Goal: Feedback & Contribution: Submit feedback/report problem

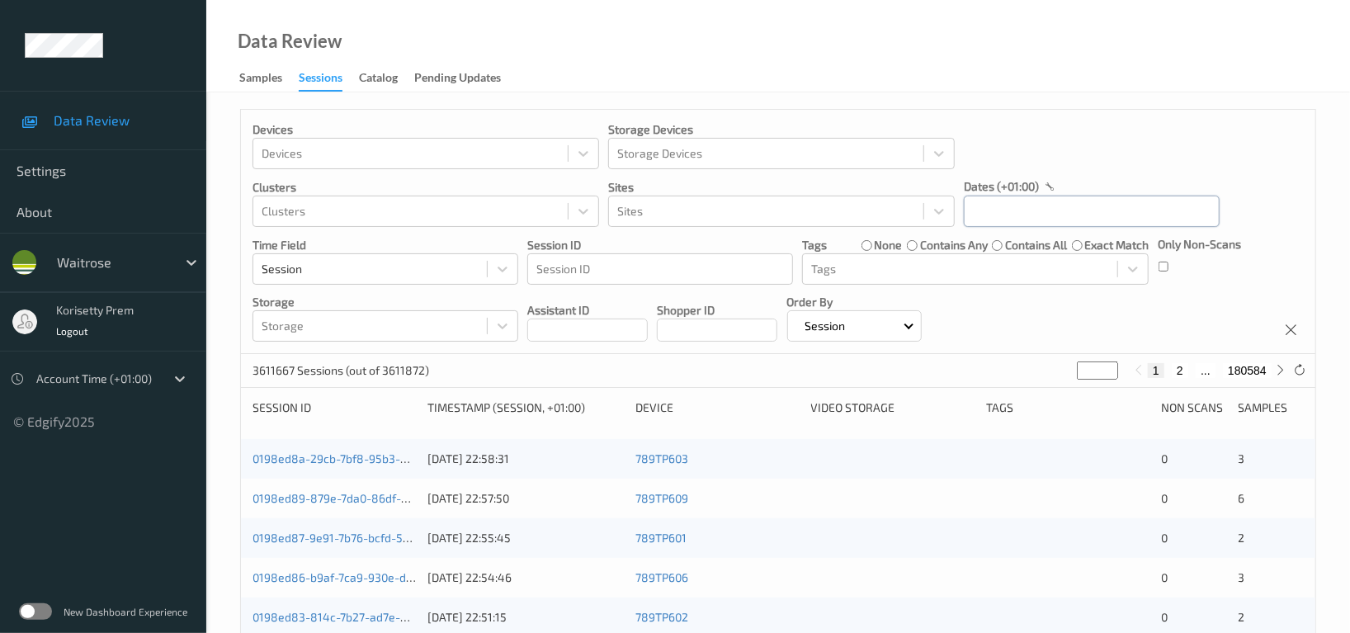
click at [1055, 202] on input "text" at bounding box center [1091, 210] width 256 height 31
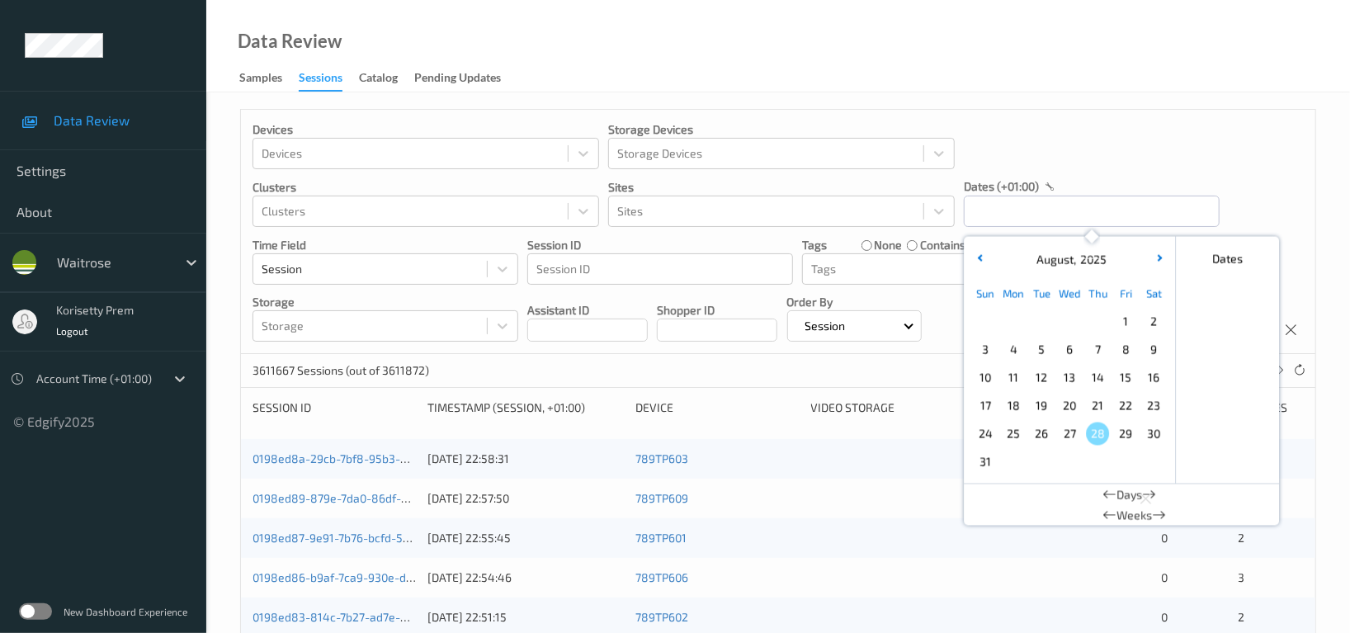
click at [1016, 436] on span "25" at bounding box center [1012, 433] width 23 height 23
click at [1017, 433] on span "25" at bounding box center [1012, 433] width 23 height 23
type input "25/08/2025 00:00 -> 25/08/2025 23:59"
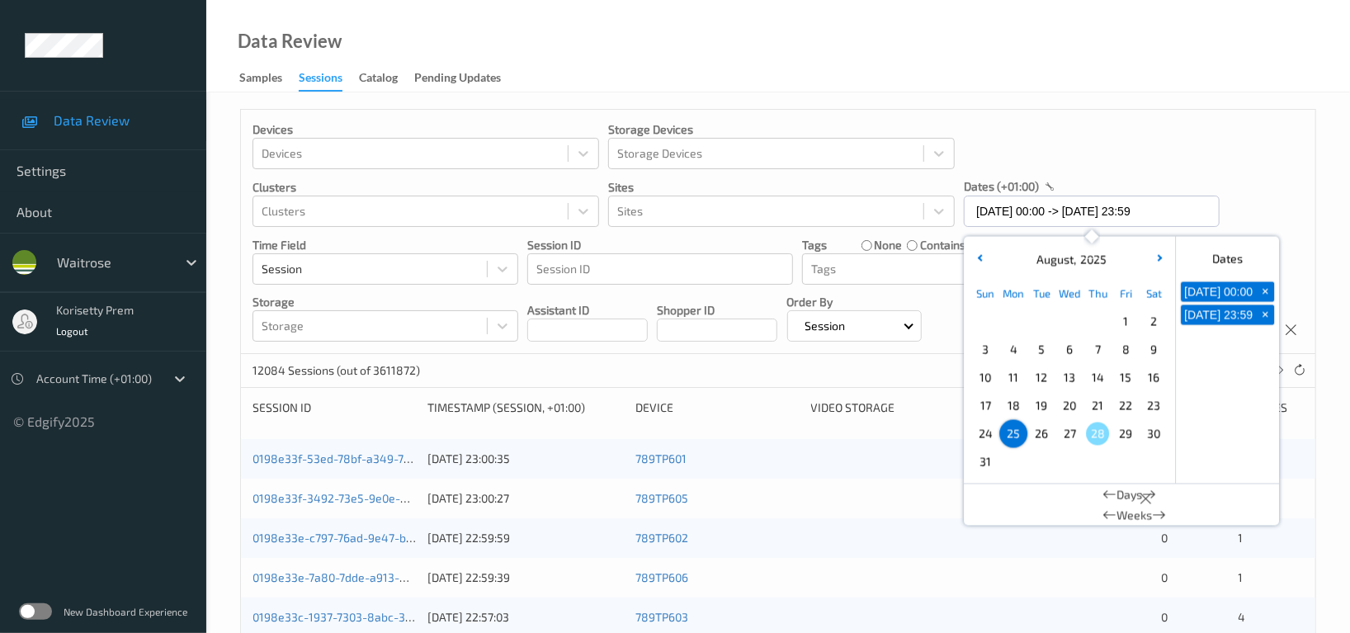
click at [1189, 137] on div "Devices Devices Storage Devices Storage Devices Clusters Clusters Sites Sites d…" at bounding box center [778, 232] width 1074 height 244
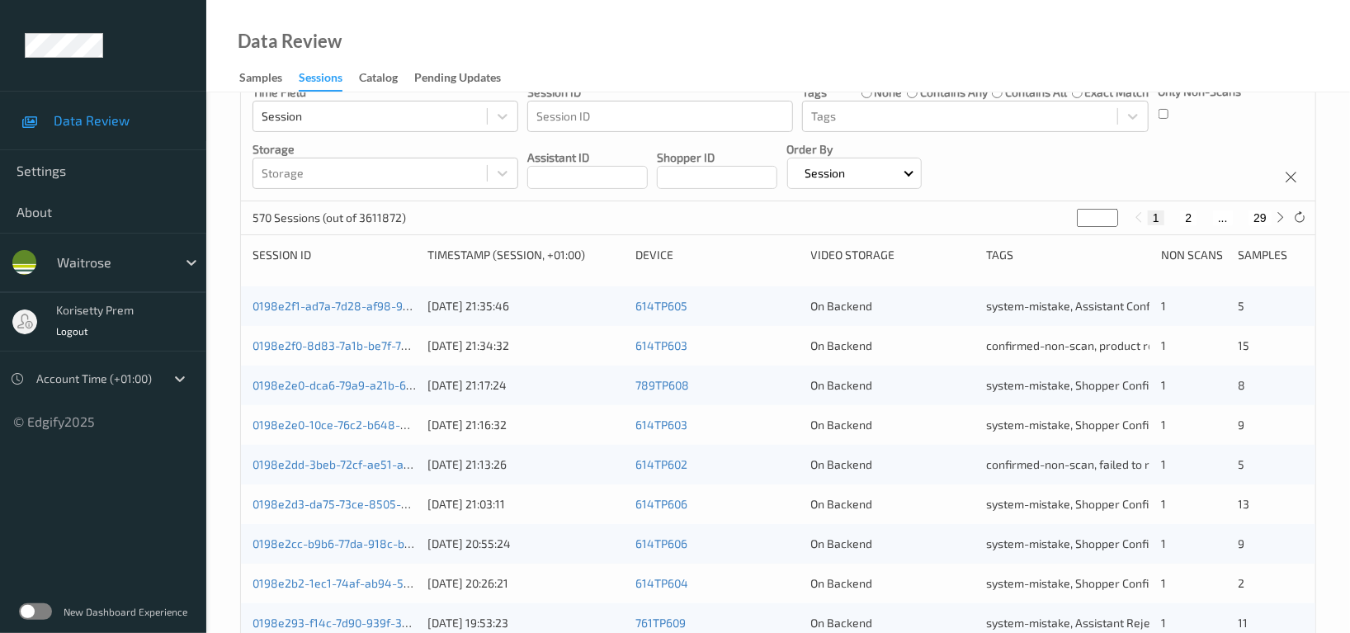
scroll to position [110, 0]
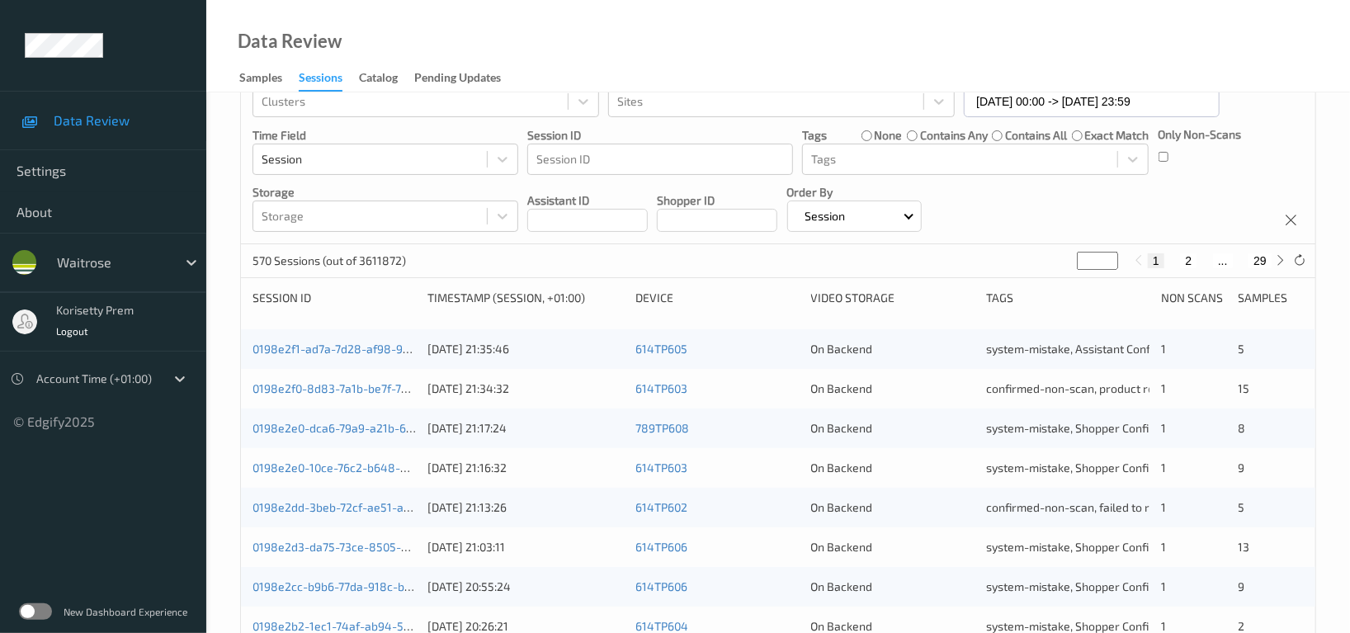
click at [1099, 261] on input "*" at bounding box center [1096, 261] width 41 height 18
type input "**"
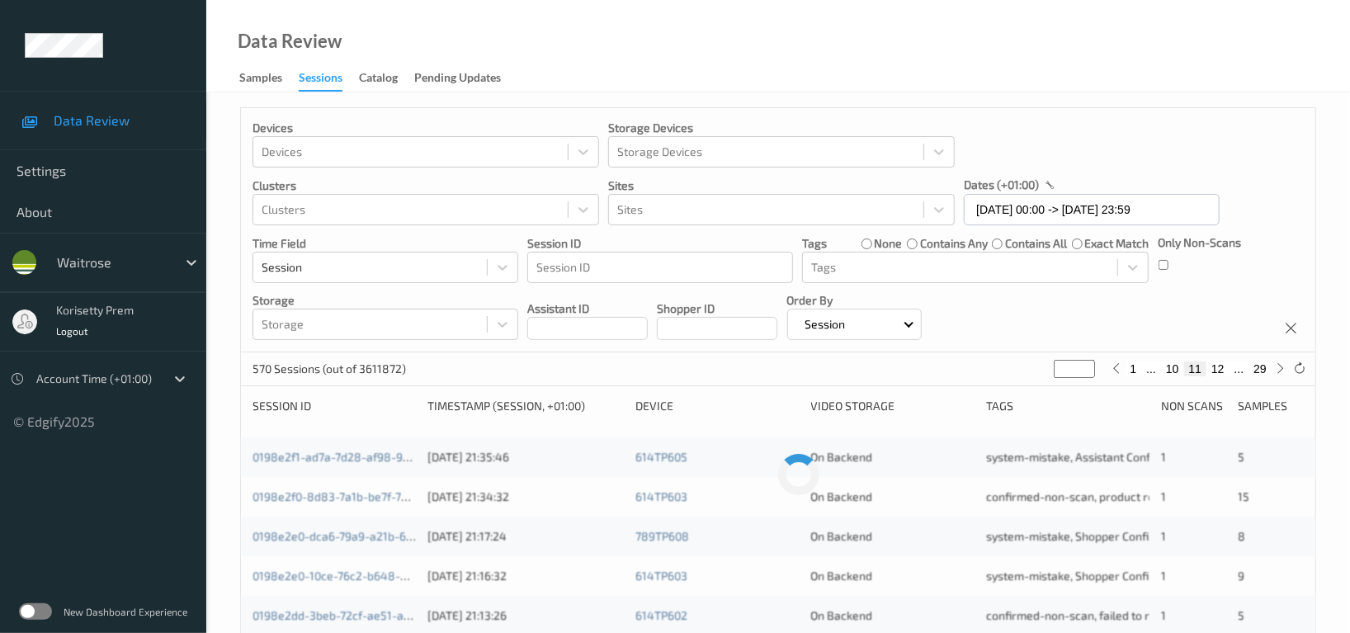
scroll to position [0, 0]
click at [1161, 325] on div "Devices Devices Storage Devices Storage Devices Clusters Clusters Sites Sites d…" at bounding box center [778, 232] width 1074 height 244
click at [1218, 371] on button "12" at bounding box center [1217, 370] width 23 height 15
type input "**"
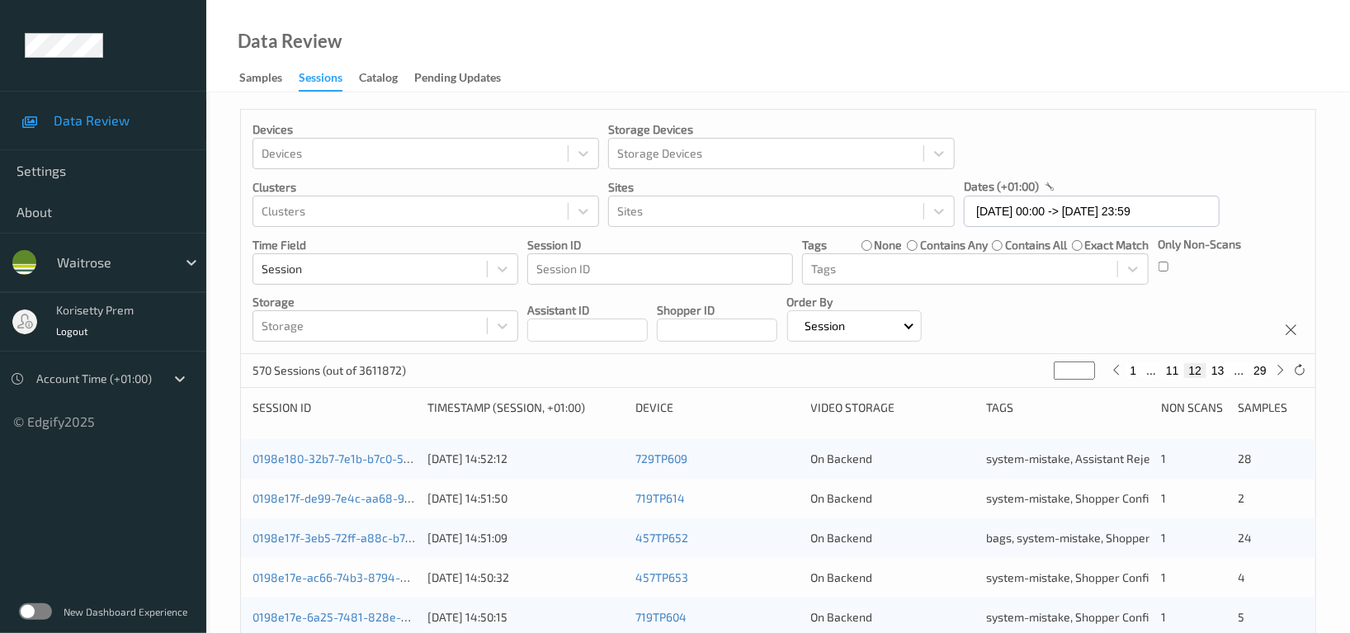
click at [1171, 370] on button "11" at bounding box center [1172, 370] width 23 height 15
type input "**"
click at [922, 305] on p "Order By" at bounding box center [854, 302] width 135 height 16
click at [1096, 320] on div "Devices Devices Storage Devices Storage Devices Clusters Clusters Sites Sites d…" at bounding box center [778, 232] width 1074 height 244
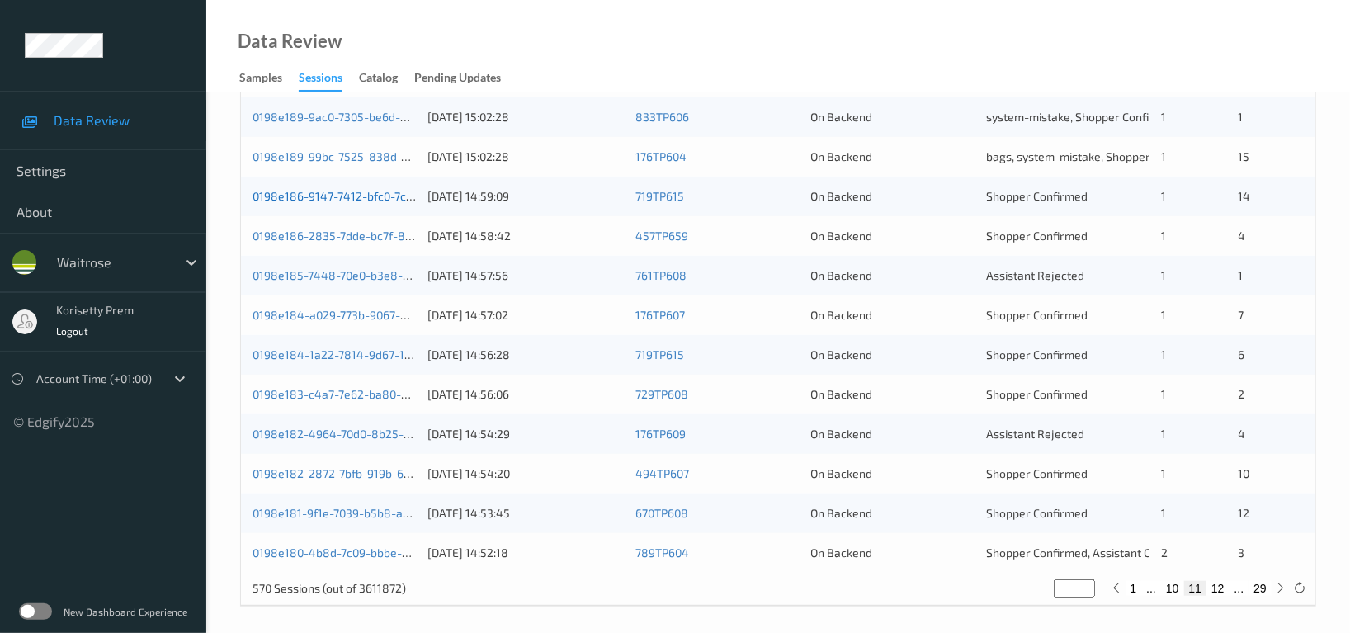
scroll to position [659, 0]
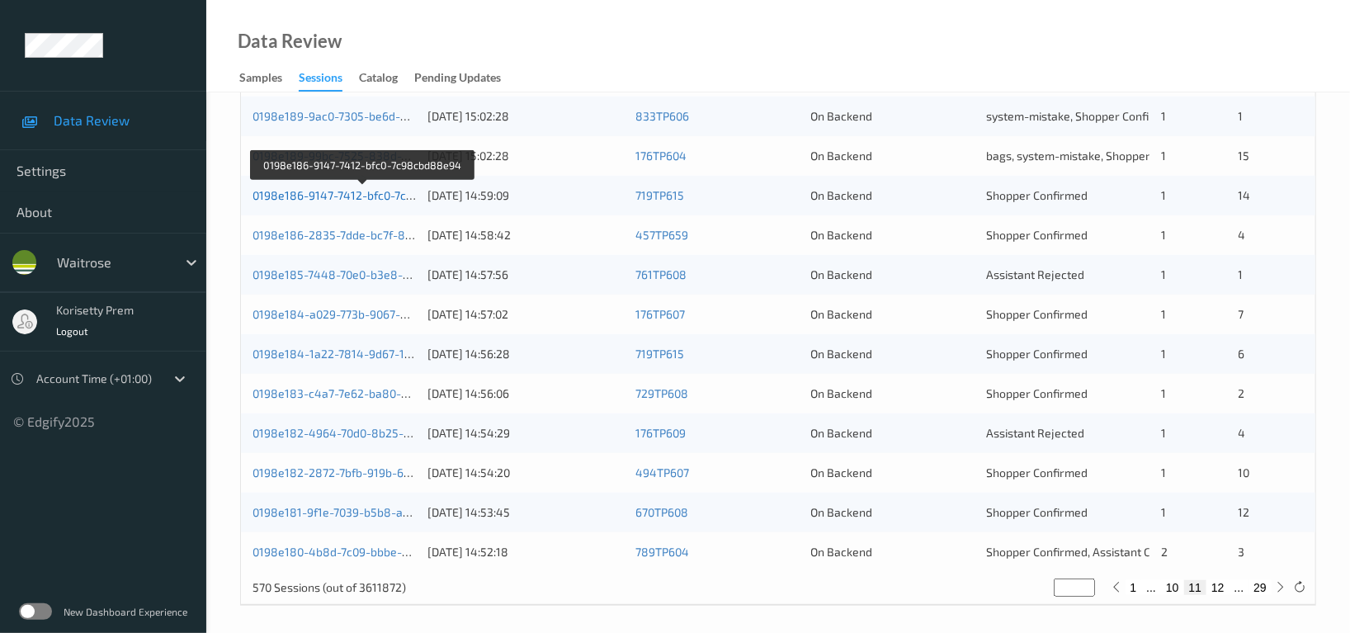
click at [375, 194] on link "0198e186-9147-7412-bfc0-7c98cbd88e94" at bounding box center [363, 195] width 222 height 14
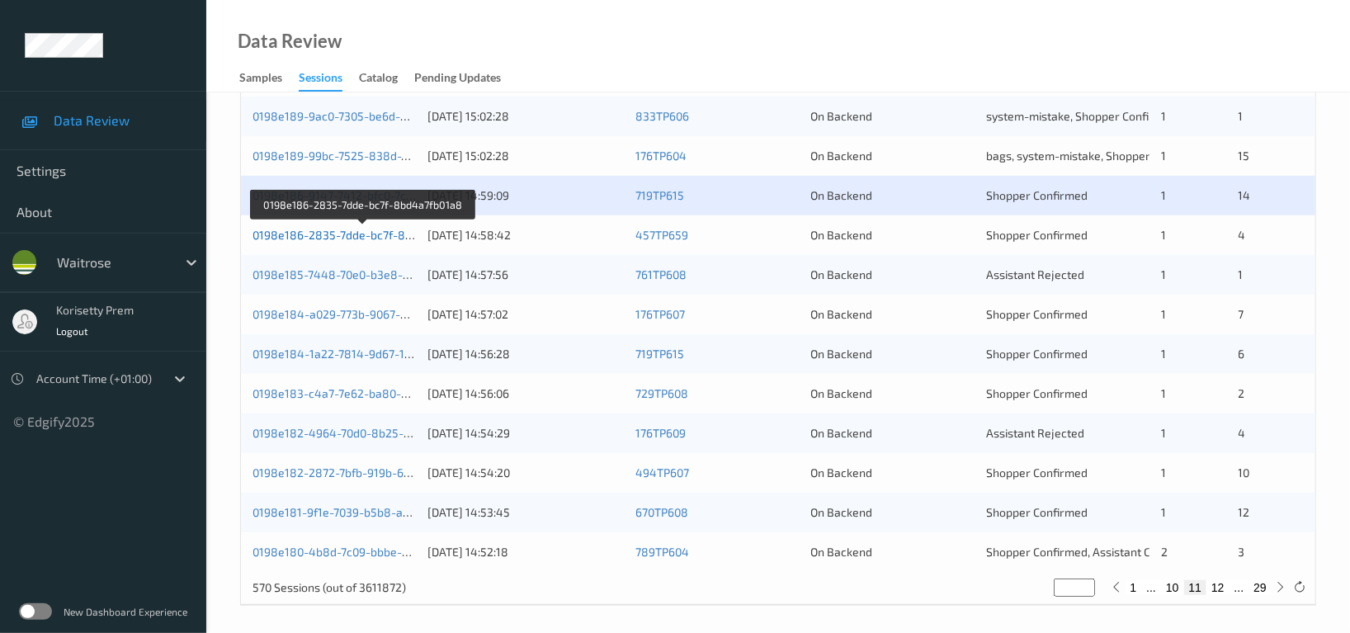
click at [371, 236] on link "0198e186-2835-7dde-bc7f-8bd4a7fb01a8" at bounding box center [363, 235] width 222 height 14
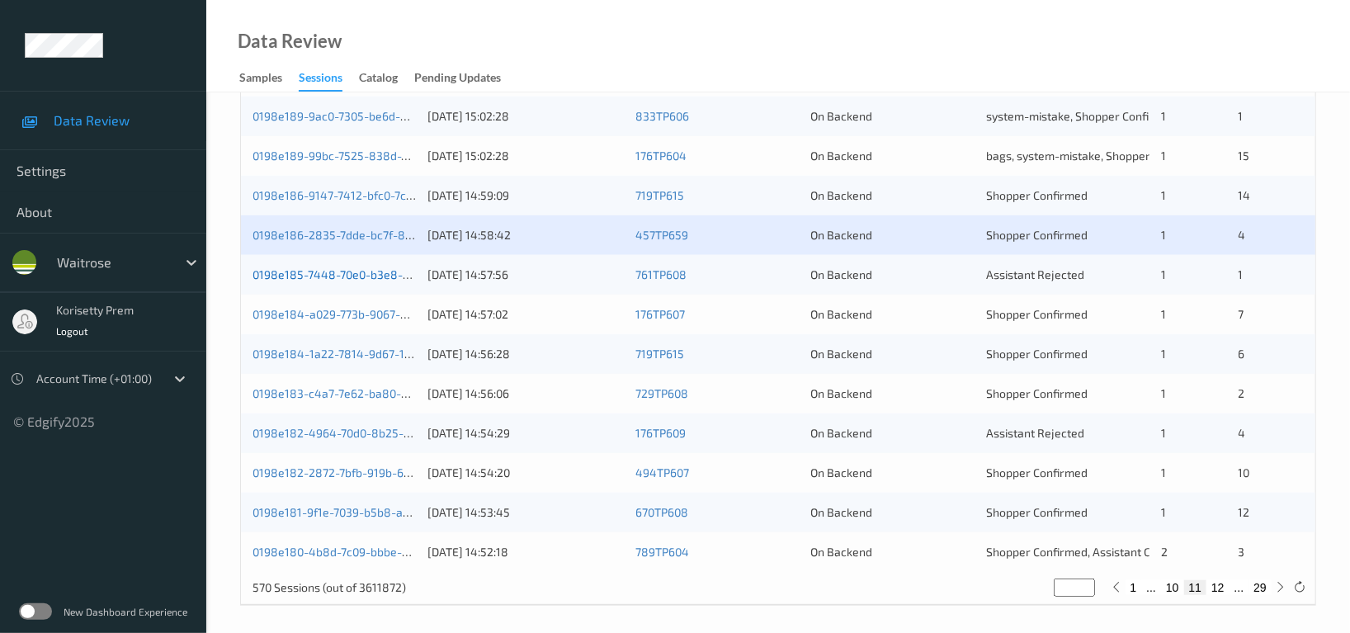
click at [371, 275] on link "0198e185-7448-70e0-b3e8-d50d10225c9b" at bounding box center [365, 274] width 227 height 14
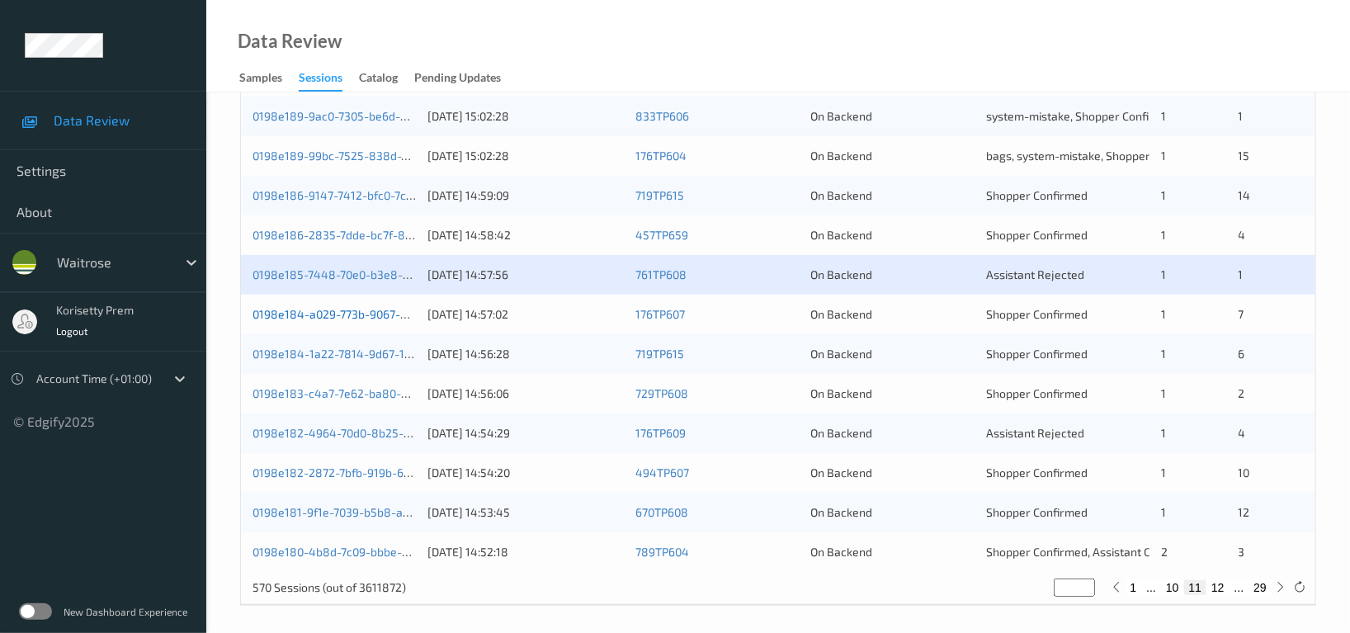
click at [369, 313] on link "0198e184-a029-773b-9067-0eaec5c430c4" at bounding box center [365, 314] width 226 height 14
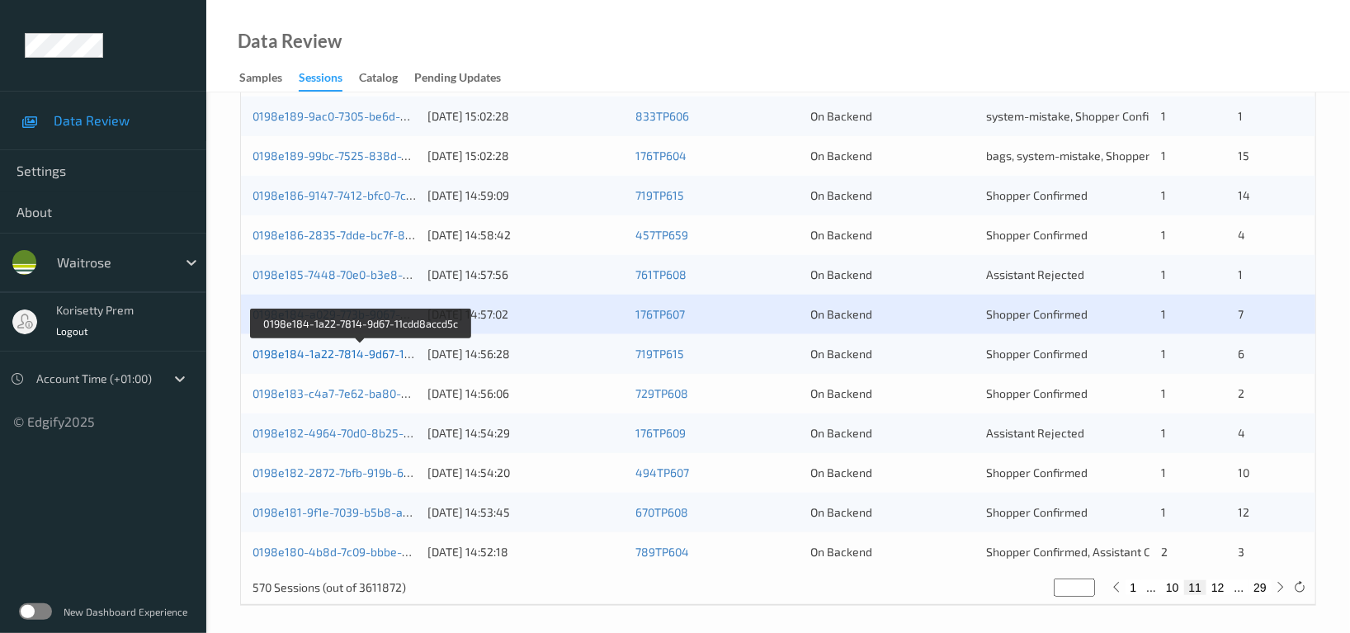
click at [379, 351] on link "0198e184-1a22-7814-9d67-11cdd8accd5c" at bounding box center [362, 353] width 220 height 14
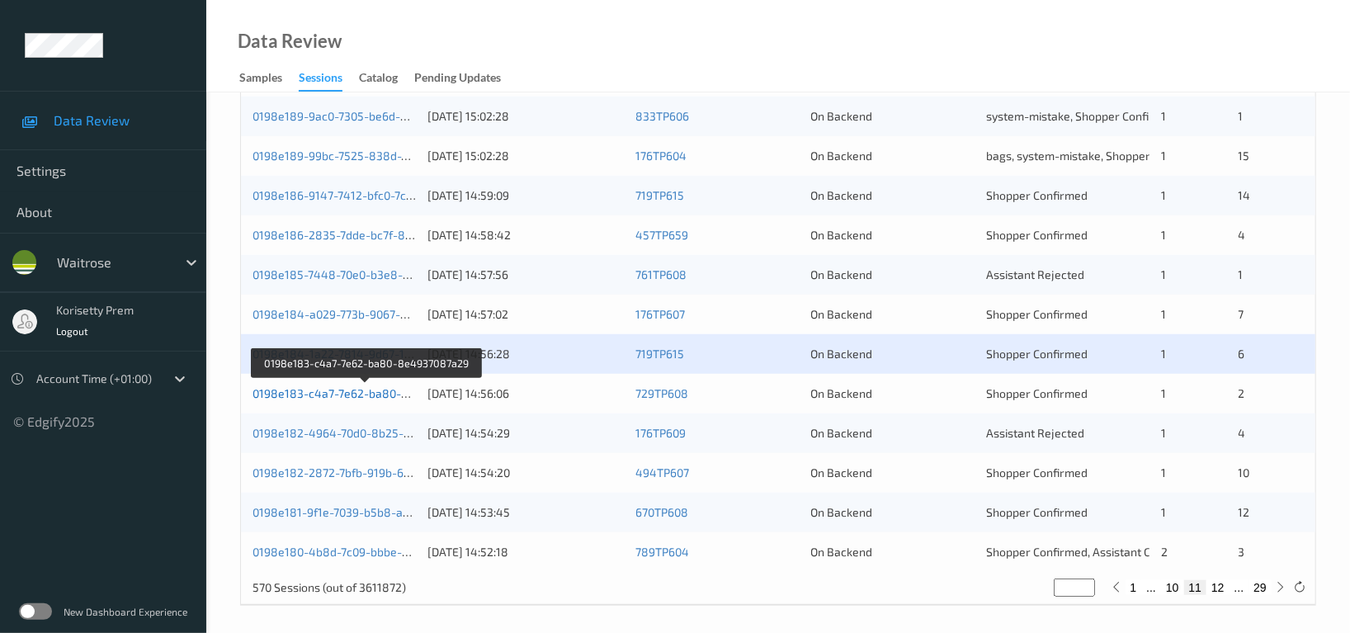
click at [375, 393] on link "0198e183-c4a7-7e62-ba80-8e4937087a29" at bounding box center [366, 393] width 228 height 14
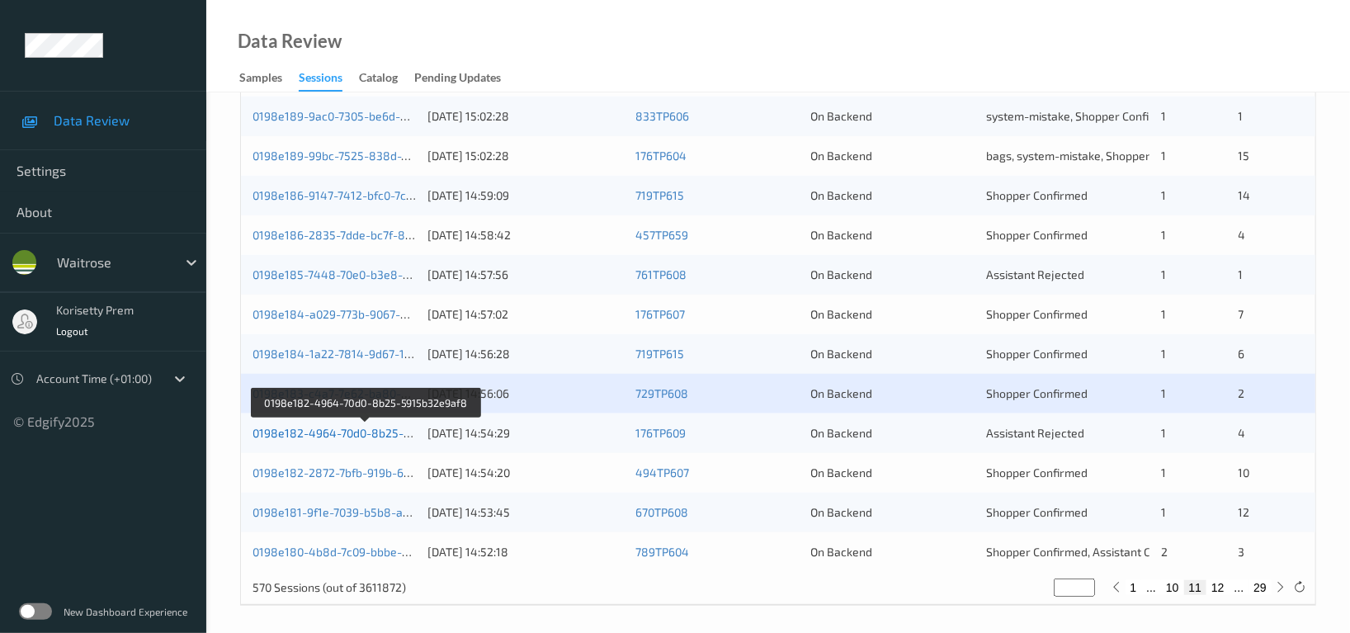
click at [369, 435] on link "0198e182-4964-70d0-8b25-5915b32e9af8" at bounding box center [365, 433] width 227 height 14
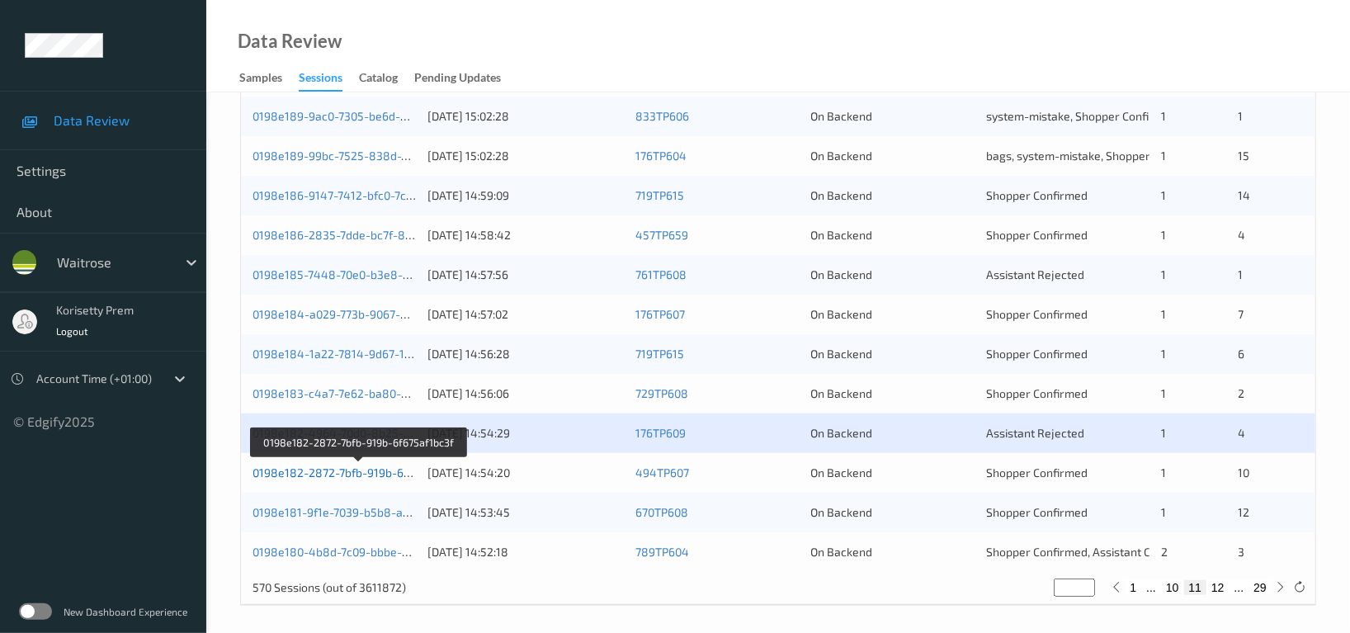
click at [366, 470] on link "0198e182-2872-7bfb-919b-6f675af1bc3f" at bounding box center [358, 472] width 213 height 14
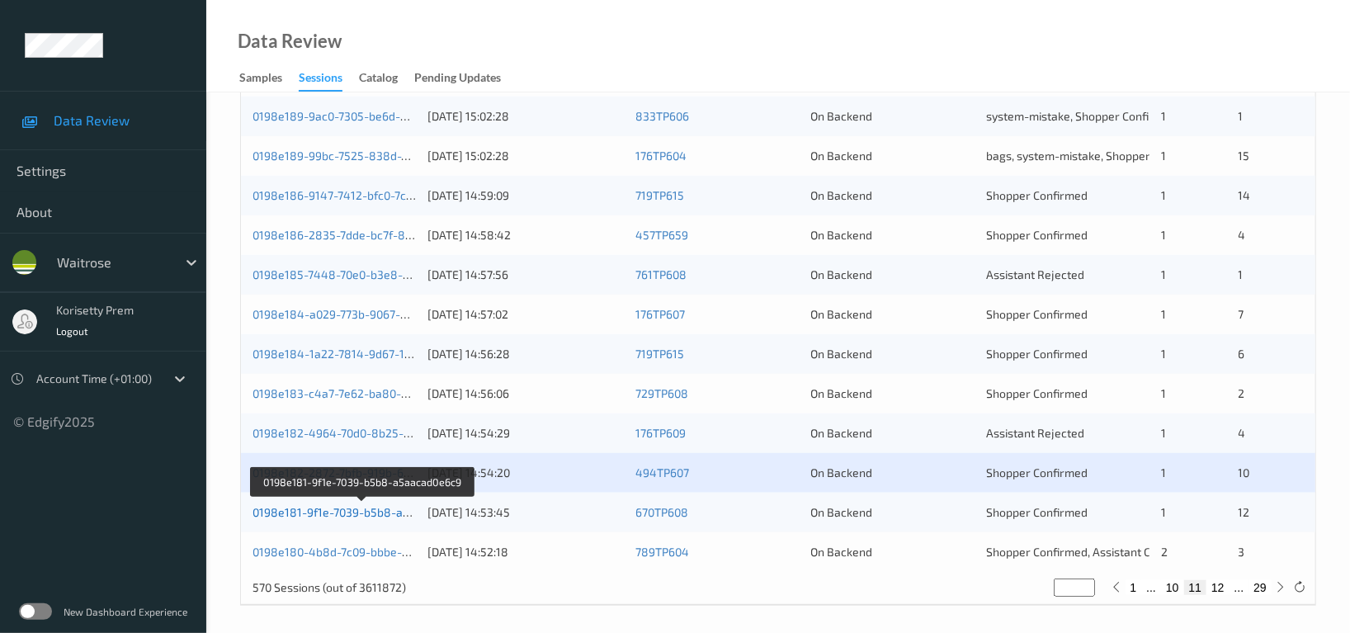
click at [359, 511] on link "0198e181-9f1e-7039-b5b8-a5aacad0e6c9" at bounding box center [362, 512] width 221 height 14
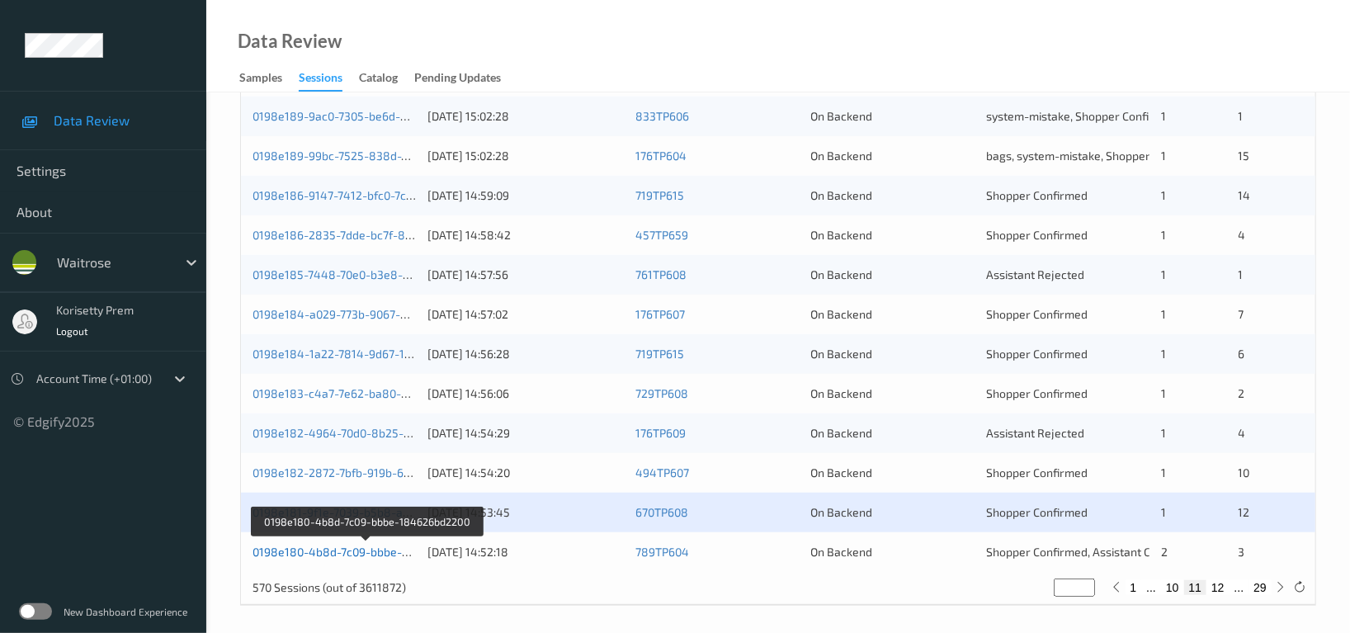
click at [351, 551] on link "0198e180-4b8d-7c09-bbbe-184626bd2200" at bounding box center [366, 551] width 228 height 14
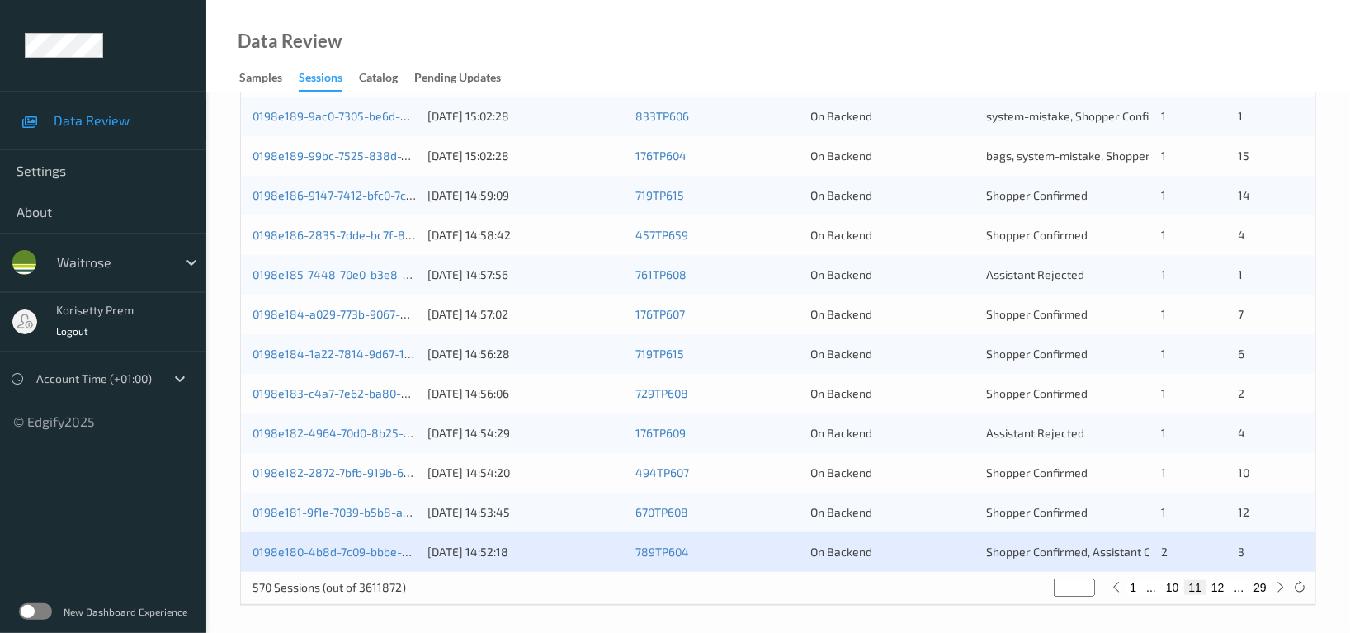
click at [819, 197] on div "On Backend" at bounding box center [892, 195] width 163 height 16
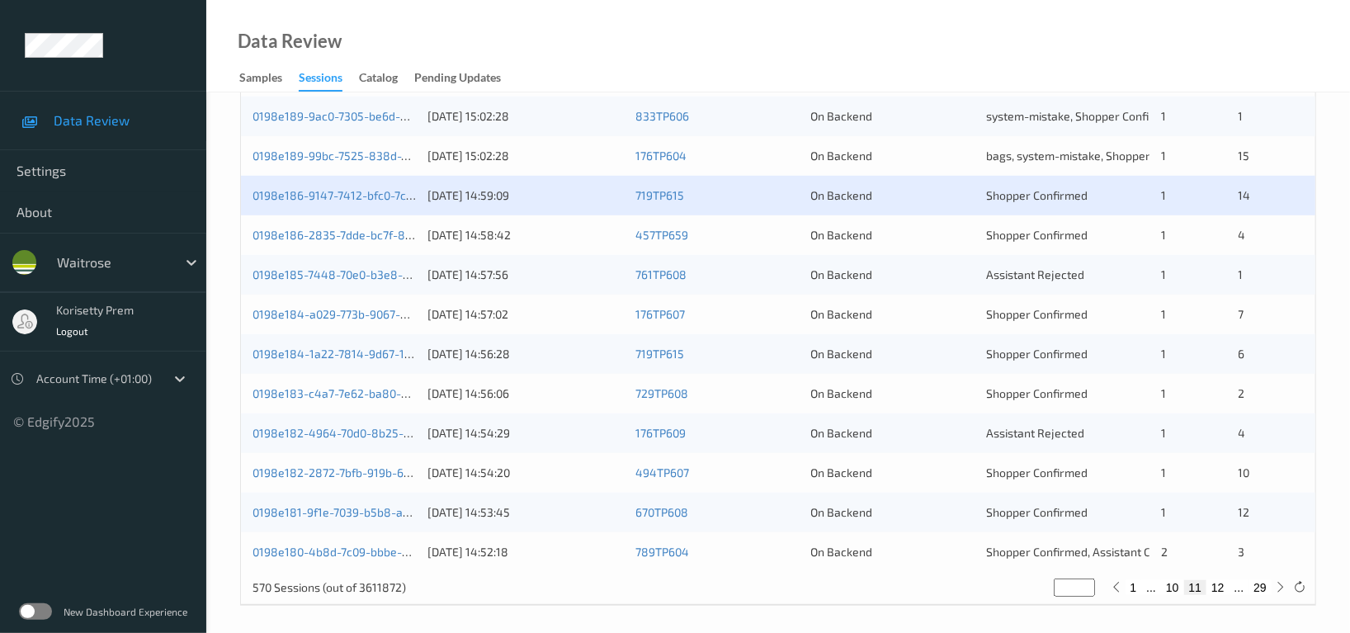
scroll to position [666, 0]
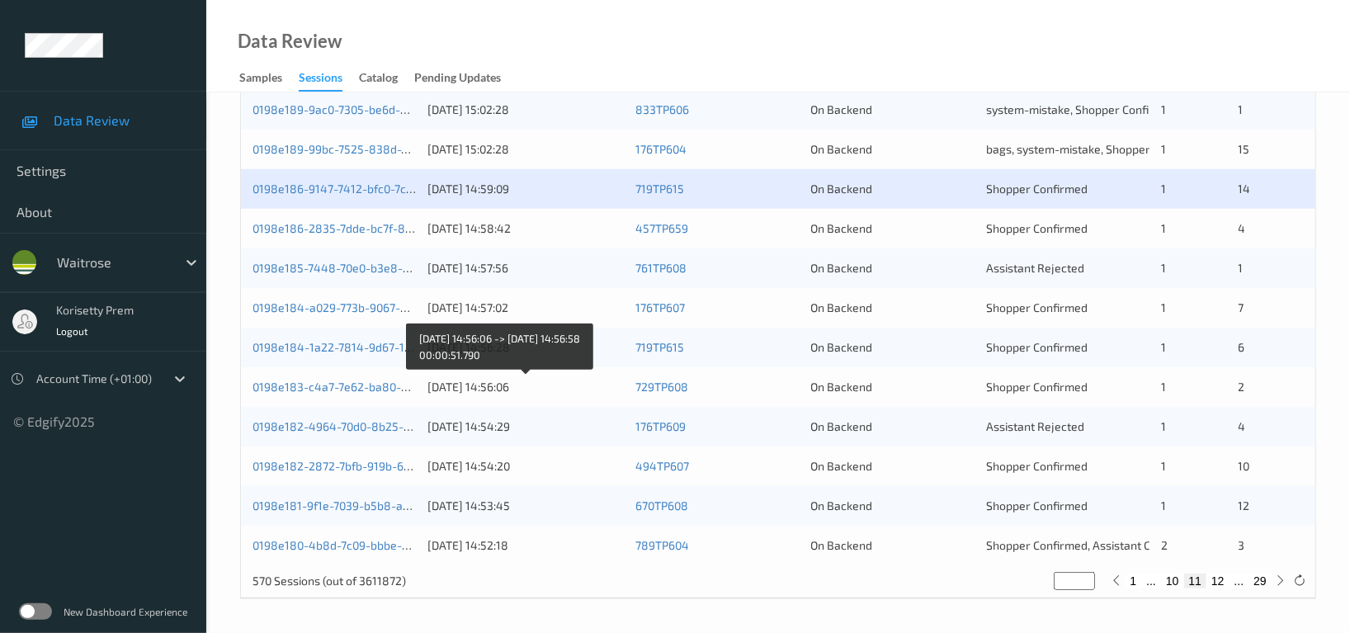
click at [573, 385] on div "25/08/2025 14:56:06" at bounding box center [525, 387] width 196 height 16
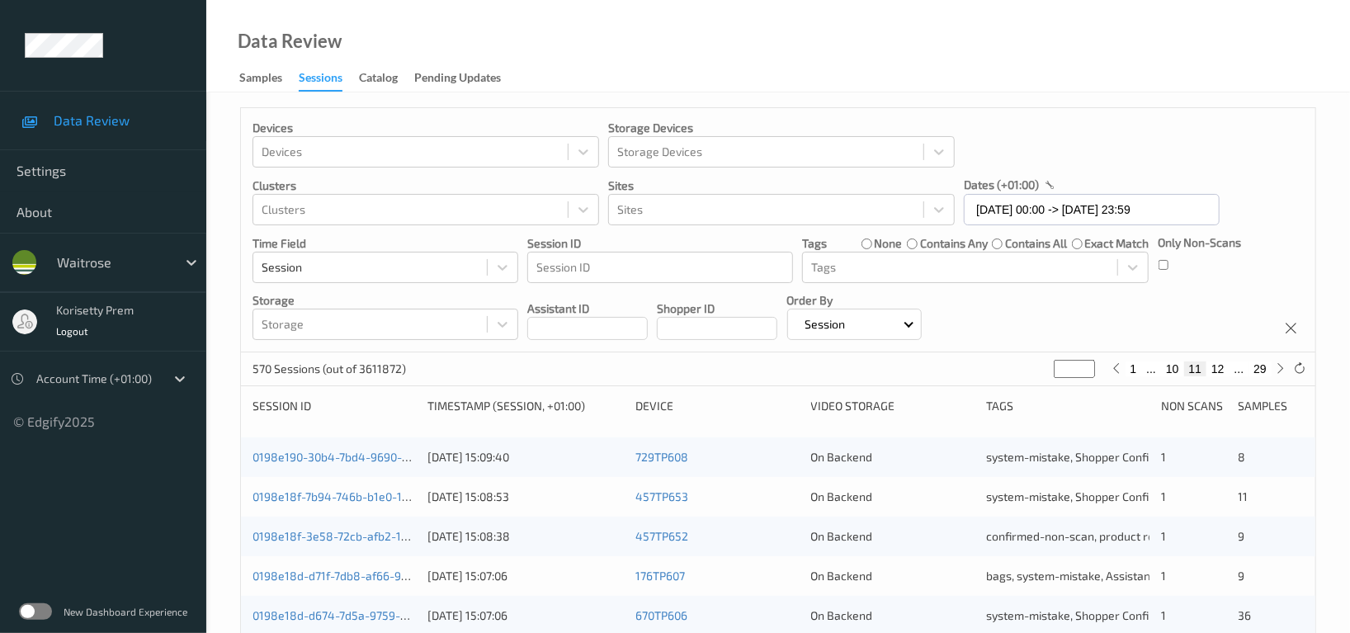
scroll to position [0, 0]
click at [1256, 372] on button "29" at bounding box center [1259, 370] width 23 height 15
type input "**"
click at [1220, 373] on button "28" at bounding box center [1223, 370] width 23 height 15
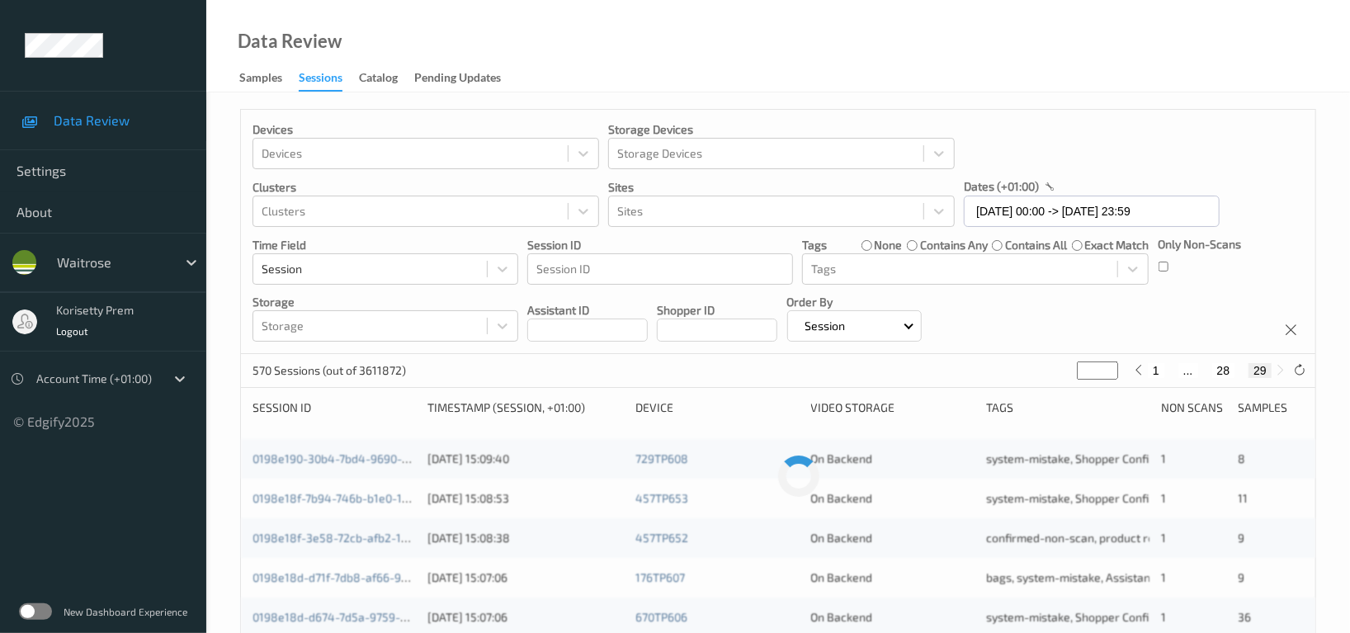
type input "**"
click at [1204, 373] on button "27" at bounding box center [1204, 370] width 23 height 15
type input "**"
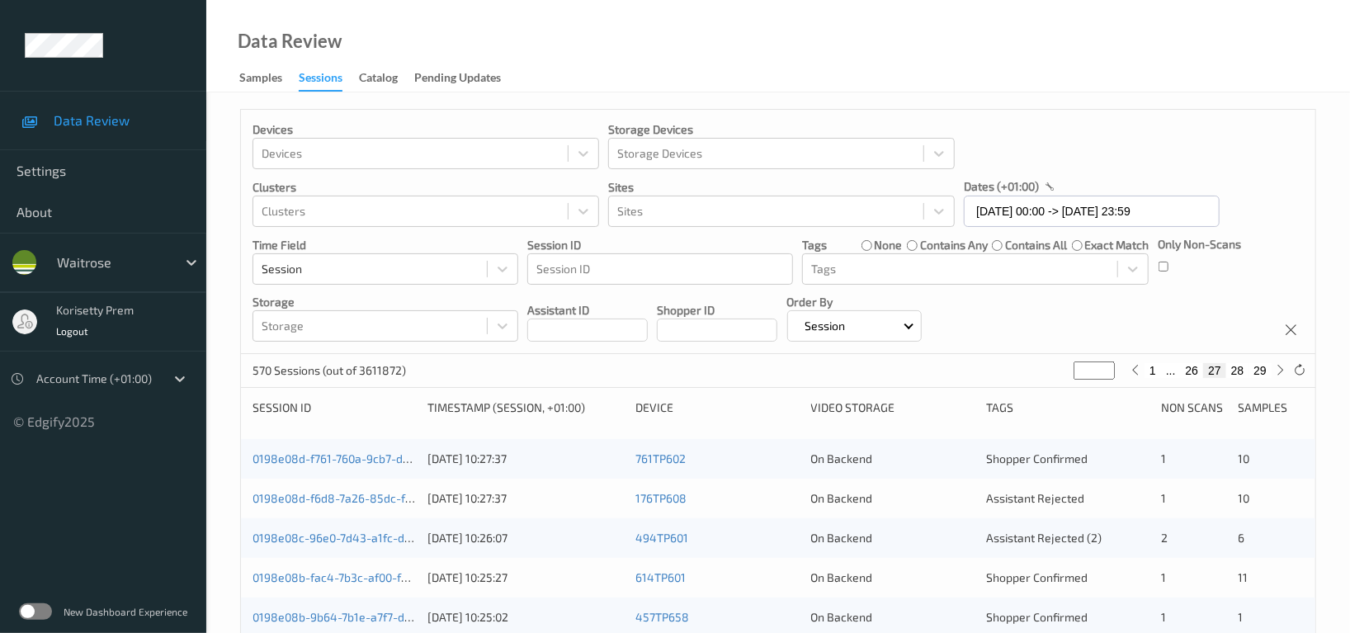
click at [1190, 374] on button "26" at bounding box center [1191, 370] width 23 height 15
type input "**"
click at [1177, 375] on button "25" at bounding box center [1172, 370] width 23 height 15
type input "**"
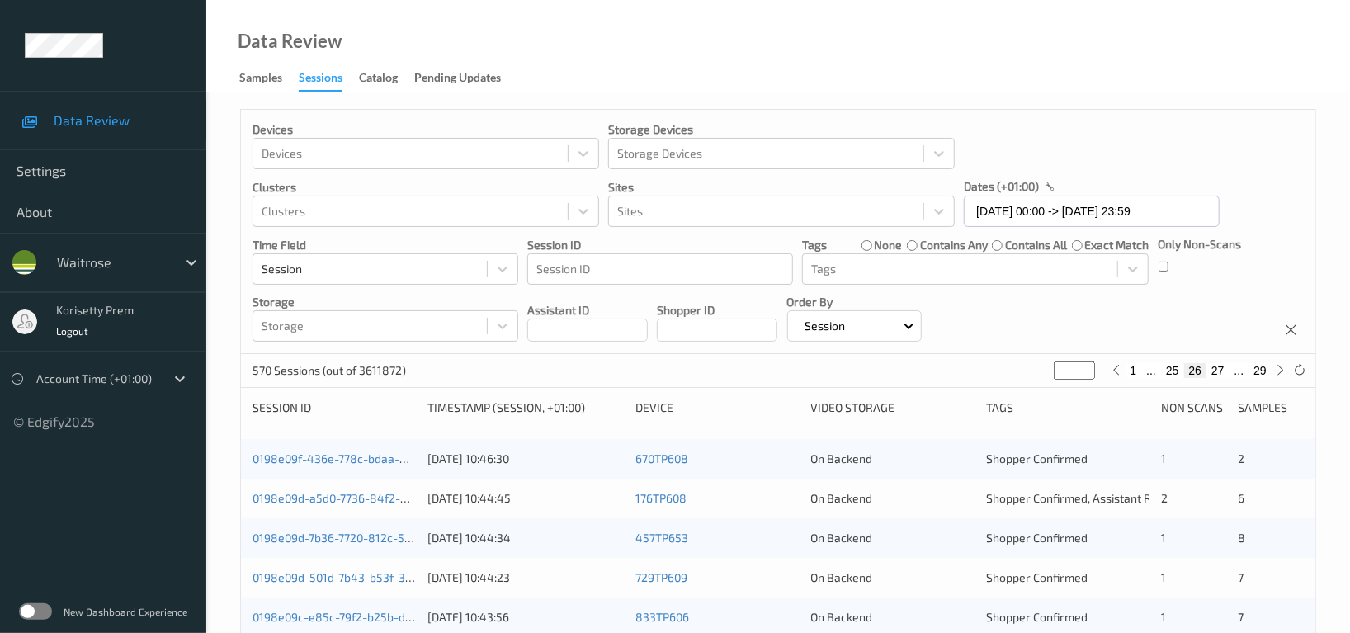
type input "**"
click at [1171, 376] on button "24" at bounding box center [1172, 370] width 23 height 15
type input "**"
click at [1172, 378] on button "23" at bounding box center [1172, 370] width 23 height 15
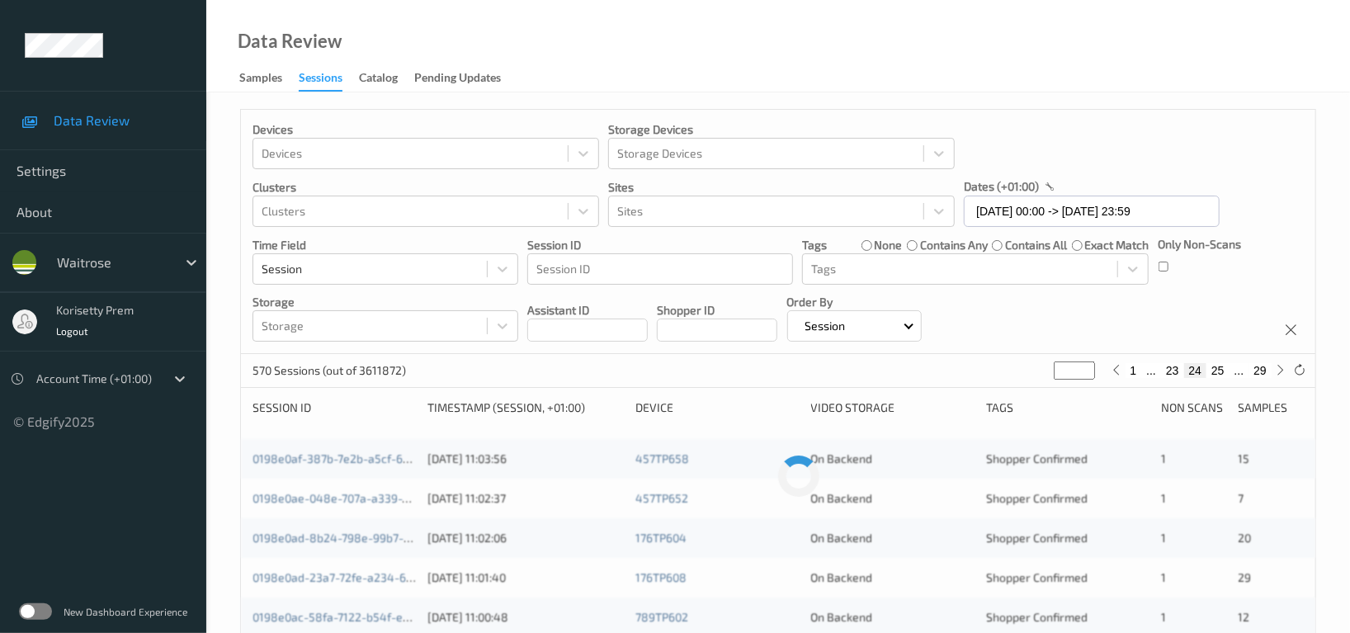
type input "**"
click at [1175, 372] on button "22" at bounding box center [1172, 370] width 23 height 15
type input "**"
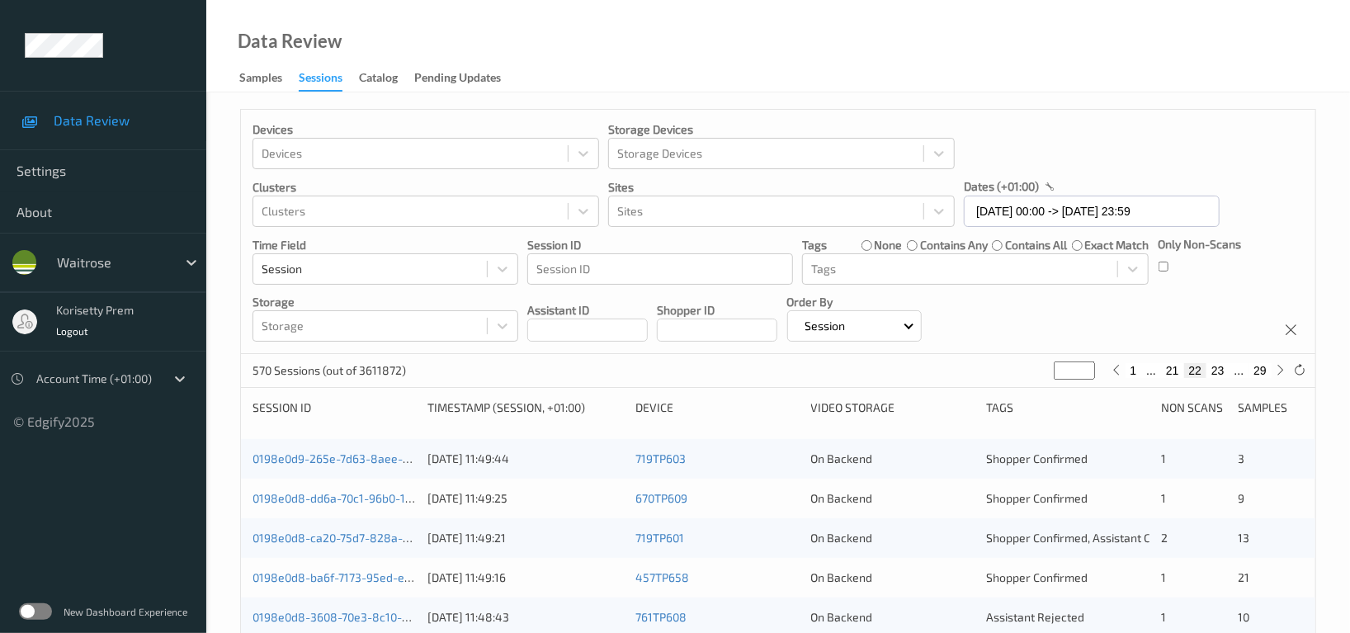
click at [1114, 326] on div "Devices Devices Storage Devices Storage Devices Clusters Clusters Sites Sites d…" at bounding box center [778, 232] width 1074 height 244
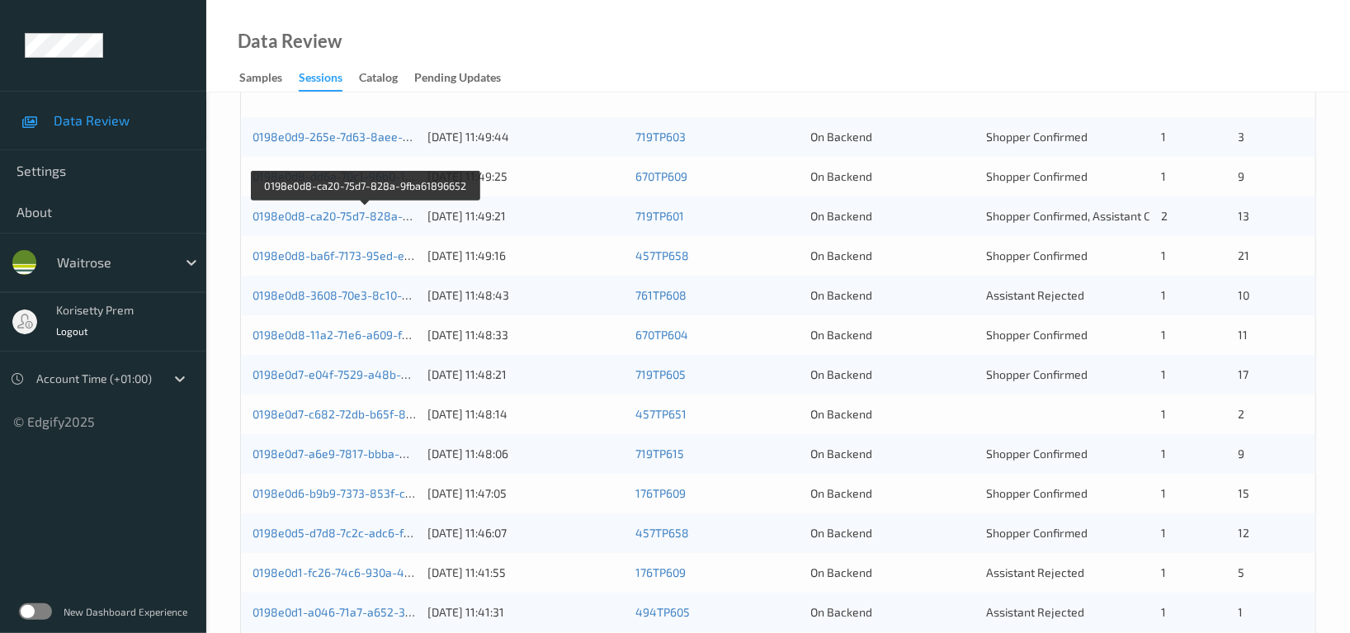
scroll to position [329, 0]
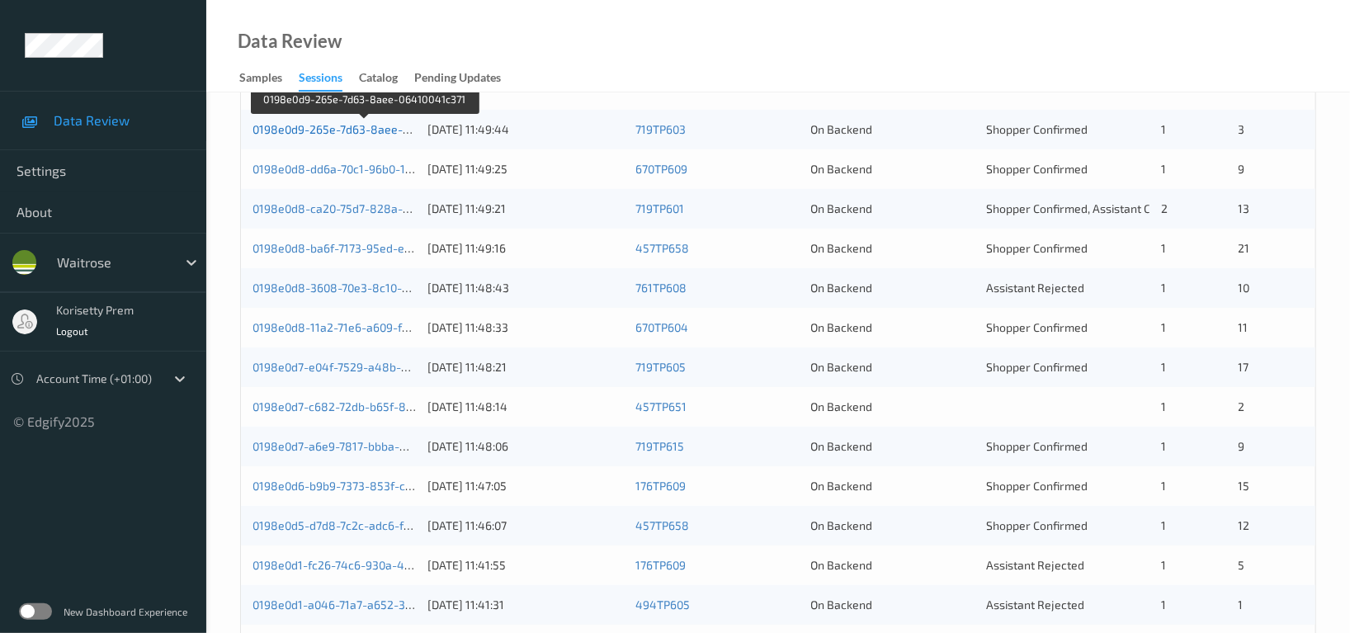
click at [327, 130] on link "0198e0d9-265e-7d63-8aee-06410041c371" at bounding box center [364, 129] width 224 height 14
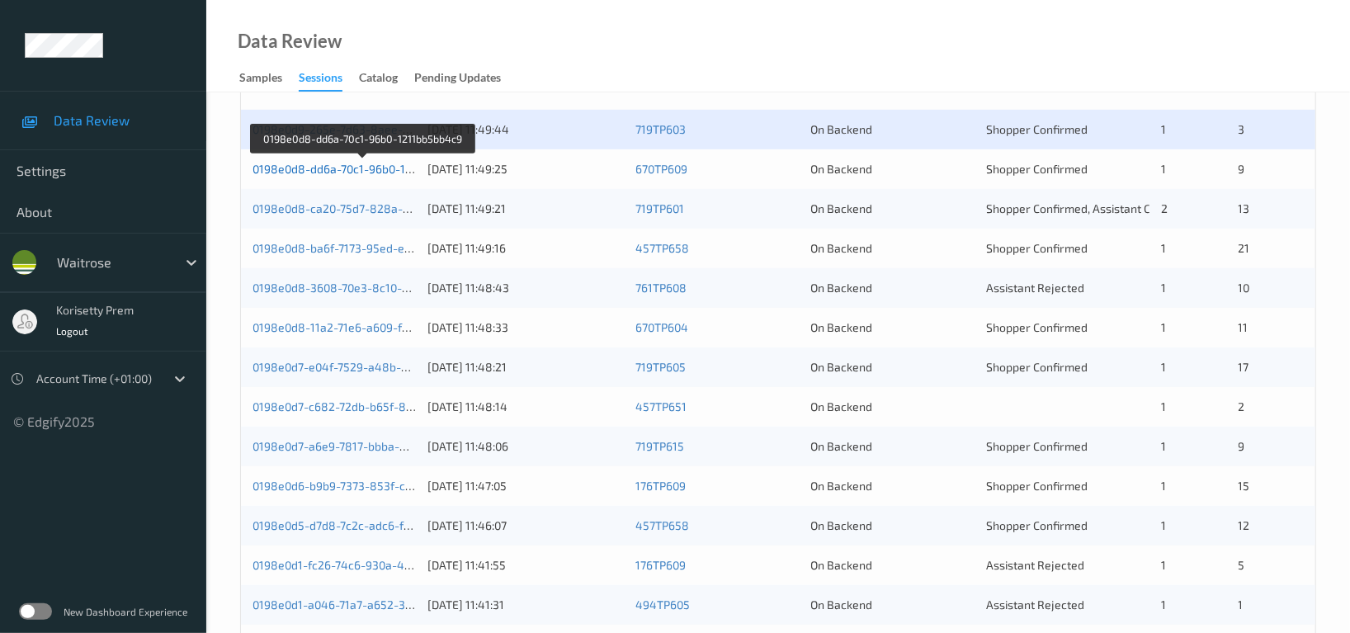
click at [352, 166] on link "0198e0d8-dd6a-70c1-96b0-1211bb5bb4c9" at bounding box center [363, 169] width 222 height 14
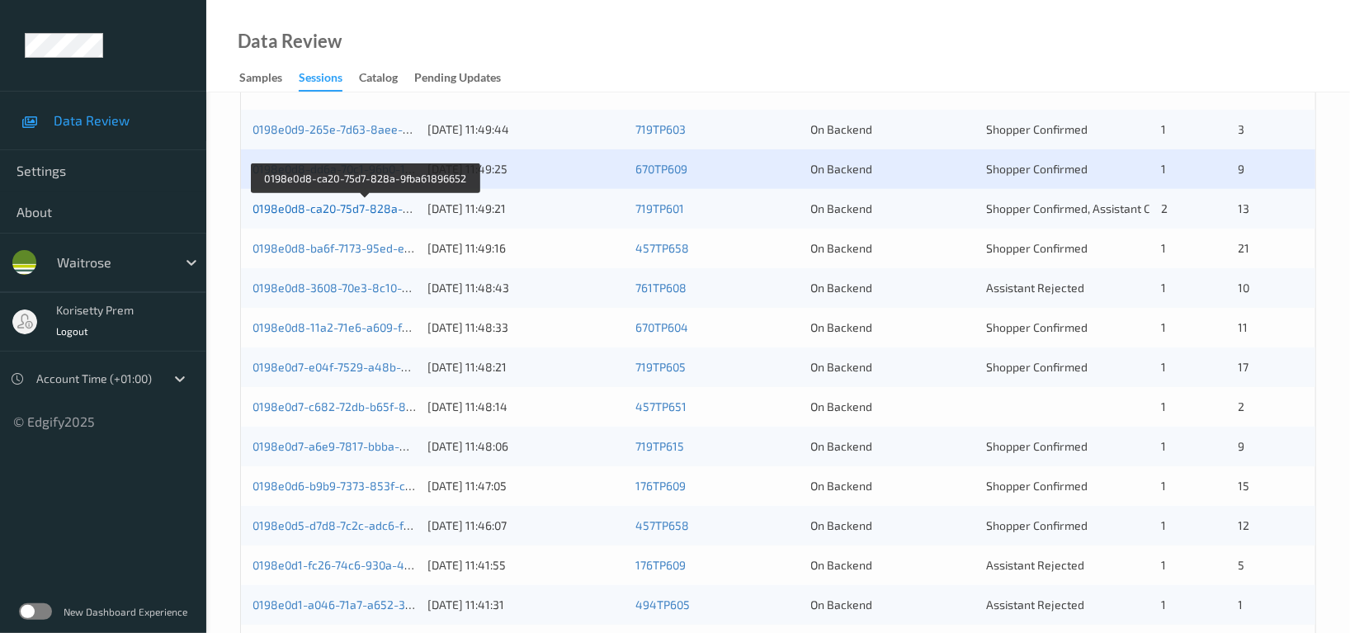
click at [356, 210] on link "0198e0d8-ca20-75d7-828a-9fba61896652" at bounding box center [365, 208] width 226 height 14
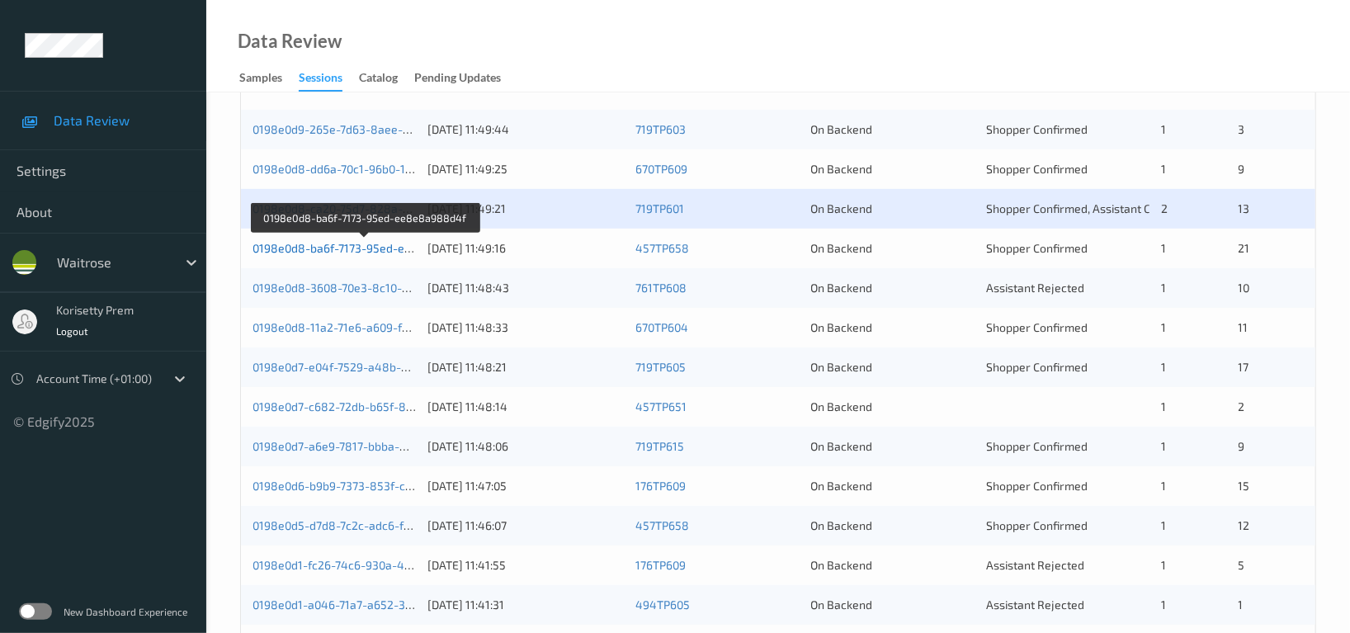
click at [370, 244] on link "0198e0d8-ba6f-7173-95ed-ee8e8a988d4f" at bounding box center [365, 248] width 226 height 14
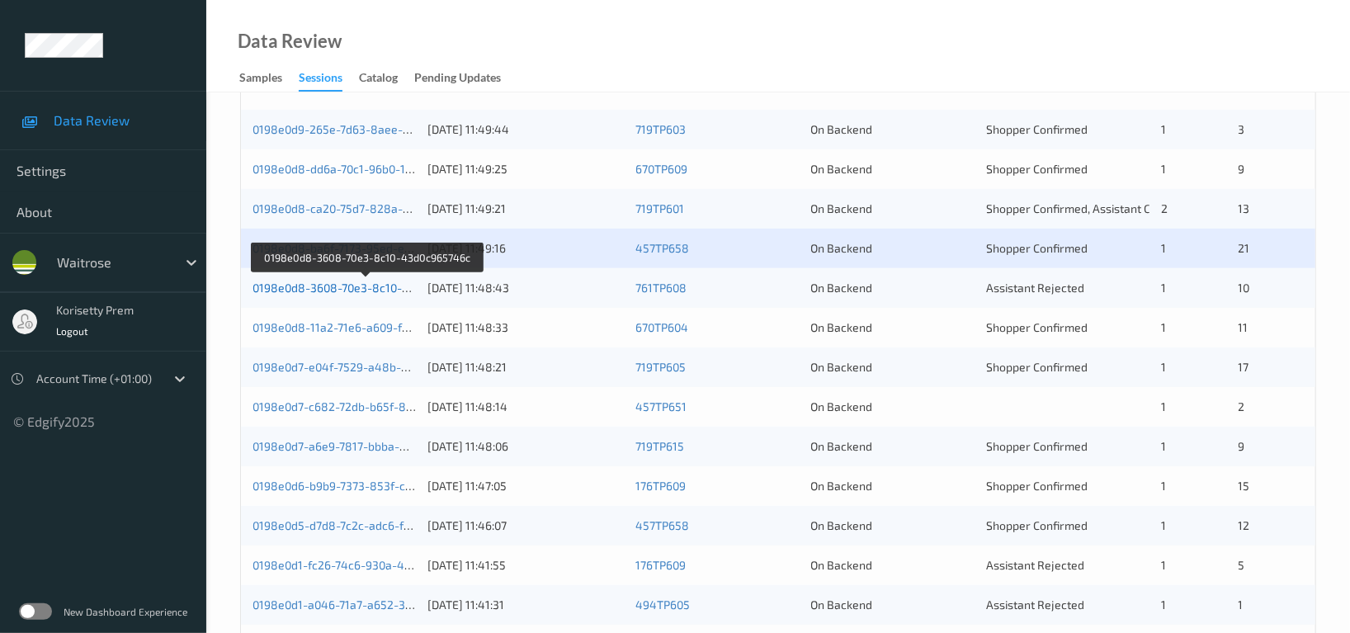
click at [375, 285] on link "0198e0d8-3608-70e3-8c10-43d0c965746c" at bounding box center [366, 287] width 228 height 14
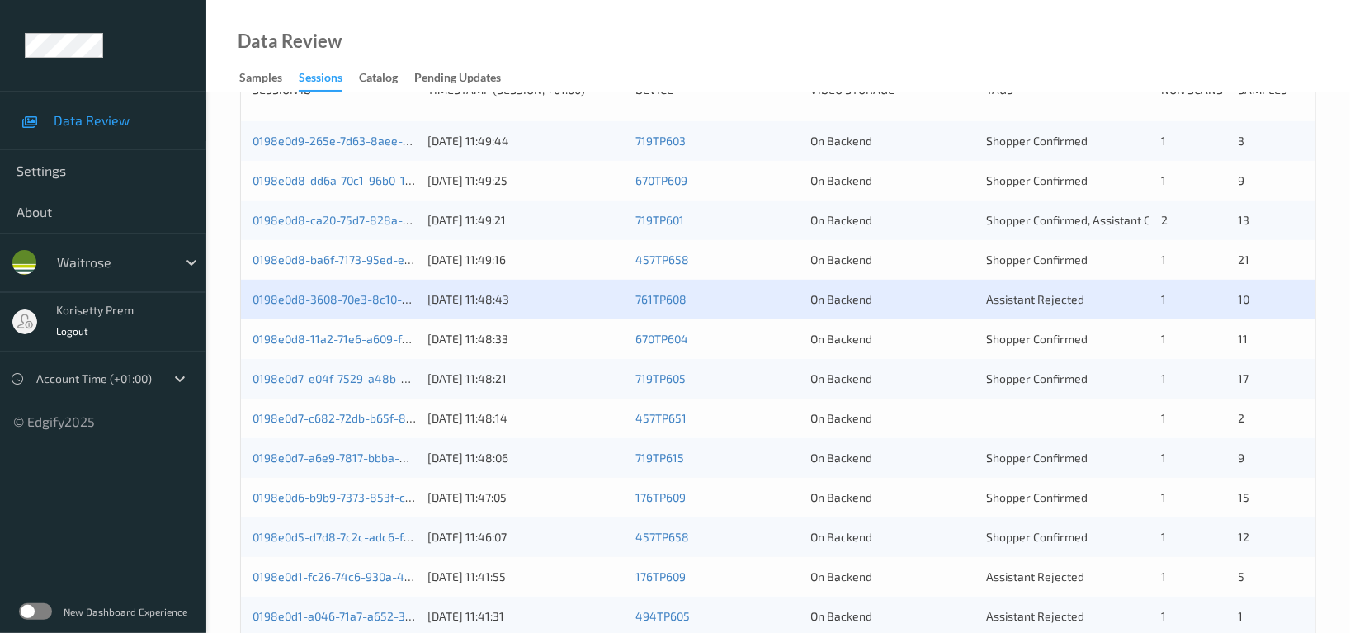
scroll to position [336, 0]
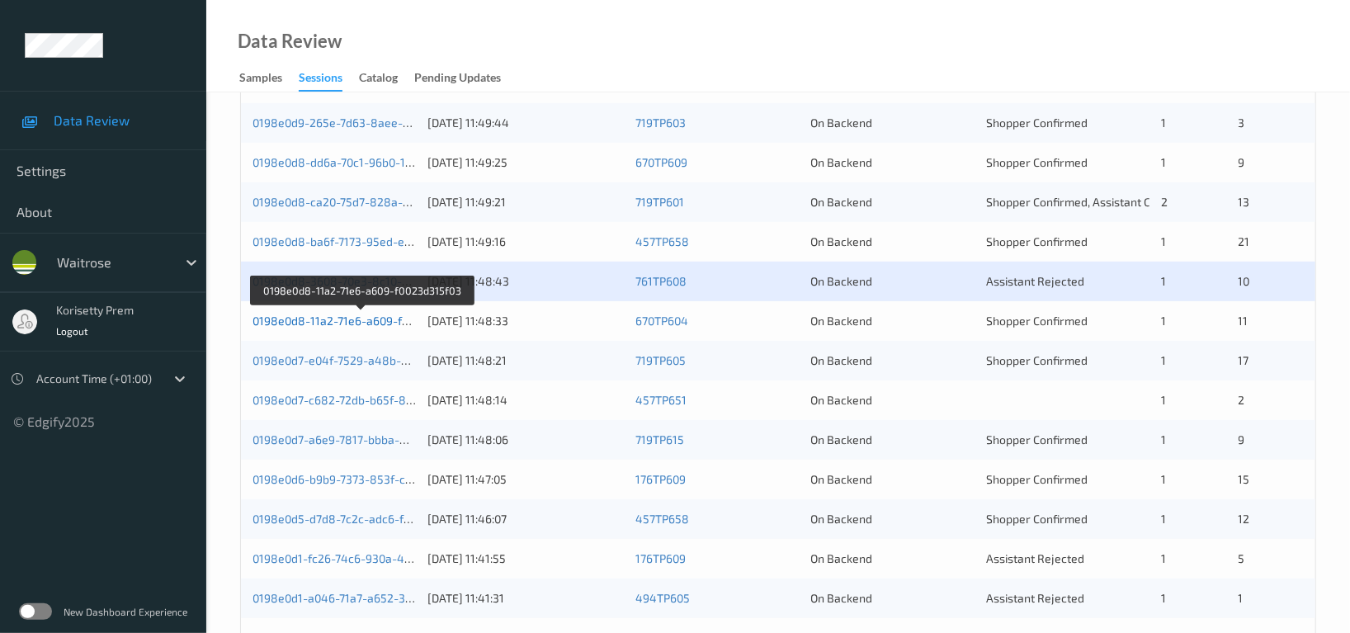
click at [373, 322] on link "0198e0d8-11a2-71e6-a609-f0023d315f03" at bounding box center [361, 320] width 218 height 14
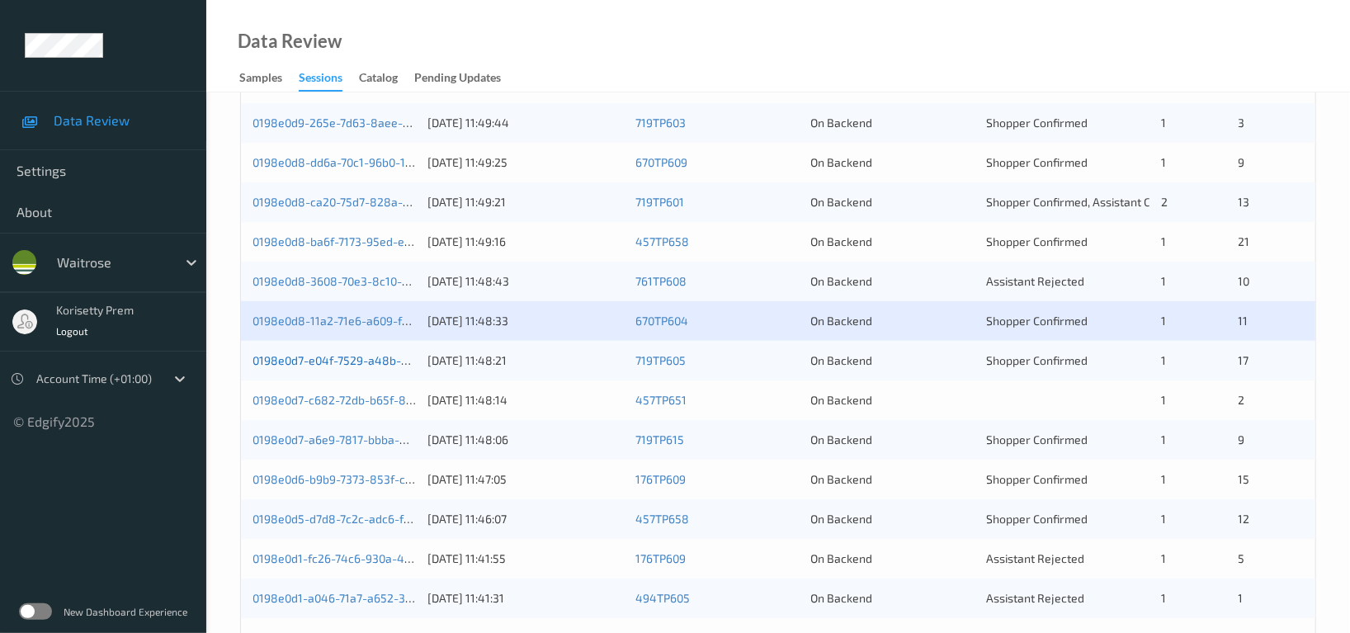
click at [370, 362] on link "0198e0d7-e04f-7529-a48b-42aa65acb59b" at bounding box center [366, 360] width 228 height 14
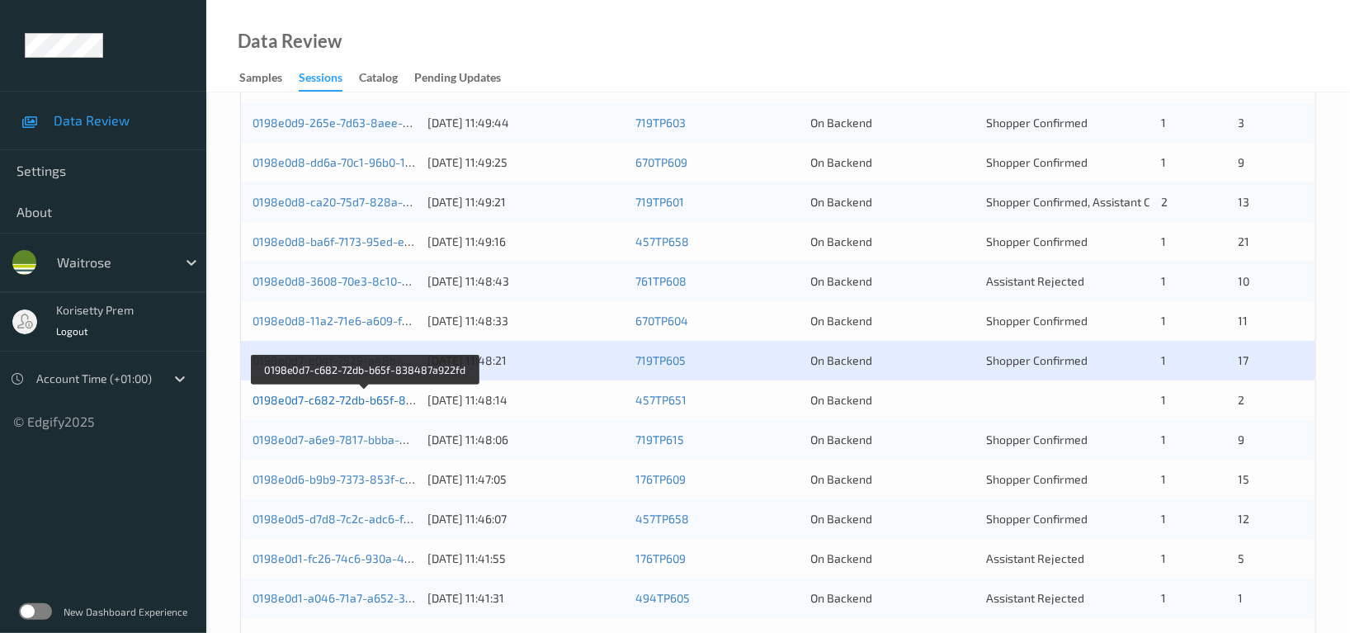
click at [374, 398] on link "0198e0d7-c682-72db-b65f-838487a922fd" at bounding box center [364, 400] width 225 height 14
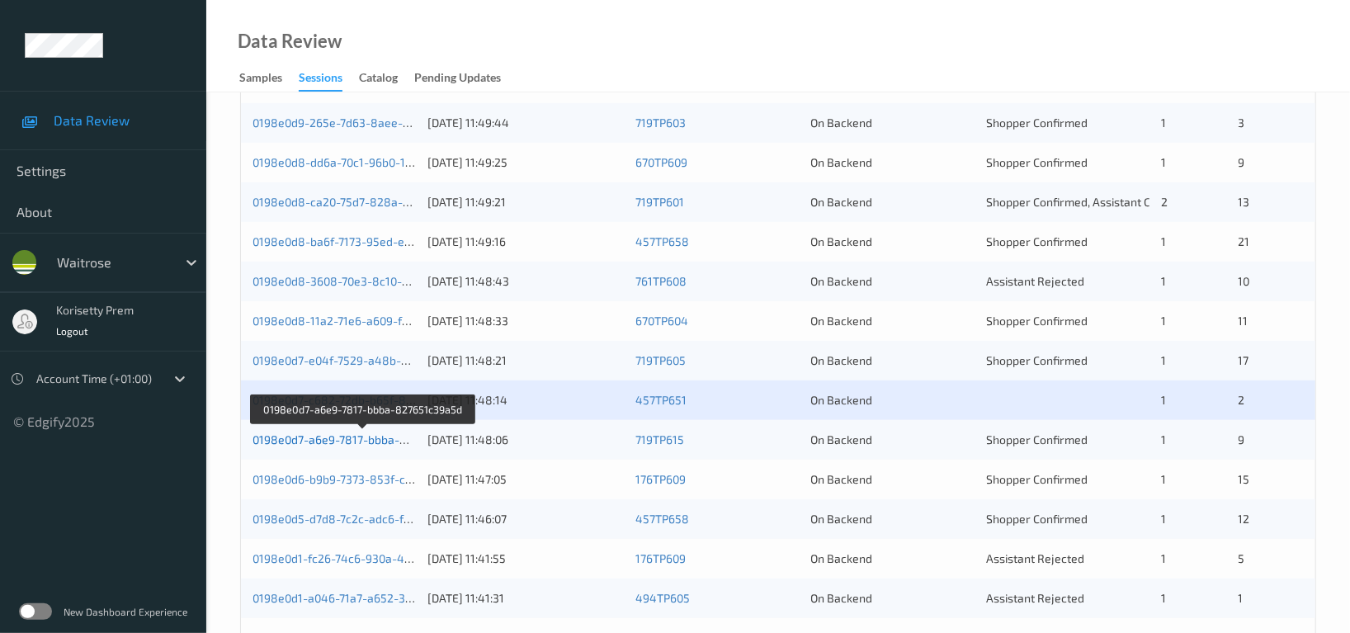
click at [371, 440] on link "0198e0d7-a6e9-7817-bbba-827651c39a5d" at bounding box center [364, 439] width 224 height 14
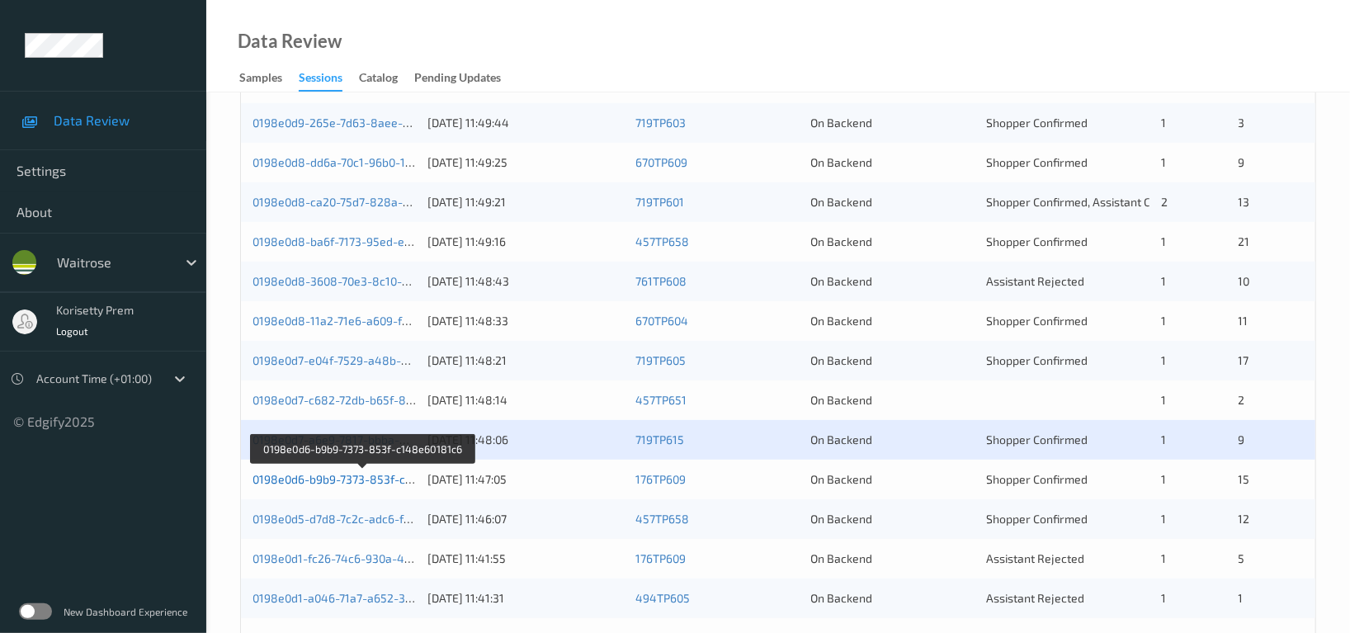
click at [393, 484] on link "0198e0d6-b9b9-7373-853f-c148e60181c6" at bounding box center [363, 479] width 222 height 14
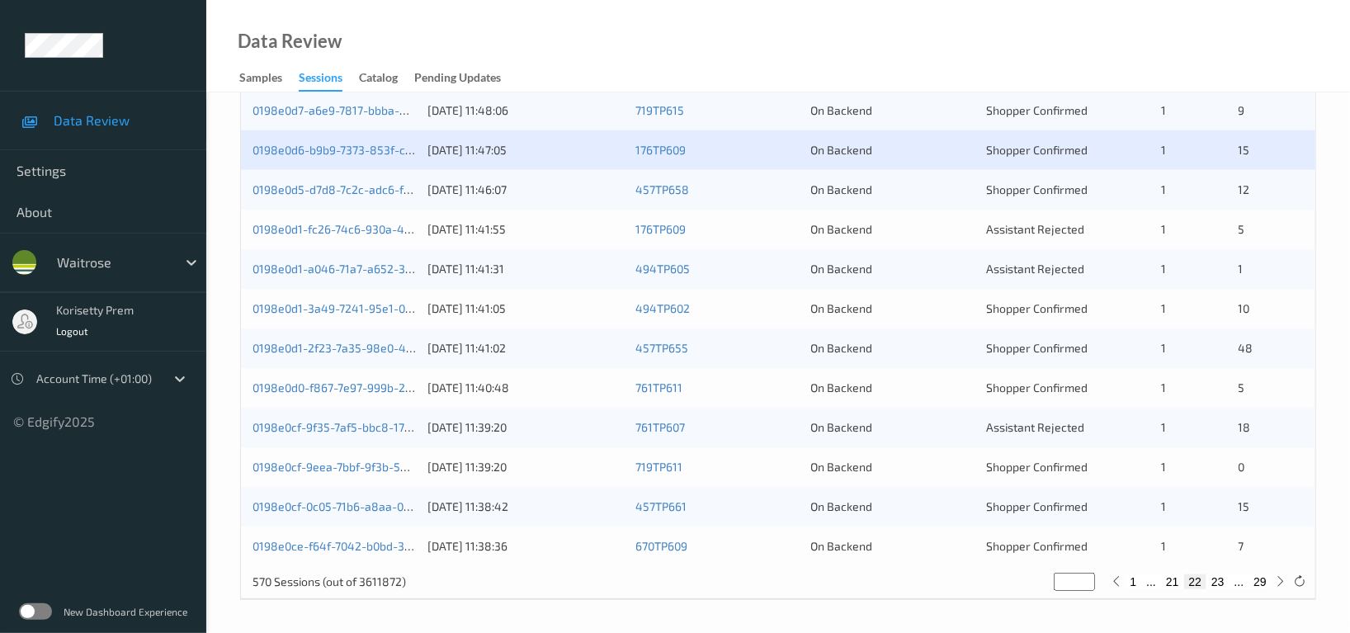
scroll to position [666, 0]
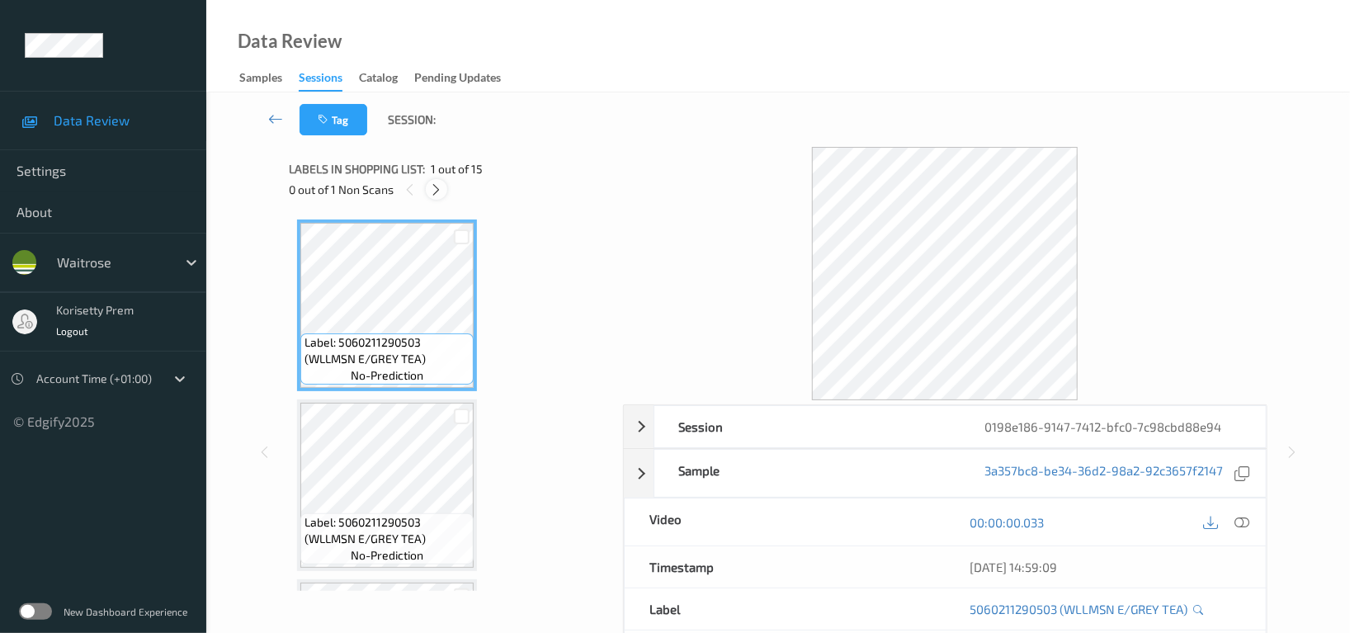
click at [432, 185] on icon at bounding box center [437, 189] width 14 height 15
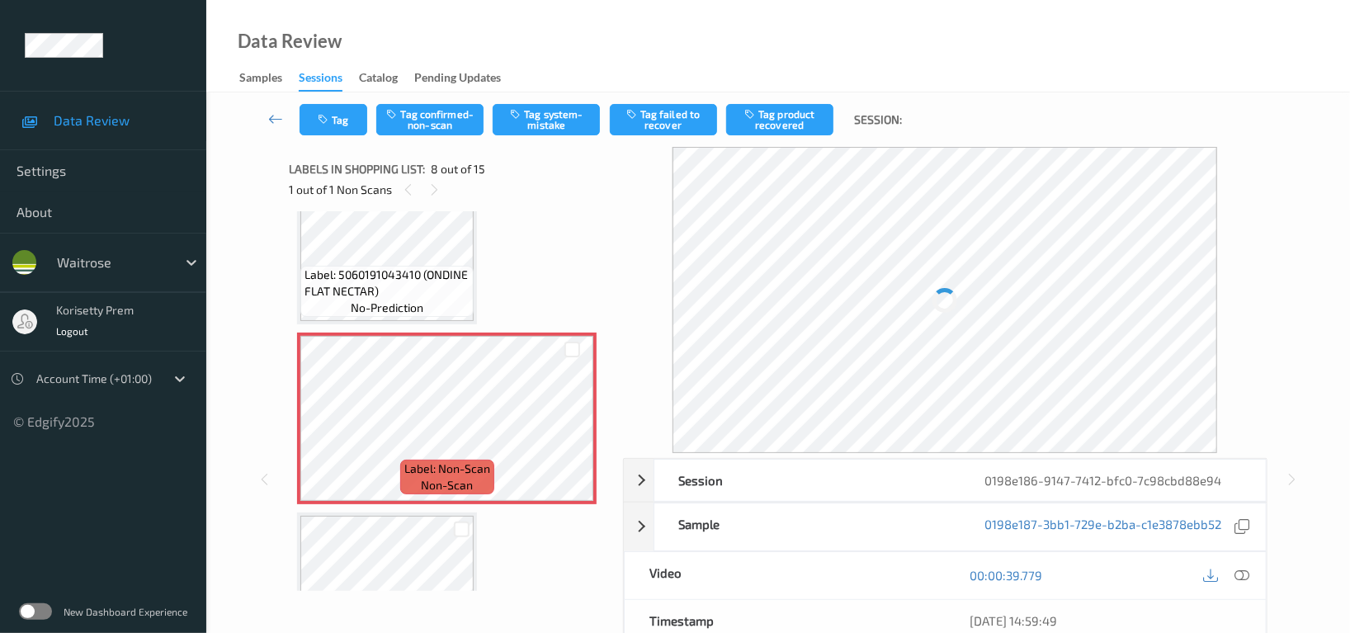
scroll to position [1083, 0]
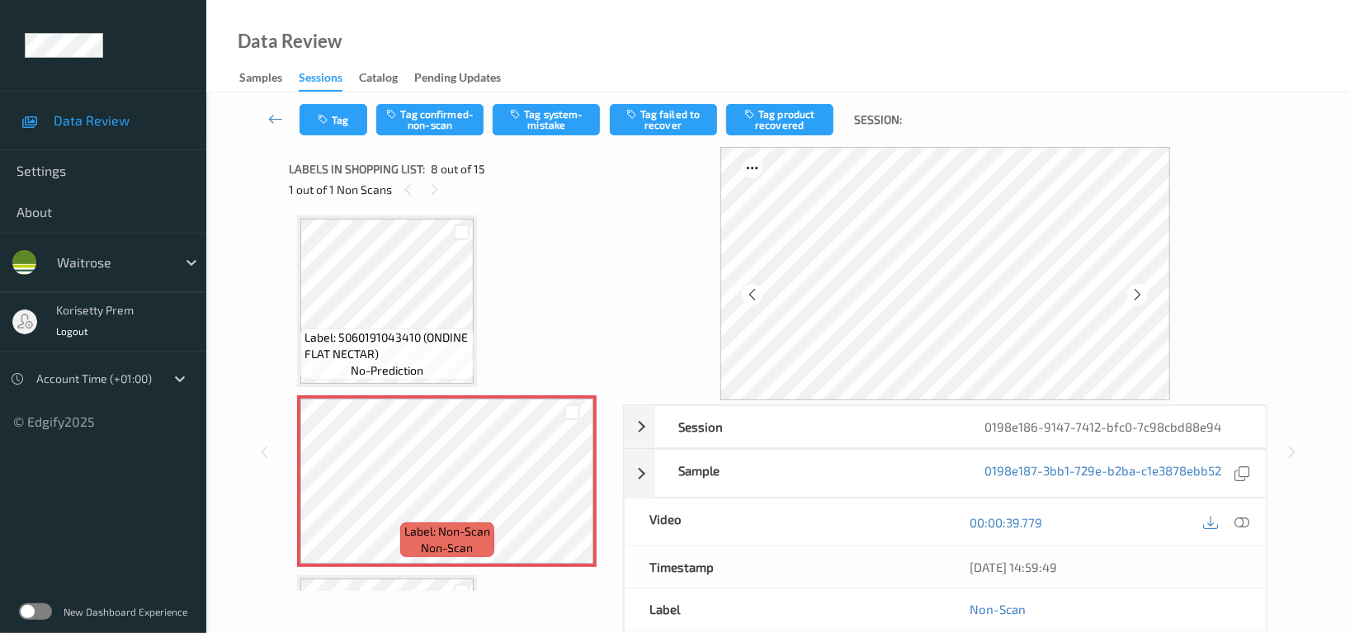
click at [709, 77] on div "Data Review Samples Sessions Catalog Pending Updates" at bounding box center [777, 46] width 1143 height 92
click at [803, 49] on div "Data Review Samples Sessions Catalog Pending Updates" at bounding box center [777, 46] width 1143 height 92
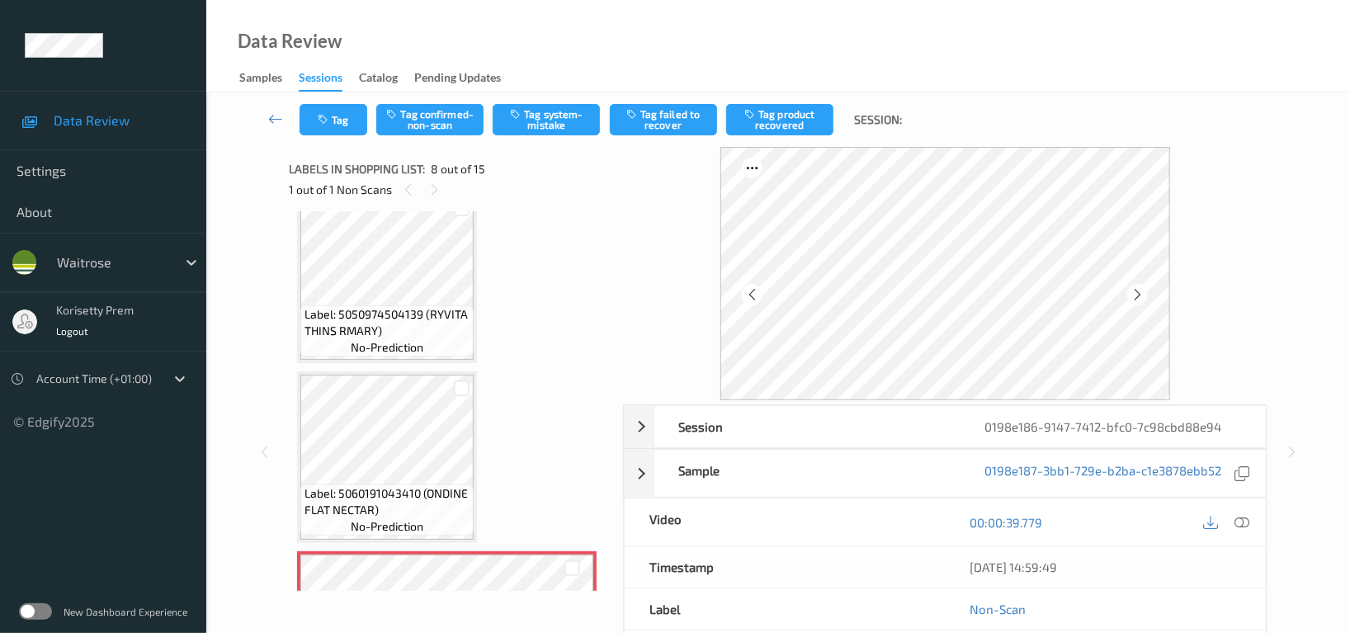
scroll to position [973, 0]
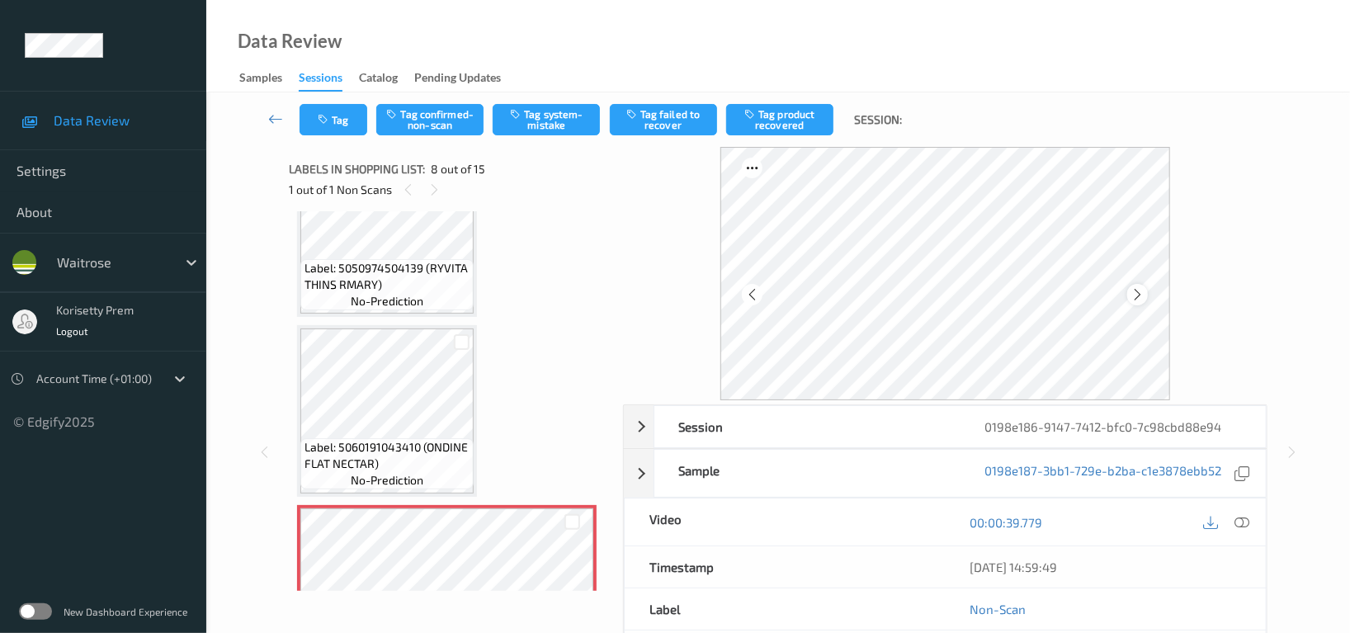
click at [1135, 294] on icon at bounding box center [1137, 294] width 14 height 15
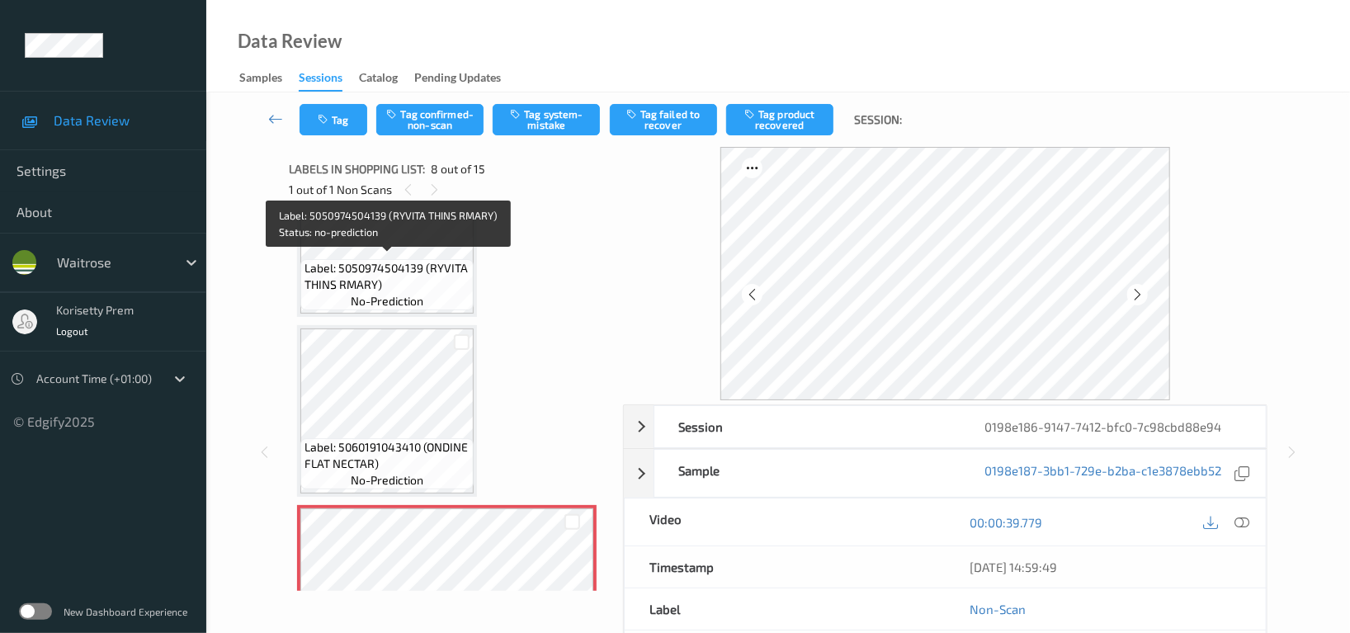
click at [384, 260] on span "Label: 5050974504139 (RYVITA THINS RMARY)" at bounding box center [386, 276] width 165 height 33
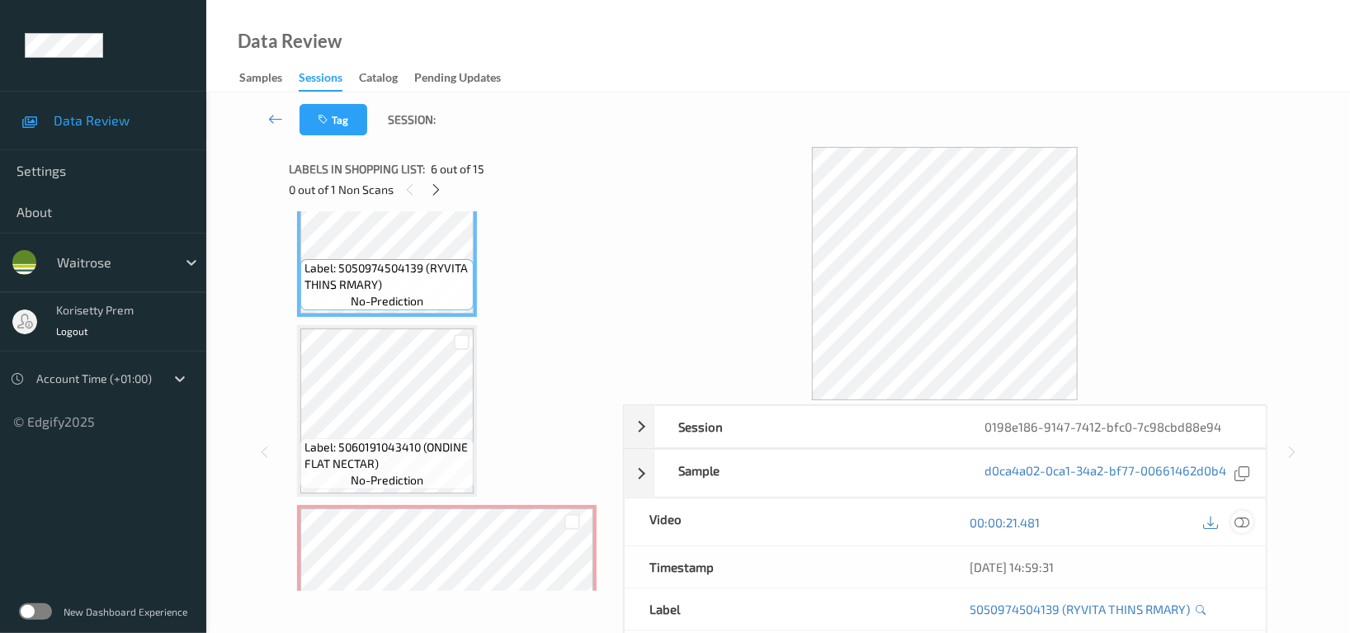
click at [1242, 519] on icon at bounding box center [1241, 522] width 15 height 15
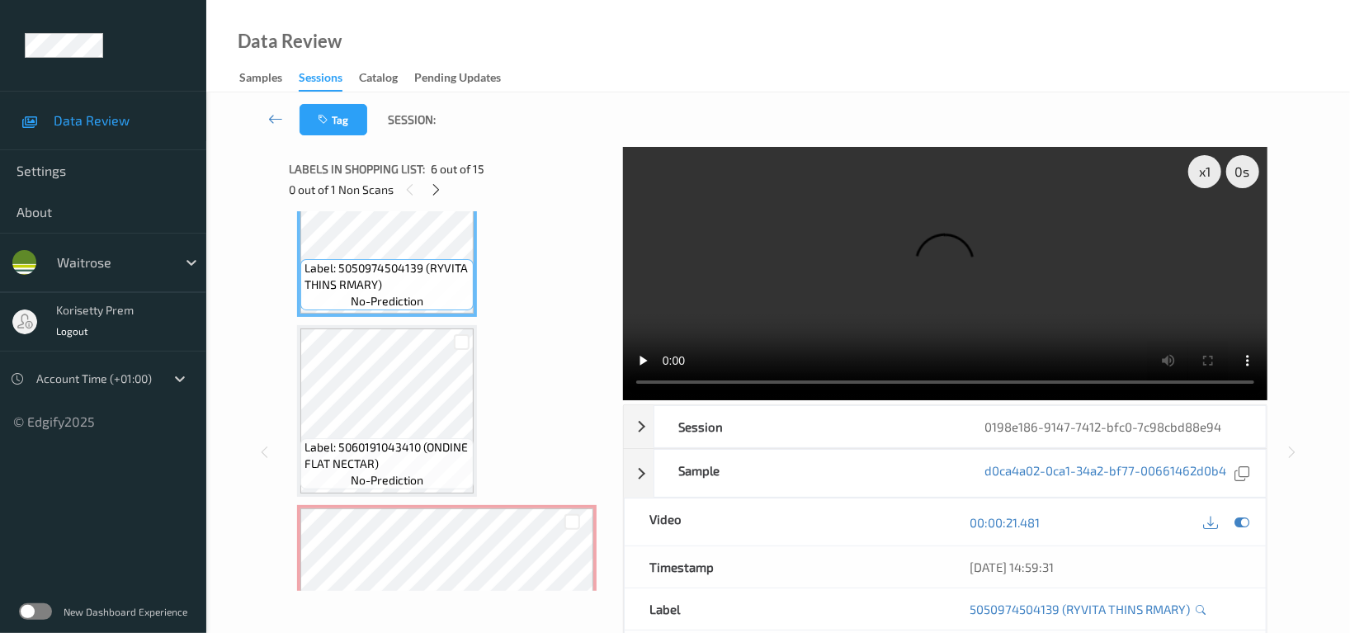
click at [1025, 303] on video at bounding box center [945, 273] width 644 height 253
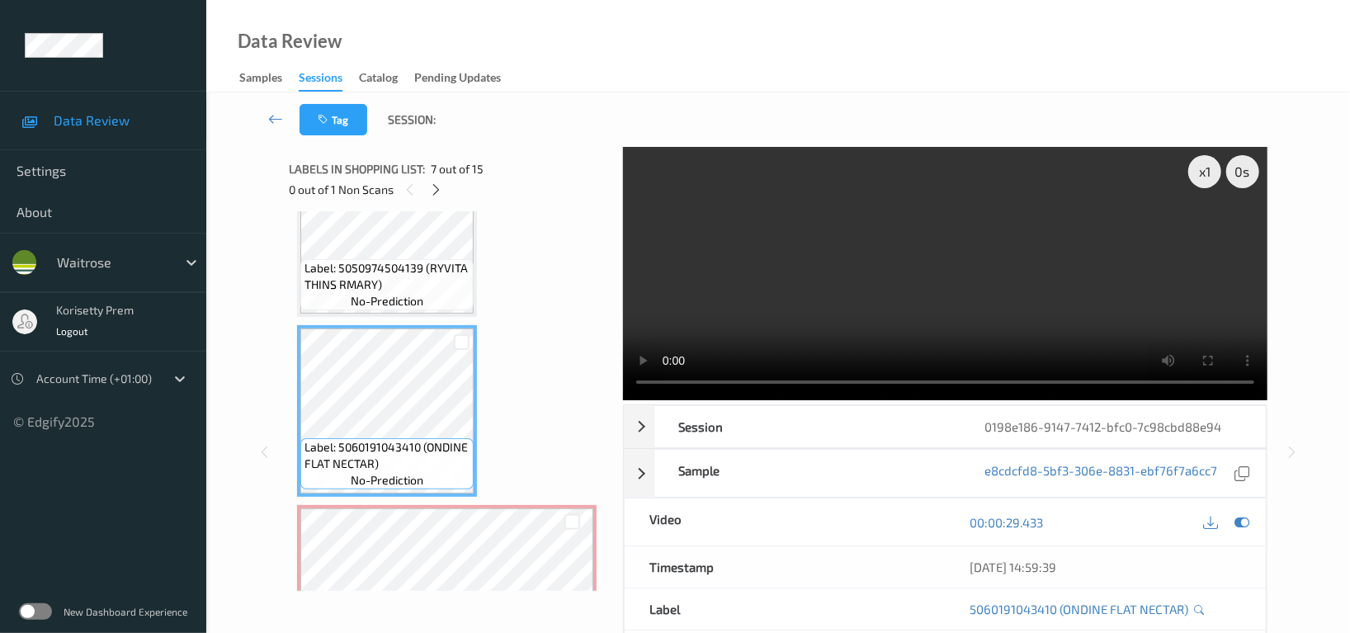
click at [395, 270] on span "Label: 5050974504139 (RYVITA THINS RMARY)" at bounding box center [386, 276] width 165 height 33
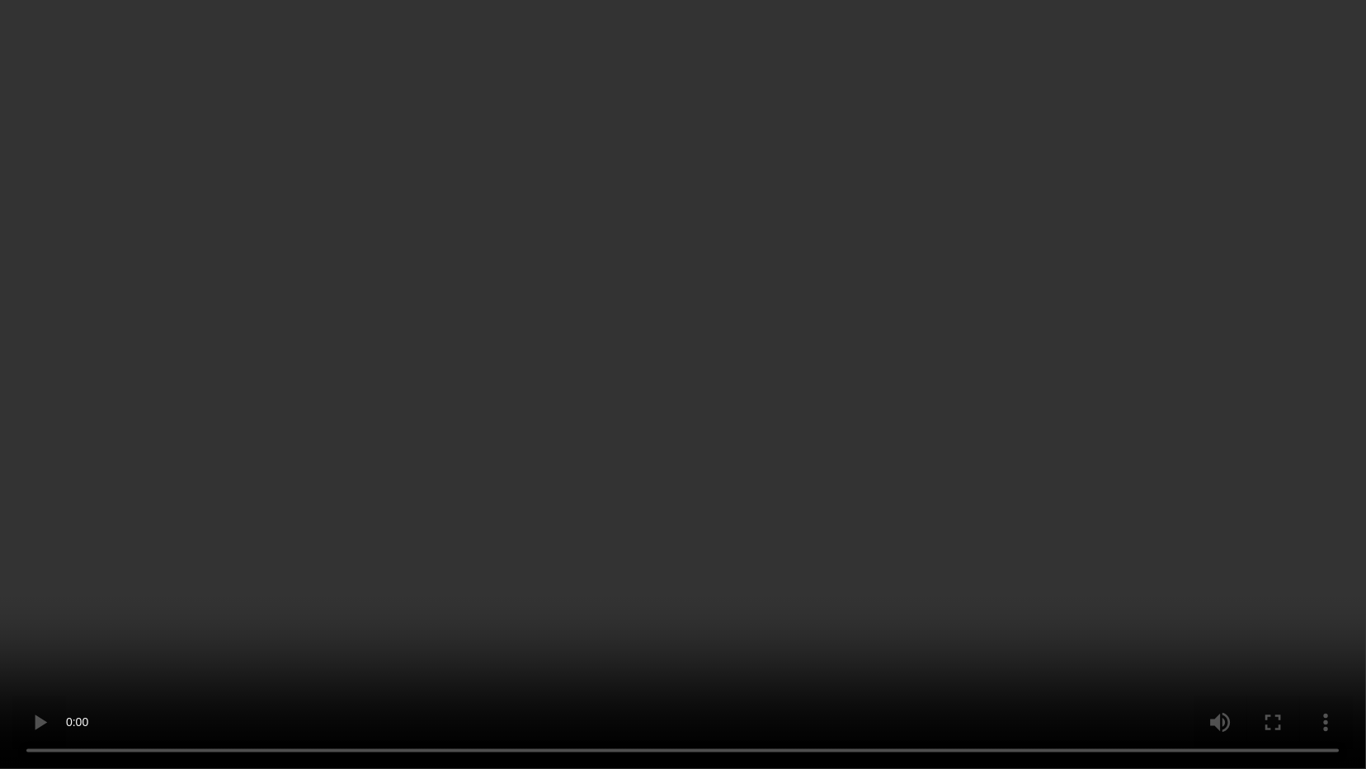
click at [535, 280] on video at bounding box center [683, 384] width 1366 height 769
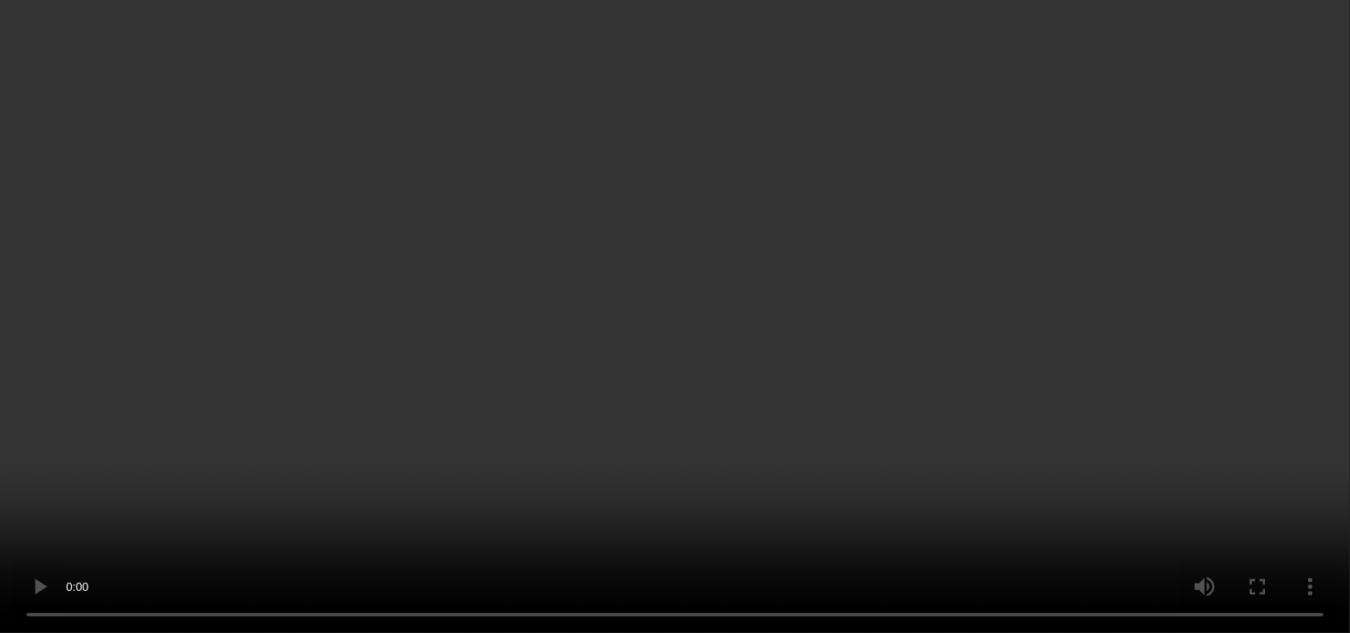
scroll to position [1303, 0]
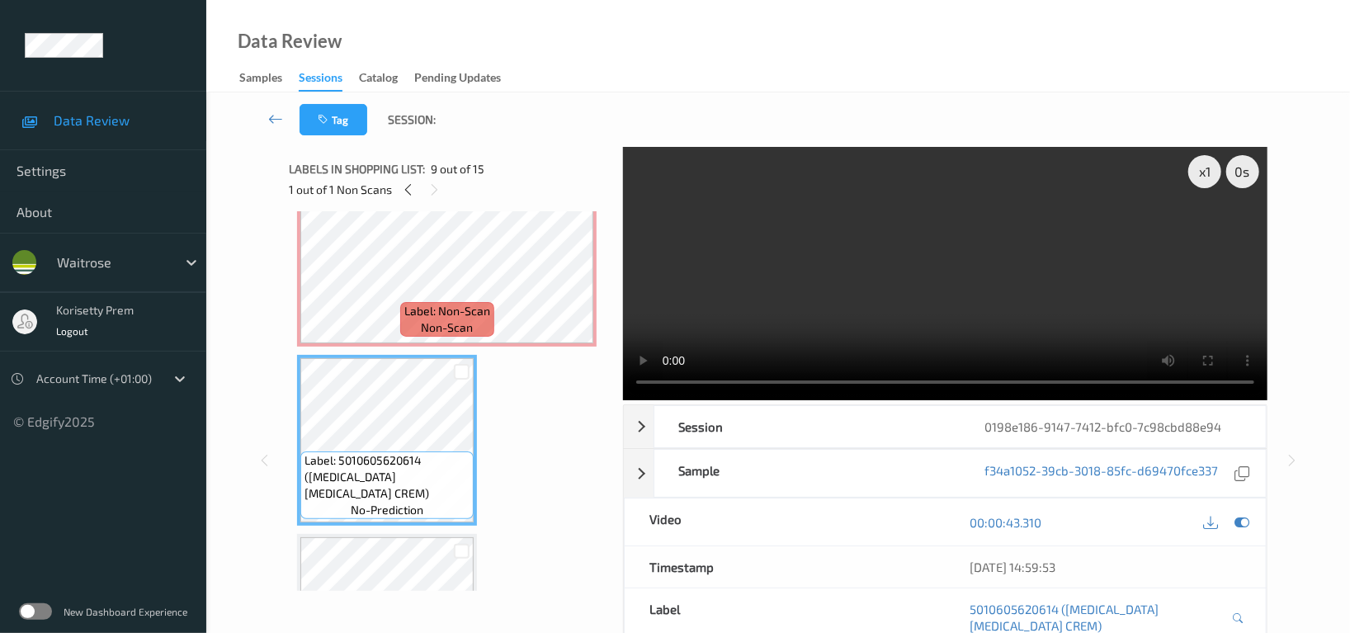
click at [766, 270] on video at bounding box center [945, 273] width 644 height 253
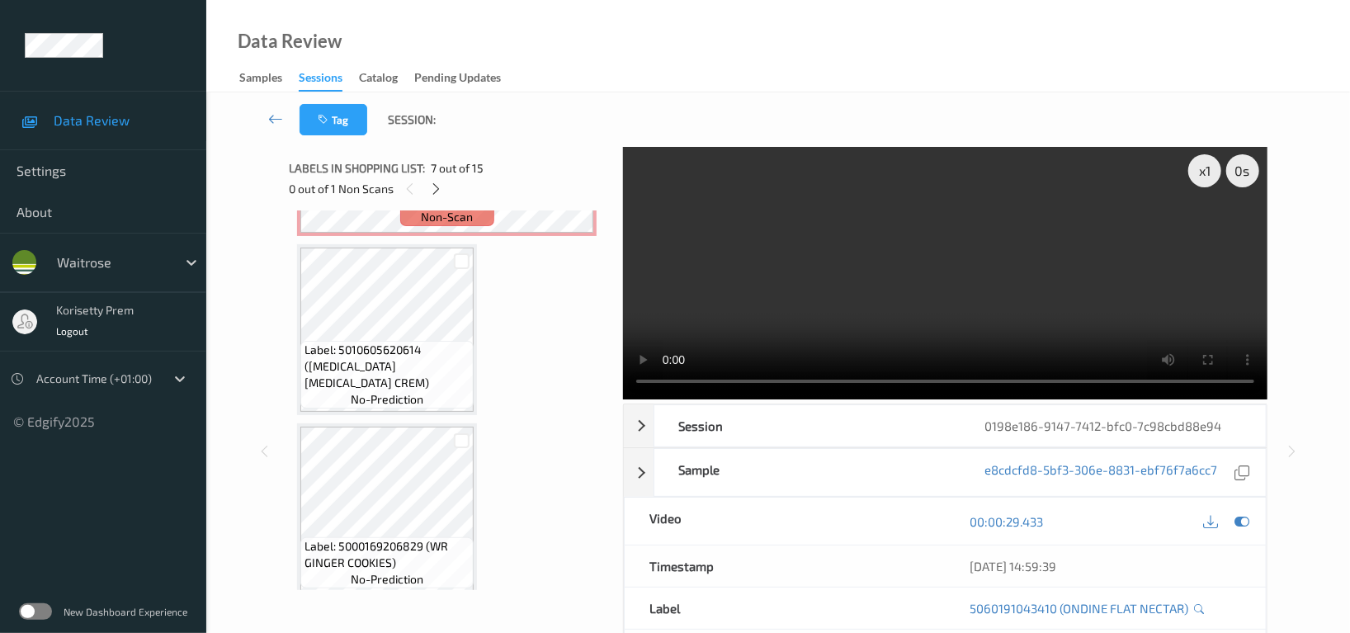
scroll to position [0, 0]
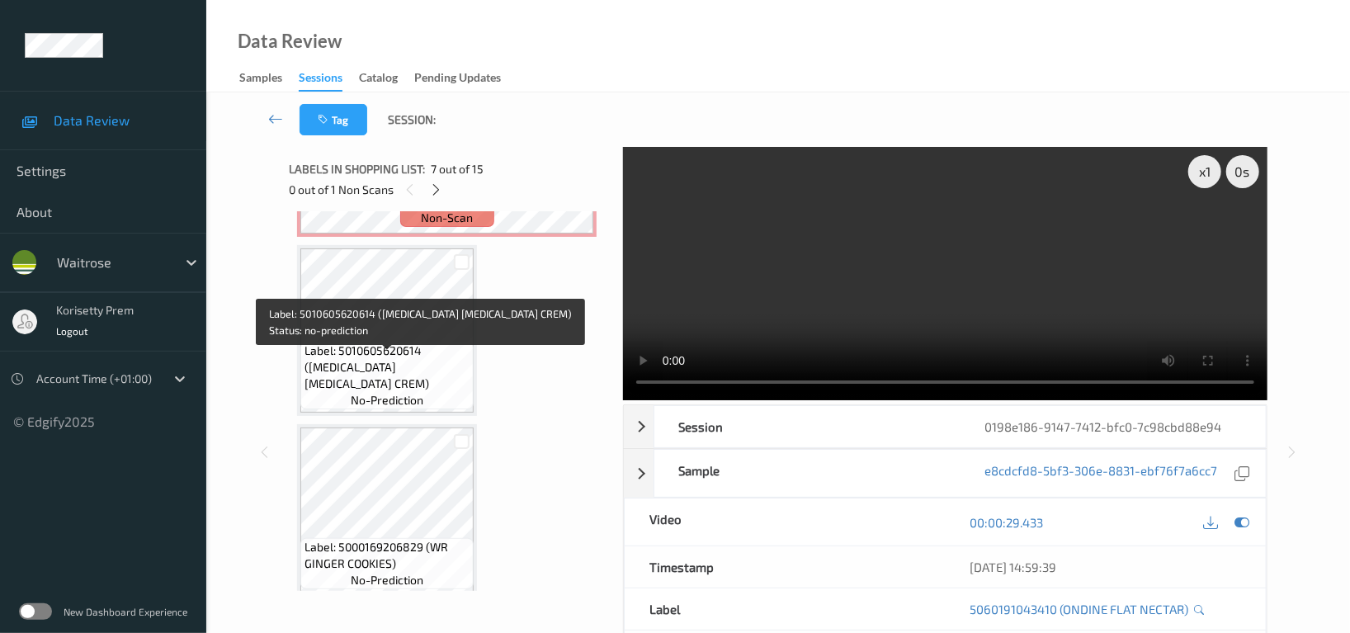
click at [375, 352] on div "Label: 5010605620614 (CANESTEN THRUSH CREM) no-prediction" at bounding box center [386, 376] width 173 height 68
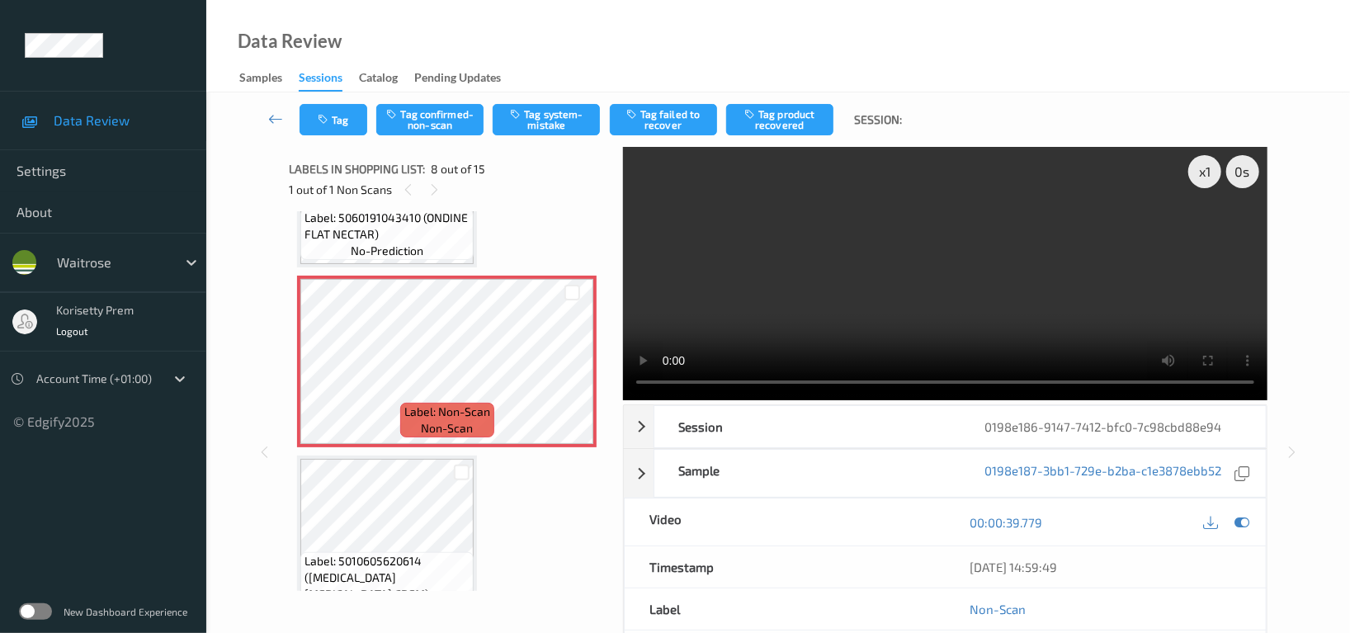
scroll to position [1194, 0]
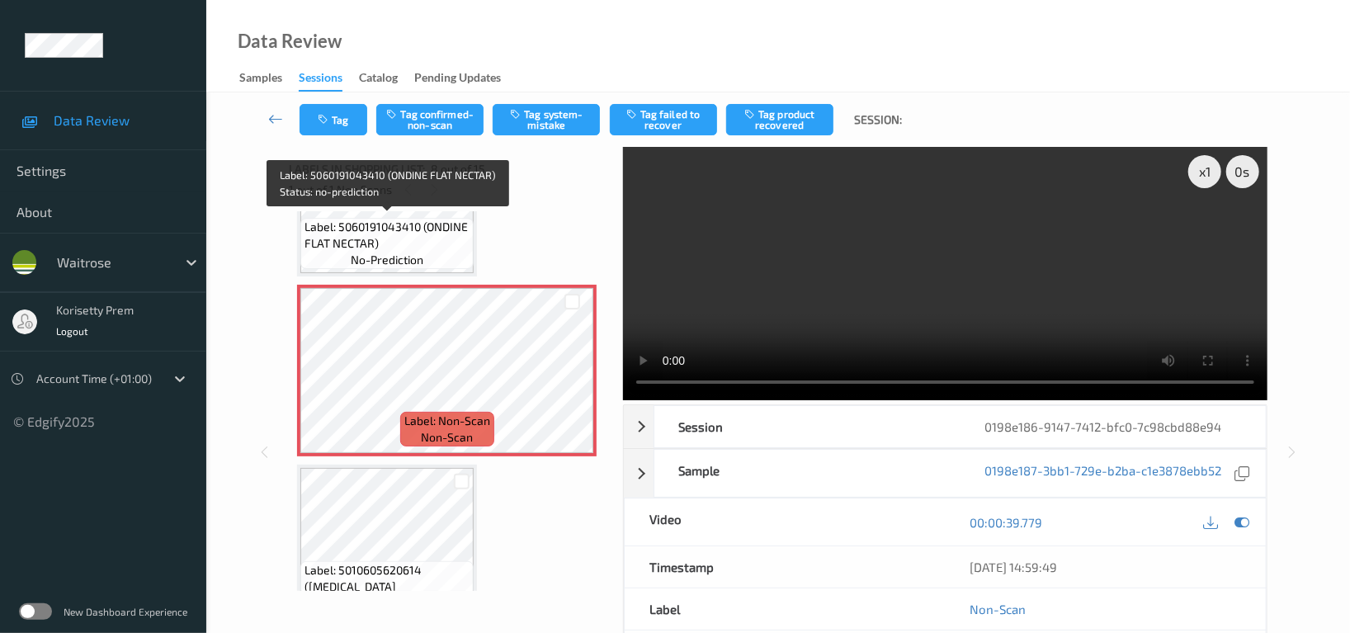
click at [416, 238] on span "Label: 5060191043410 (ONDINE FLAT NECTAR)" at bounding box center [386, 235] width 165 height 33
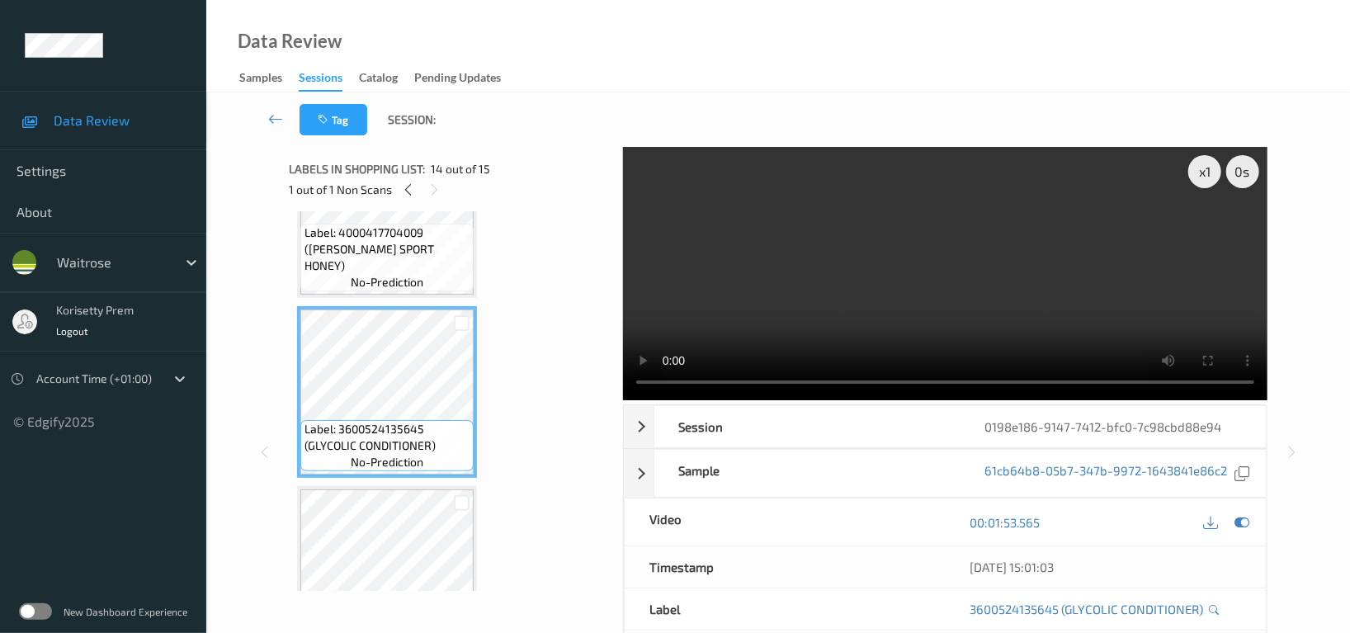
scroll to position [2207, 0]
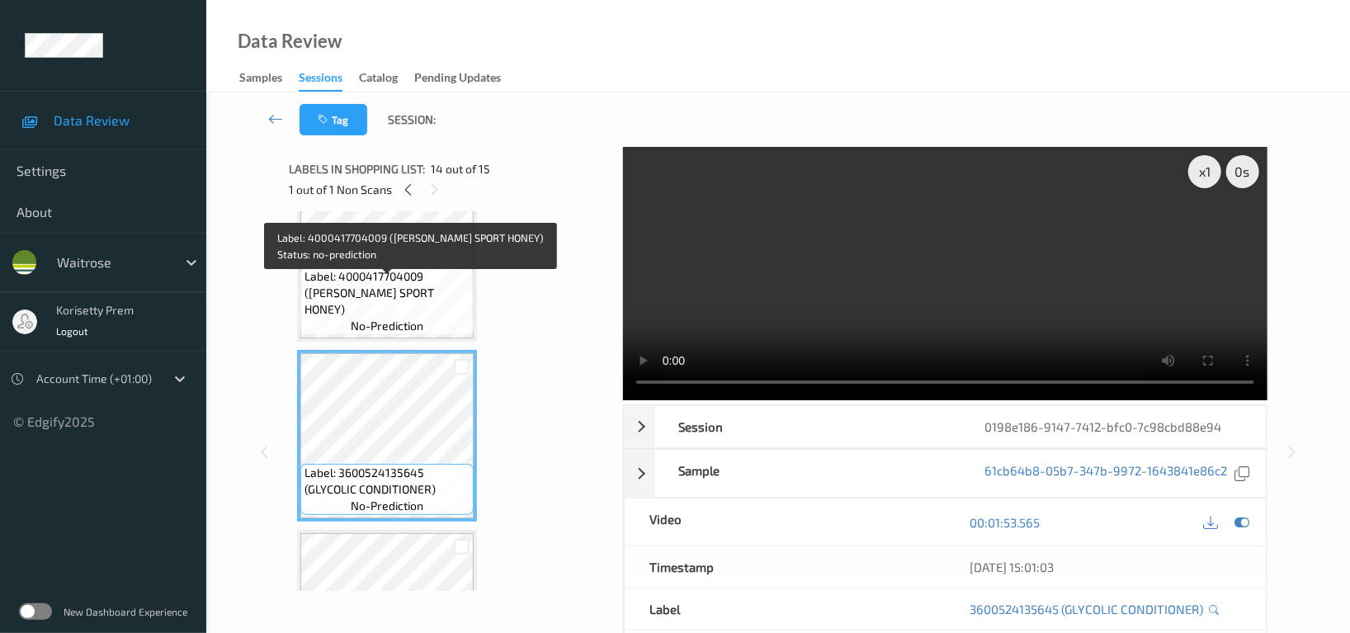
click at [394, 282] on span "Label: 4000417704009 (RITTER SPORT HONEY)" at bounding box center [386, 292] width 165 height 49
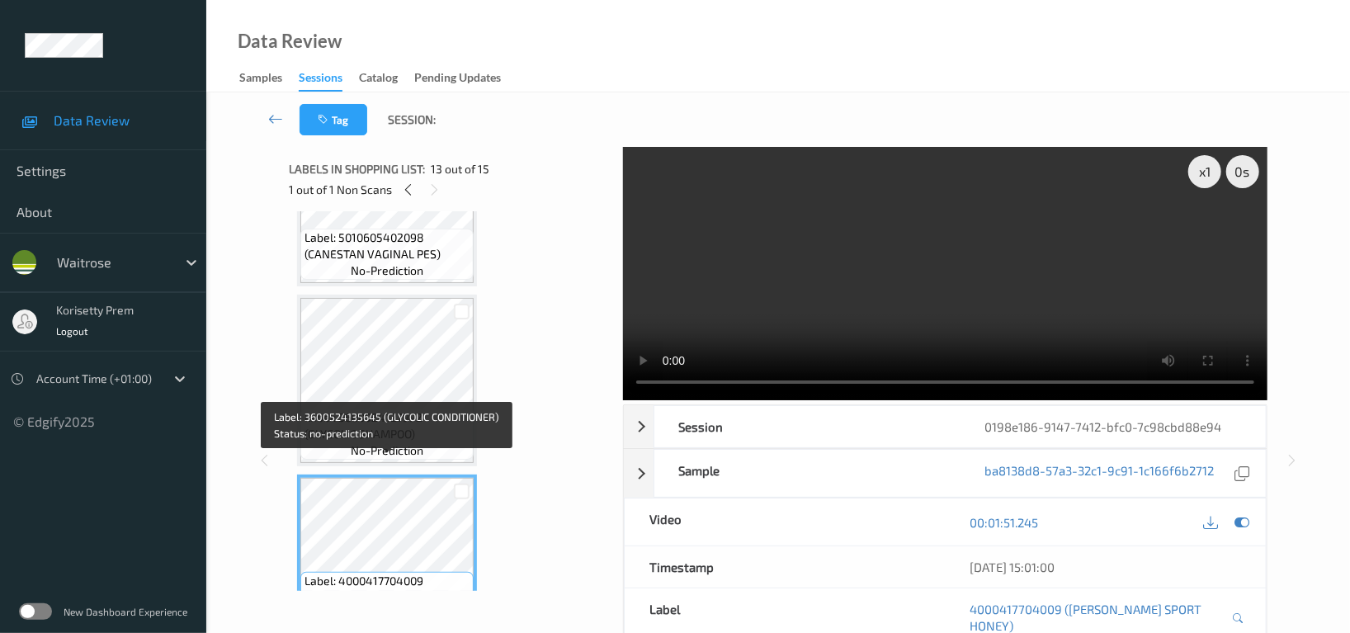
scroll to position [1877, 0]
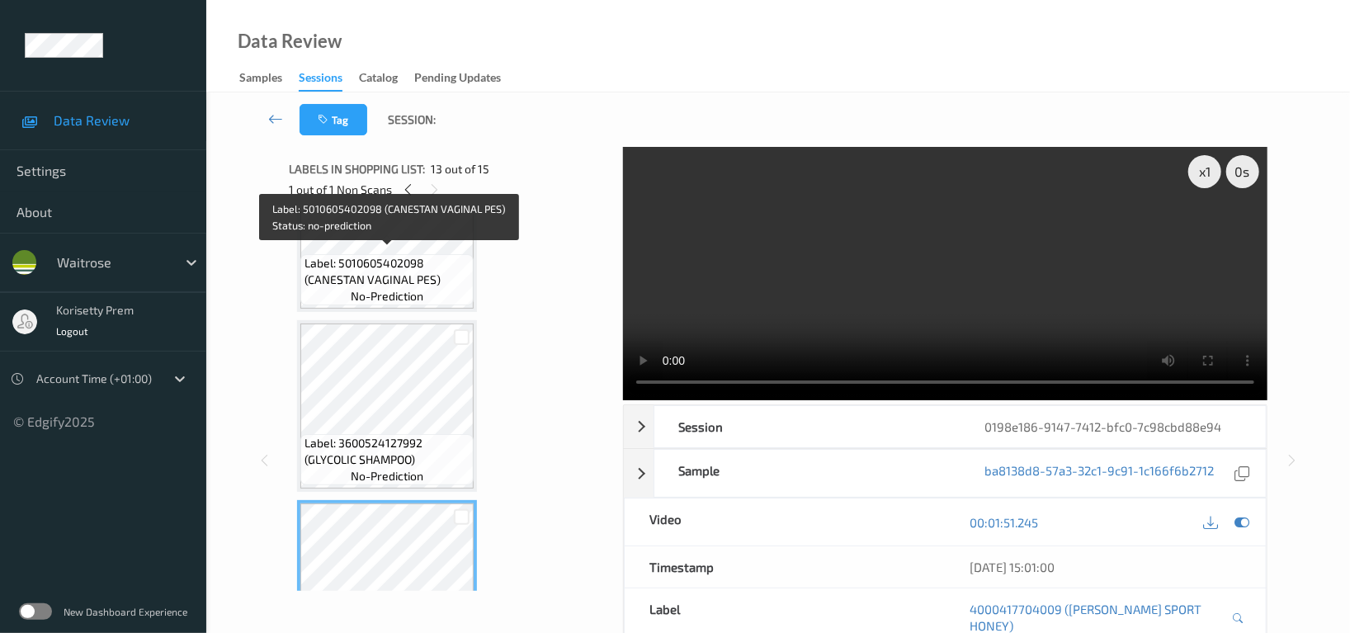
click at [434, 261] on span "Label: 5010605402098 (CANESTAN VAGINAL PES)" at bounding box center [386, 271] width 165 height 33
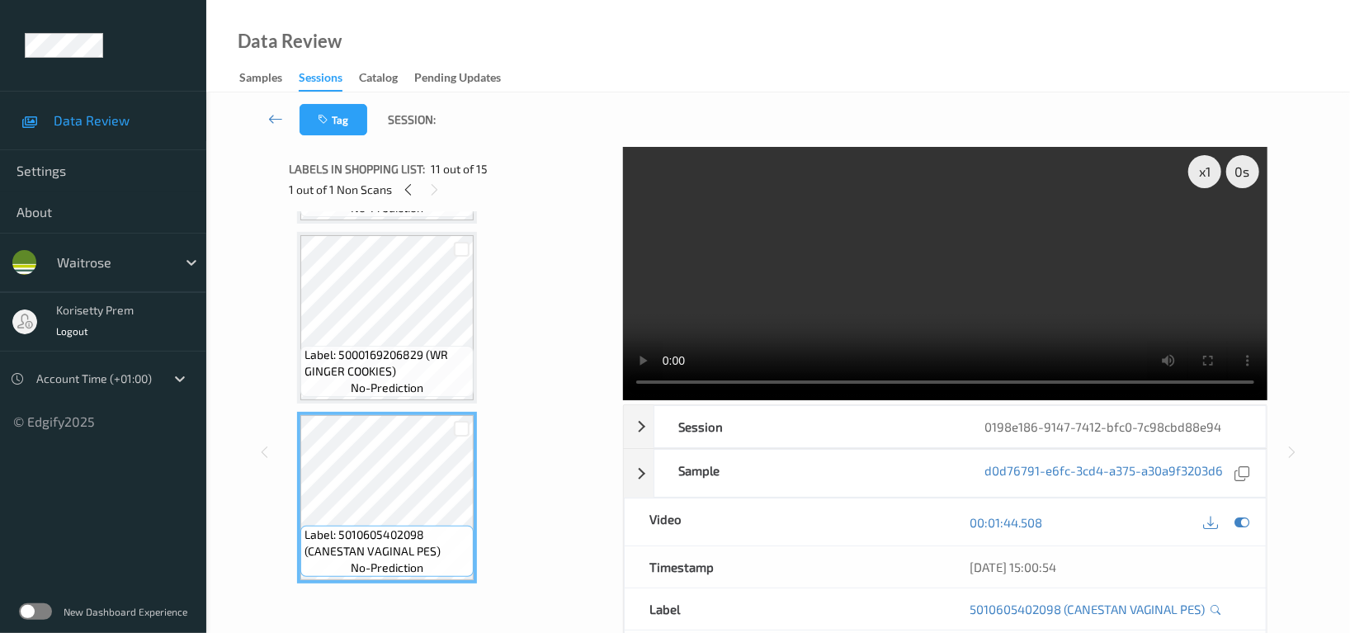
scroll to position [1547, 0]
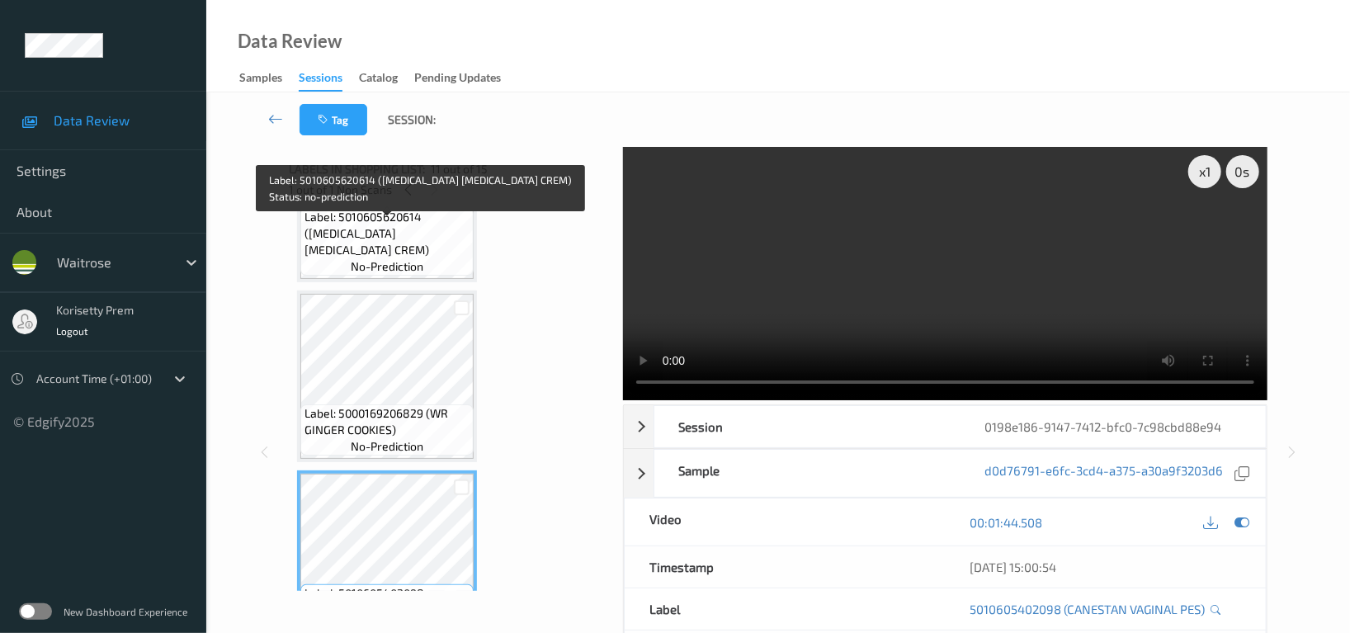
click at [366, 241] on span "Label: 5010605620614 (CANESTEN THRUSH CREM)" at bounding box center [386, 233] width 165 height 49
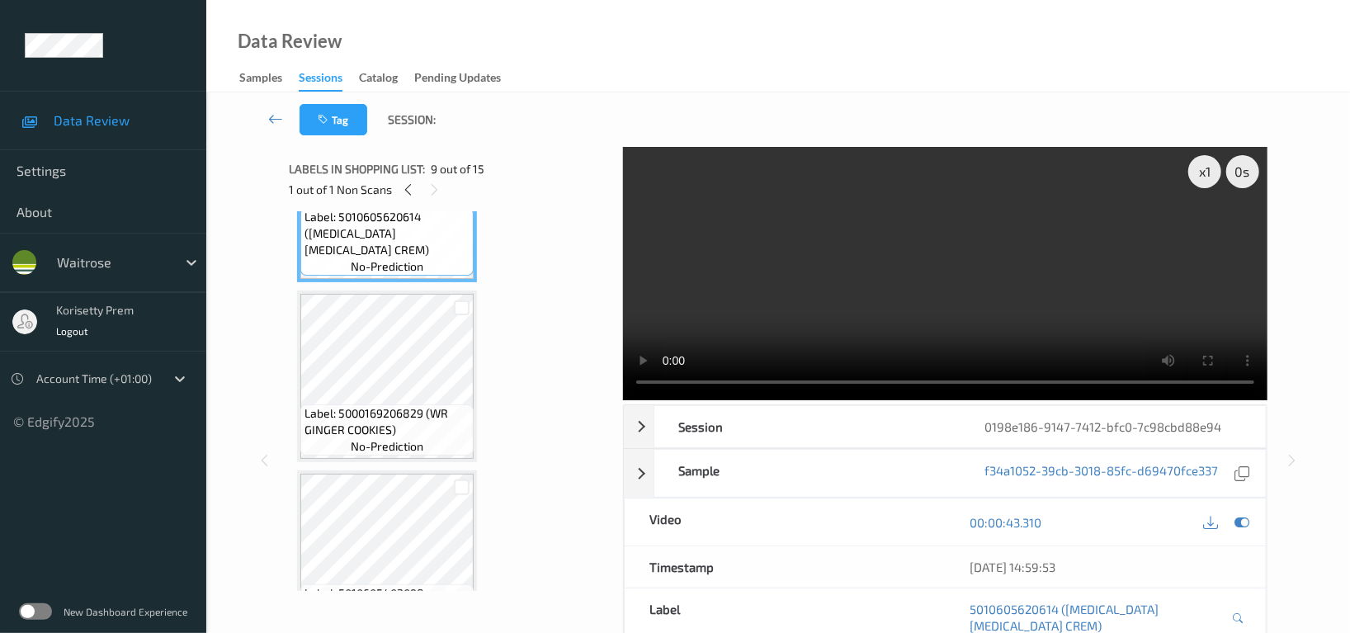
click at [934, 285] on video at bounding box center [945, 273] width 644 height 253
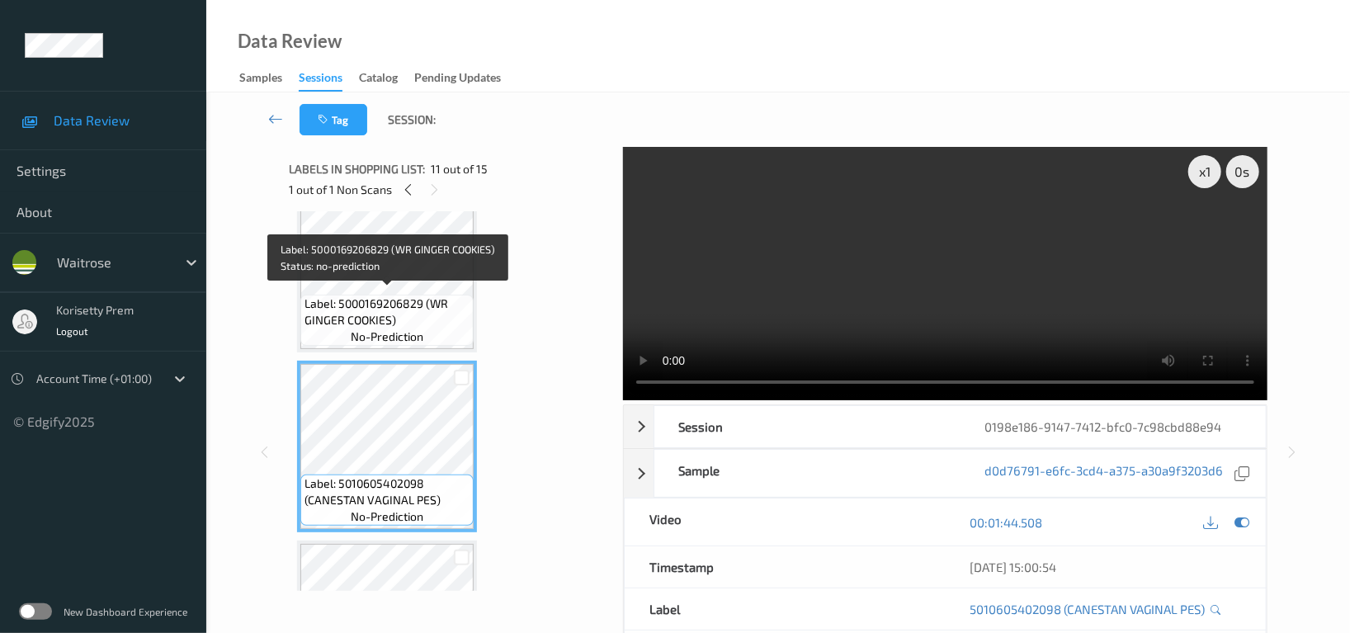
click at [398, 295] on span "Label: 5000169206829 (WR GINGER COOKIES)" at bounding box center [386, 311] width 165 height 33
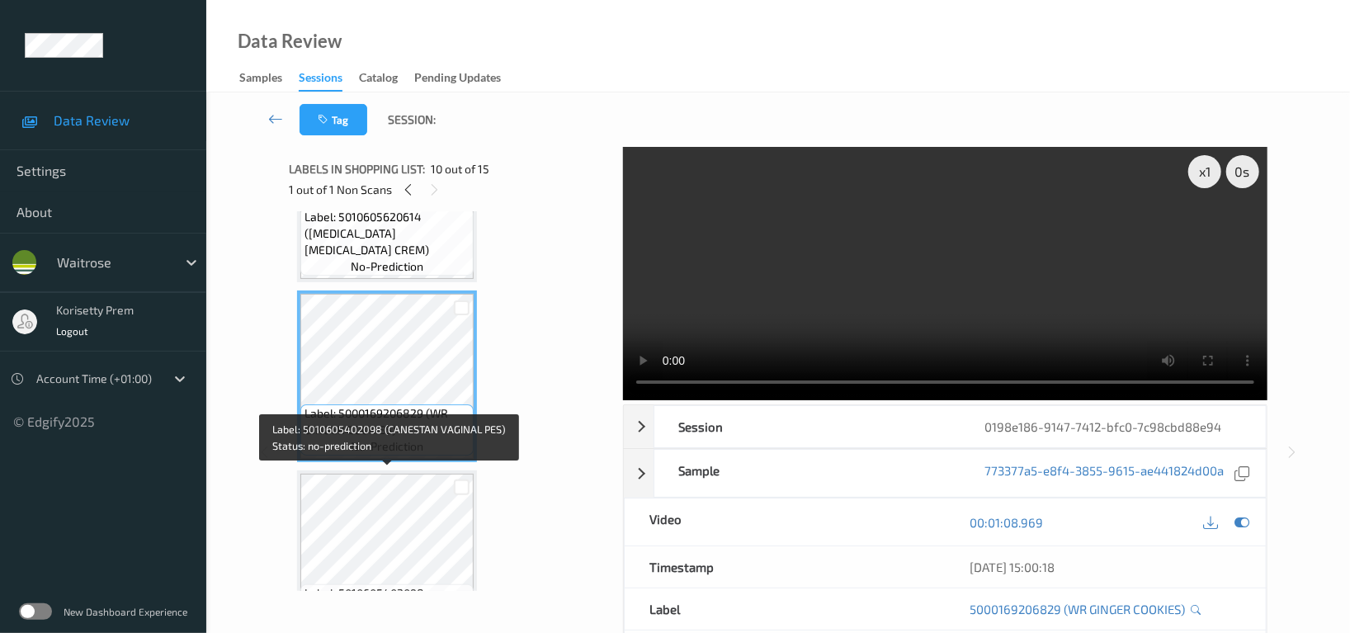
scroll to position [1436, 0]
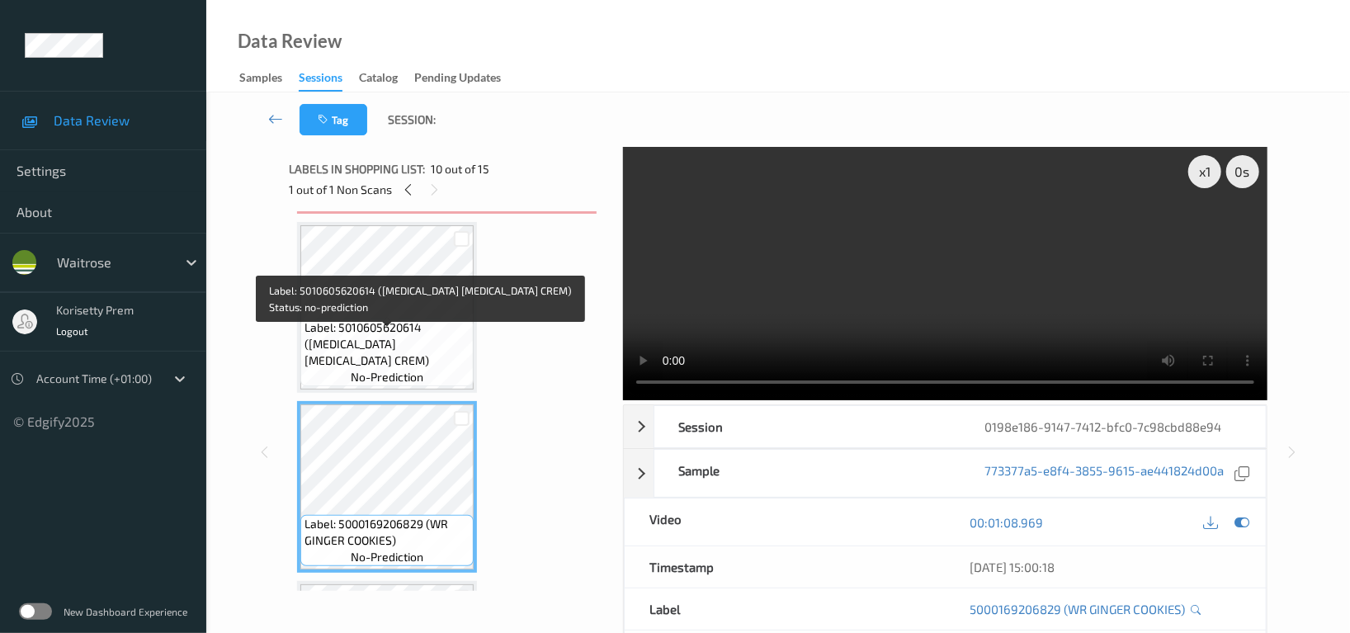
click at [408, 341] on span "Label: 5010605620614 (CANESTEN THRUSH CREM)" at bounding box center [386, 343] width 165 height 49
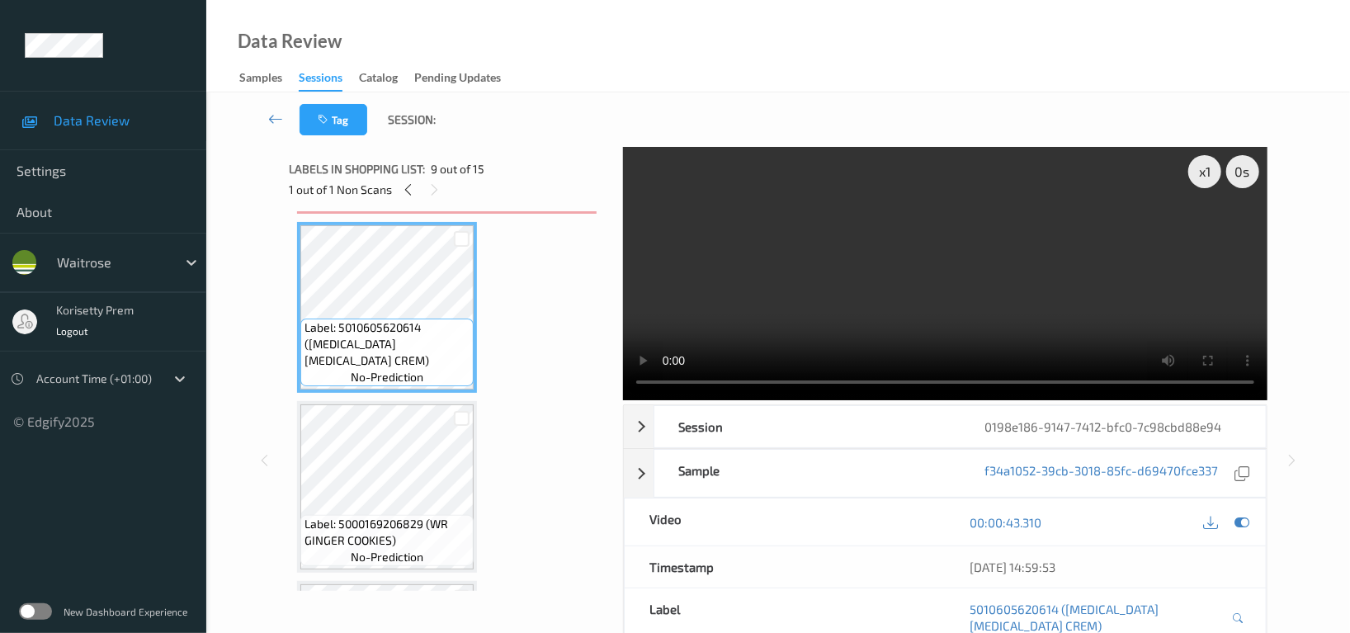
click at [935, 326] on video at bounding box center [945, 273] width 644 height 253
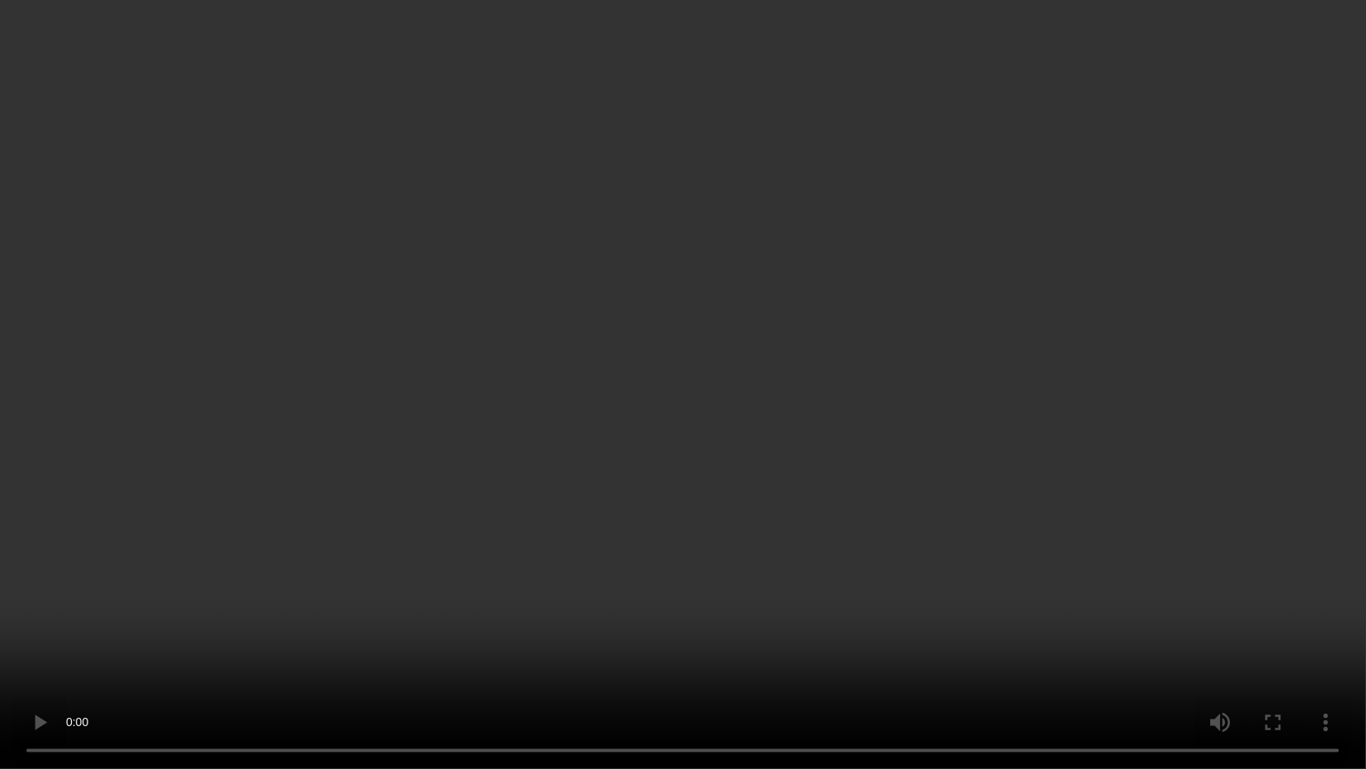
click at [1184, 407] on video at bounding box center [683, 384] width 1366 height 769
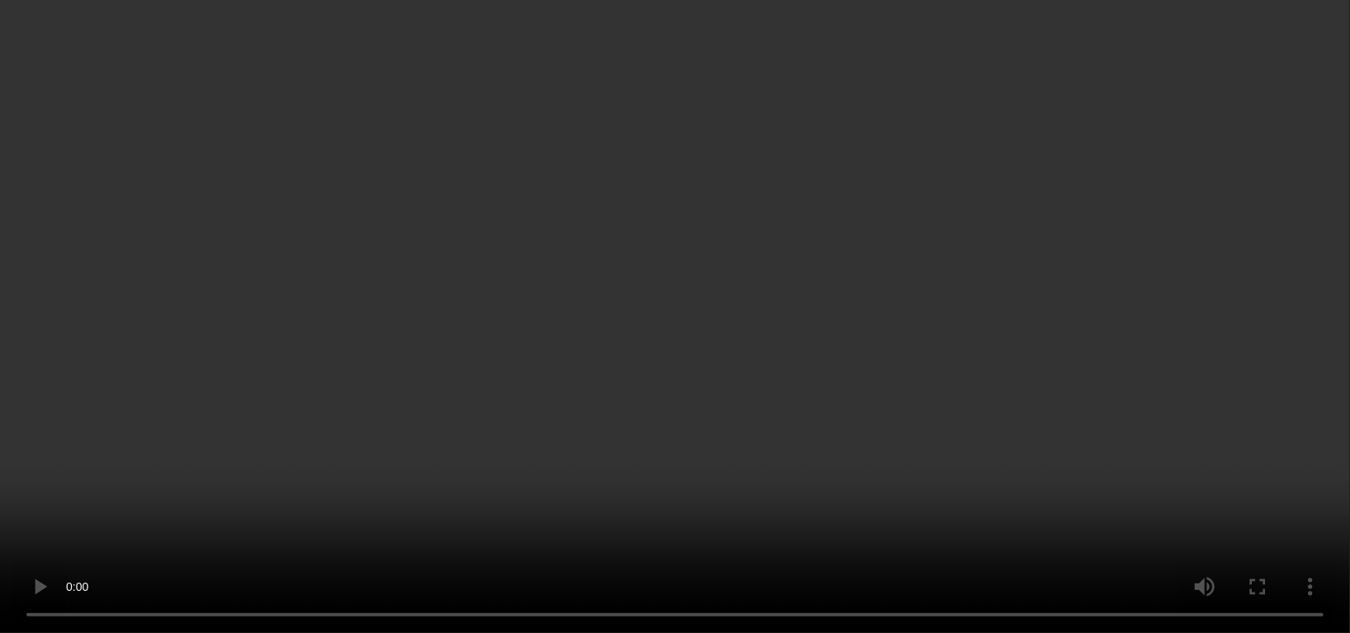
scroll to position [1547, 0]
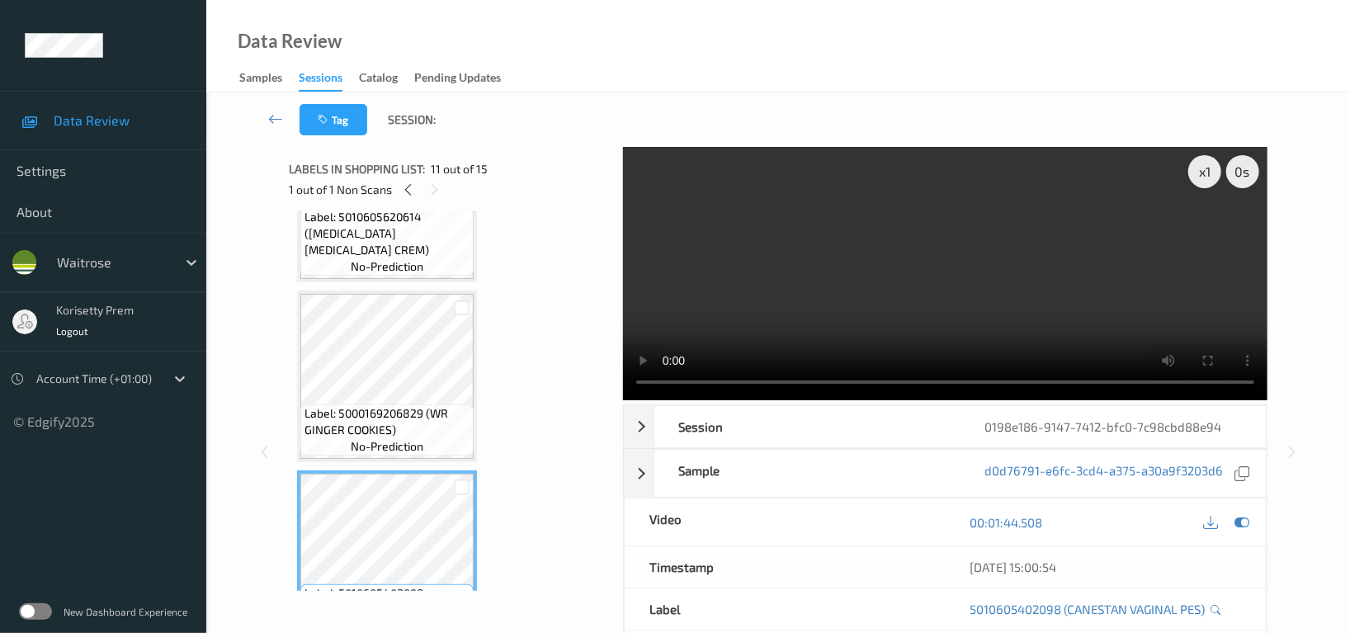
click at [1119, 286] on video at bounding box center [945, 273] width 644 height 253
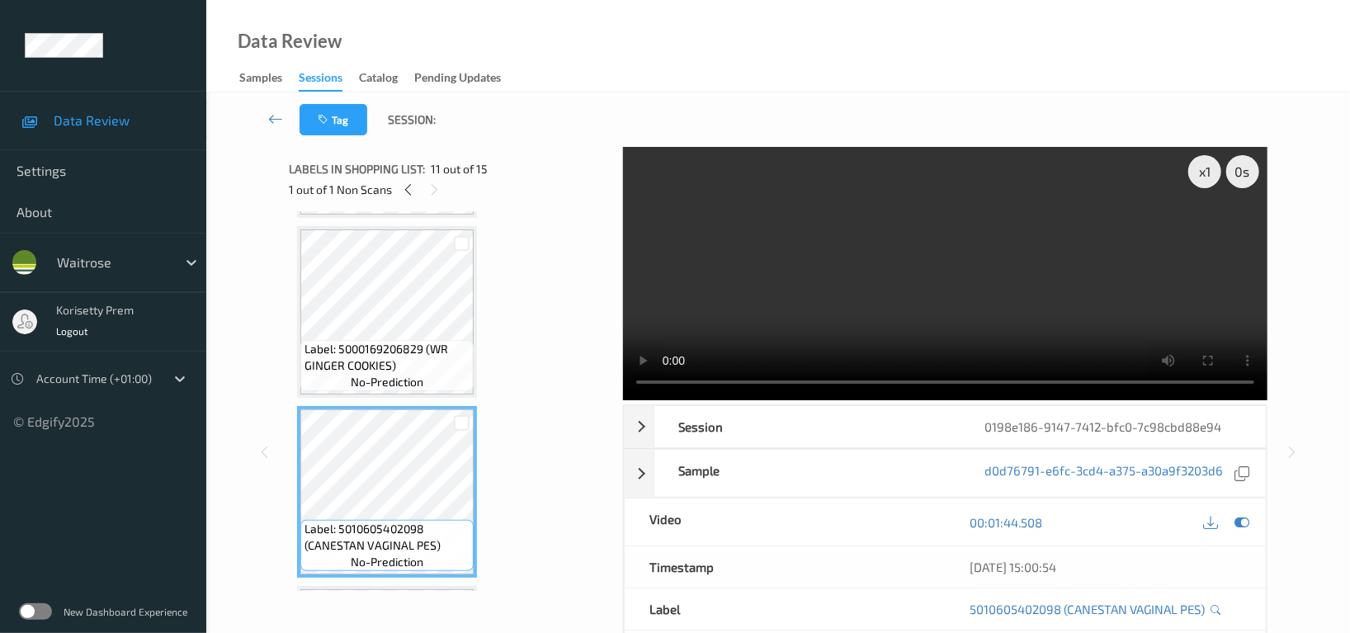
scroll to position [1656, 0]
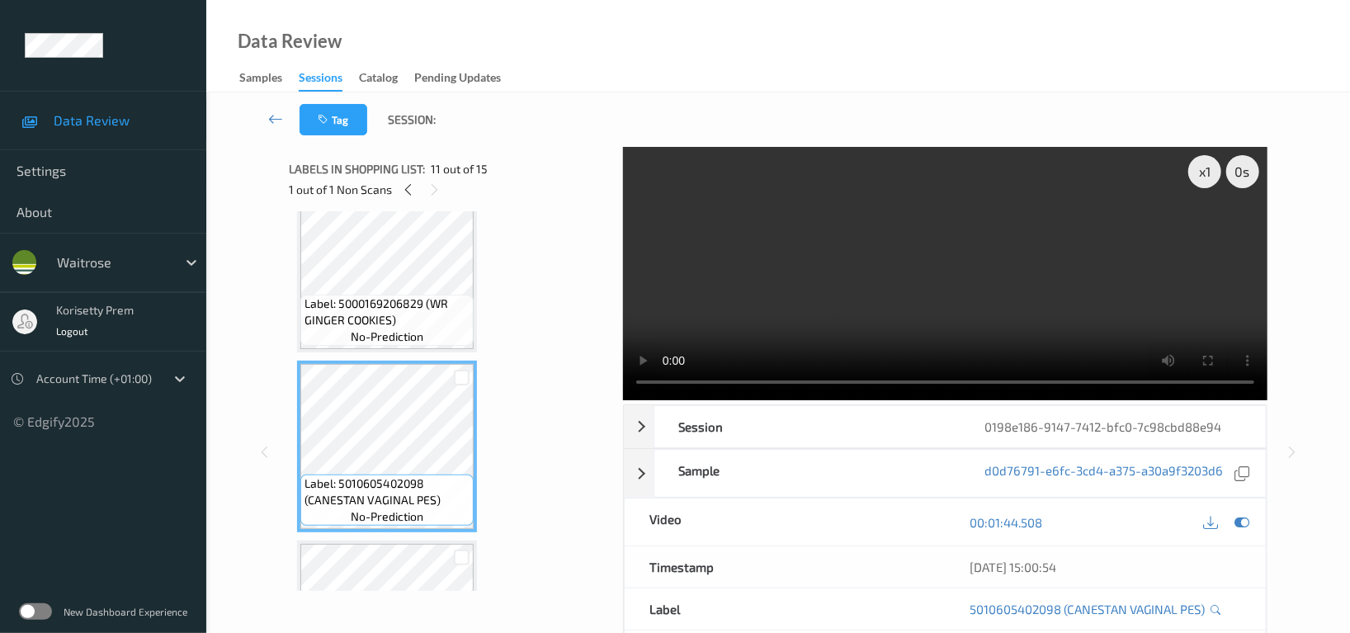
click at [850, 296] on video at bounding box center [945, 273] width 644 height 253
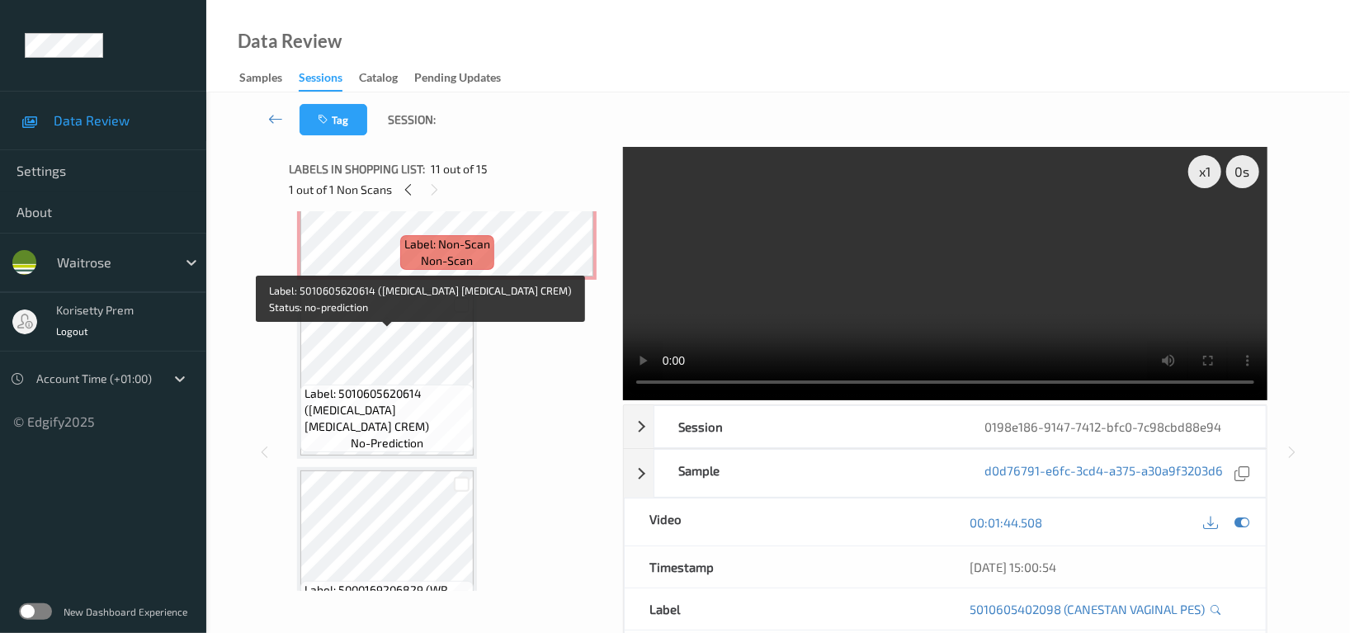
scroll to position [1326, 0]
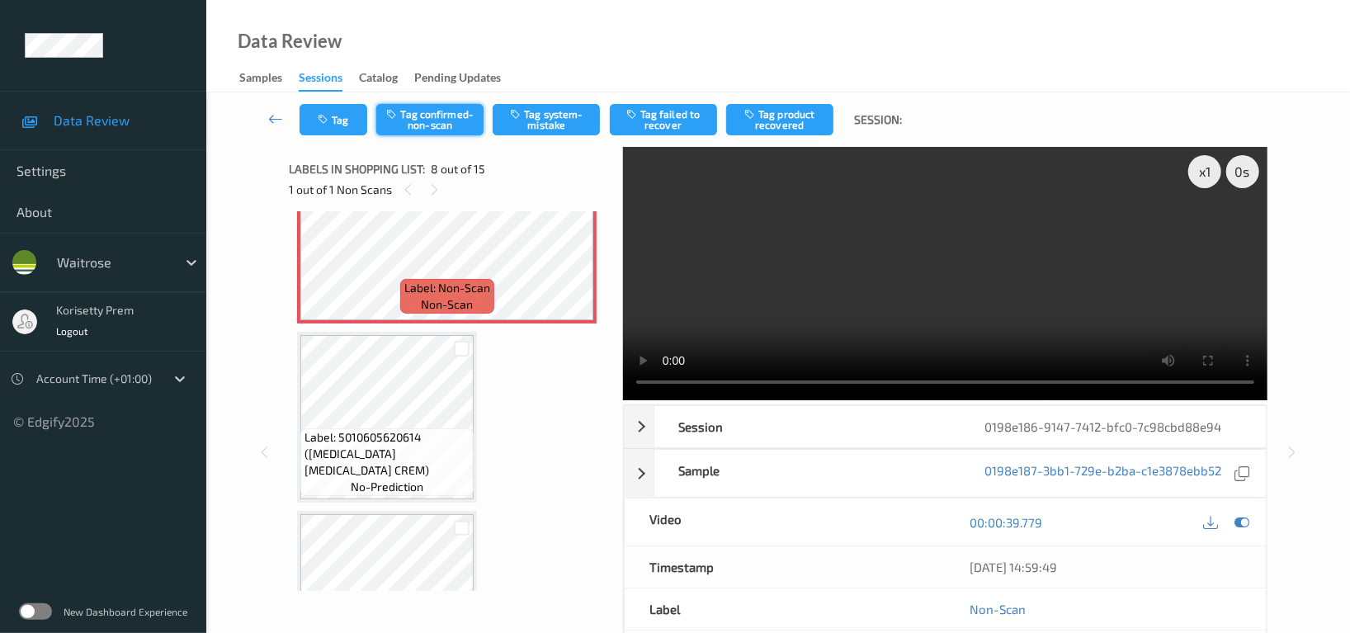
click at [412, 129] on button "Tag confirmed-non-scan" at bounding box center [429, 119] width 107 height 31
click at [789, 117] on button "Tag product recovered" at bounding box center [779, 119] width 107 height 31
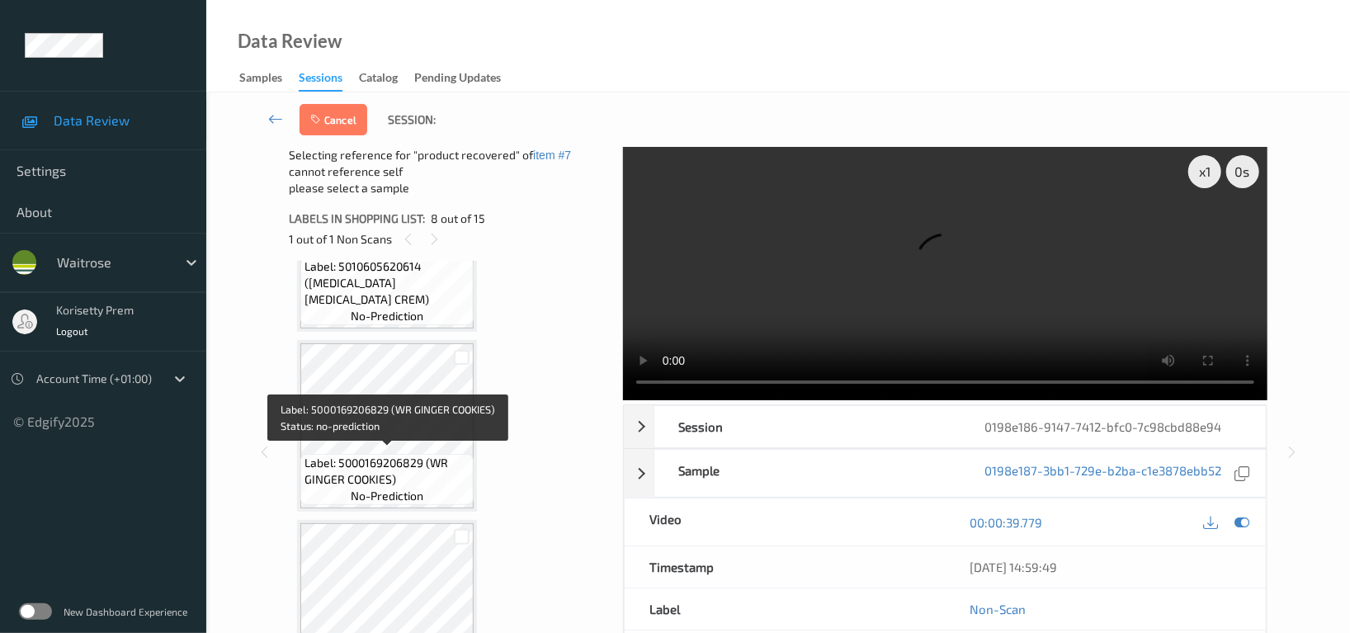
scroll to position [1656, 0]
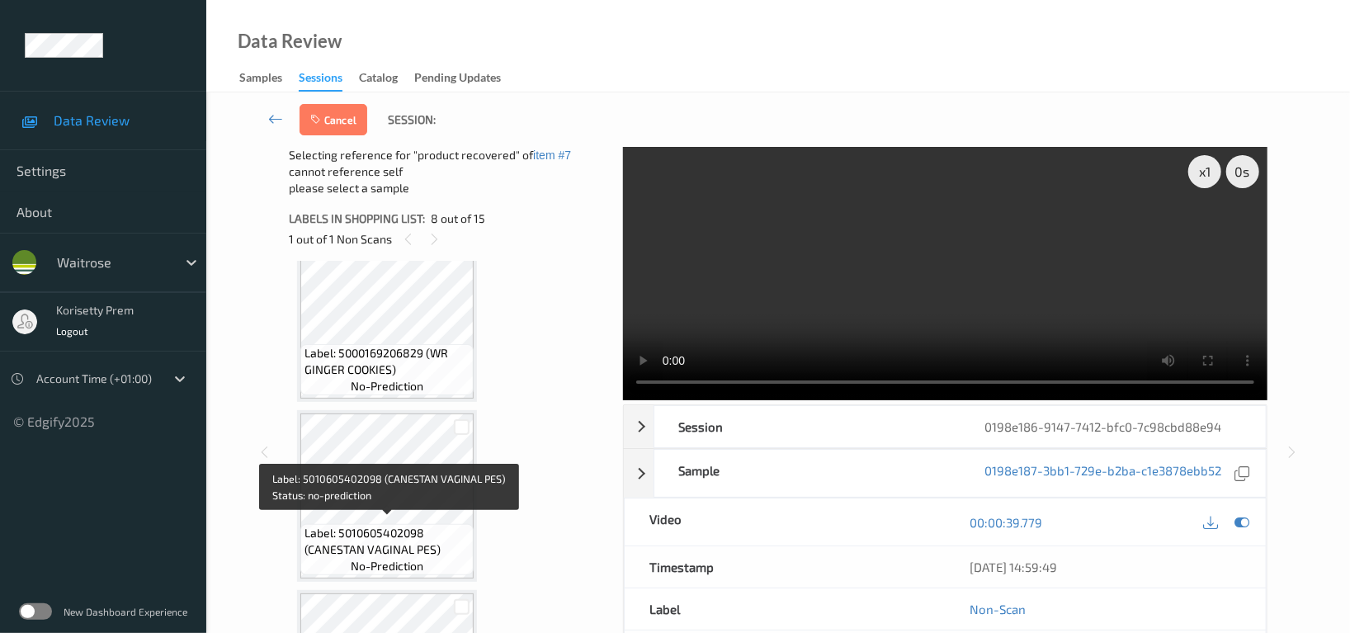
click at [366, 525] on span "Label: 5010605402098 (CANESTAN VAGINAL PES)" at bounding box center [386, 541] width 165 height 33
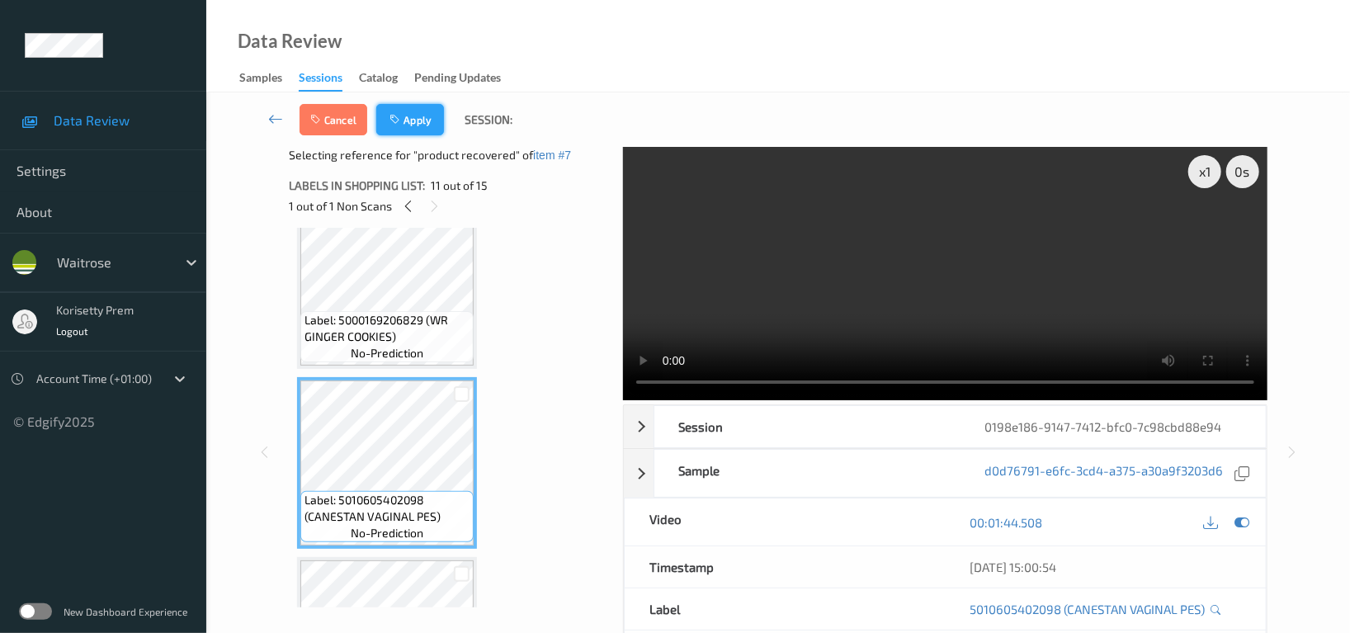
click at [421, 118] on button "Apply" at bounding box center [410, 119] width 68 height 31
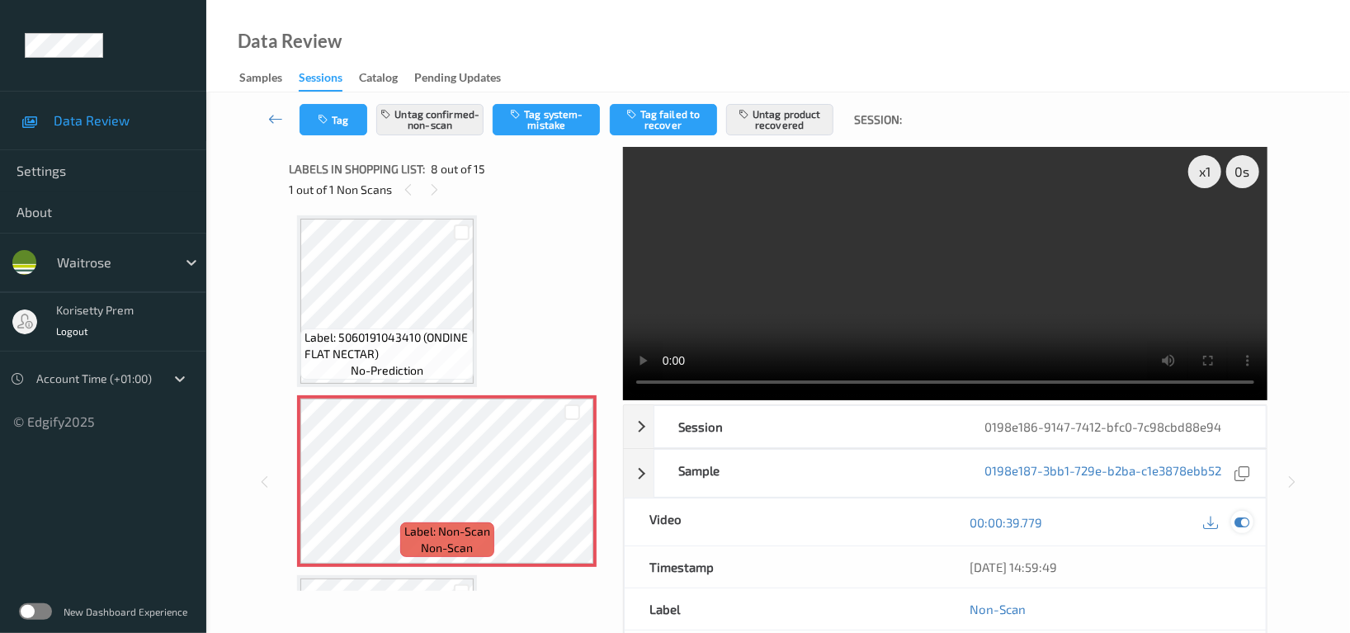
click at [1241, 515] on icon at bounding box center [1241, 522] width 15 height 15
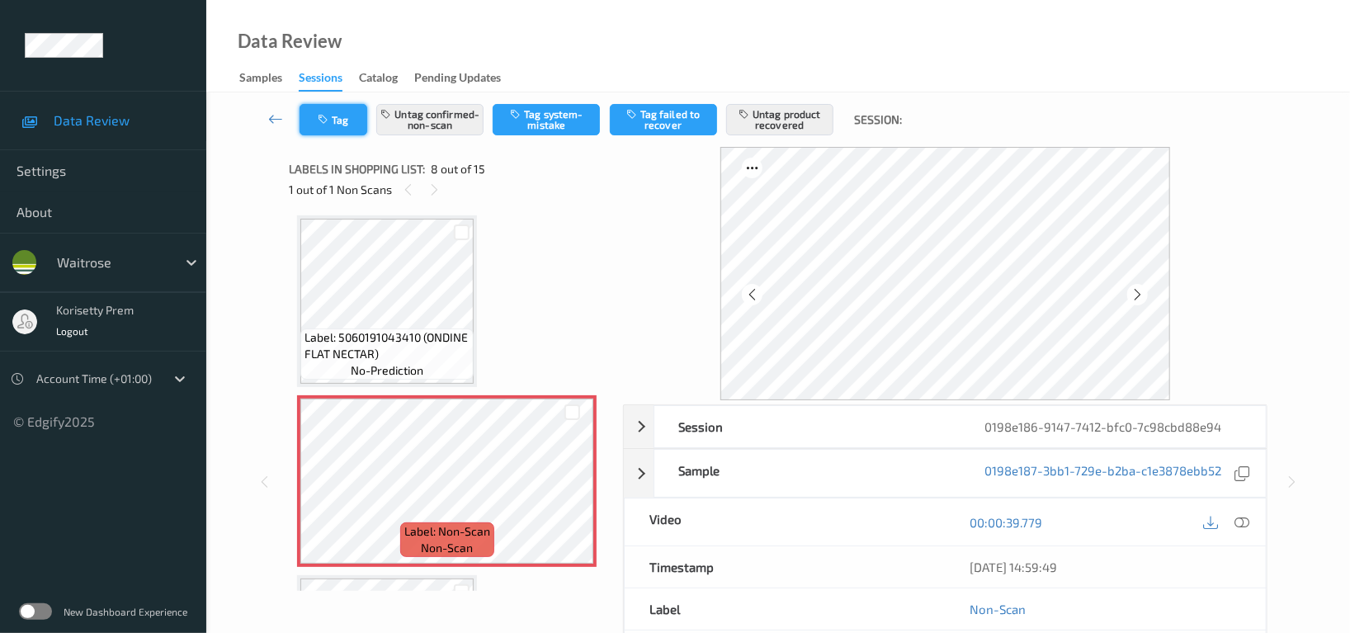
click at [329, 119] on icon "button" at bounding box center [325, 120] width 14 height 12
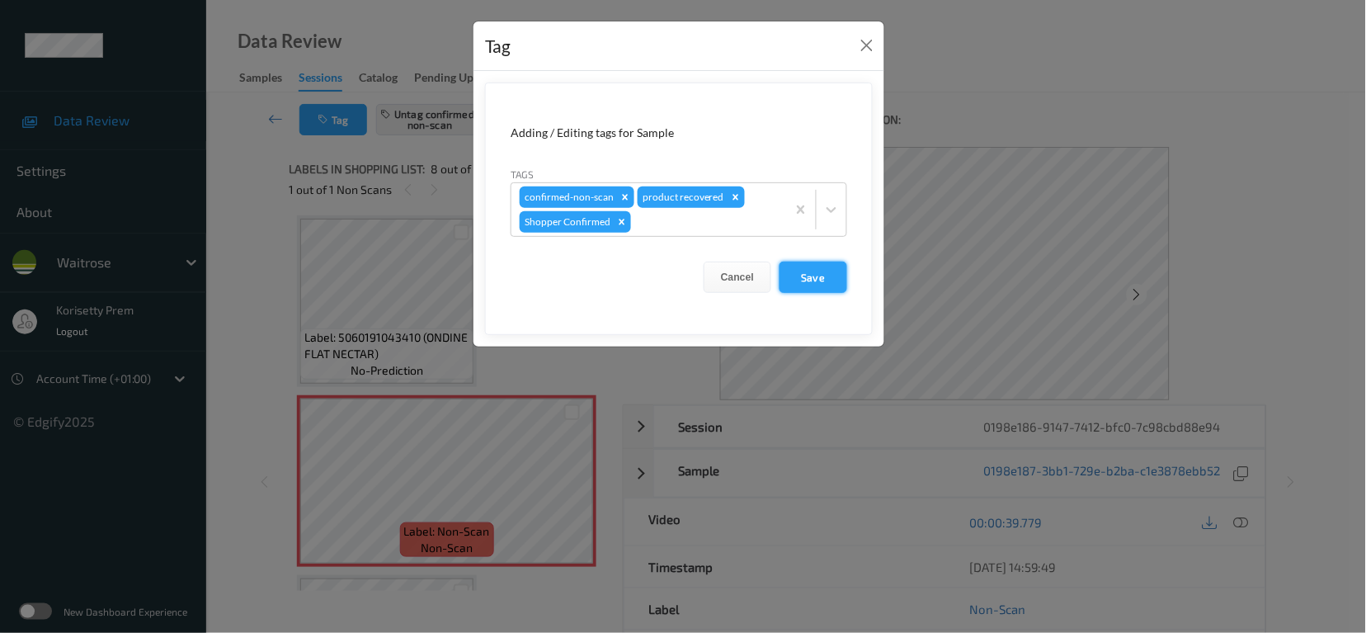
click at [808, 279] on button "Save" at bounding box center [814, 276] width 68 height 31
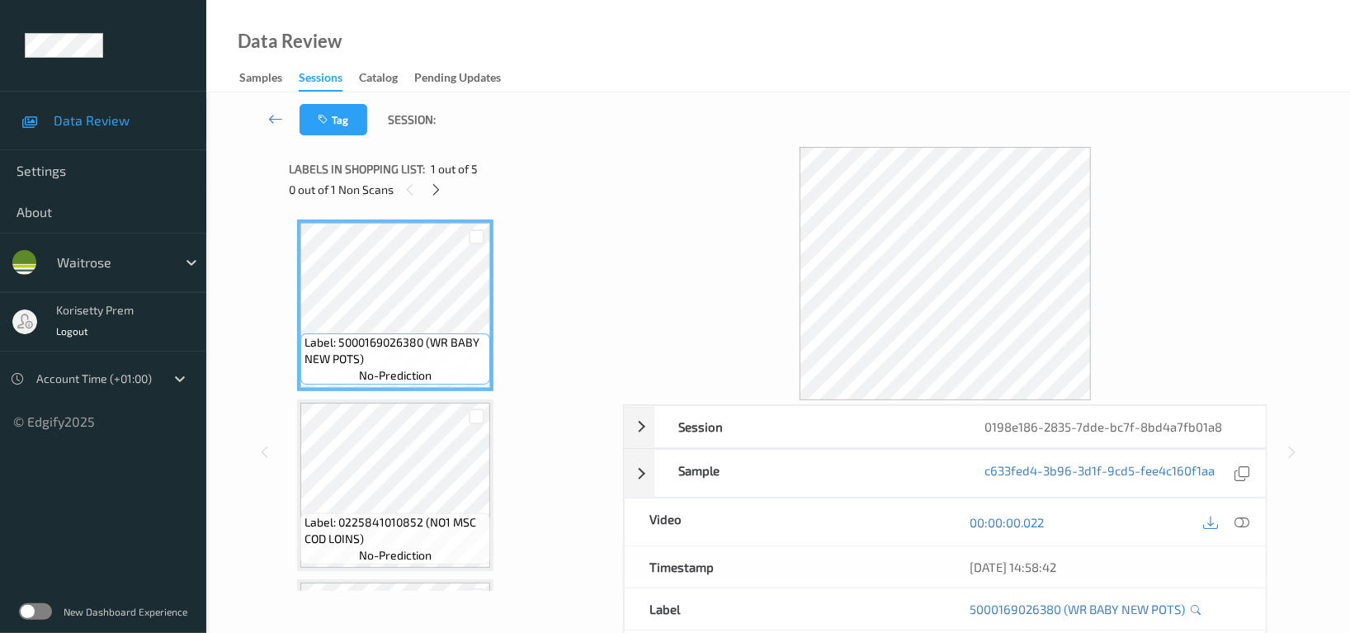
click at [630, 73] on div "Data Review Samples Sessions Catalog Pending Updates" at bounding box center [777, 46] width 1143 height 92
click at [439, 182] on icon at bounding box center [437, 189] width 14 height 15
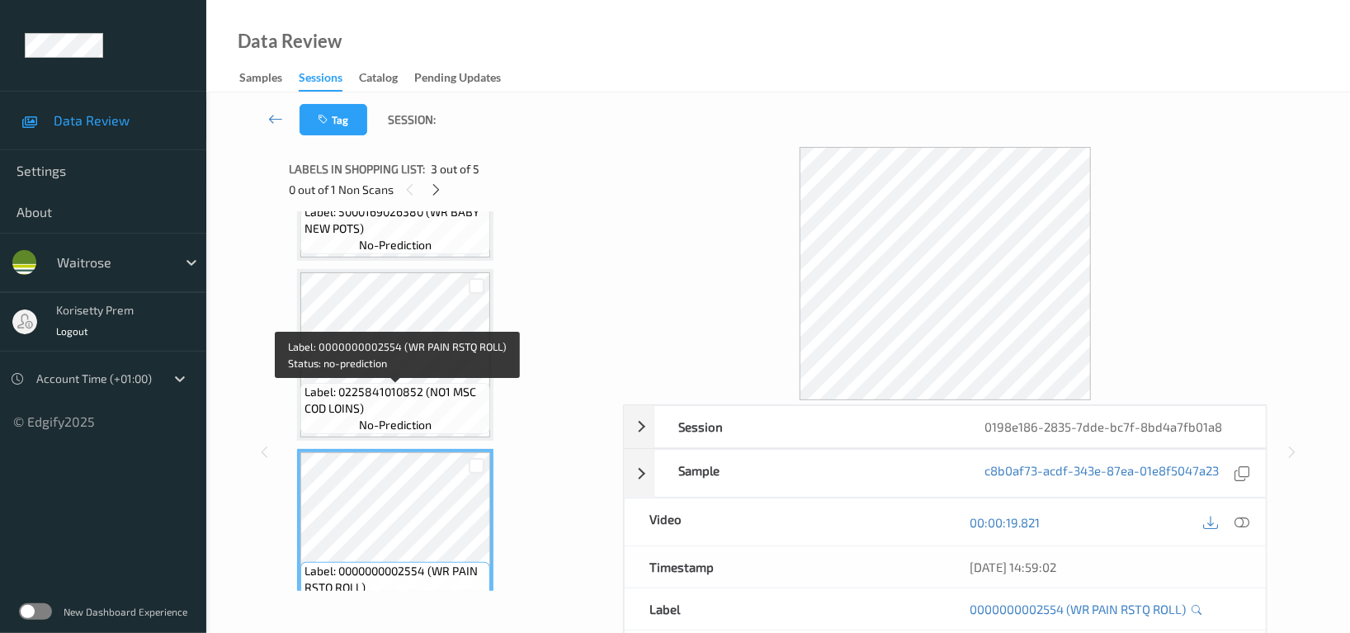
scroll to position [85, 0]
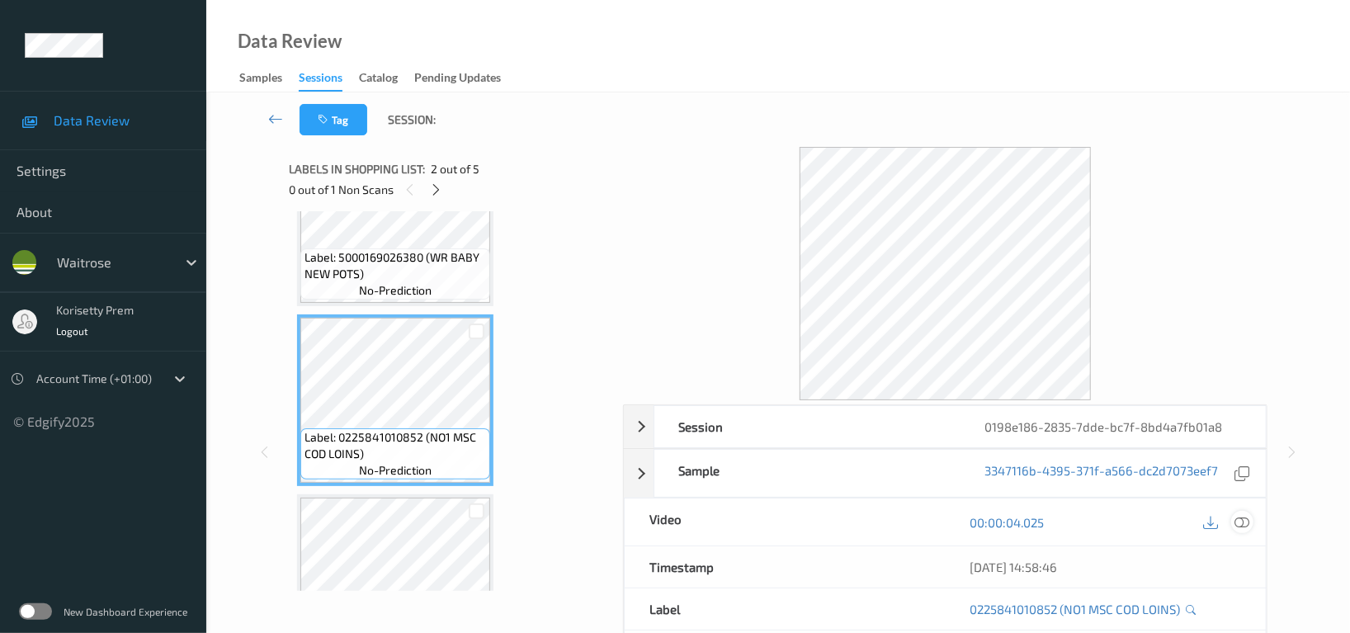
click at [1241, 529] on icon at bounding box center [1241, 522] width 15 height 15
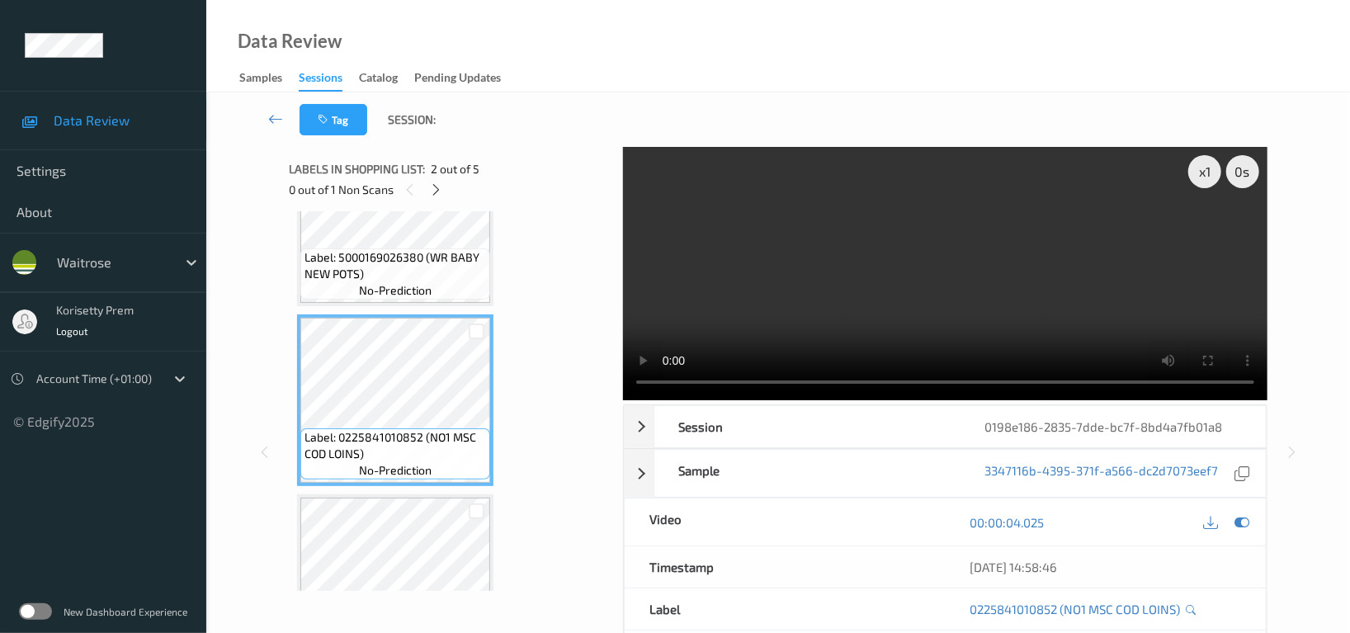
click at [809, 251] on video at bounding box center [945, 273] width 644 height 253
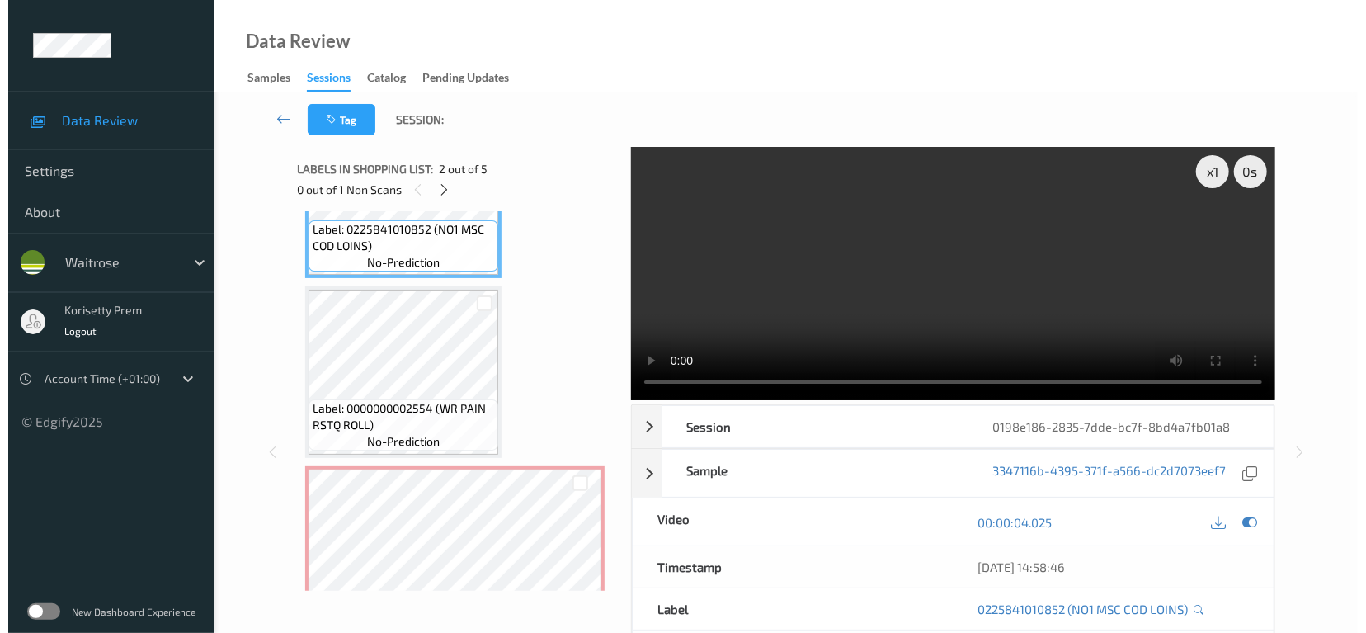
scroll to position [304, 0]
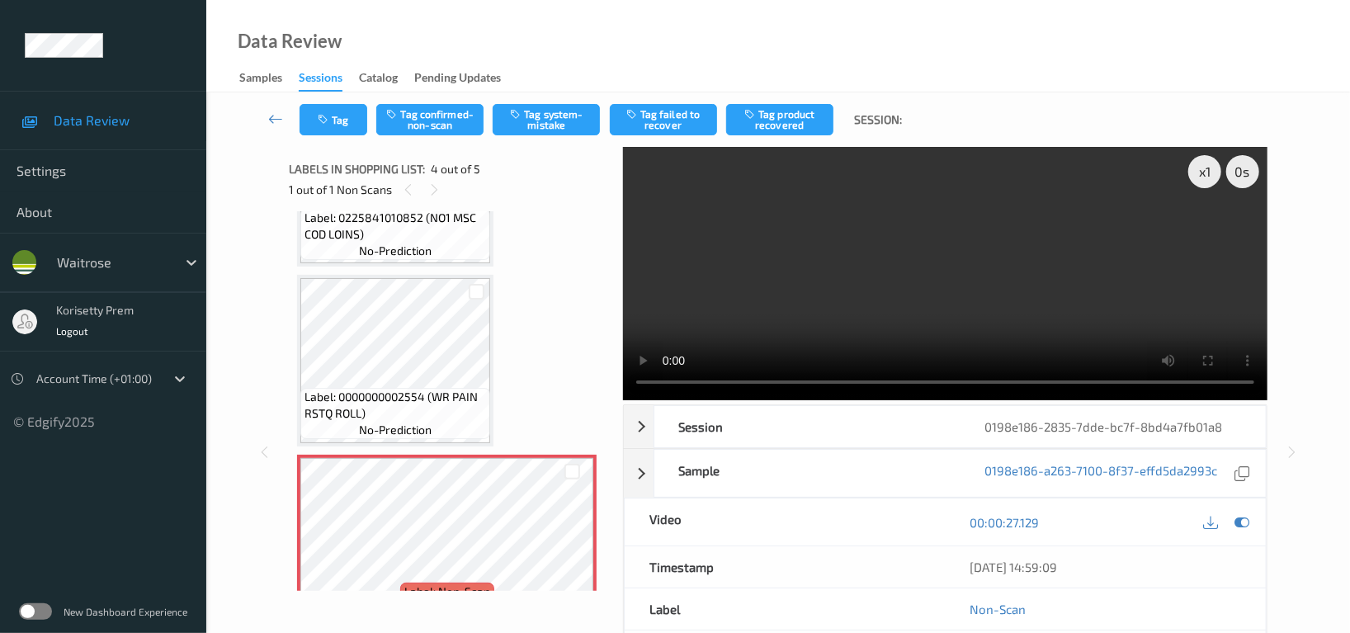
click at [1053, 301] on video at bounding box center [945, 273] width 644 height 253
click at [548, 118] on button "Tag system-mistake" at bounding box center [545, 119] width 107 height 31
click at [341, 121] on button "Tag" at bounding box center [333, 119] width 68 height 31
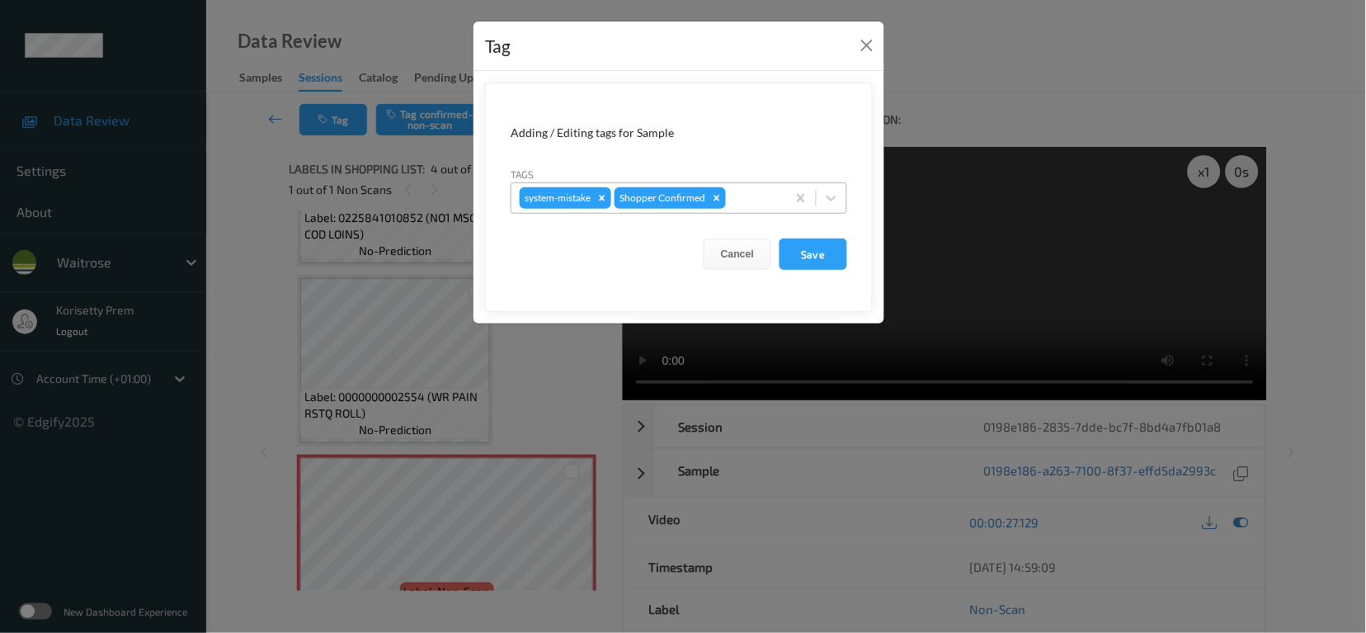
click at [766, 190] on div at bounding box center [753, 198] width 49 height 20
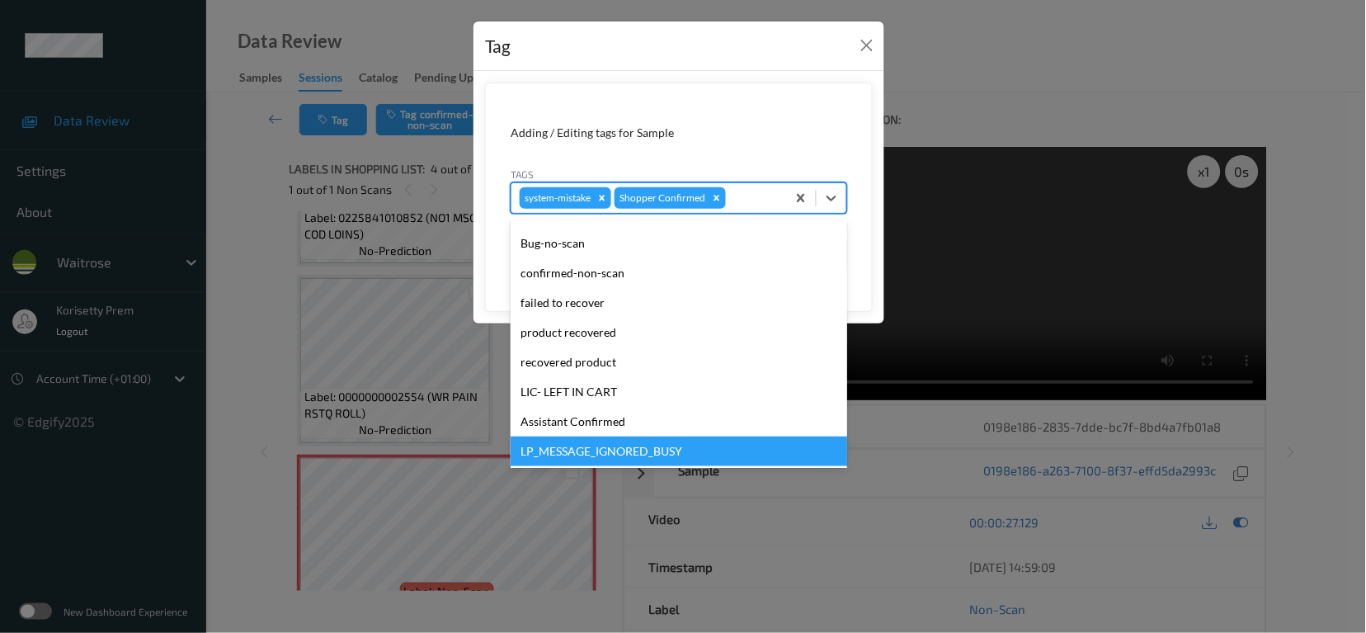
scroll to position [329, 0]
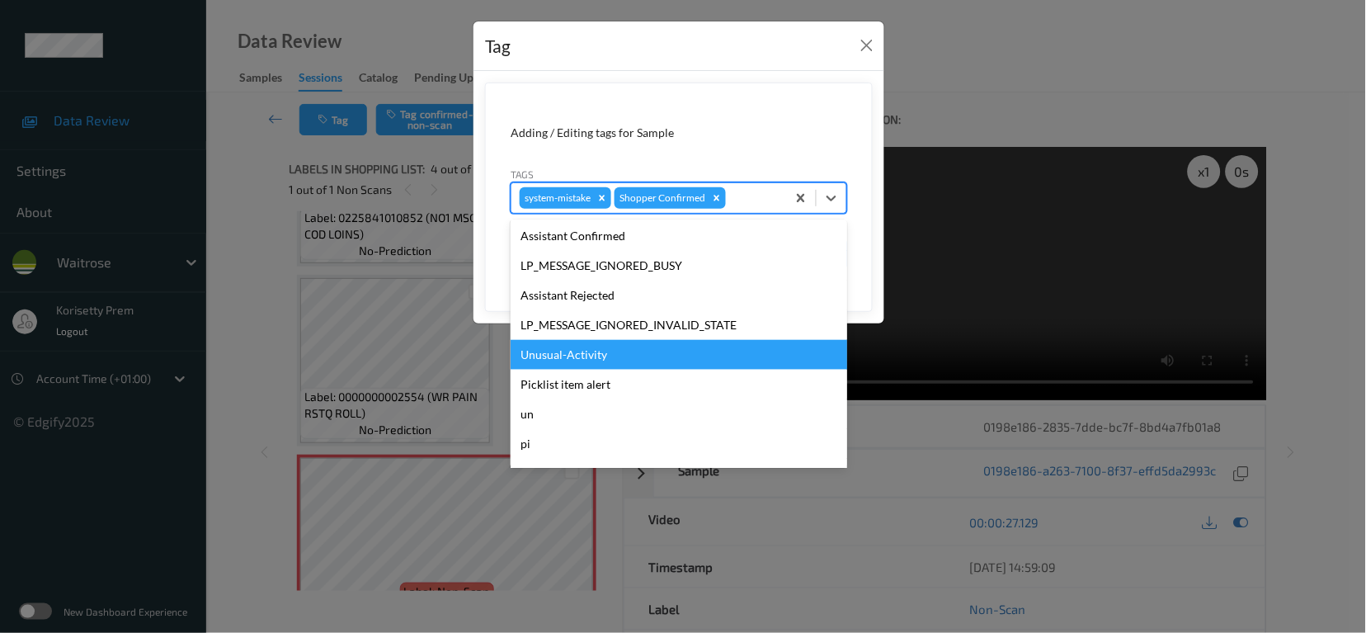
click at [573, 356] on div "Unusual-Activity" at bounding box center [679, 355] width 337 height 30
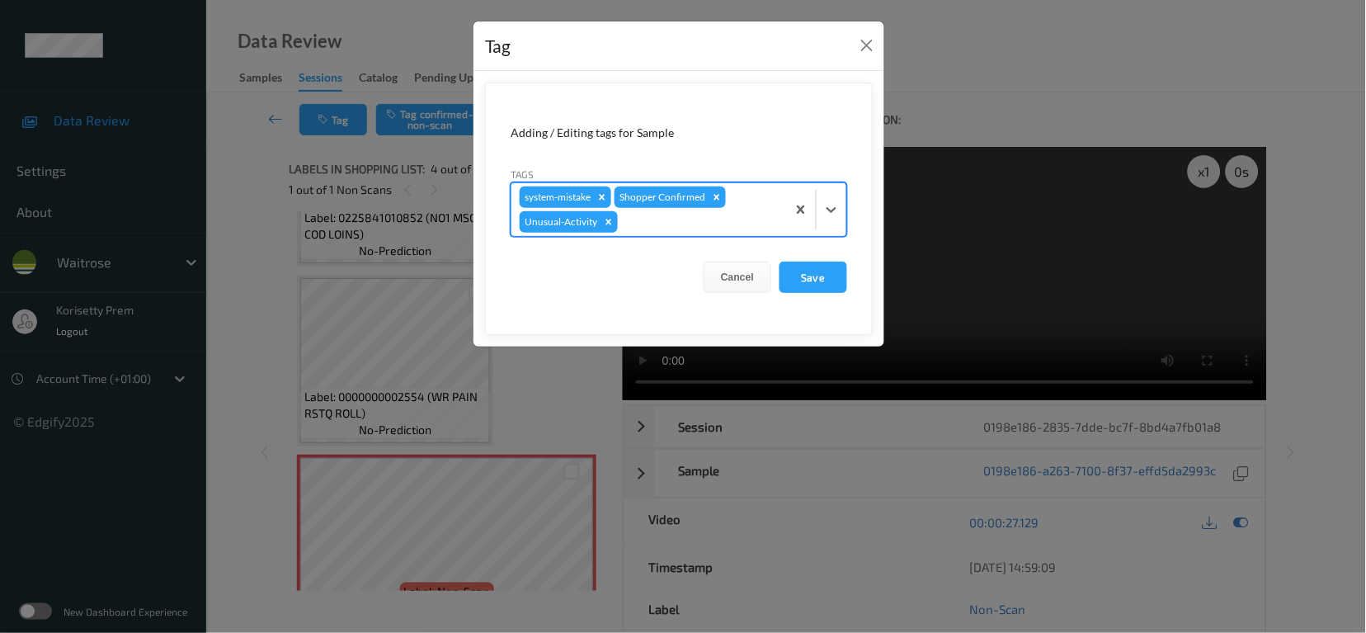
click at [644, 233] on div "system-mistake Shopper Confirmed Unusual-Activity" at bounding box center [648, 209] width 275 height 53
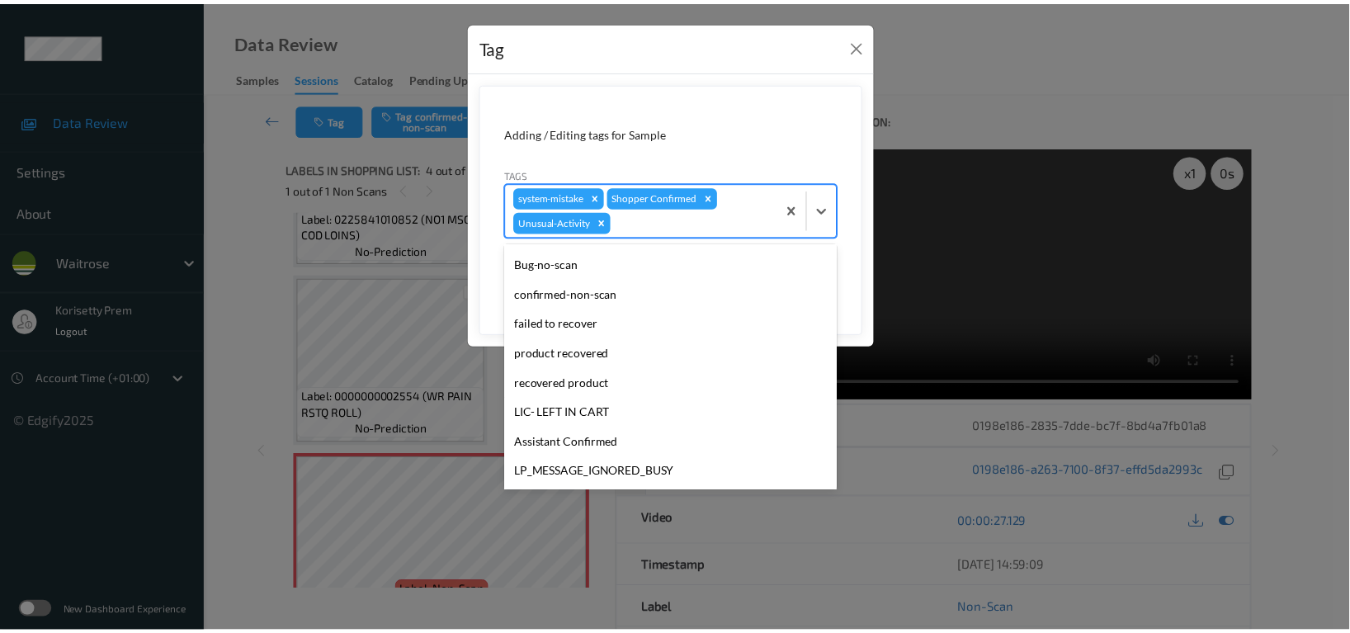
scroll to position [323, 0]
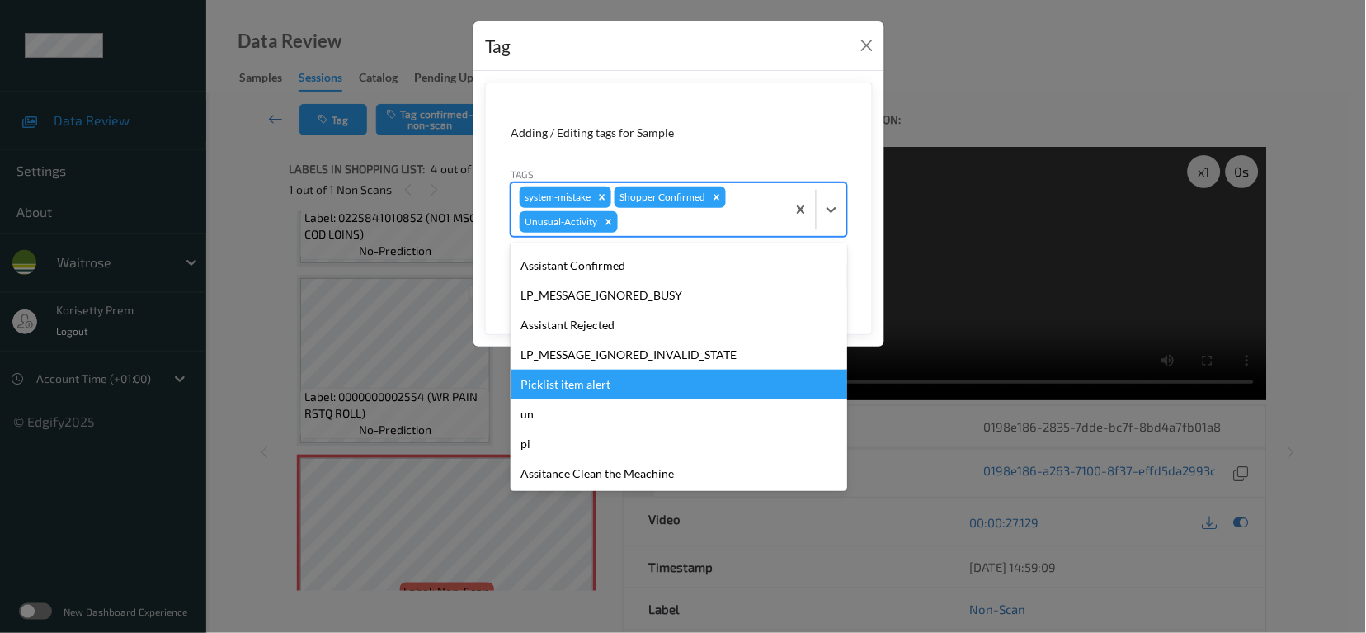
click at [596, 387] on div "Picklist item alert" at bounding box center [679, 385] width 337 height 30
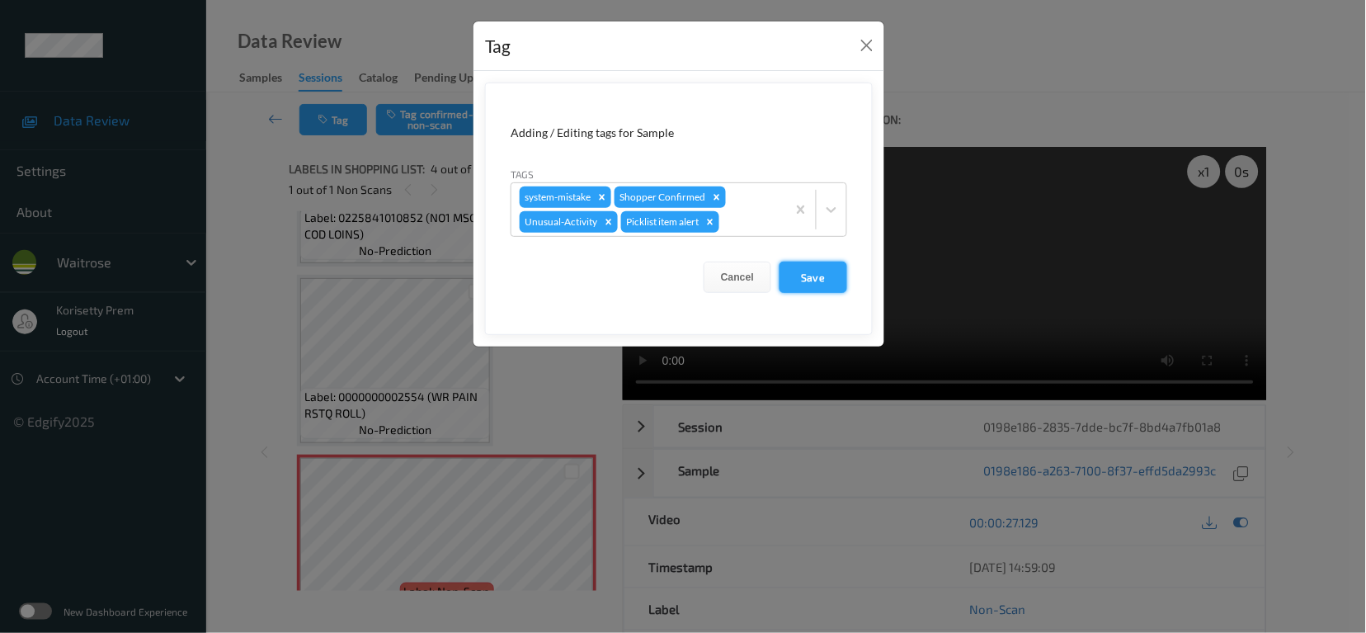
click at [826, 265] on button "Save" at bounding box center [814, 276] width 68 height 31
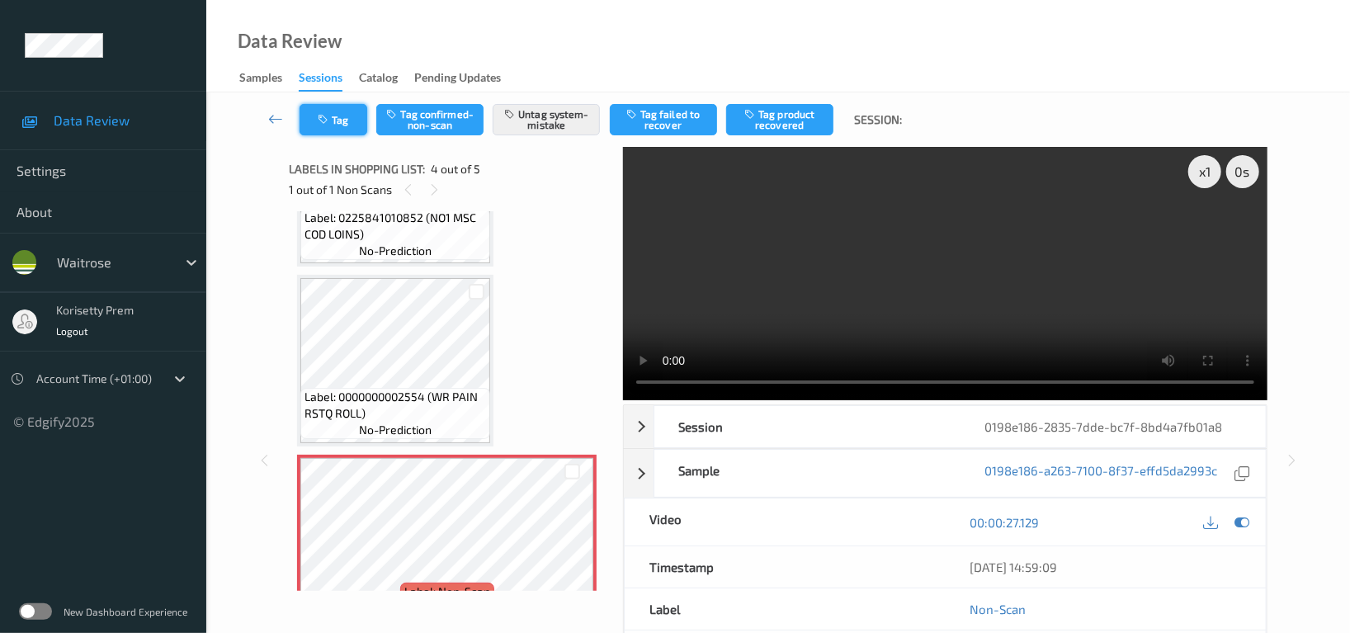
click at [360, 115] on button "Tag" at bounding box center [333, 119] width 68 height 31
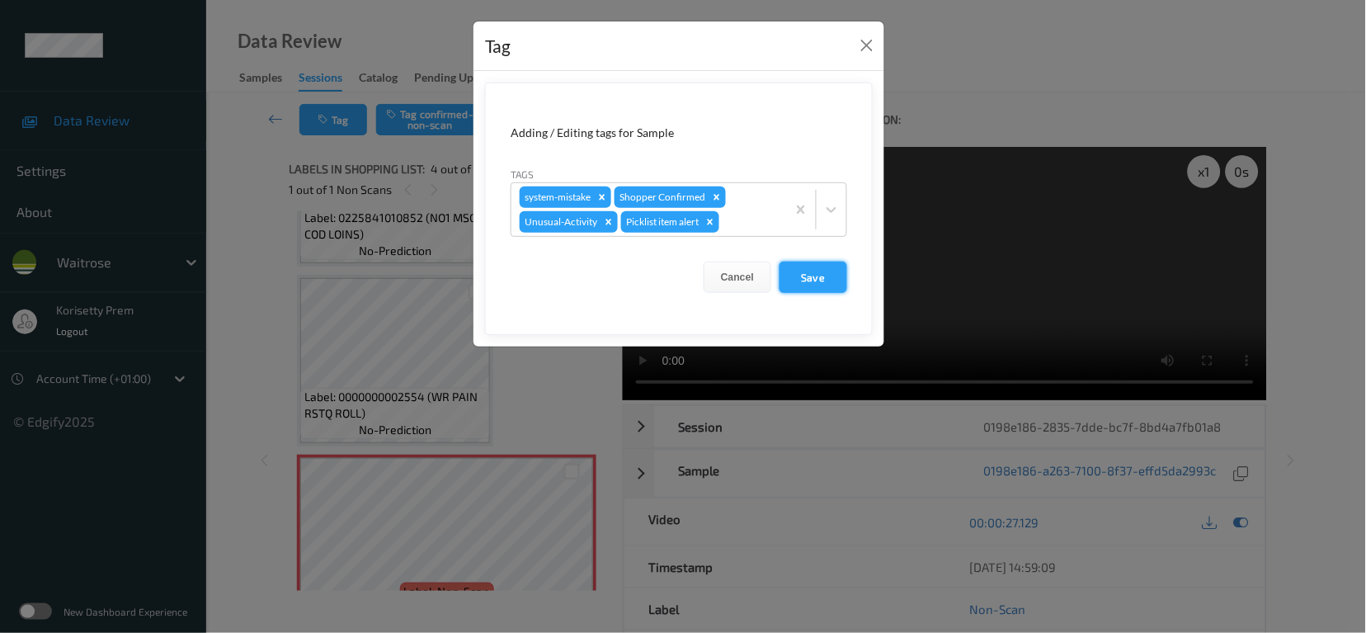
click at [822, 283] on button "Save" at bounding box center [814, 276] width 68 height 31
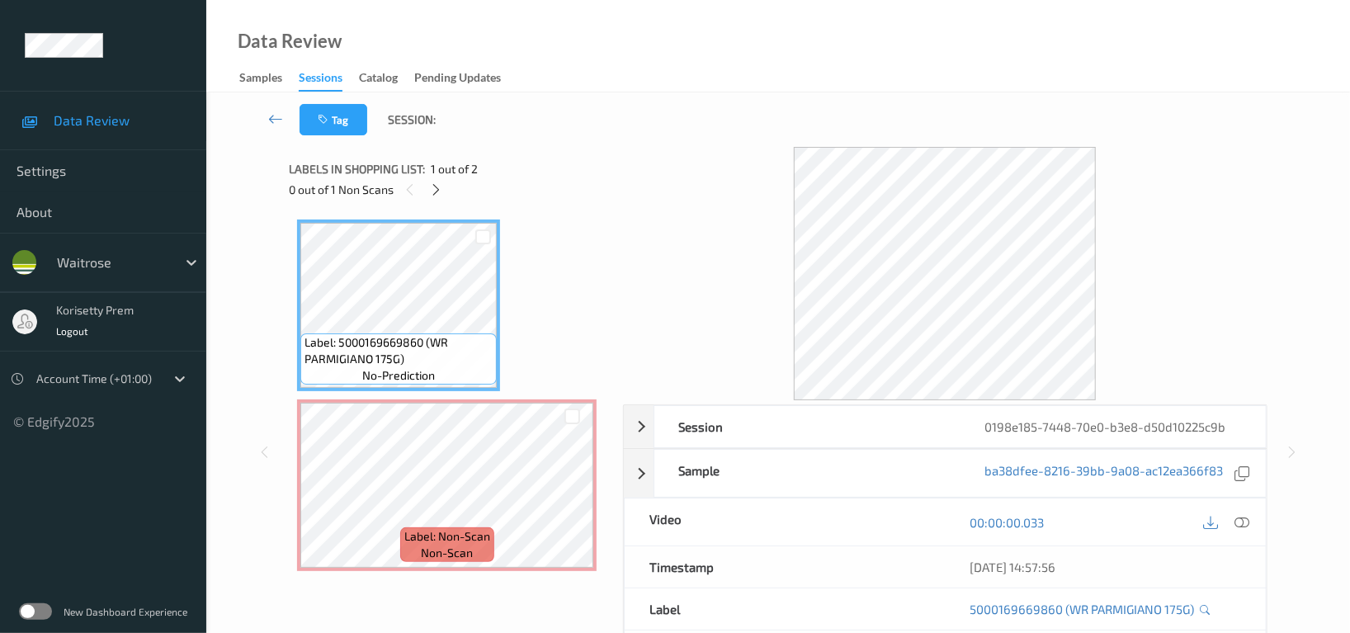
click at [737, 70] on div "Data Review Samples Sessions Catalog Pending Updates" at bounding box center [777, 46] width 1143 height 92
click at [629, 105] on div "Tag Session:" at bounding box center [778, 119] width 1076 height 54
click at [432, 189] on icon at bounding box center [437, 189] width 14 height 15
click at [1242, 519] on icon at bounding box center [1241, 522] width 15 height 15
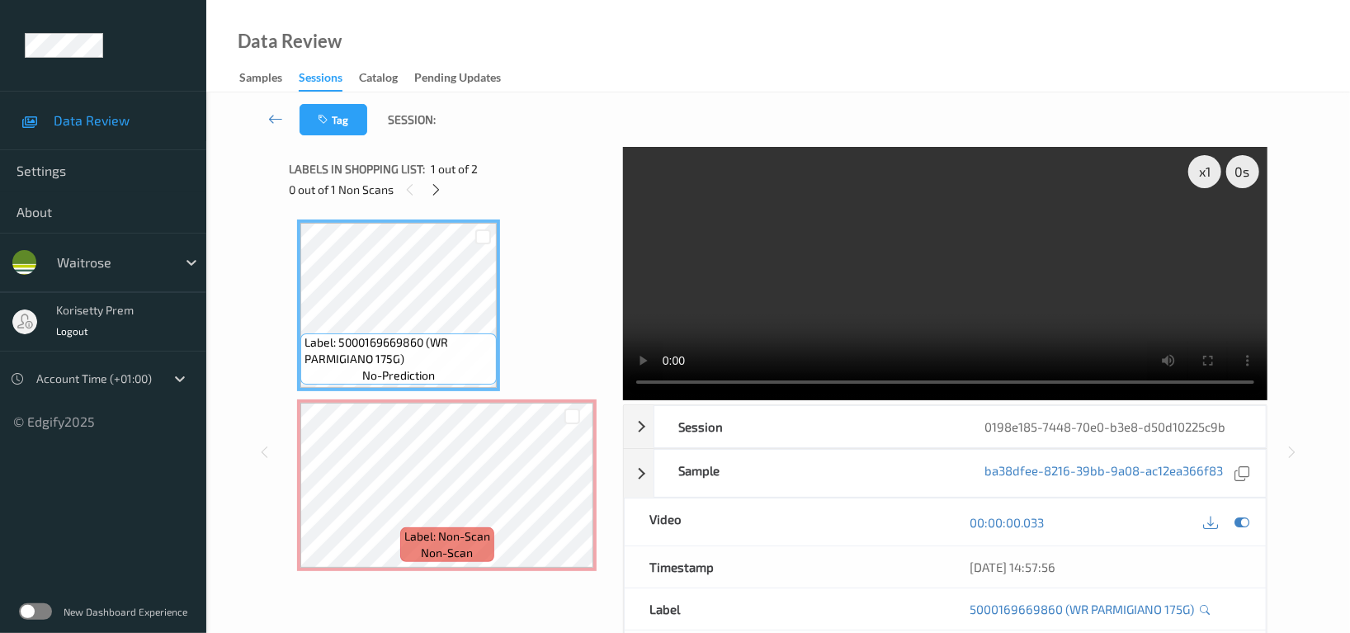
click at [921, 268] on video at bounding box center [945, 273] width 644 height 253
click at [354, 567] on div "Label: Non-Scan non-scan" at bounding box center [446, 485] width 299 height 172
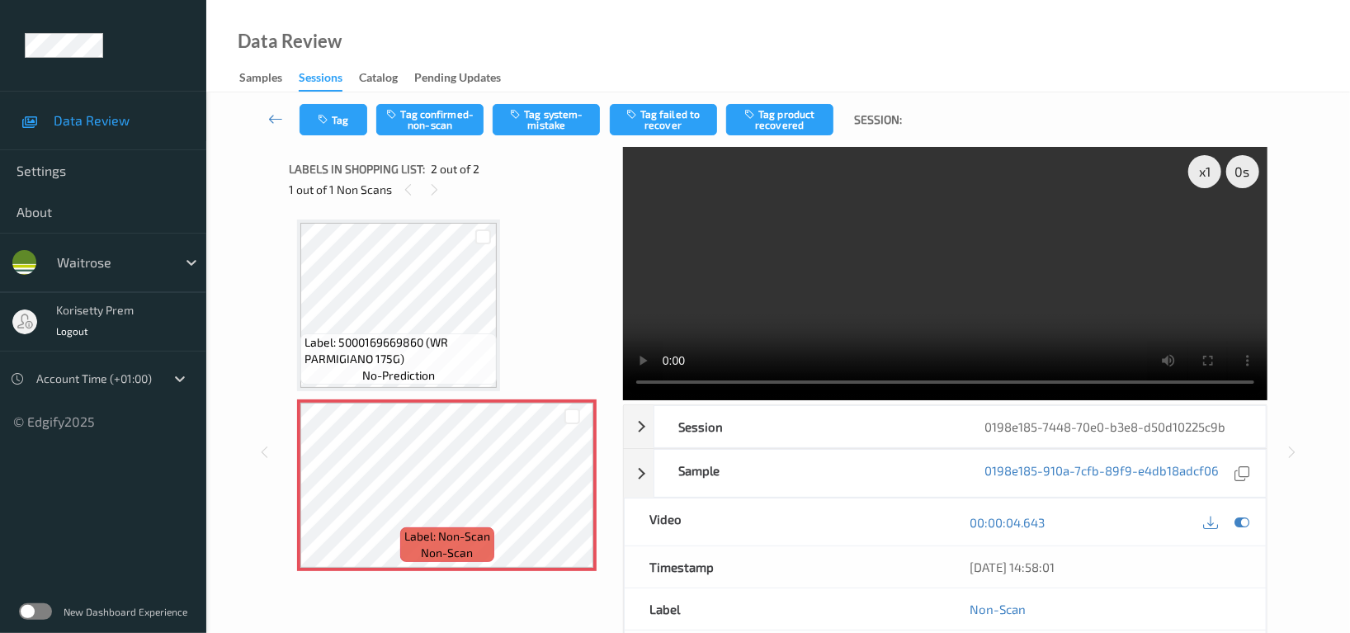
click at [1053, 223] on video at bounding box center [945, 273] width 644 height 253
click at [535, 117] on button "Tag system-mistake" at bounding box center [545, 119] width 107 height 31
click at [354, 123] on button "Tag" at bounding box center [333, 119] width 68 height 31
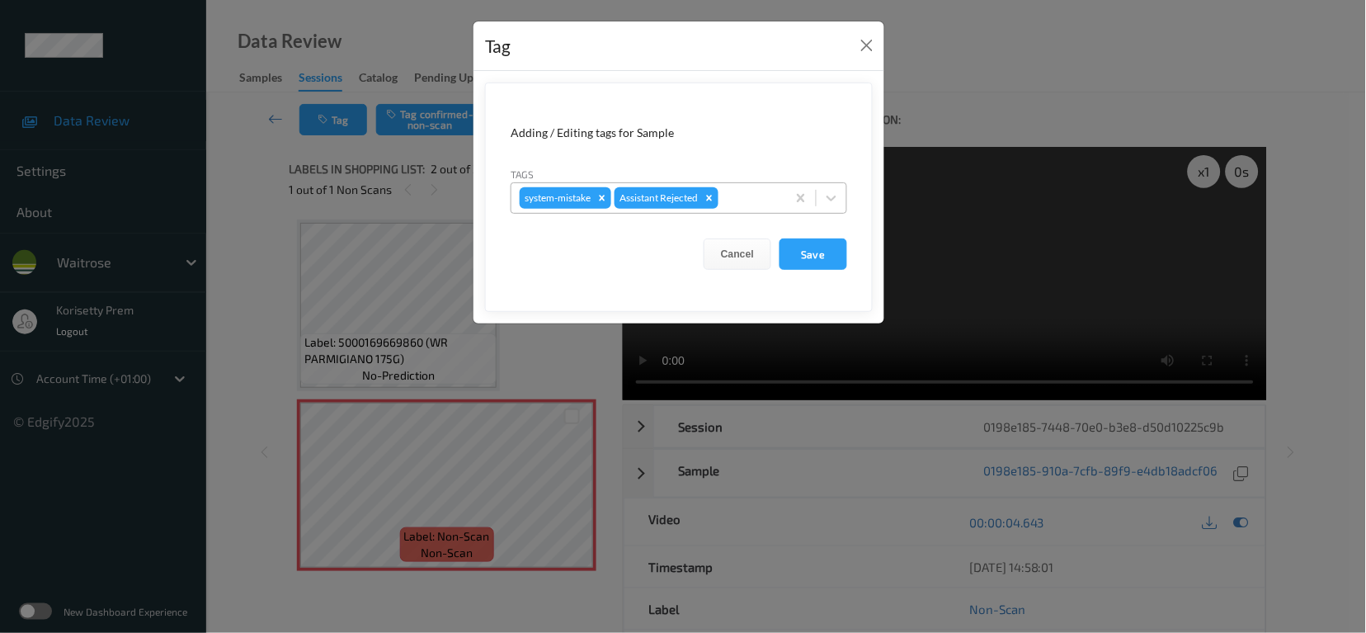
click at [738, 207] on div at bounding box center [750, 198] width 56 height 20
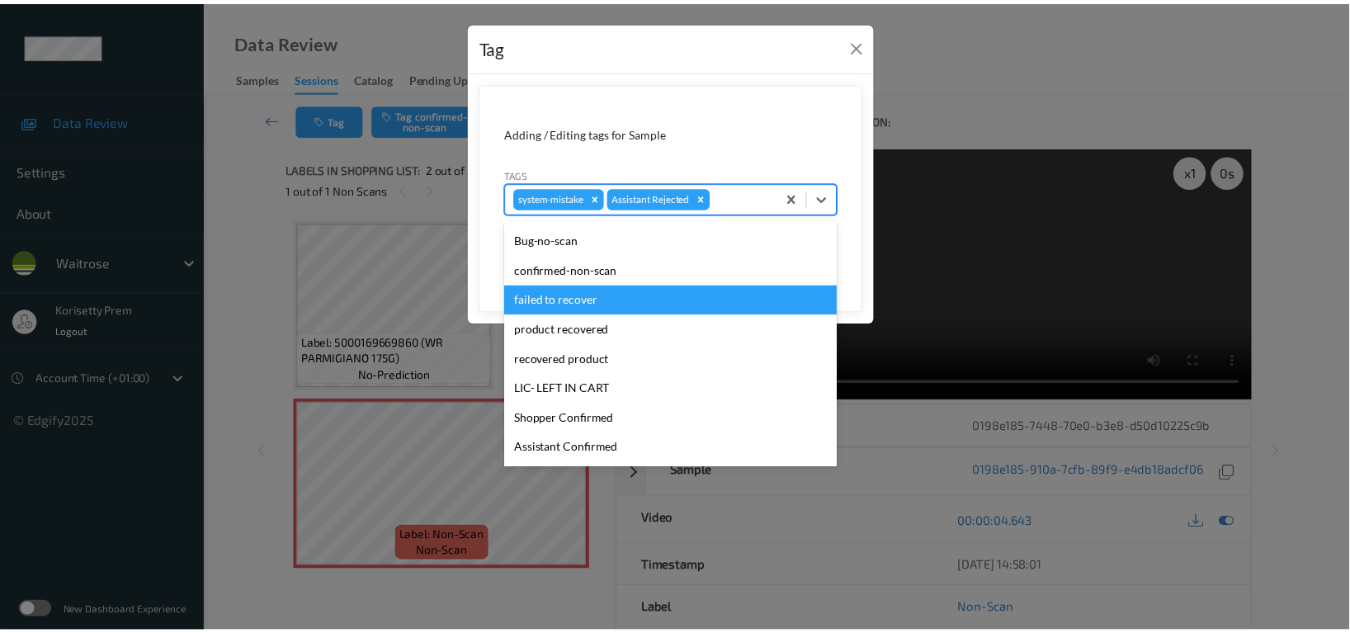
scroll to position [351, 0]
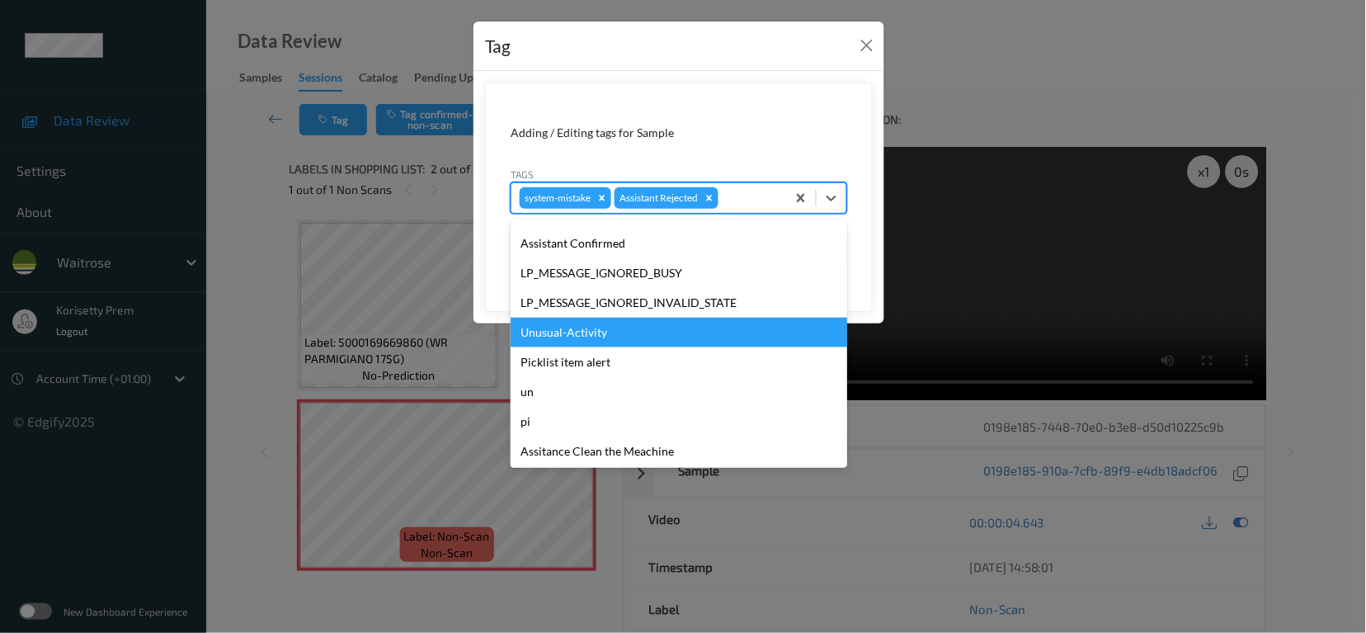
click at [567, 333] on div "Unusual-Activity" at bounding box center [679, 333] width 337 height 30
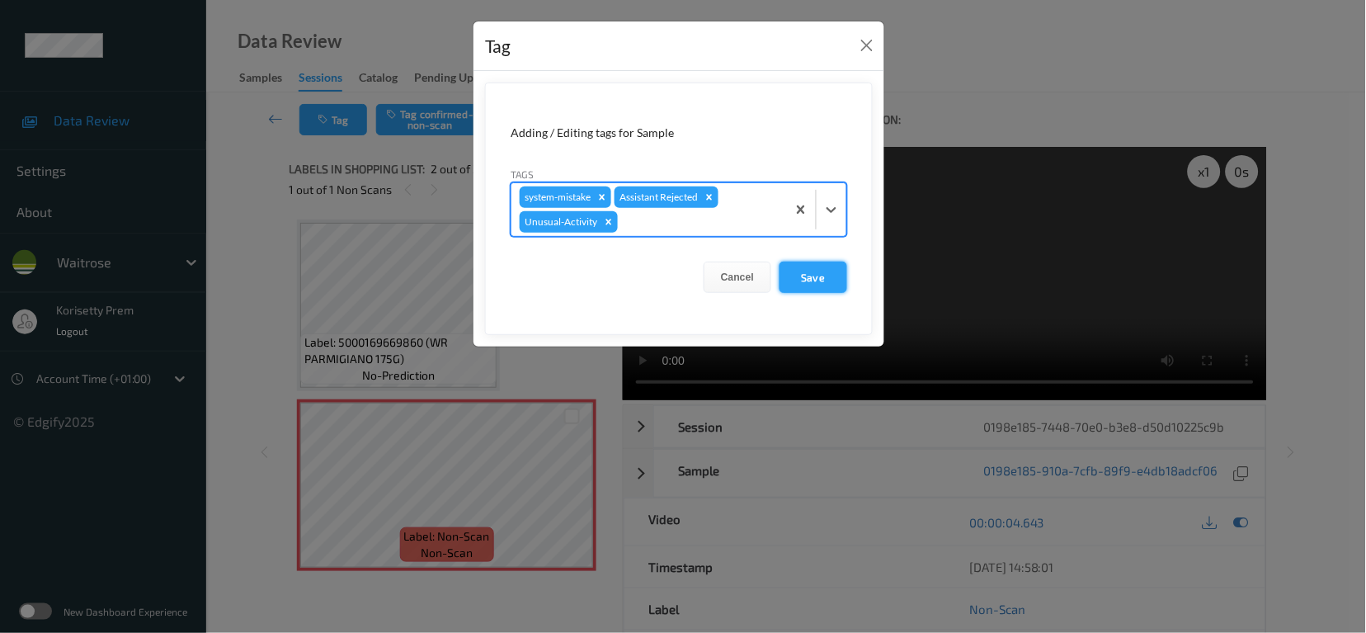
click at [803, 270] on button "Save" at bounding box center [814, 276] width 68 height 31
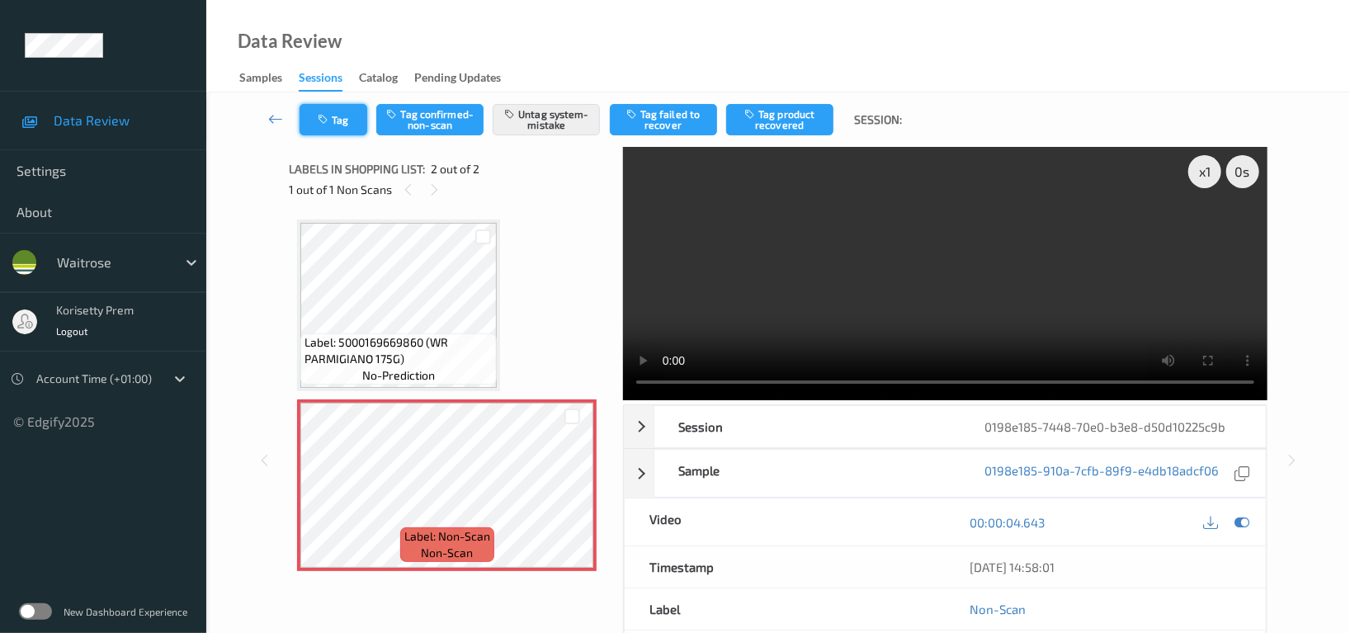
click at [355, 130] on button "Tag" at bounding box center [333, 119] width 68 height 31
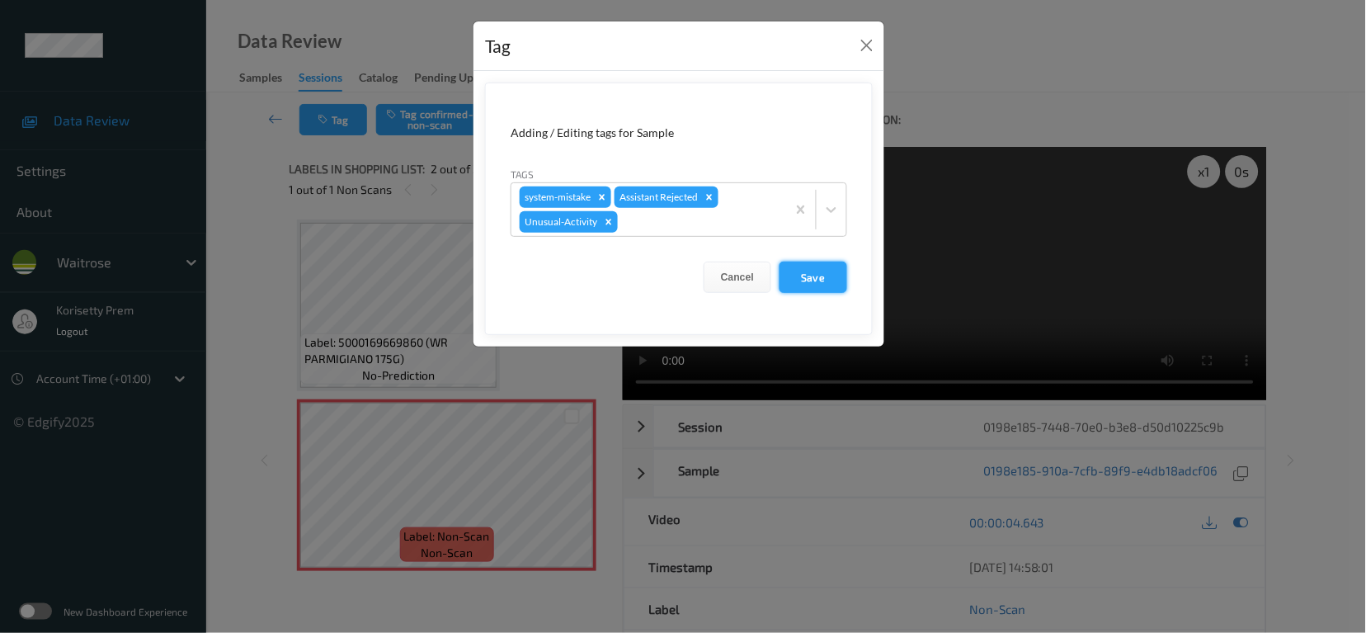
click at [816, 269] on button "Save" at bounding box center [814, 276] width 68 height 31
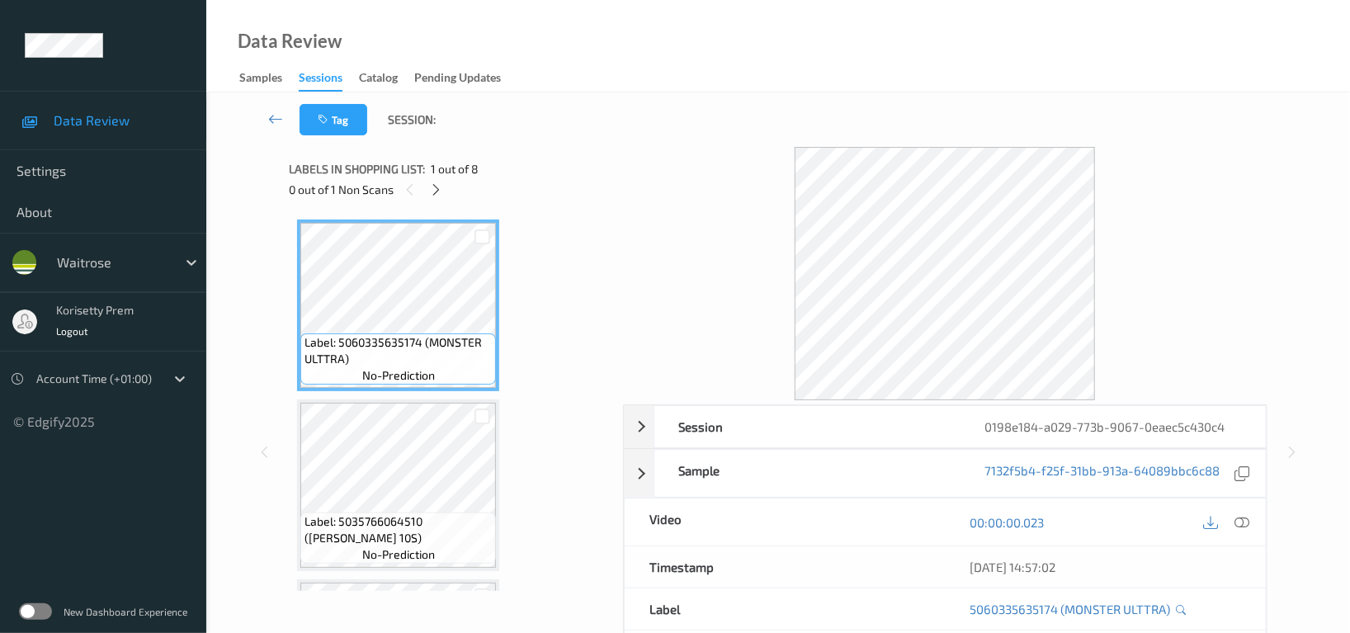
click at [734, 125] on div "Tag Session:" at bounding box center [778, 119] width 1076 height 54
click at [444, 187] on div at bounding box center [436, 189] width 21 height 21
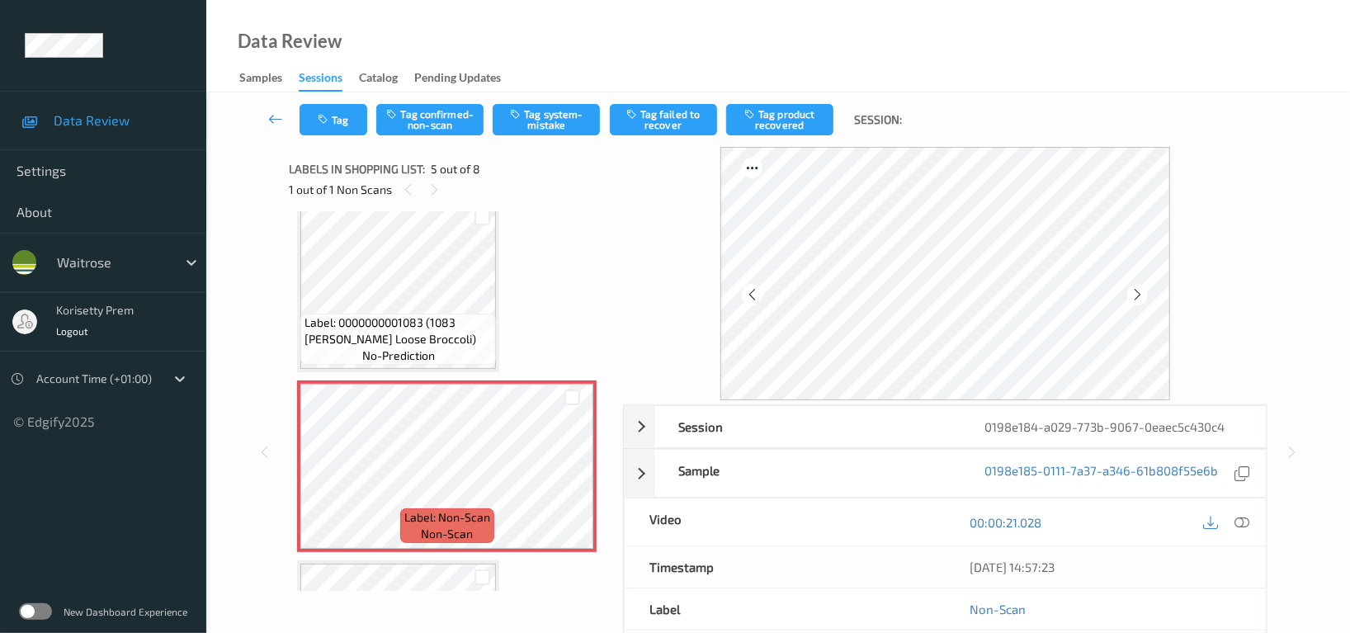
scroll to position [545, 0]
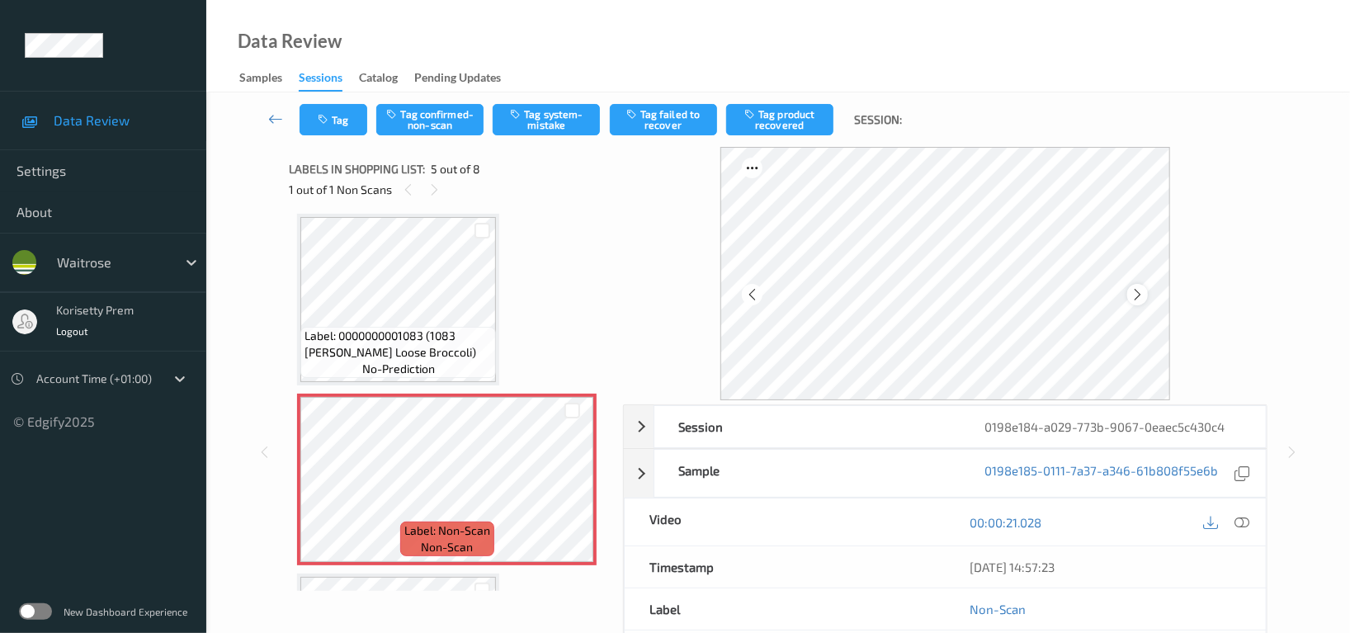
click at [1142, 289] on icon at bounding box center [1137, 294] width 14 height 15
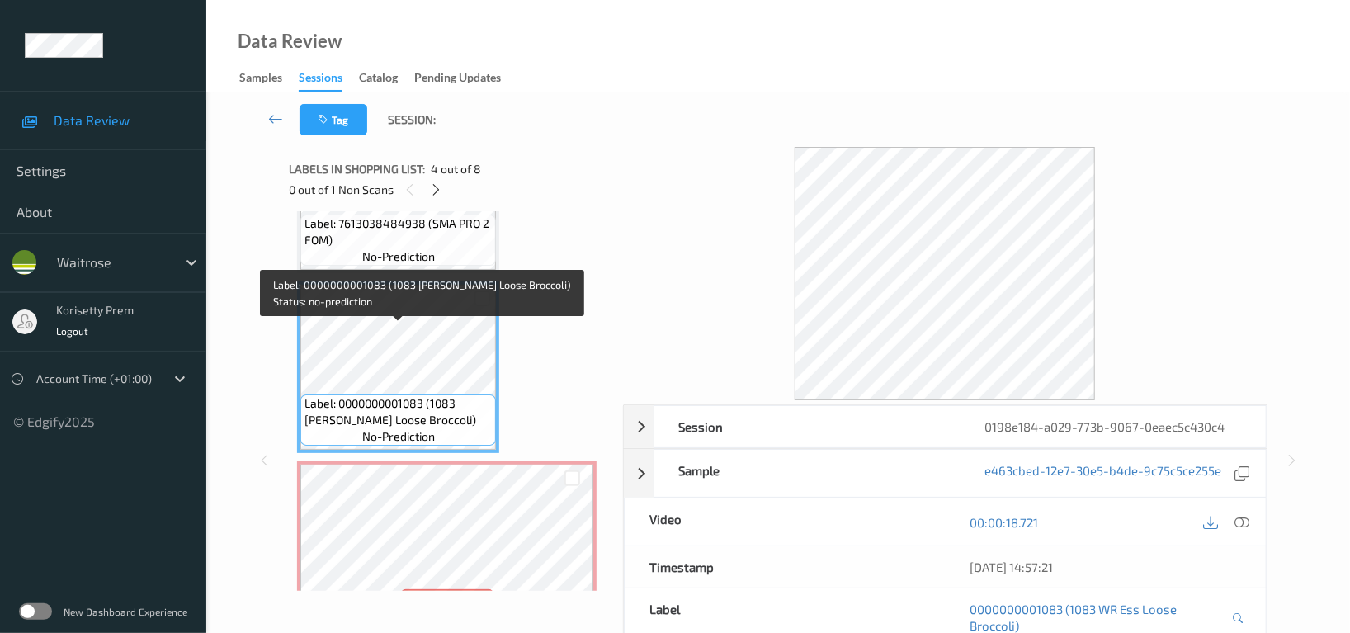
scroll to position [436, 0]
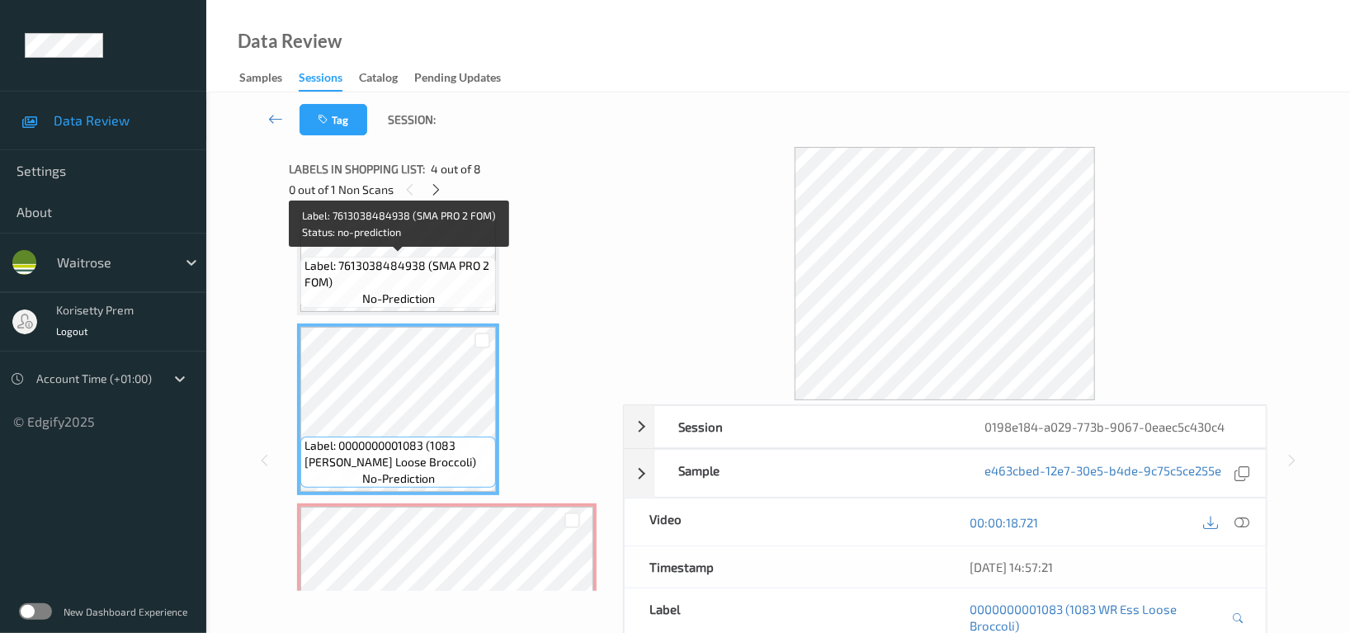
click at [376, 257] on span "Label: 7613038484938 (SMA PRO 2 FOM)" at bounding box center [397, 273] width 187 height 33
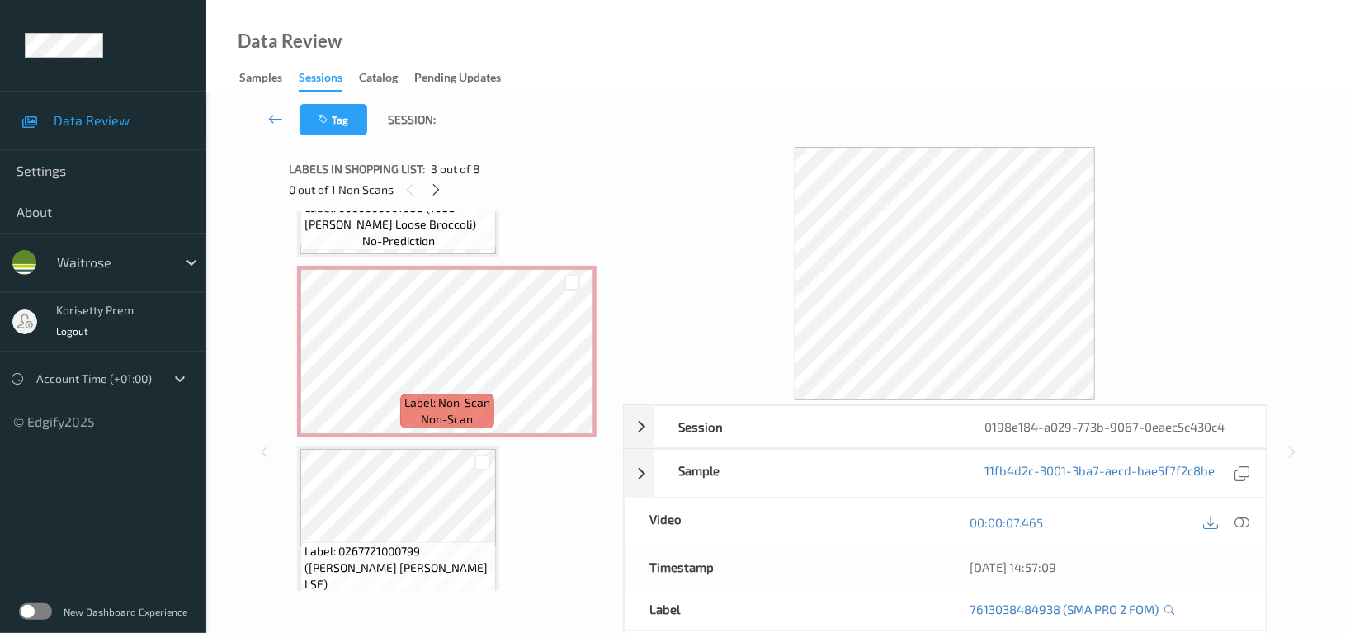
scroll to position [656, 0]
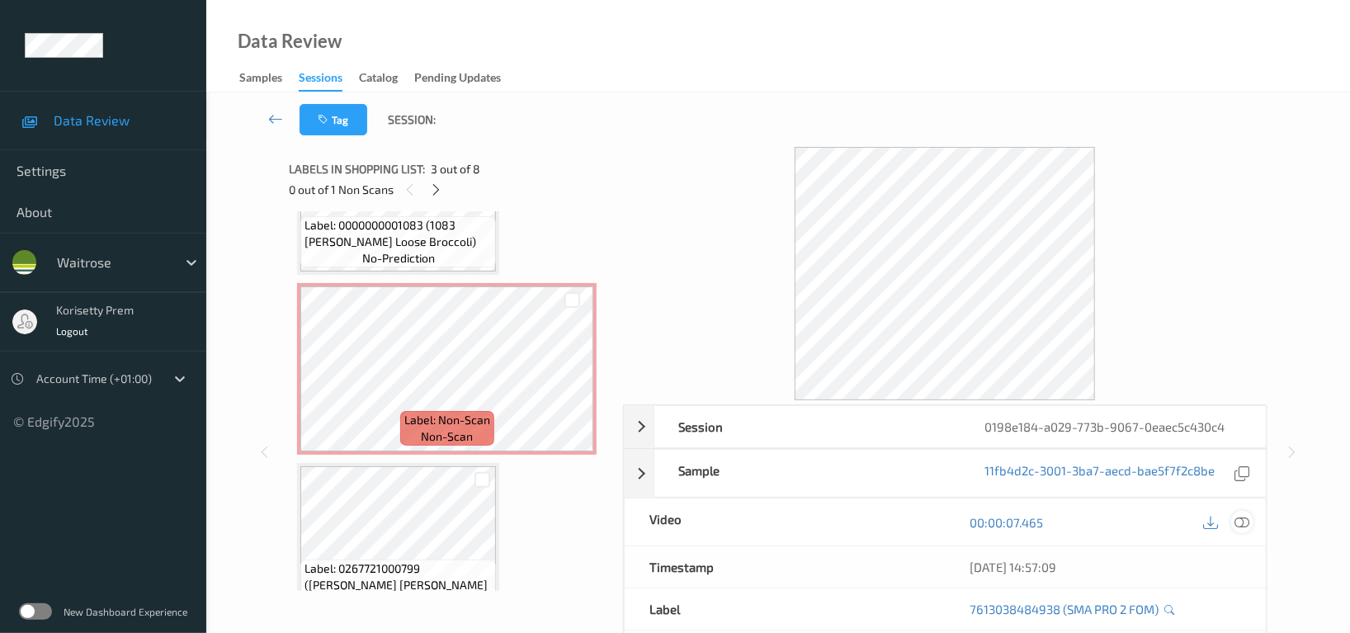
click at [1236, 519] on icon at bounding box center [1241, 522] width 15 height 15
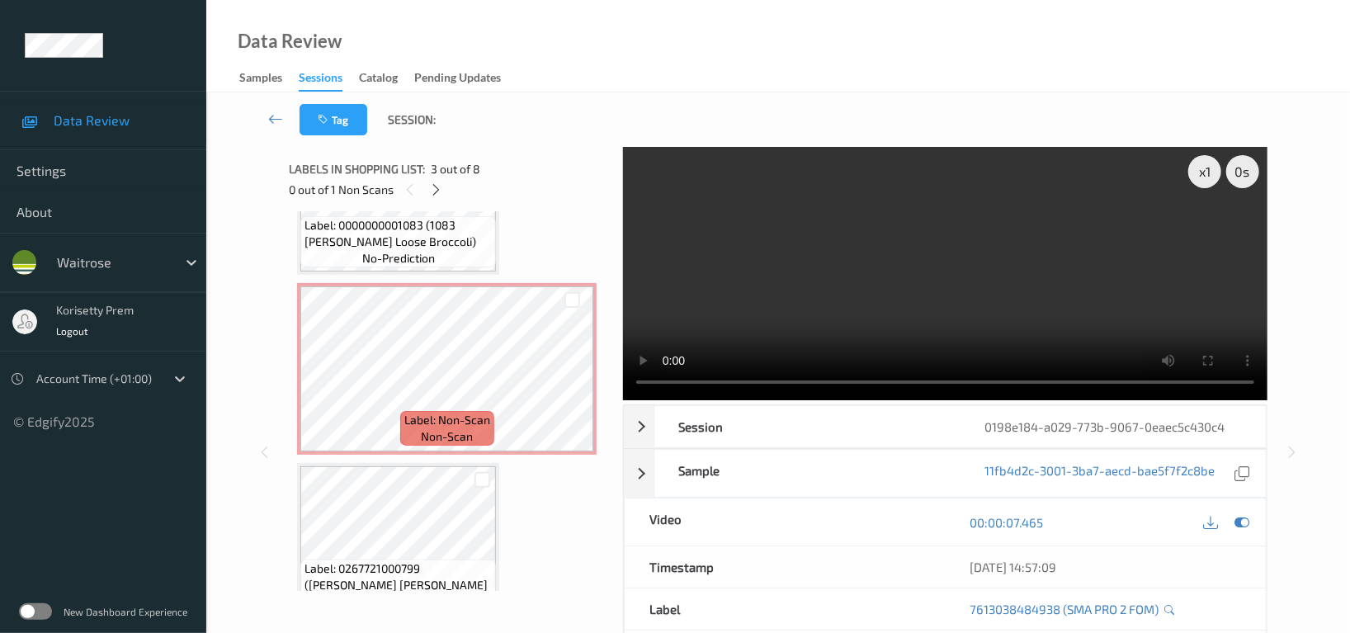
click at [879, 286] on video at bounding box center [945, 273] width 644 height 253
click at [568, 375] on icon at bounding box center [572, 382] width 14 height 15
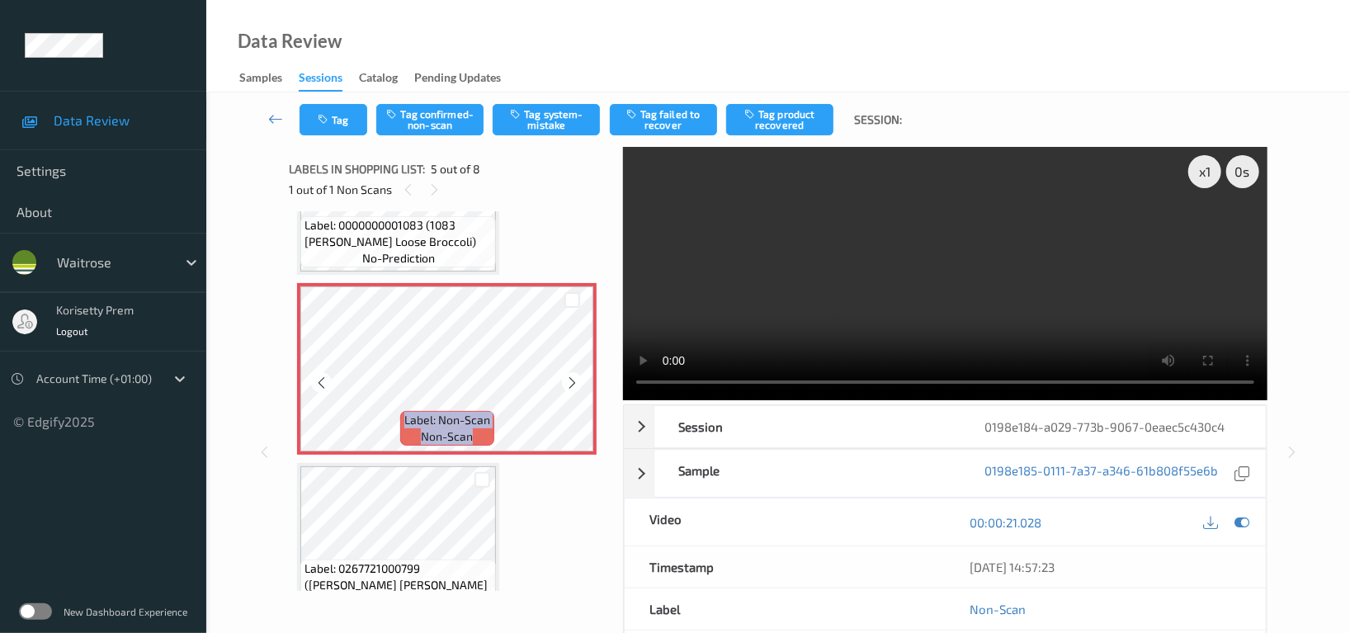
click at [568, 375] on icon at bounding box center [572, 382] width 14 height 15
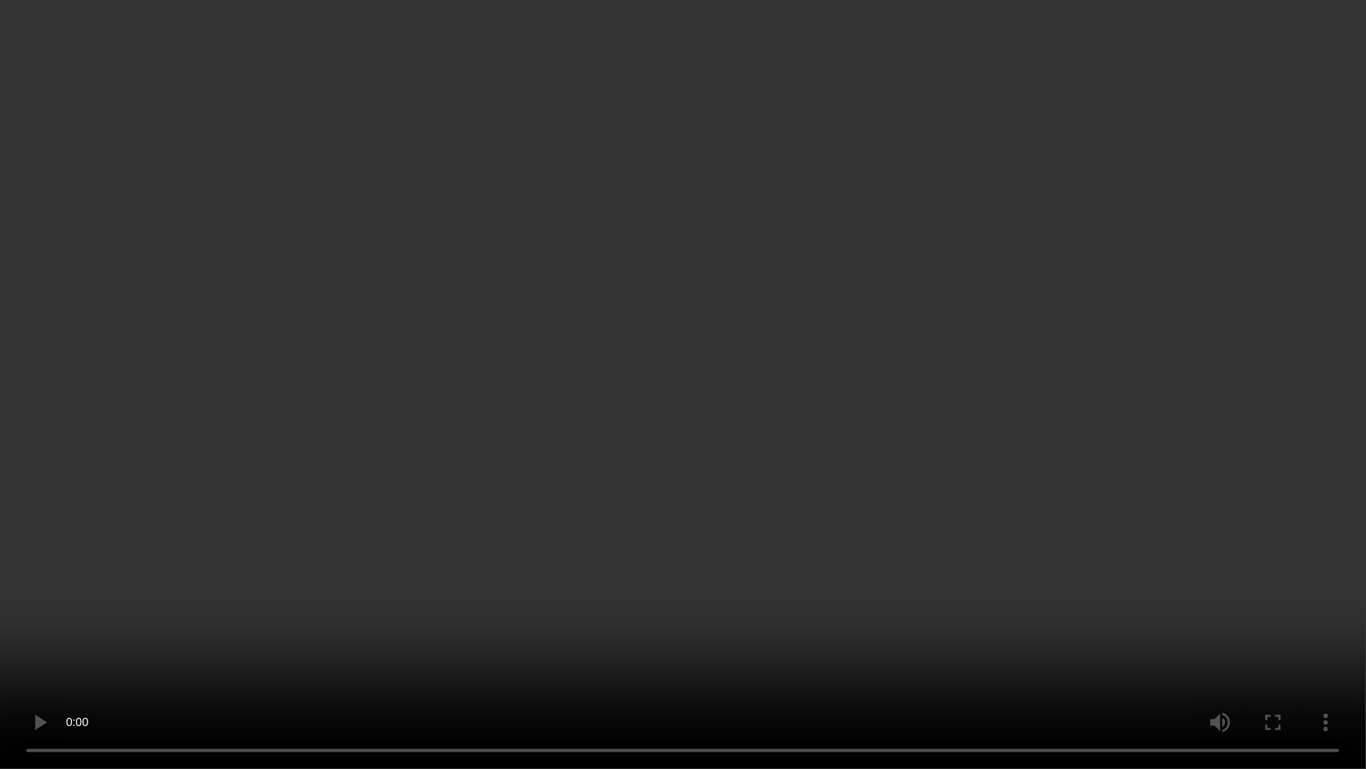
click at [973, 345] on video at bounding box center [683, 384] width 1366 height 769
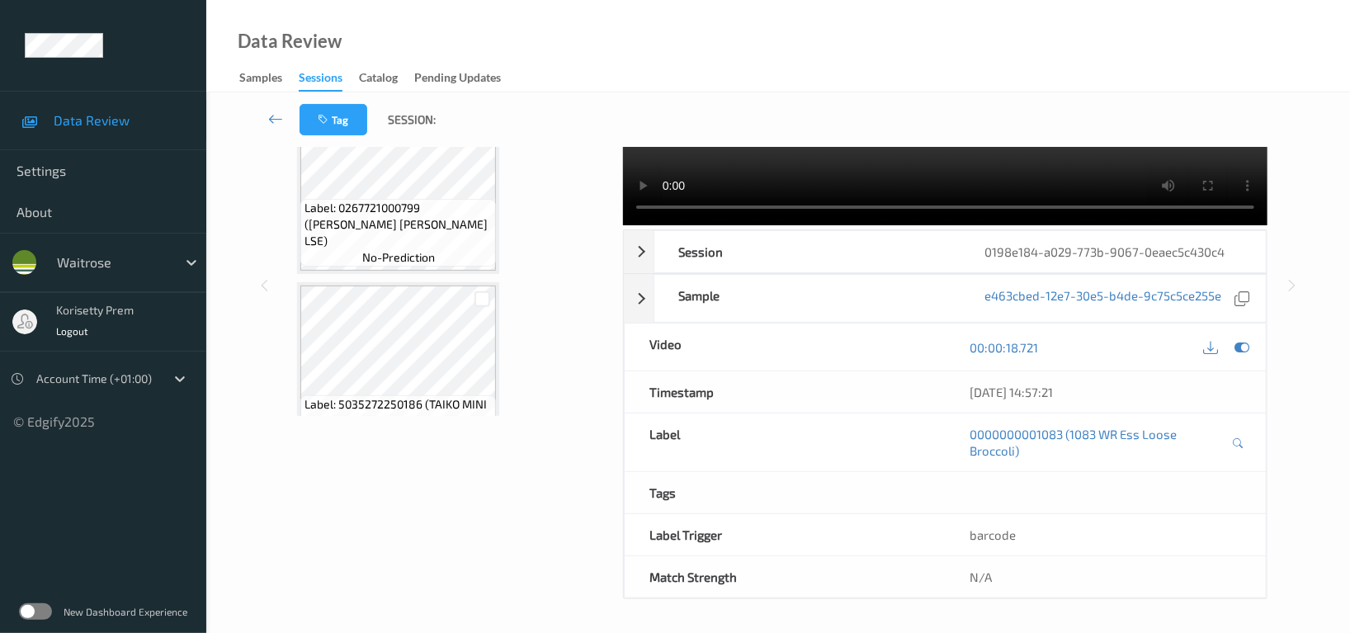
scroll to position [732, 0]
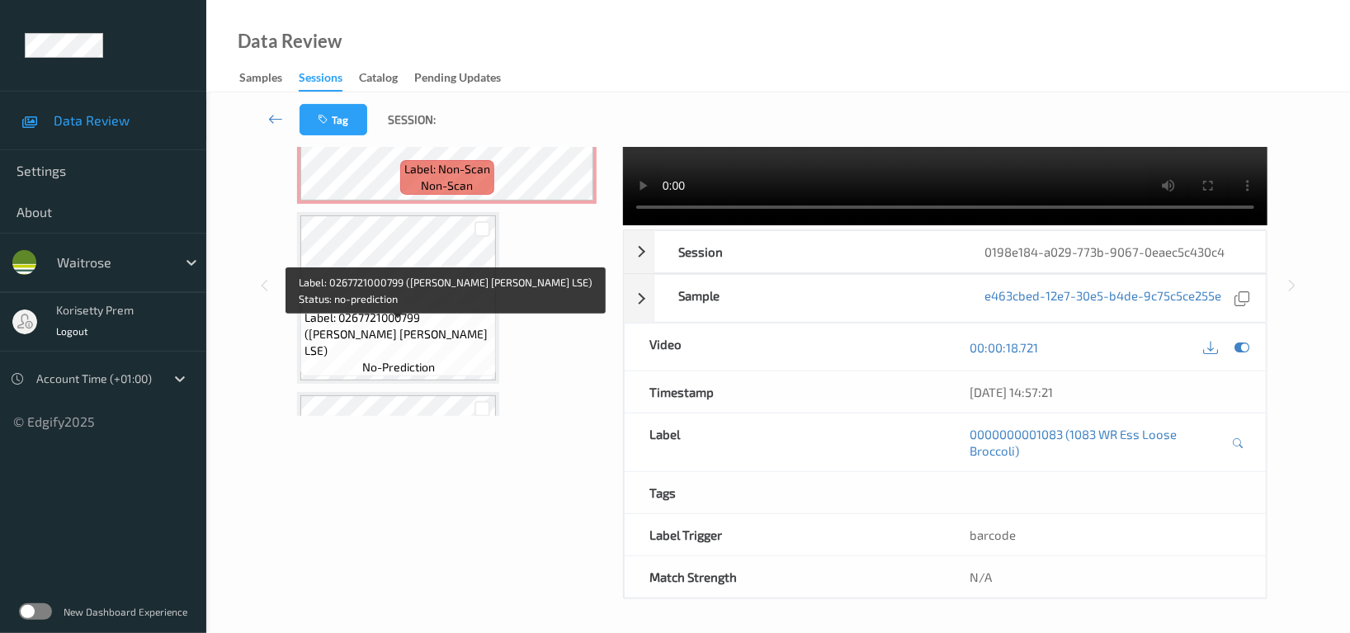
click at [397, 336] on span "Label: 0267721000799 (WR ESS BROC LSE)" at bounding box center [397, 333] width 187 height 49
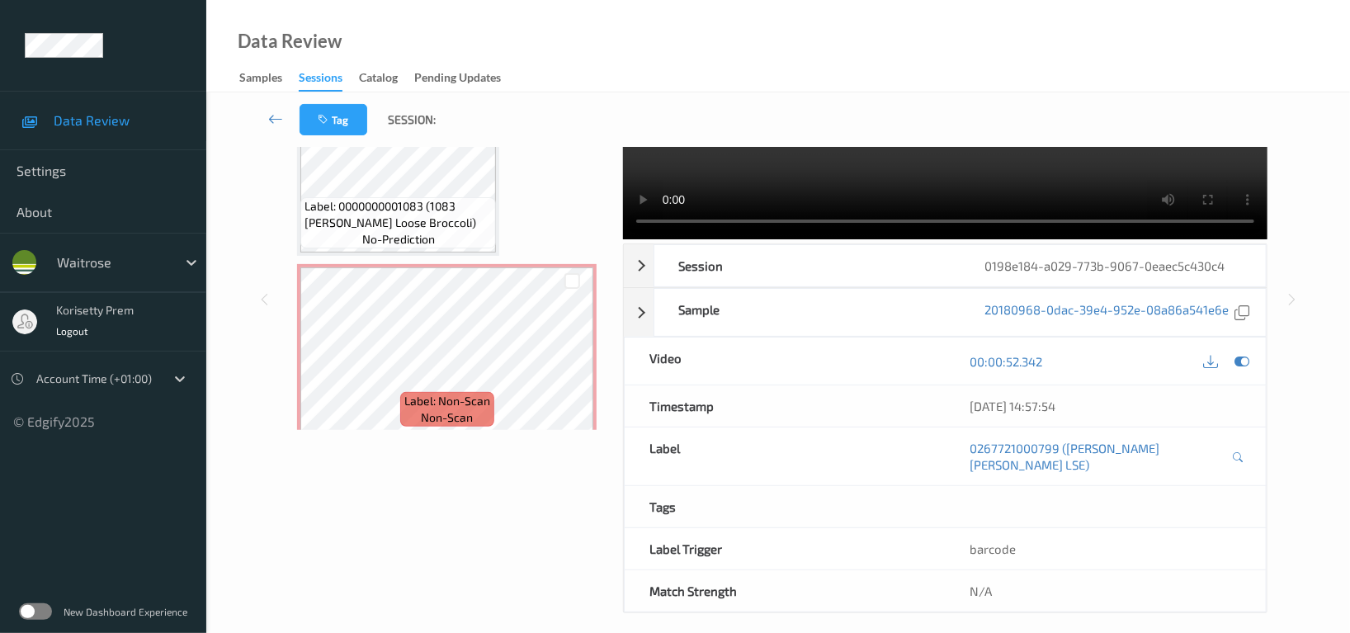
scroll to position [511, 0]
click at [1246, 364] on icon at bounding box center [1241, 361] width 15 height 15
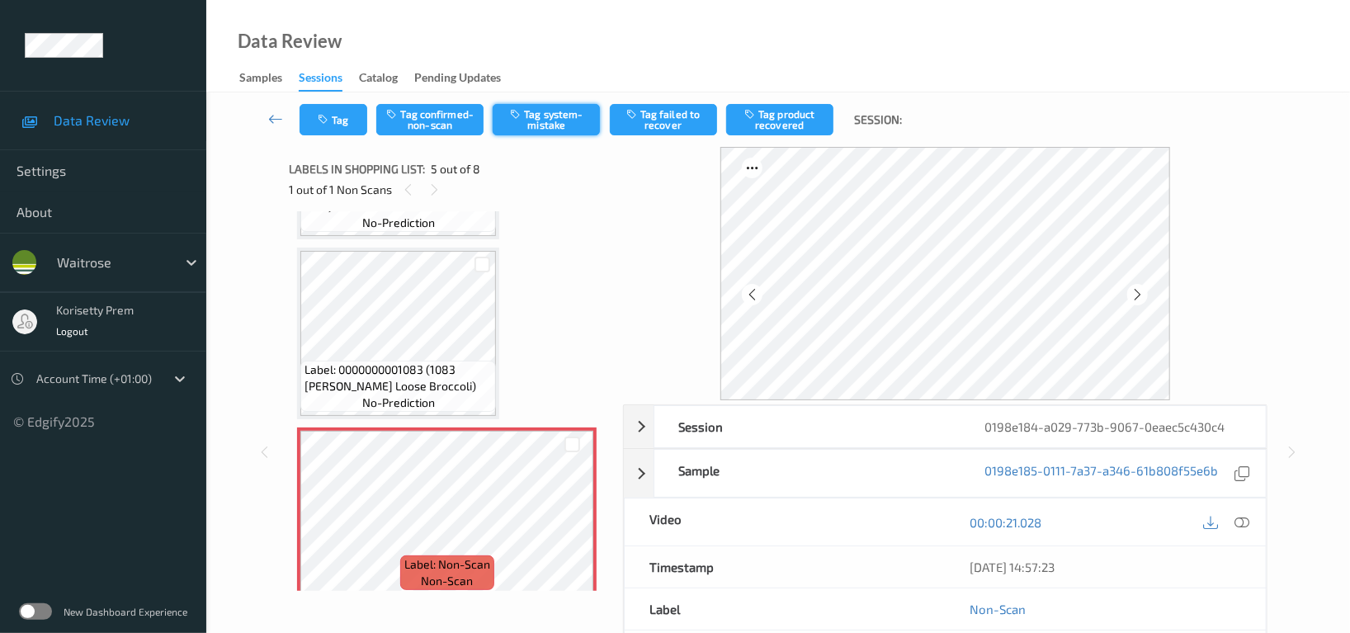
click at [544, 120] on button "Tag system-mistake" at bounding box center [545, 119] width 107 height 31
click at [549, 129] on button "Tag system-mistake" at bounding box center [545, 119] width 107 height 31
click at [310, 117] on button "Tag" at bounding box center [333, 119] width 68 height 31
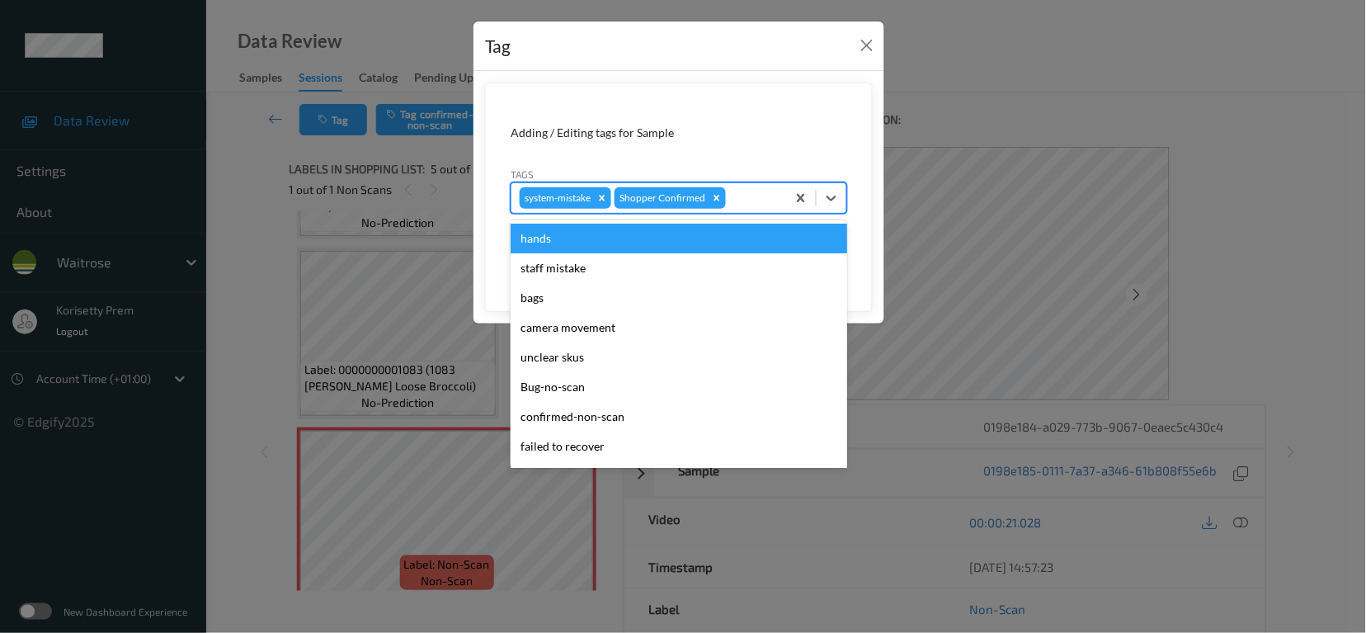
click at [760, 207] on div at bounding box center [753, 198] width 49 height 20
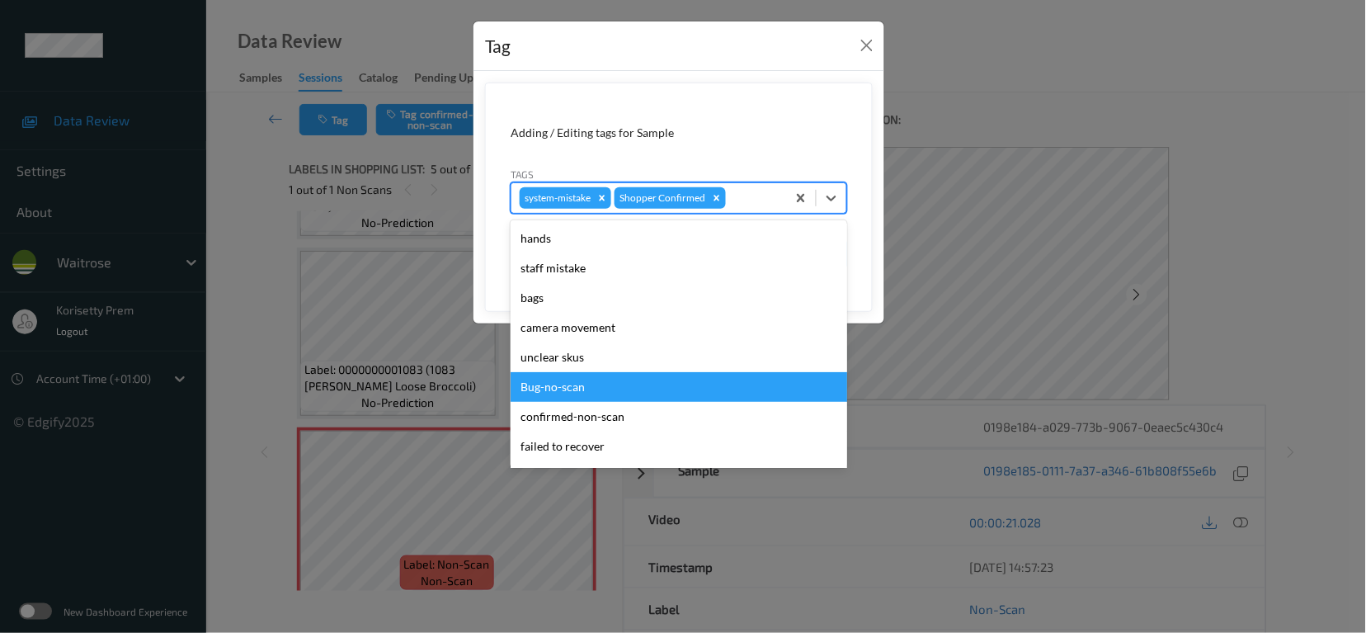
scroll to position [351, 0]
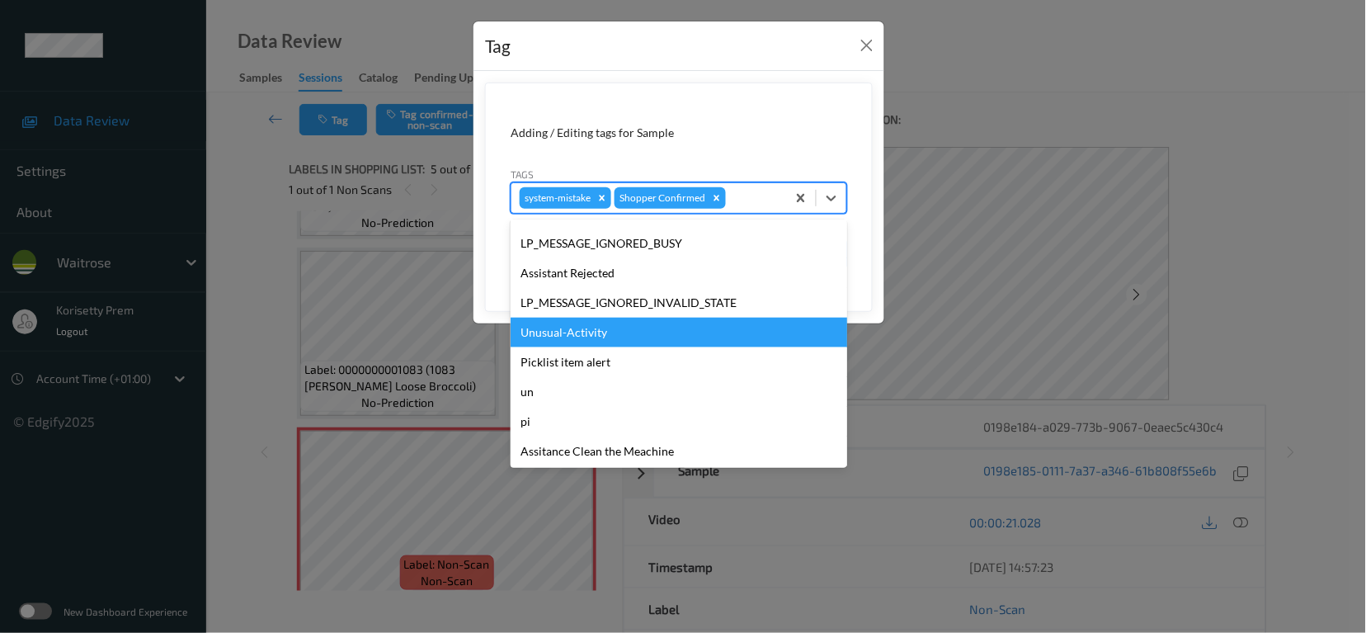
click at [596, 336] on div "Unusual-Activity" at bounding box center [679, 333] width 337 height 30
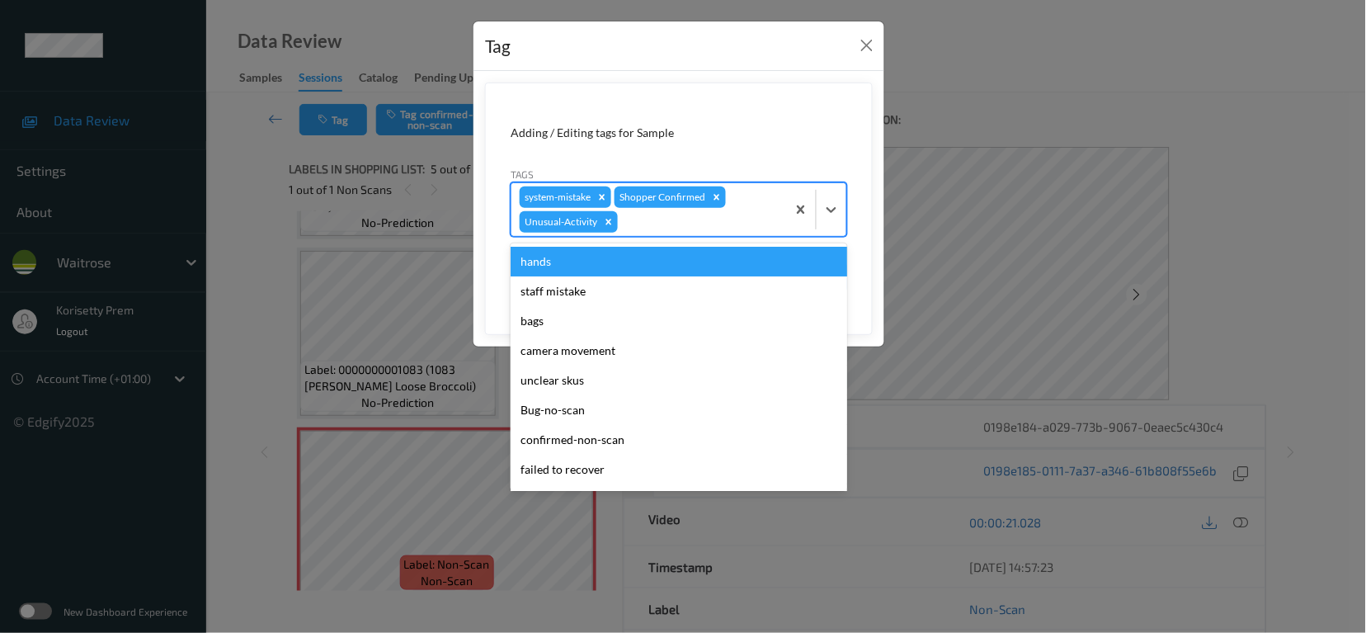
click at [659, 225] on div at bounding box center [699, 222] width 157 height 20
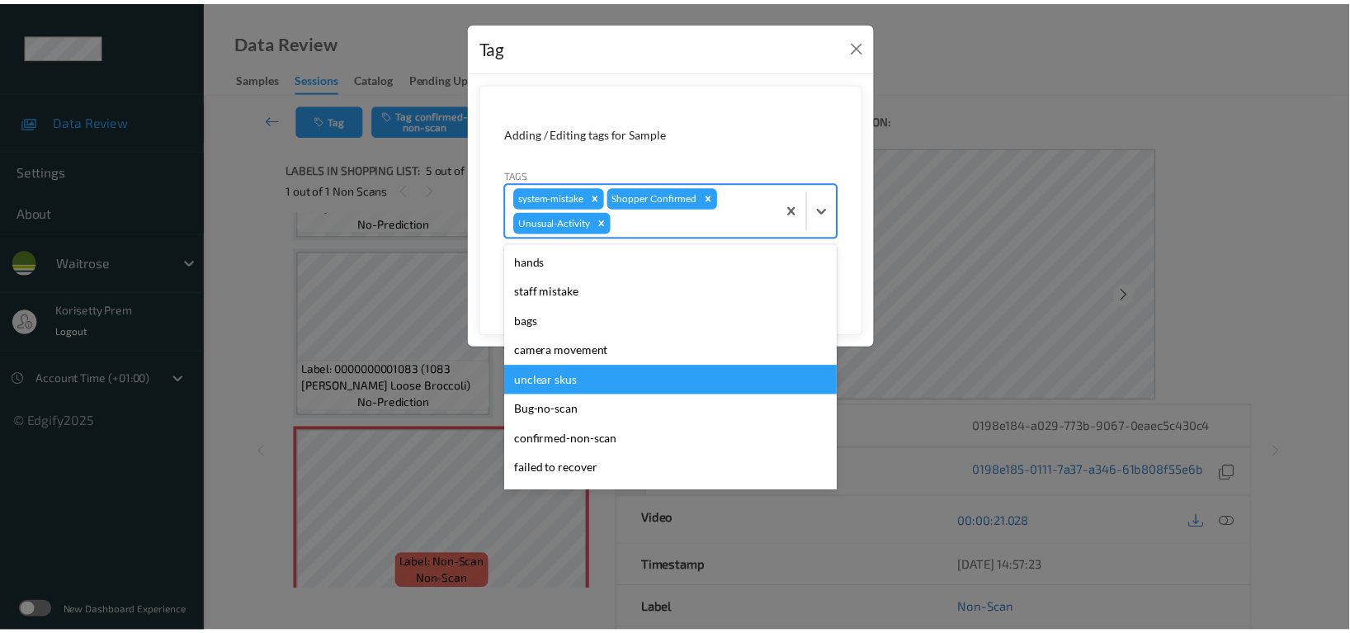
scroll to position [323, 0]
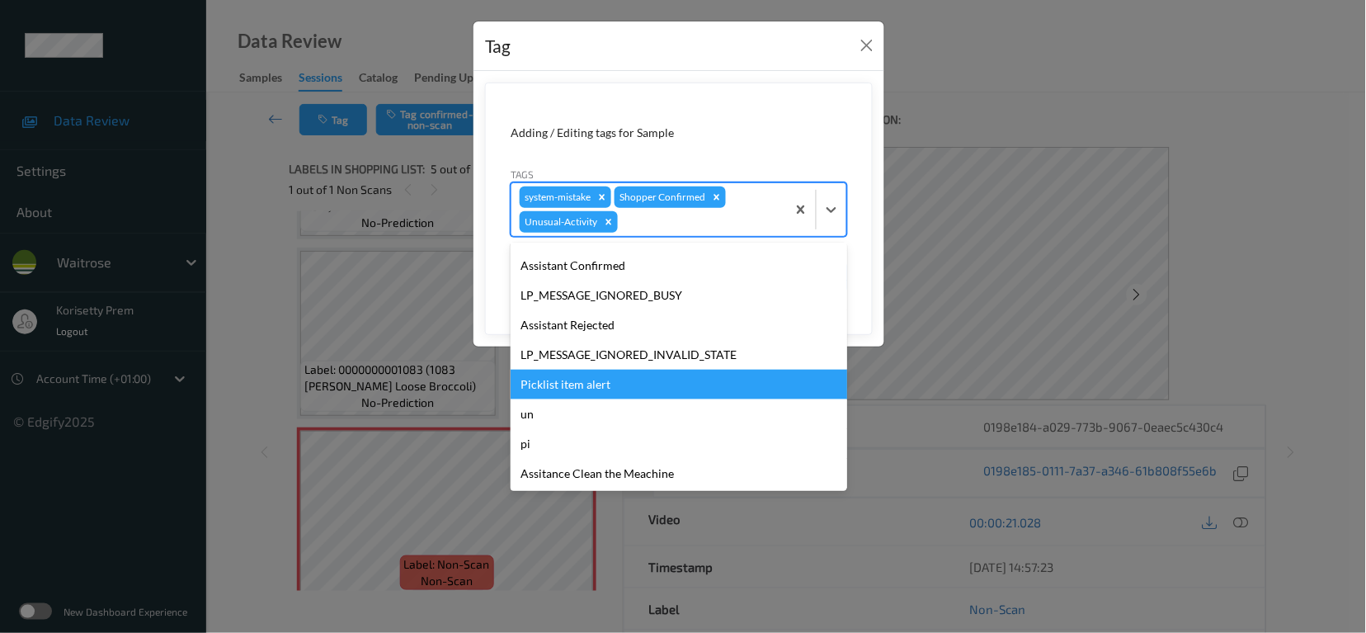
click at [595, 389] on div "Picklist item alert" at bounding box center [679, 385] width 337 height 30
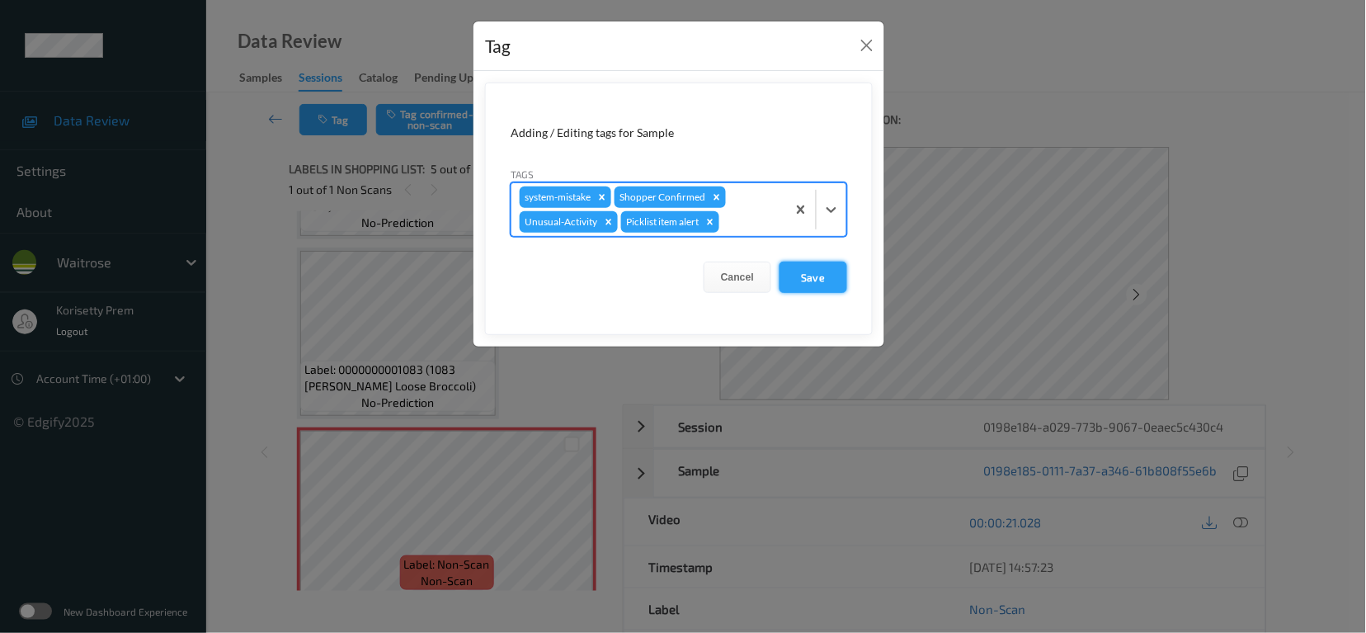
click at [807, 277] on button "Save" at bounding box center [814, 276] width 68 height 31
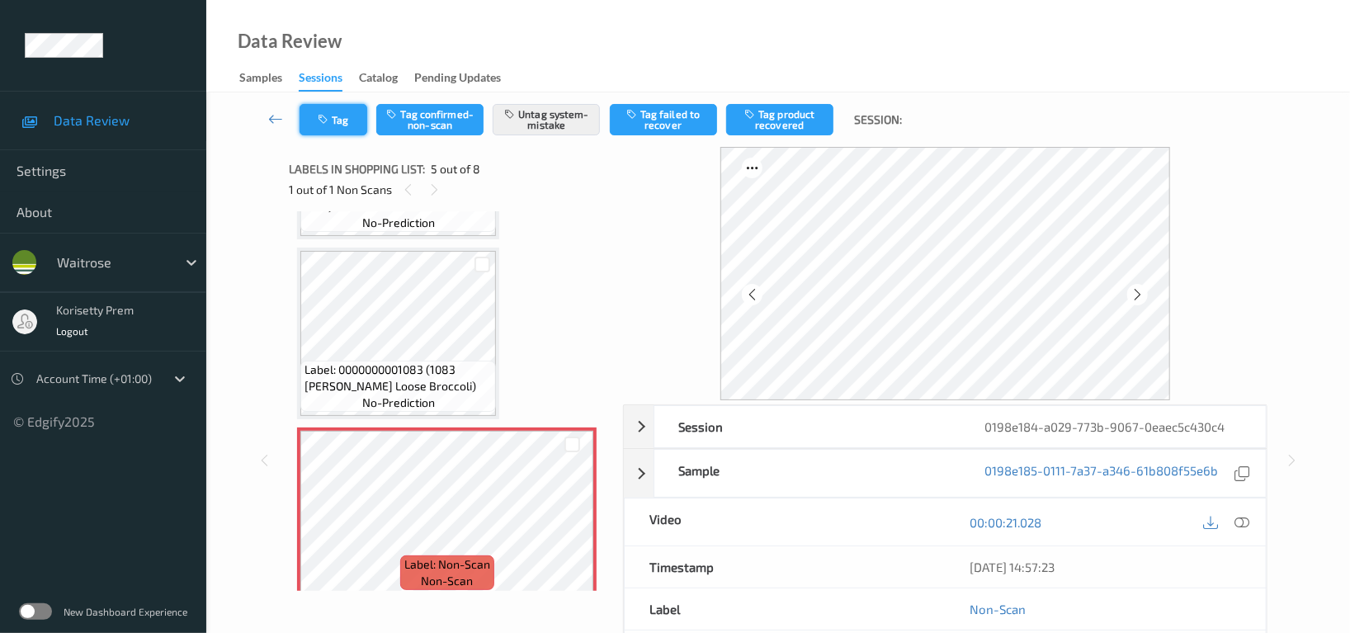
click at [342, 112] on button "Tag" at bounding box center [333, 119] width 68 height 31
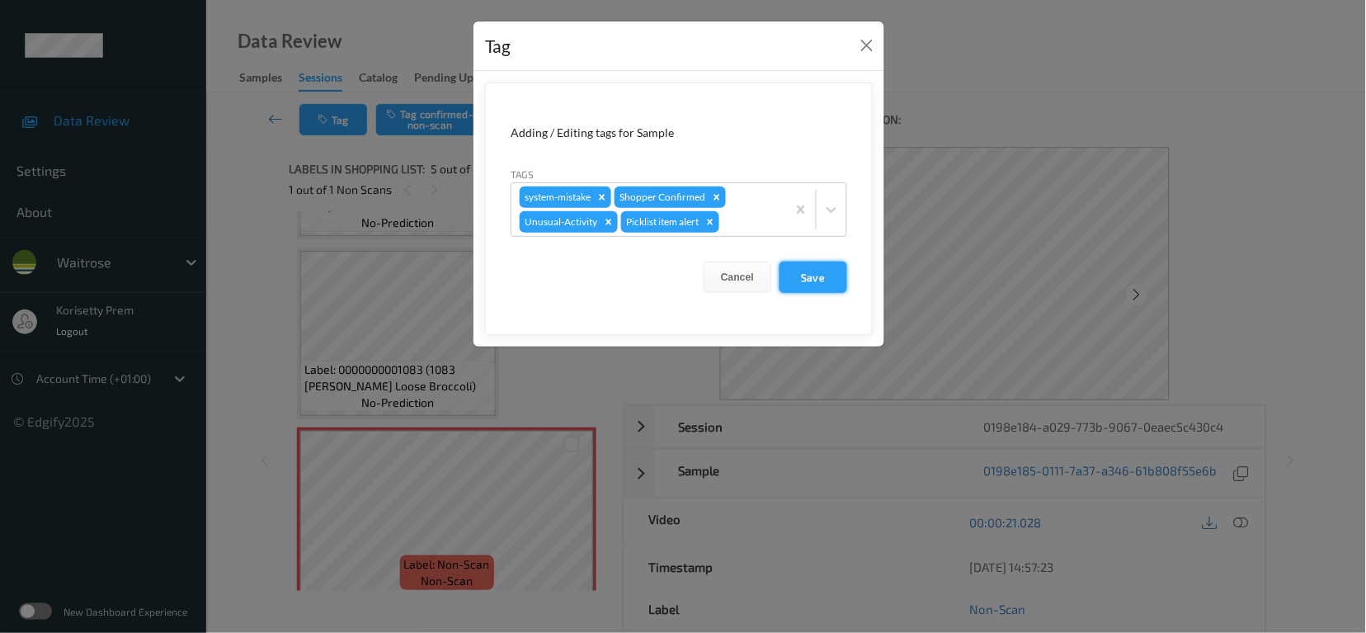
click at [818, 276] on button "Save" at bounding box center [814, 276] width 68 height 31
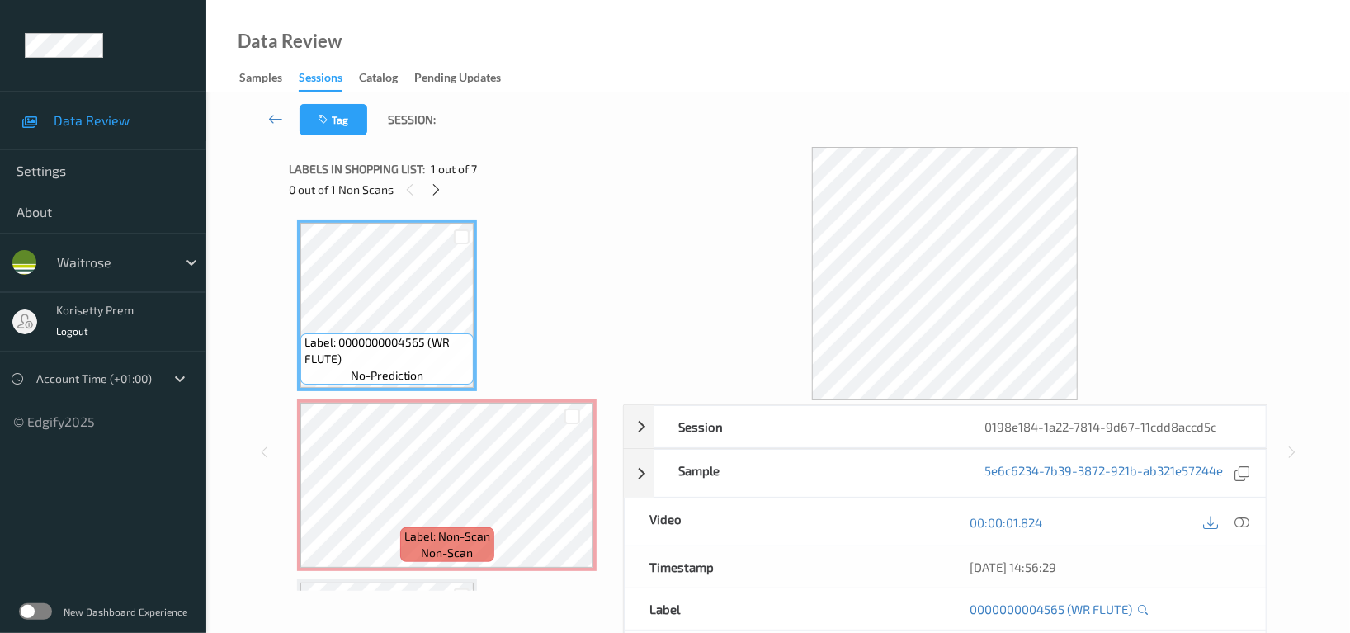
click at [699, 91] on div "Data Review Samples Sessions Catalog Pending Updates" at bounding box center [777, 46] width 1143 height 92
click at [577, 505] on icon at bounding box center [572, 499] width 14 height 15
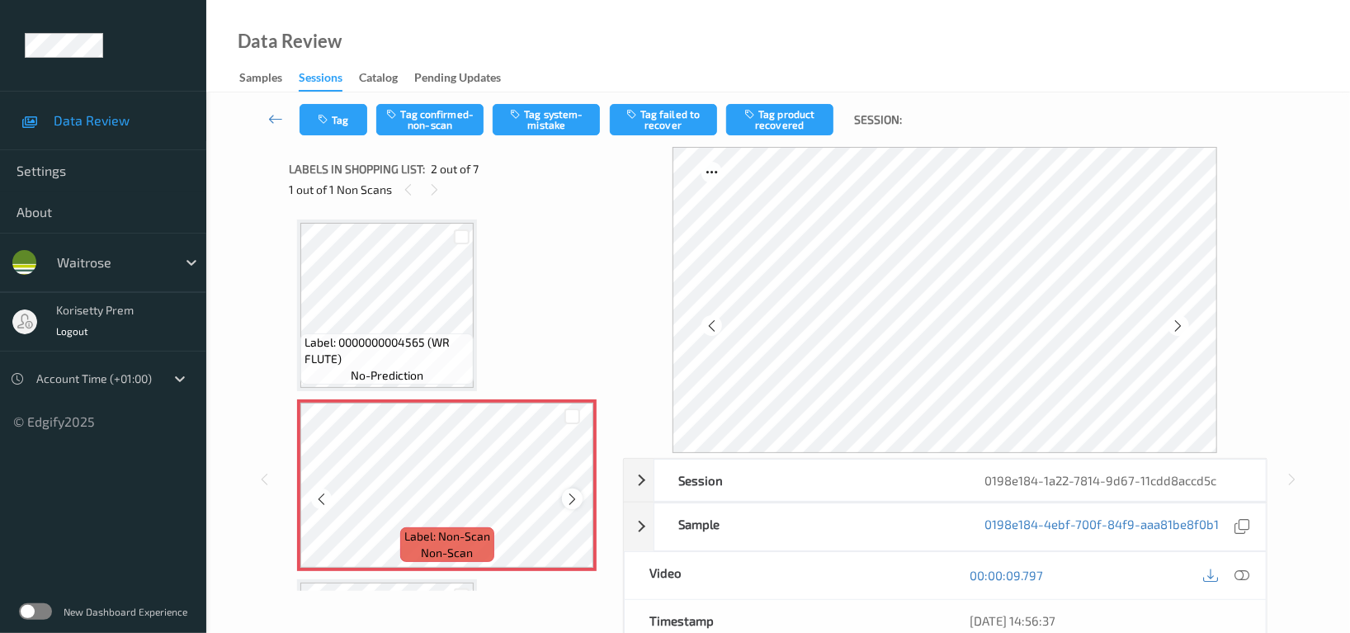
click at [572, 500] on icon at bounding box center [572, 499] width 14 height 15
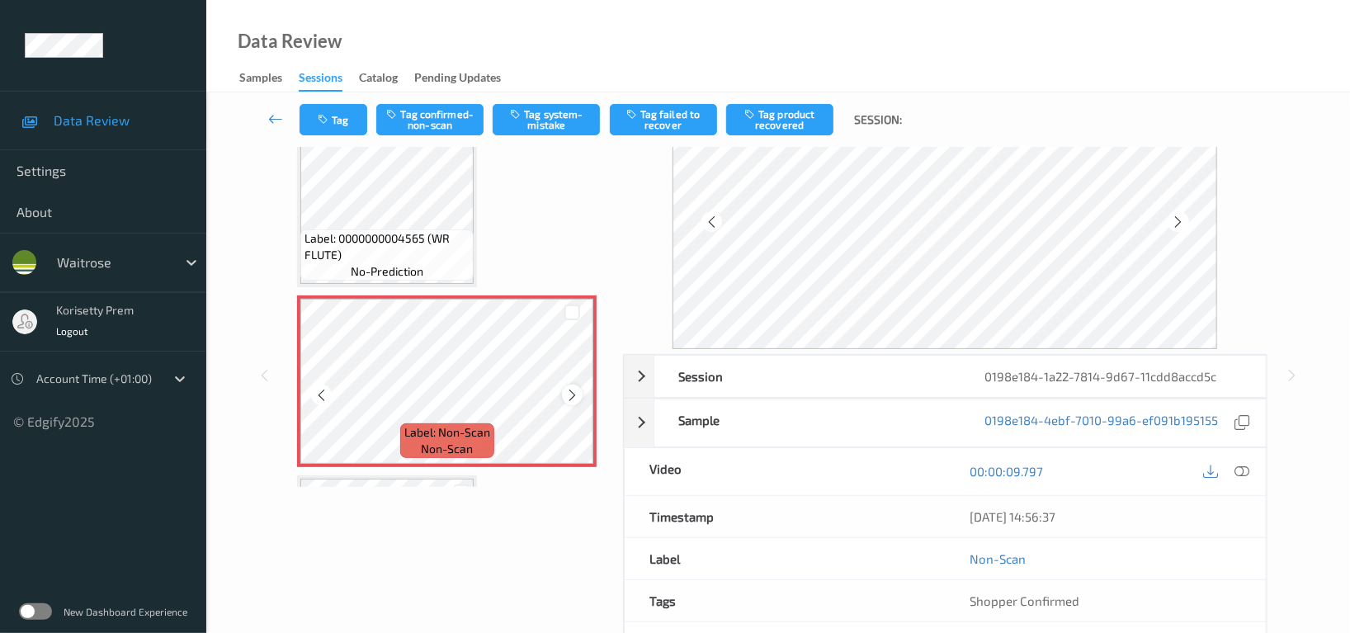
click at [577, 398] on icon at bounding box center [572, 395] width 14 height 15
click at [1180, 223] on icon at bounding box center [1178, 221] width 14 height 15
click at [1180, 223] on div at bounding box center [944, 196] width 544 height 306
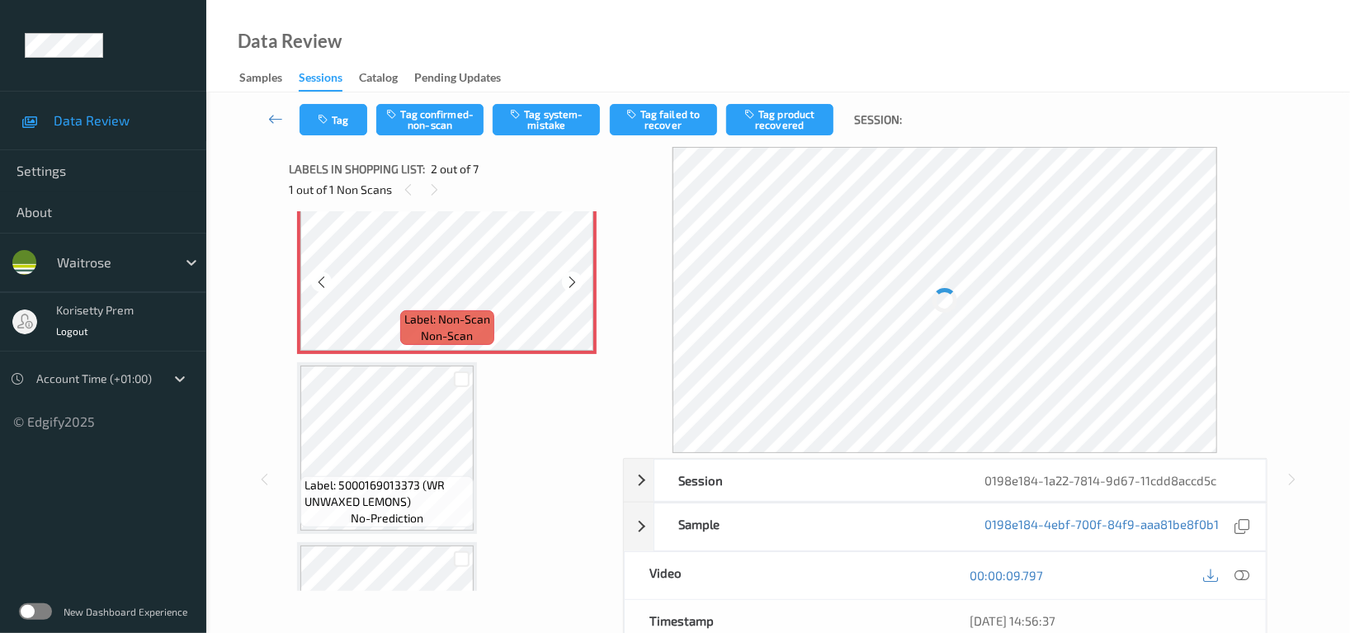
scroll to position [219, 0]
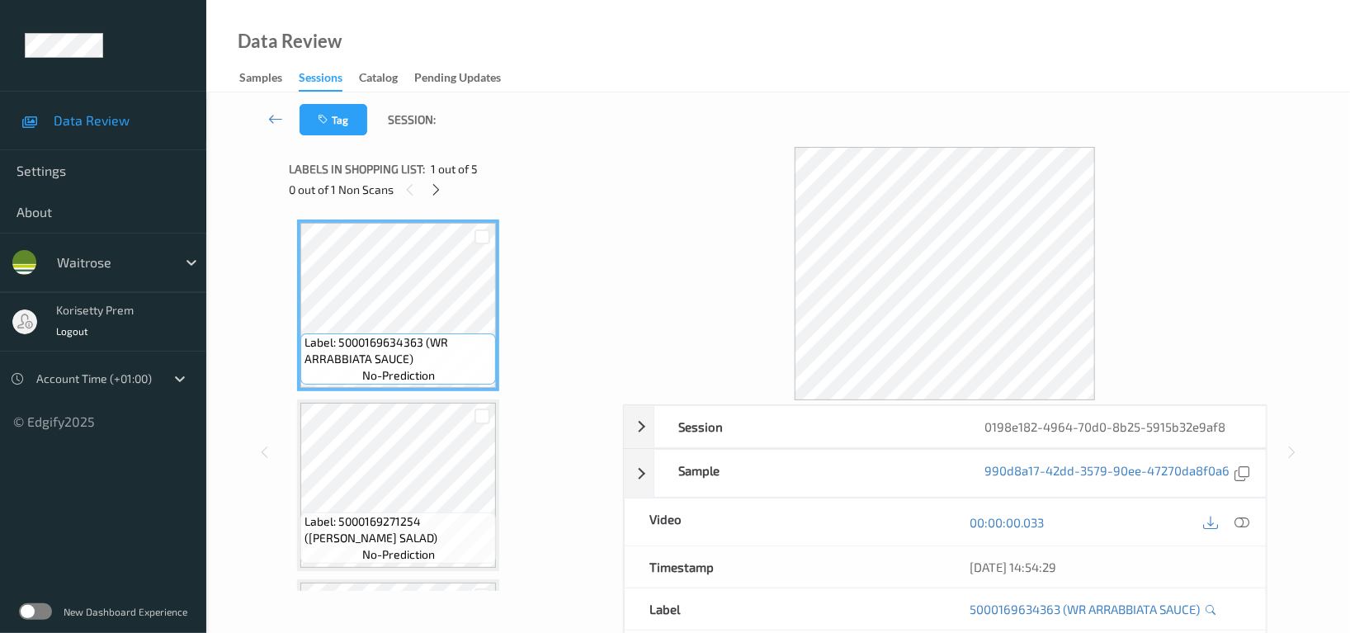
click at [652, 99] on div "Tag Session:" at bounding box center [778, 119] width 1076 height 54
click at [788, 82] on div "Data Review Samples Sessions Catalog Pending Updates" at bounding box center [777, 46] width 1143 height 92
click at [701, 55] on div "Data Review Samples Sessions Catalog Pending Updates" at bounding box center [777, 46] width 1143 height 92
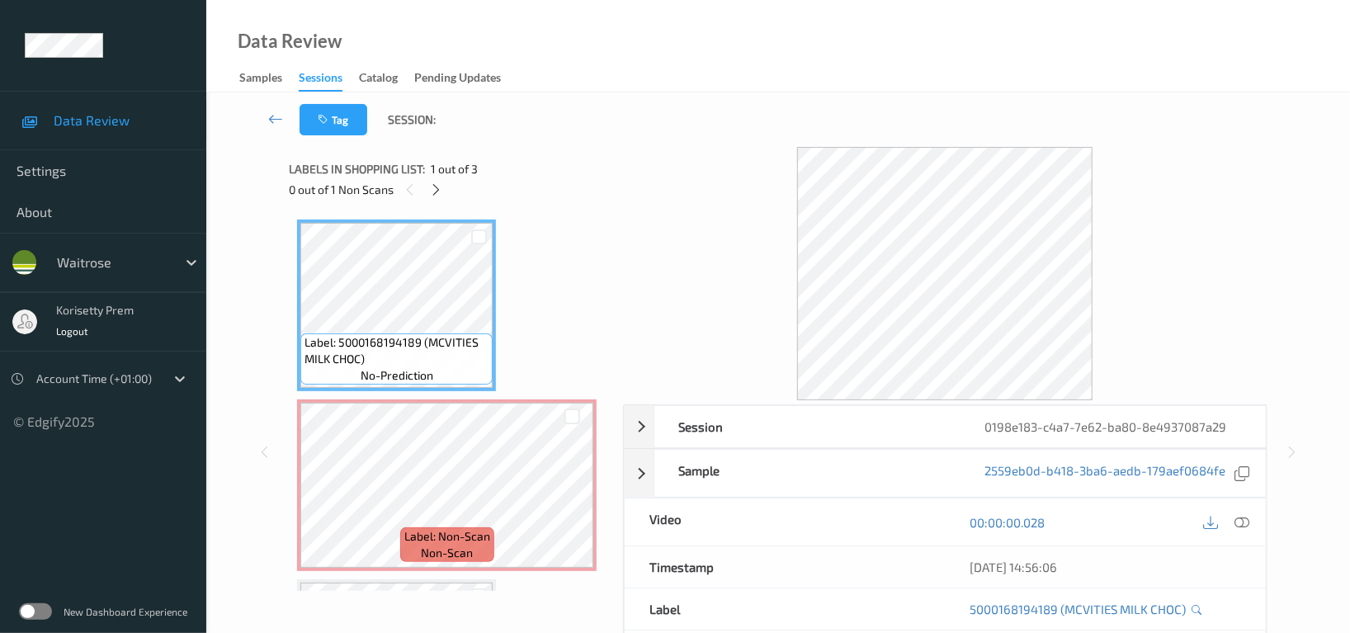
click at [712, 85] on div "Data Review Samples Sessions Catalog Pending Updates" at bounding box center [777, 46] width 1143 height 92
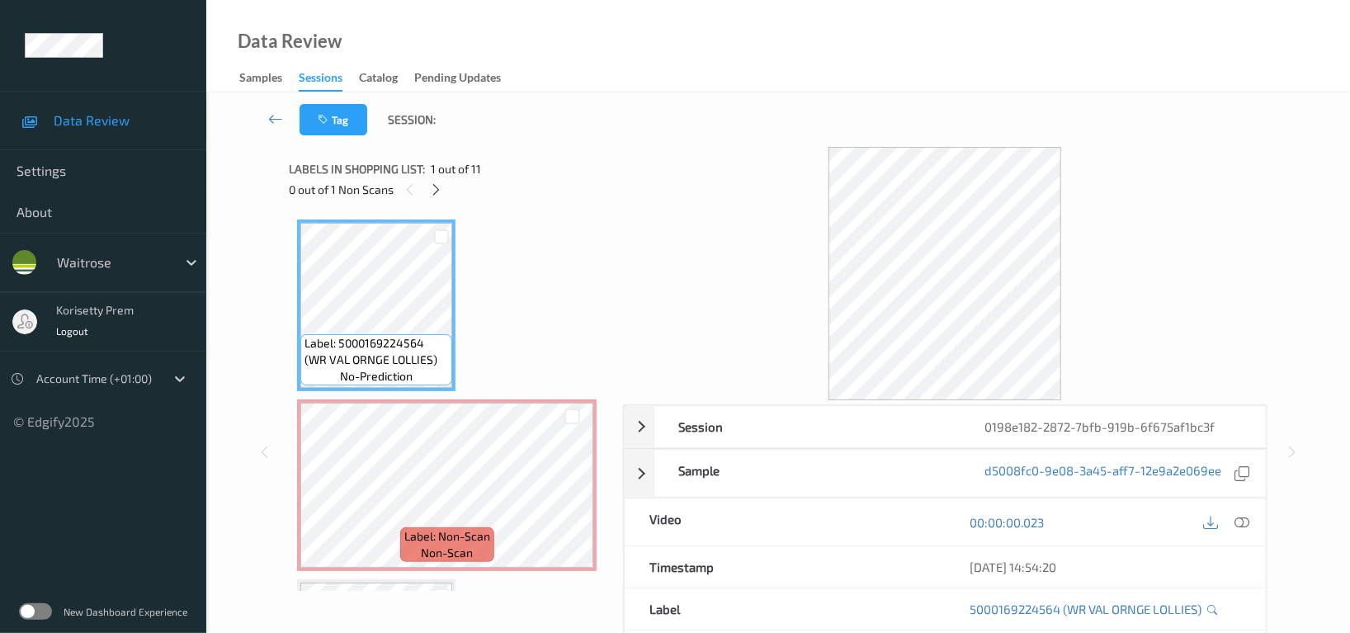
click at [656, 89] on div "Data Review Samples Sessions Catalog Pending Updates" at bounding box center [777, 46] width 1143 height 92
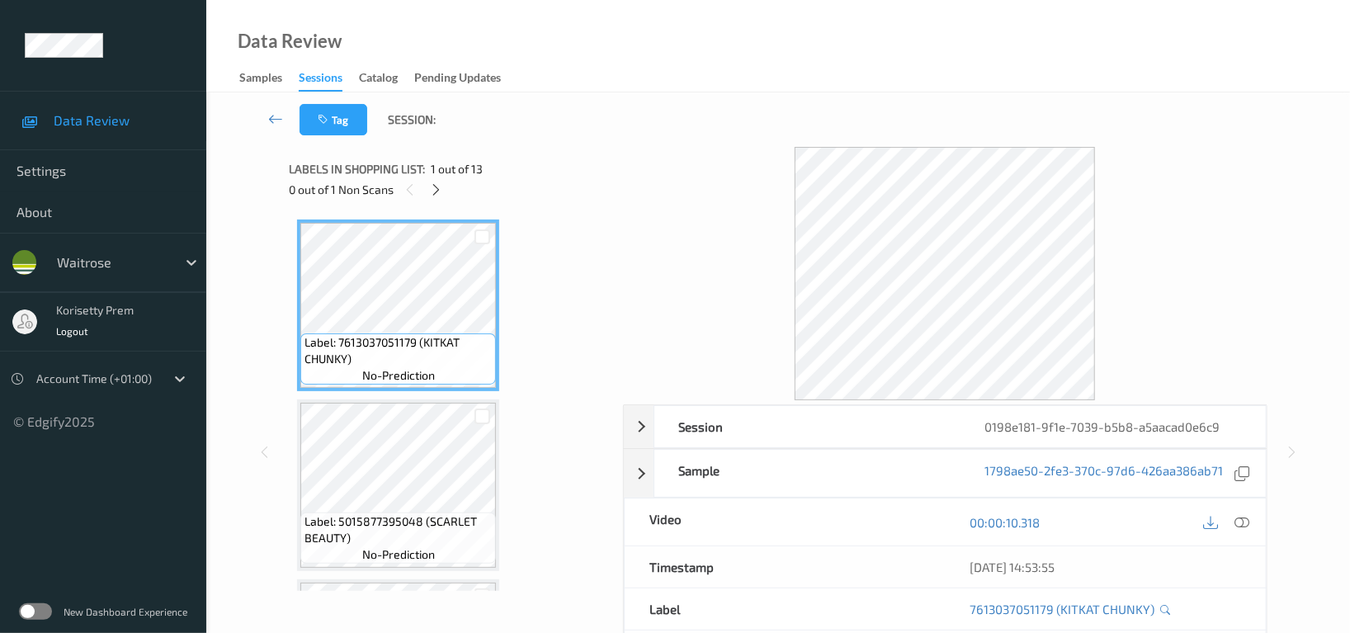
click at [772, 97] on div "Tag Session:" at bounding box center [778, 119] width 1076 height 54
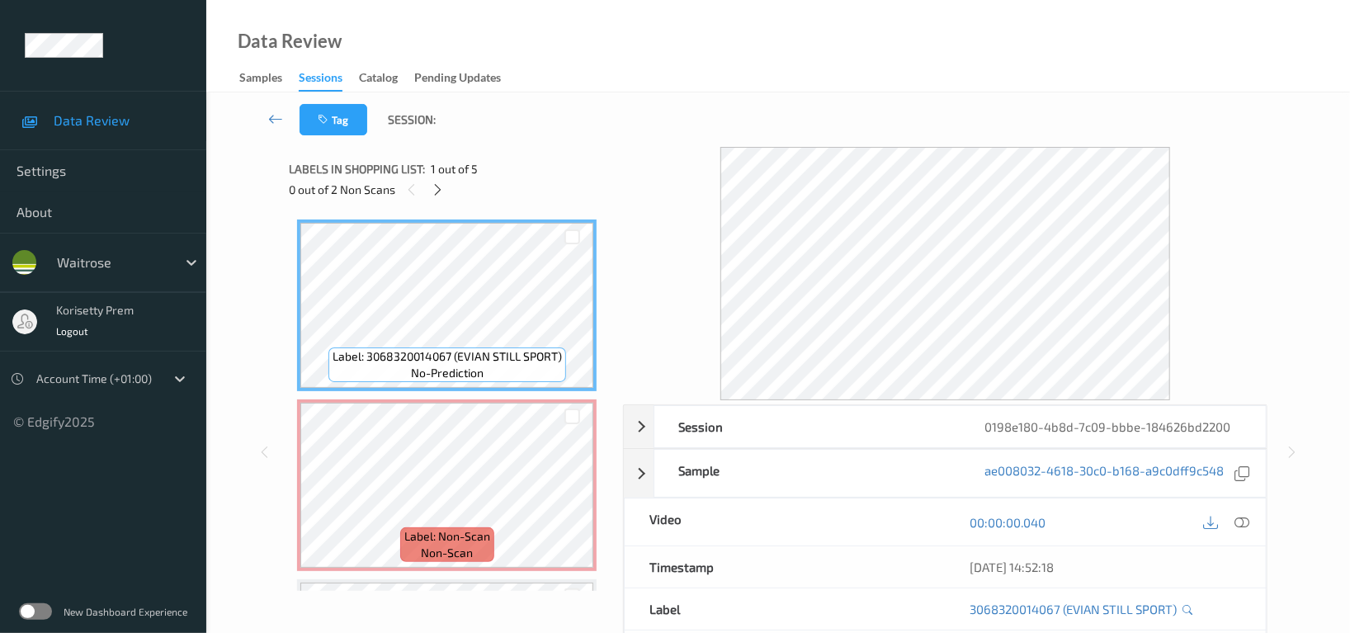
click at [712, 94] on div "Tag Session:" at bounding box center [778, 119] width 1076 height 54
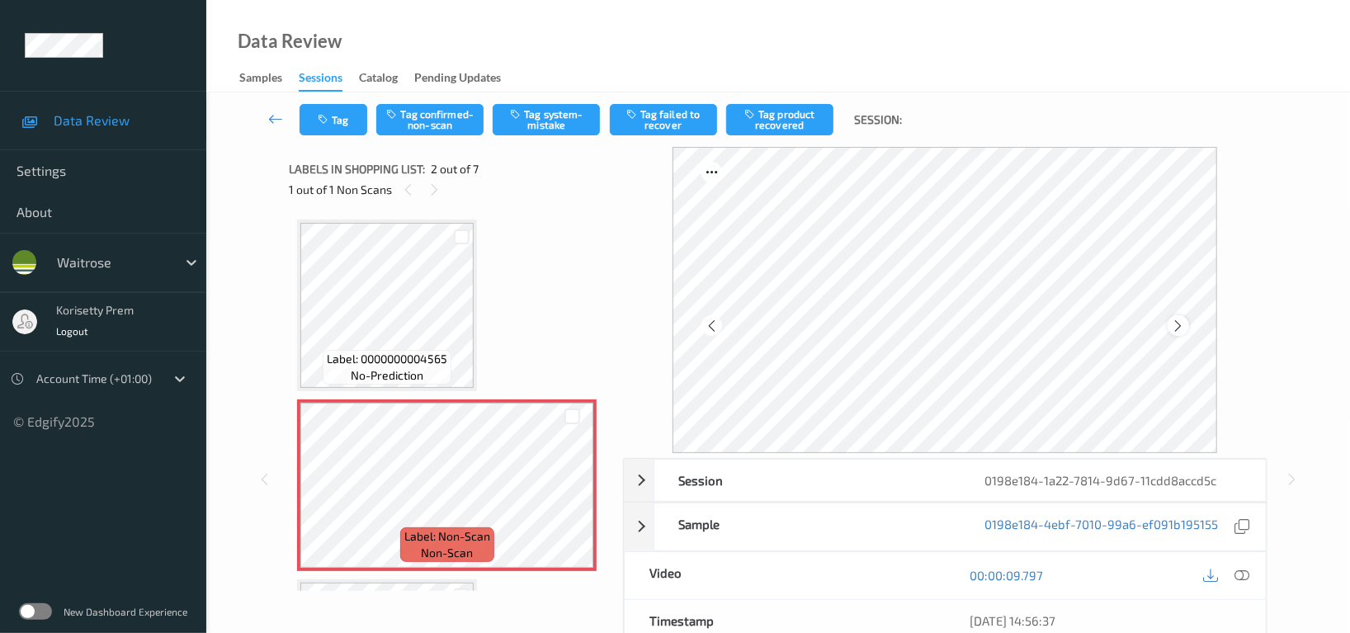
click at [1187, 324] on div at bounding box center [1177, 325] width 21 height 21
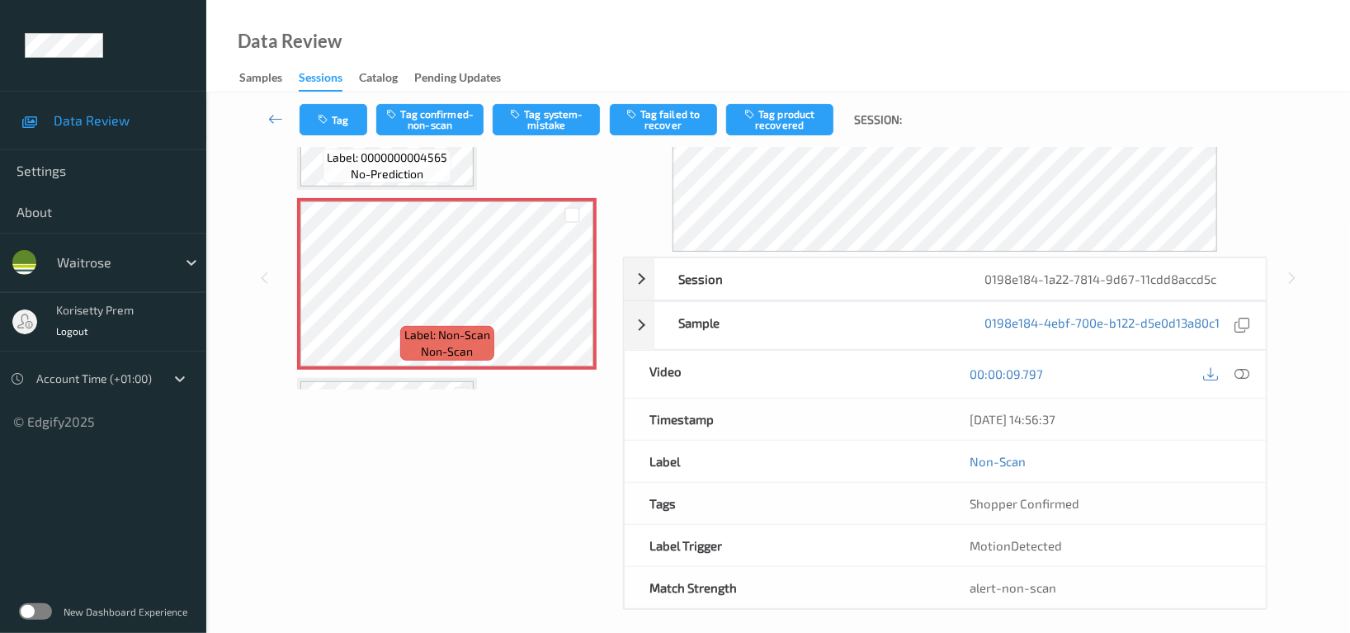
scroll to position [214, 0]
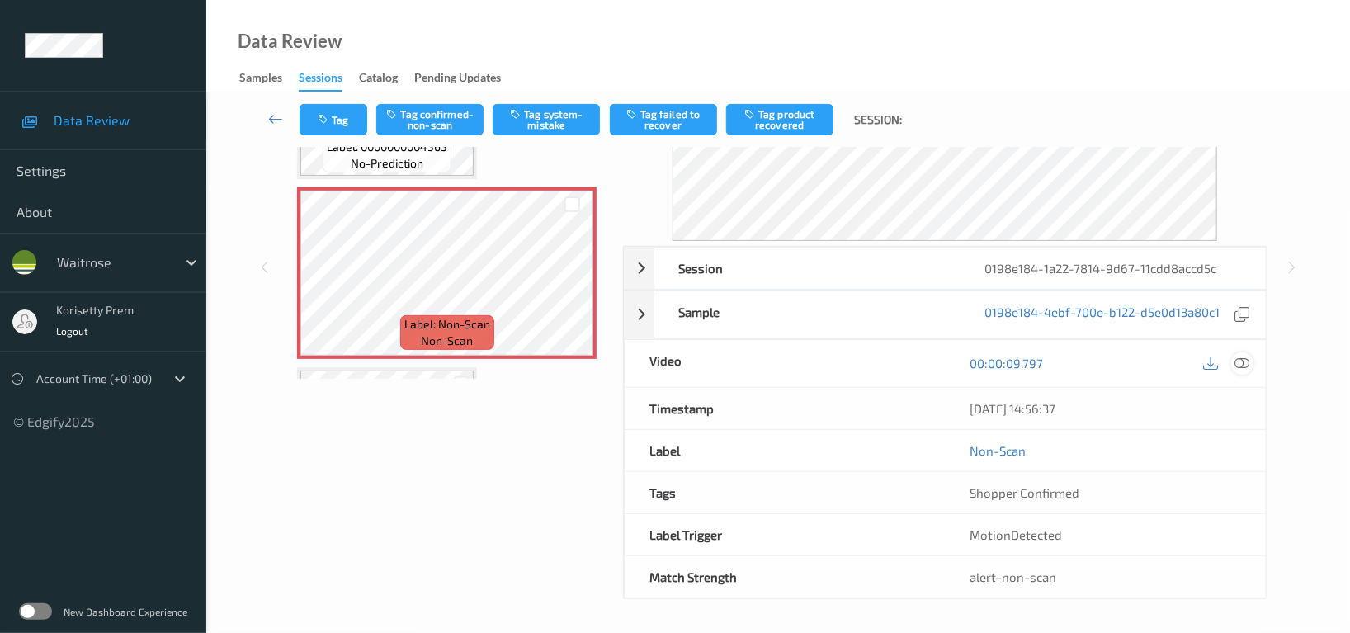
click at [1246, 363] on icon at bounding box center [1241, 363] width 15 height 15
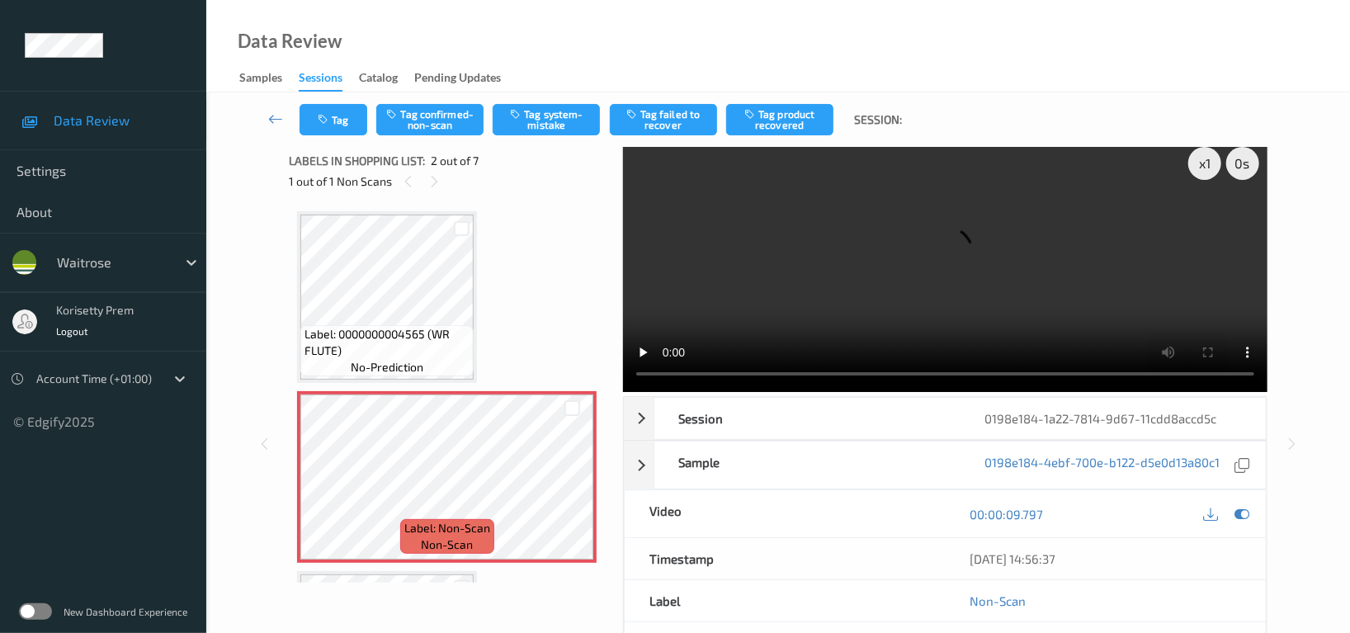
scroll to position [0, 0]
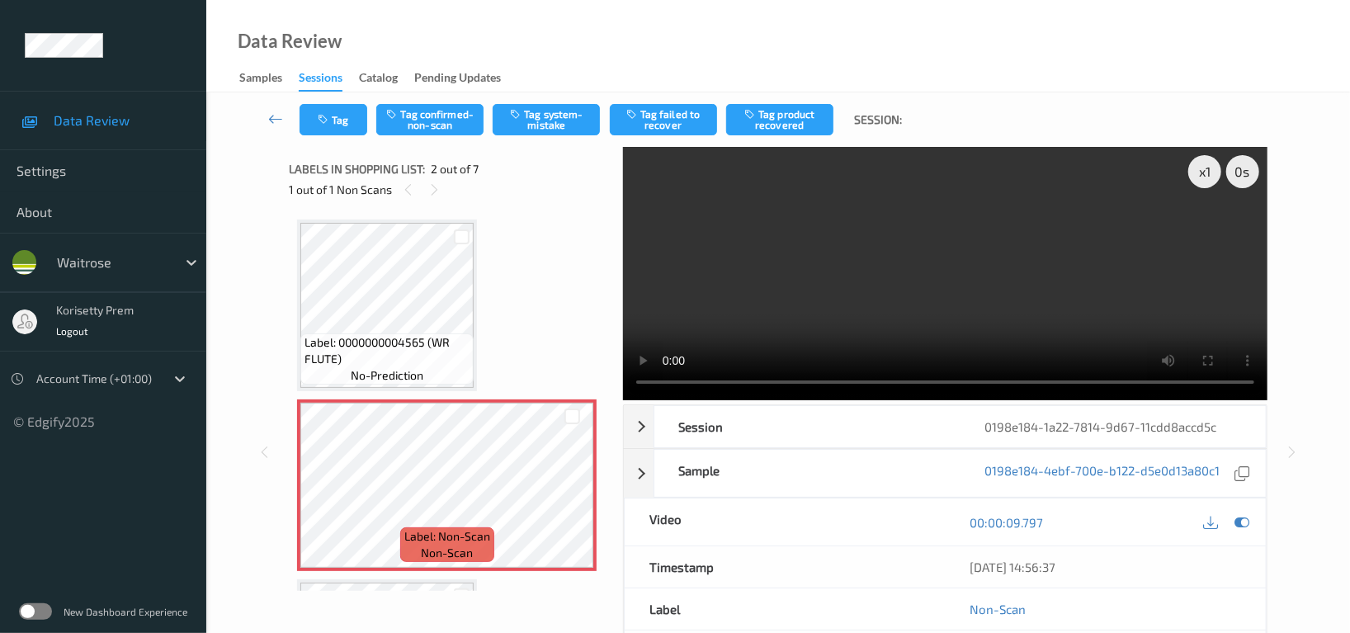
click at [893, 247] on video at bounding box center [945, 273] width 644 height 253
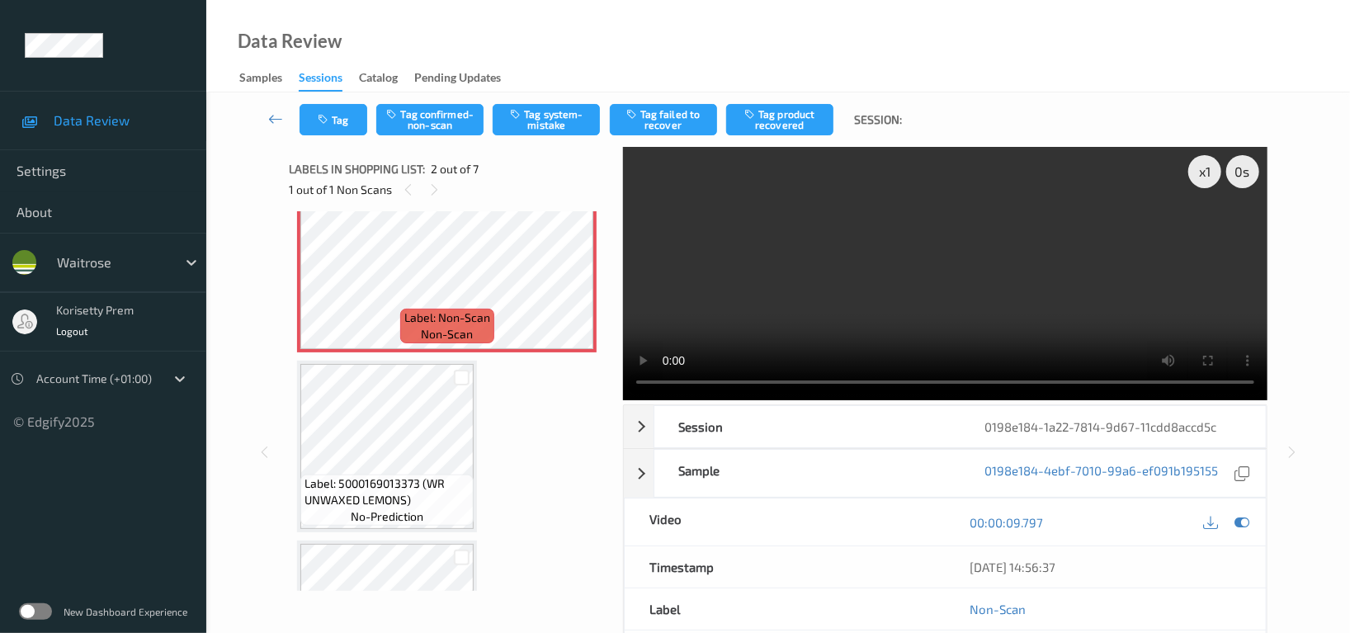
scroll to position [219, 0]
click at [667, 307] on video at bounding box center [945, 273] width 644 height 253
click at [654, 245] on video at bounding box center [945, 273] width 644 height 253
click at [897, 291] on video at bounding box center [945, 273] width 644 height 253
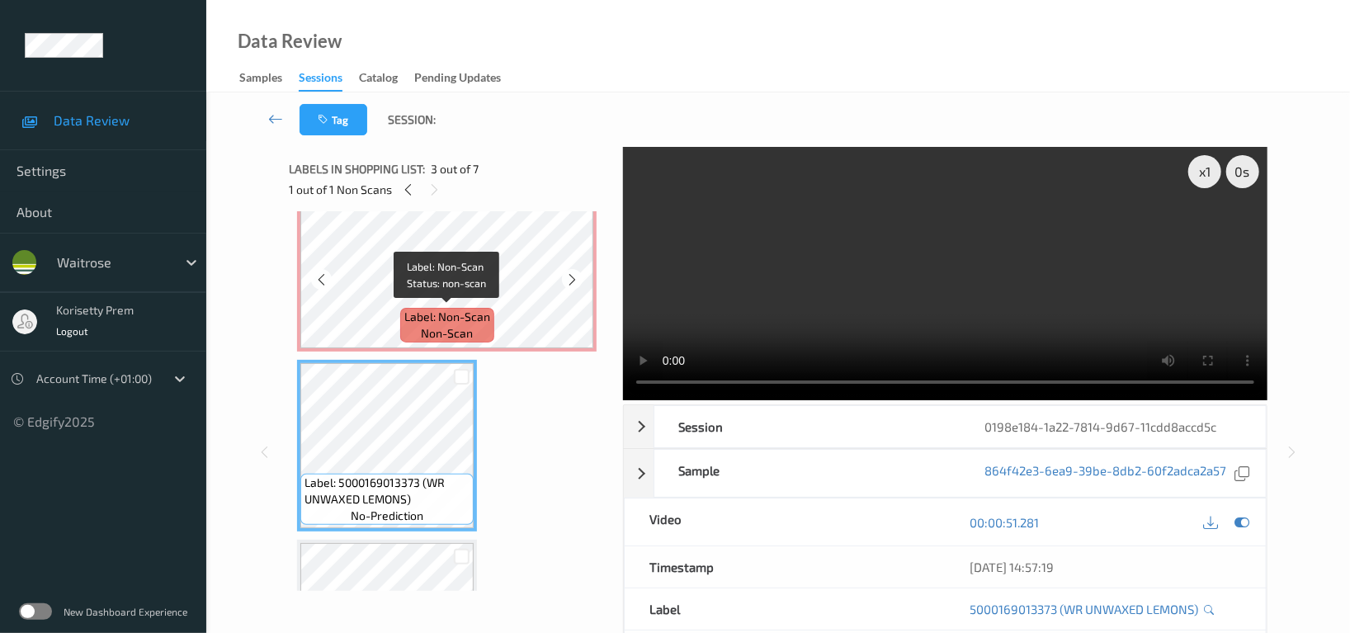
click at [420, 310] on span "Label: Non-Scan" at bounding box center [447, 317] width 86 height 16
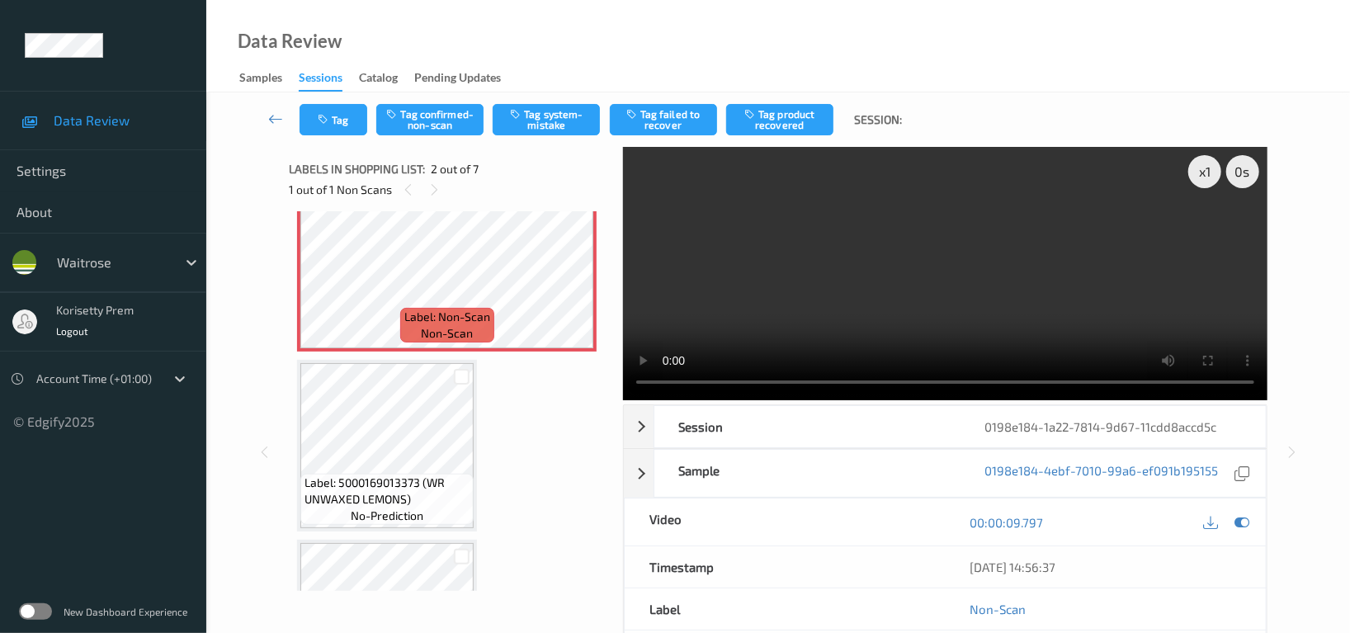
click at [930, 307] on video at bounding box center [945, 273] width 644 height 253
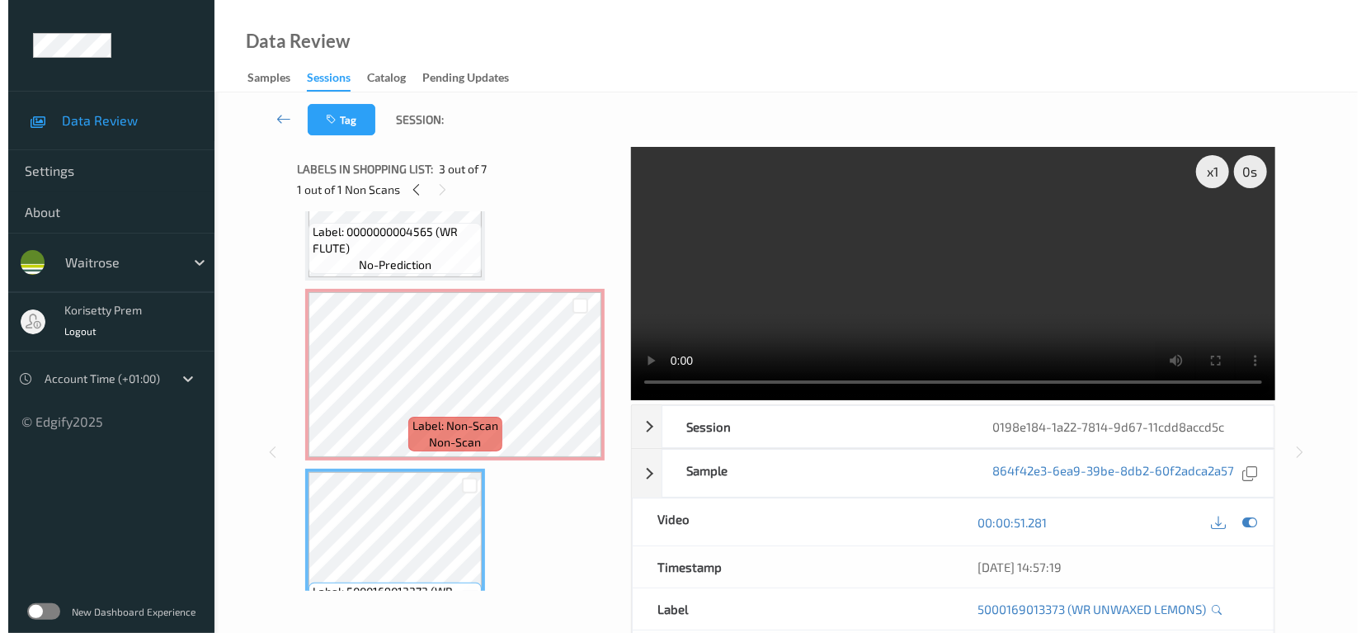
scroll to position [110, 0]
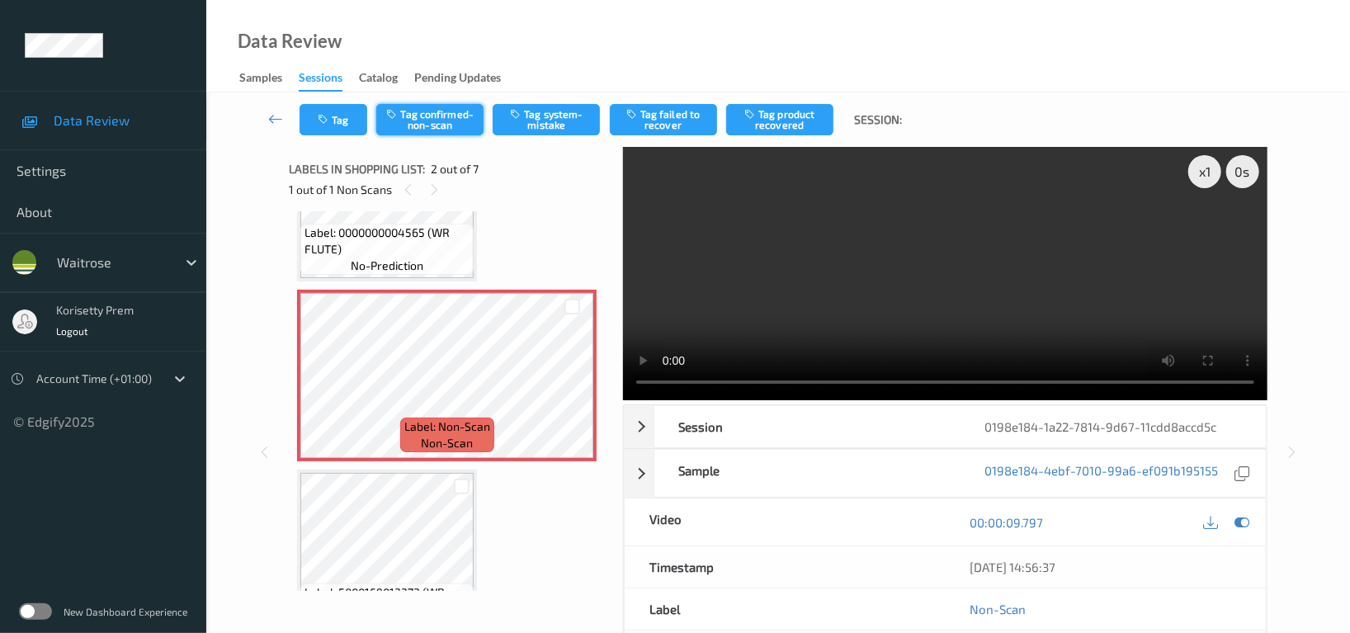
click at [478, 131] on button "Tag confirmed-non-scan" at bounding box center [429, 119] width 107 height 31
click at [352, 127] on button "Tag" at bounding box center [333, 119] width 68 height 31
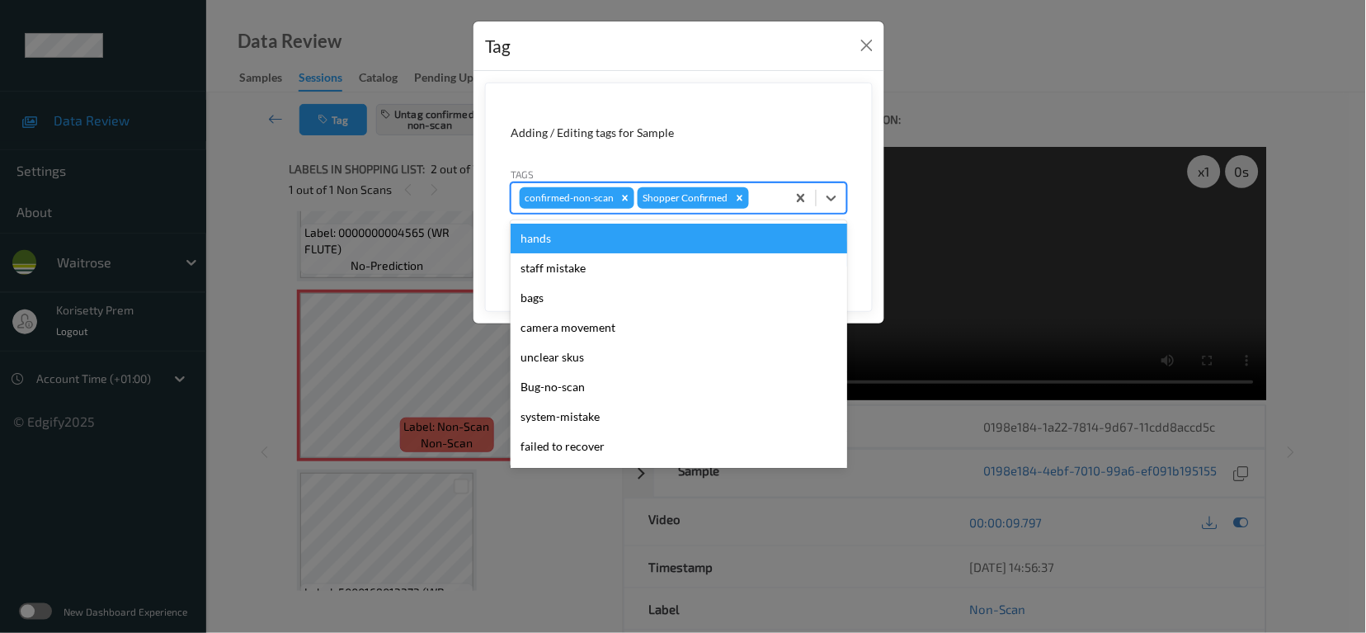
click at [762, 199] on div at bounding box center [765, 198] width 26 height 20
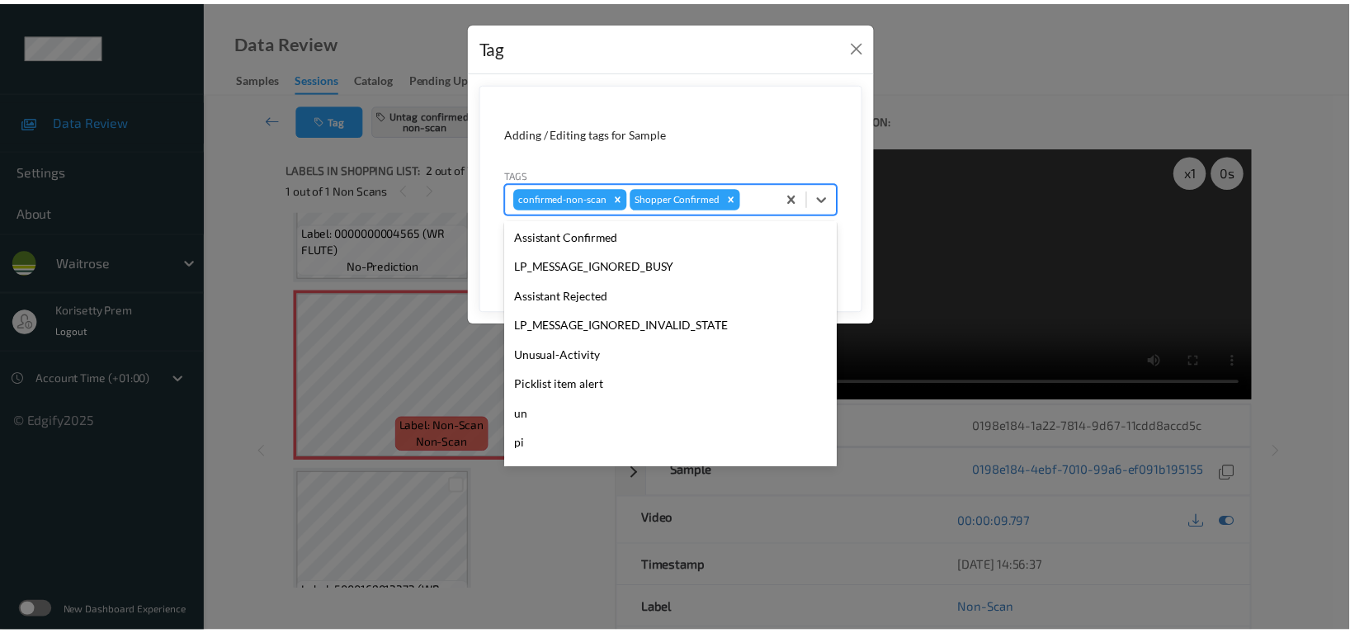
scroll to position [351, 0]
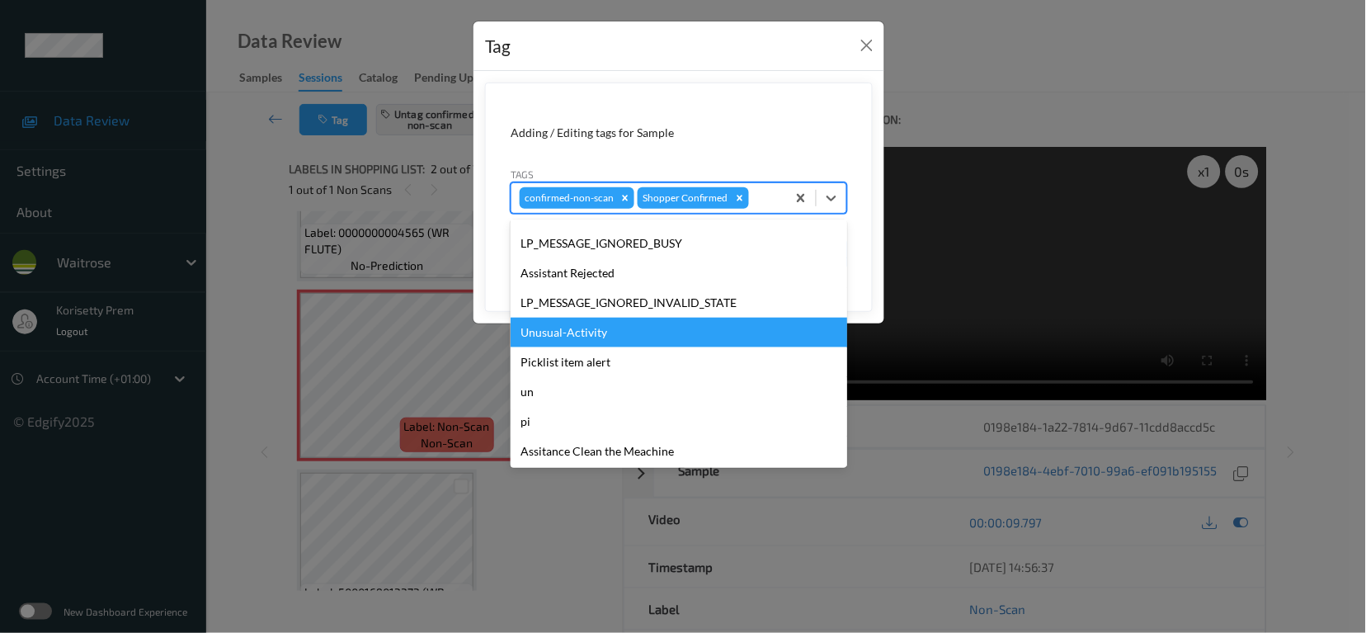
click at [578, 331] on div "Unusual-Activity" at bounding box center [679, 333] width 337 height 30
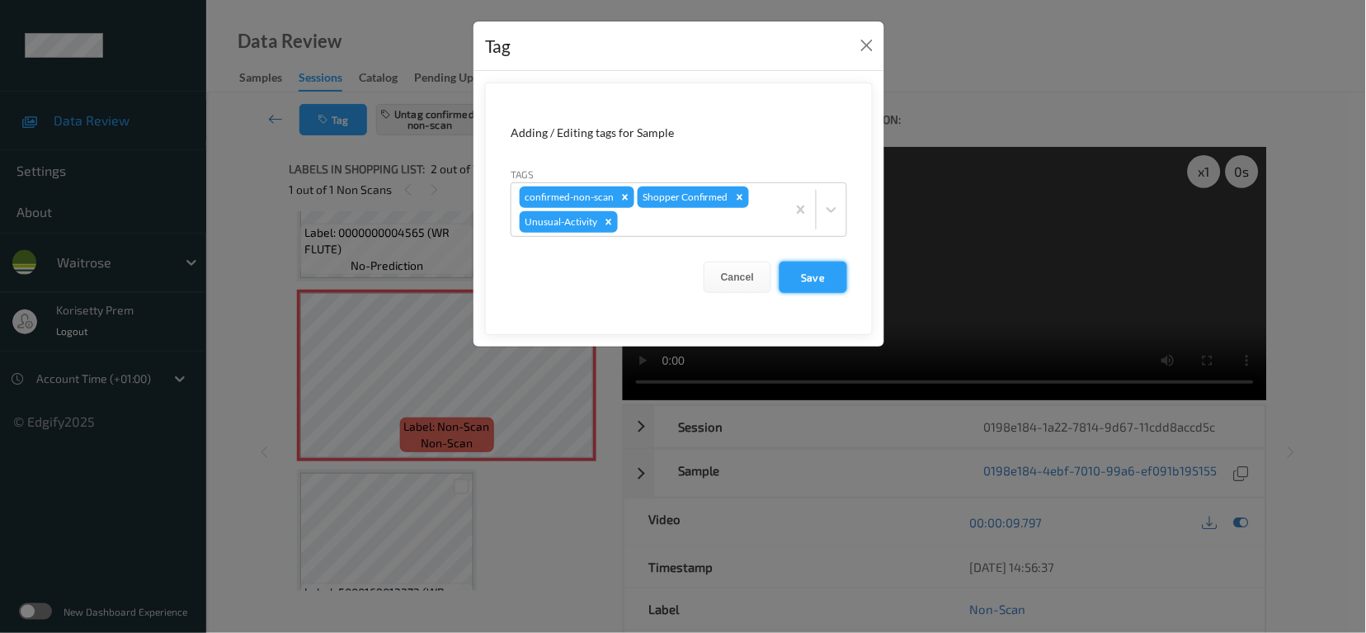
click at [804, 279] on button "Save" at bounding box center [814, 276] width 68 height 31
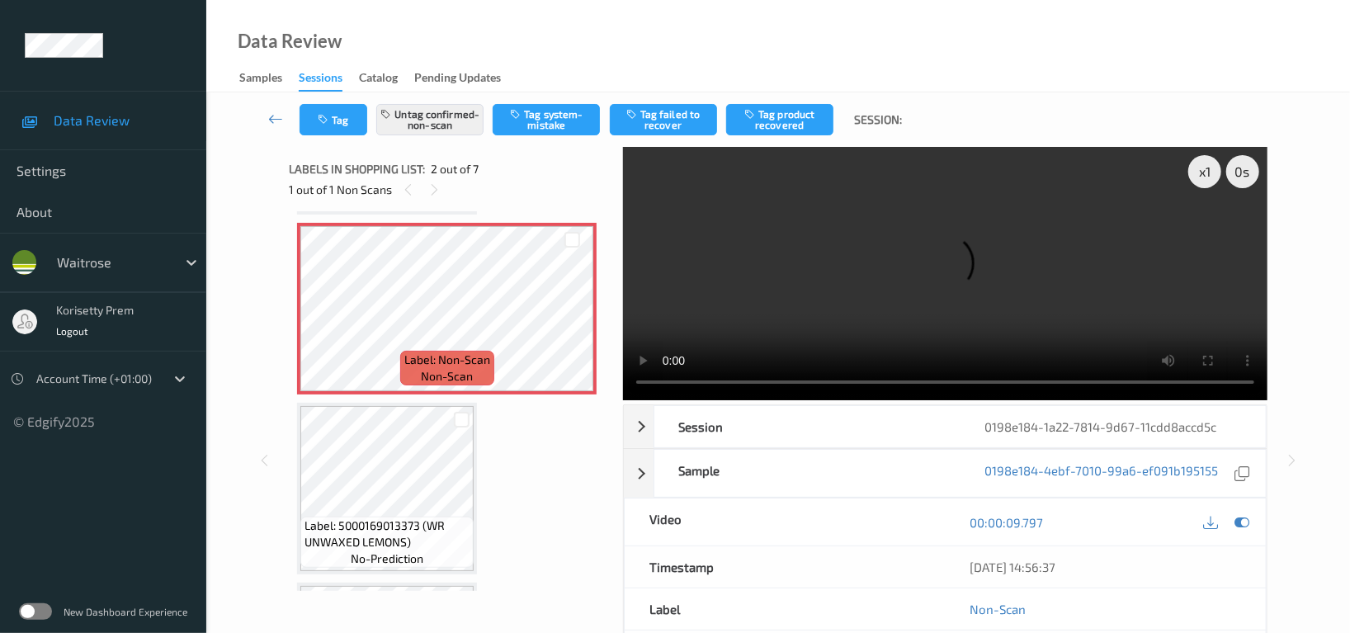
scroll to position [219, 0]
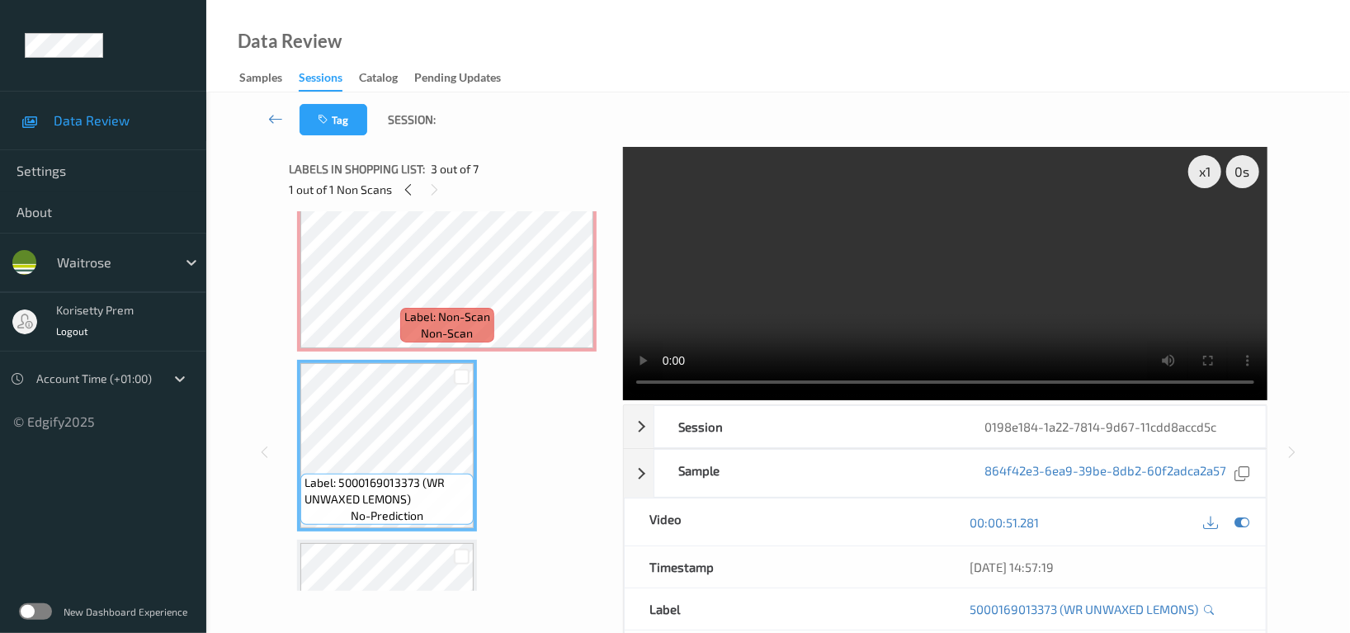
click at [951, 238] on video at bounding box center [945, 273] width 644 height 253
click at [1087, 267] on video at bounding box center [945, 273] width 644 height 253
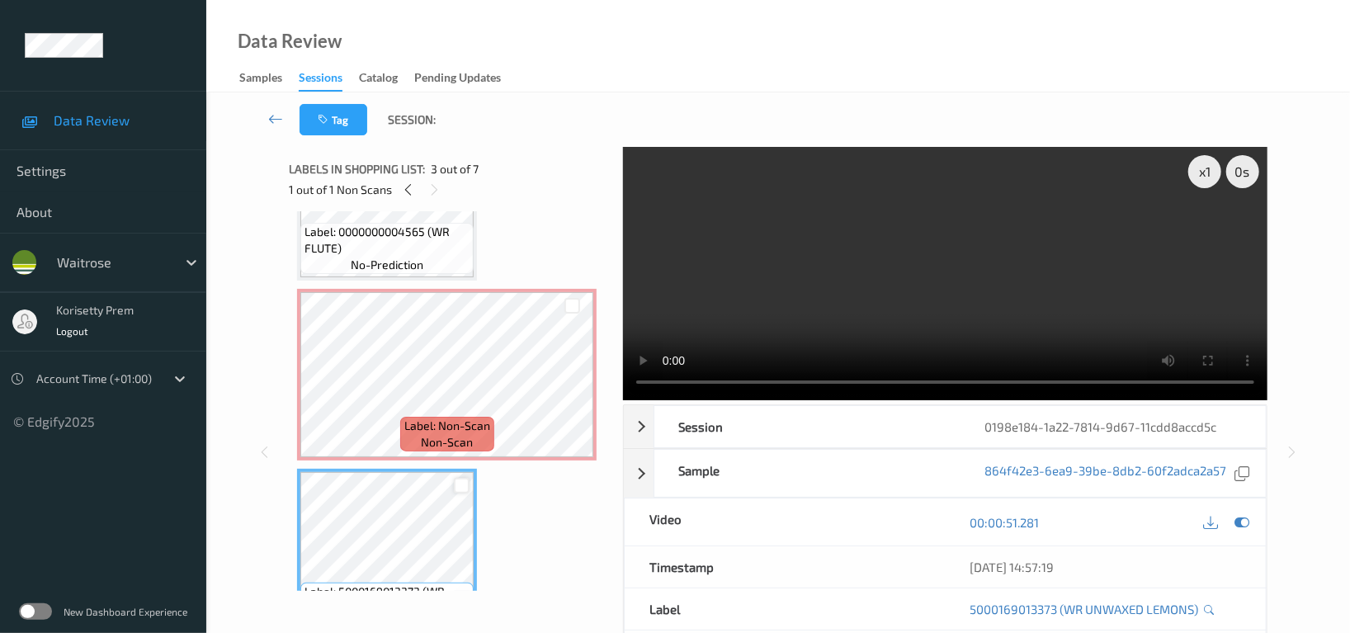
scroll to position [110, 0]
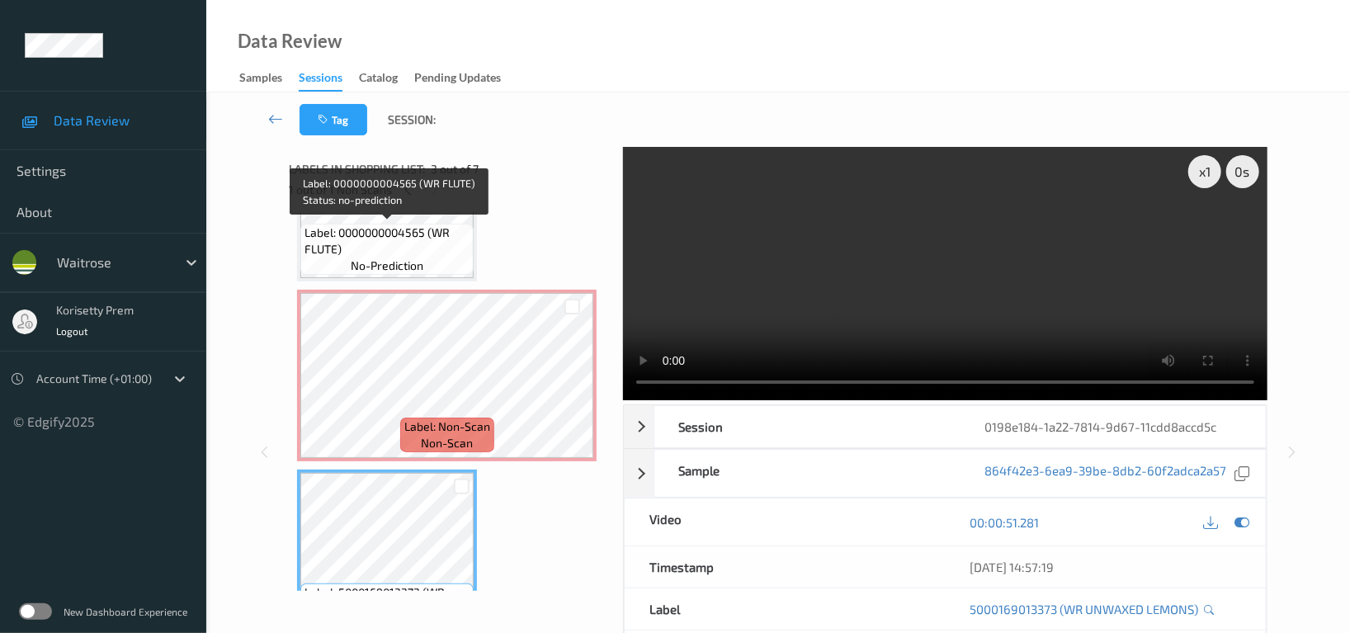
click at [430, 240] on span "Label: 0000000004565 (WR FLUTE)" at bounding box center [386, 240] width 165 height 33
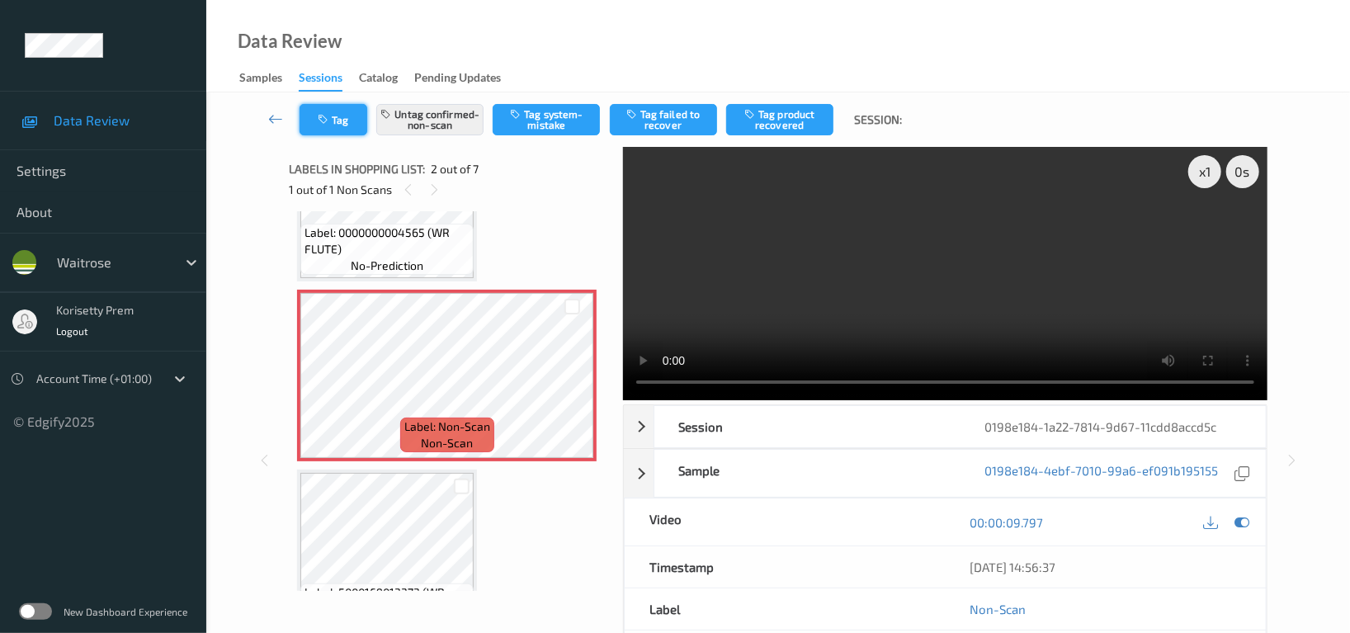
click at [338, 124] on button "Tag" at bounding box center [333, 119] width 68 height 31
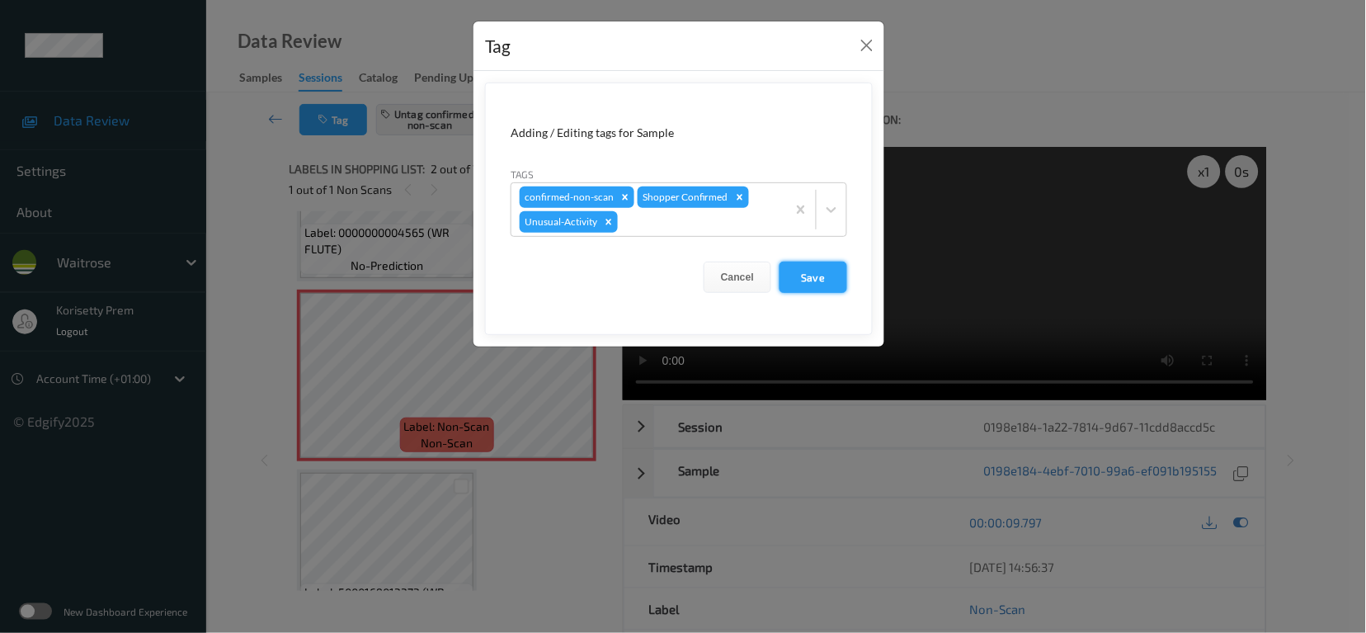
click at [812, 274] on button "Save" at bounding box center [814, 276] width 68 height 31
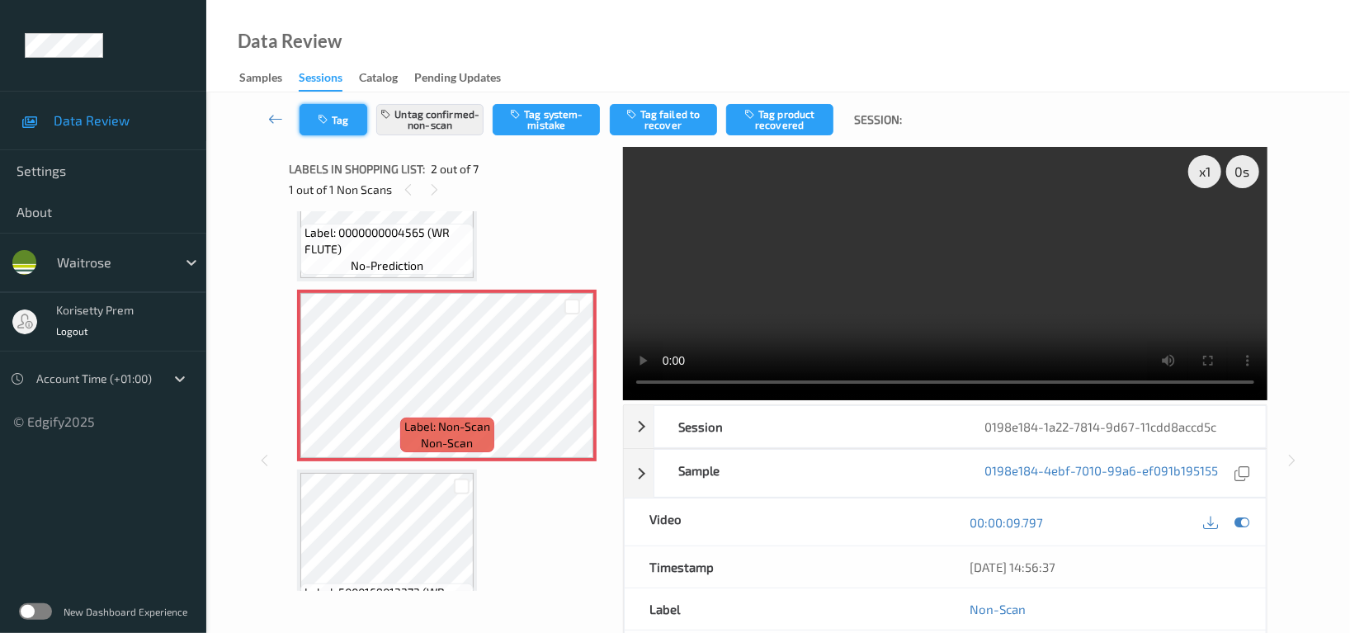
click at [349, 121] on button "Tag" at bounding box center [333, 119] width 68 height 31
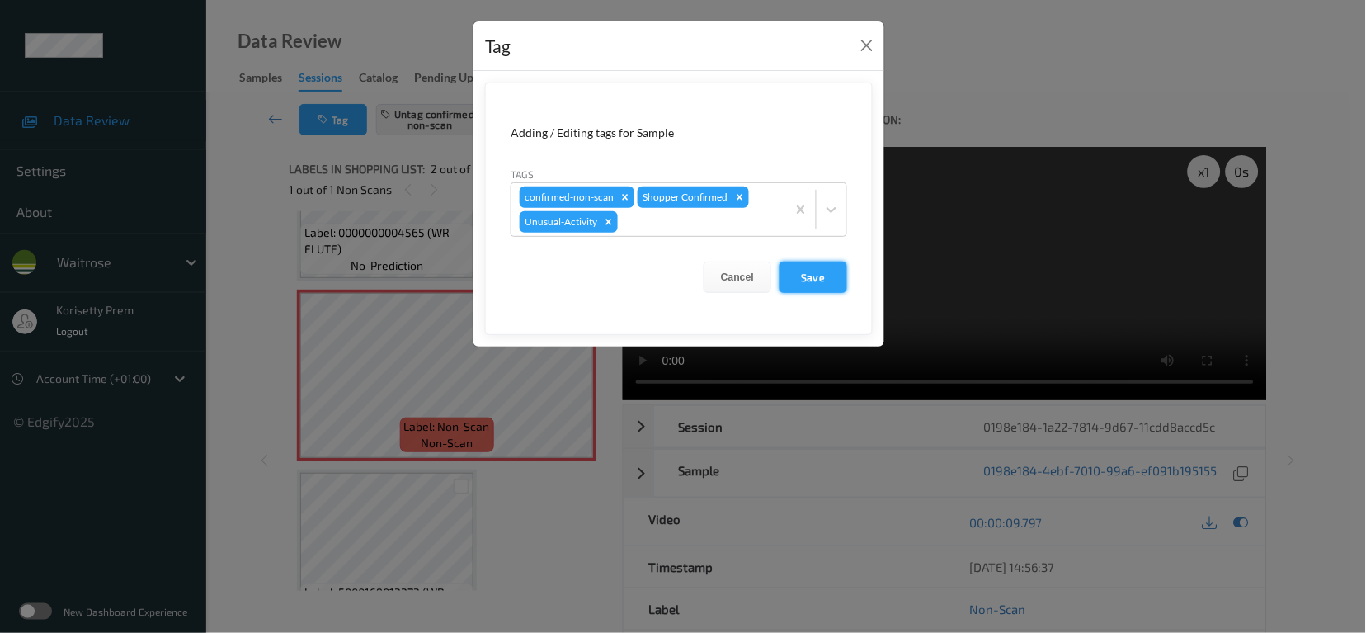
click at [819, 270] on button "Save" at bounding box center [814, 276] width 68 height 31
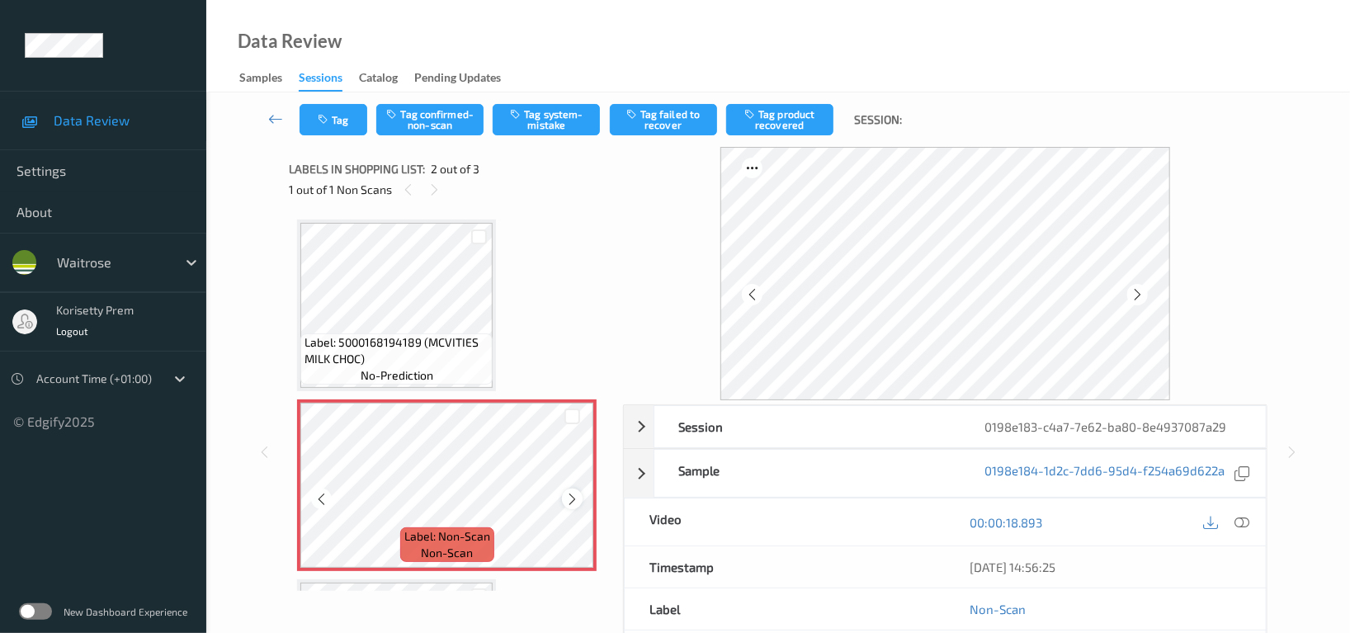
click at [568, 500] on icon at bounding box center [572, 499] width 14 height 15
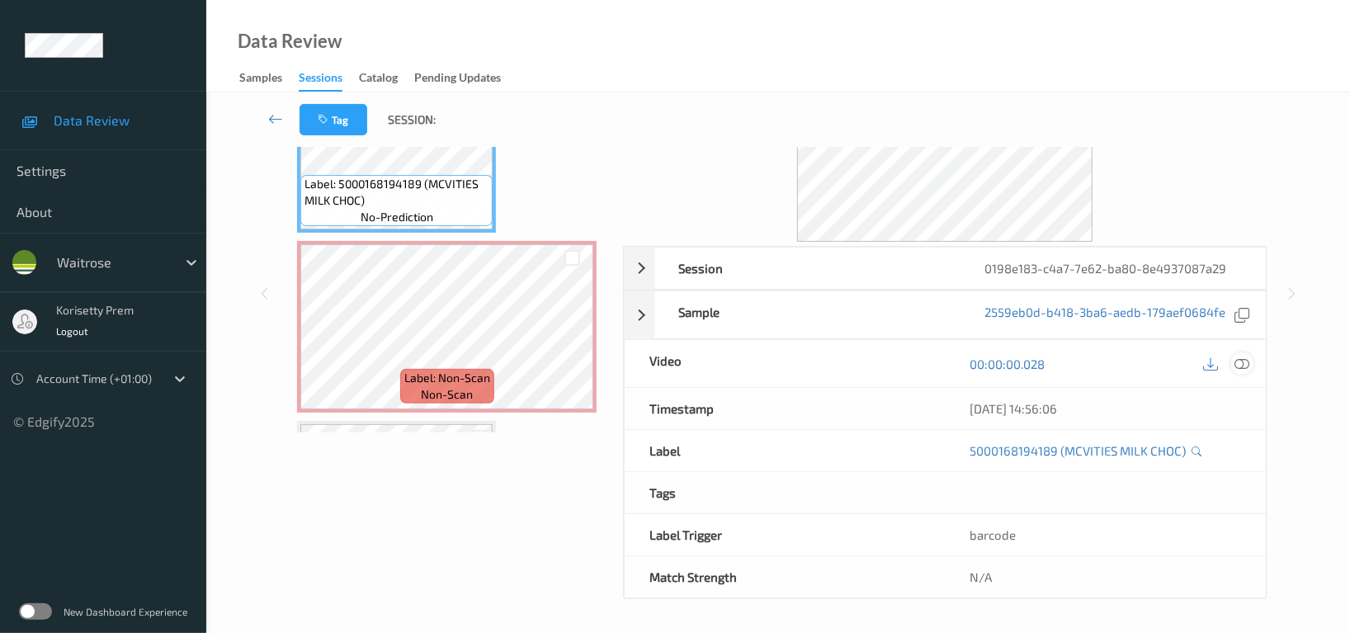
click at [1237, 364] on icon at bounding box center [1241, 363] width 15 height 15
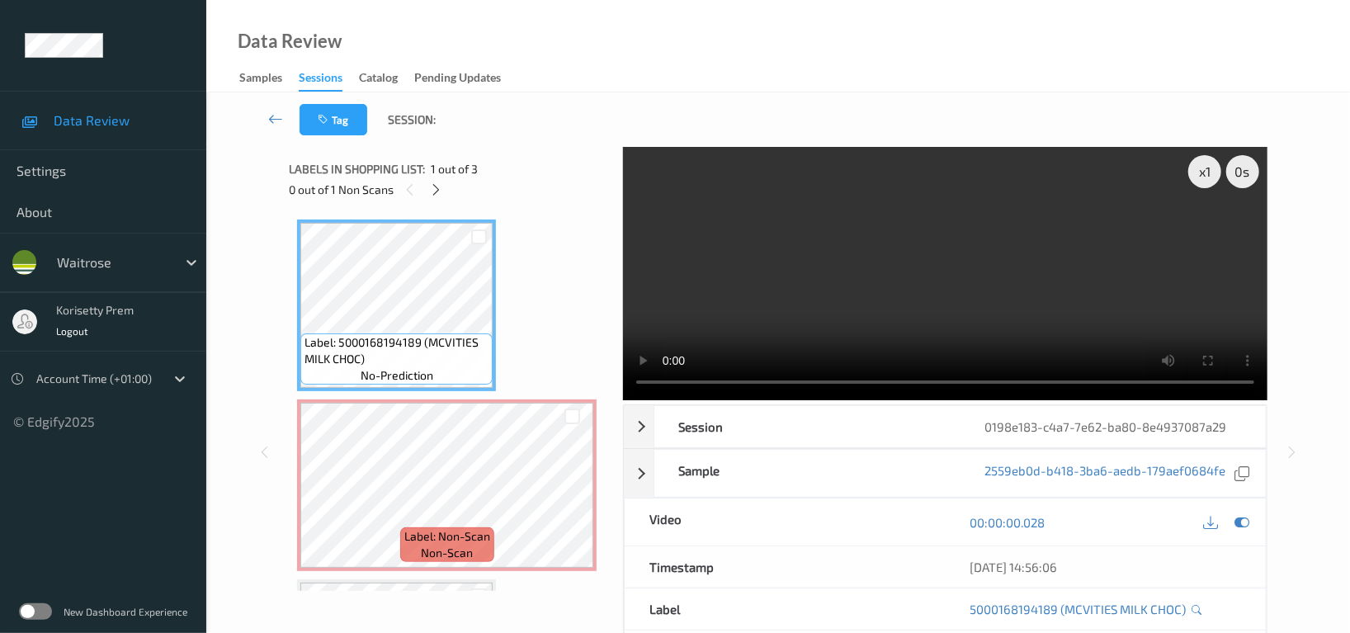
click at [874, 268] on video at bounding box center [945, 273] width 644 height 253
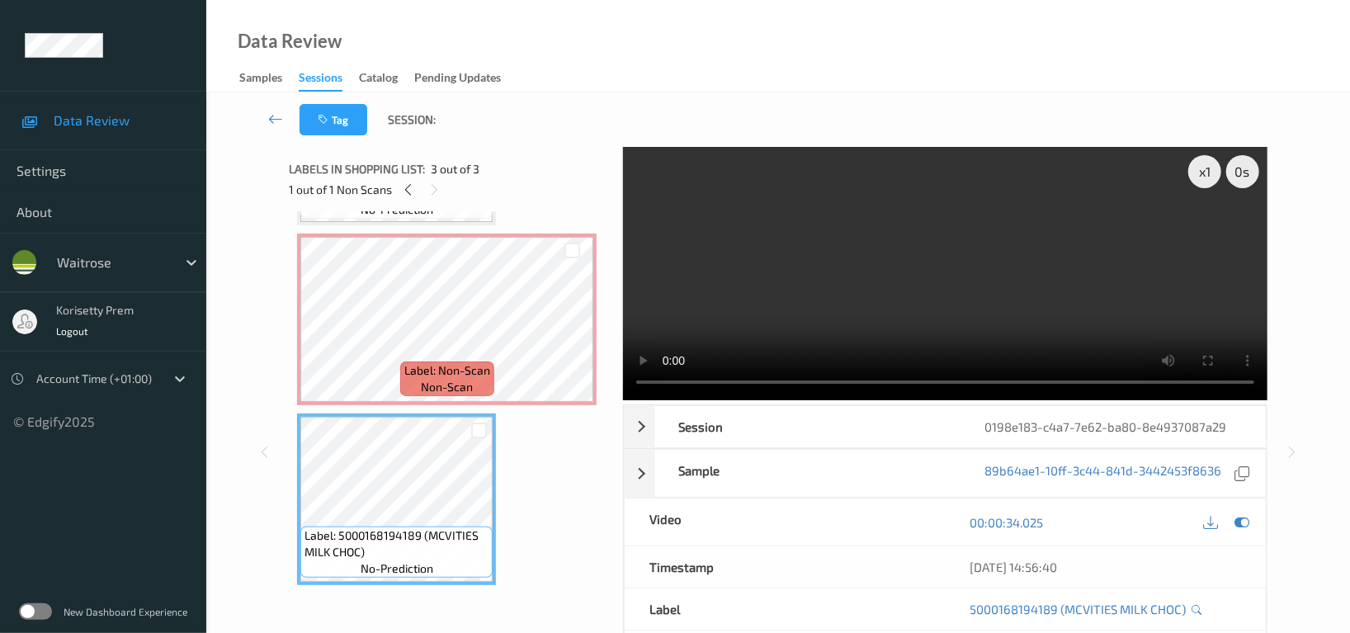
click at [841, 288] on video at bounding box center [945, 273] width 644 height 253
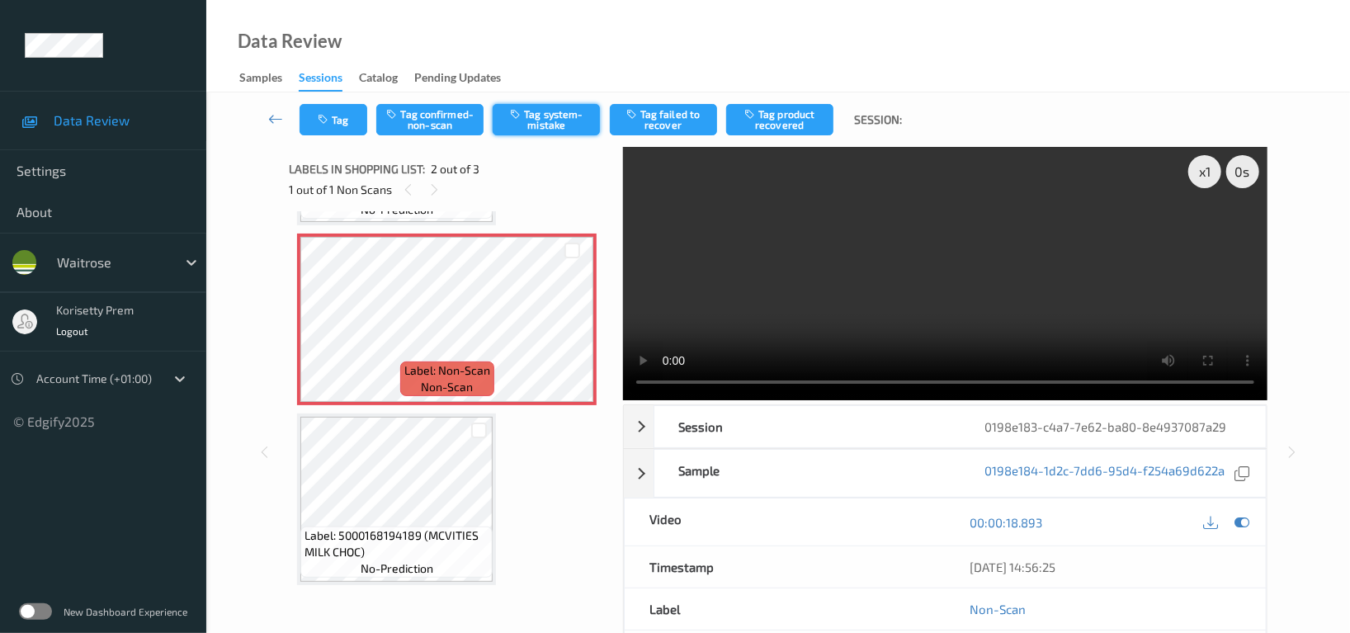
click at [554, 101] on div "Tag Tag confirmed-non-scan Tag system-mistake Tag failed to recover Tag product…" at bounding box center [778, 119] width 1076 height 54
click at [549, 118] on button "Tag system-mistake" at bounding box center [545, 119] width 107 height 31
click at [337, 121] on button "Tag" at bounding box center [333, 119] width 68 height 31
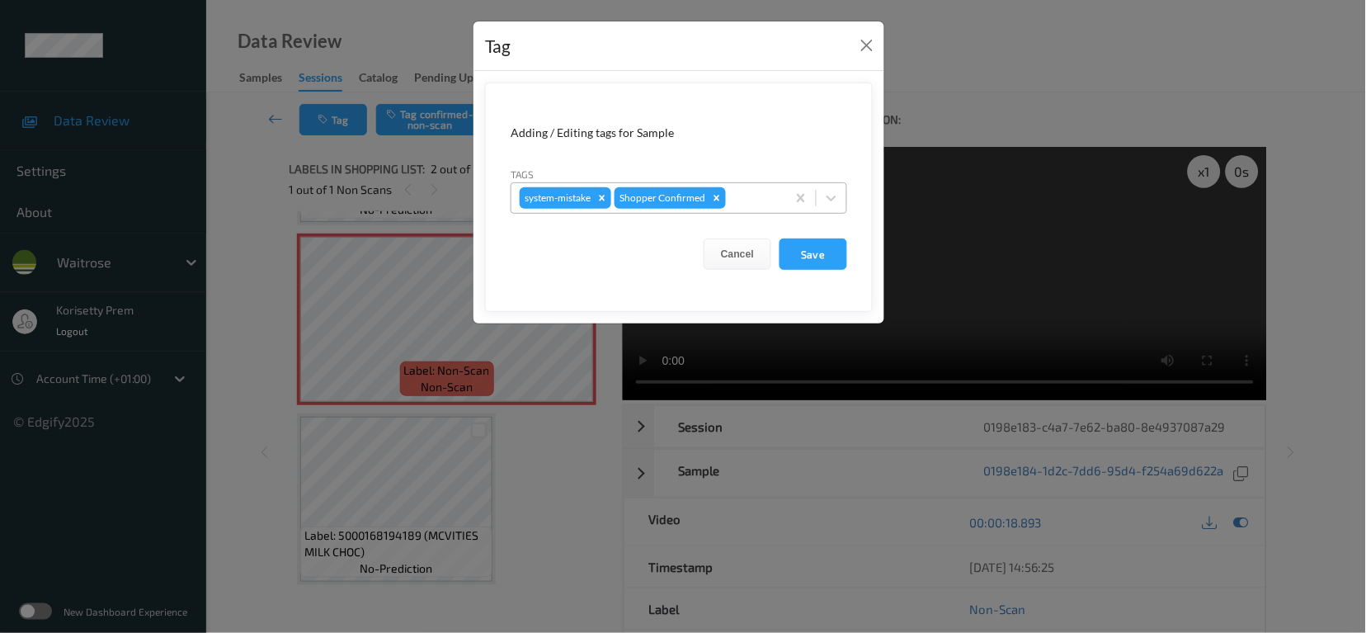
click at [745, 195] on div at bounding box center [753, 198] width 49 height 20
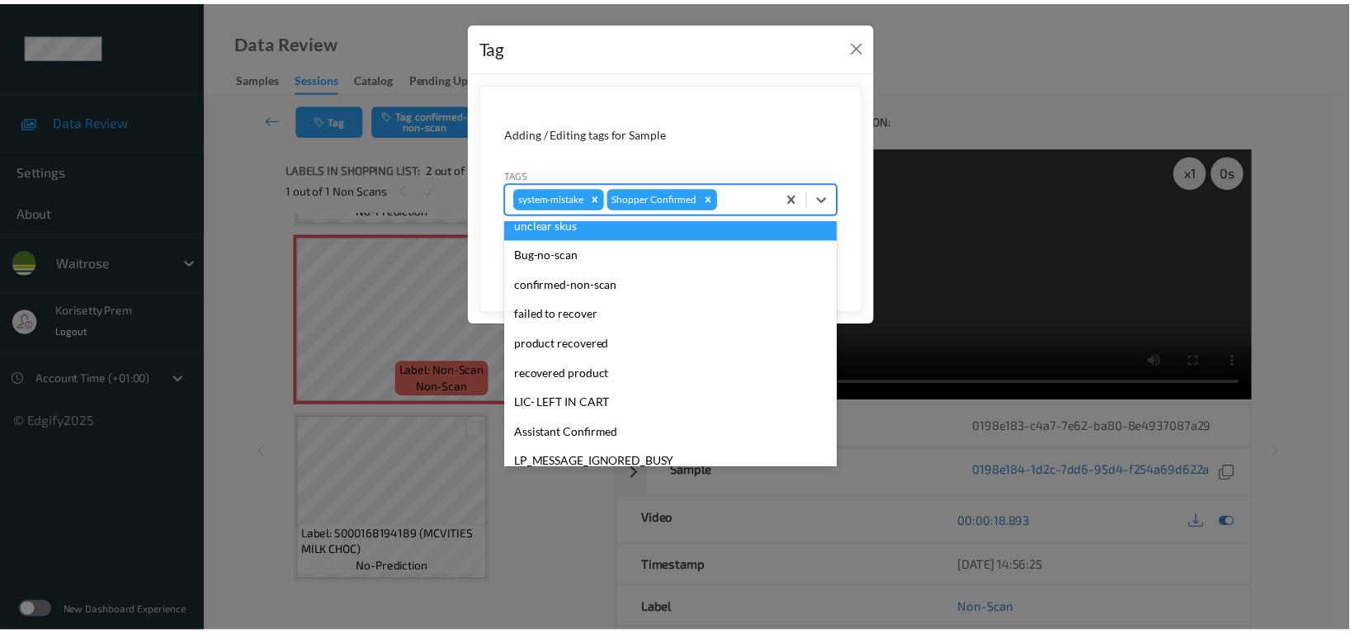
scroll to position [351, 0]
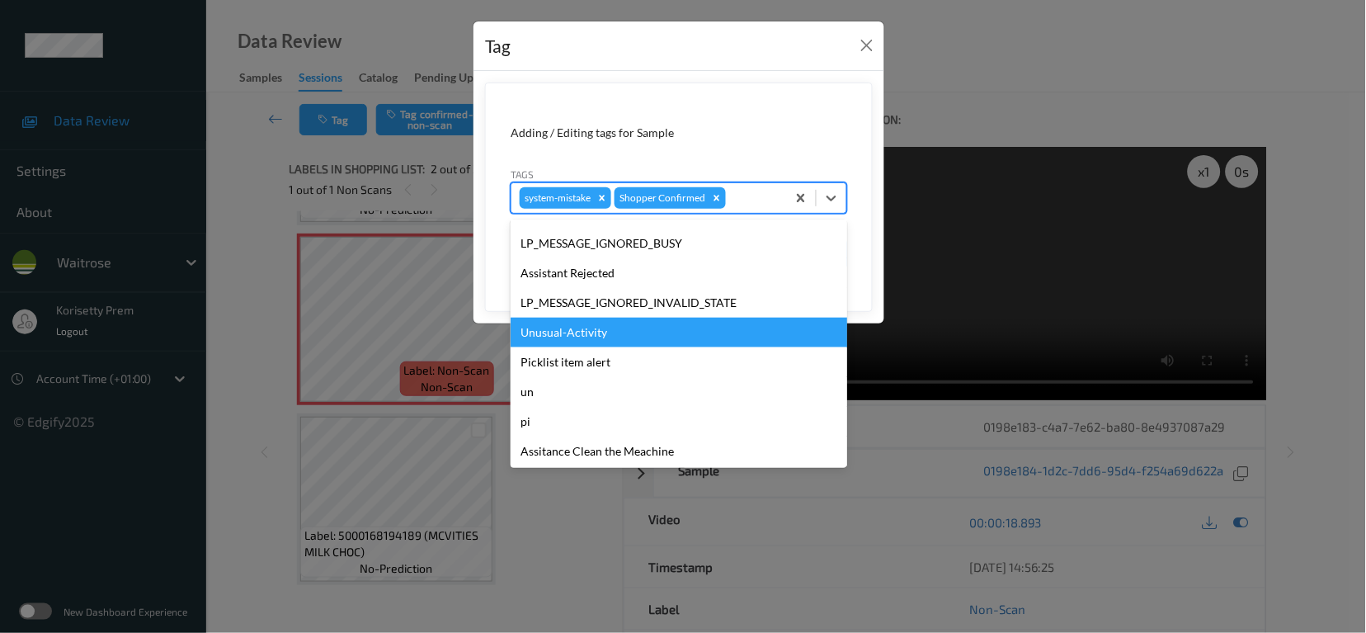
click at [597, 336] on div "Unusual-Activity" at bounding box center [679, 333] width 337 height 30
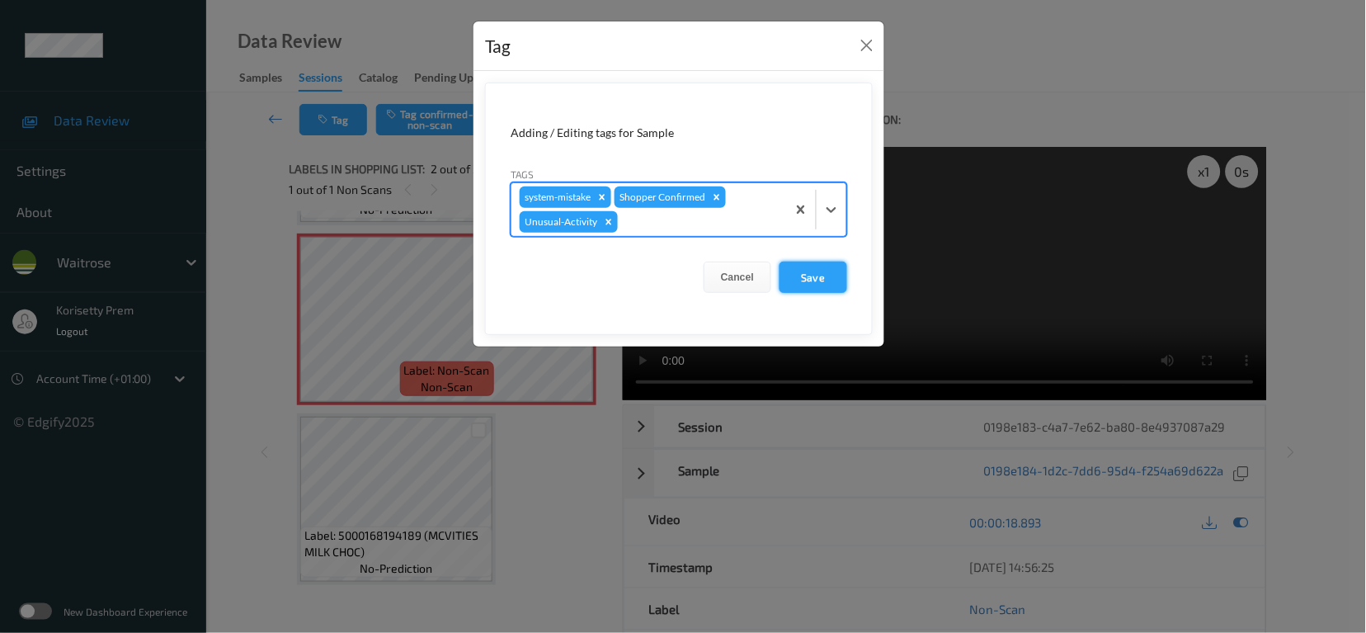
click at [823, 279] on button "Save" at bounding box center [814, 276] width 68 height 31
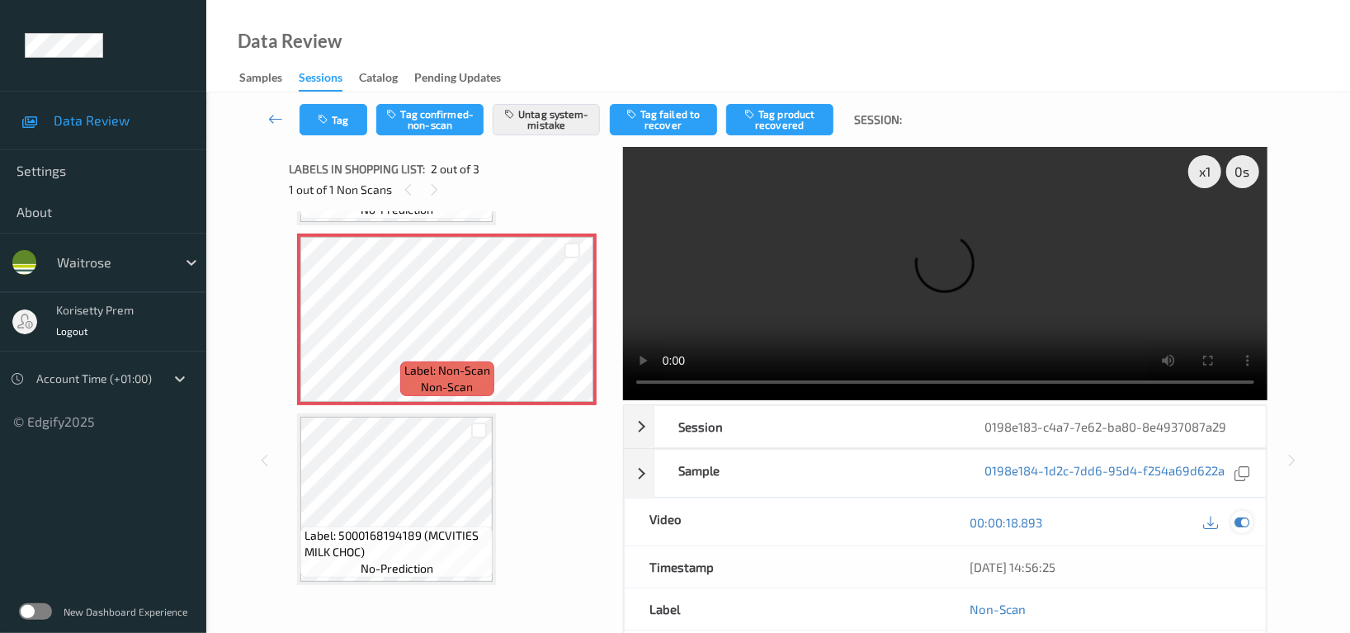
click at [1248, 515] on icon at bounding box center [1241, 522] width 15 height 15
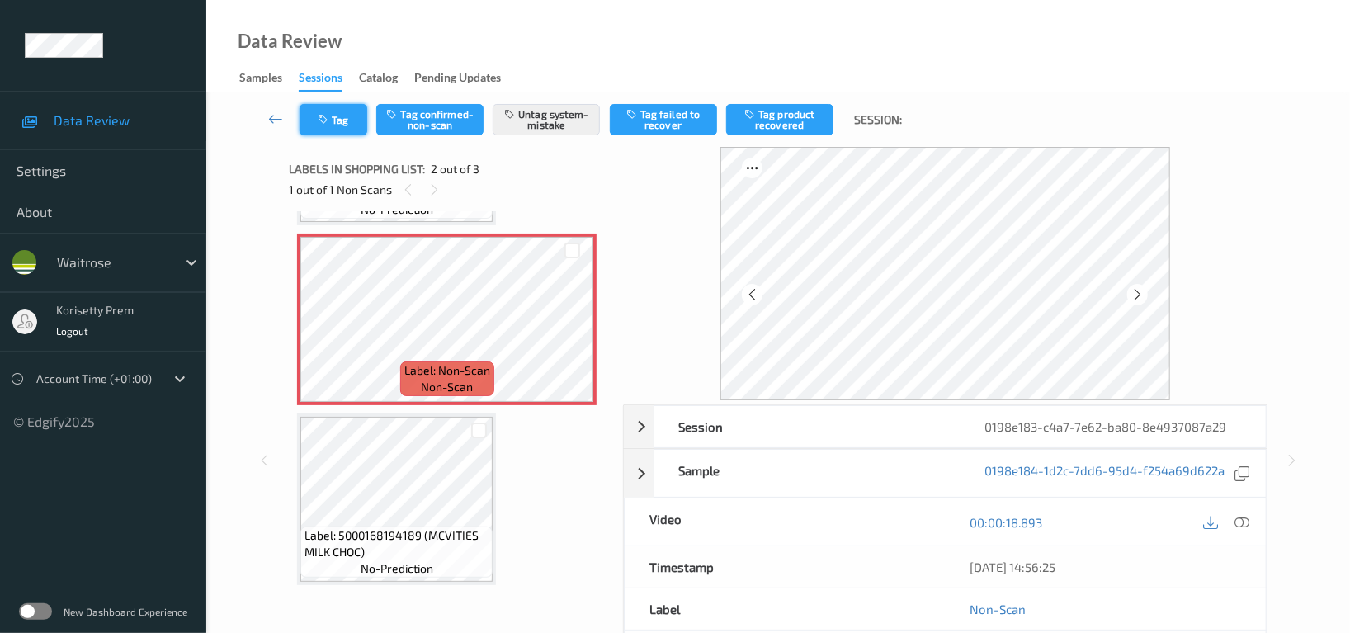
click at [331, 126] on button "Tag" at bounding box center [333, 119] width 68 height 31
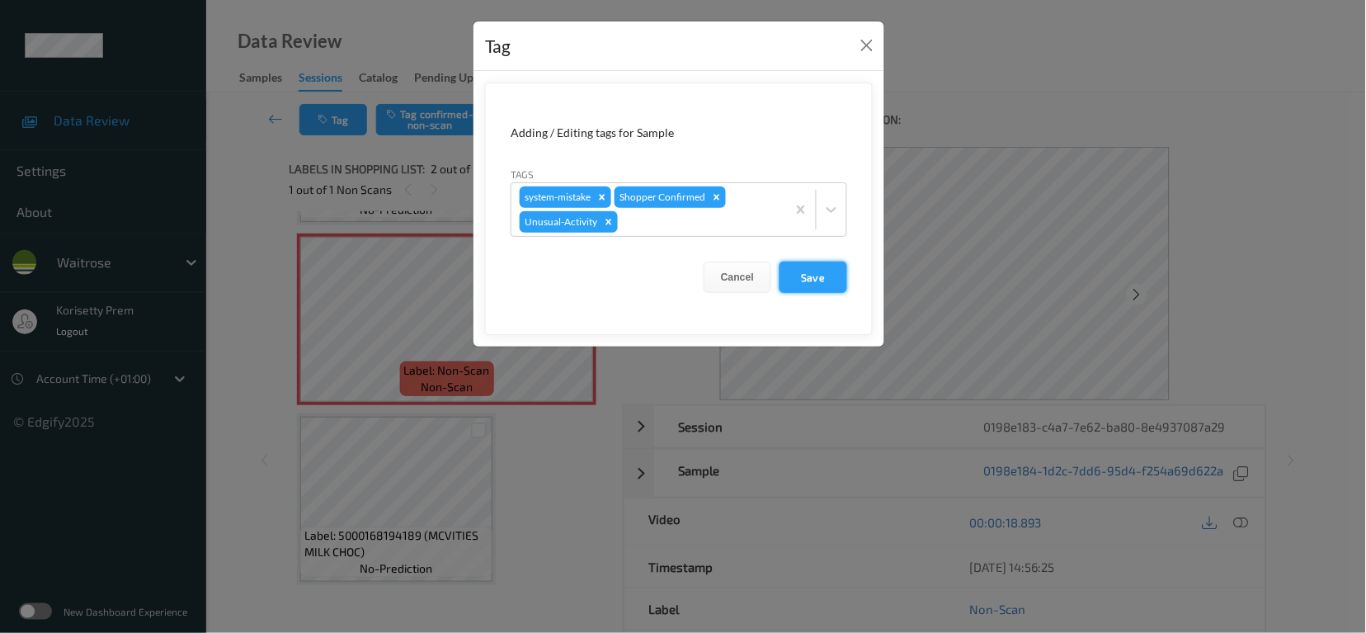
click at [798, 285] on button "Save" at bounding box center [814, 276] width 68 height 31
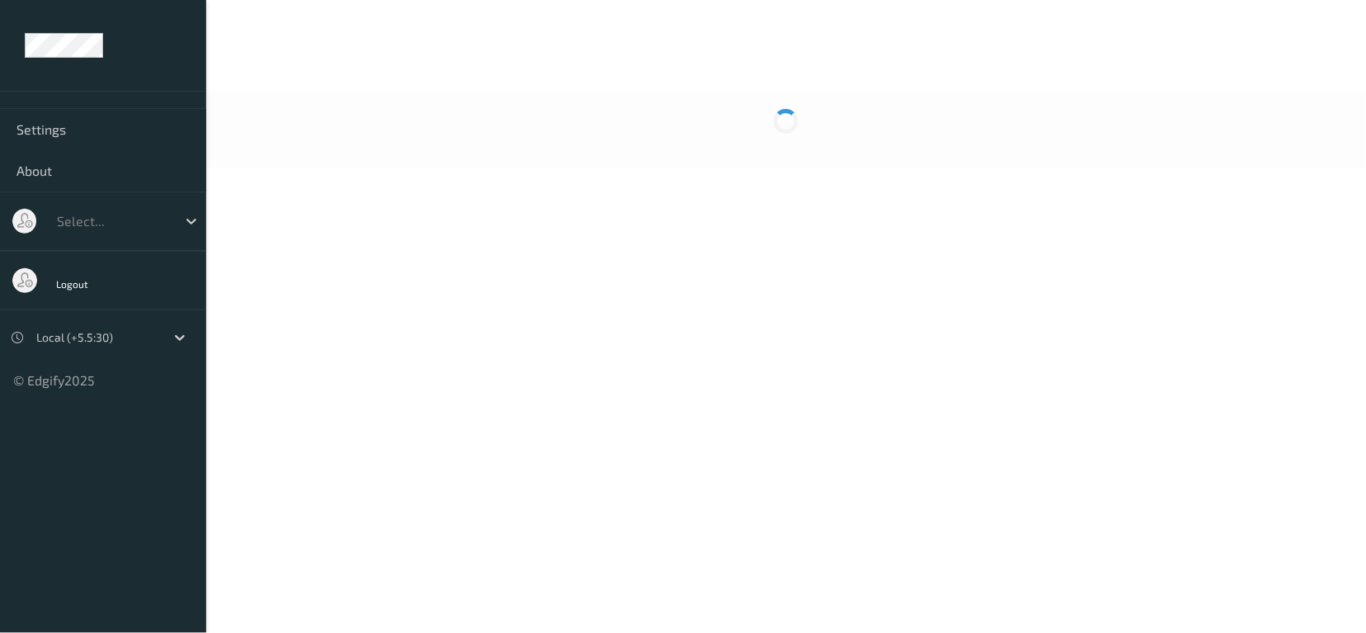
click at [1213, 113] on div at bounding box center [786, 129] width 1160 height 75
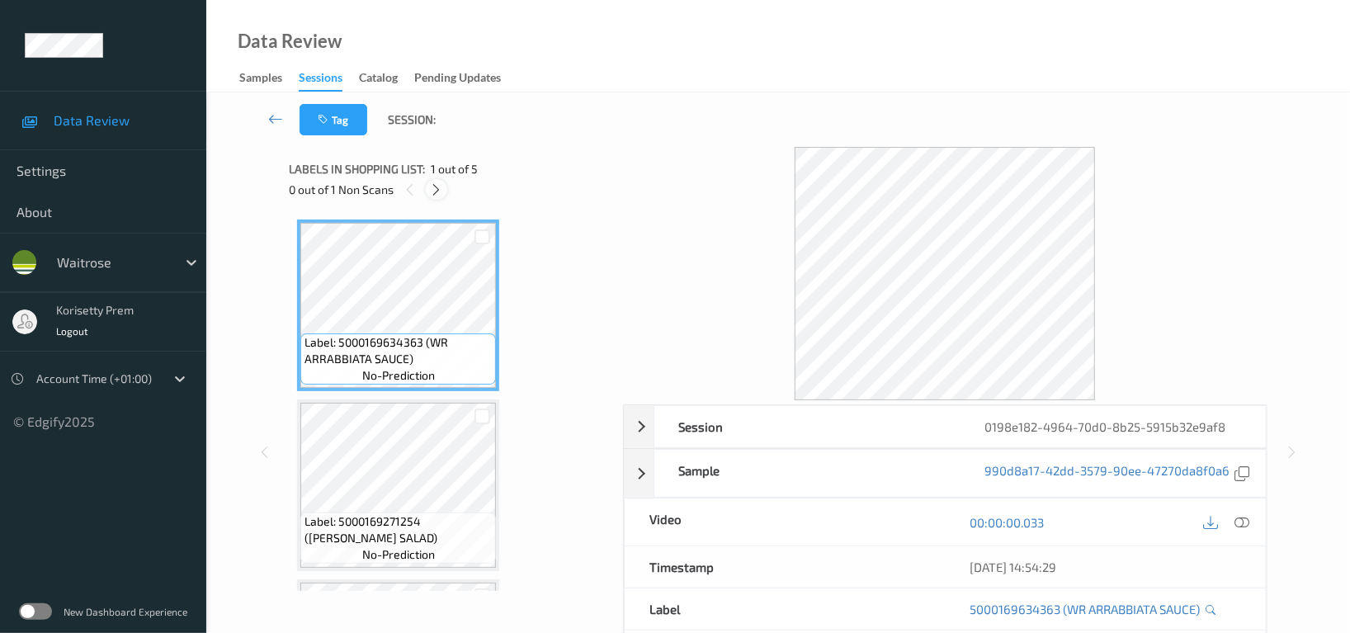
click at [436, 190] on icon at bounding box center [437, 189] width 14 height 15
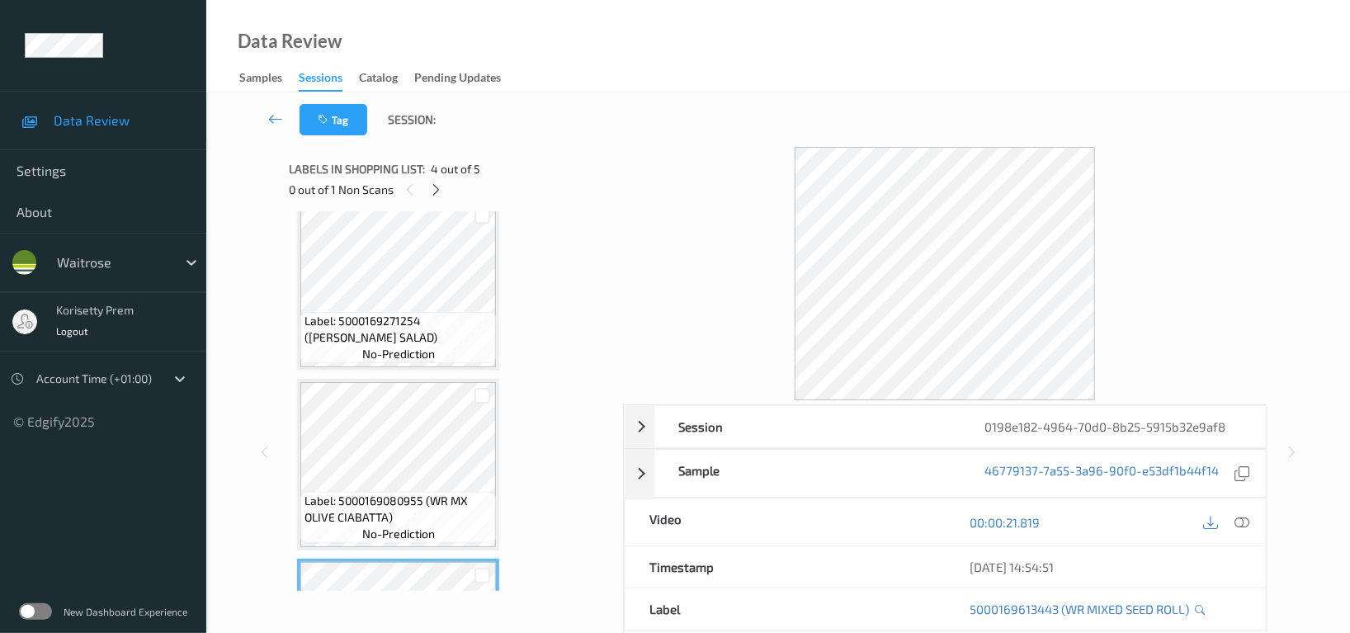
scroll to position [195, 0]
click at [1246, 522] on icon at bounding box center [1241, 522] width 15 height 15
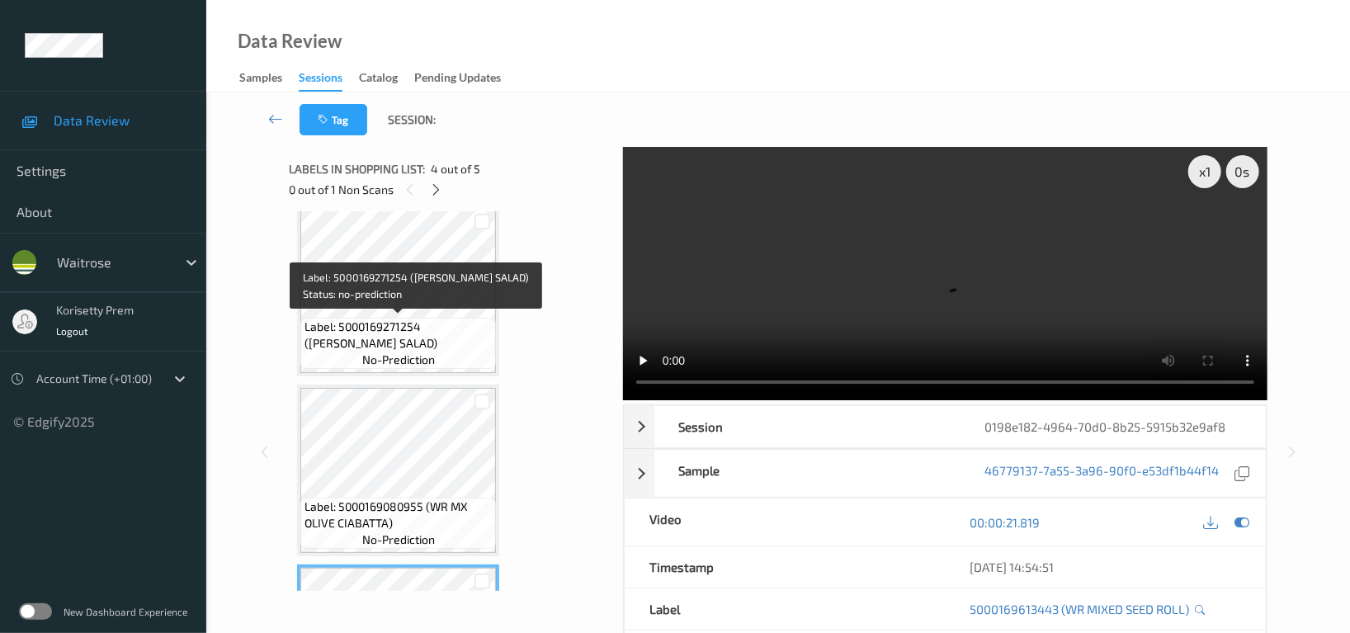
click at [474, 318] on span "Label: 5000169271254 ([PERSON_NAME] SALAD)" at bounding box center [397, 334] width 187 height 33
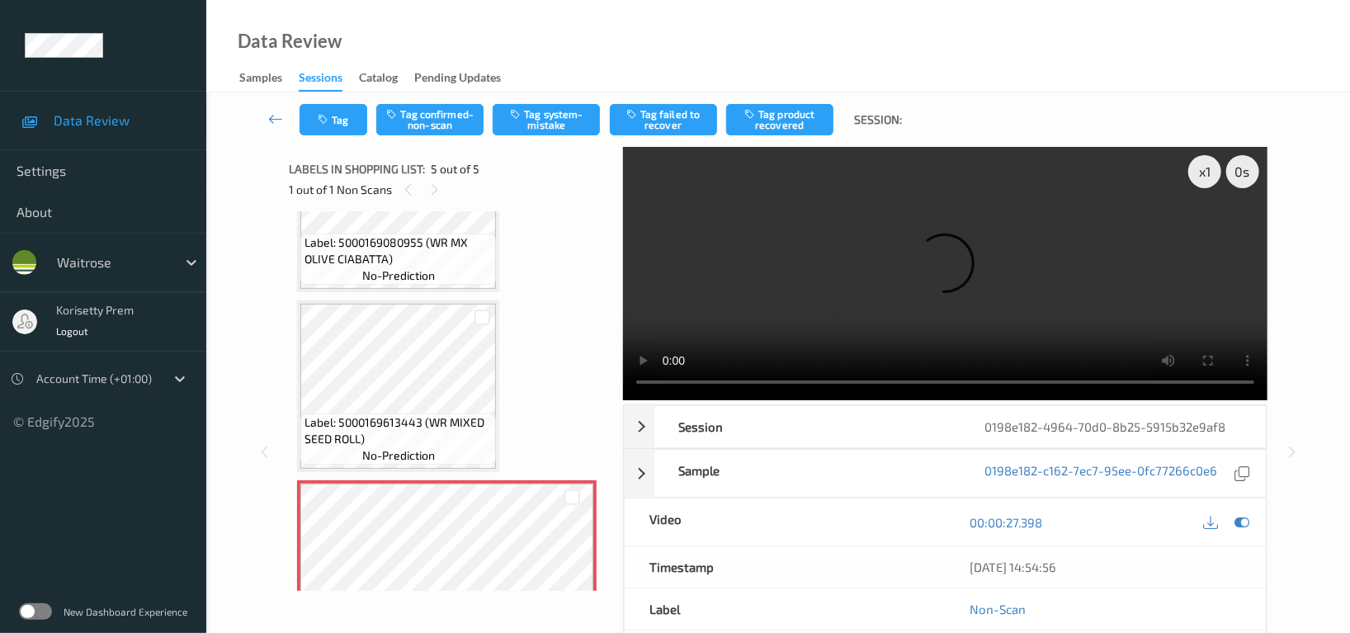
scroll to position [415, 0]
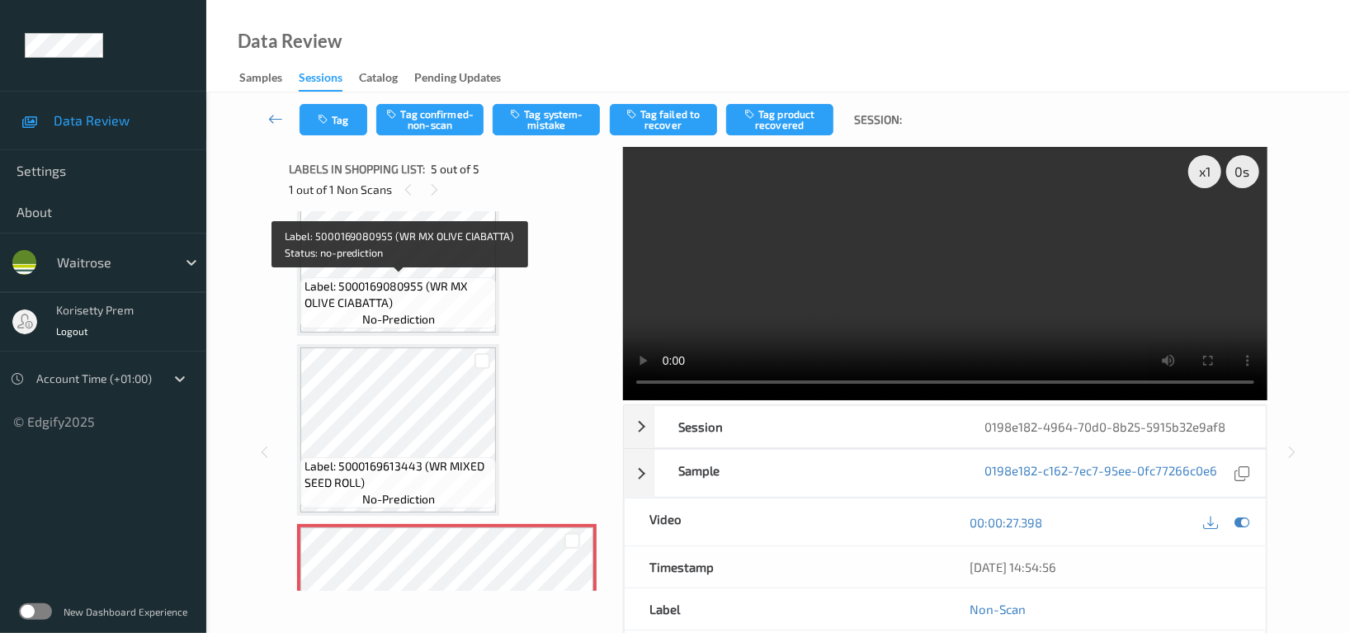
click at [427, 278] on span "Label: 5000169080955 (WR MX OLIVE CIABATTA)" at bounding box center [397, 294] width 187 height 33
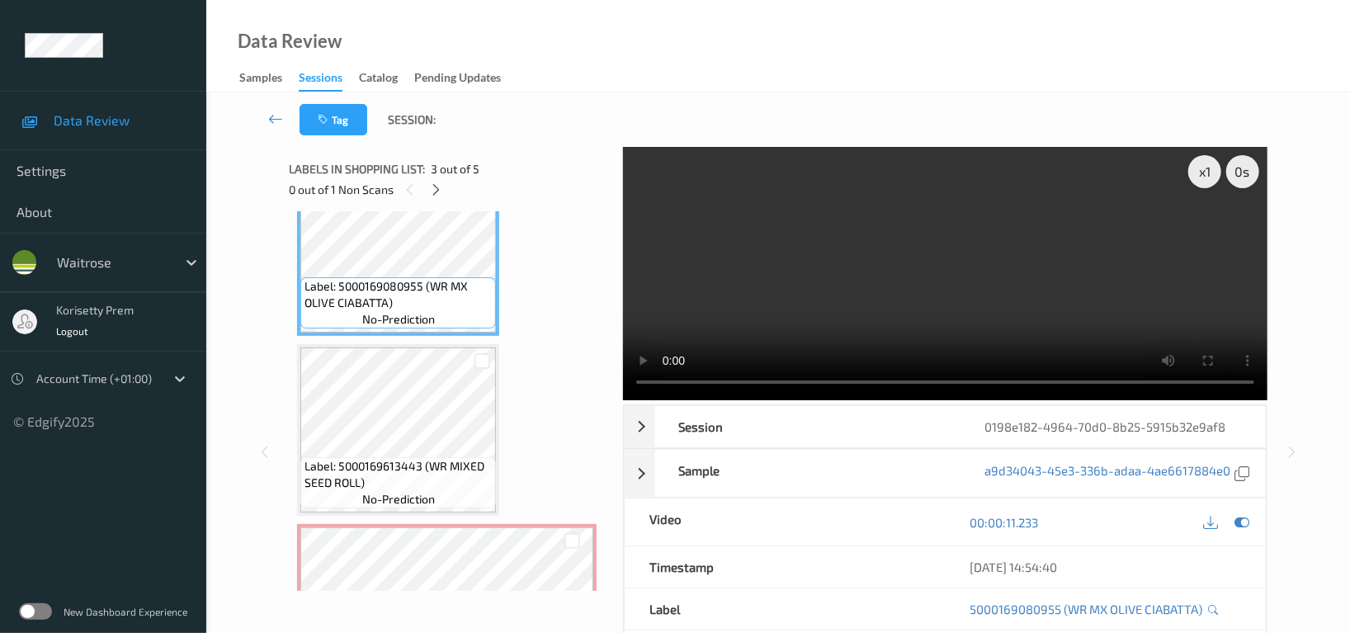
click at [1091, 225] on video at bounding box center [945, 273] width 644 height 253
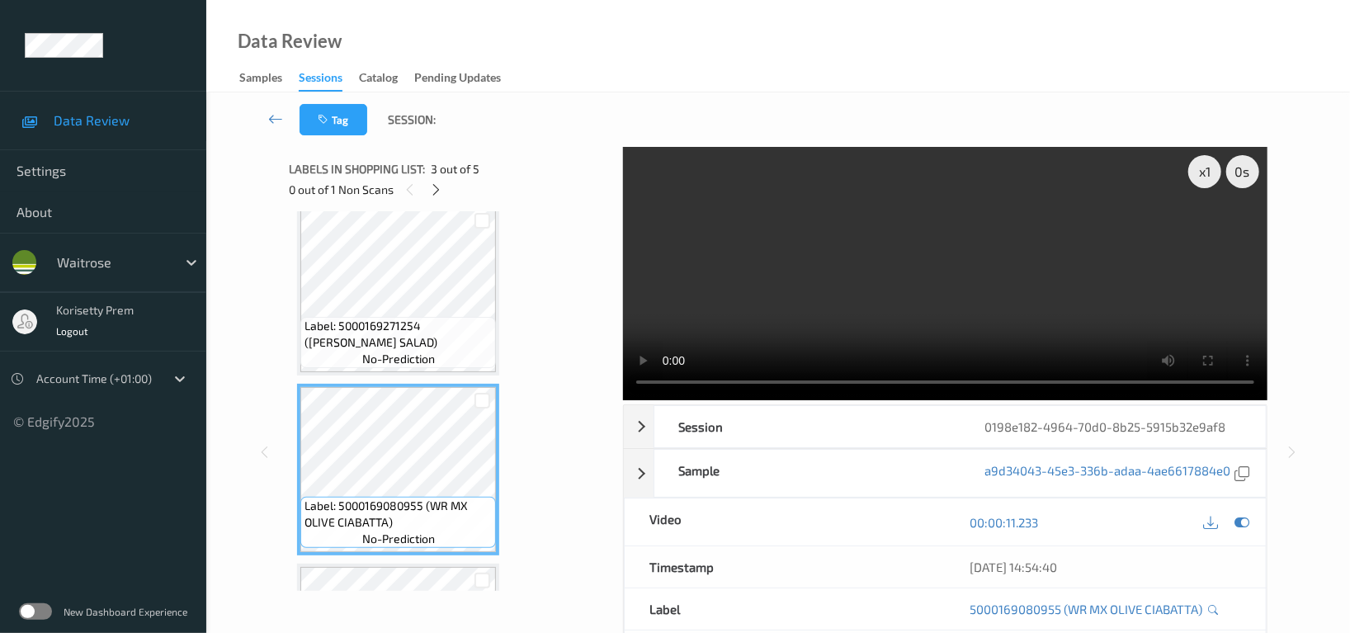
scroll to position [195, 0]
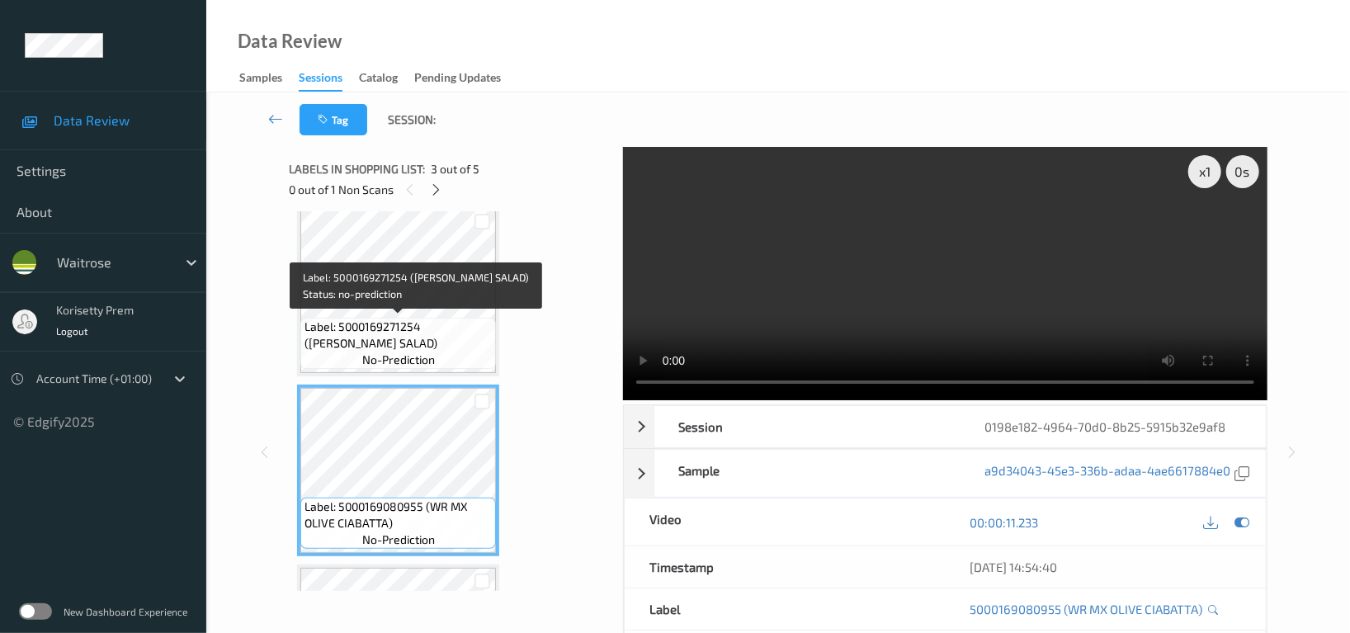
click at [406, 327] on span "Label: 5000169271254 ([PERSON_NAME] SALAD)" at bounding box center [397, 334] width 187 height 33
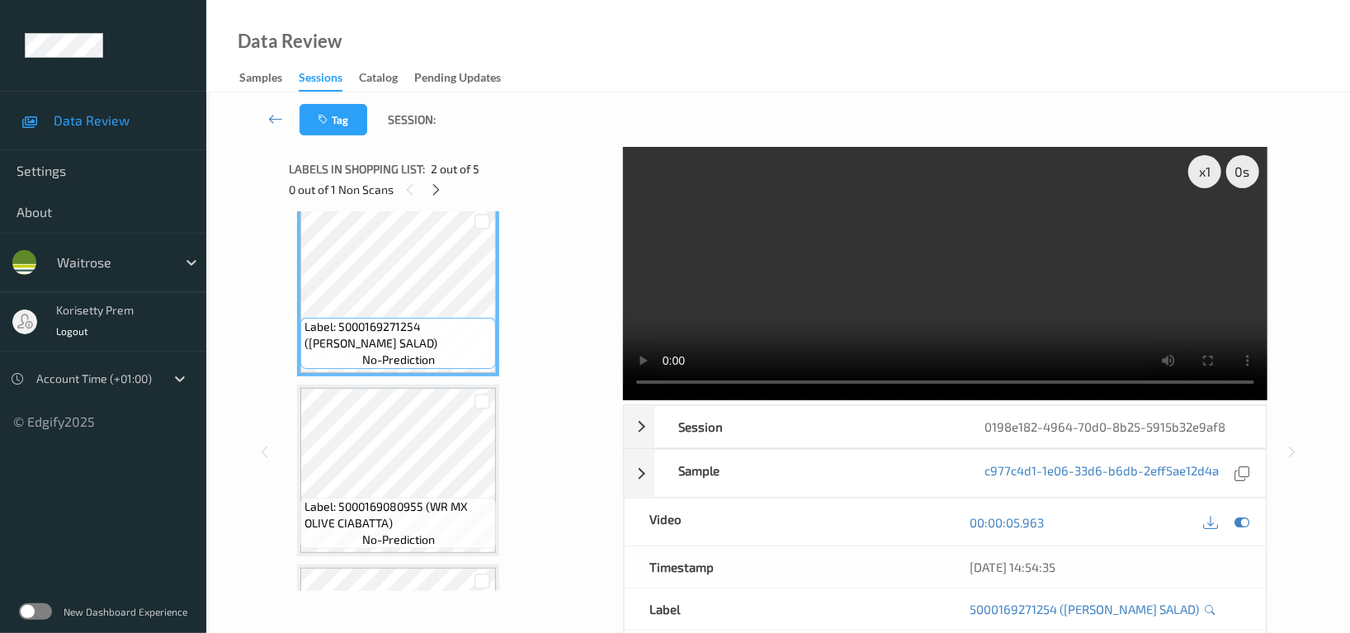
click at [868, 280] on video at bounding box center [945, 273] width 644 height 253
click at [846, 297] on video at bounding box center [945, 273] width 644 height 253
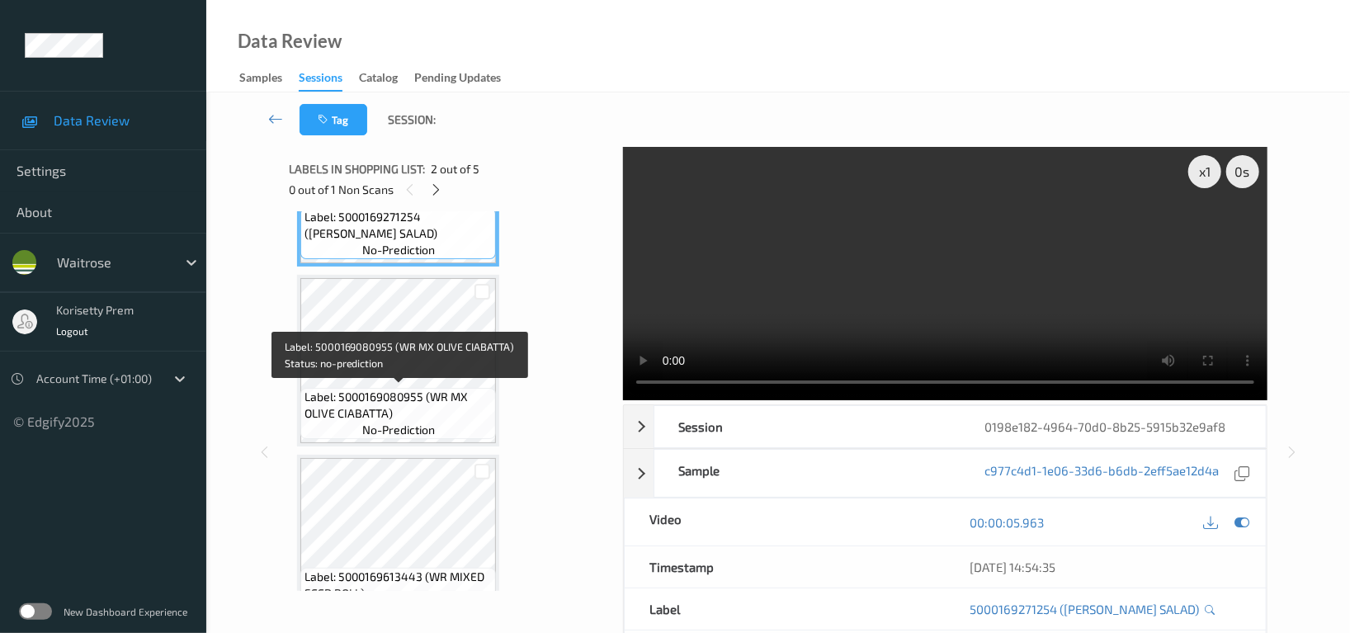
click at [384, 393] on span "Label: 5000169080955 (WR MX OLIVE CIABATTA)" at bounding box center [397, 405] width 187 height 33
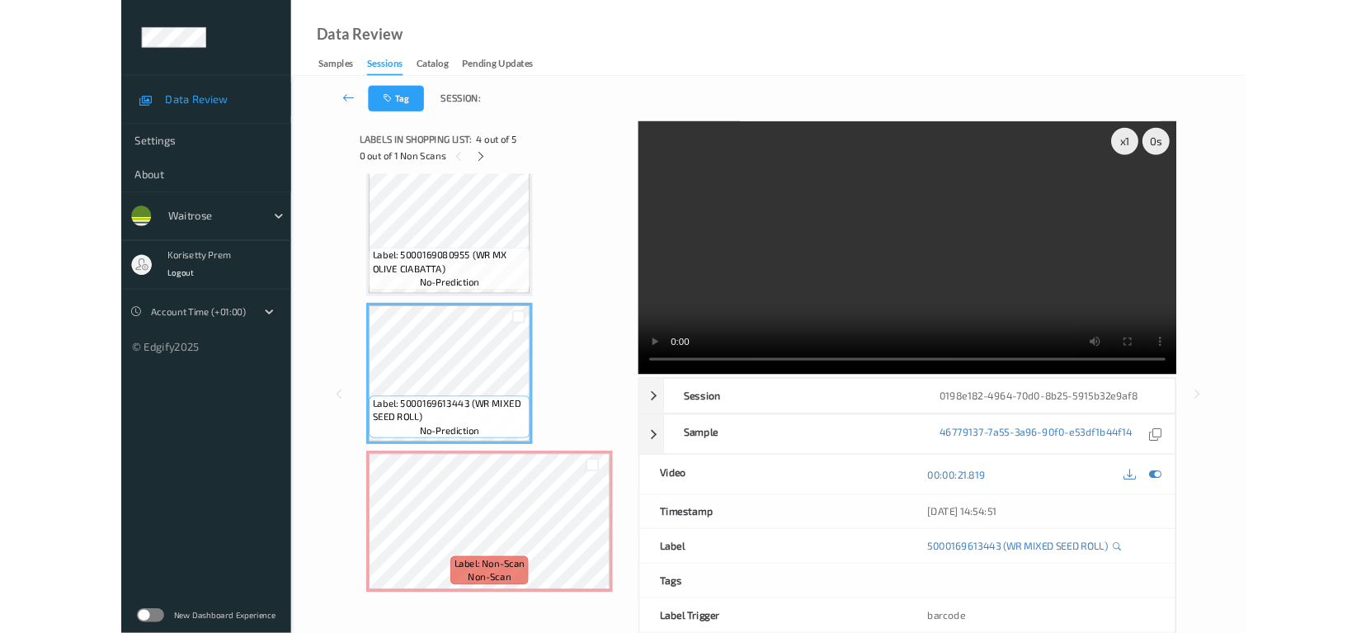
scroll to position [389, 0]
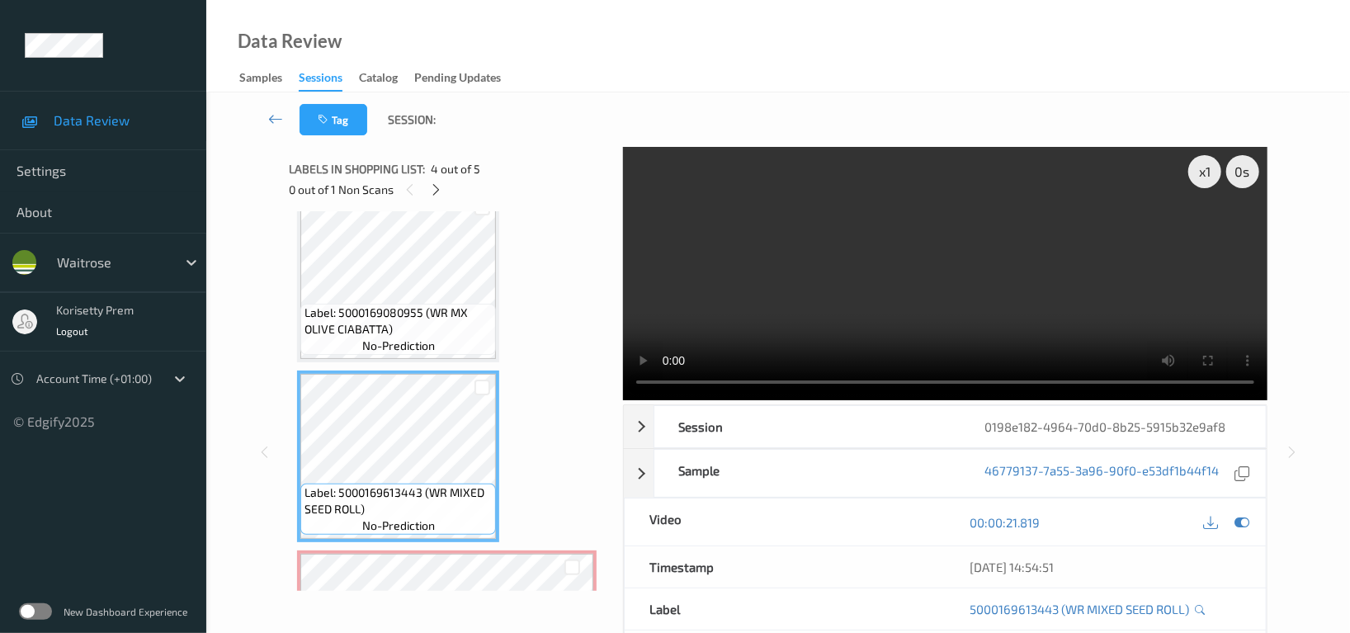
click at [879, 285] on video at bounding box center [945, 273] width 644 height 253
click at [454, 550] on div "Label: Non-Scan non-scan" at bounding box center [446, 636] width 299 height 172
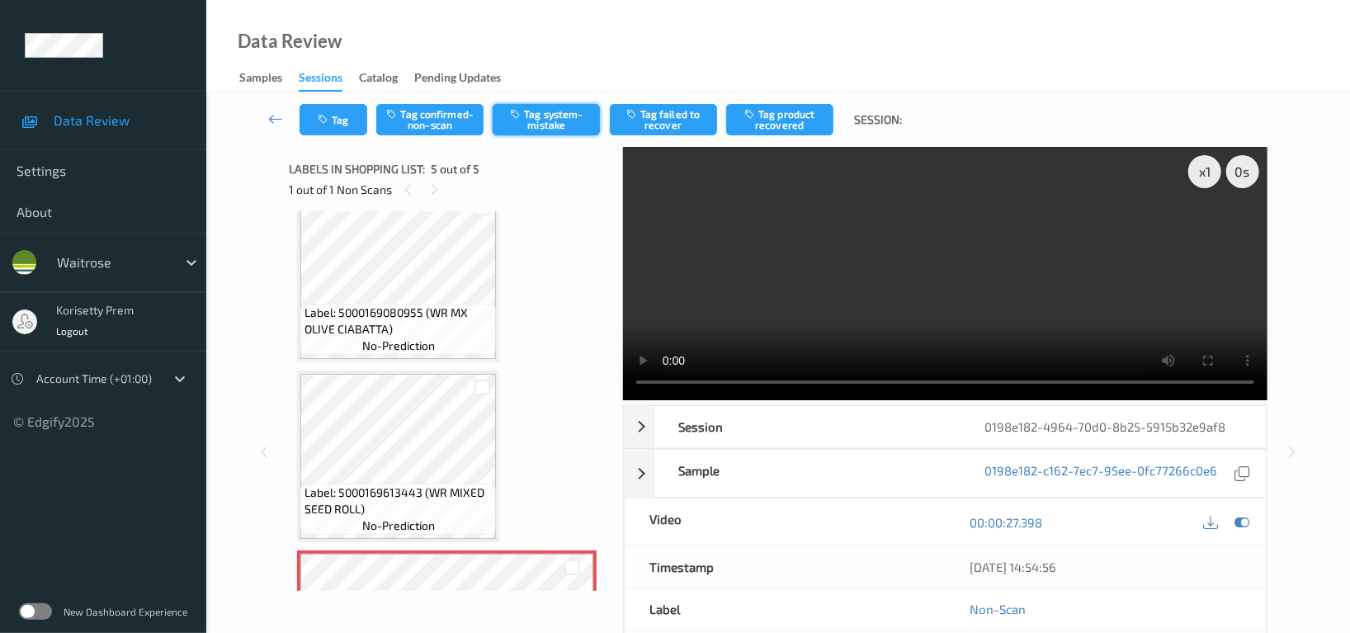
click at [550, 119] on button "Tag system-mistake" at bounding box center [545, 119] width 107 height 31
click at [341, 127] on button "Tag" at bounding box center [333, 119] width 68 height 31
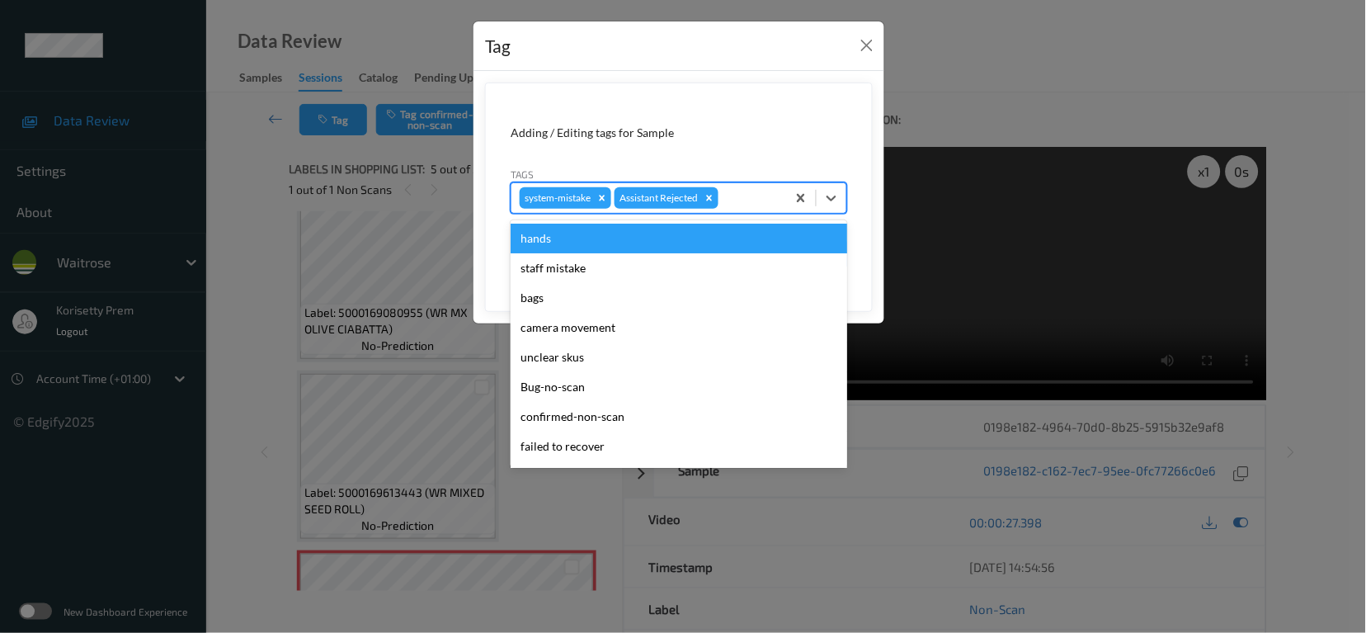
click at [767, 208] on div at bounding box center [750, 198] width 56 height 20
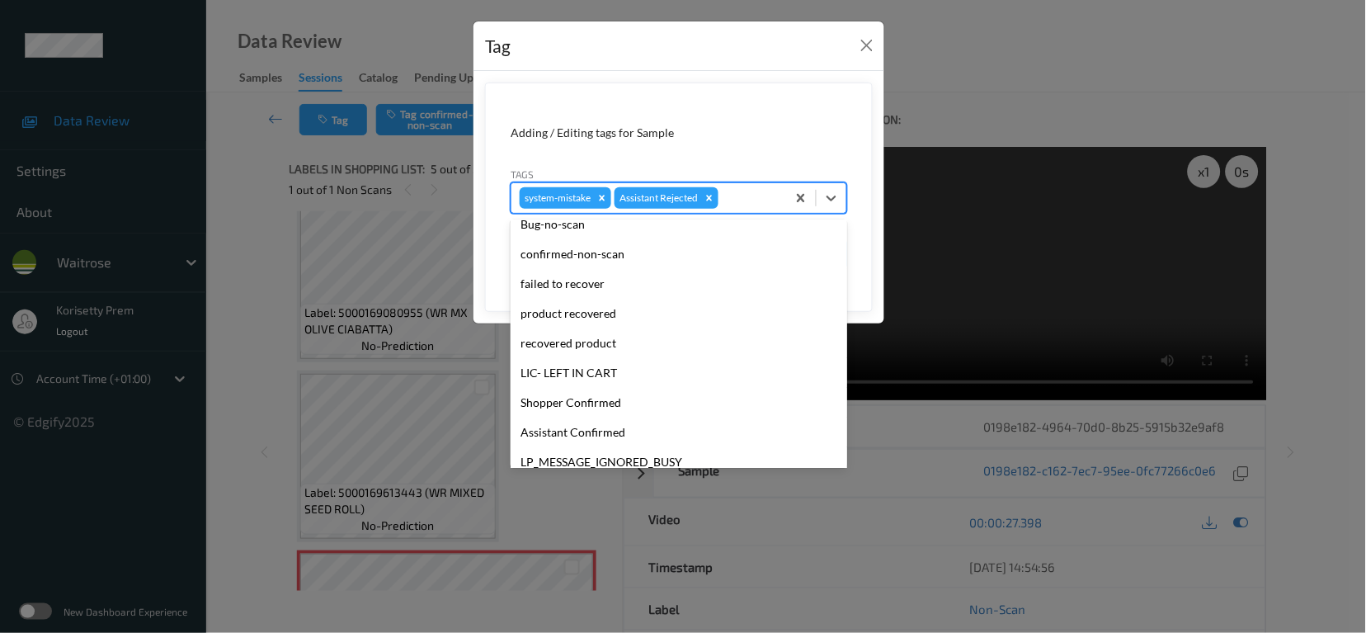
scroll to position [351, 0]
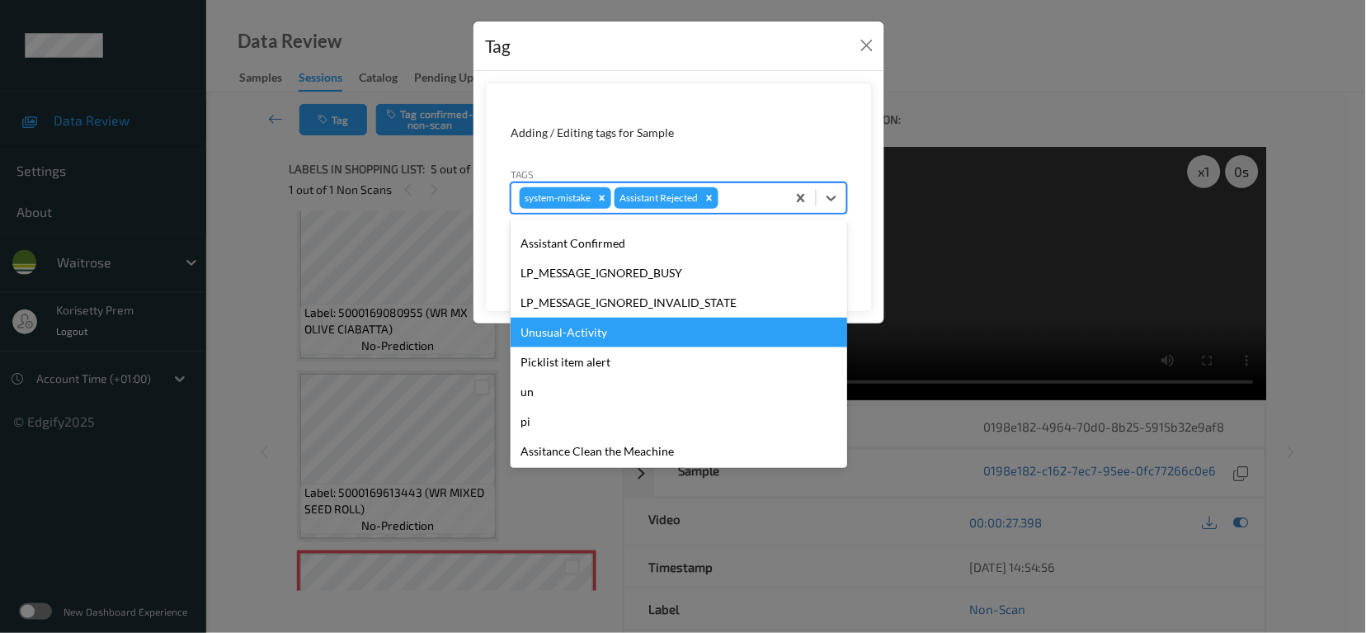
click at [600, 335] on div "Unusual-Activity" at bounding box center [679, 333] width 337 height 30
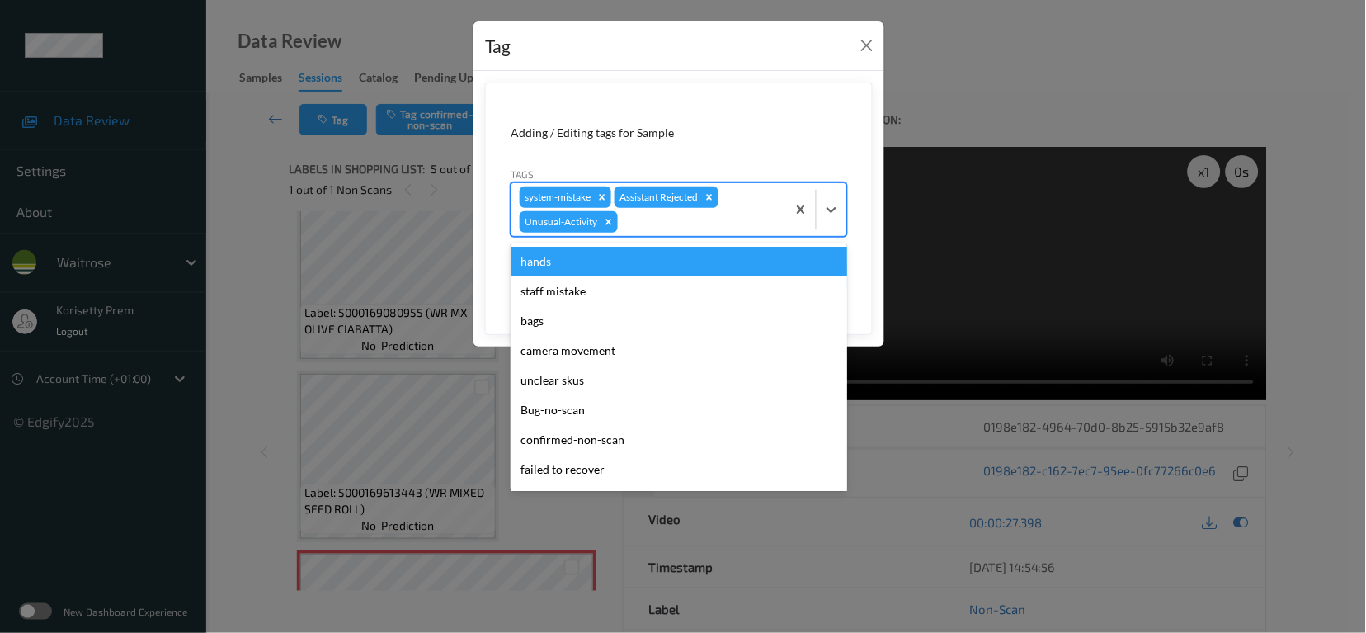
click at [643, 235] on div "system-mistake Assistant Rejected Unusual-Activity" at bounding box center [648, 209] width 275 height 53
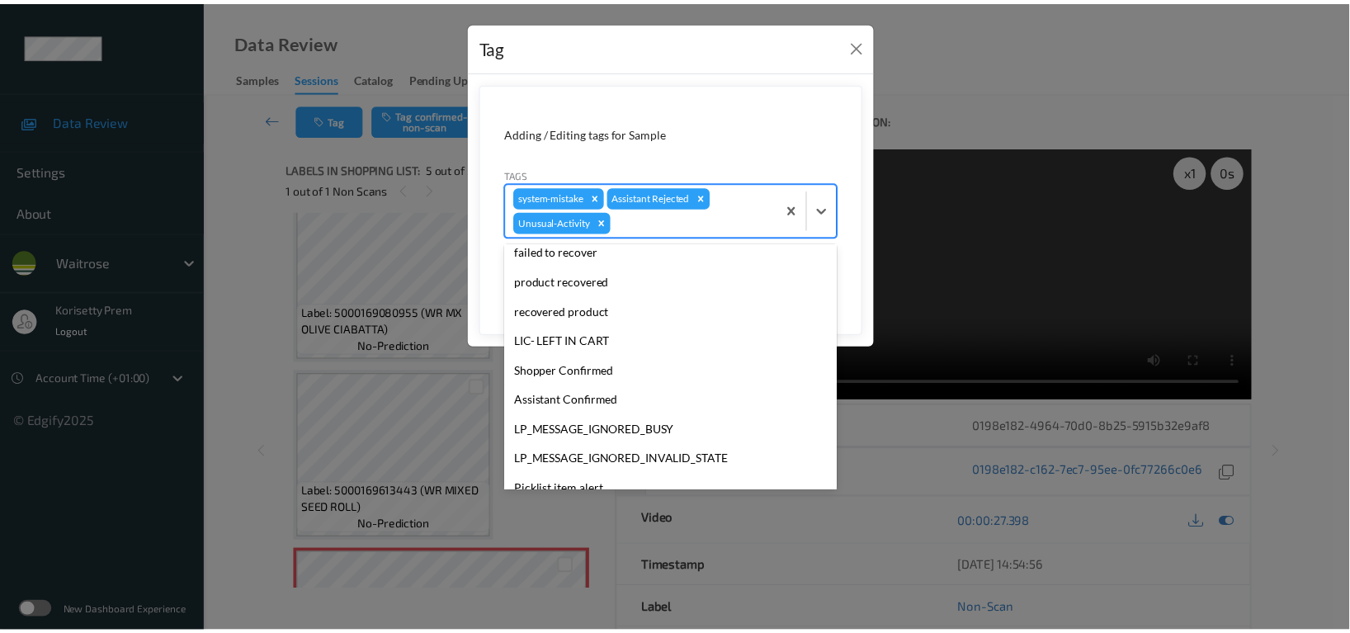
scroll to position [323, 0]
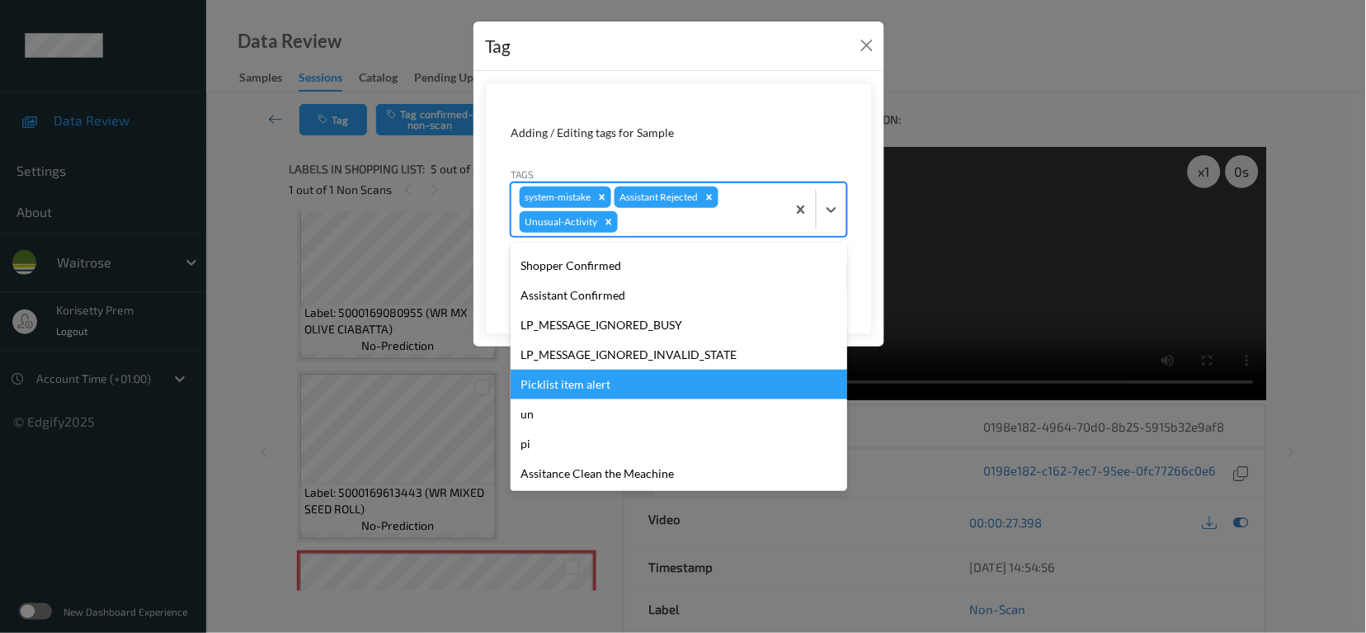
click at [568, 388] on div "Picklist item alert" at bounding box center [679, 385] width 337 height 30
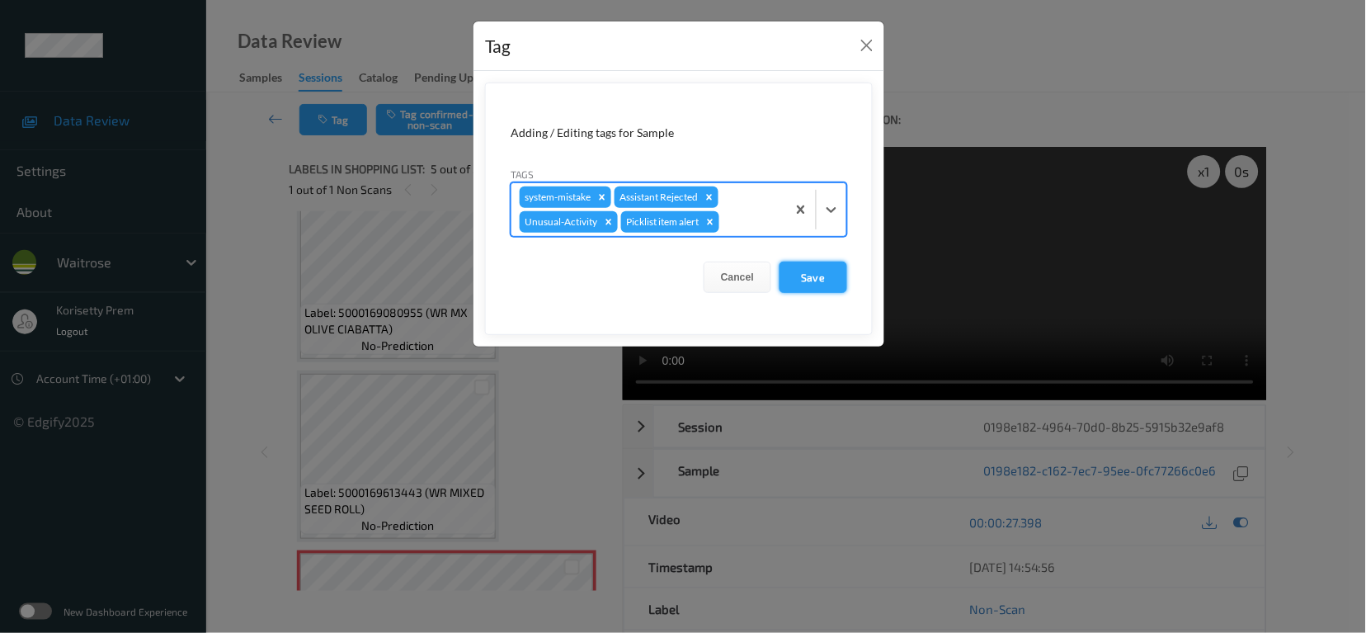
click at [791, 282] on button "Save" at bounding box center [814, 276] width 68 height 31
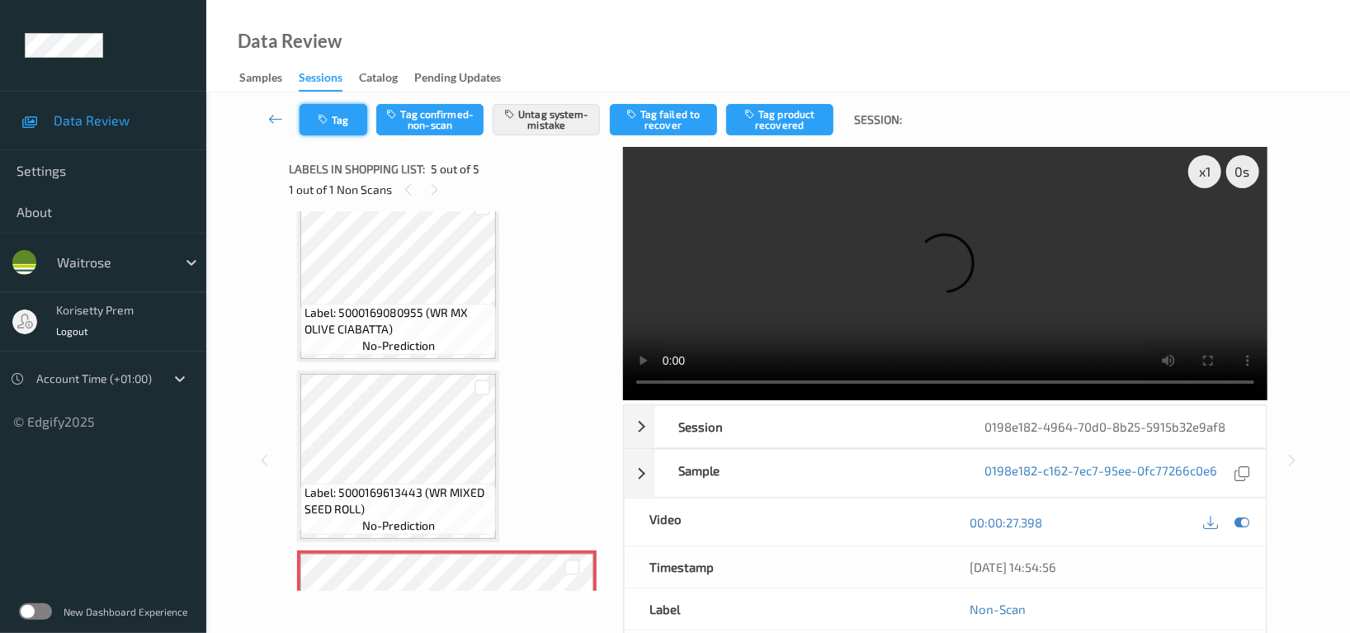
click at [319, 120] on icon "button" at bounding box center [325, 120] width 14 height 12
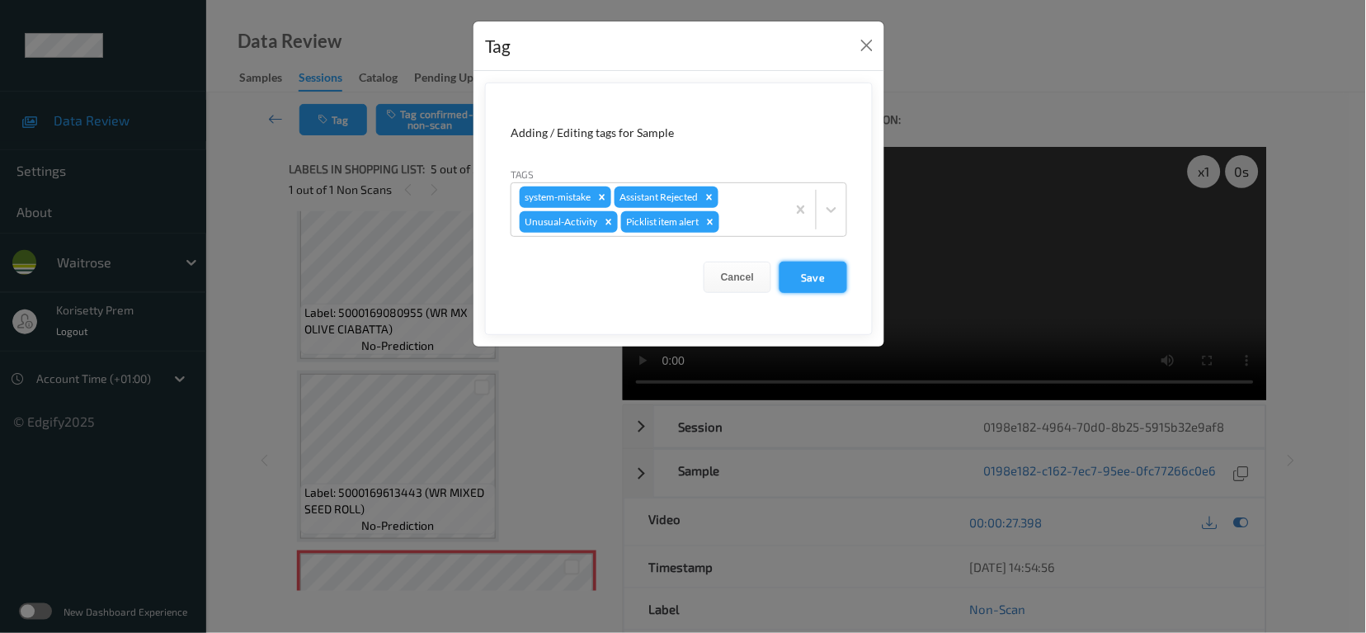
click at [802, 270] on button "Save" at bounding box center [814, 276] width 68 height 31
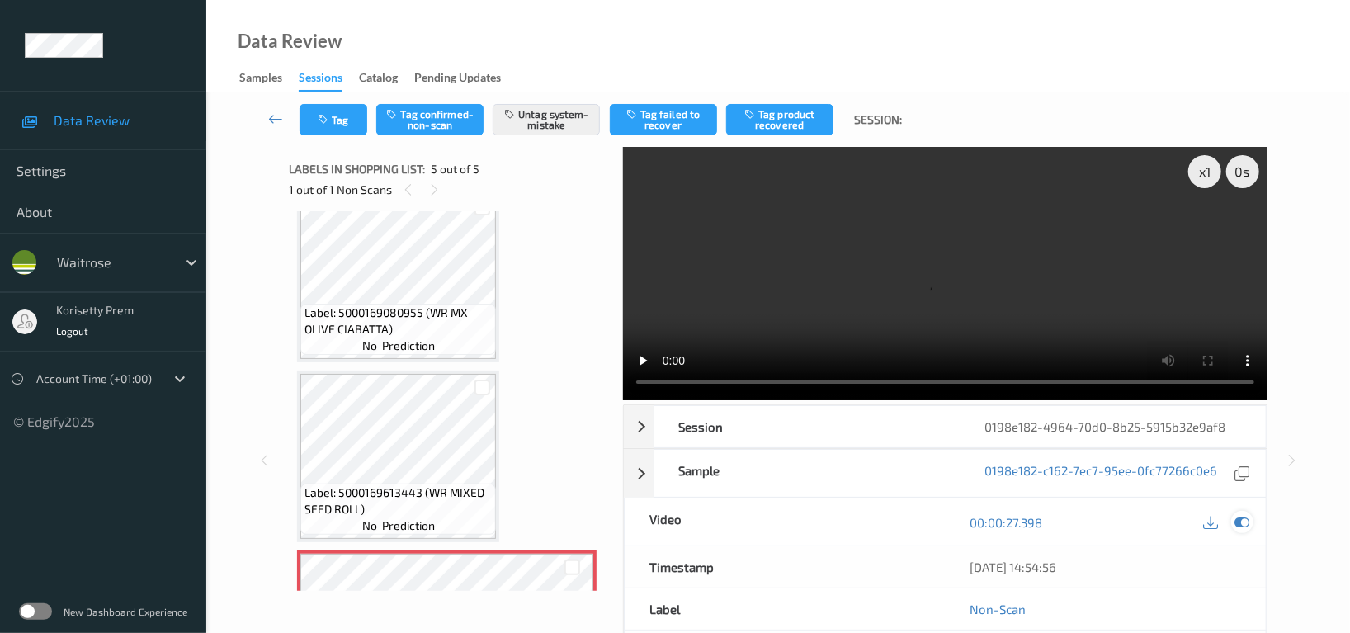
click at [1237, 515] on icon at bounding box center [1241, 522] width 15 height 15
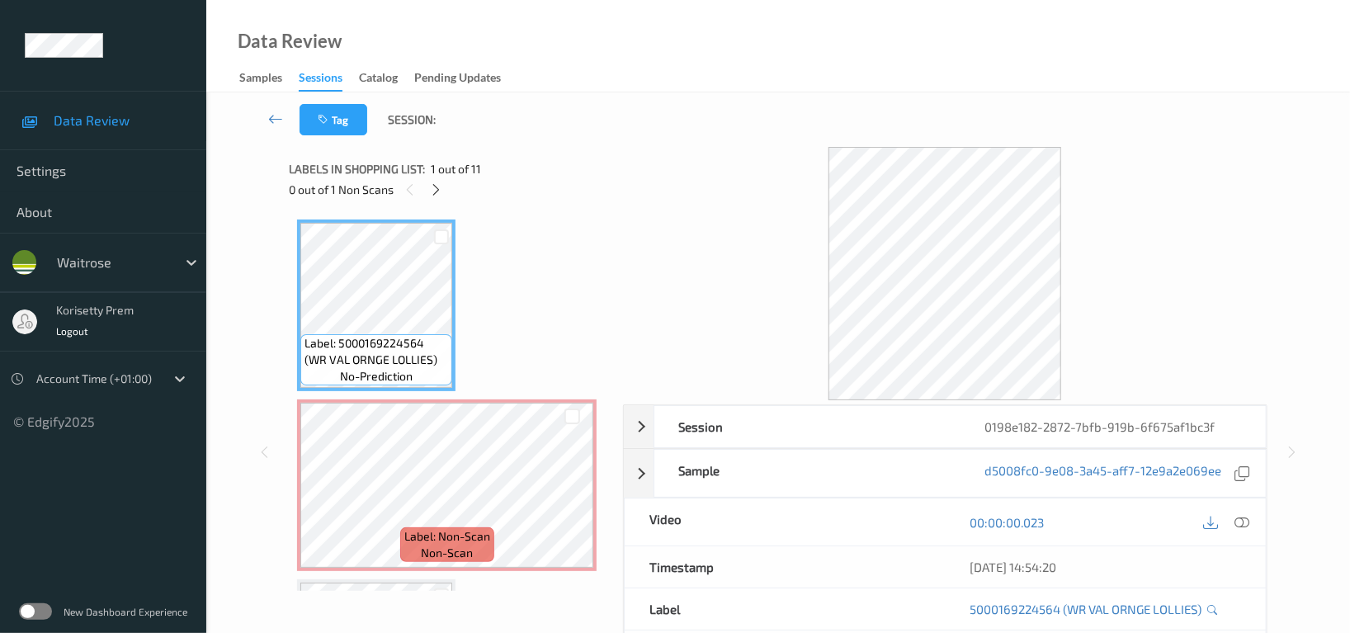
click at [448, 189] on div "0 out of 1 Non Scans" at bounding box center [450, 189] width 322 height 21
click at [440, 189] on icon at bounding box center [437, 189] width 14 height 15
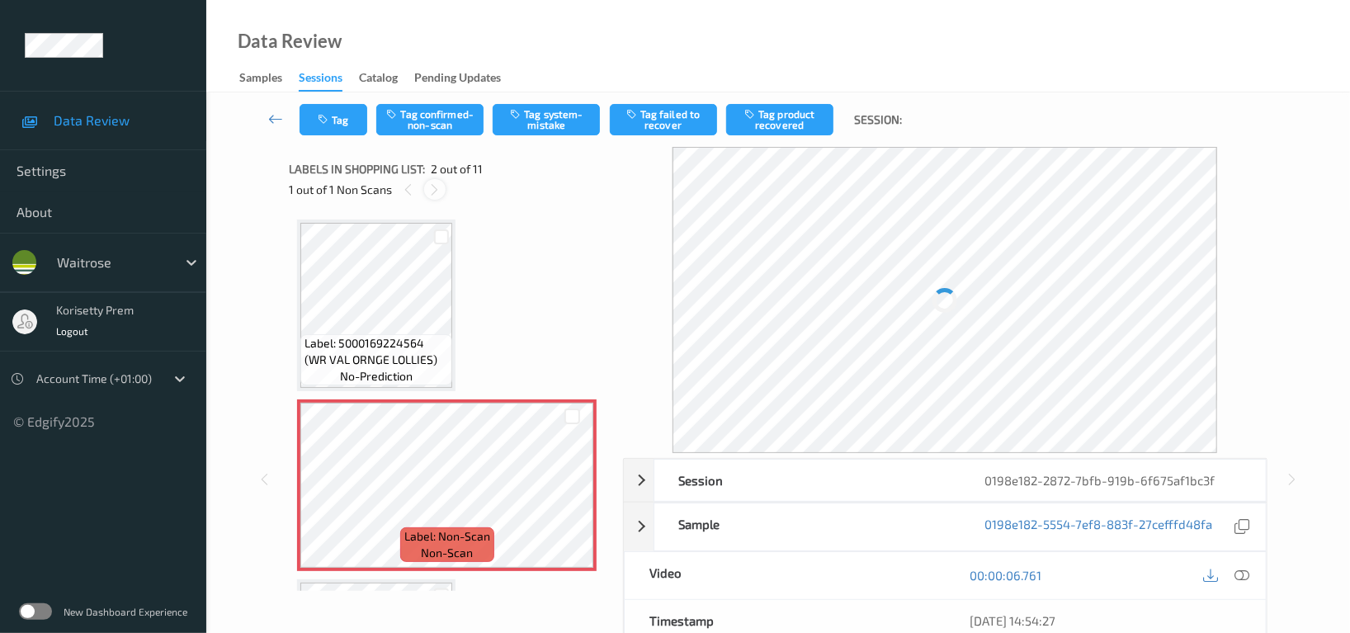
scroll to position [7, 0]
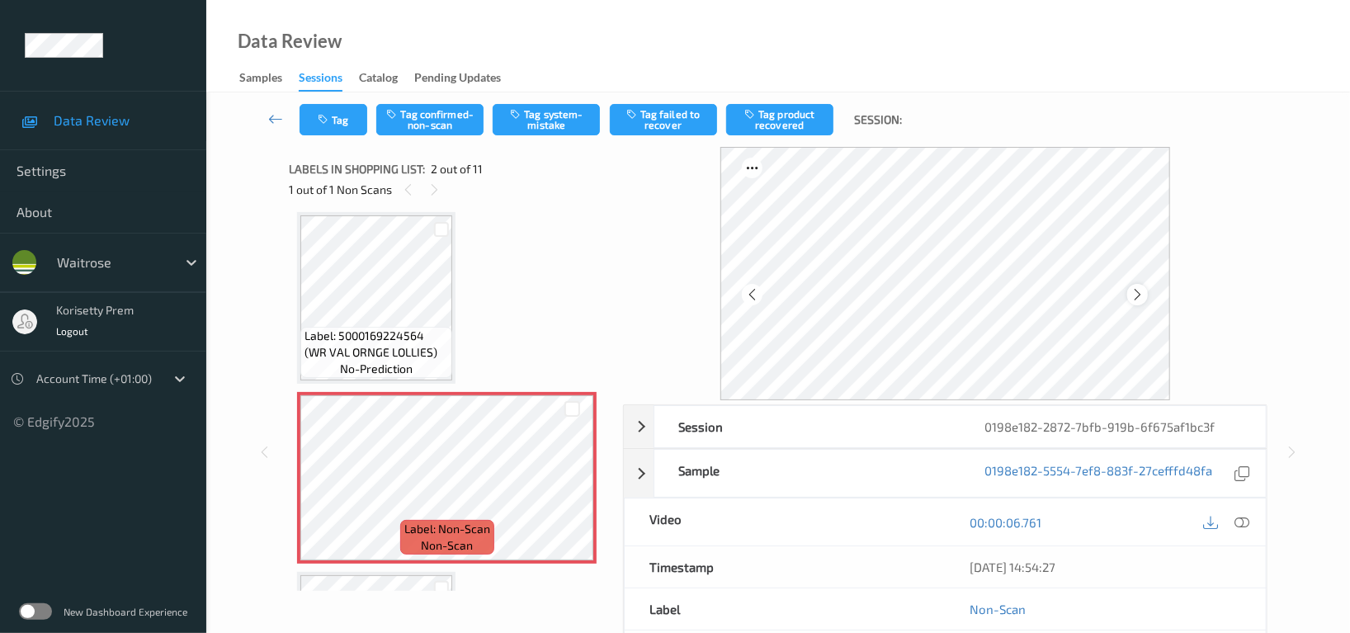
click at [1137, 293] on icon at bounding box center [1137, 294] width 14 height 15
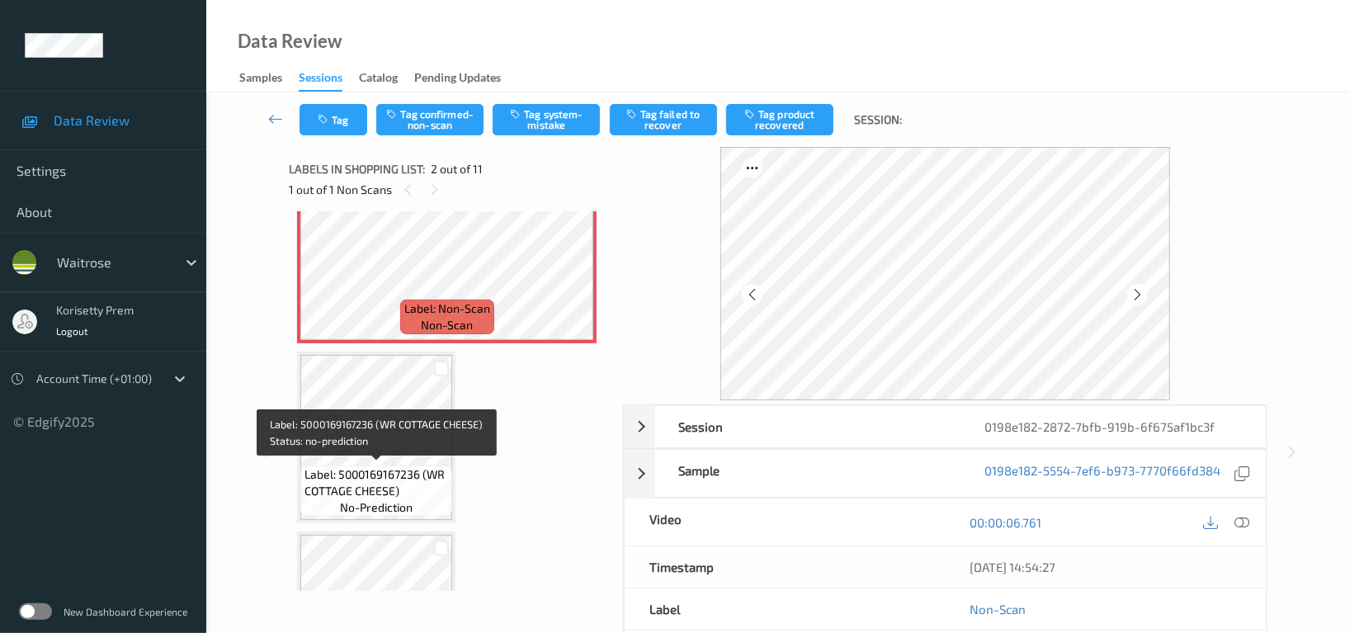
click at [375, 470] on span "Label: 5000169167236 (WR COTTAGE CHEESE)" at bounding box center [376, 482] width 144 height 33
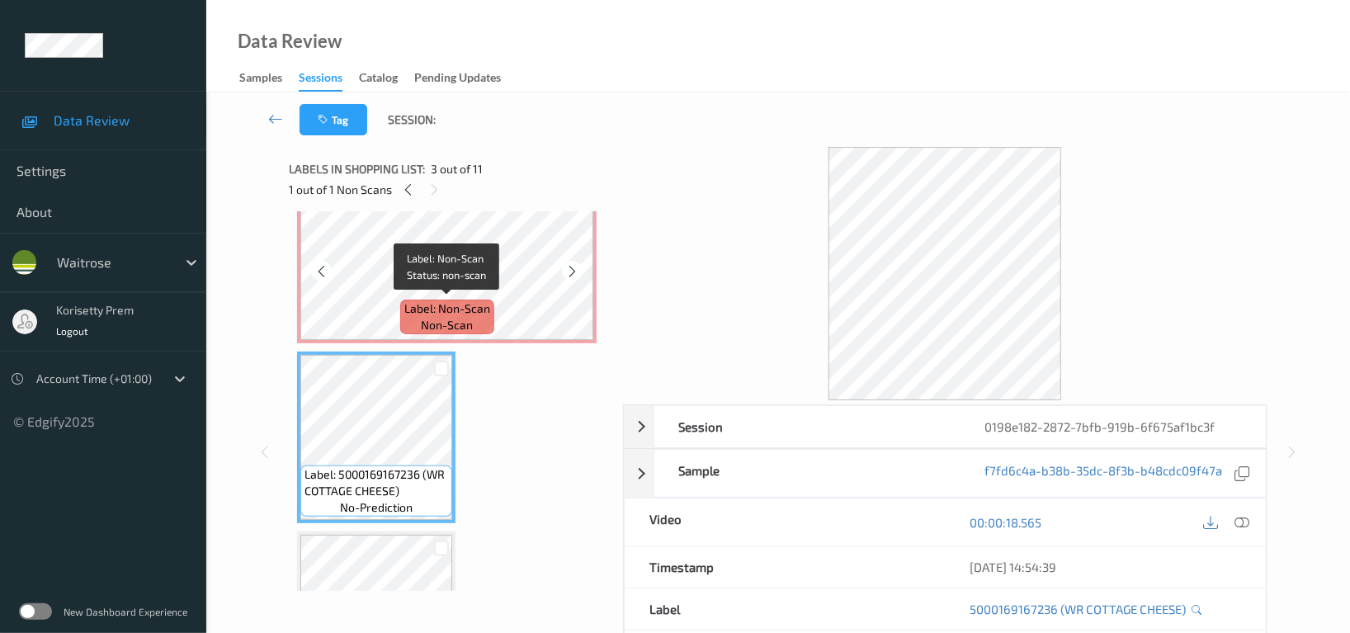
click at [483, 300] on span "Label: Non-Scan" at bounding box center [447, 308] width 86 height 16
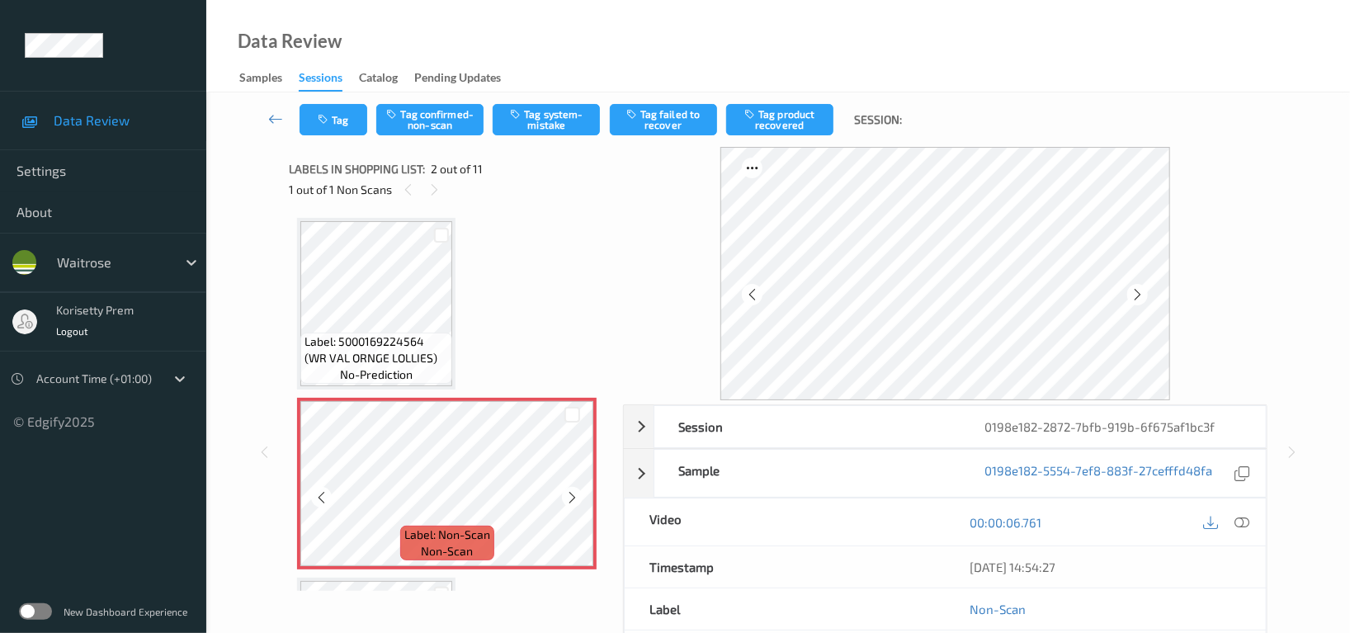
scroll to position [0, 0]
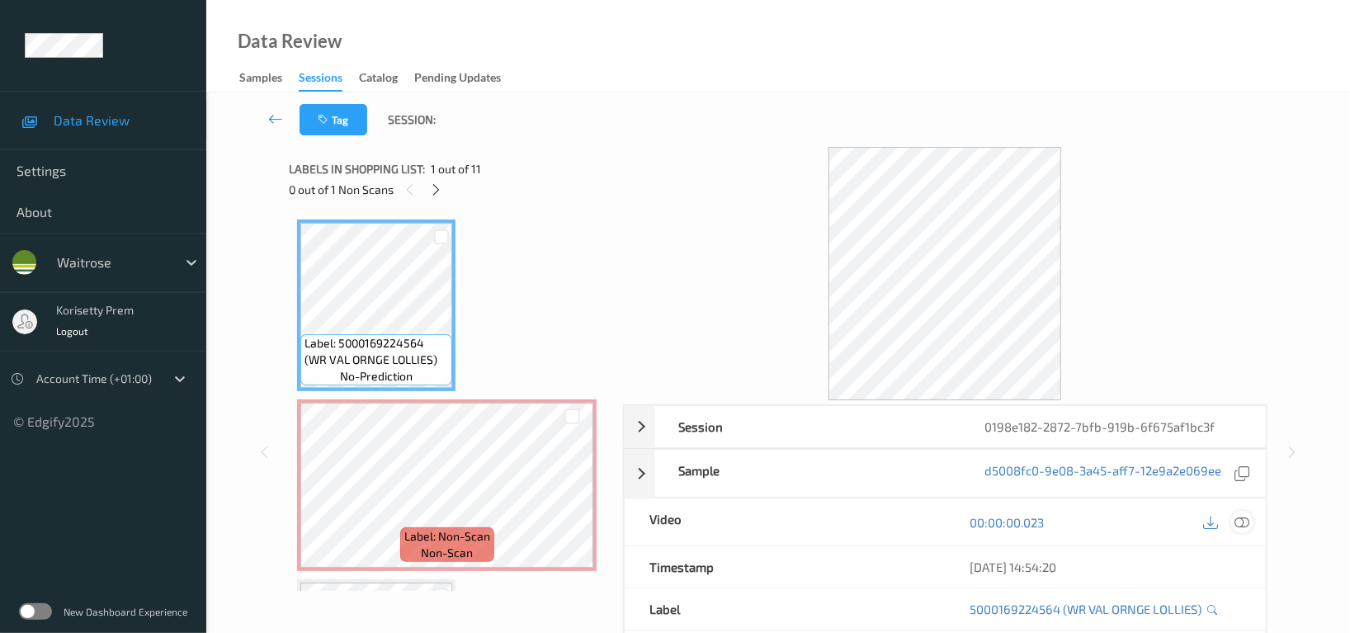
click at [1234, 520] on icon at bounding box center [1241, 522] width 15 height 15
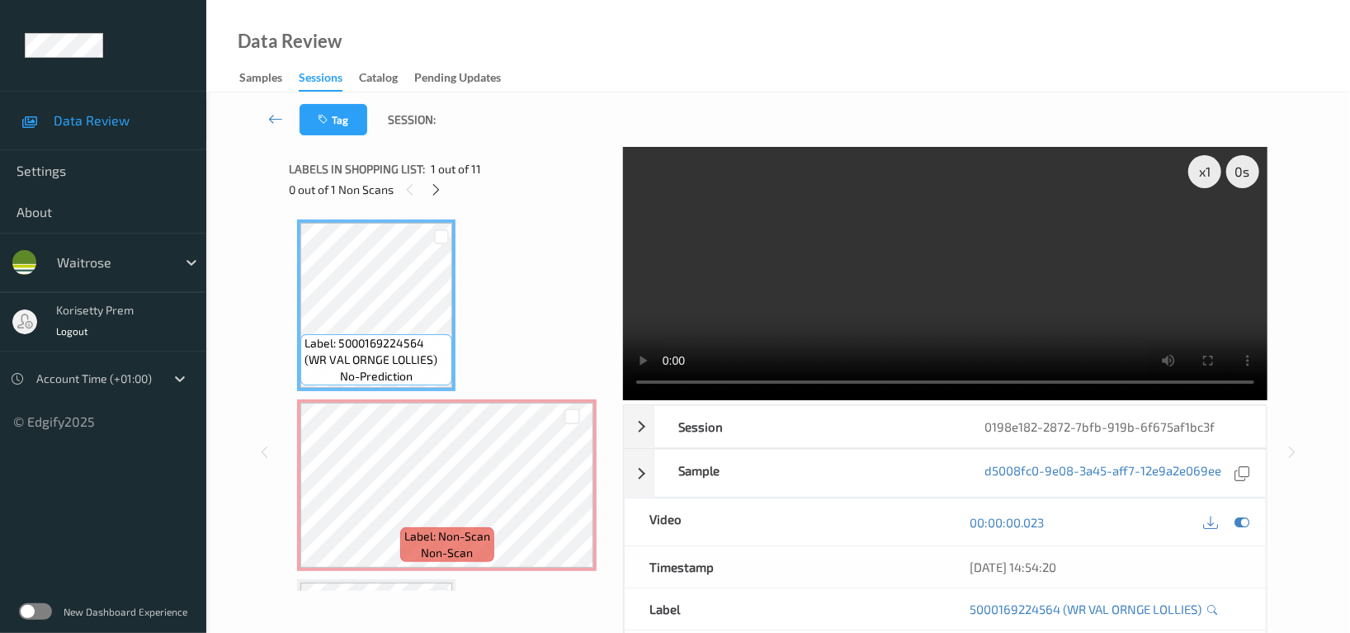
click at [1003, 299] on video at bounding box center [945, 273] width 644 height 253
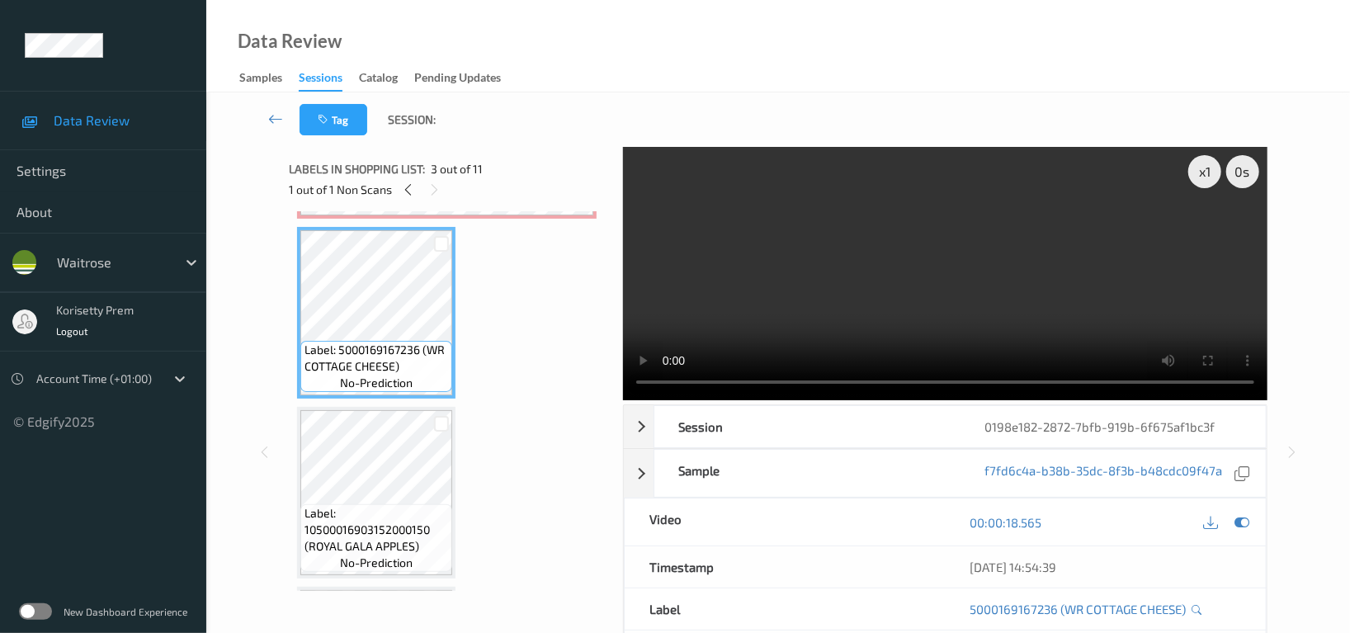
scroll to position [440, 0]
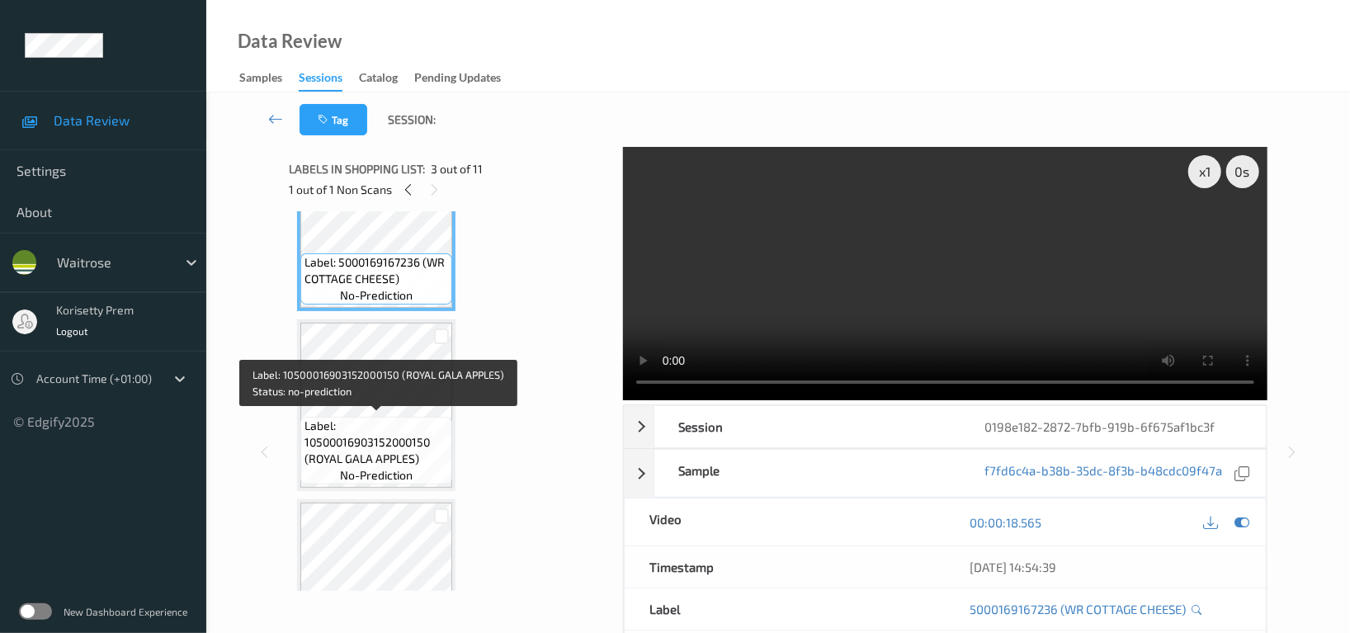
click at [408, 428] on span "Label: 10500016903152000150 (ROYAL GALA APPLES)" at bounding box center [376, 441] width 144 height 49
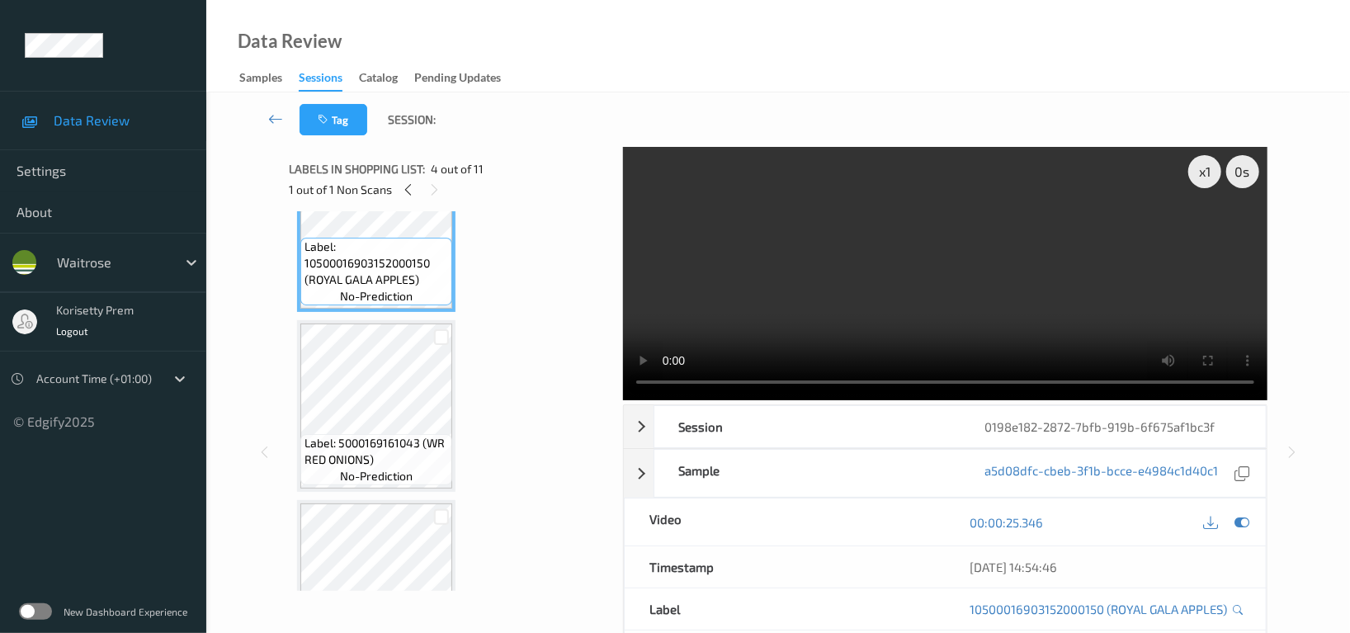
scroll to position [659, 0]
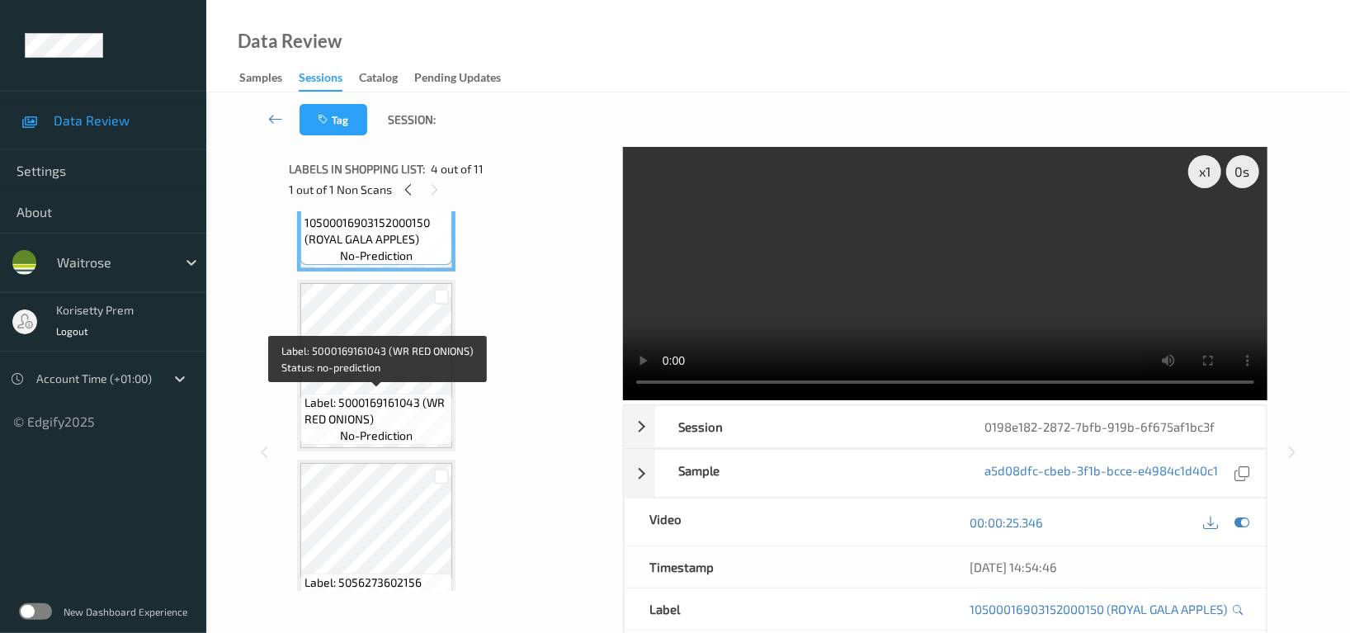
click at [406, 394] on span "Label: 5000169161043 (WR RED ONIONS)" at bounding box center [376, 410] width 144 height 33
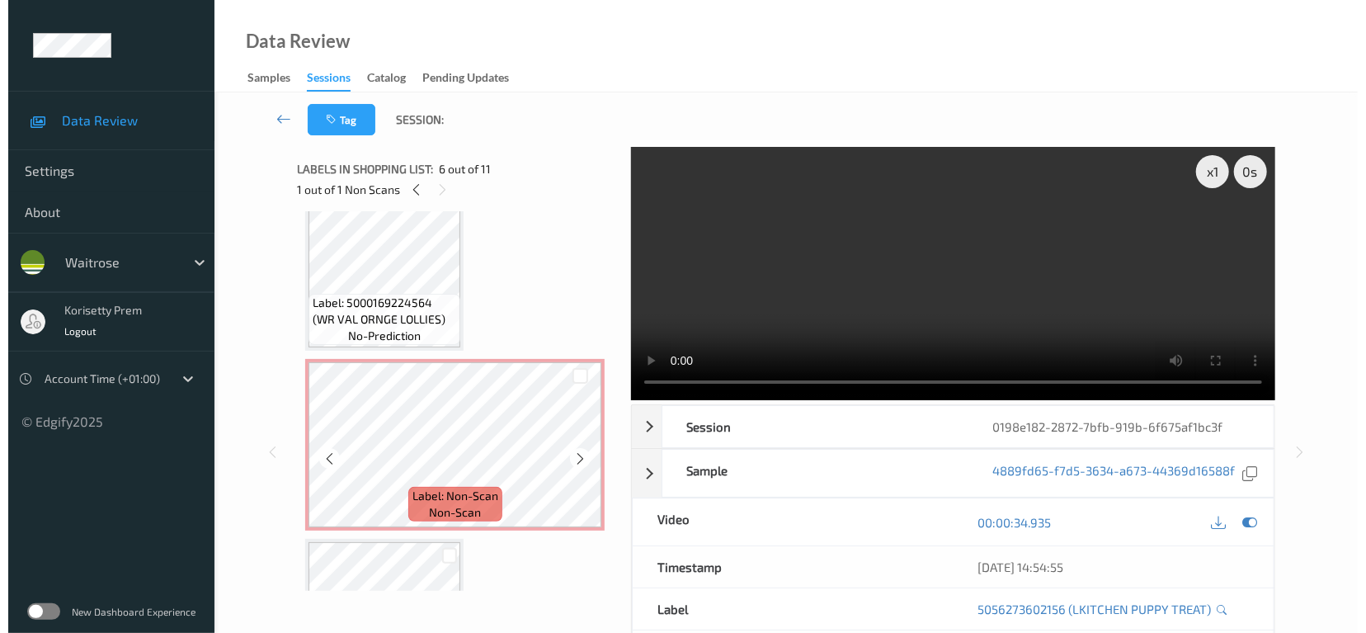
scroll to position [0, 0]
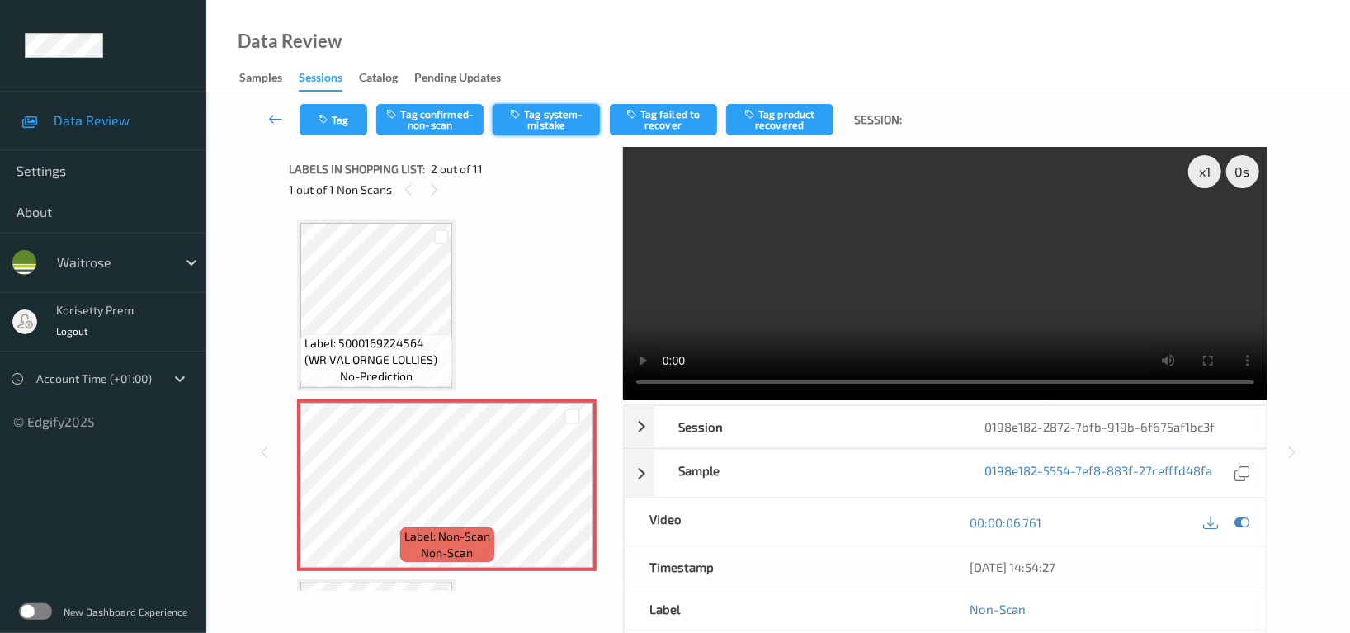
click at [544, 117] on button "Tag system-mistake" at bounding box center [545, 119] width 107 height 31
click at [337, 119] on button "Tag" at bounding box center [333, 119] width 68 height 31
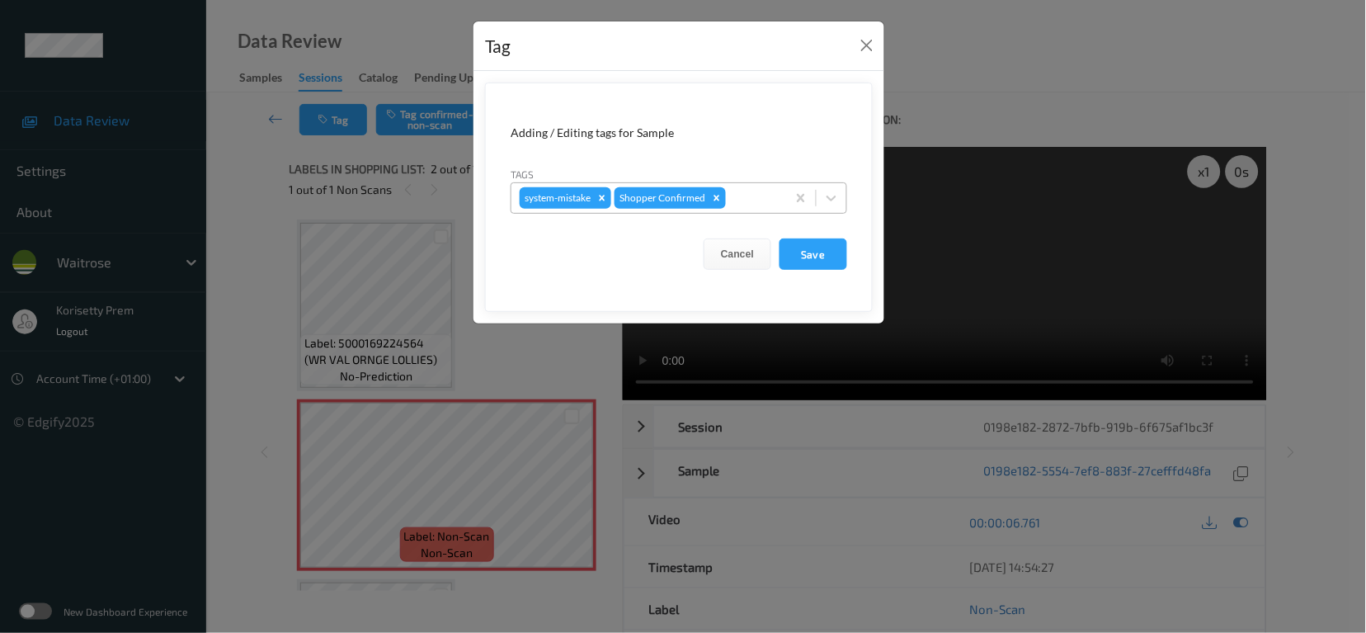
click at [756, 203] on div at bounding box center [753, 198] width 49 height 20
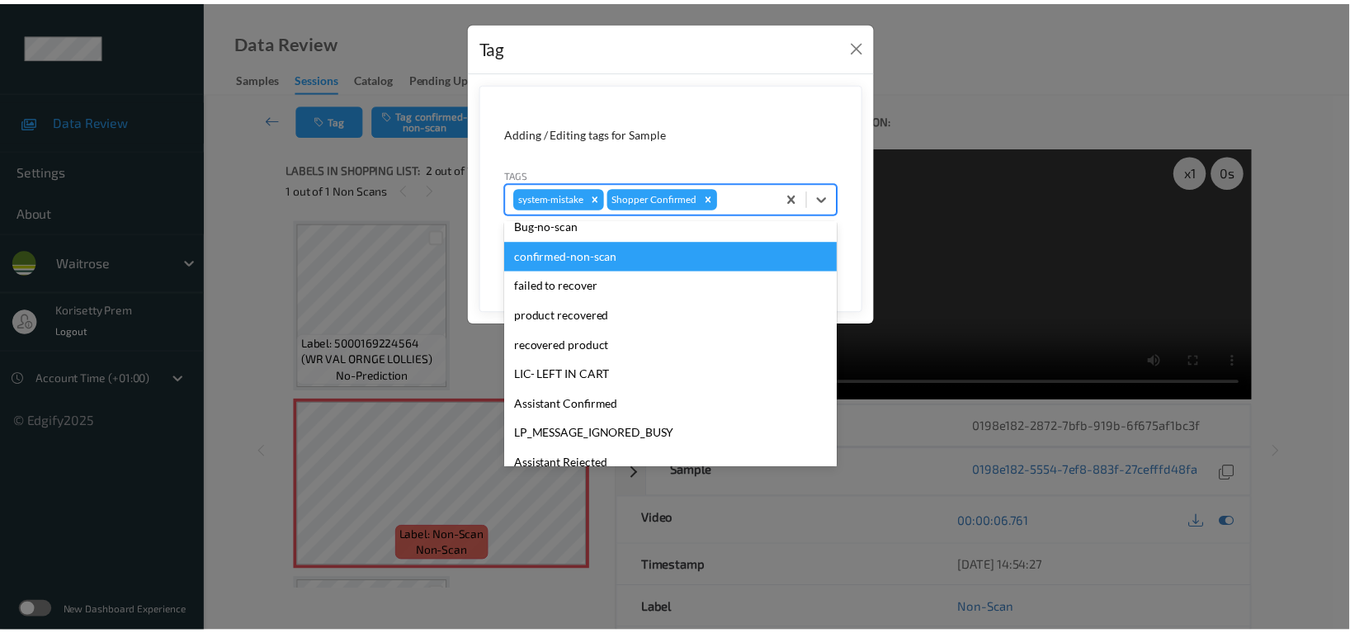
scroll to position [351, 0]
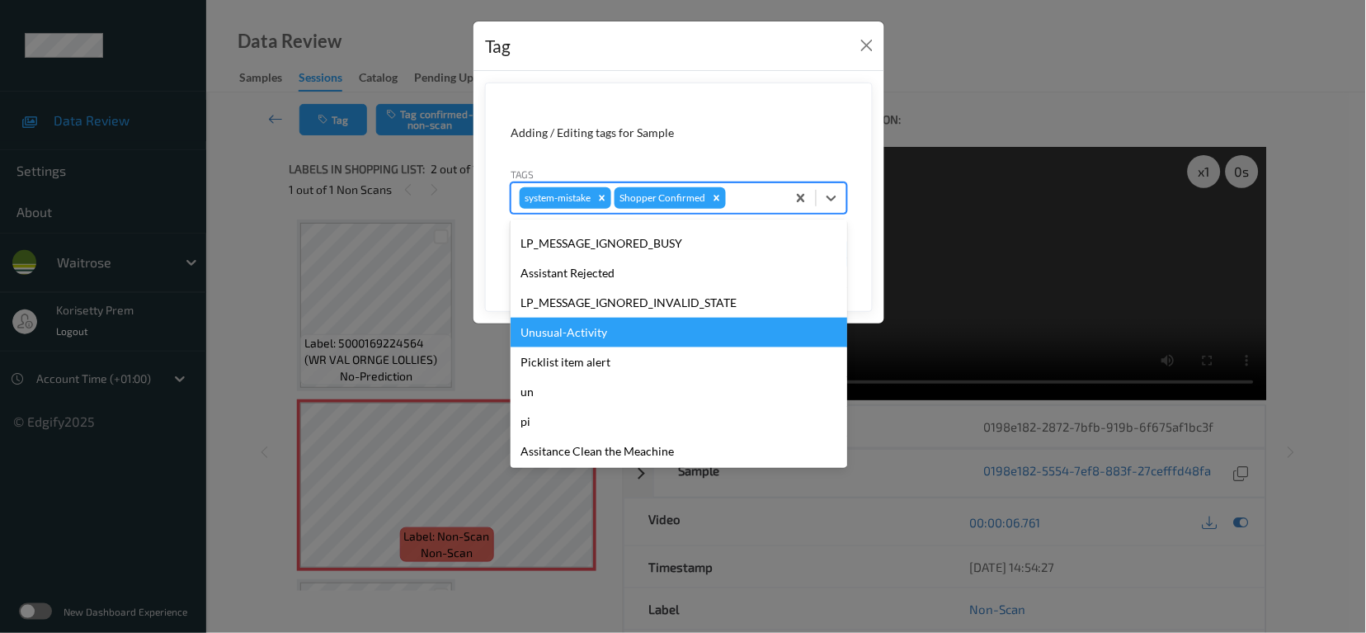
click at [592, 331] on div "Unusual-Activity" at bounding box center [679, 333] width 337 height 30
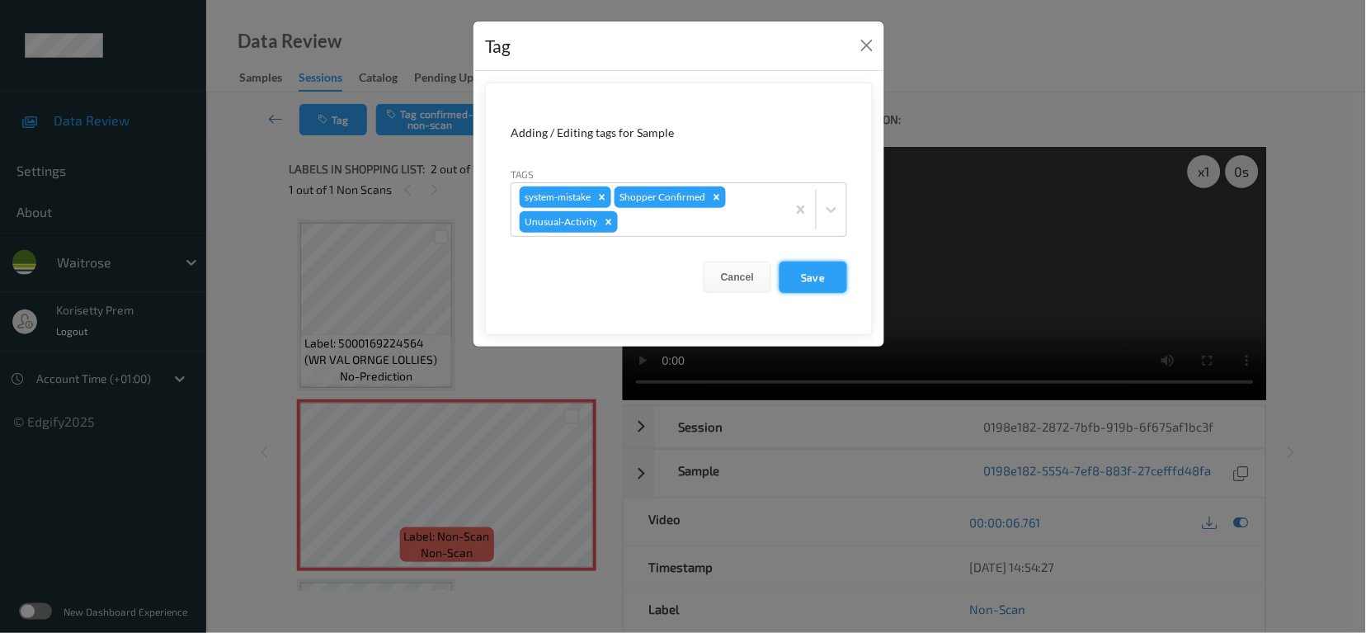
click at [817, 282] on button "Save" at bounding box center [814, 276] width 68 height 31
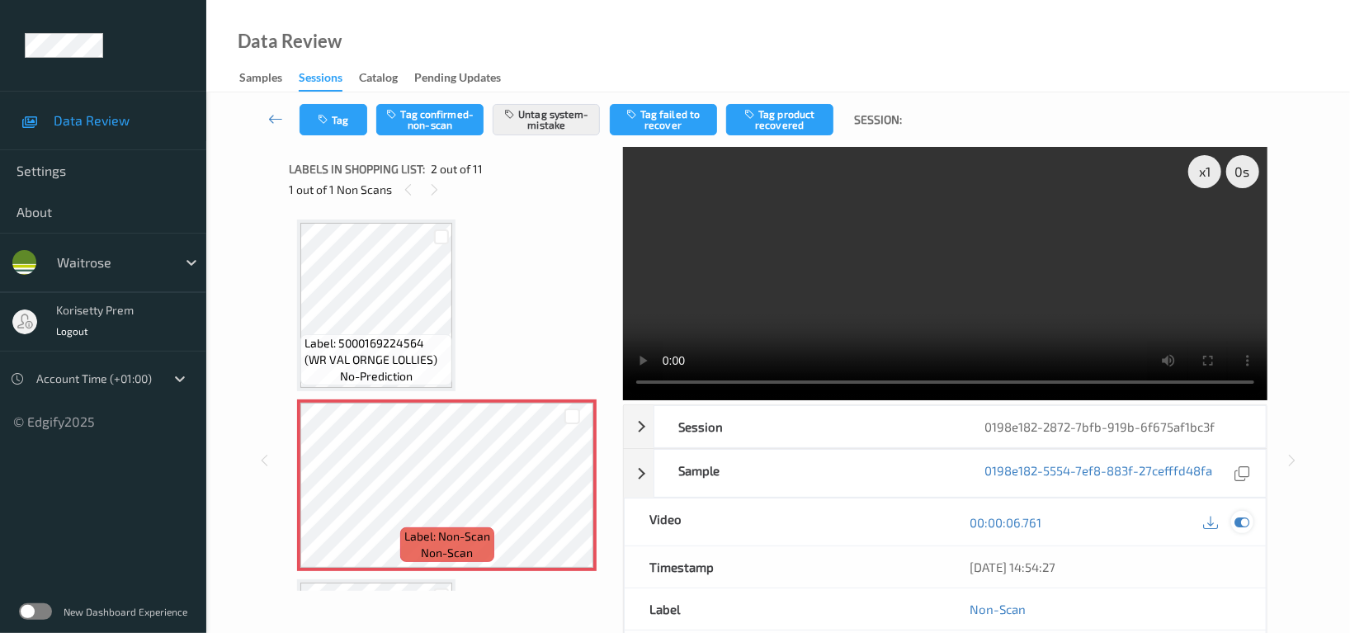
click at [1246, 515] on icon at bounding box center [1241, 522] width 15 height 15
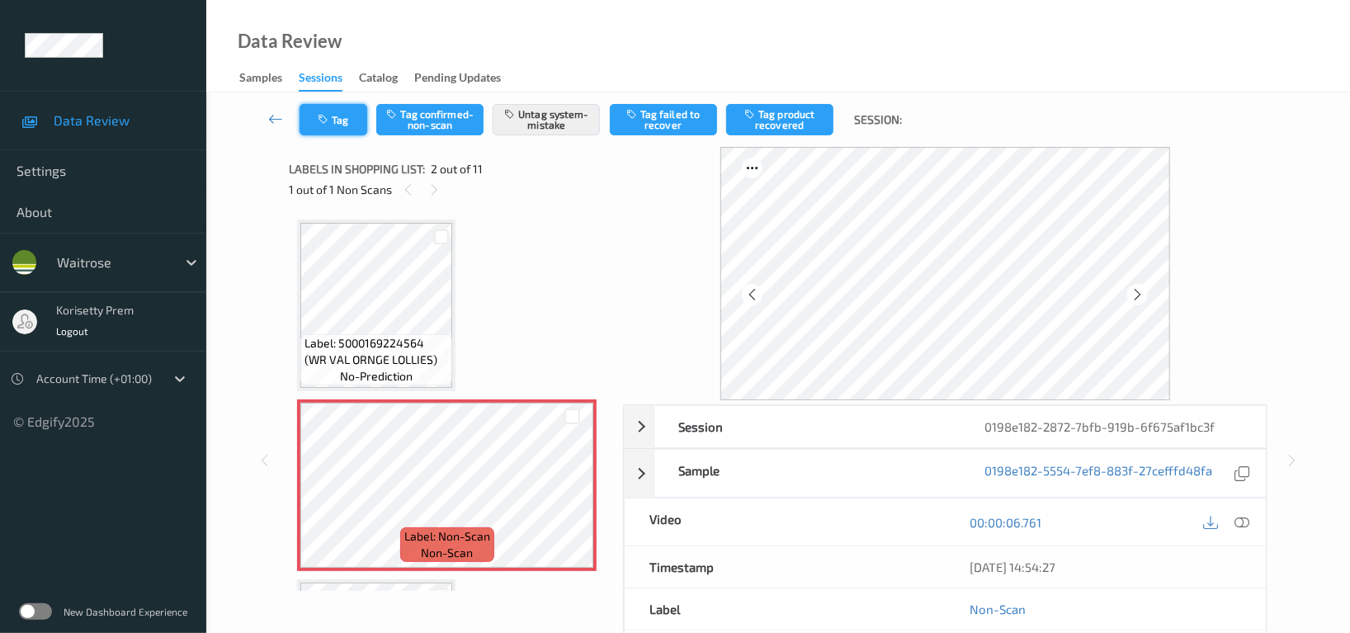
click at [340, 124] on button "Tag" at bounding box center [333, 119] width 68 height 31
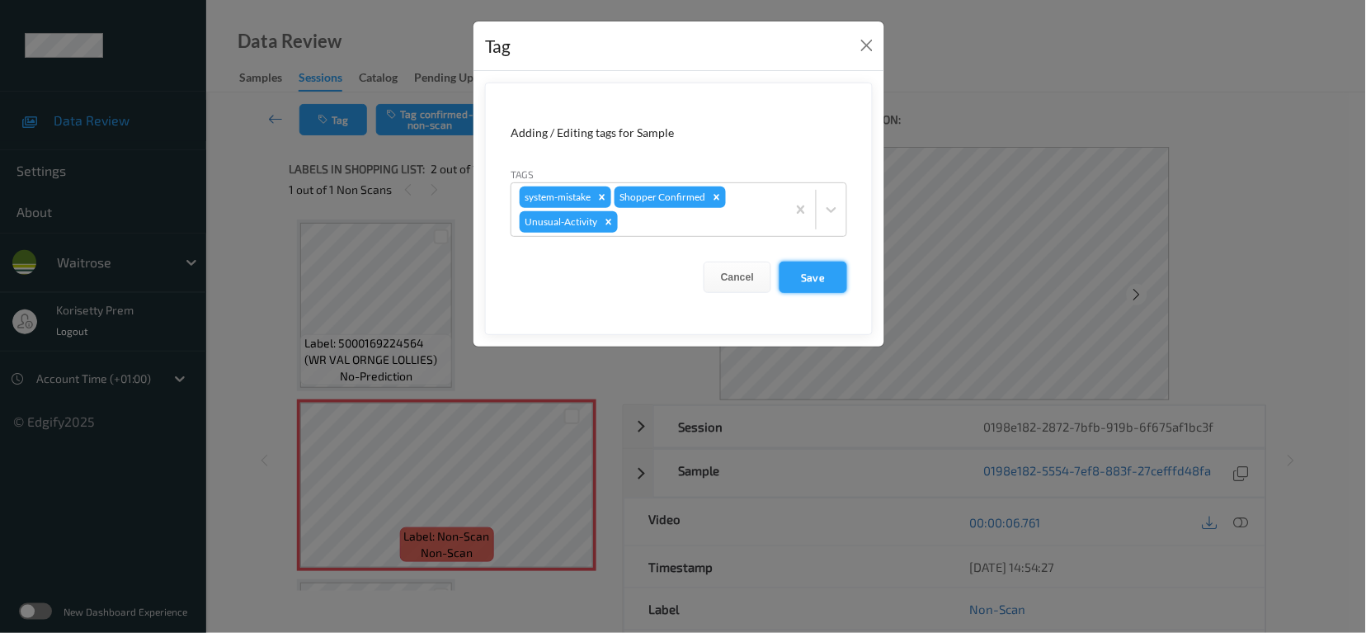
click at [817, 280] on button "Save" at bounding box center [814, 276] width 68 height 31
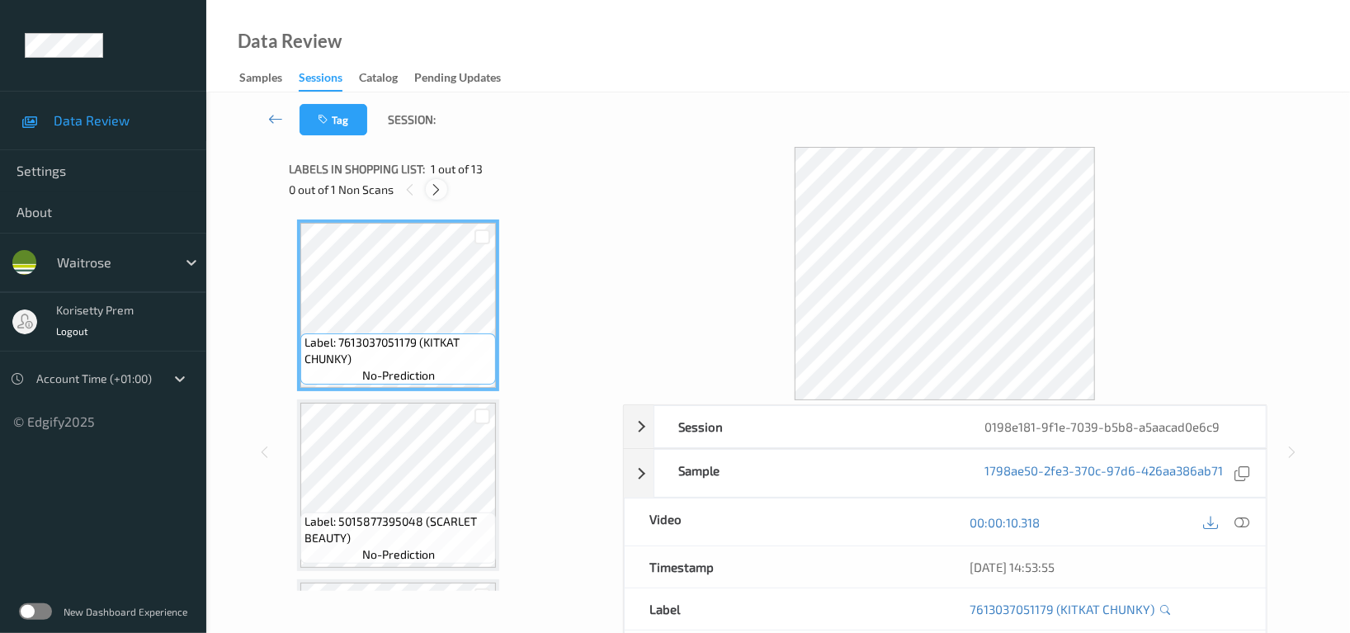
click at [444, 194] on div at bounding box center [436, 189] width 21 height 21
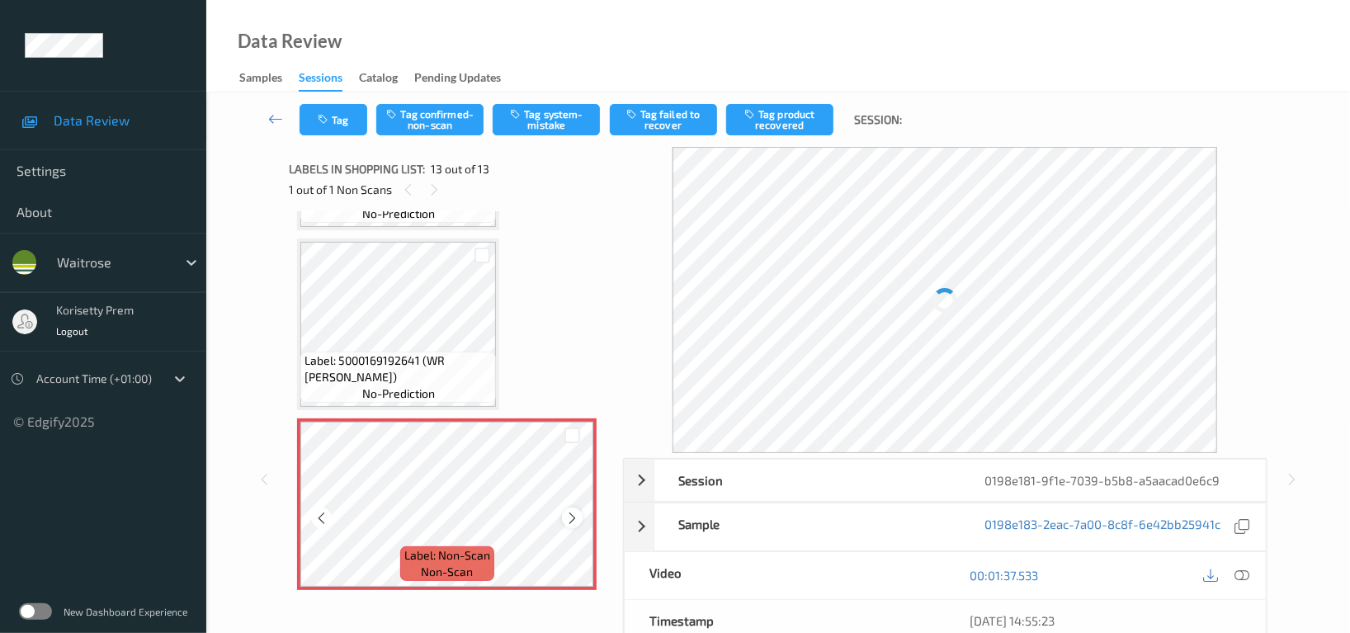
click at [565, 516] on icon at bounding box center [572, 518] width 14 height 15
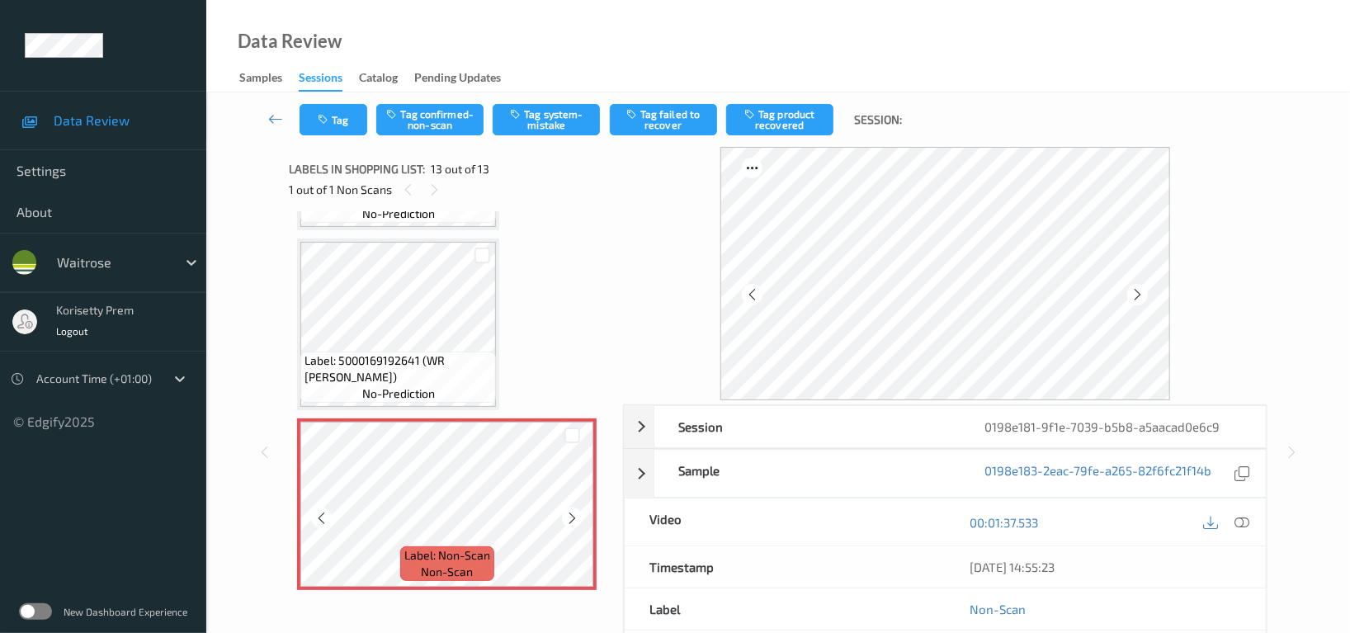
click at [565, 516] on icon at bounding box center [572, 518] width 14 height 15
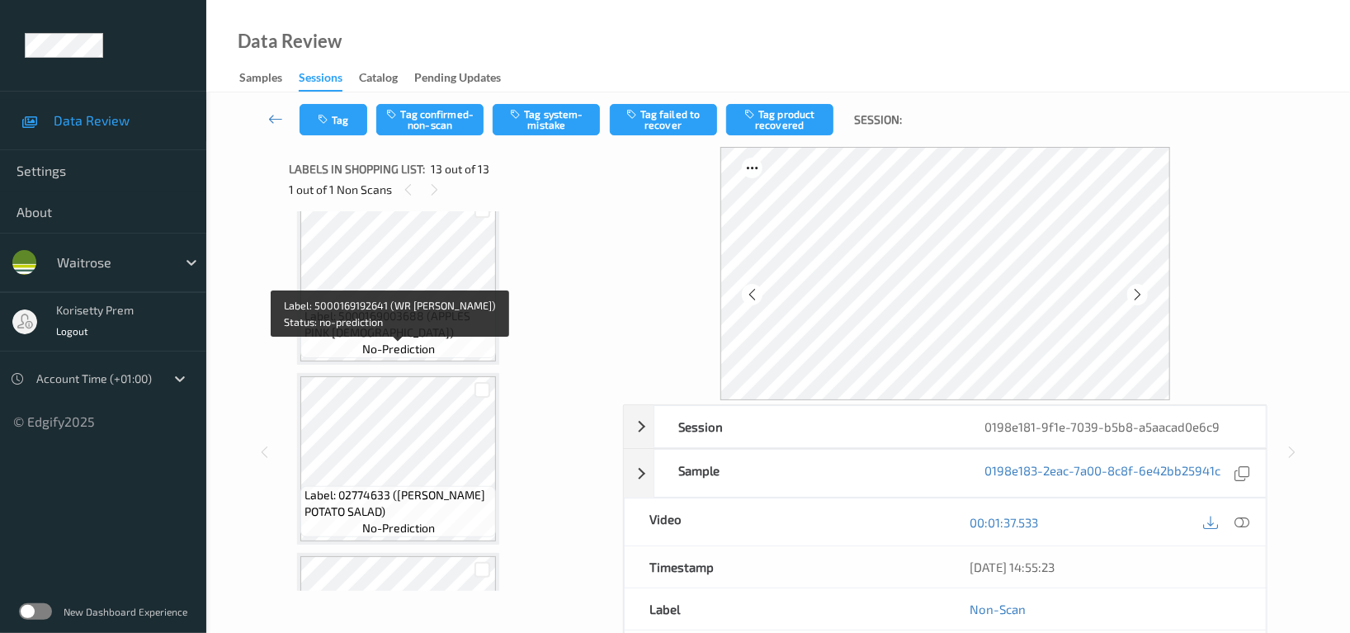
scroll to position [1628, 0]
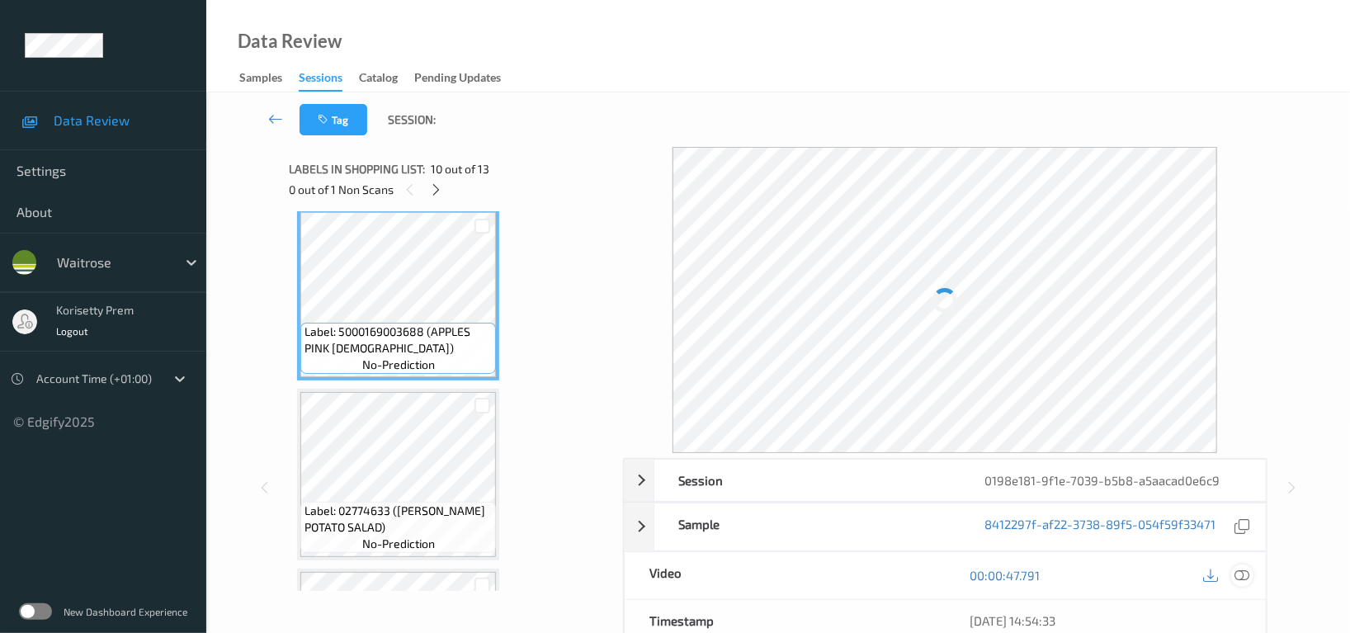
click at [1248, 579] on icon at bounding box center [1241, 575] width 15 height 15
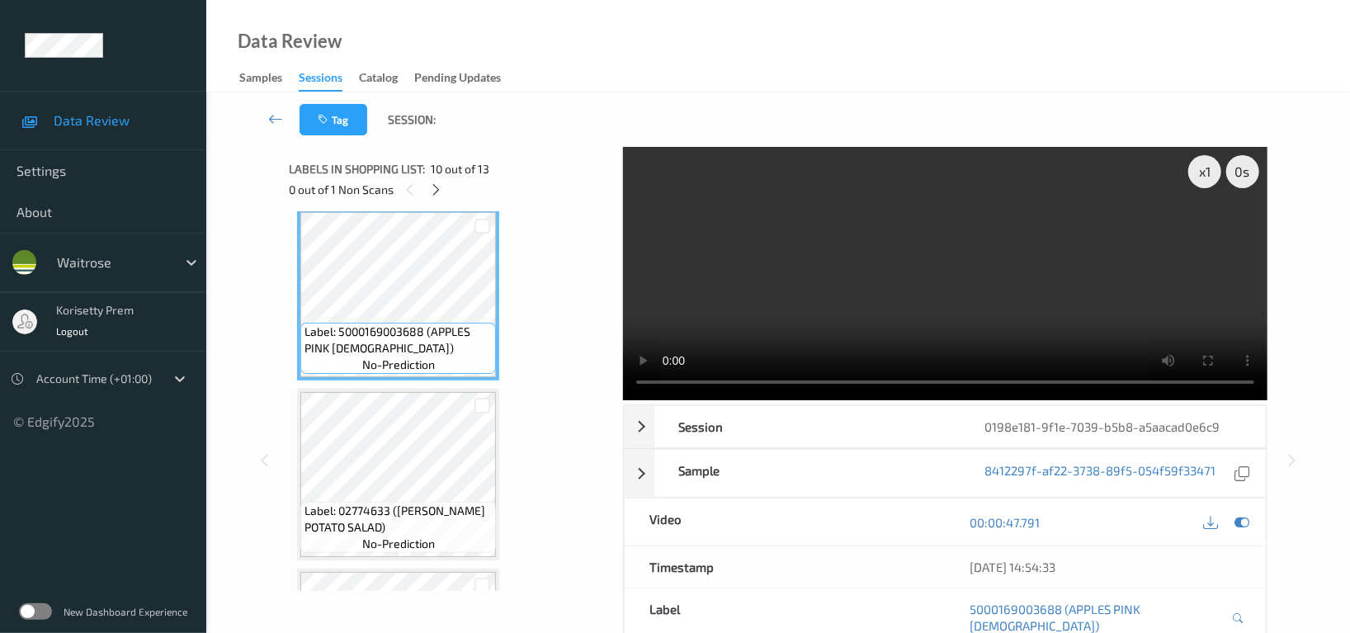
click at [770, 276] on video at bounding box center [945, 273] width 644 height 253
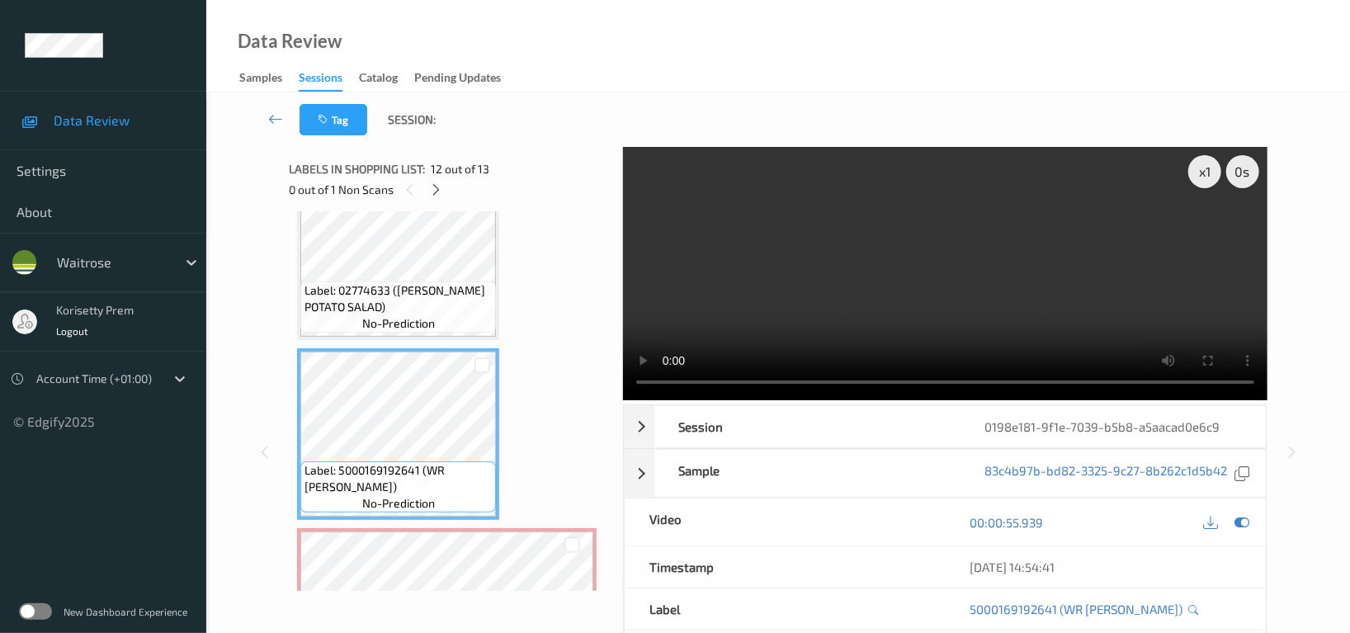
scroll to position [1958, 0]
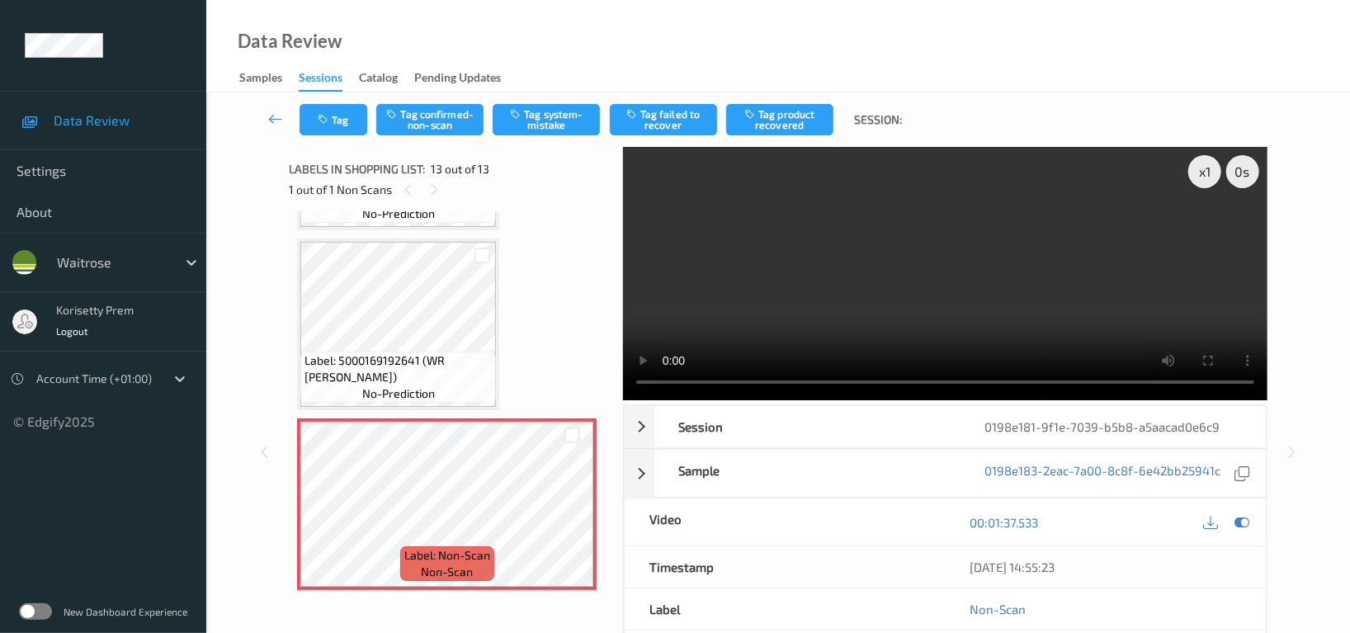
click at [948, 296] on video at bounding box center [945, 273] width 644 height 253
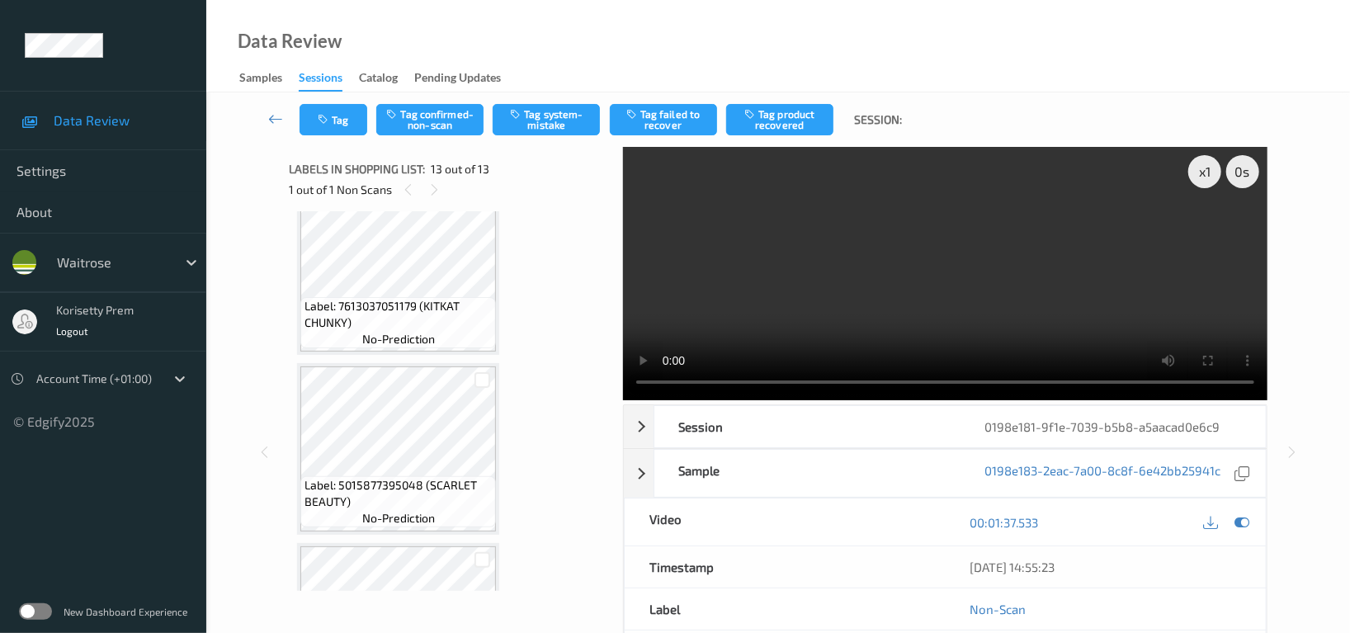
scroll to position [0, 0]
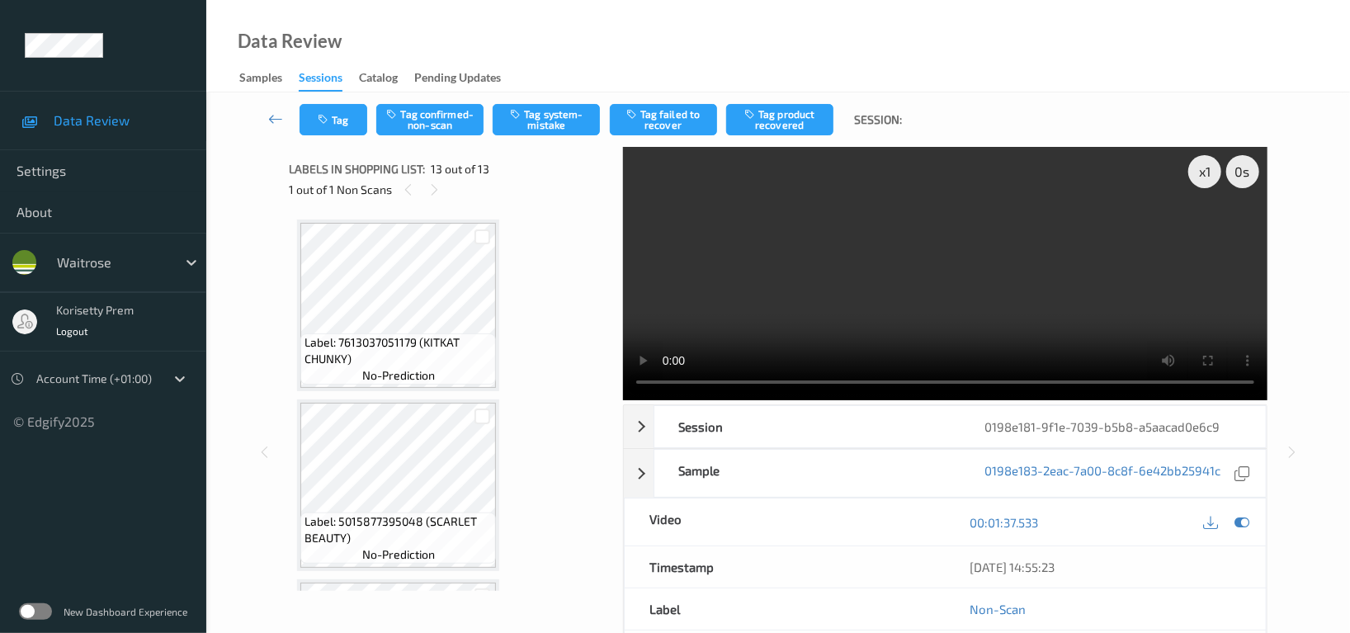
click at [944, 253] on video at bounding box center [945, 273] width 644 height 253
click at [1010, 273] on video at bounding box center [945, 273] width 644 height 253
click at [1080, 273] on video at bounding box center [945, 273] width 644 height 253
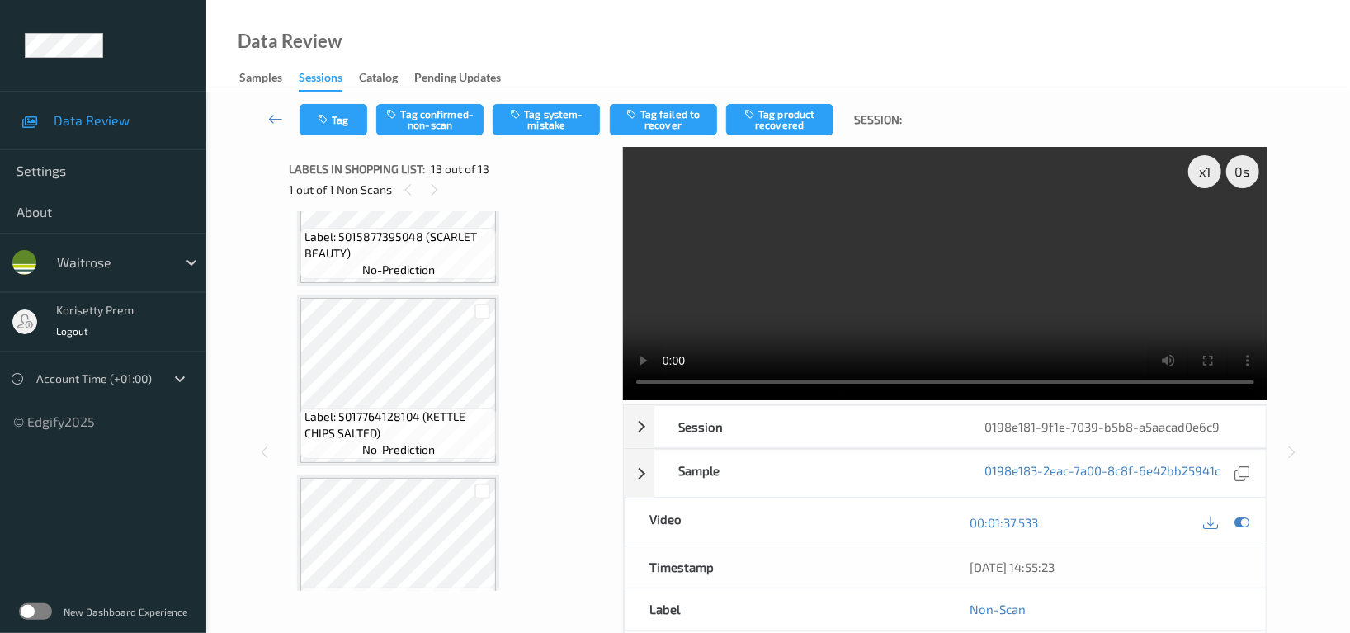
scroll to position [329, 0]
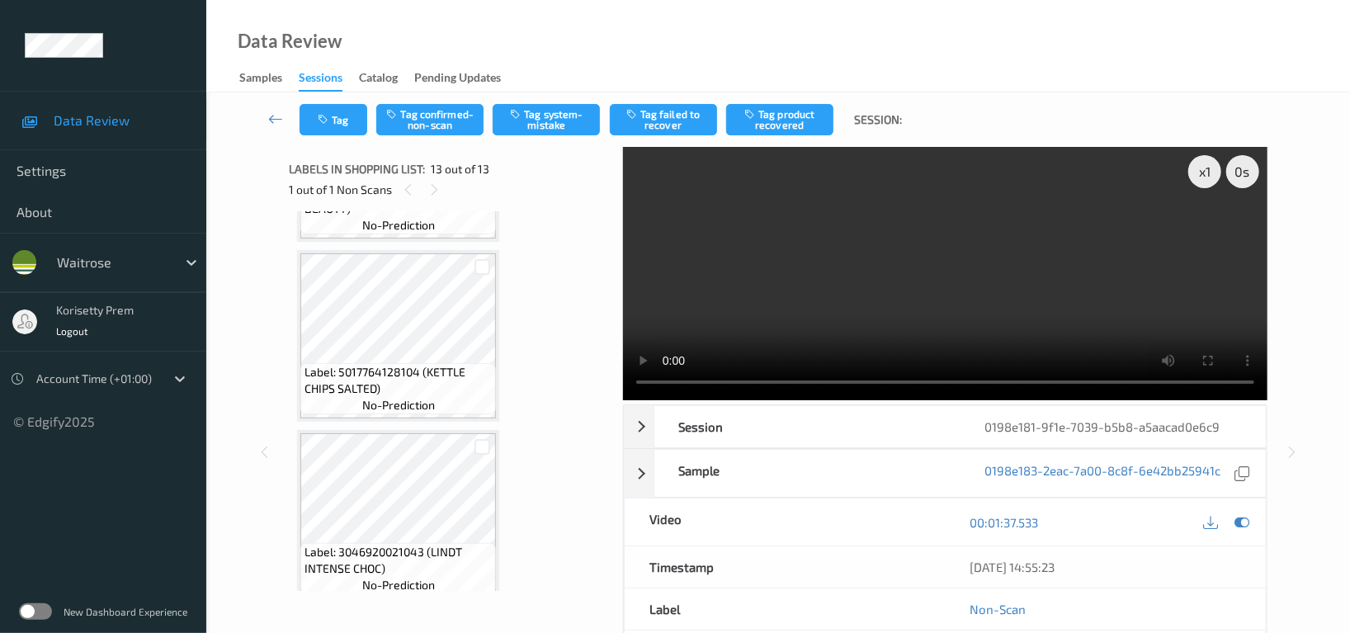
click at [1001, 268] on video at bounding box center [945, 273] width 644 height 253
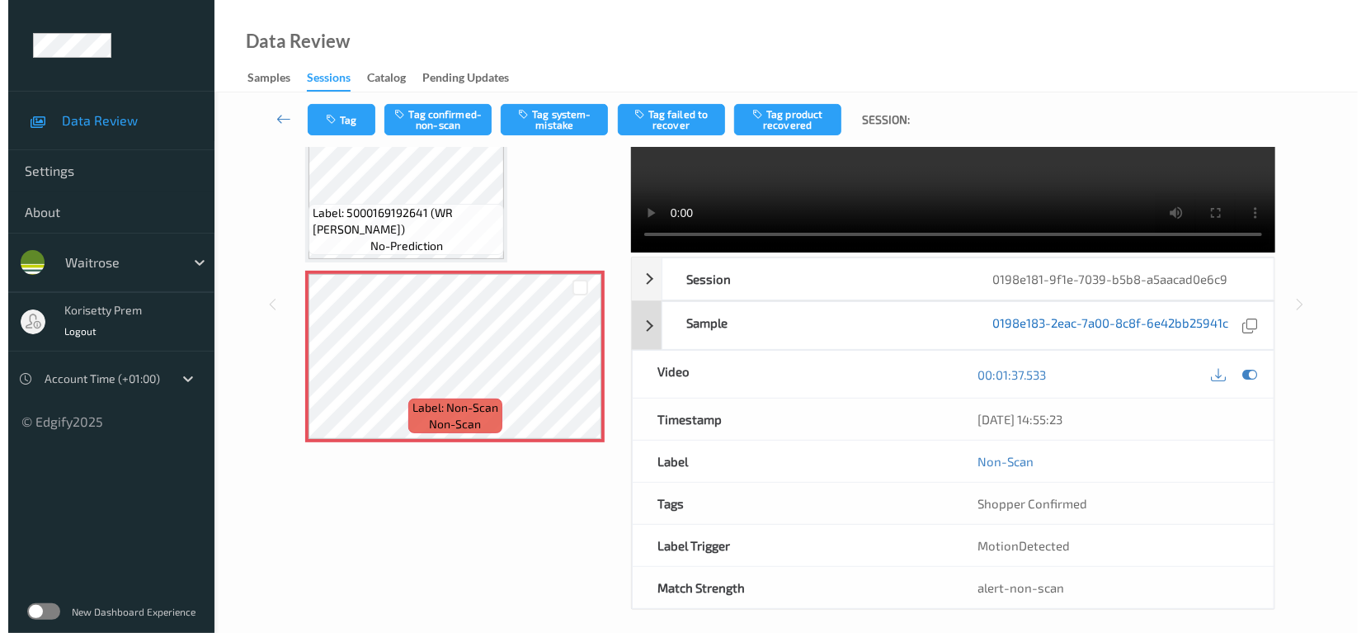
scroll to position [0, 0]
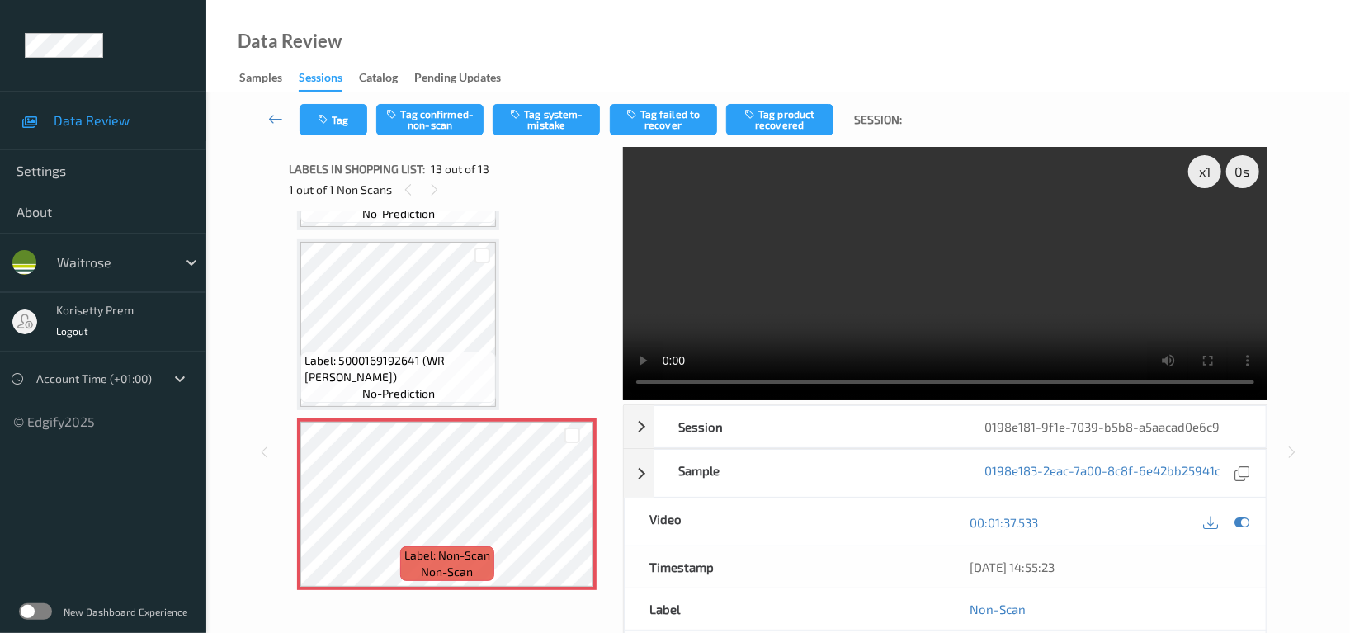
click at [1026, 320] on video at bounding box center [945, 273] width 644 height 253
click at [1024, 261] on video at bounding box center [945, 273] width 644 height 253
click at [547, 113] on button "Tag system-mistake" at bounding box center [545, 119] width 107 height 31
click at [338, 117] on button "Tag" at bounding box center [333, 119] width 68 height 31
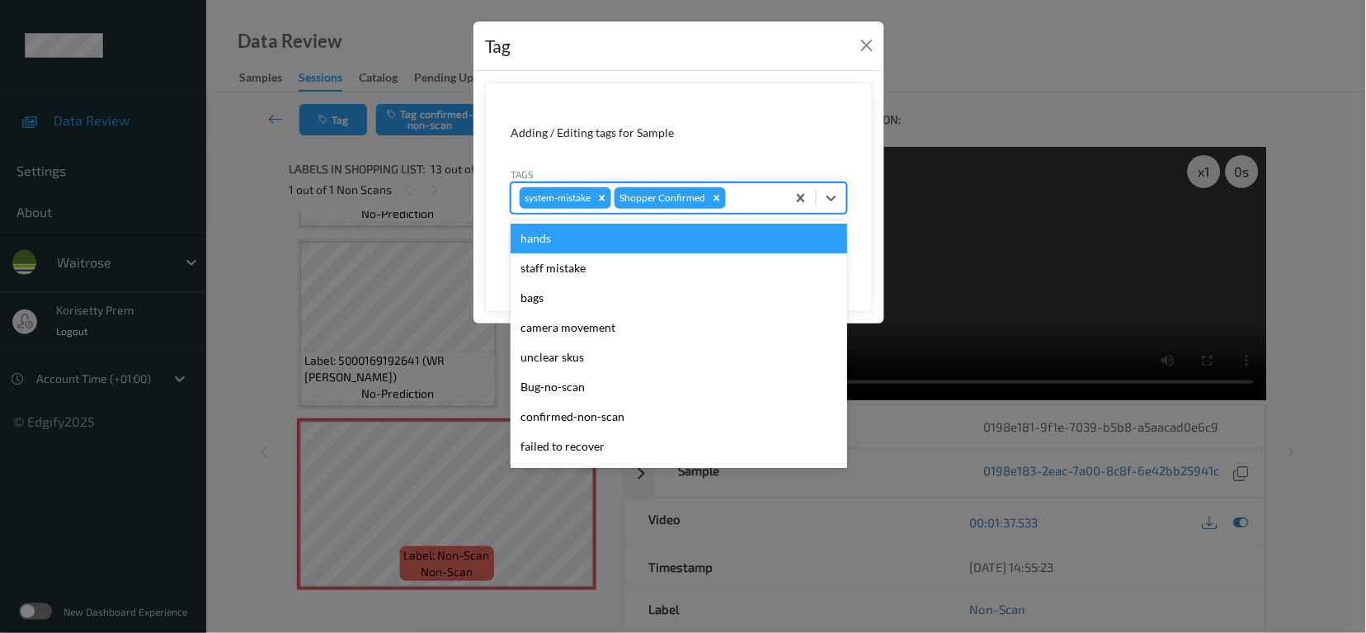
click at [772, 199] on div at bounding box center [753, 198] width 49 height 20
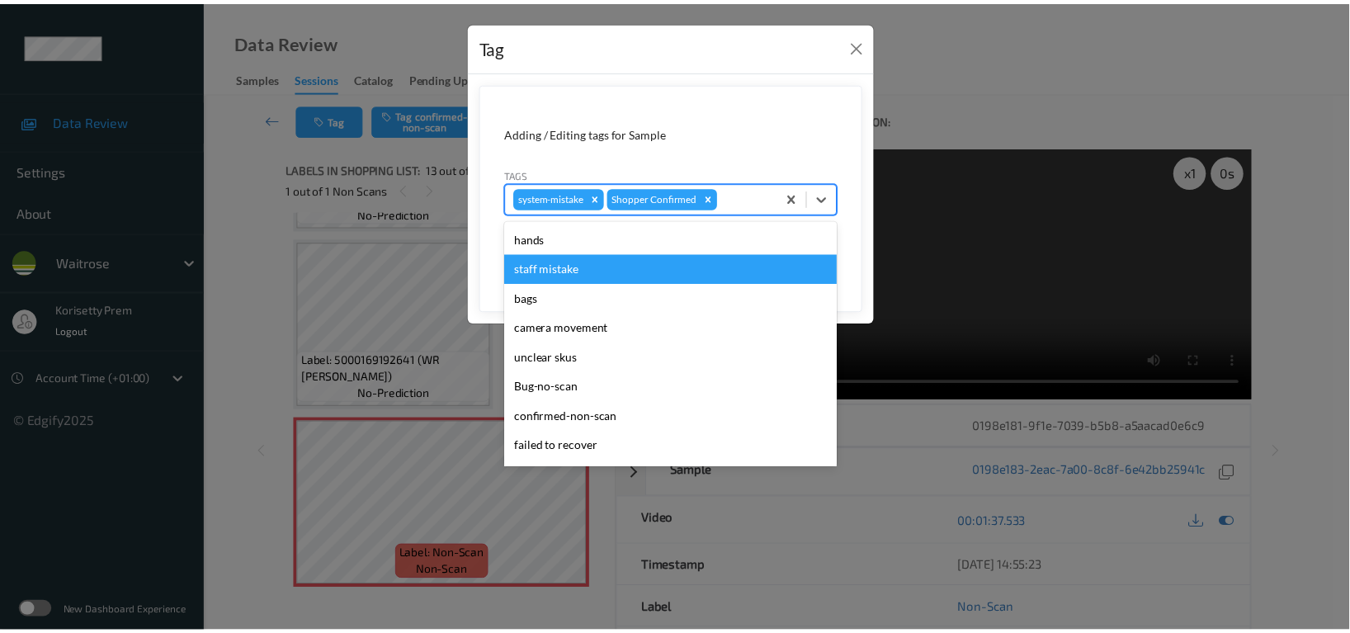
scroll to position [329, 0]
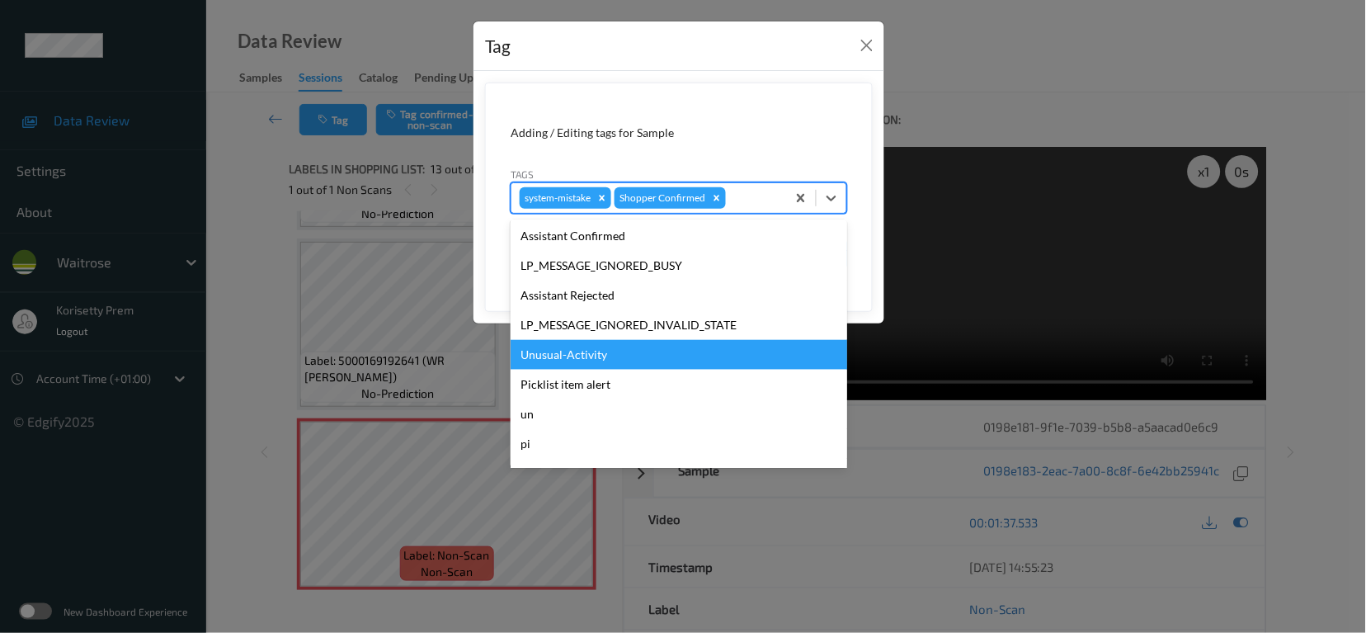
click at [577, 358] on div "Unusual-Activity" at bounding box center [679, 355] width 337 height 30
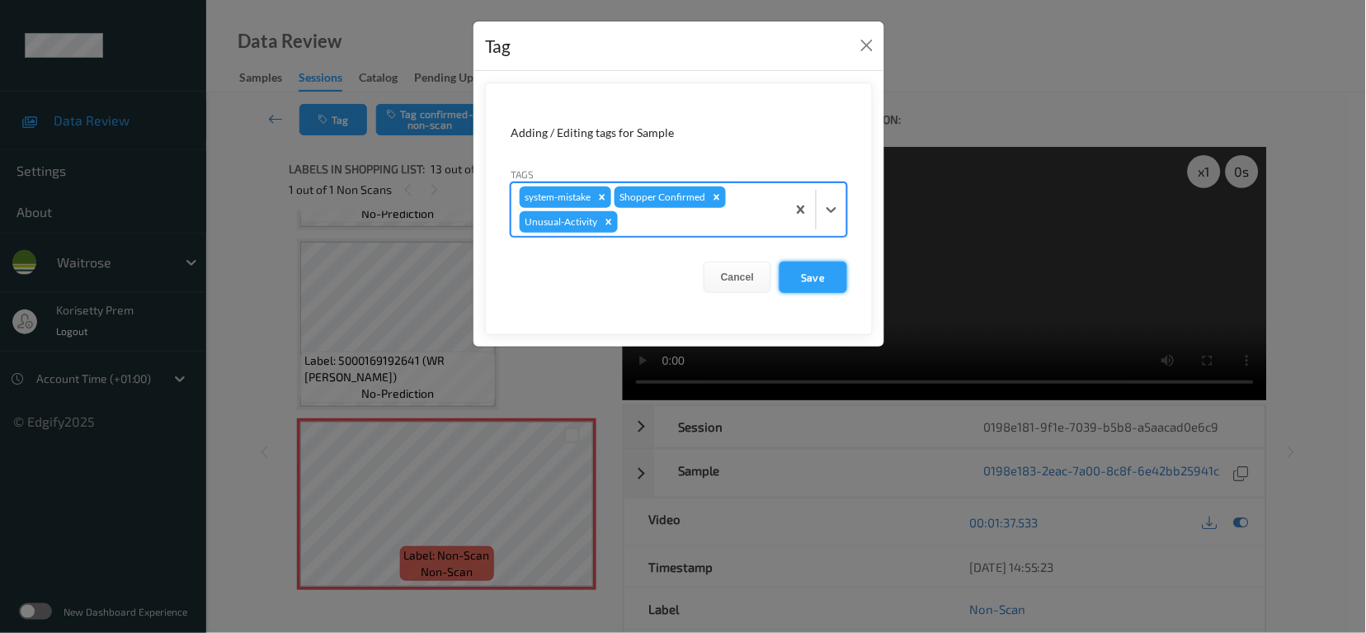
click at [816, 272] on button "Save" at bounding box center [814, 276] width 68 height 31
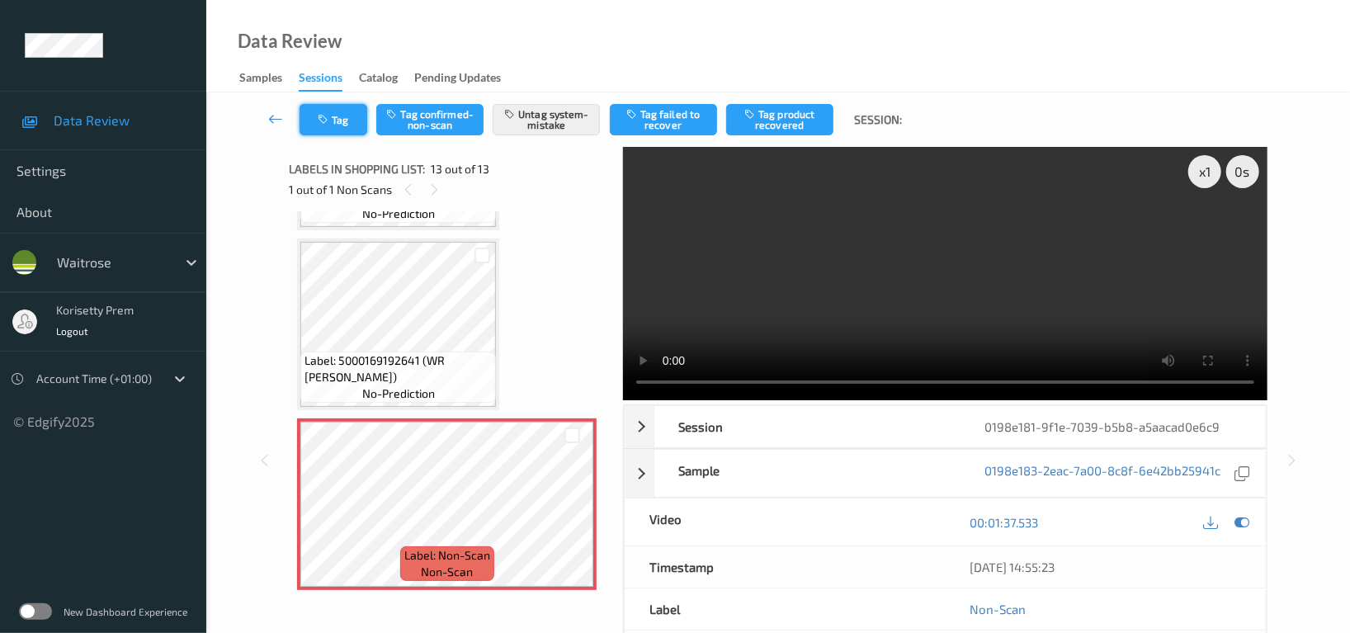
click at [332, 128] on button "Tag" at bounding box center [333, 119] width 68 height 31
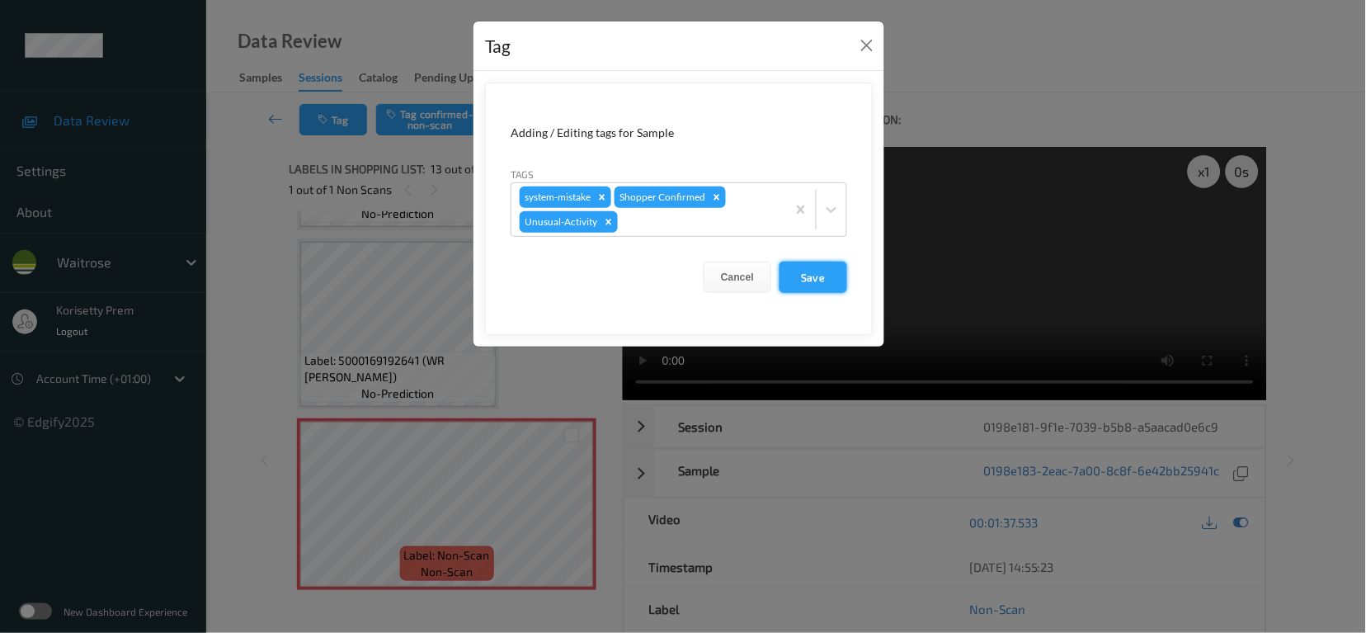
click at [841, 292] on button "Save" at bounding box center [814, 276] width 68 height 31
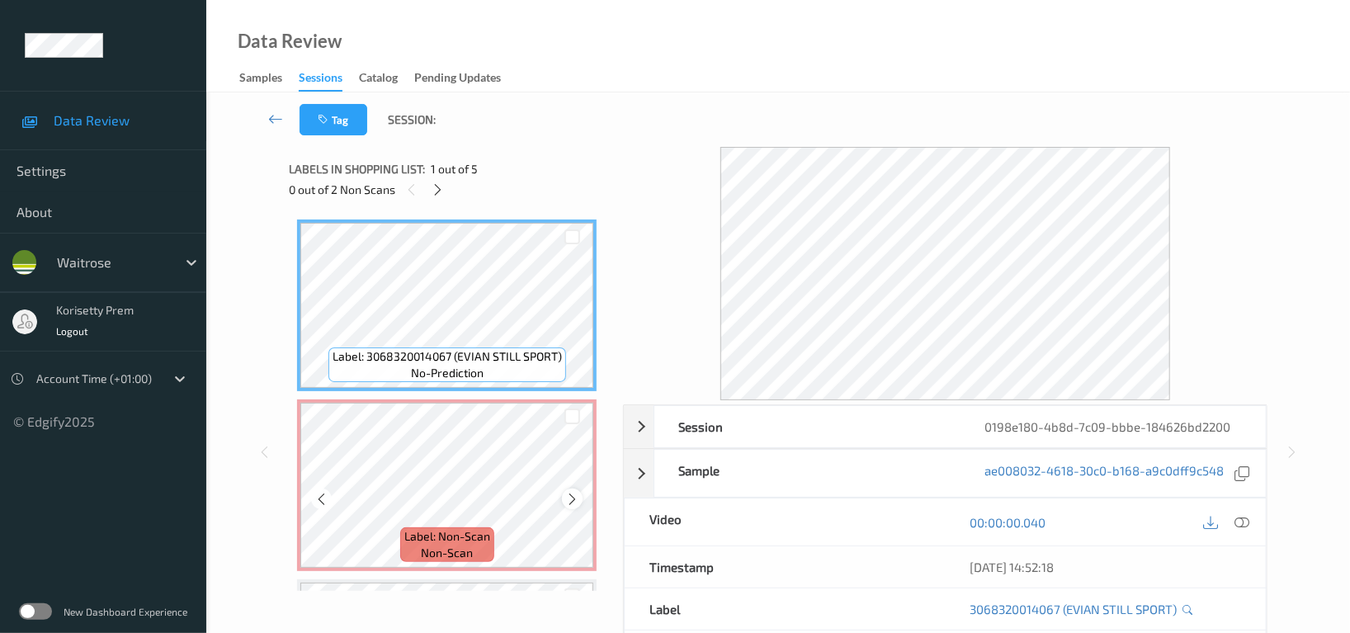
click at [567, 497] on icon at bounding box center [572, 499] width 14 height 15
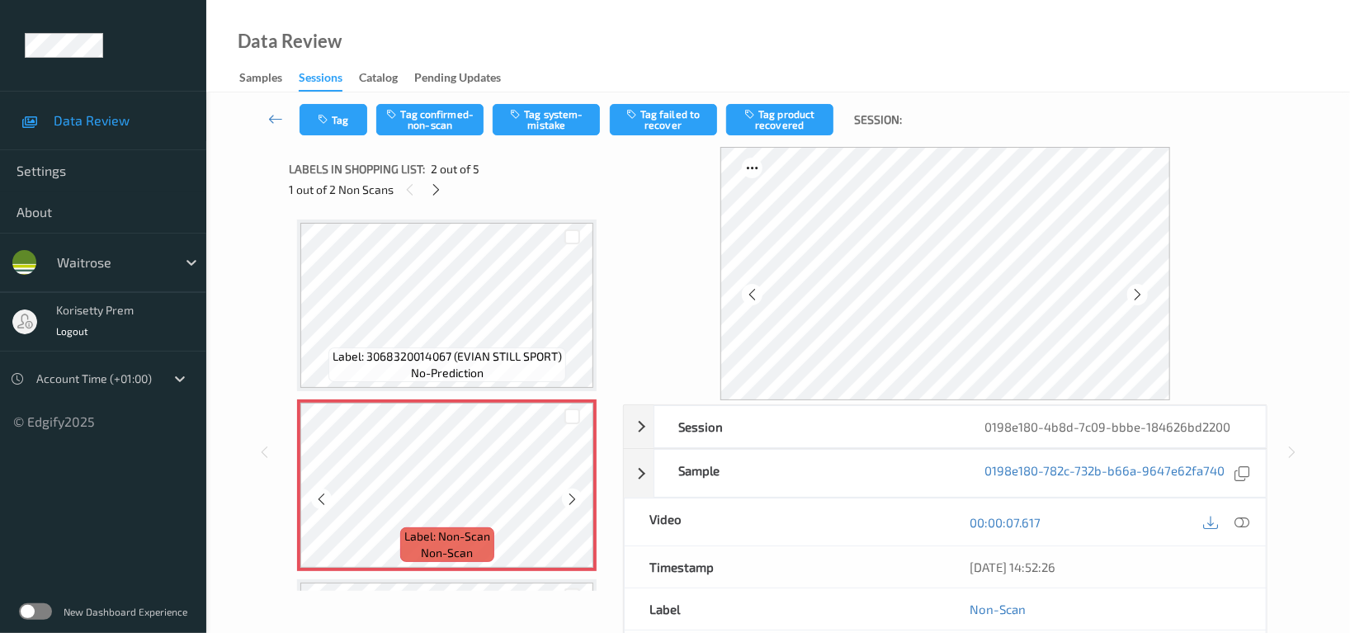
click at [568, 497] on icon at bounding box center [572, 499] width 14 height 15
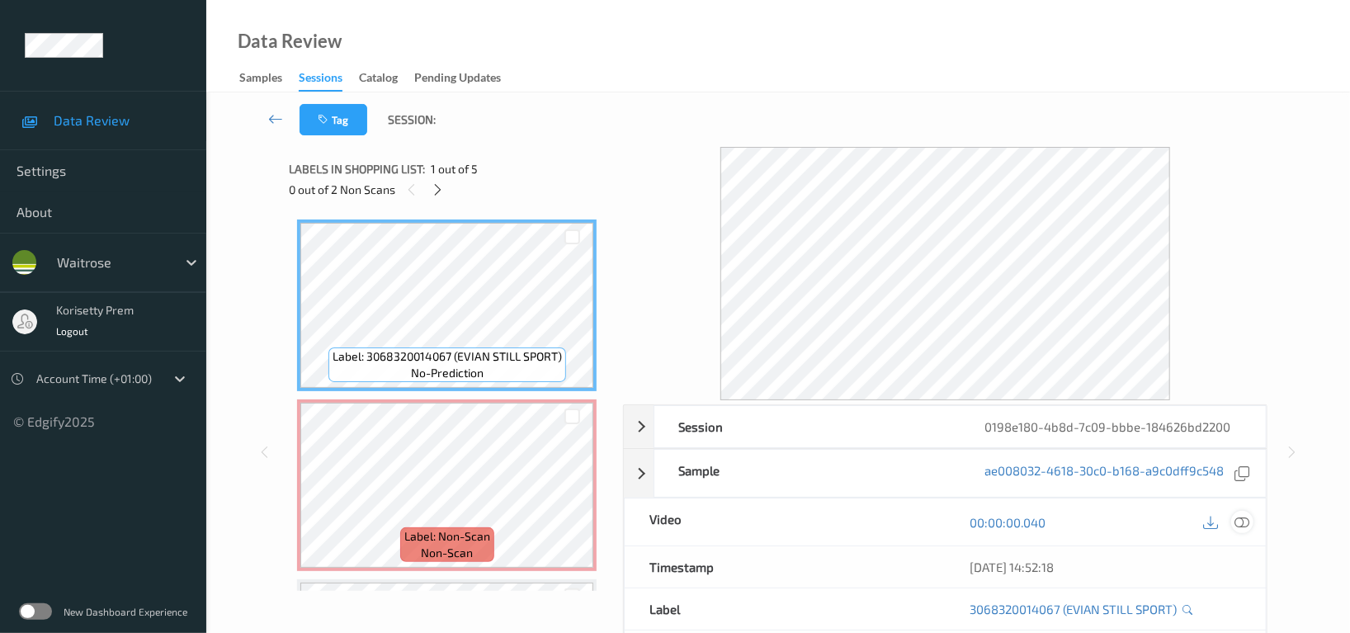
click at [1246, 523] on icon at bounding box center [1241, 522] width 15 height 15
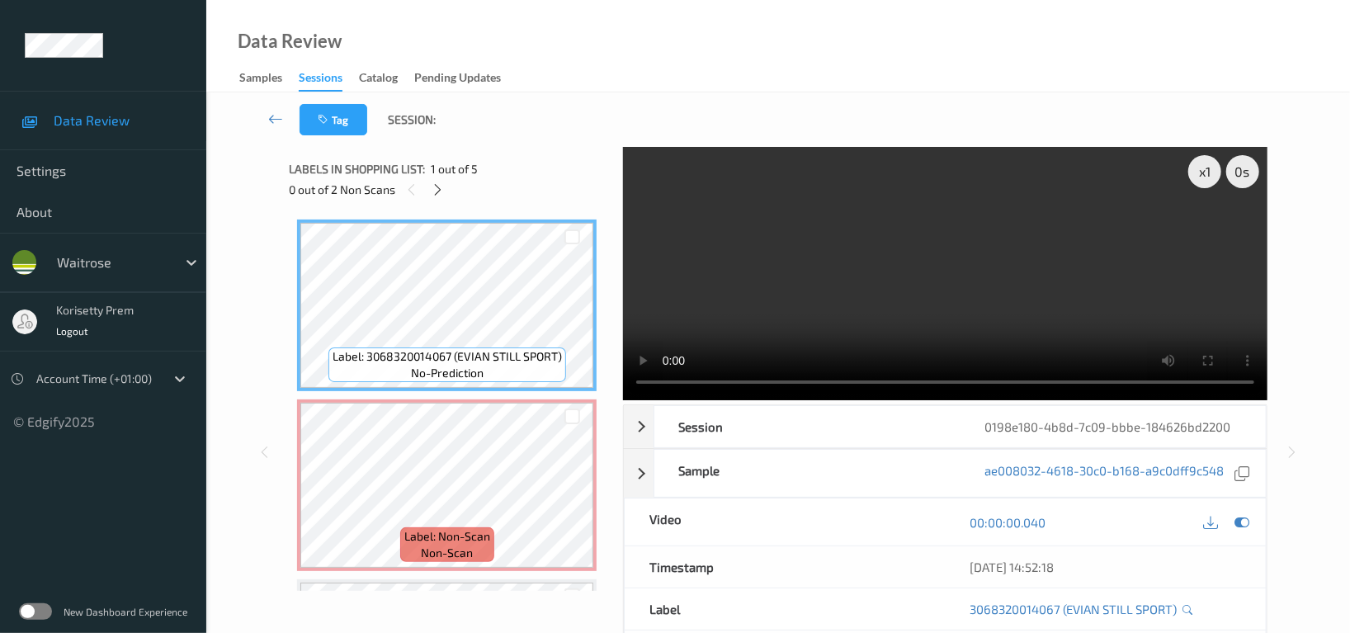
click at [1019, 308] on video at bounding box center [945, 273] width 644 height 253
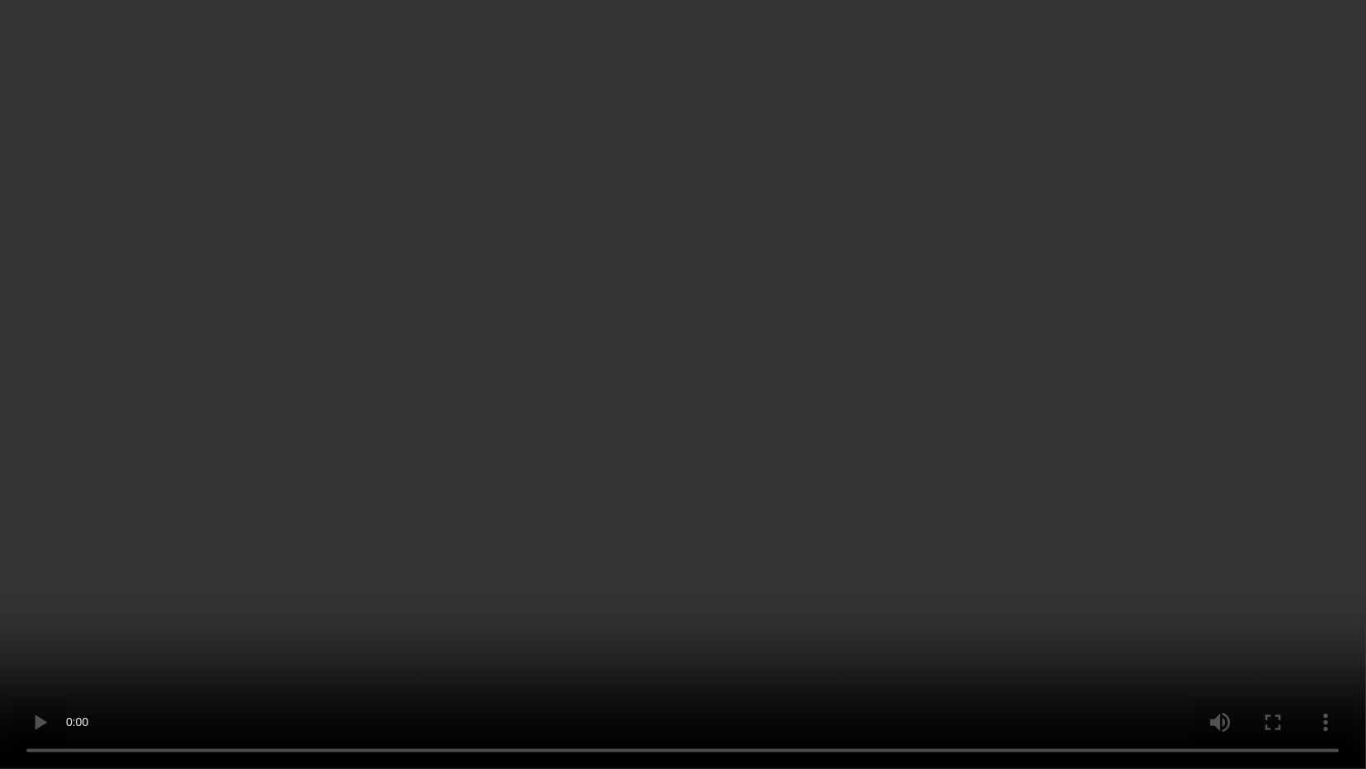
click at [685, 502] on video at bounding box center [683, 384] width 1366 height 769
click at [582, 398] on video at bounding box center [683, 384] width 1366 height 769
click at [1156, 361] on video at bounding box center [683, 384] width 1366 height 769
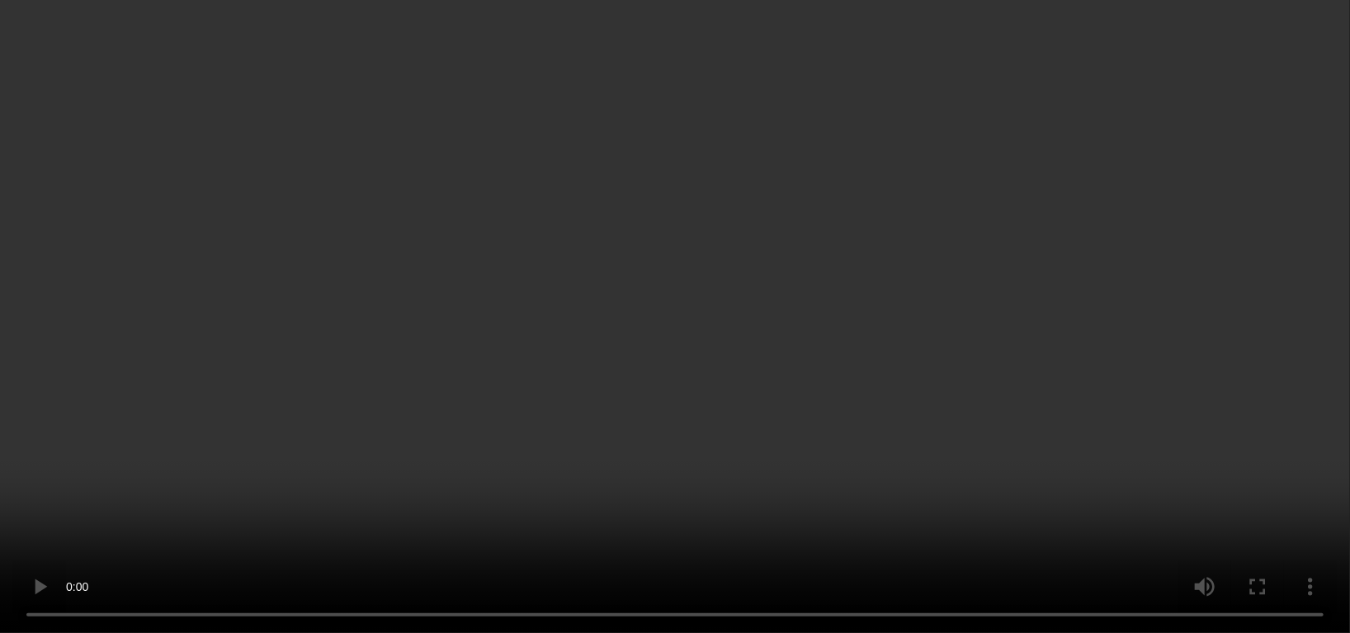
scroll to position [304, 0]
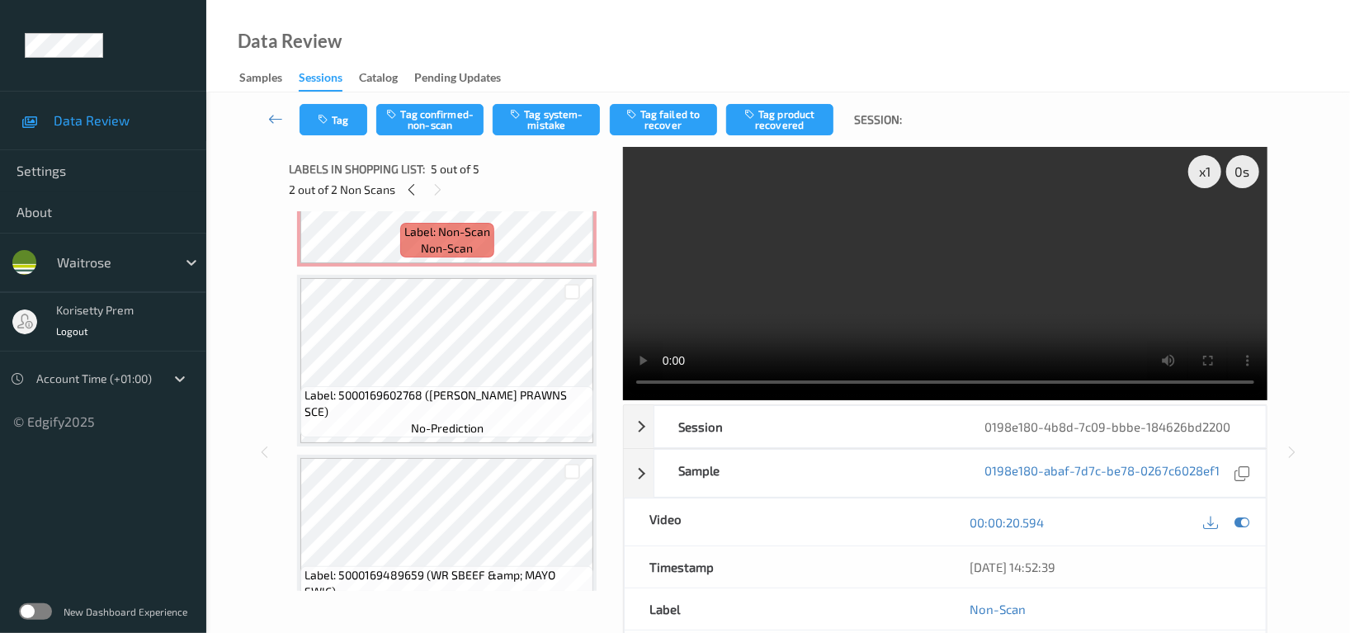
click at [963, 261] on video at bounding box center [945, 273] width 644 height 253
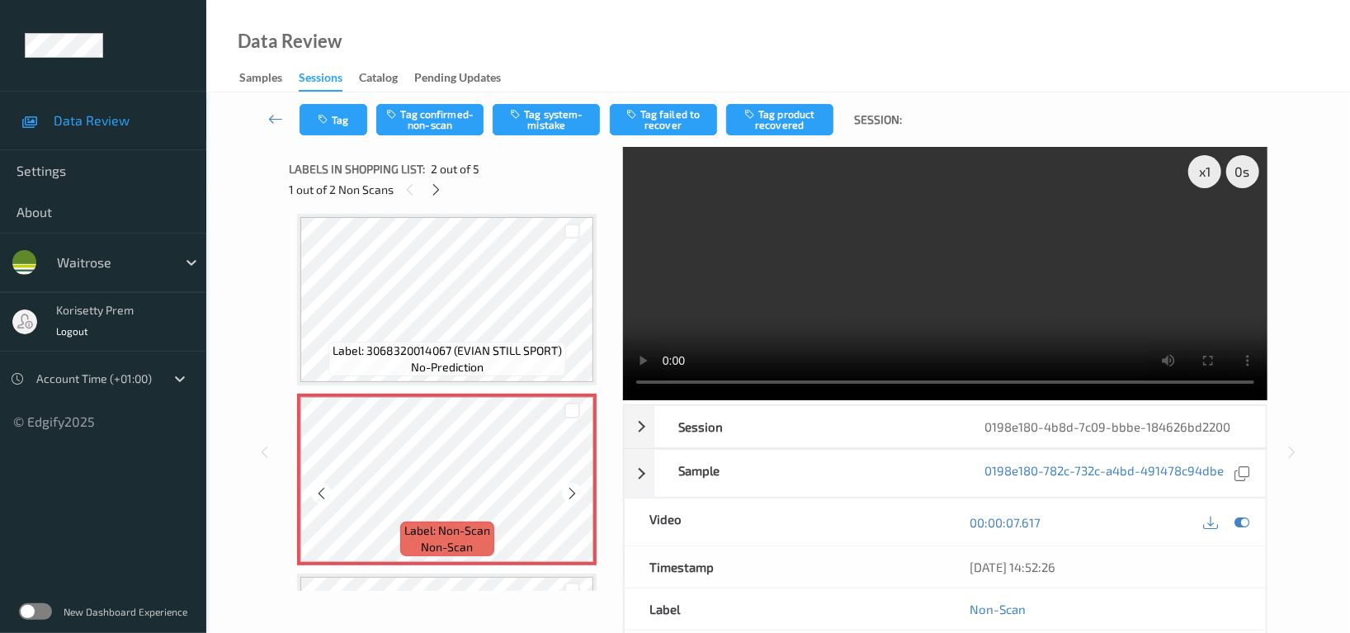
scroll to position [0, 0]
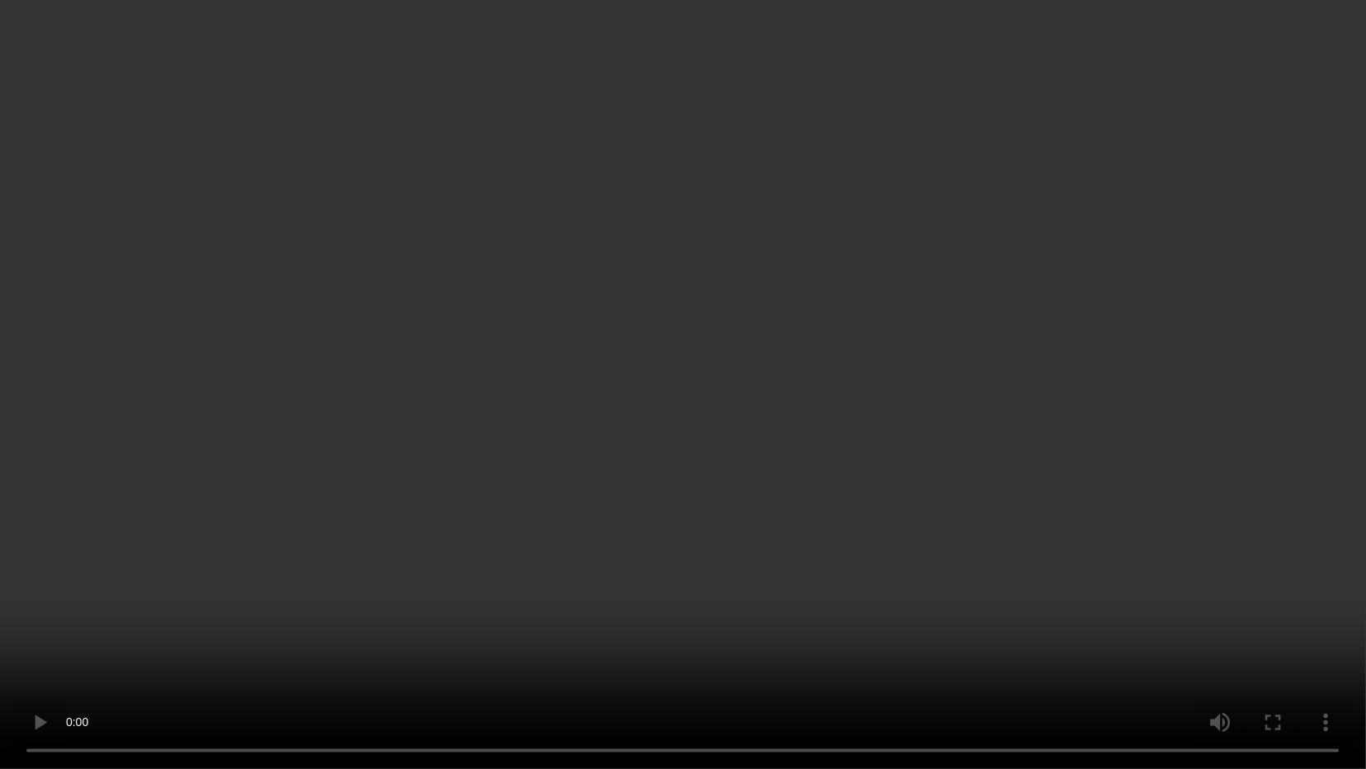
click at [1002, 224] on video at bounding box center [683, 384] width 1366 height 769
click at [861, 285] on video at bounding box center [683, 384] width 1366 height 769
click at [648, 350] on video at bounding box center [683, 384] width 1366 height 769
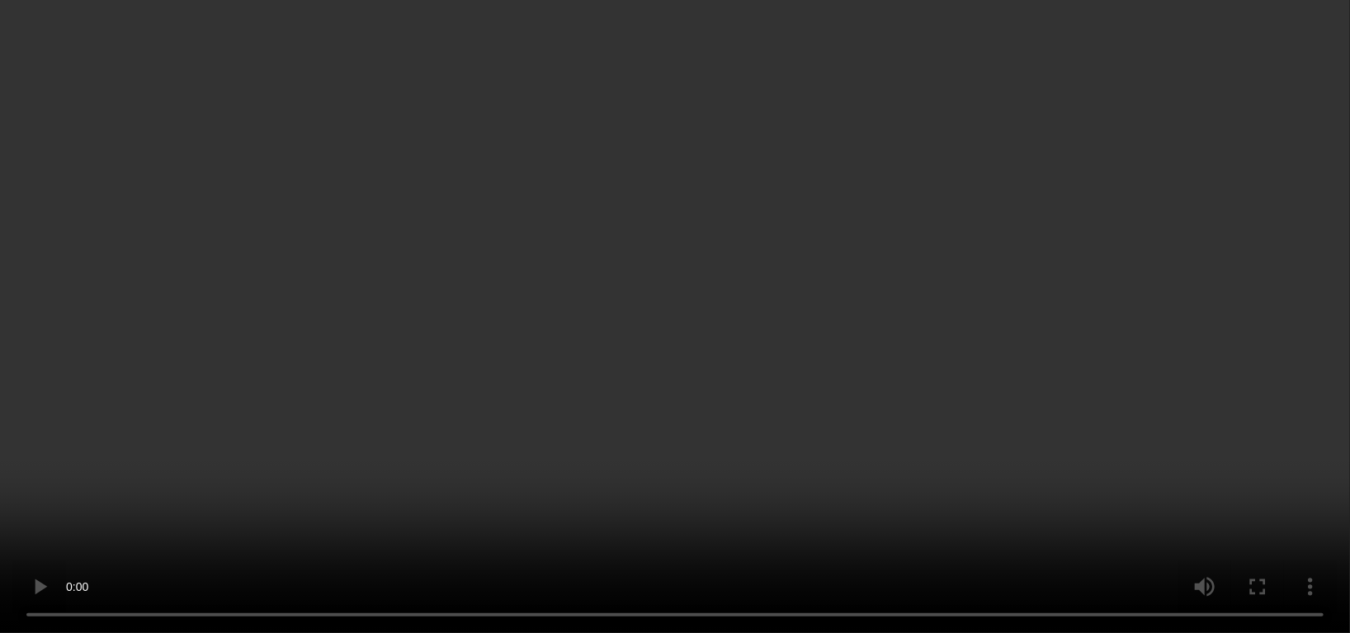
scroll to position [110, 0]
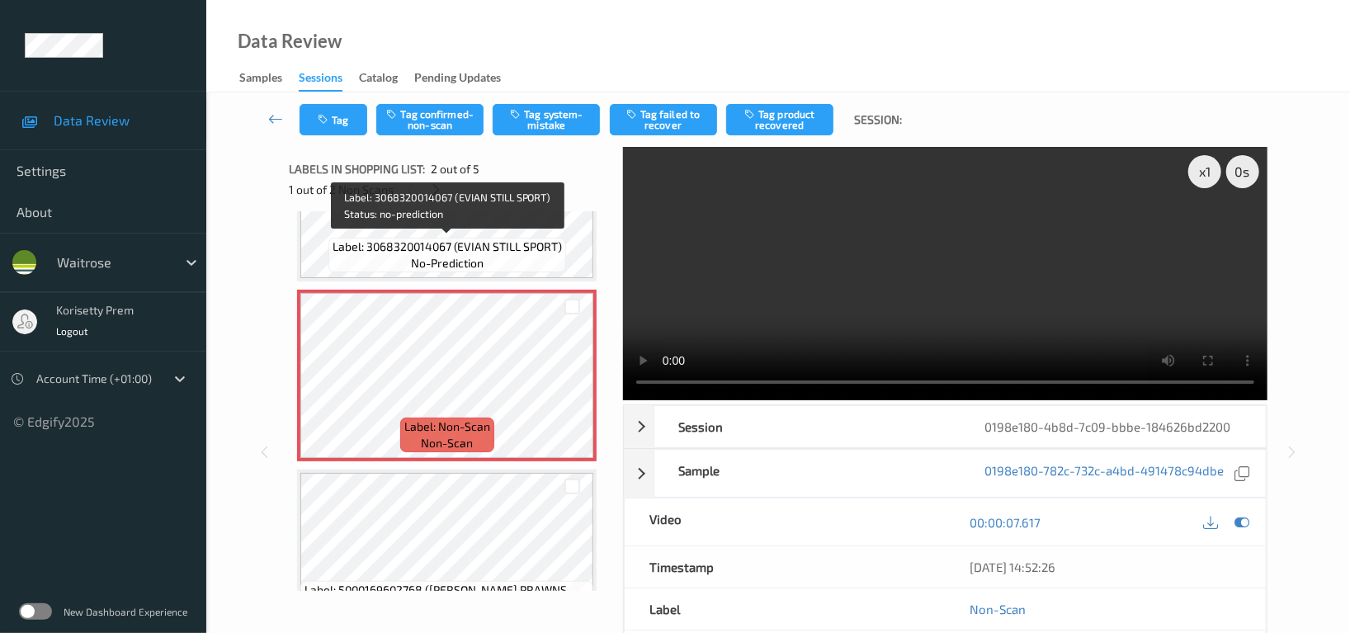
click at [451, 241] on span "Label: 3068320014067 (EVIAN STILL SPORT)" at bounding box center [446, 246] width 229 height 16
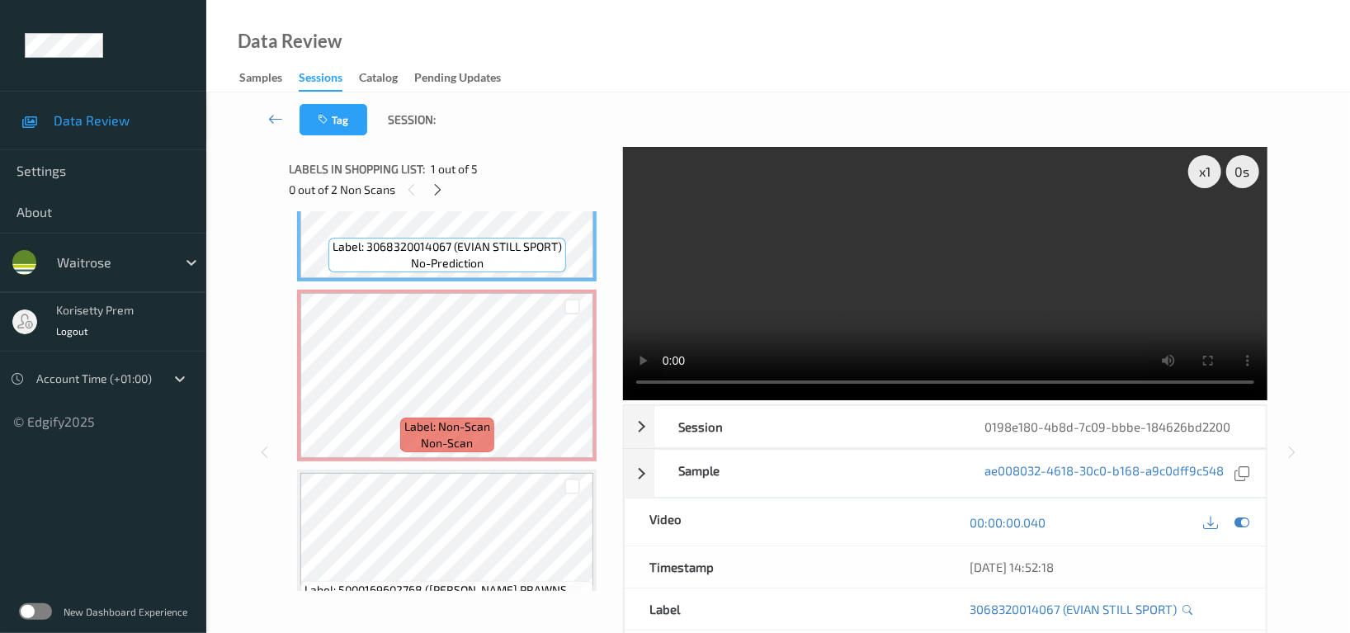
click at [823, 236] on video at bounding box center [945, 273] width 644 height 253
click at [1016, 298] on video at bounding box center [945, 273] width 644 height 253
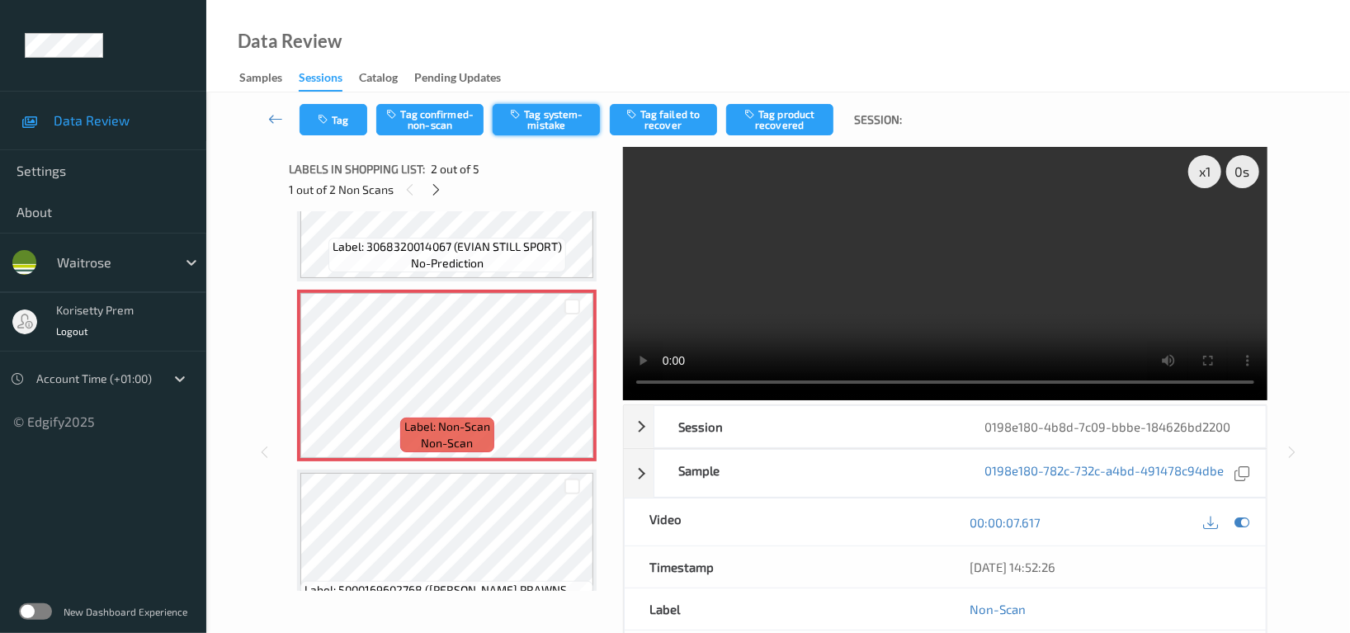
click at [559, 110] on button "Tag system-mistake" at bounding box center [545, 119] width 107 height 31
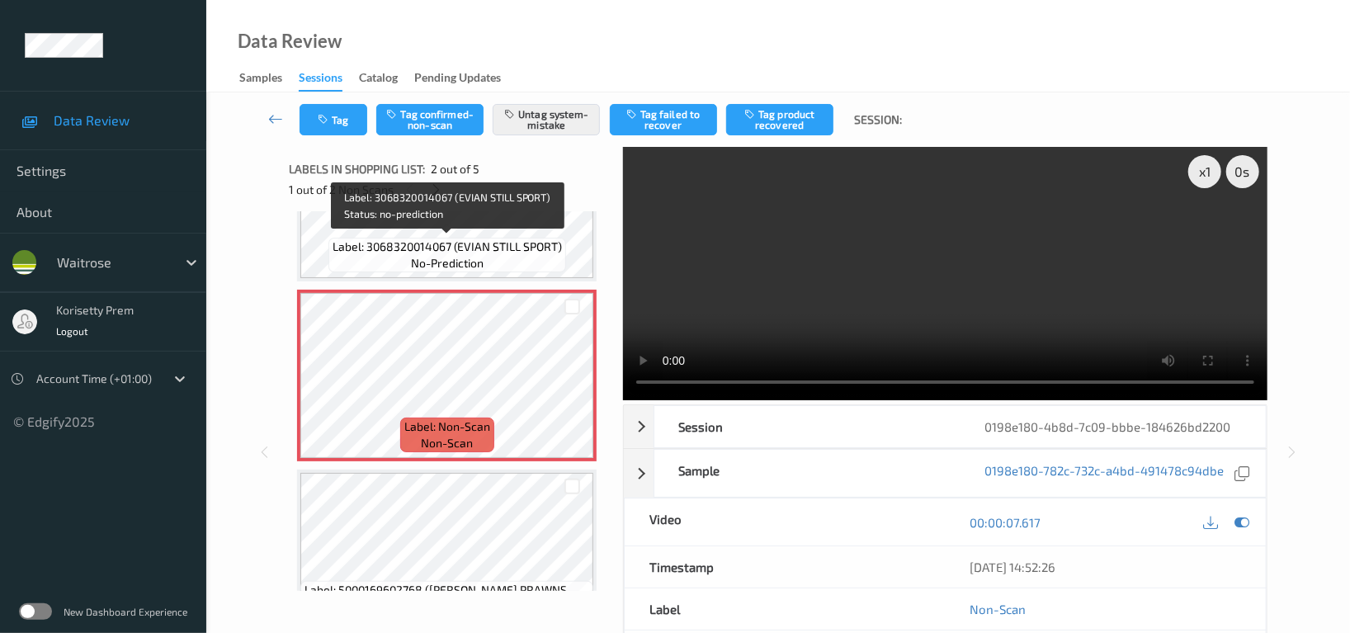
click at [465, 255] on span "no-prediction" at bounding box center [447, 263] width 73 height 16
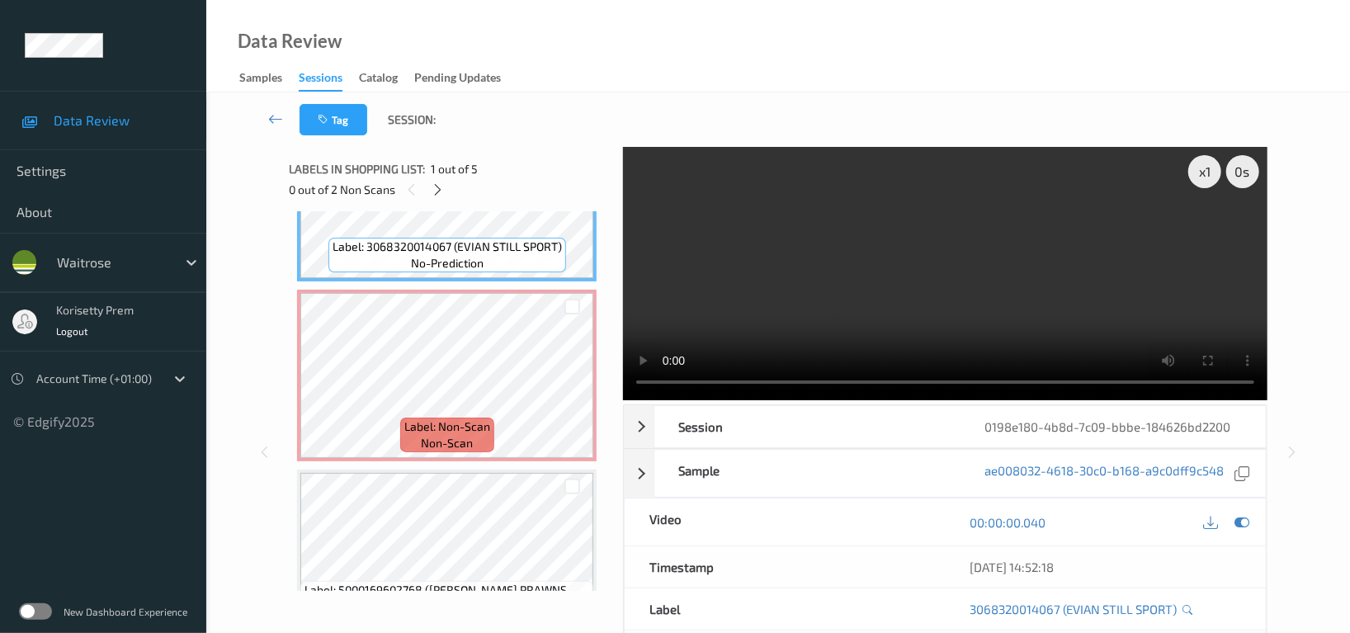
click at [738, 207] on video at bounding box center [945, 273] width 644 height 253
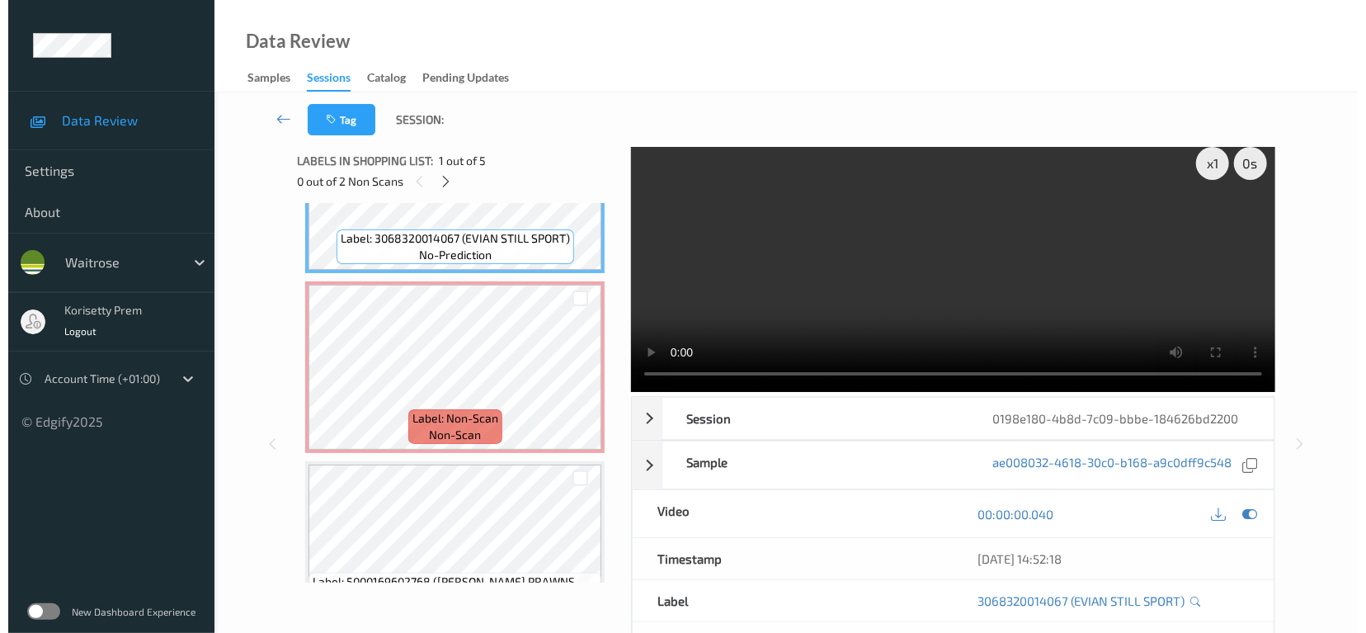
scroll to position [0, 0]
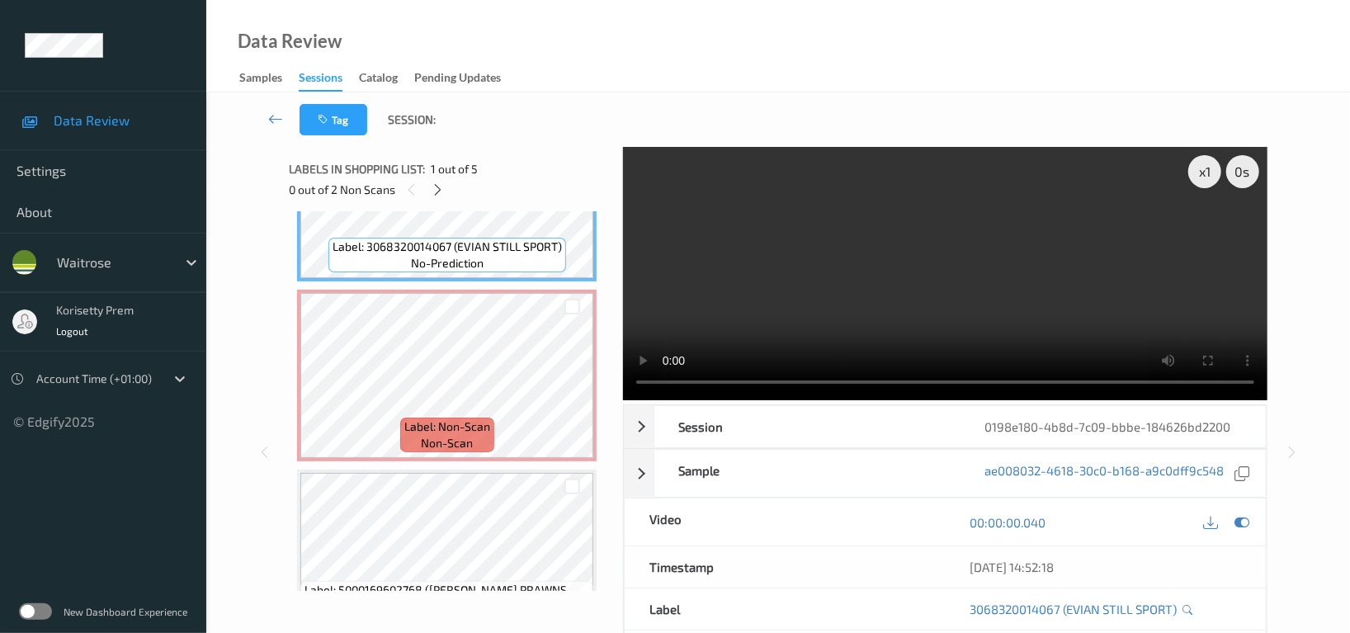
click at [992, 312] on video at bounding box center [945, 273] width 644 height 253
click at [808, 286] on video at bounding box center [945, 273] width 644 height 253
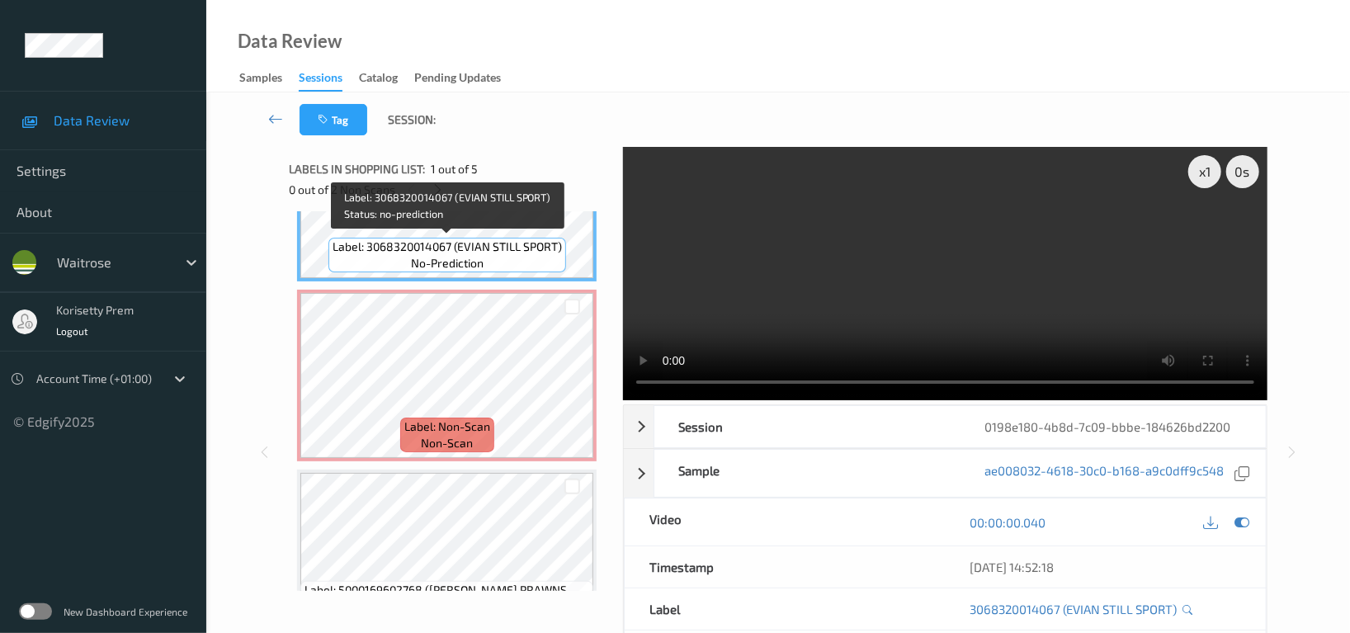
click at [492, 260] on div "Label: 3068320014067 (EVIAN STILL SPORT) no-prediction" at bounding box center [447, 255] width 238 height 35
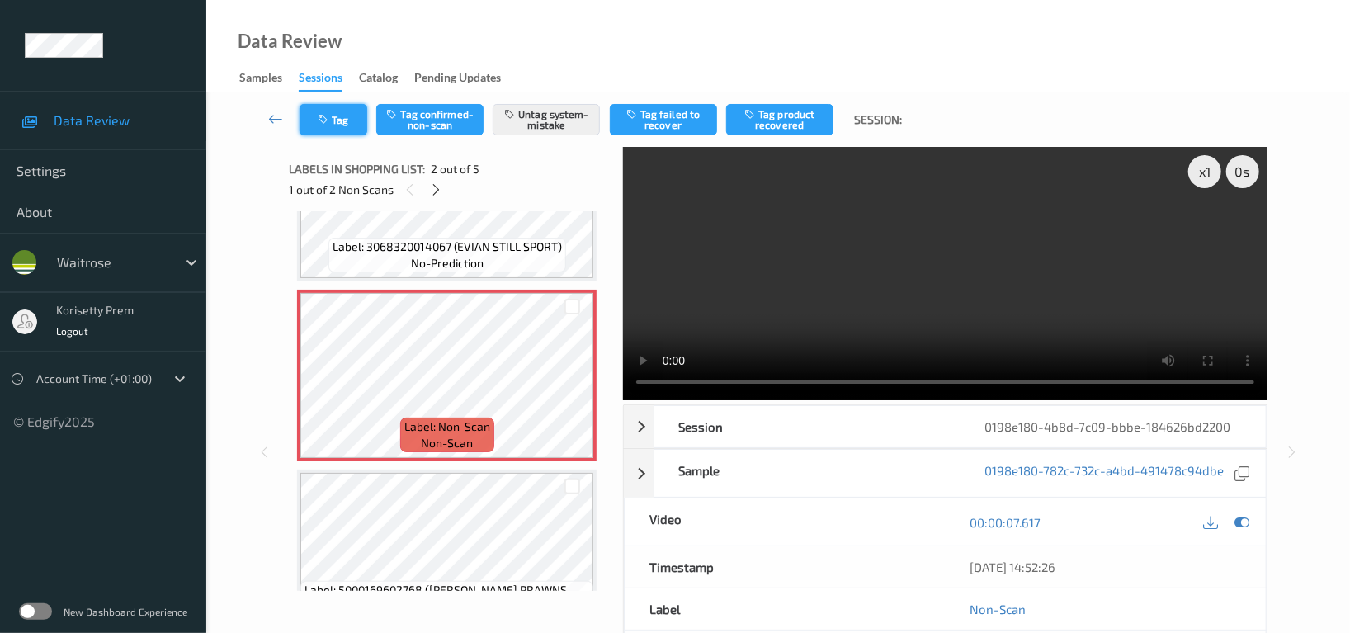
click at [336, 117] on button "Tag" at bounding box center [333, 119] width 68 height 31
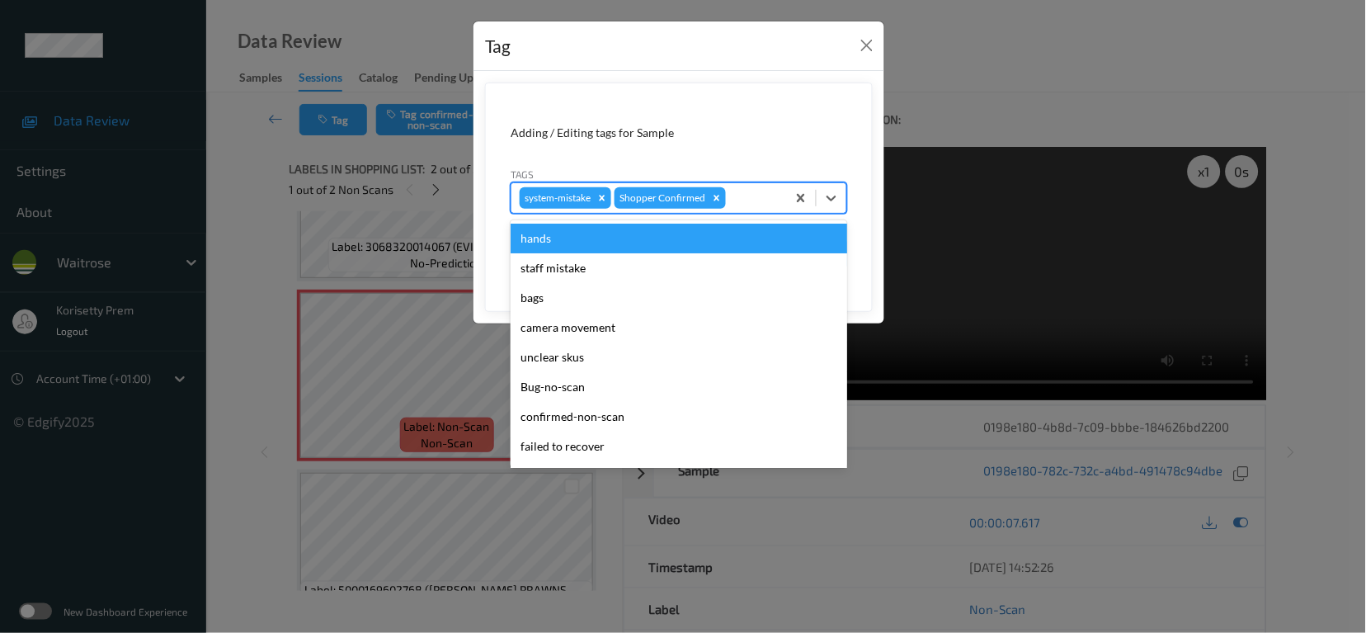
click at [752, 195] on div at bounding box center [753, 198] width 49 height 20
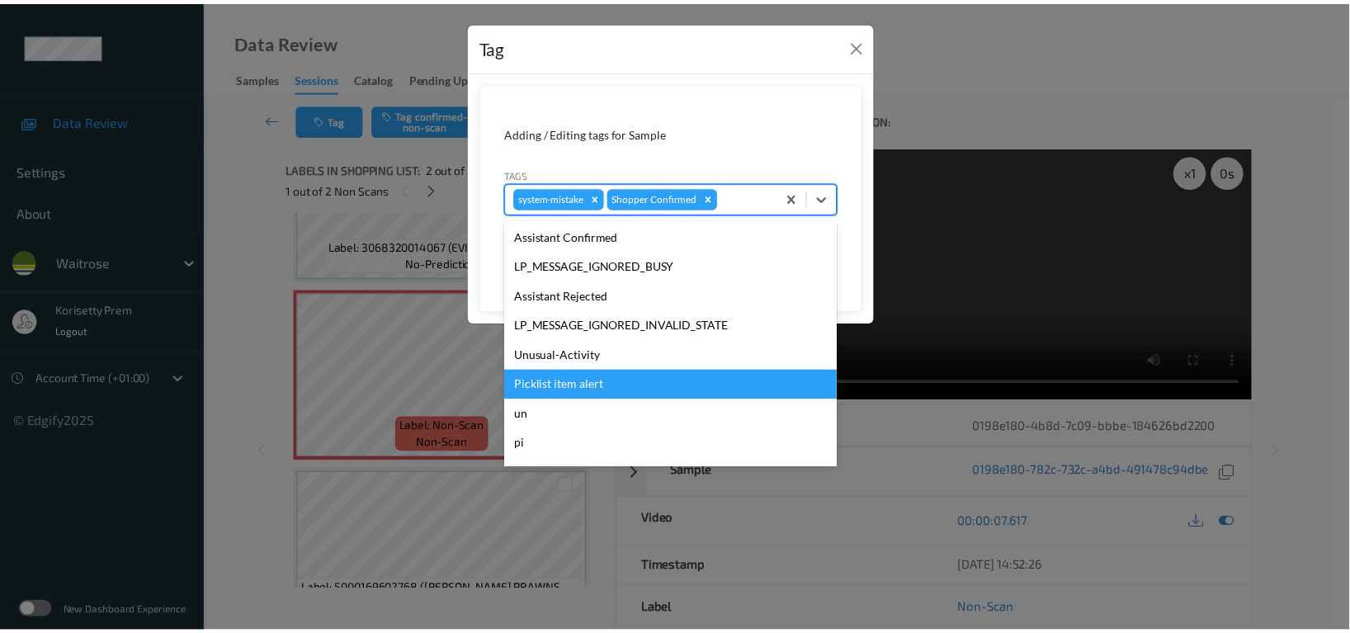
scroll to position [351, 0]
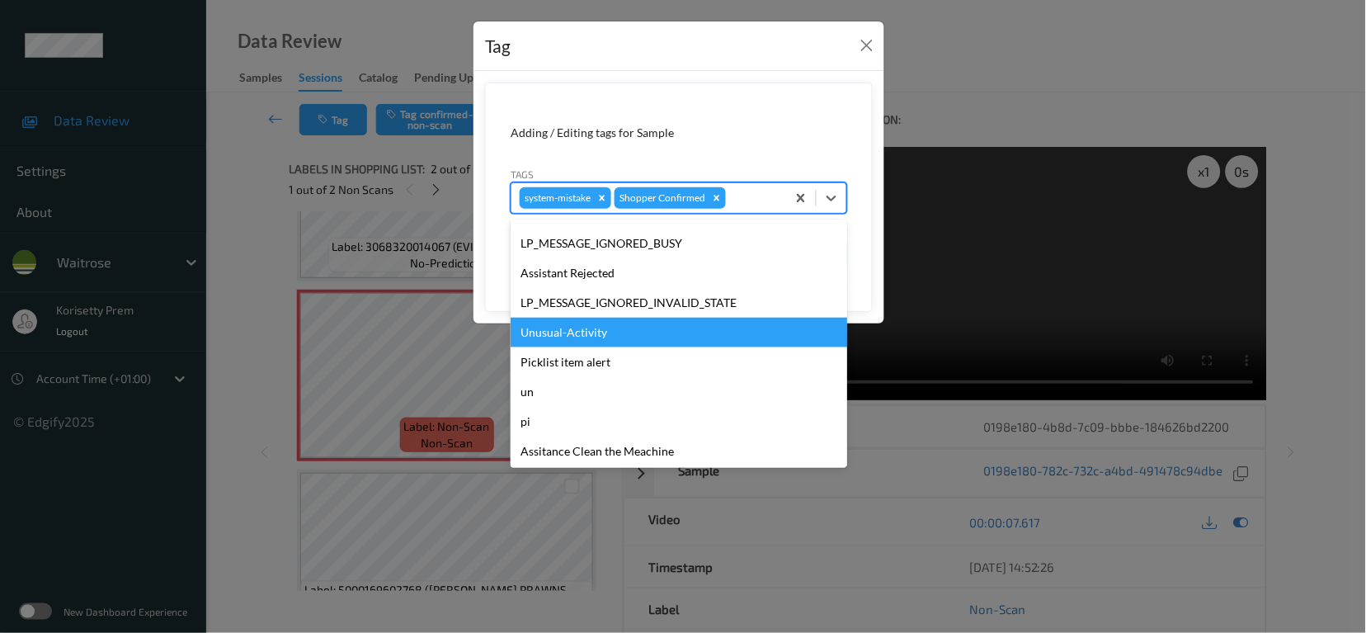
click at [587, 333] on div "Unusual-Activity" at bounding box center [679, 333] width 337 height 30
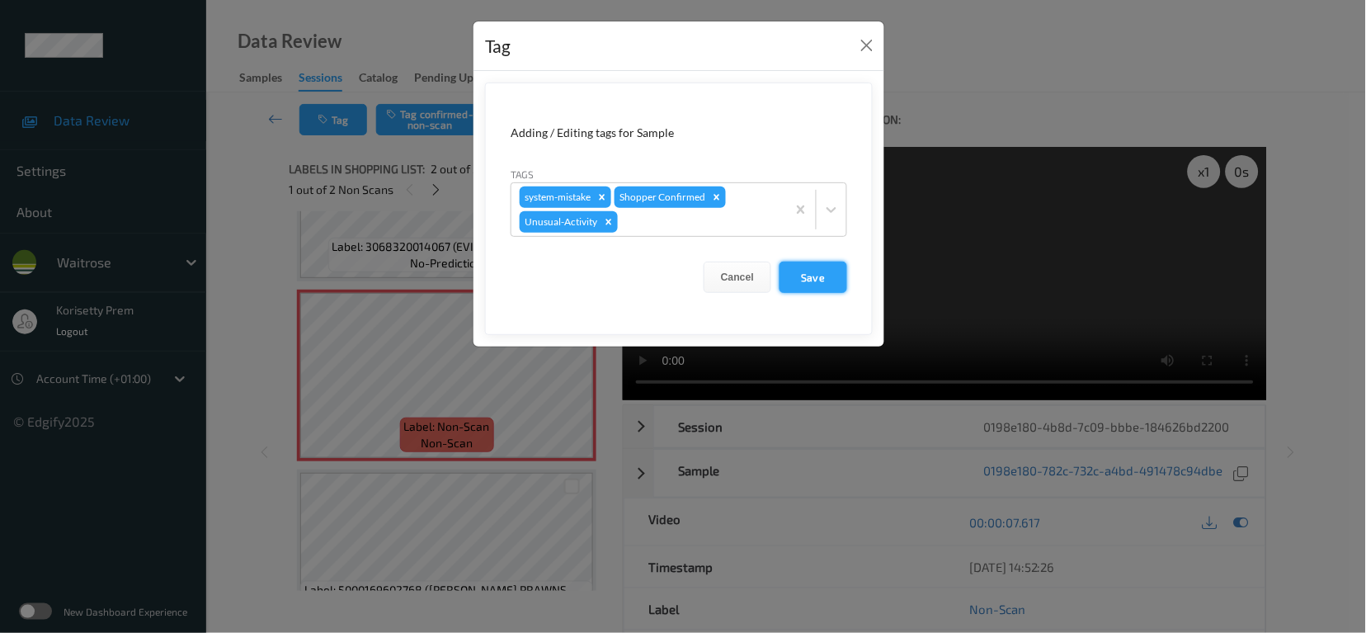
click at [812, 274] on button "Save" at bounding box center [814, 276] width 68 height 31
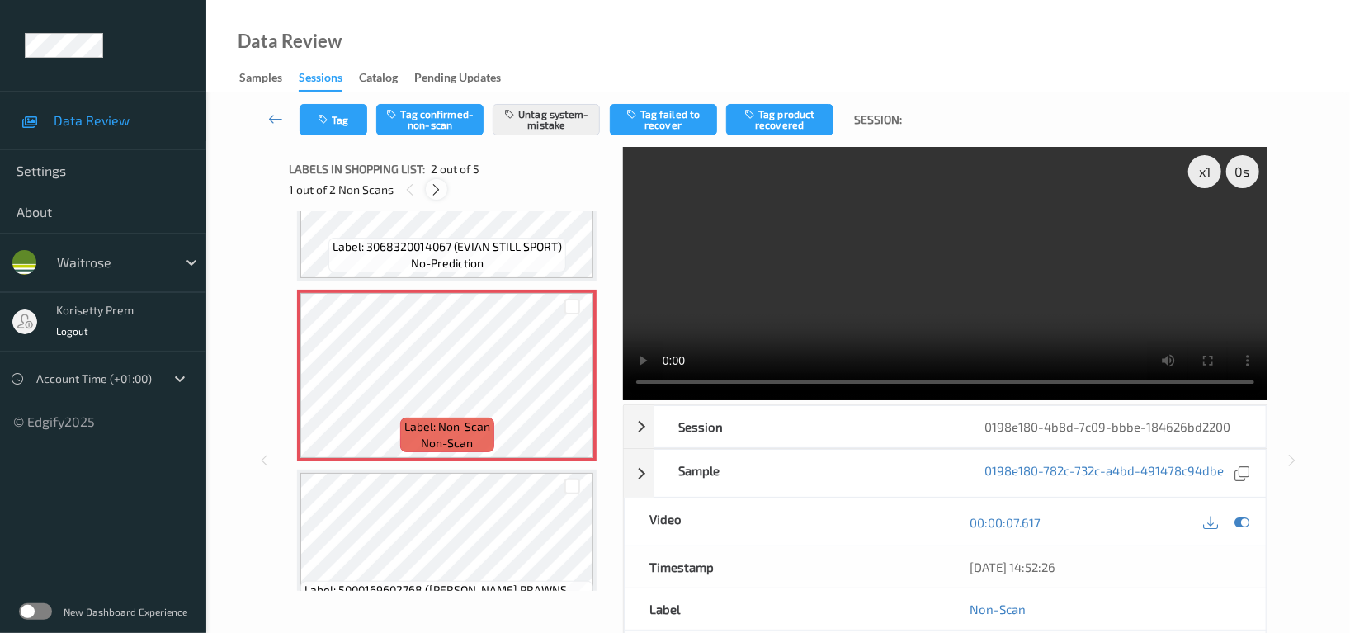
click at [434, 197] on div at bounding box center [436, 189] width 21 height 21
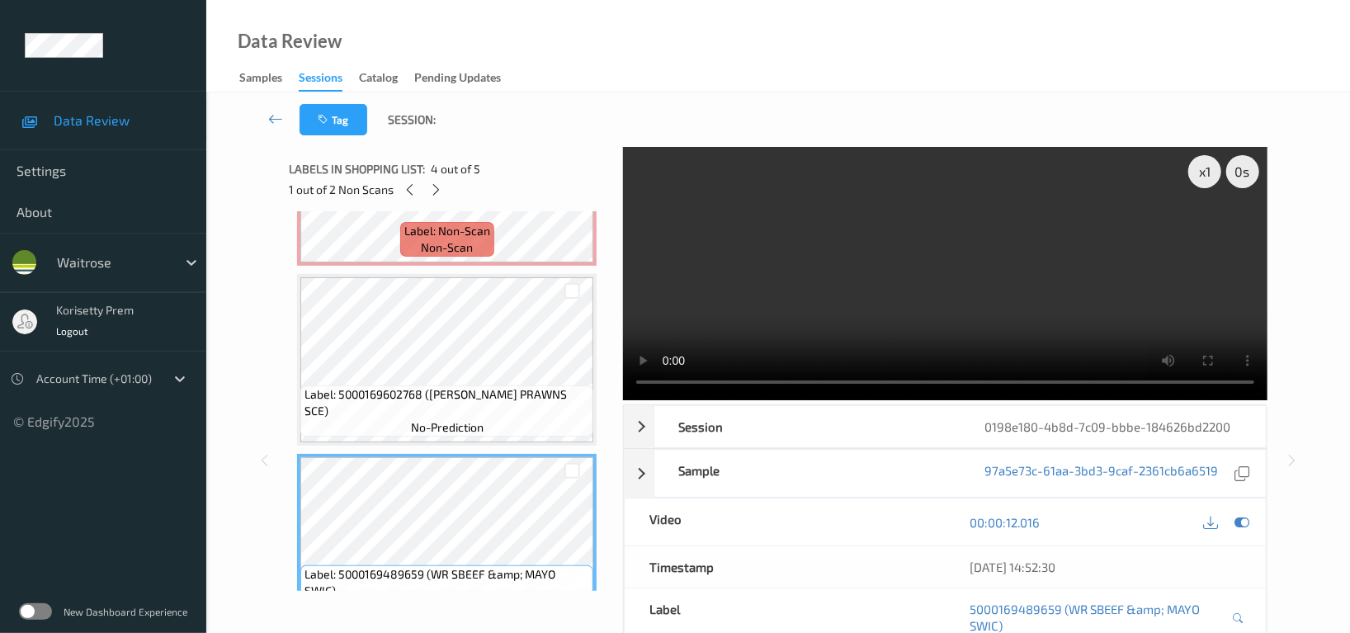
scroll to position [304, 0]
click at [850, 260] on video at bounding box center [945, 273] width 644 height 253
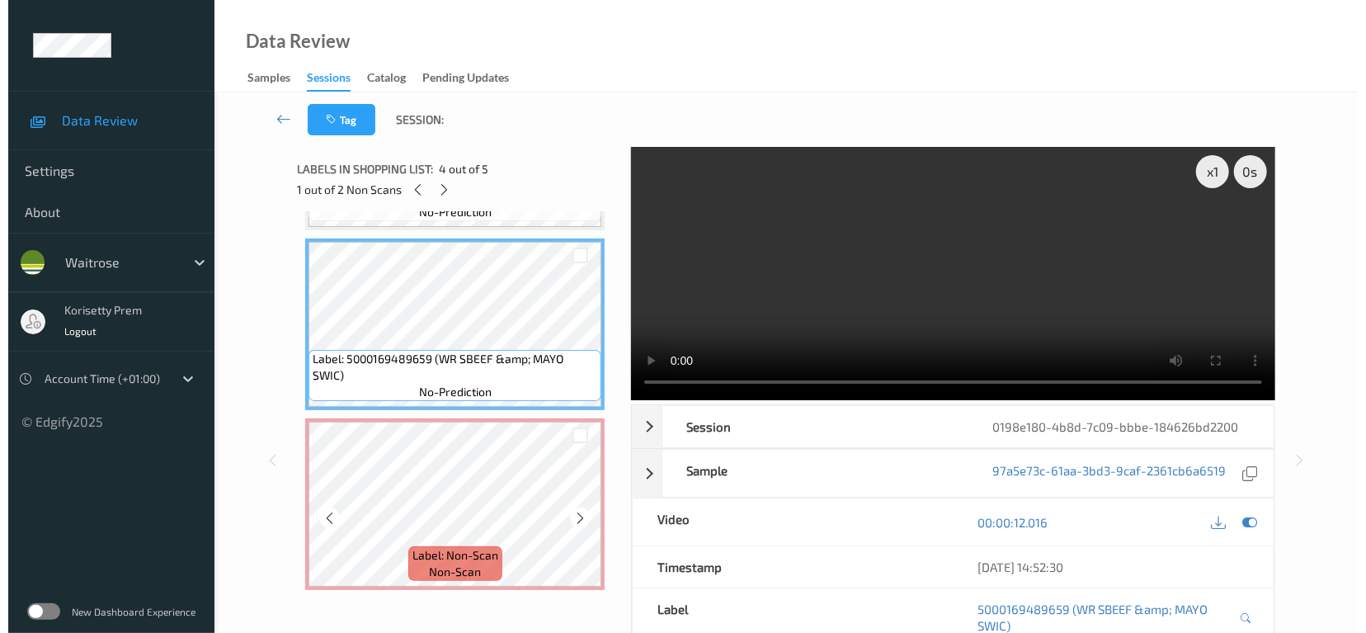
scroll to position [525, 0]
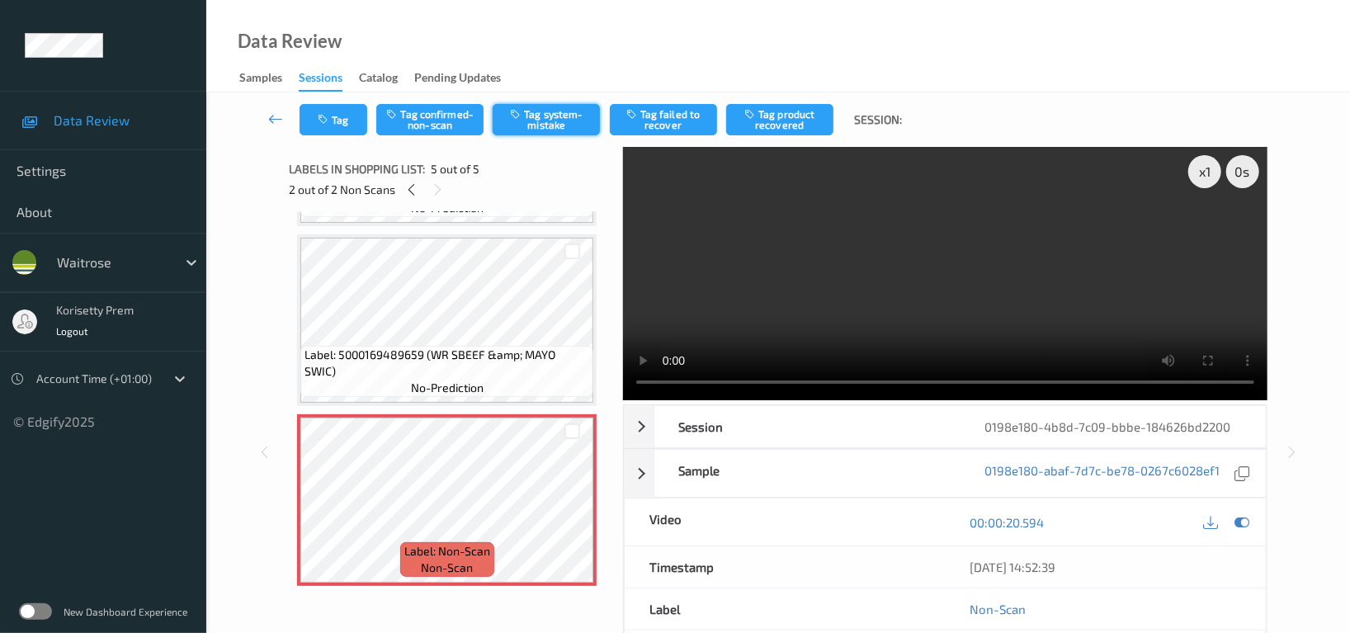
click at [574, 133] on button "Tag system-mistake" at bounding box center [545, 119] width 107 height 31
click at [336, 132] on button "Tag" at bounding box center [333, 119] width 68 height 31
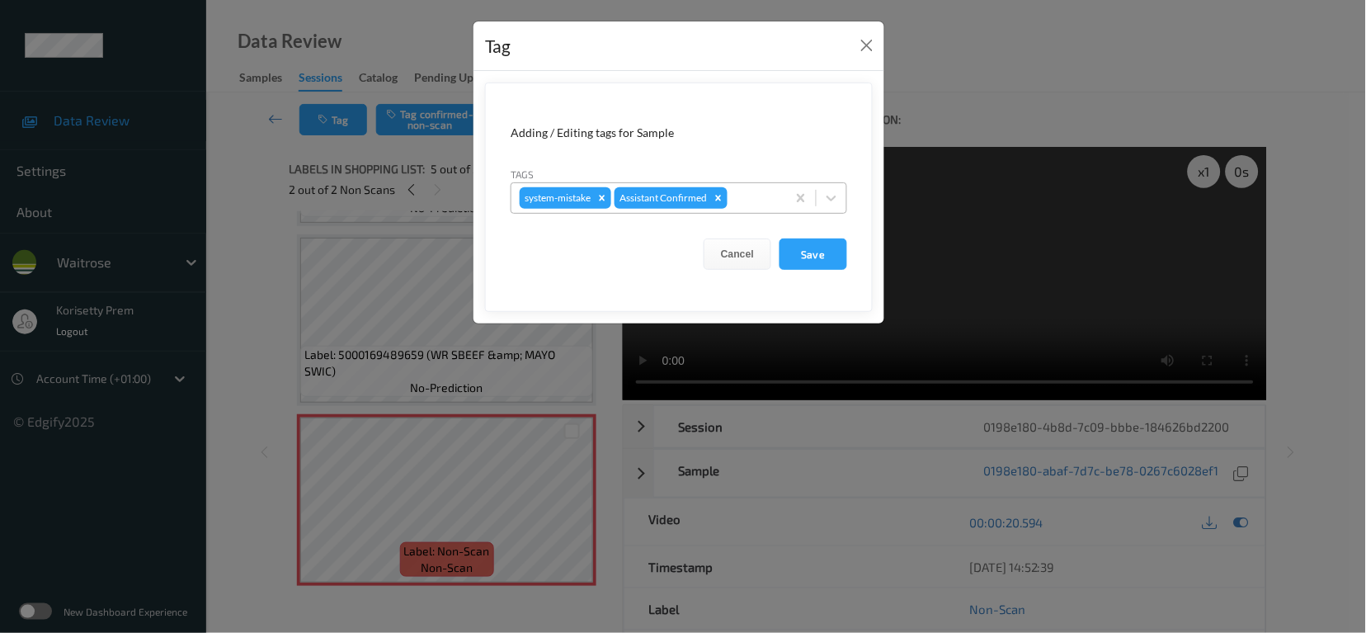
click at [752, 200] on div at bounding box center [754, 198] width 47 height 20
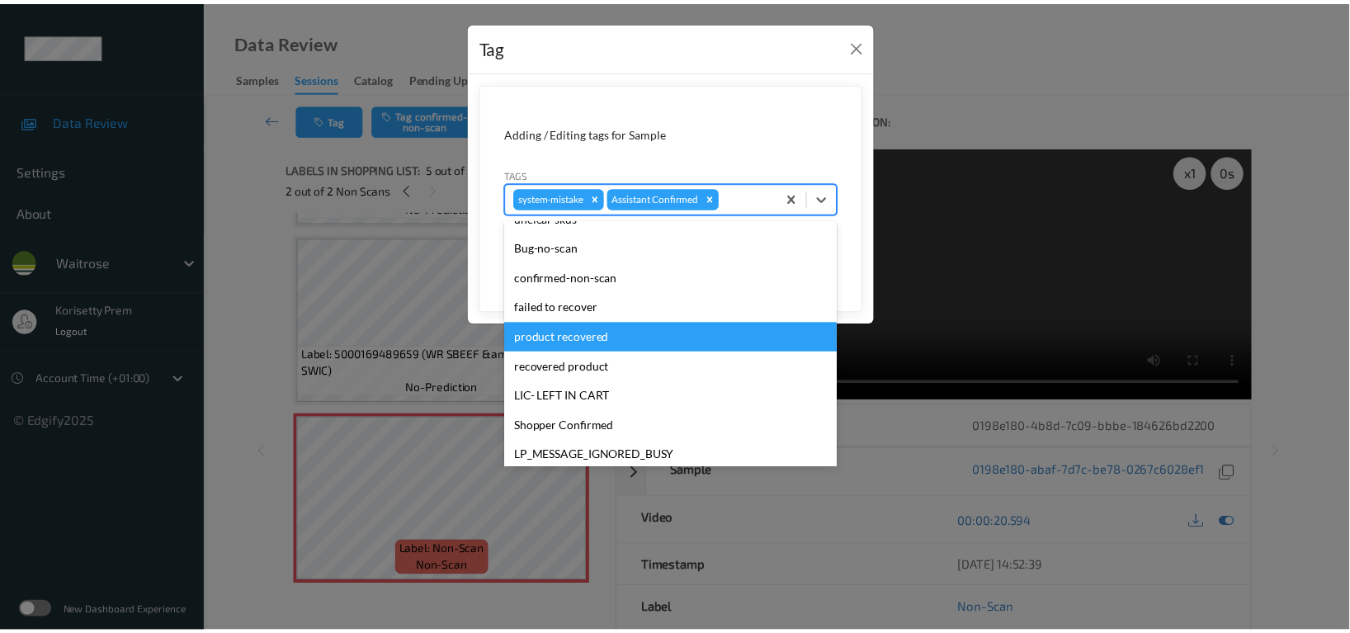
scroll to position [351, 0]
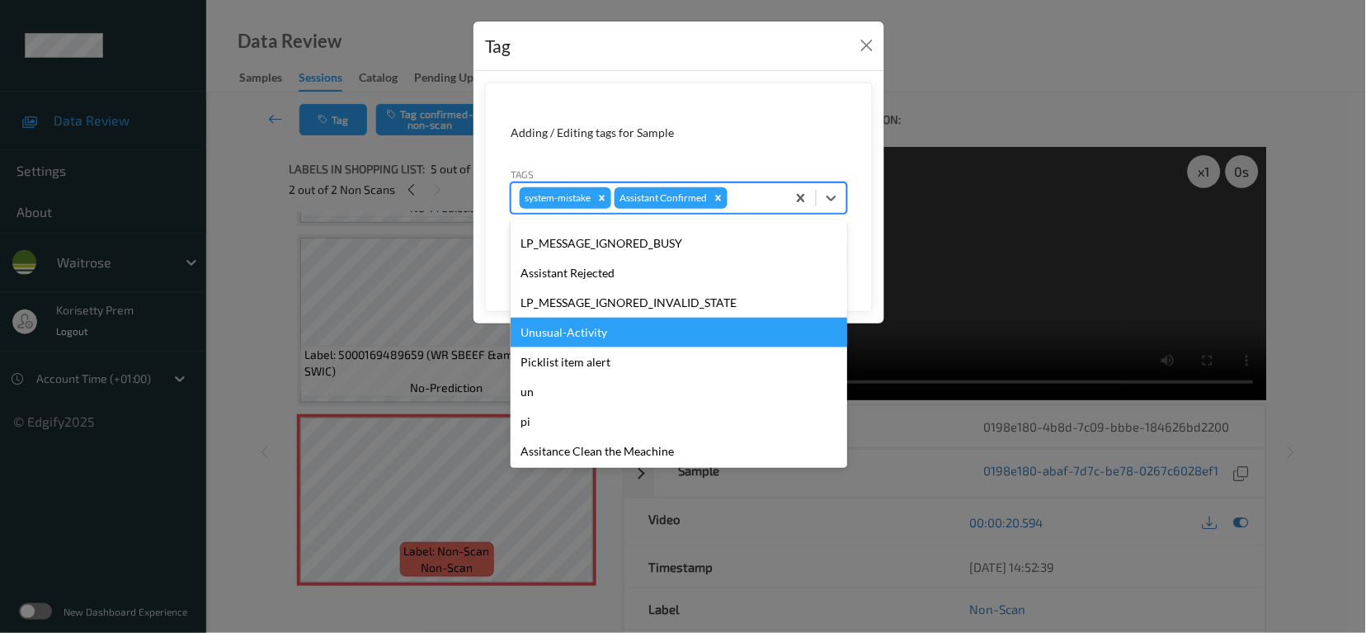
click at [569, 318] on div "Unusual-Activity" at bounding box center [679, 333] width 337 height 30
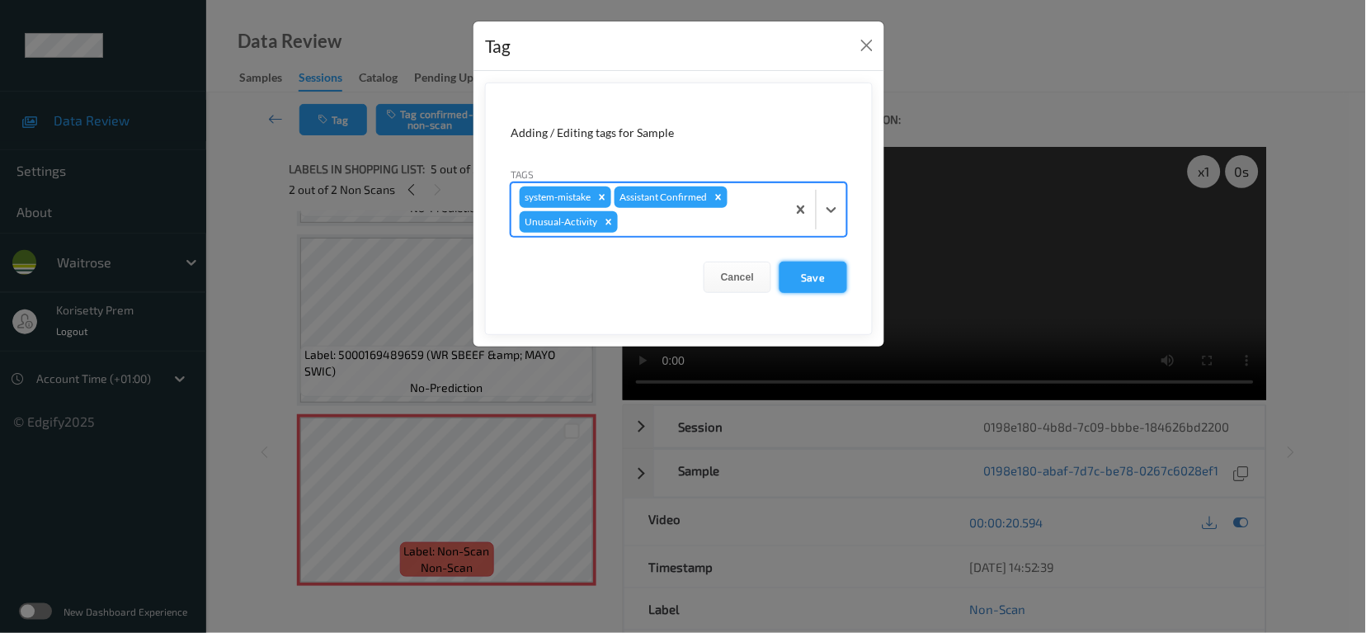
click at [817, 276] on button "Save" at bounding box center [814, 276] width 68 height 31
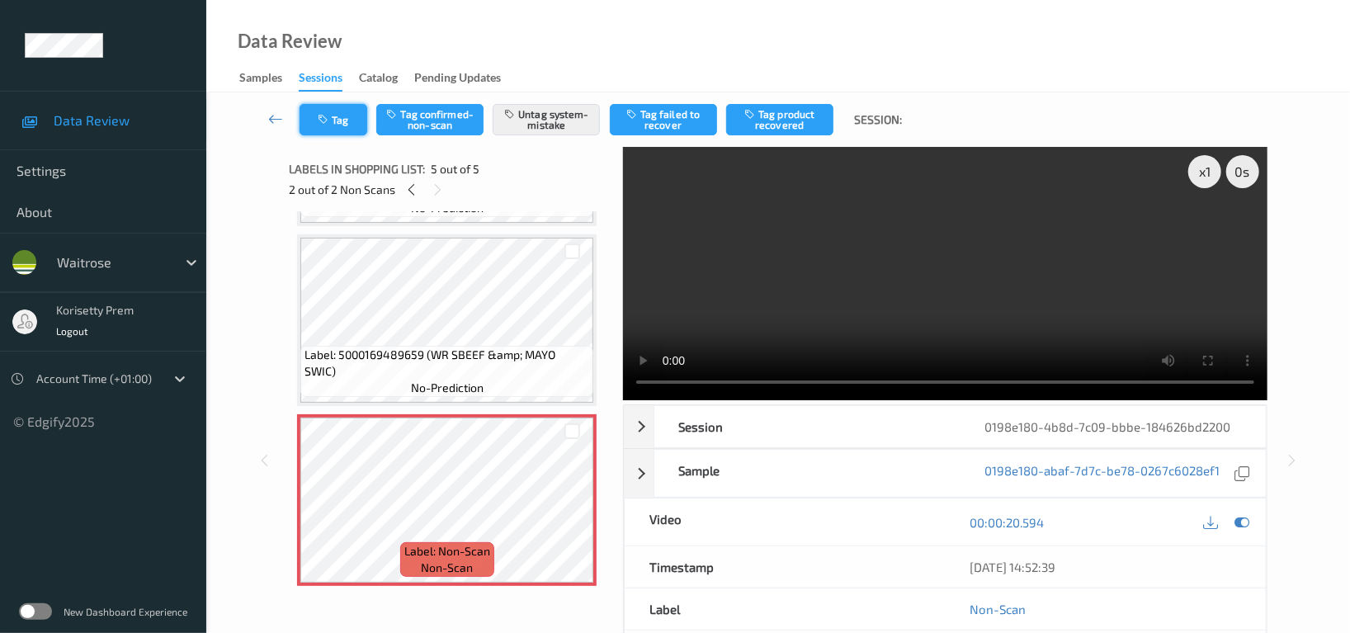
click at [323, 121] on icon "button" at bounding box center [325, 120] width 14 height 12
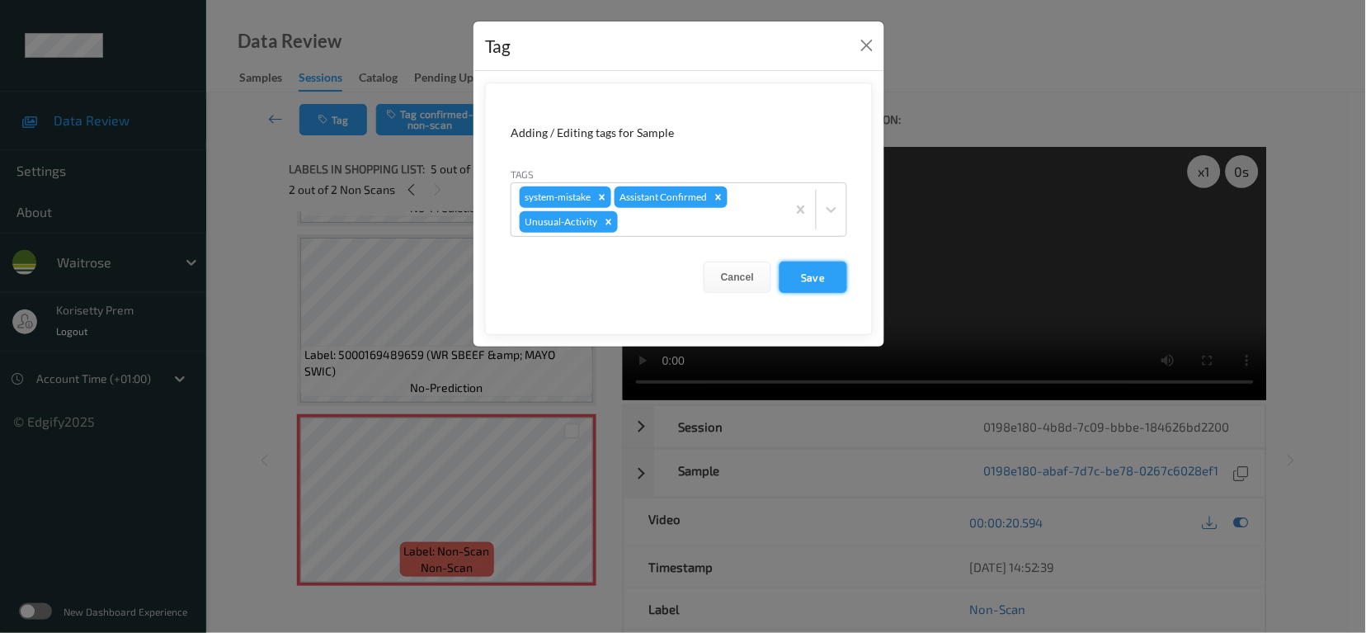
click at [813, 284] on button "Save" at bounding box center [814, 276] width 68 height 31
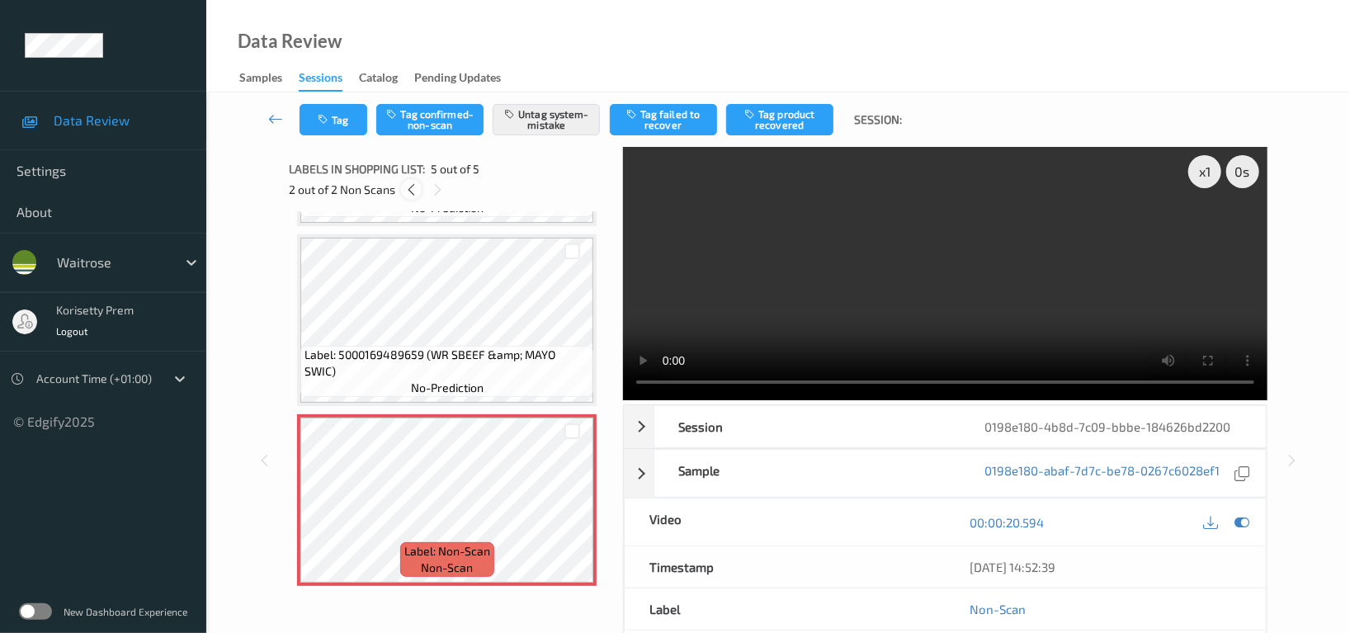
click at [404, 189] on icon at bounding box center [411, 189] width 14 height 15
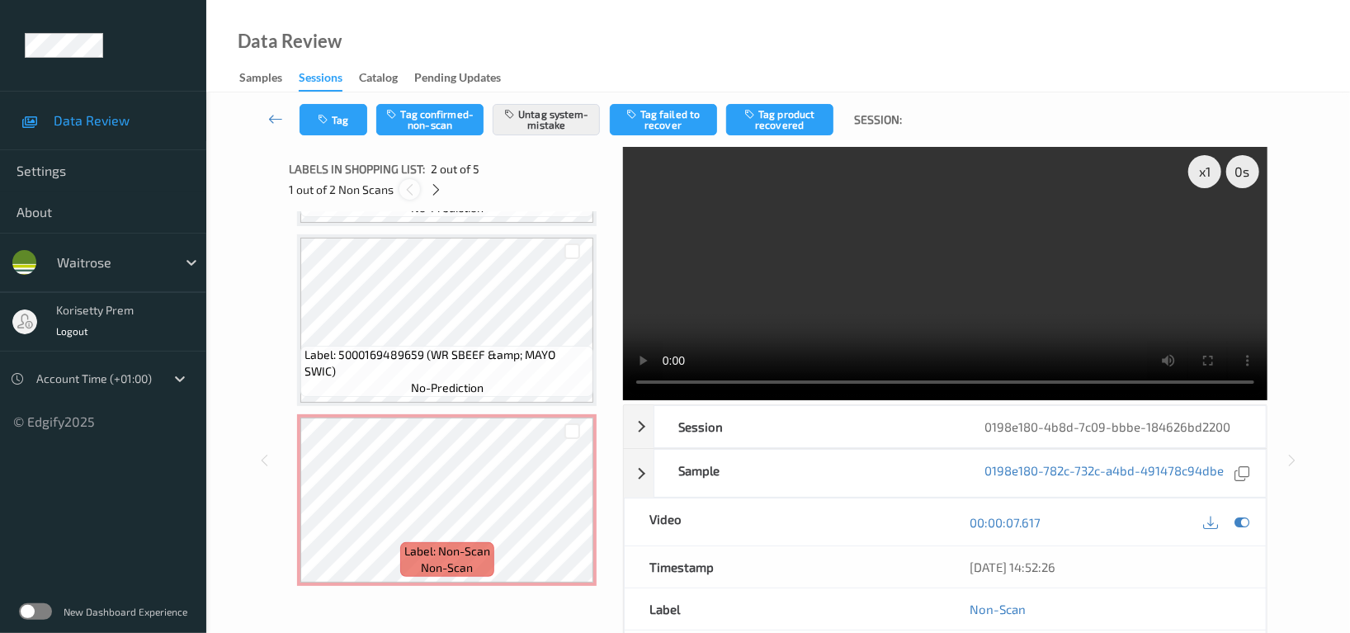
scroll to position [7, 0]
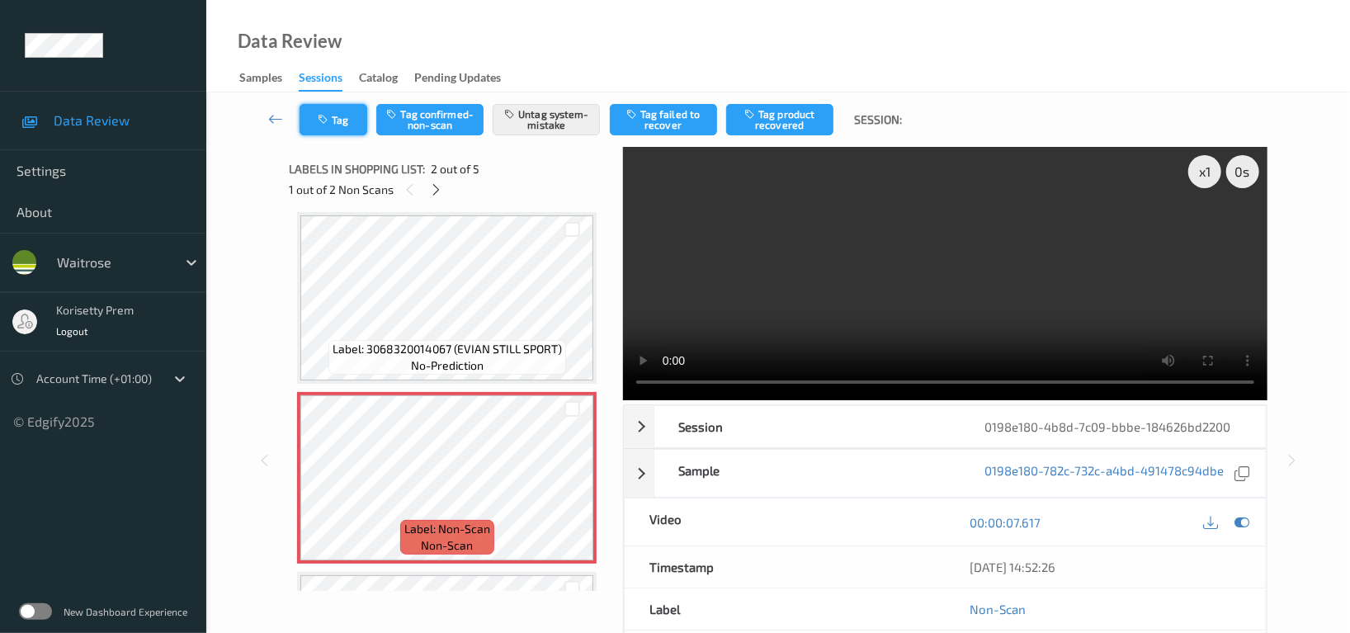
click at [321, 107] on button "Tag" at bounding box center [333, 119] width 68 height 31
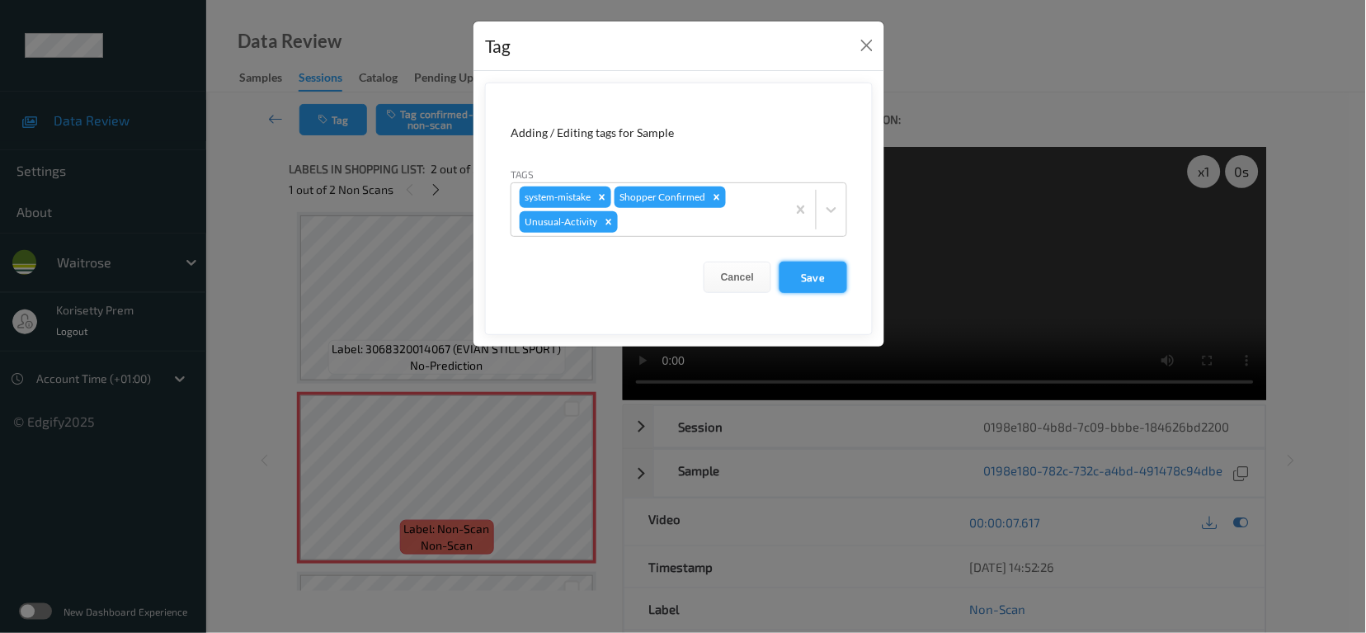
click at [836, 277] on button "Save" at bounding box center [814, 276] width 68 height 31
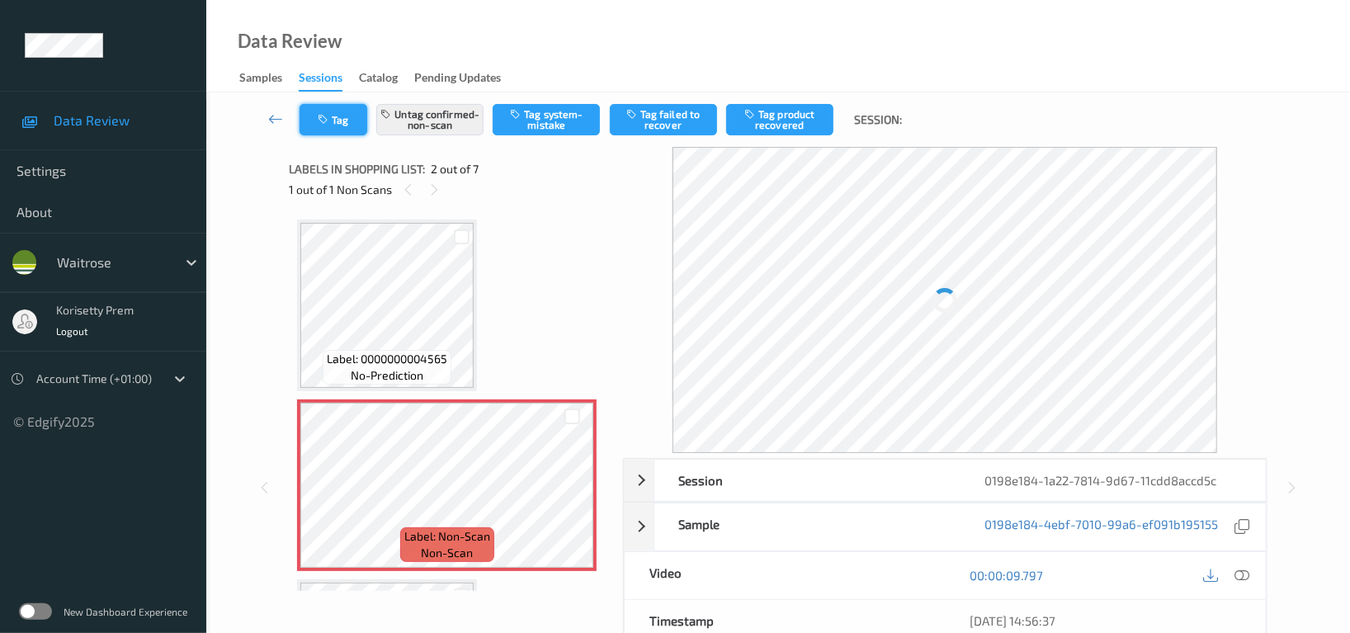
click at [327, 125] on button "Tag" at bounding box center [333, 119] width 68 height 31
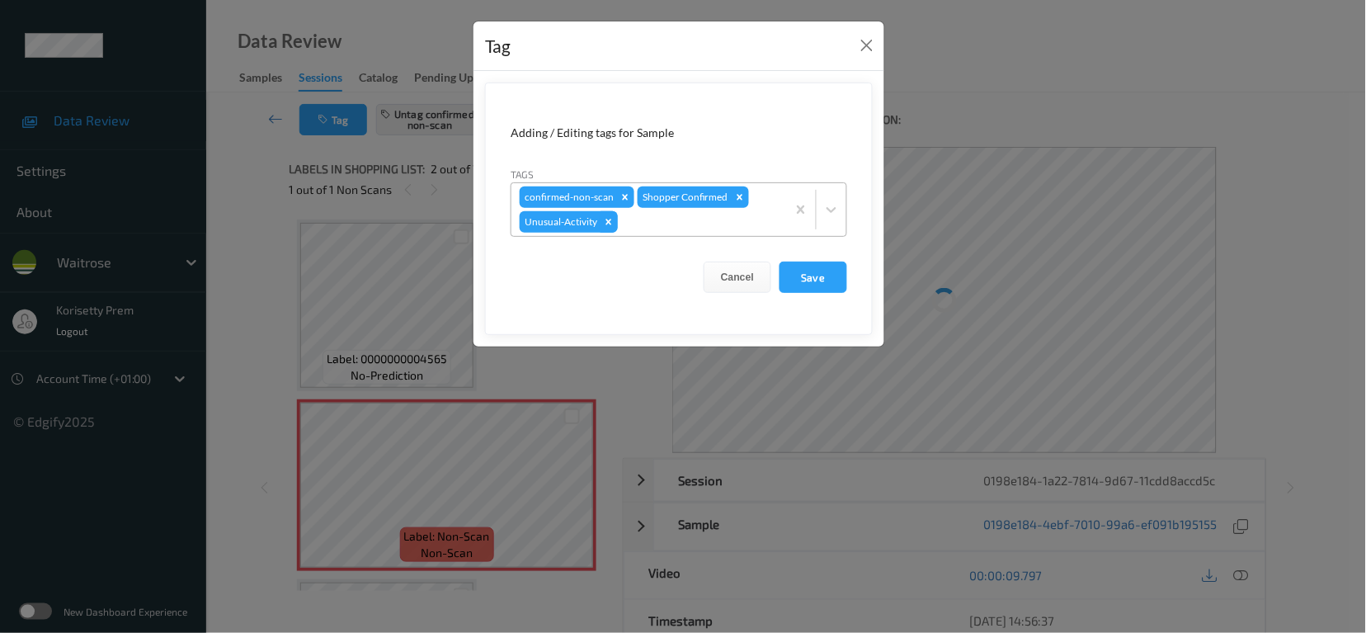
click at [609, 226] on icon "Remove Unusual-Activity" at bounding box center [609, 222] width 12 height 12
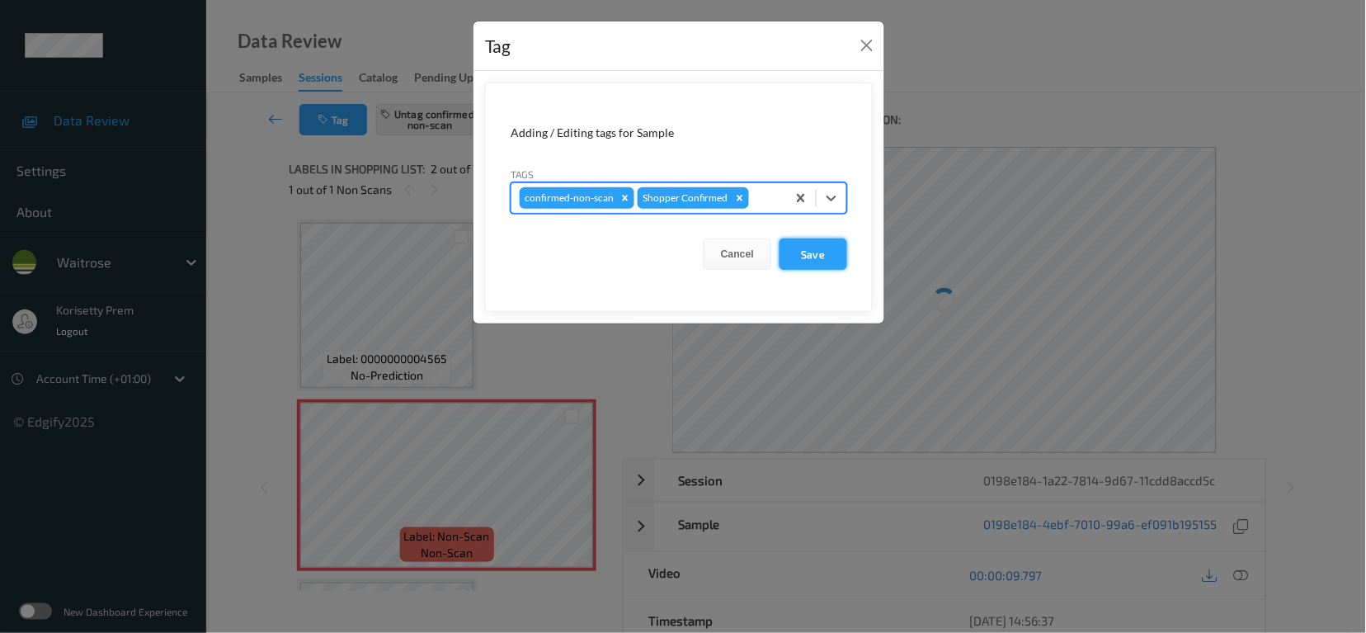
click at [799, 256] on button "Save" at bounding box center [814, 253] width 68 height 31
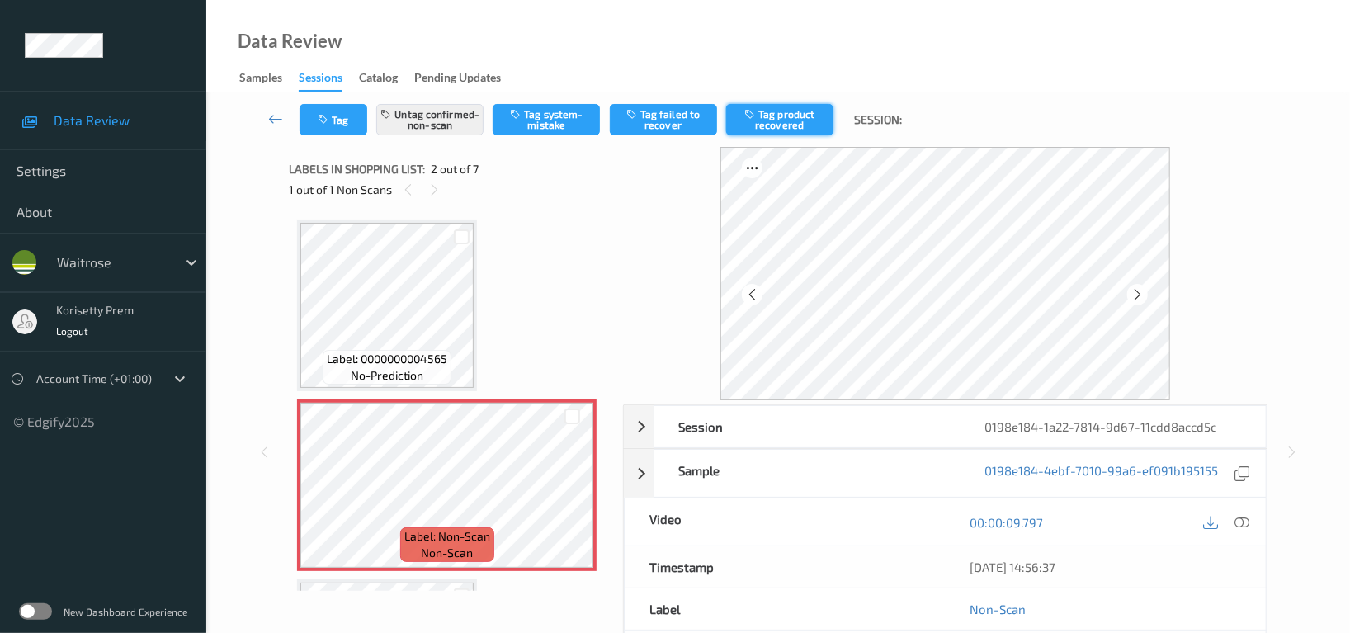
click at [775, 119] on button "Tag product recovered" at bounding box center [779, 119] width 107 height 31
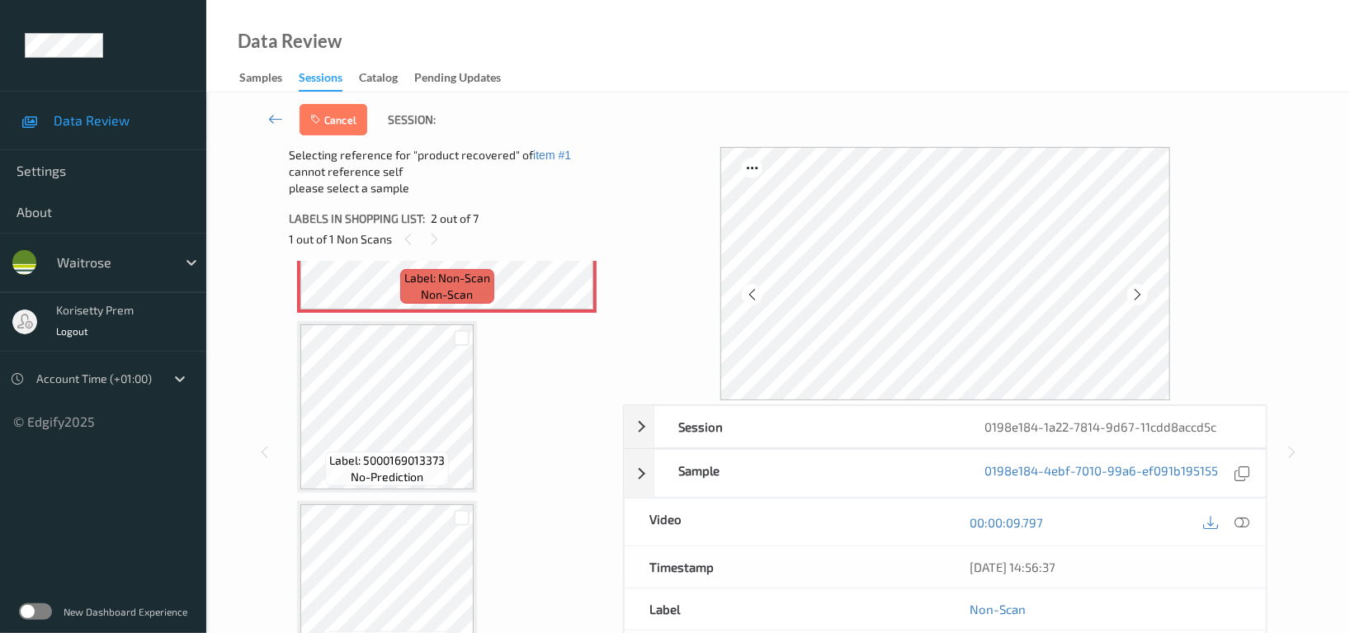
scroll to position [329, 0]
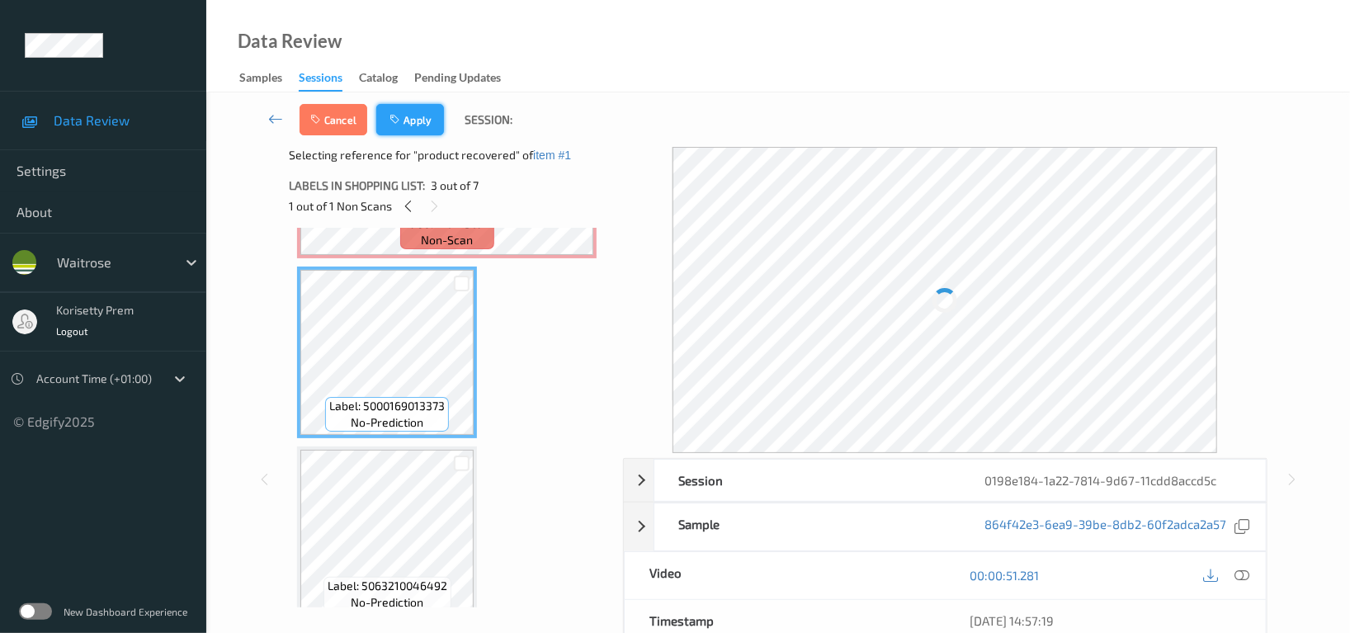
click at [417, 124] on button "Apply" at bounding box center [410, 119] width 68 height 31
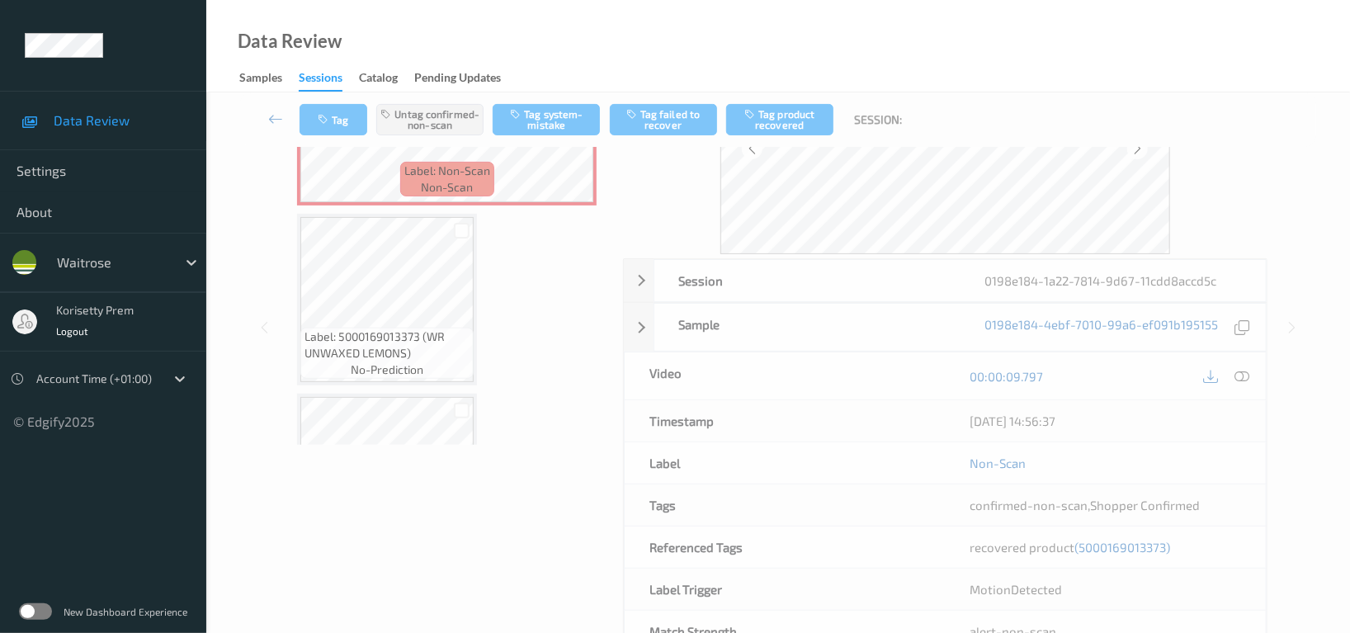
scroll to position [219, 0]
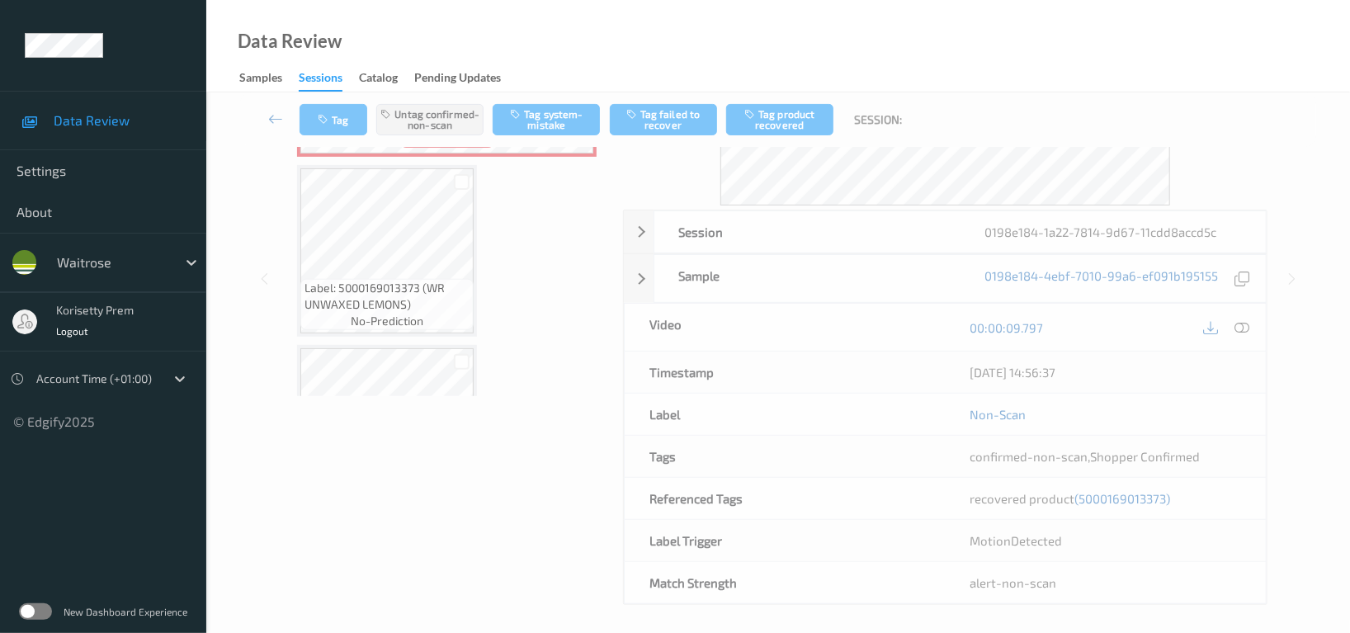
click at [1124, 496] on span "(5000169013373)" at bounding box center [1122, 498] width 96 height 15
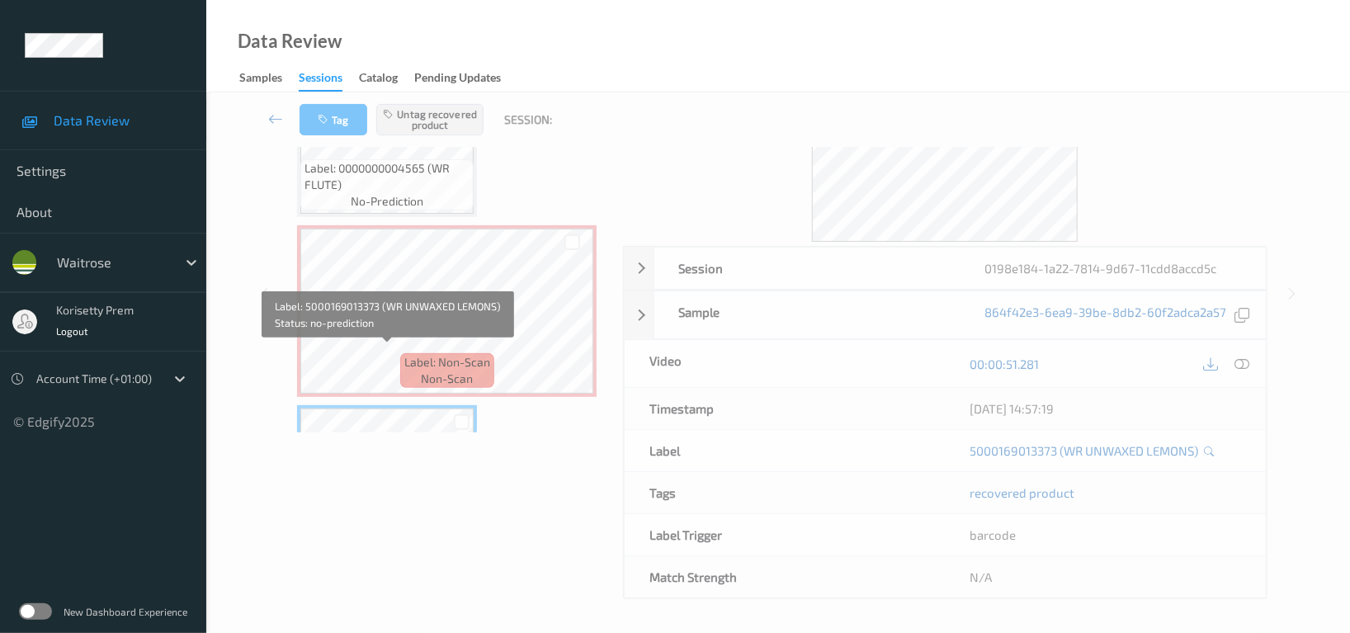
scroll to position [0, 0]
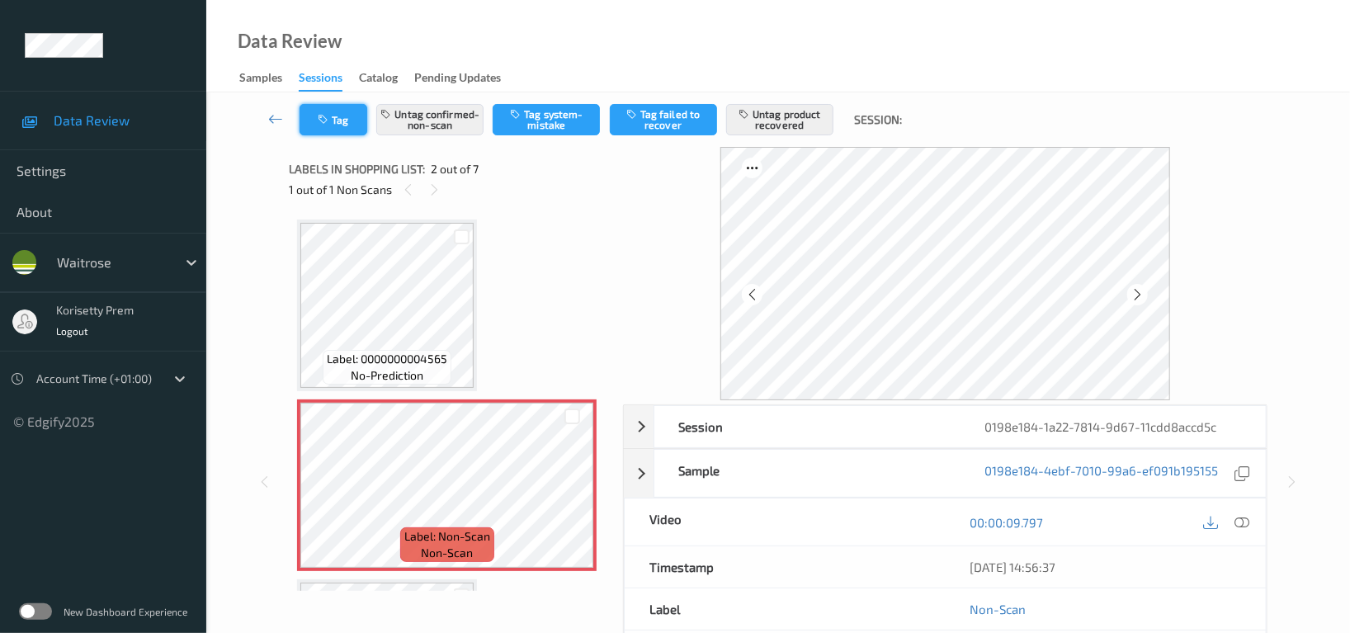
click at [318, 122] on icon "button" at bounding box center [325, 120] width 14 height 12
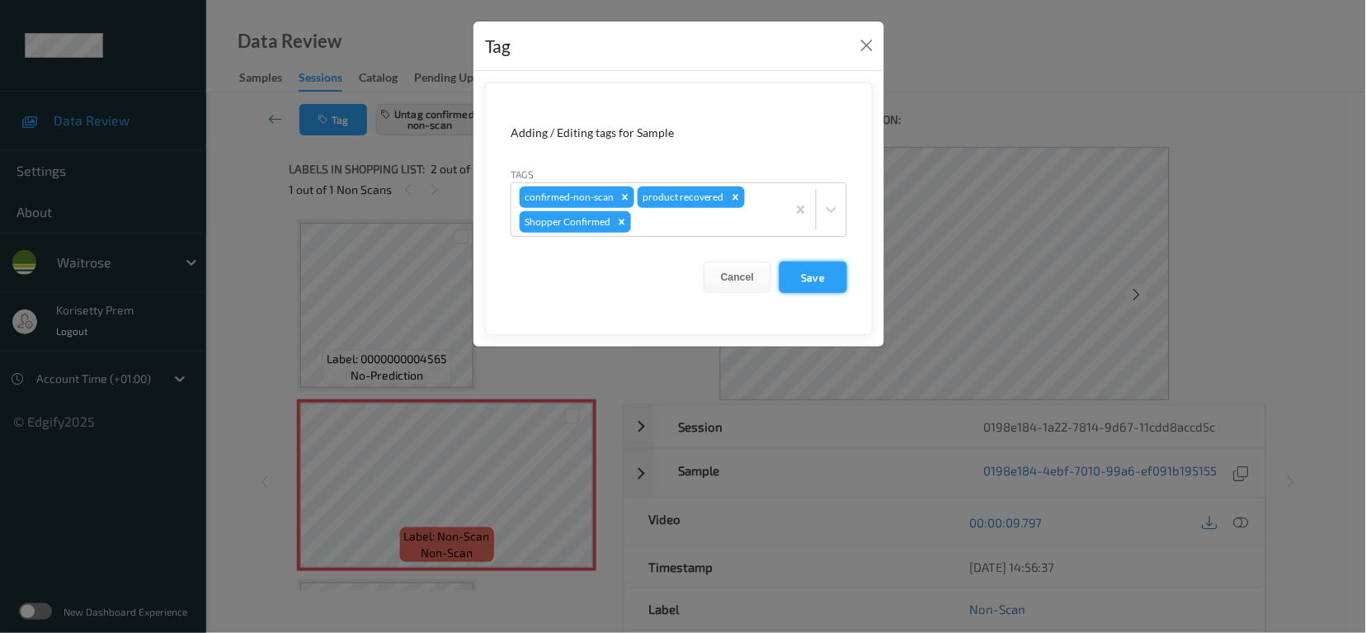
click at [821, 283] on button "Save" at bounding box center [814, 276] width 68 height 31
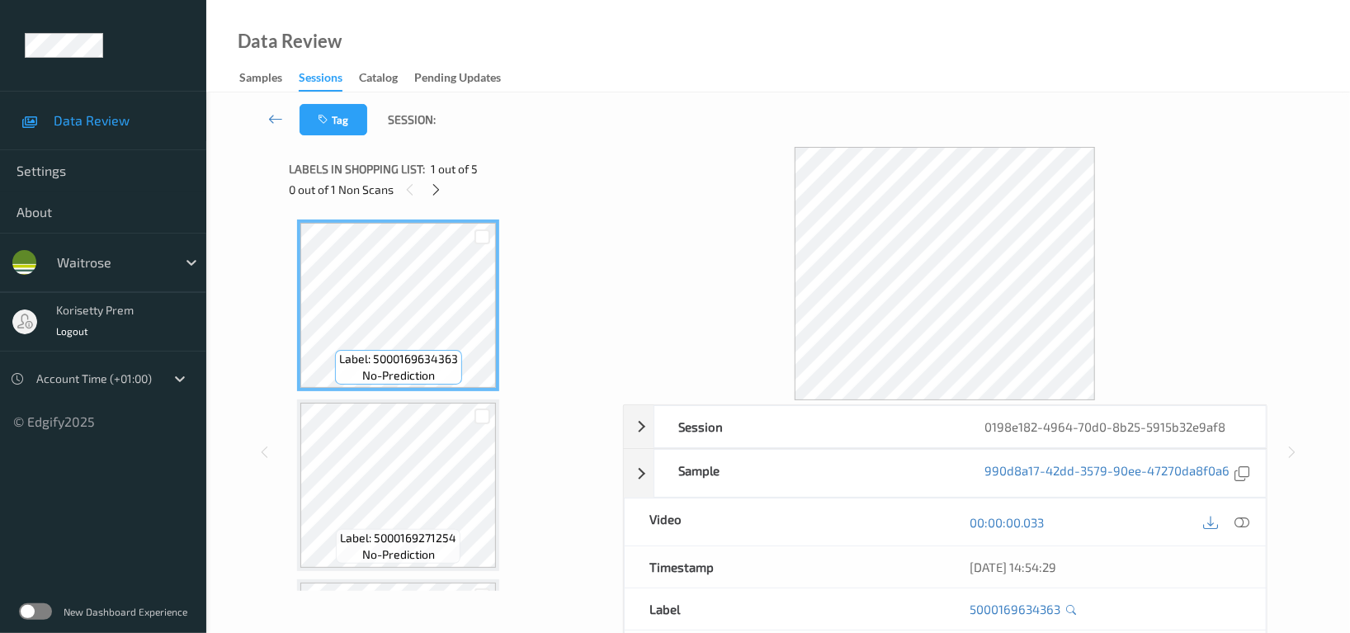
click at [423, 174] on span "Labels in shopping list:" at bounding box center [357, 169] width 136 height 16
click at [431, 186] on icon at bounding box center [437, 189] width 14 height 15
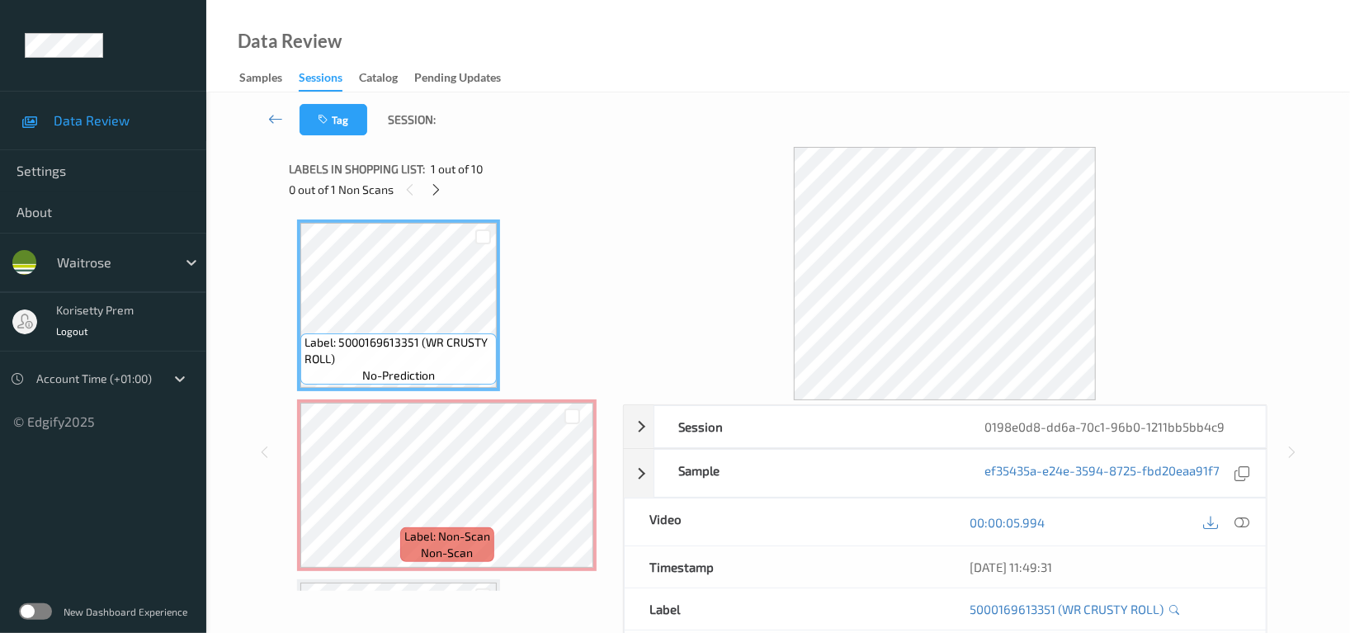
click at [798, 72] on div "Data Review Samples Sessions Catalog Pending Updates" at bounding box center [777, 46] width 1143 height 92
click at [431, 191] on icon at bounding box center [437, 189] width 14 height 15
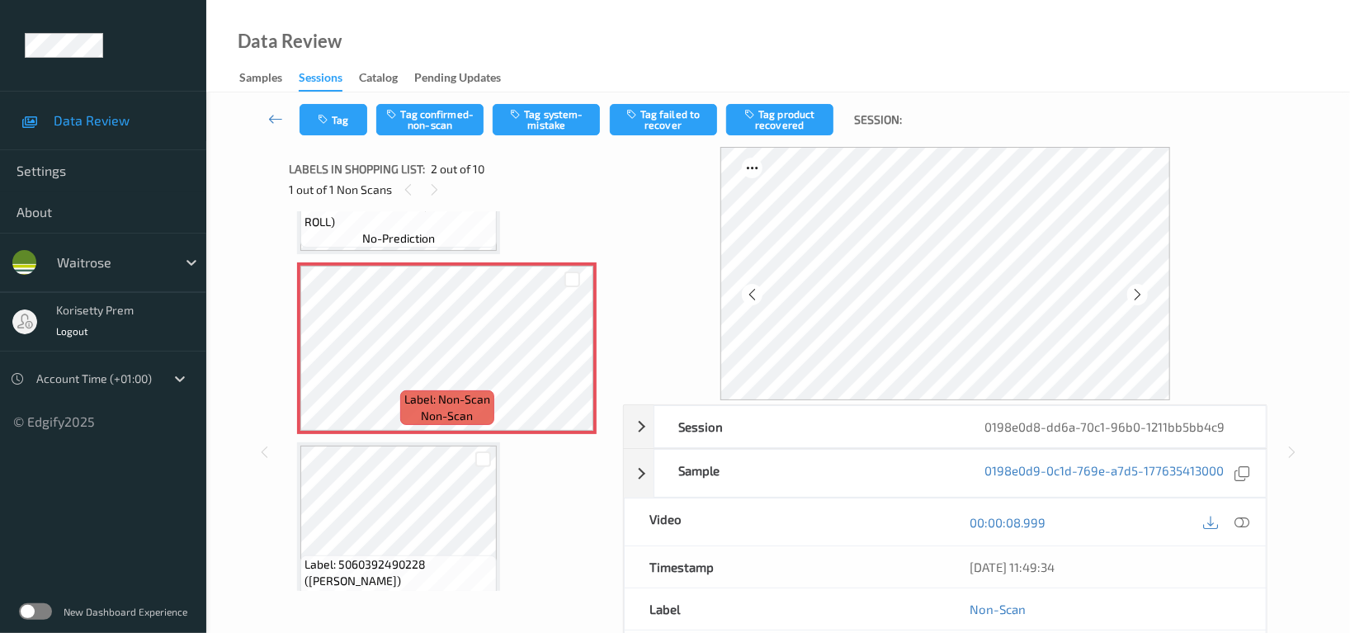
scroll to position [110, 0]
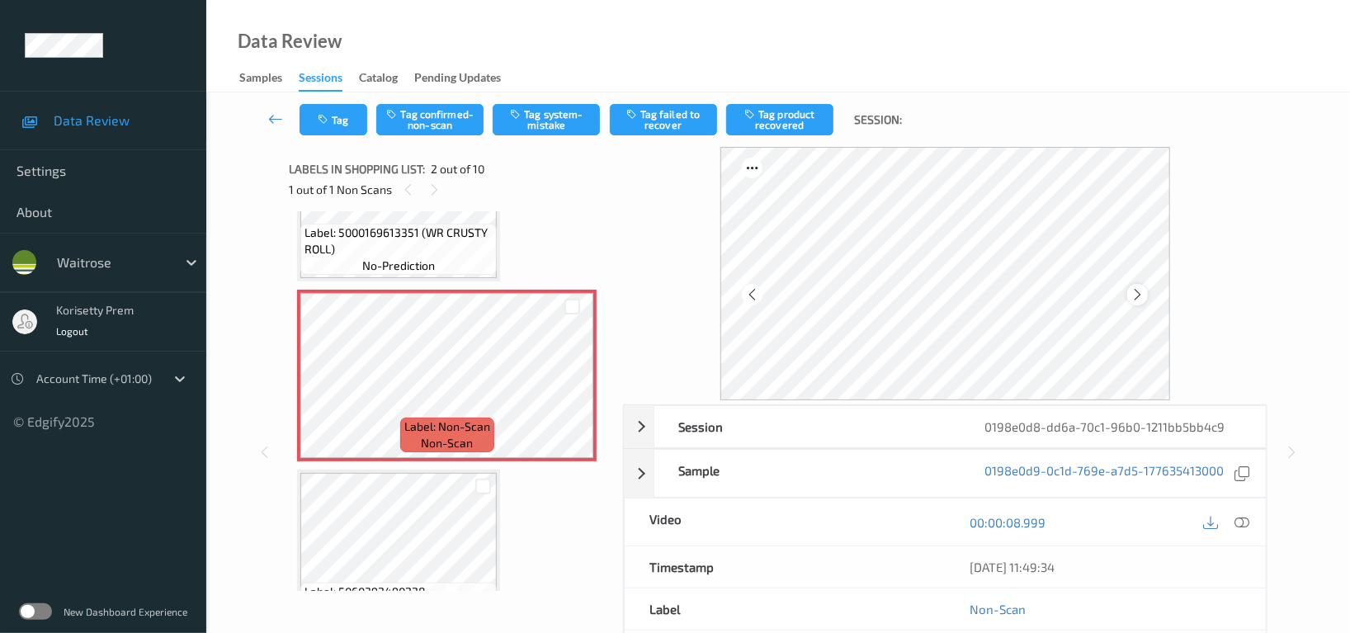
click at [1141, 293] on icon at bounding box center [1137, 294] width 14 height 15
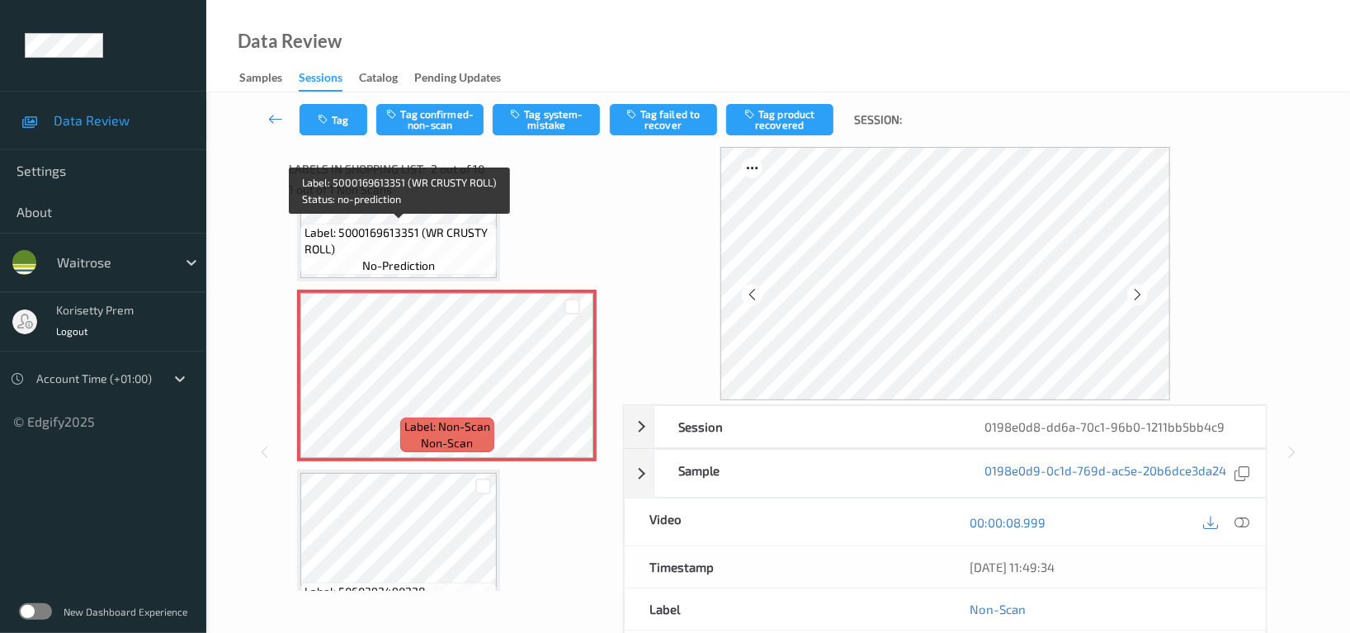
click at [427, 239] on span "Label: 5000169613351 (WR CRUSTY ROLL)" at bounding box center [398, 240] width 188 height 33
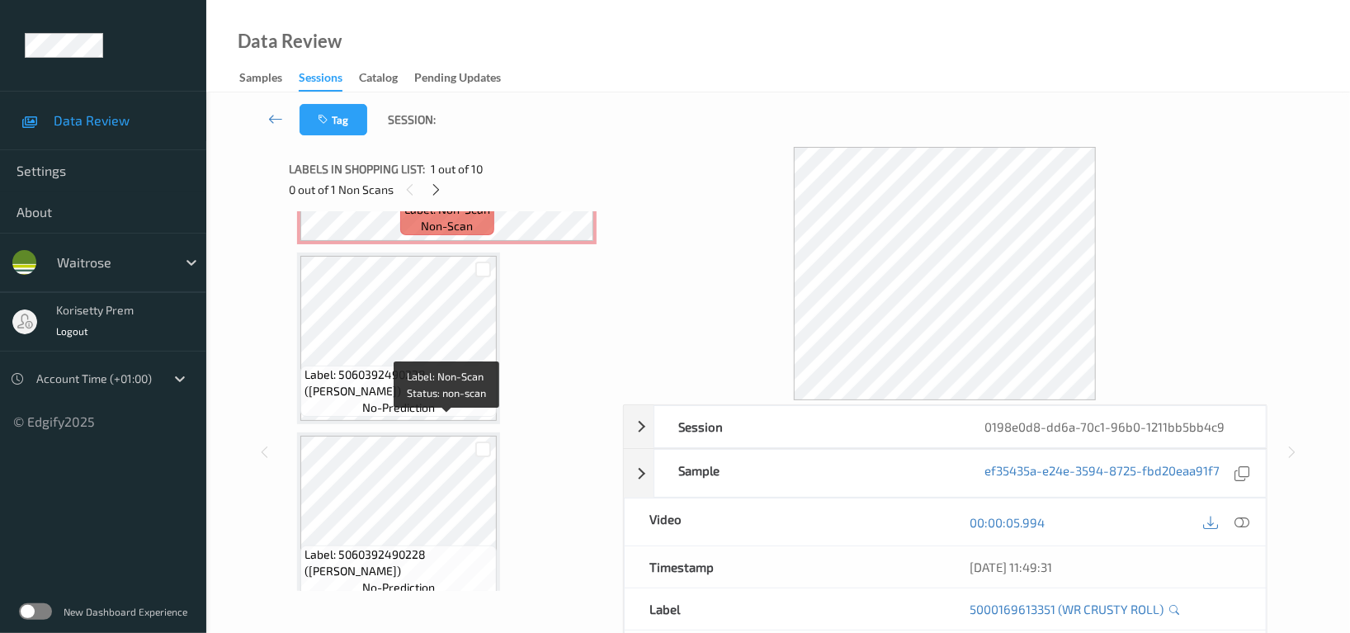
scroll to position [329, 0]
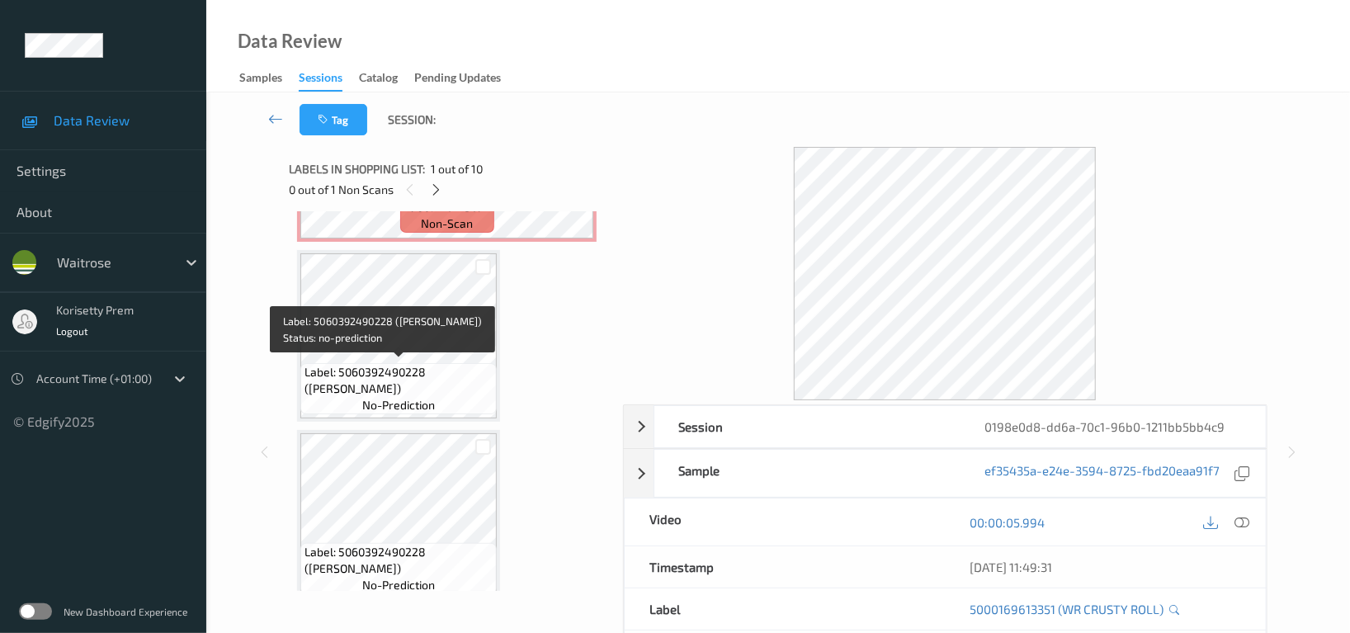
click at [404, 364] on span "Label: 5060392490228 (REMEO BLACKCURRANT)" at bounding box center [398, 380] width 188 height 33
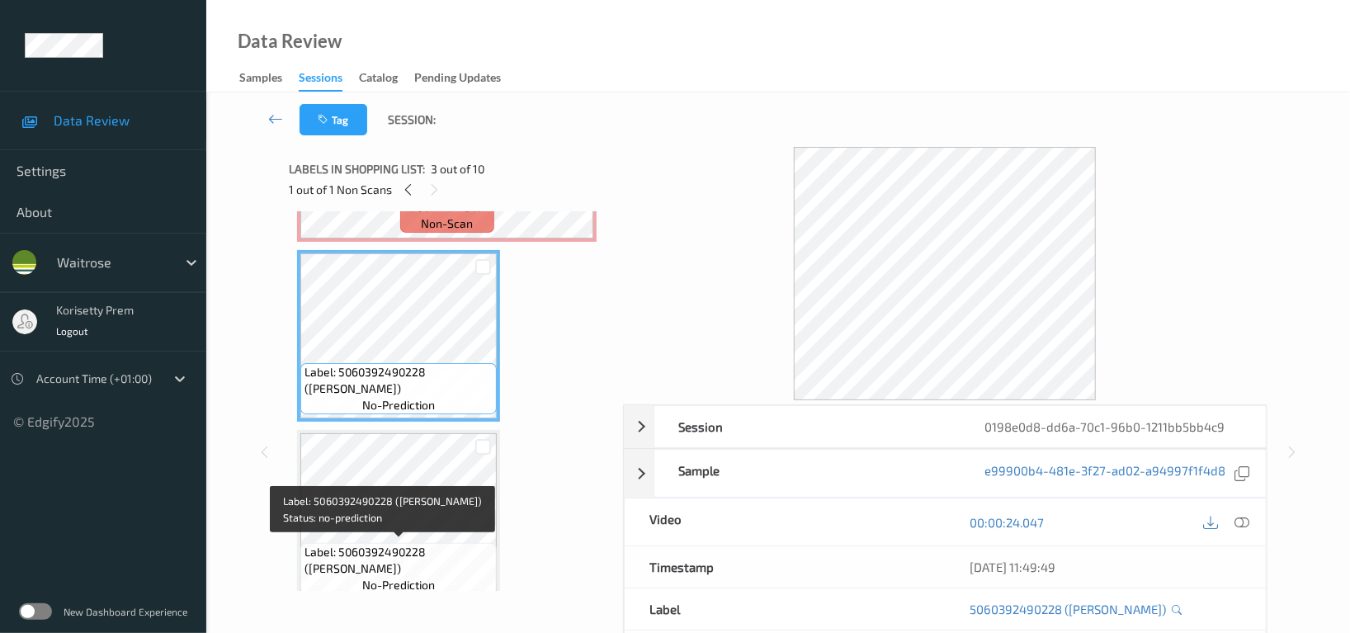
click at [422, 544] on span "Label: 5060392490228 (REMEO BLACKCURRANT)" at bounding box center [398, 560] width 188 height 33
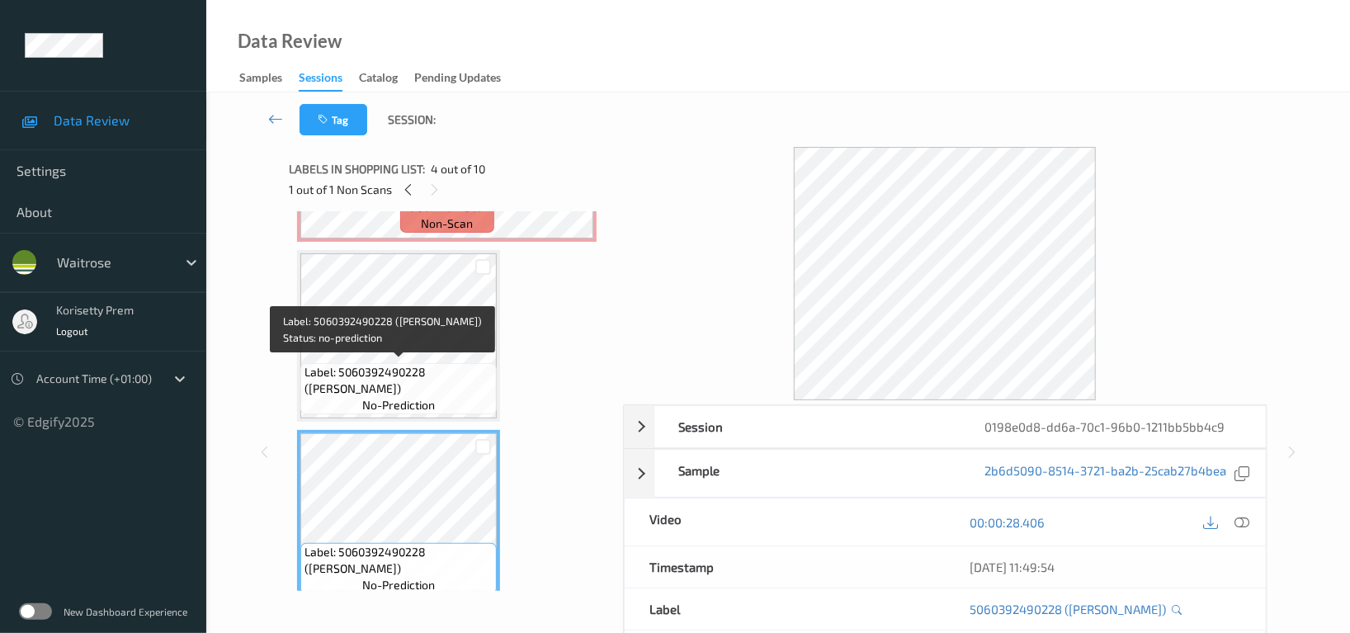
click at [448, 363] on div "Label: 5060392490228 (REMEO BLACKCURRANT) no-prediction" at bounding box center [398, 388] width 196 height 51
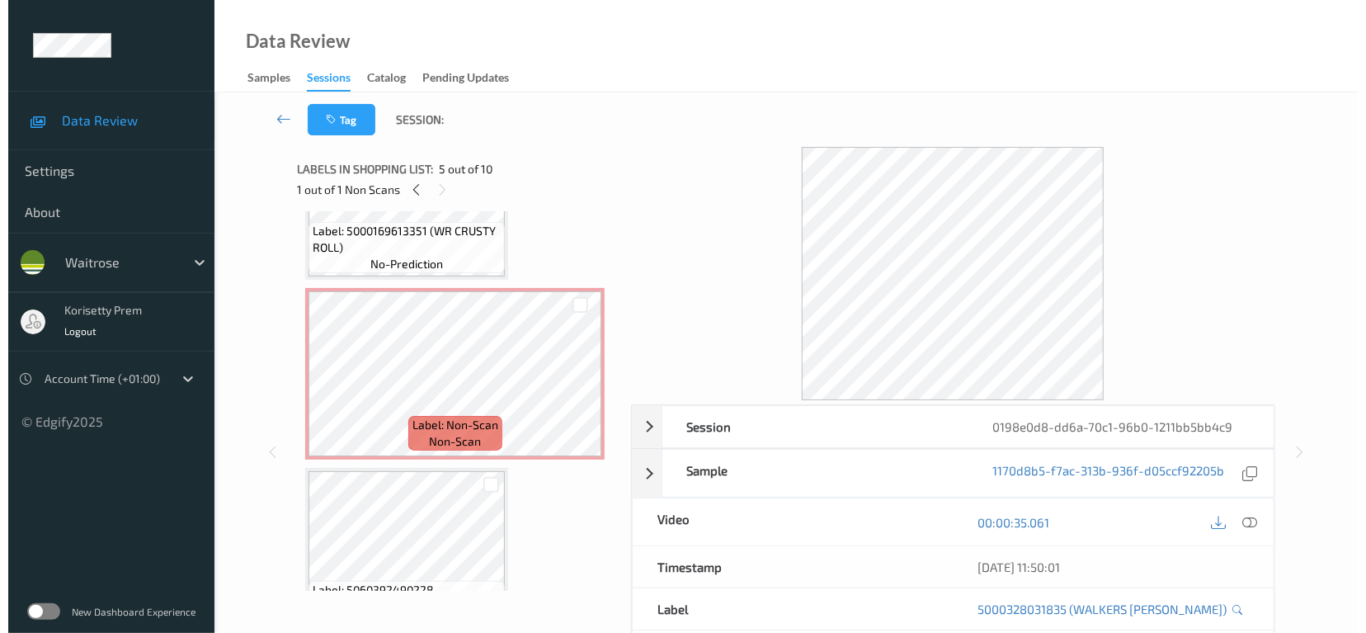
scroll to position [110, 0]
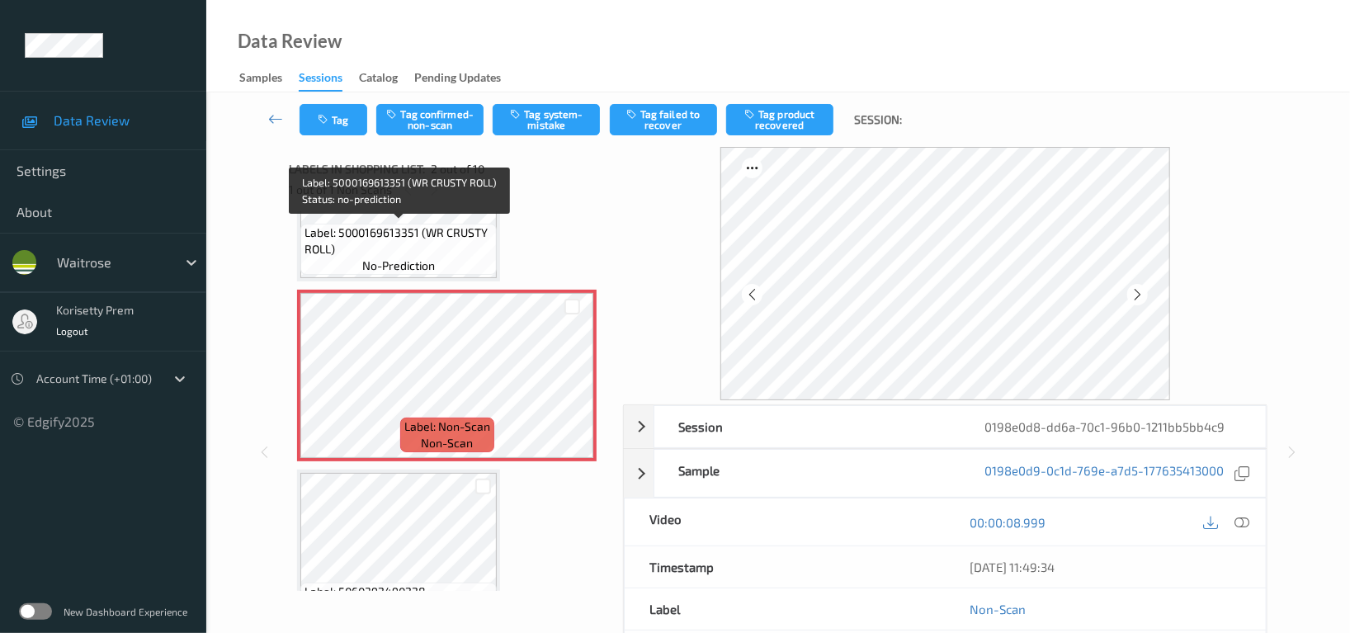
click at [412, 255] on span "Label: 5000169613351 (WR CRUSTY ROLL)" at bounding box center [398, 240] width 188 height 33
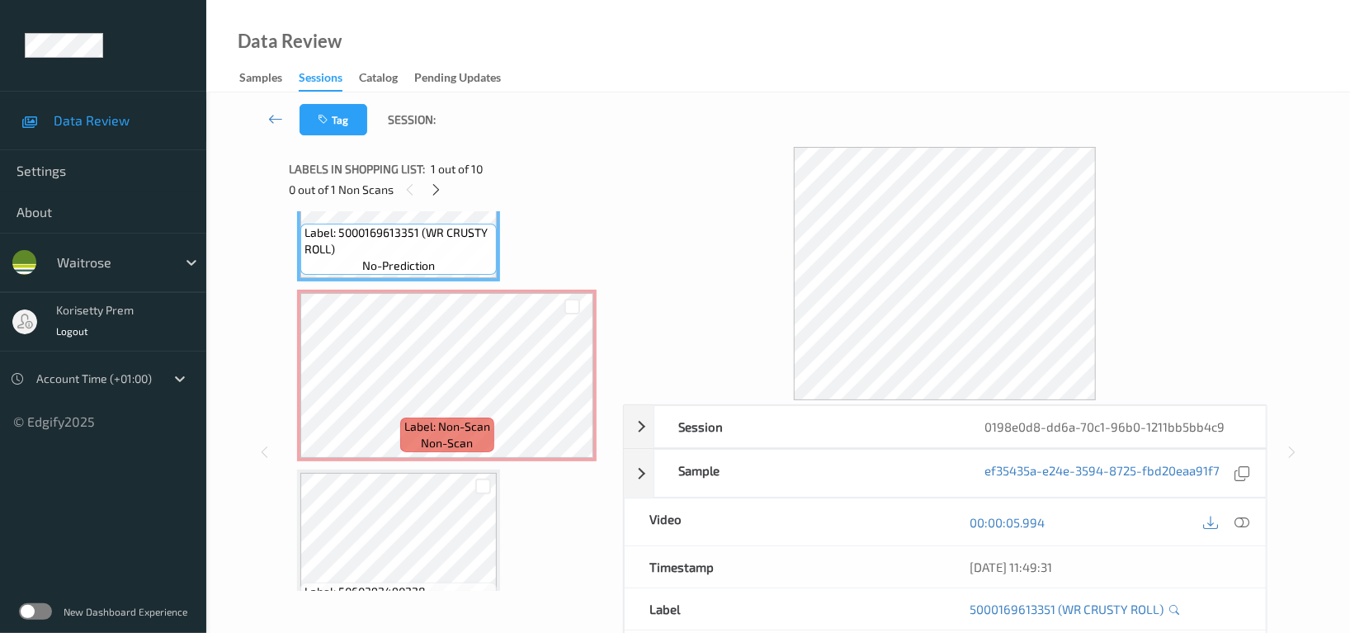
click at [1242, 525] on icon at bounding box center [1241, 522] width 15 height 15
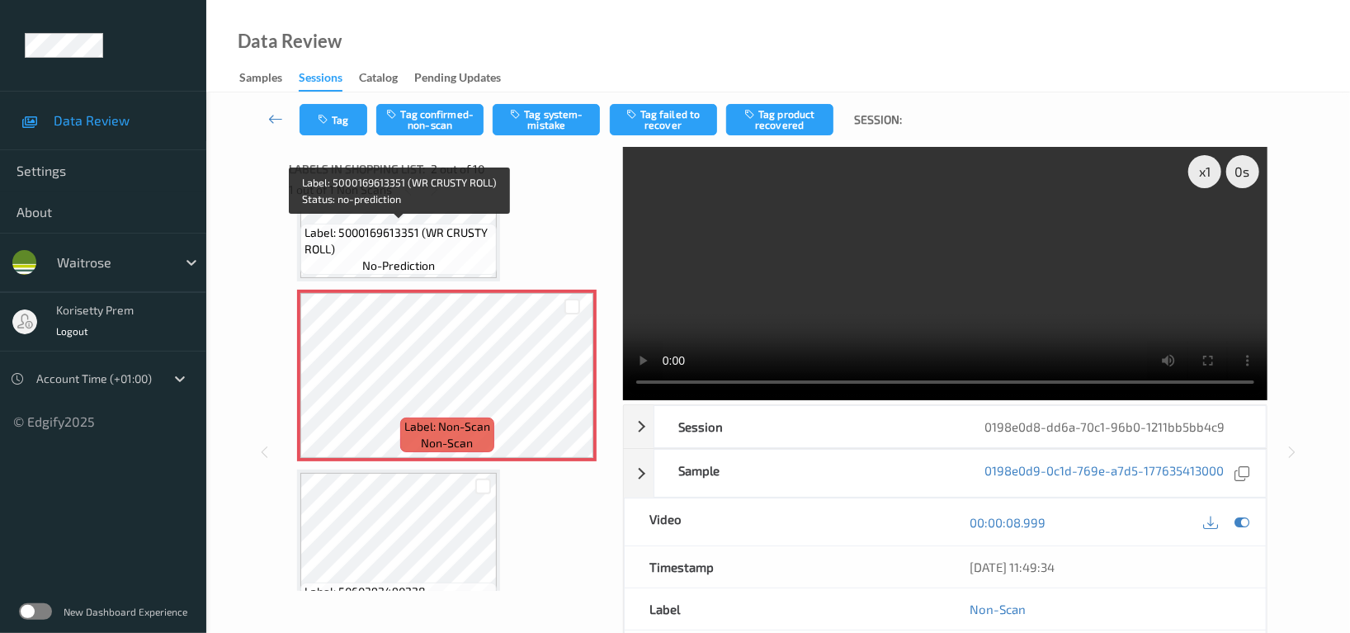
click at [450, 245] on span "Label: 5000169613351 (WR CRUSTY ROLL)" at bounding box center [398, 240] width 188 height 33
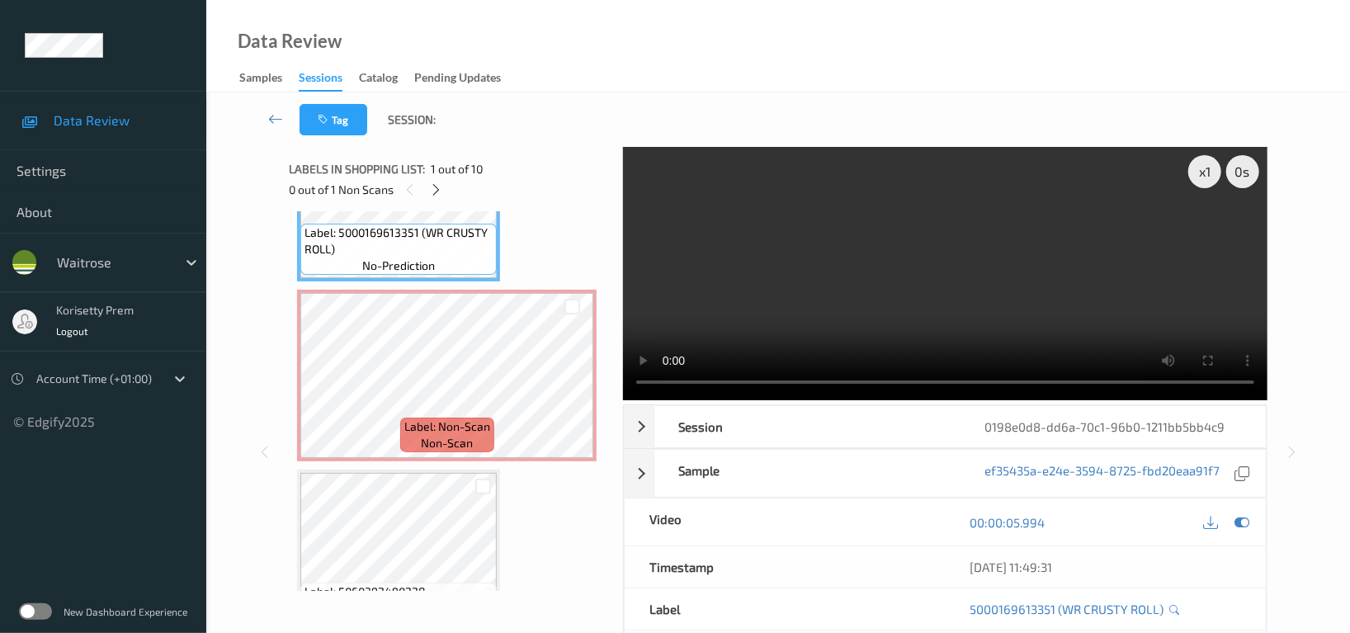
click at [680, 266] on video at bounding box center [945, 273] width 644 height 253
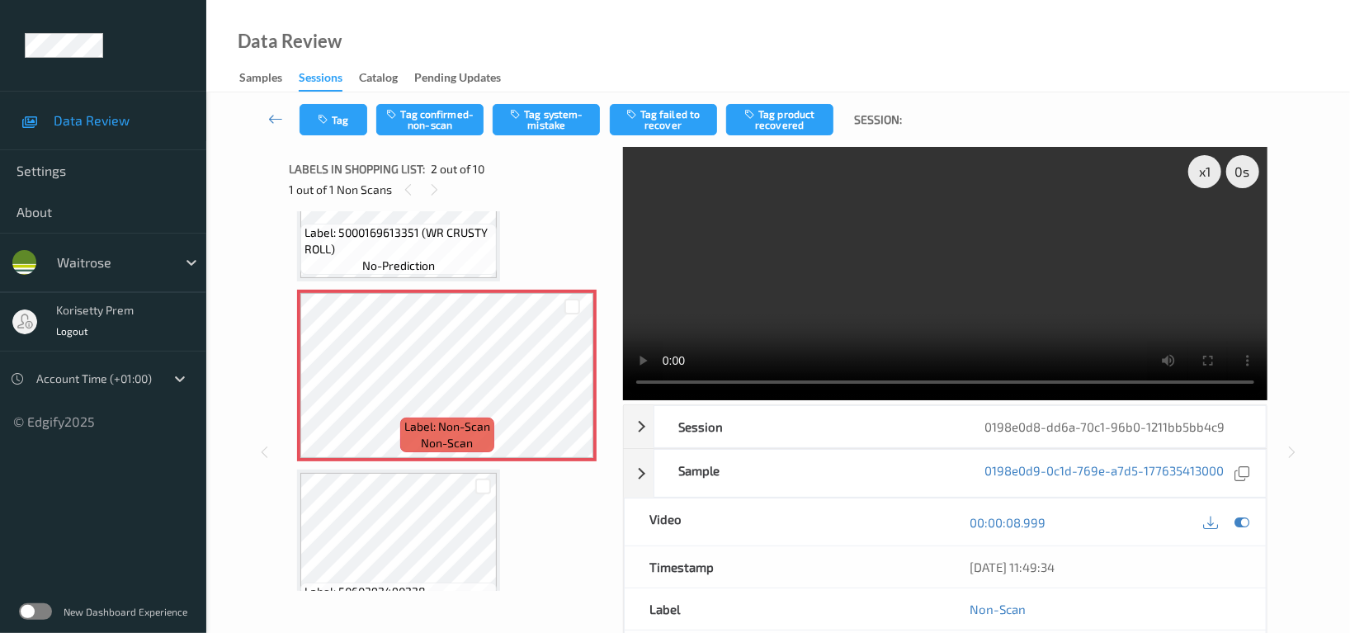
click at [973, 233] on video at bounding box center [945, 273] width 644 height 253
click at [545, 127] on button "Tag system-mistake" at bounding box center [545, 119] width 107 height 31
click at [340, 123] on button "Tag" at bounding box center [333, 119] width 68 height 31
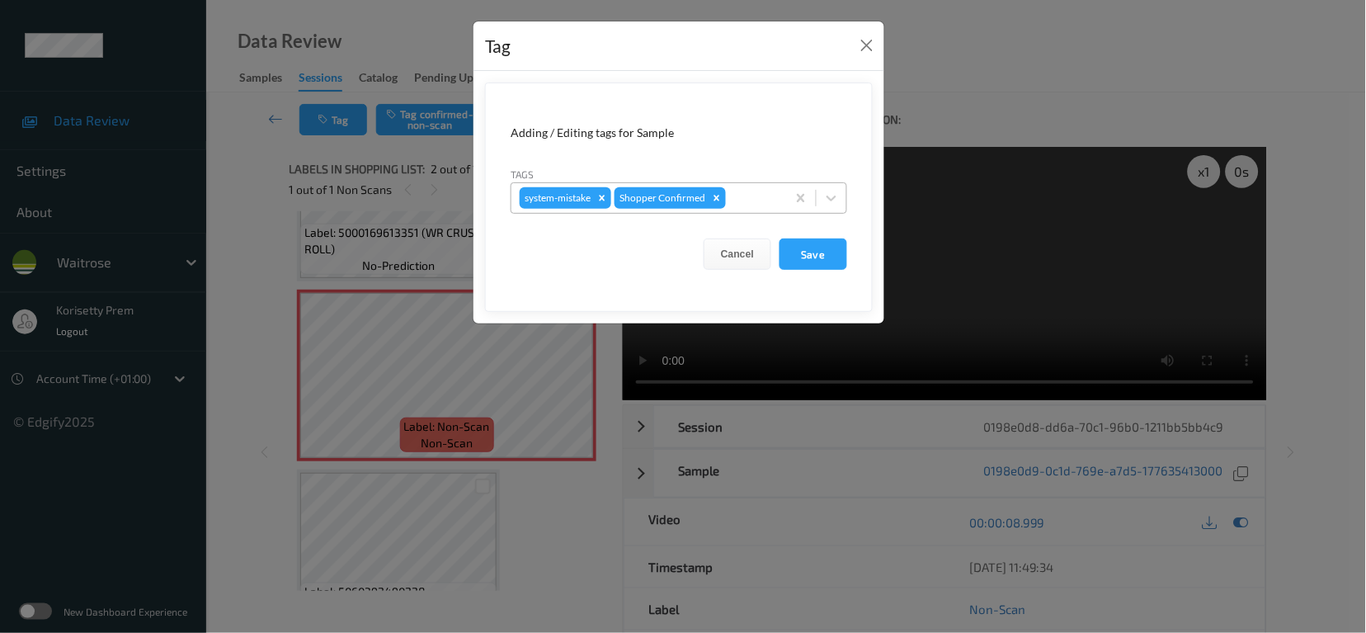
click at [745, 189] on div at bounding box center [753, 198] width 49 height 20
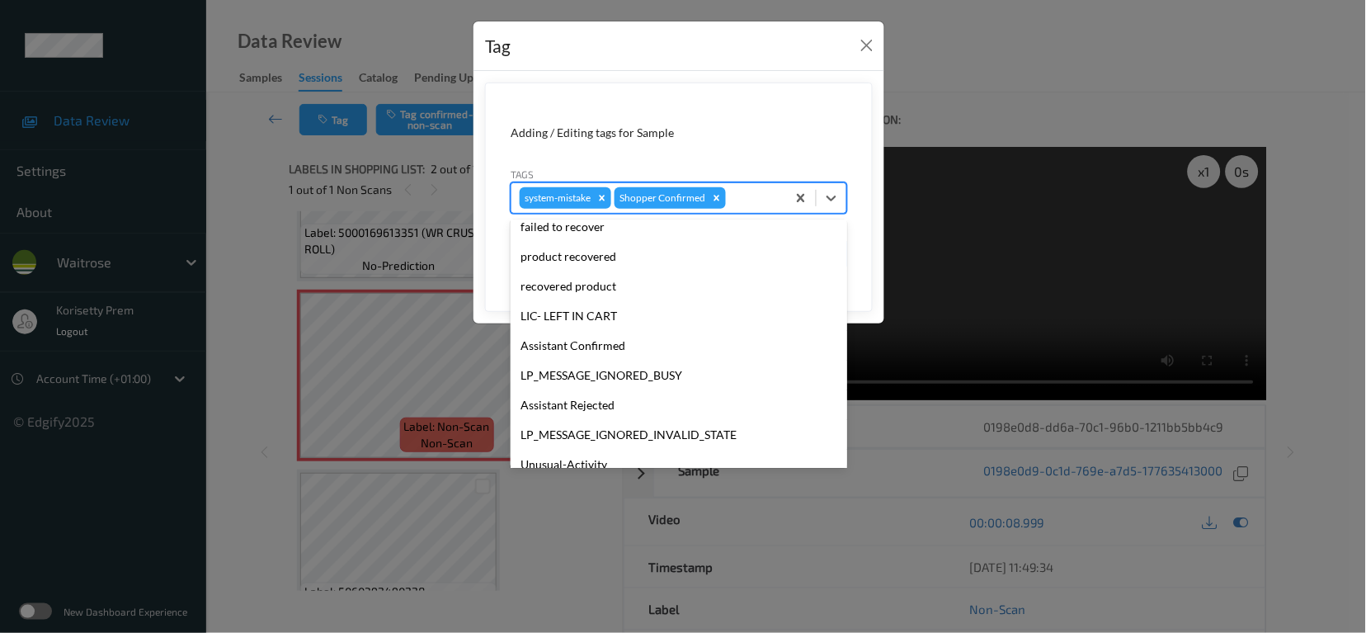
scroll to position [351, 0]
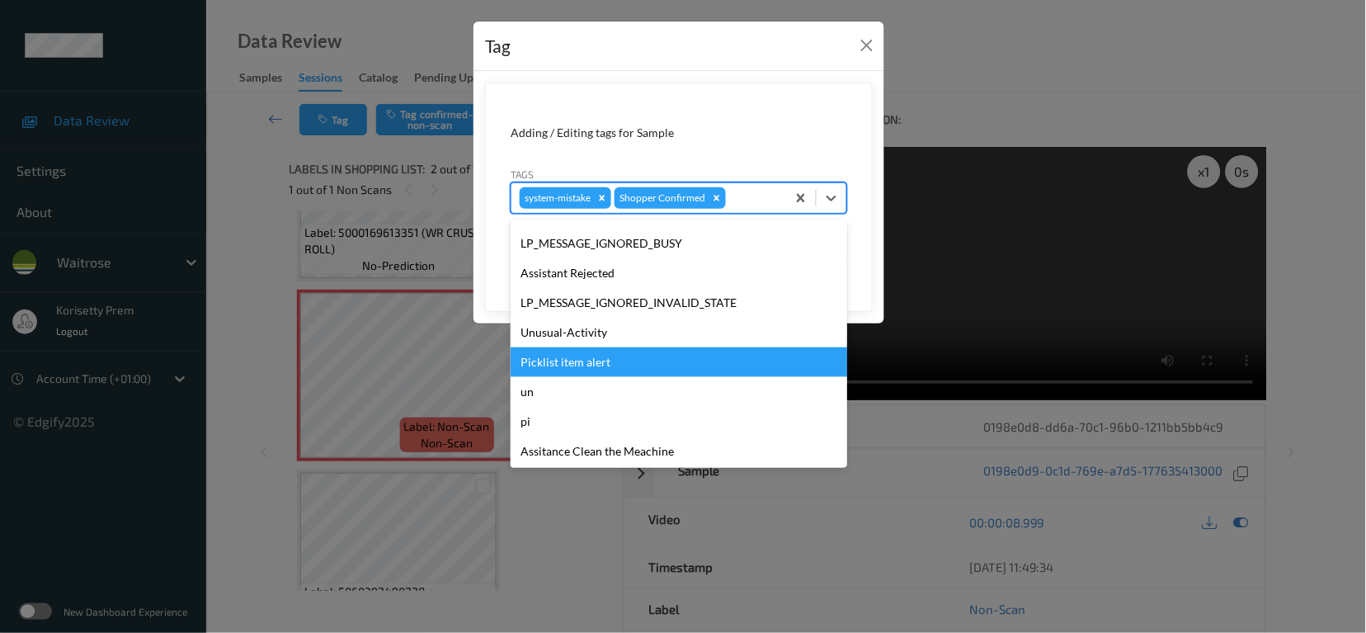
click at [572, 347] on div "Picklist item alert" at bounding box center [679, 362] width 337 height 30
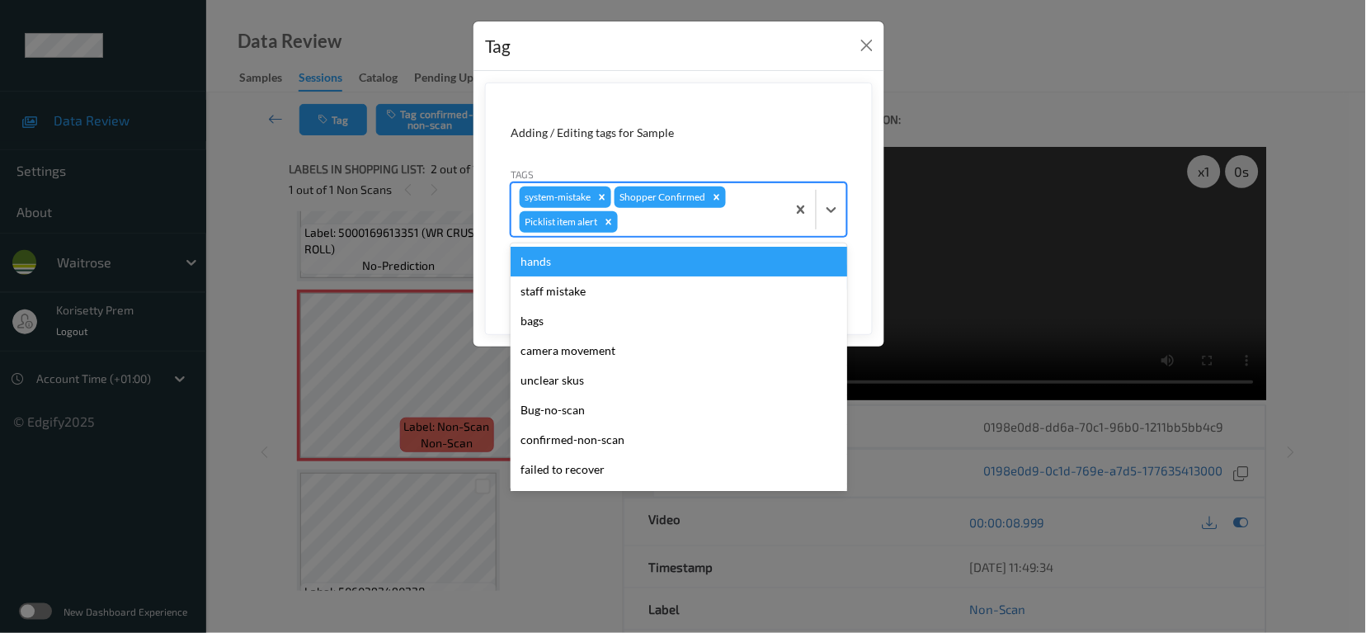
click at [656, 219] on div at bounding box center [699, 222] width 157 height 20
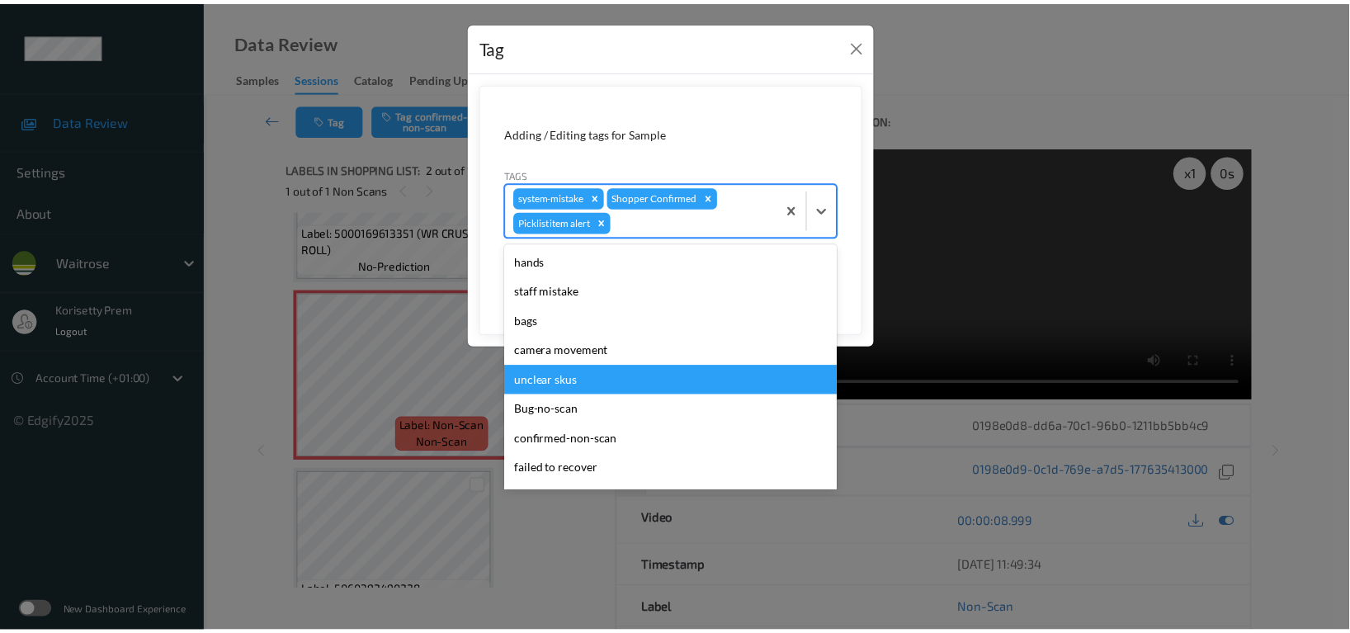
scroll to position [290, 0]
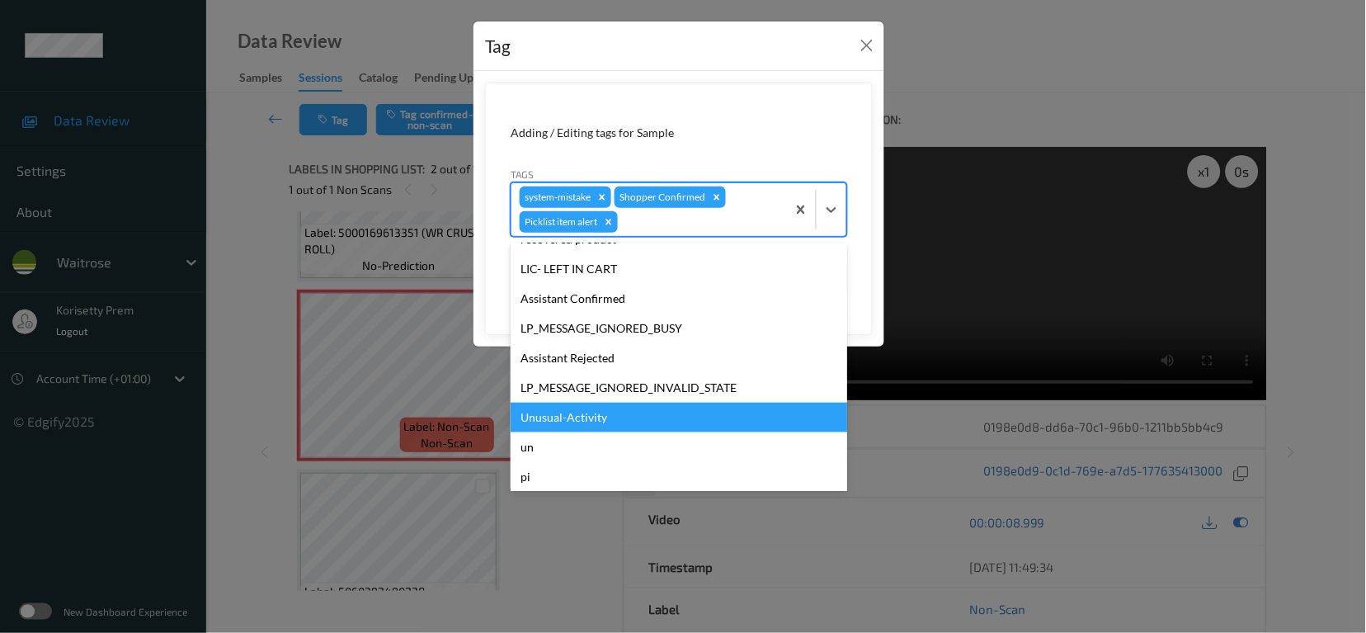
click at [555, 426] on div "Unusual-Activity" at bounding box center [679, 418] width 337 height 30
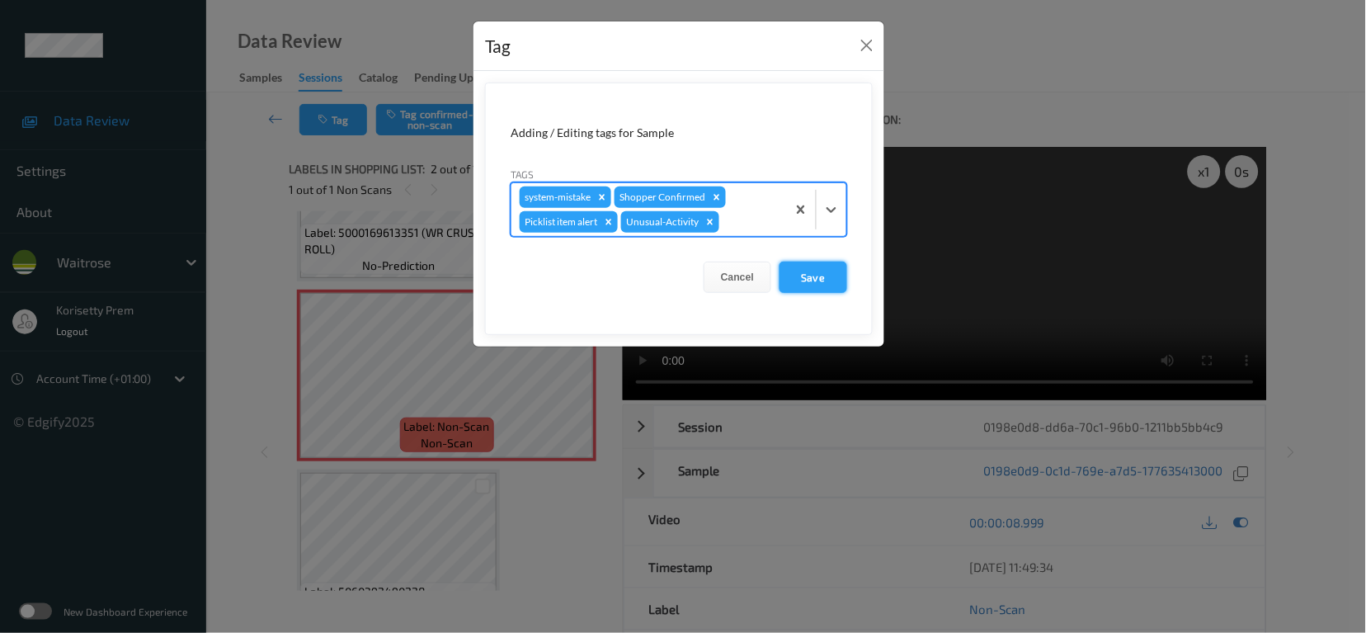
click at [842, 282] on button "Save" at bounding box center [814, 276] width 68 height 31
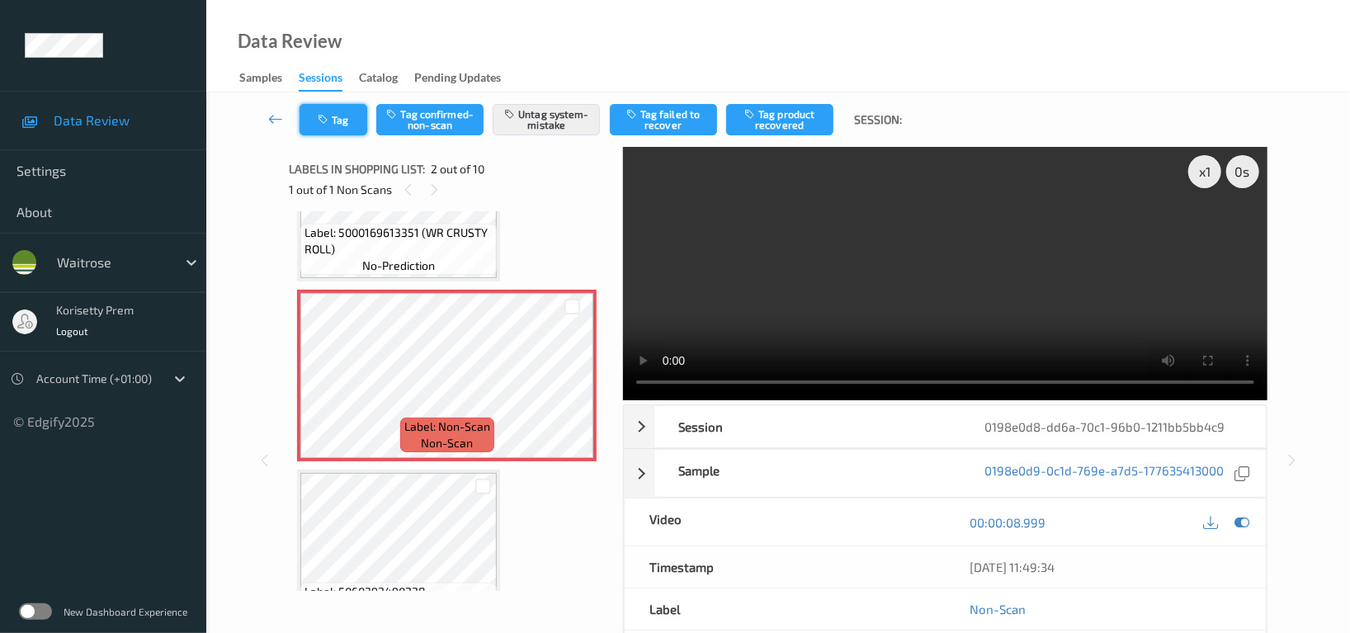
click at [337, 125] on button "Tag" at bounding box center [333, 119] width 68 height 31
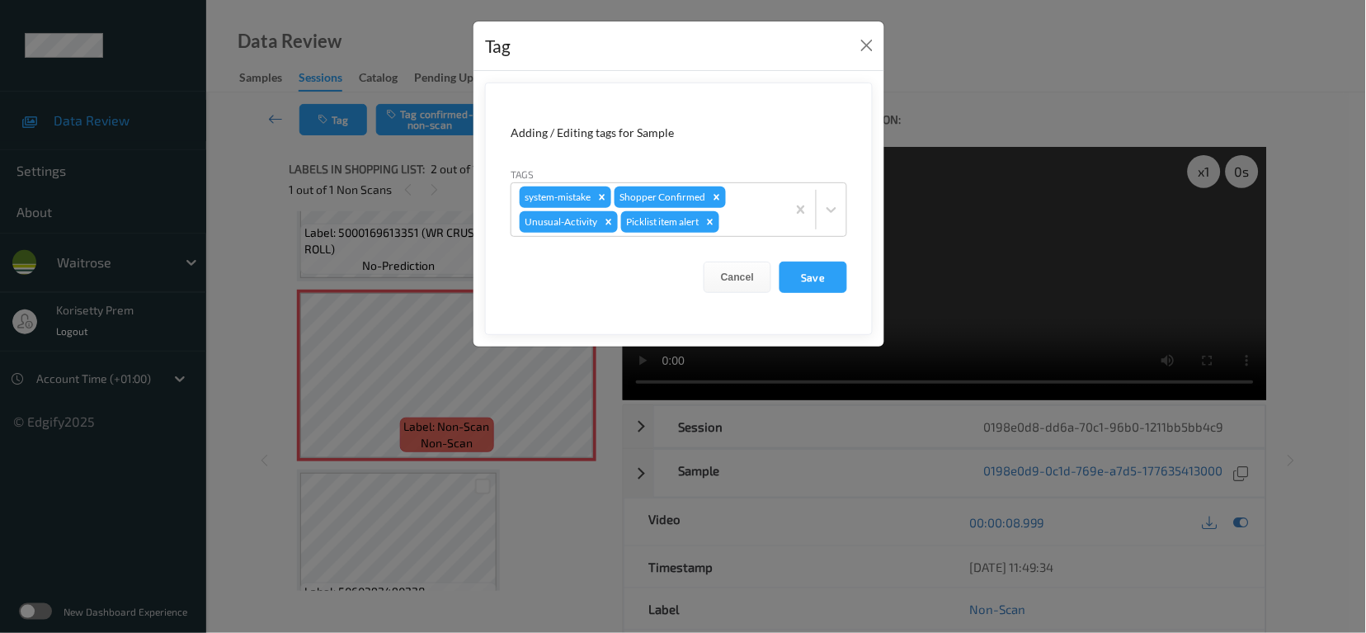
click at [808, 257] on form "Adding / Editing tags for Sample Tags system-mistake Shopper Confirmed Unusual-…" at bounding box center [679, 208] width 388 height 252
click at [808, 270] on button "Save" at bounding box center [814, 276] width 68 height 31
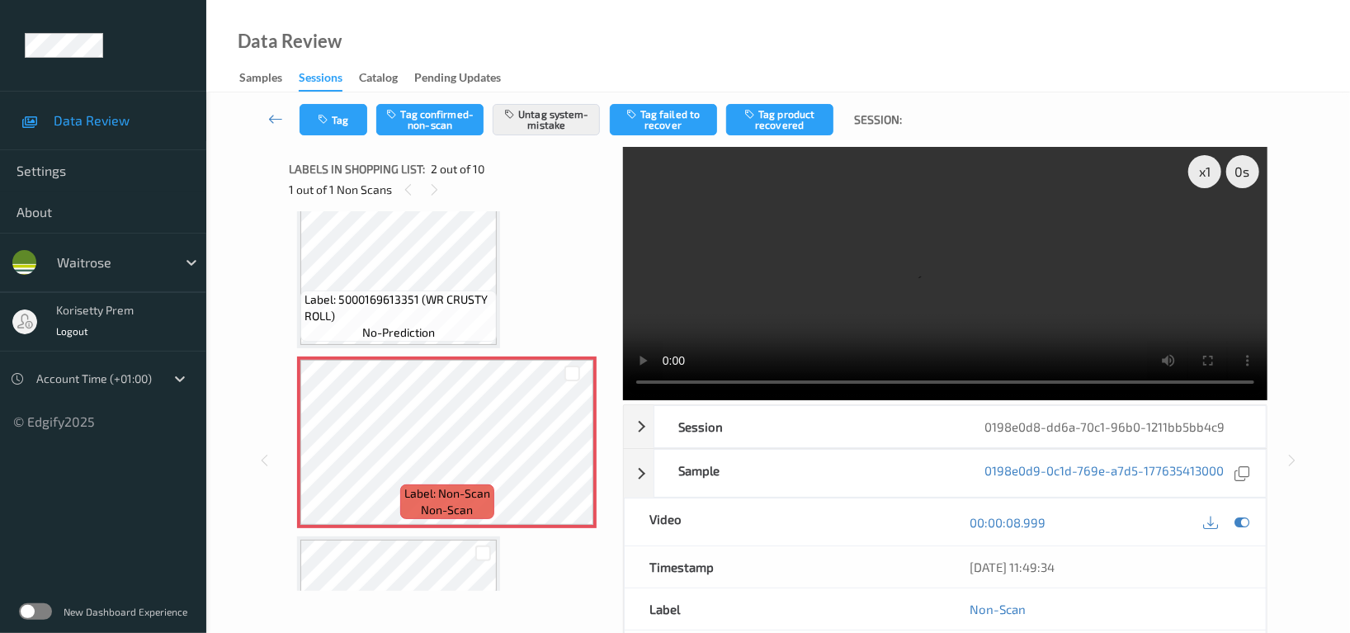
scroll to position [0, 0]
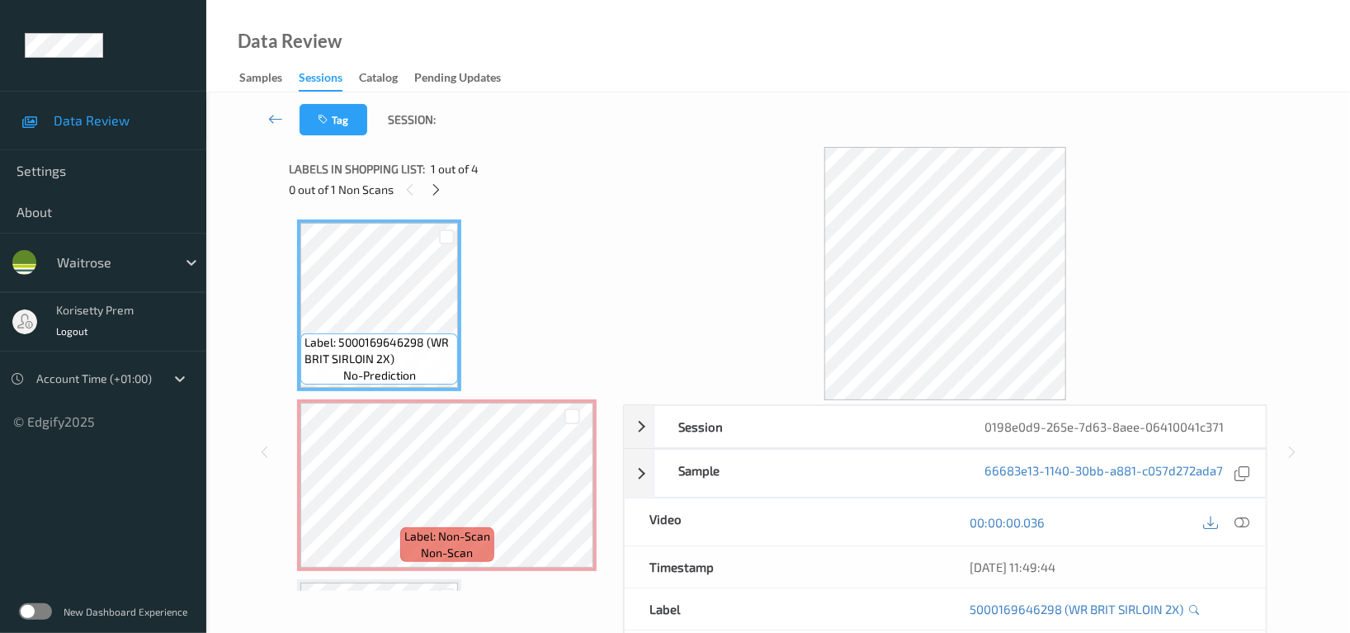
click at [701, 97] on div "Tag Session:" at bounding box center [778, 119] width 1076 height 54
click at [440, 190] on icon at bounding box center [437, 189] width 14 height 15
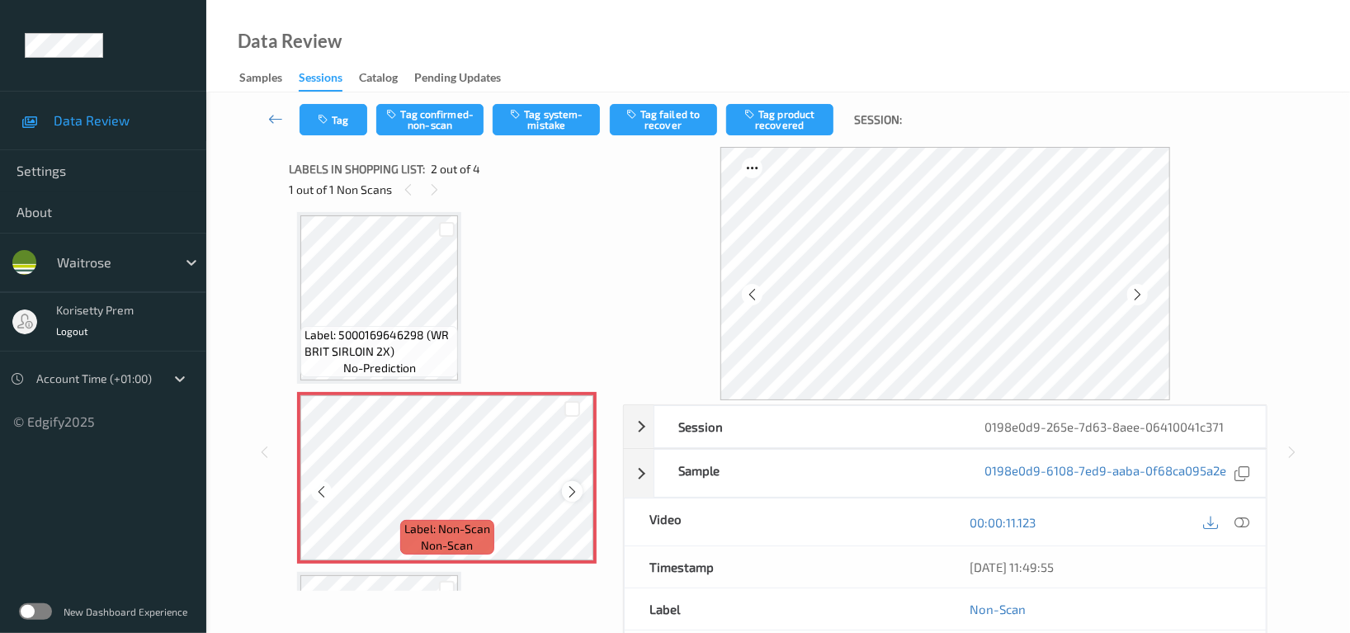
click at [572, 492] on icon at bounding box center [572, 491] width 14 height 15
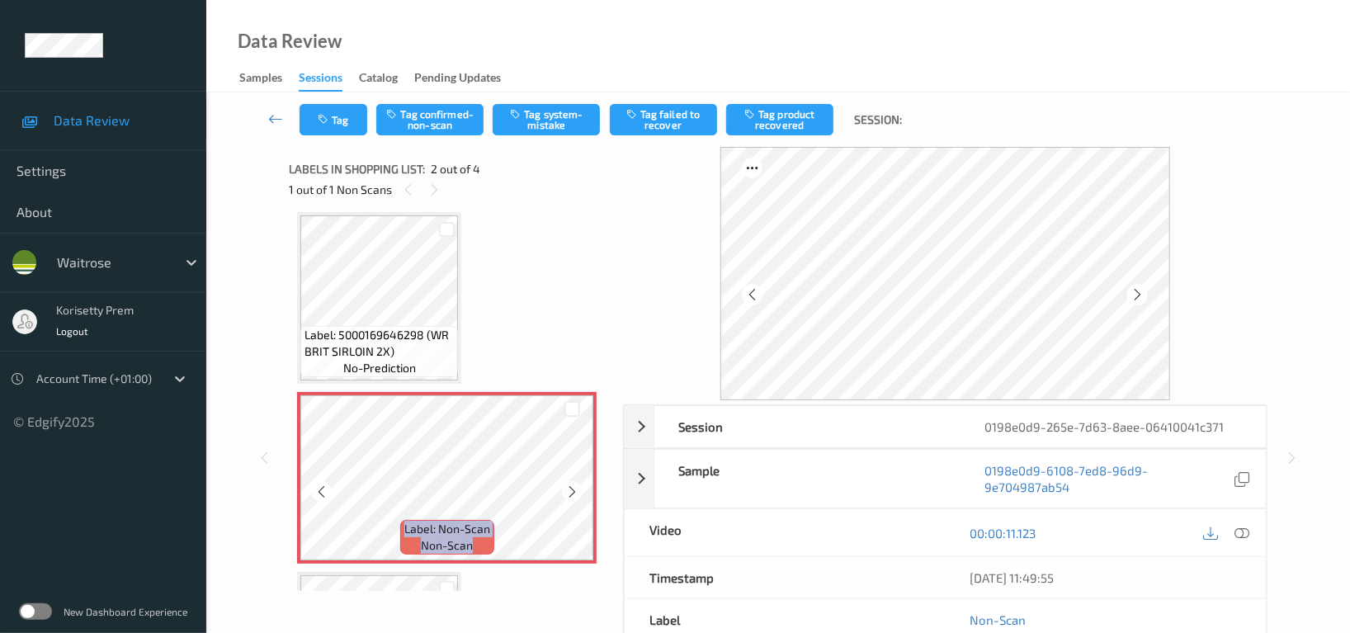
click at [572, 492] on icon at bounding box center [572, 491] width 14 height 15
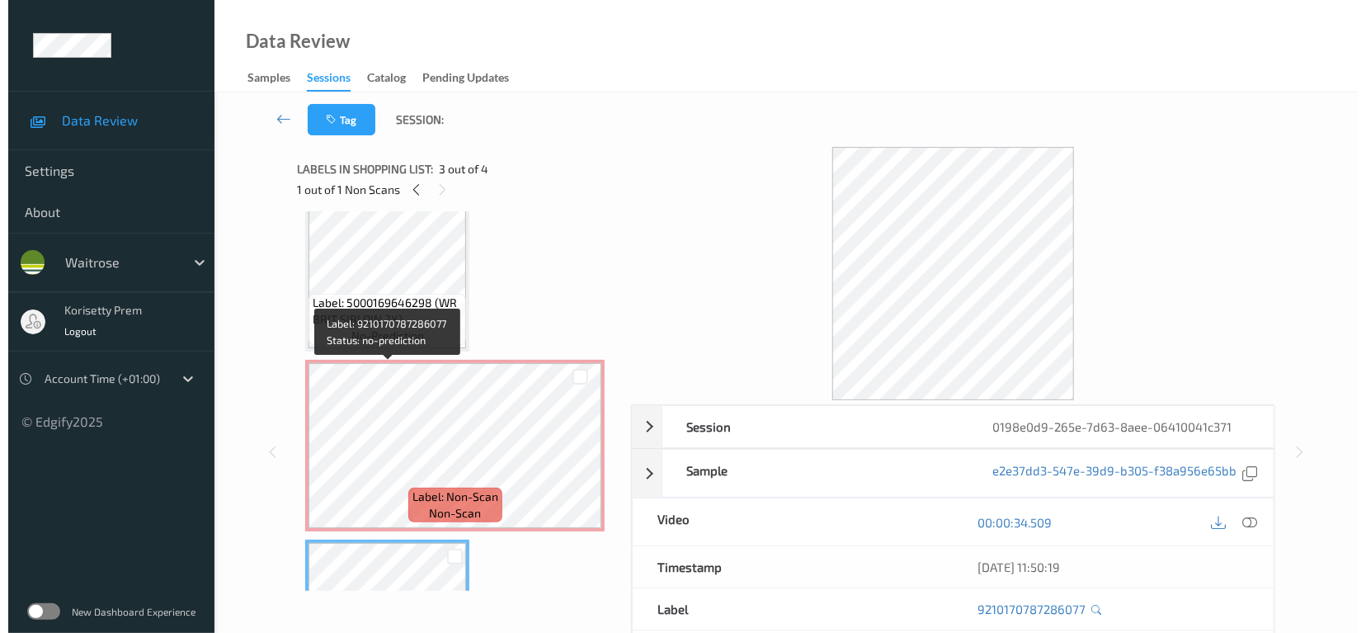
scroll to position [0, 0]
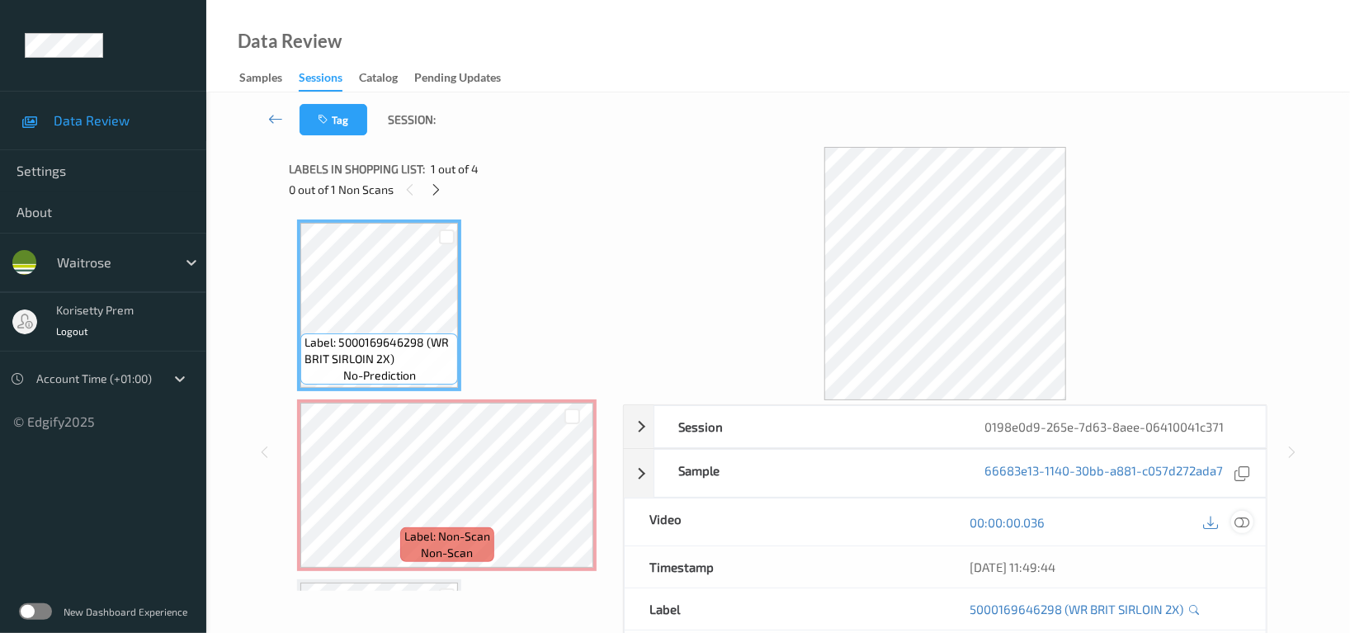
click at [1246, 520] on icon at bounding box center [1241, 522] width 15 height 15
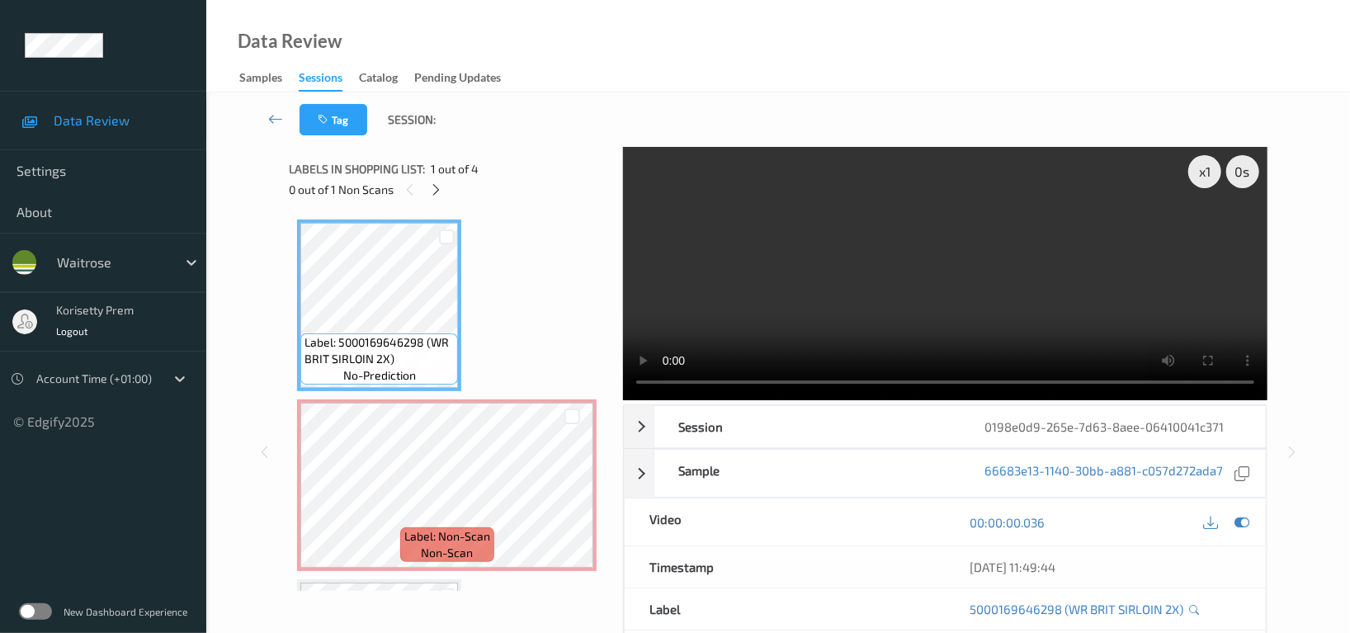
click at [910, 274] on video at bounding box center [945, 273] width 644 height 253
click at [968, 272] on video at bounding box center [945, 273] width 644 height 253
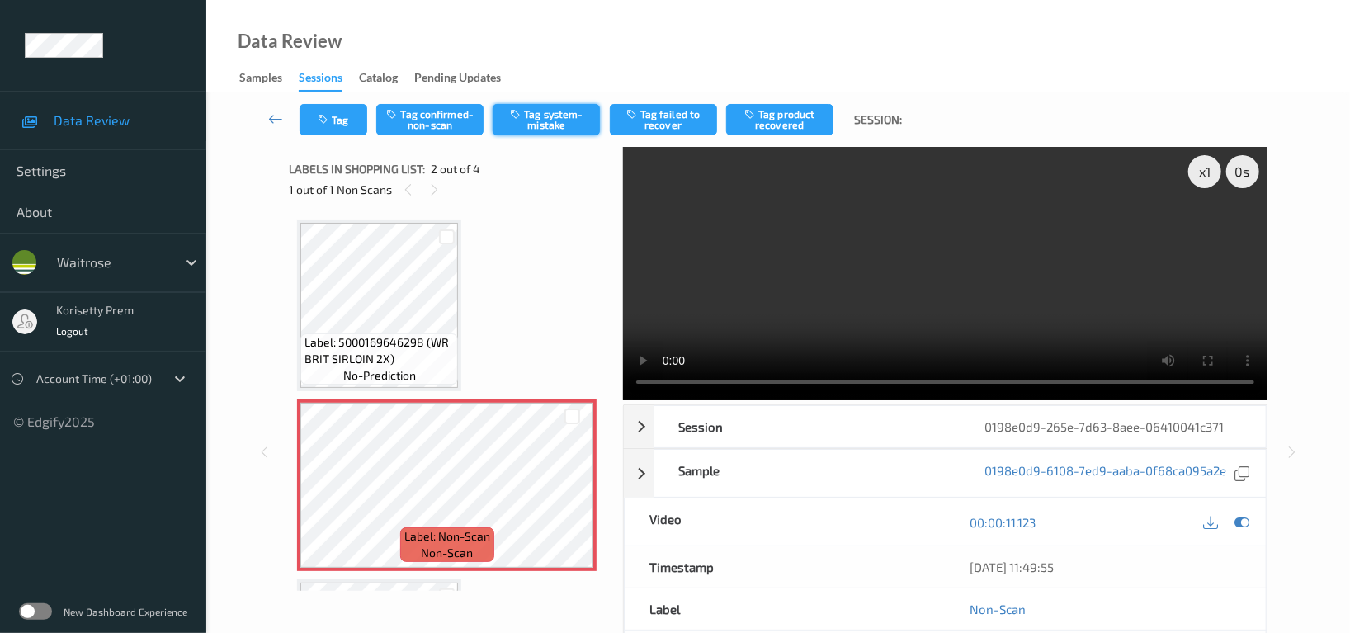
click at [582, 123] on button "Tag system-mistake" at bounding box center [545, 119] width 107 height 31
click at [342, 115] on button "Tag" at bounding box center [333, 119] width 68 height 31
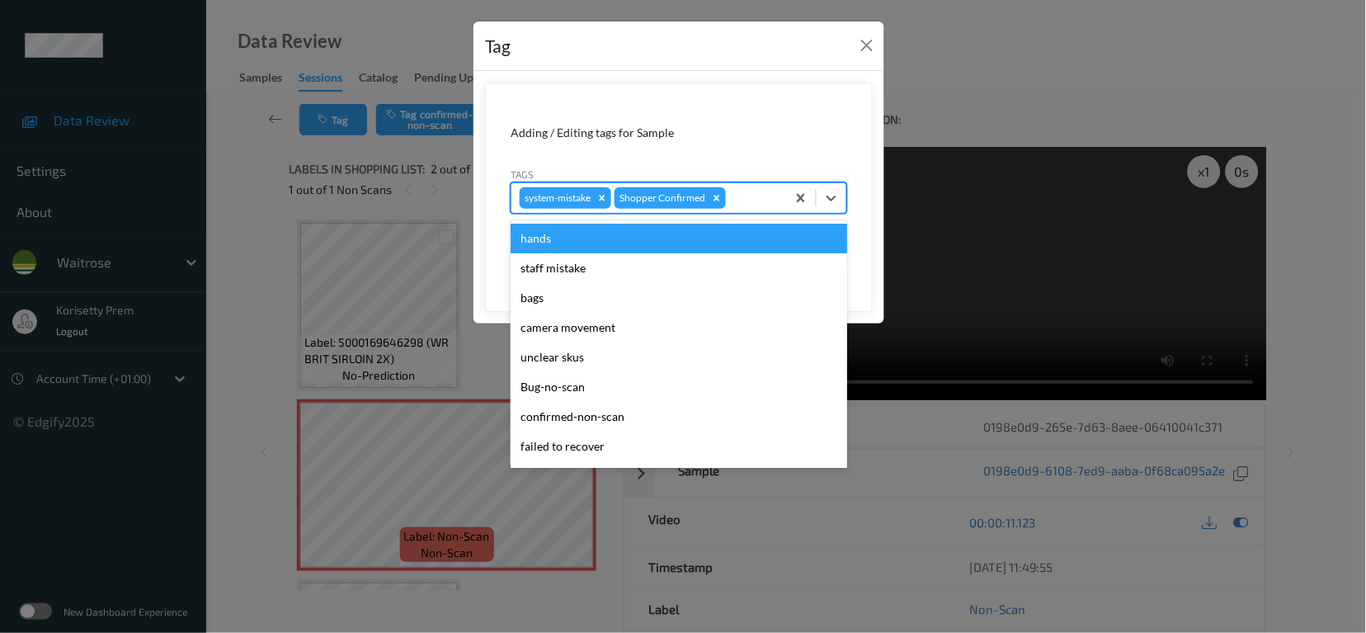
click at [772, 197] on div at bounding box center [753, 198] width 49 height 20
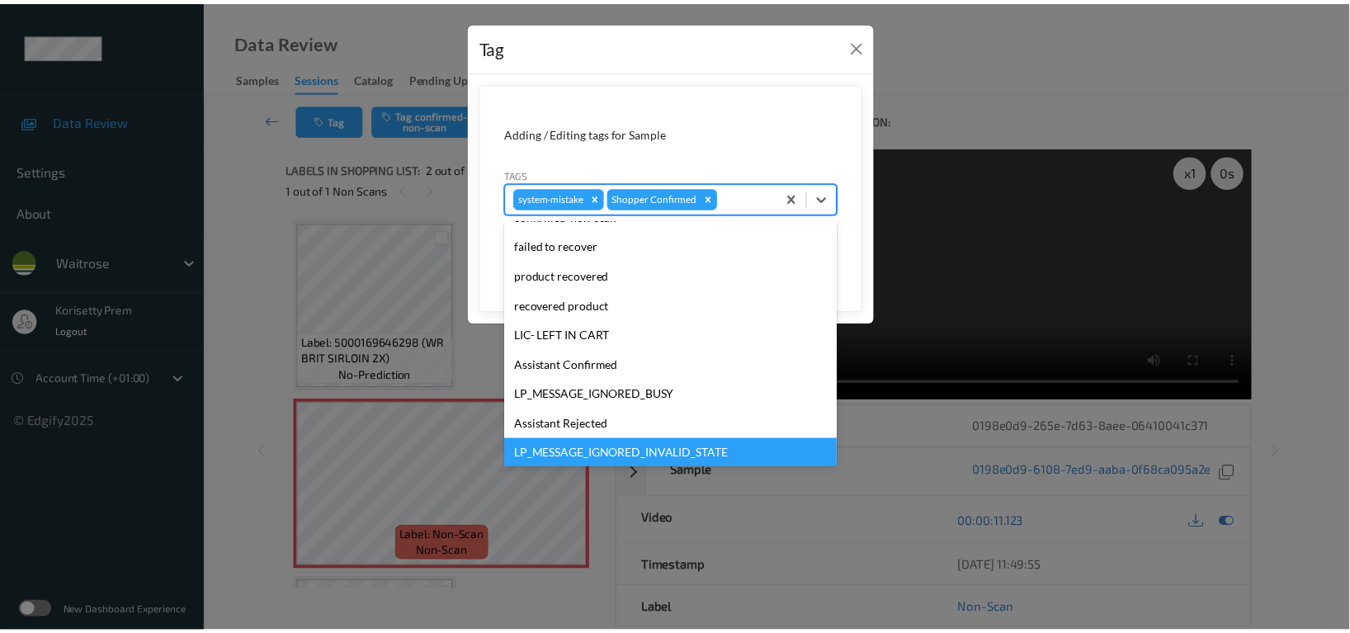
scroll to position [351, 0]
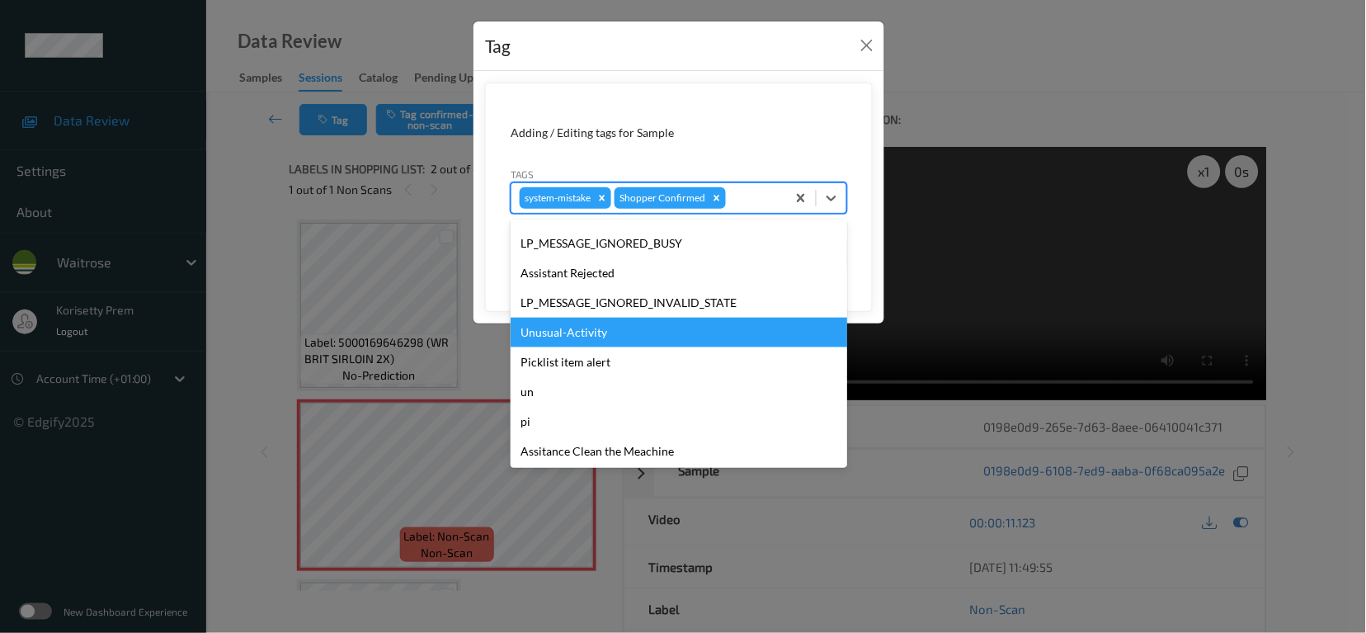
click at [578, 342] on div "Unusual-Activity" at bounding box center [679, 333] width 337 height 30
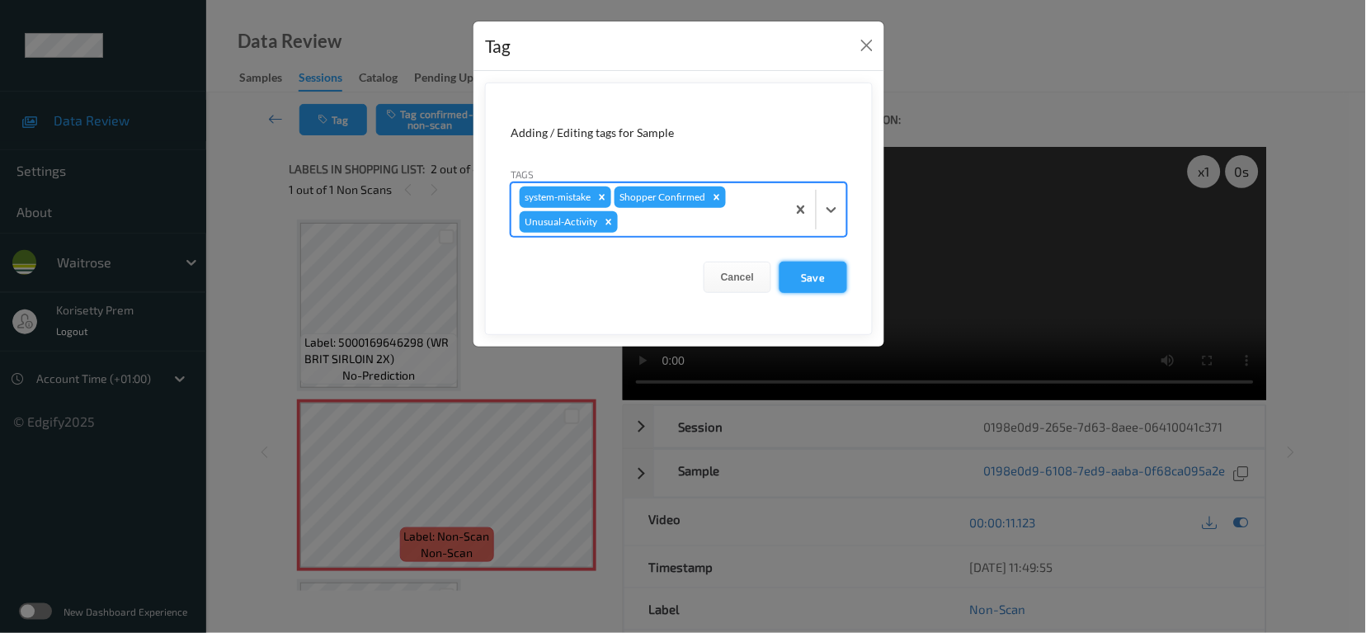
click at [832, 277] on button "Save" at bounding box center [814, 276] width 68 height 31
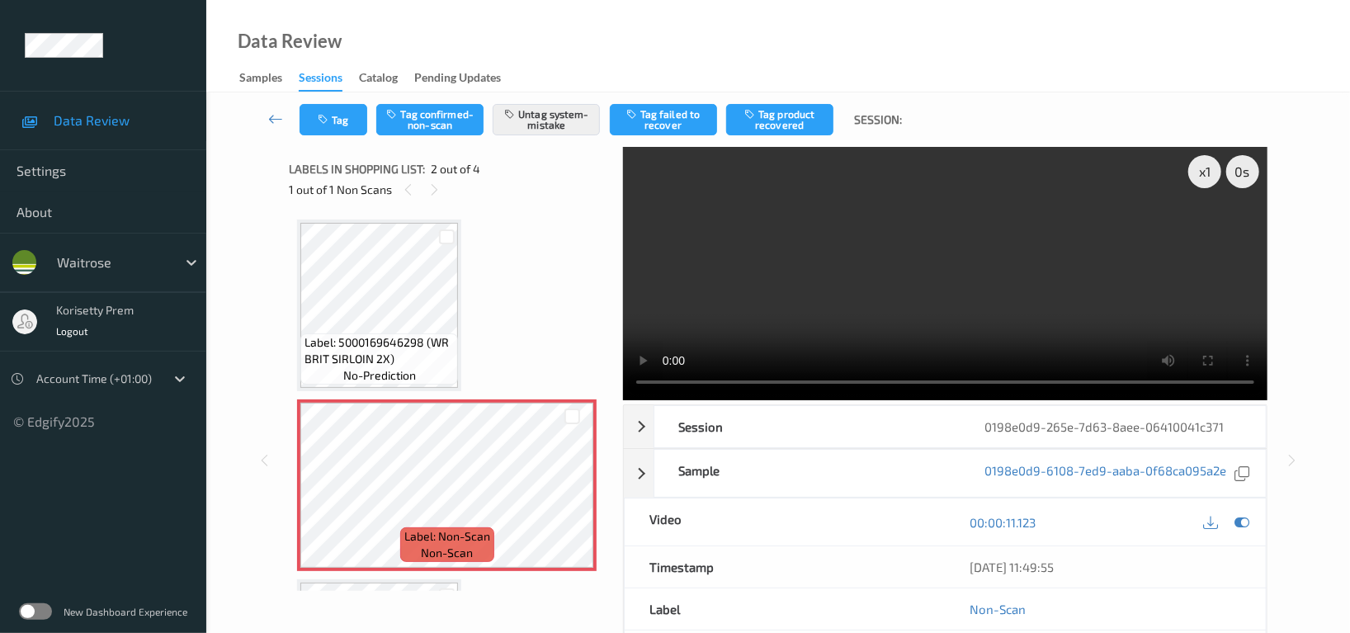
click at [1233, 511] on div at bounding box center [1226, 522] width 54 height 22
click at [1241, 515] on icon at bounding box center [1241, 522] width 15 height 15
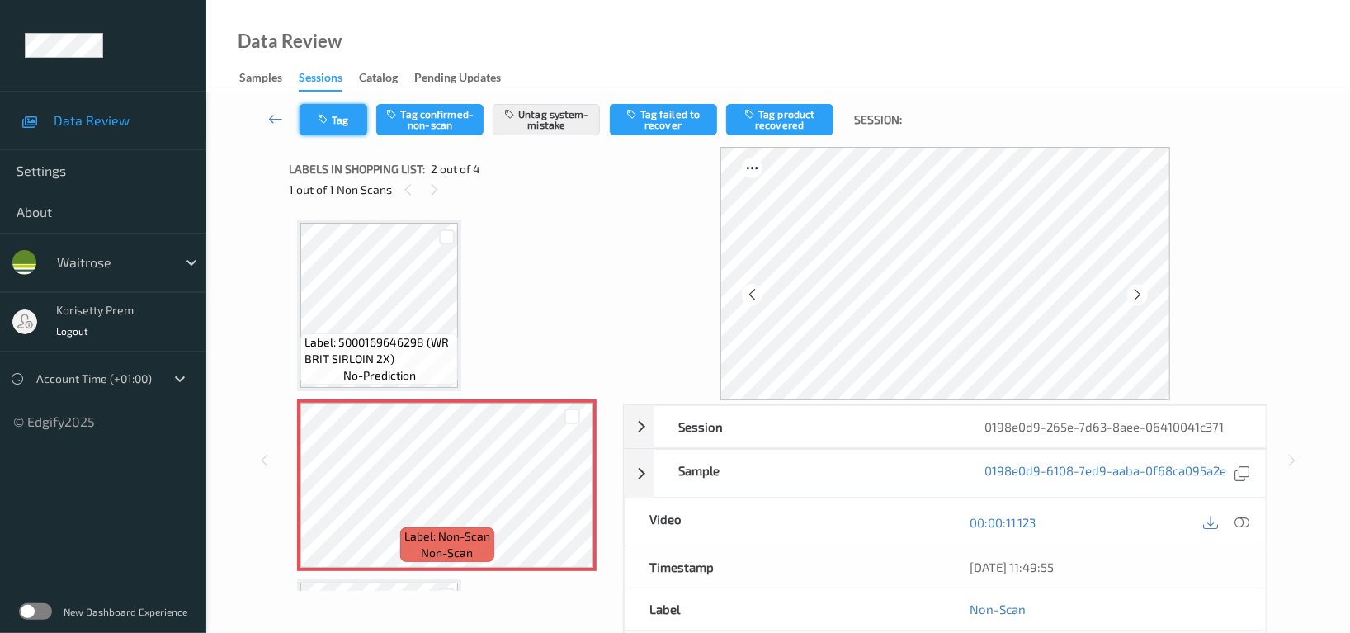
click at [331, 122] on icon "button" at bounding box center [325, 120] width 14 height 12
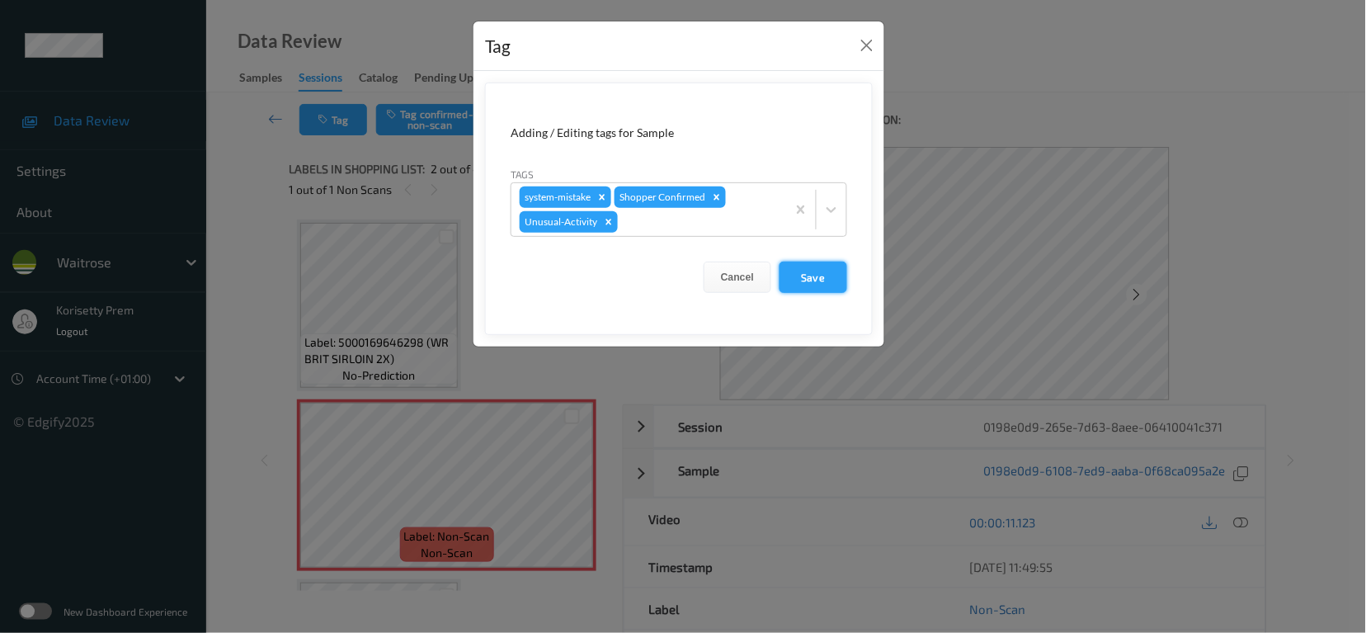
click at [833, 274] on button "Save" at bounding box center [814, 276] width 68 height 31
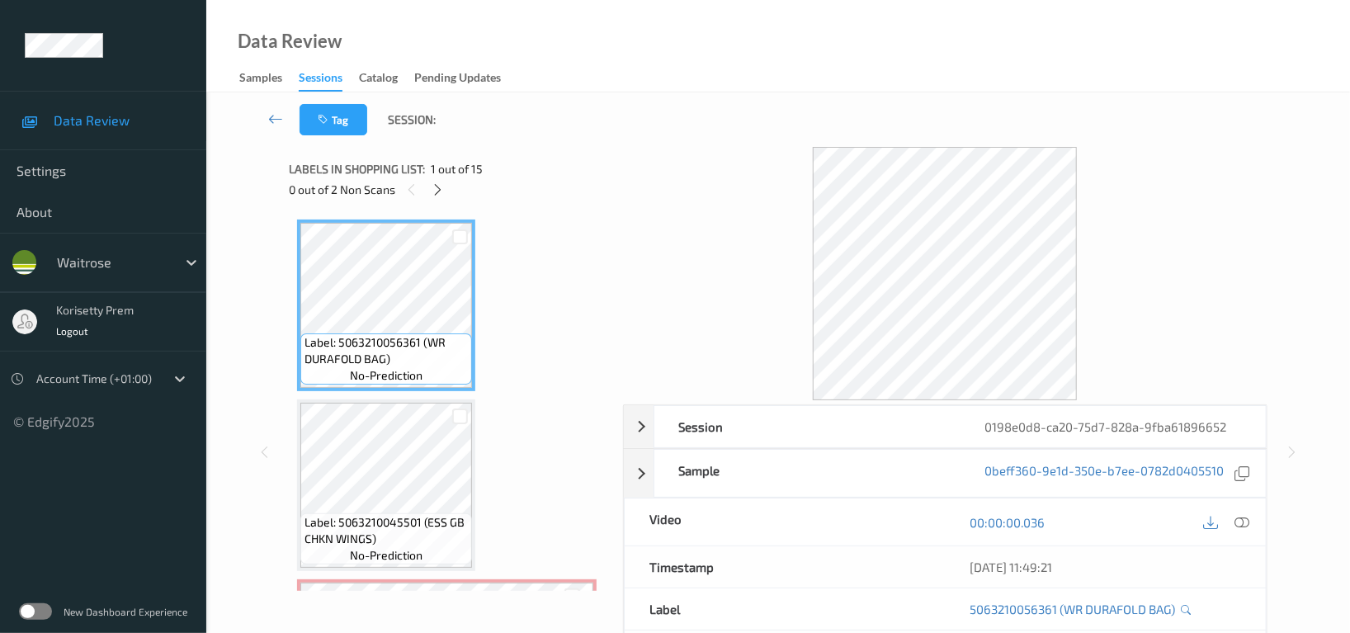
click at [588, 164] on div "Labels in shopping list: 1 out of 15" at bounding box center [450, 168] width 322 height 21
click at [445, 188] on icon at bounding box center [438, 189] width 14 height 15
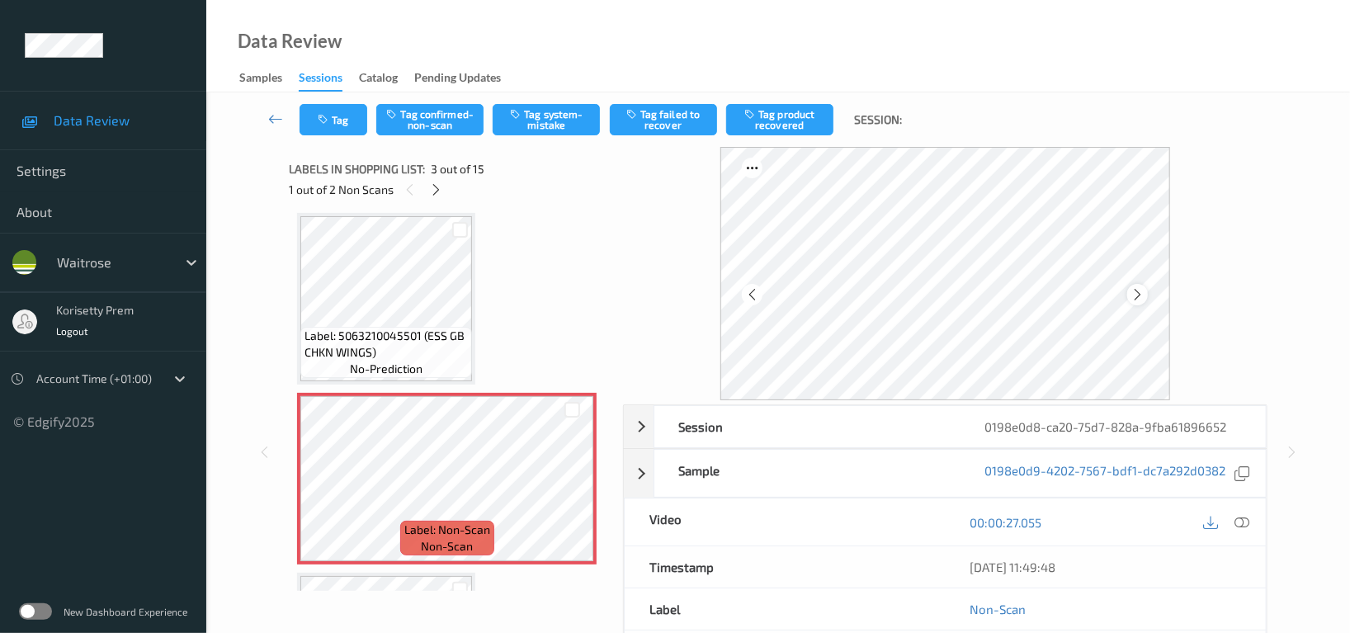
click at [1133, 298] on icon at bounding box center [1137, 294] width 14 height 15
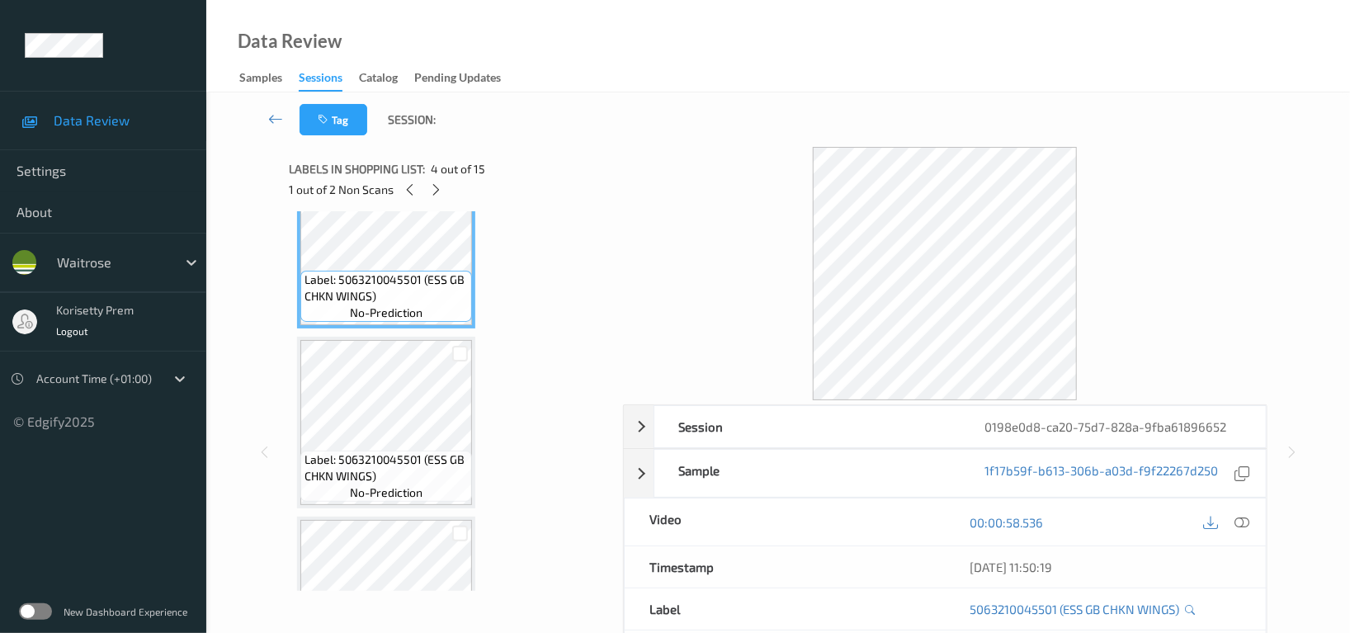
scroll to position [626, 0]
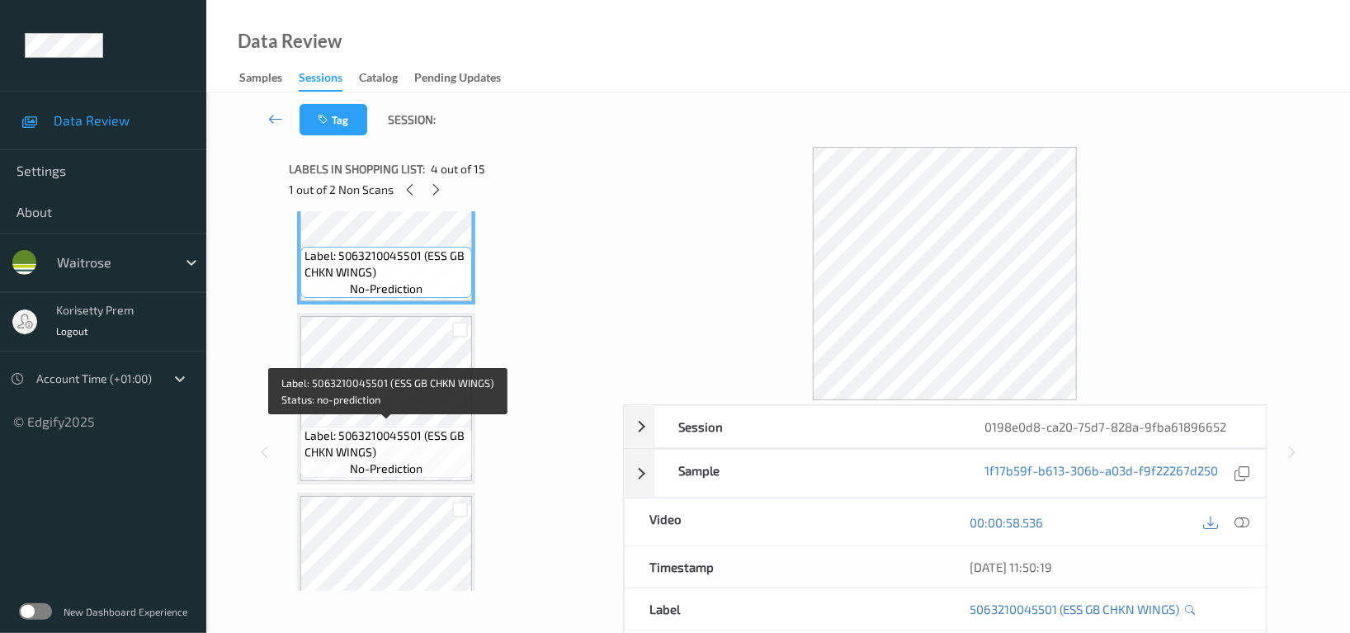
click at [407, 431] on span "Label: 5063210045501 (ESS GB CHKN WINGS)" at bounding box center [385, 443] width 163 height 33
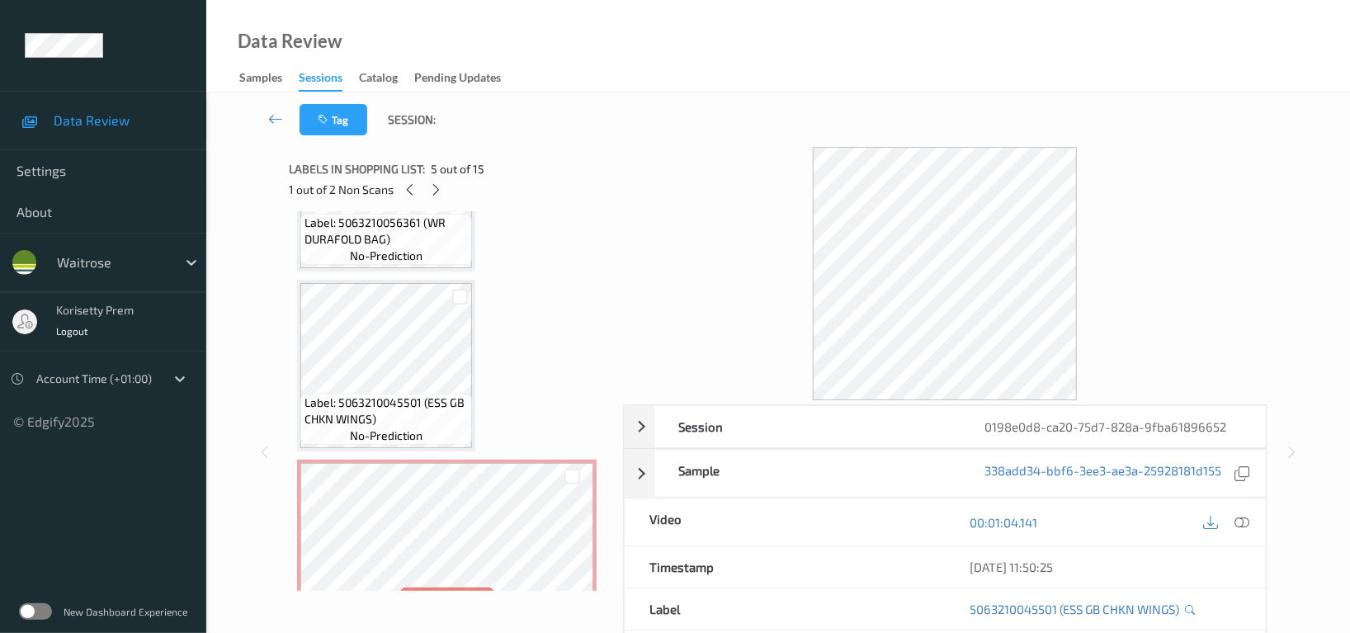
scroll to position [110, 0]
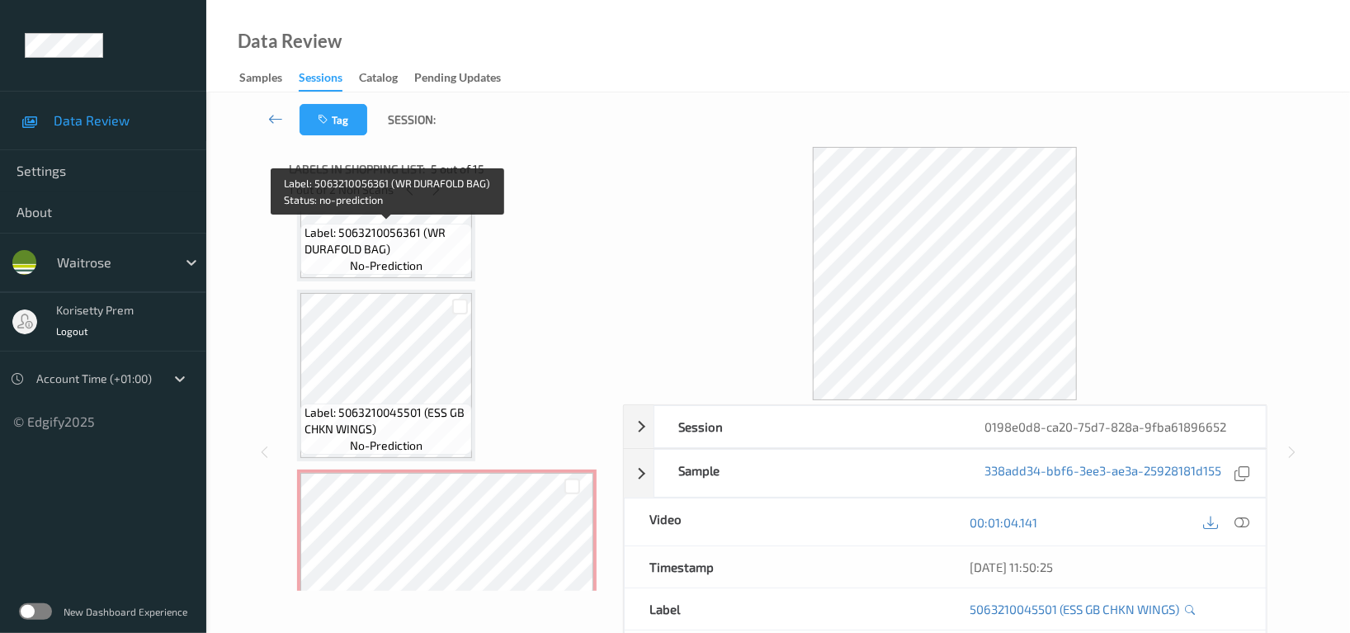
click at [398, 228] on span "Label: 5063210056361 (WR DURAFOLD BAG)" at bounding box center [385, 240] width 163 height 33
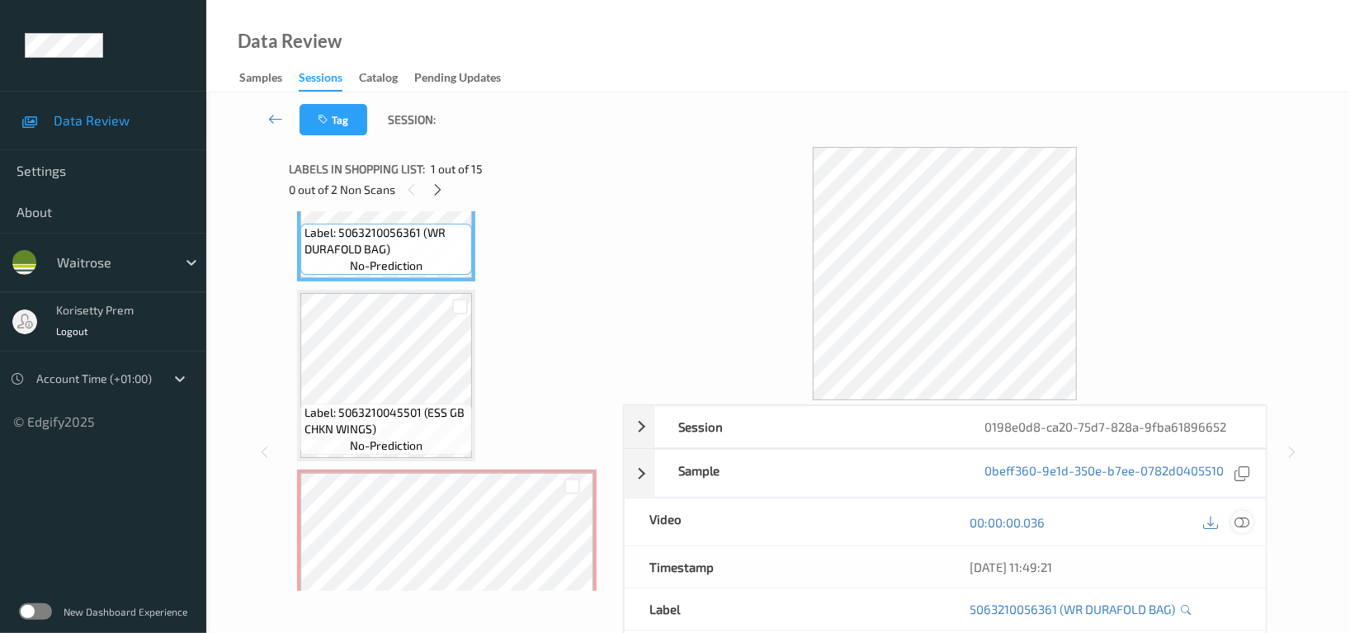
click at [1248, 527] on icon at bounding box center [1241, 522] width 15 height 15
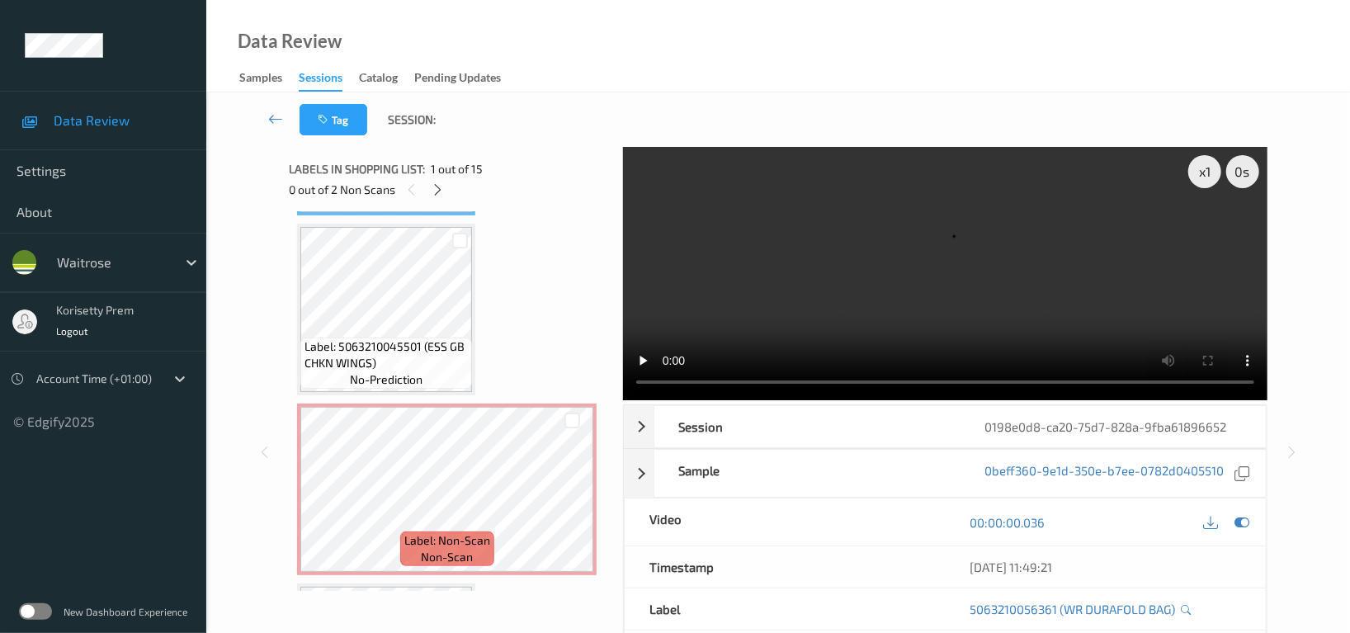
scroll to position [219, 0]
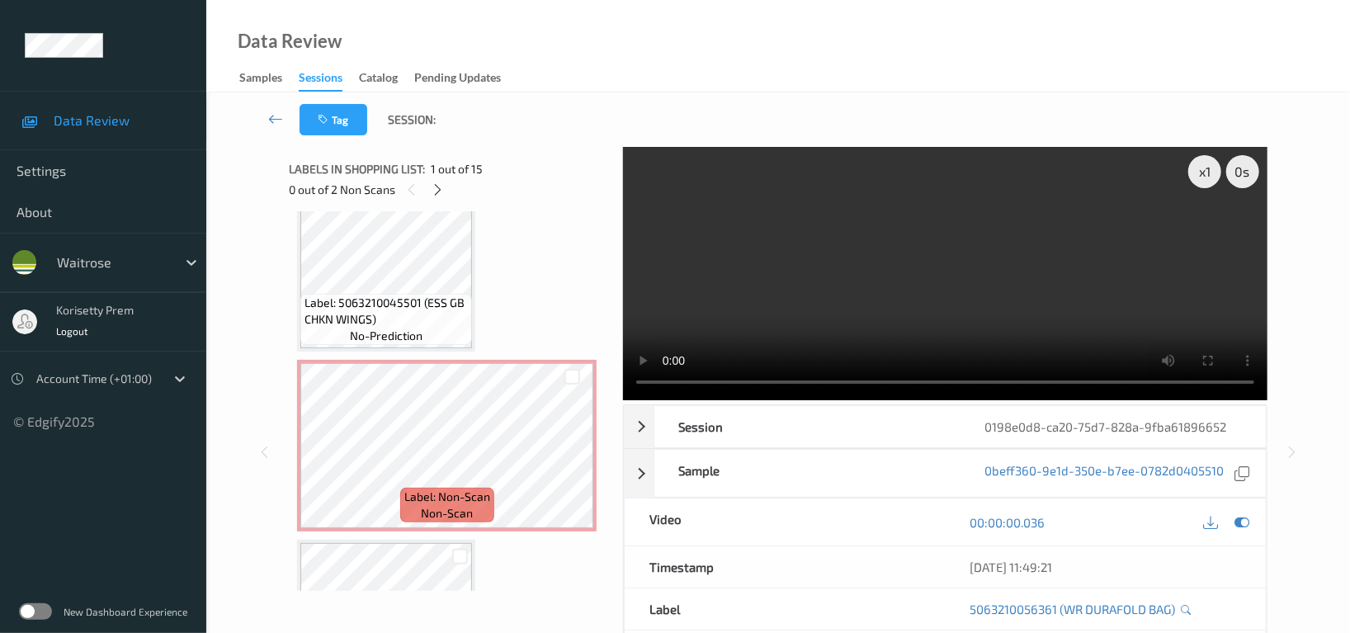
click at [874, 253] on video at bounding box center [945, 273] width 644 height 253
click at [913, 300] on video at bounding box center [945, 273] width 644 height 253
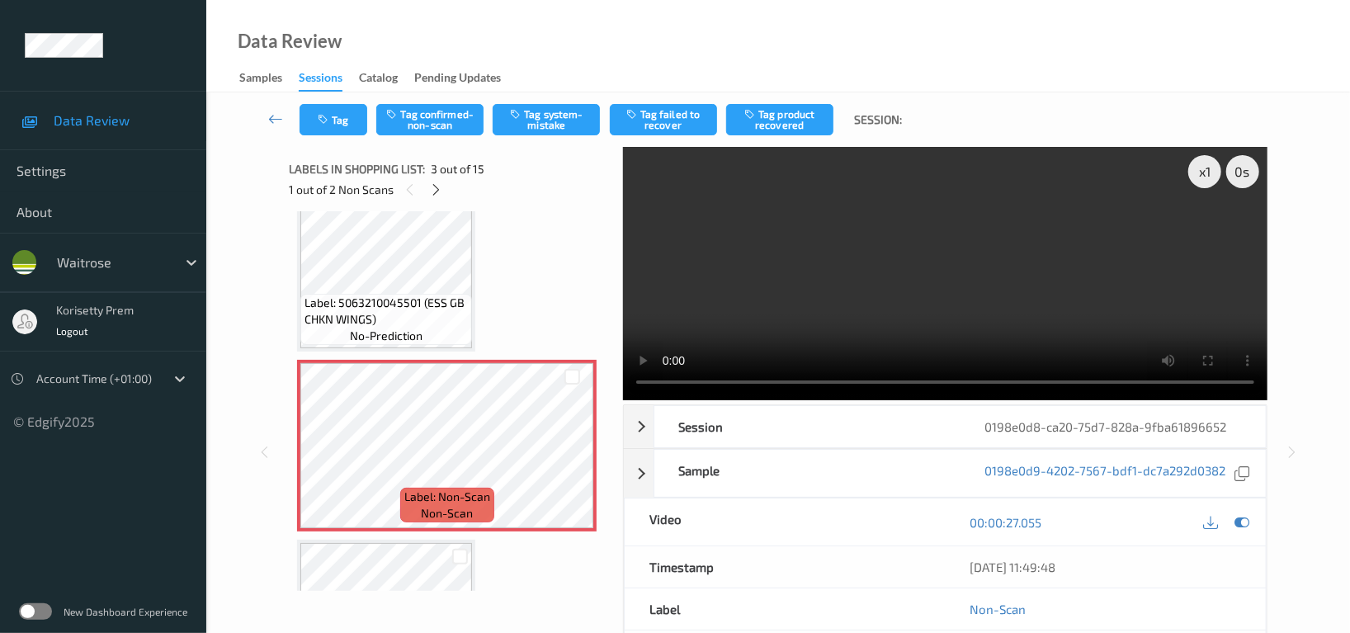
click at [997, 239] on video at bounding box center [945, 273] width 644 height 253
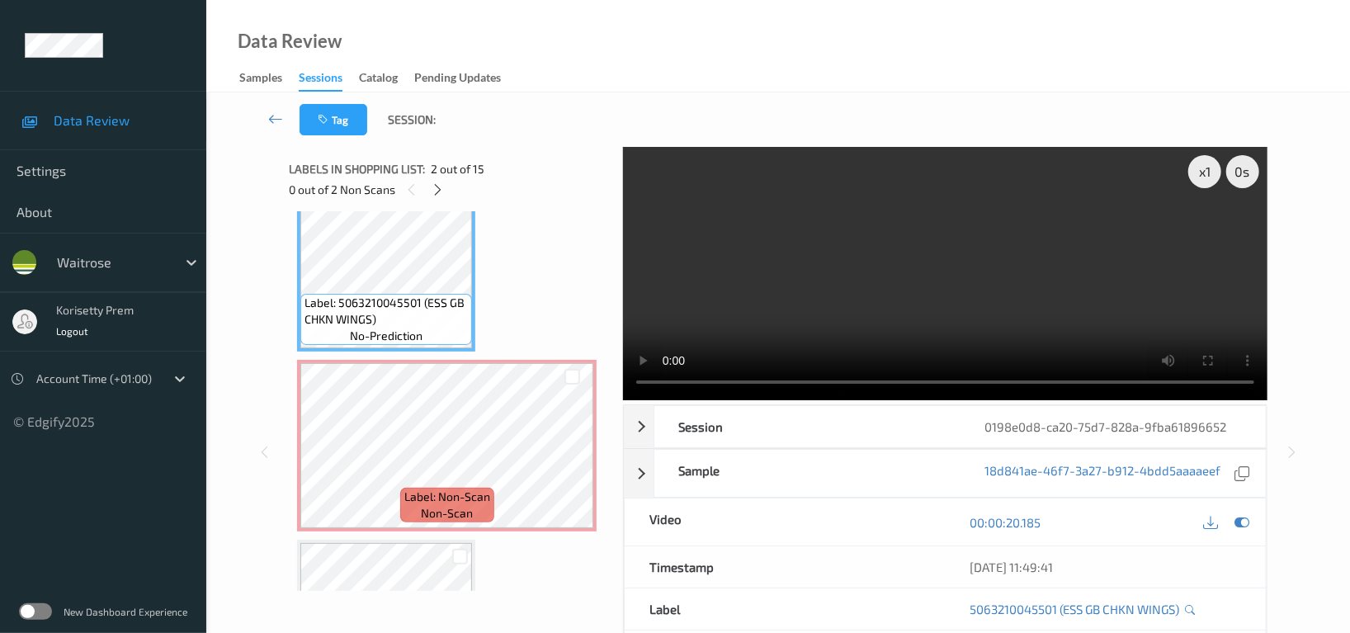
click at [838, 289] on video at bounding box center [945, 273] width 644 height 253
click at [400, 488] on div "Label: Non-Scan non-scan" at bounding box center [447, 505] width 94 height 35
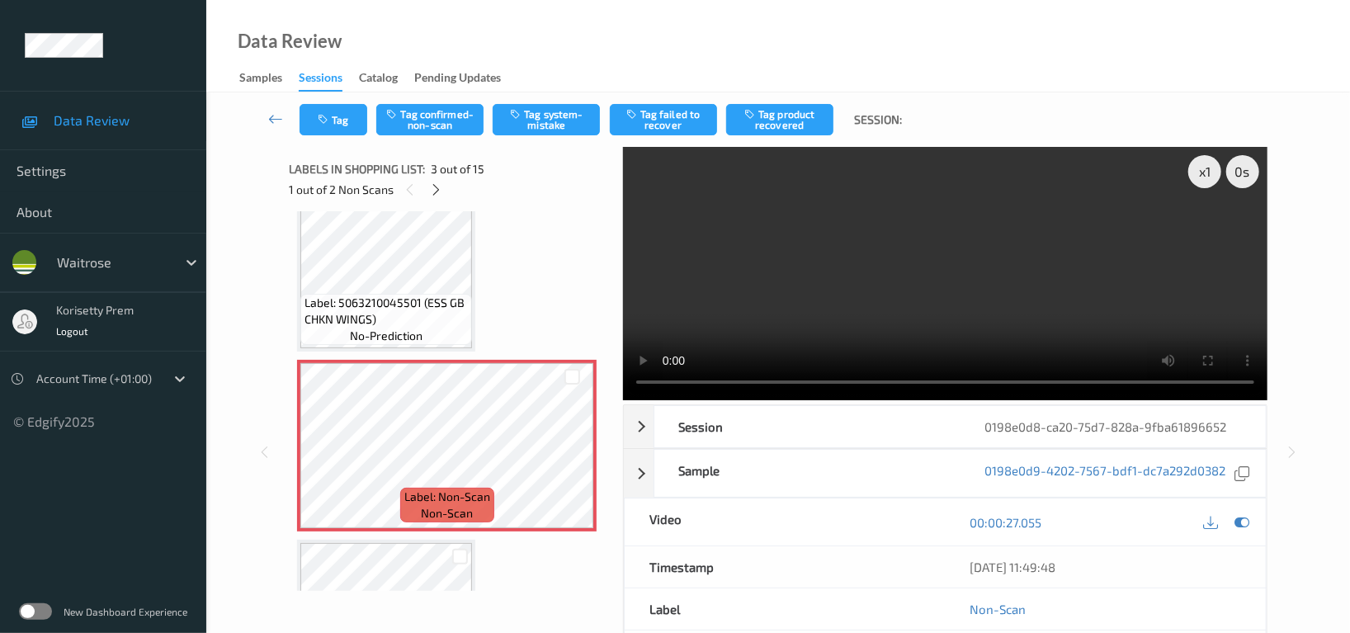
click at [898, 264] on video at bounding box center [945, 273] width 644 height 253
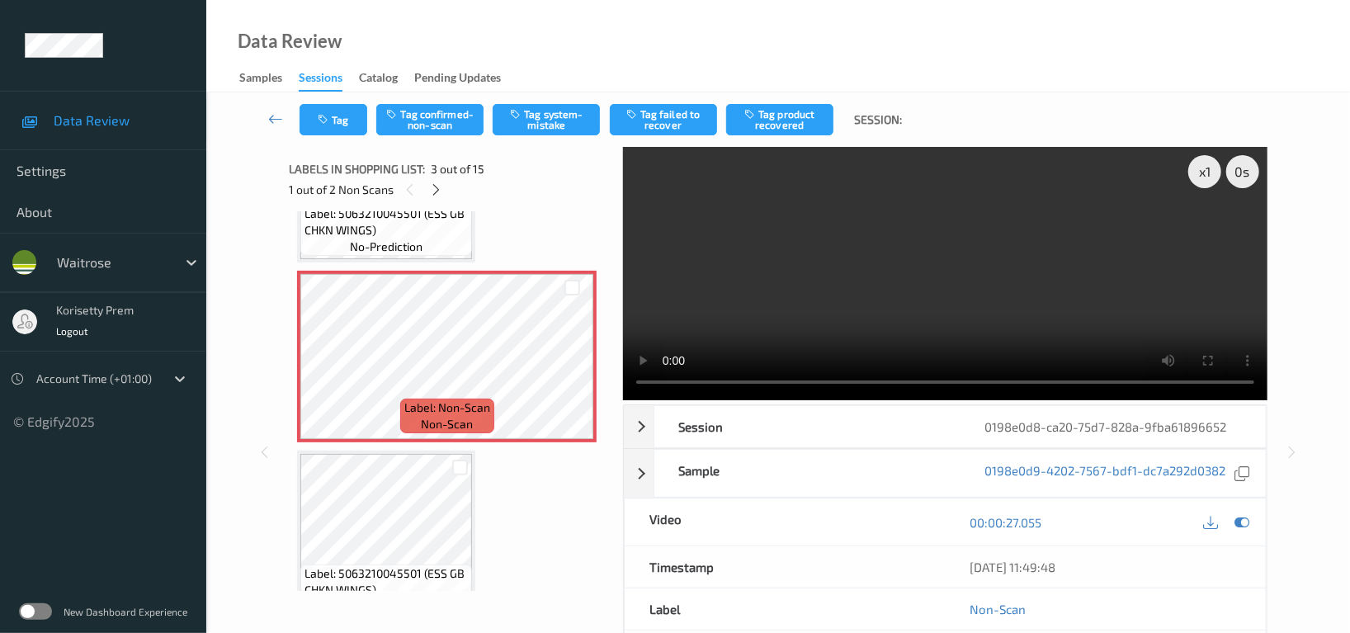
scroll to position [549, 0]
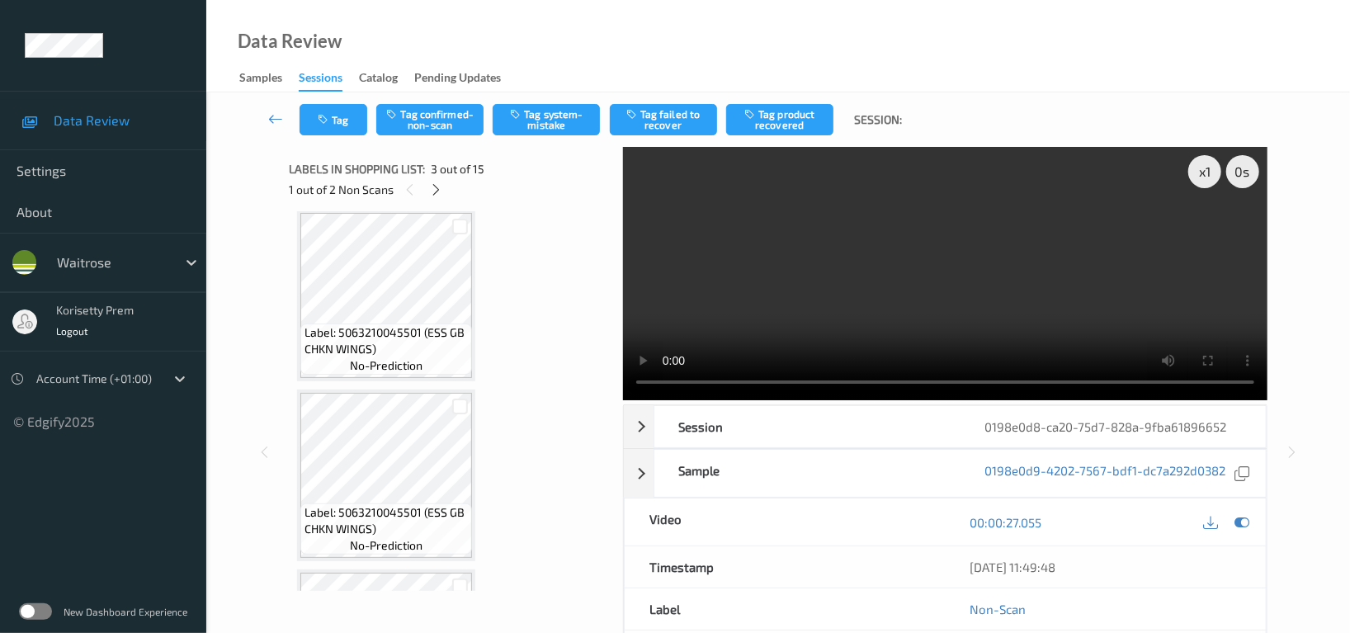
click at [945, 247] on video at bounding box center [945, 273] width 644 height 253
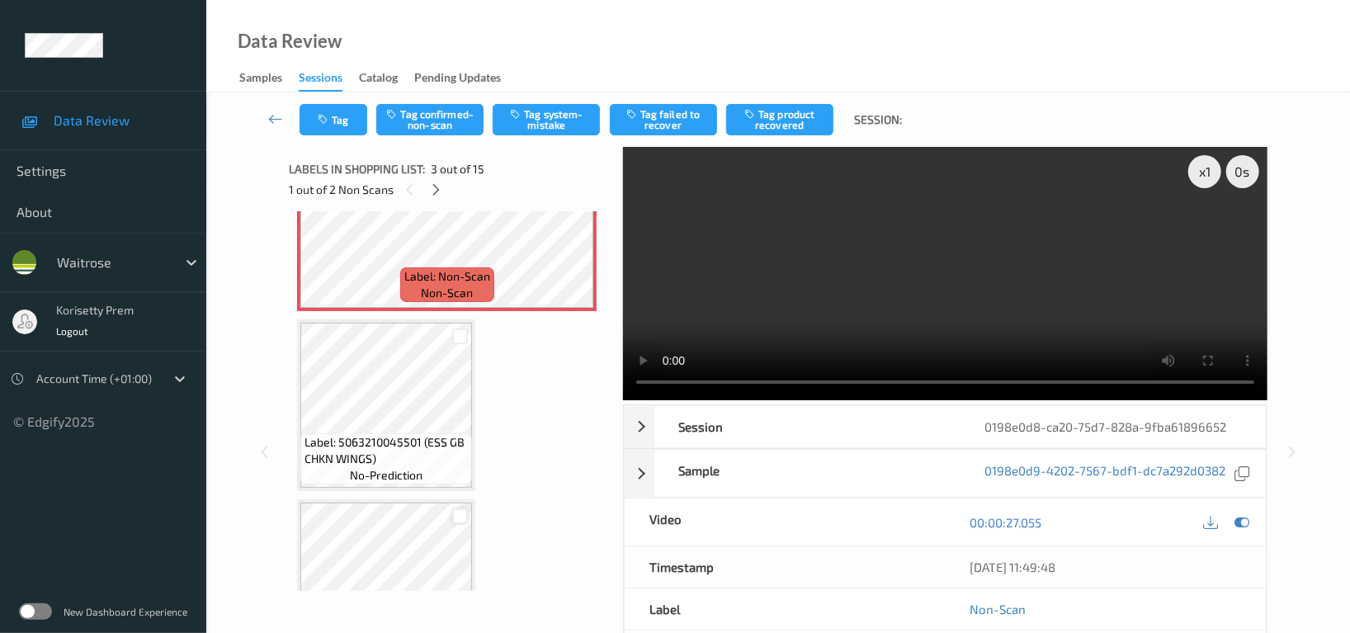
scroll to position [329, 0]
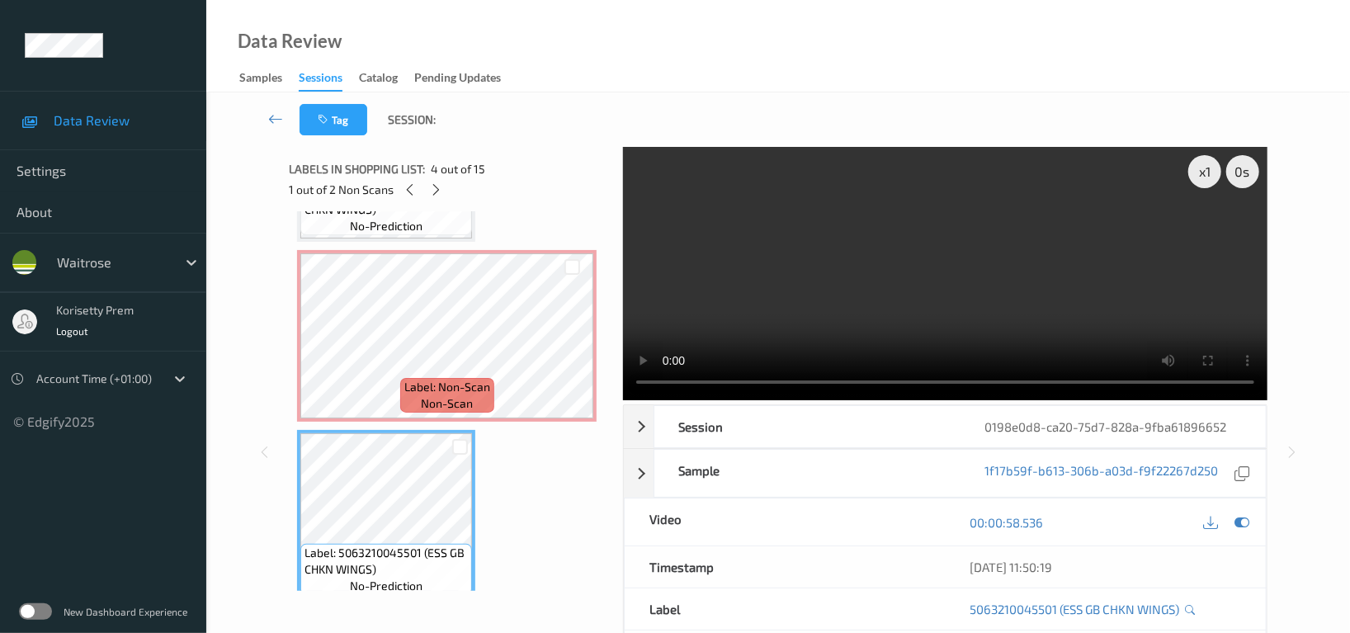
click at [888, 259] on video at bounding box center [945, 273] width 644 height 253
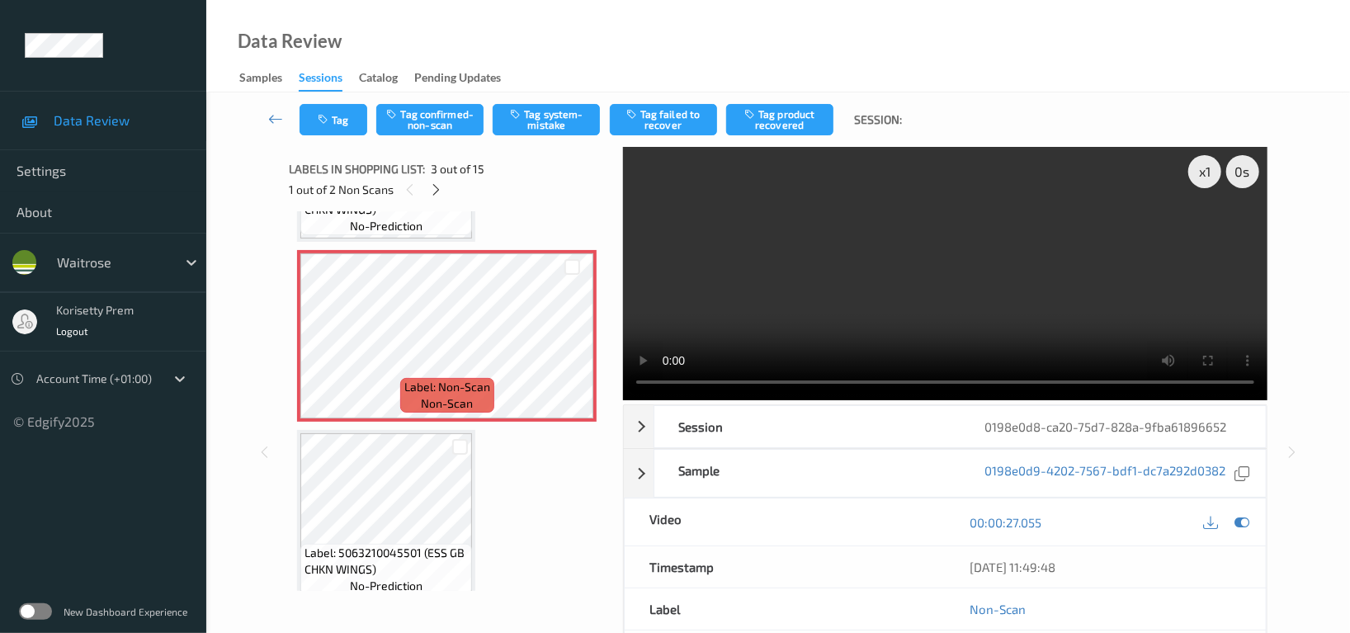
click at [981, 307] on video at bounding box center [945, 273] width 644 height 253
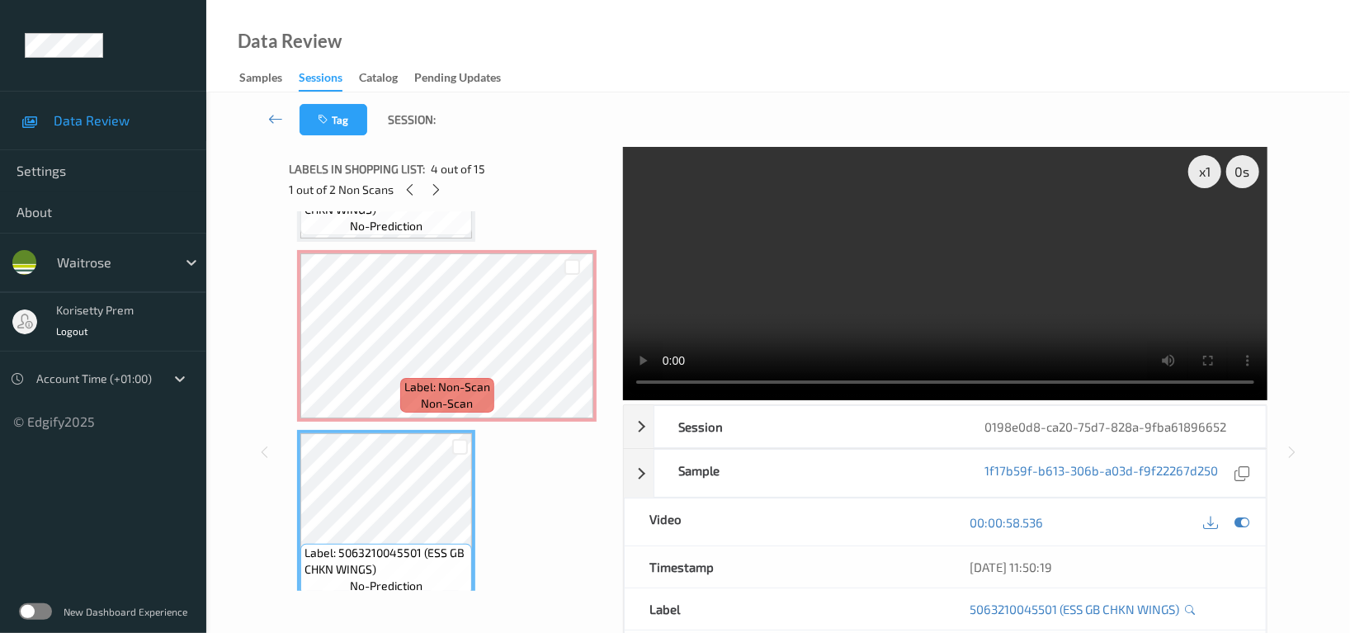
click at [885, 288] on video at bounding box center [945, 273] width 644 height 253
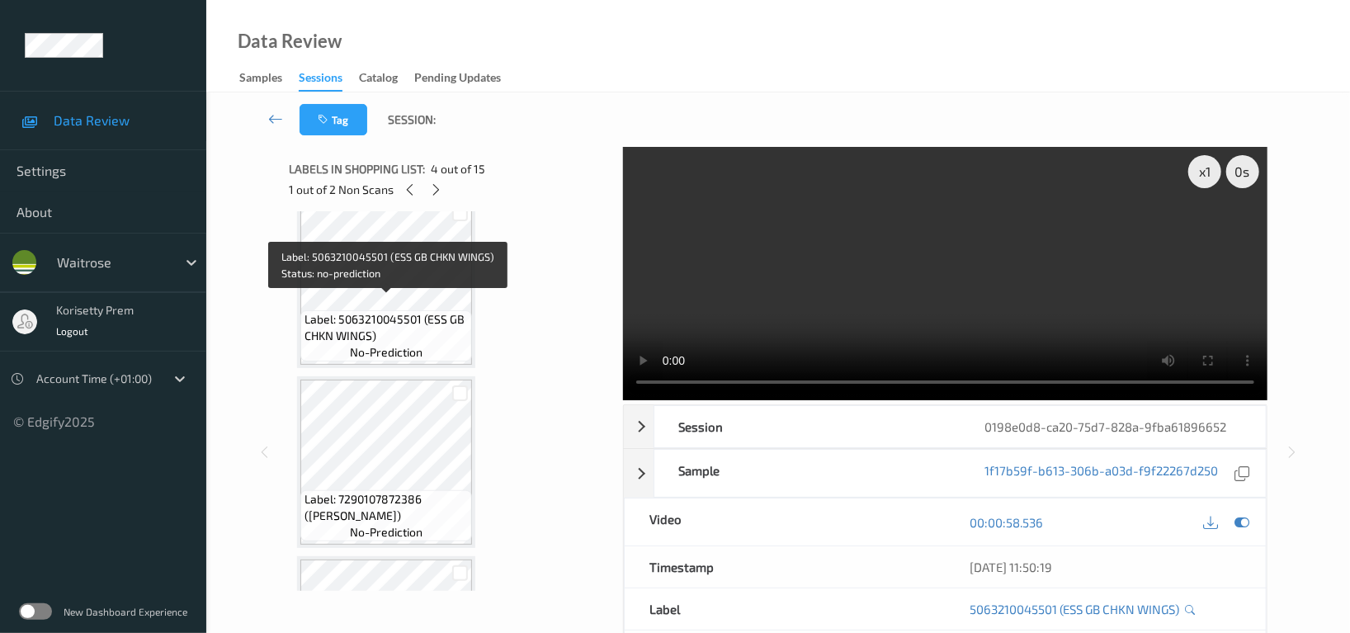
scroll to position [770, 0]
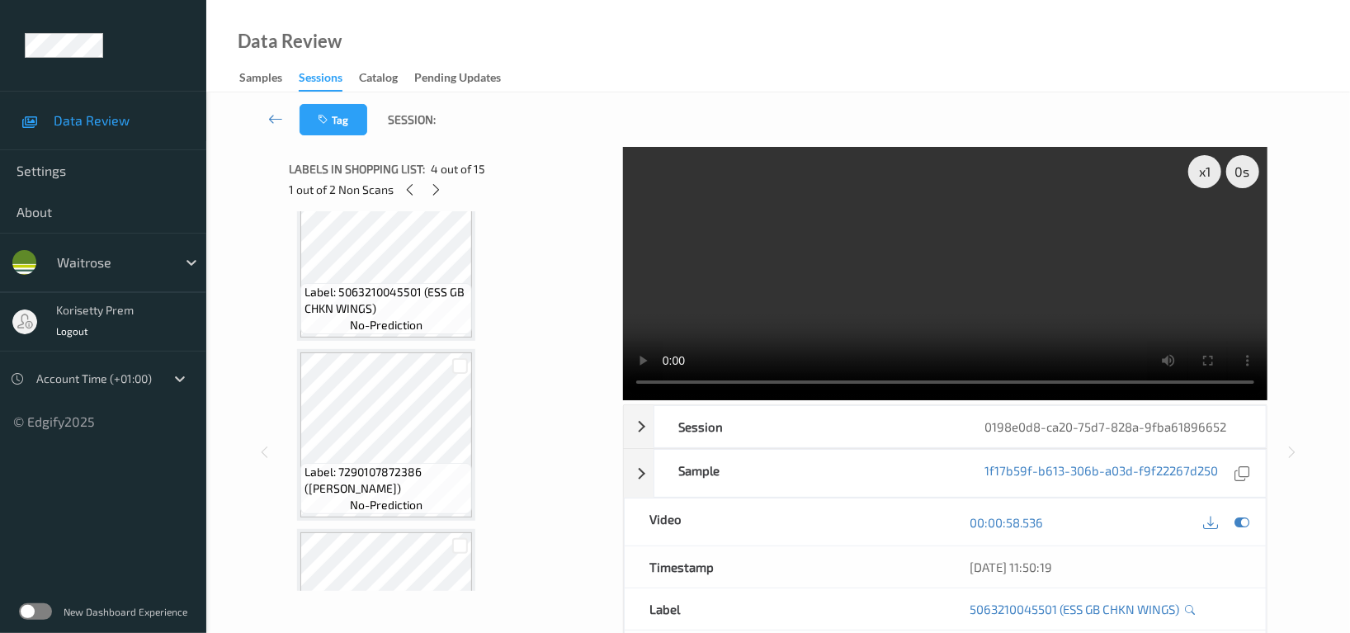
click at [930, 282] on video at bounding box center [945, 273] width 644 height 253
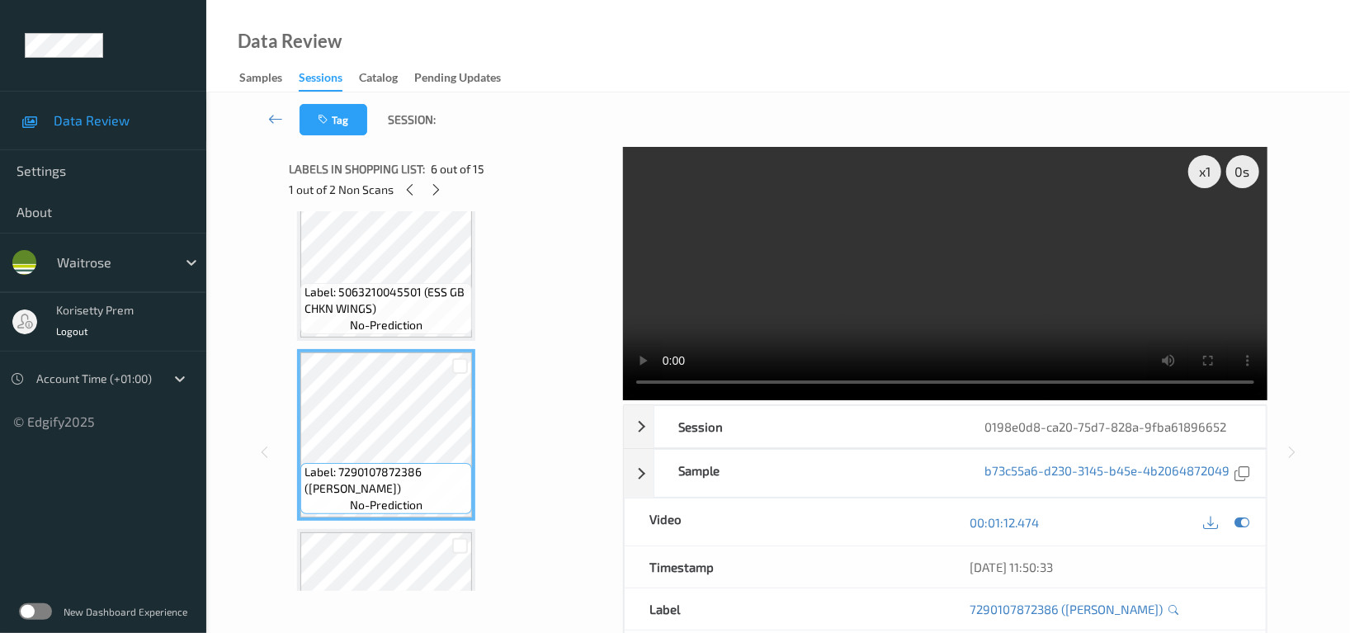
click at [1034, 187] on video at bounding box center [945, 273] width 644 height 253
click at [890, 243] on video at bounding box center [945, 273] width 644 height 253
click at [440, 194] on icon at bounding box center [437, 189] width 14 height 15
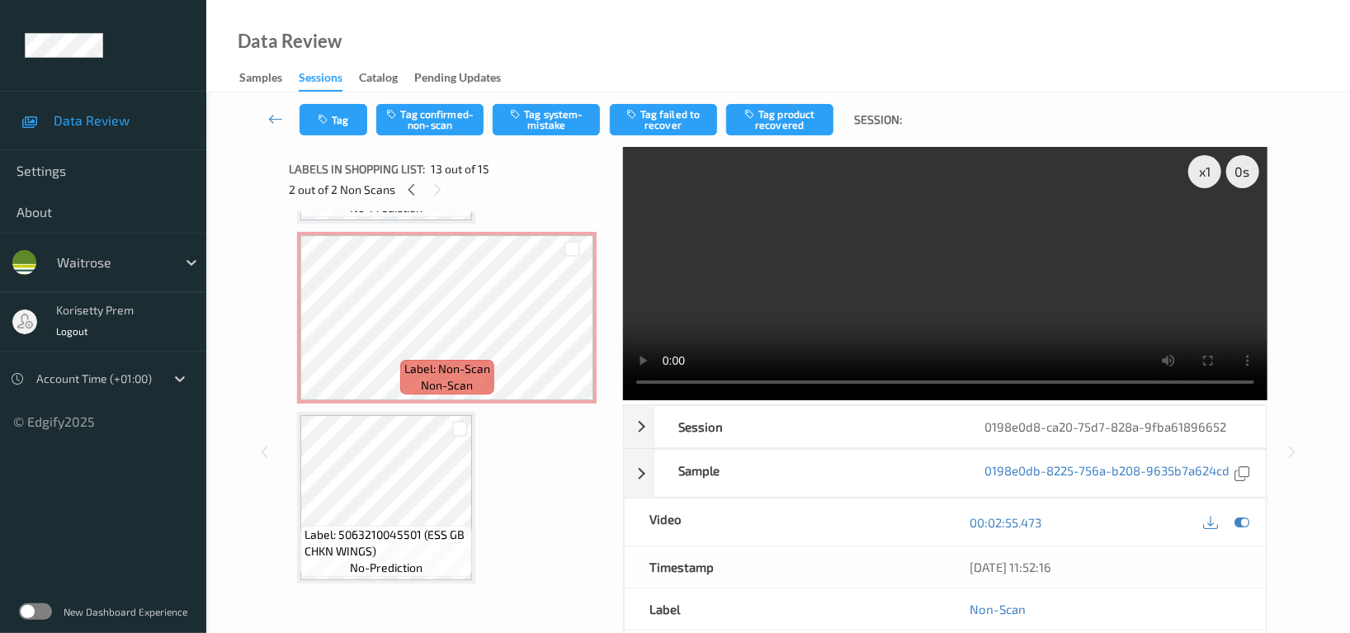
scroll to position [329, 0]
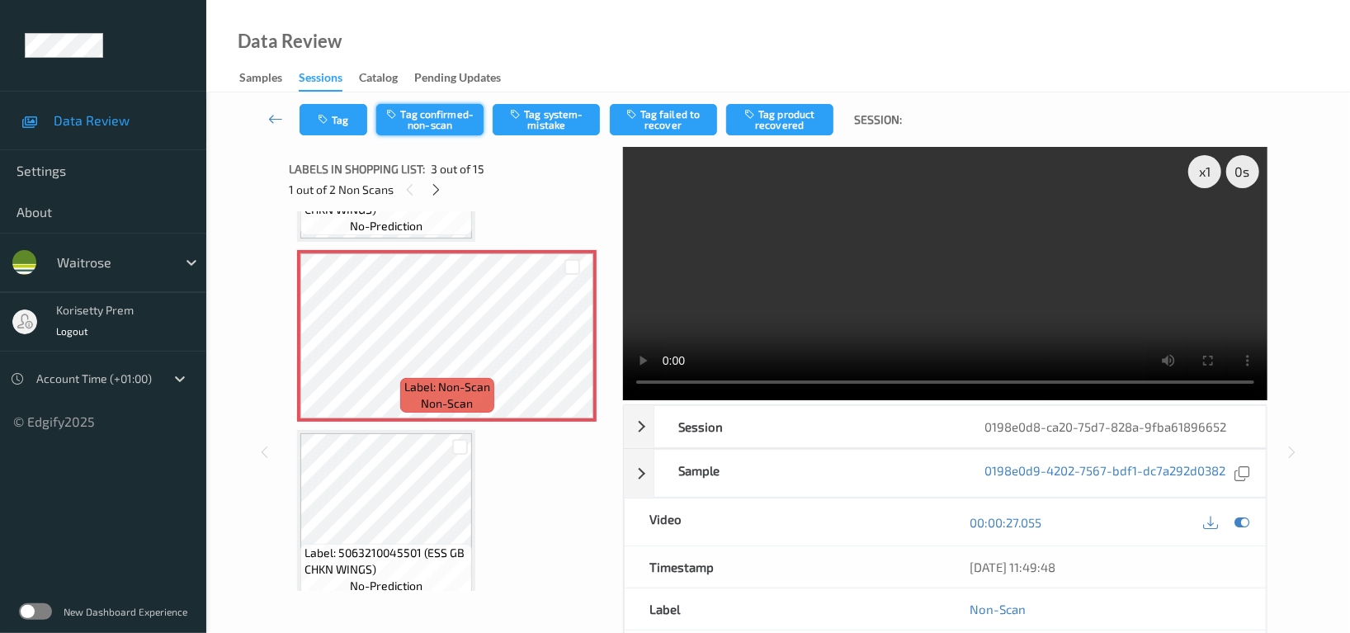
click at [440, 126] on button "Tag confirmed-non-scan" at bounding box center [429, 119] width 107 height 31
click at [775, 108] on button "Tag product recovered" at bounding box center [779, 119] width 107 height 31
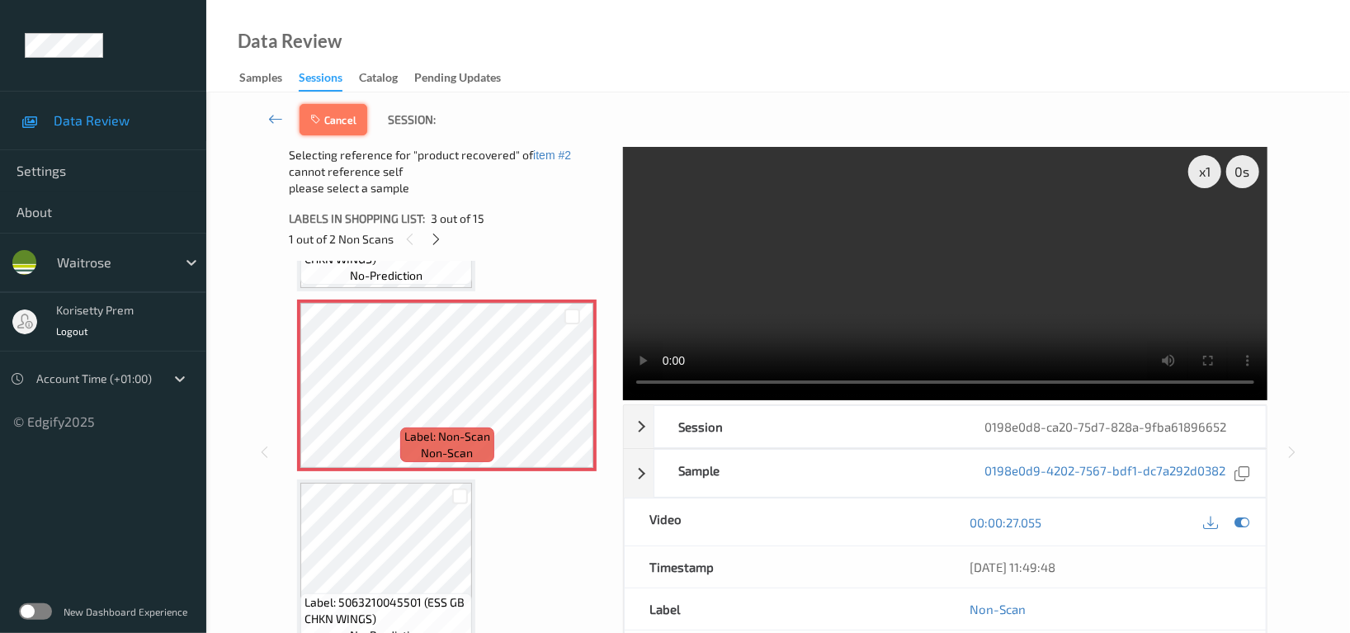
click at [313, 104] on button "Cancel" at bounding box center [333, 119] width 68 height 31
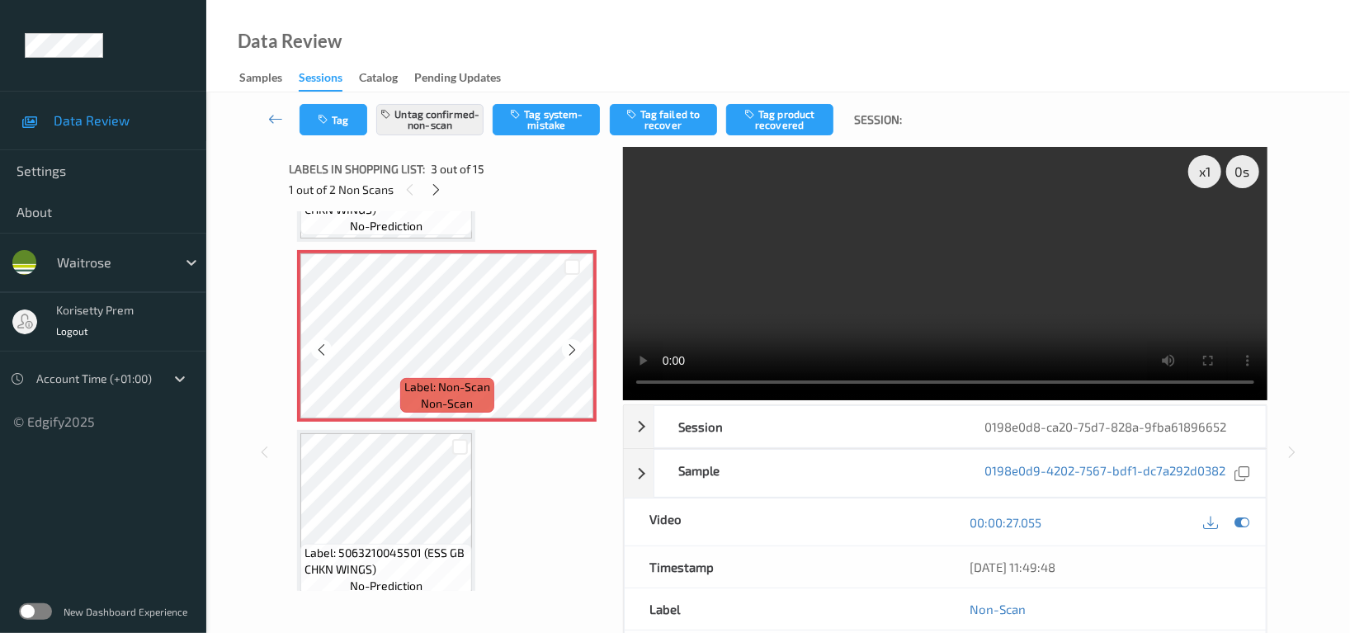
scroll to position [219, 0]
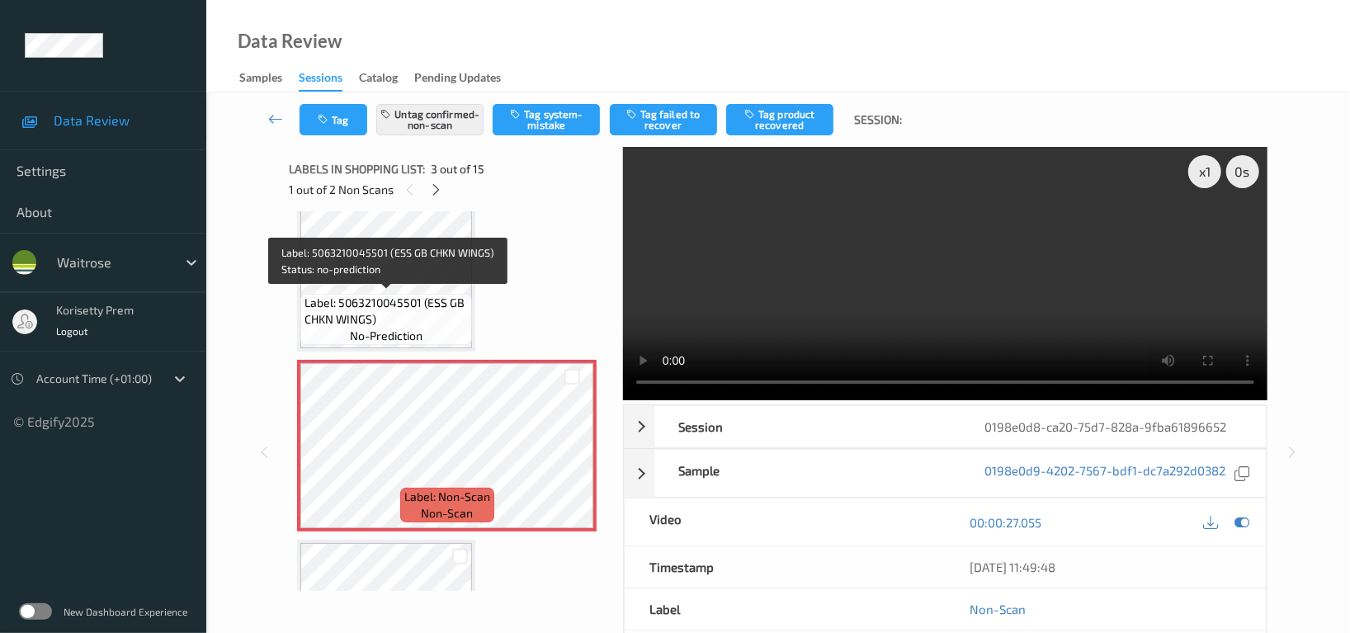
click at [399, 323] on span "Label: 5063210045501 (ESS GB CHKN WINGS)" at bounding box center [385, 310] width 163 height 33
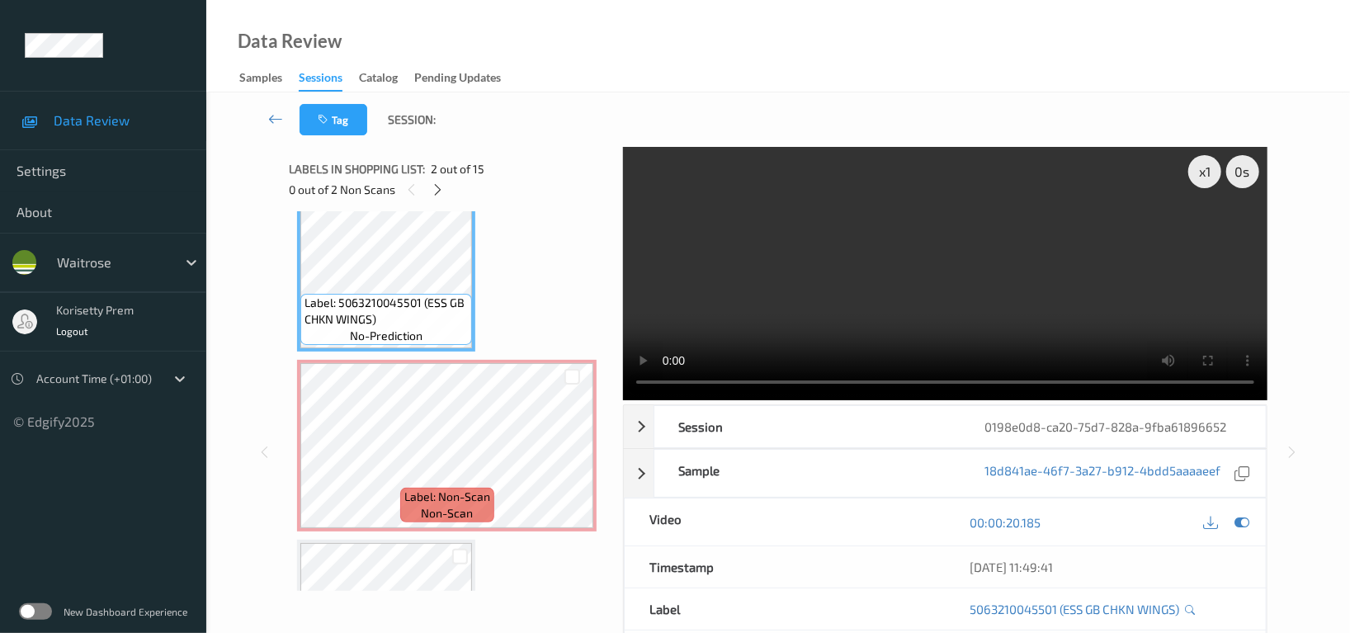
click at [940, 280] on video at bounding box center [945, 273] width 644 height 253
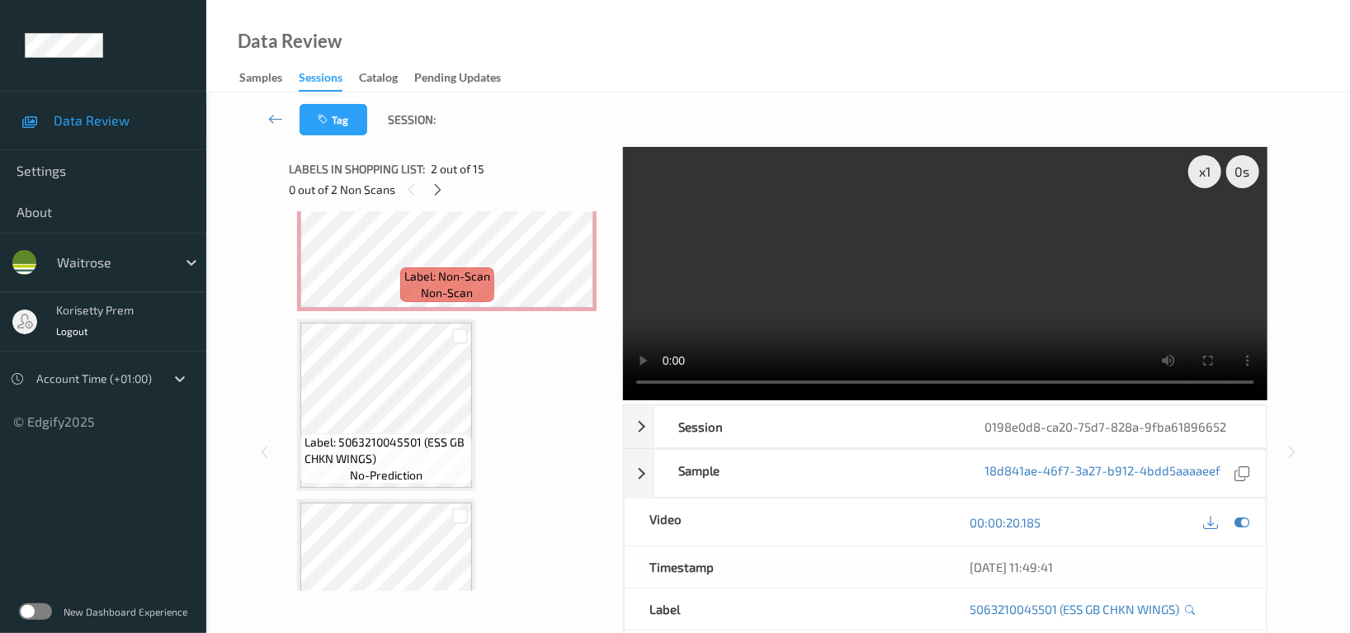
scroll to position [329, 0]
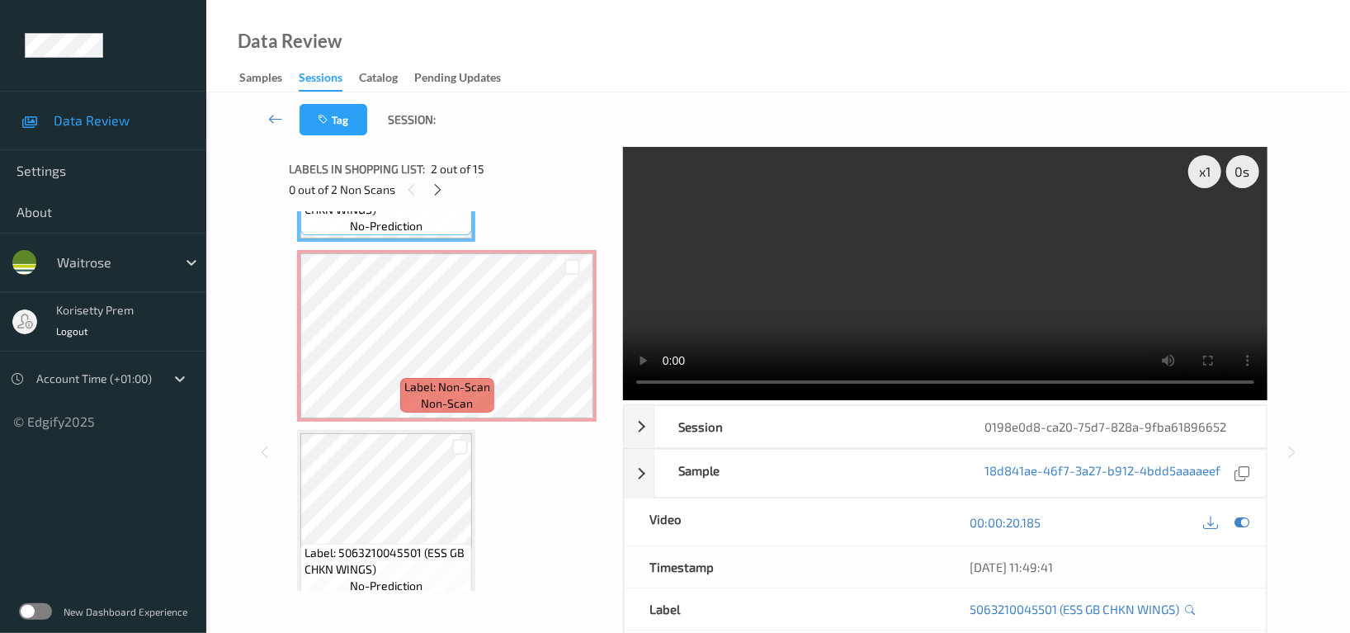
click at [1048, 246] on video at bounding box center [945, 273] width 644 height 253
click at [921, 181] on video at bounding box center [945, 273] width 644 height 253
click at [930, 286] on video at bounding box center [945, 273] width 644 height 253
click at [857, 238] on video at bounding box center [945, 273] width 644 height 253
click at [1033, 297] on video at bounding box center [945, 273] width 644 height 253
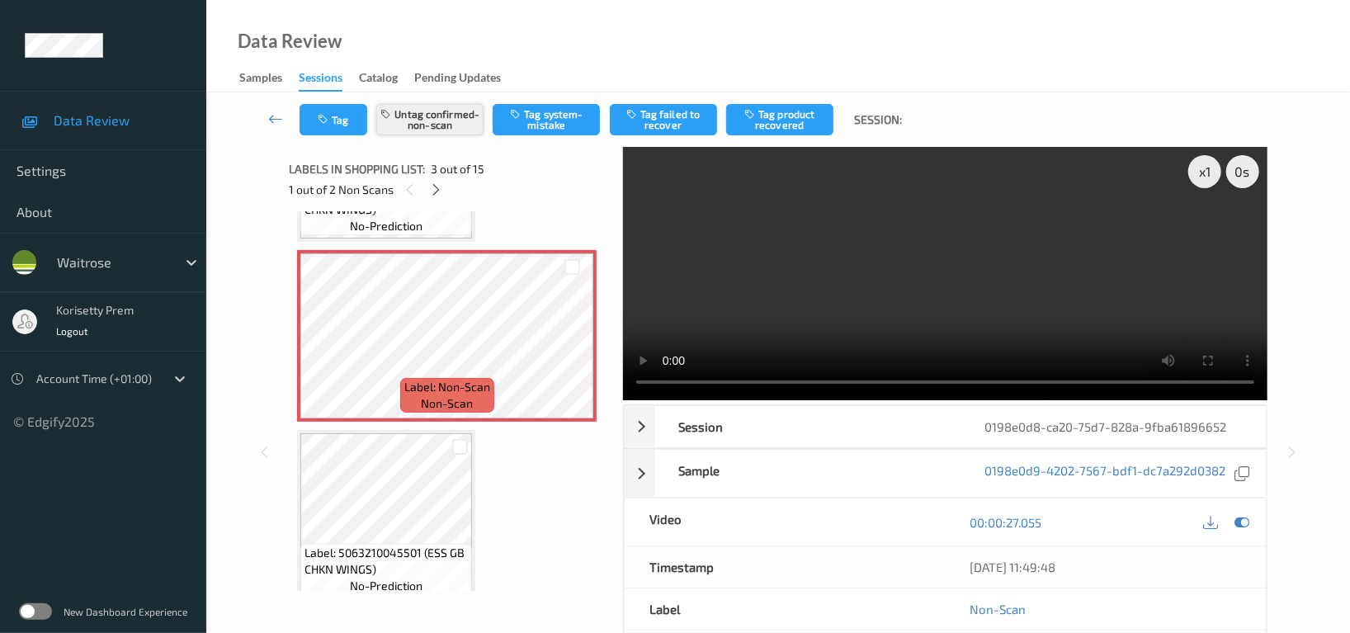
click at [435, 125] on button "Untag confirmed-non-scan" at bounding box center [429, 119] width 107 height 31
click at [426, 120] on button "Untag confirmed-non-scan" at bounding box center [429, 119] width 107 height 31
click at [552, 121] on button "Tag system-mistake" at bounding box center [545, 119] width 107 height 31
click at [562, 123] on button "Untag system-mistake" at bounding box center [545, 119] width 107 height 31
click at [423, 124] on button "Tag confirmed-non-scan" at bounding box center [429, 119] width 107 height 31
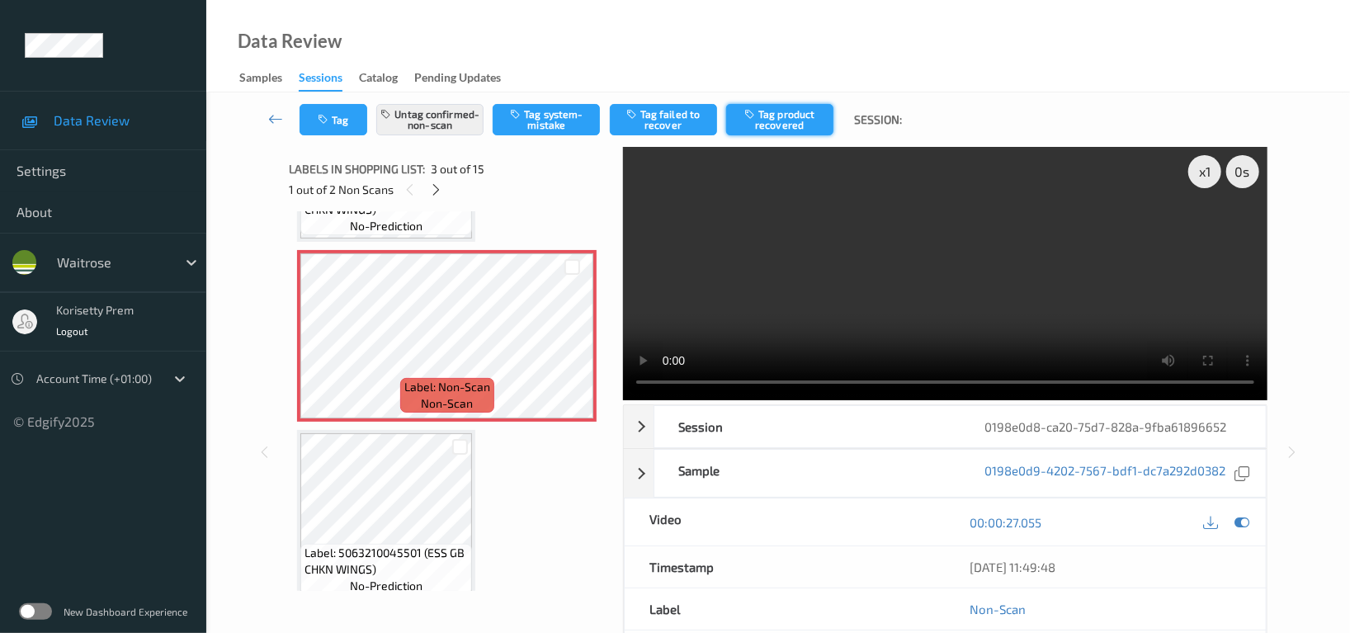
click at [800, 110] on button "Tag product recovered" at bounding box center [779, 119] width 107 height 31
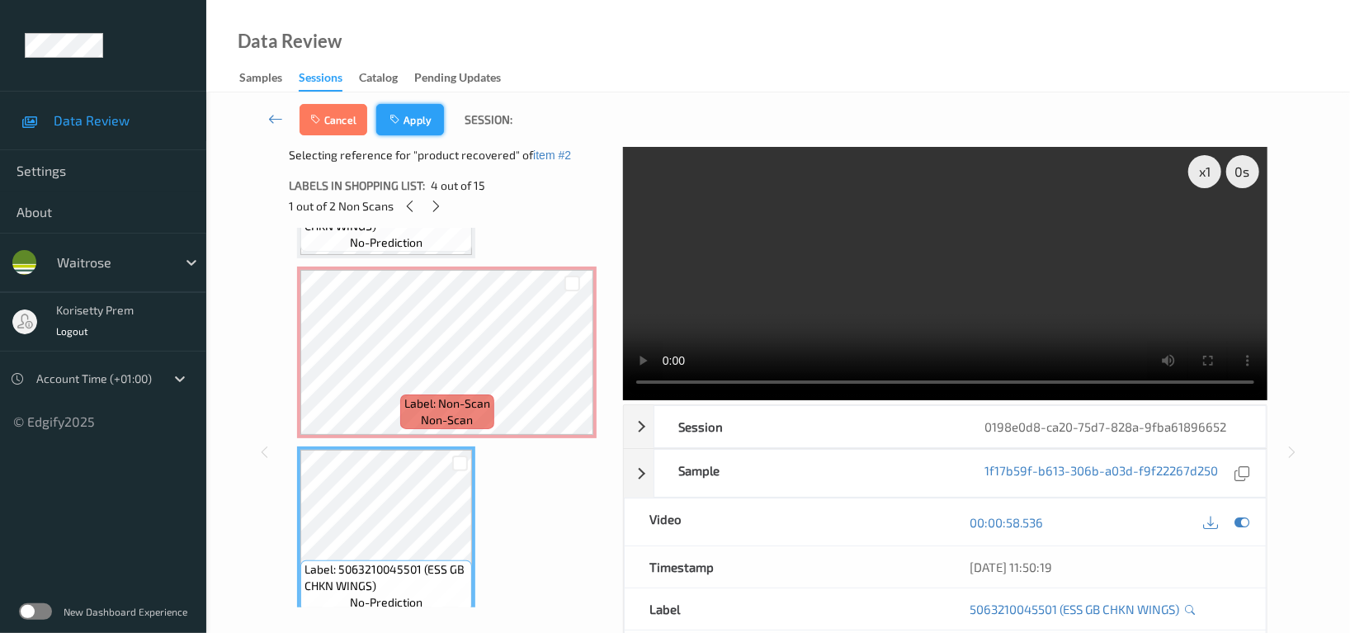
click at [404, 118] on button "Apply" at bounding box center [410, 119] width 68 height 31
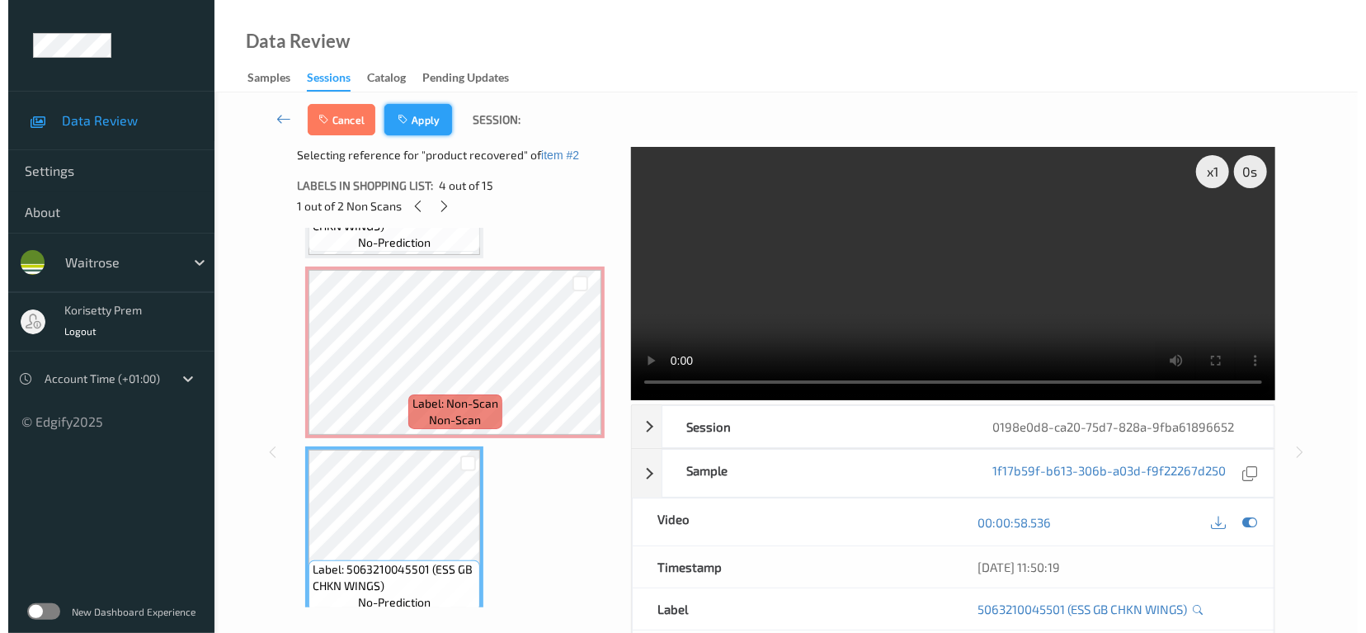
scroll to position [186, 0]
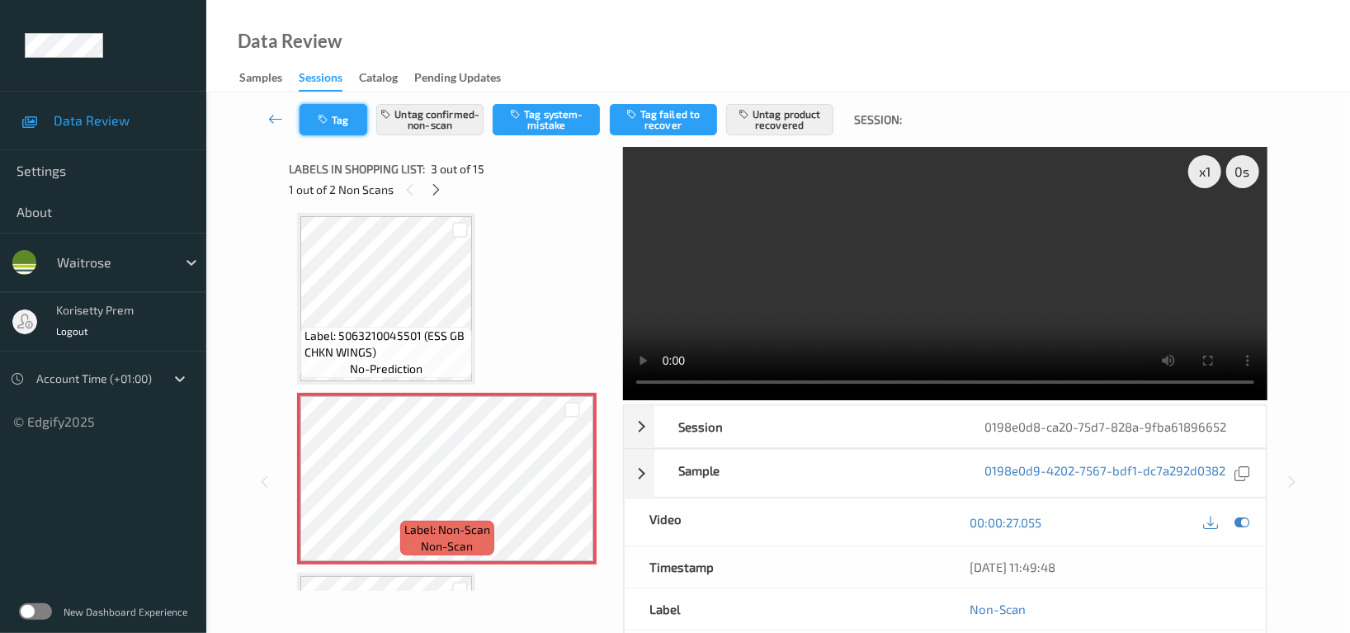
click at [345, 119] on button "Tag" at bounding box center [333, 119] width 68 height 31
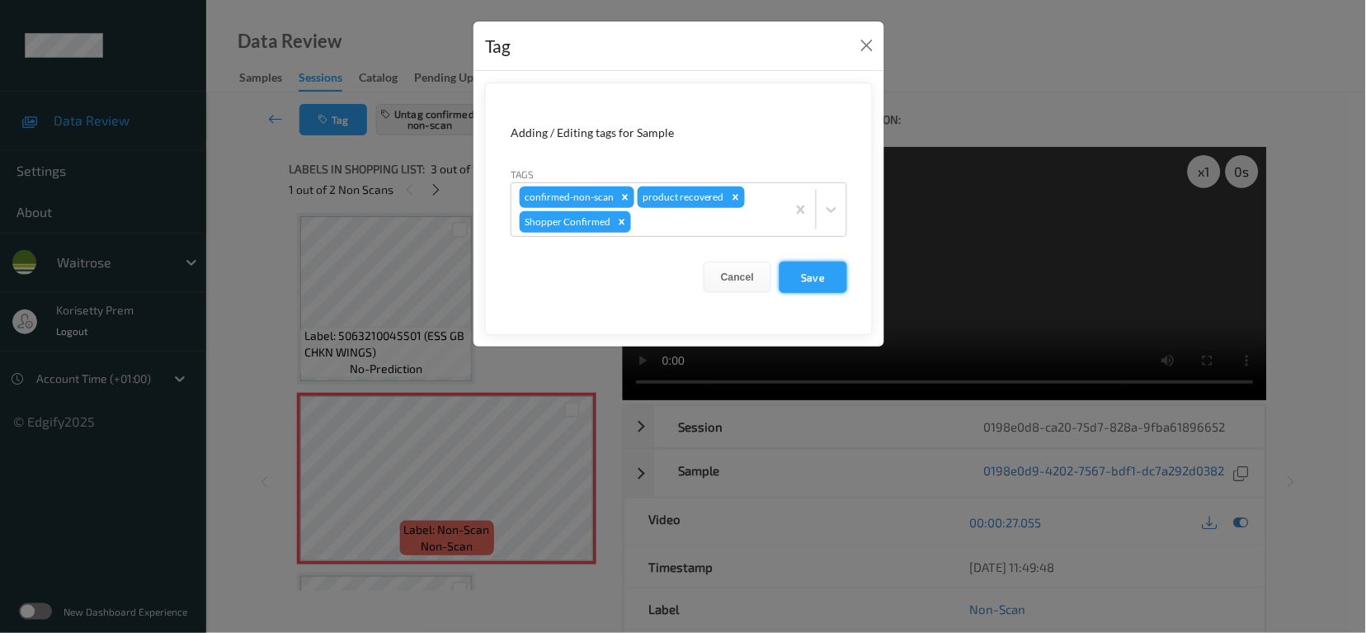
click at [800, 273] on button "Save" at bounding box center [814, 276] width 68 height 31
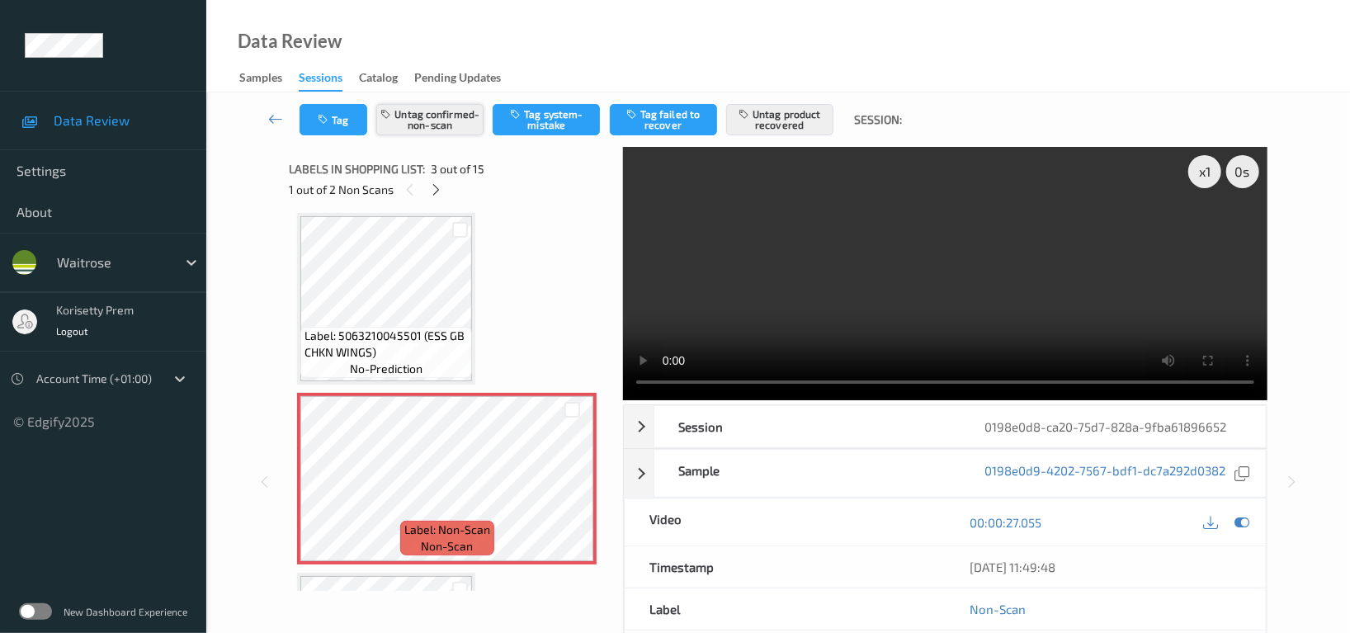
click at [402, 119] on button "Untag confirmed-non-scan" at bounding box center [429, 119] width 107 height 31
click at [756, 130] on button "Untag product recovered" at bounding box center [779, 119] width 107 height 31
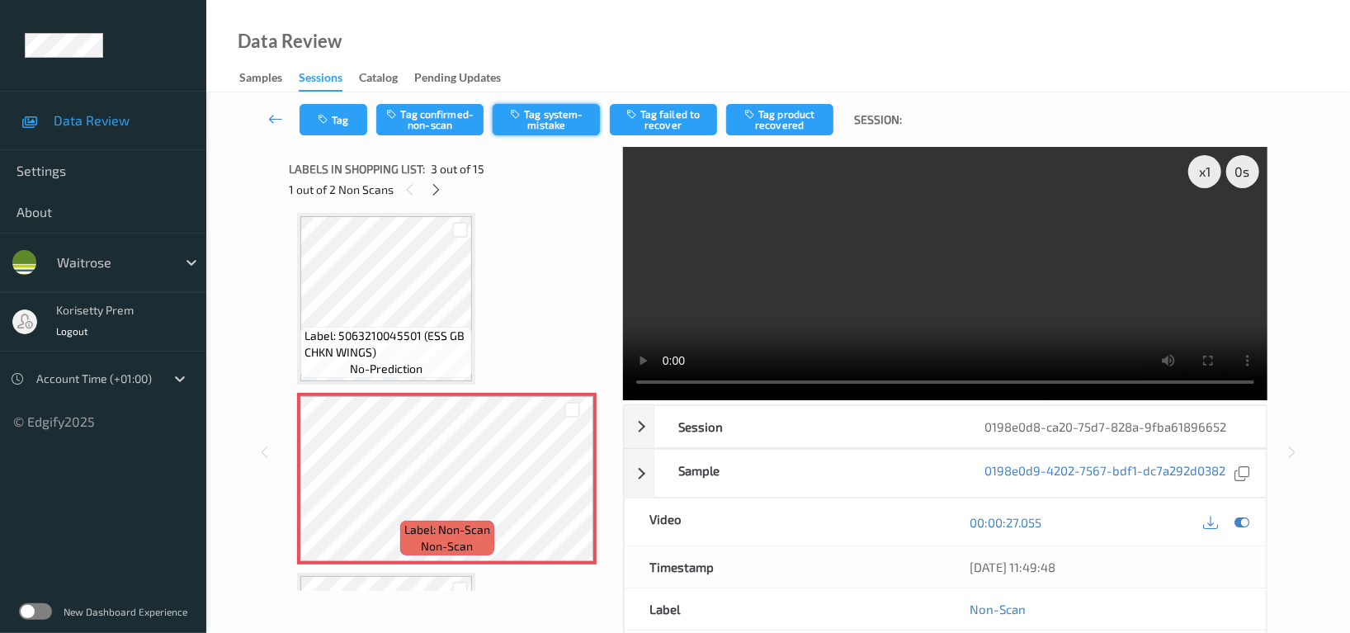
click at [530, 120] on button "Tag system-mistake" at bounding box center [545, 119] width 107 height 31
click at [349, 129] on button "Tag" at bounding box center [333, 119] width 68 height 31
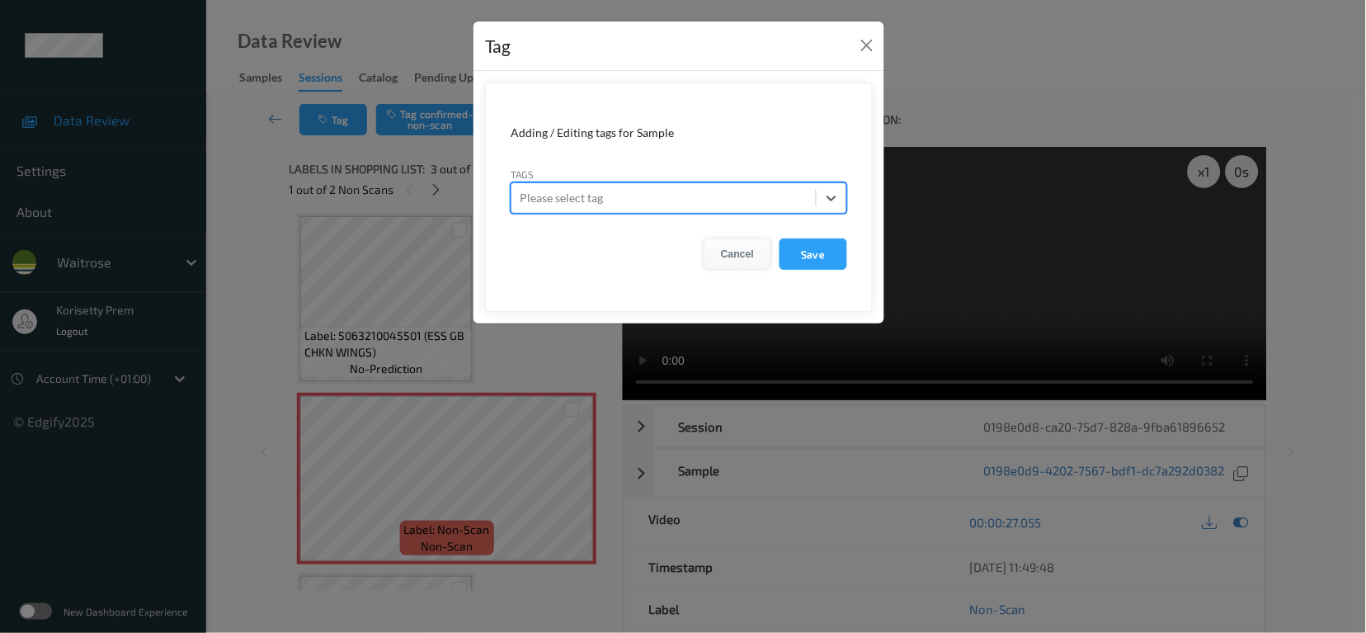
click at [751, 251] on button "Cancel" at bounding box center [738, 253] width 68 height 31
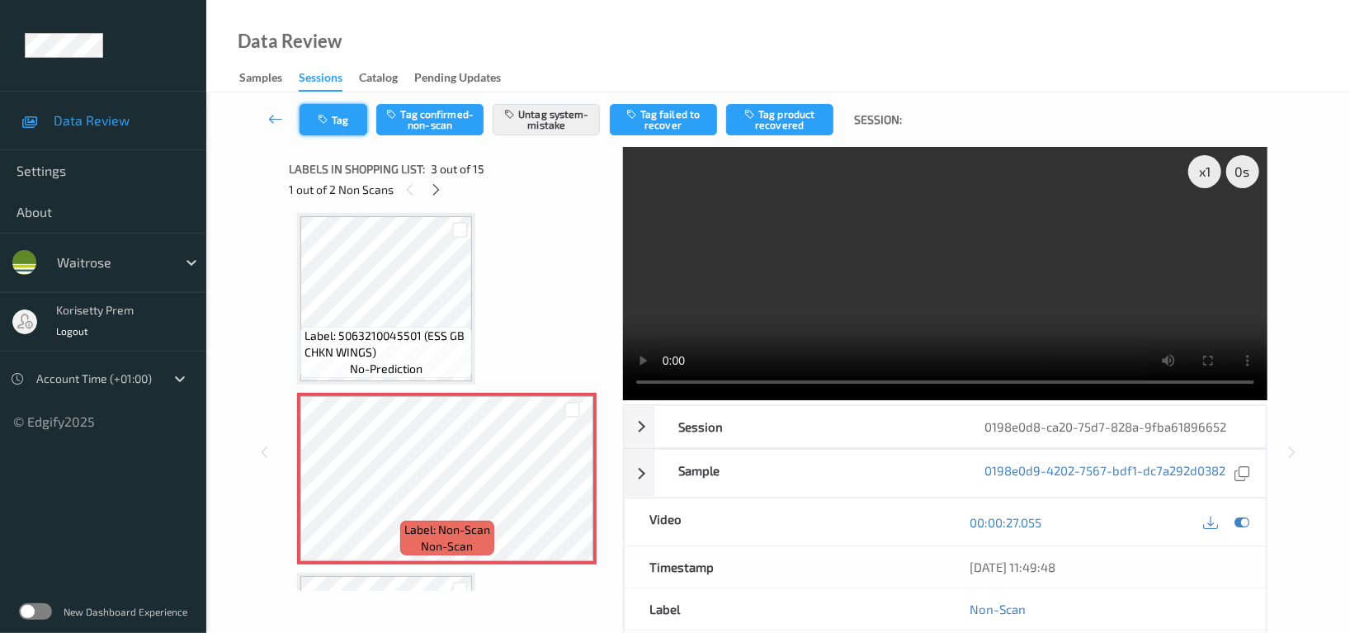
click at [352, 133] on button "Tag" at bounding box center [333, 119] width 68 height 31
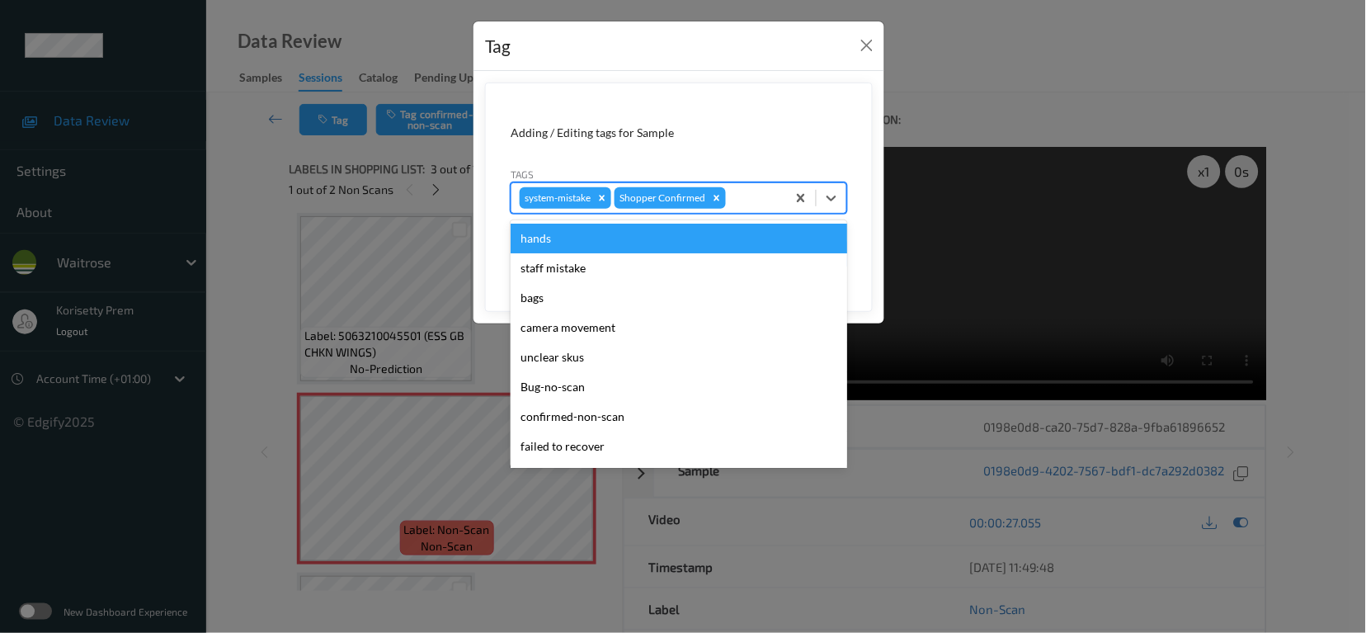
click at [771, 198] on div at bounding box center [753, 198] width 49 height 20
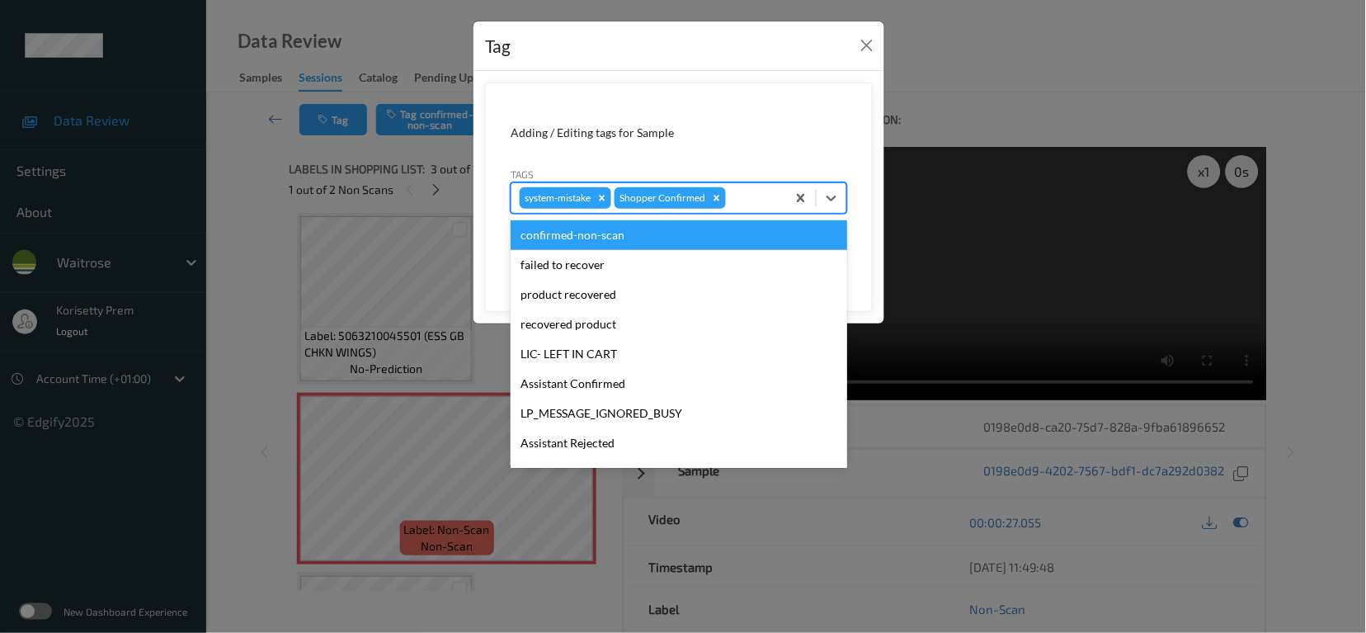
scroll to position [351, 0]
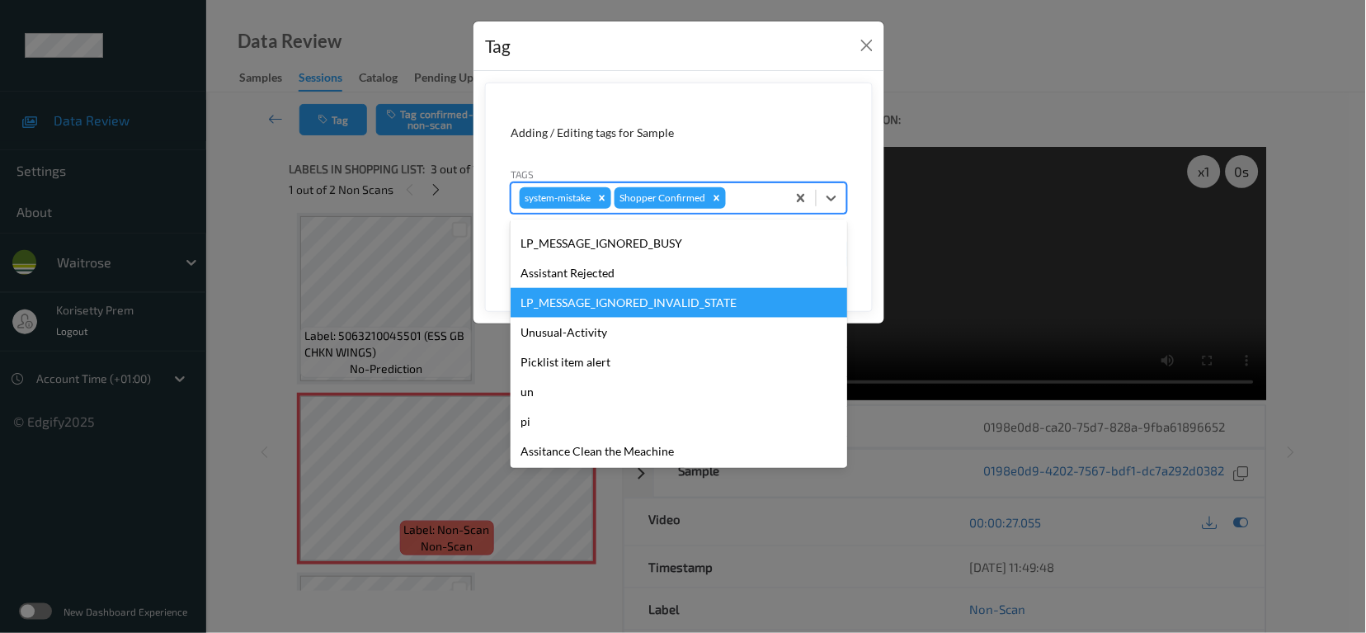
click at [609, 313] on div "LP_MESSAGE_IGNORED_INVALID_STATE" at bounding box center [679, 303] width 337 height 30
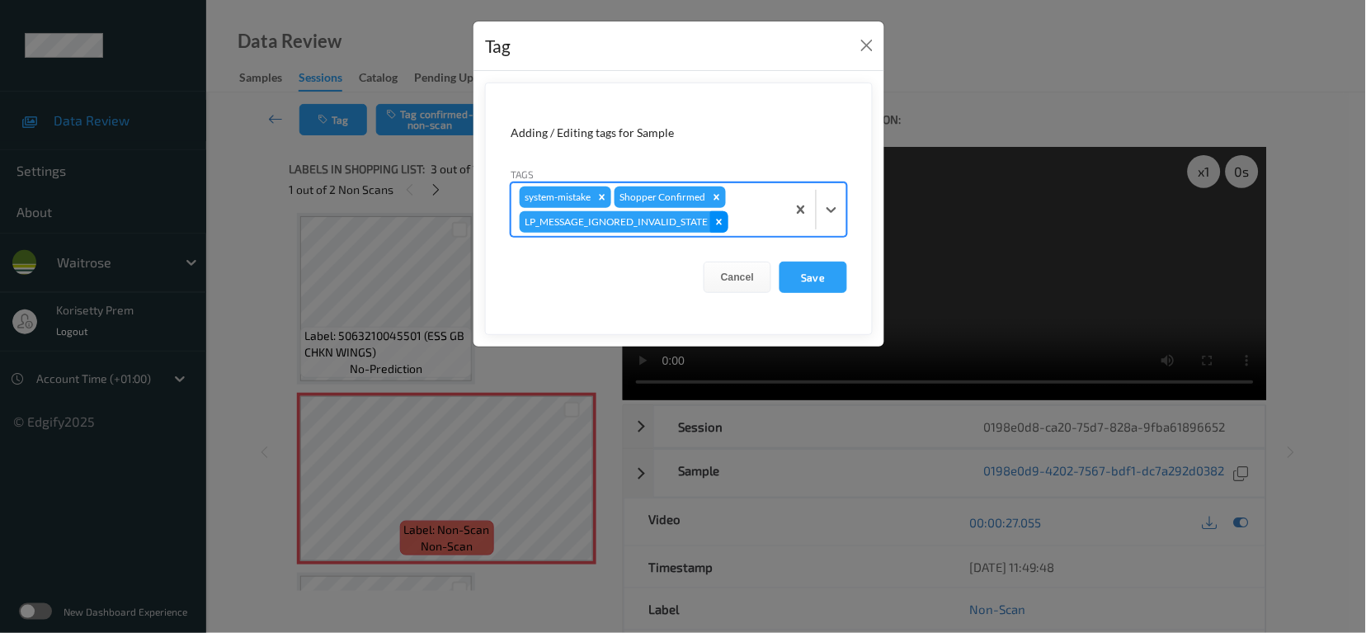
click at [724, 224] on icon "Remove LP_MESSAGE_IGNORED_INVALID_STATE" at bounding box center [720, 222] width 12 height 12
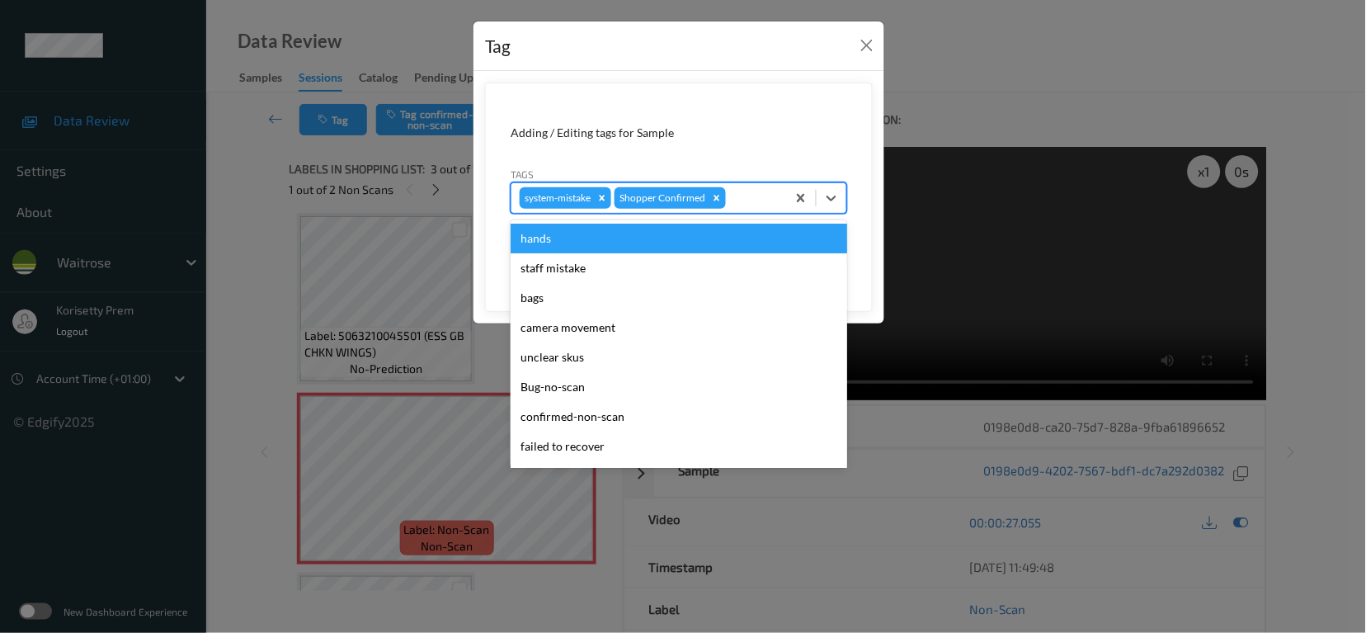
click at [748, 195] on div at bounding box center [753, 198] width 49 height 20
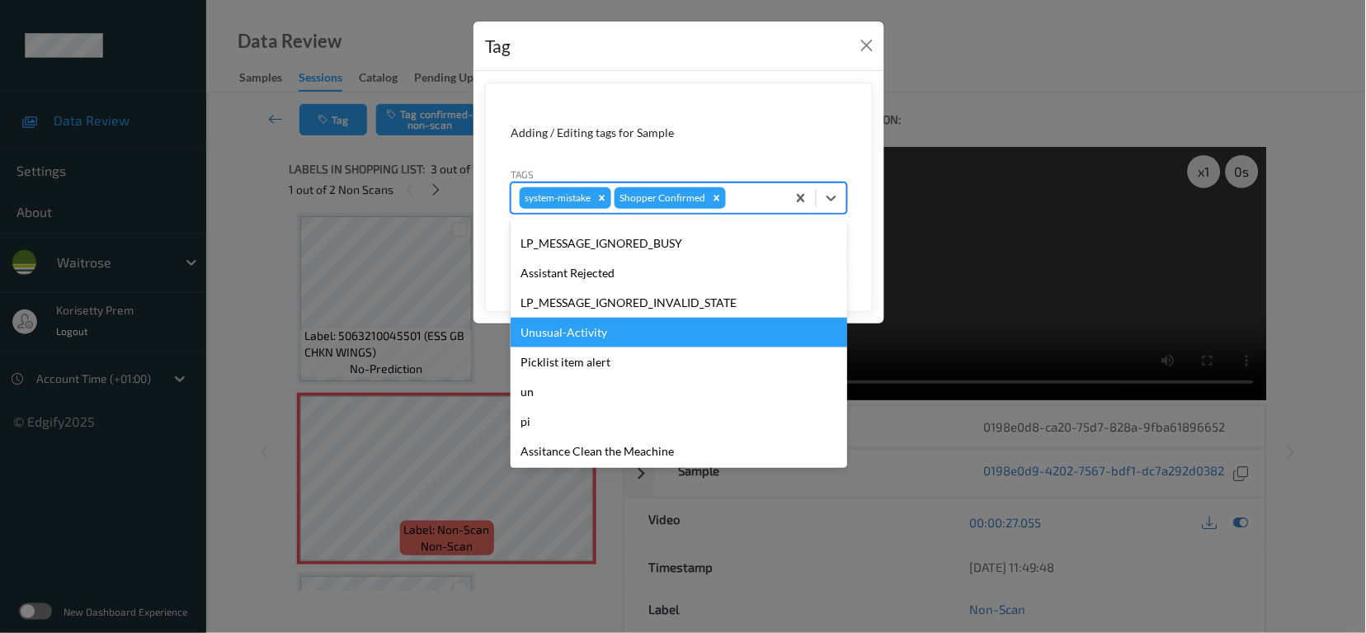
click at [578, 336] on div "Unusual-Activity" at bounding box center [679, 333] width 337 height 30
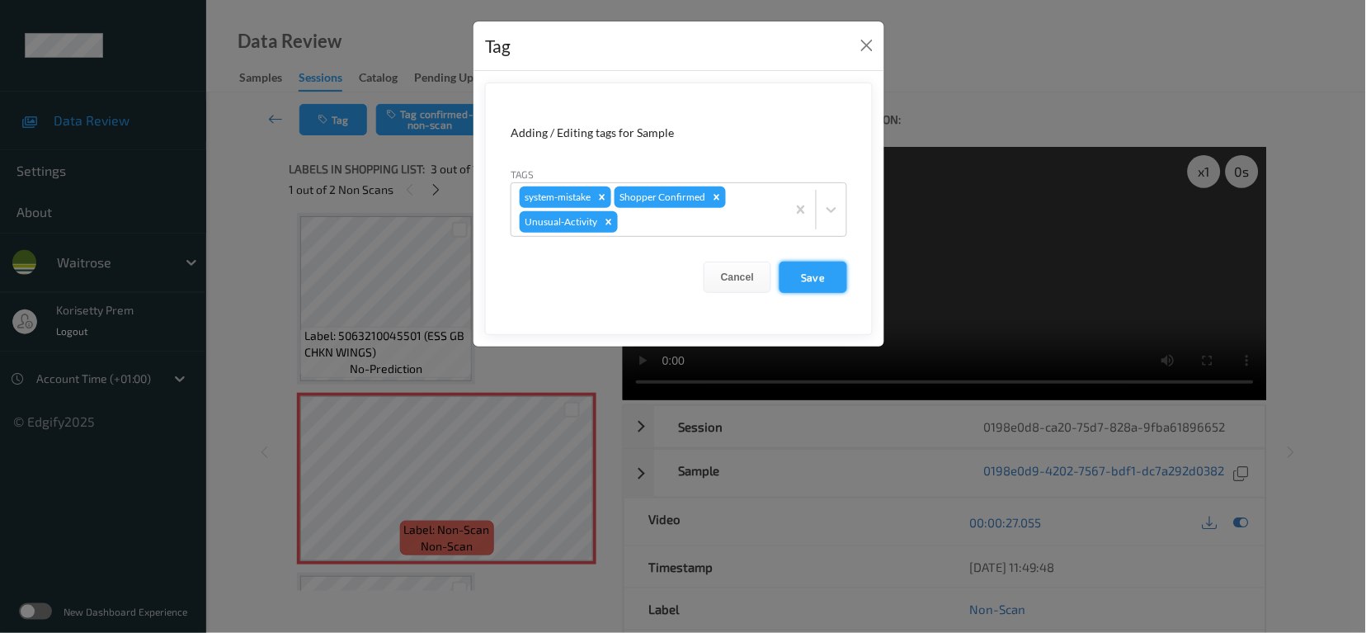
click at [823, 280] on button "Save" at bounding box center [814, 276] width 68 height 31
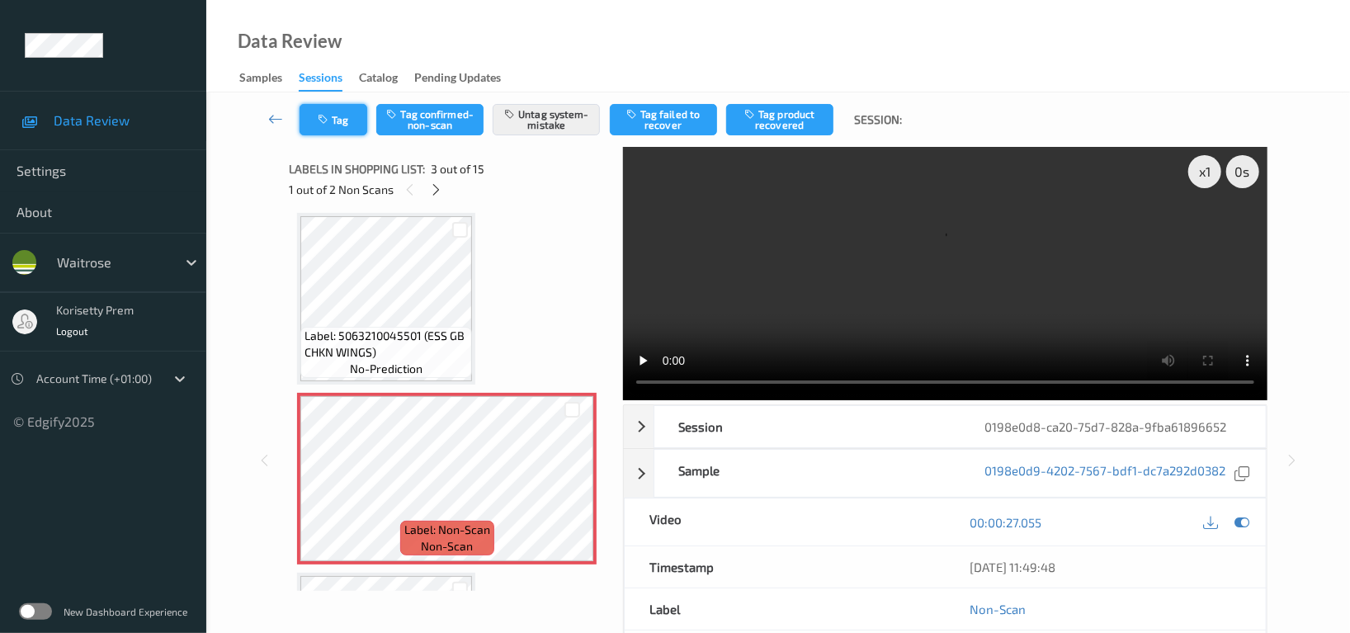
click at [341, 119] on button "Tag" at bounding box center [333, 119] width 68 height 31
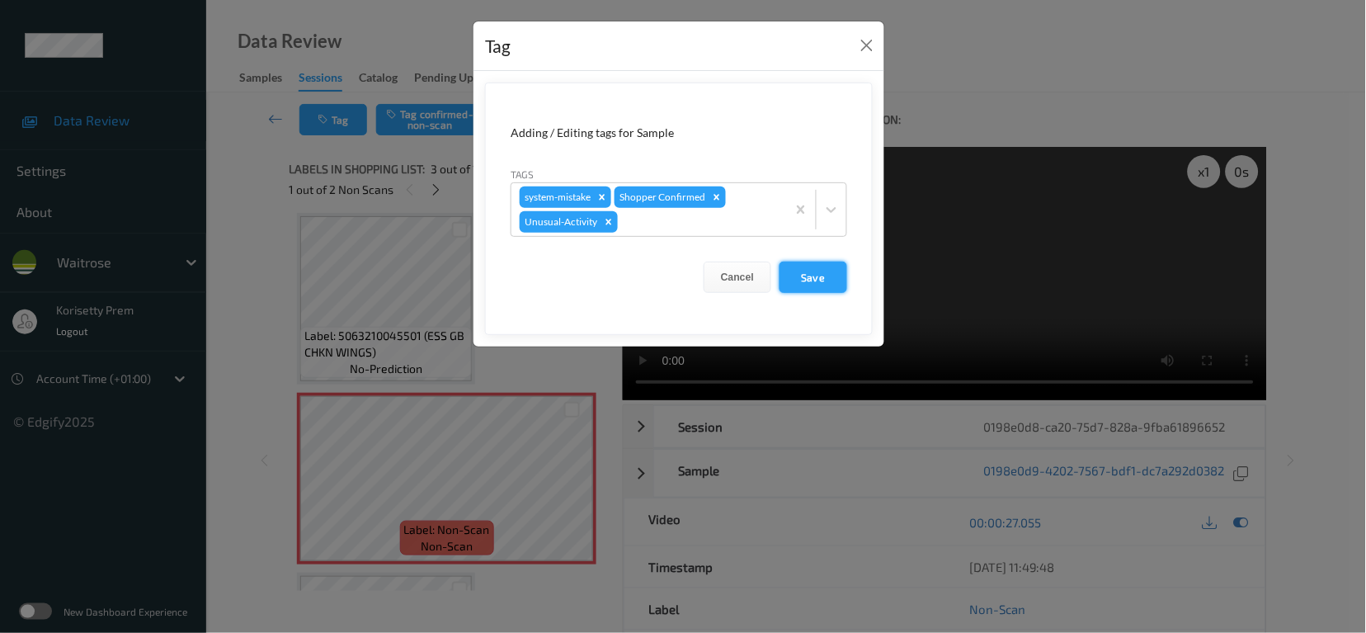
click at [812, 273] on button "Save" at bounding box center [814, 276] width 68 height 31
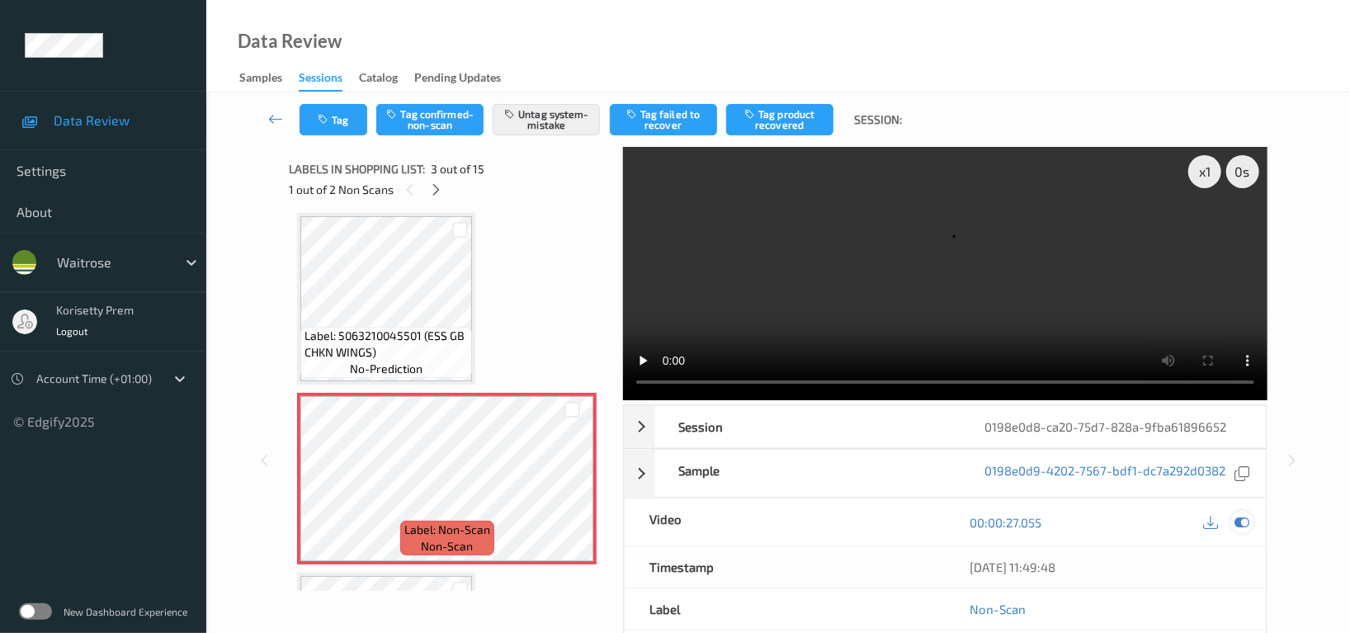
click at [1234, 515] on icon at bounding box center [1241, 522] width 15 height 15
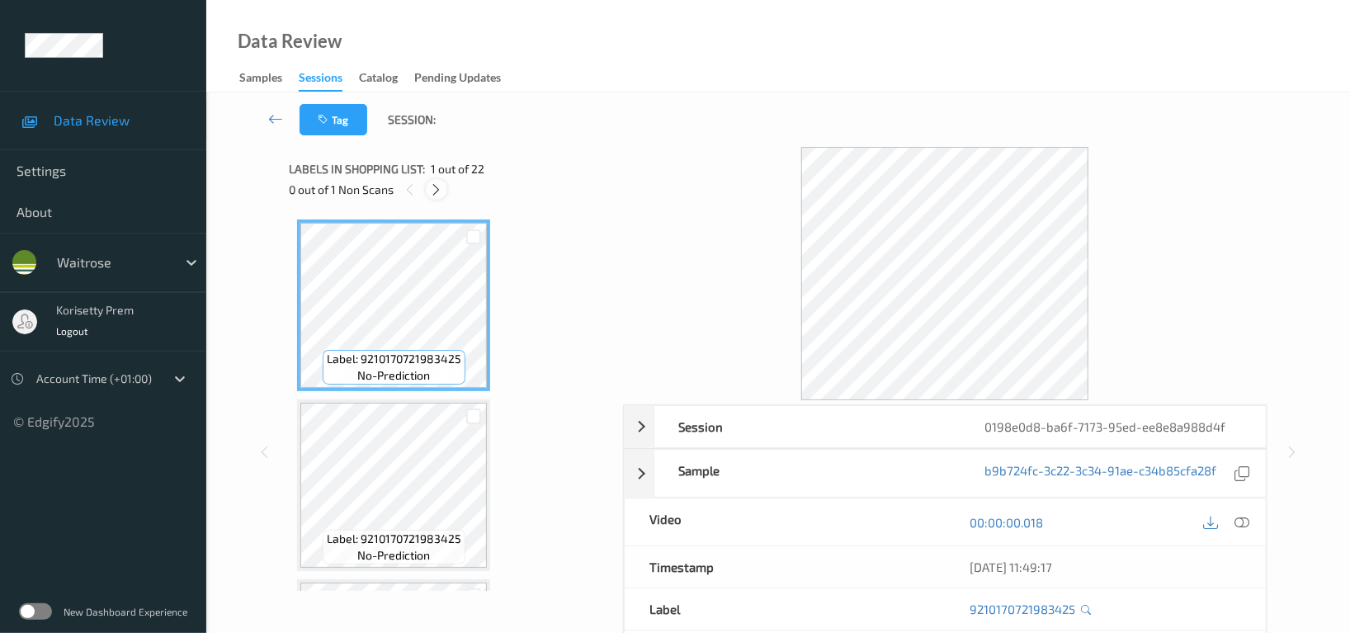
click at [440, 189] on icon at bounding box center [437, 189] width 14 height 15
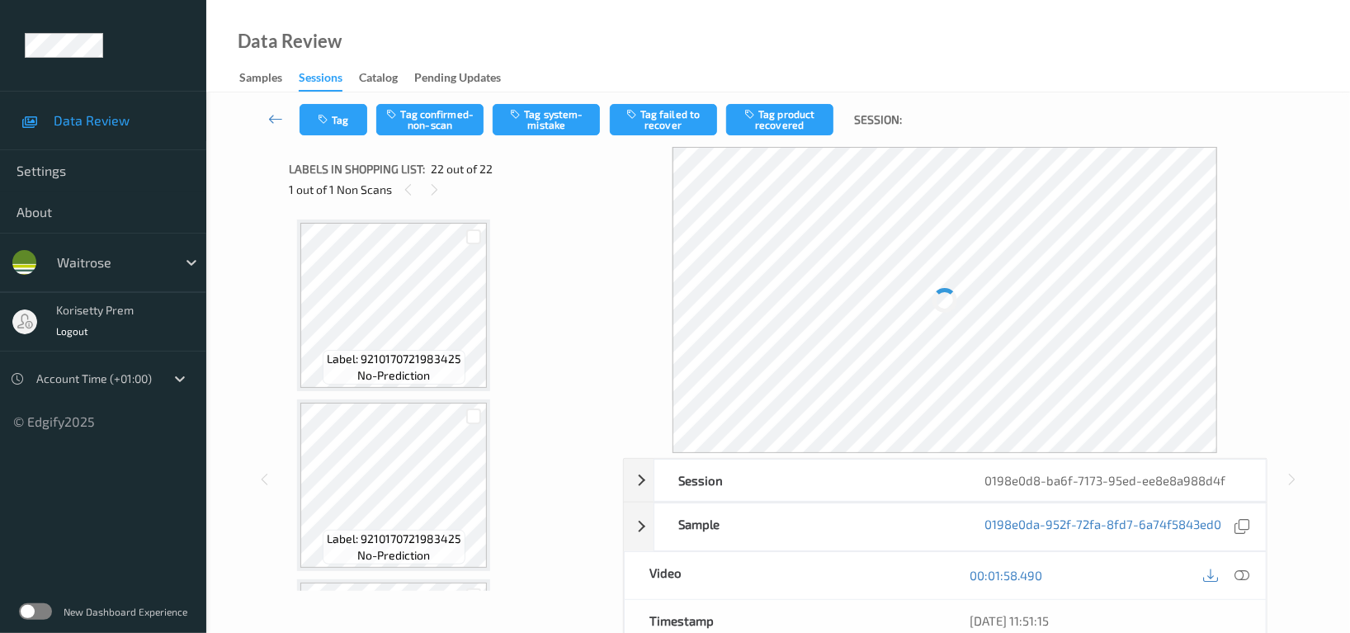
scroll to position [3571, 0]
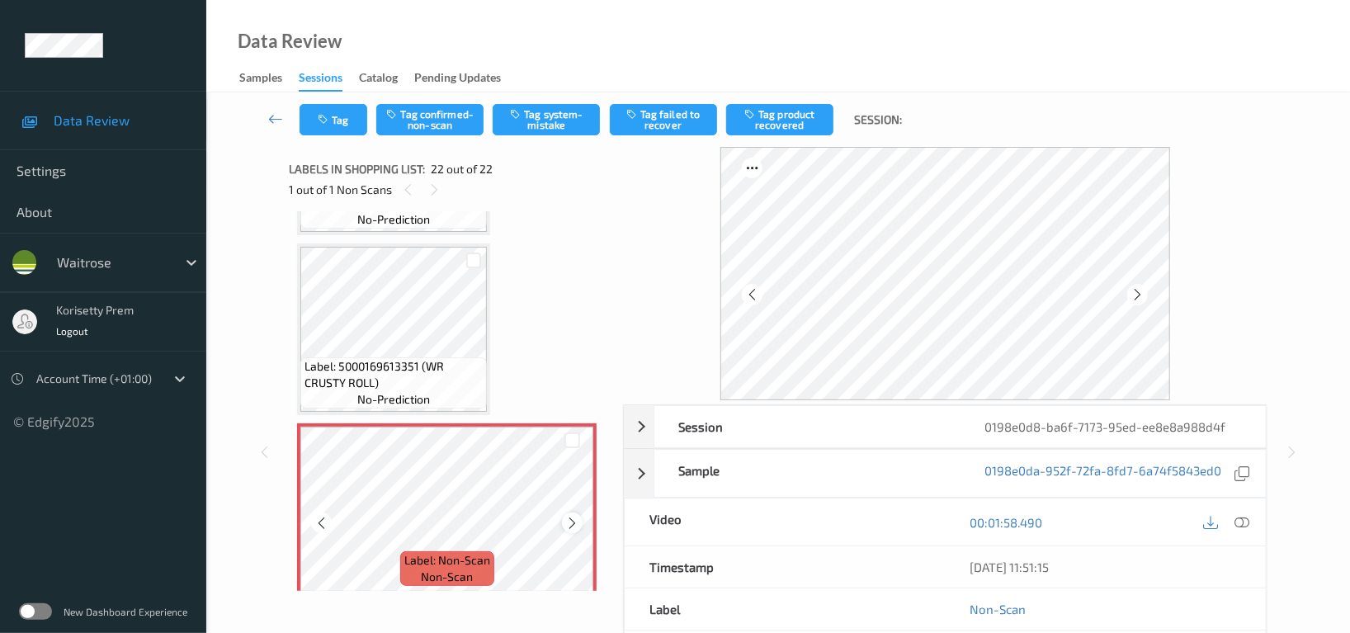
click at [572, 516] on icon at bounding box center [572, 523] width 14 height 15
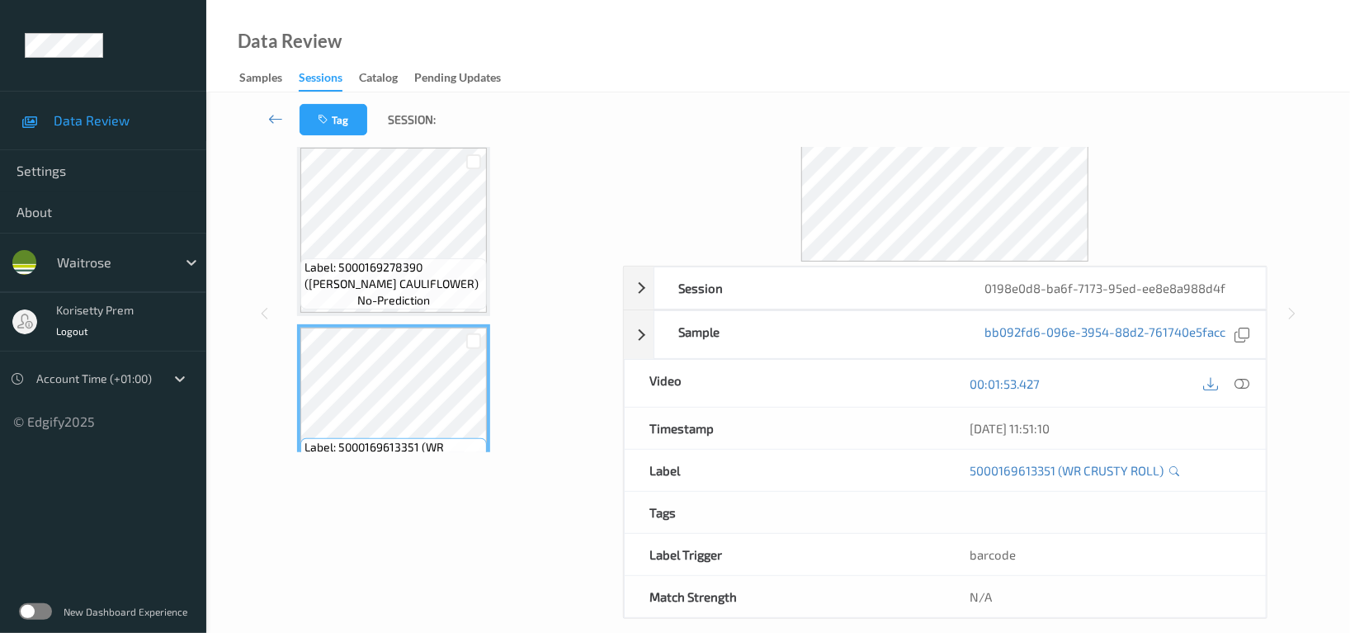
scroll to position [0, 0]
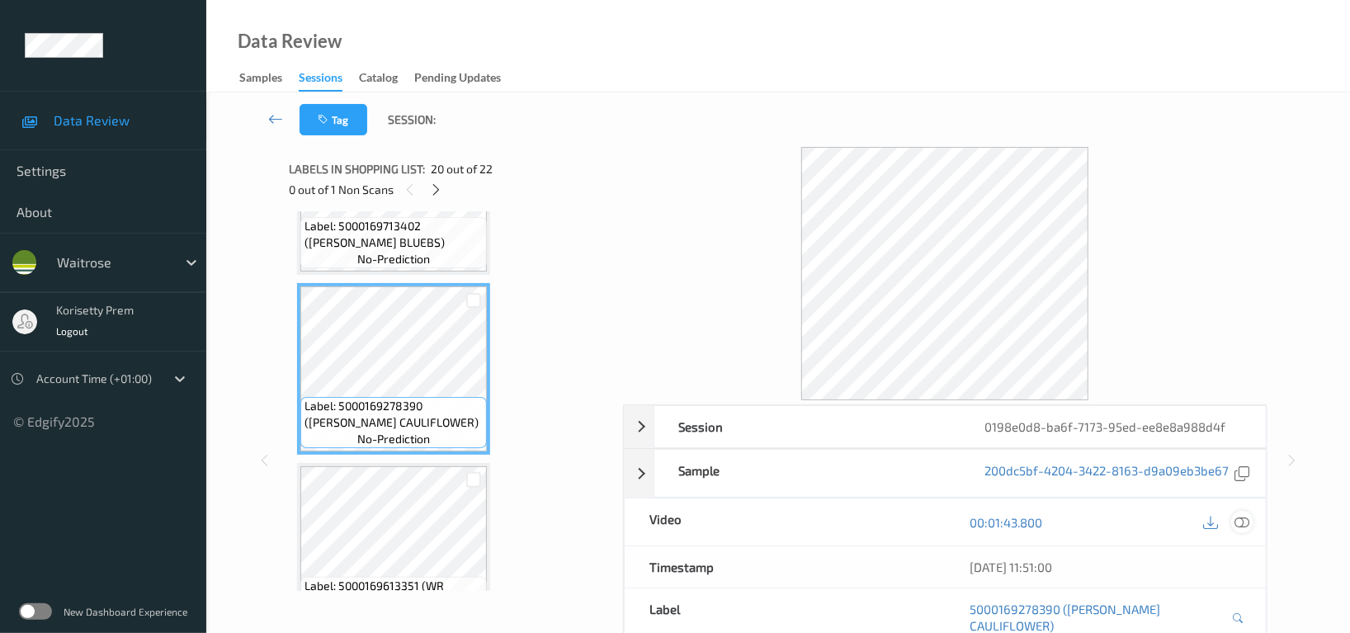
click at [1241, 521] on icon at bounding box center [1241, 522] width 15 height 15
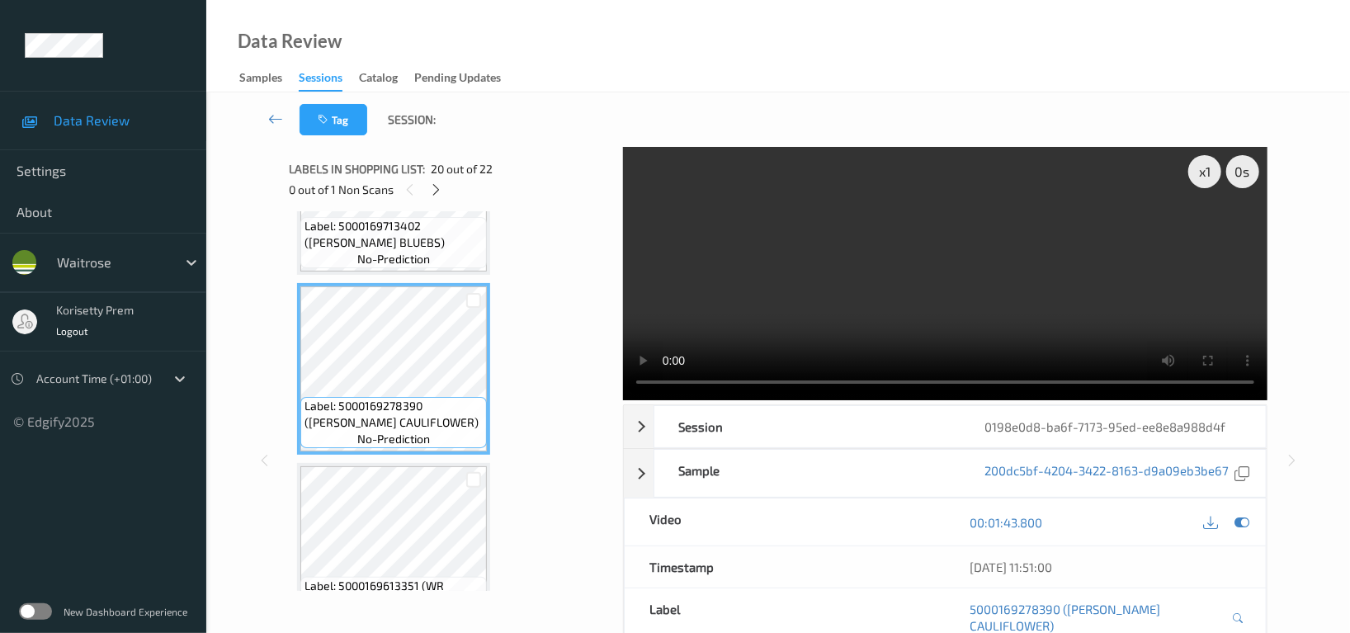
click at [1077, 305] on video at bounding box center [945, 273] width 644 height 253
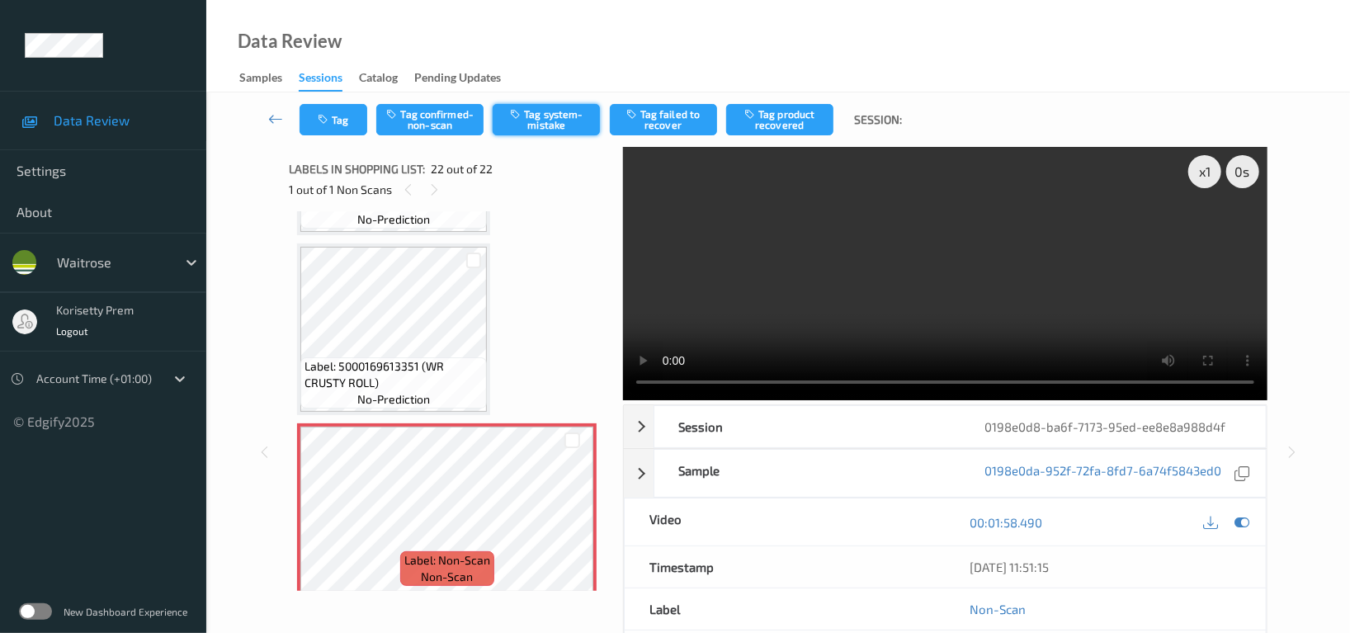
click at [545, 123] on button "Tag system-mistake" at bounding box center [545, 119] width 107 height 31
click at [338, 111] on button "Tag" at bounding box center [333, 119] width 68 height 31
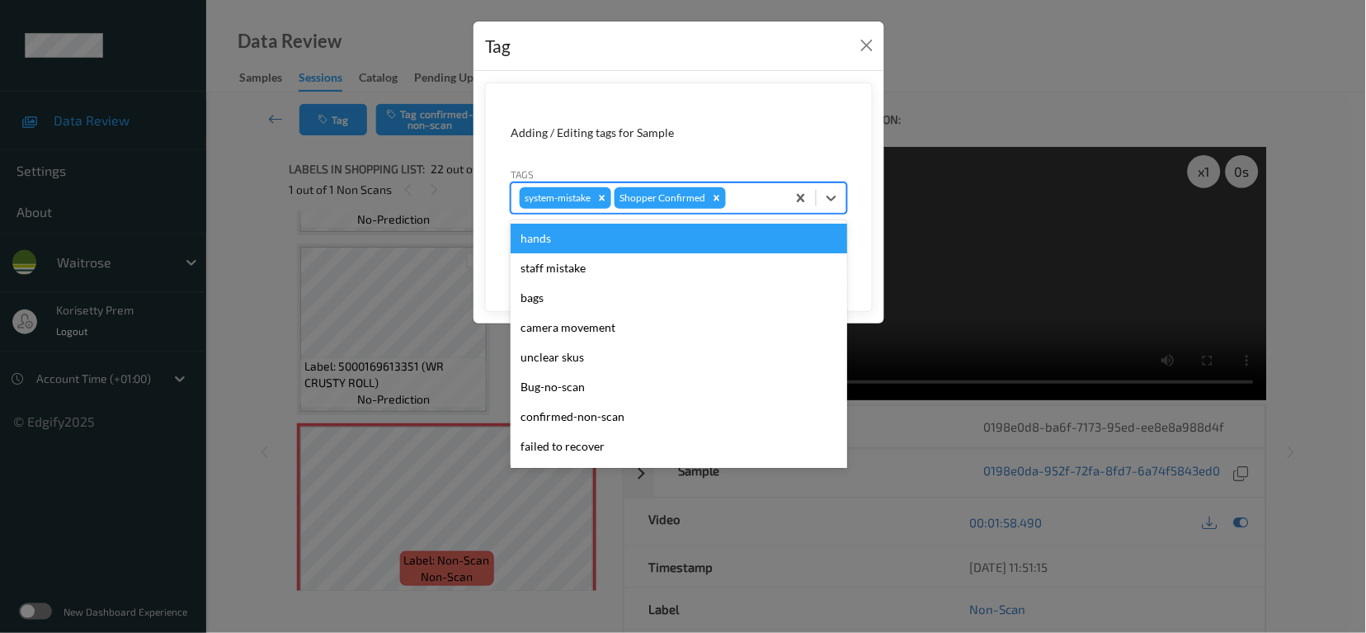
click at [731, 197] on input "text" at bounding box center [730, 198] width 2 height 16
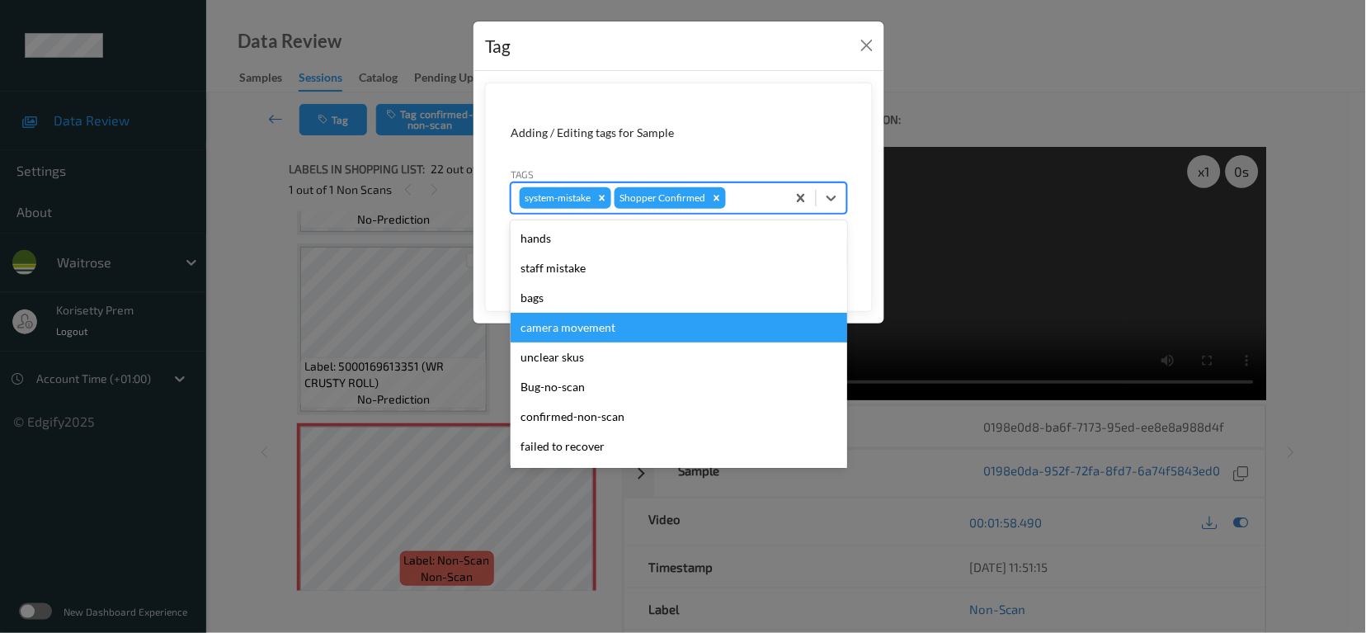
scroll to position [351, 0]
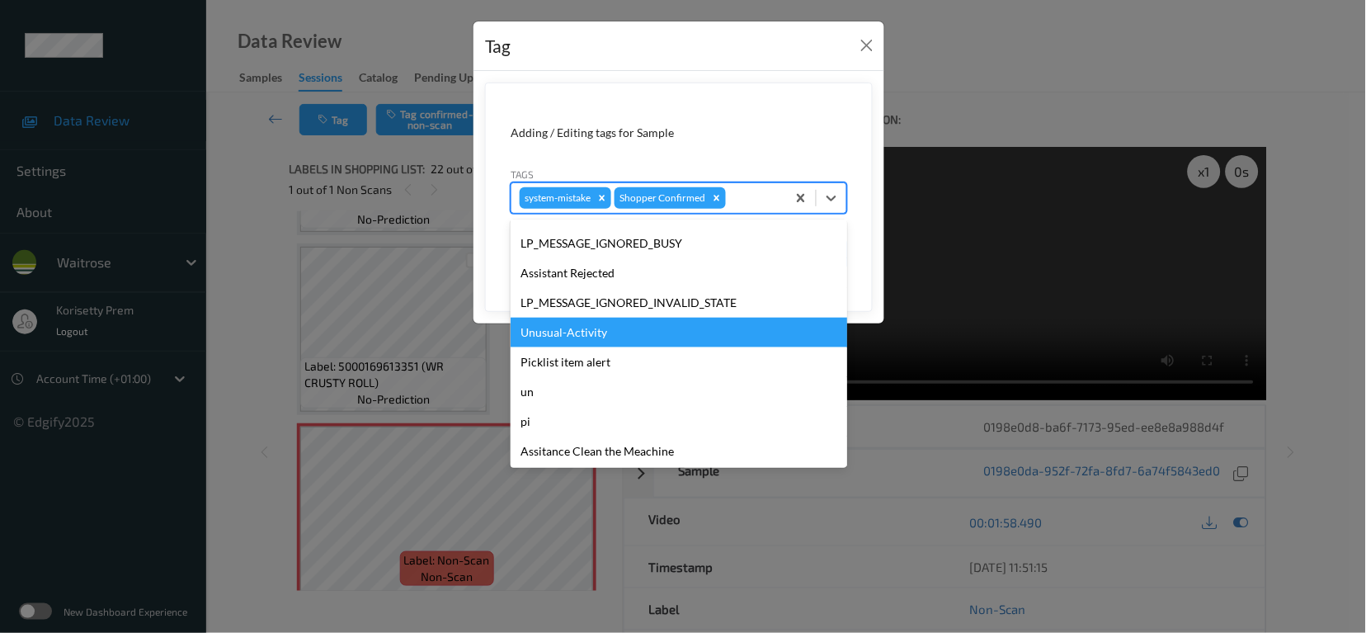
click at [577, 330] on div "Unusual-Activity" at bounding box center [679, 333] width 337 height 30
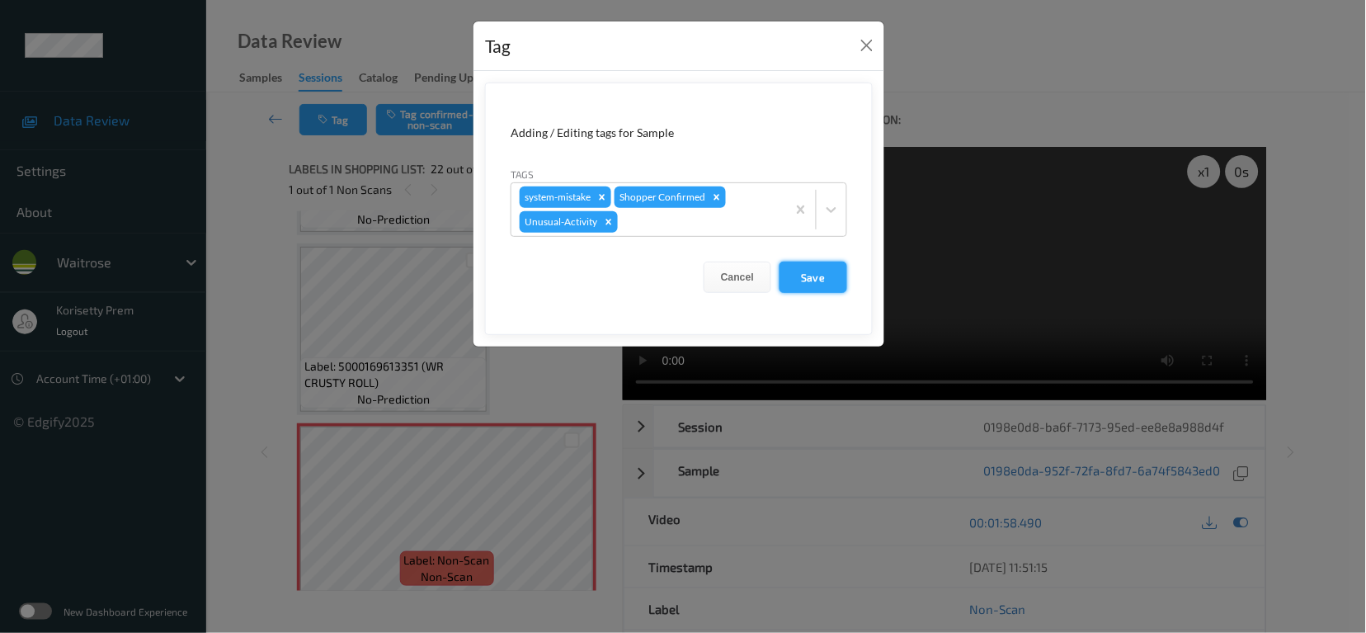
click at [824, 266] on button "Save" at bounding box center [814, 276] width 68 height 31
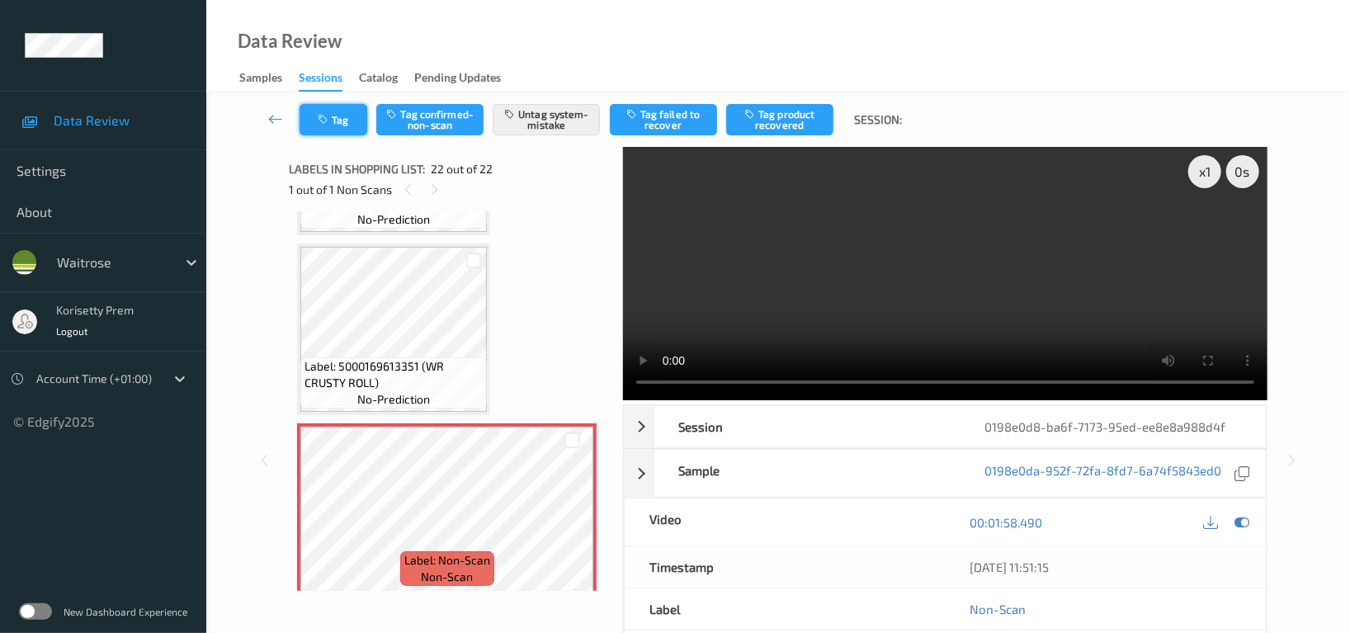
click at [323, 121] on icon "button" at bounding box center [325, 120] width 14 height 12
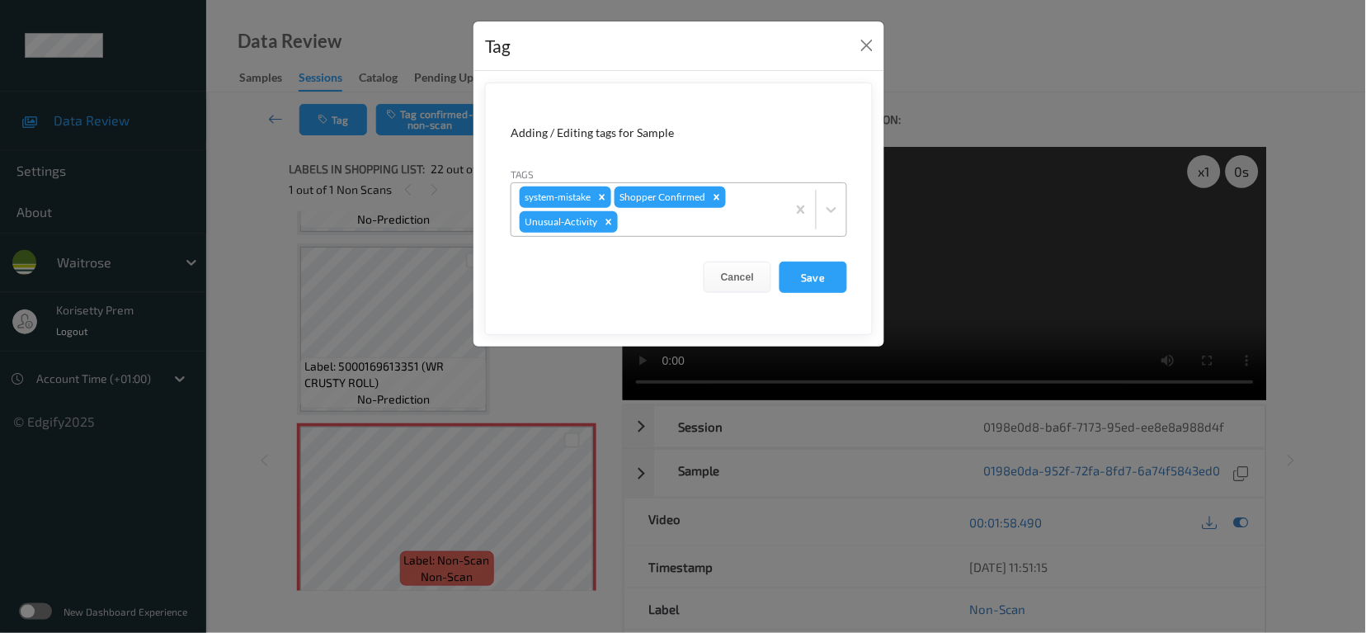
click at [706, 227] on div at bounding box center [699, 222] width 157 height 20
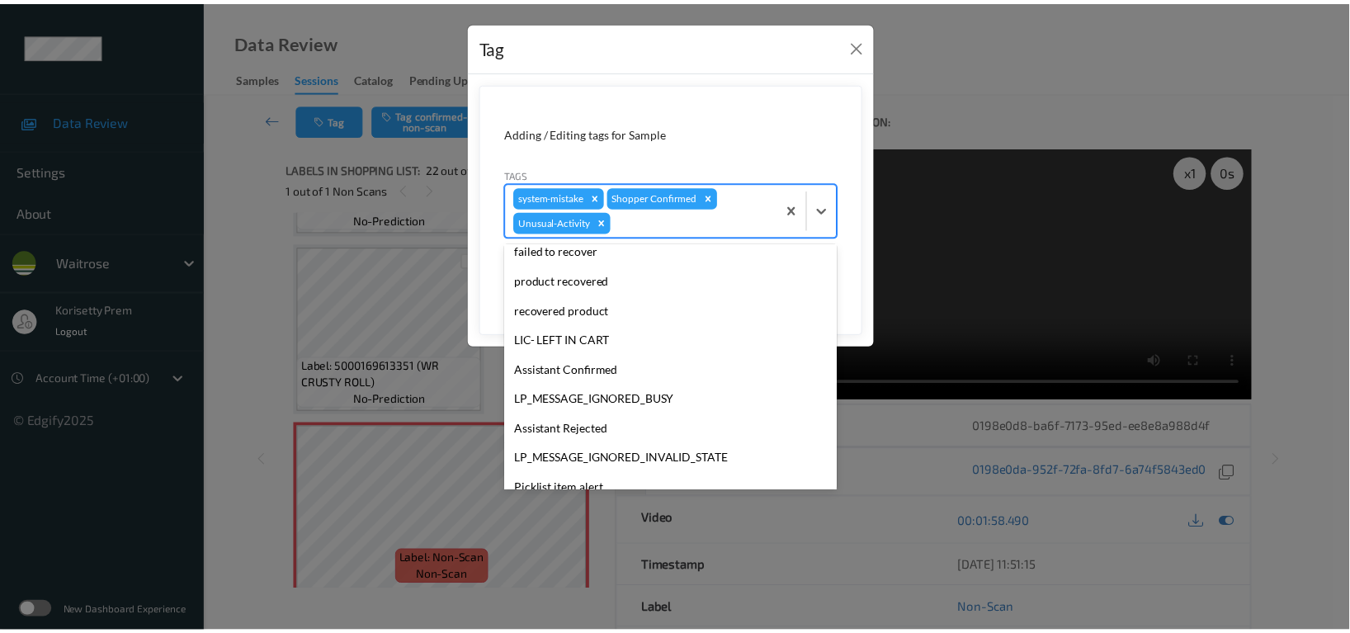
scroll to position [323, 0]
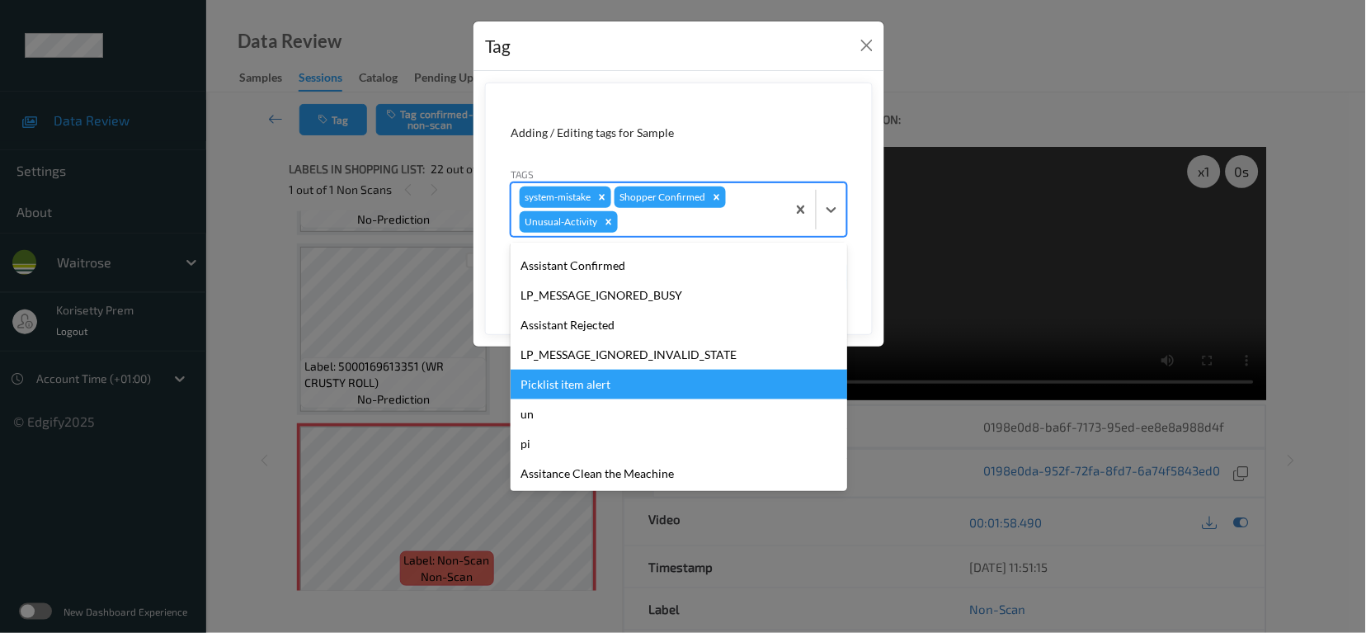
click at [591, 384] on div "Picklist item alert" at bounding box center [679, 385] width 337 height 30
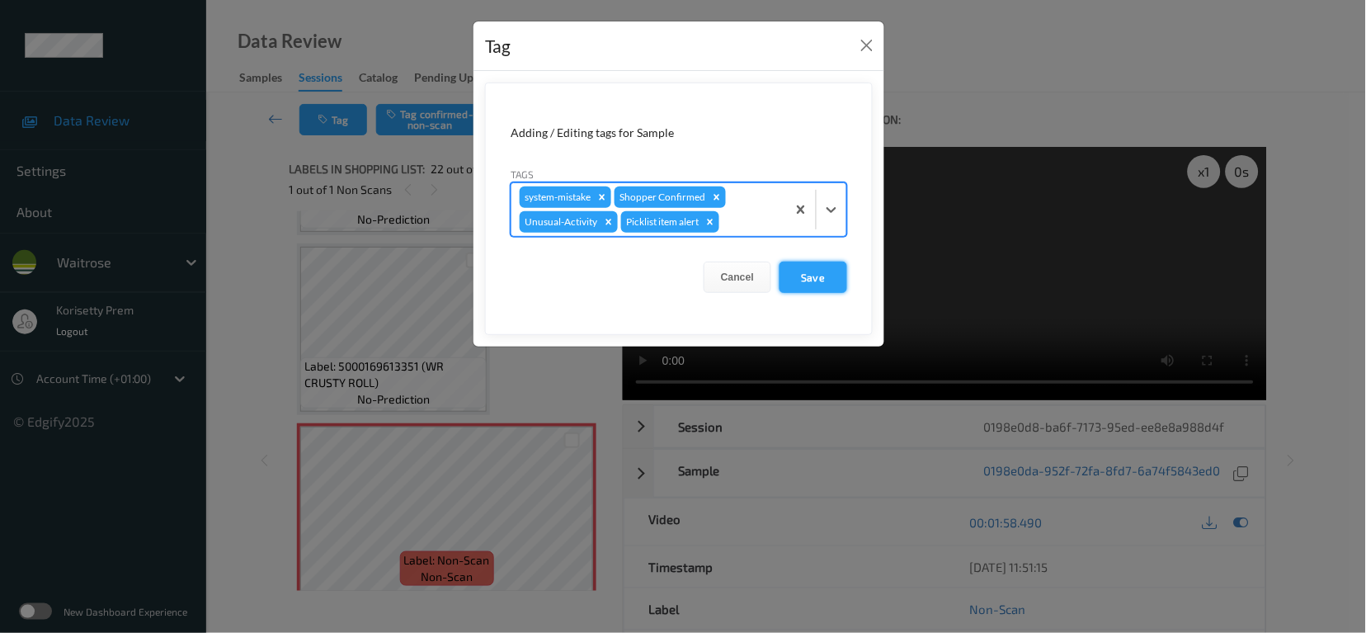
click at [827, 273] on button "Save" at bounding box center [814, 276] width 68 height 31
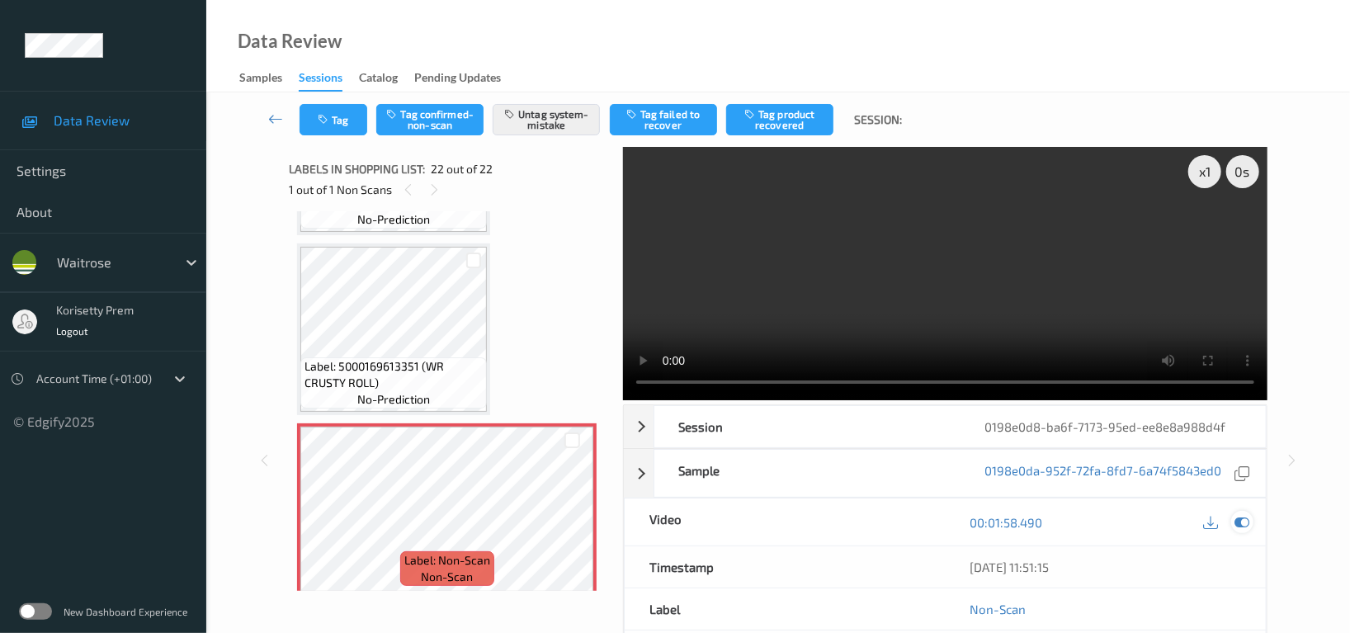
click at [1238, 515] on icon at bounding box center [1241, 522] width 15 height 15
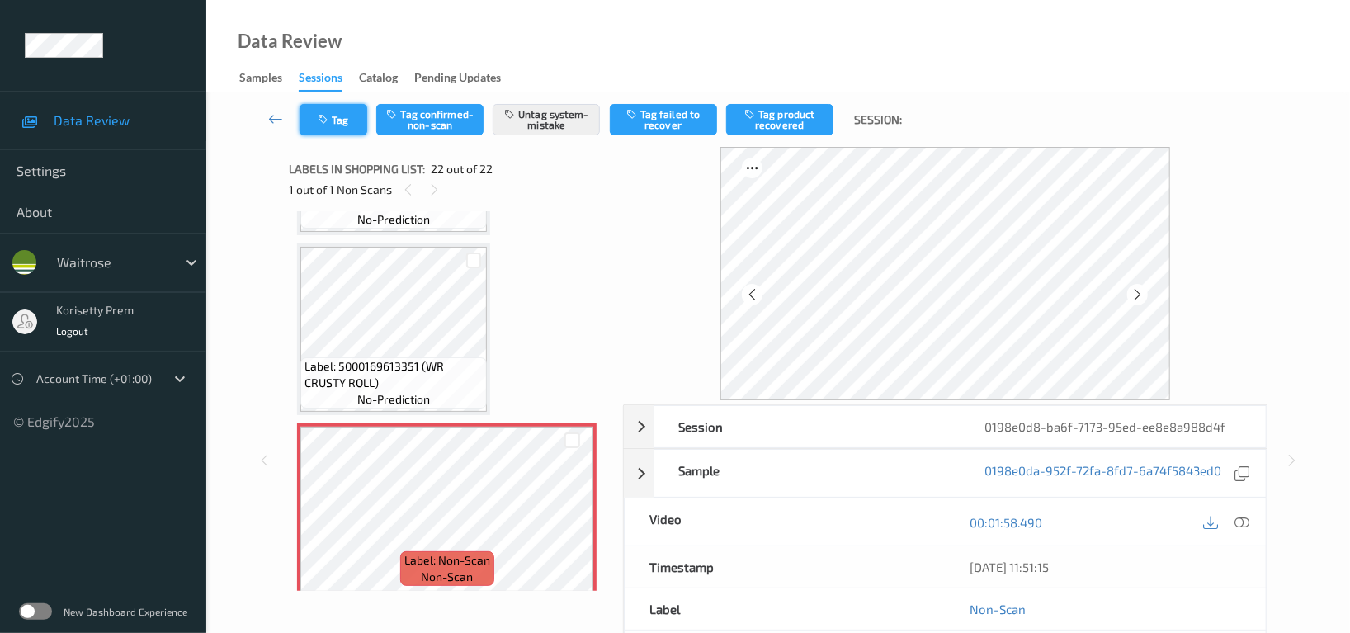
click at [322, 126] on button "Tag" at bounding box center [333, 119] width 68 height 31
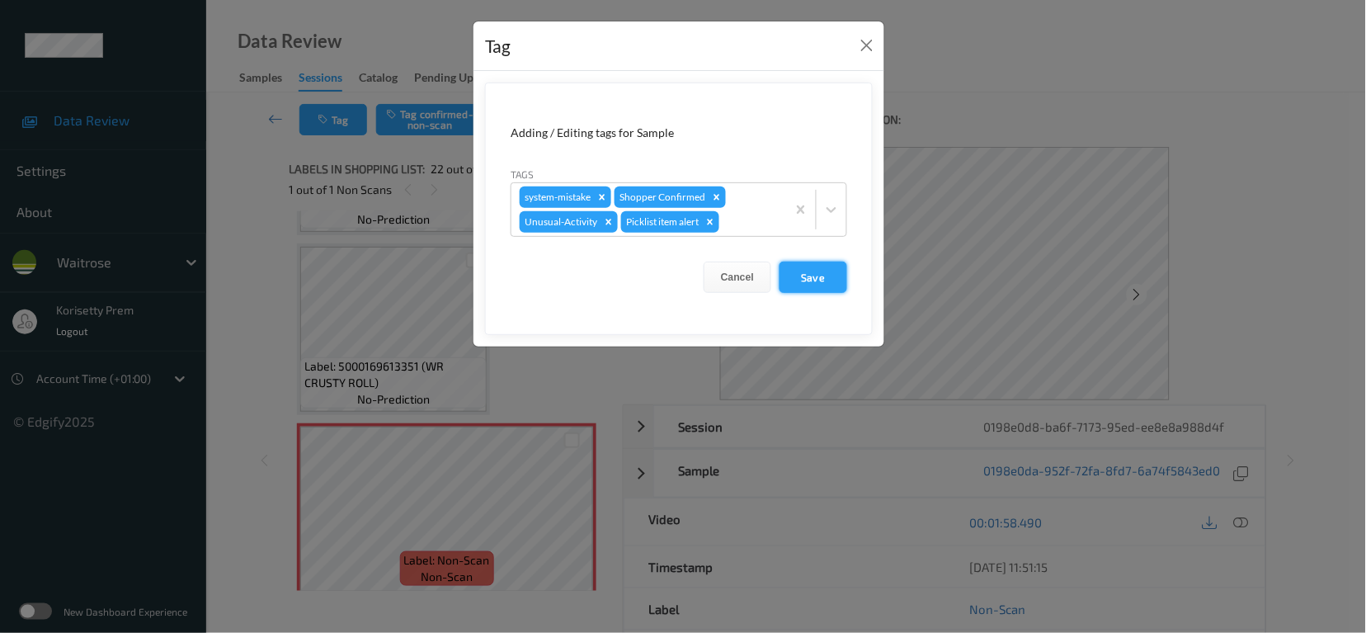
click at [803, 271] on button "Save" at bounding box center [814, 276] width 68 height 31
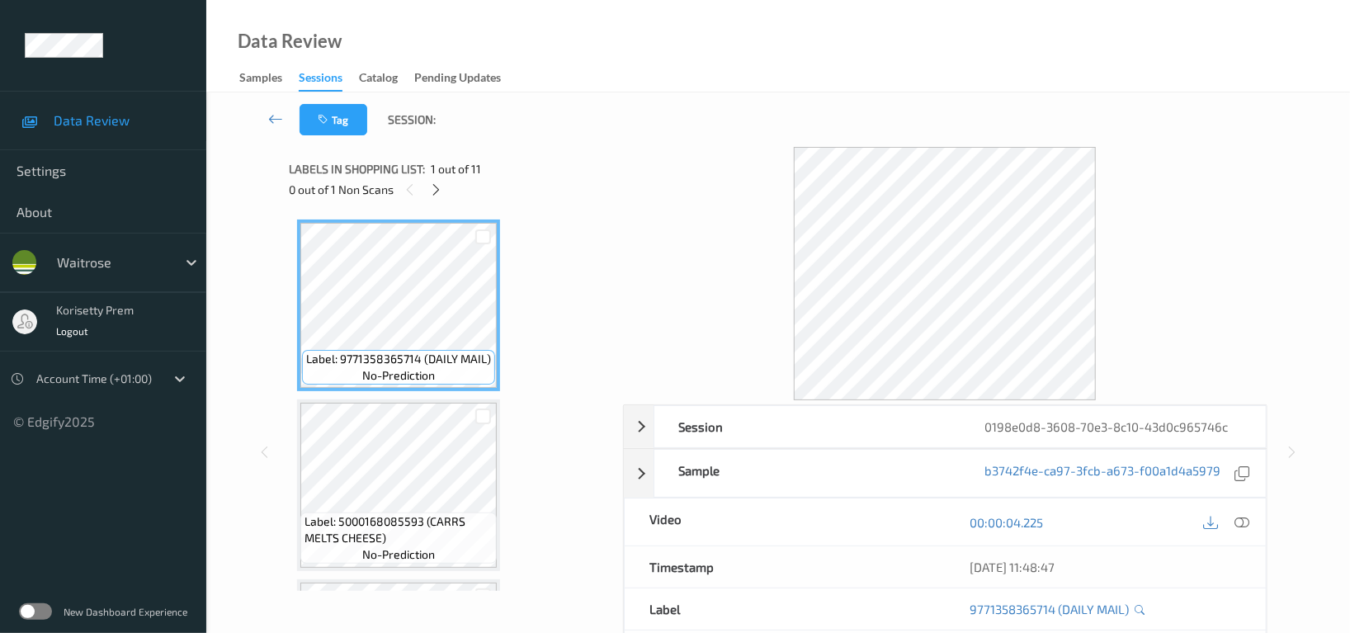
click at [703, 77] on div "Data Review Samples Sessions Catalog Pending Updates" at bounding box center [777, 46] width 1143 height 92
click at [430, 186] on icon at bounding box center [437, 189] width 14 height 15
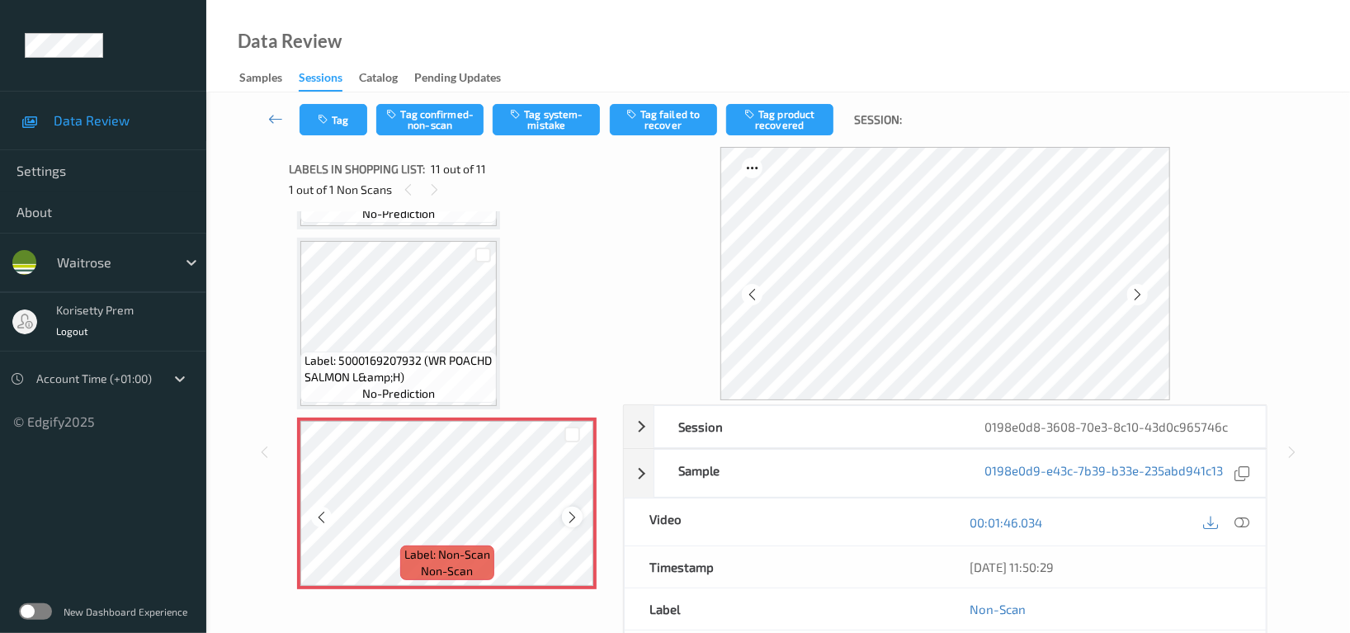
click at [569, 510] on icon at bounding box center [572, 517] width 14 height 15
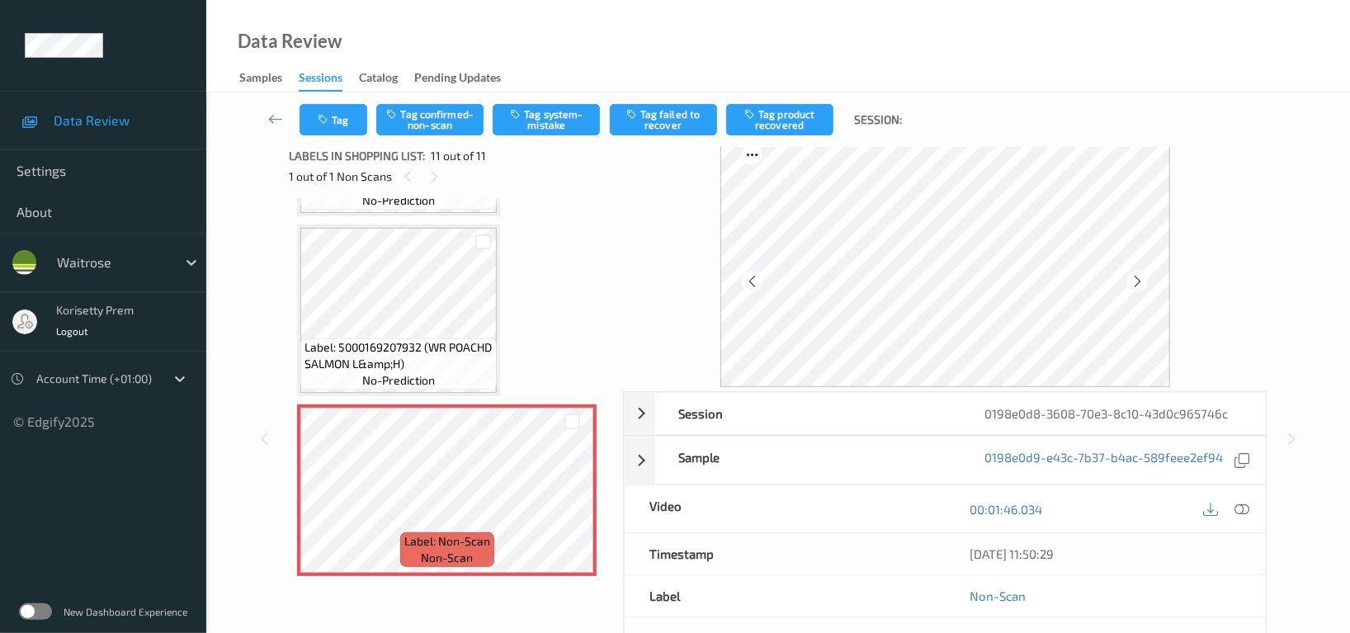
scroll to position [0, 0]
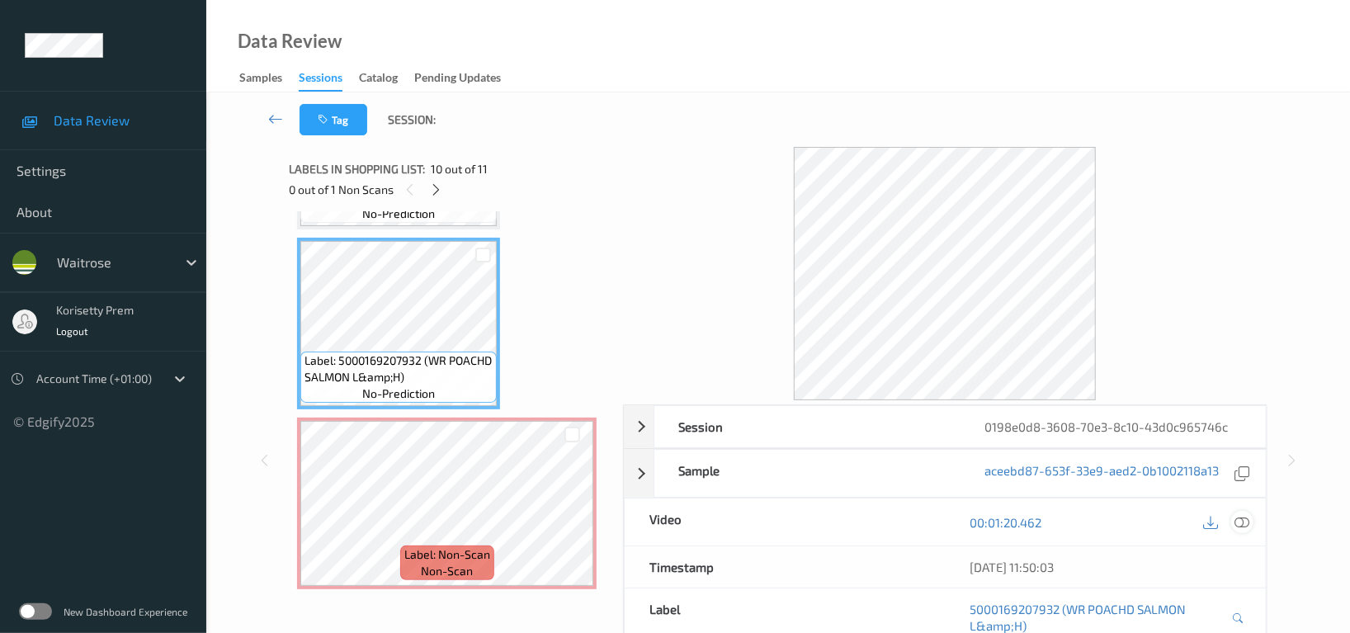
click at [1242, 522] on icon at bounding box center [1241, 522] width 15 height 15
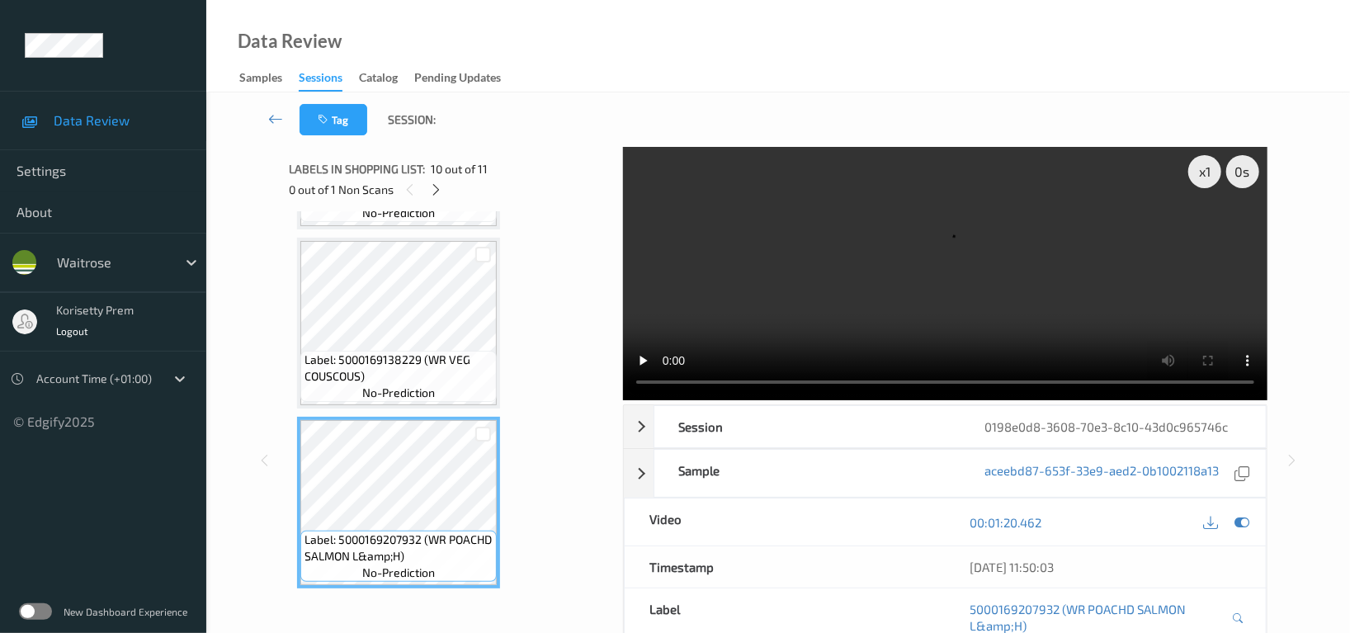
scroll to position [1379, 0]
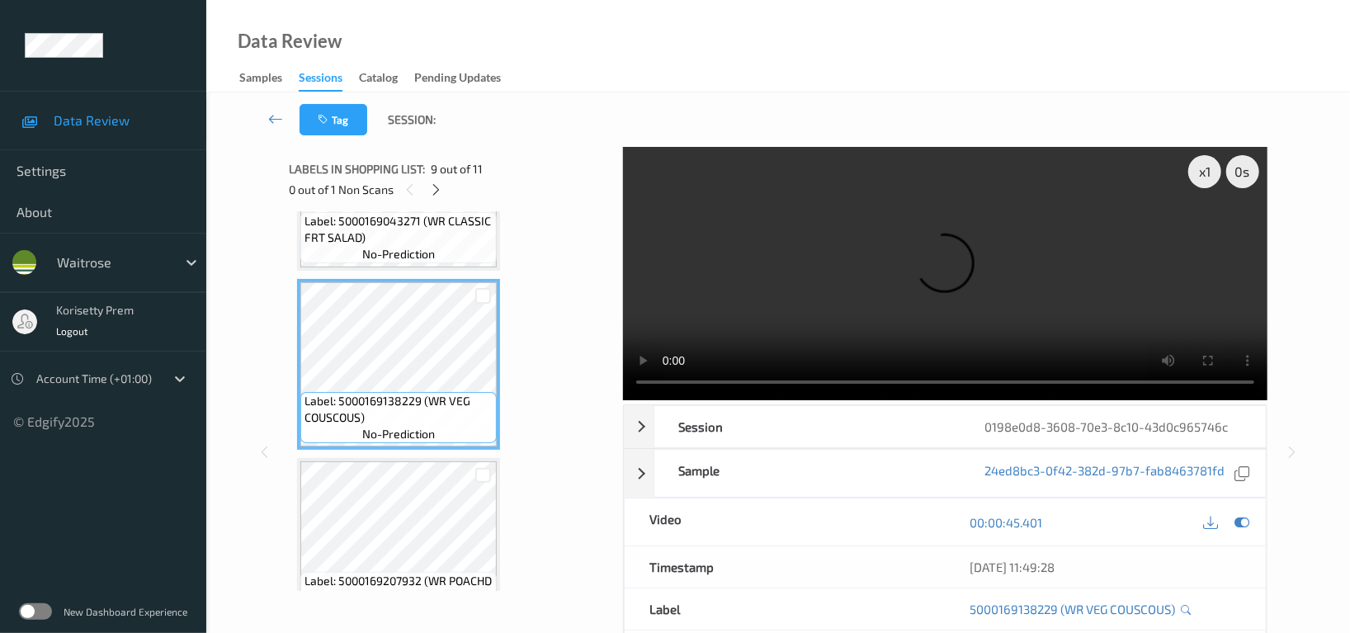
click at [866, 284] on video at bounding box center [945, 273] width 644 height 253
click at [1009, 255] on video at bounding box center [945, 273] width 644 height 253
click at [849, 264] on video at bounding box center [945, 273] width 644 height 253
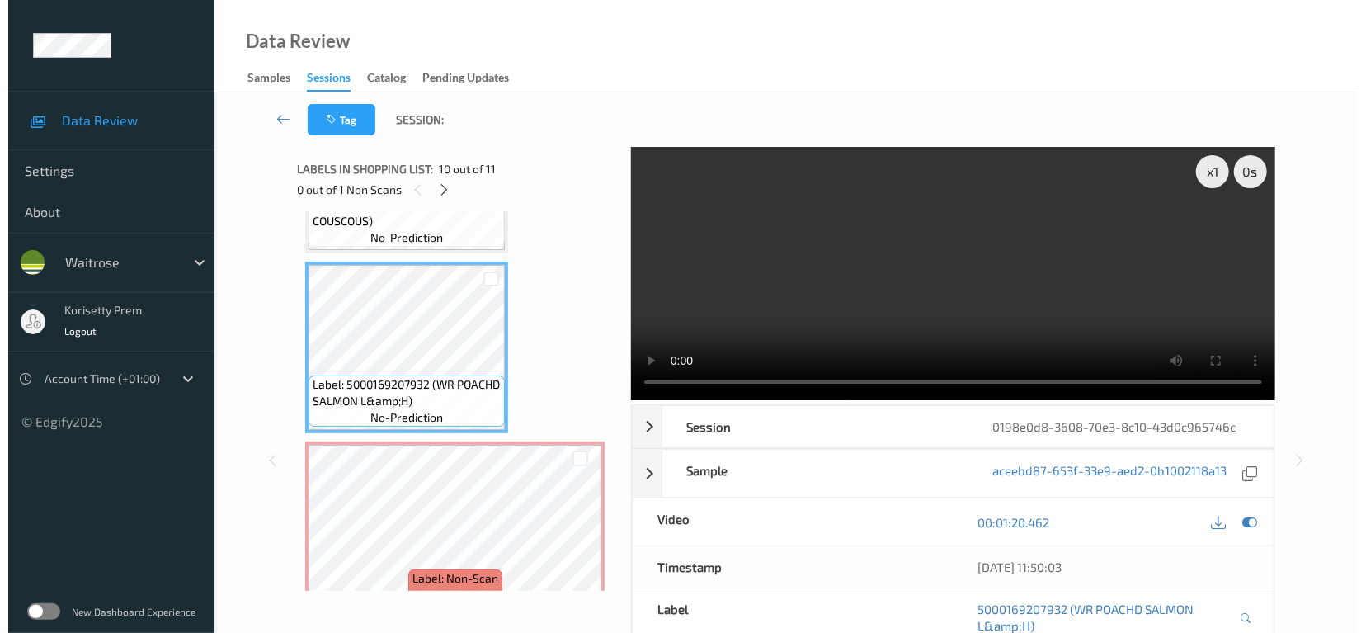
scroll to position [1599, 0]
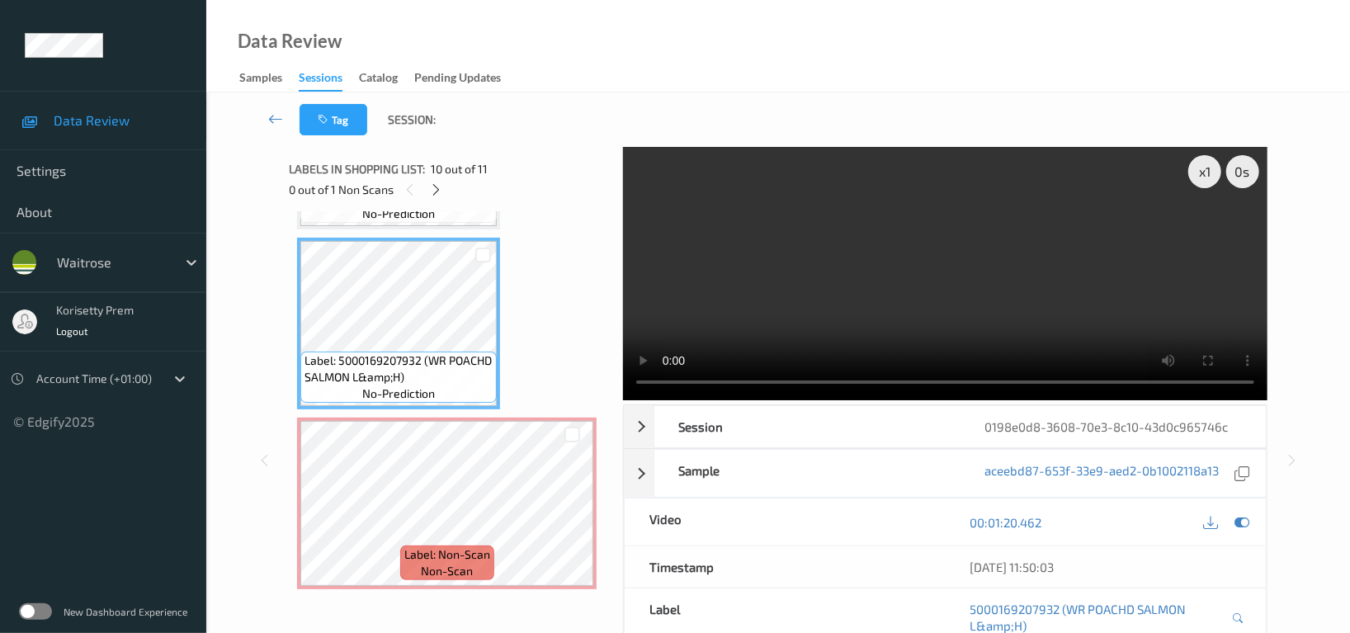
click at [577, 511] on icon at bounding box center [572, 517] width 14 height 15
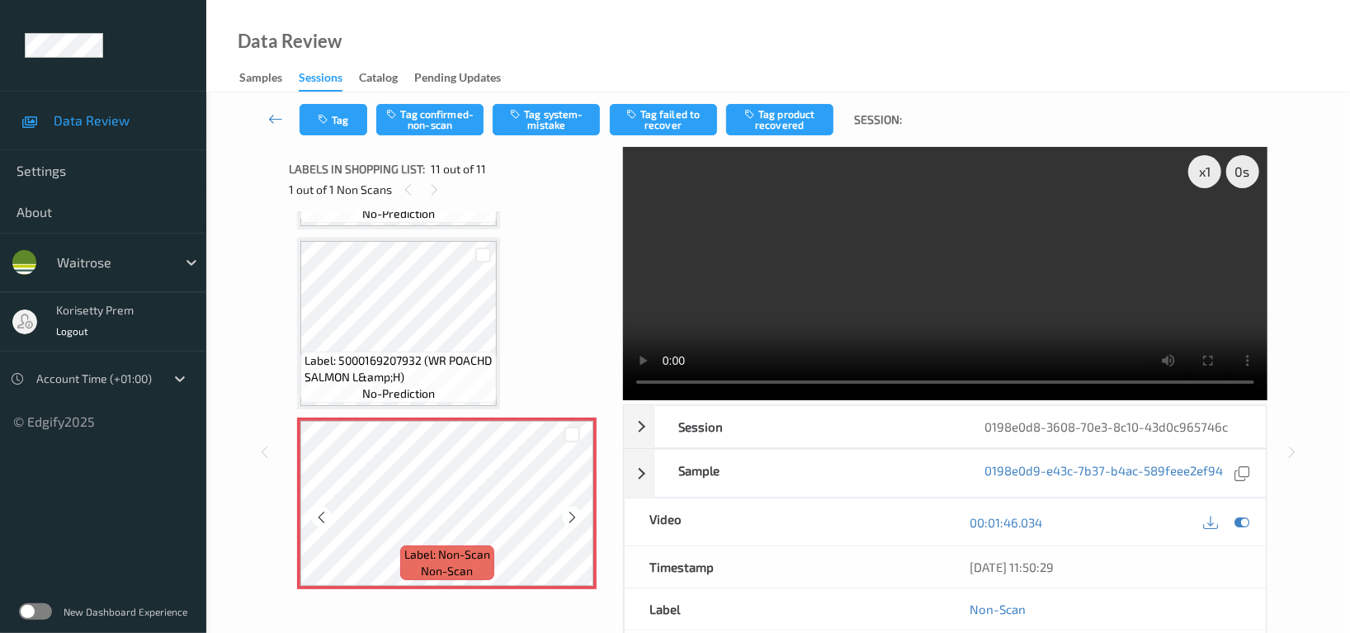
click at [577, 511] on icon at bounding box center [572, 517] width 14 height 15
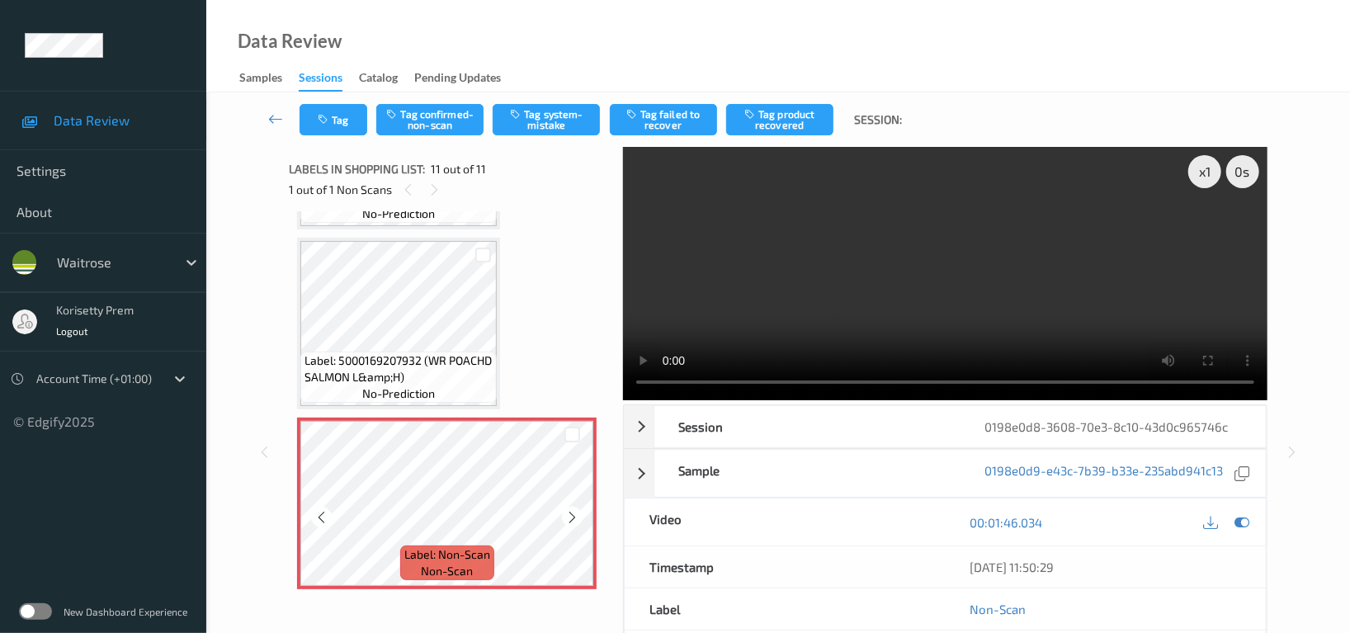
click at [577, 511] on icon at bounding box center [572, 517] width 14 height 15
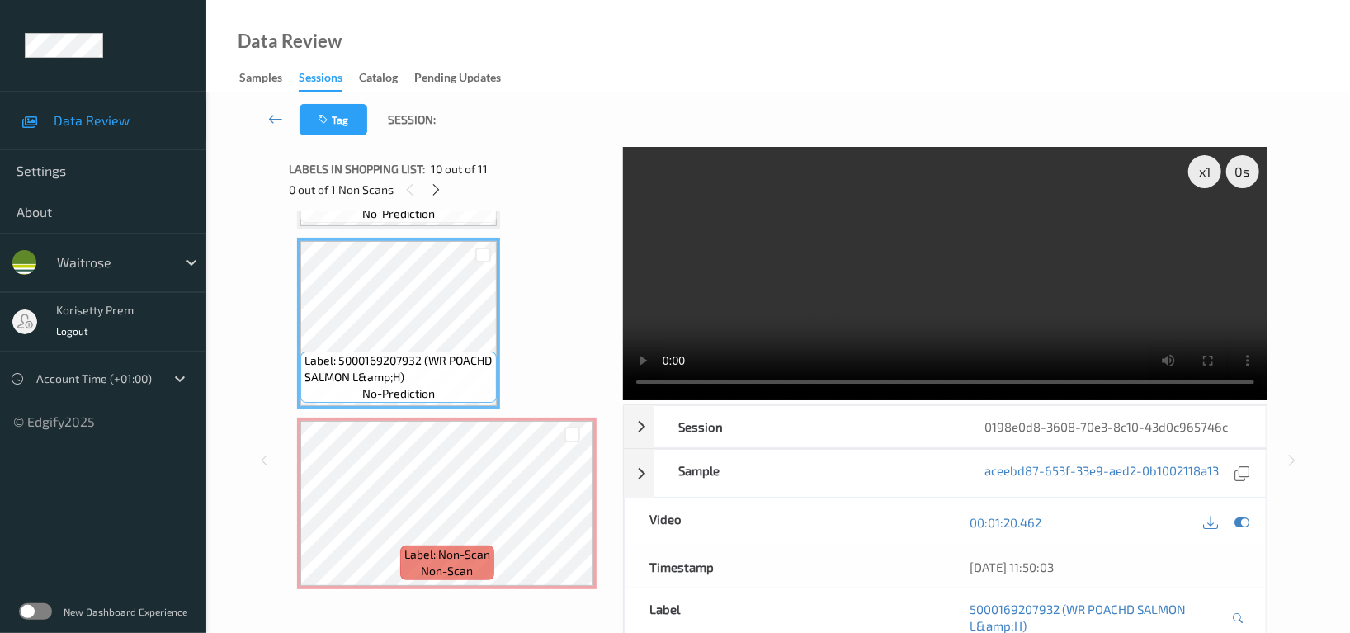
click at [1142, 272] on video at bounding box center [945, 273] width 644 height 253
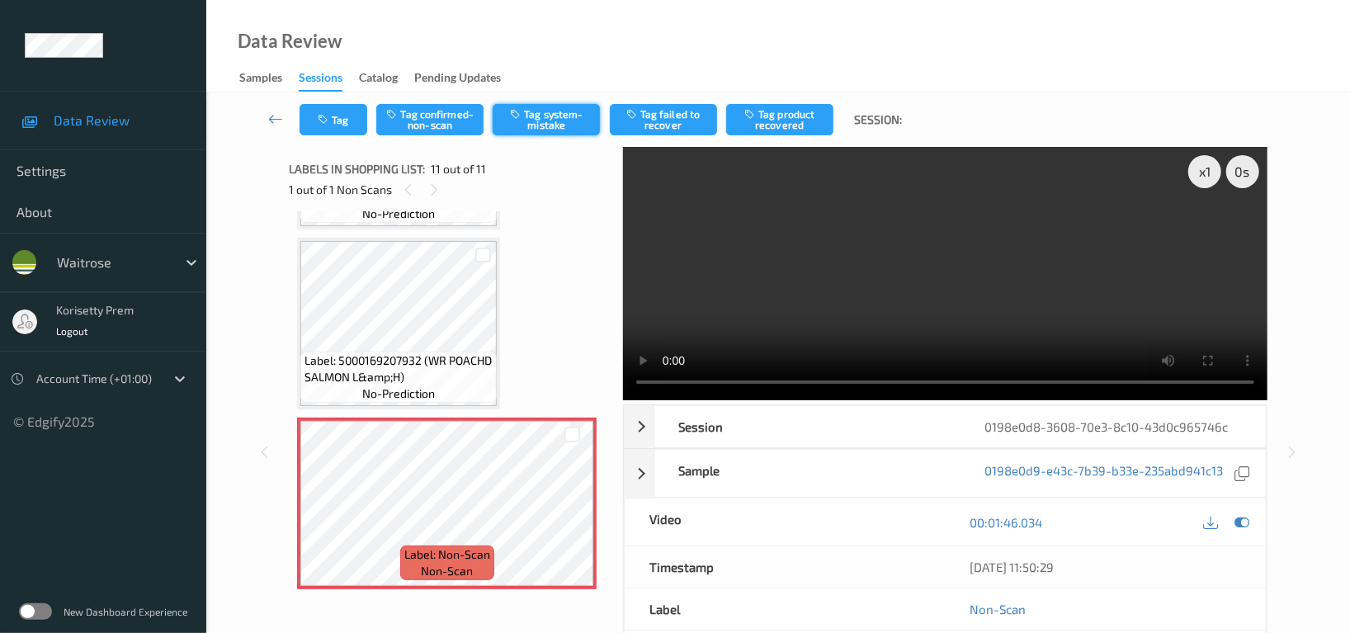
click at [541, 117] on button "Tag system-mistake" at bounding box center [545, 119] width 107 height 31
click at [336, 122] on button "Tag" at bounding box center [333, 119] width 68 height 31
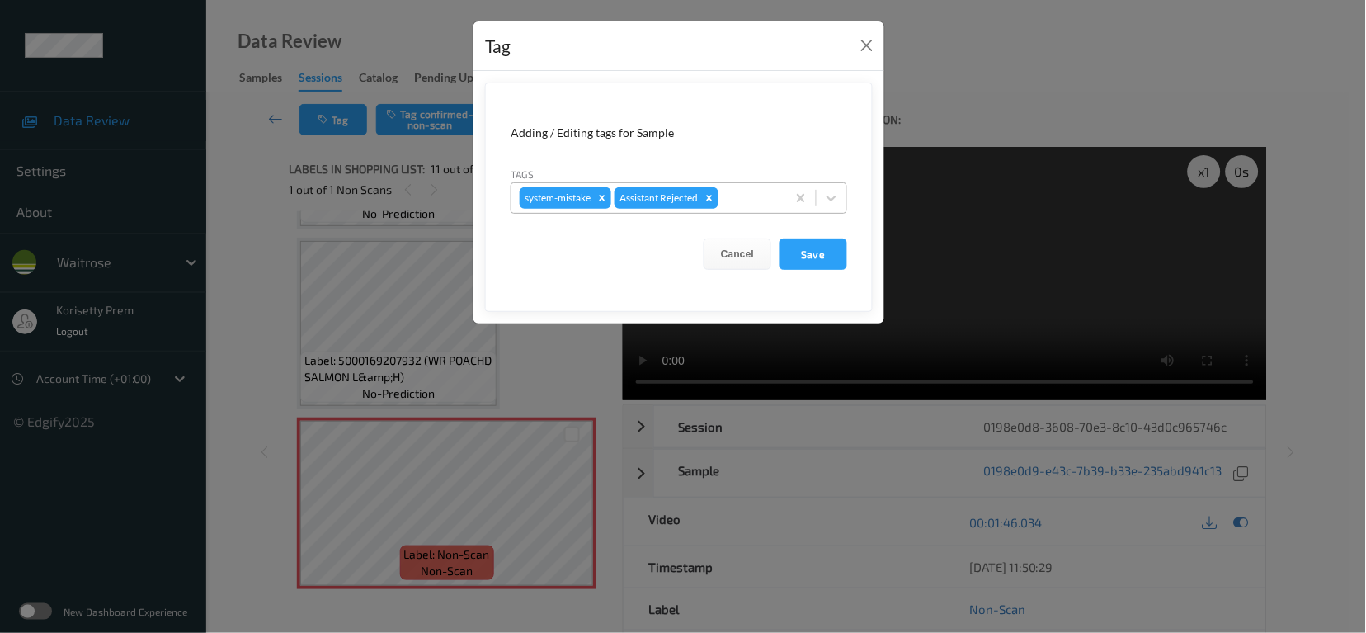
click at [748, 200] on div at bounding box center [750, 198] width 56 height 20
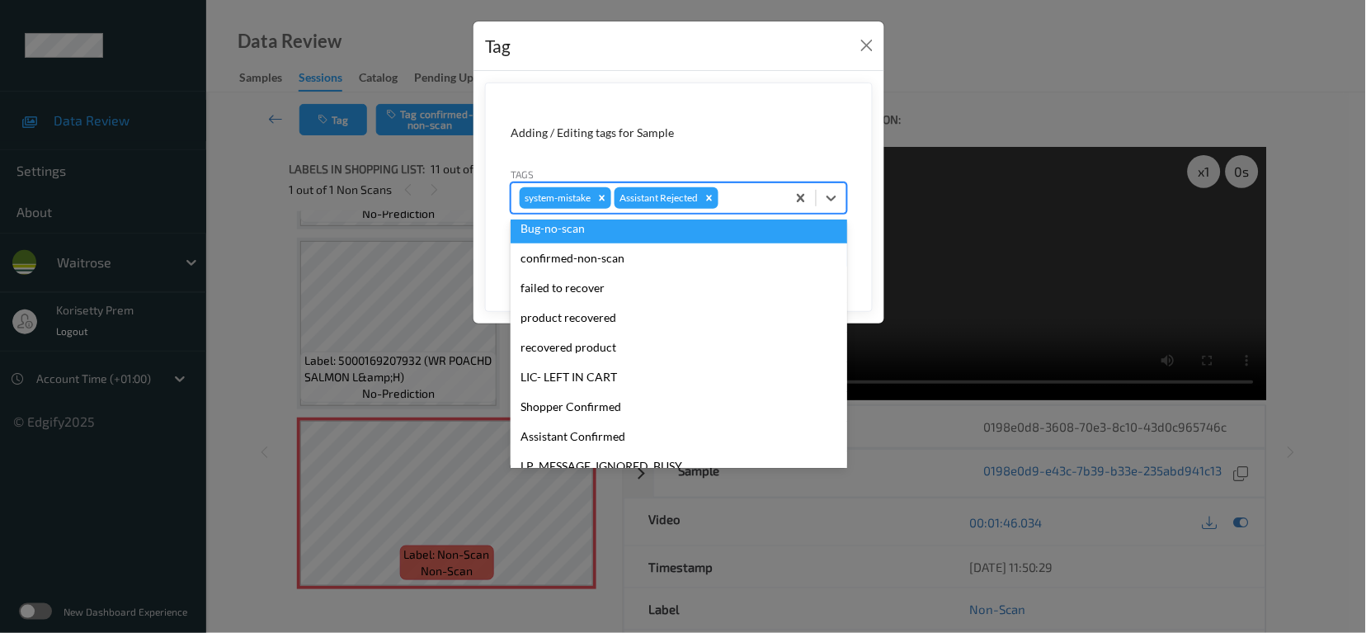
scroll to position [351, 0]
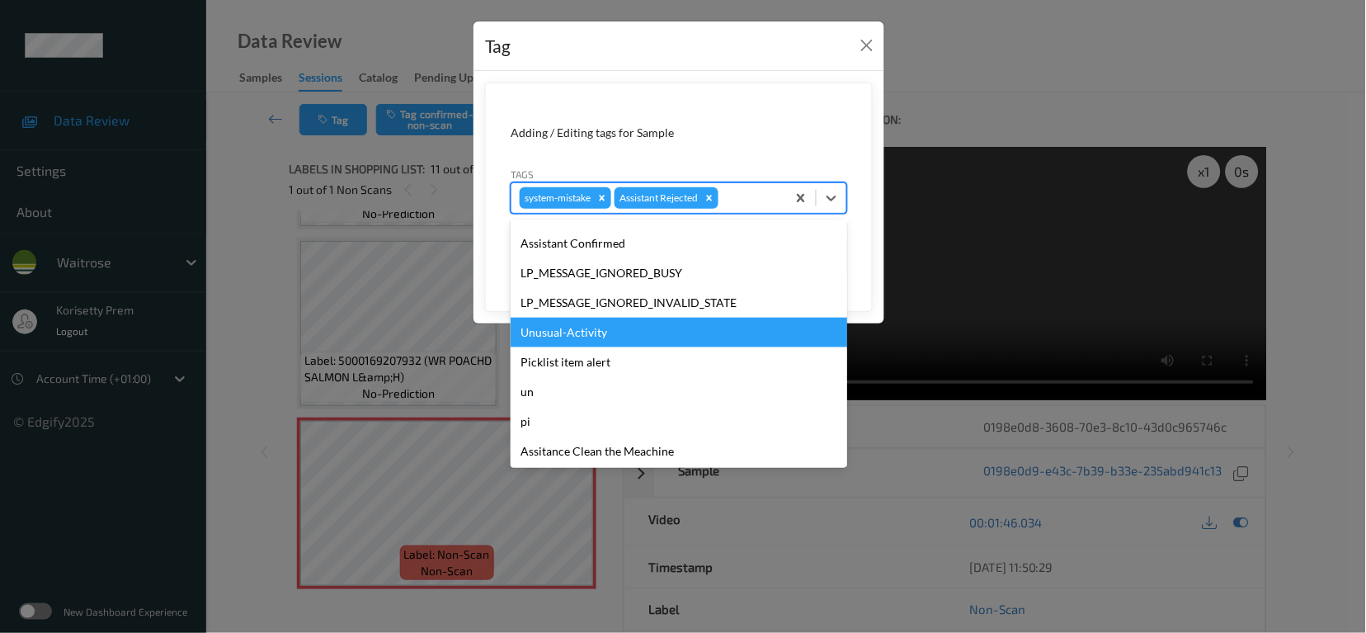
click at [593, 331] on div "Unusual-Activity" at bounding box center [679, 333] width 337 height 30
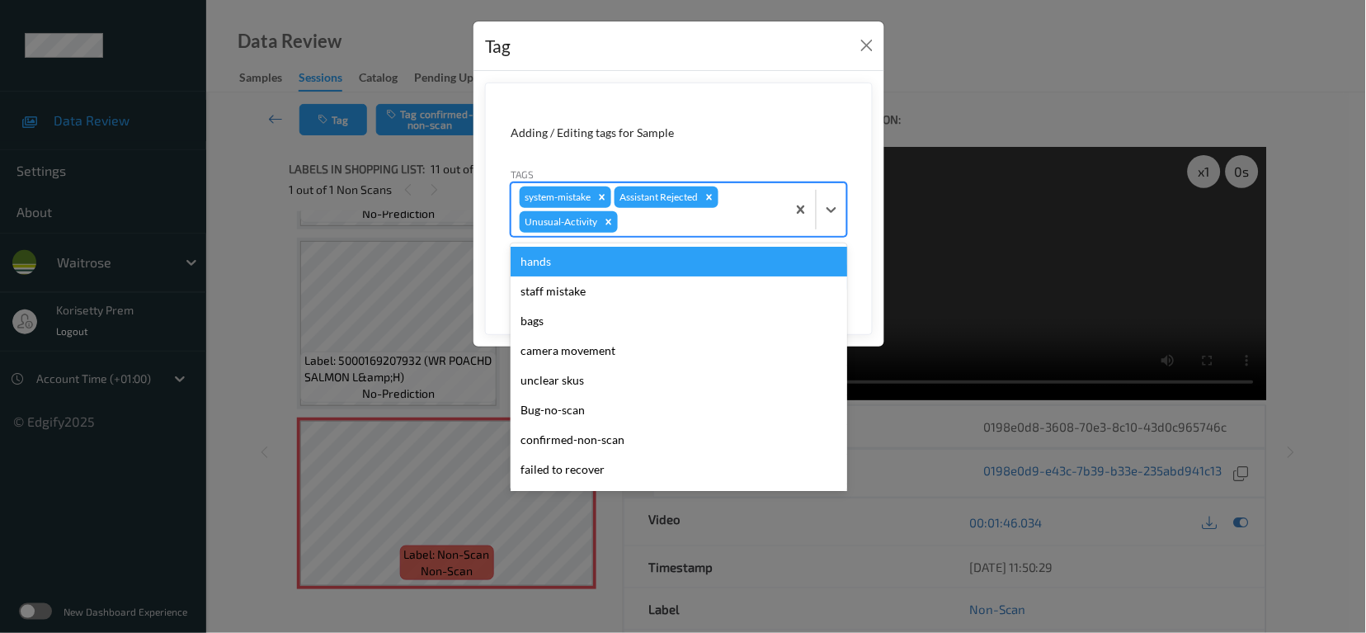
click at [681, 222] on div at bounding box center [699, 222] width 157 height 20
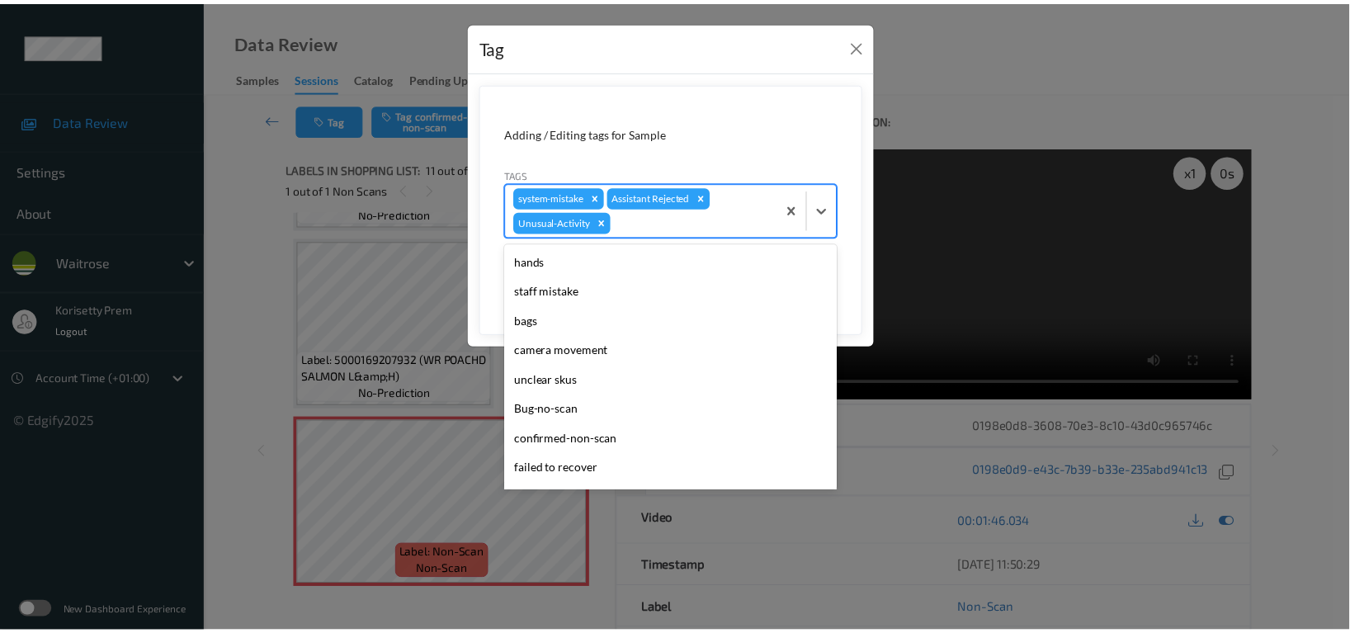
scroll to position [323, 0]
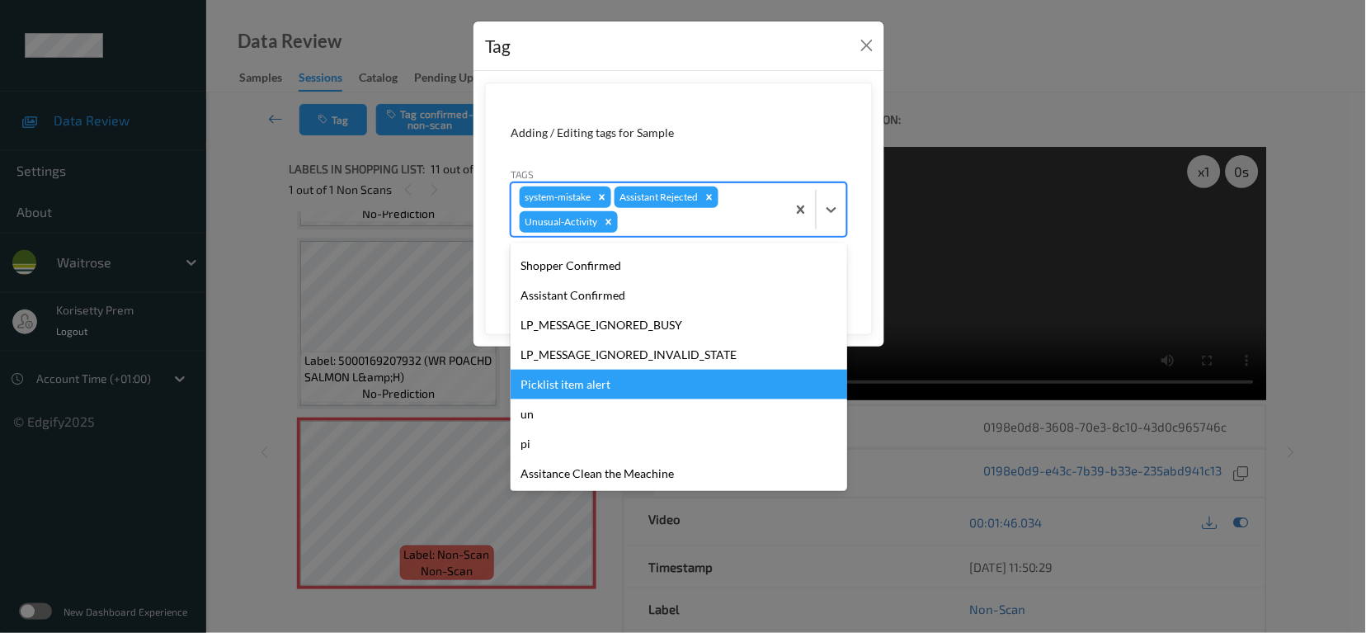
click at [588, 381] on div "Picklist item alert" at bounding box center [679, 385] width 337 height 30
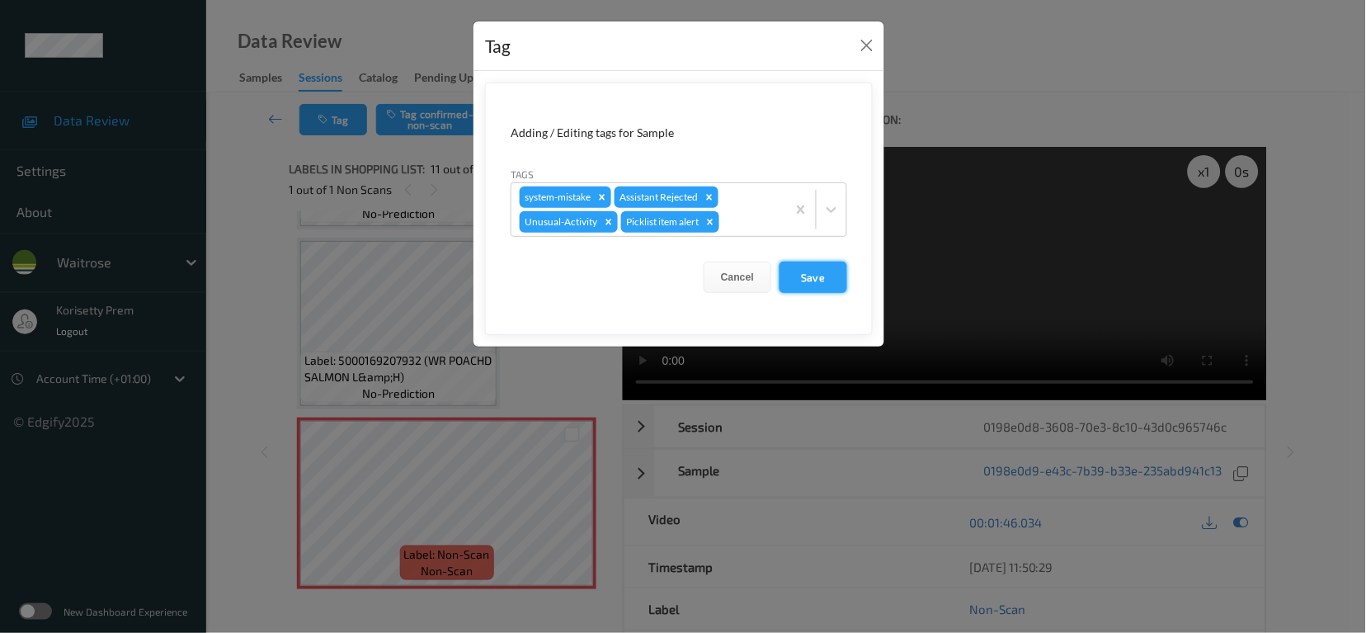
click at [821, 277] on button "Save" at bounding box center [814, 276] width 68 height 31
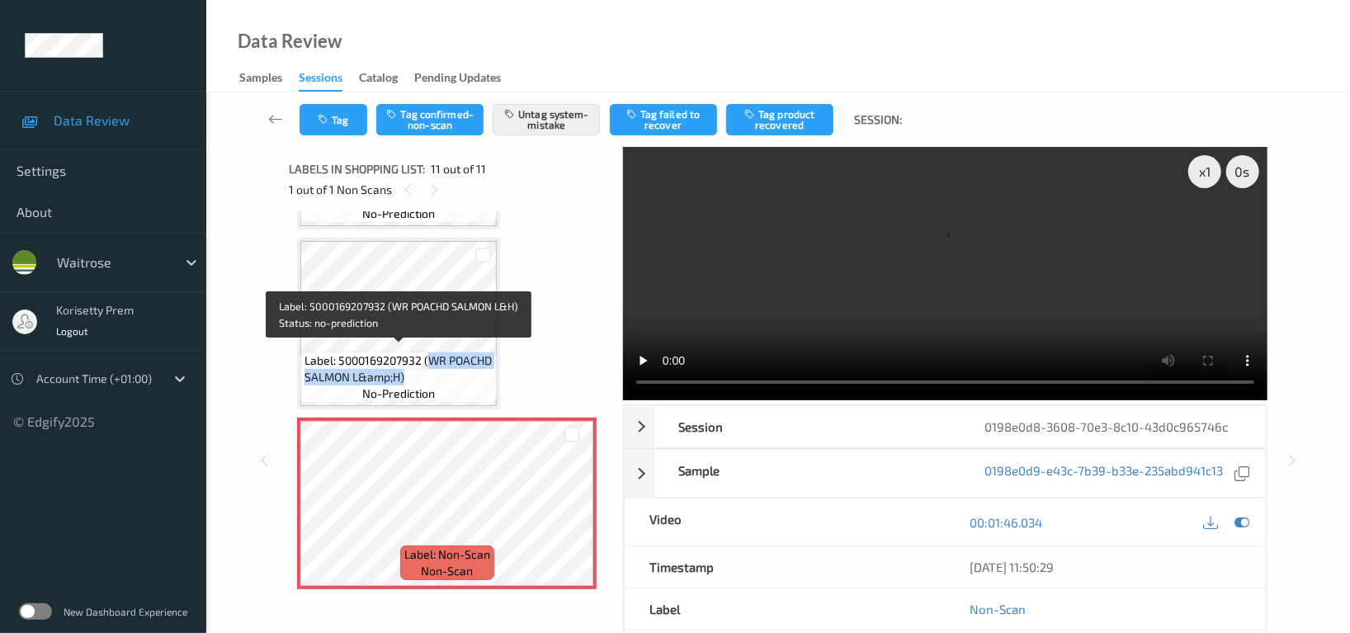
drag, startPoint x: 430, startPoint y: 353, endPoint x: 455, endPoint y: 381, distance: 38.0
click at [455, 381] on div "Label: 5000169207932 (WR POACHD SALMON L&amp;H) no-prediction" at bounding box center [398, 376] width 196 height 51
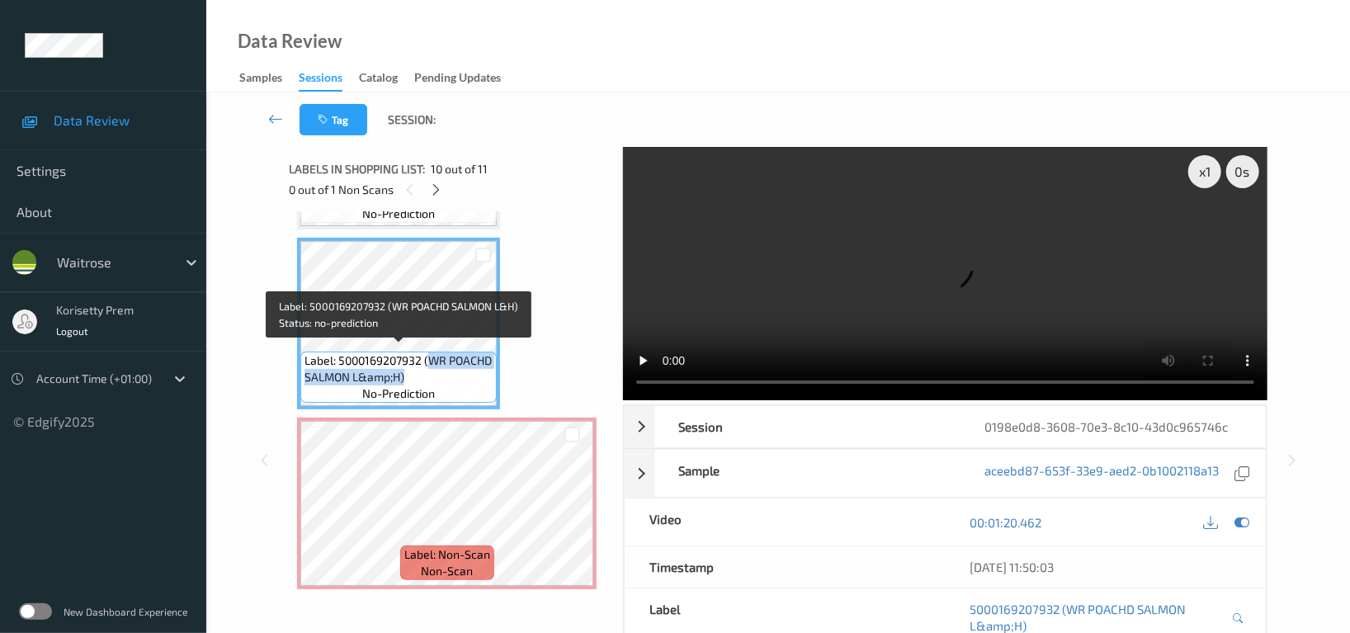
copy span "WR POACHD SALMON L&amp;H)"
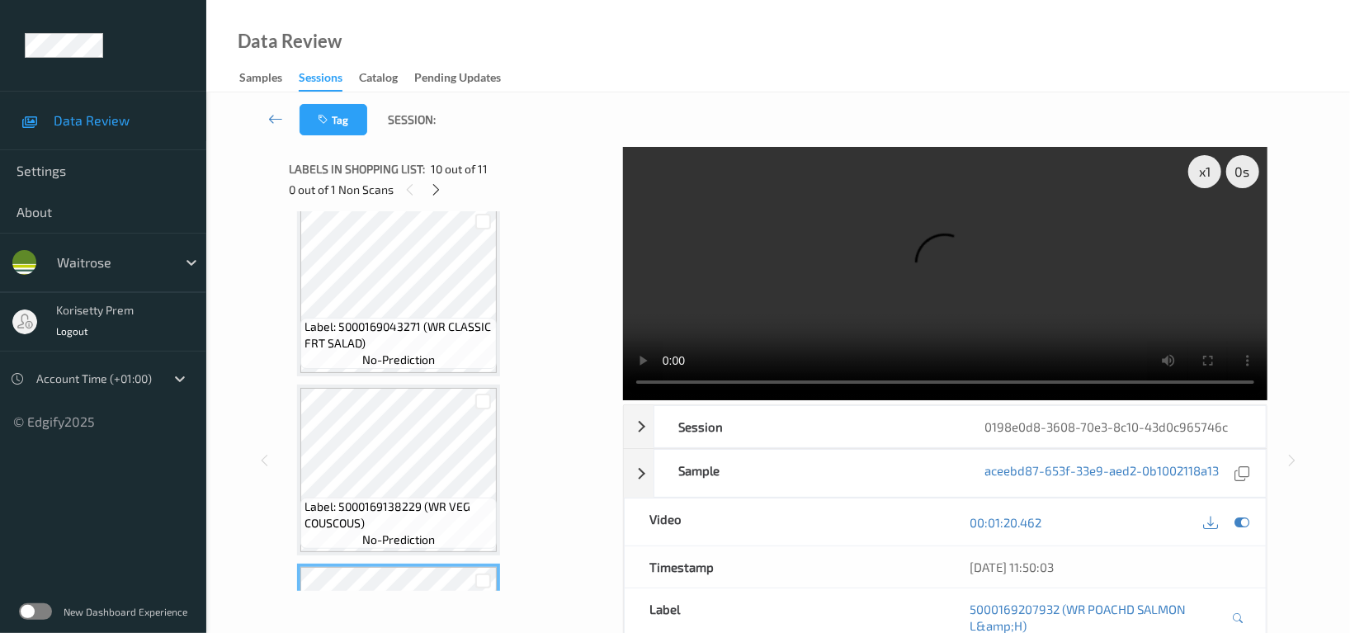
scroll to position [1270, 0]
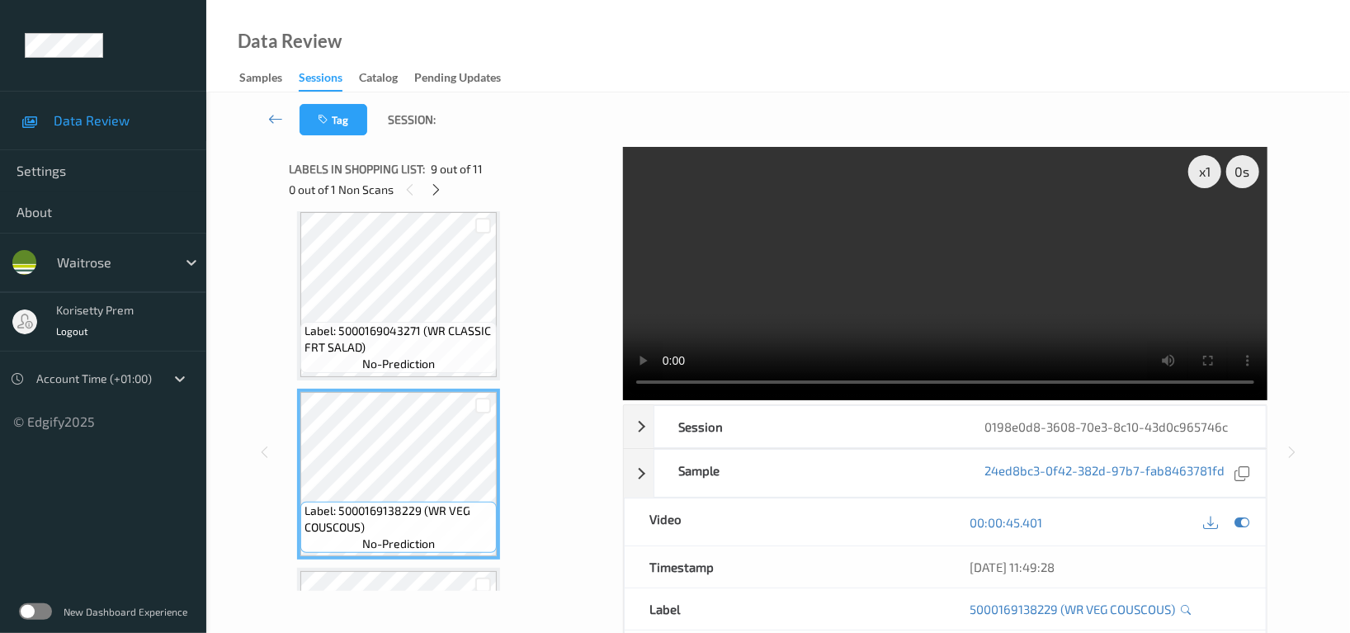
click at [913, 268] on video at bounding box center [945, 273] width 644 height 253
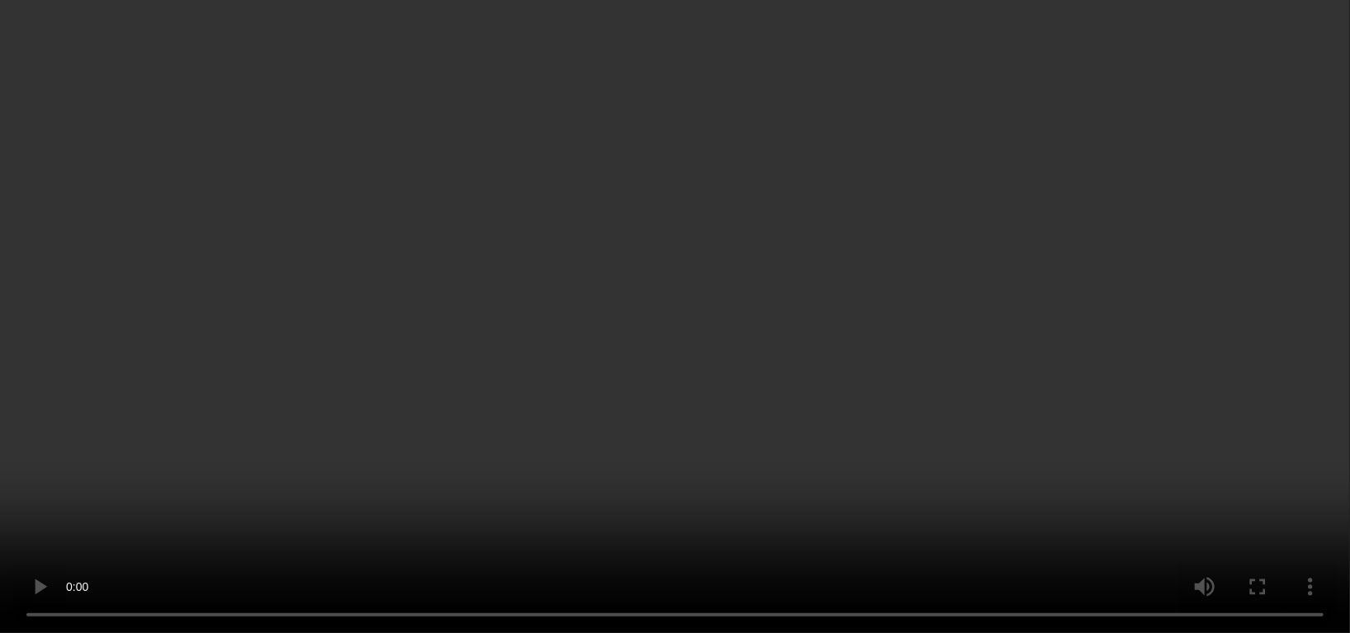
scroll to position [1490, 0]
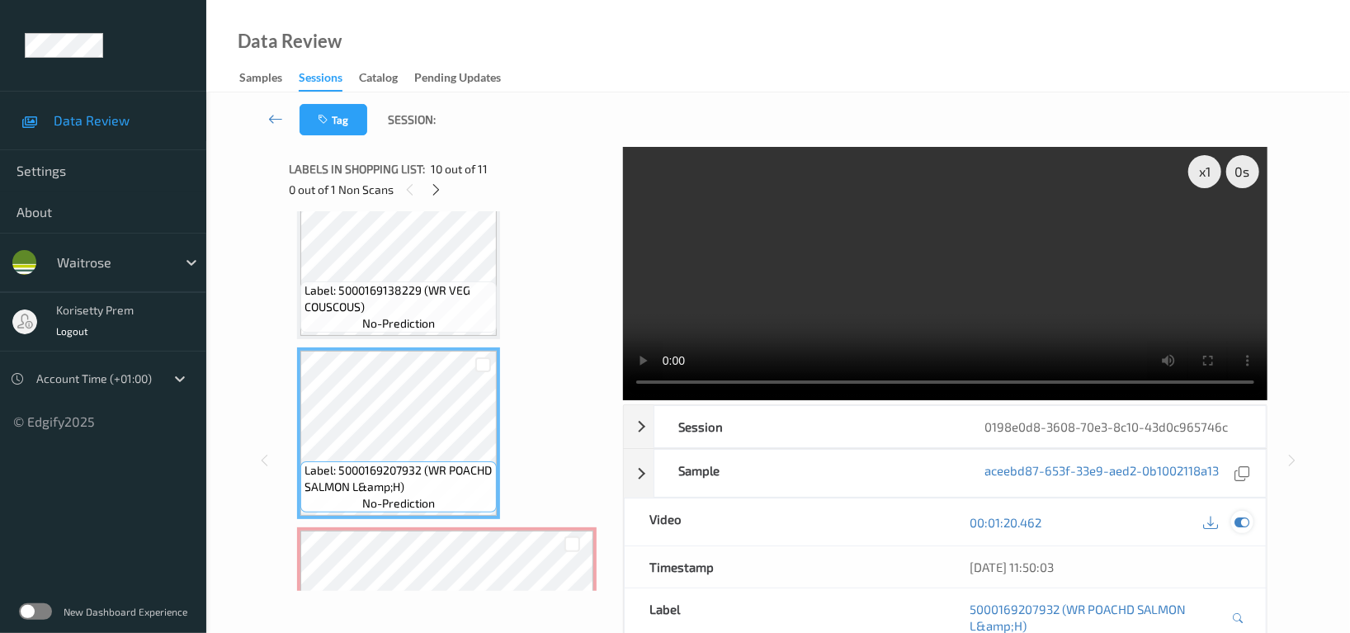
click at [1250, 523] on div at bounding box center [1242, 522] width 22 height 22
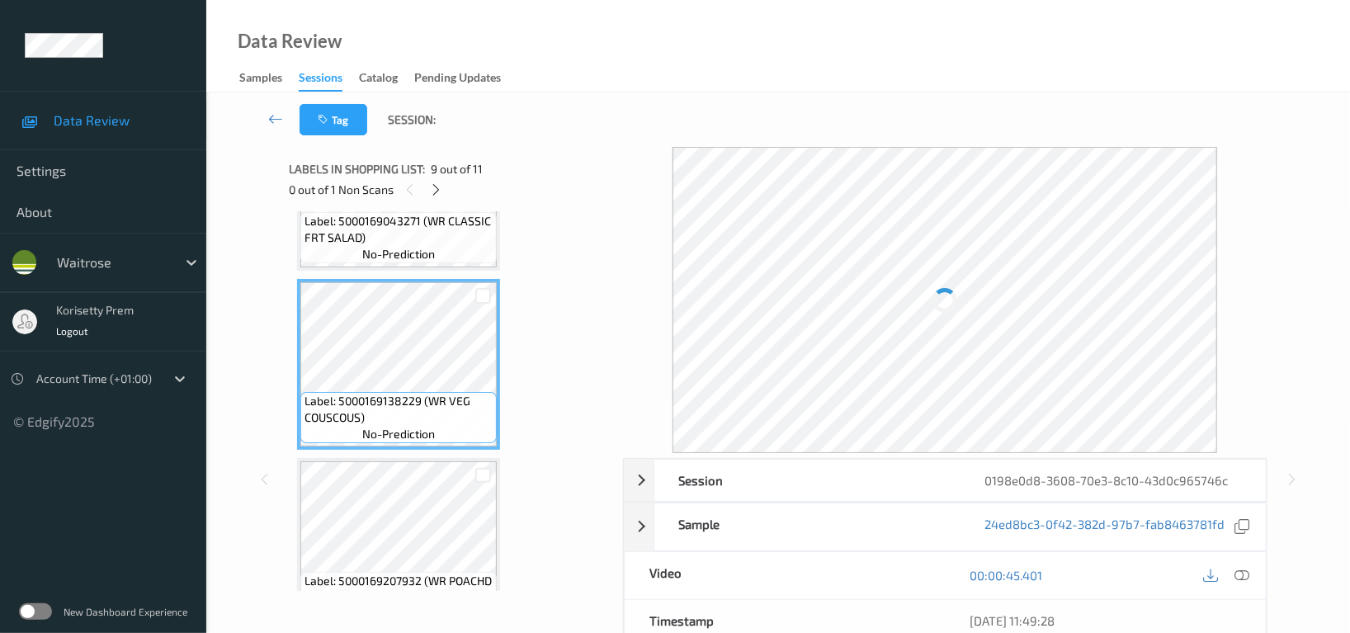
scroll to position [1599, 0]
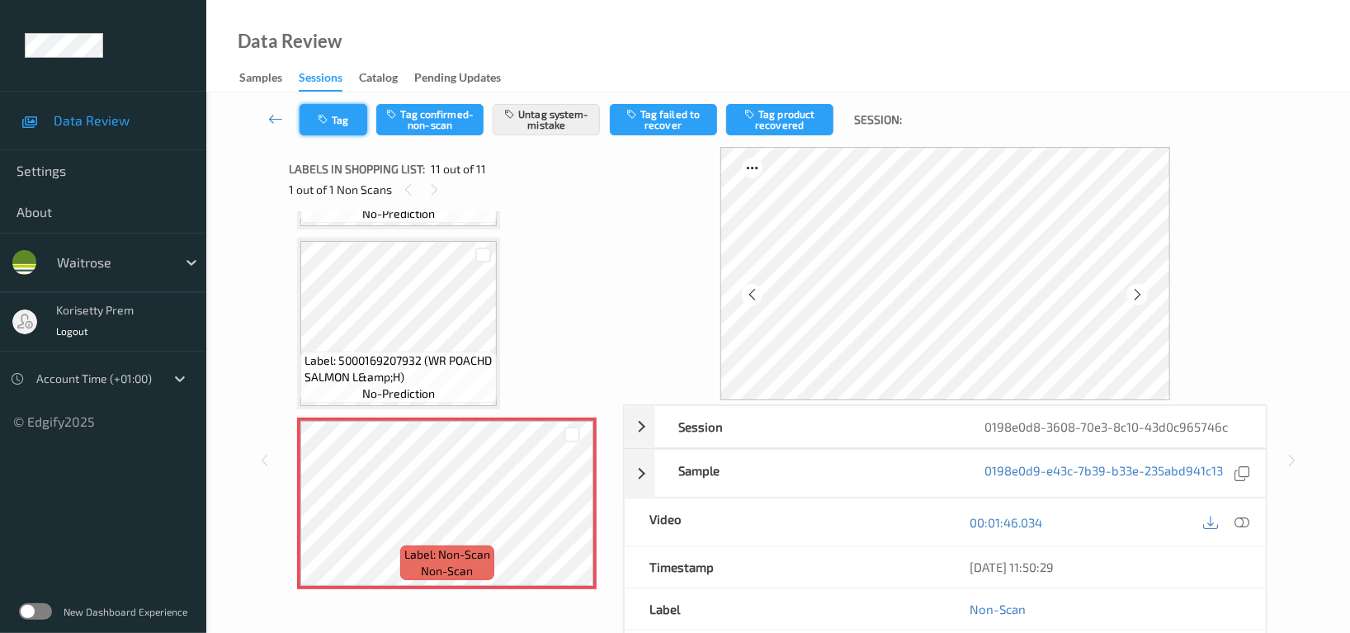
click at [346, 132] on button "Tag" at bounding box center [333, 119] width 68 height 31
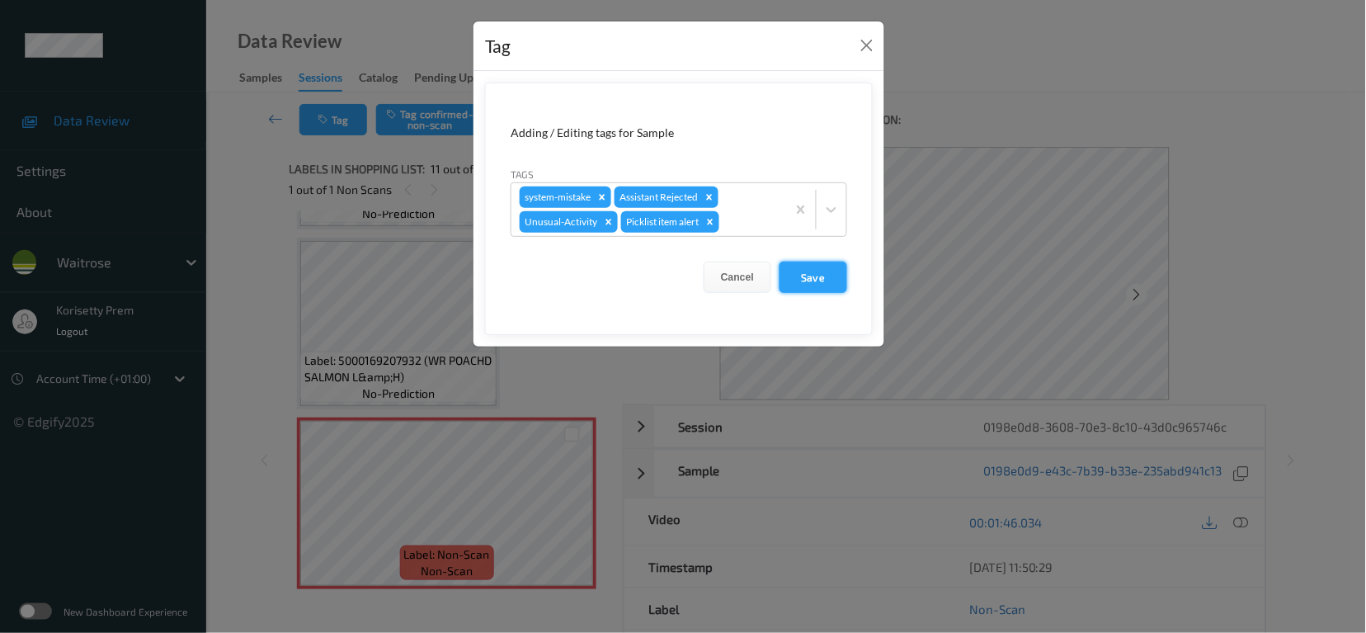
click at [822, 285] on button "Save" at bounding box center [814, 276] width 68 height 31
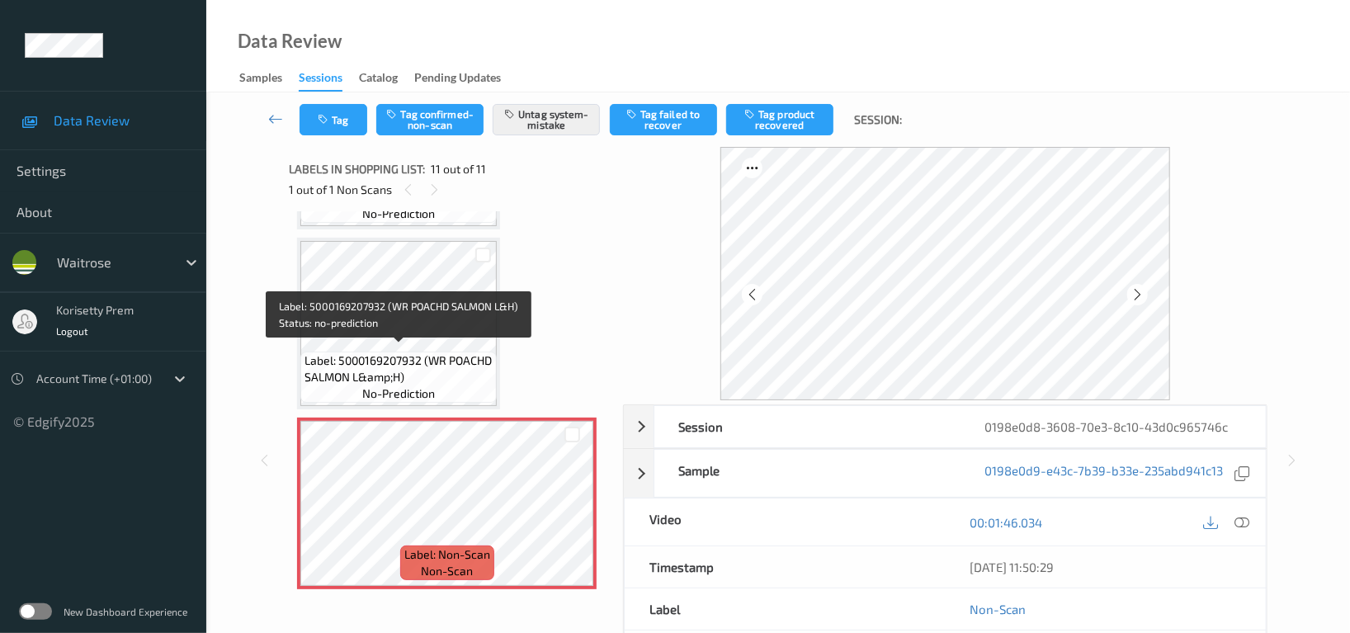
scroll to position [1490, 0]
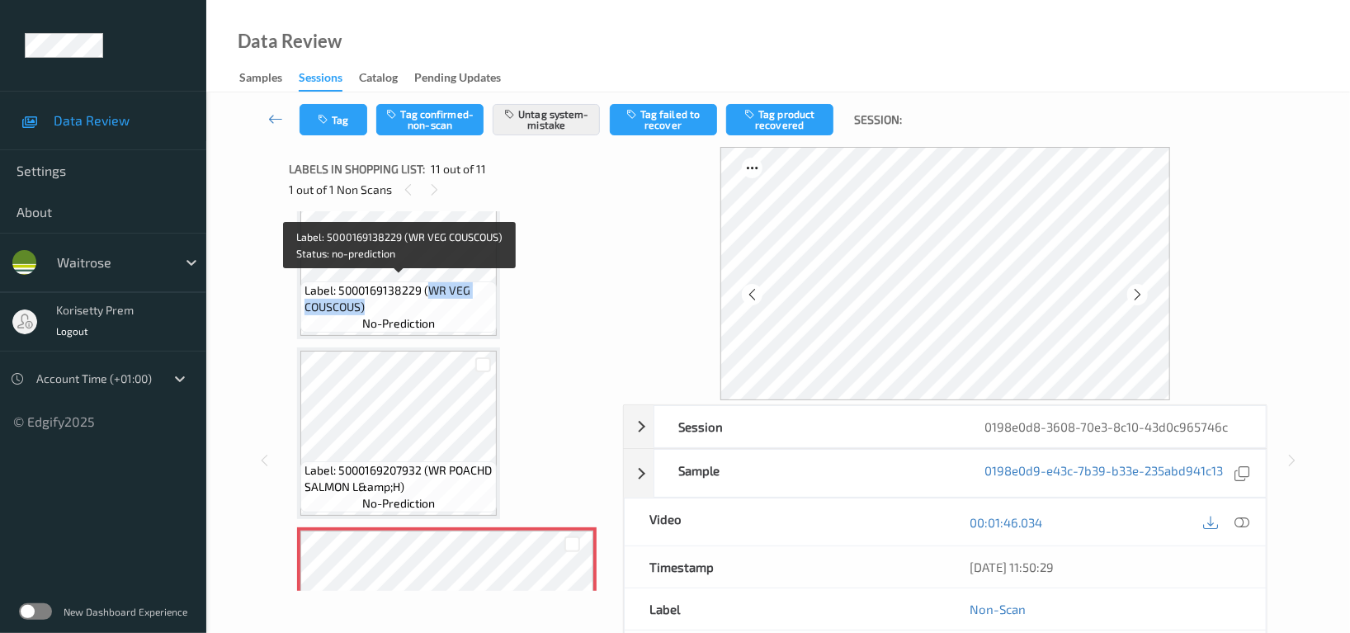
drag, startPoint x: 430, startPoint y: 280, endPoint x: 428, endPoint y: 309, distance: 28.1
click at [428, 309] on div "Label: 5000169138229 (WR VEG COUSCOUS) no-prediction" at bounding box center [398, 306] width 196 height 51
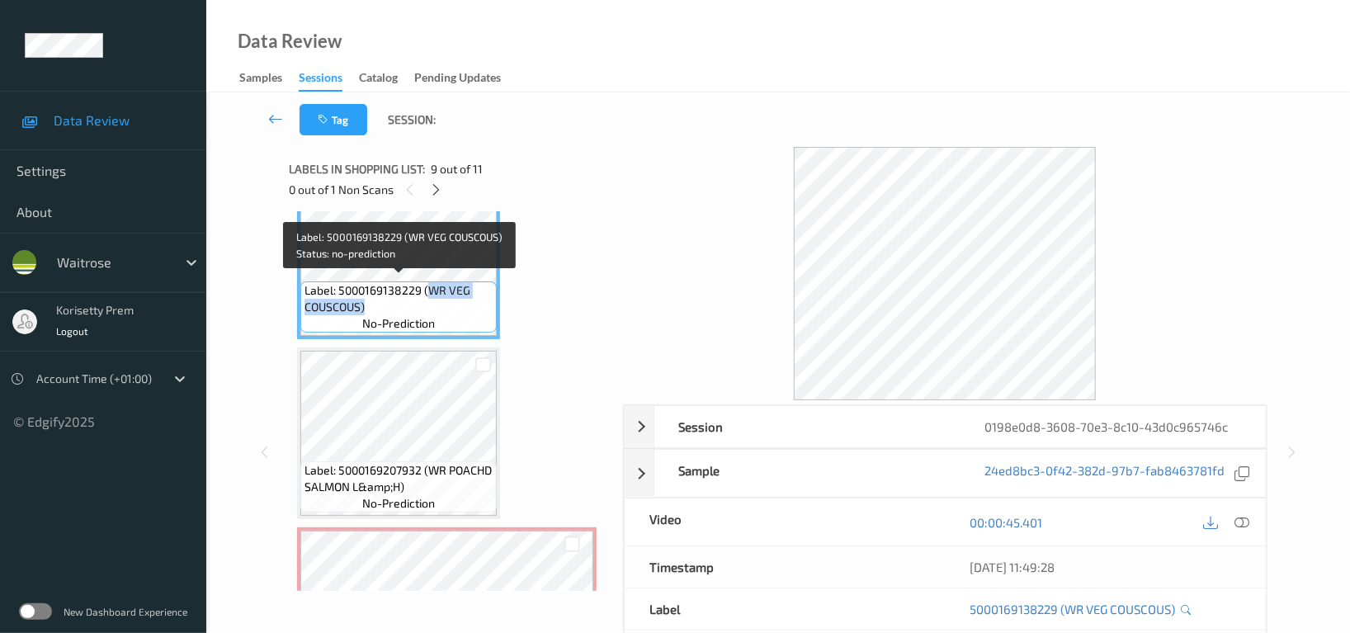
copy span "WR VEG COUSCOUS)"
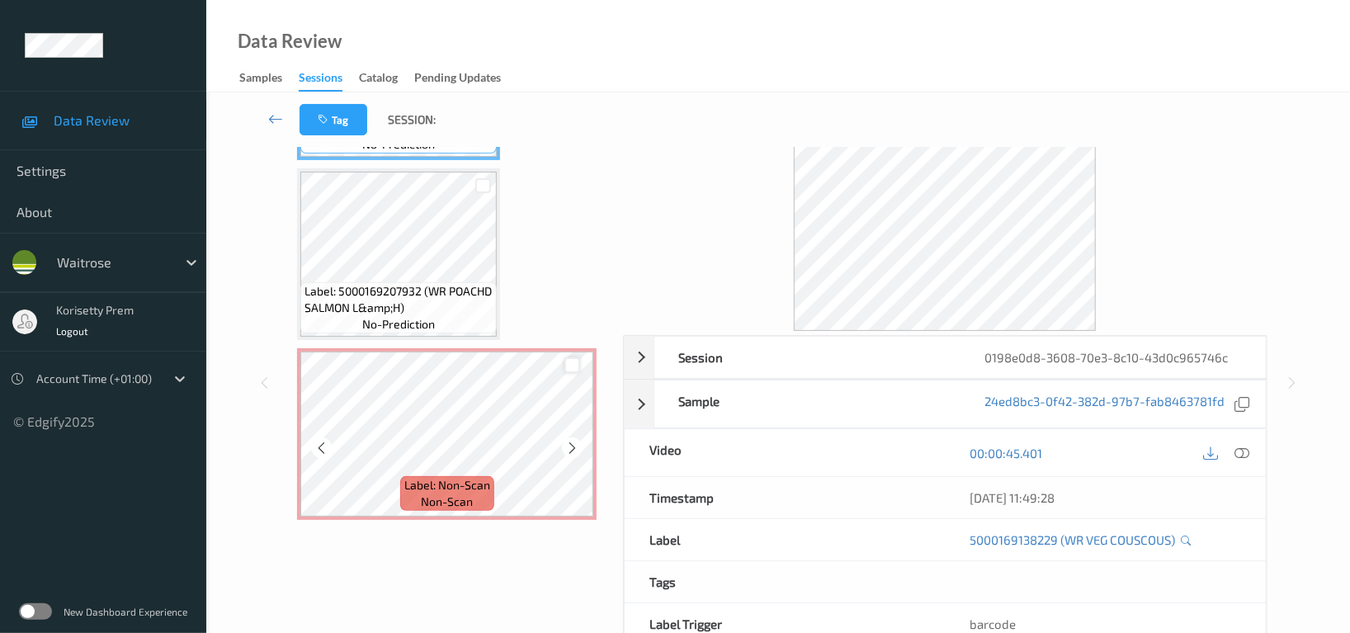
scroll to position [110, 0]
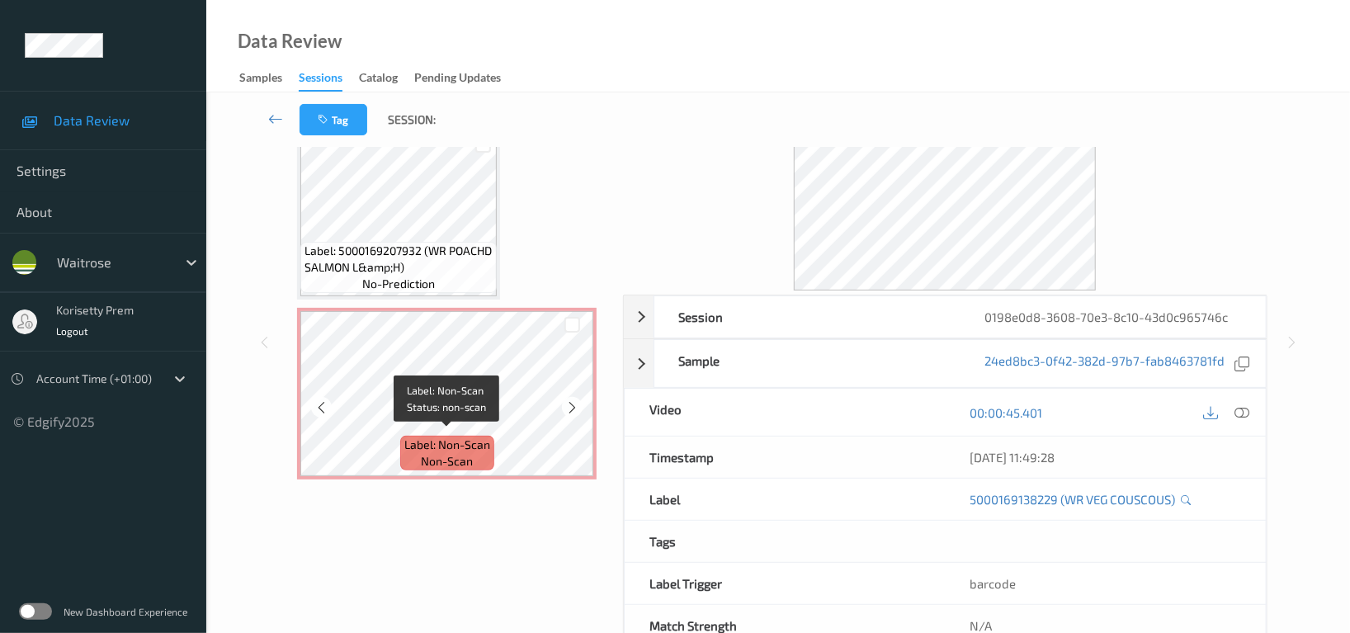
click at [472, 436] on span "Label: Non-Scan" at bounding box center [447, 444] width 86 height 16
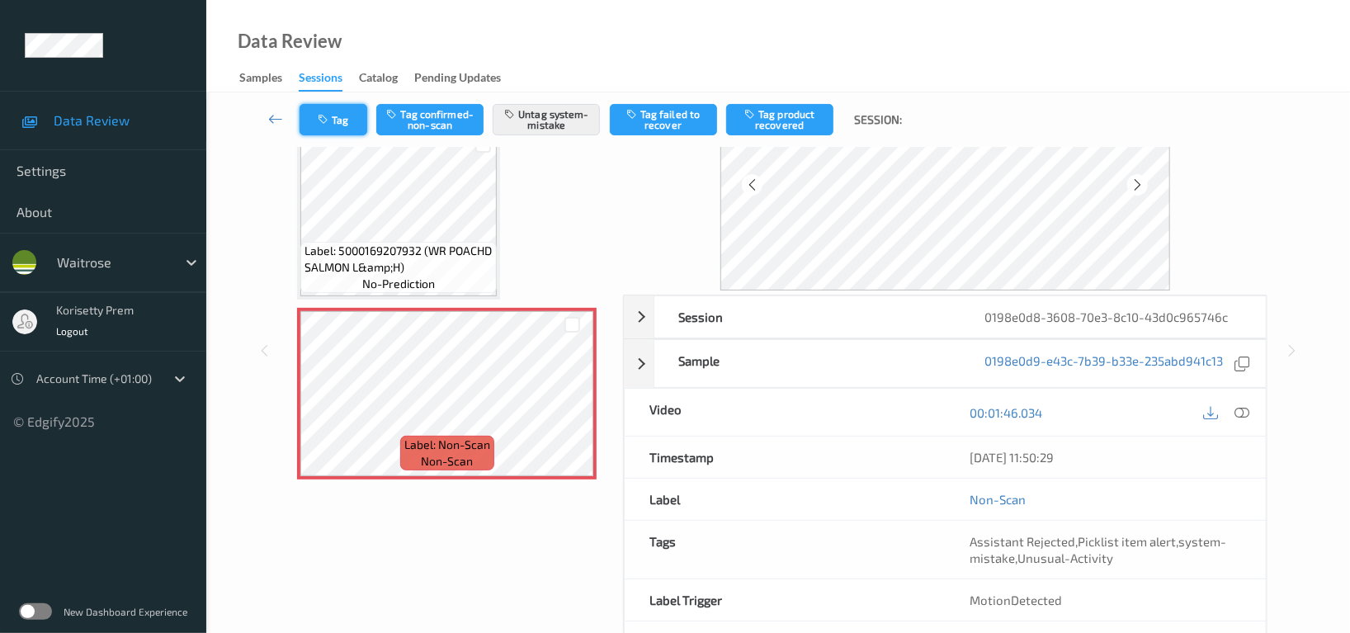
click at [340, 114] on button "Tag" at bounding box center [333, 119] width 68 height 31
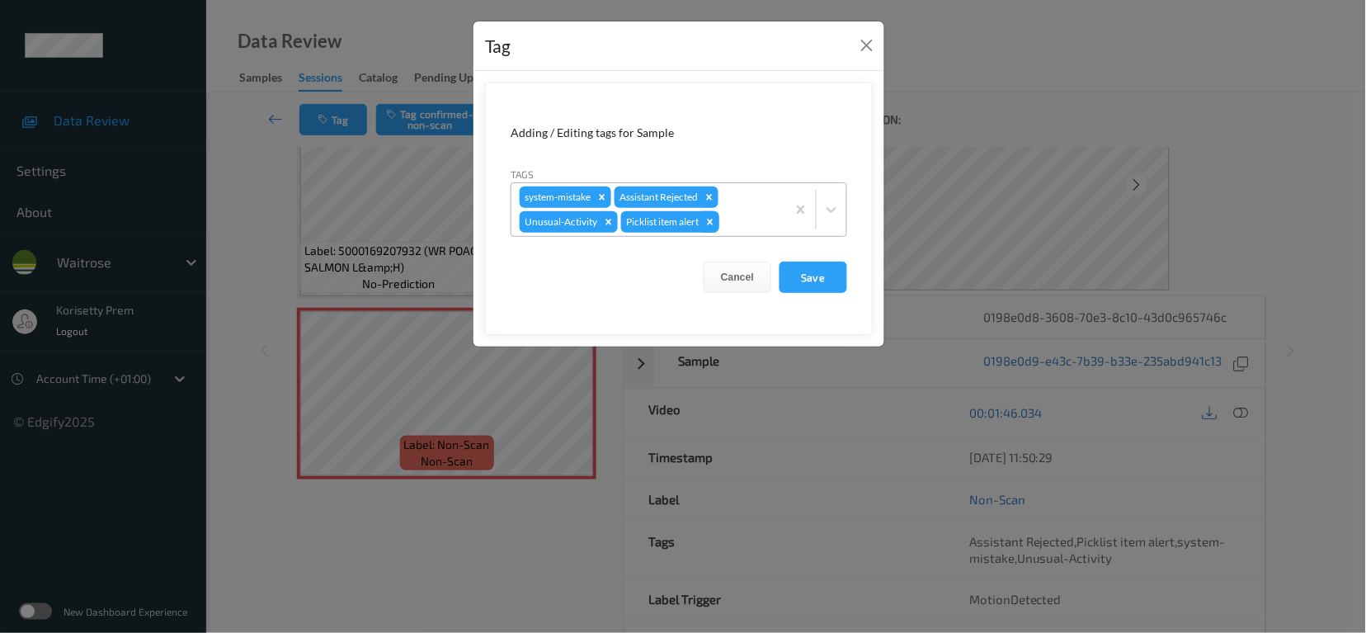
click at [713, 226] on icon "Remove Picklist item alert" at bounding box center [710, 222] width 12 height 12
click at [814, 275] on button "Save" at bounding box center [814, 276] width 68 height 31
click at [821, 269] on button "Save" at bounding box center [814, 276] width 68 height 31
click at [817, 278] on button "Save" at bounding box center [814, 276] width 68 height 31
click at [970, 49] on div "Tag Adding / Editing tags for Sample Tags system-mistake Assistant Rejected Unu…" at bounding box center [683, 316] width 1366 height 633
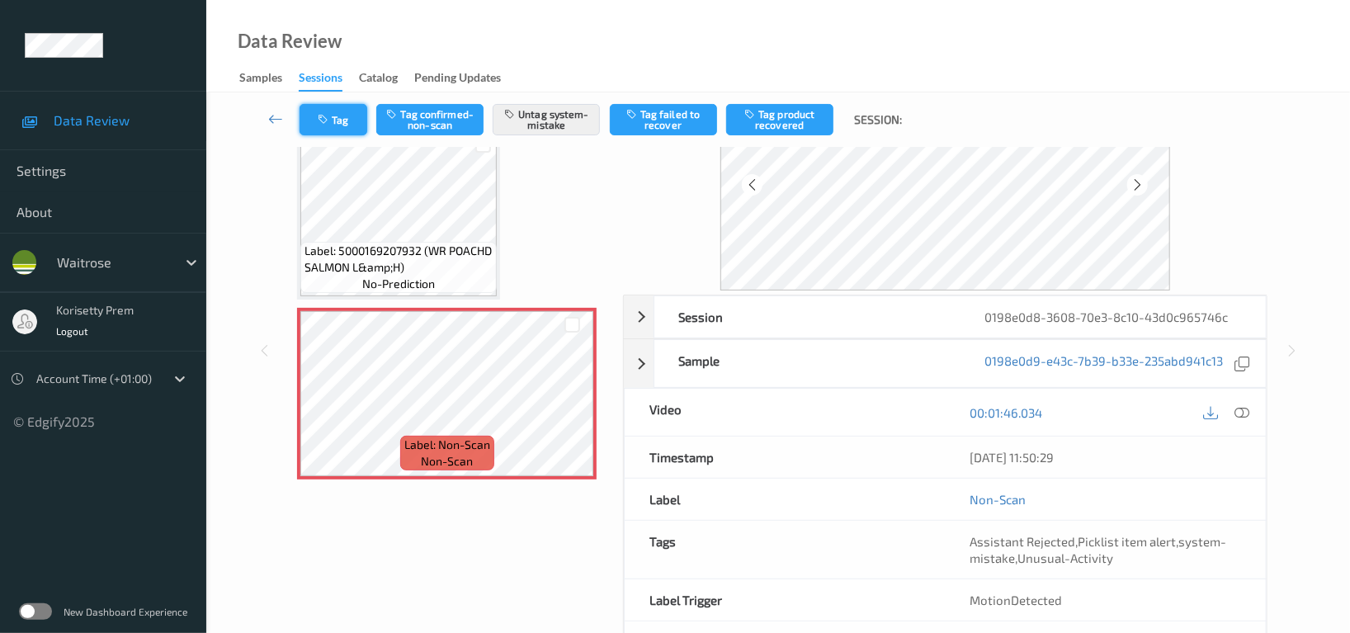
click at [361, 110] on button "Tag" at bounding box center [333, 119] width 68 height 31
click at [351, 115] on button "Tag" at bounding box center [333, 119] width 68 height 31
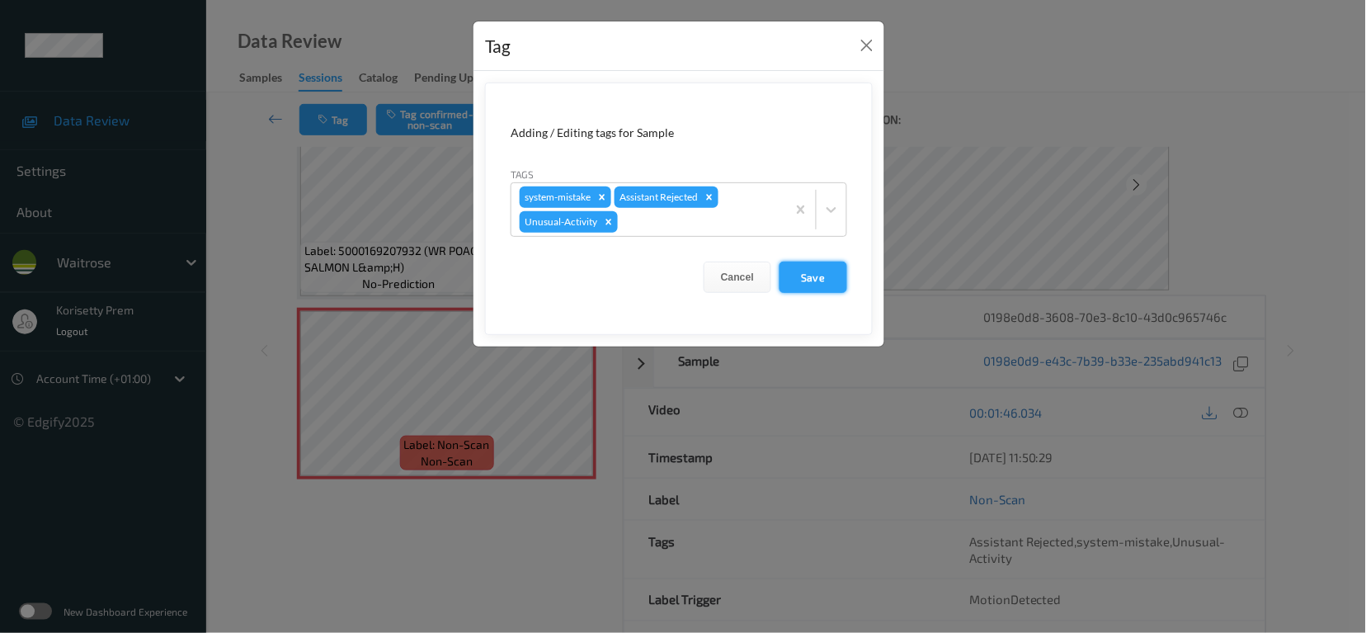
click at [832, 273] on button "Save" at bounding box center [814, 276] width 68 height 31
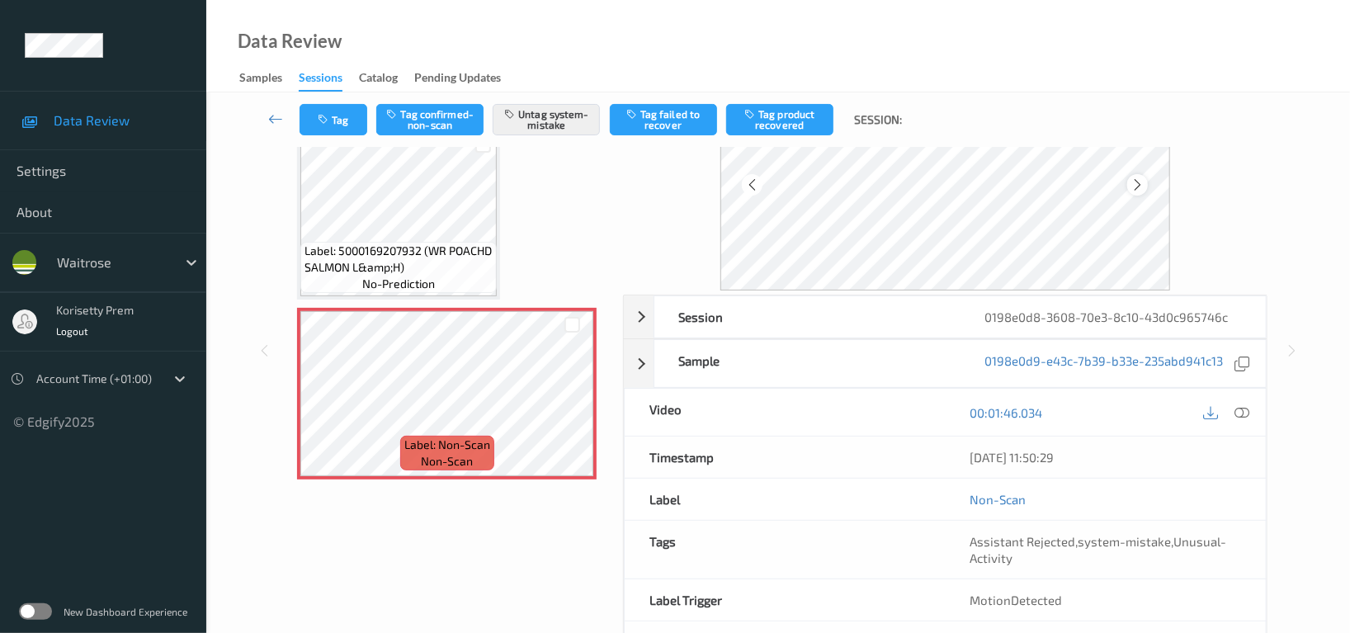
click at [1141, 186] on icon at bounding box center [1137, 184] width 14 height 15
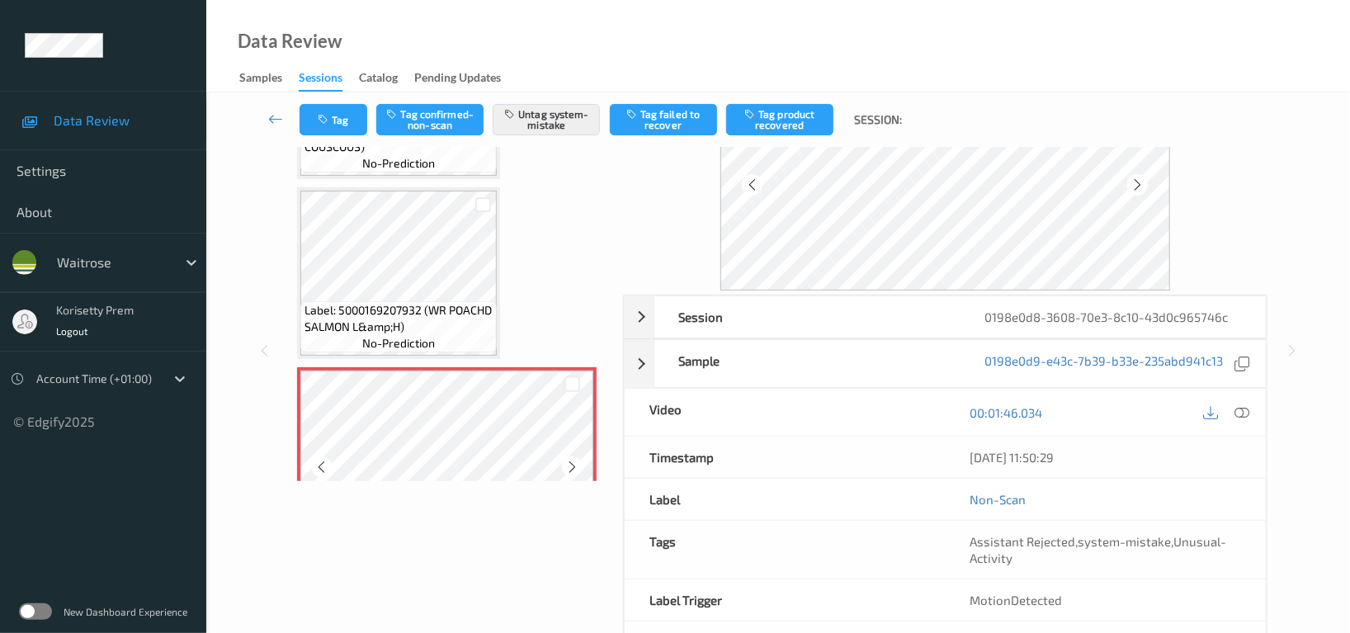
scroll to position [1599, 0]
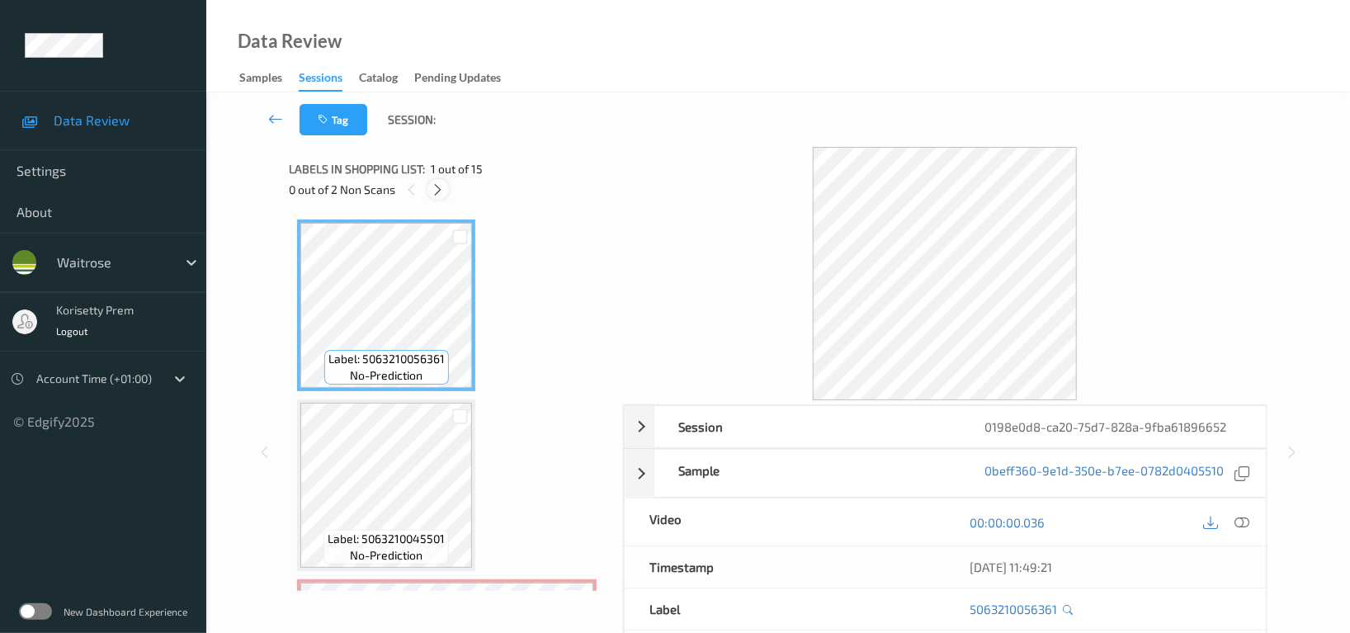
click at [445, 191] on div at bounding box center [437, 189] width 21 height 21
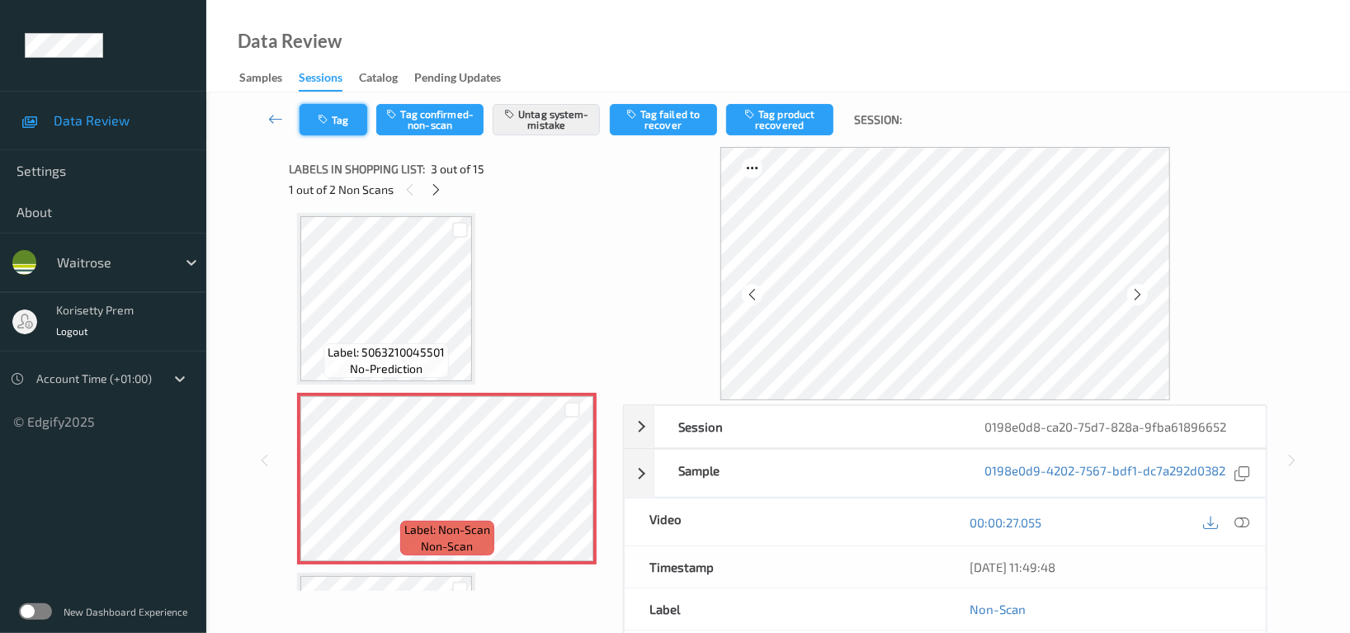
click at [357, 112] on button "Tag" at bounding box center [333, 119] width 68 height 31
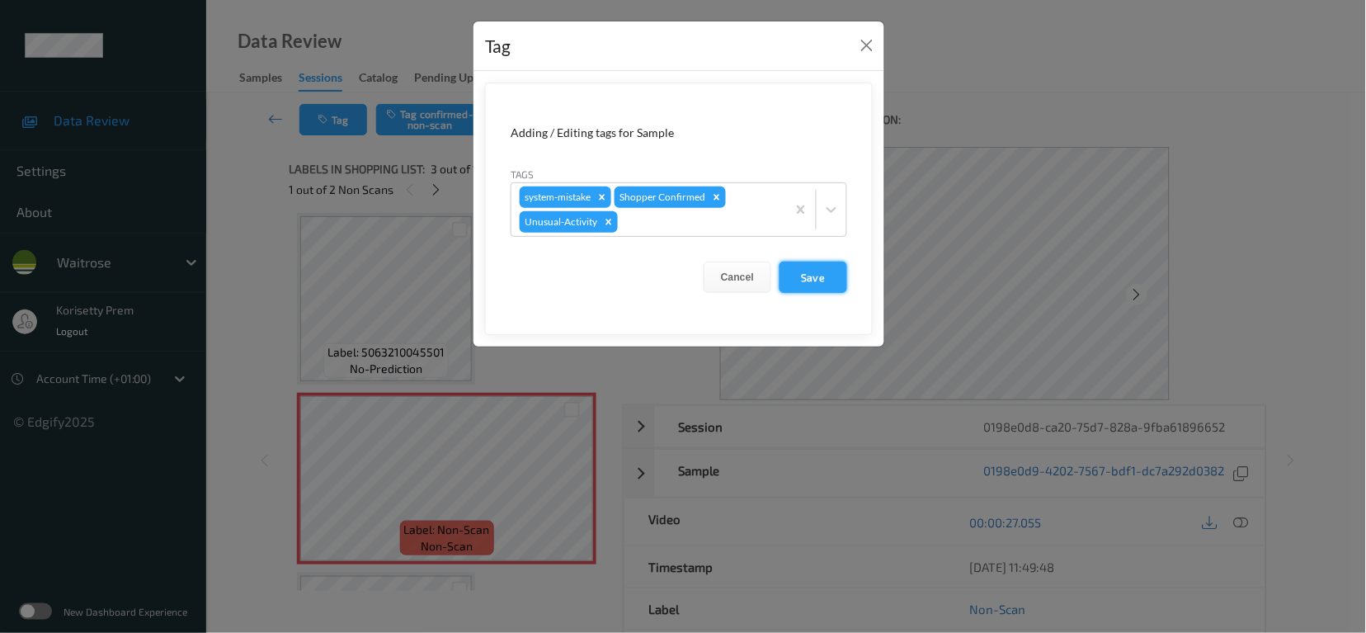
click at [818, 283] on button "Save" at bounding box center [814, 276] width 68 height 31
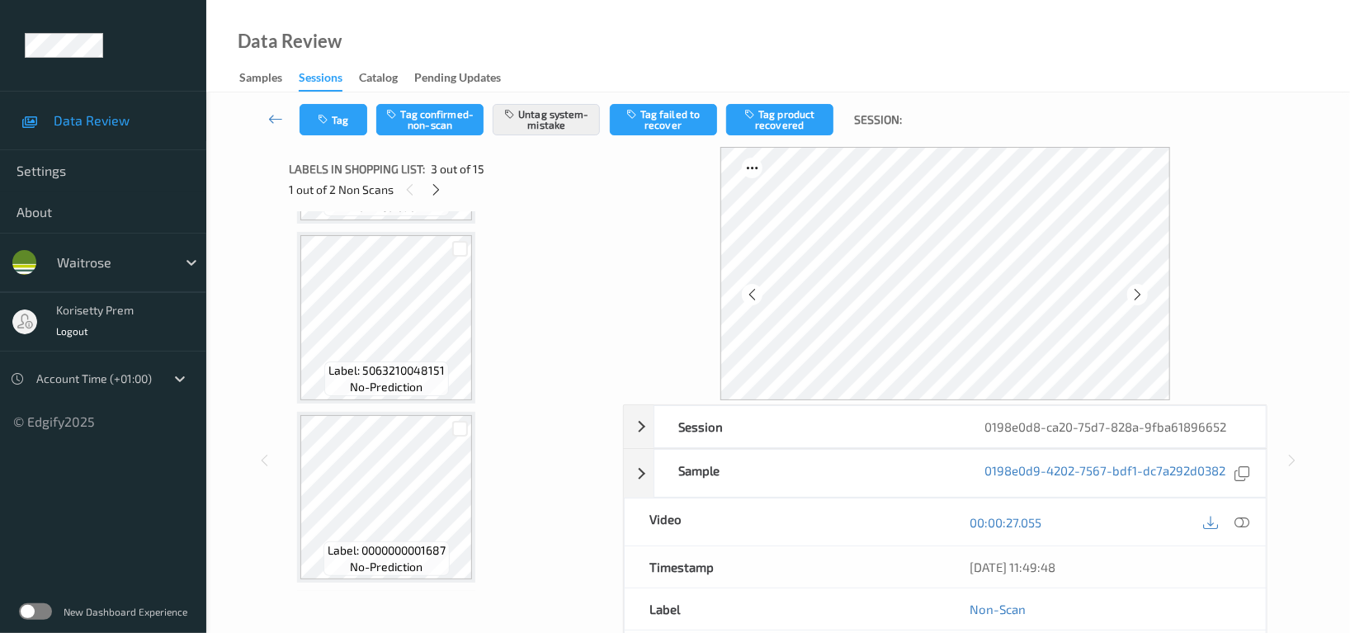
scroll to position [1286, 0]
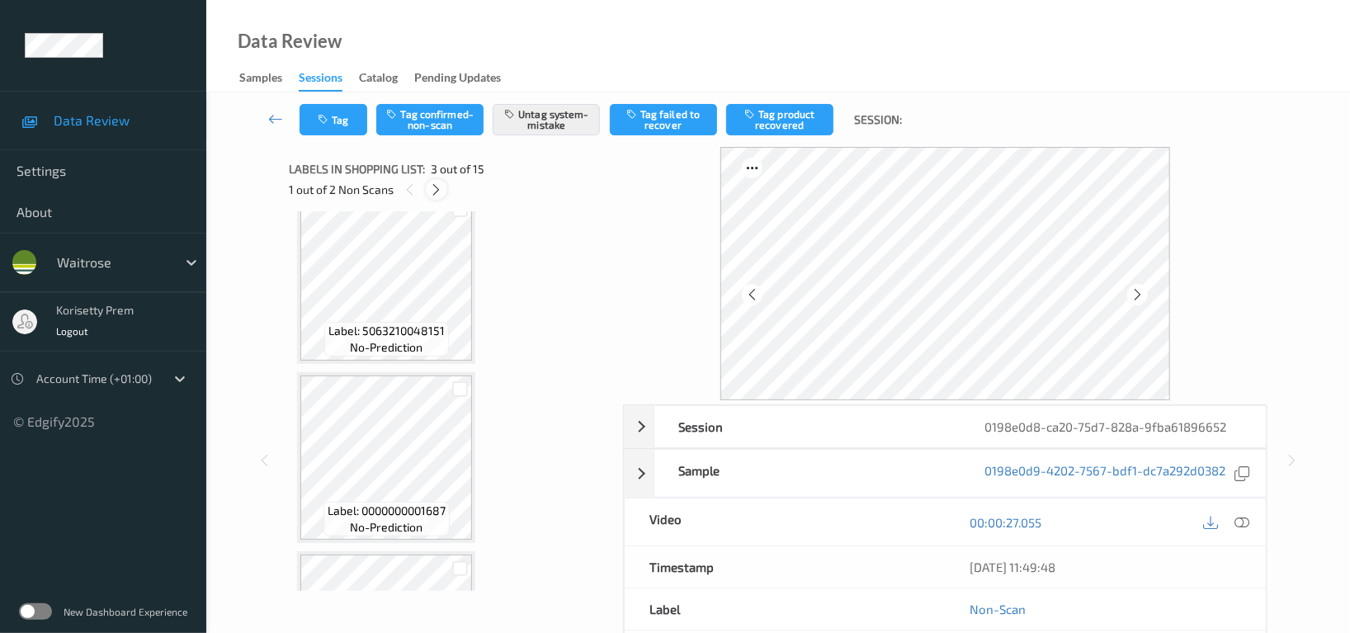
click at [440, 188] on icon at bounding box center [437, 189] width 14 height 15
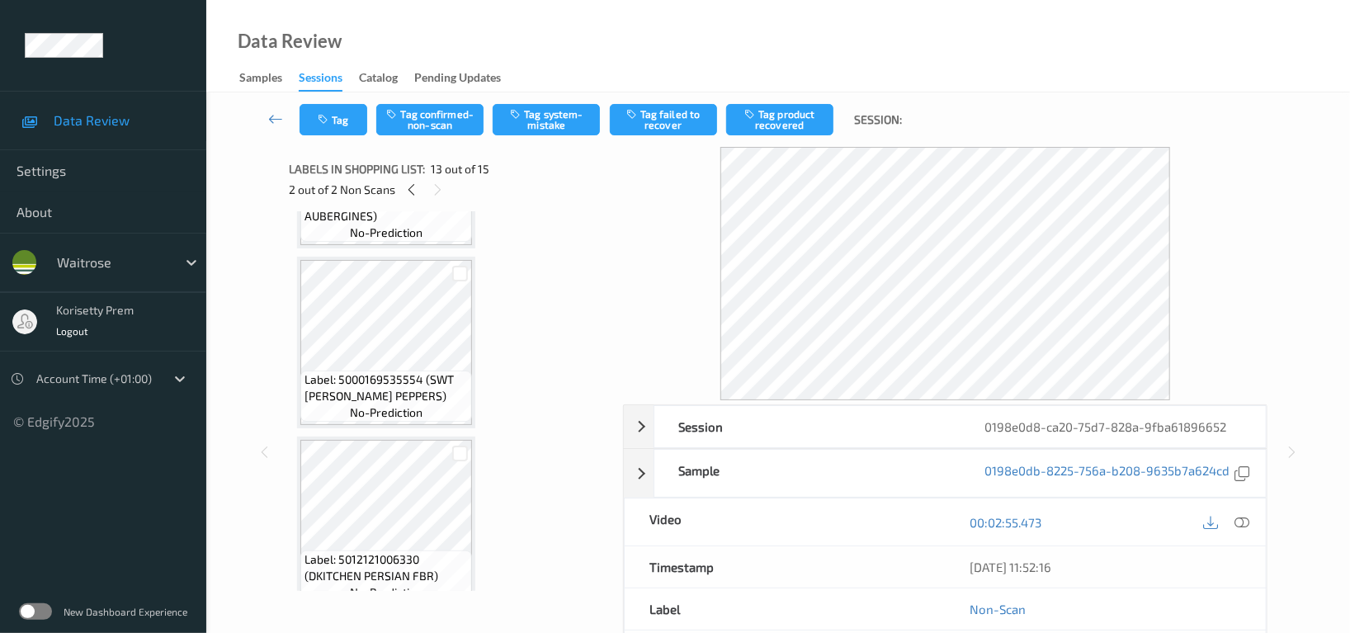
scroll to position [1853, 0]
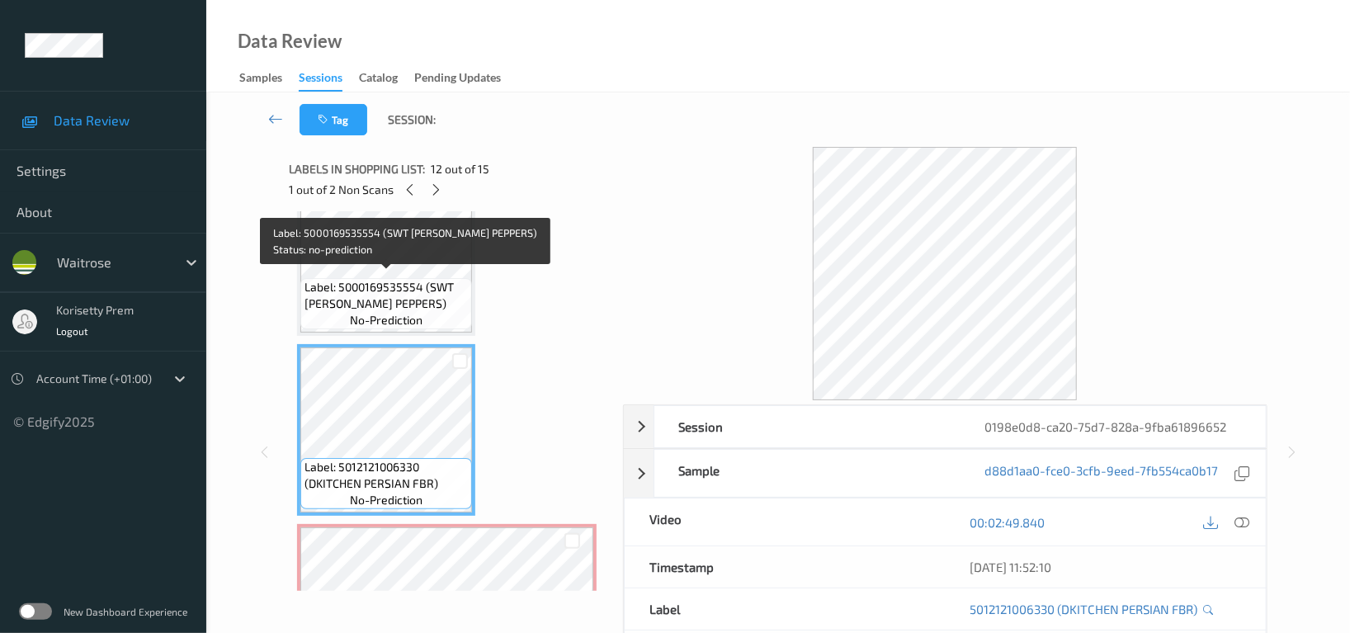
click at [397, 279] on span "Label: 5000169535554 (SWT [PERSON_NAME] PEPPERS)" at bounding box center [385, 295] width 163 height 33
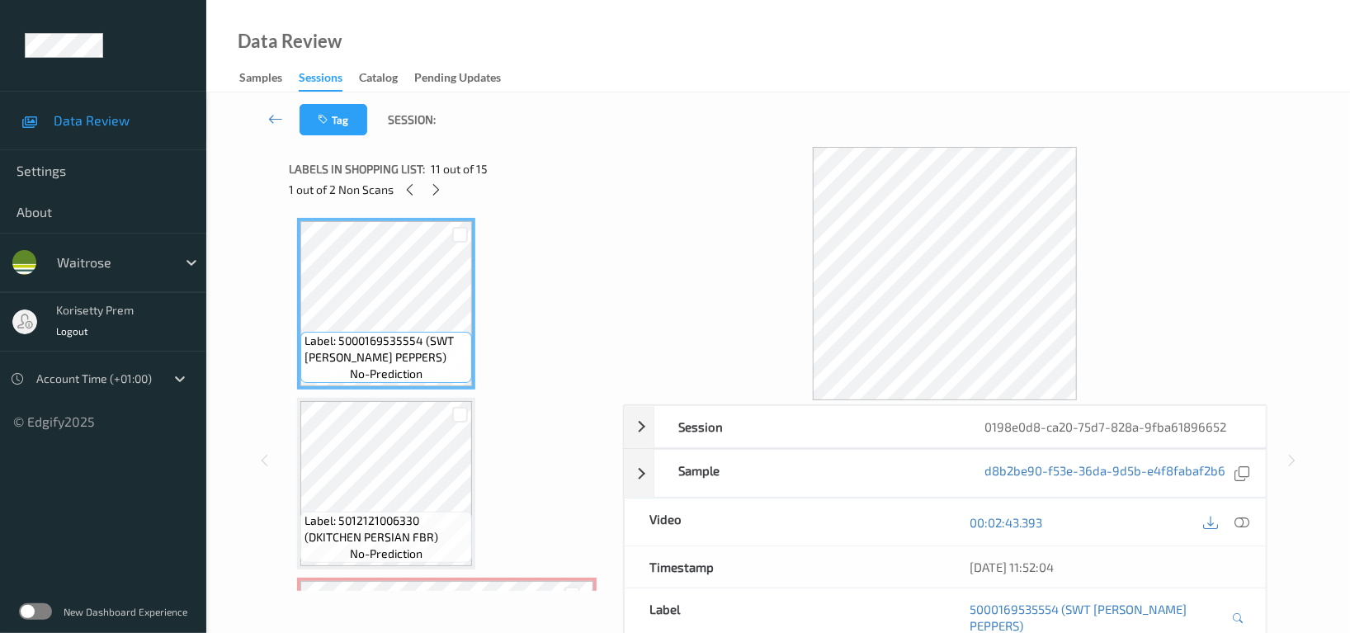
scroll to position [1742, 0]
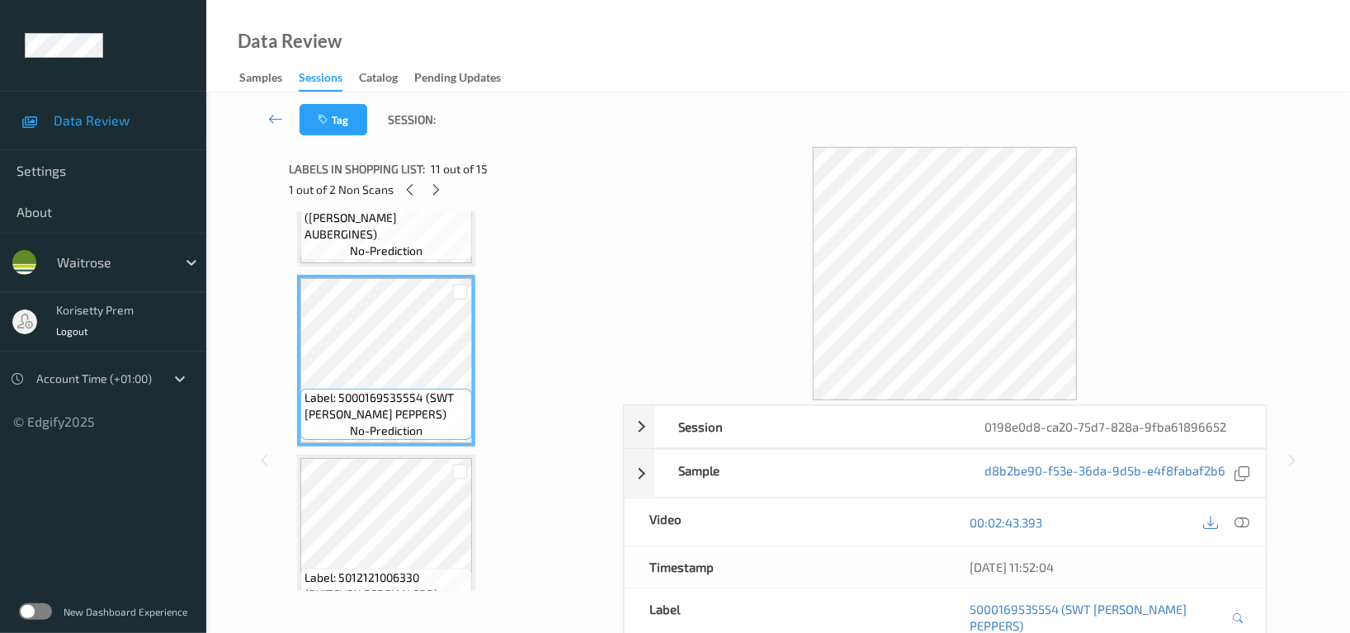
click at [416, 208] on div "Labels in shopping list: 11 out of 15 1 out of 2 Non Scans" at bounding box center [450, 179] width 322 height 64
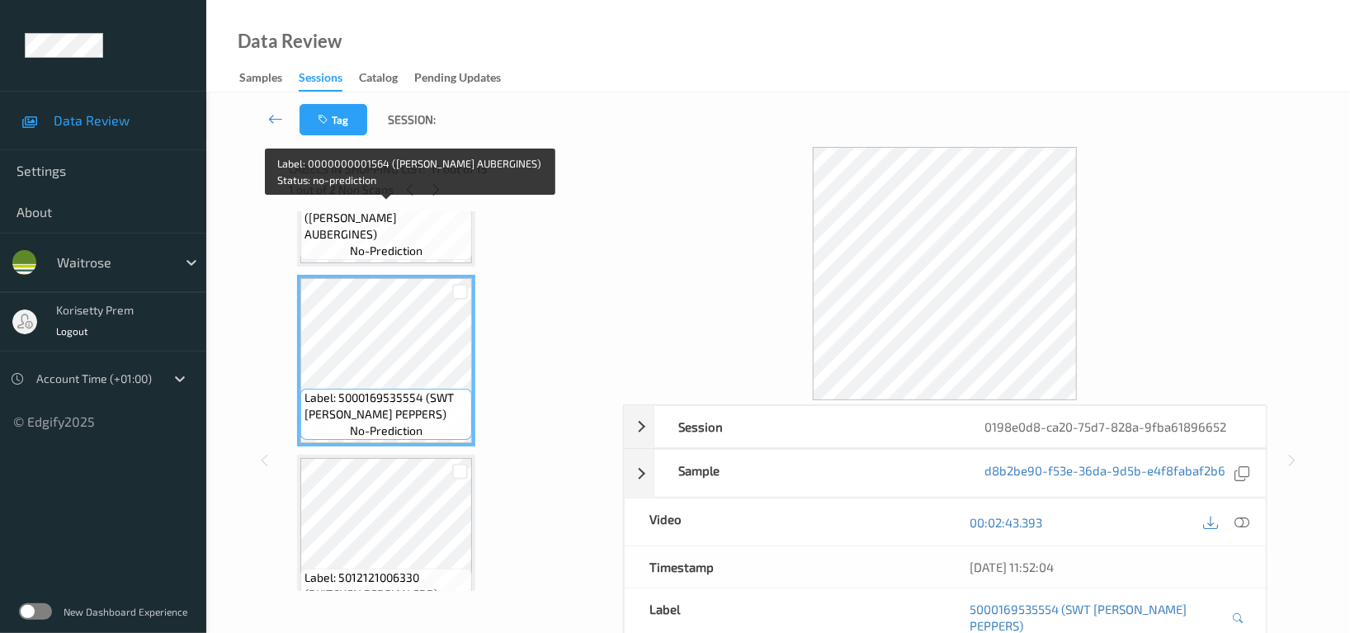
click at [415, 228] on span "Label: 0000000001564 (WR ESS AUBERGINES)" at bounding box center [385, 217] width 163 height 49
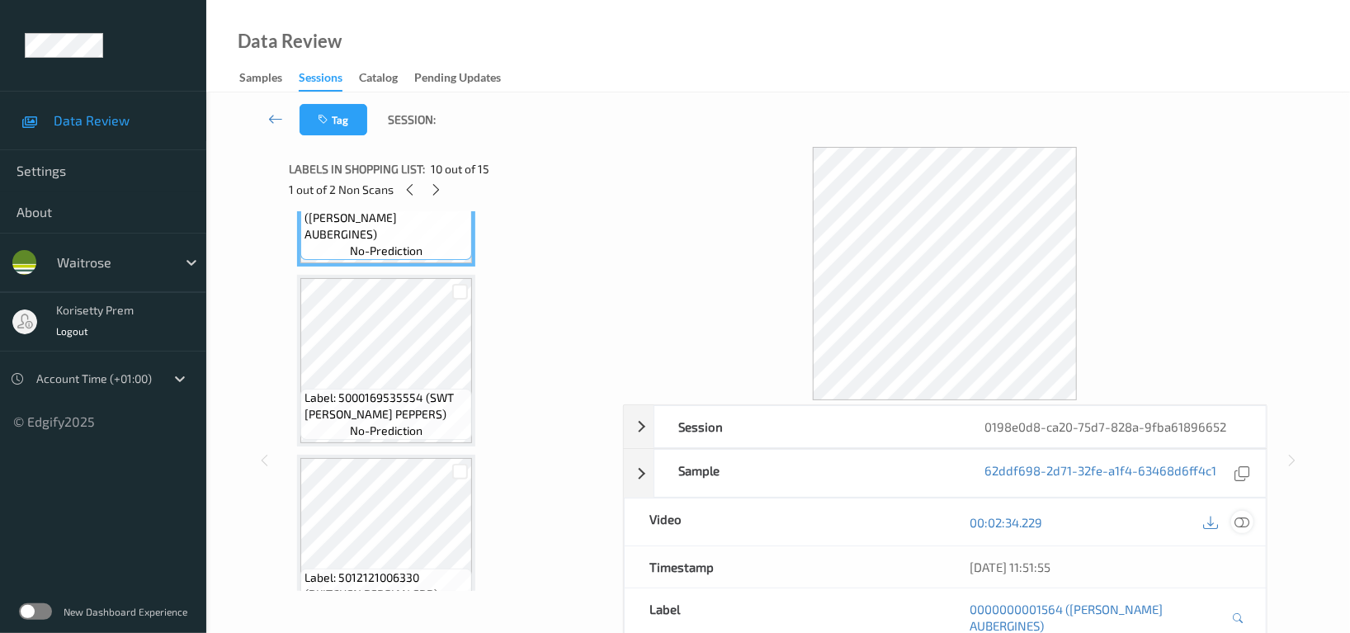
click at [1236, 525] on icon at bounding box center [1241, 522] width 15 height 15
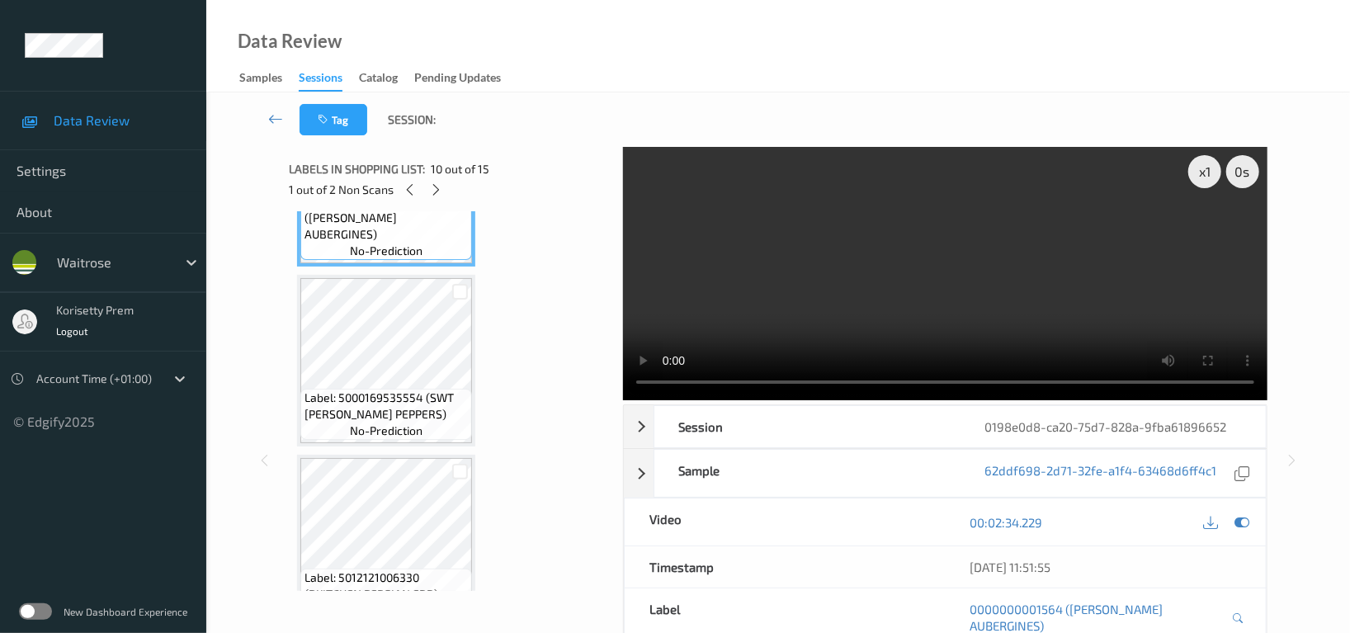
click at [1016, 247] on video at bounding box center [945, 273] width 644 height 253
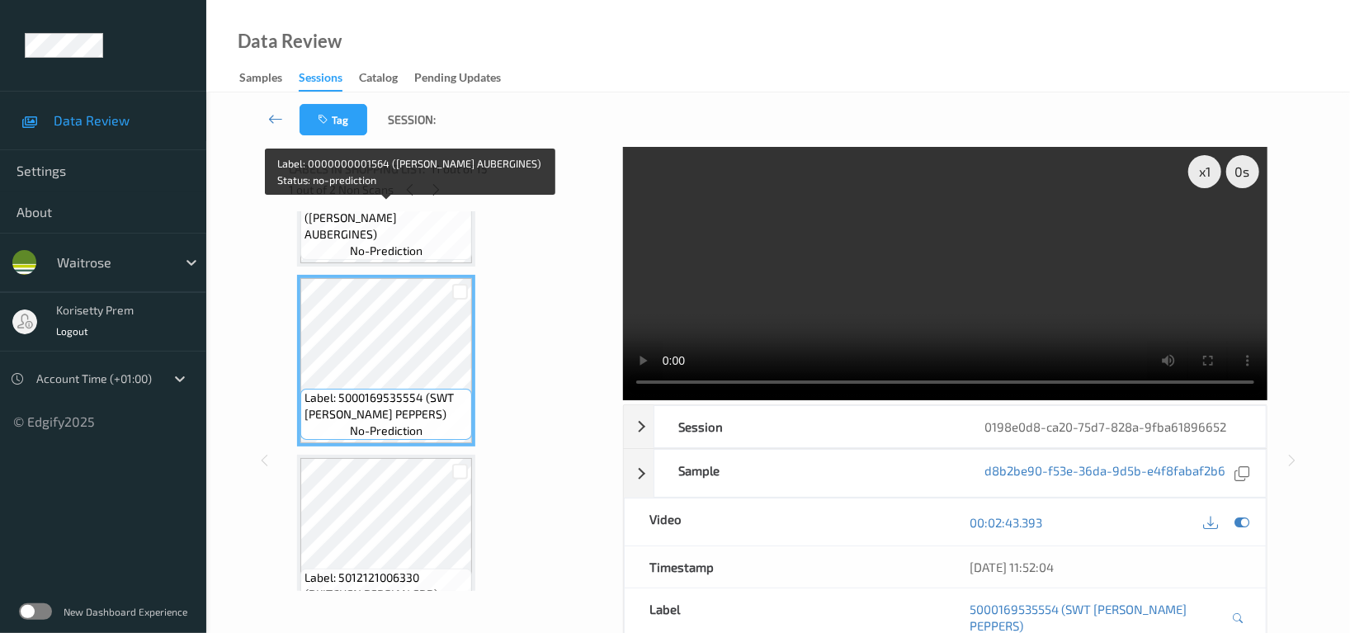
click at [388, 243] on span "no-prediction" at bounding box center [386, 251] width 73 height 16
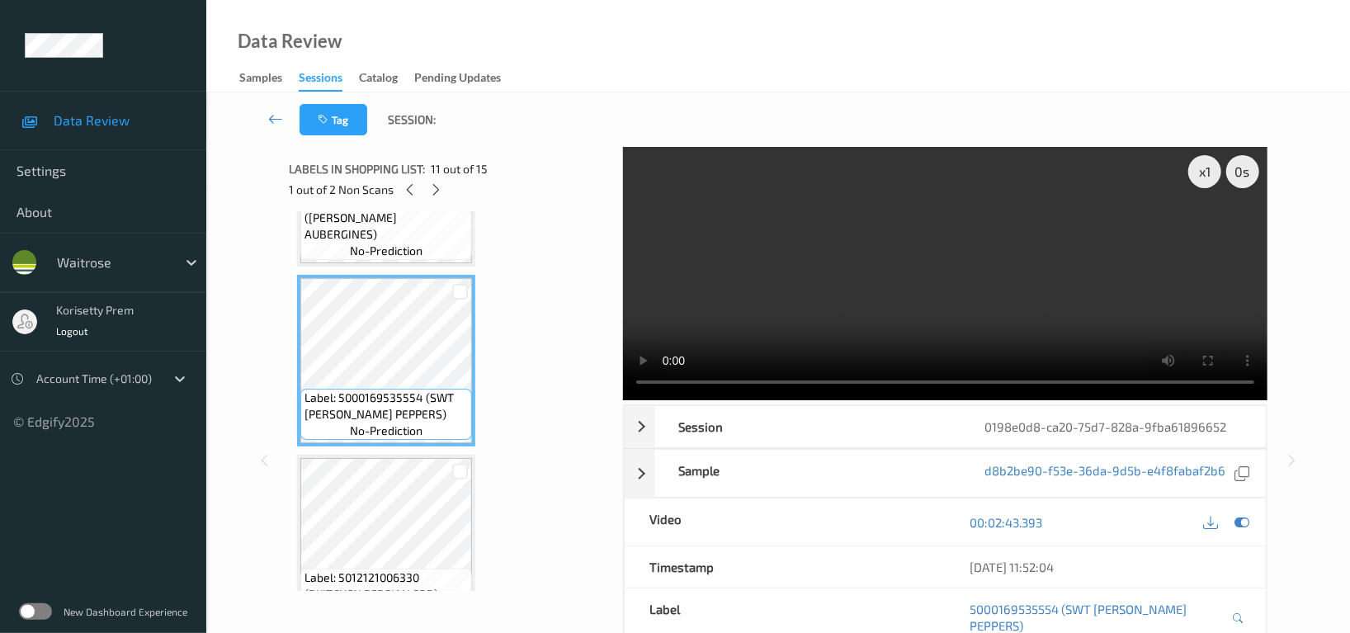
scroll to position [1962, 0]
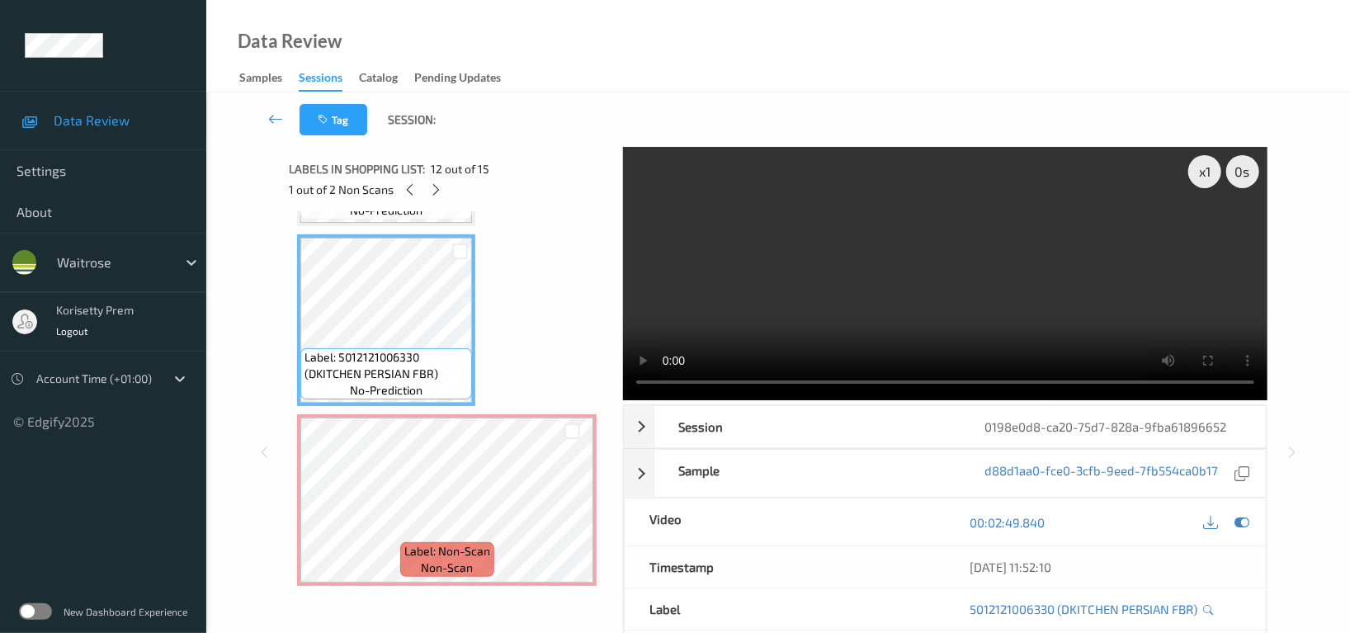
click at [965, 261] on video at bounding box center [945, 273] width 644 height 253
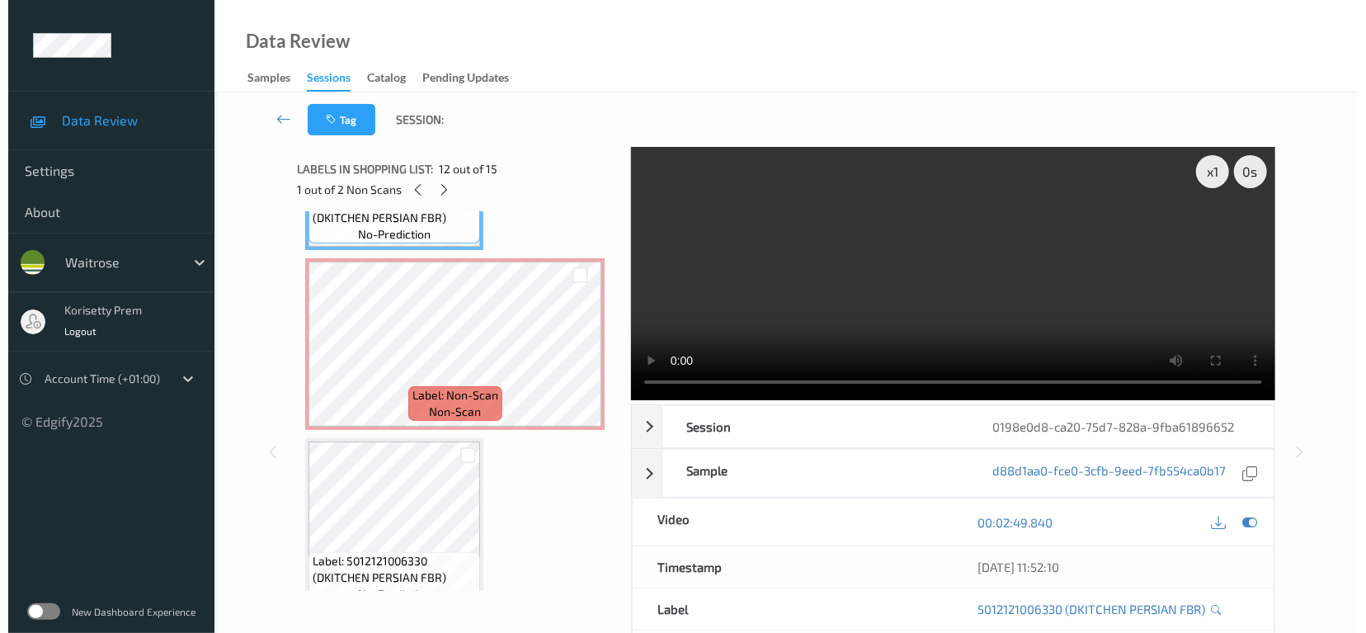
scroll to position [2072, 0]
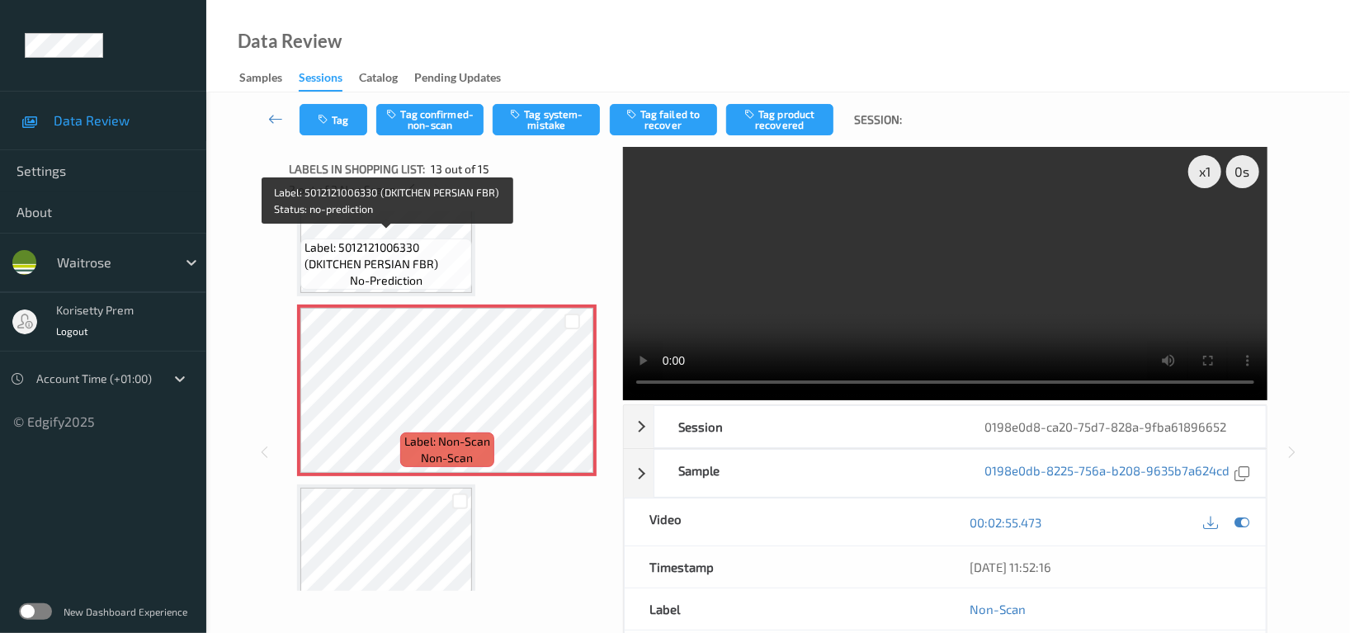
click at [403, 240] on span "Label: 5012121006330 (DKITCHEN PERSIAN FBR)" at bounding box center [385, 255] width 163 height 33
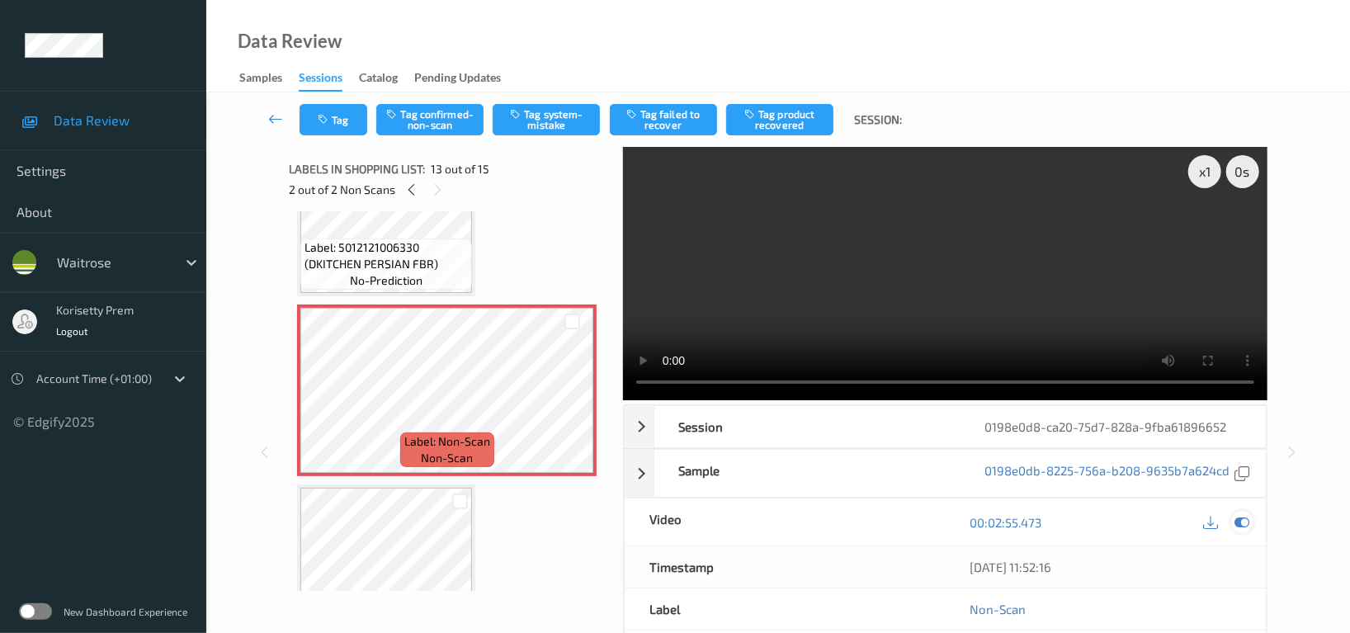
click at [1236, 530] on div at bounding box center [1242, 522] width 22 height 22
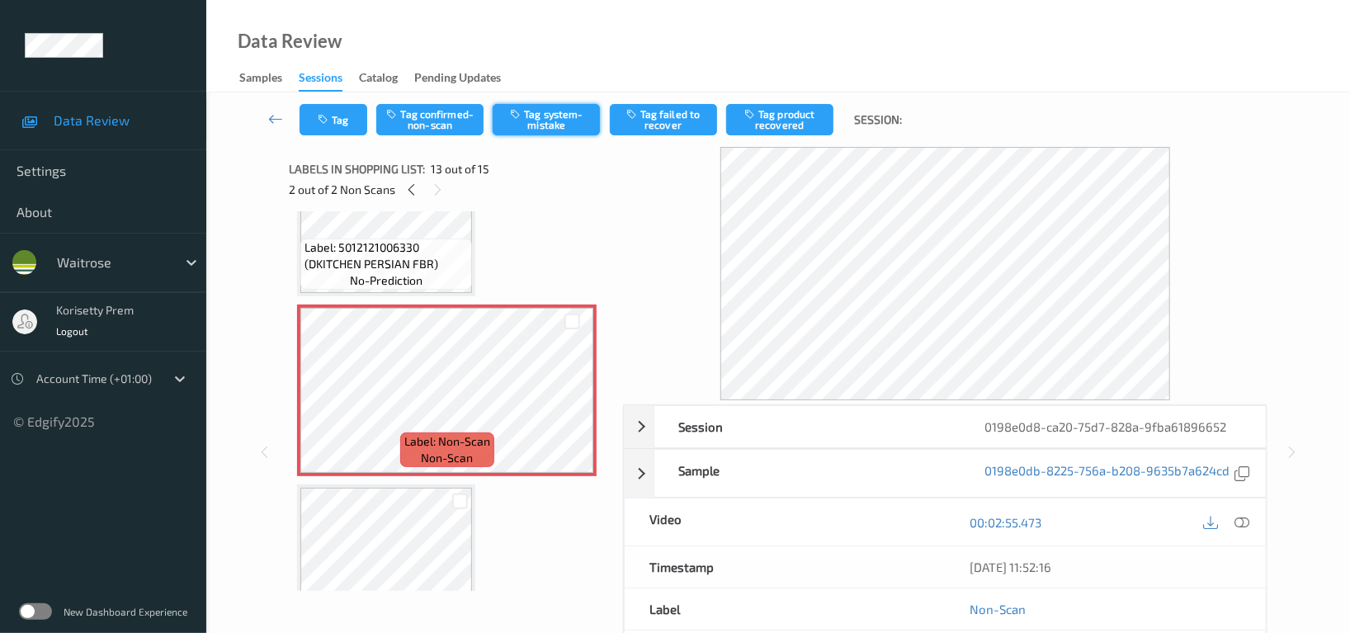
click at [548, 121] on button "Tag system-mistake" at bounding box center [545, 119] width 107 height 31
click at [308, 115] on button "Tag" at bounding box center [333, 119] width 68 height 31
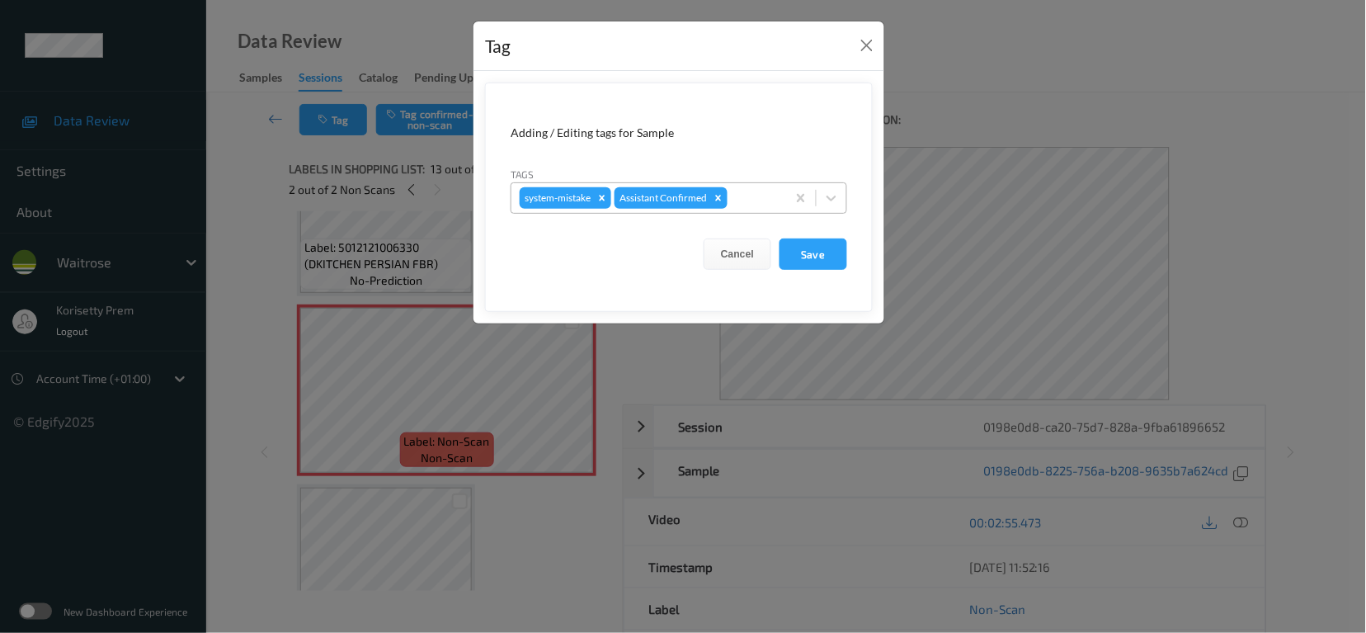
click at [757, 188] on div at bounding box center [754, 198] width 47 height 20
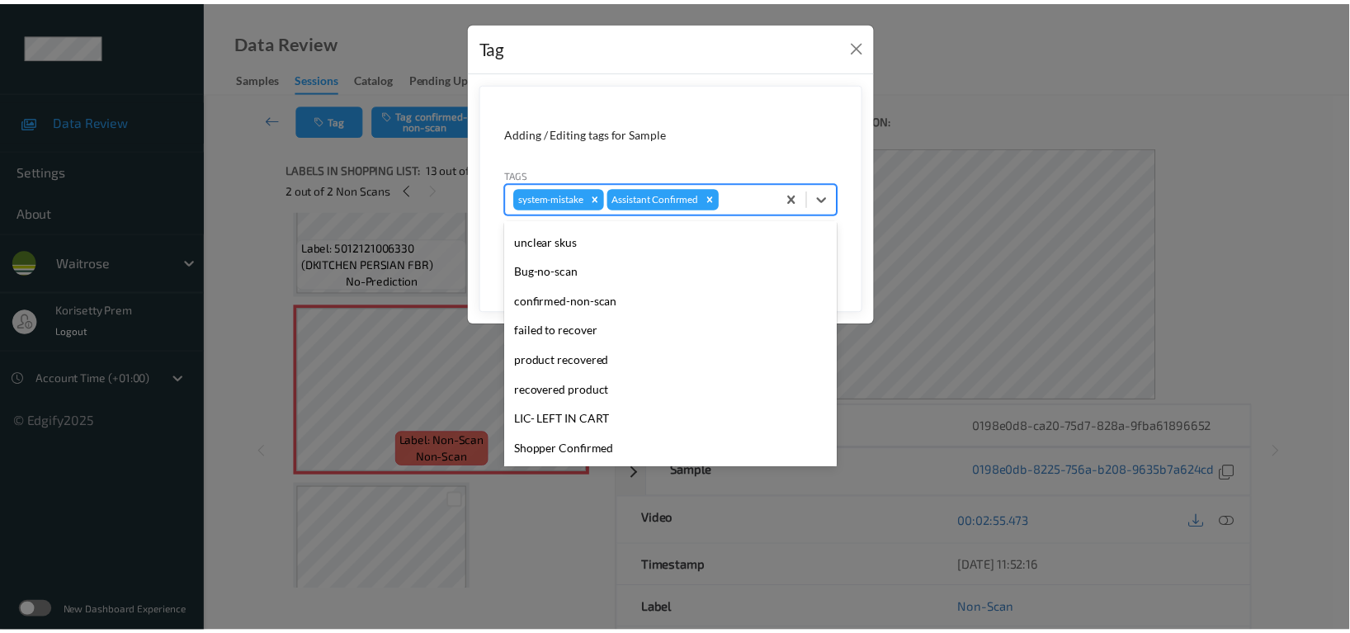
scroll to position [351, 0]
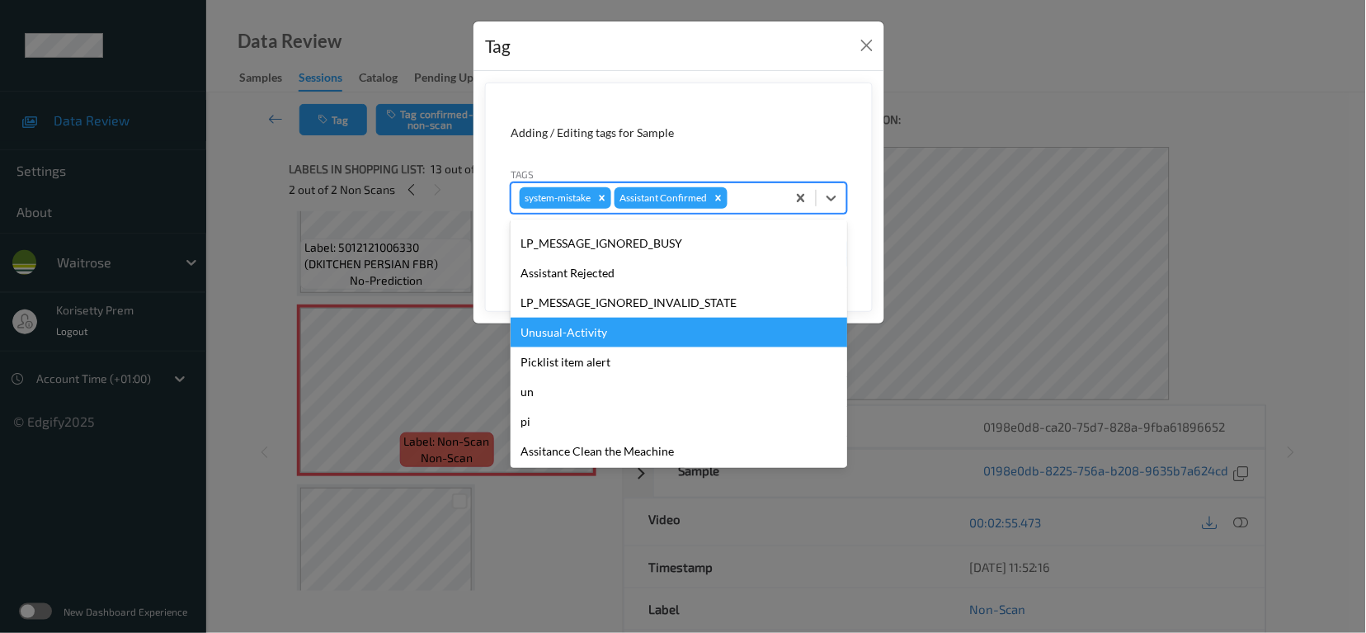
click at [619, 337] on div "Unusual-Activity" at bounding box center [679, 333] width 337 height 30
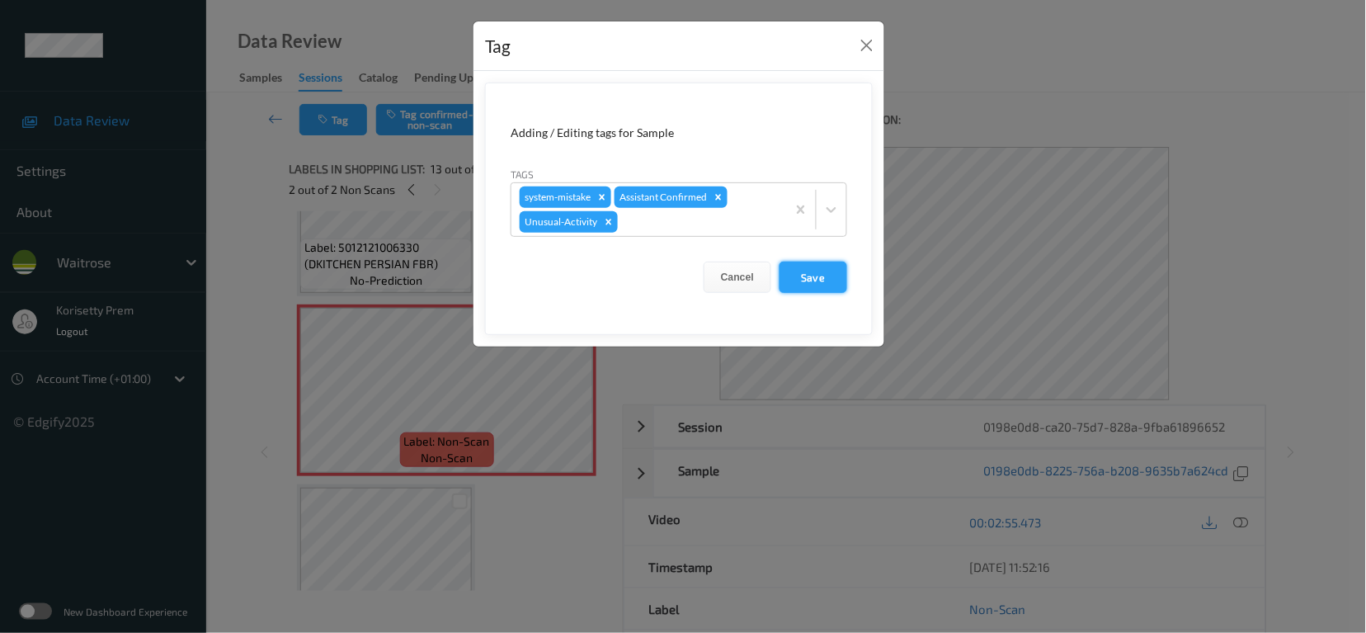
click at [817, 285] on button "Save" at bounding box center [814, 276] width 68 height 31
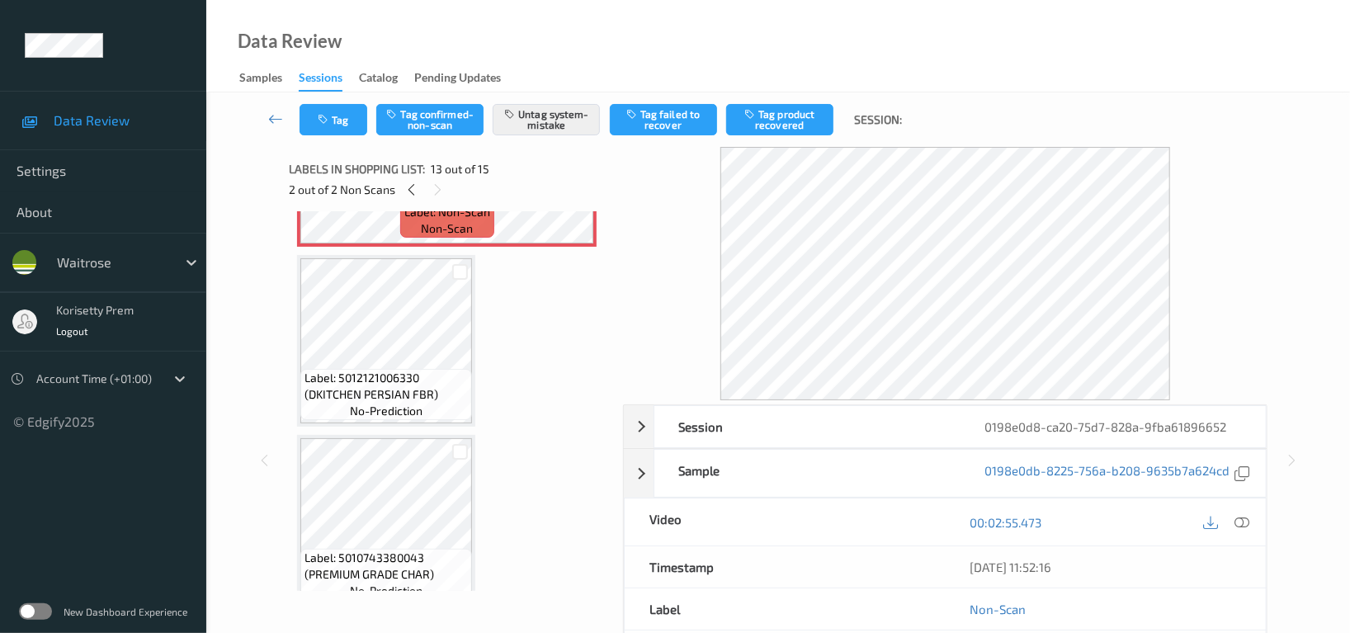
scroll to position [2316, 0]
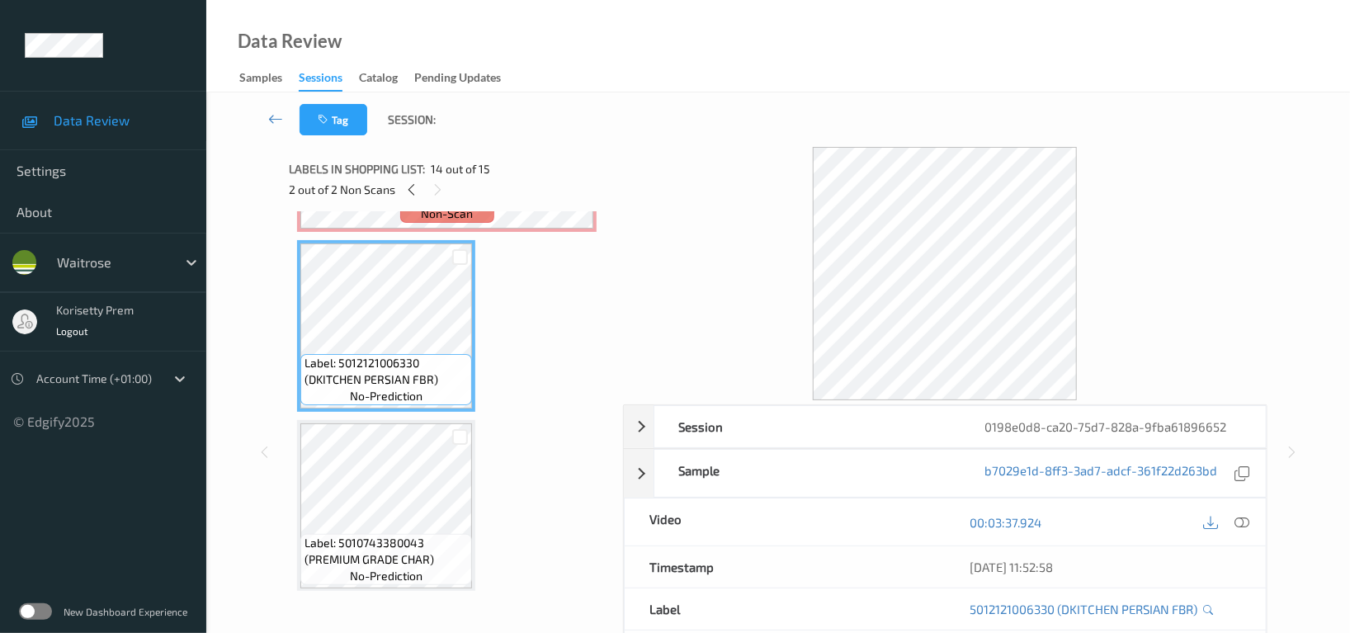
click at [488, 224] on div "Label: Non-Scan non-scan" at bounding box center [446, 146] width 299 height 172
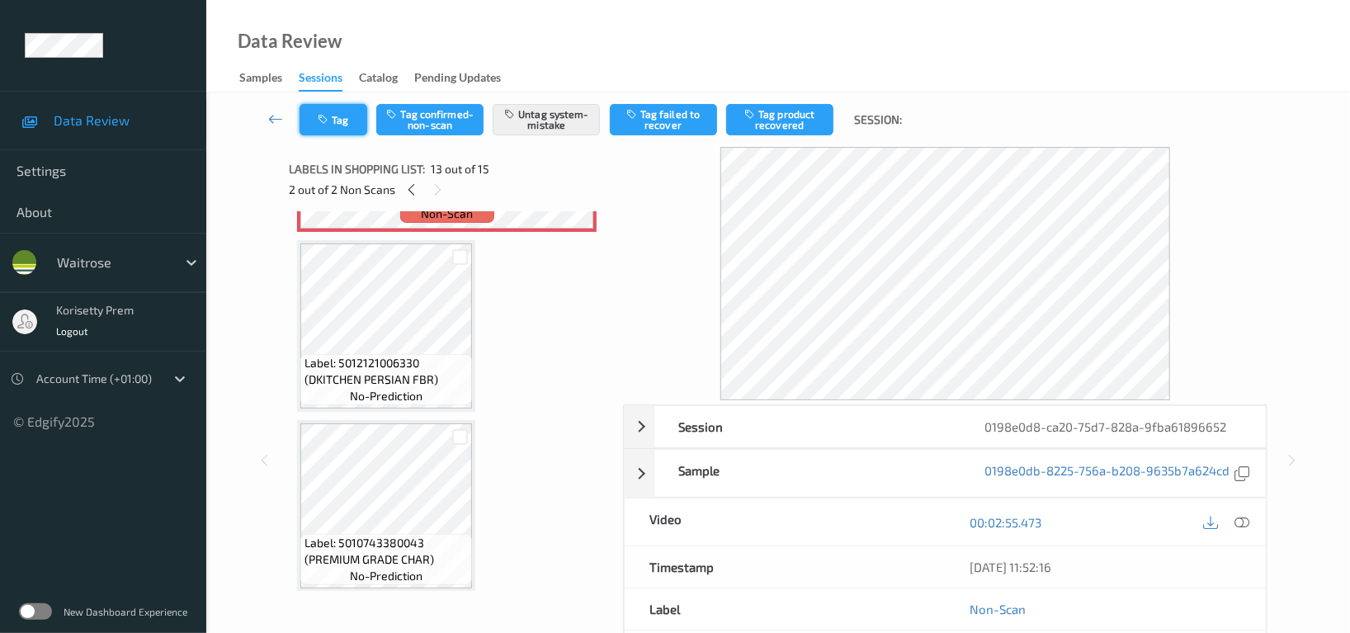
click at [341, 119] on button "Tag" at bounding box center [333, 119] width 68 height 31
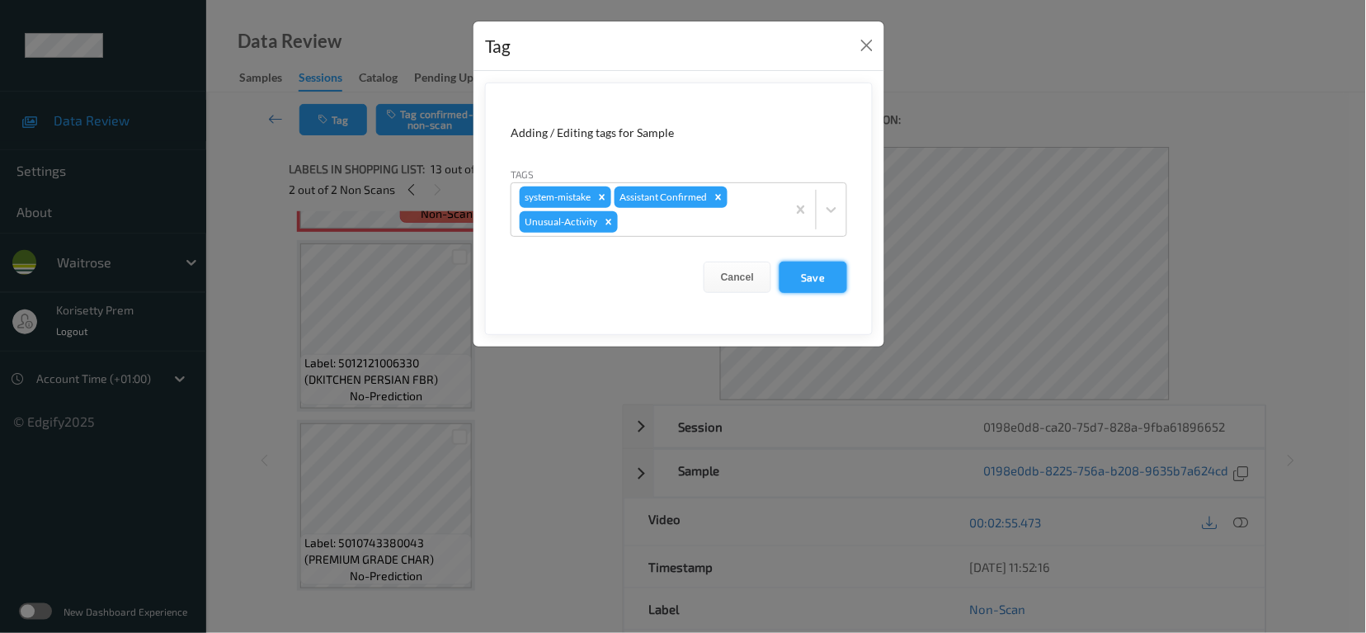
click at [831, 272] on button "Save" at bounding box center [814, 276] width 68 height 31
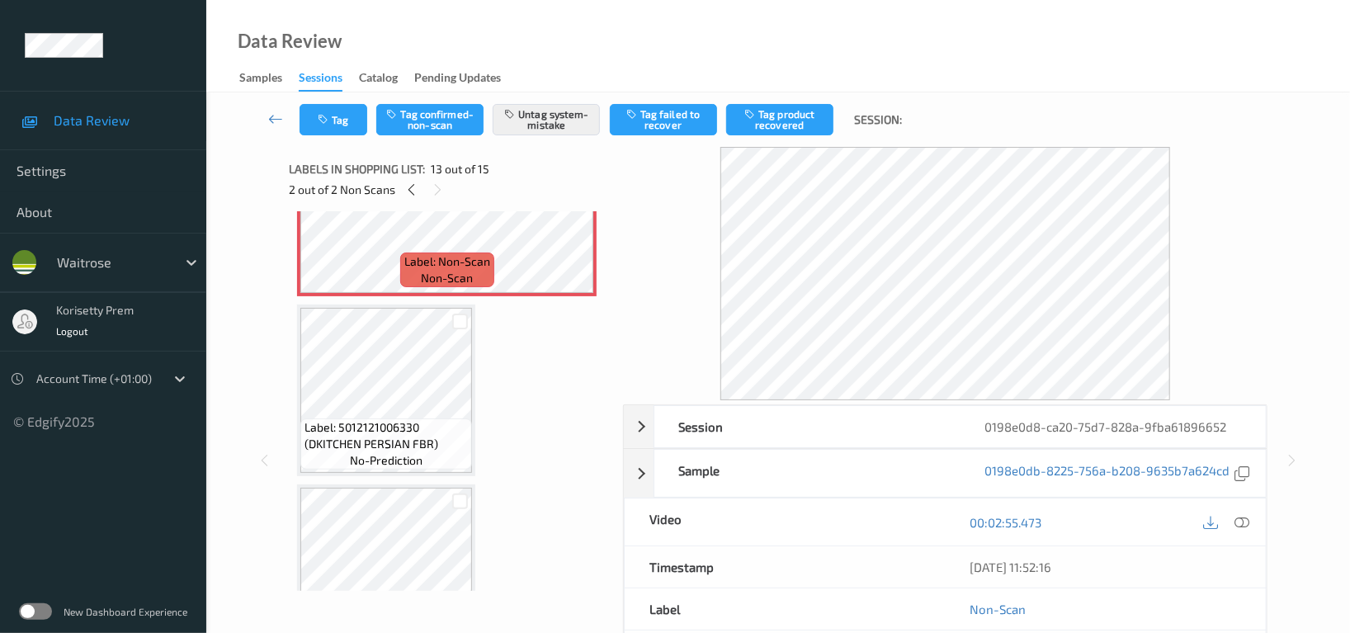
scroll to position [2207, 0]
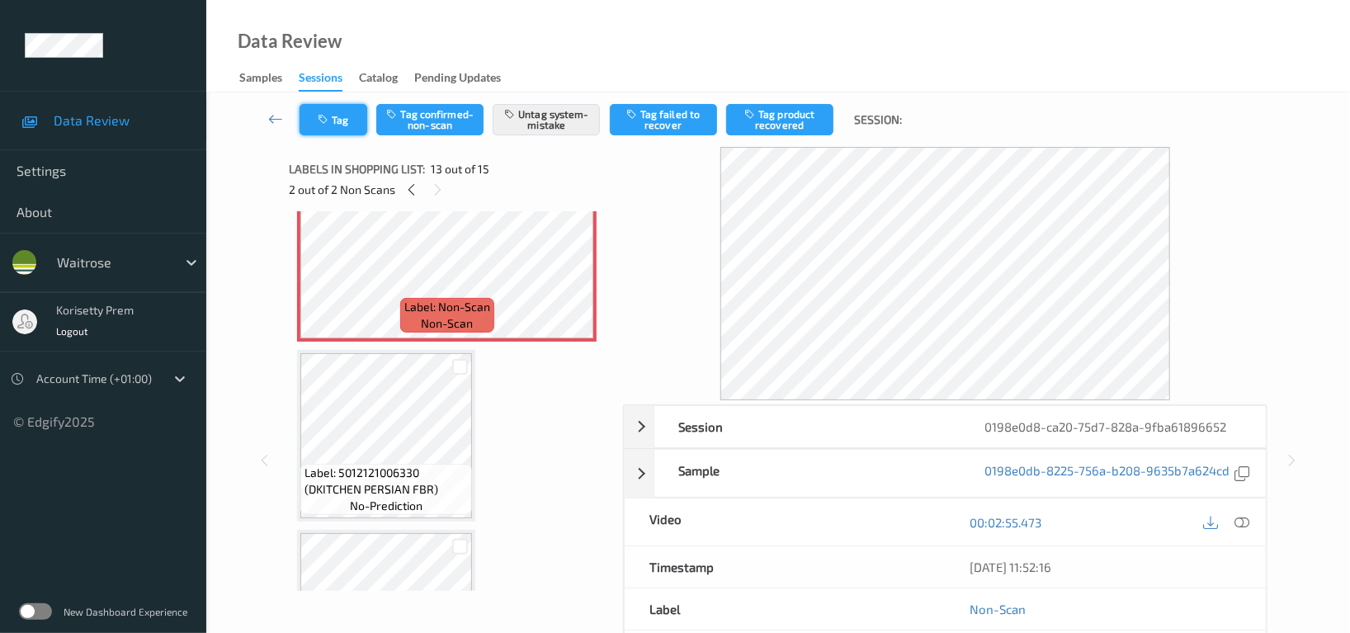
click at [322, 124] on icon "button" at bounding box center [325, 120] width 14 height 12
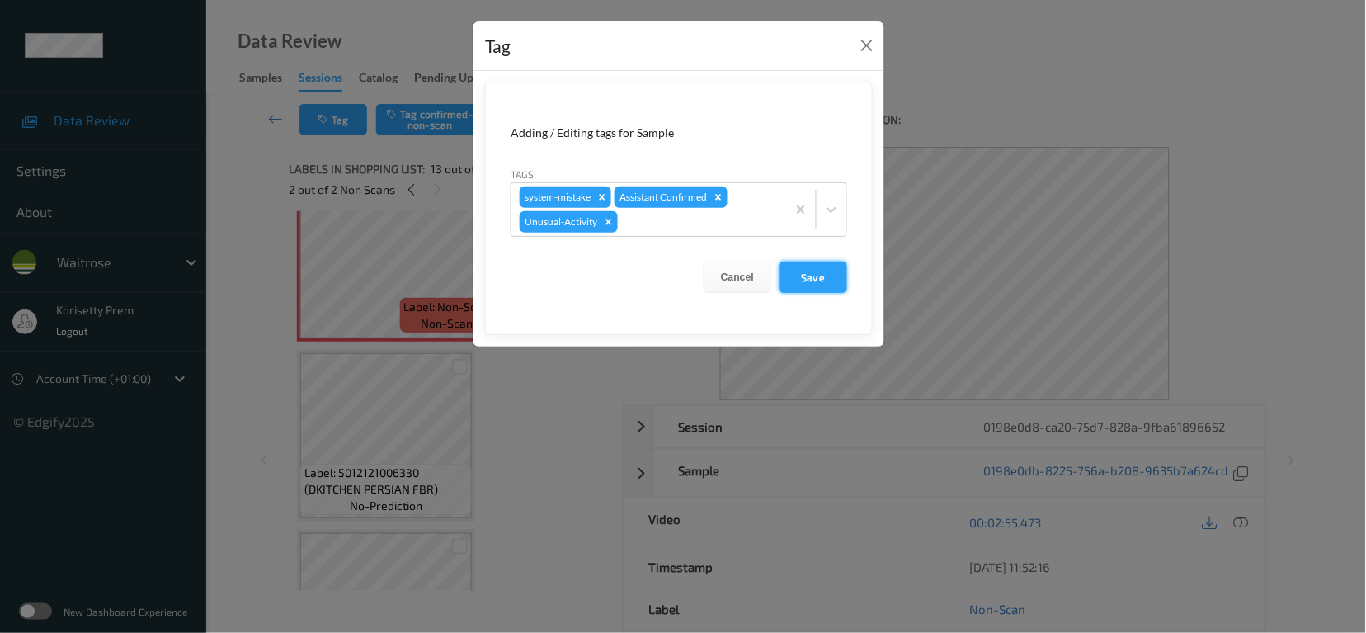
click at [828, 270] on button "Save" at bounding box center [814, 276] width 68 height 31
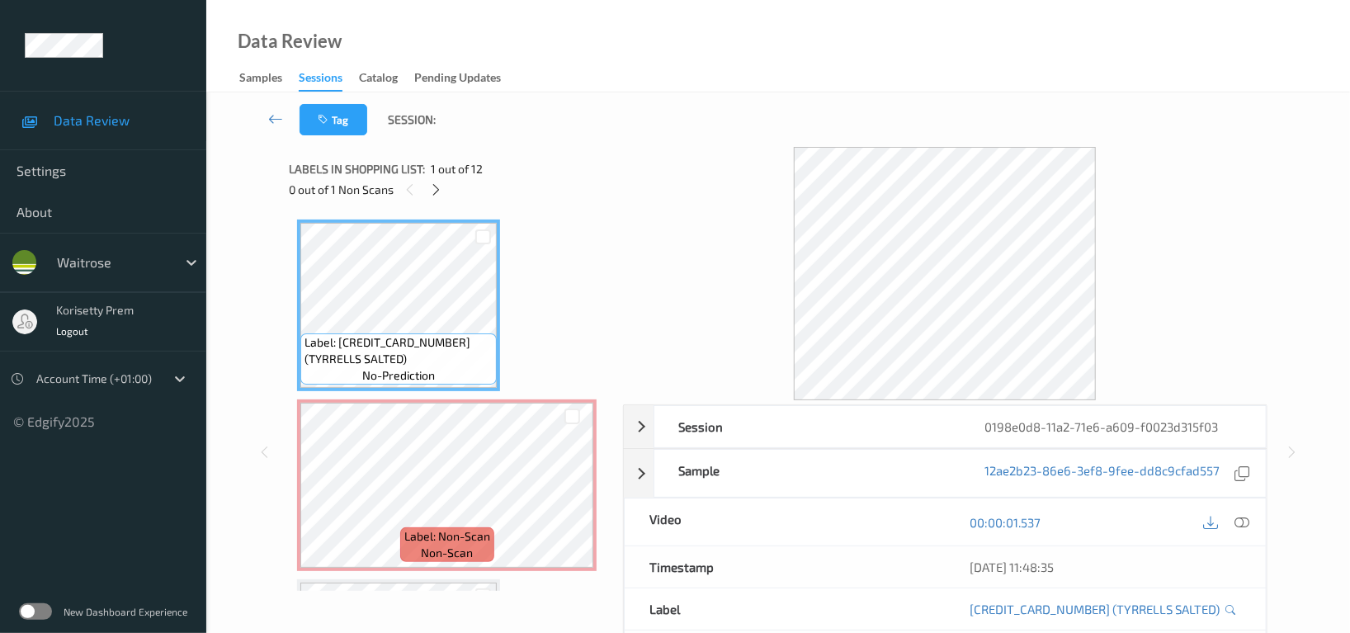
click at [667, 55] on div "Data Review Samples Sessions Catalog Pending Updates" at bounding box center [777, 46] width 1143 height 92
click at [436, 189] on icon at bounding box center [437, 189] width 14 height 15
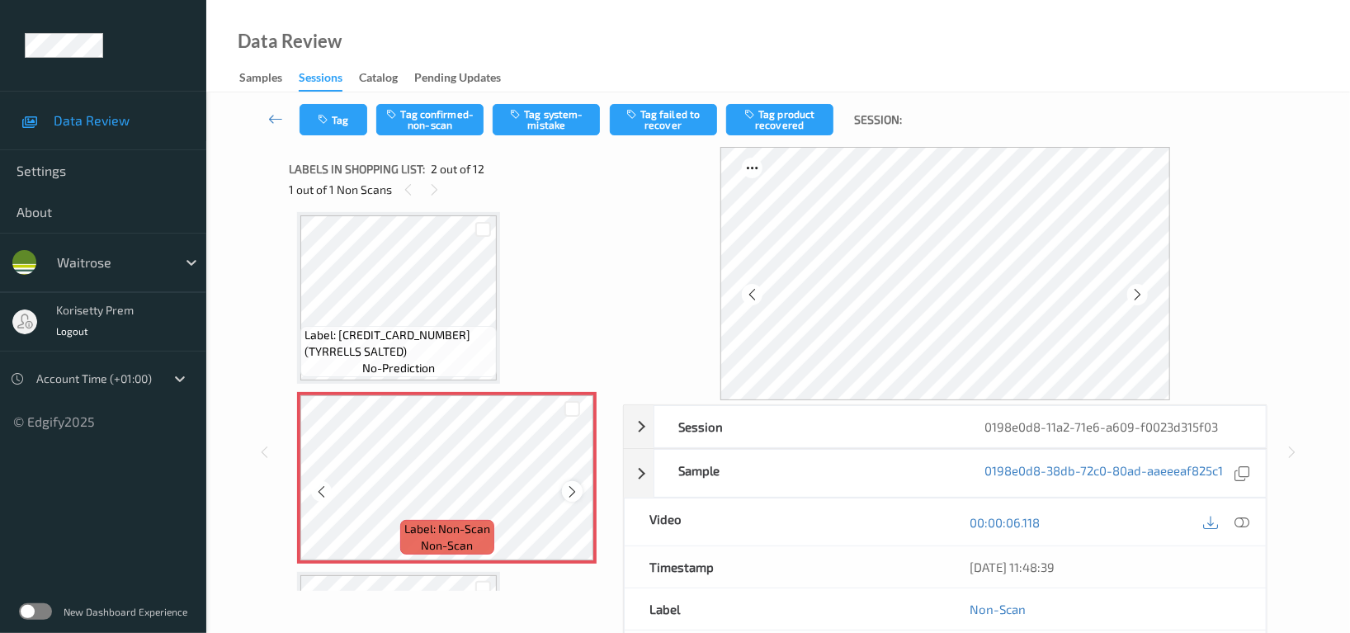
click at [571, 492] on icon at bounding box center [572, 491] width 14 height 15
click at [572, 492] on icon at bounding box center [572, 491] width 14 height 15
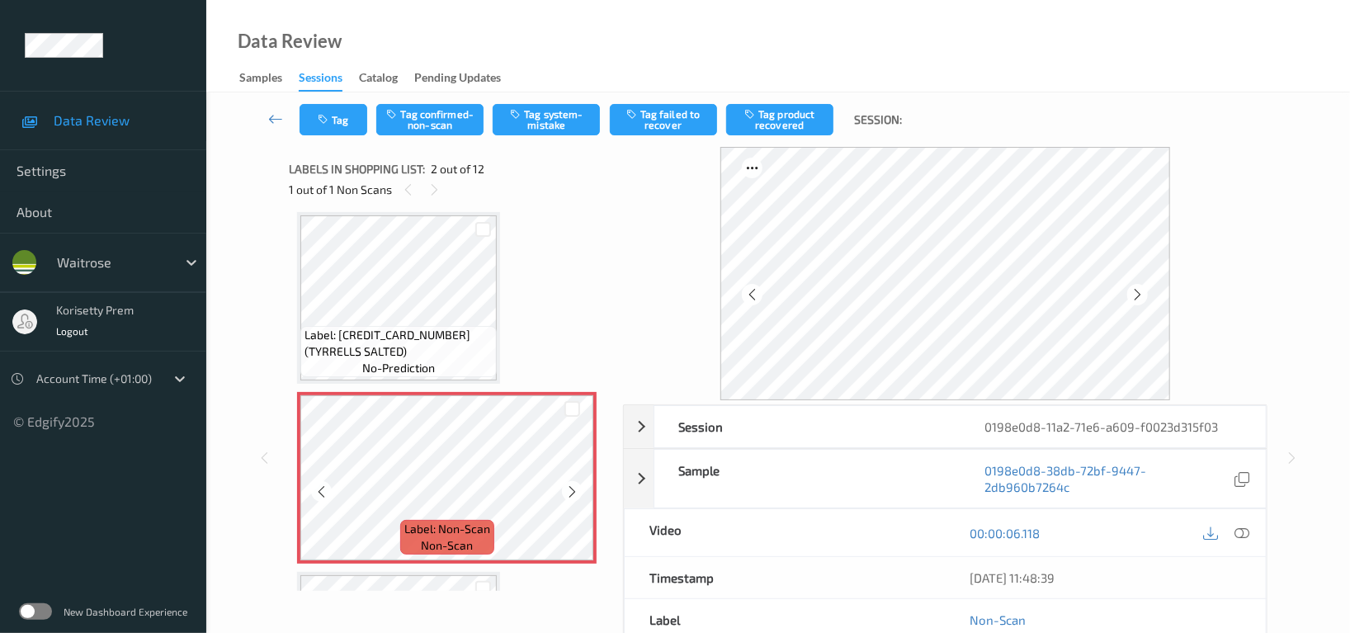
click at [572, 492] on icon at bounding box center [572, 491] width 14 height 15
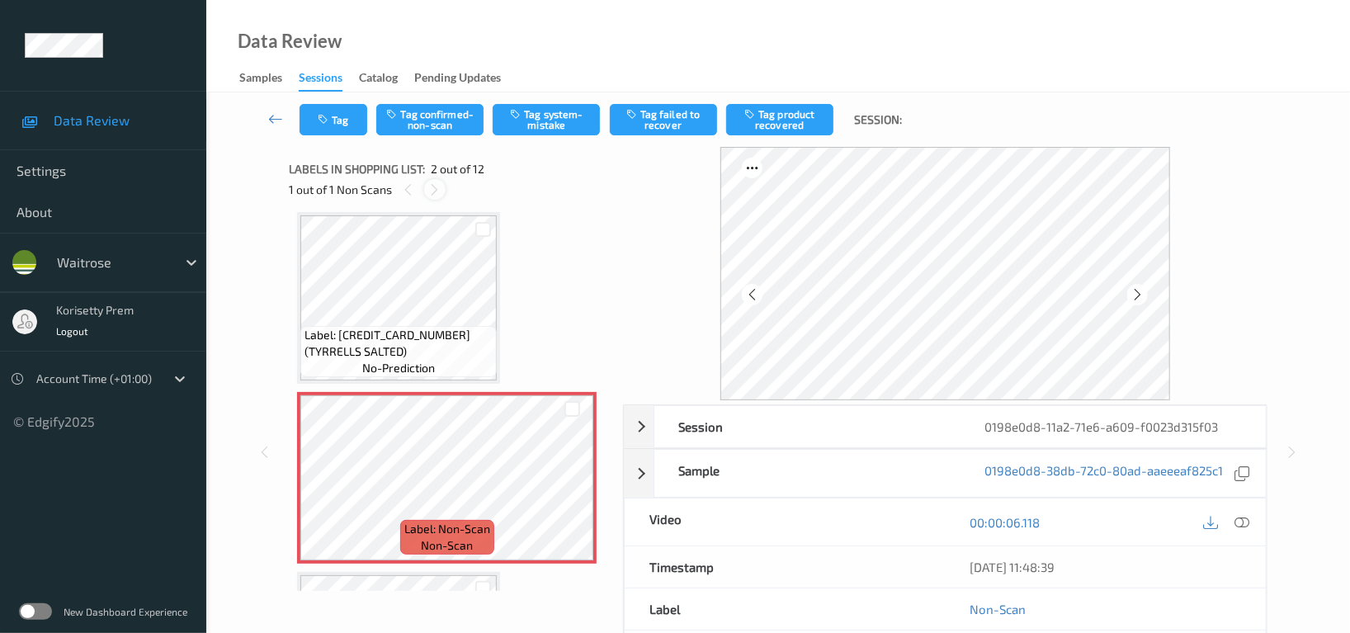
click at [431, 194] on icon at bounding box center [435, 189] width 14 height 15
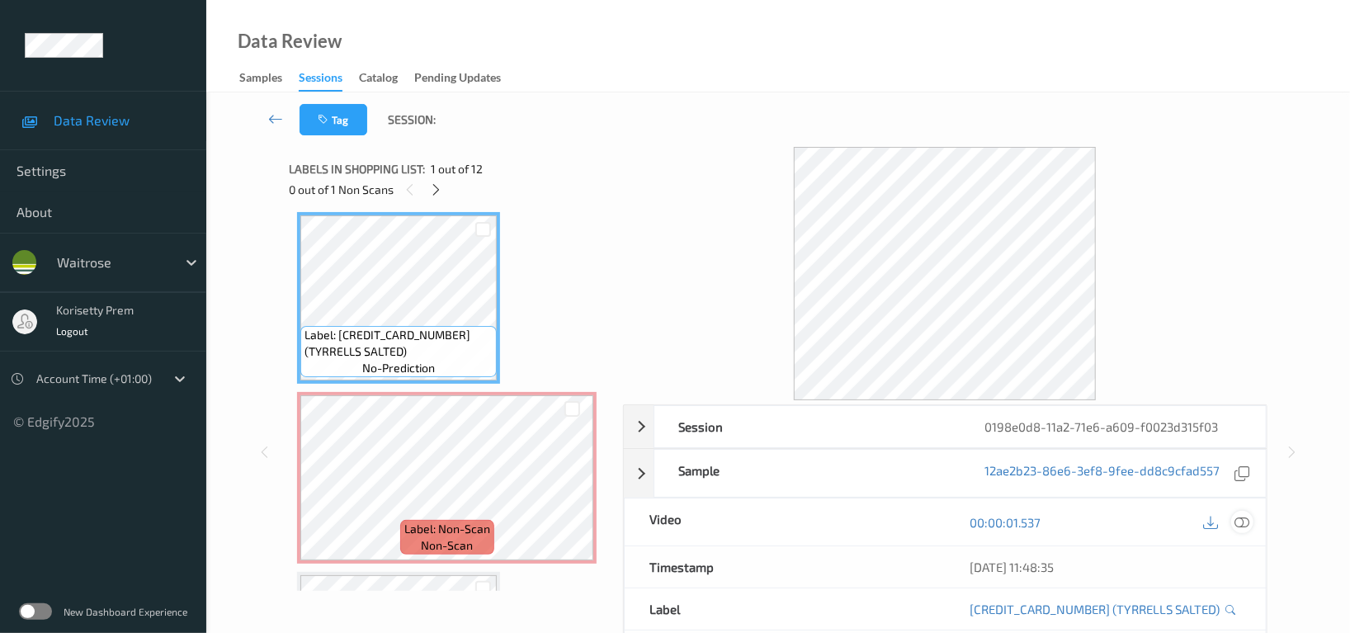
click at [1232, 520] on div at bounding box center [1242, 522] width 22 height 22
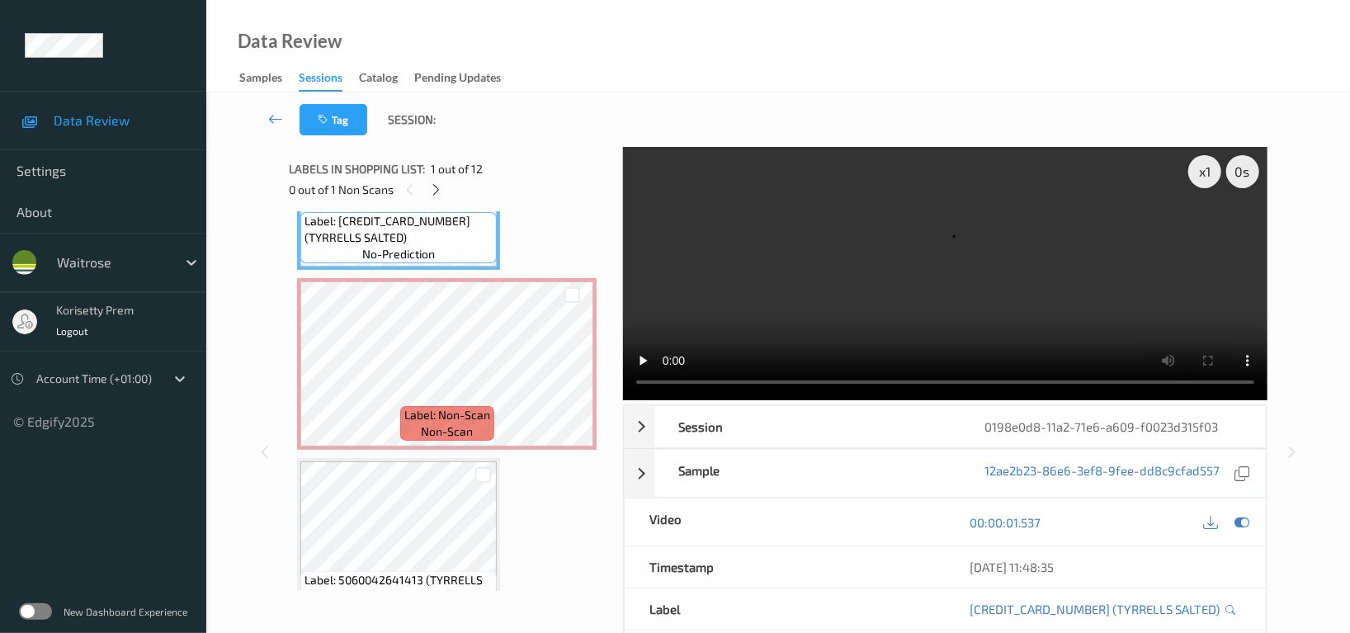
scroll to position [118, 0]
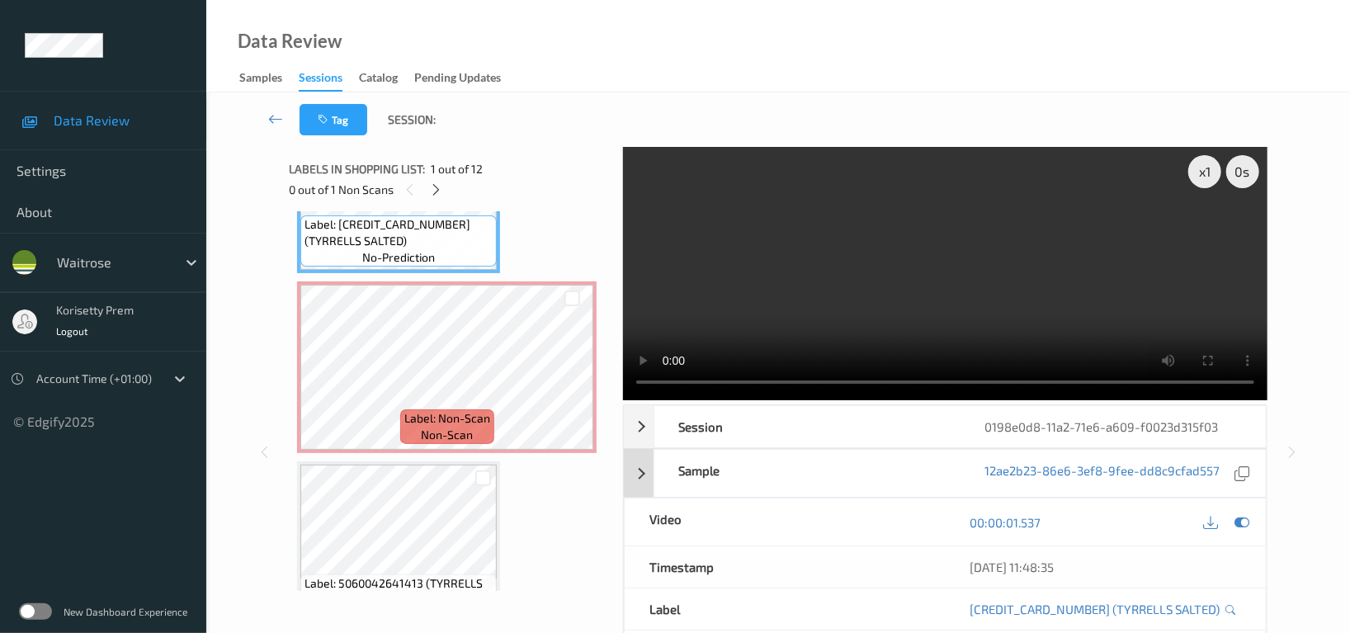
click at [883, 337] on video at bounding box center [945, 273] width 644 height 253
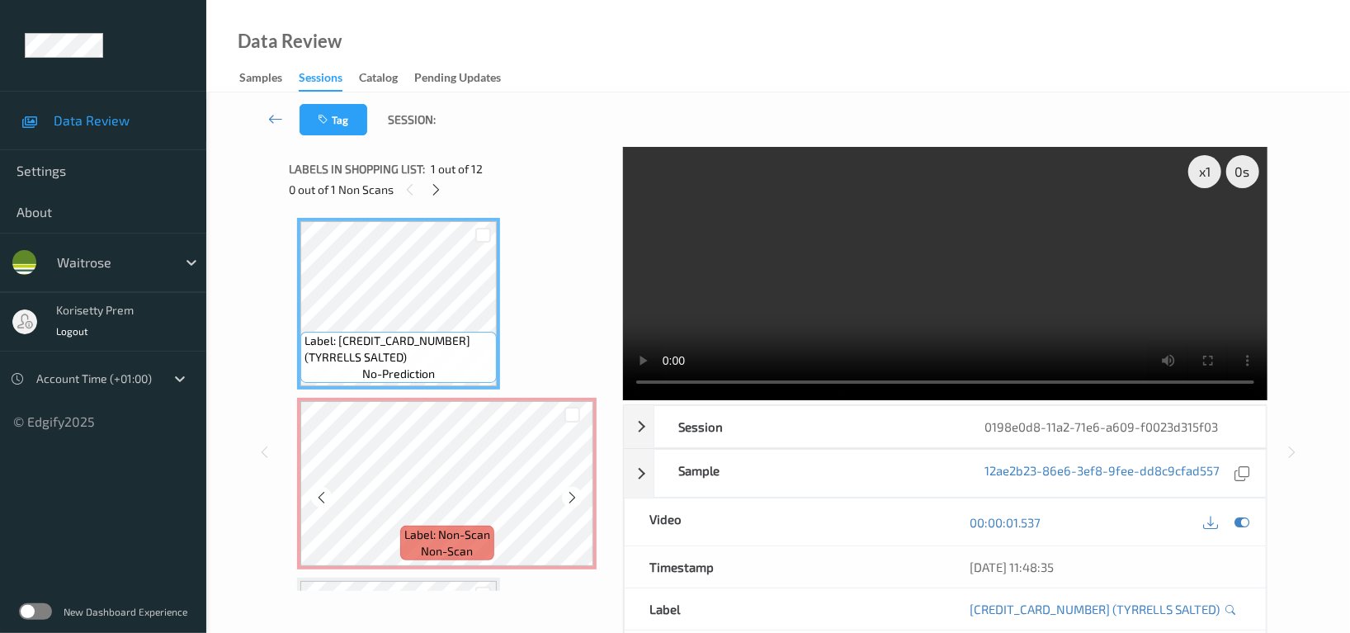
scroll to position [0, 0]
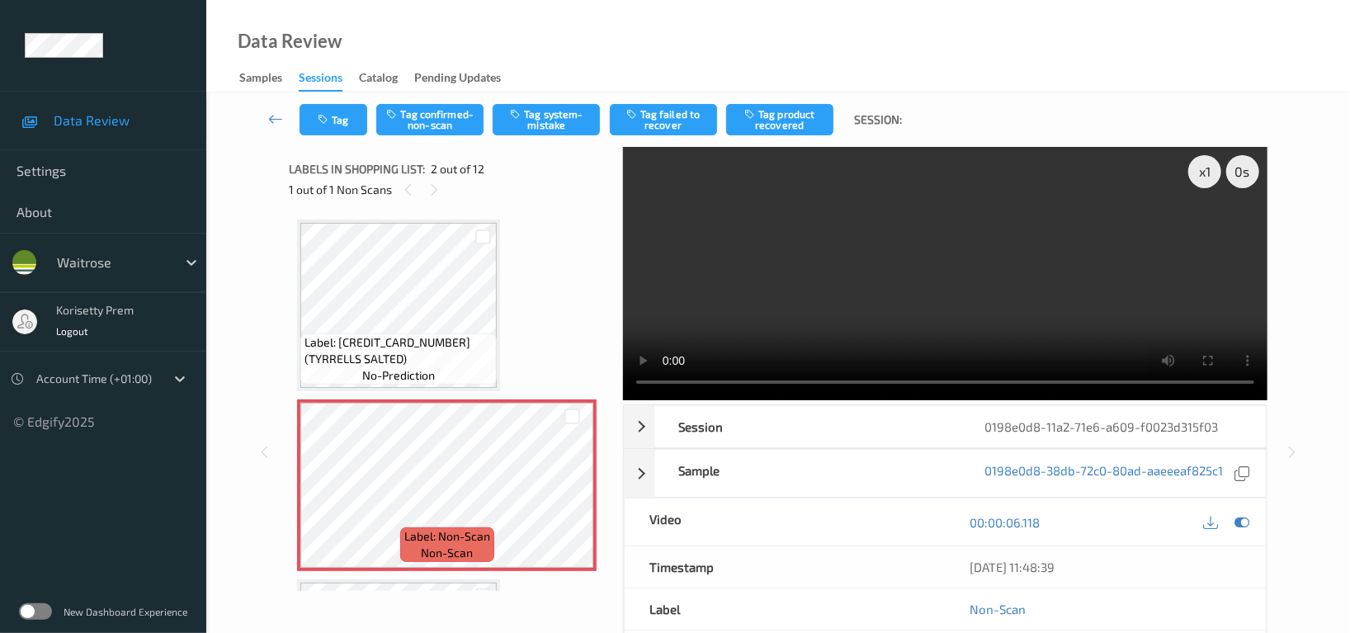
click at [996, 260] on video at bounding box center [945, 273] width 644 height 253
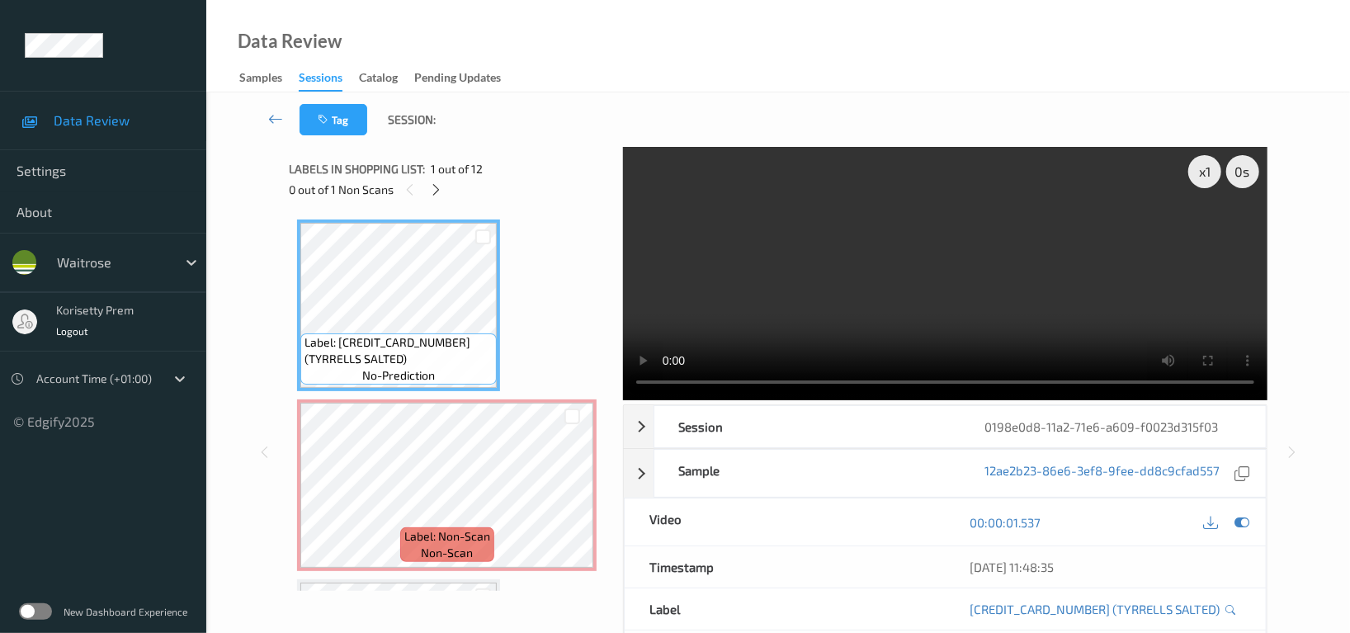
click at [838, 261] on video at bounding box center [945, 273] width 644 height 253
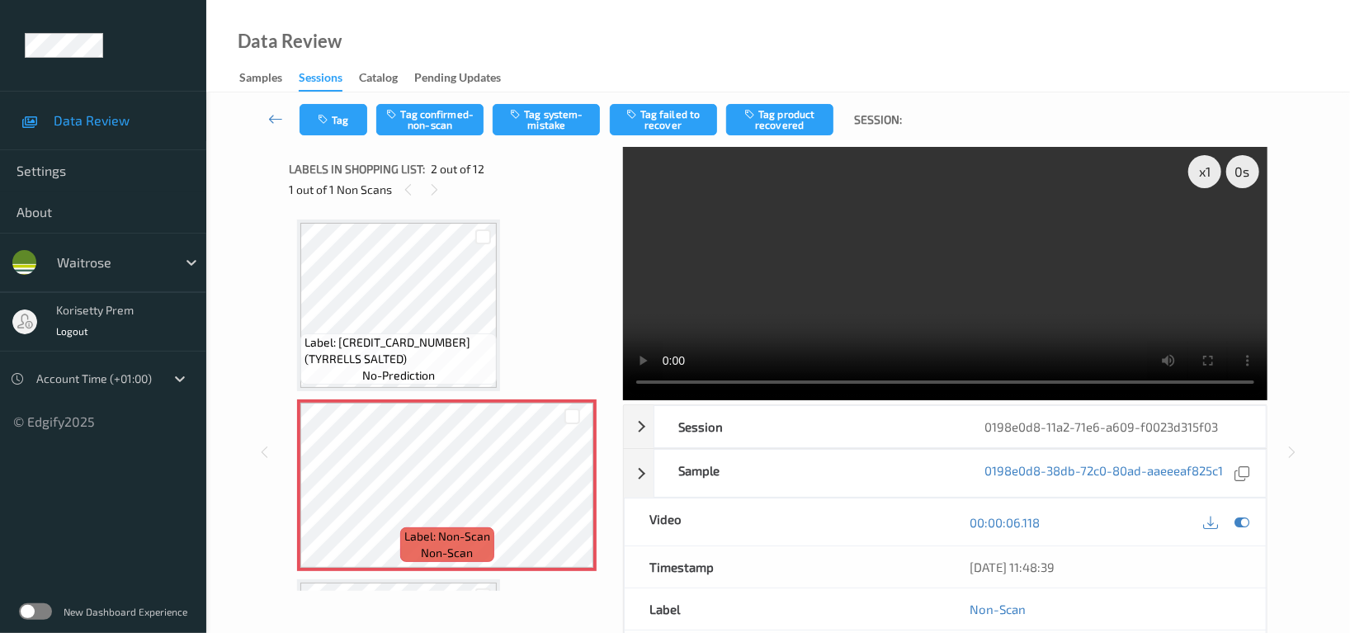
click at [915, 287] on video at bounding box center [945, 273] width 644 height 253
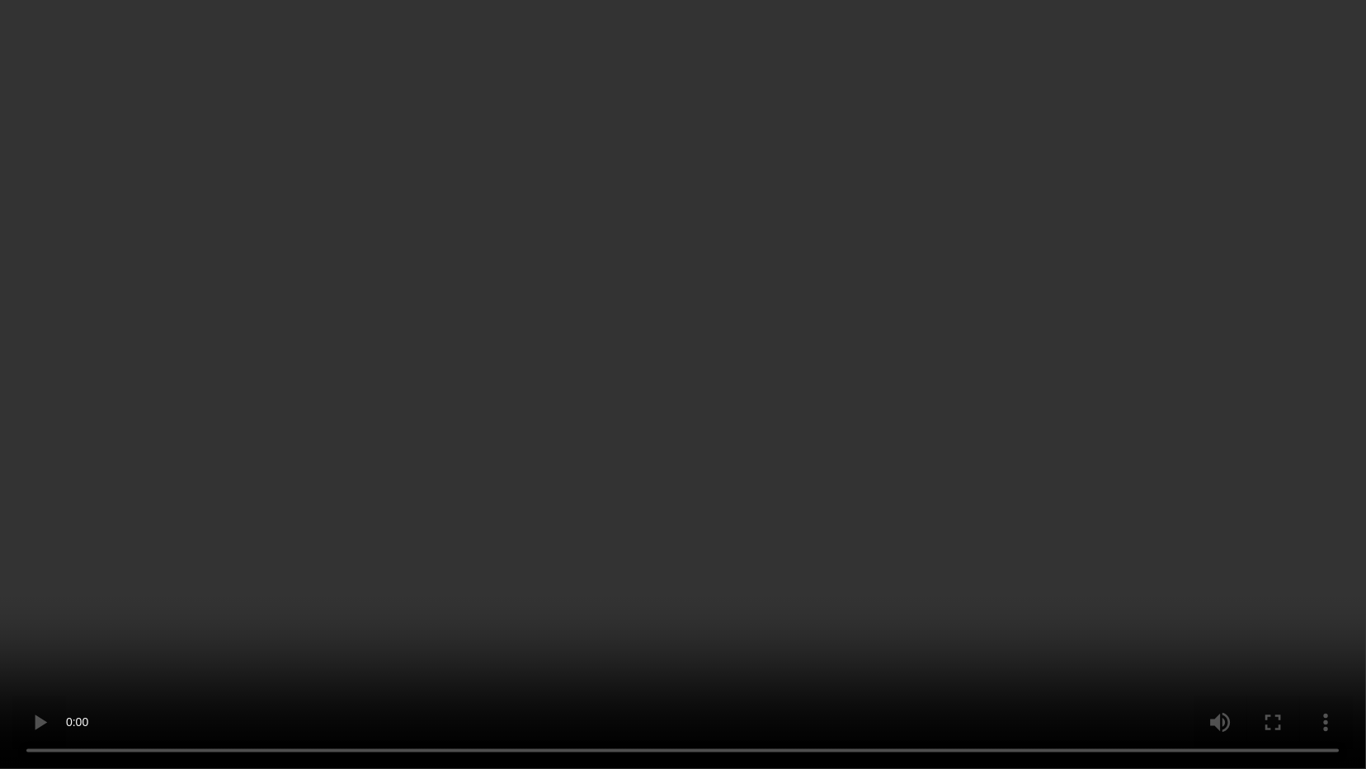
click at [778, 568] on video at bounding box center [683, 384] width 1366 height 769
click at [850, 492] on video at bounding box center [683, 384] width 1366 height 769
click at [336, 411] on video at bounding box center [683, 384] width 1366 height 769
click at [1081, 632] on video at bounding box center [683, 384] width 1366 height 769
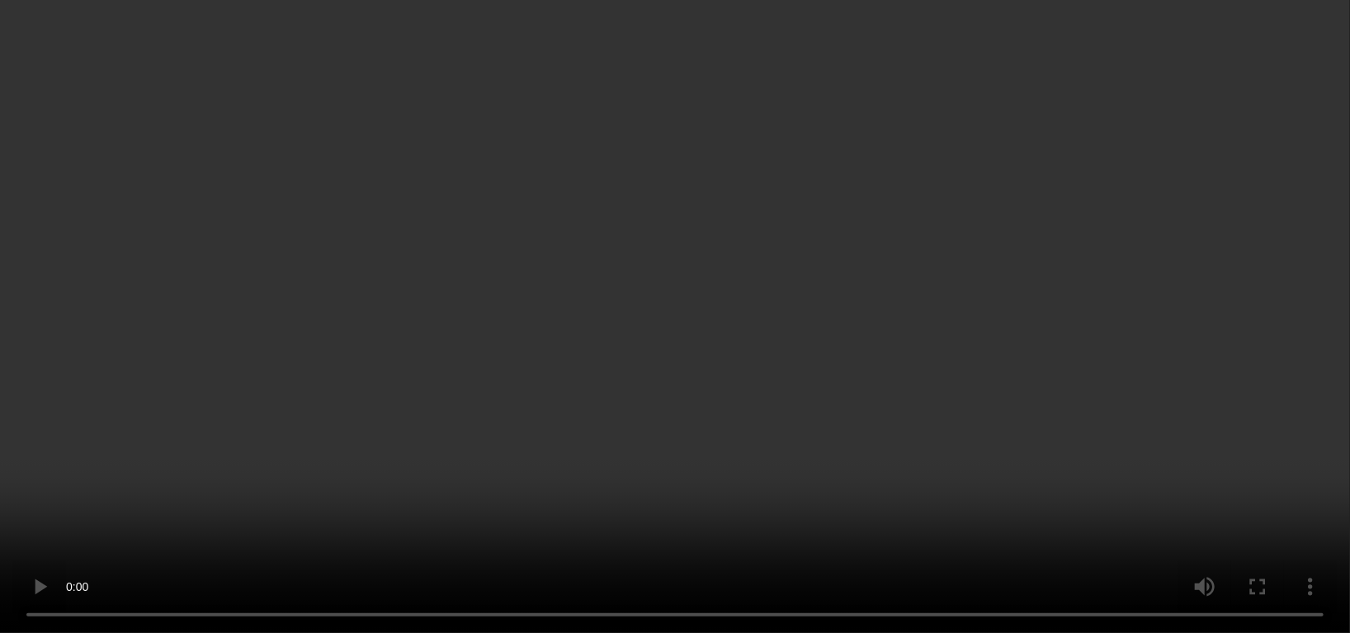
scroll to position [219, 0]
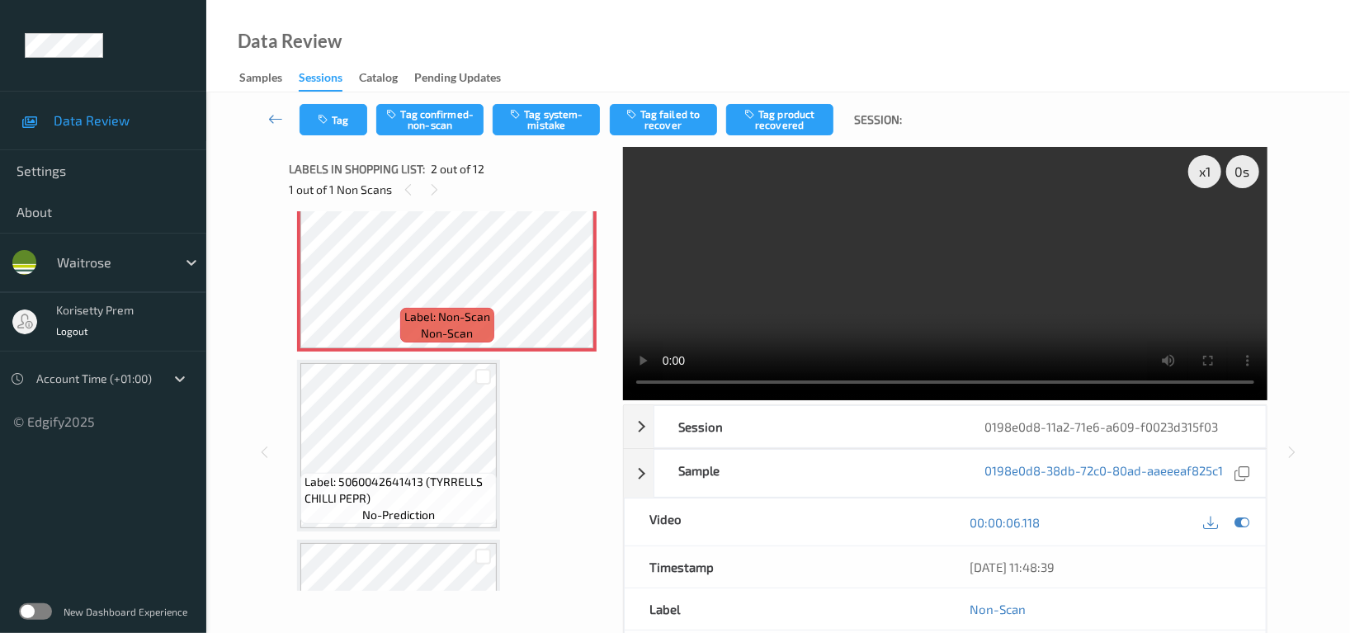
click at [844, 319] on video at bounding box center [945, 273] width 644 height 253
click at [945, 240] on video at bounding box center [945, 273] width 644 height 253
click at [977, 278] on video at bounding box center [945, 273] width 644 height 253
click at [888, 266] on video at bounding box center [945, 273] width 644 height 253
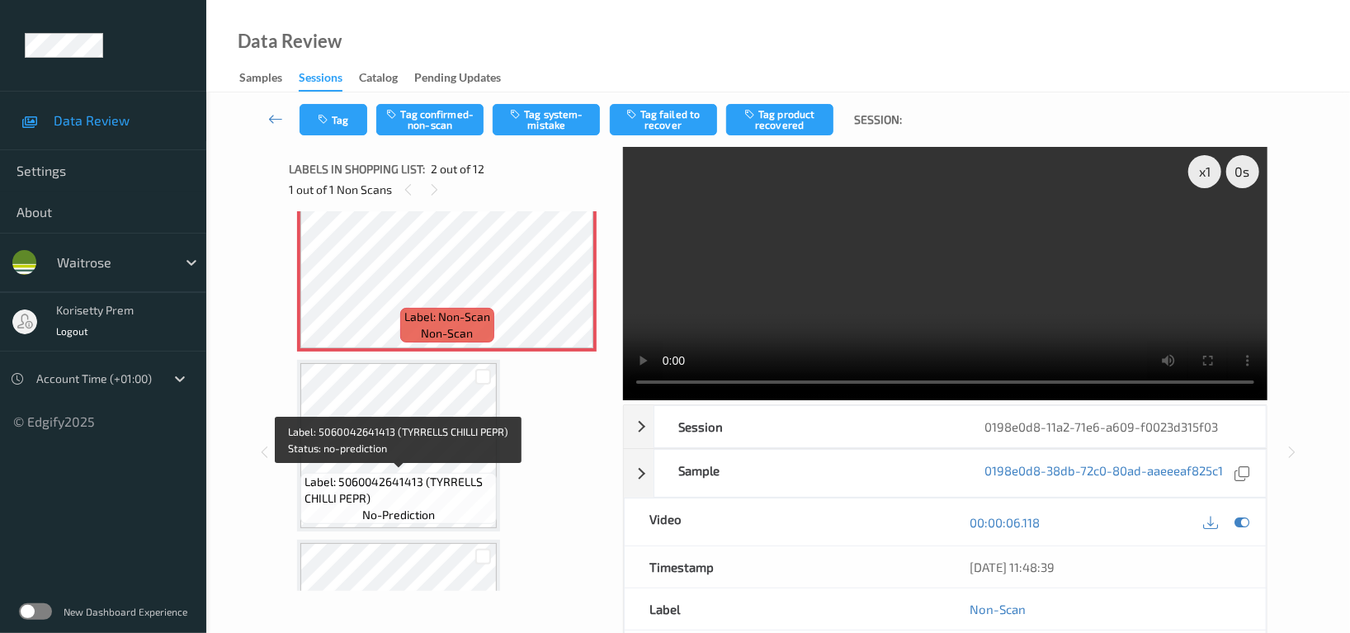
click at [338, 482] on span "Label: 5060042641413 (TYRRELLS CHILLI PEPR)" at bounding box center [398, 489] width 188 height 33
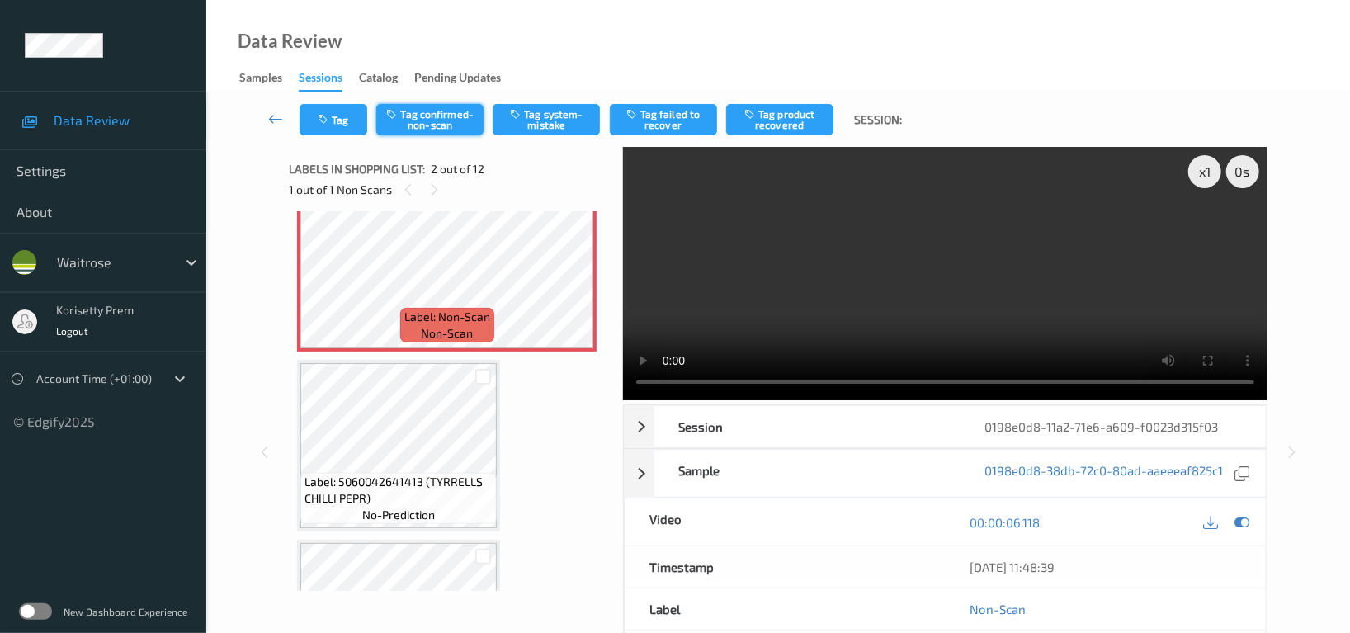
click at [436, 120] on button "Tag confirmed-non-scan" at bounding box center [429, 119] width 107 height 31
click at [784, 97] on div "Tag Untag confirmed-non-scan Tag system-mistake Tag failed to recover Tag produ…" at bounding box center [778, 119] width 1076 height 54
click at [784, 112] on button "Tag product recovered" at bounding box center [779, 119] width 107 height 31
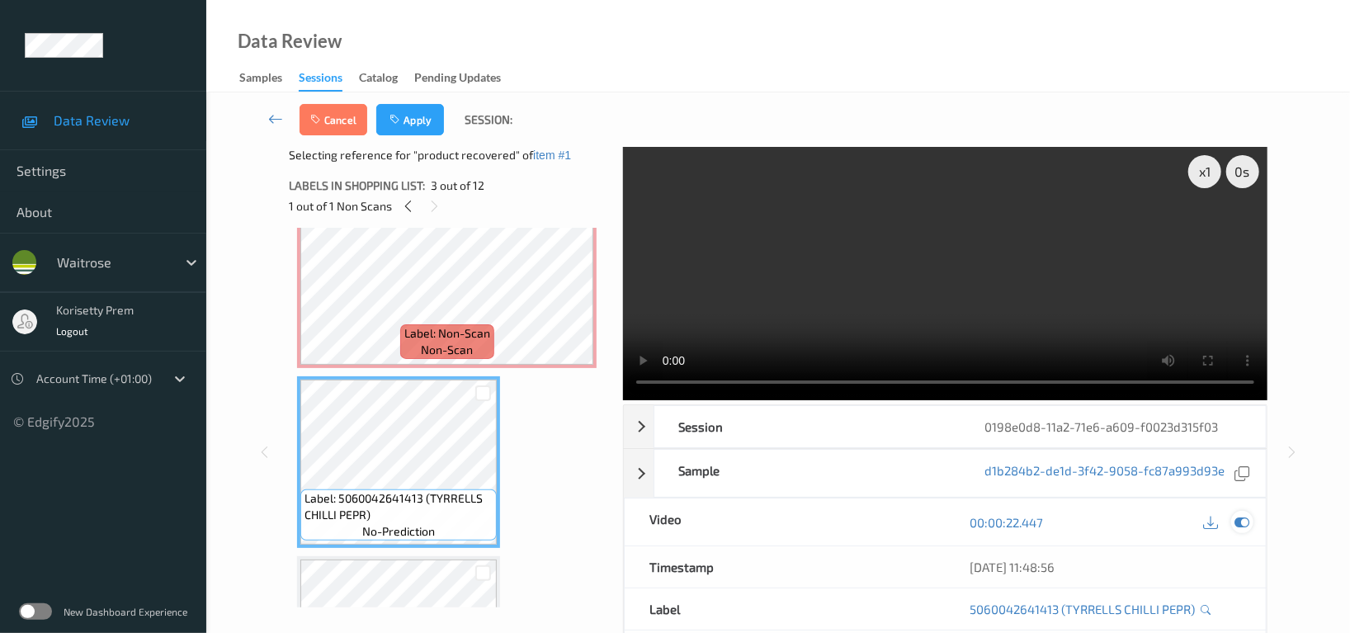
click at [1243, 515] on icon at bounding box center [1241, 522] width 15 height 15
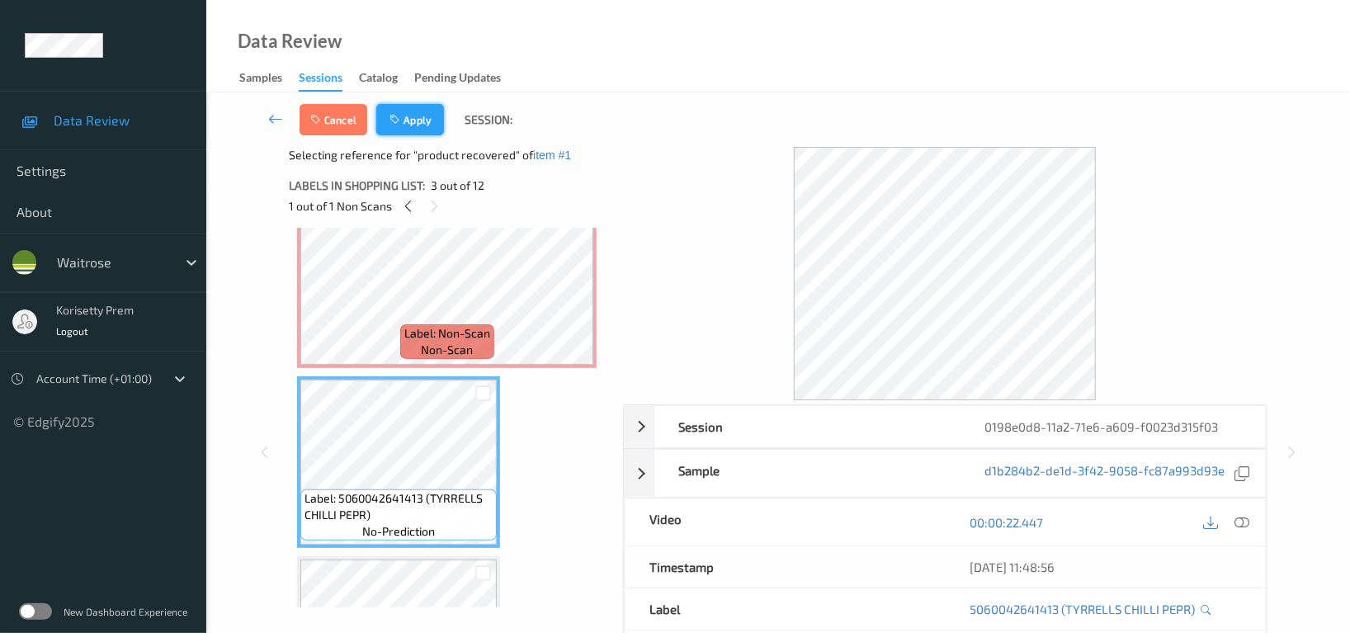
click at [417, 128] on button "Apply" at bounding box center [410, 119] width 68 height 31
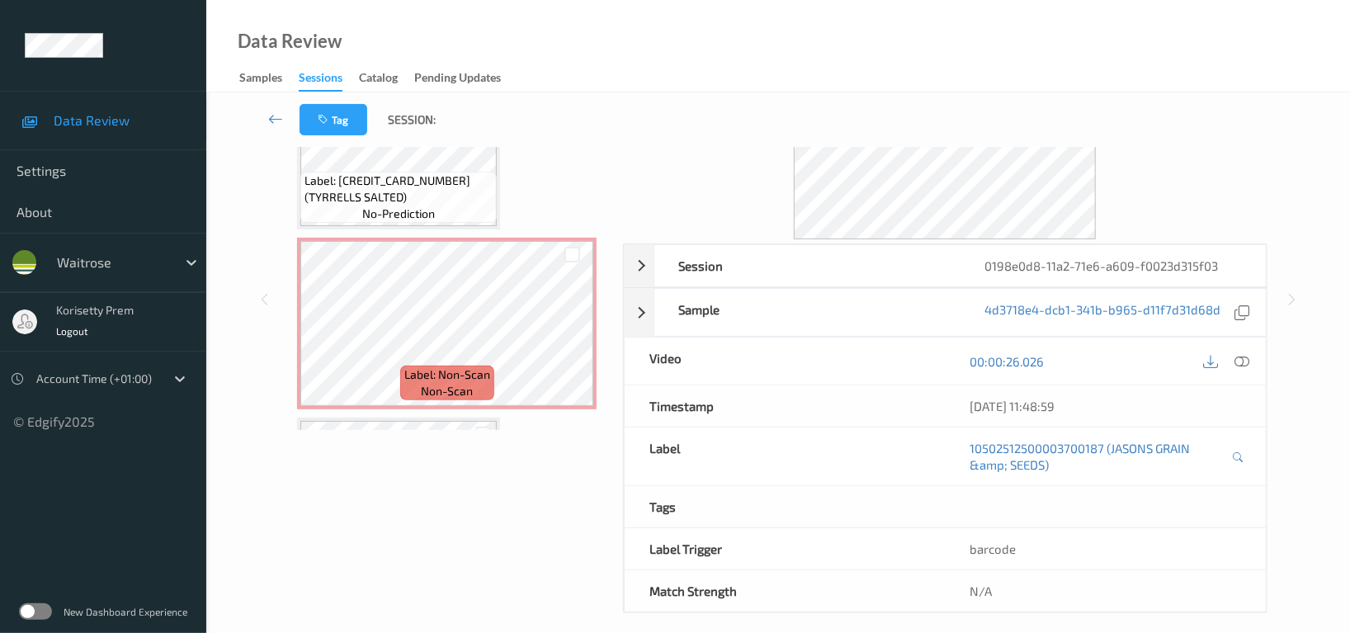
scroll to position [0, 0]
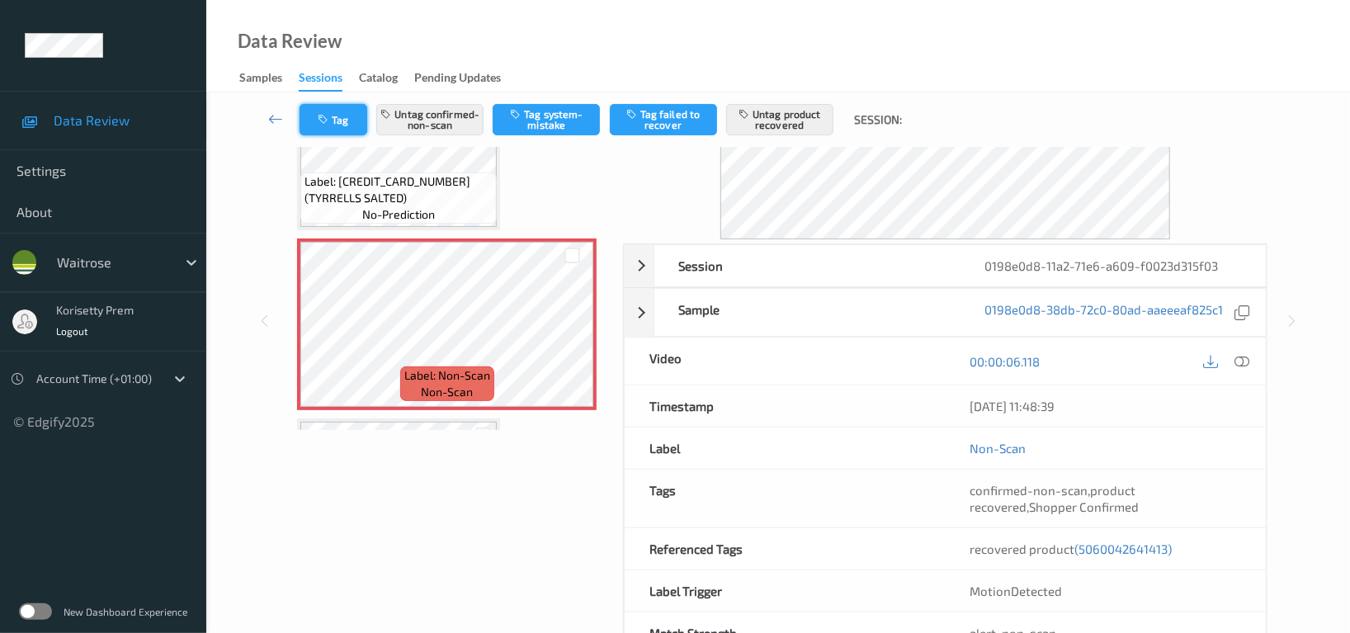
click at [345, 123] on button "Tag" at bounding box center [333, 119] width 68 height 31
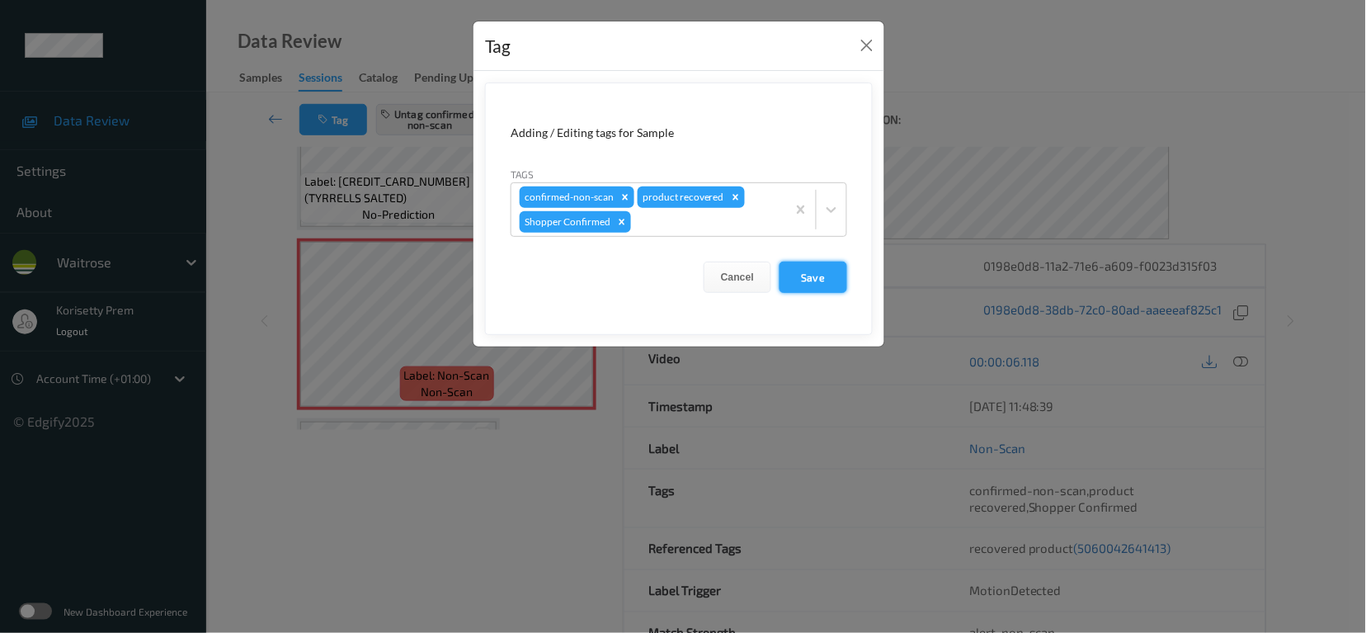
click at [836, 284] on button "Save" at bounding box center [814, 276] width 68 height 31
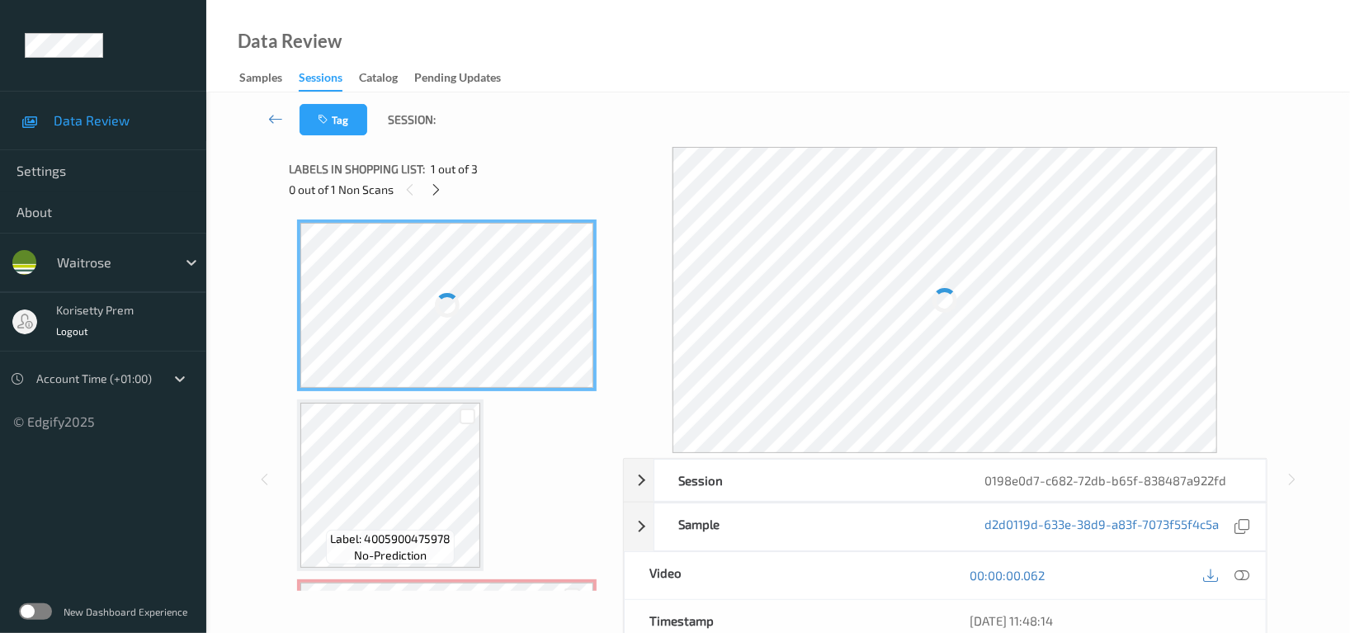
click at [665, 94] on div "Tag Session:" at bounding box center [778, 119] width 1076 height 54
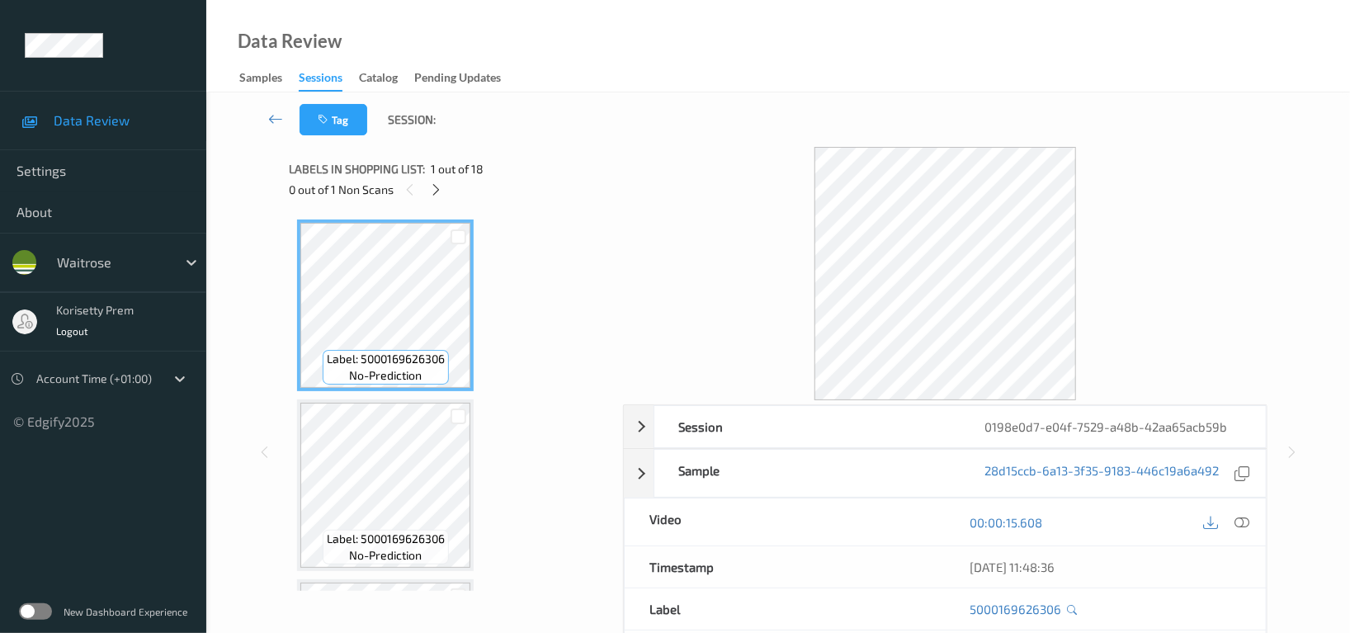
click at [689, 100] on div "Tag Session:" at bounding box center [778, 119] width 1076 height 54
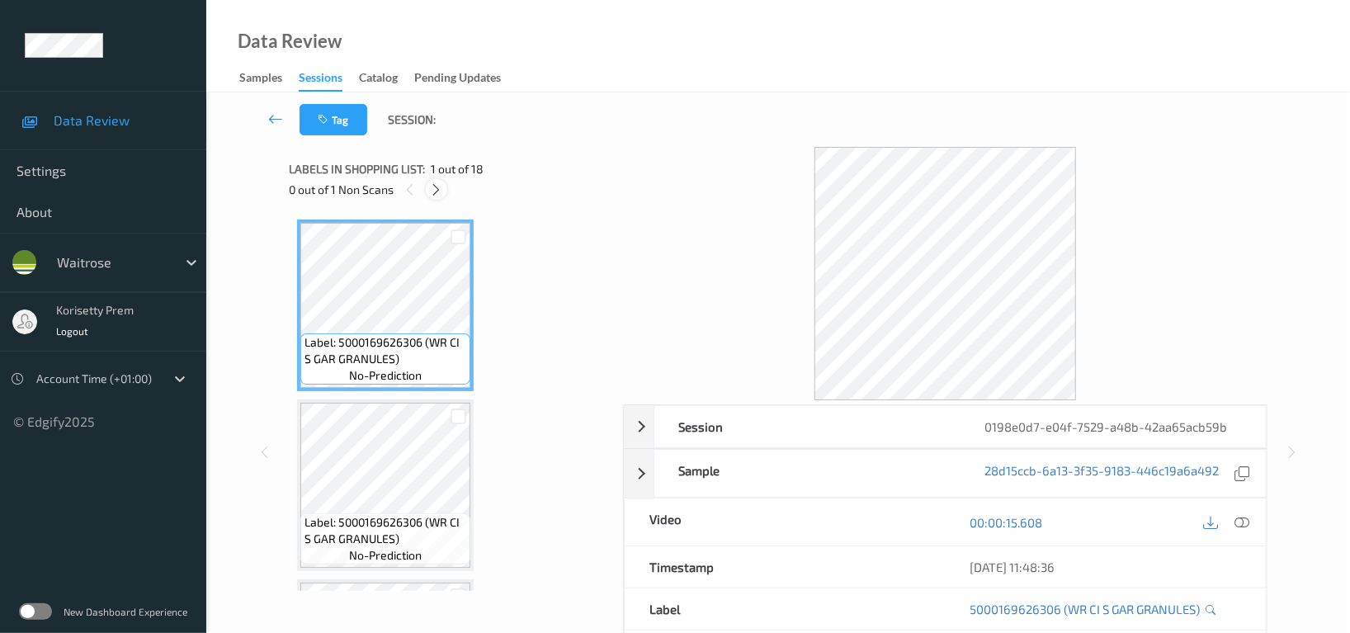
click at [426, 195] on div at bounding box center [436, 189] width 21 height 21
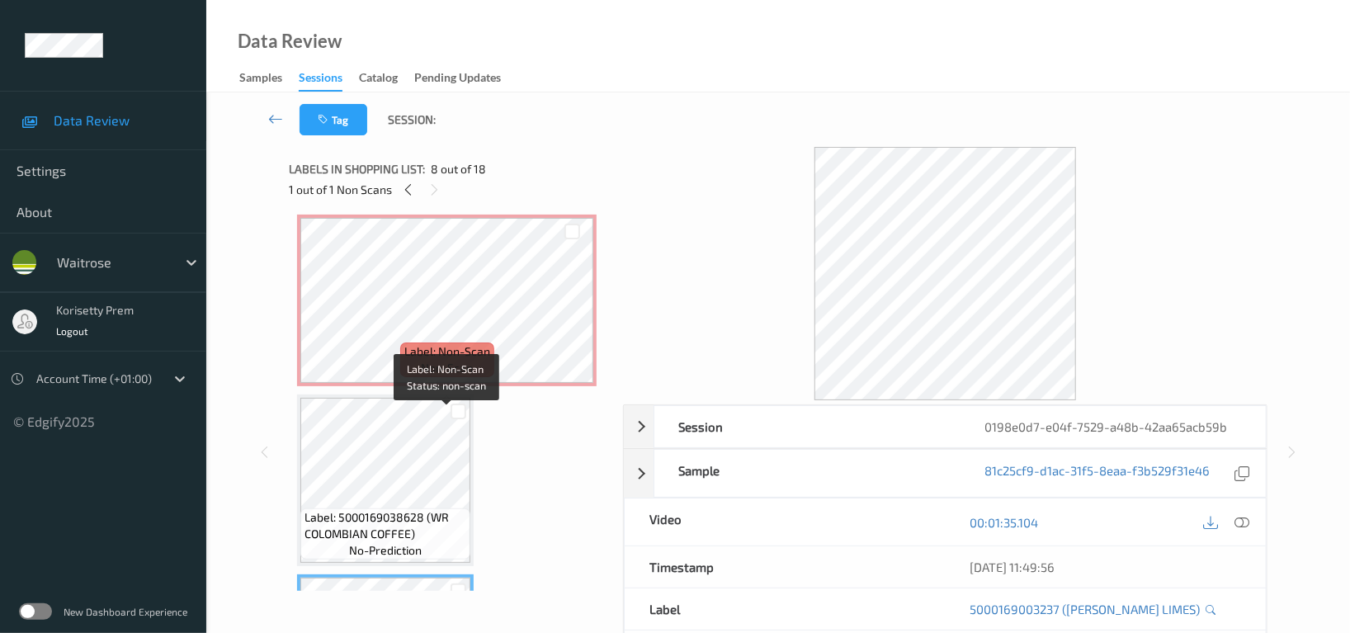
scroll to position [945, 0]
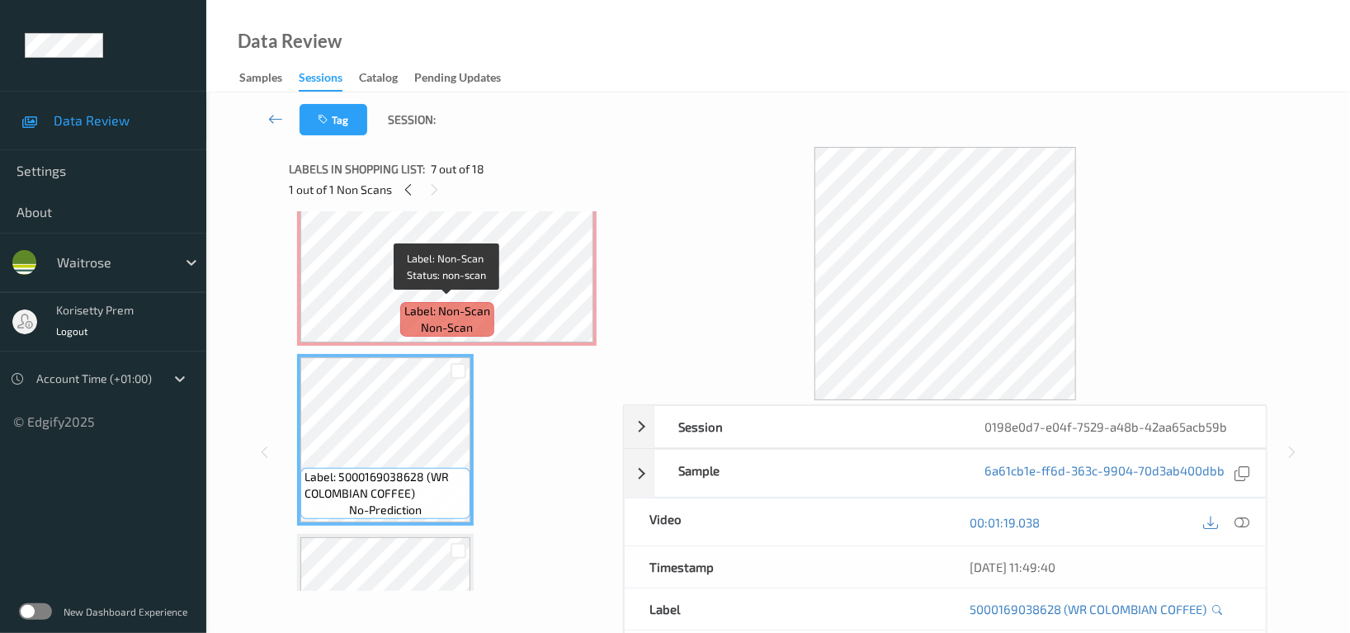
click at [445, 323] on span "non-scan" at bounding box center [447, 327] width 52 height 16
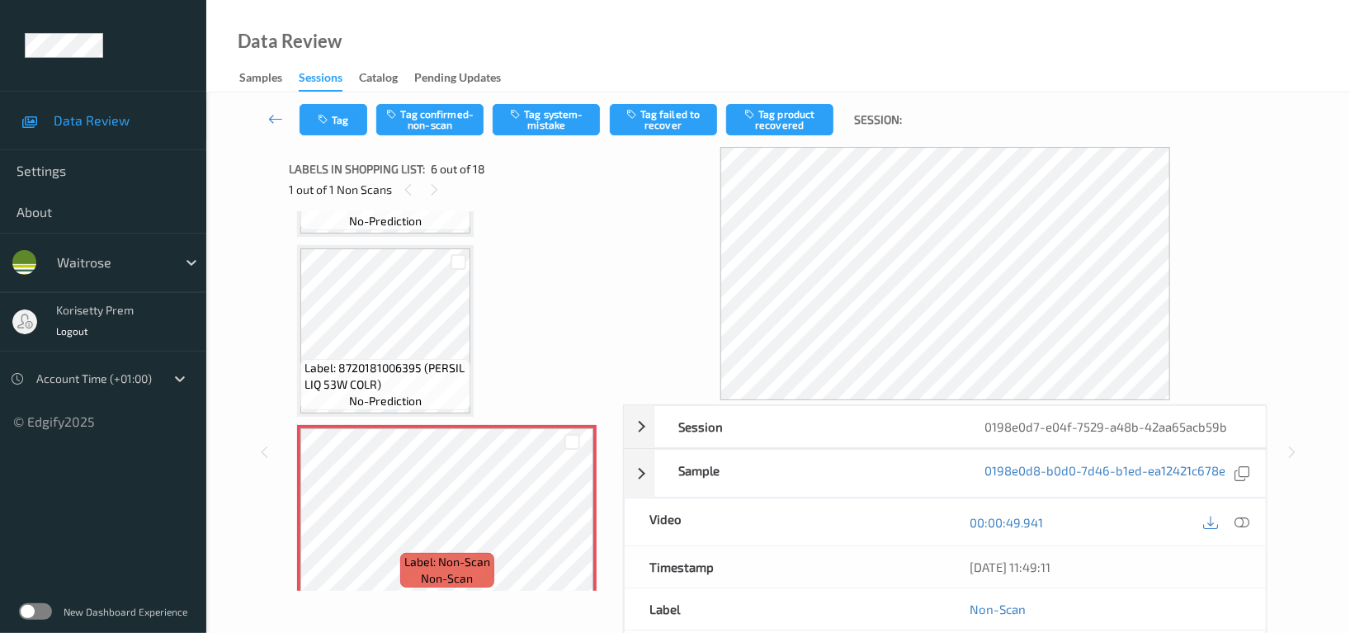
scroll to position [615, 0]
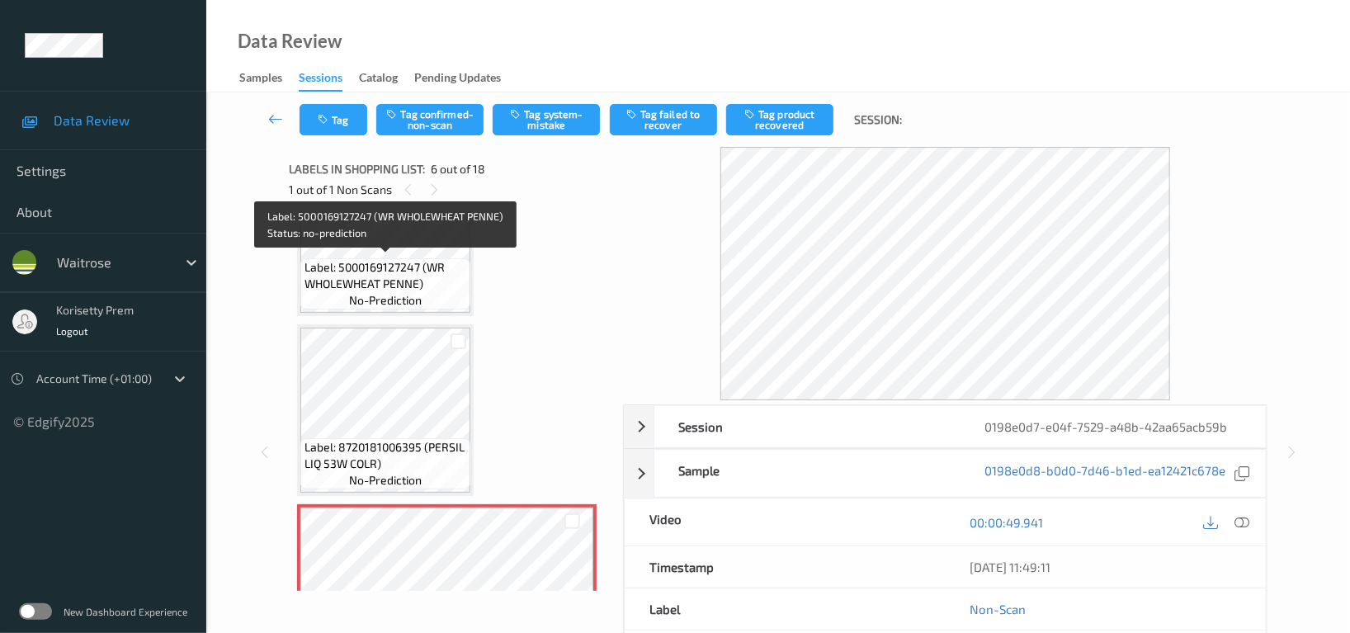
click at [388, 263] on span "Label: 5000169127247 (WR WHOLEWHEAT PENNE)" at bounding box center [385, 275] width 162 height 33
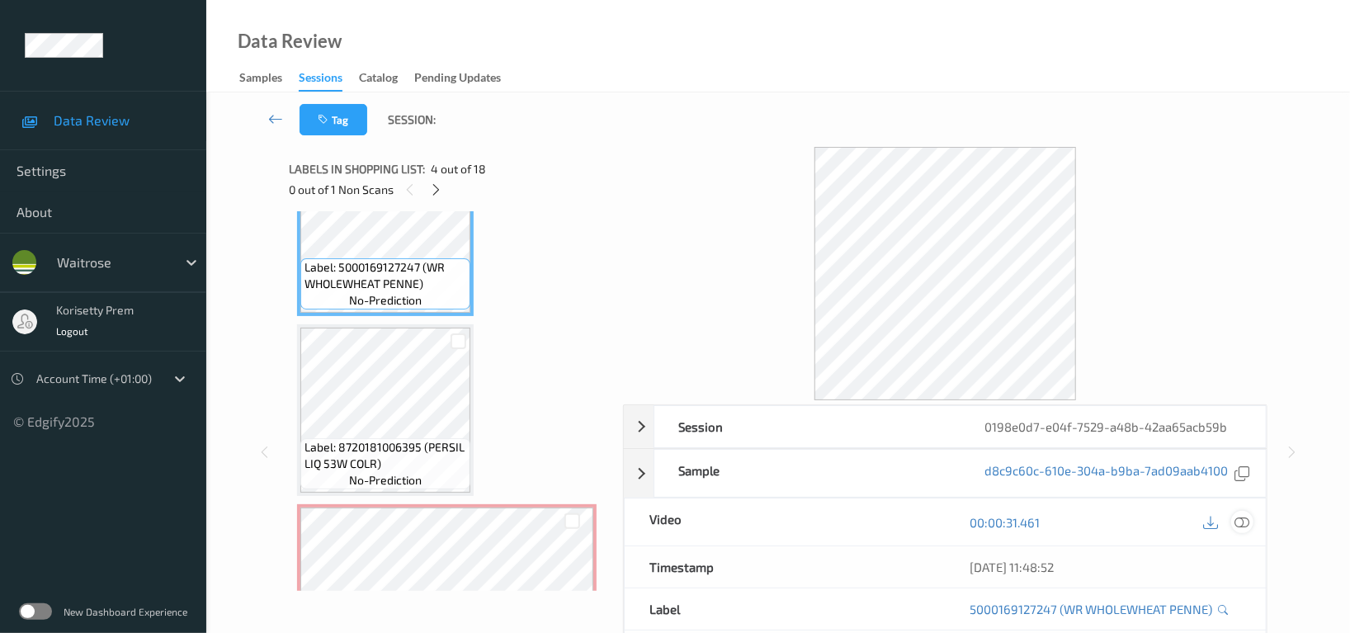
click at [1237, 516] on icon at bounding box center [1241, 522] width 15 height 15
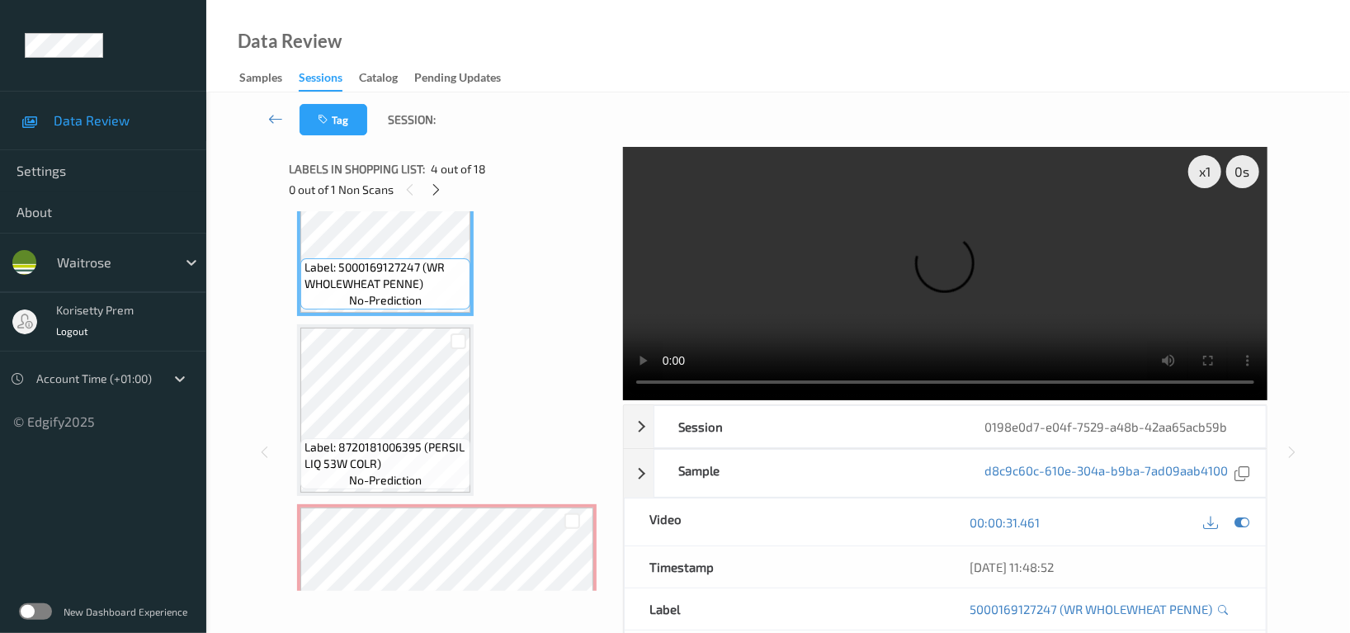
click at [873, 276] on video at bounding box center [945, 273] width 644 height 253
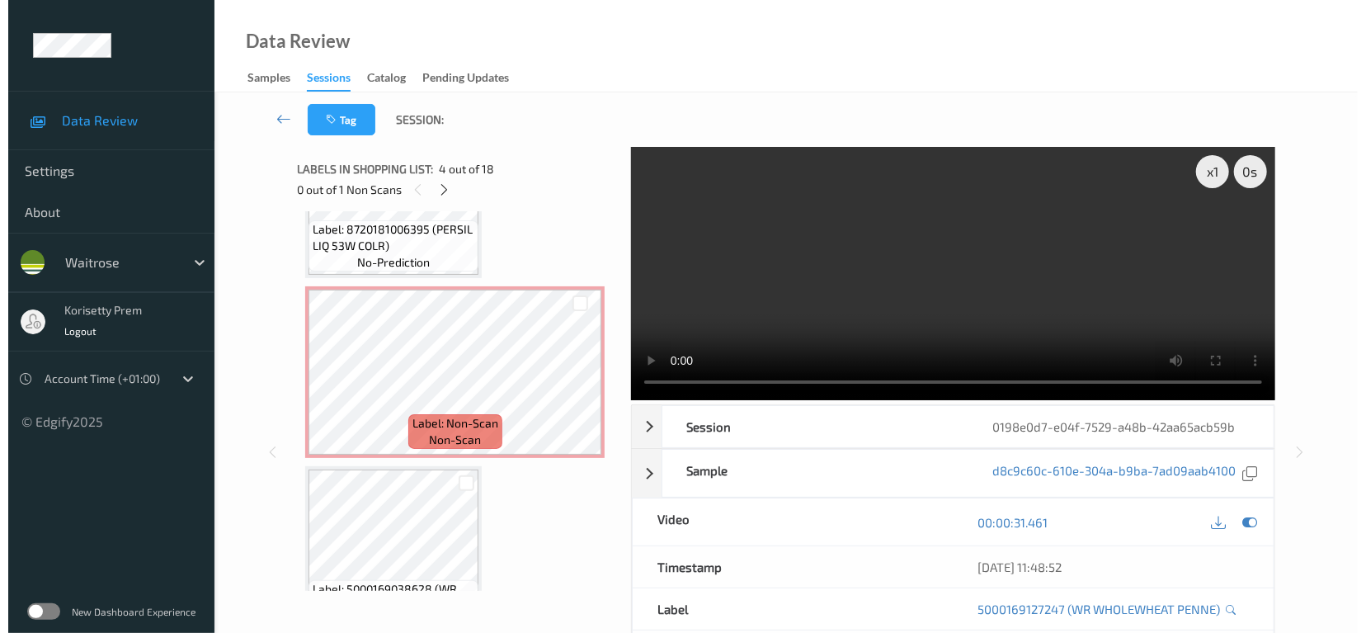
scroll to position [835, 0]
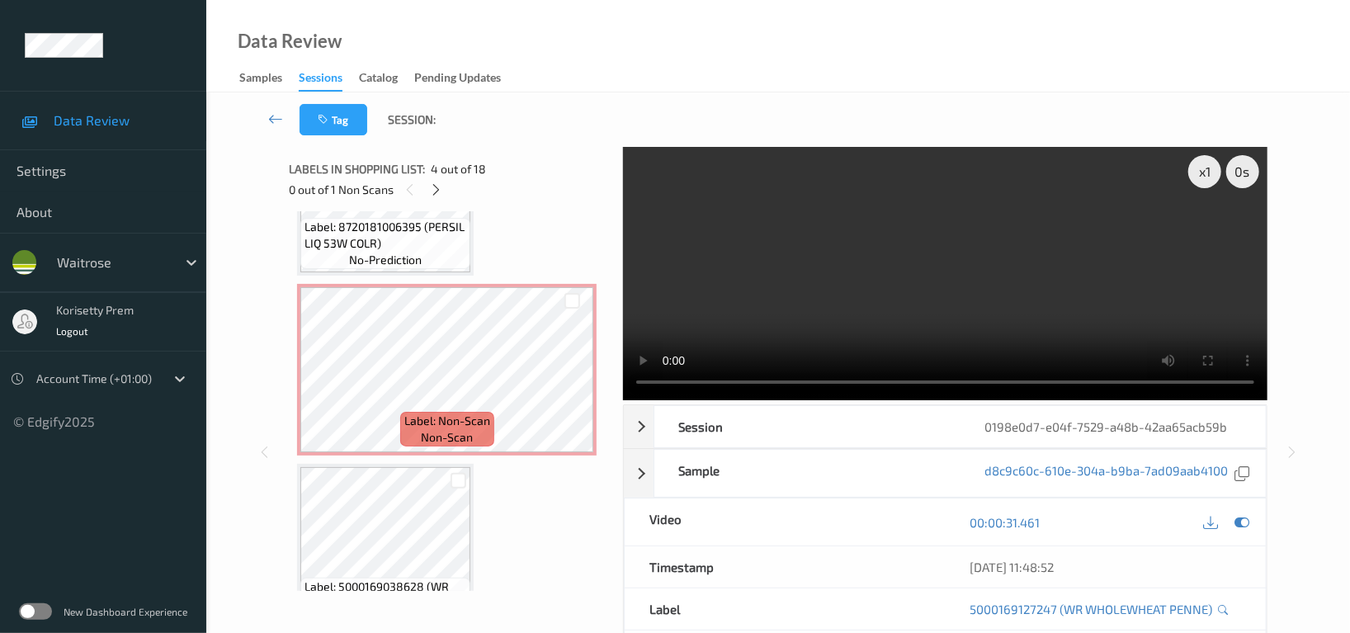
click at [873, 301] on video at bounding box center [945, 273] width 644 height 253
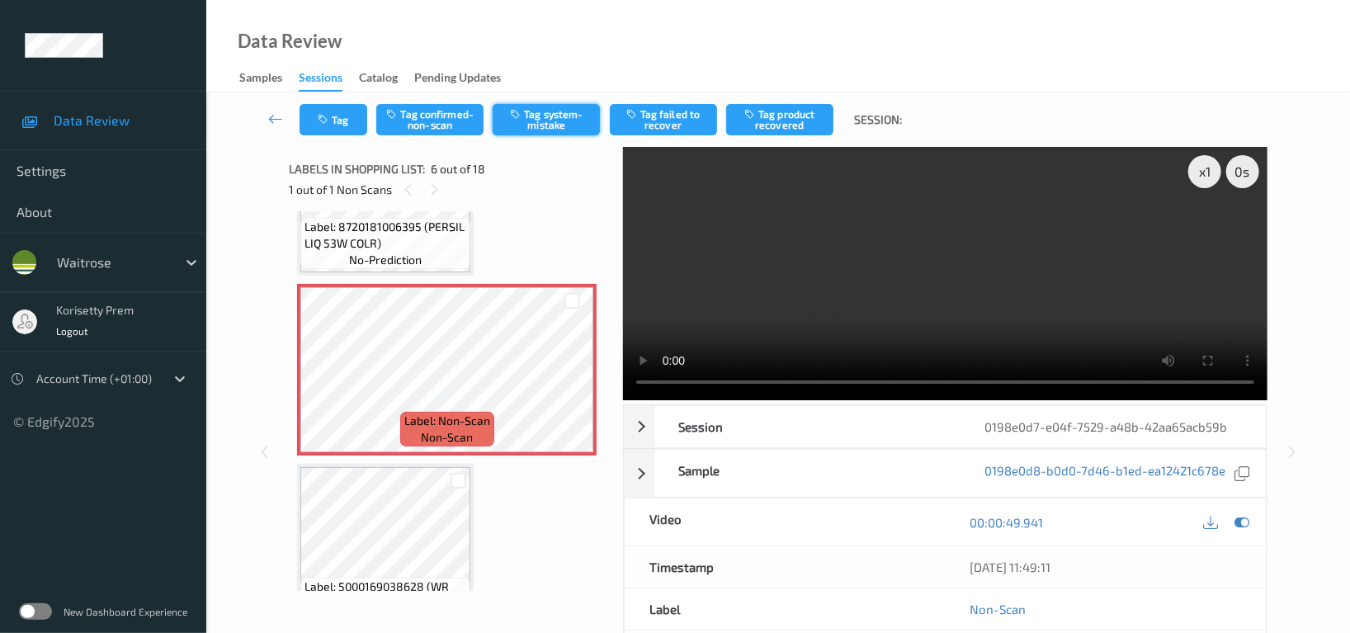
click at [529, 106] on button "Tag system-mistake" at bounding box center [545, 119] width 107 height 31
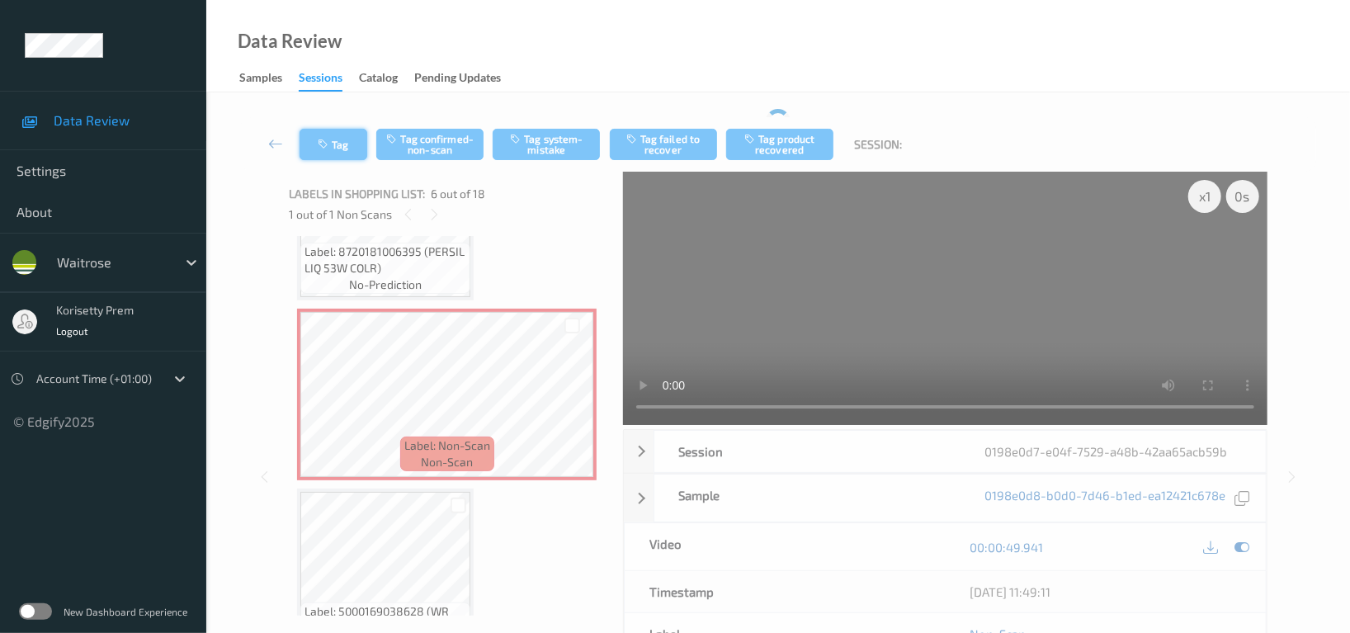
click at [332, 118] on div "Tag Tag confirmed-non-scan Tag system-mistake Tag failed to recover Tag product…" at bounding box center [778, 144] width 1076 height 54
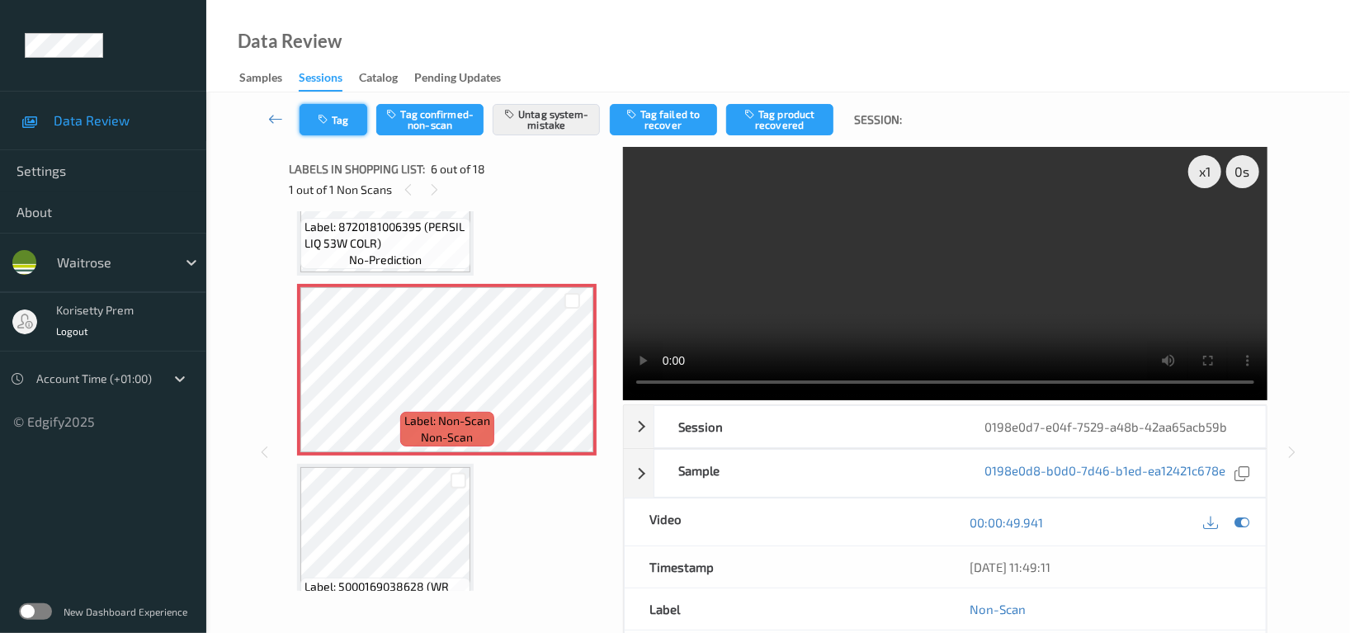
click at [364, 124] on button "Tag" at bounding box center [333, 119] width 68 height 31
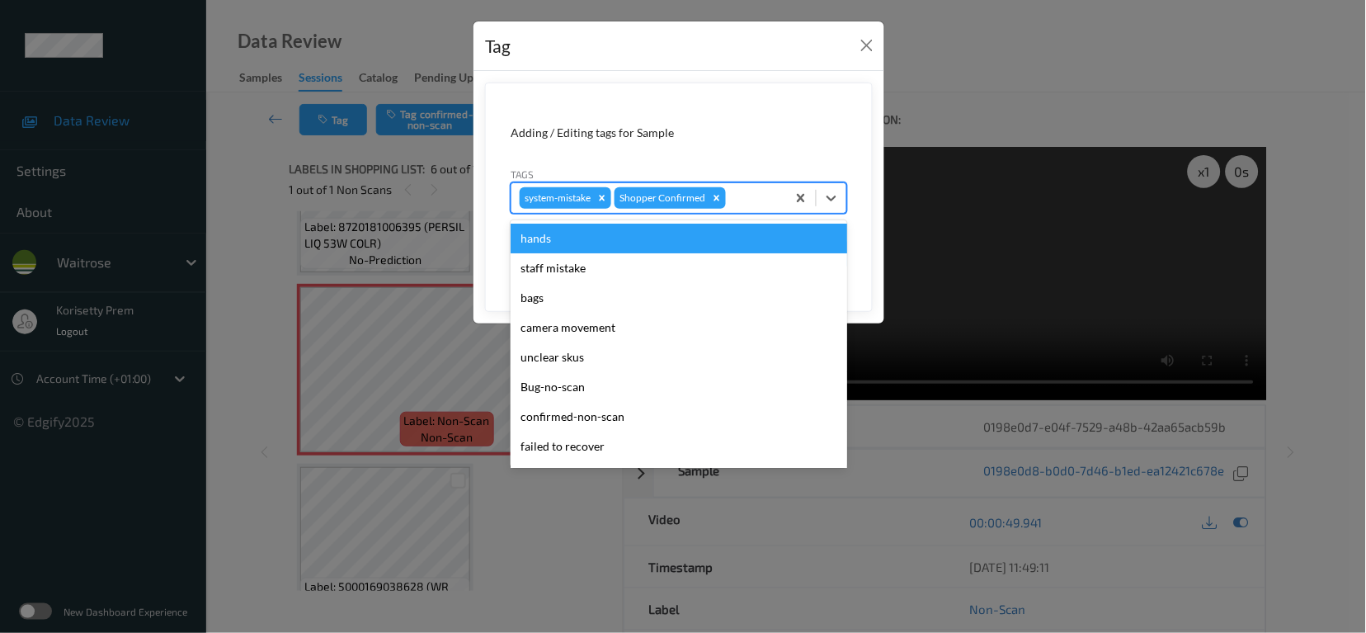
click at [781, 205] on div "system-mistake Shopper Confirmed" at bounding box center [648, 198] width 275 height 28
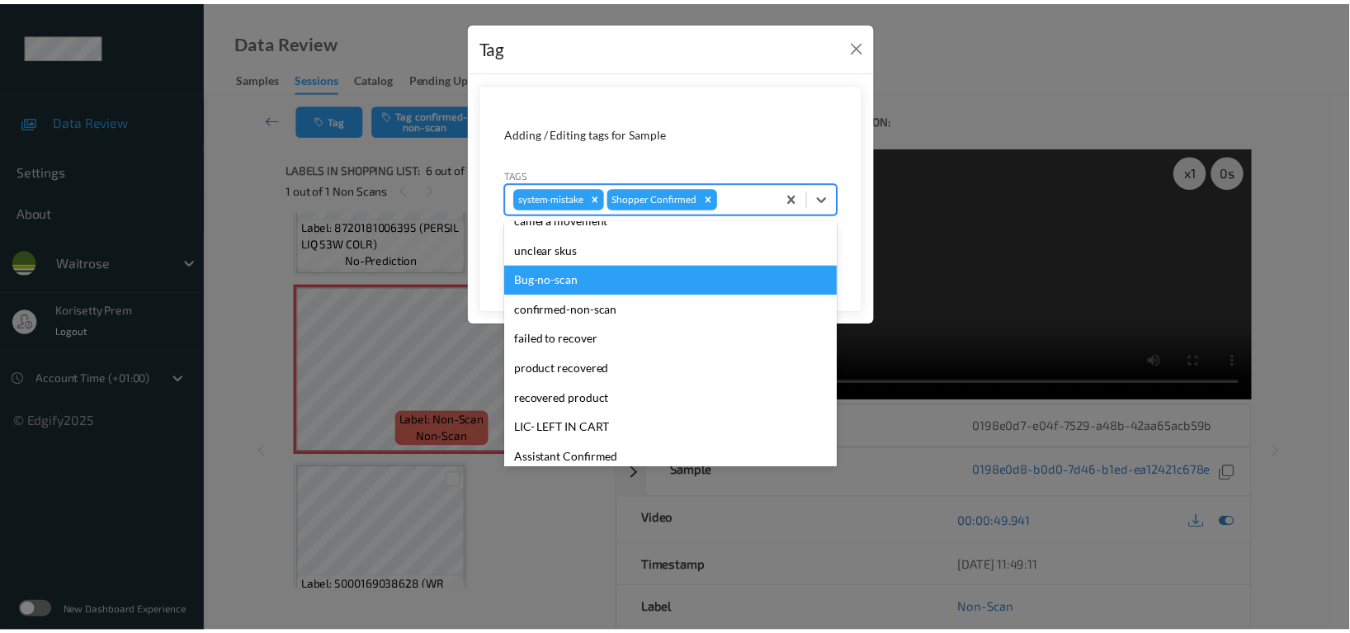
scroll to position [351, 0]
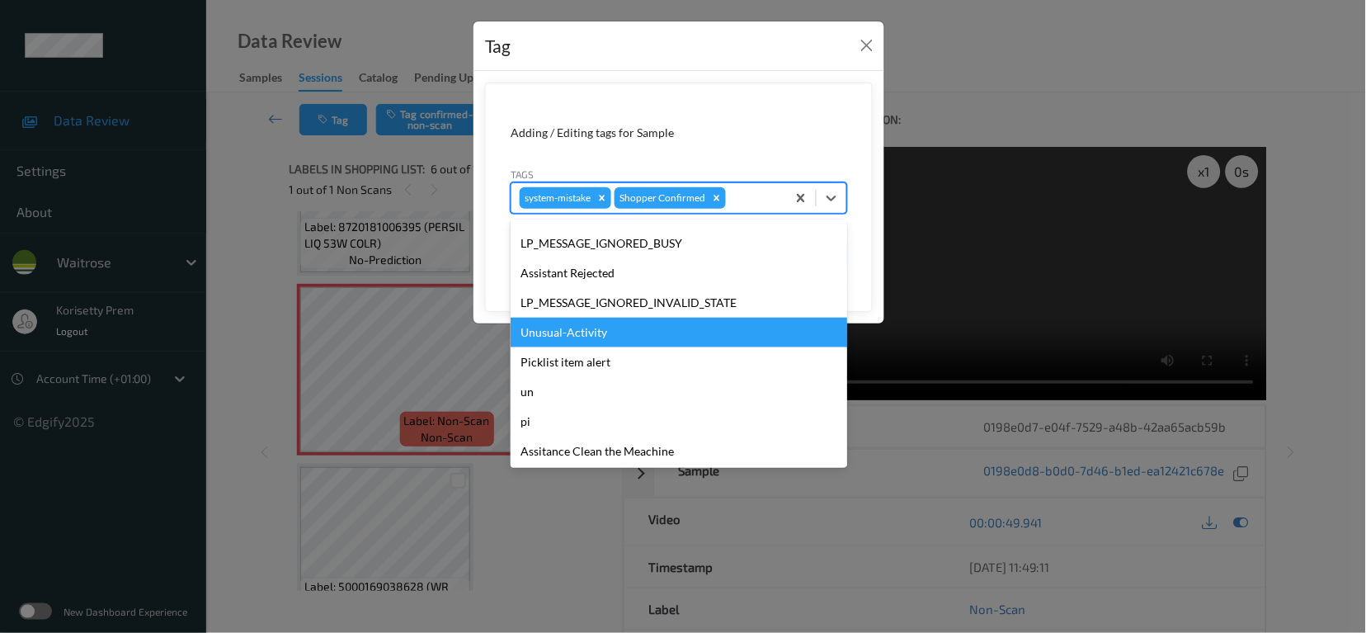
click at [586, 329] on div "Unusual-Activity" at bounding box center [679, 333] width 337 height 30
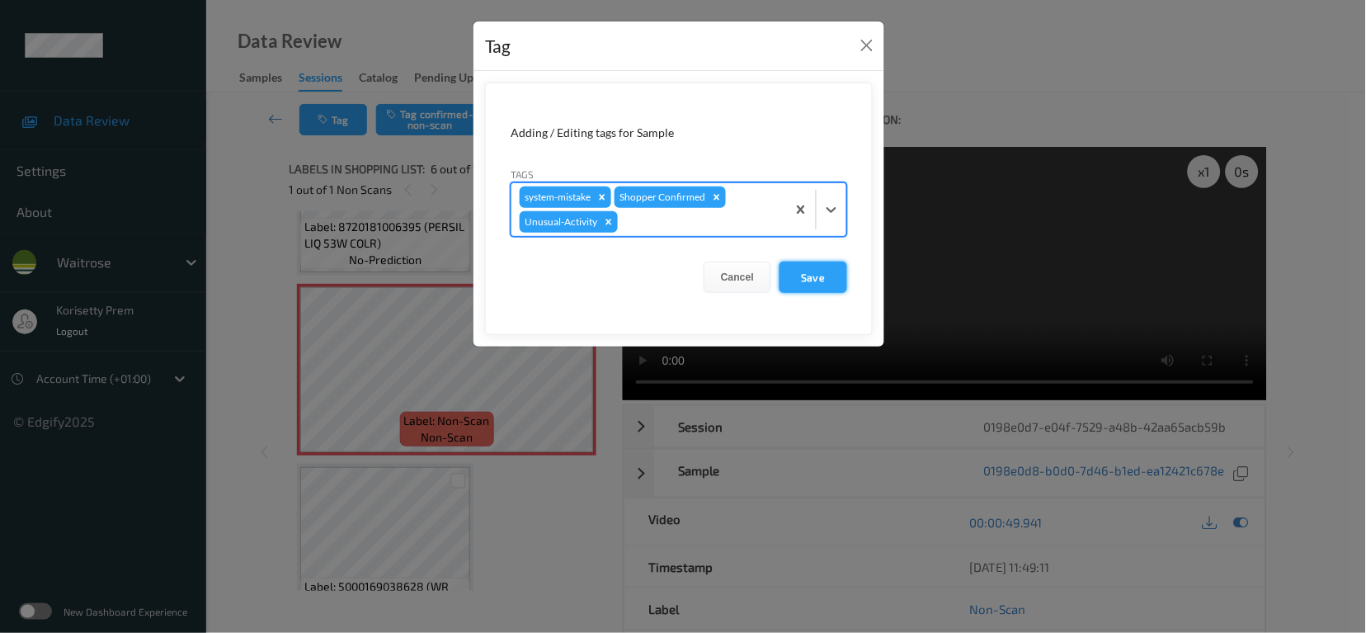
click at [812, 278] on button "Save" at bounding box center [814, 276] width 68 height 31
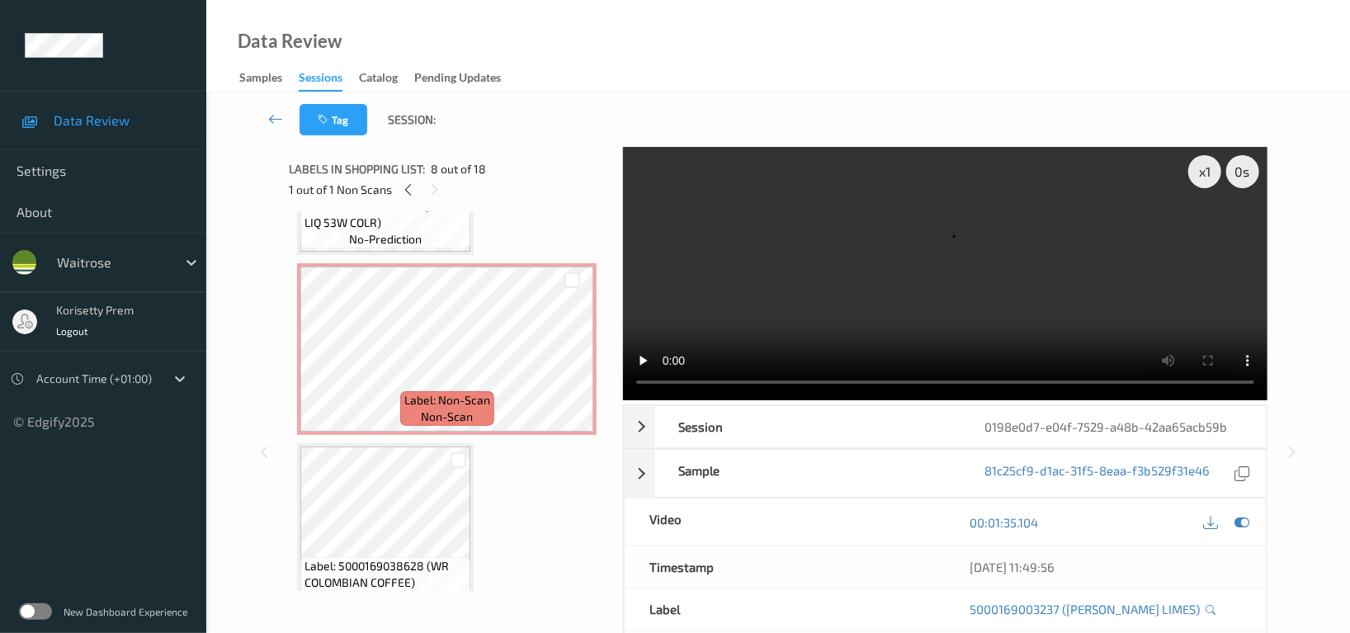
scroll to position [615, 0]
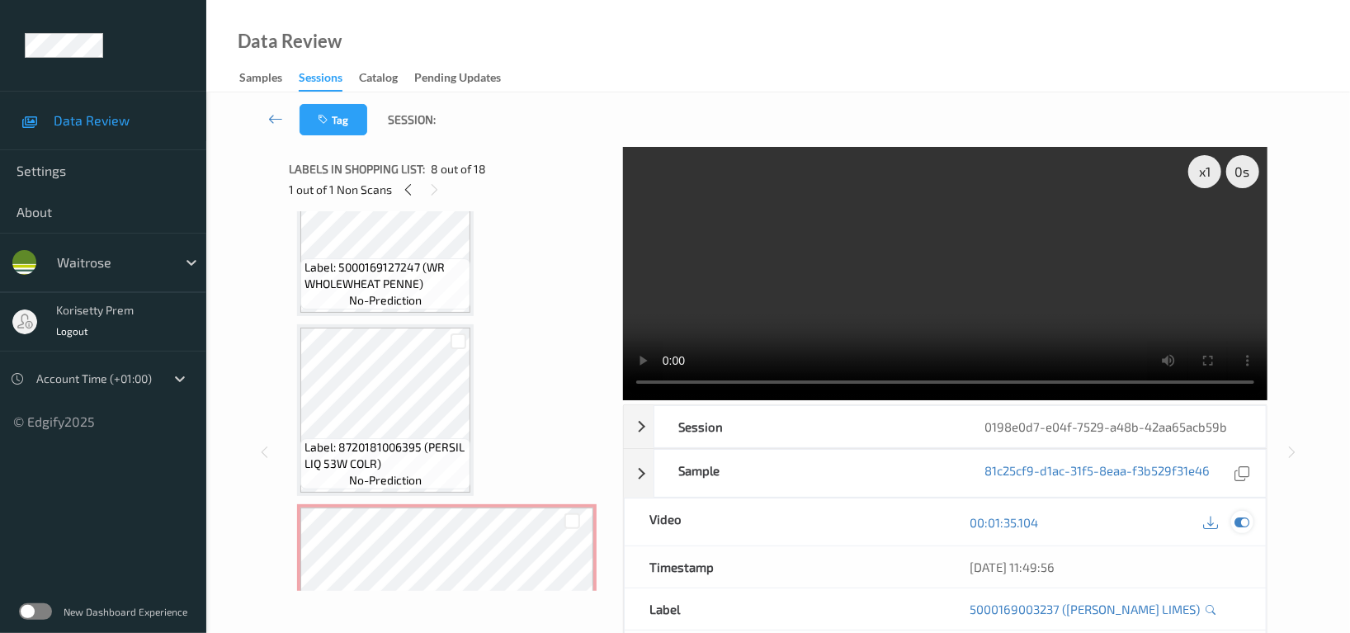
click at [1240, 515] on icon at bounding box center [1241, 522] width 15 height 15
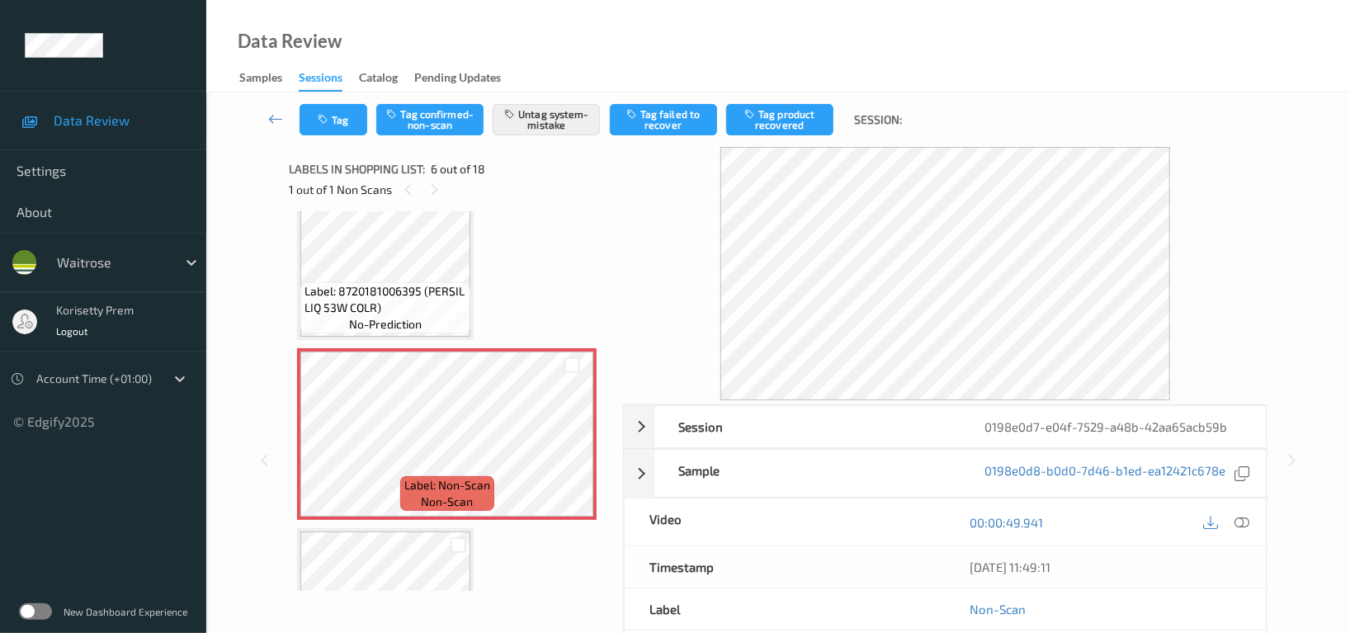
scroll to position [724, 0]
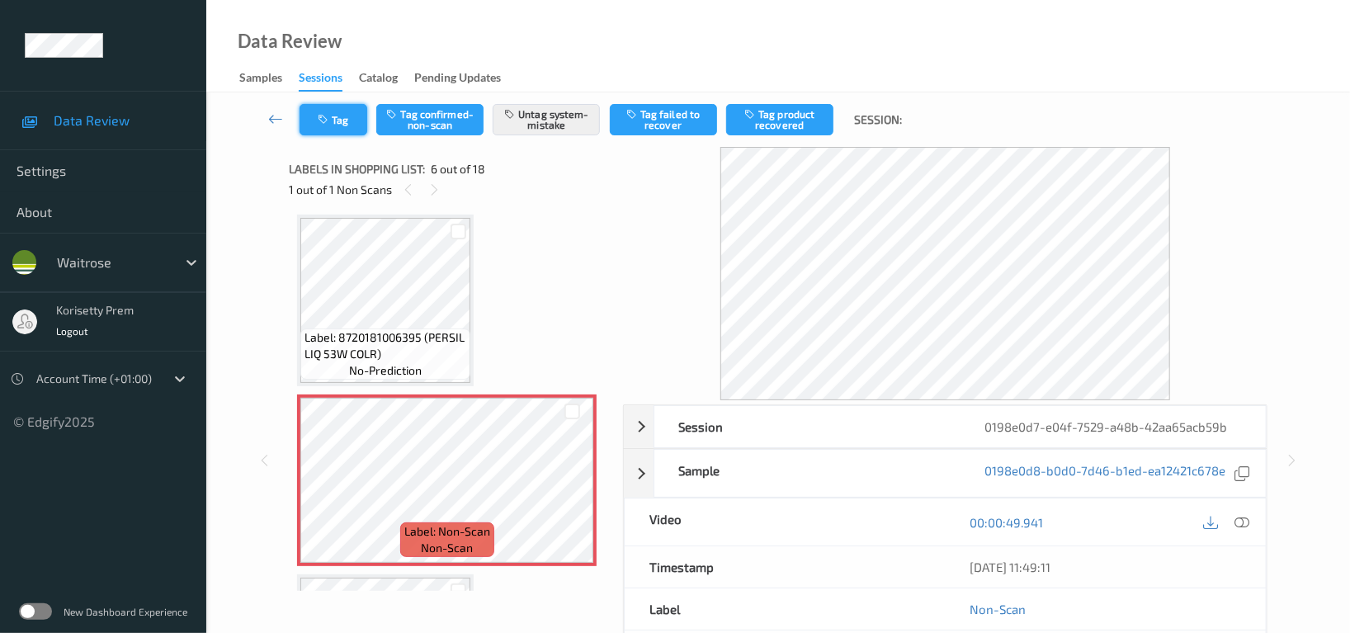
click at [351, 120] on button "Tag" at bounding box center [333, 119] width 68 height 31
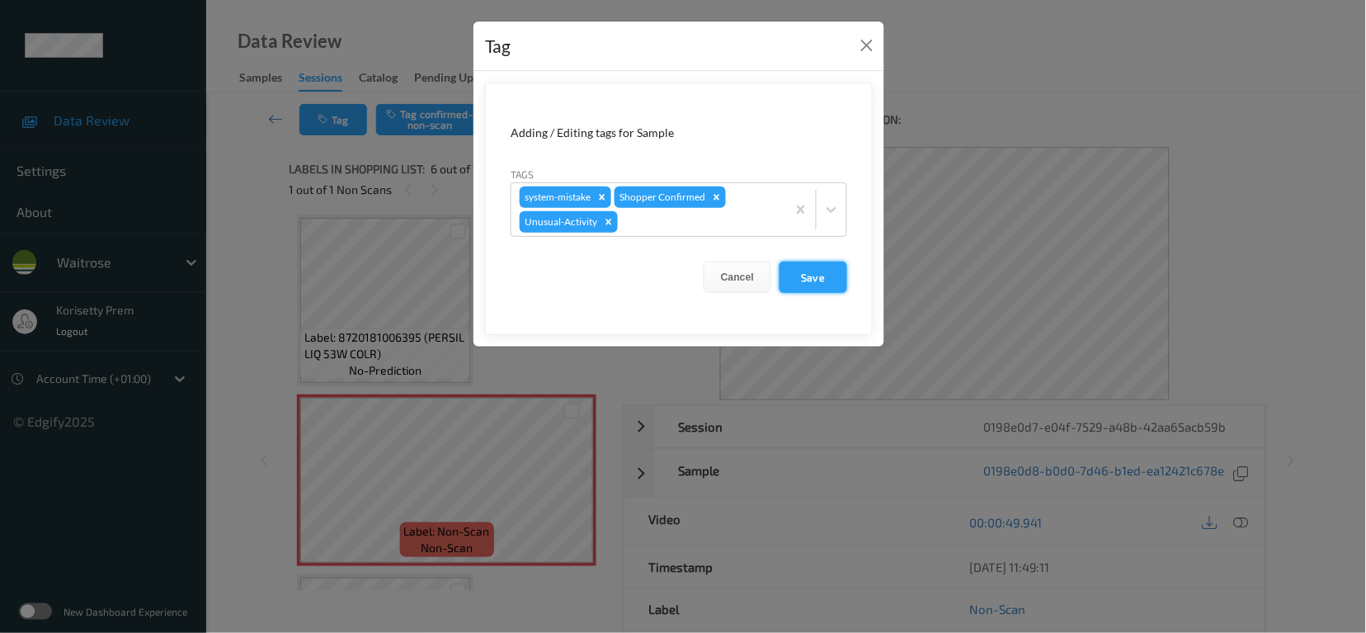
click at [797, 275] on button "Save" at bounding box center [814, 276] width 68 height 31
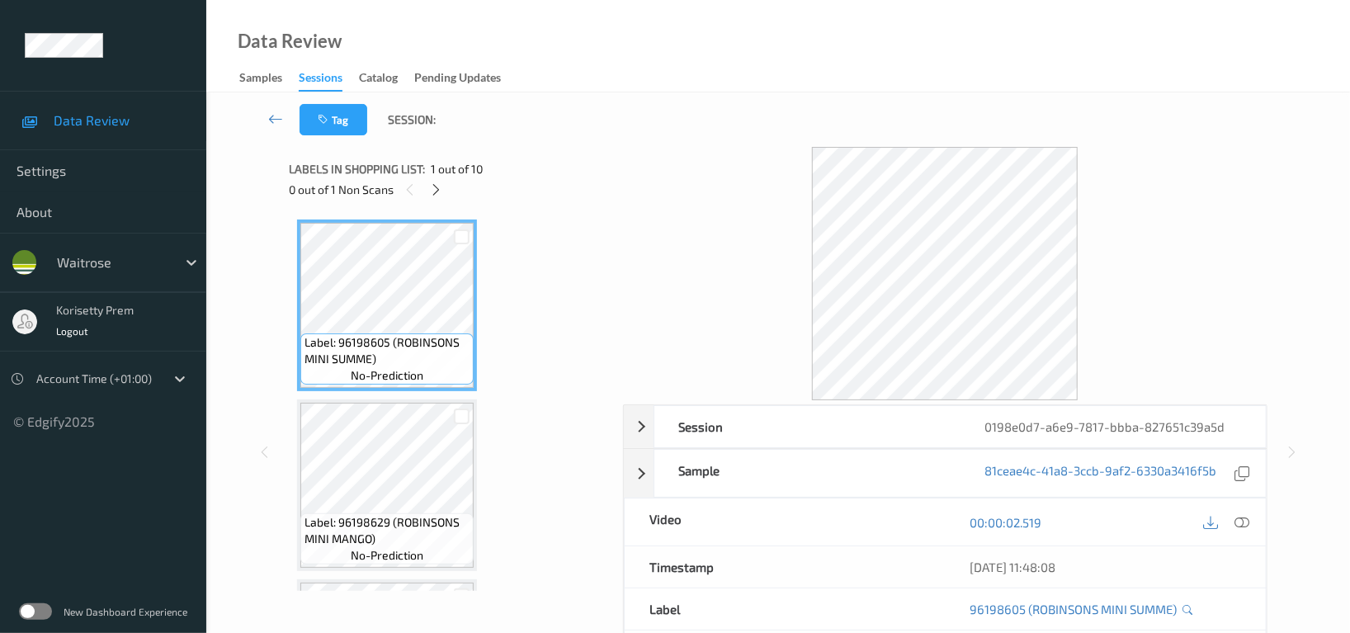
click at [869, 59] on div "Data Review Samples Sessions Catalog Pending Updates" at bounding box center [777, 46] width 1143 height 92
click at [593, 119] on div "Tag Session:" at bounding box center [778, 119] width 1076 height 54
click at [439, 188] on icon at bounding box center [437, 189] width 14 height 15
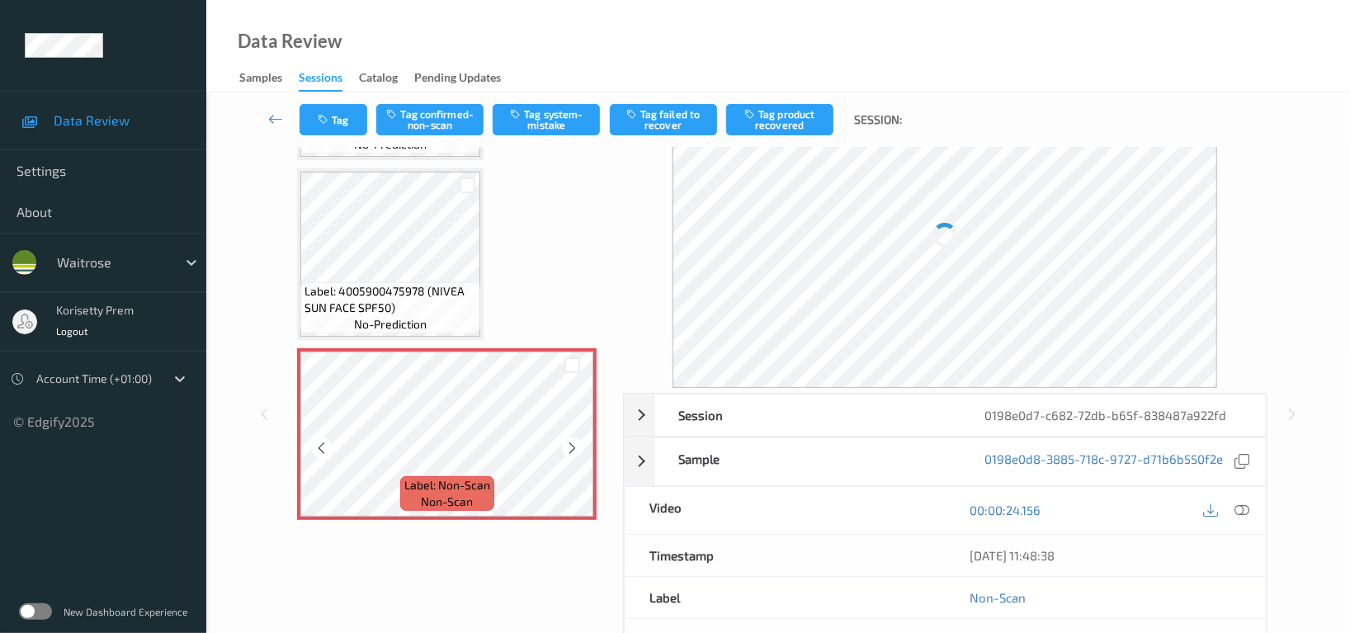
scroll to position [110, 0]
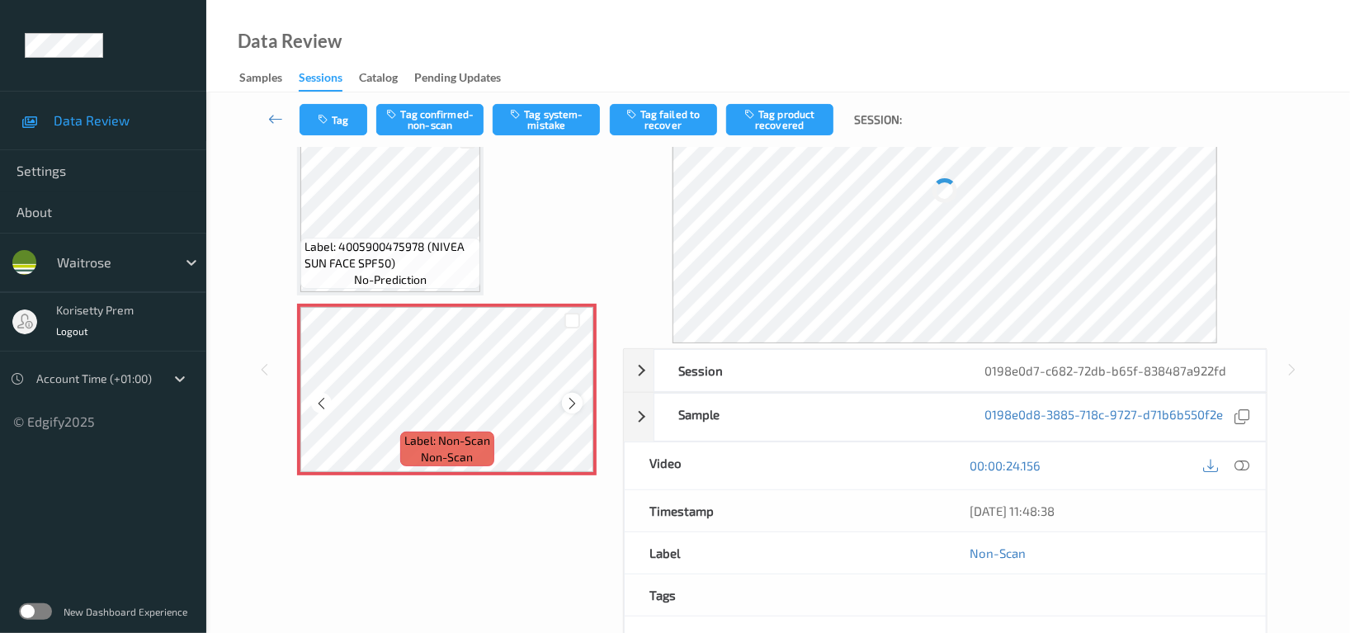
click at [568, 400] on icon at bounding box center [572, 403] width 14 height 15
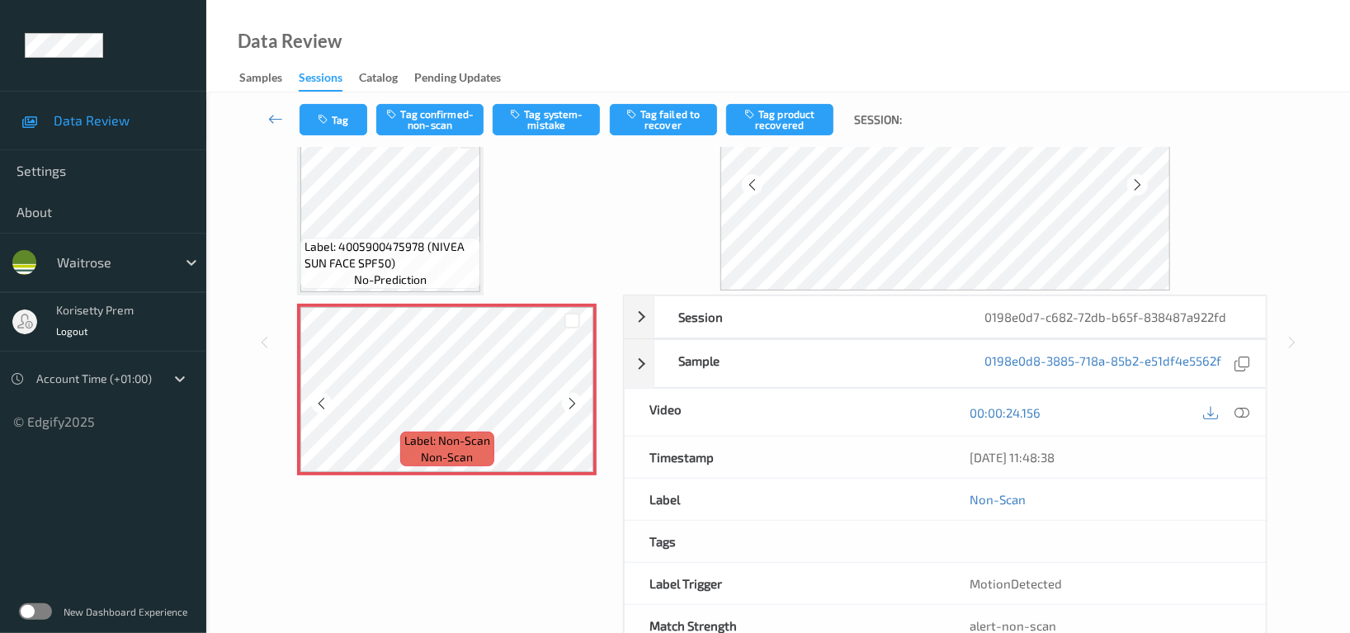
click at [568, 400] on icon at bounding box center [572, 403] width 14 height 15
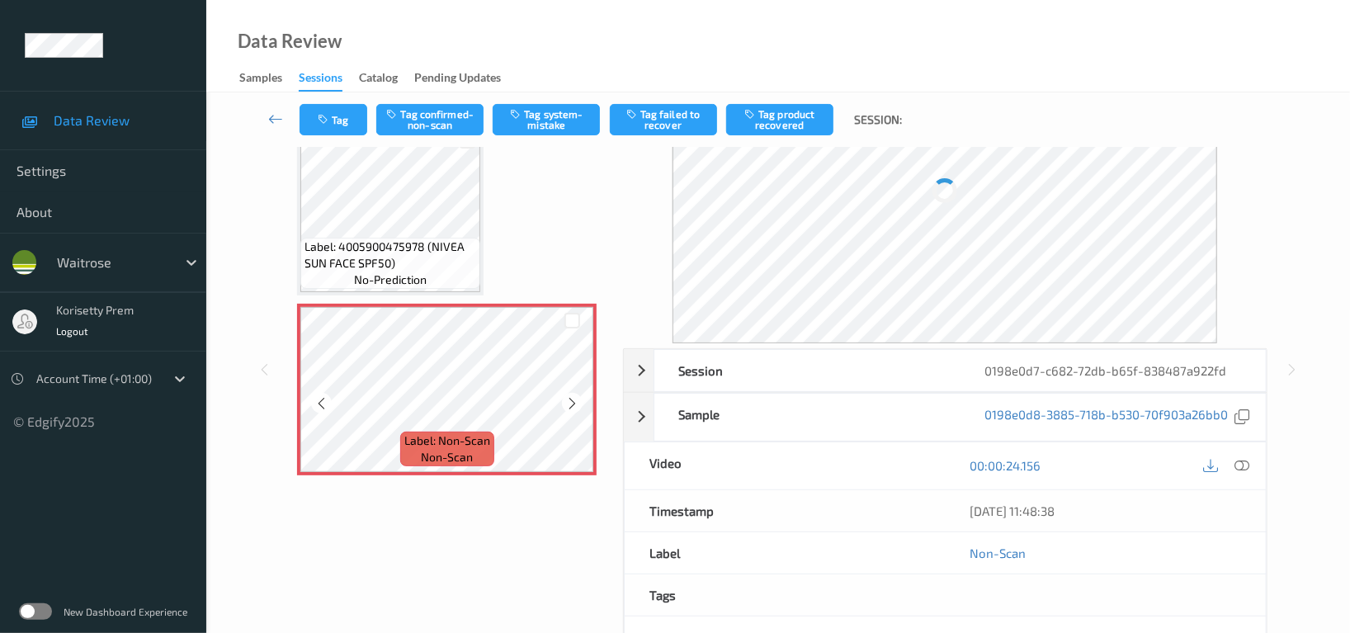
click at [568, 400] on icon at bounding box center [572, 403] width 14 height 15
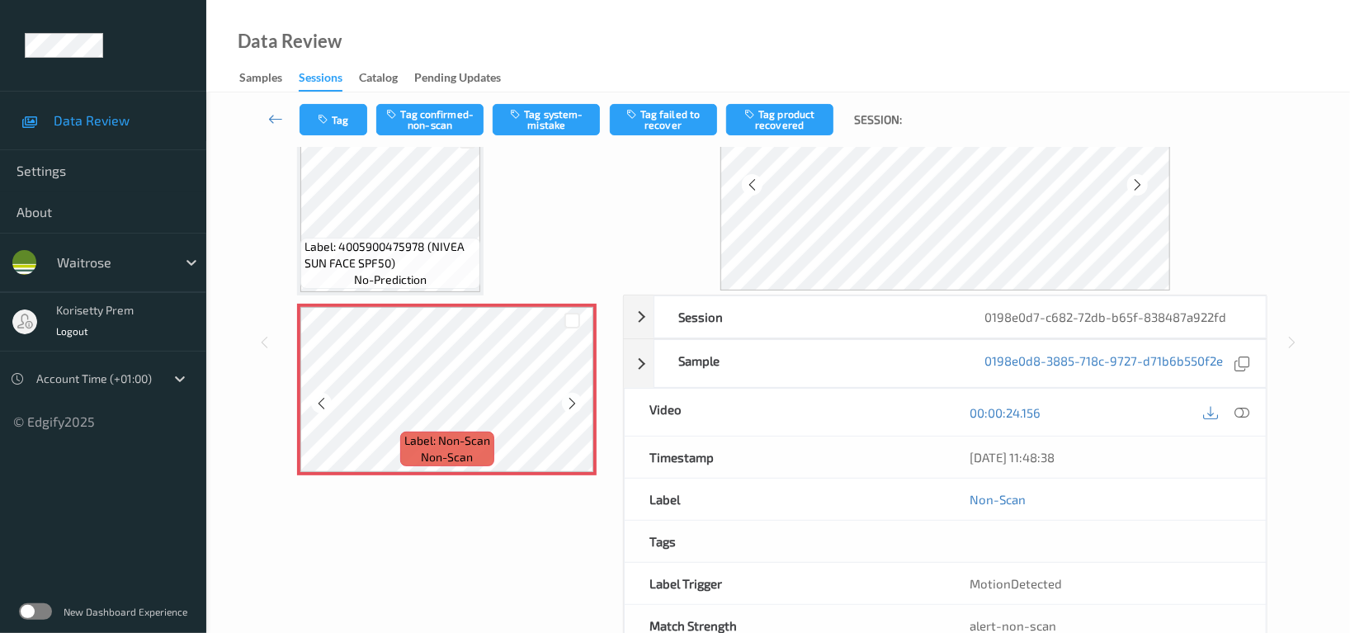
click at [568, 400] on icon at bounding box center [572, 403] width 14 height 15
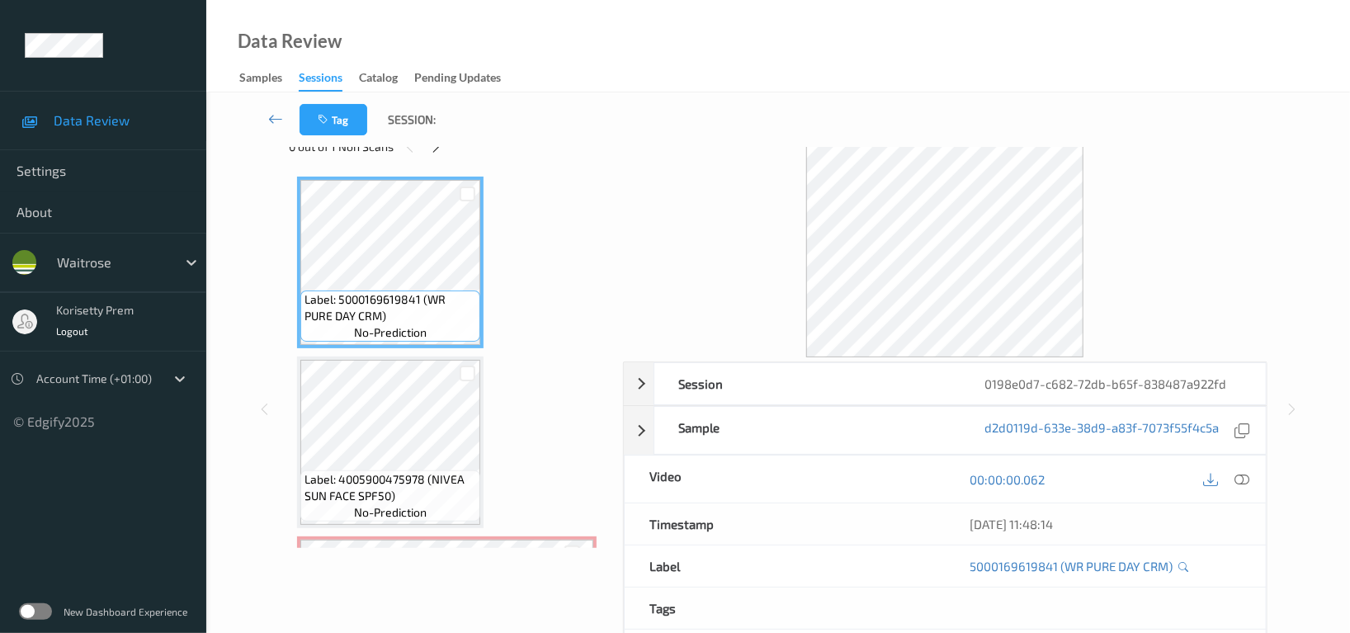
scroll to position [0, 0]
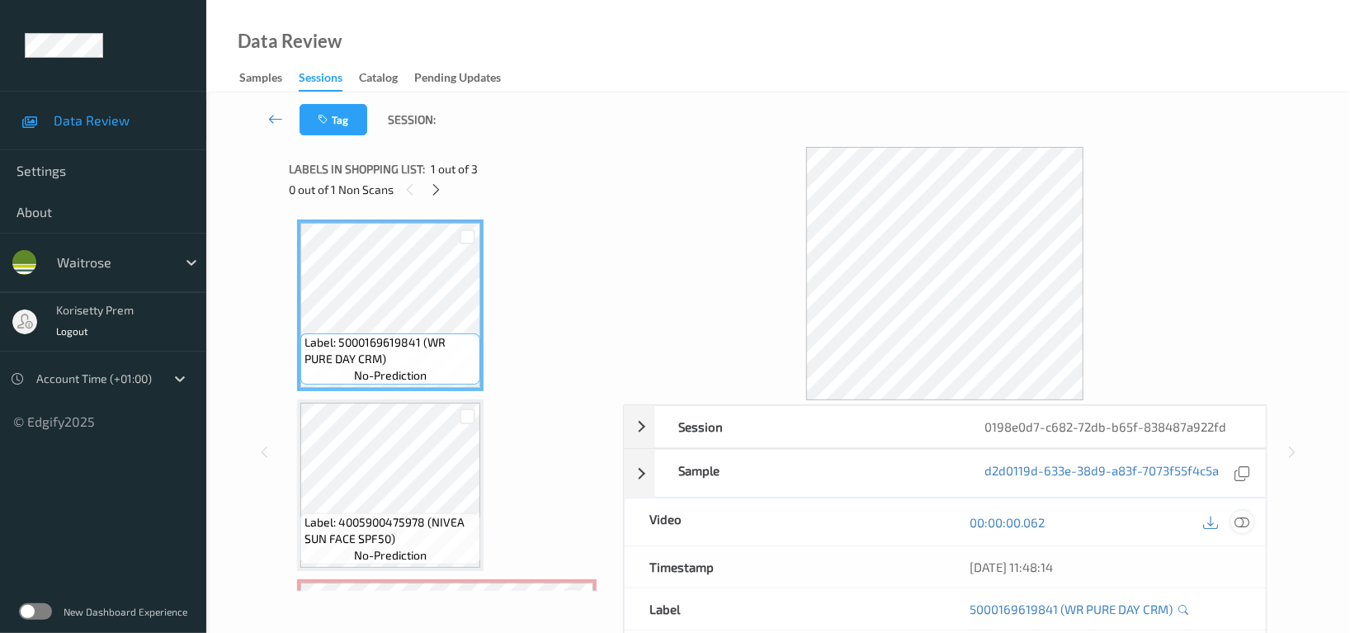
click at [1243, 525] on icon at bounding box center [1241, 522] width 15 height 15
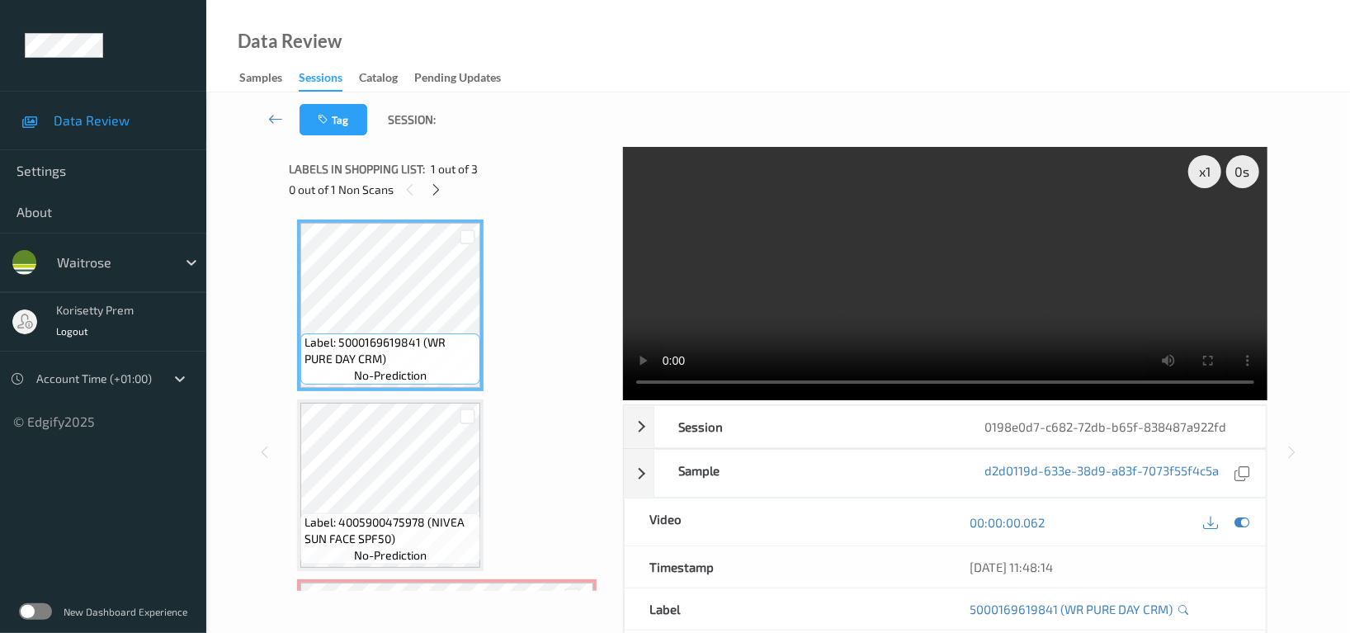
click at [1043, 242] on video at bounding box center [945, 273] width 644 height 253
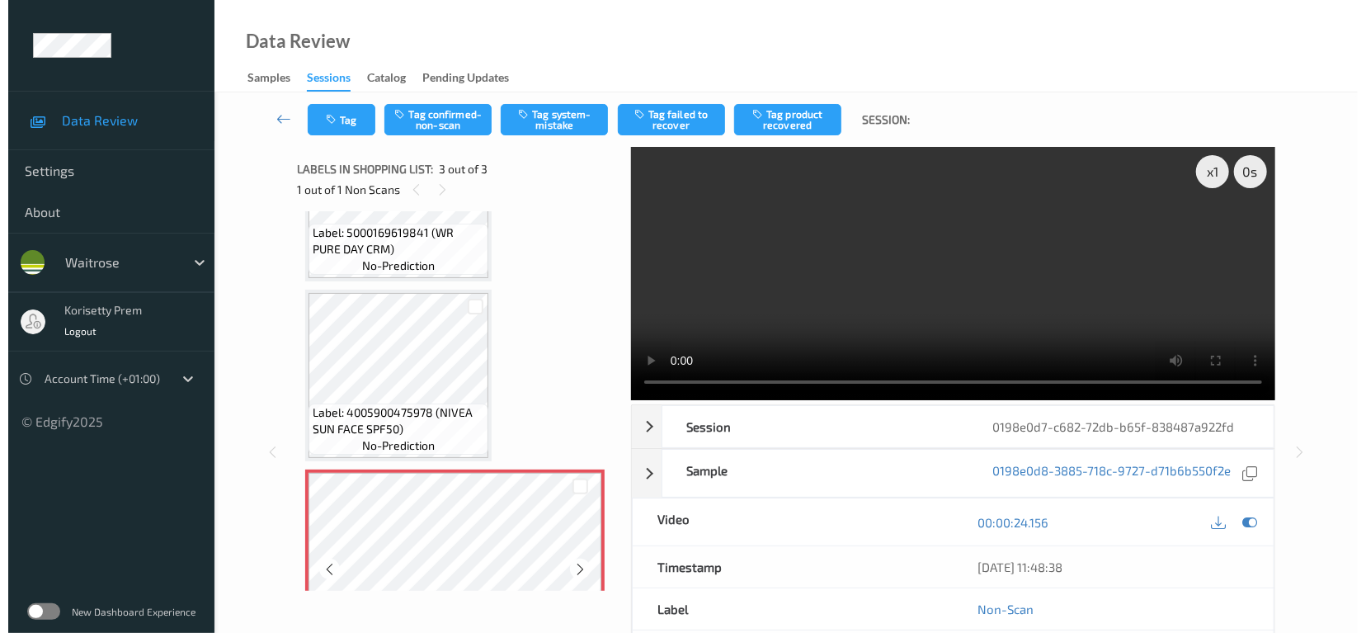
scroll to position [166, 0]
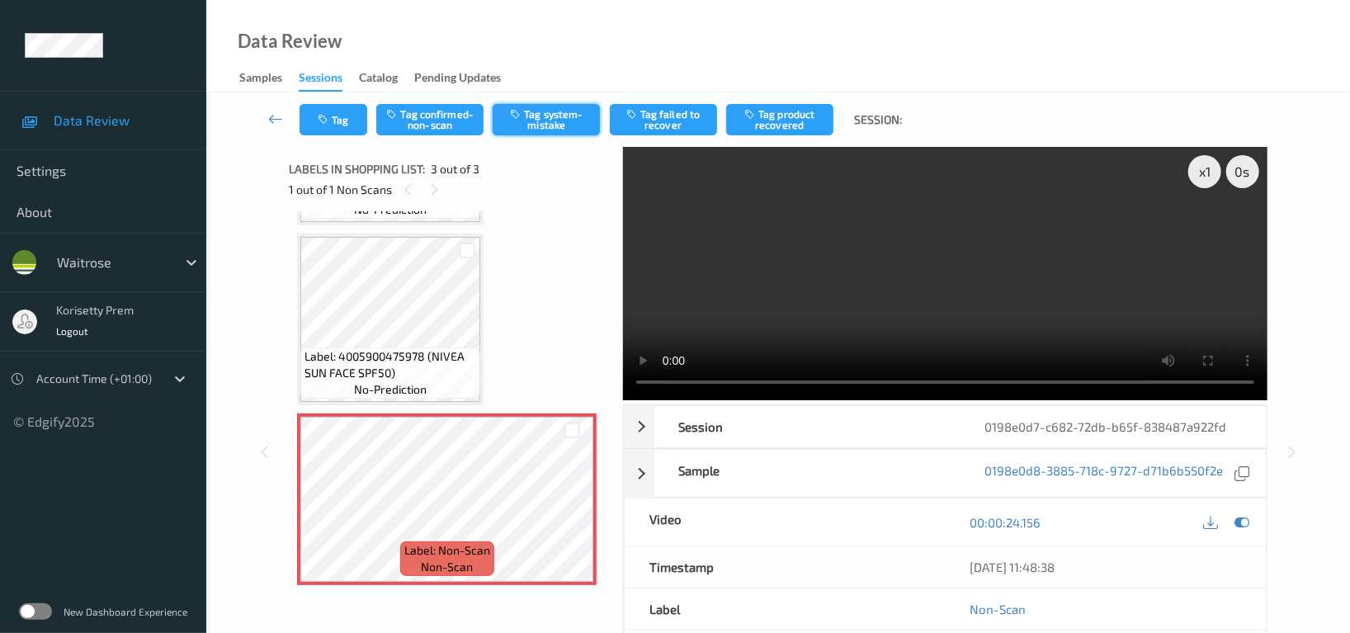
click at [530, 125] on button "Tag system-mistake" at bounding box center [545, 119] width 107 height 31
click at [337, 121] on button "Tag" at bounding box center [333, 119] width 68 height 31
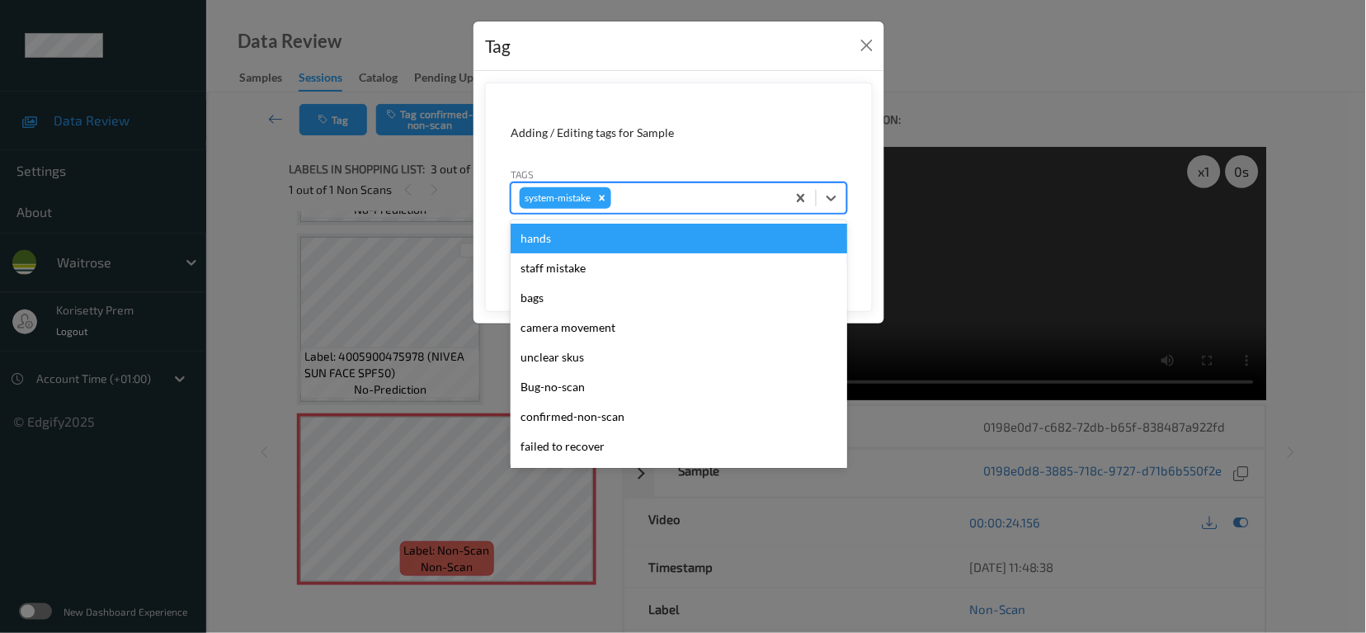
click at [682, 194] on div at bounding box center [696, 198] width 163 height 20
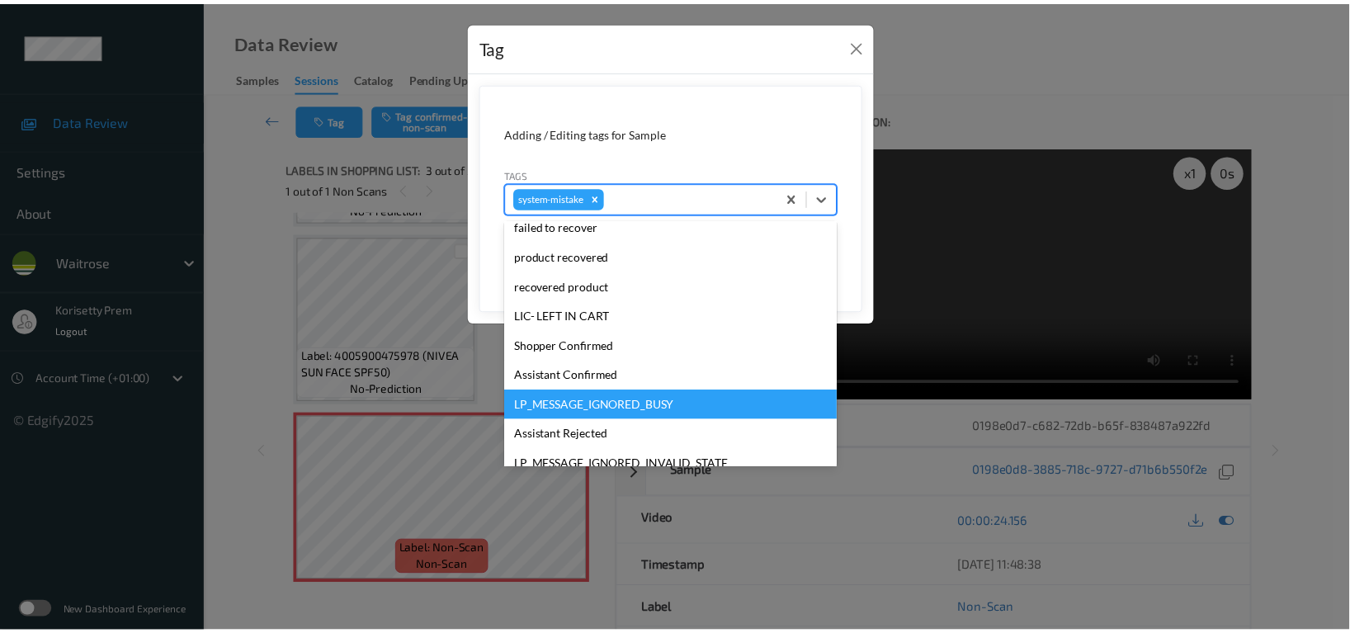
scroll to position [329, 0]
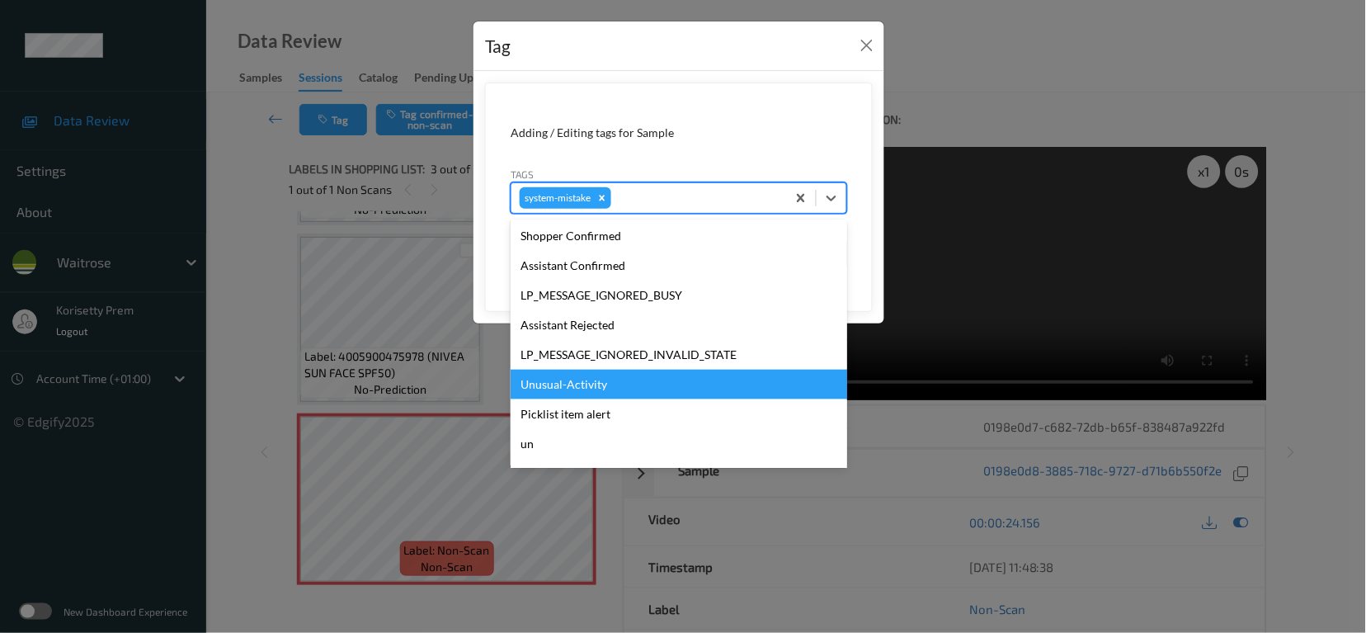
click at [587, 390] on div "Unusual-Activity" at bounding box center [679, 385] width 337 height 30
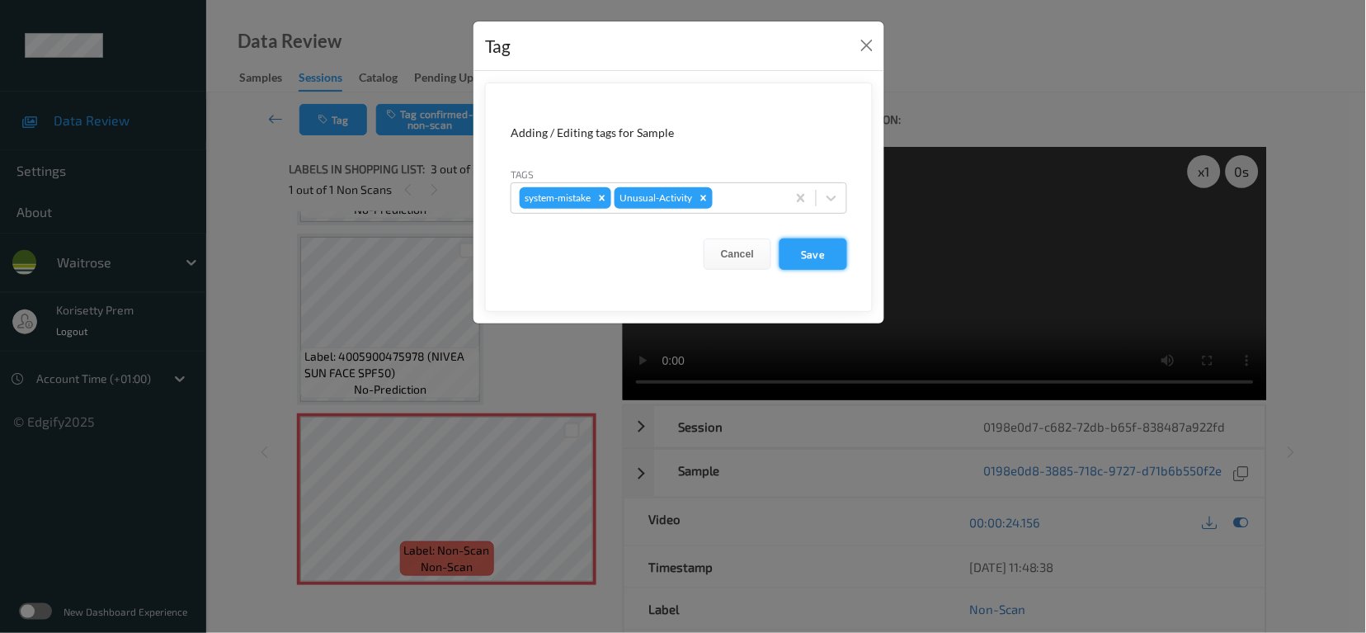
click at [832, 244] on button "Save" at bounding box center [814, 253] width 68 height 31
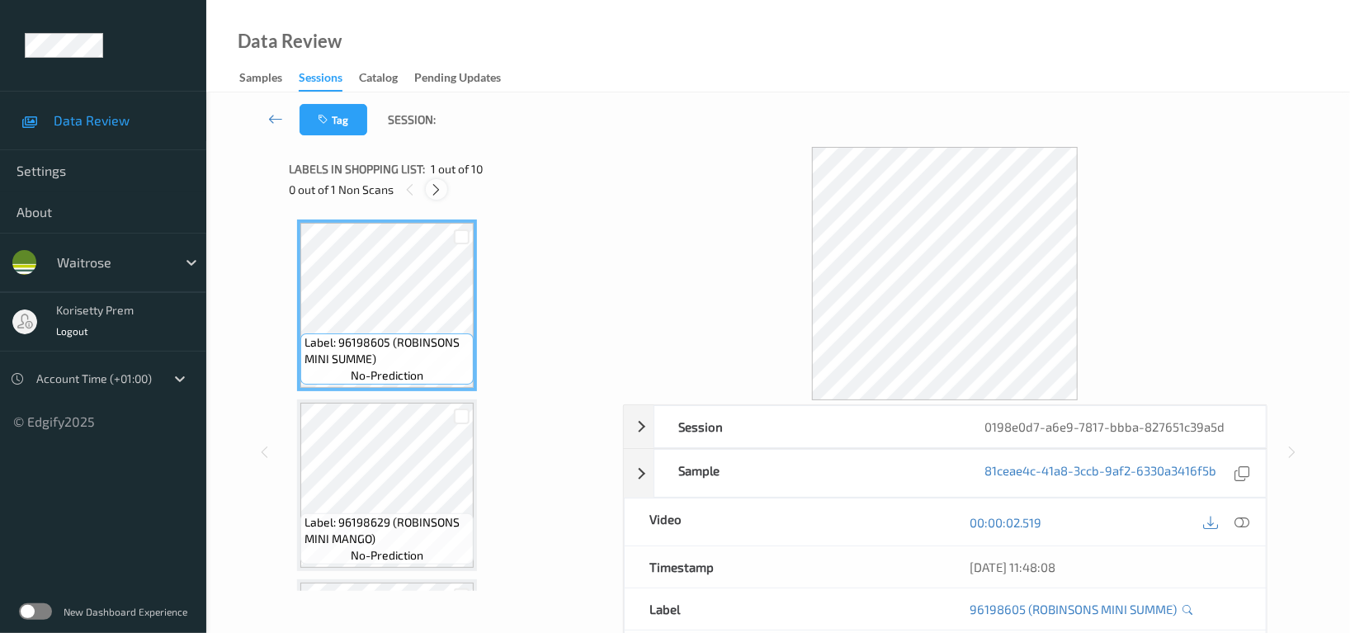
click at [440, 189] on icon at bounding box center [437, 189] width 14 height 15
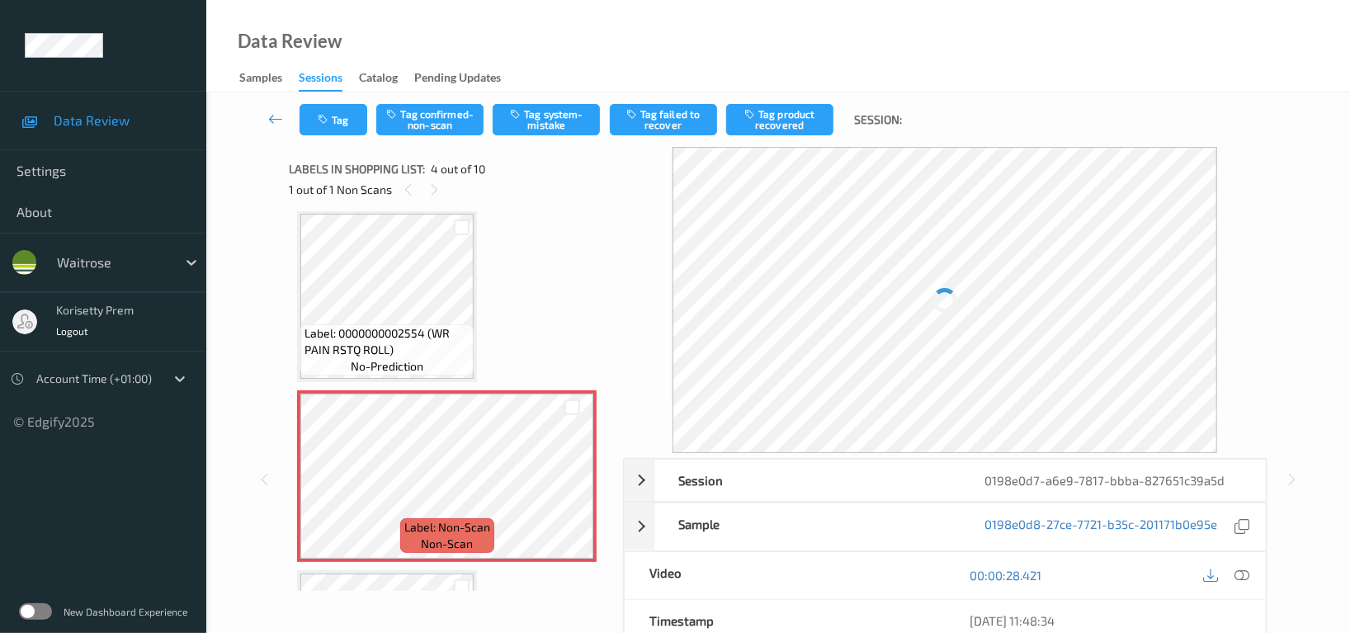
scroll to position [366, 0]
click at [571, 487] on icon at bounding box center [572, 492] width 14 height 15
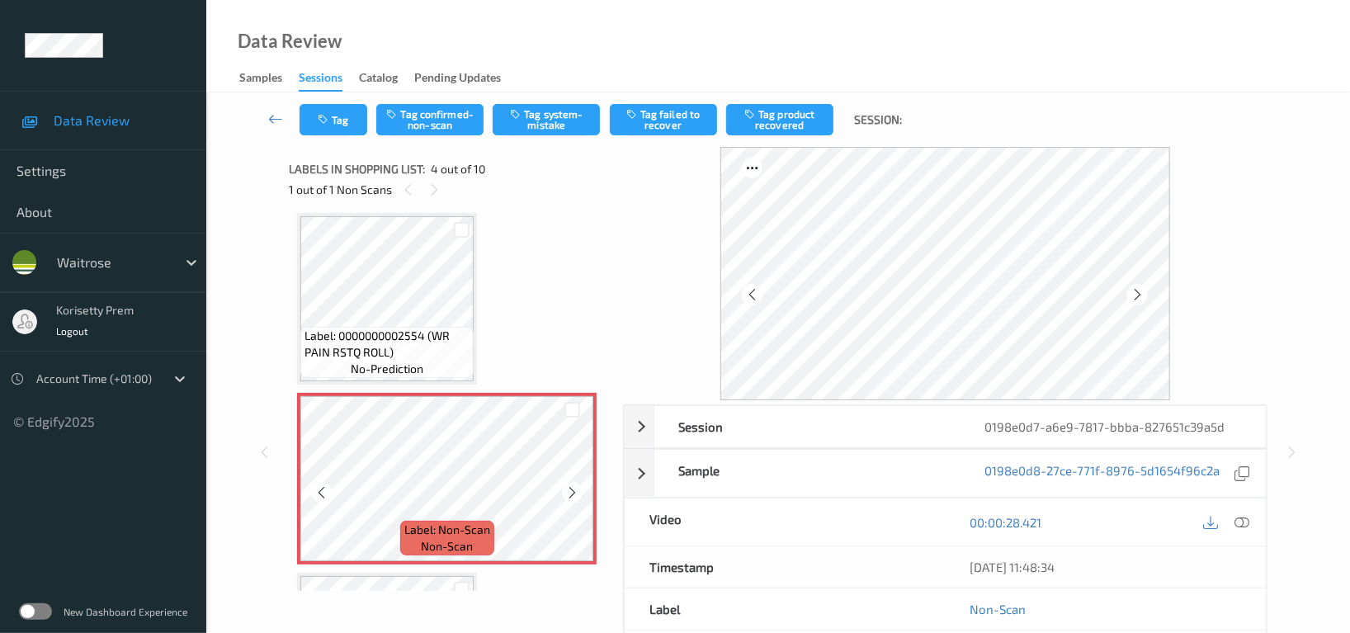
click at [571, 487] on icon at bounding box center [572, 492] width 14 height 15
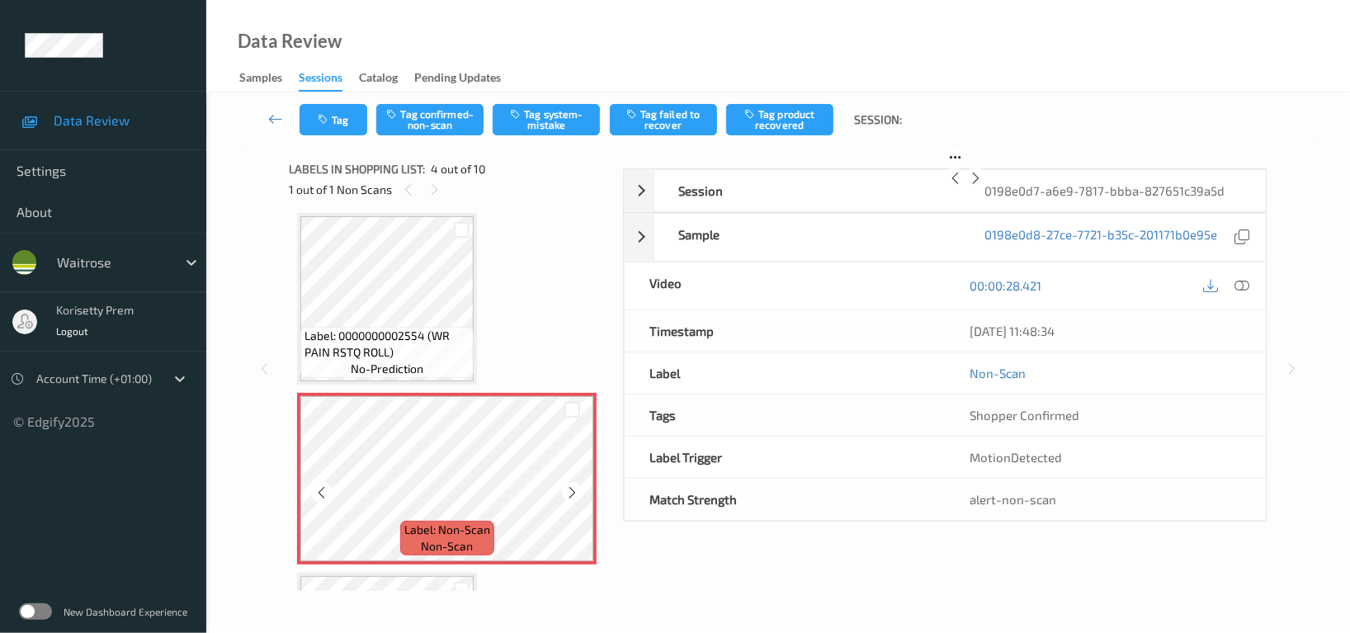
click at [571, 487] on icon at bounding box center [572, 492] width 14 height 15
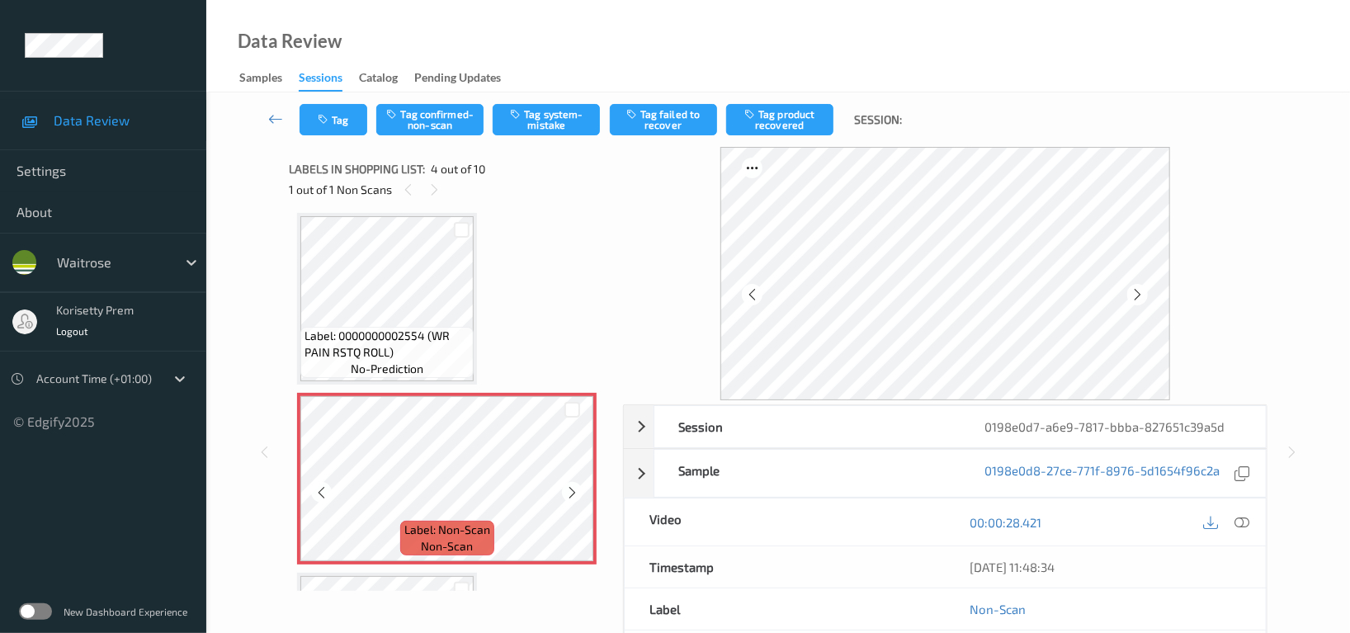
click at [571, 487] on icon at bounding box center [572, 492] width 14 height 15
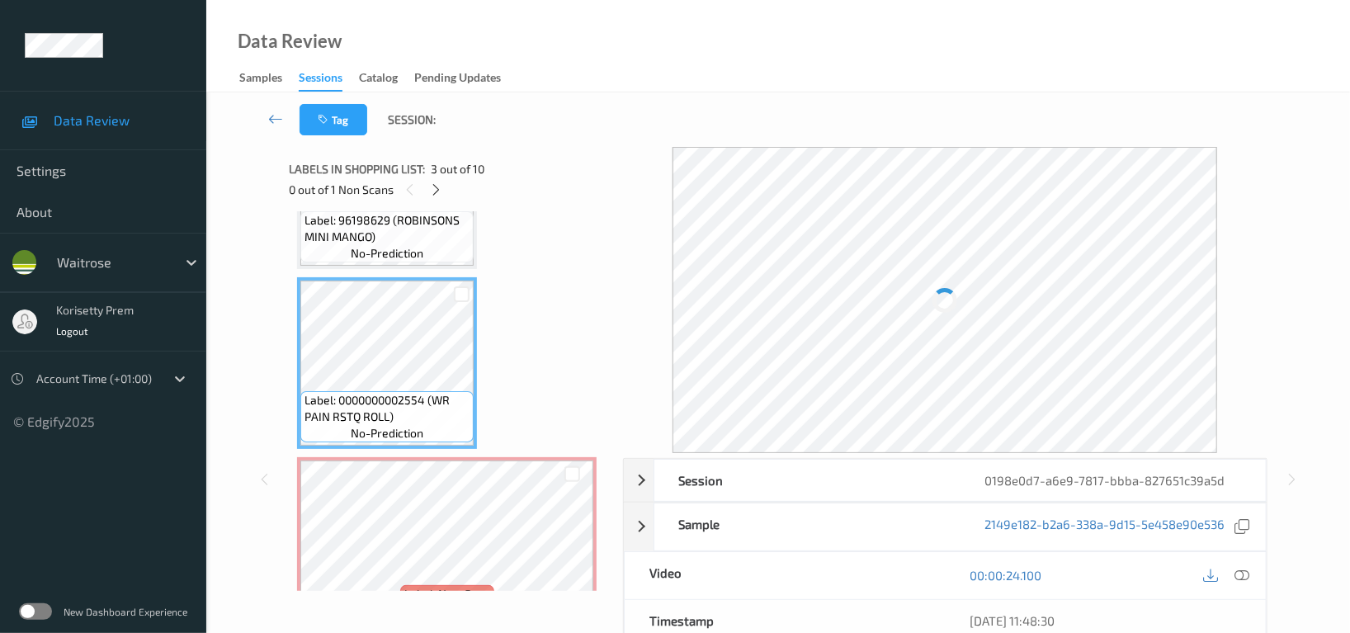
scroll to position [257, 0]
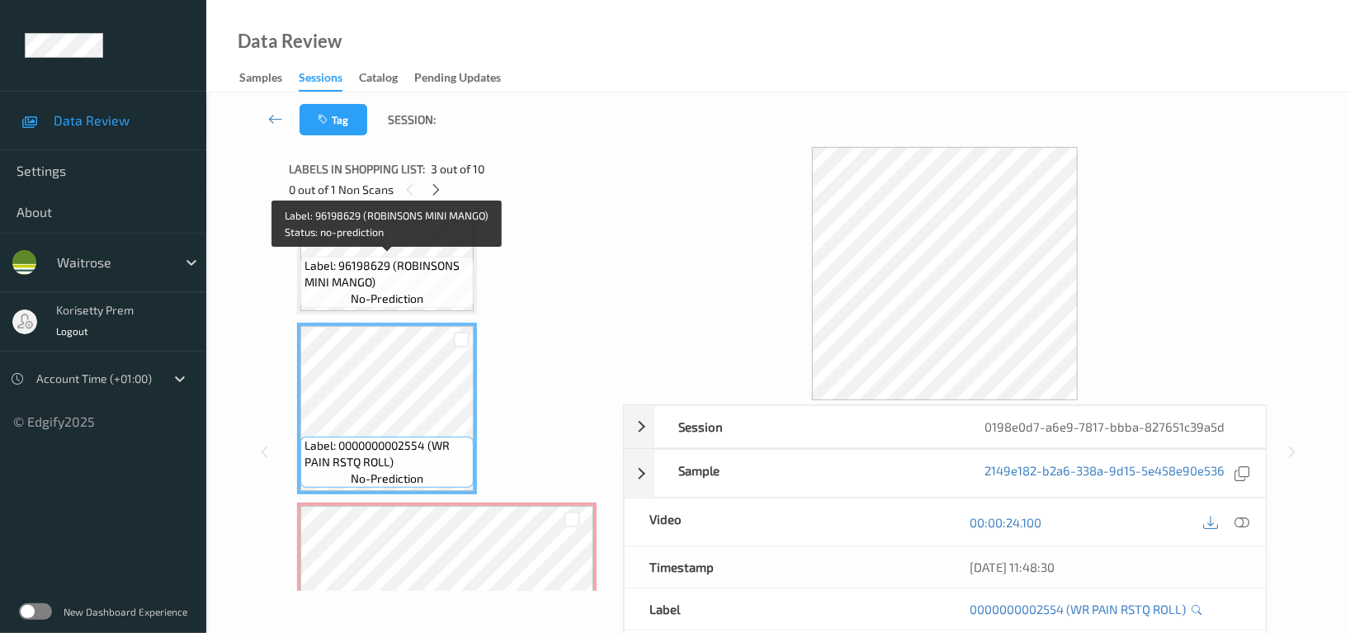
click at [393, 268] on span "Label: 96198629 (ROBINSONS MINI MANGO)" at bounding box center [386, 273] width 165 height 33
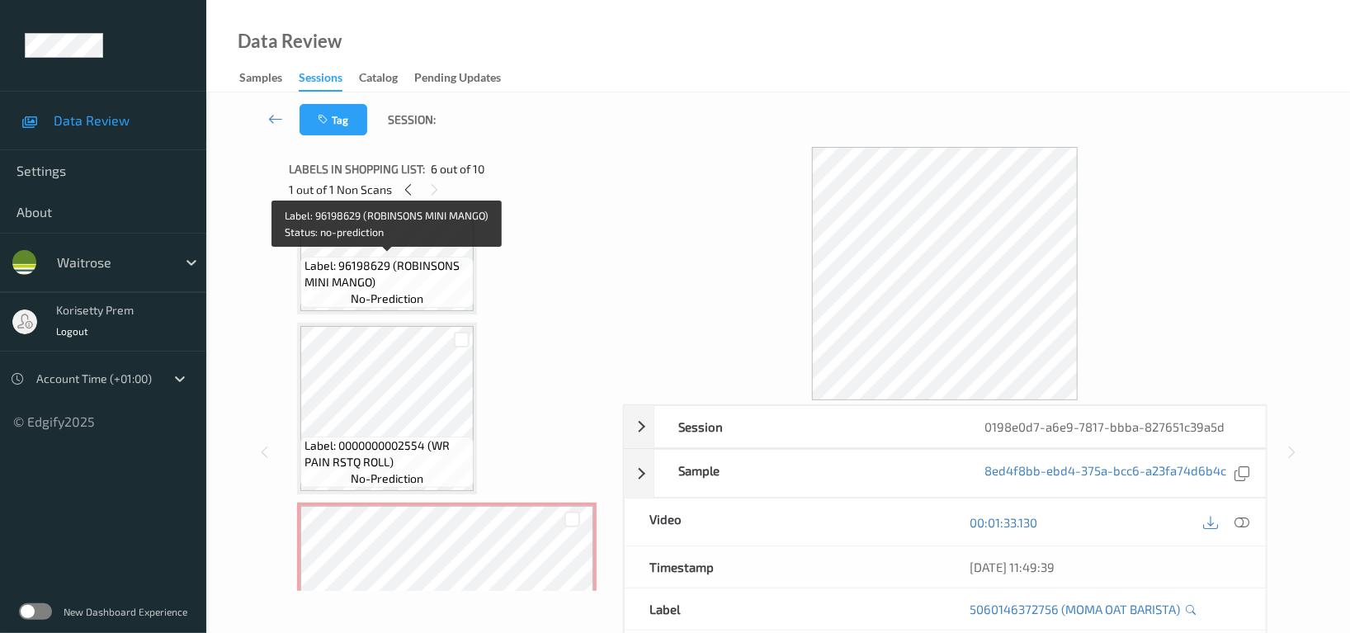
click at [376, 272] on span "Label: 96198629 (ROBINSONS MINI MANGO)" at bounding box center [386, 273] width 165 height 33
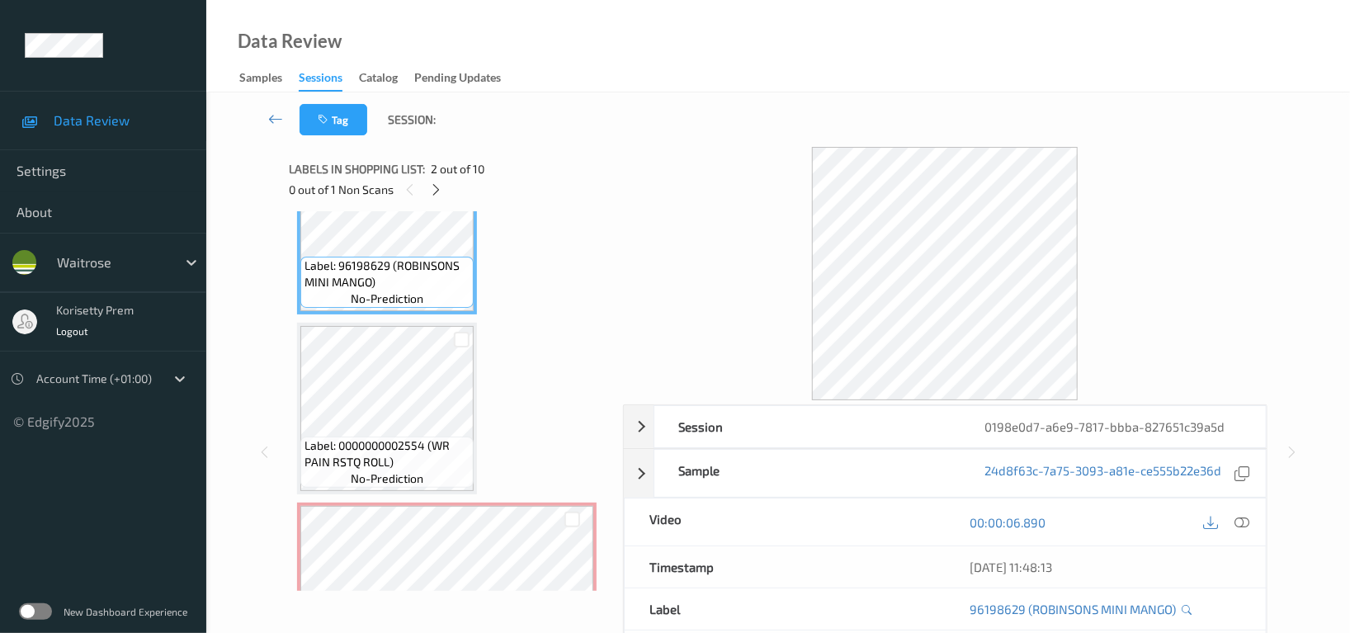
click at [1243, 519] on icon at bounding box center [1241, 522] width 15 height 15
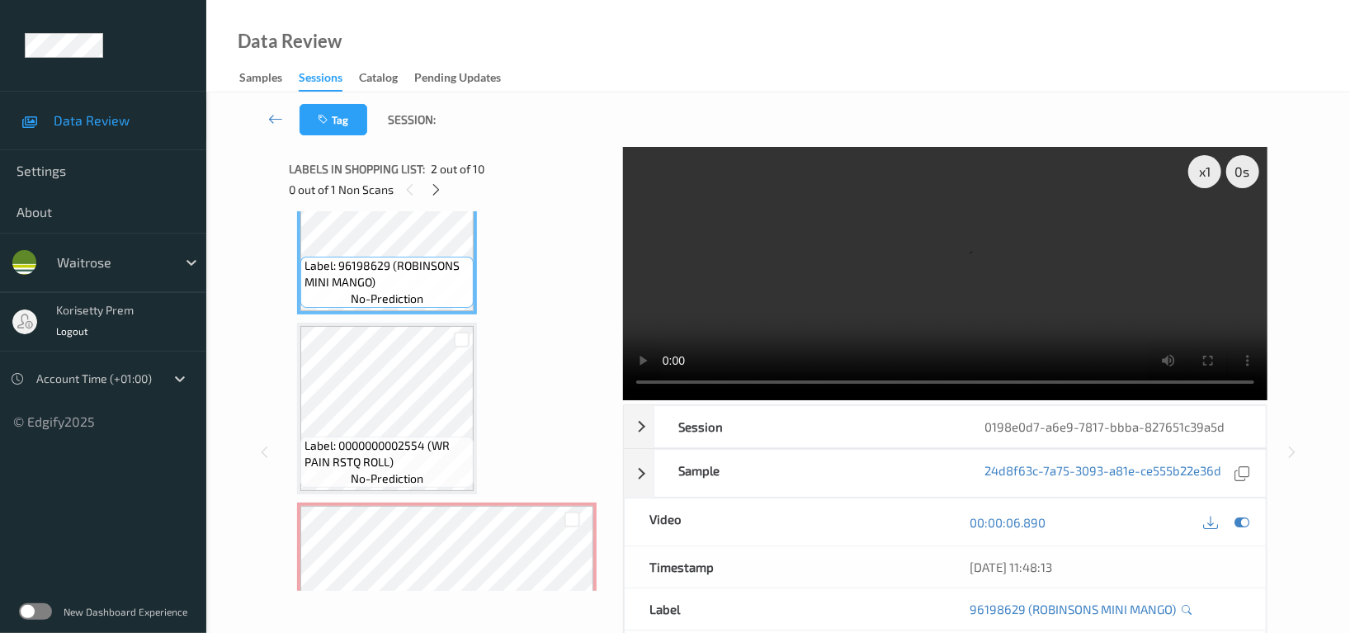
click at [963, 212] on video at bounding box center [945, 273] width 644 height 253
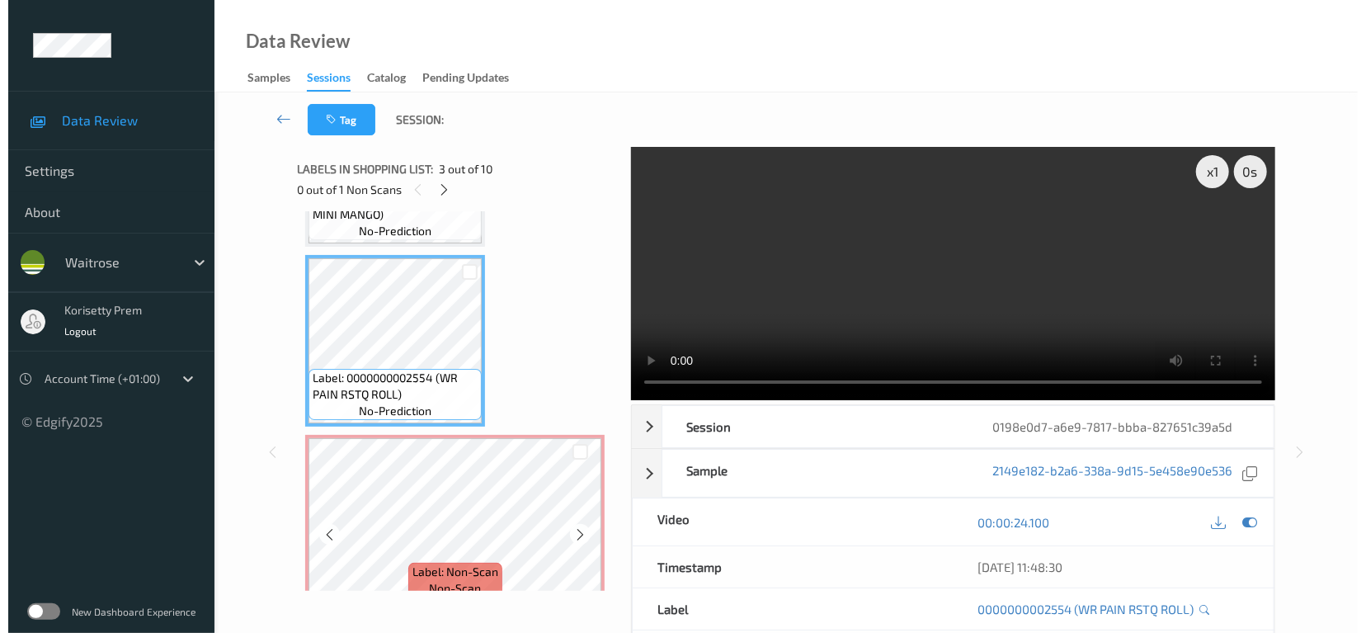
scroll to position [366, 0]
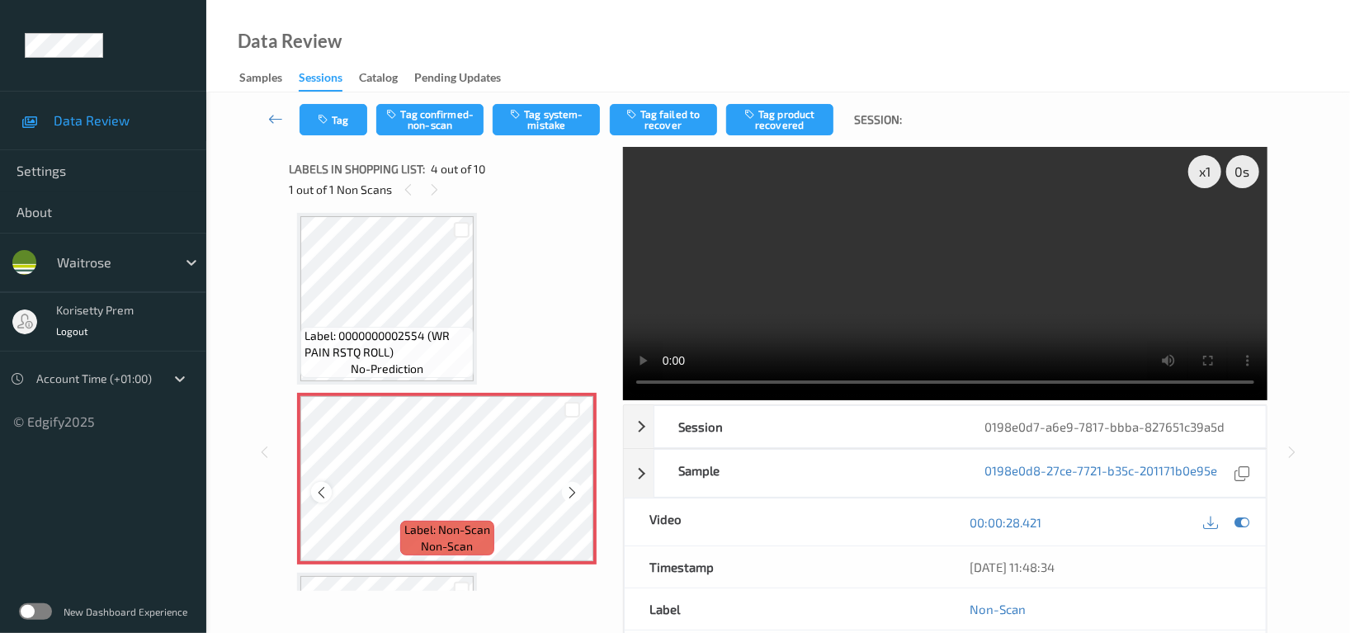
click at [319, 487] on icon at bounding box center [321, 492] width 14 height 15
click at [578, 121] on button "Tag system-mistake" at bounding box center [545, 119] width 107 height 31
click at [341, 115] on button "Tag" at bounding box center [333, 119] width 68 height 31
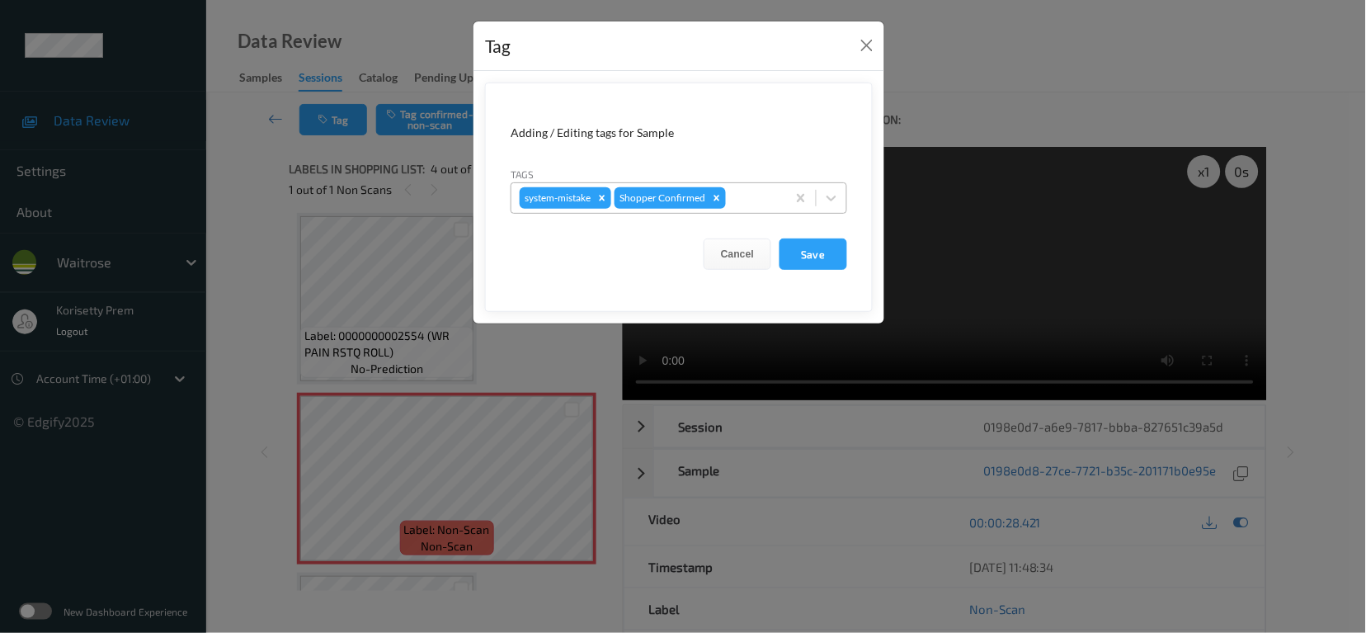
click at [756, 190] on div at bounding box center [753, 198] width 49 height 20
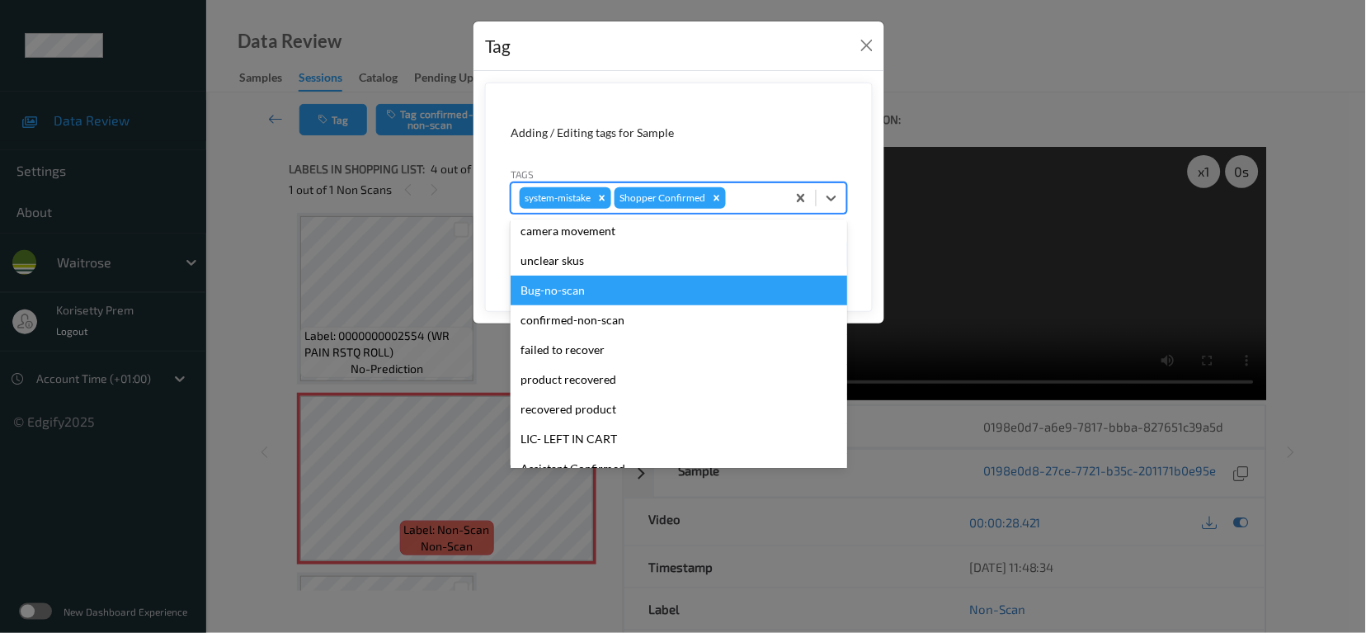
scroll to position [329, 0]
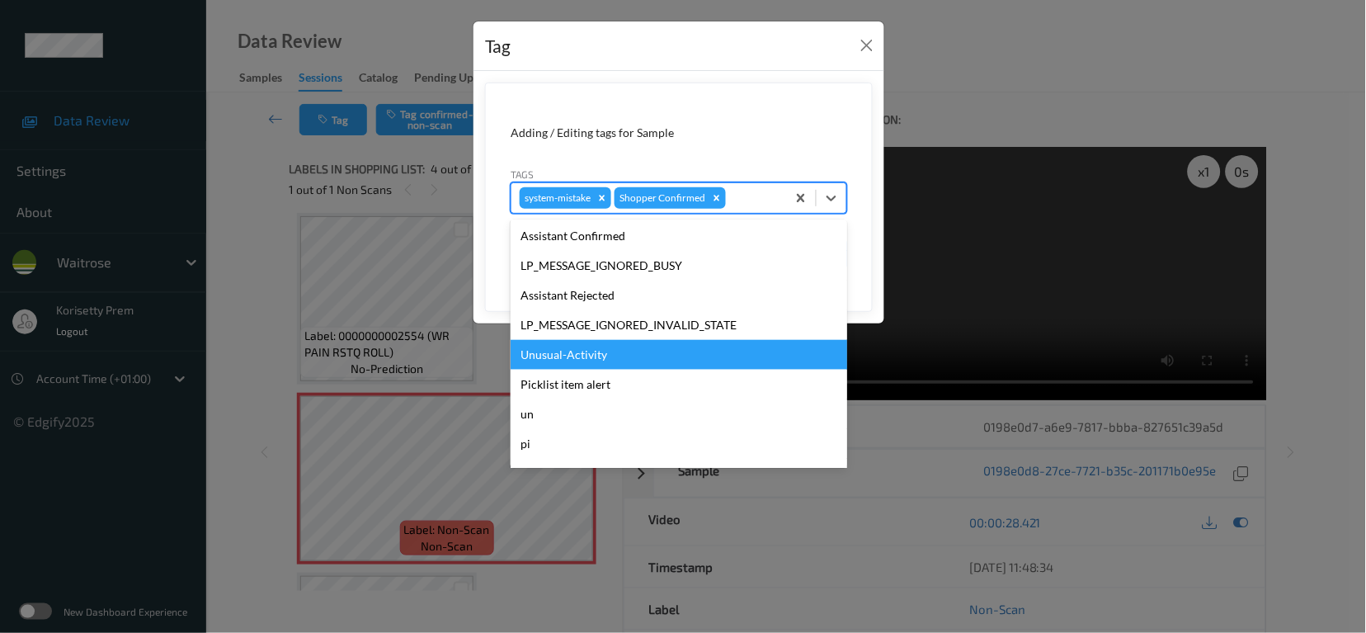
click at [586, 351] on div "Unusual-Activity" at bounding box center [679, 355] width 337 height 30
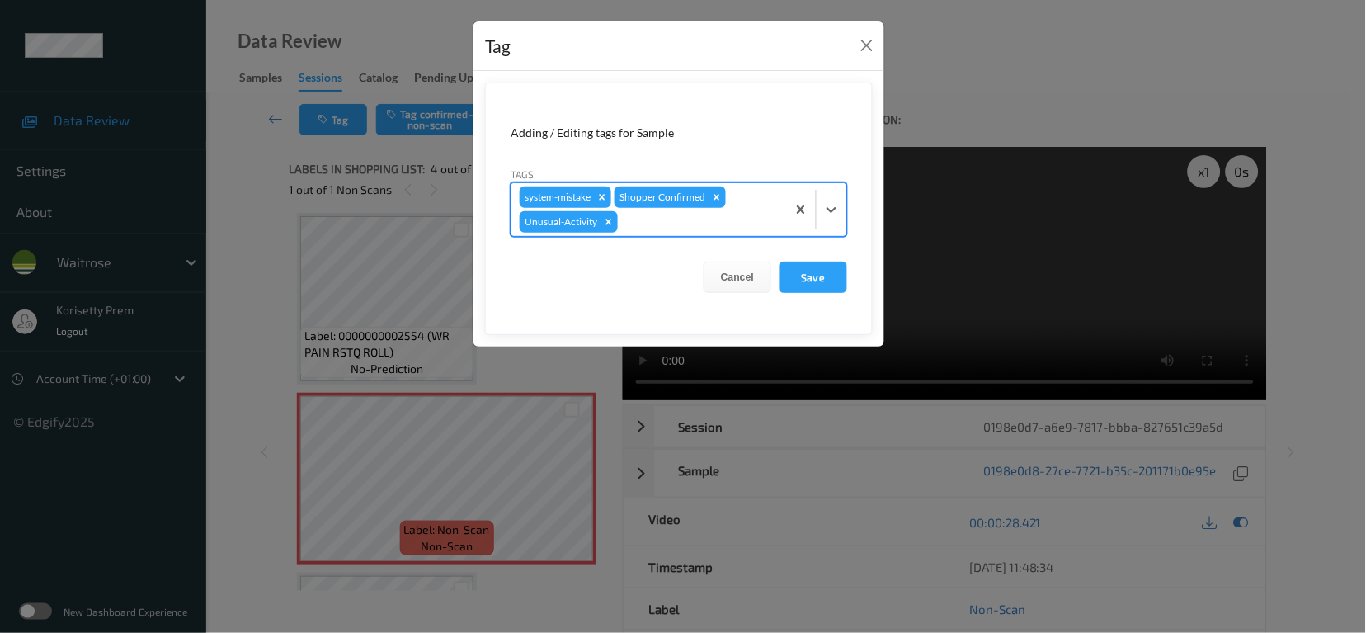
click at [663, 230] on div at bounding box center [699, 222] width 157 height 20
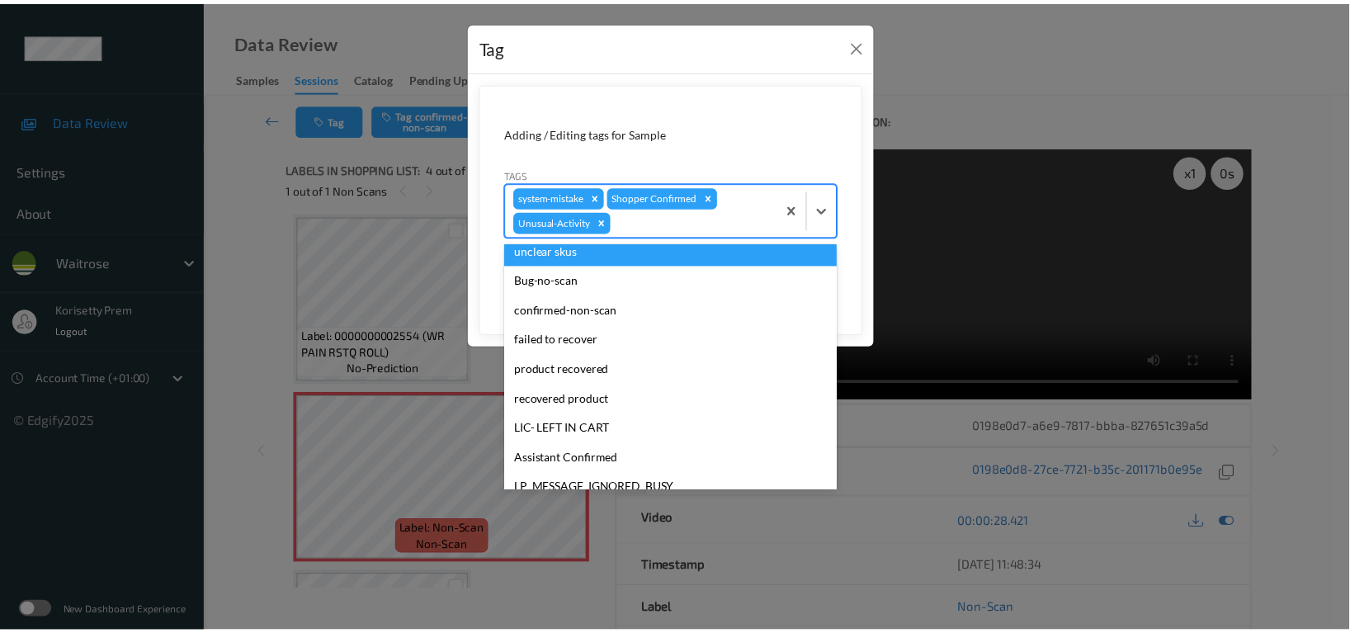
scroll to position [323, 0]
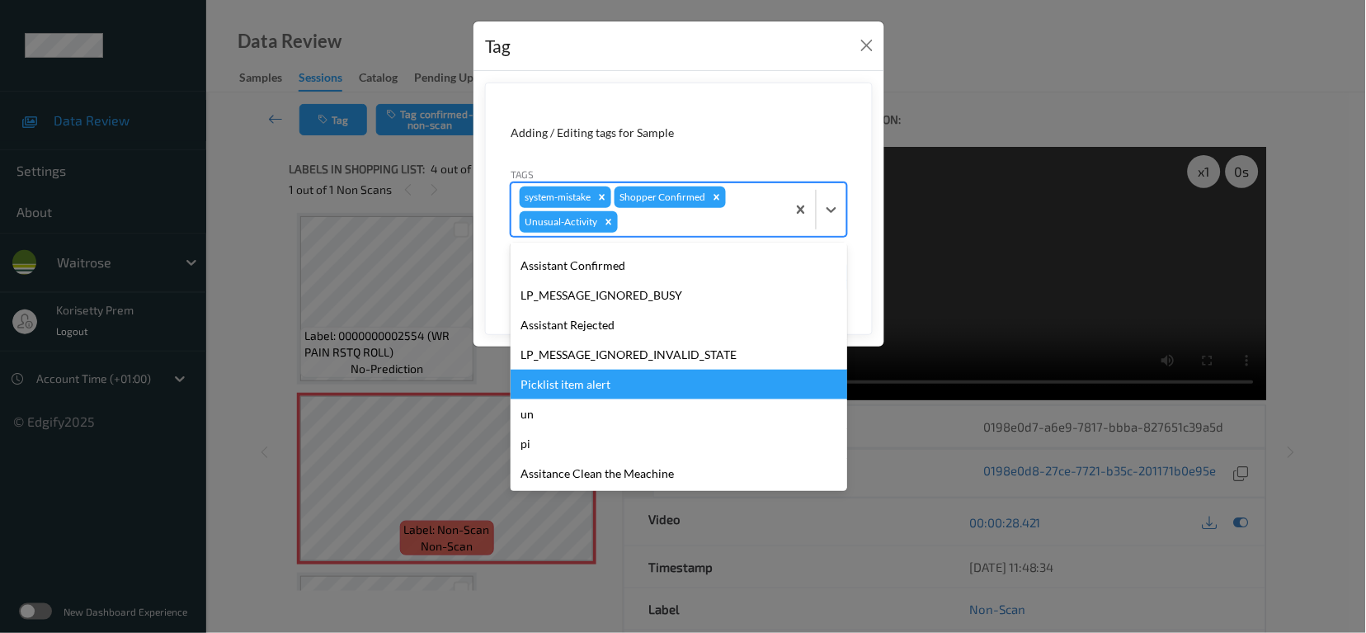
click at [596, 384] on div "Picklist item alert" at bounding box center [679, 385] width 337 height 30
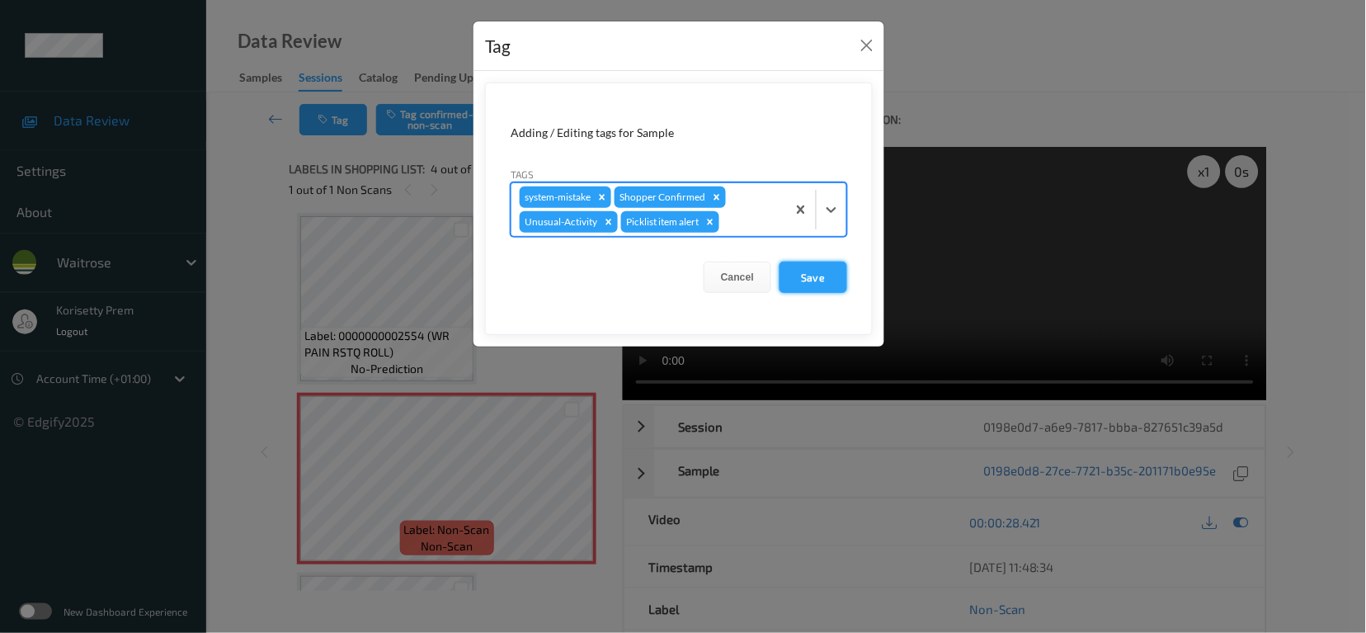
click at [821, 280] on button "Save" at bounding box center [814, 276] width 68 height 31
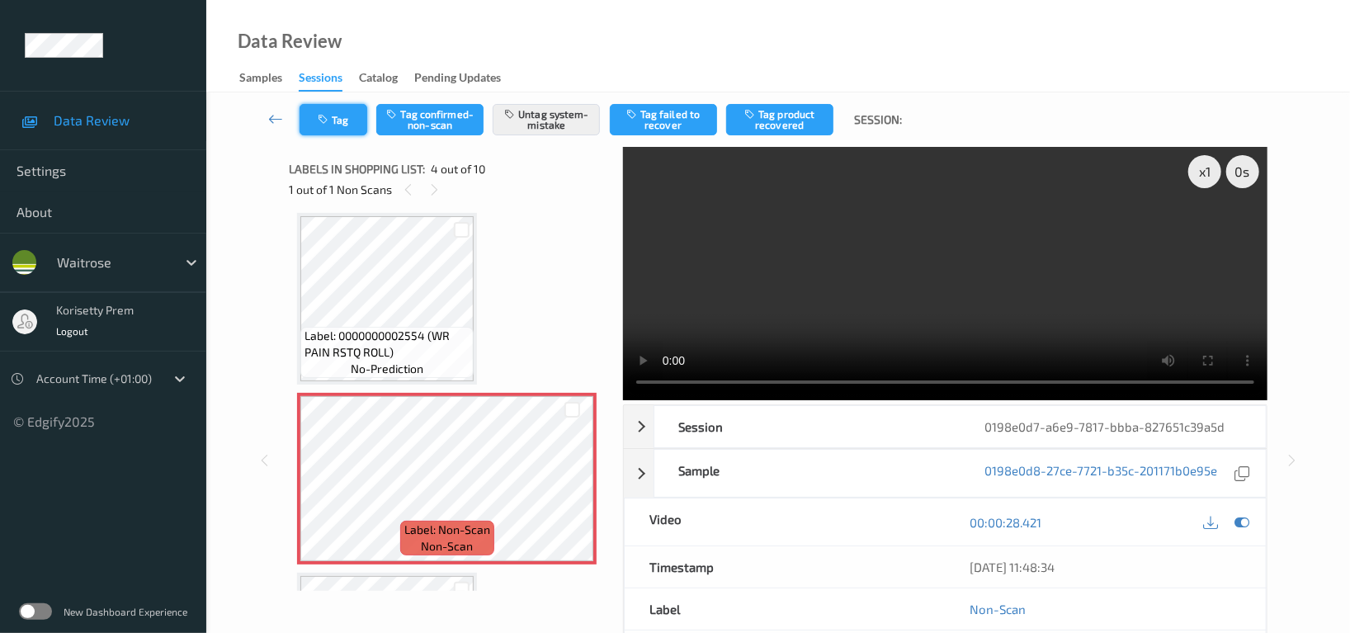
click at [319, 118] on icon "button" at bounding box center [325, 120] width 14 height 12
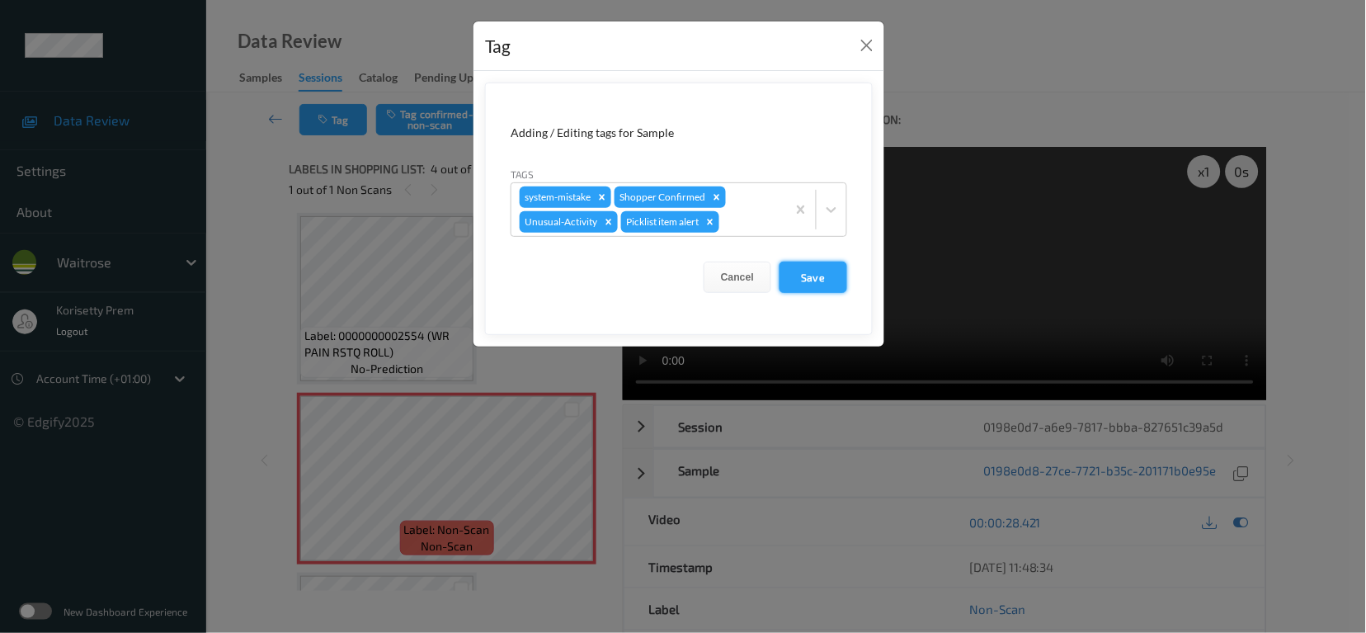
click at [823, 272] on button "Save" at bounding box center [814, 276] width 68 height 31
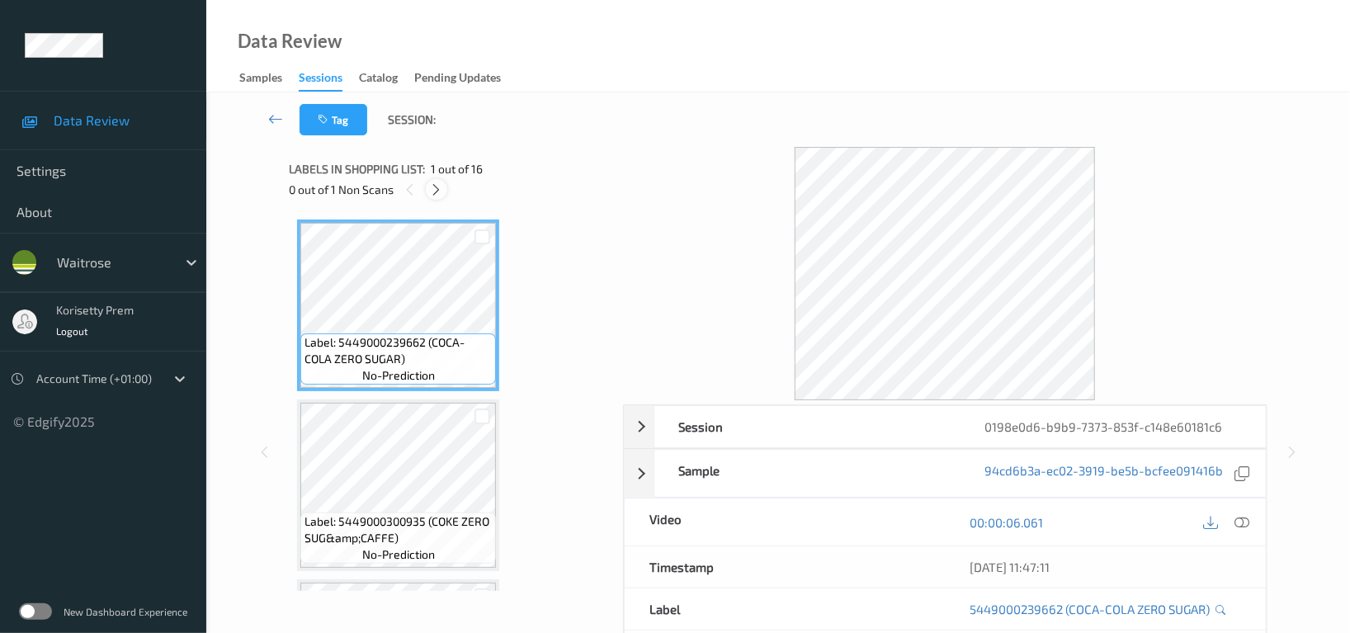
click at [434, 194] on icon at bounding box center [437, 189] width 14 height 15
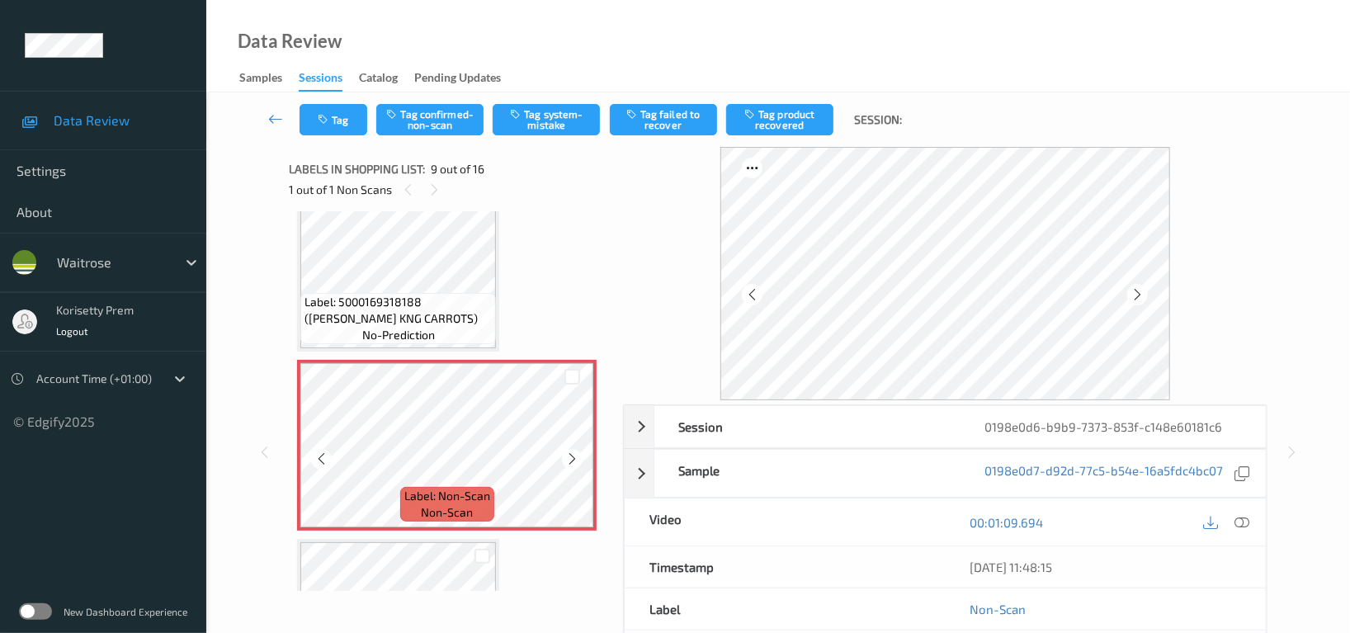
scroll to position [1262, 0]
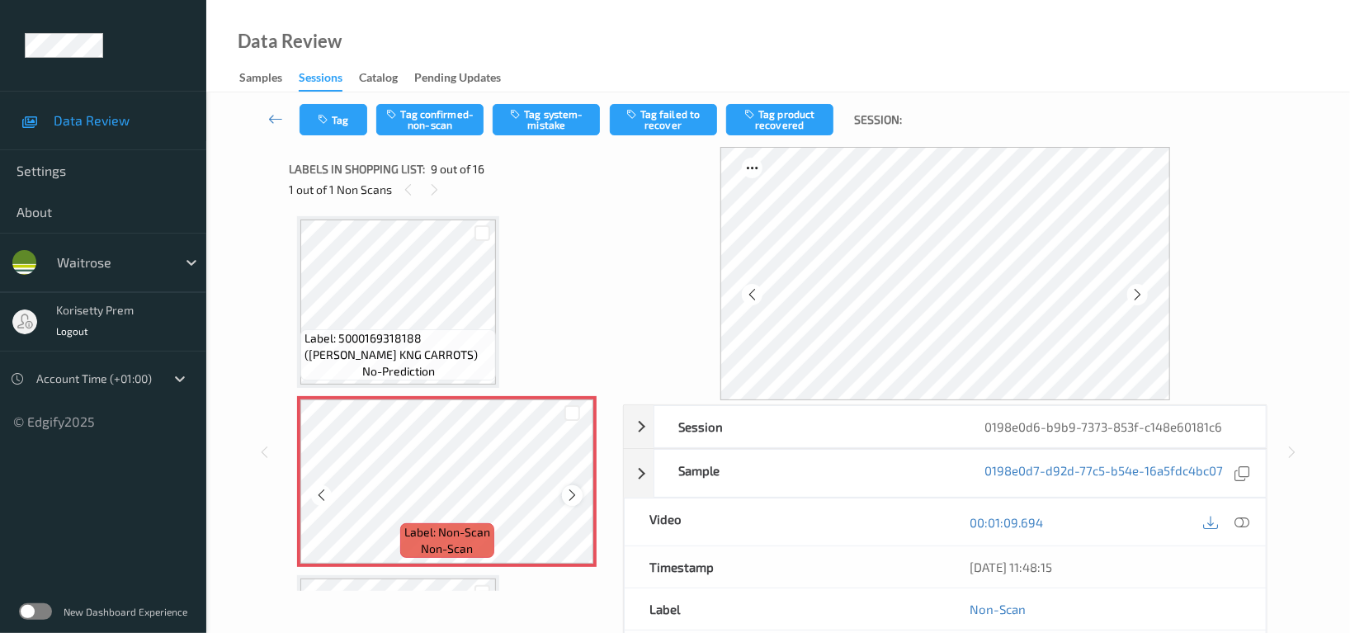
click at [581, 492] on div at bounding box center [572, 495] width 21 height 21
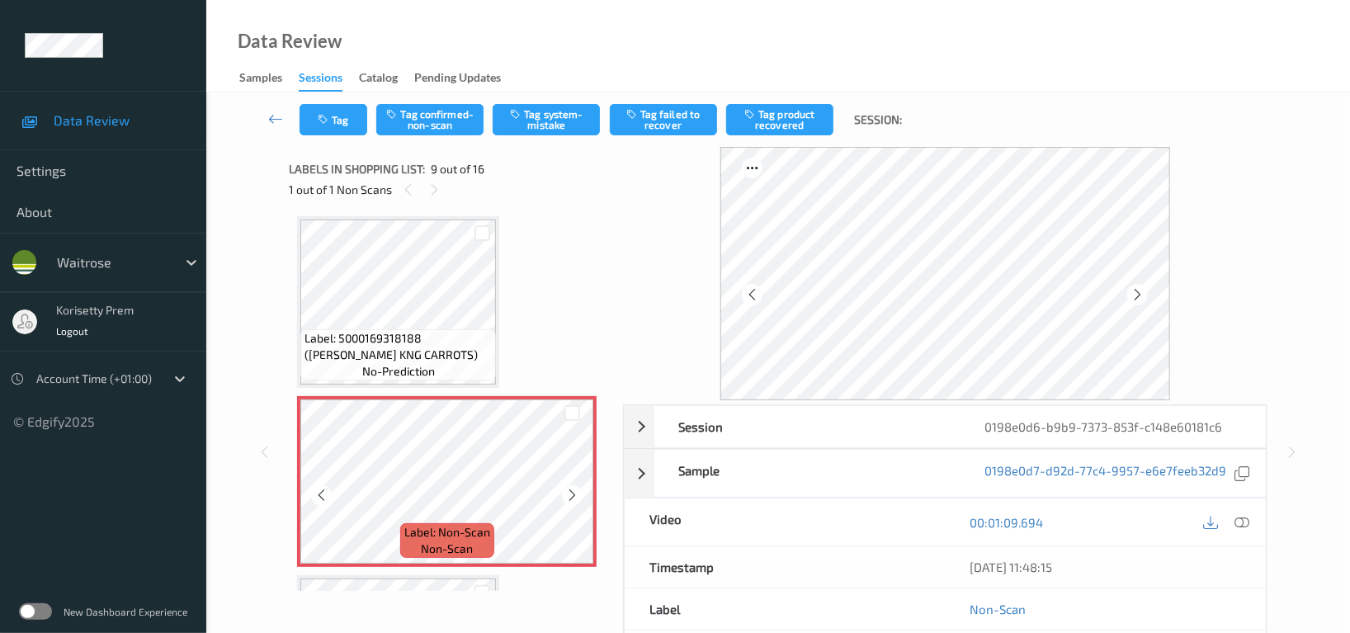
click at [581, 492] on div at bounding box center [572, 495] width 21 height 21
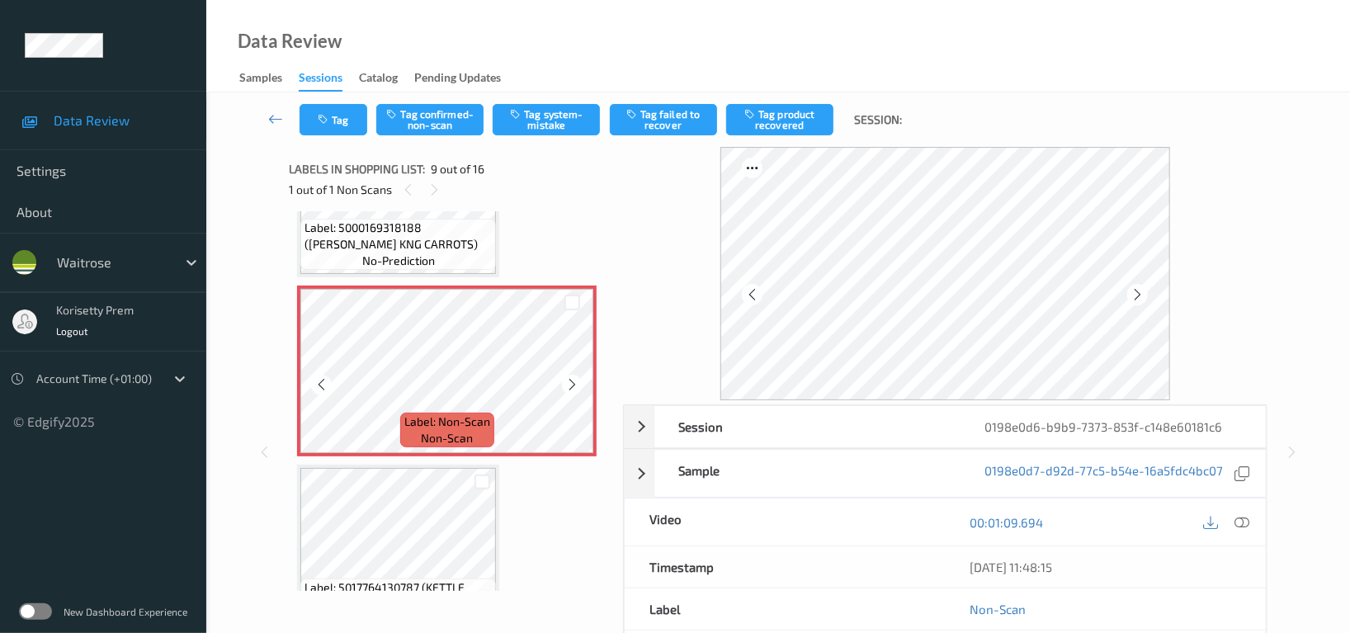
scroll to position [1152, 0]
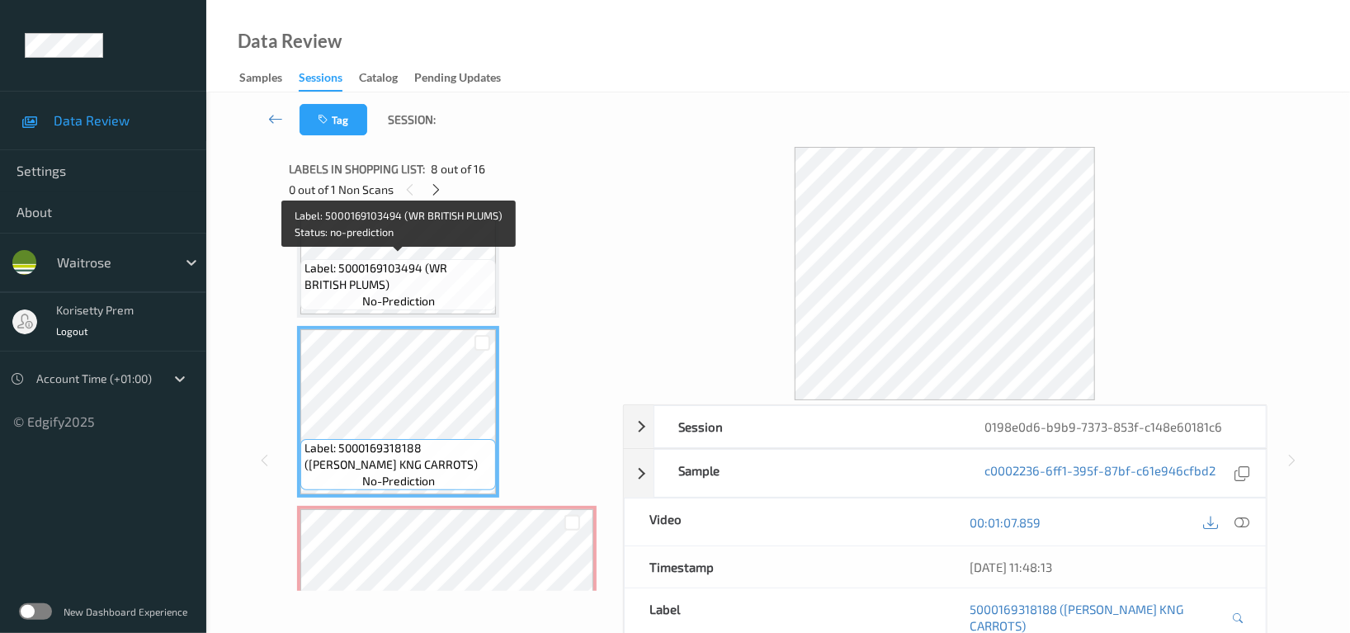
click at [407, 264] on span "Label: 5000169103494 (WR BRITISH PLUMS)" at bounding box center [397, 276] width 187 height 33
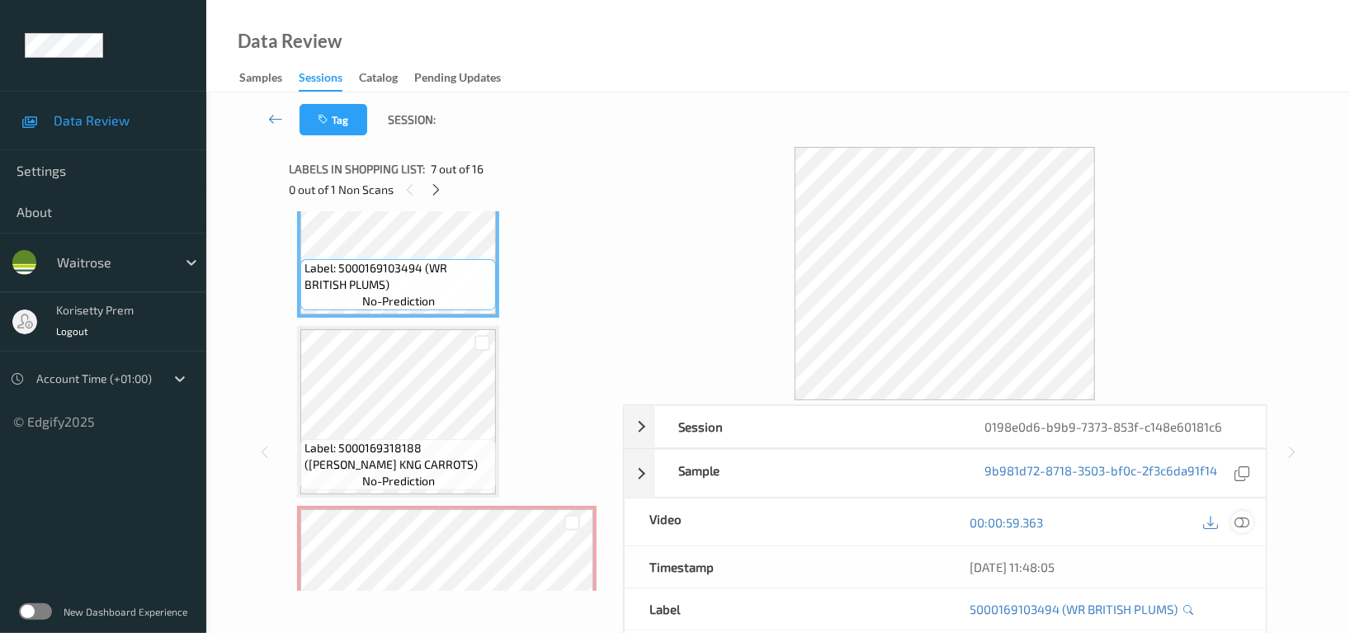
click at [1241, 518] on icon at bounding box center [1241, 522] width 15 height 15
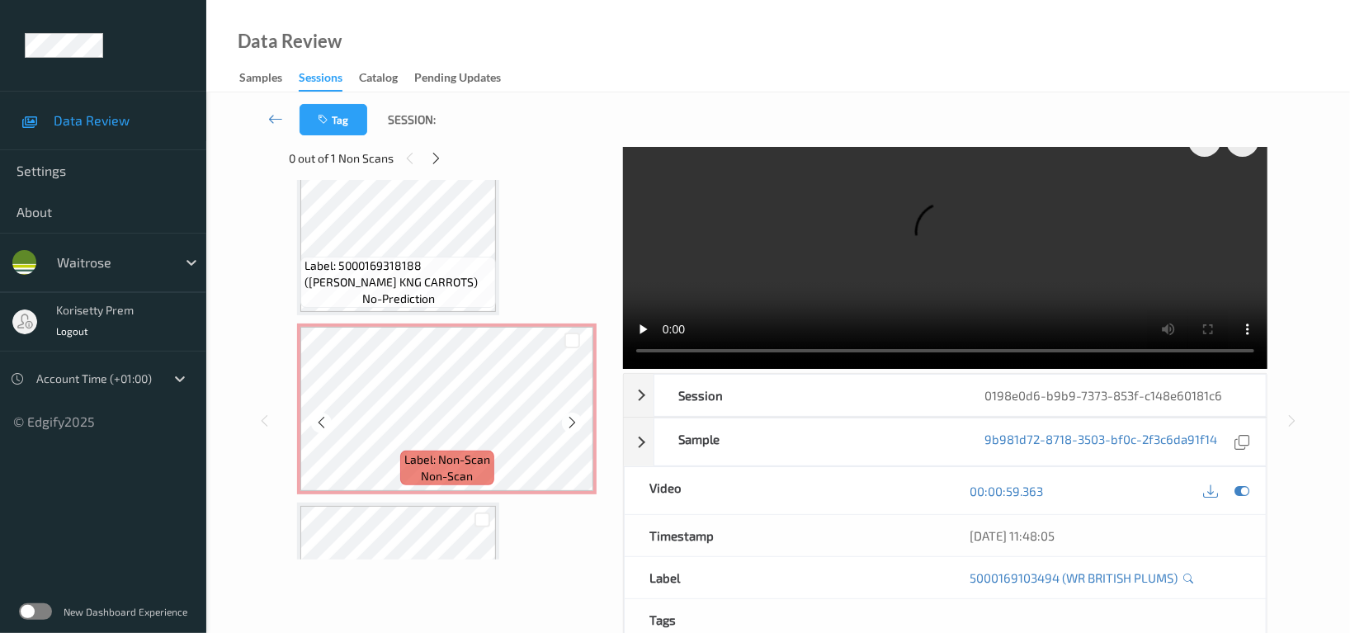
scroll to position [1262, 0]
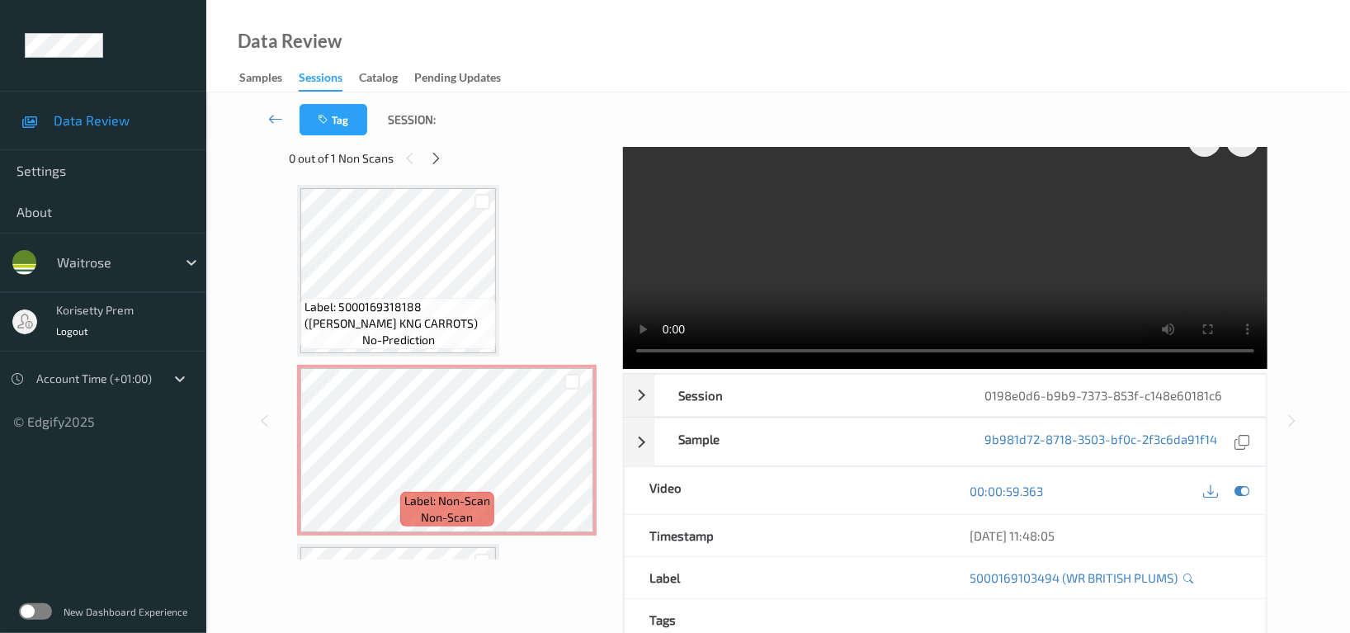
click at [776, 233] on video at bounding box center [945, 241] width 644 height 253
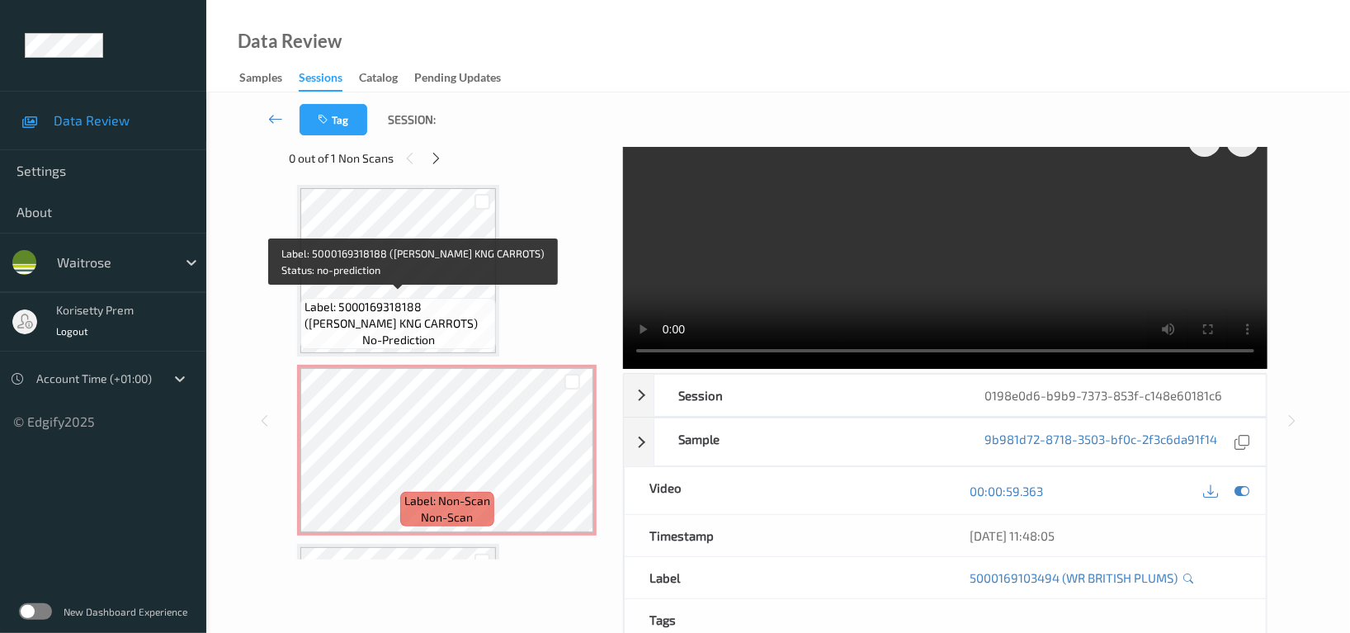
click at [473, 315] on span "Label: 5000169318188 (WR SWEET KNG CARROTS)" at bounding box center [397, 315] width 187 height 33
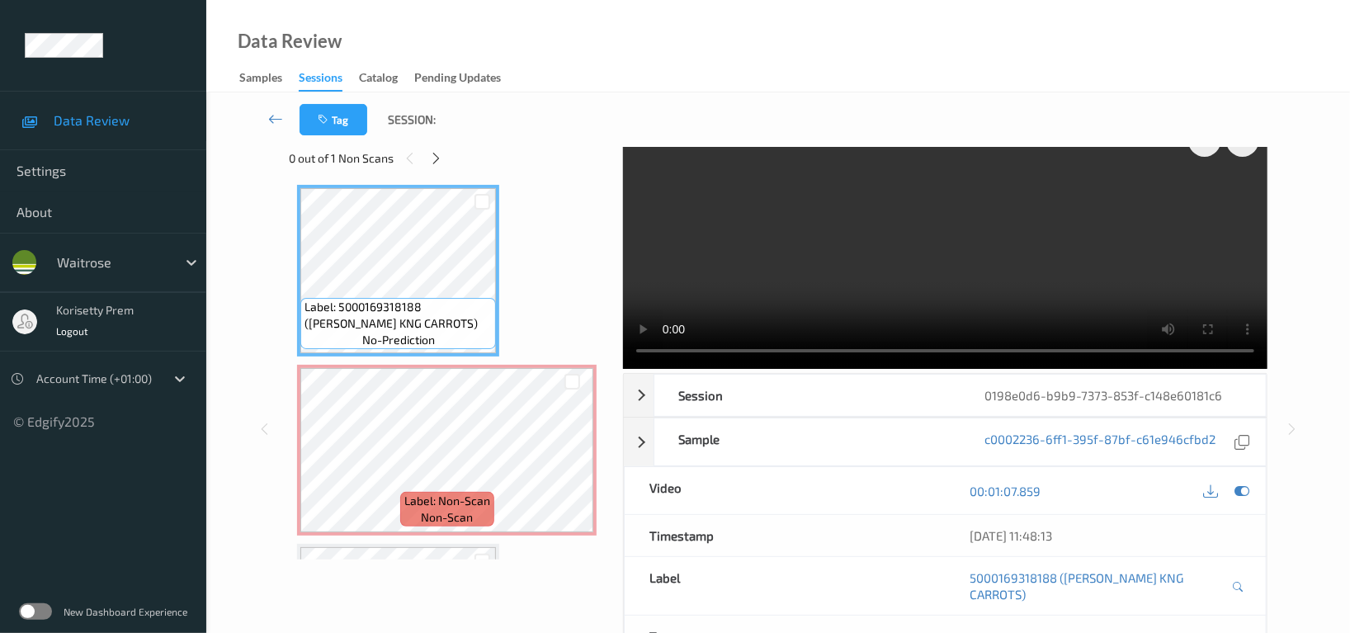
scroll to position [0, 0]
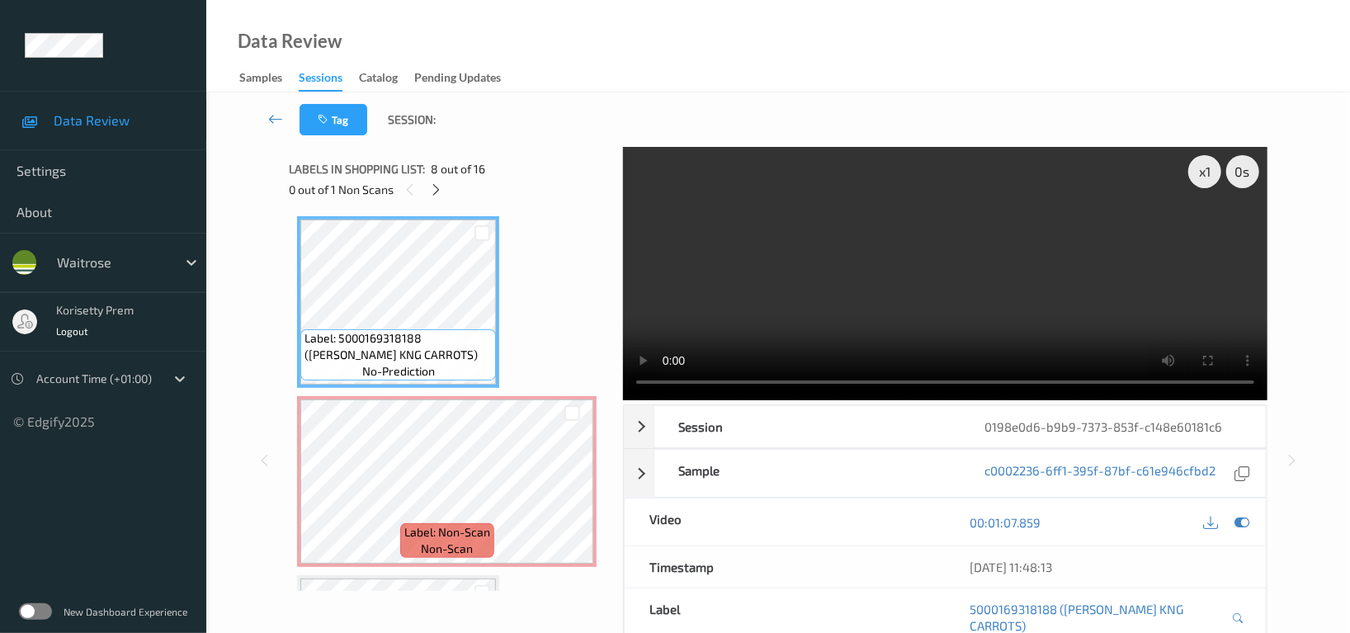
click at [935, 284] on video at bounding box center [945, 273] width 644 height 253
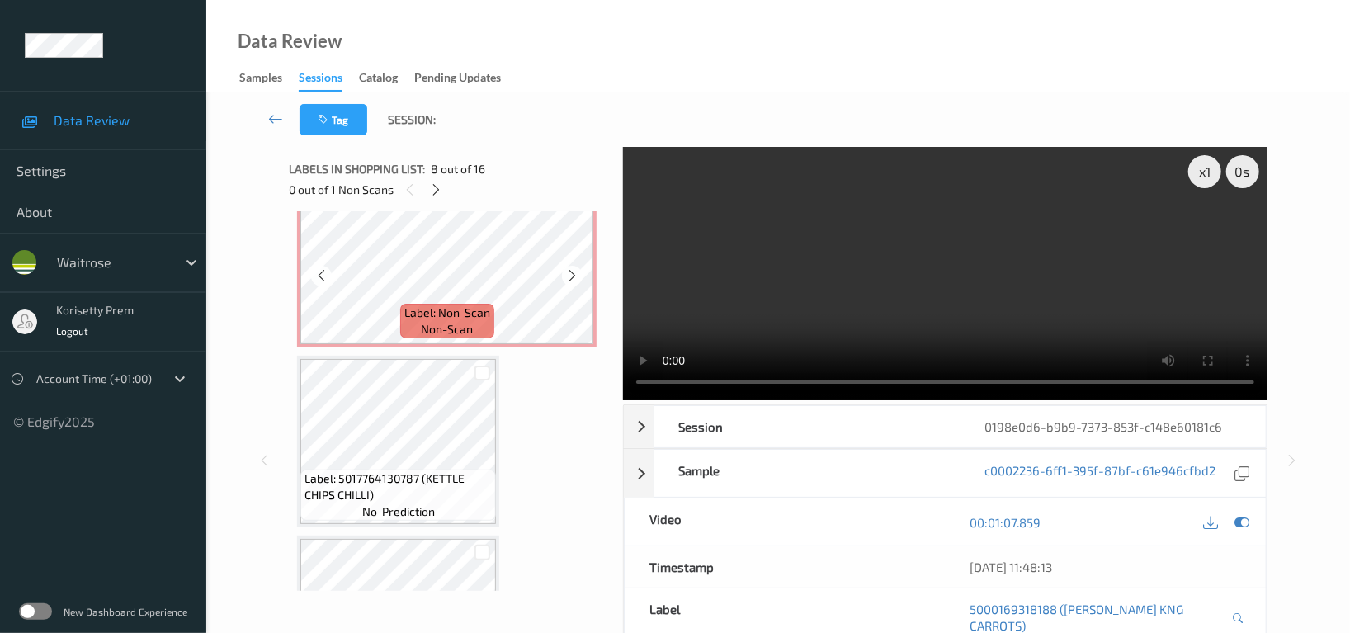
scroll to position [1482, 0]
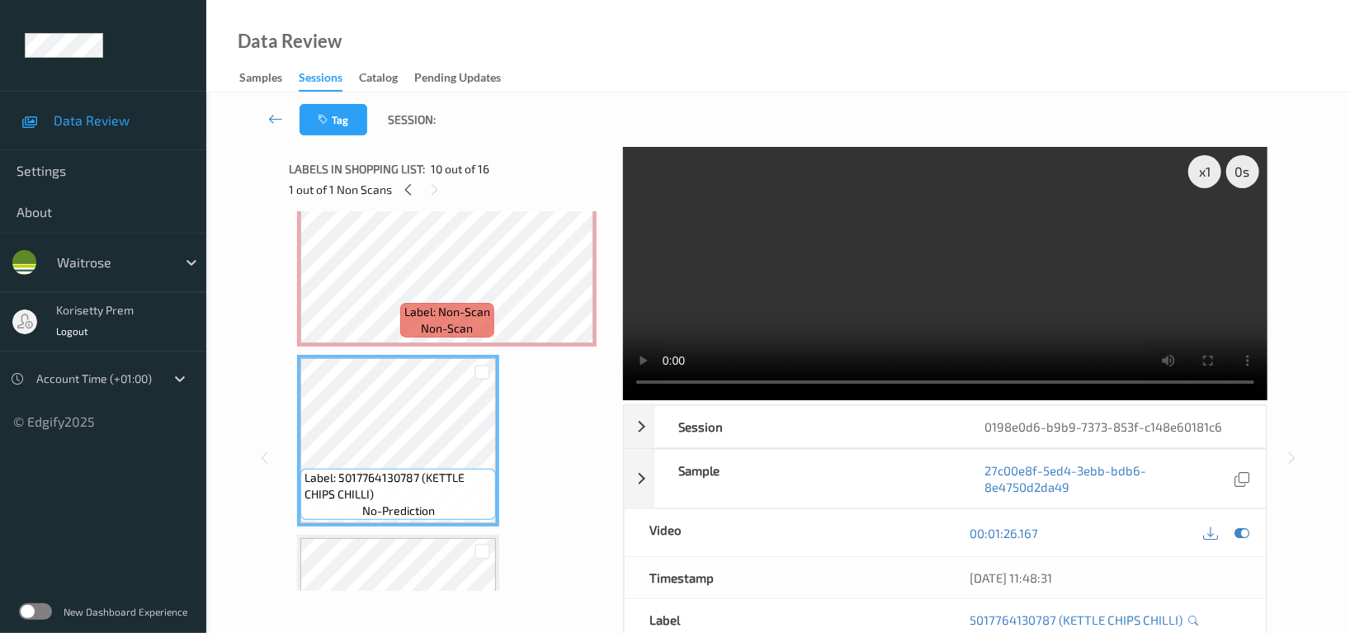
click at [798, 315] on video at bounding box center [945, 273] width 644 height 253
click at [866, 296] on video at bounding box center [945, 273] width 644 height 253
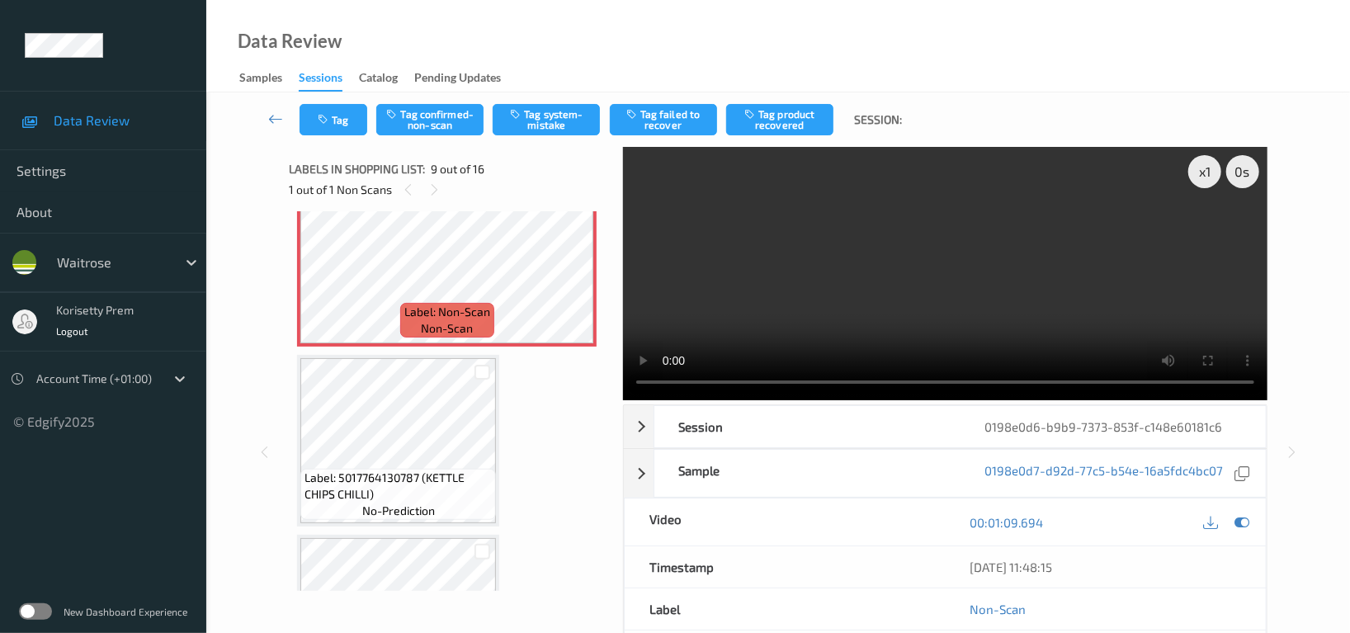
click at [898, 238] on video at bounding box center [945, 273] width 644 height 253
click at [465, 129] on button "Tag confirmed-non-scan" at bounding box center [429, 119] width 107 height 31
click at [788, 128] on button "Tag product recovered" at bounding box center [779, 119] width 107 height 31
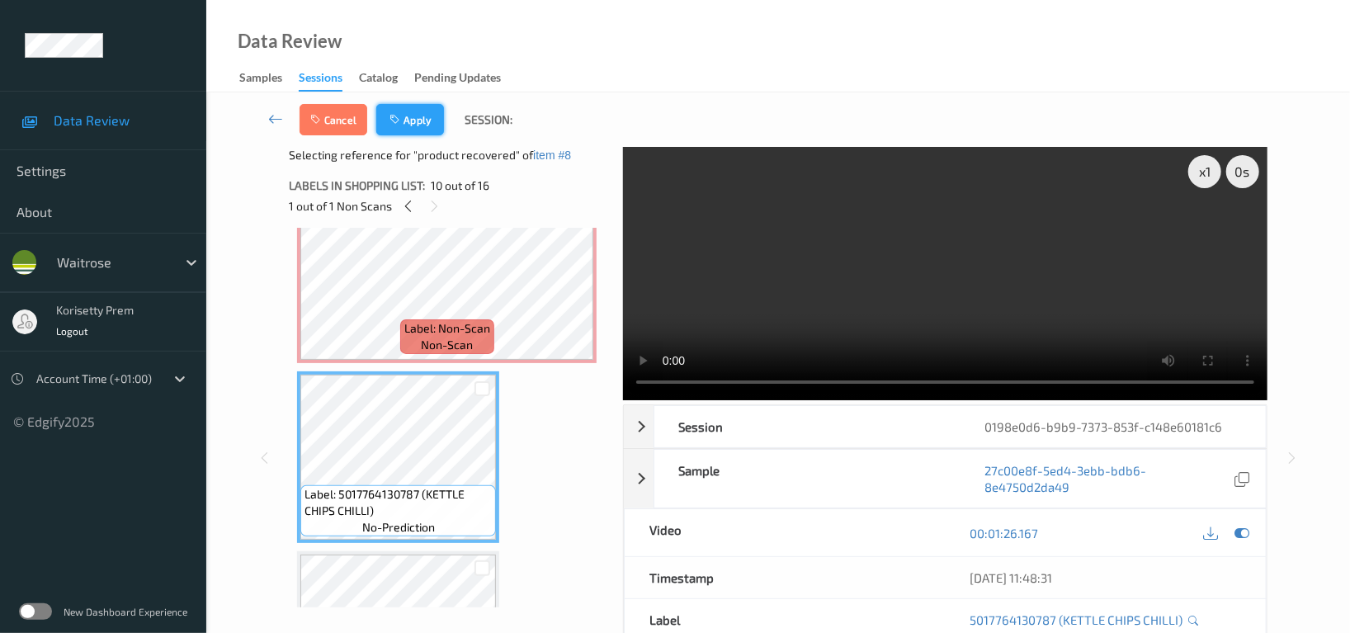
click at [412, 118] on button "Apply" at bounding box center [410, 119] width 68 height 31
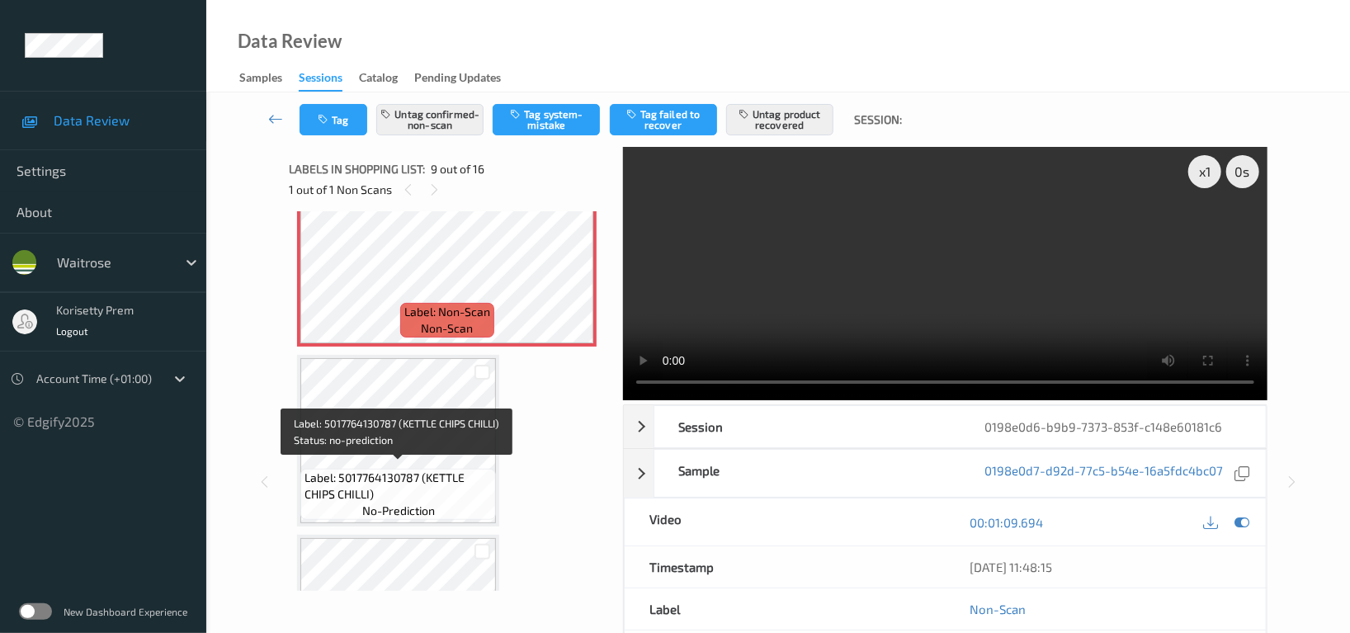
click at [401, 469] on span "Label: 5017764130787 (KETTLE CHIPS CHILLI)" at bounding box center [397, 485] width 187 height 33
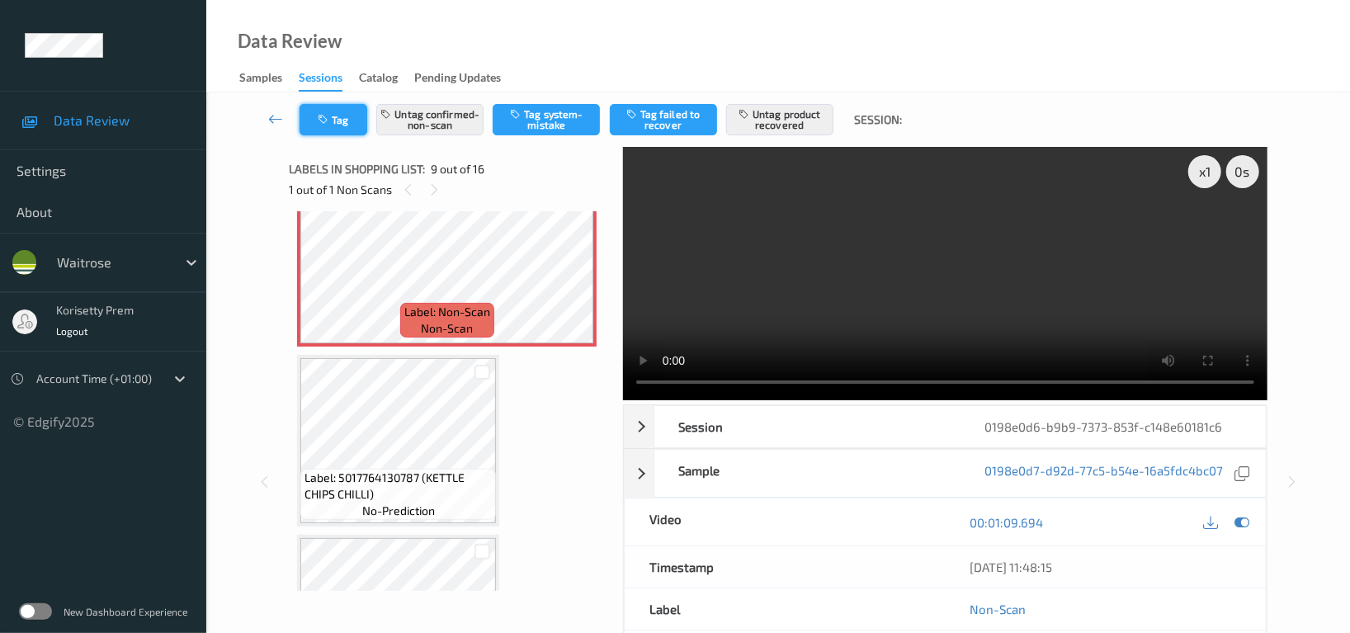
click at [332, 128] on button "Tag" at bounding box center [333, 119] width 68 height 31
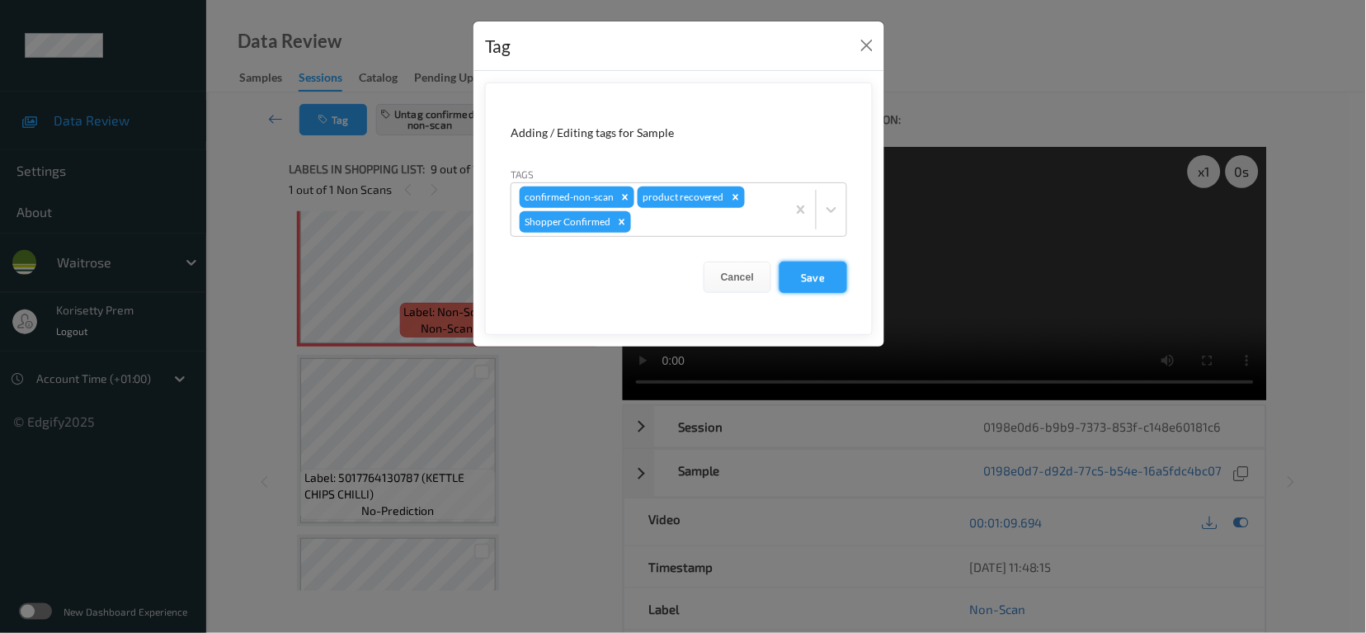
click at [813, 280] on button "Save" at bounding box center [814, 276] width 68 height 31
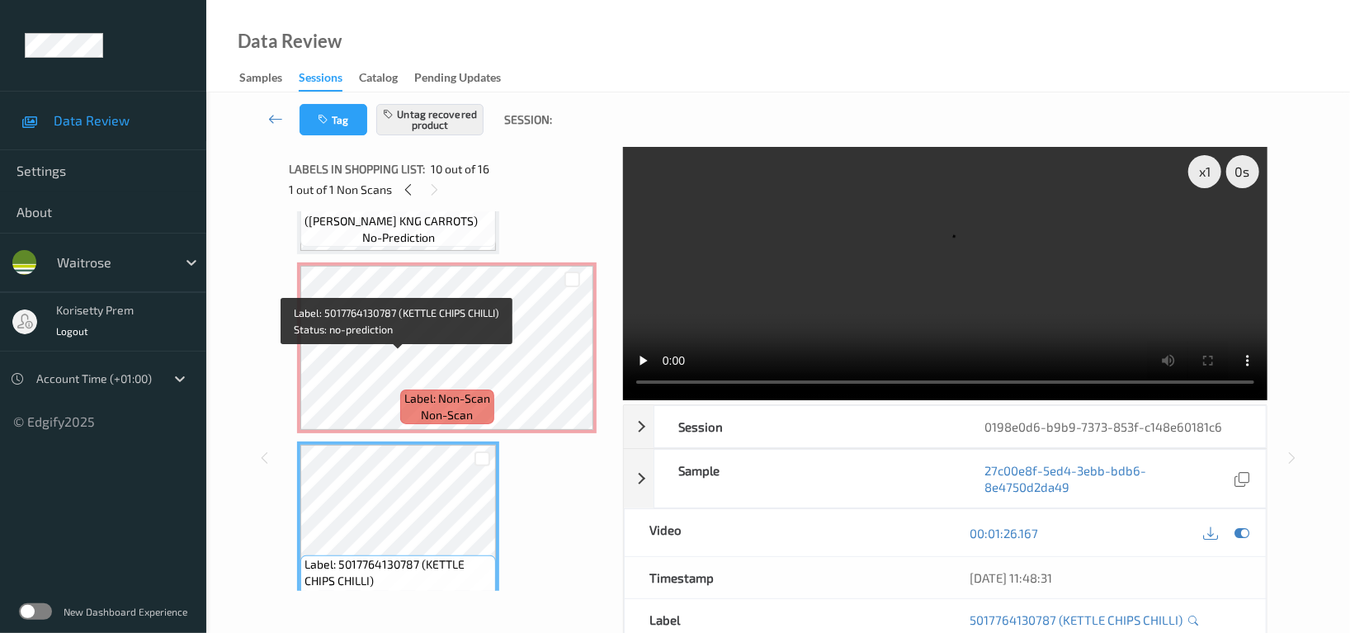
scroll to position [1373, 0]
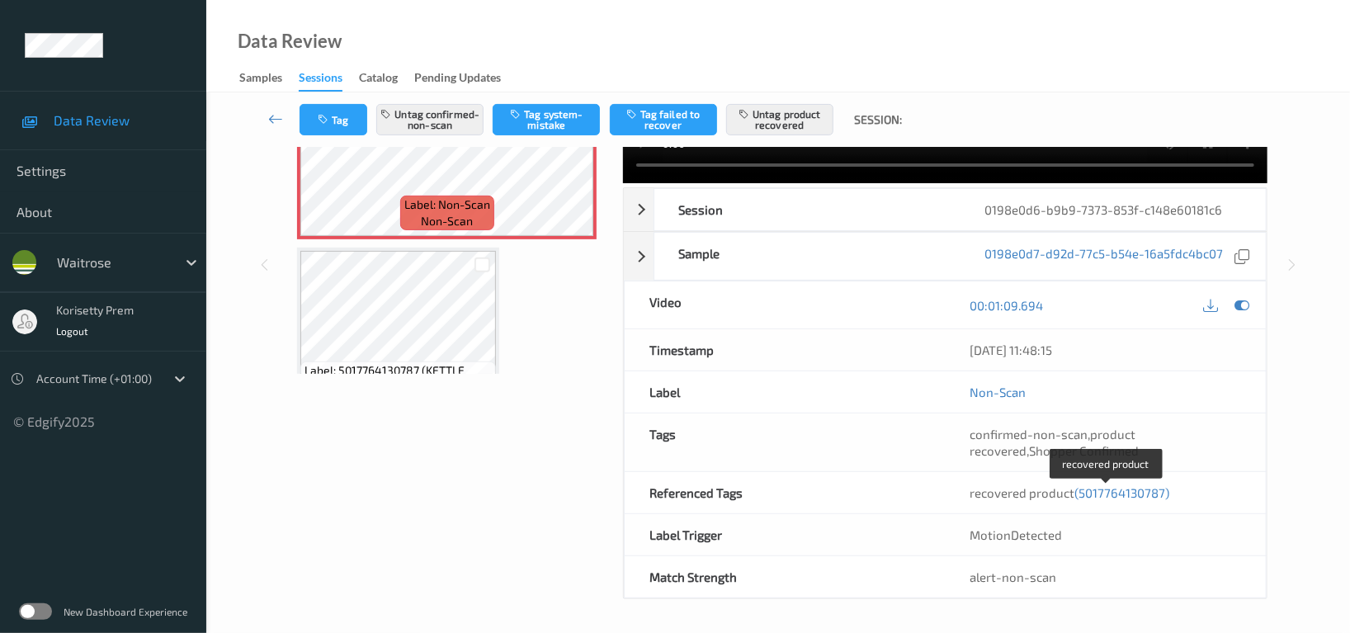
click at [1081, 495] on span "(5017764130787)" at bounding box center [1121, 492] width 95 height 15
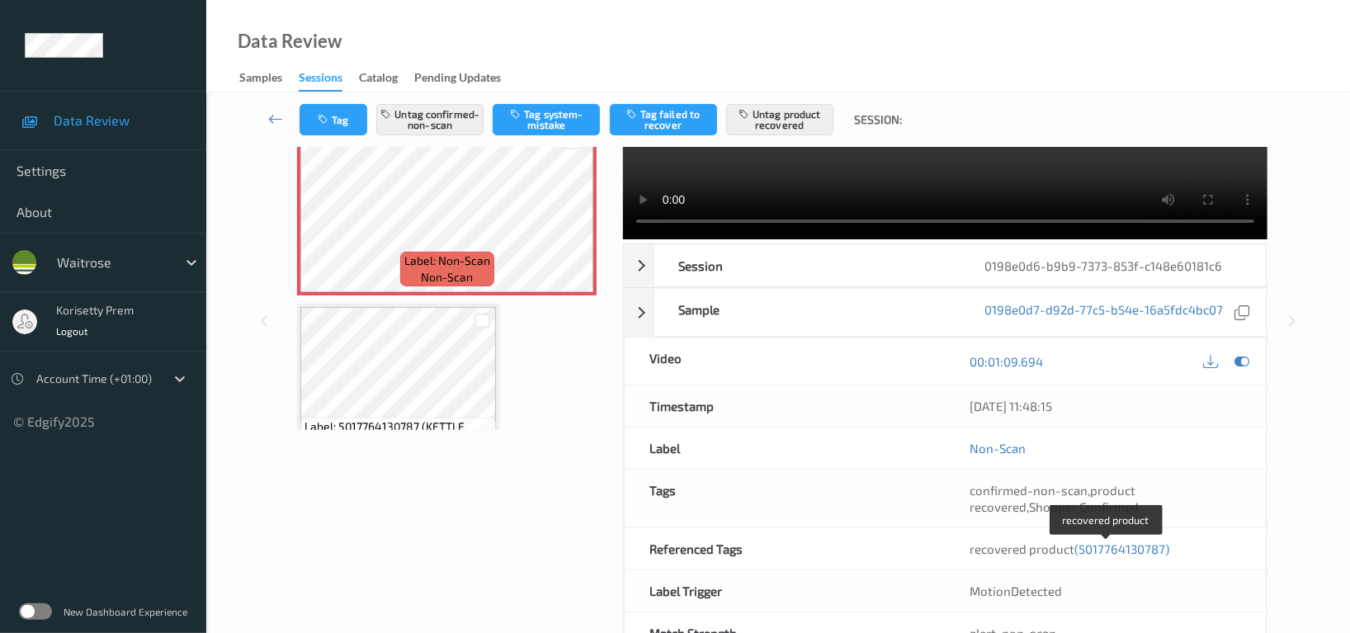
scroll to position [1441, 0]
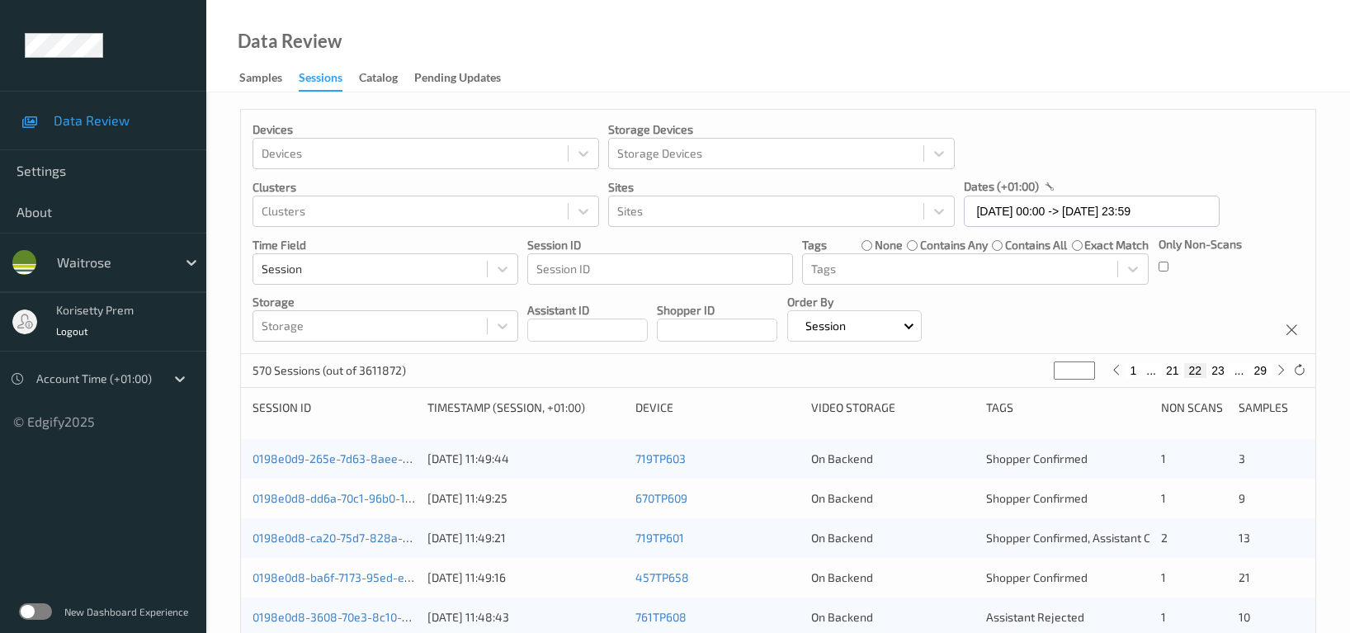
scroll to position [666, 0]
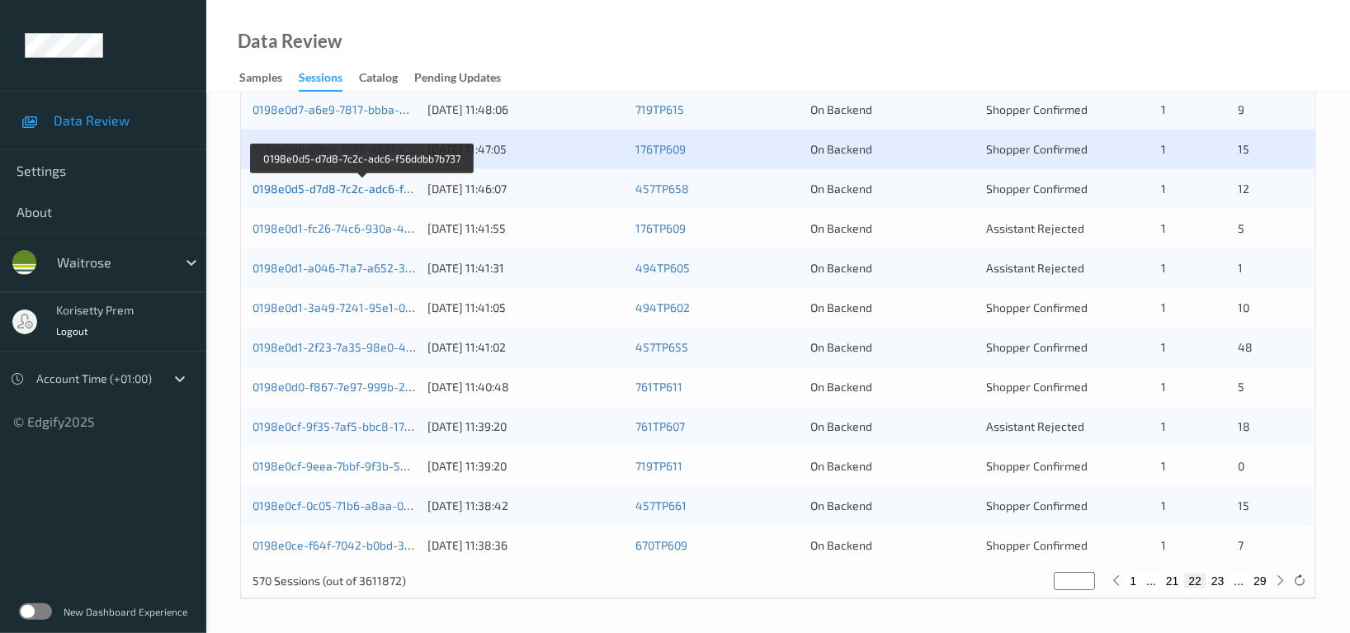
click at [376, 189] on link "0198e0d5-d7d8-7c2c-adc6-f56ddbb7b737" at bounding box center [362, 188] width 221 height 14
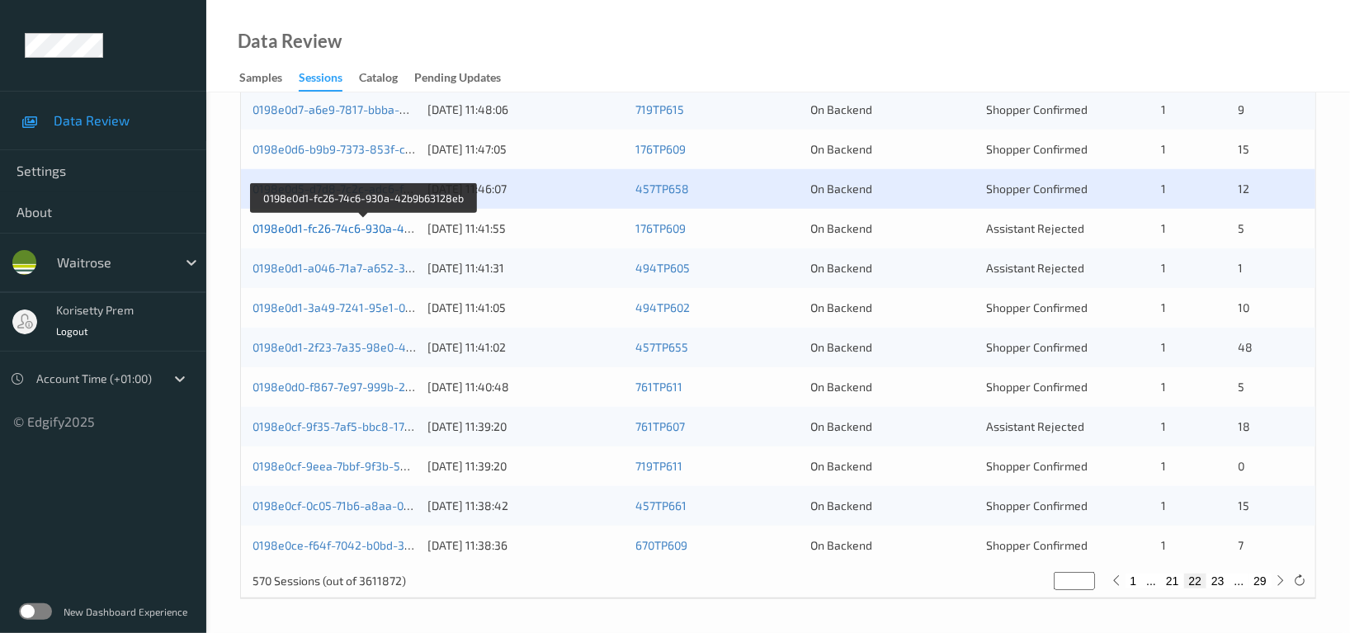
click at [387, 226] on link "0198e0d1-fc26-74c6-930a-42b9b63128eb" at bounding box center [364, 228] width 224 height 14
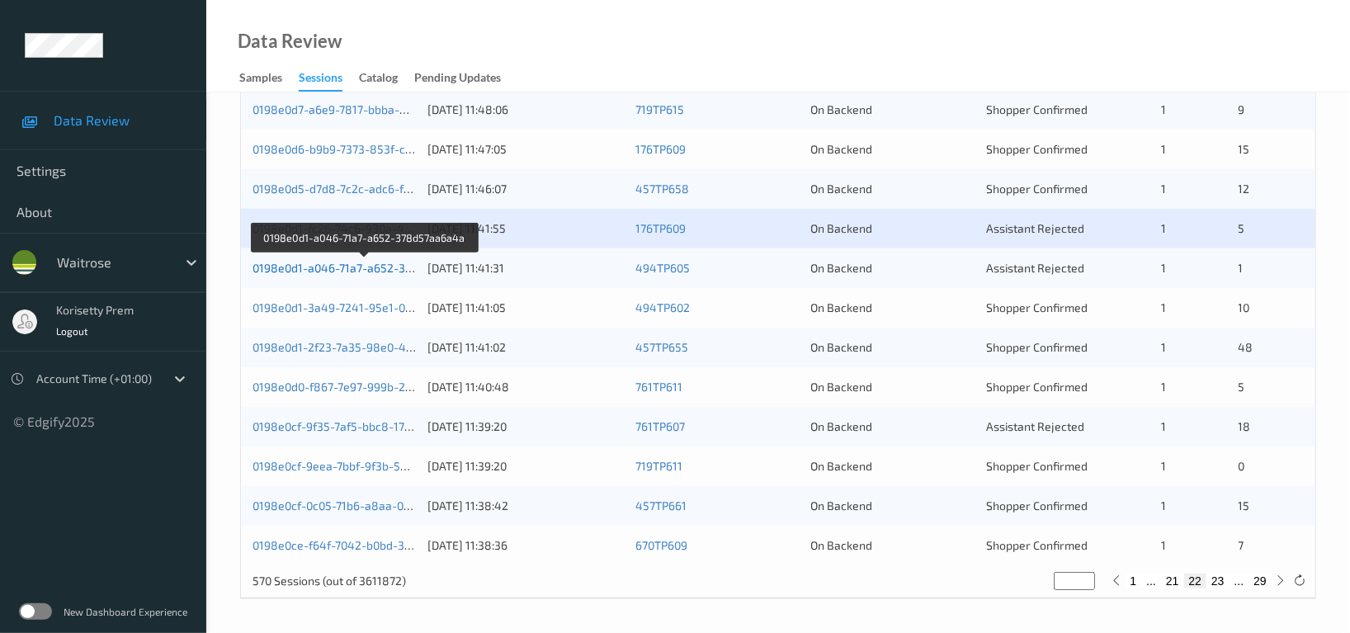
click at [382, 269] on link "0198e0d1-a046-71a7-a652-378d57aa6a4a" at bounding box center [364, 268] width 225 height 14
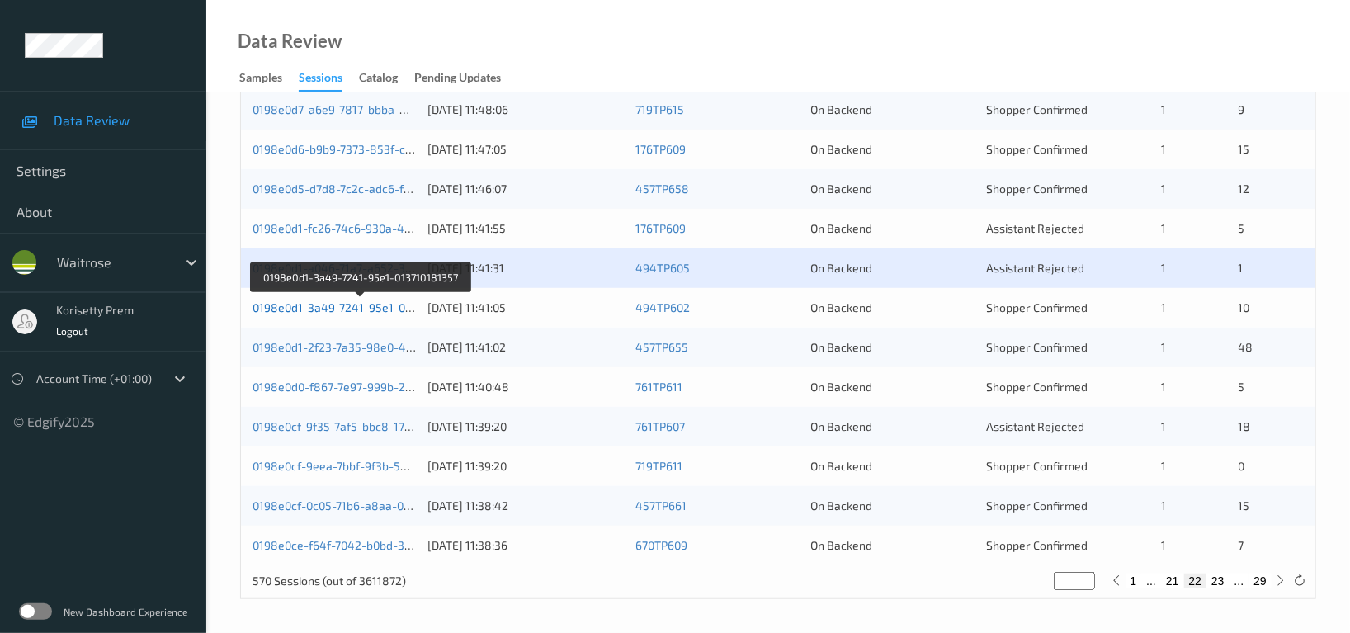
click at [387, 309] on link "0198e0d1-3a49-7241-95e1-013710181357" at bounding box center [361, 307] width 218 height 14
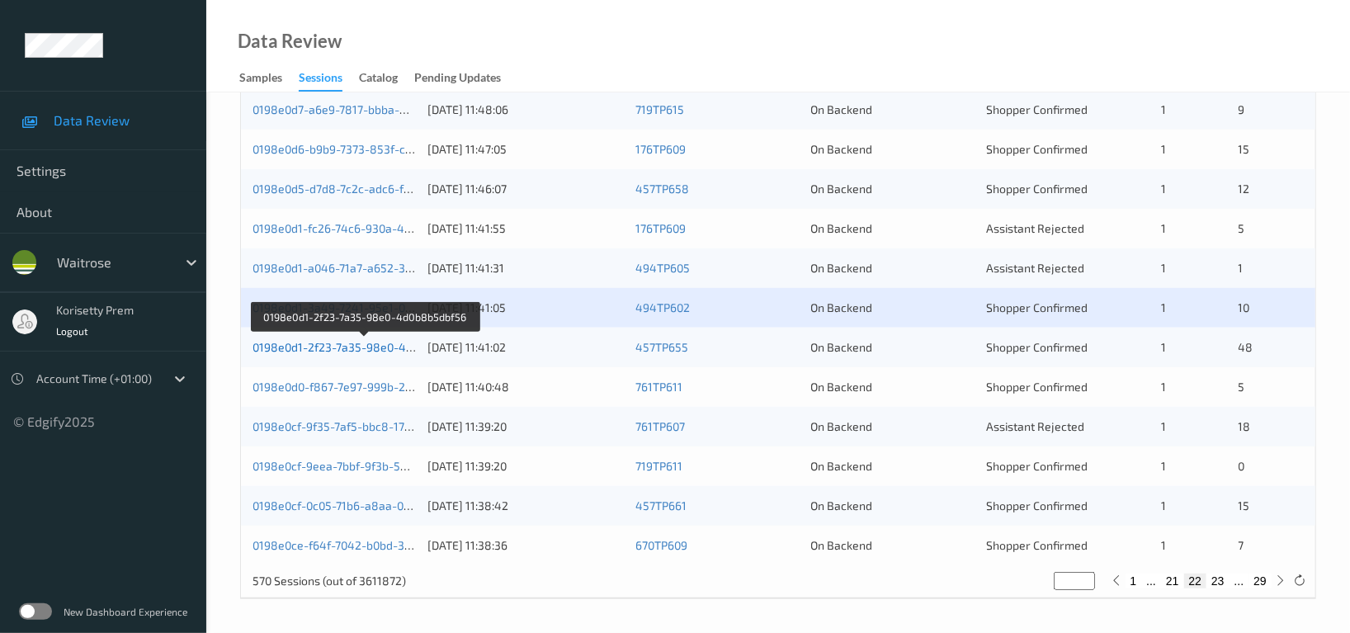
click at [383, 350] on link "0198e0d1-2f23-7a35-98e0-4d0b8b5dbf56" at bounding box center [364, 347] width 224 height 14
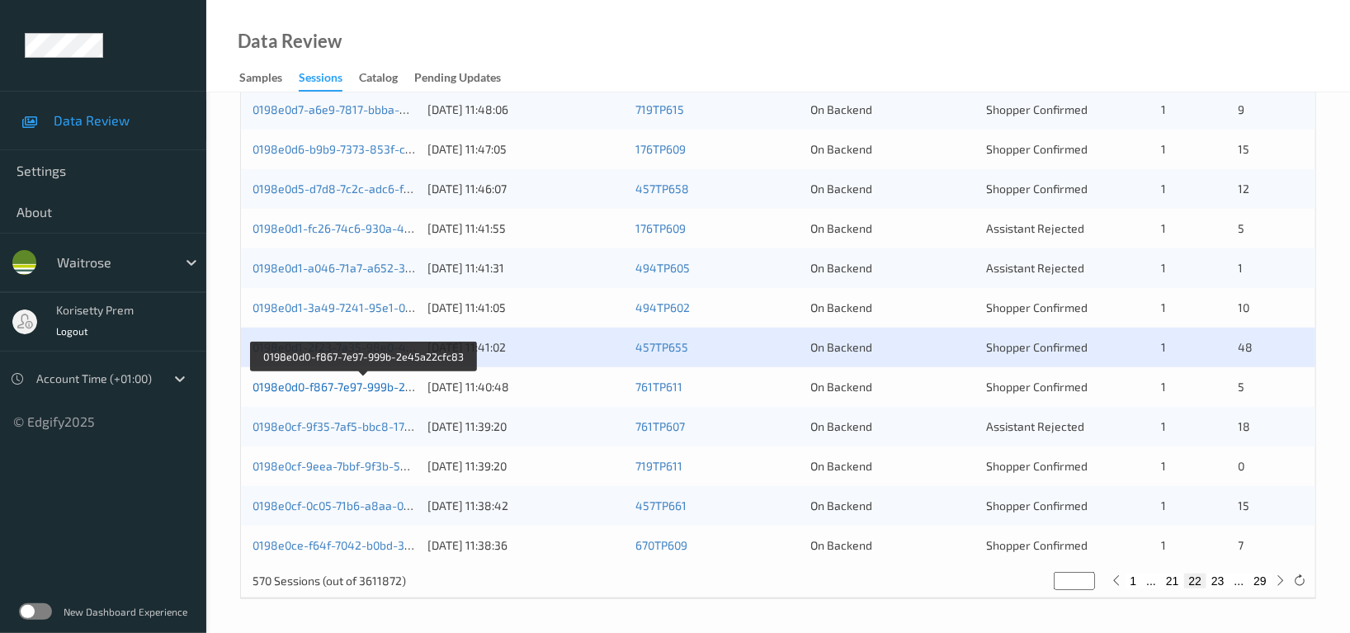
click at [383, 385] on link "0198e0d0-f867-7e97-999b-2e45a22cfc83" at bounding box center [363, 386] width 223 height 14
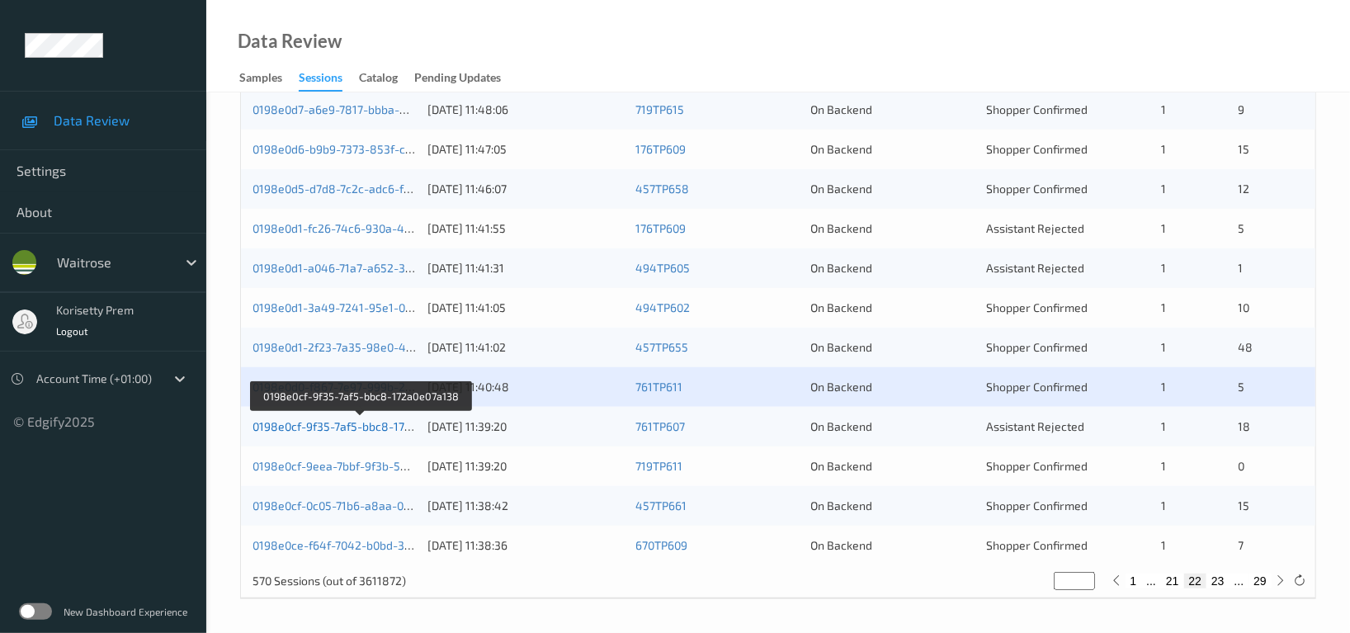
click at [369, 426] on link "0198e0cf-9f35-7af5-bbc8-172a0e07a138" at bounding box center [360, 426] width 216 height 14
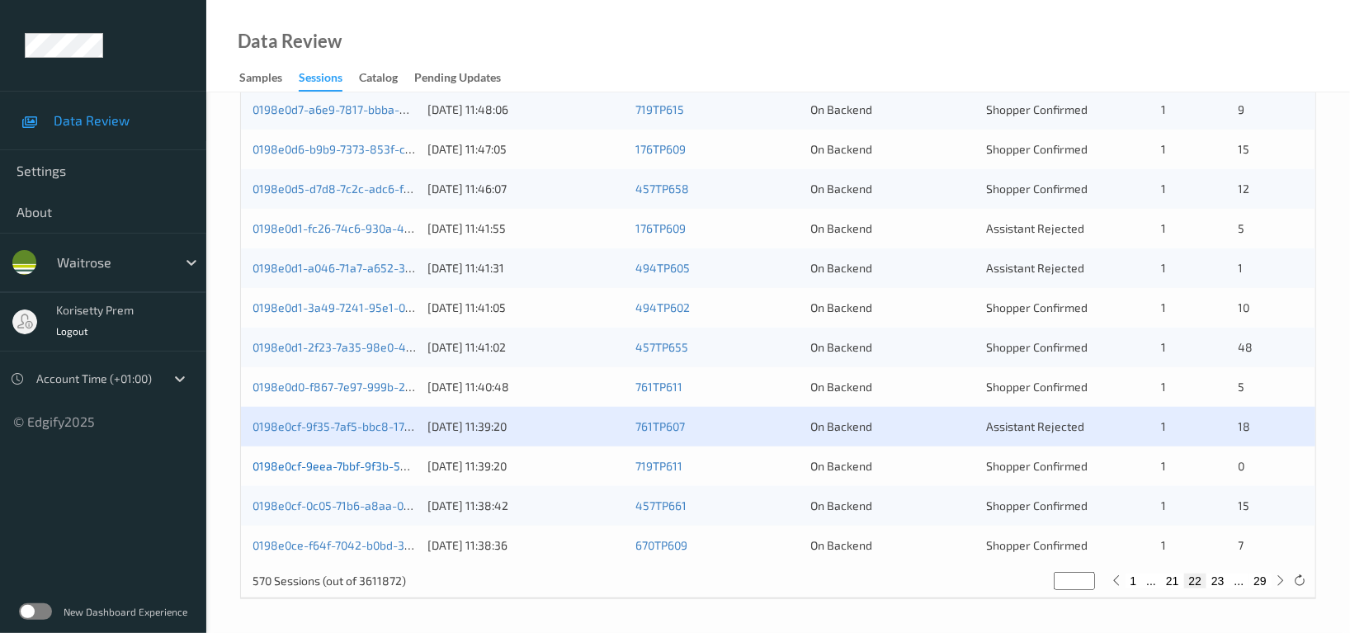
click at [376, 467] on link "0198e0cf-9eea-7bbf-9f3b-5bf352faa09a" at bounding box center [359, 466] width 215 height 14
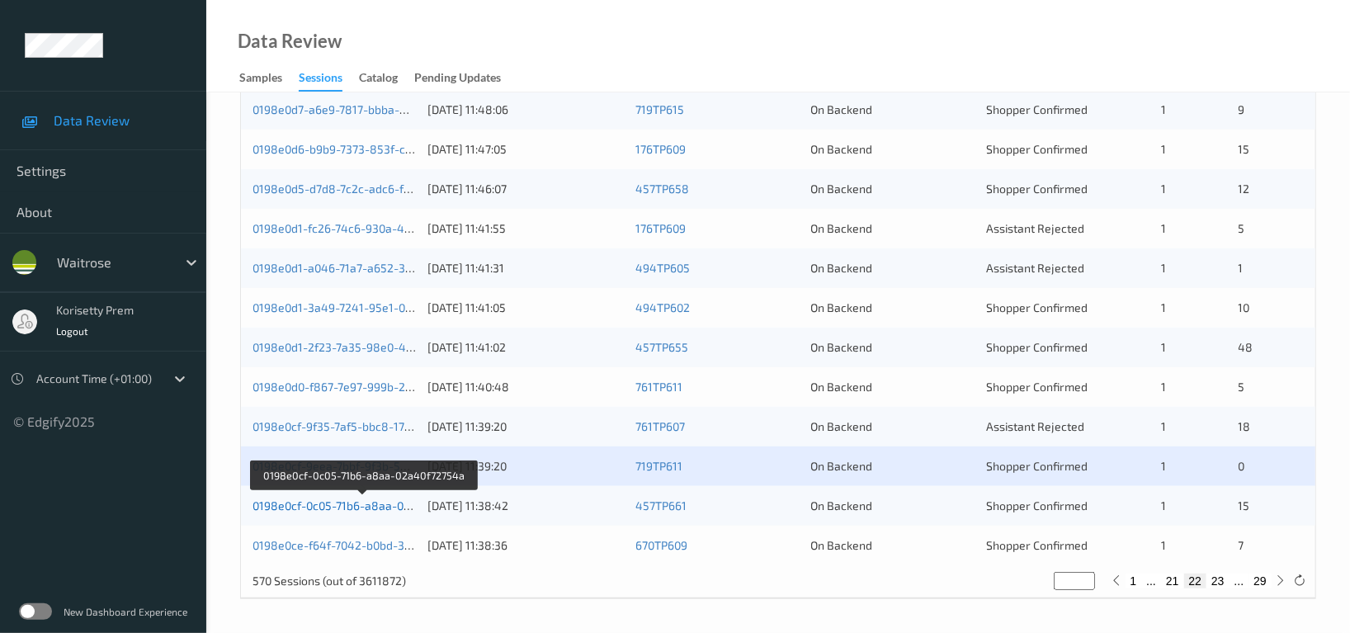
click at [368, 502] on link "0198e0cf-0c05-71b6-a8aa-02a40f72754a" at bounding box center [362, 505] width 221 height 14
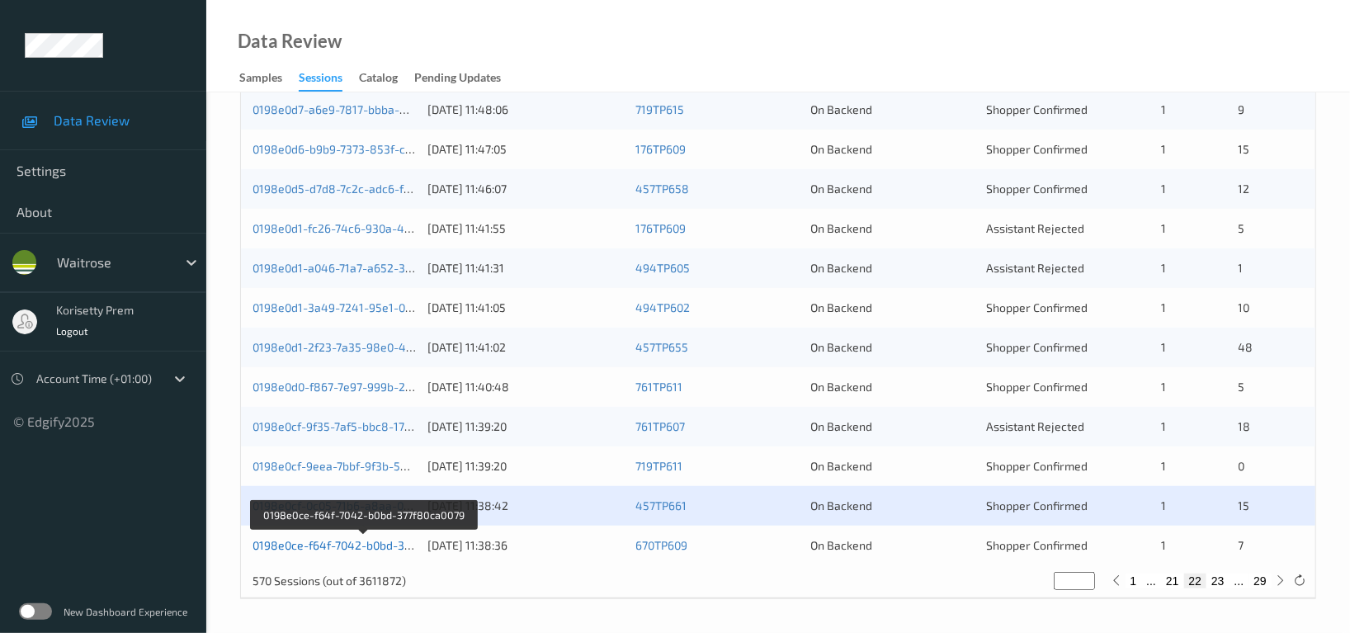
click at [389, 543] on link "0198e0ce-f64f-7042-b0bd-377f80ca0079" at bounding box center [361, 545] width 219 height 14
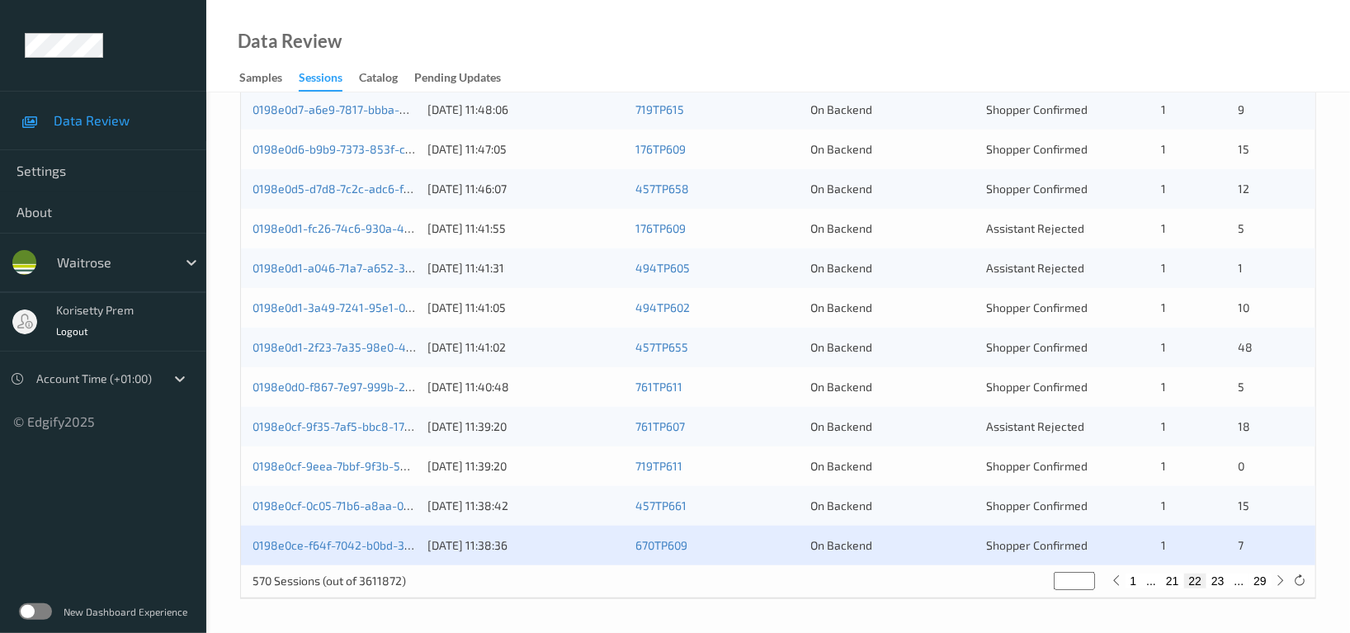
click at [577, 185] on div "[DATE] 11:46:07" at bounding box center [525, 189] width 196 height 16
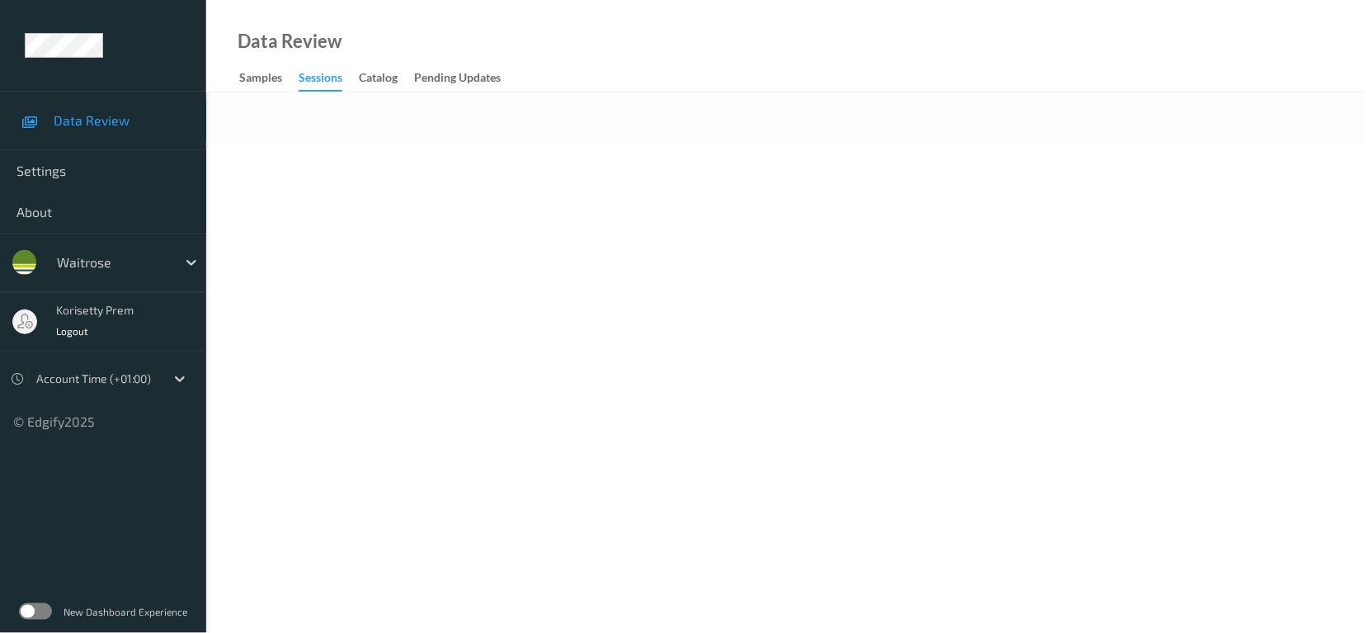
click at [798, 147] on body "Data Review Settings About waitrose korisetty prem Logout Account Time (+01:00)…" at bounding box center [683, 316] width 1366 height 633
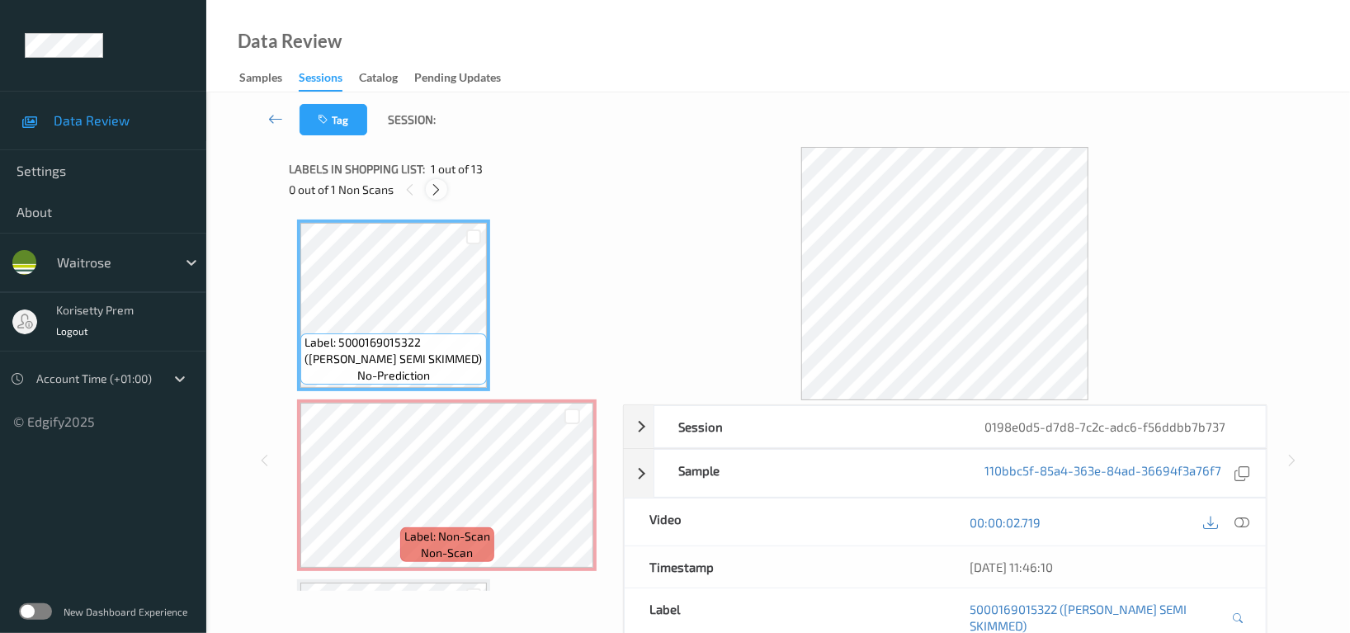
click at [437, 179] on div at bounding box center [436, 189] width 21 height 21
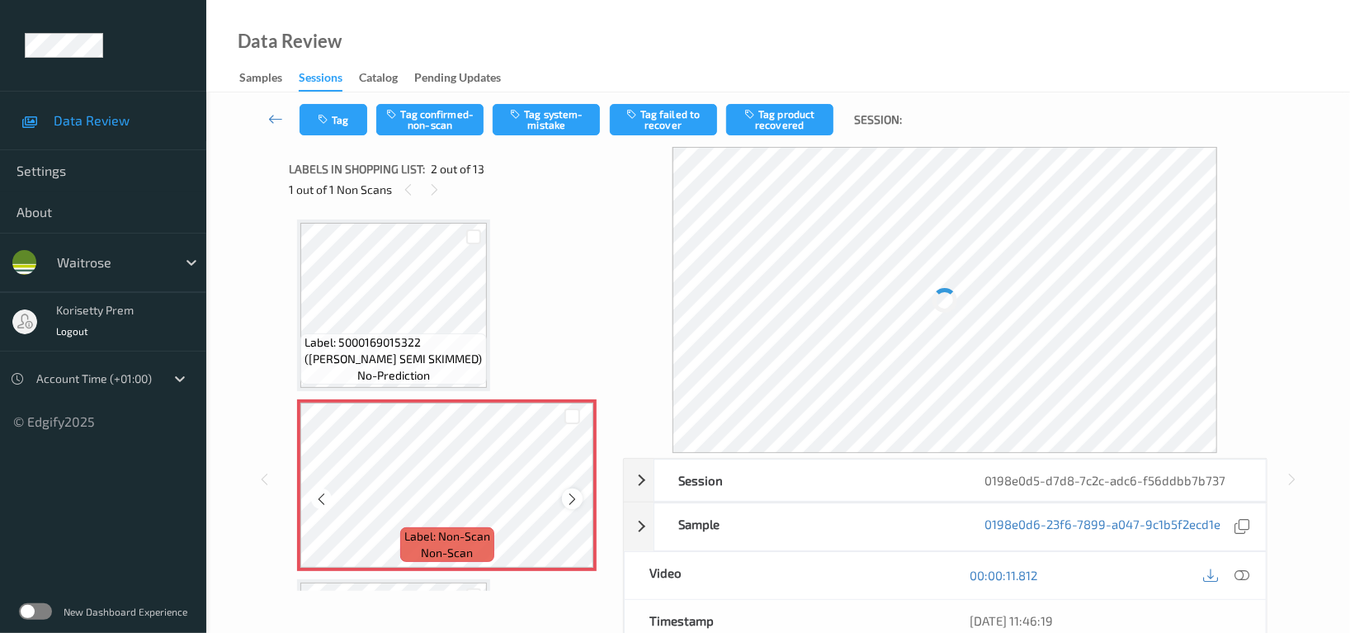
click at [566, 500] on icon at bounding box center [572, 499] width 14 height 15
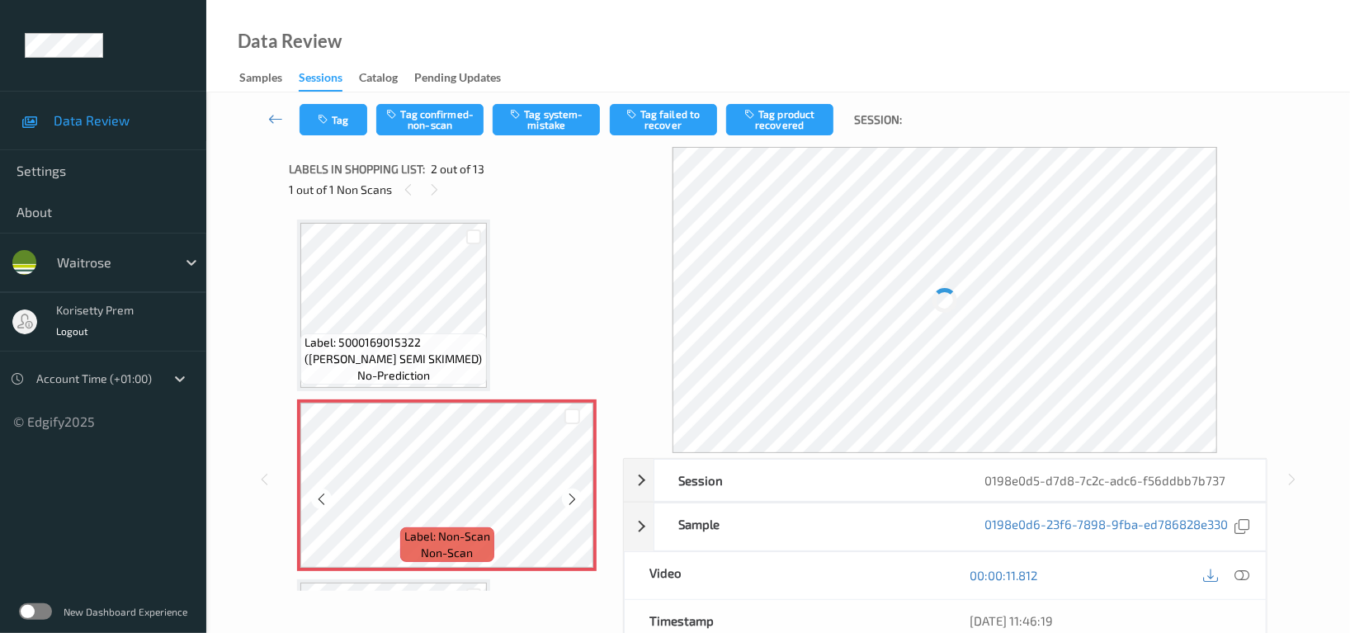
click at [566, 500] on icon at bounding box center [572, 499] width 14 height 15
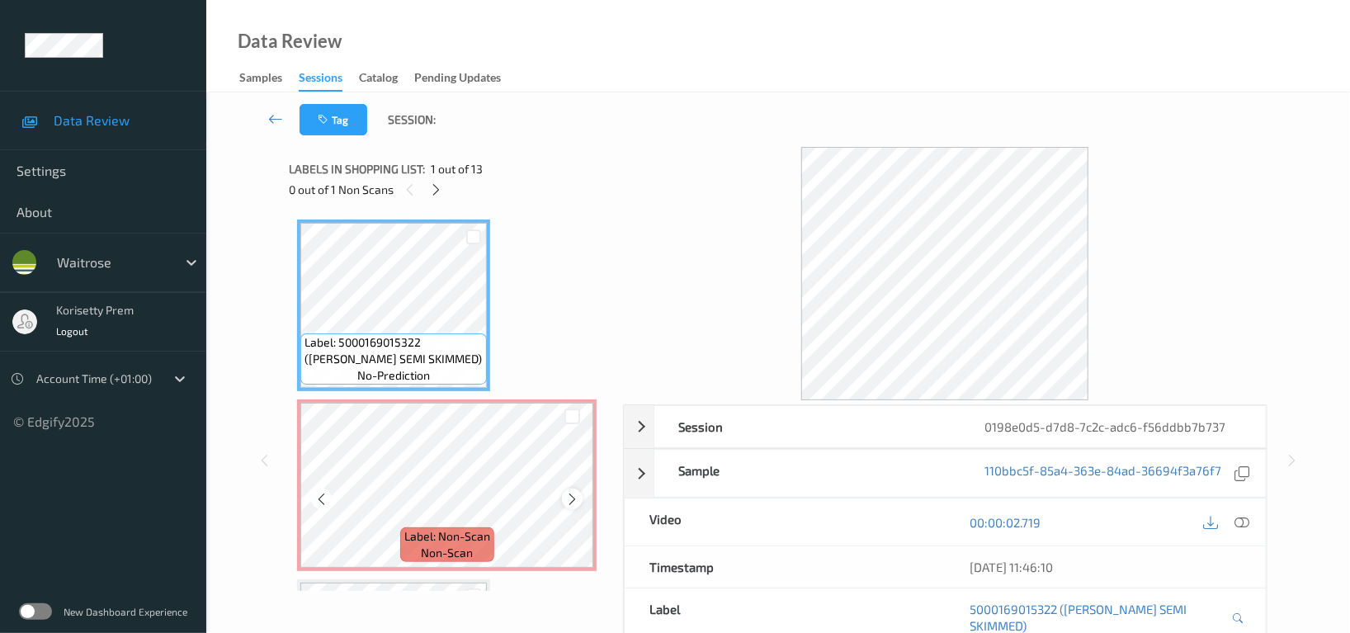
click at [572, 499] on icon at bounding box center [572, 499] width 14 height 15
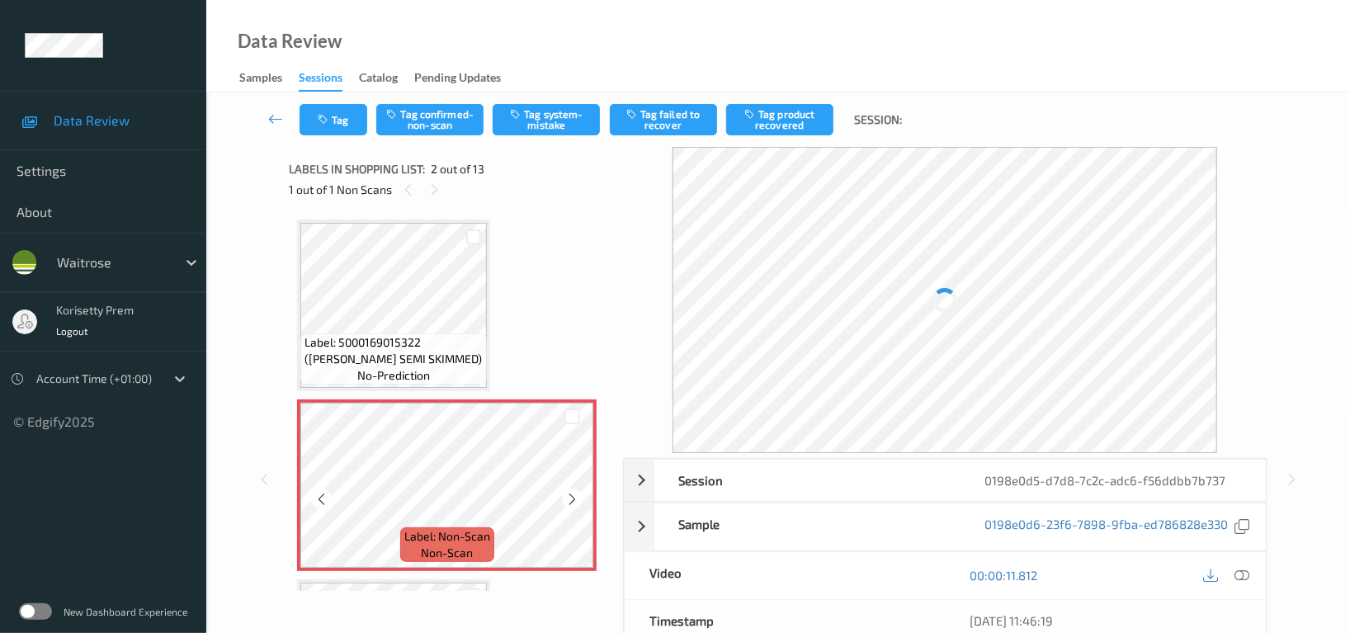
click at [572, 499] on icon at bounding box center [572, 499] width 14 height 15
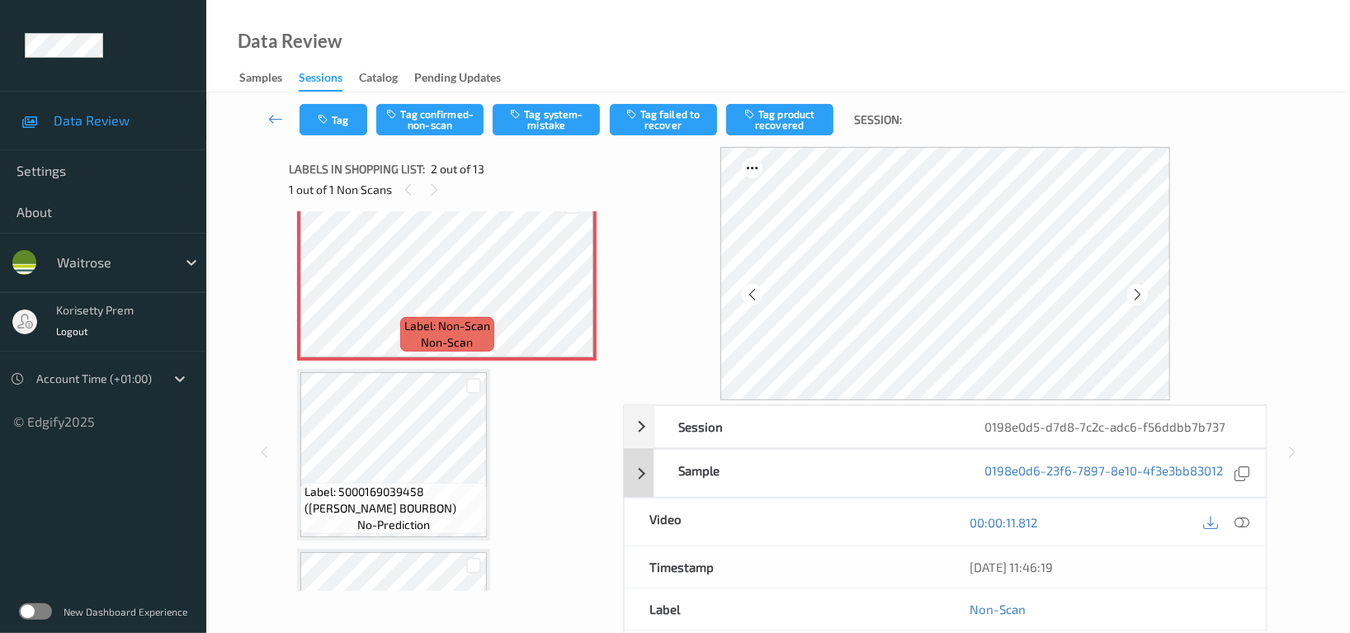
scroll to position [219, 0]
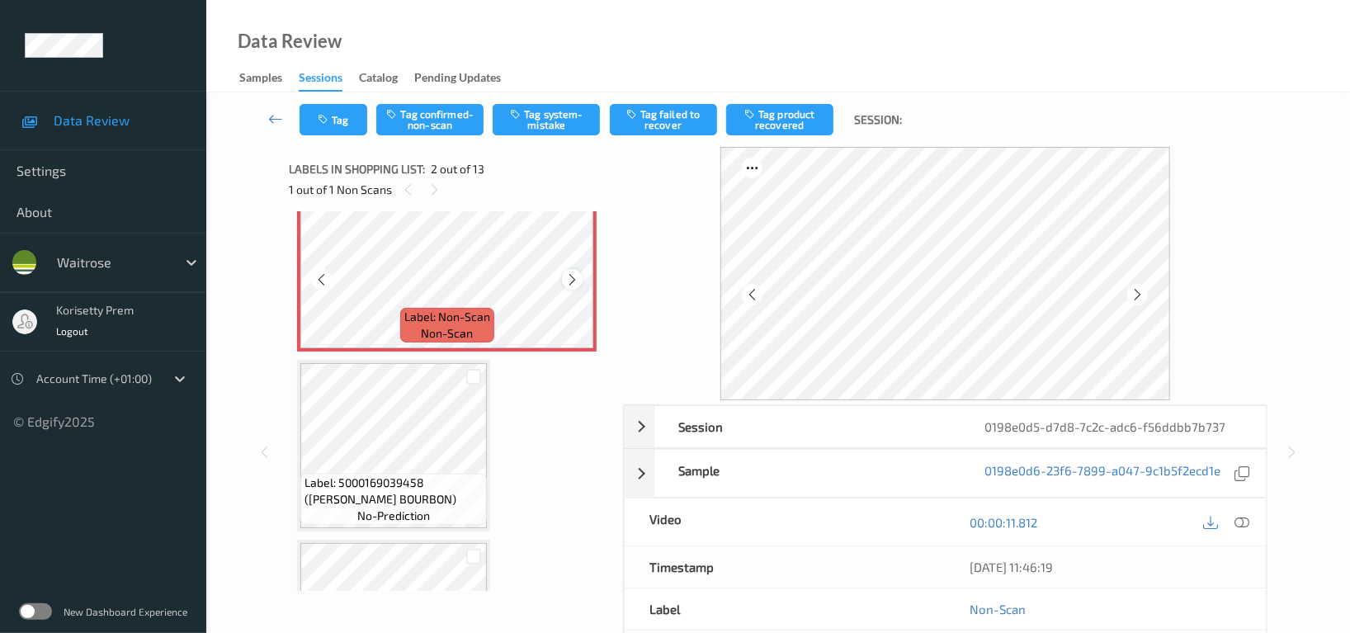
click at [574, 283] on icon at bounding box center [572, 279] width 14 height 15
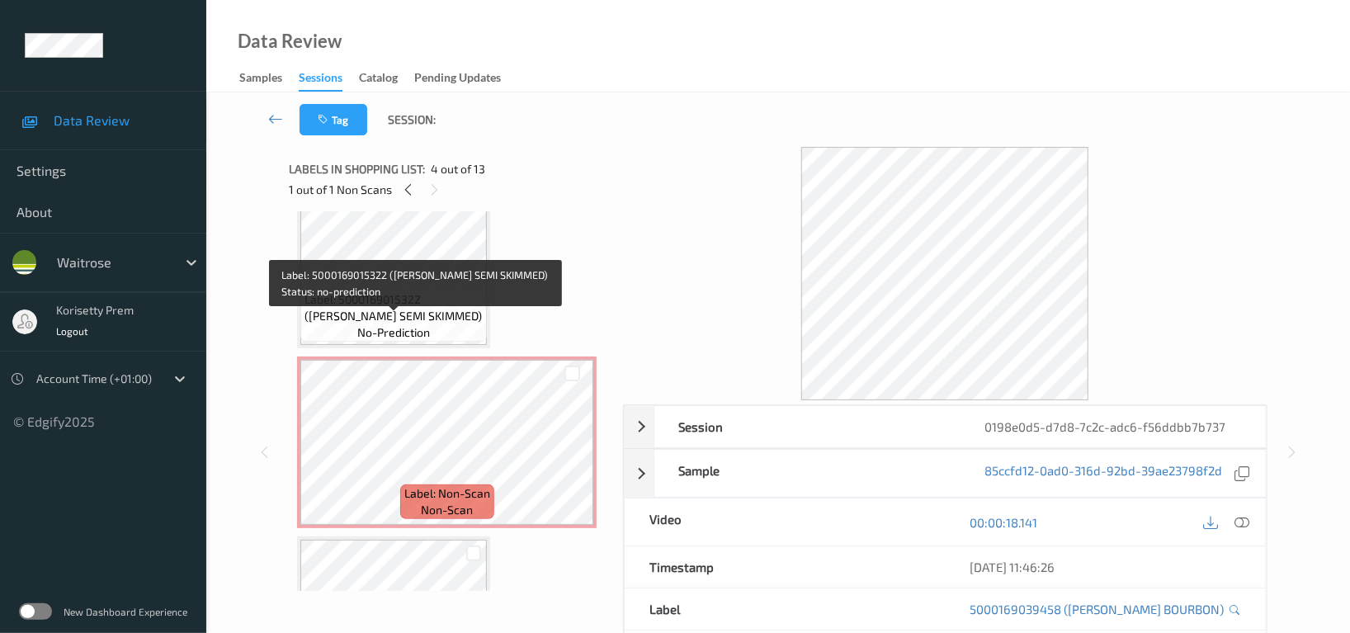
scroll to position [0, 0]
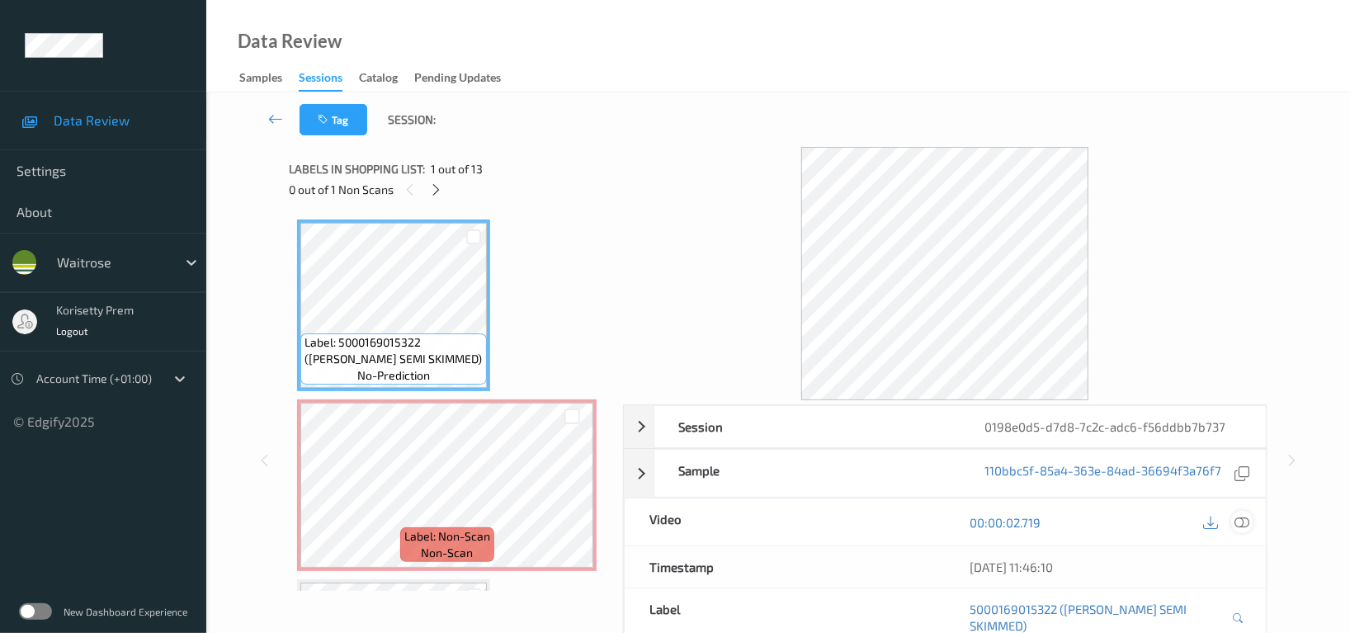
click at [1242, 525] on icon at bounding box center [1241, 522] width 15 height 15
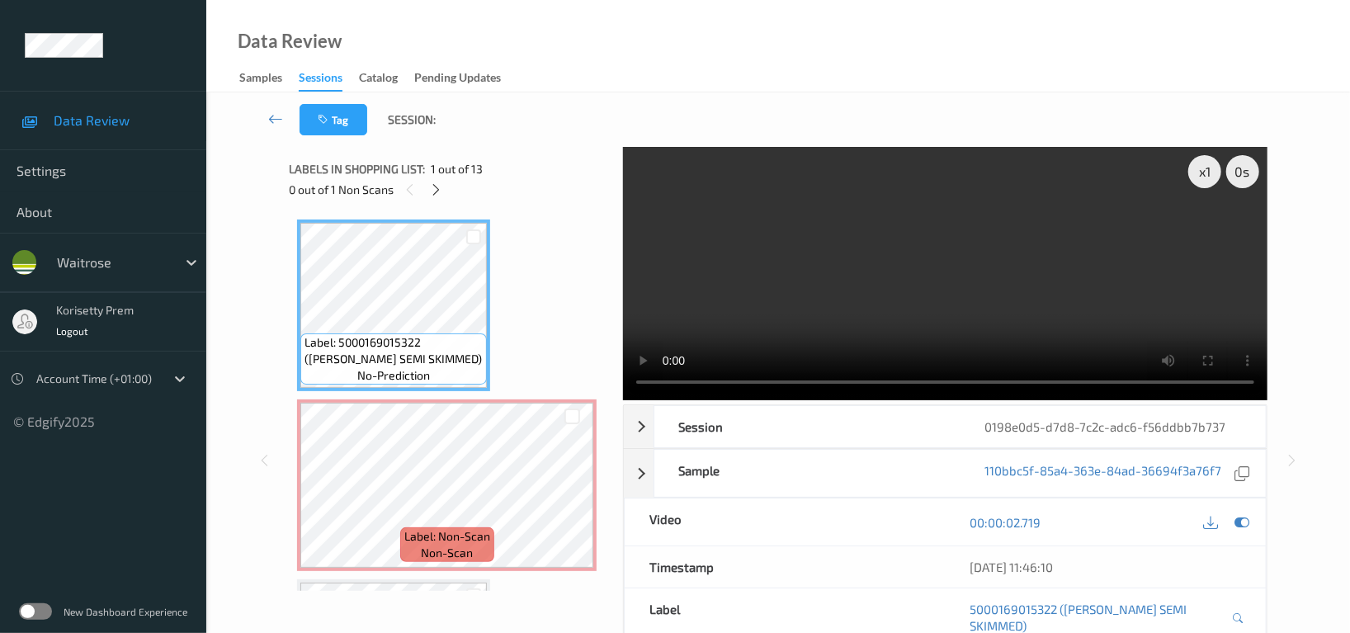
click at [978, 252] on video at bounding box center [945, 273] width 644 height 253
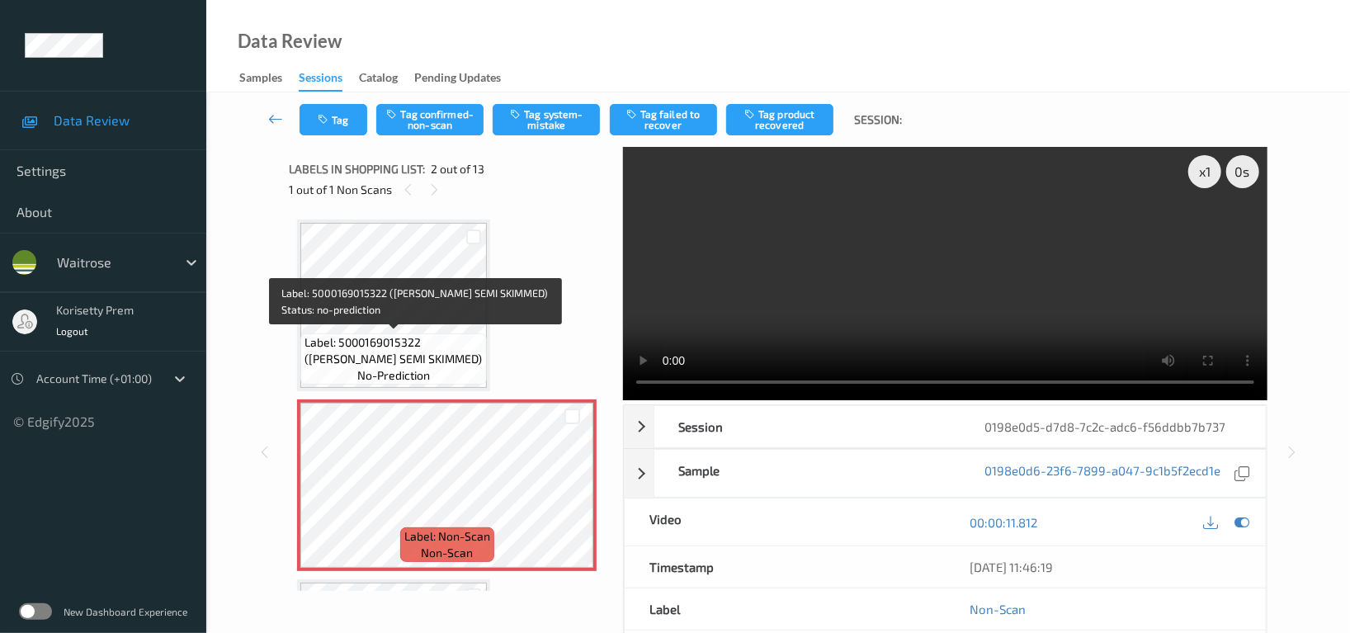
click at [380, 357] on span "Label: 5000169015322 (WR ESS SEMI SKIMMED)" at bounding box center [393, 350] width 178 height 33
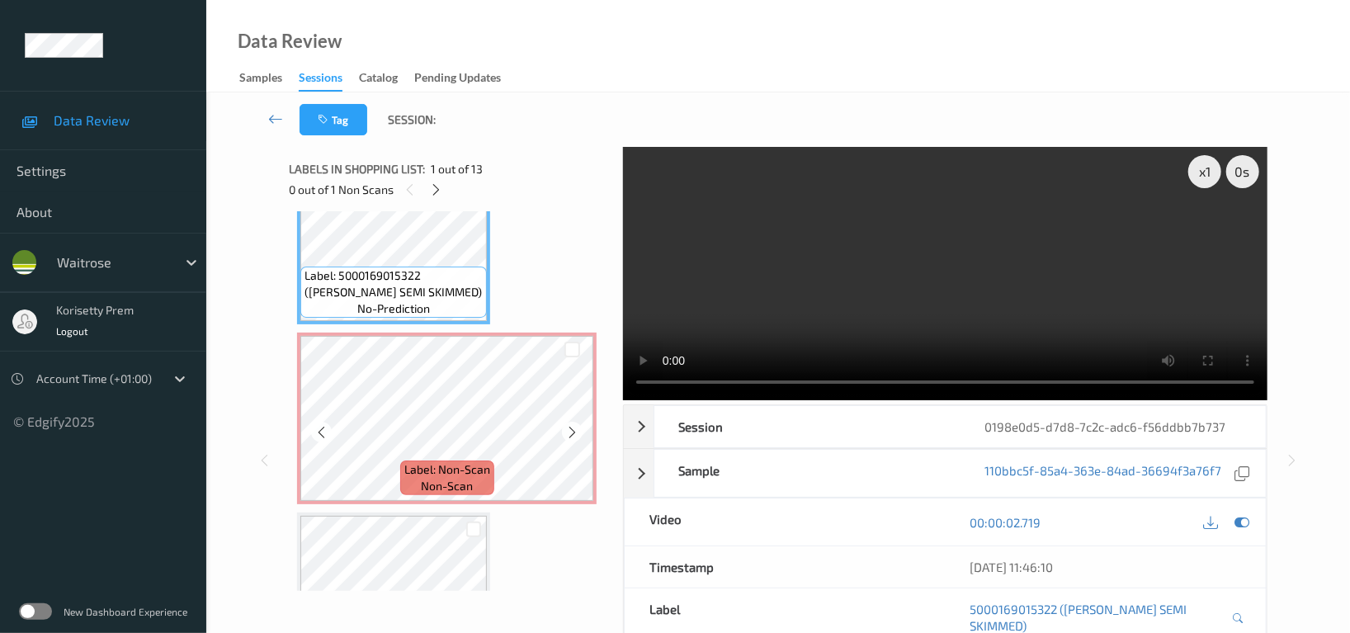
scroll to position [110, 0]
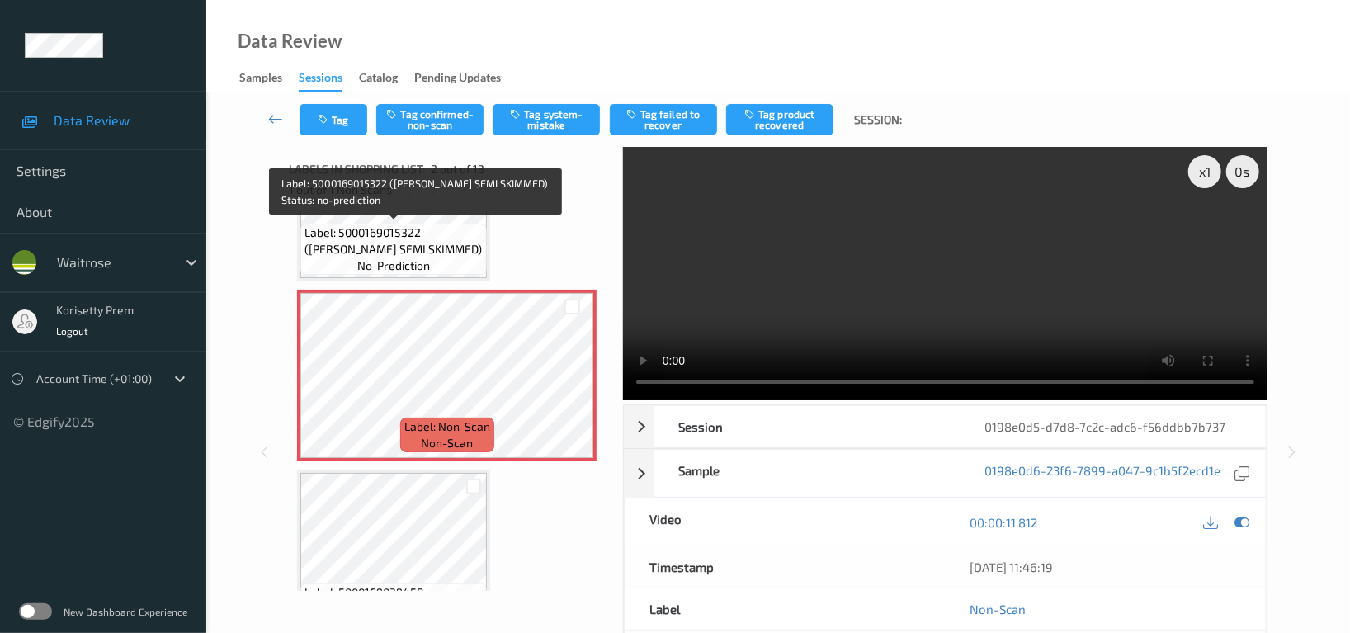
click at [389, 244] on span "Label: 5000169015322 (WR ESS SEMI SKIMMED)" at bounding box center [393, 240] width 178 height 33
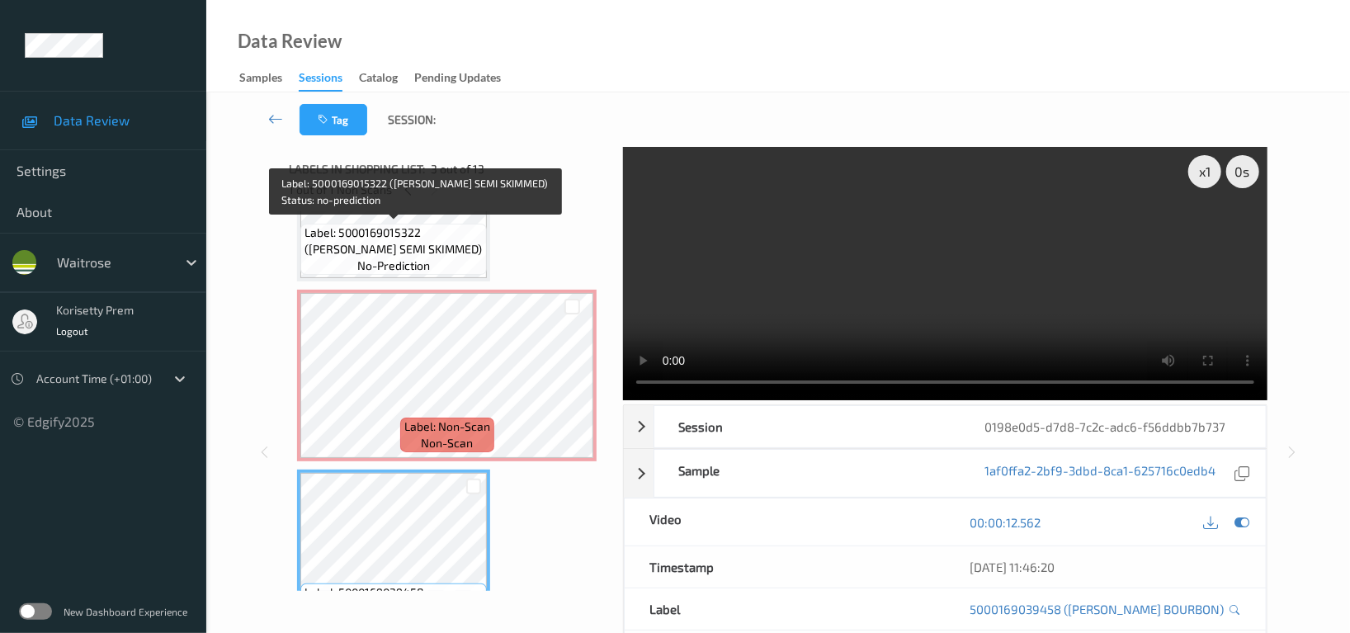
click at [445, 254] on span "Label: 5000169015322 (WR ESS SEMI SKIMMED)" at bounding box center [393, 240] width 178 height 33
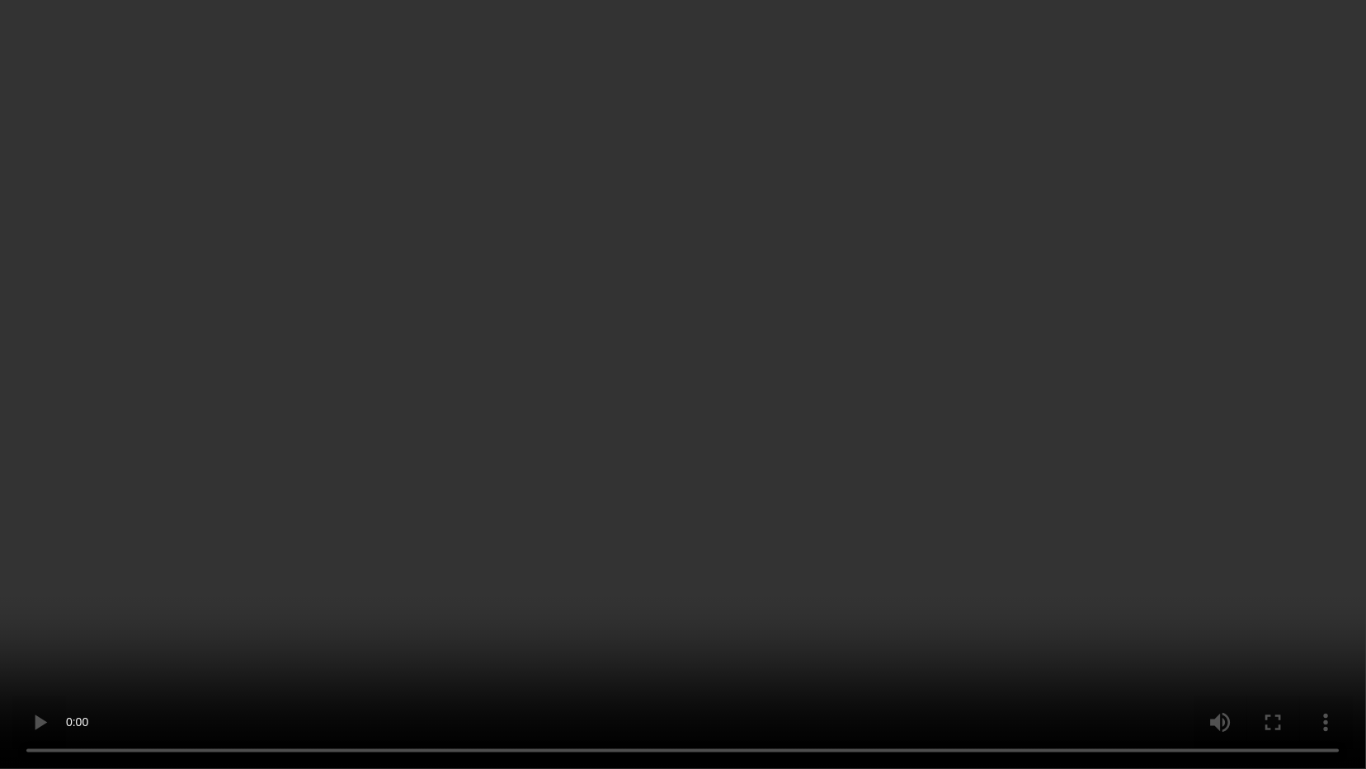
click at [1194, 375] on video at bounding box center [683, 384] width 1366 height 769
click at [965, 516] on video at bounding box center [683, 384] width 1366 height 769
click at [987, 526] on video at bounding box center [683, 384] width 1366 height 769
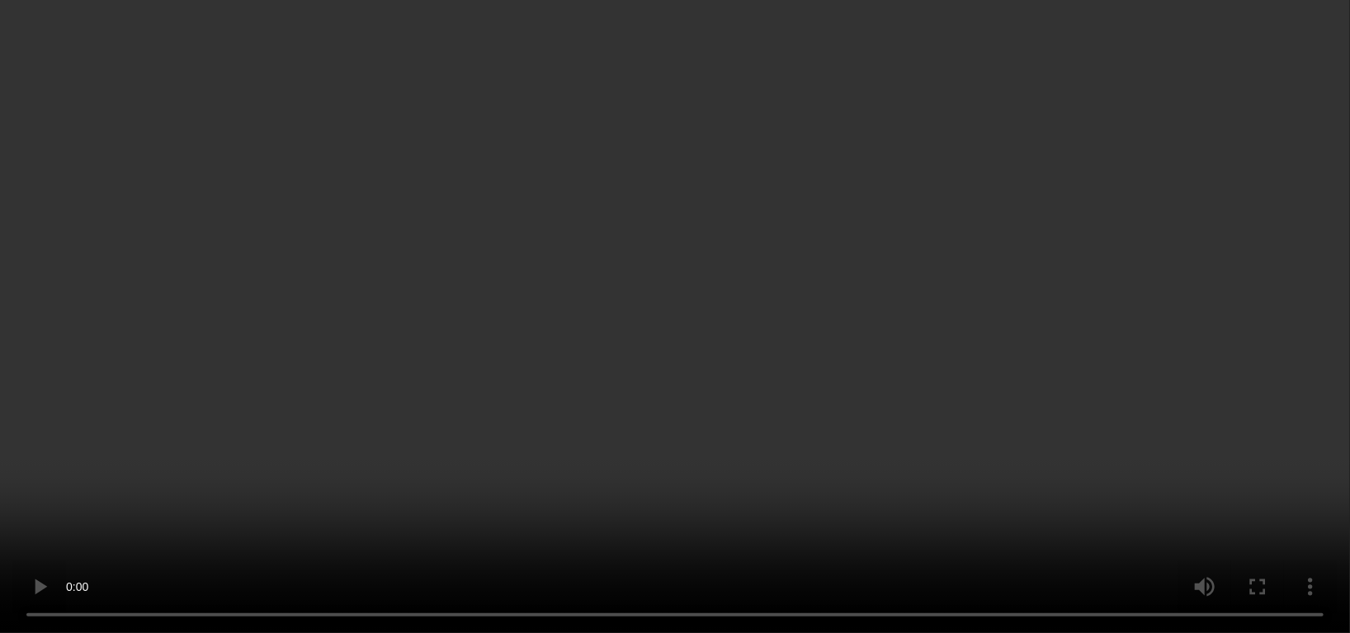
scroll to position [0, 0]
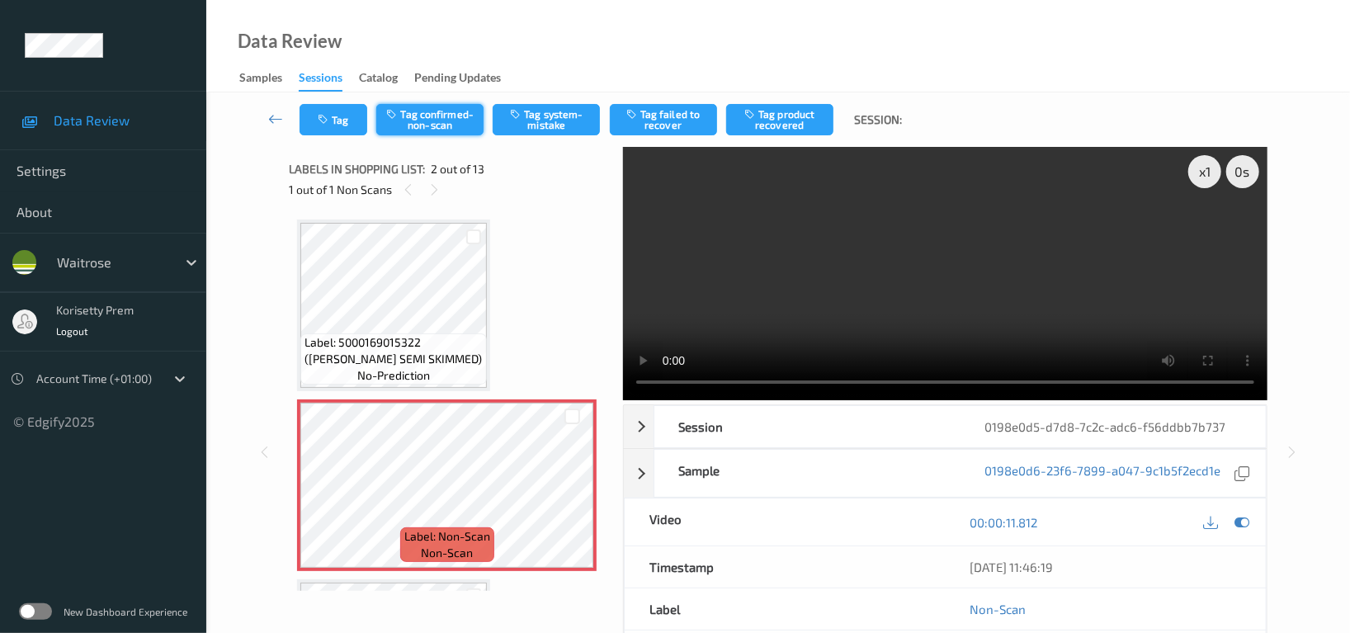
click at [416, 109] on button "Tag confirmed-non-scan" at bounding box center [429, 119] width 107 height 31
click at [766, 203] on video at bounding box center [945, 273] width 644 height 253
click at [907, 266] on video at bounding box center [945, 273] width 644 height 253
click at [1010, 288] on video at bounding box center [945, 273] width 644 height 253
click at [310, 113] on button "Tag" at bounding box center [333, 119] width 68 height 31
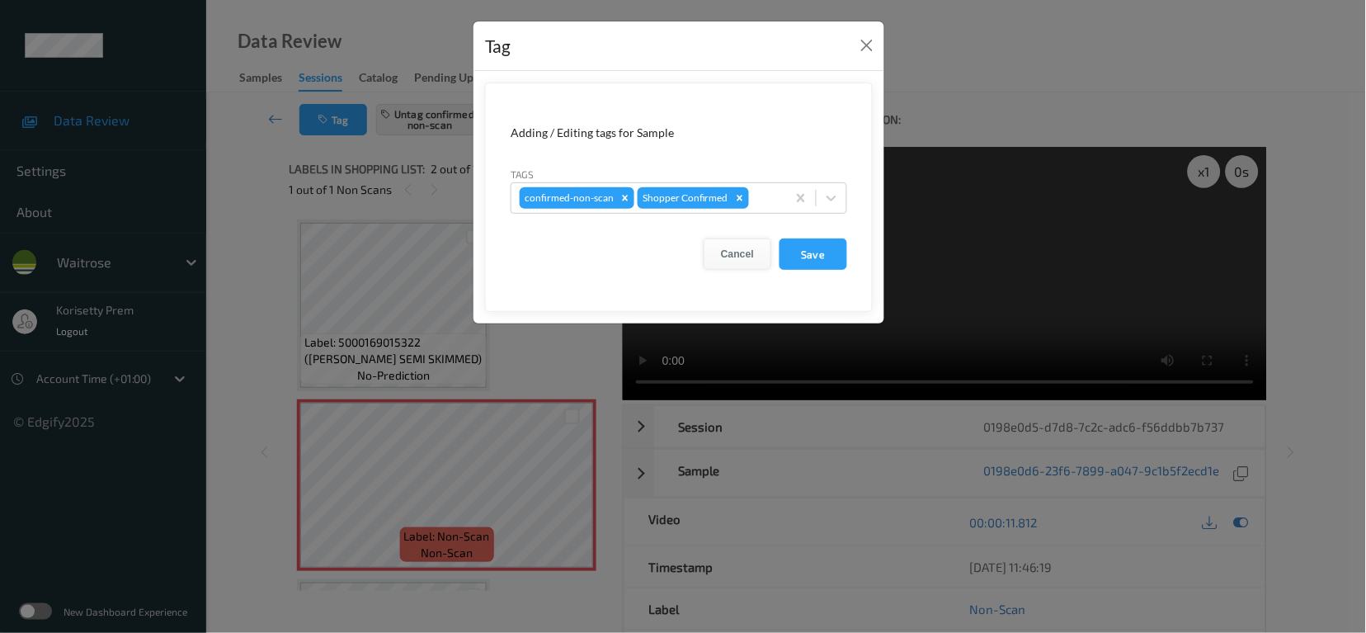
click at [733, 257] on button "Cancel" at bounding box center [738, 253] width 68 height 31
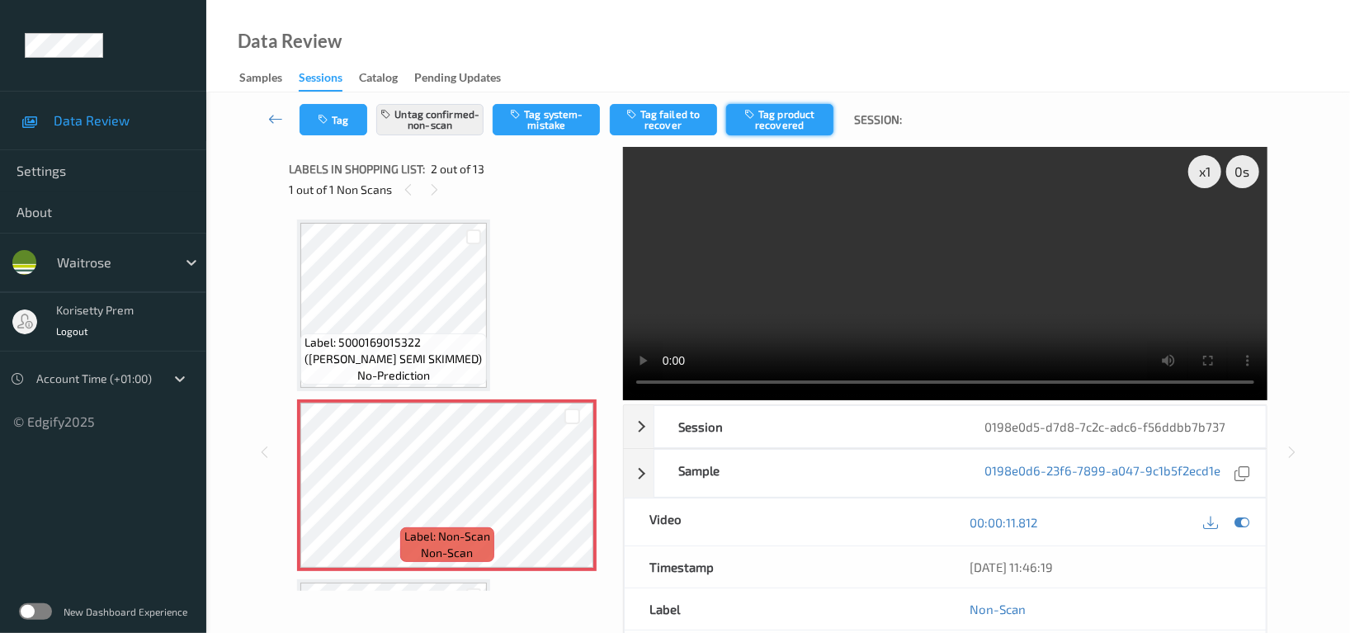
click at [775, 104] on button "Tag product recovered" at bounding box center [779, 119] width 107 height 31
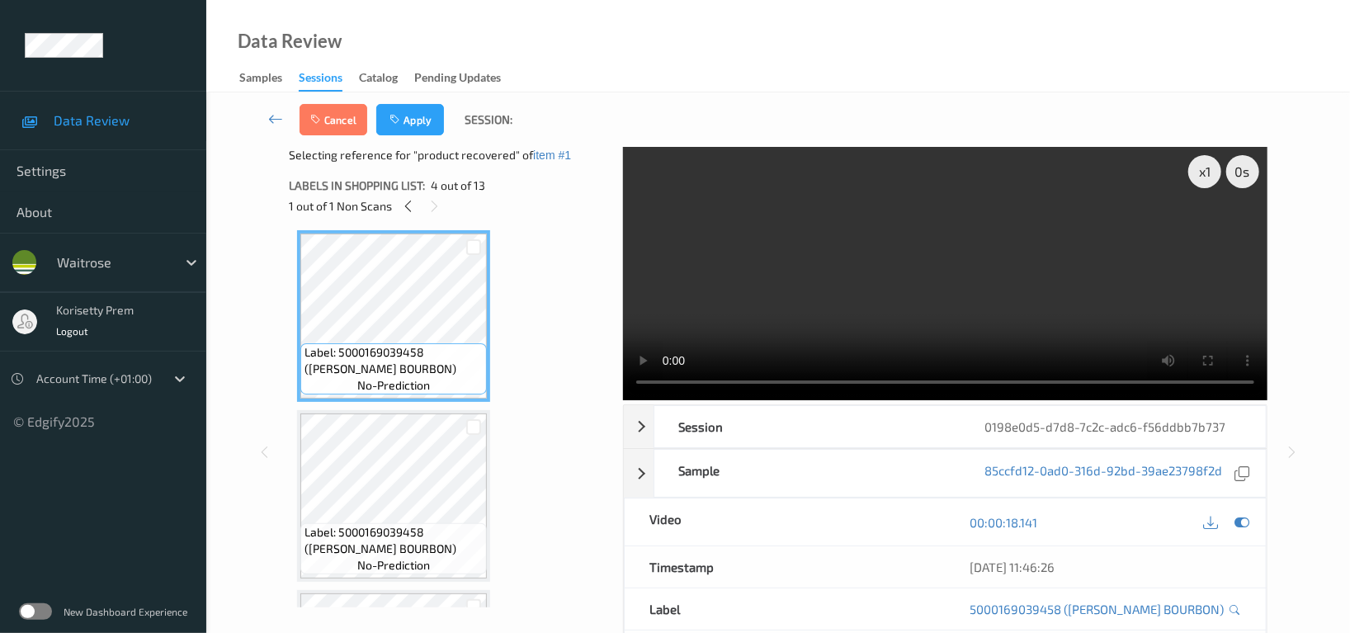
scroll to position [549, 0]
click at [920, 247] on video at bounding box center [945, 273] width 644 height 253
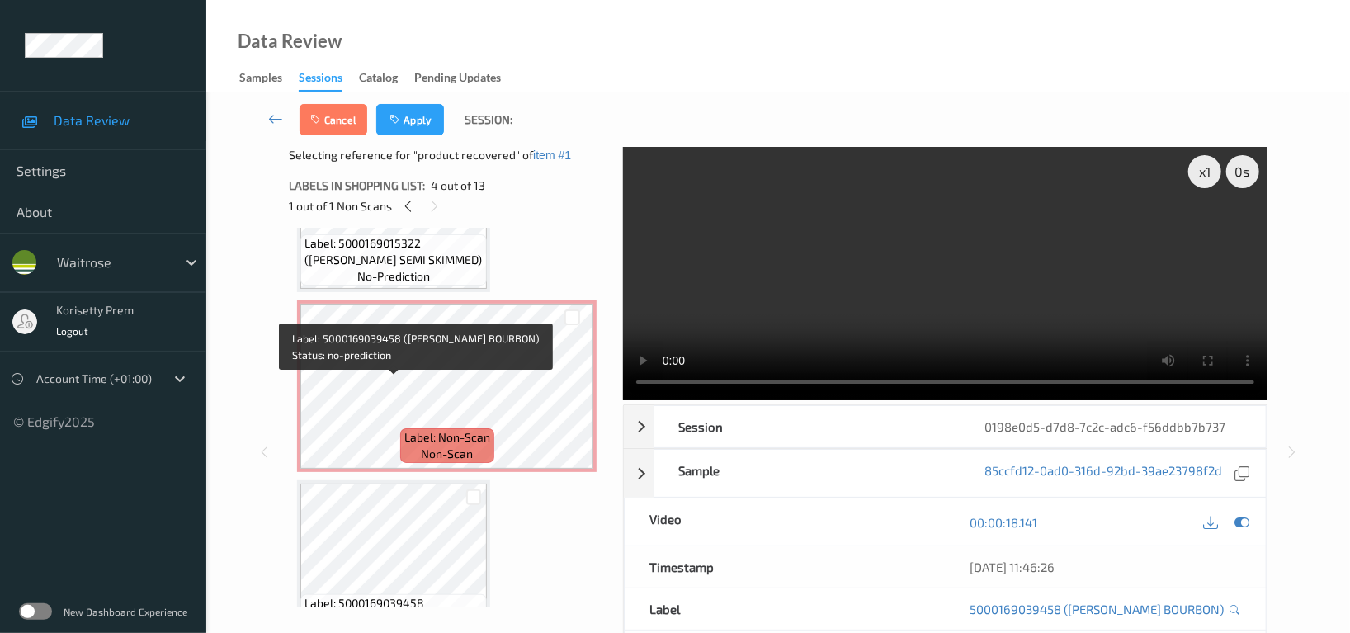
scroll to position [110, 0]
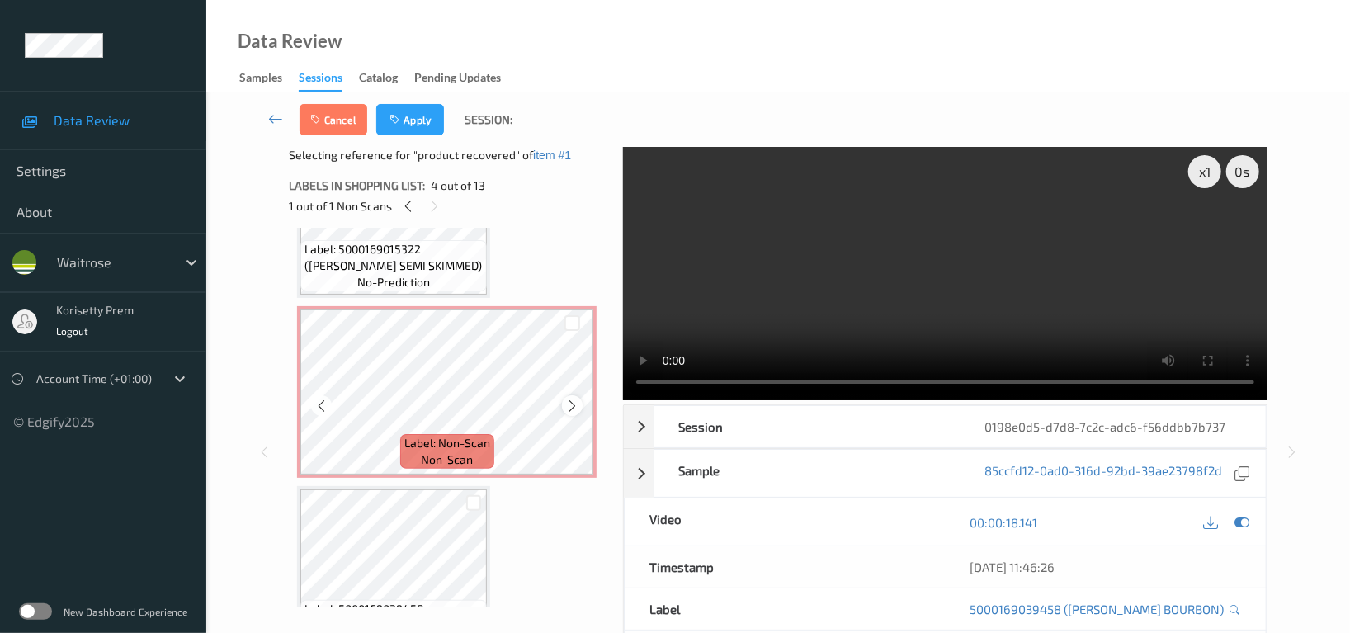
click at [582, 403] on div at bounding box center [572, 405] width 21 height 21
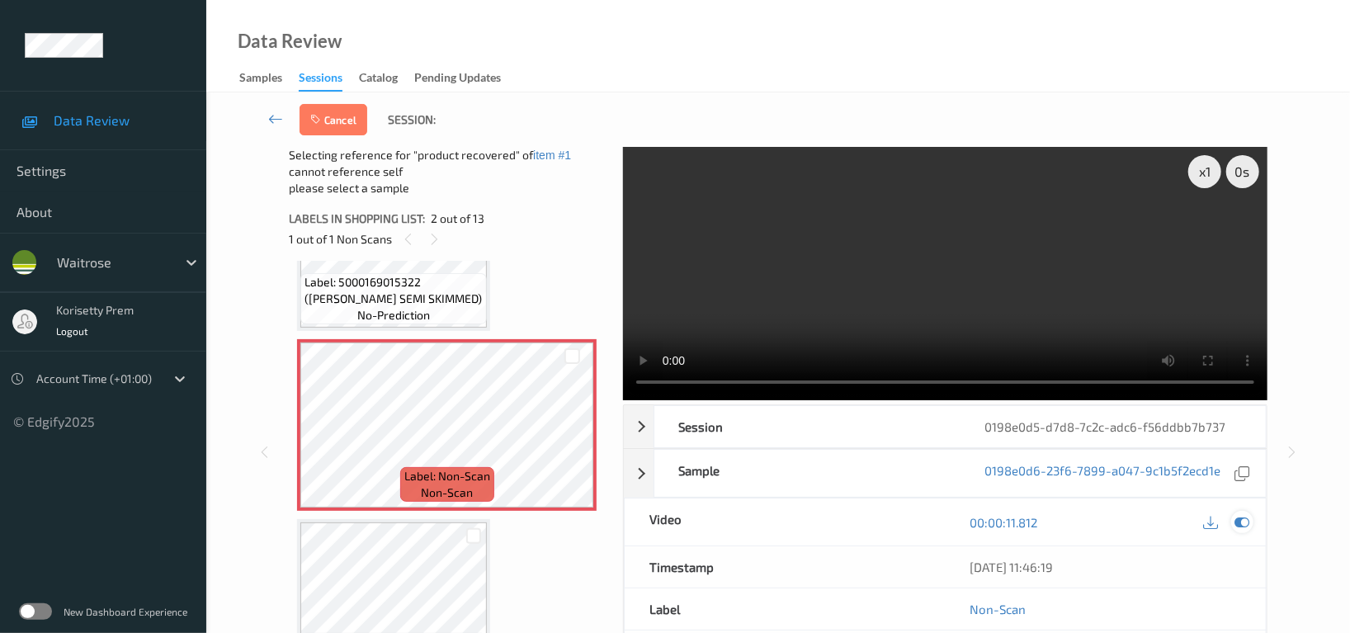
click at [1242, 513] on div at bounding box center [1242, 522] width 22 height 22
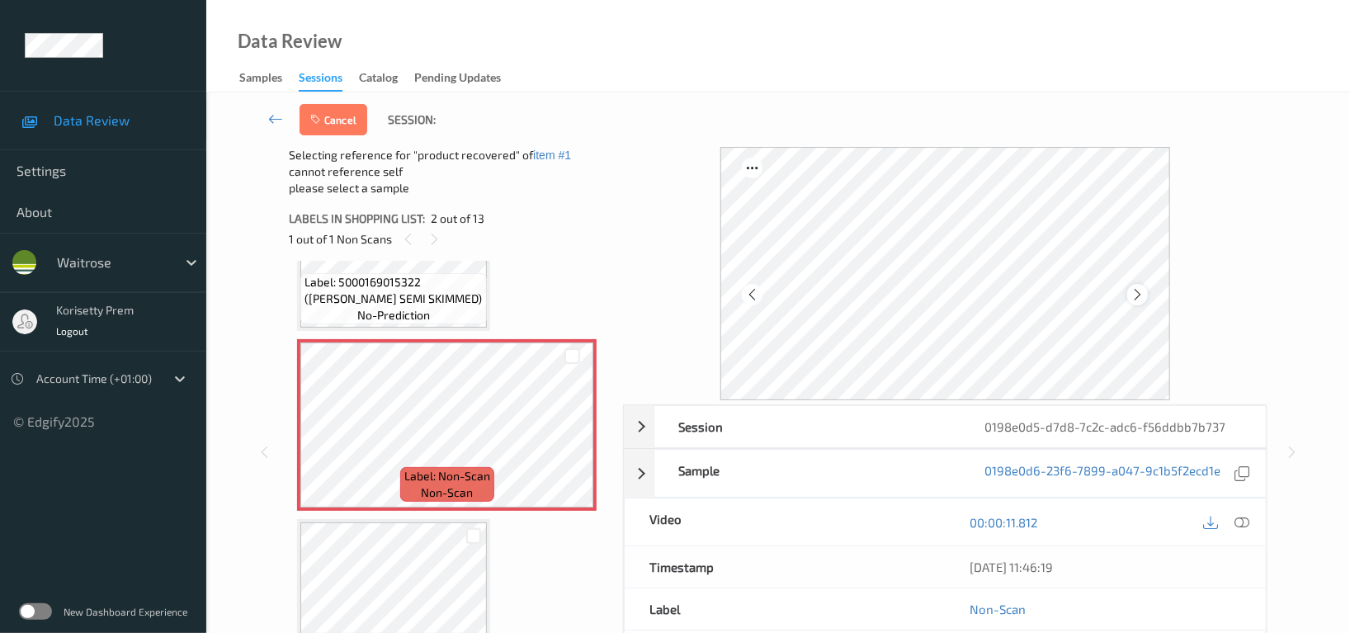
click at [1144, 300] on icon at bounding box center [1137, 294] width 14 height 15
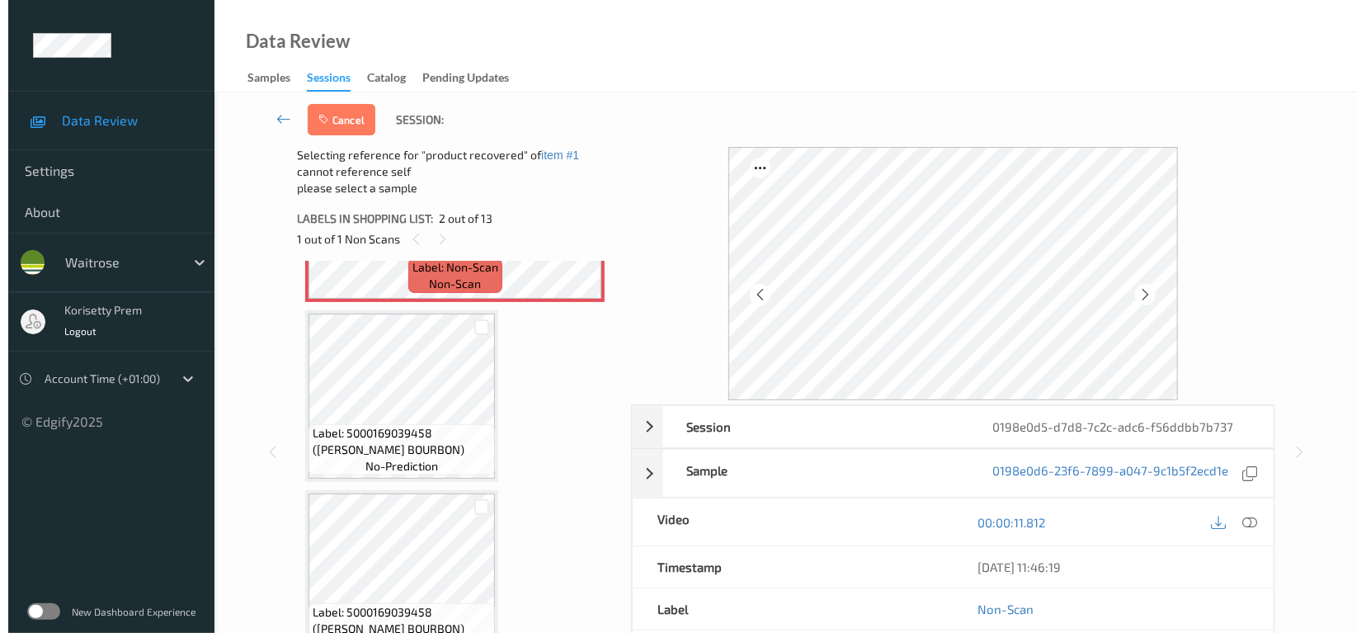
scroll to position [329, 0]
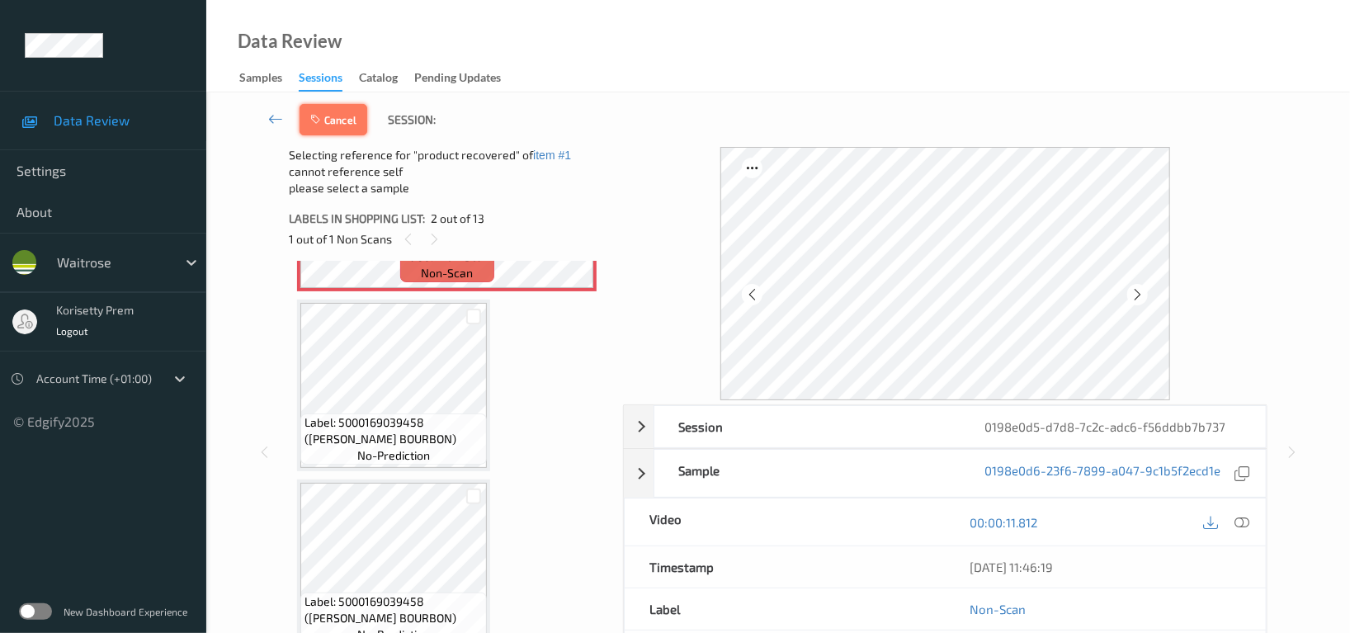
click at [349, 124] on button "Cancel" at bounding box center [333, 119] width 68 height 31
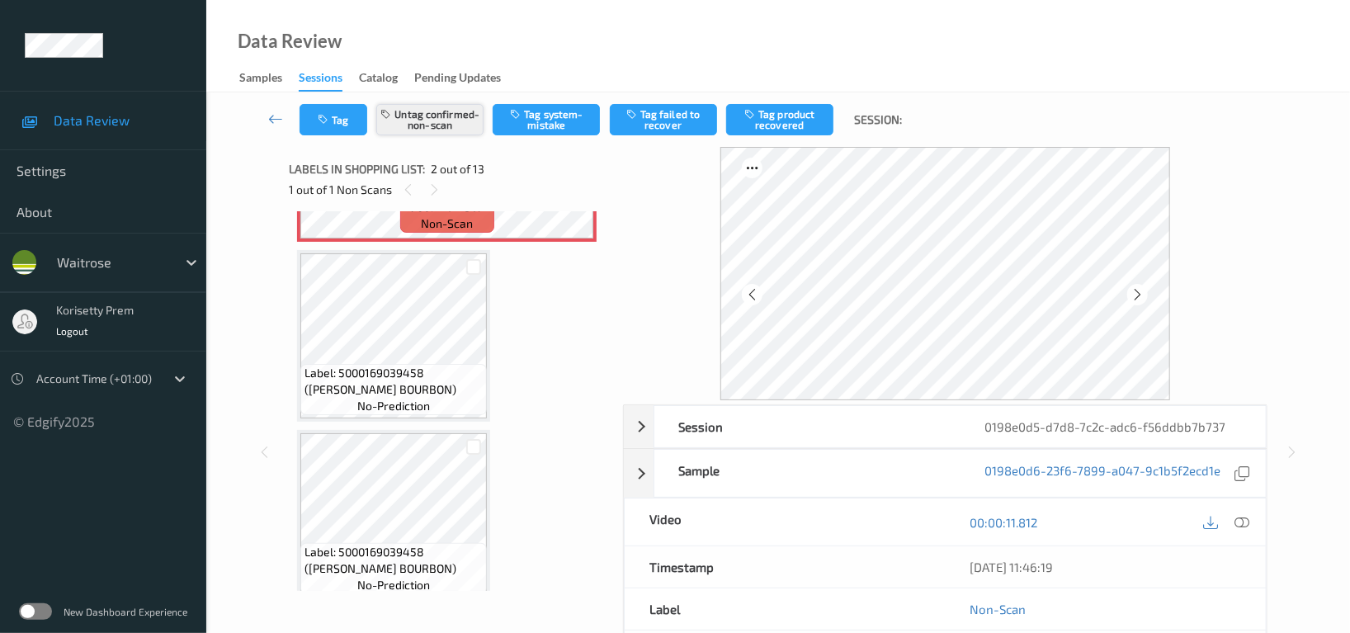
click at [460, 117] on button "Untag confirmed-non-scan" at bounding box center [429, 119] width 107 height 31
click at [539, 114] on button "Tag system-mistake" at bounding box center [545, 119] width 107 height 31
click at [333, 110] on button "Tag" at bounding box center [333, 119] width 68 height 31
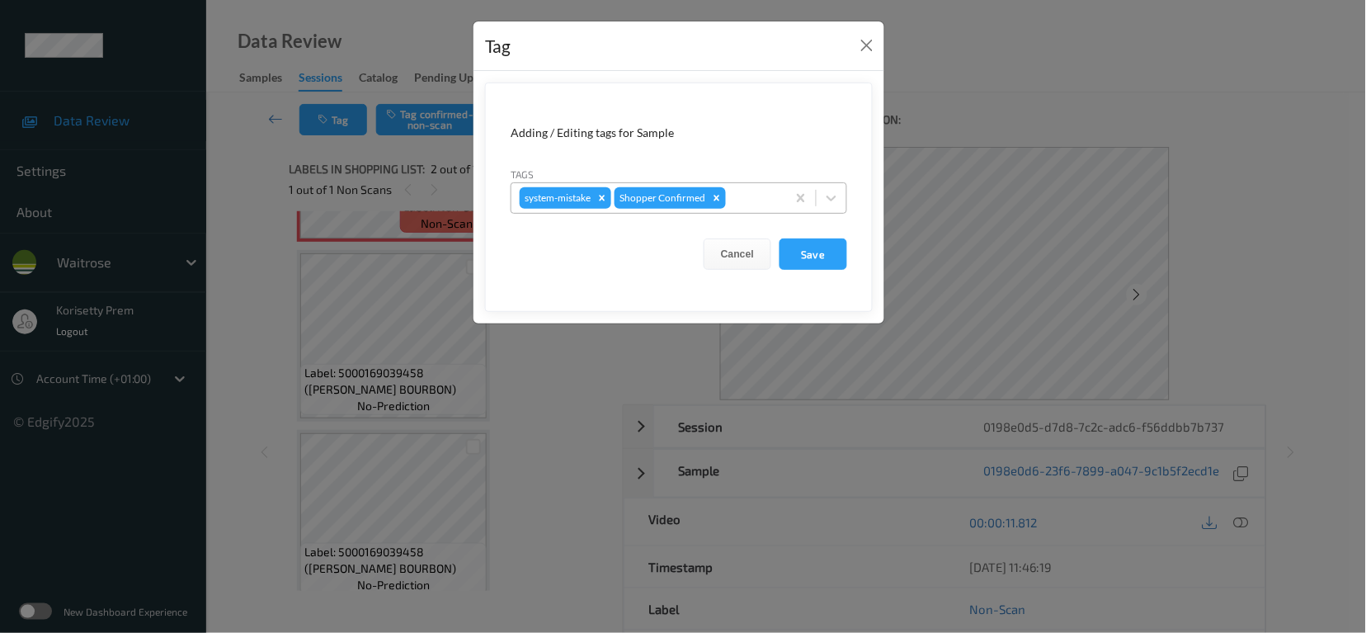
click at [738, 197] on div at bounding box center [753, 198] width 49 height 20
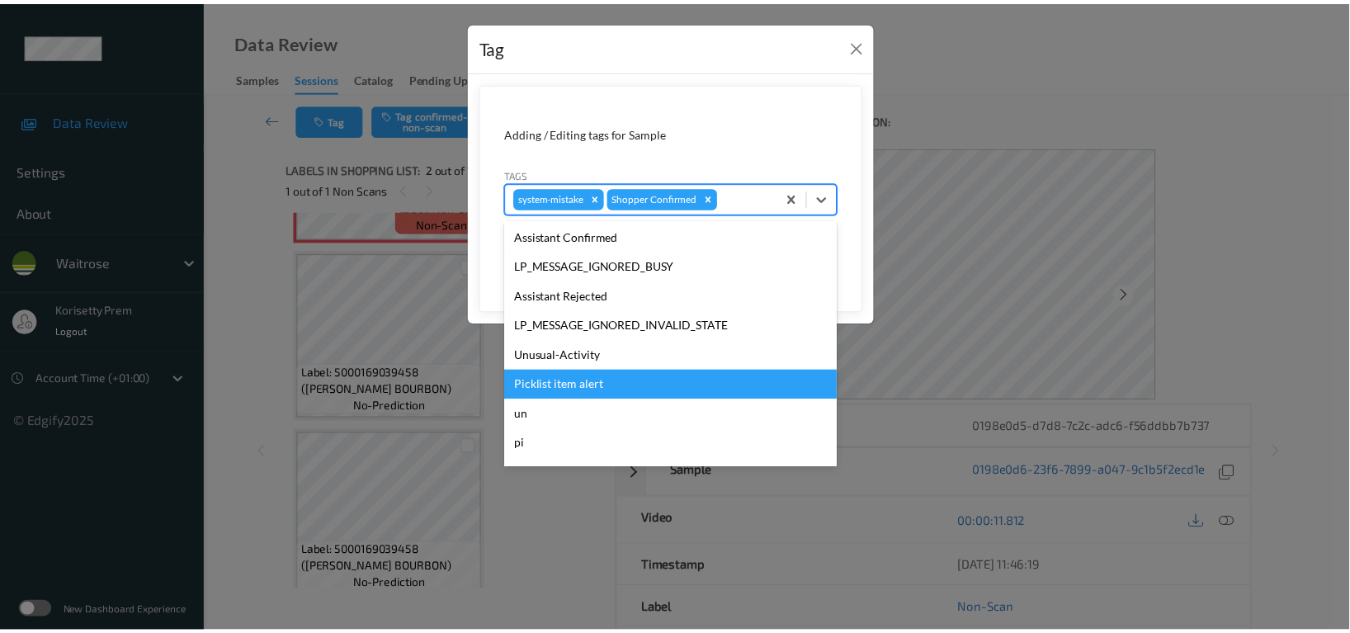
scroll to position [351, 0]
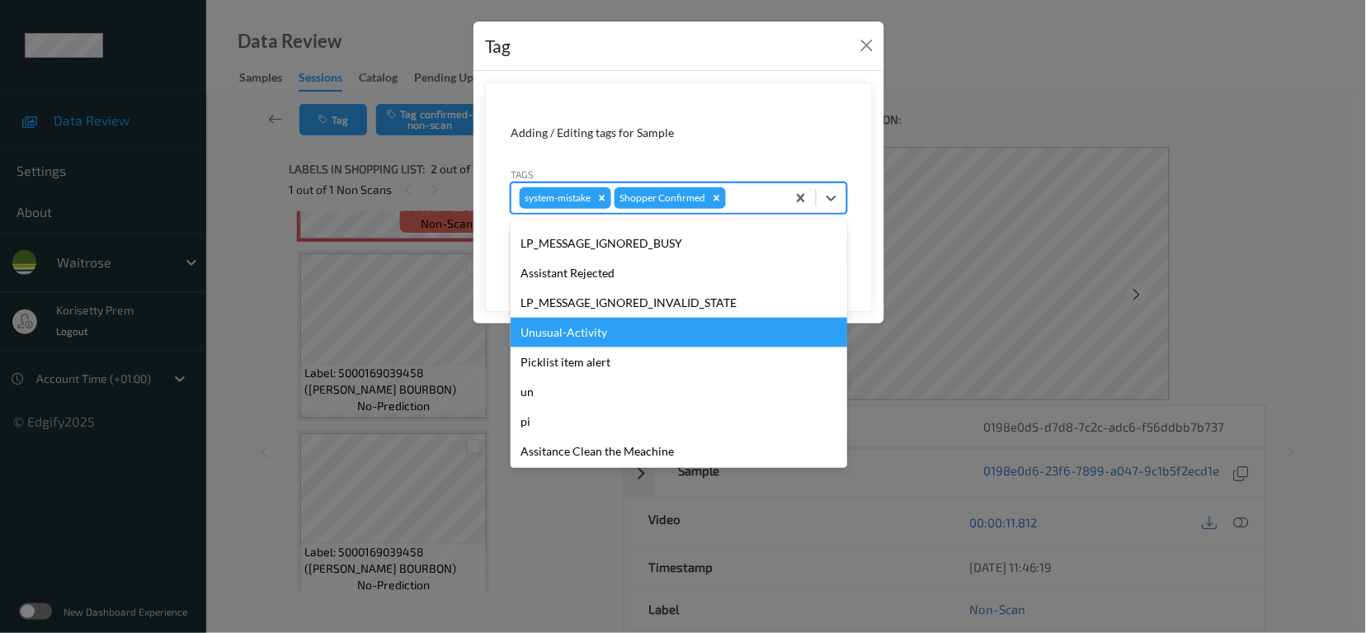
click at [591, 327] on div "Unusual-Activity" at bounding box center [679, 333] width 337 height 30
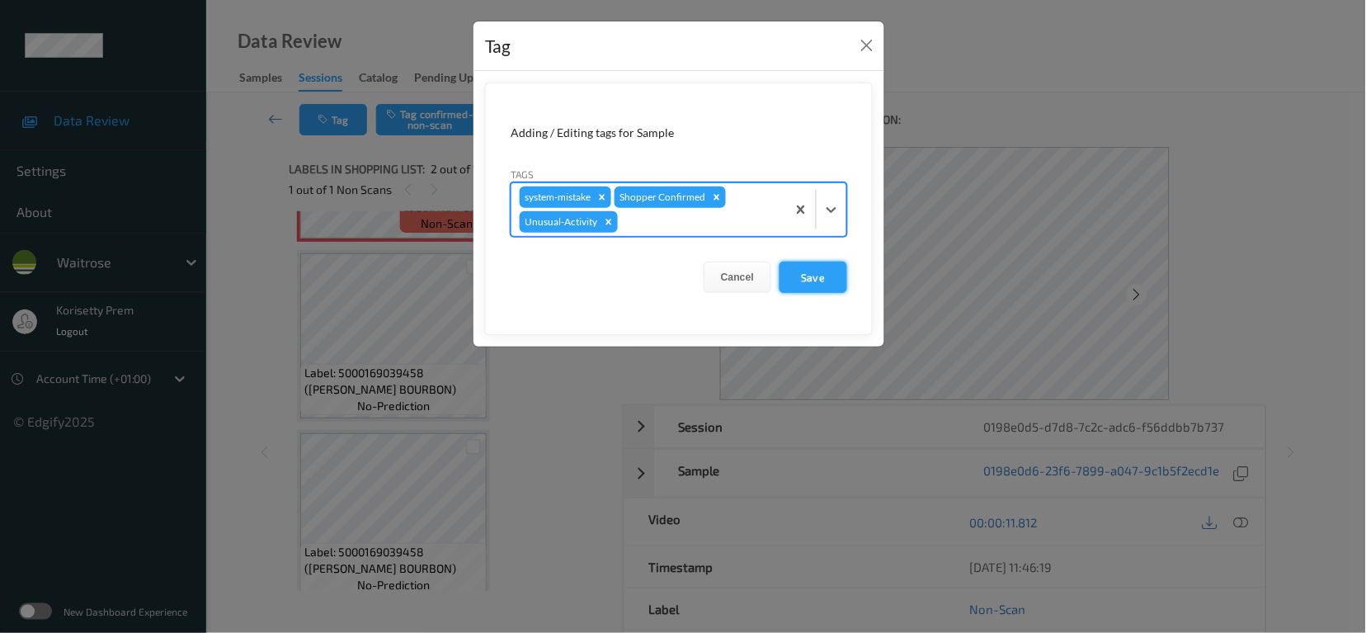
click at [814, 272] on button "Save" at bounding box center [814, 276] width 68 height 31
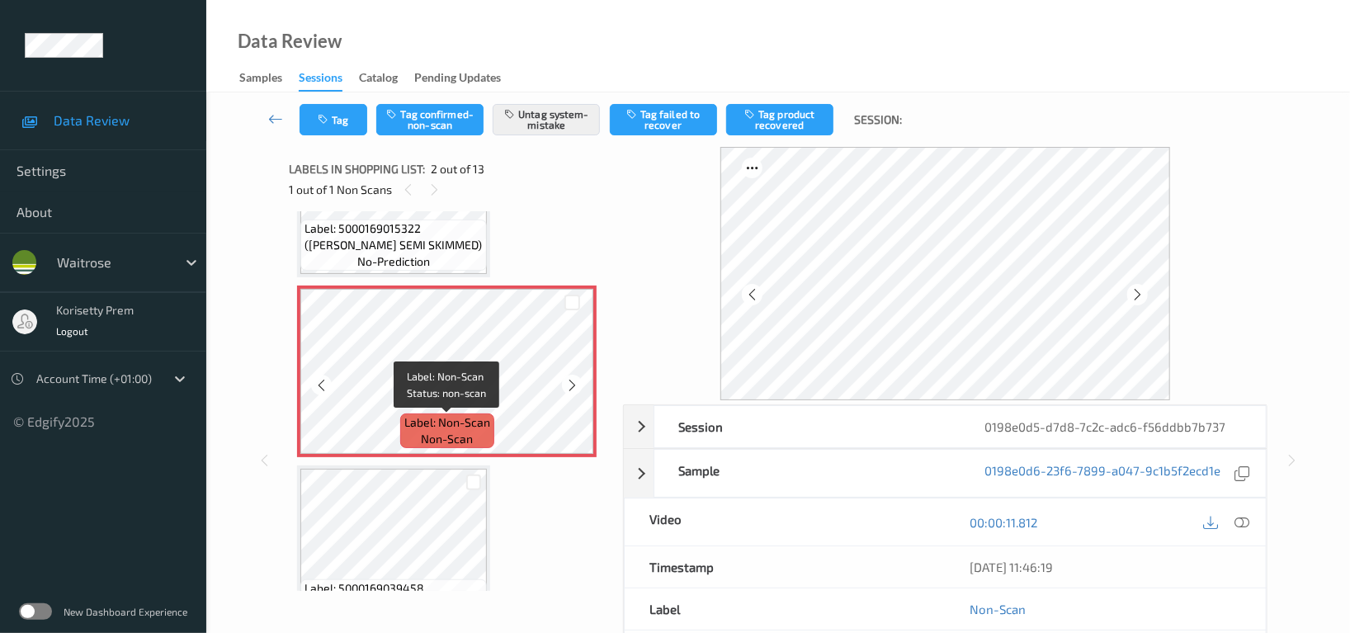
scroll to position [110, 0]
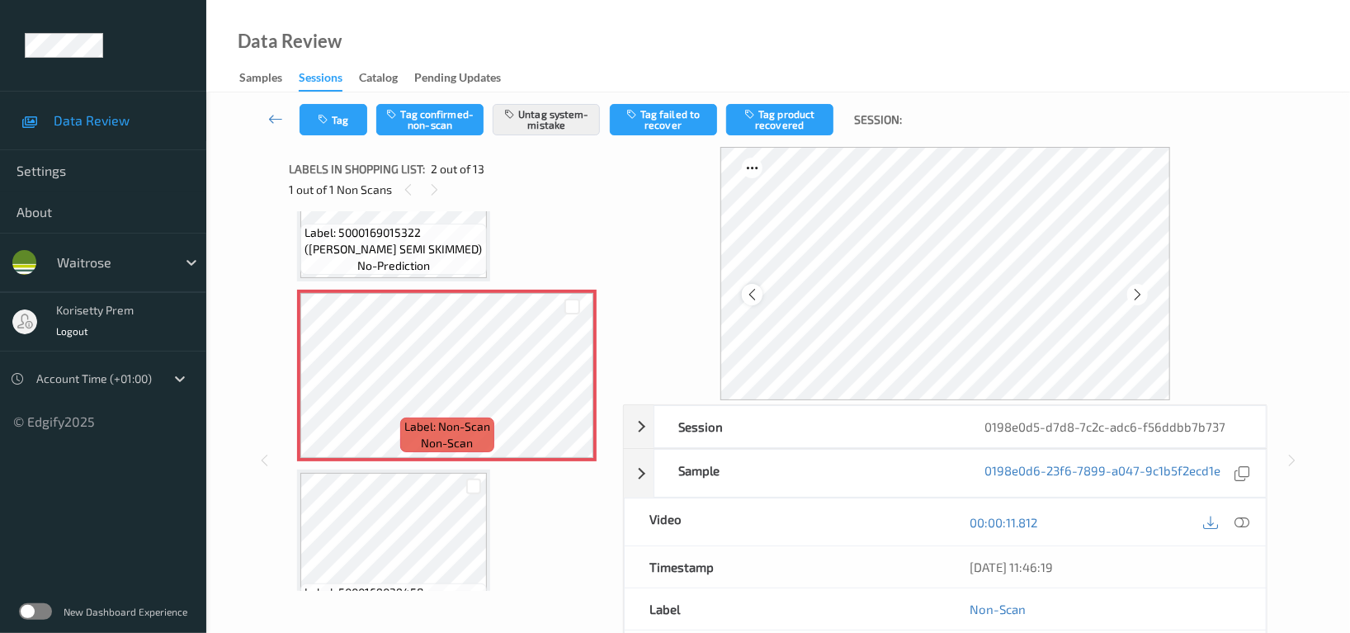
click at [751, 296] on icon at bounding box center [752, 294] width 14 height 15
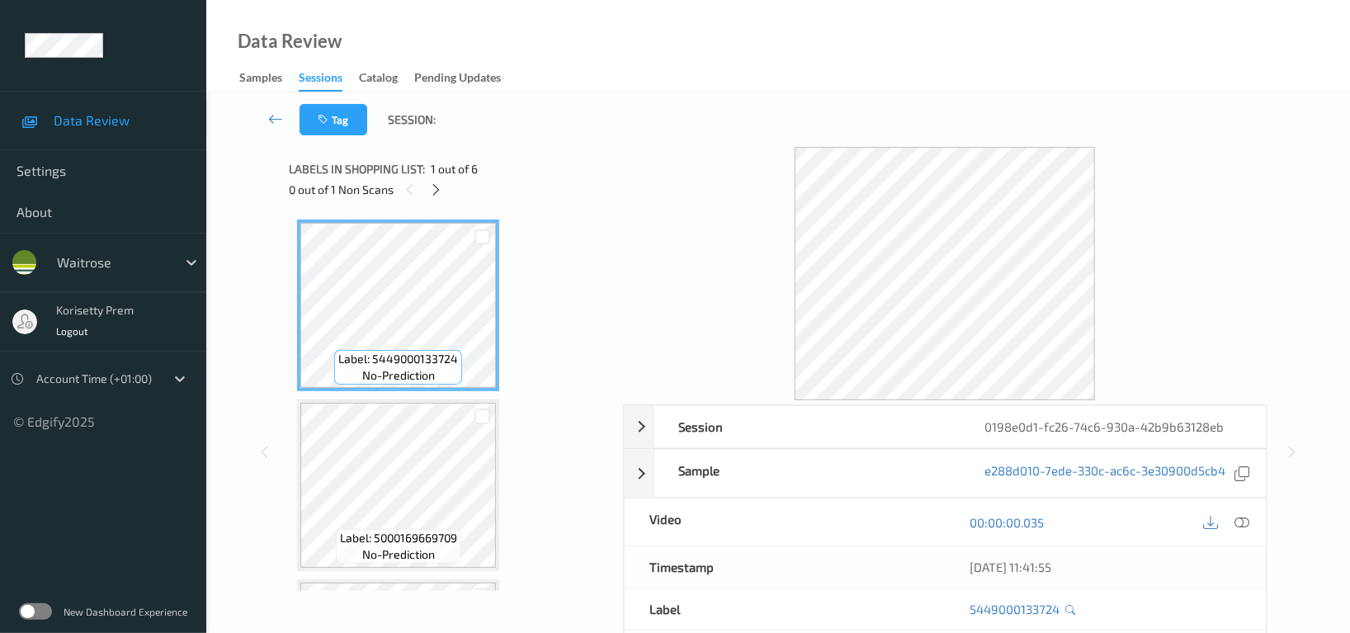
click at [694, 118] on div "Tag Session:" at bounding box center [778, 119] width 1076 height 54
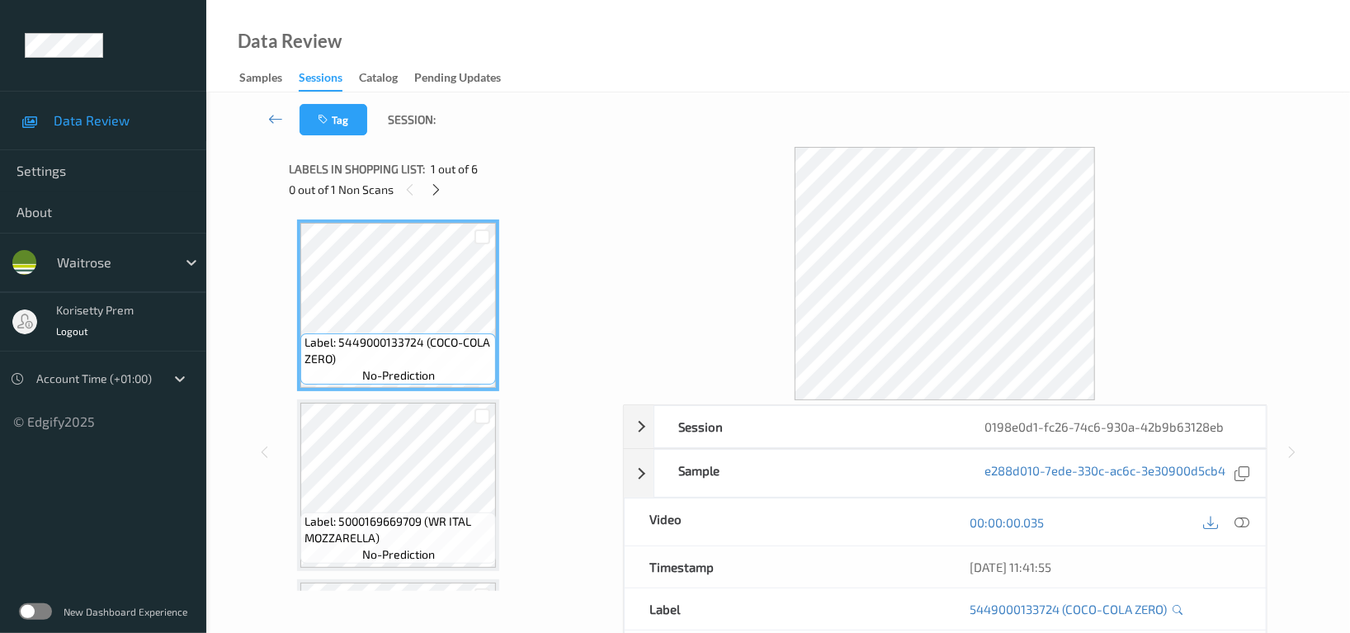
click at [671, 81] on div "Data Review Samples Sessions Catalog Pending Updates" at bounding box center [777, 46] width 1143 height 92
click at [435, 194] on icon at bounding box center [437, 189] width 14 height 15
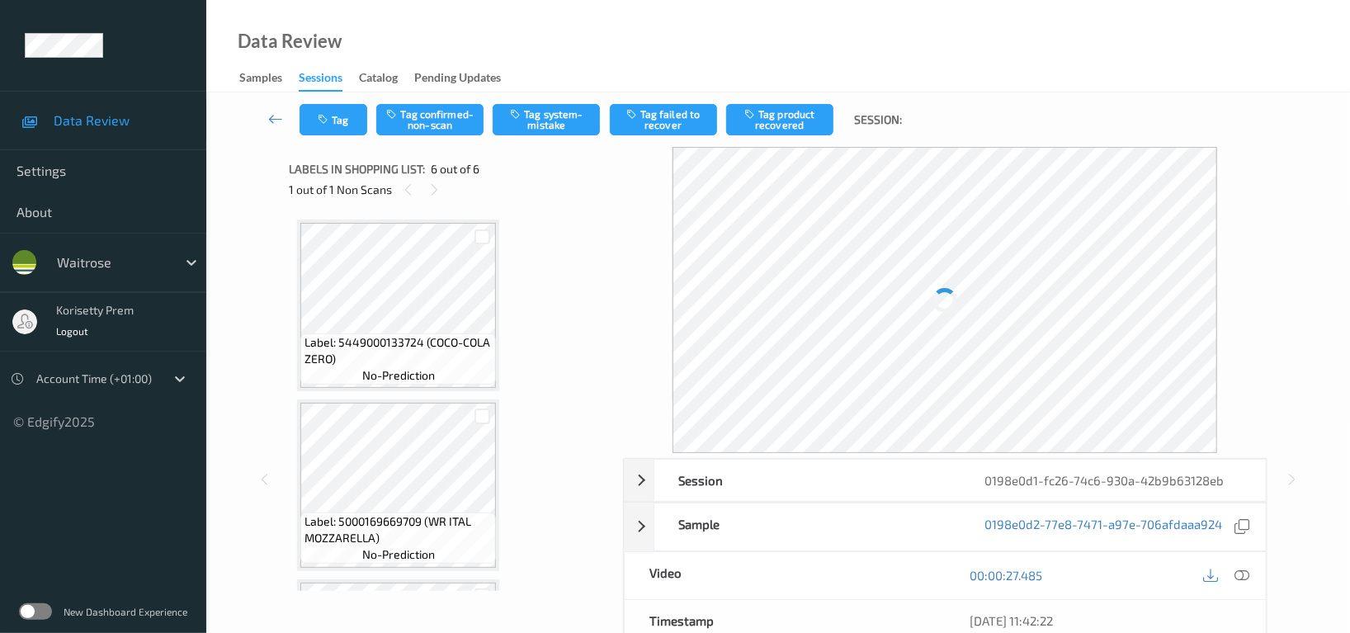
scroll to position [704, 0]
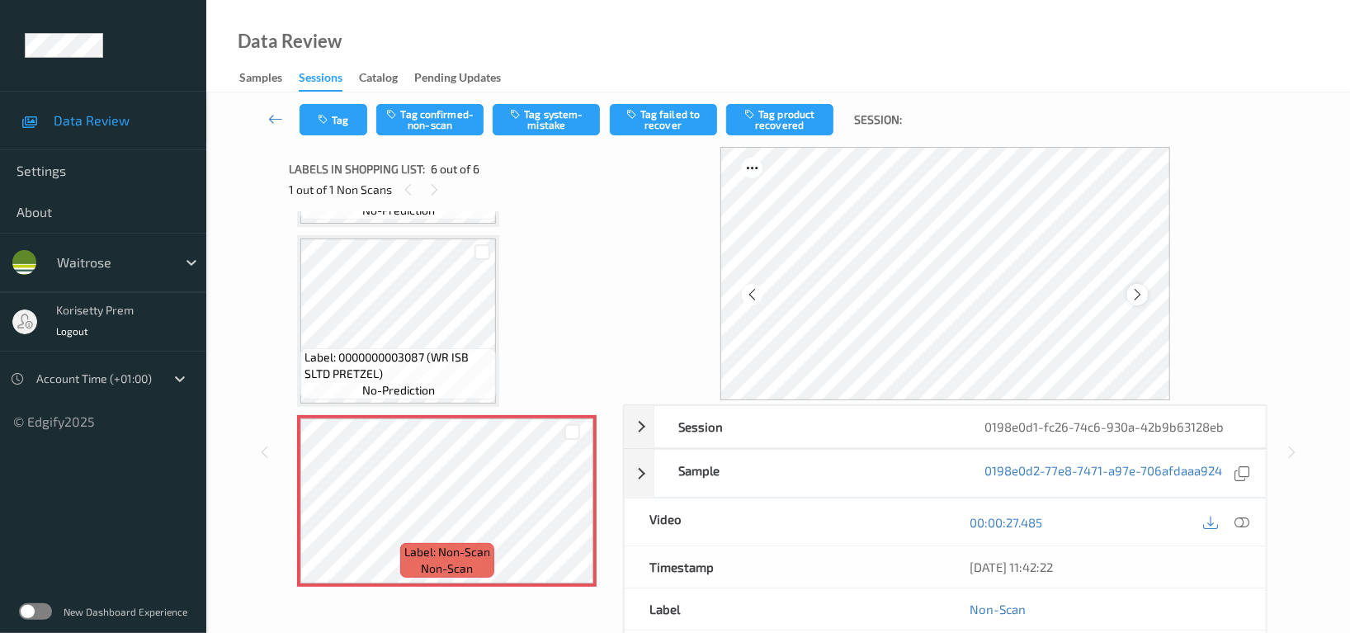
click at [1139, 292] on icon at bounding box center [1137, 294] width 14 height 15
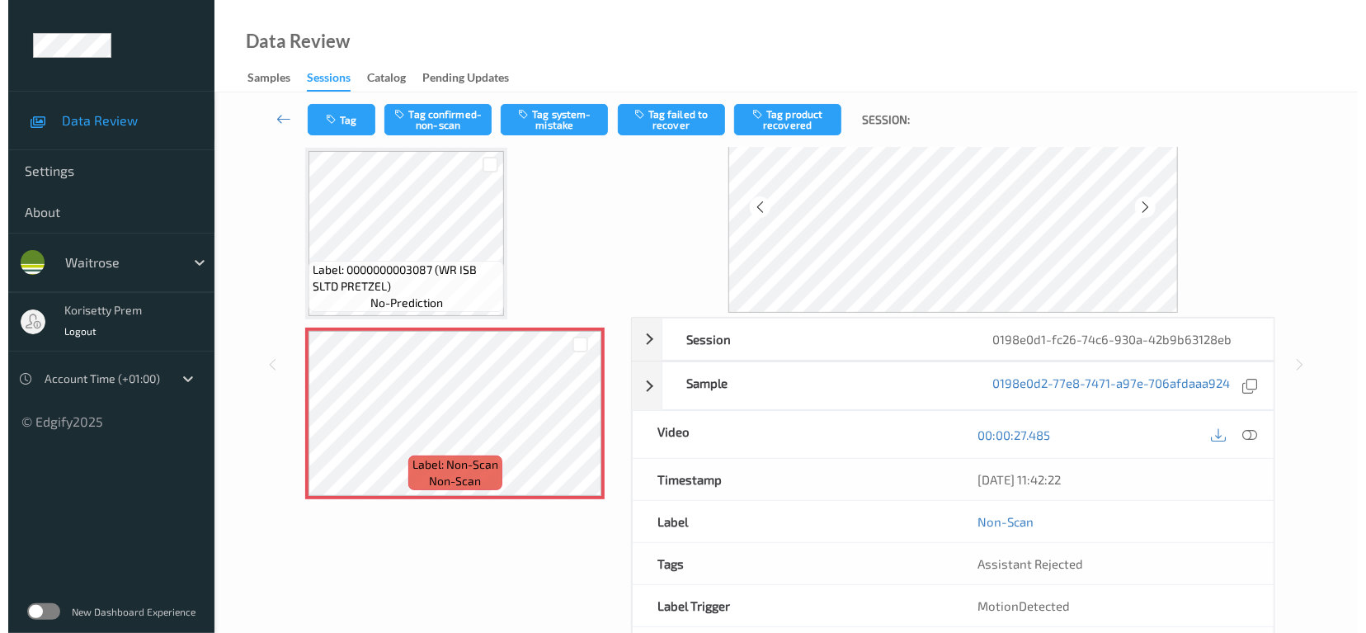
scroll to position [0, 0]
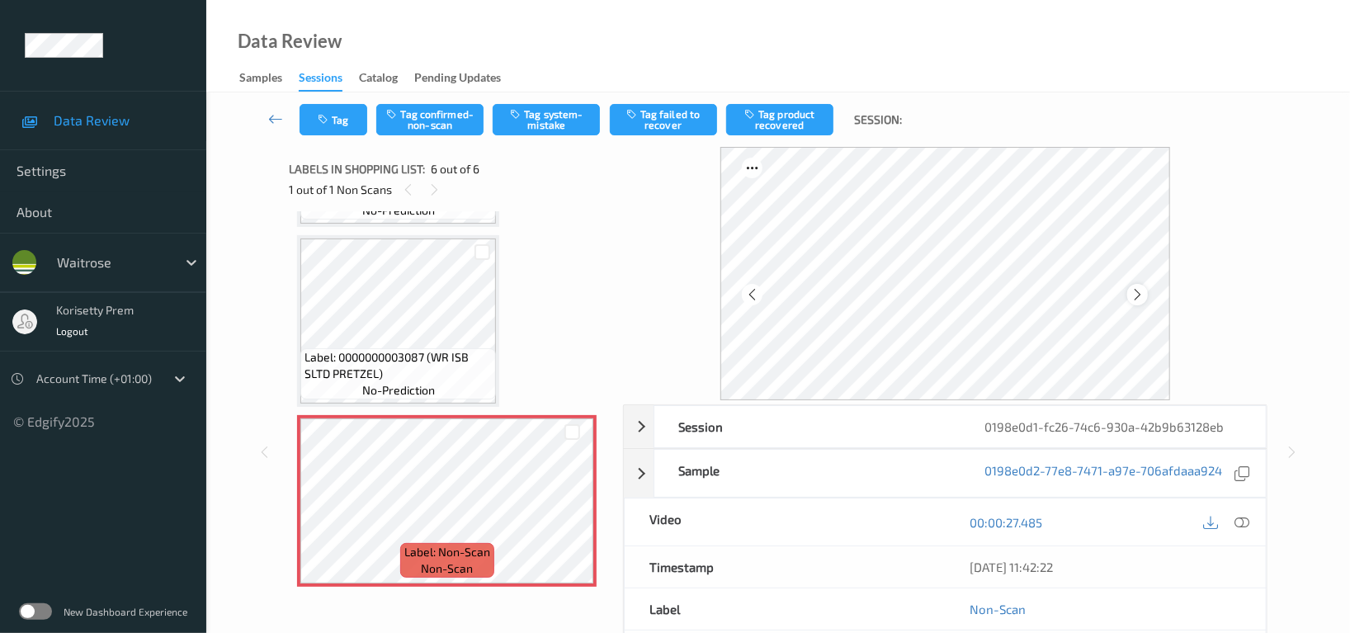
click at [1134, 300] on icon at bounding box center [1137, 294] width 14 height 15
click at [539, 130] on button "Tag system-mistake" at bounding box center [545, 119] width 107 height 31
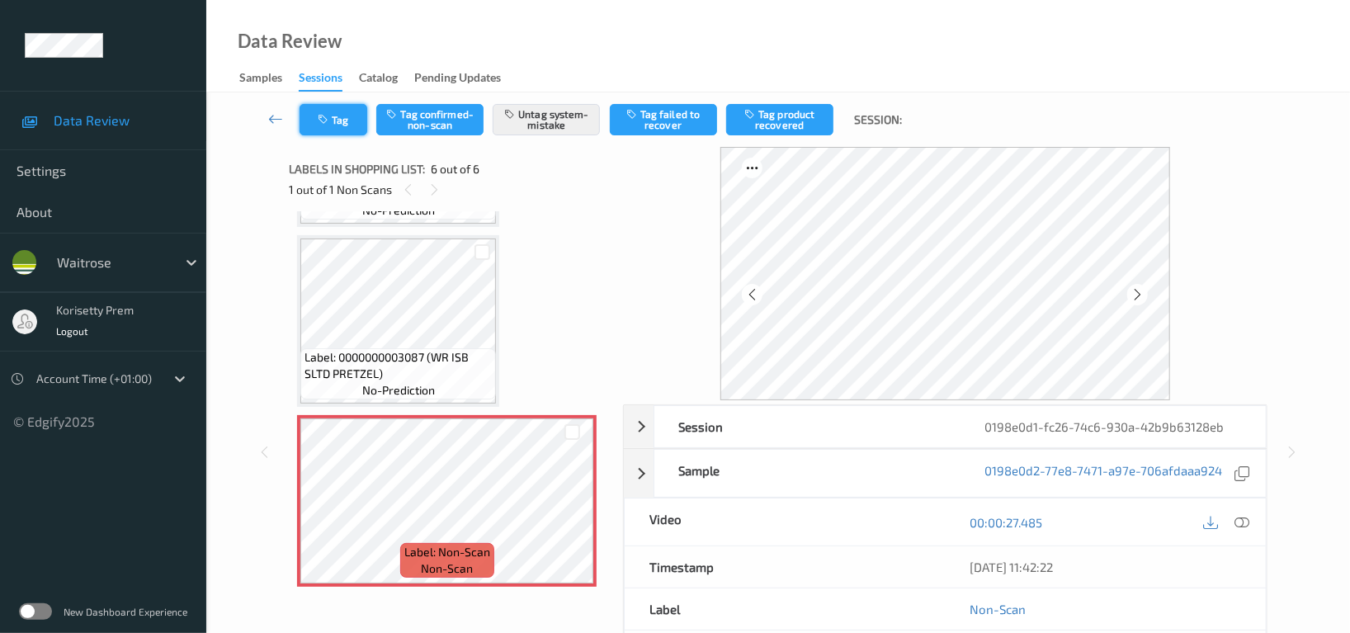
click at [336, 129] on button "Tag" at bounding box center [333, 119] width 68 height 31
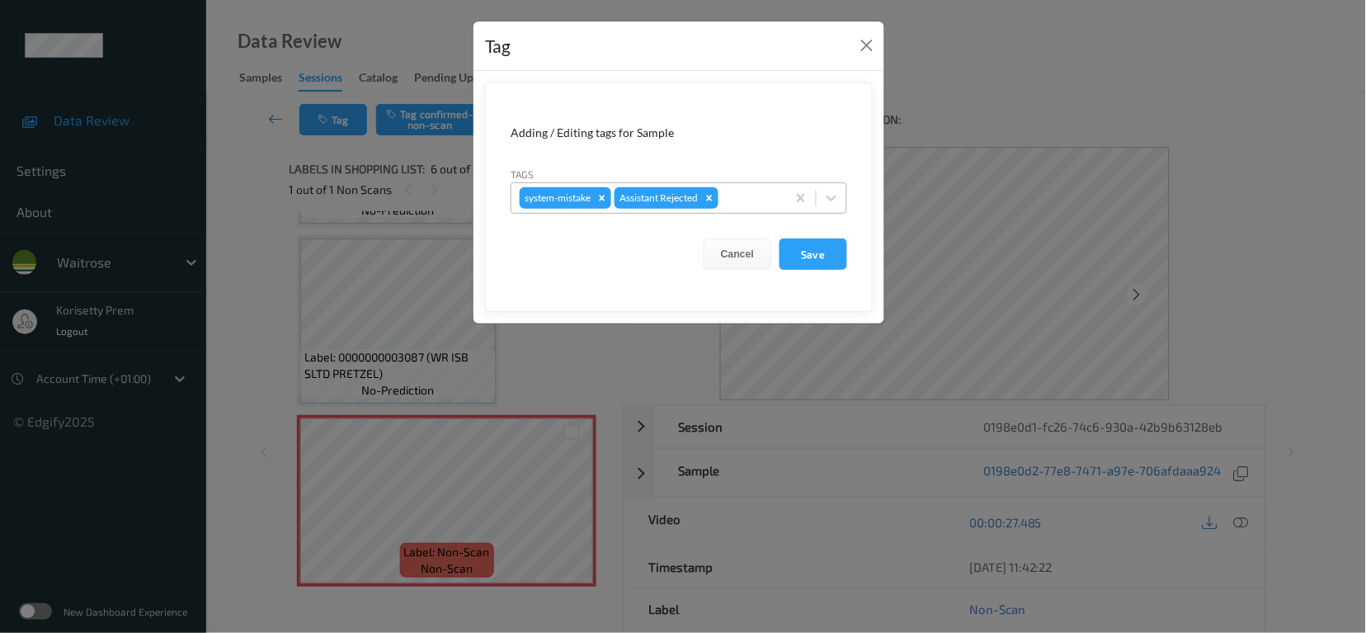
click at [756, 202] on div at bounding box center [750, 198] width 56 height 20
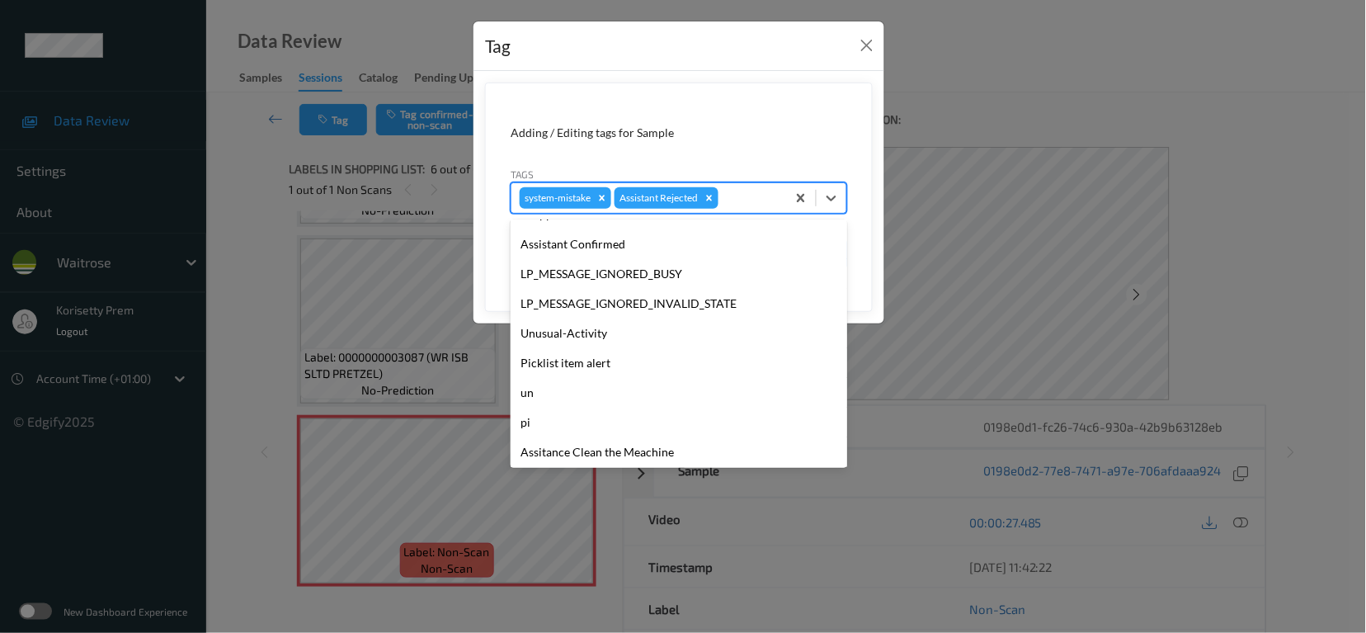
scroll to position [351, 0]
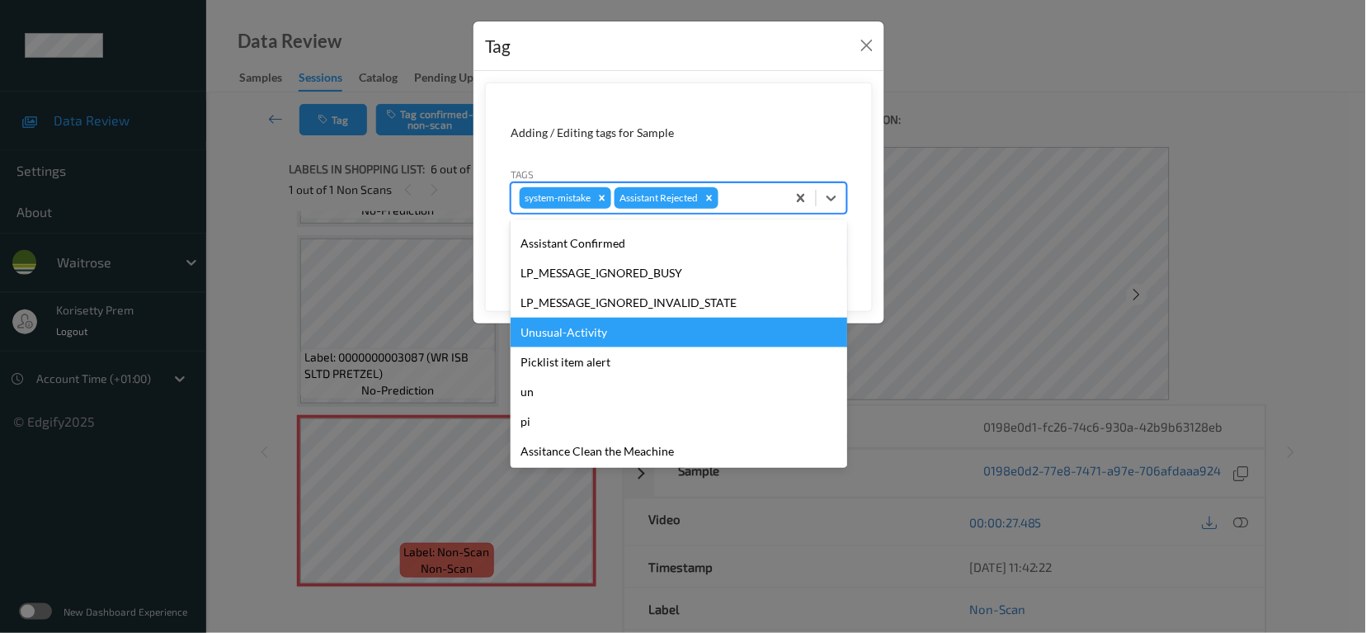
click at [574, 335] on div "Unusual-Activity" at bounding box center [679, 333] width 337 height 30
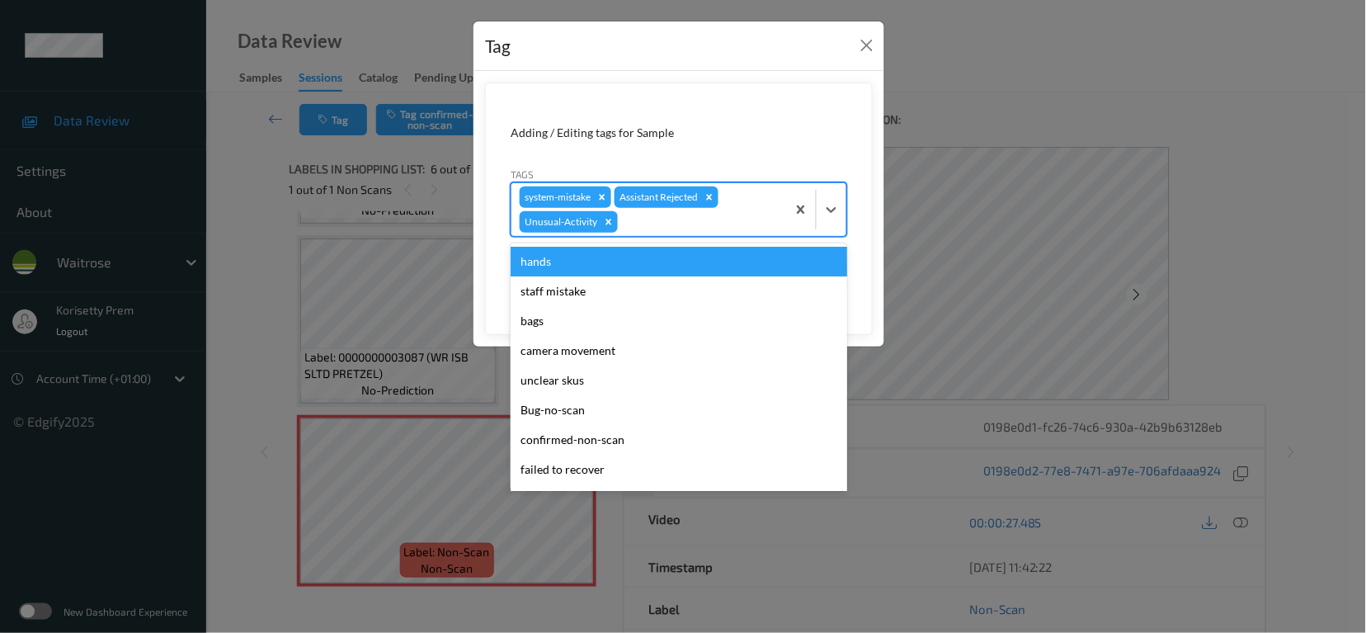
click at [689, 224] on div at bounding box center [699, 222] width 157 height 20
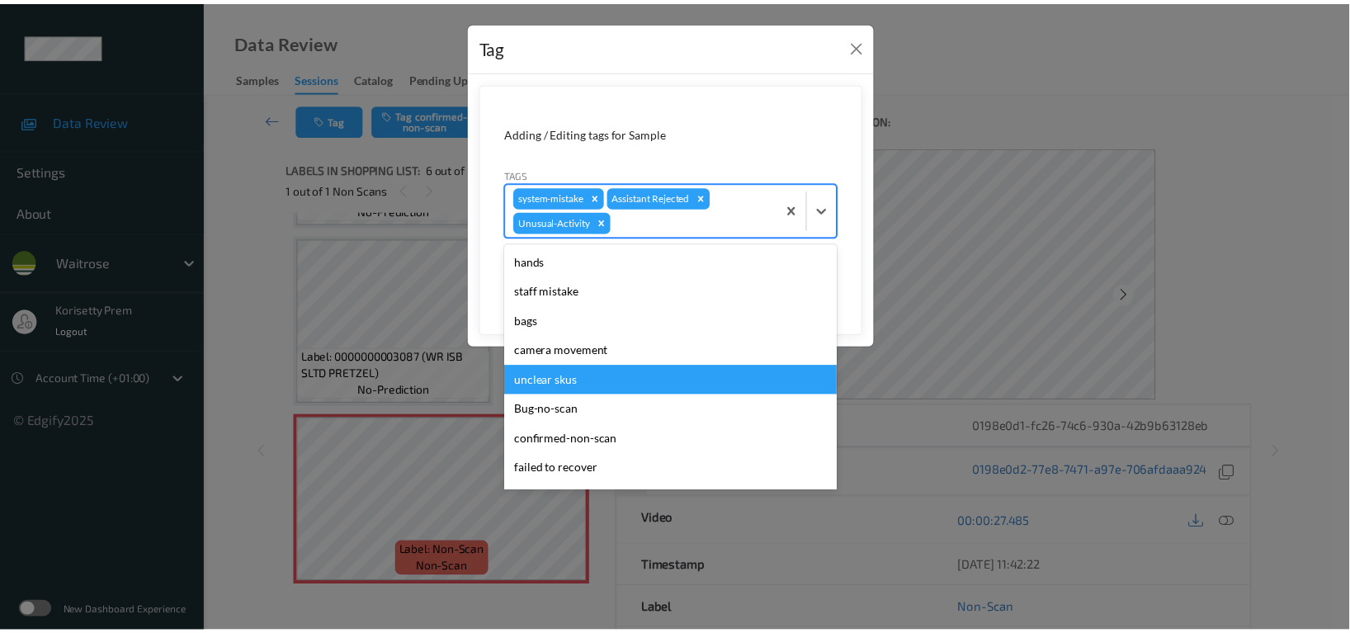
scroll to position [323, 0]
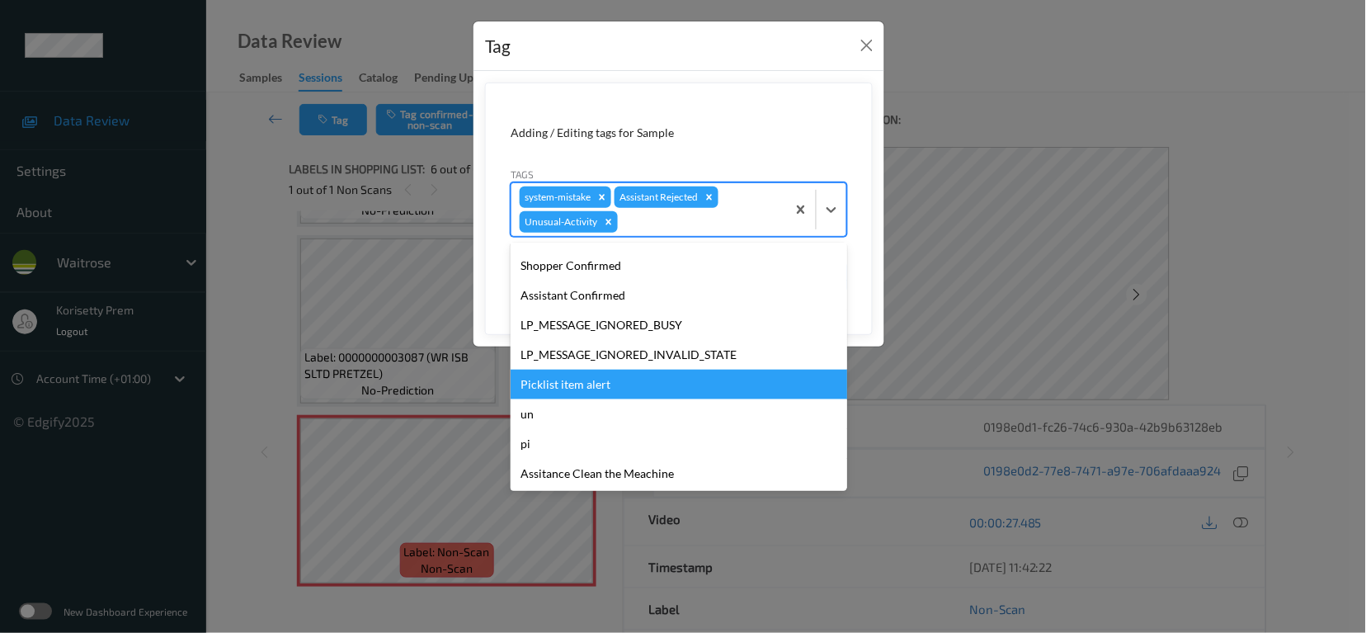
click at [567, 389] on div "Picklist item alert" at bounding box center [679, 385] width 337 height 30
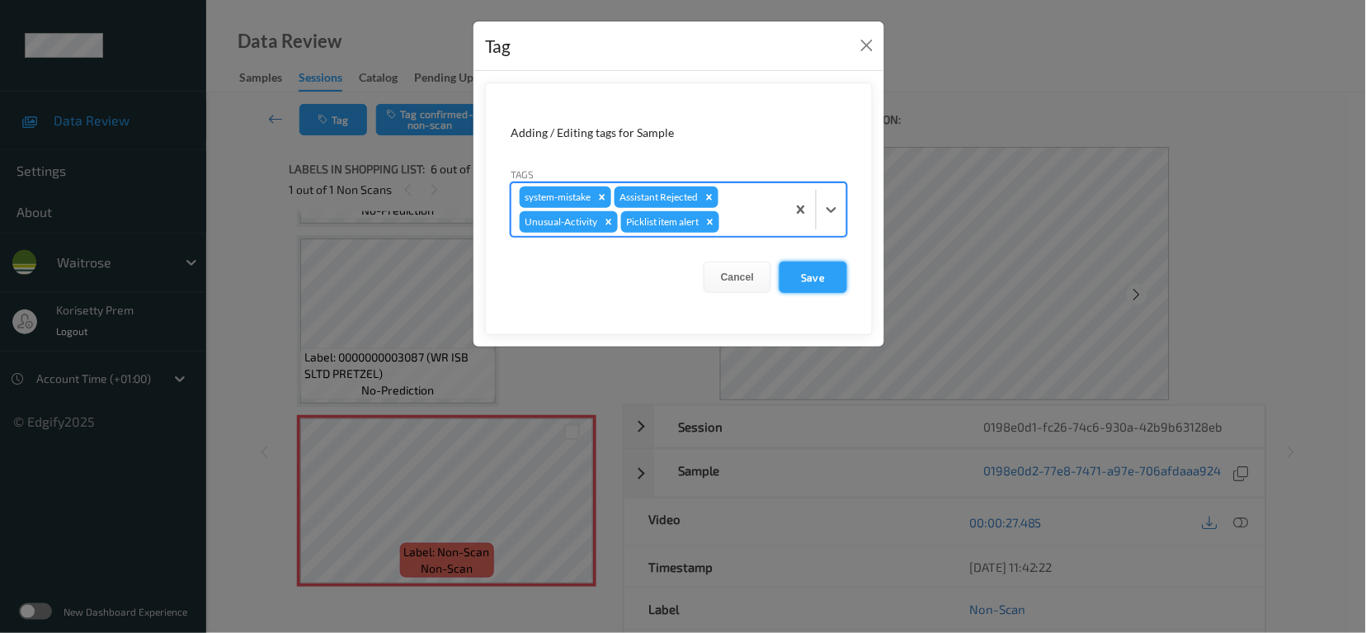
click at [818, 284] on button "Save" at bounding box center [814, 276] width 68 height 31
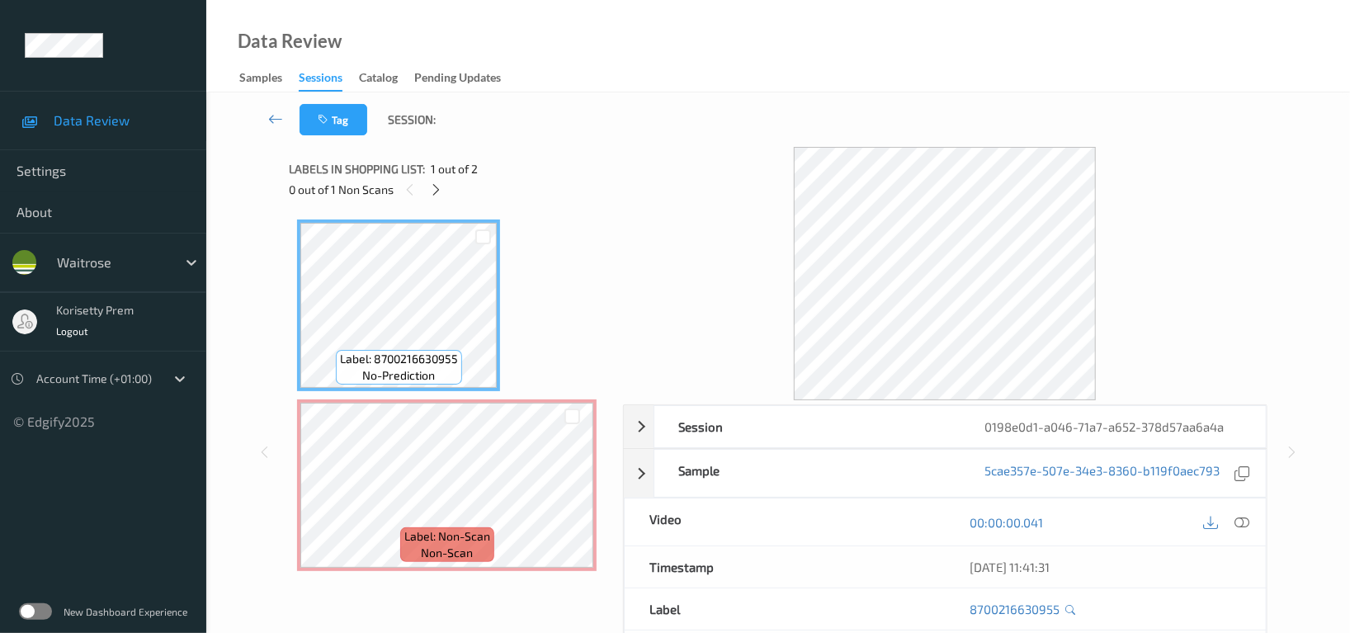
click at [733, 26] on div "Data Review Samples Sessions Catalog Pending Updates" at bounding box center [777, 46] width 1143 height 92
click at [442, 187] on icon at bounding box center [437, 189] width 14 height 15
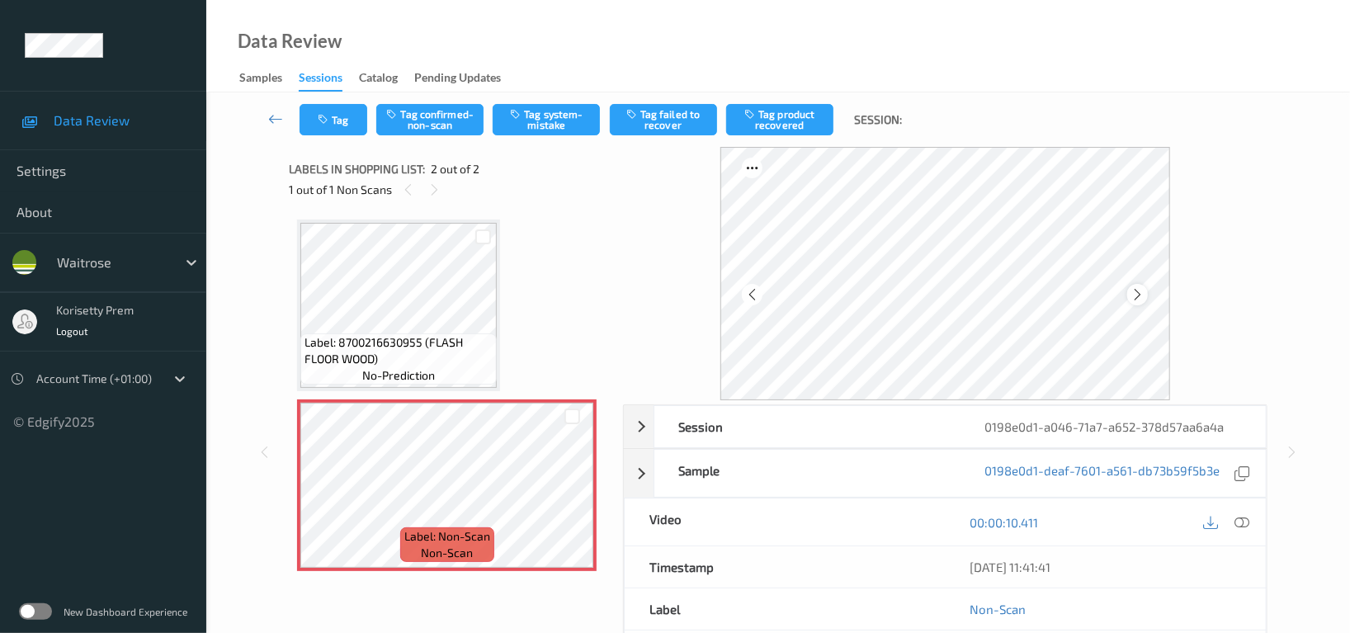
click at [1128, 297] on div at bounding box center [1137, 294] width 21 height 21
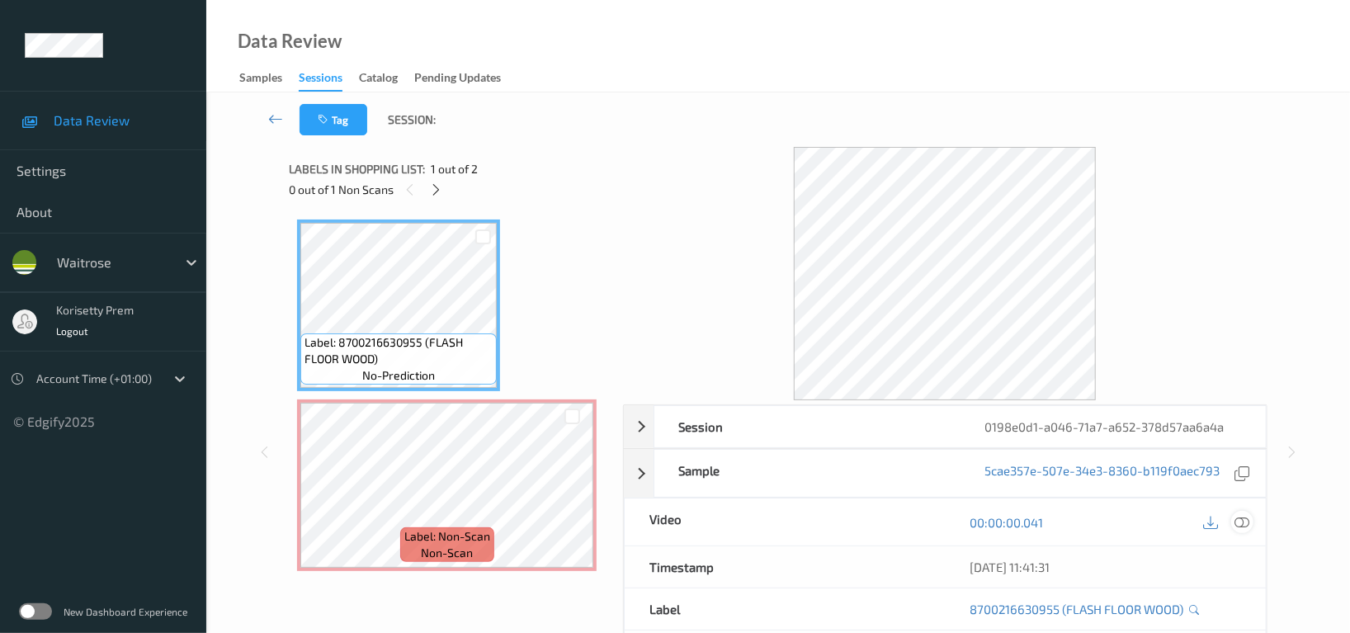
click at [1245, 519] on icon at bounding box center [1241, 522] width 15 height 15
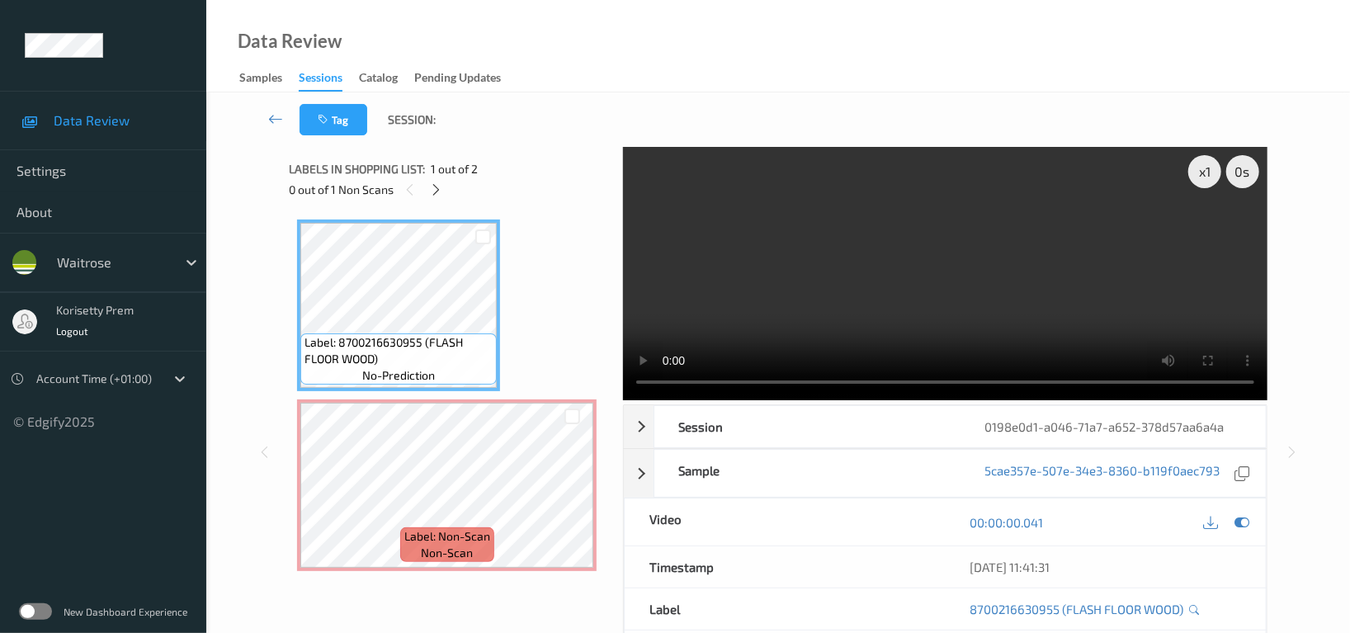
click at [893, 308] on video at bounding box center [945, 273] width 644 height 253
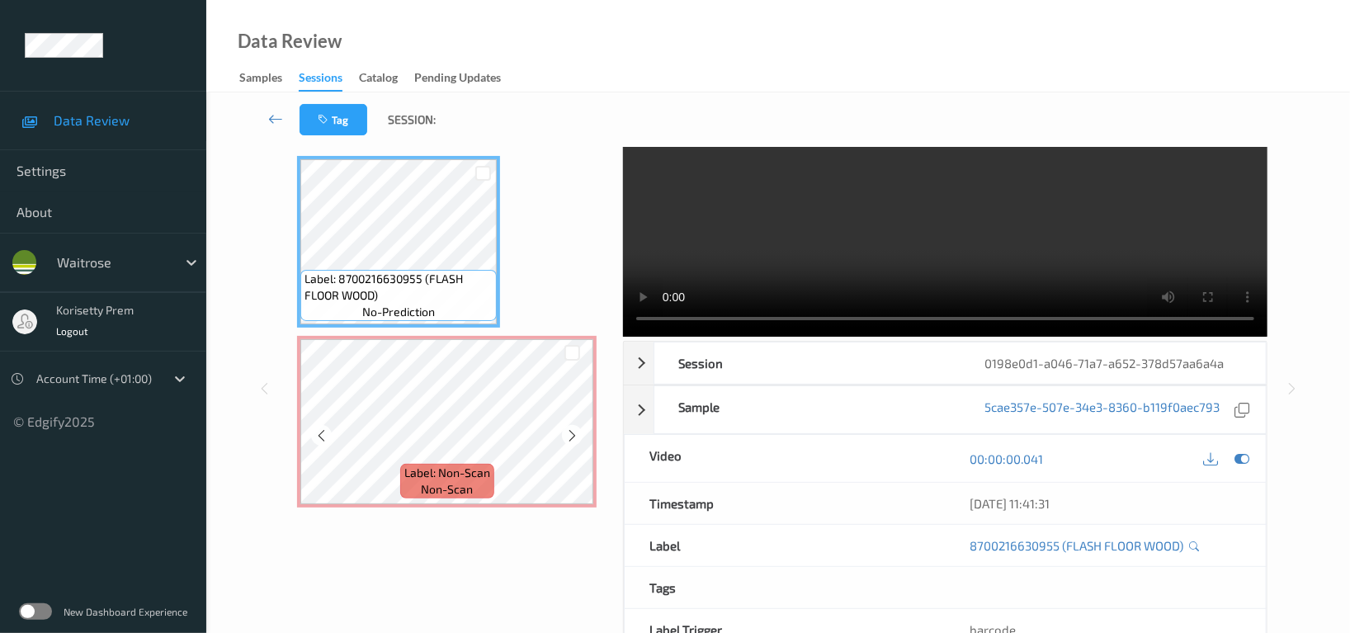
scroll to position [110, 0]
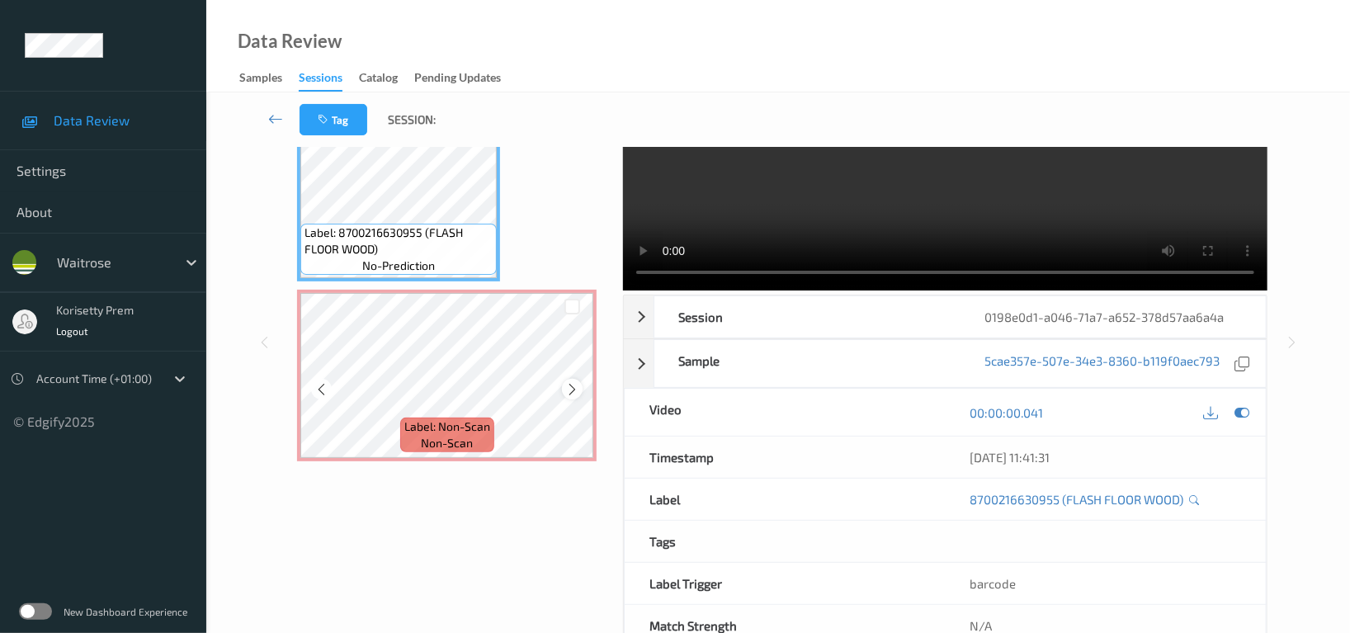
click at [578, 383] on icon at bounding box center [572, 389] width 14 height 15
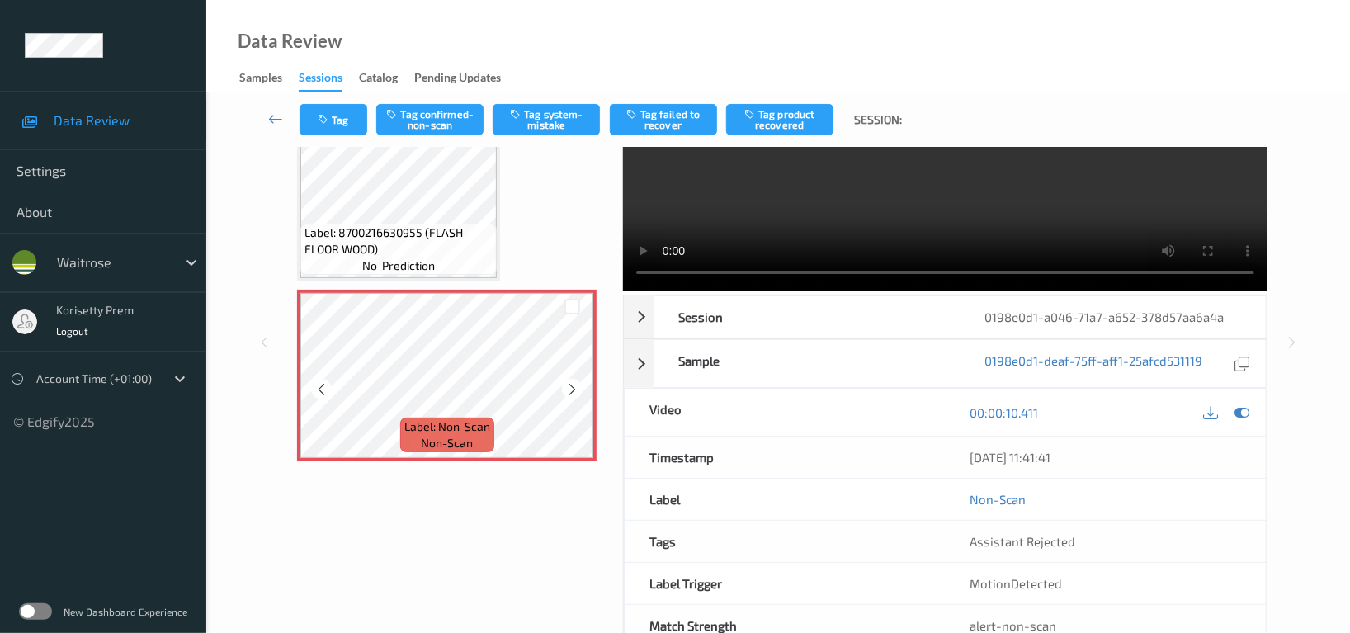
click at [578, 383] on icon at bounding box center [572, 389] width 14 height 15
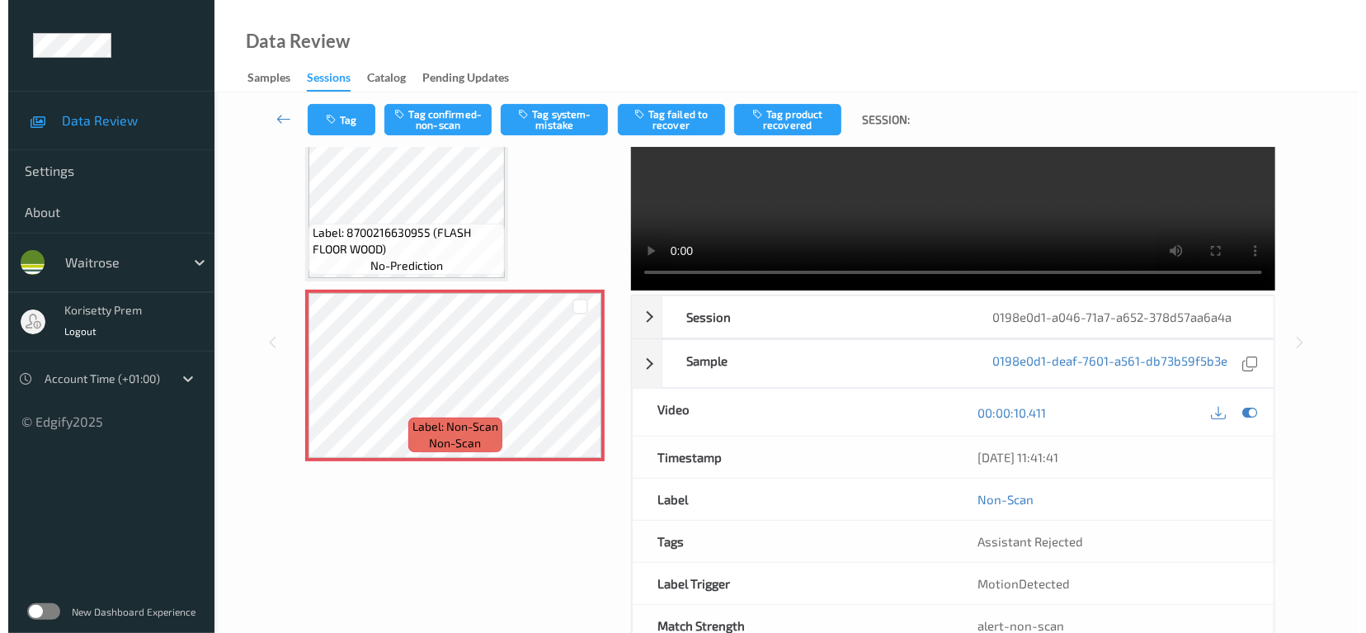
scroll to position [0, 0]
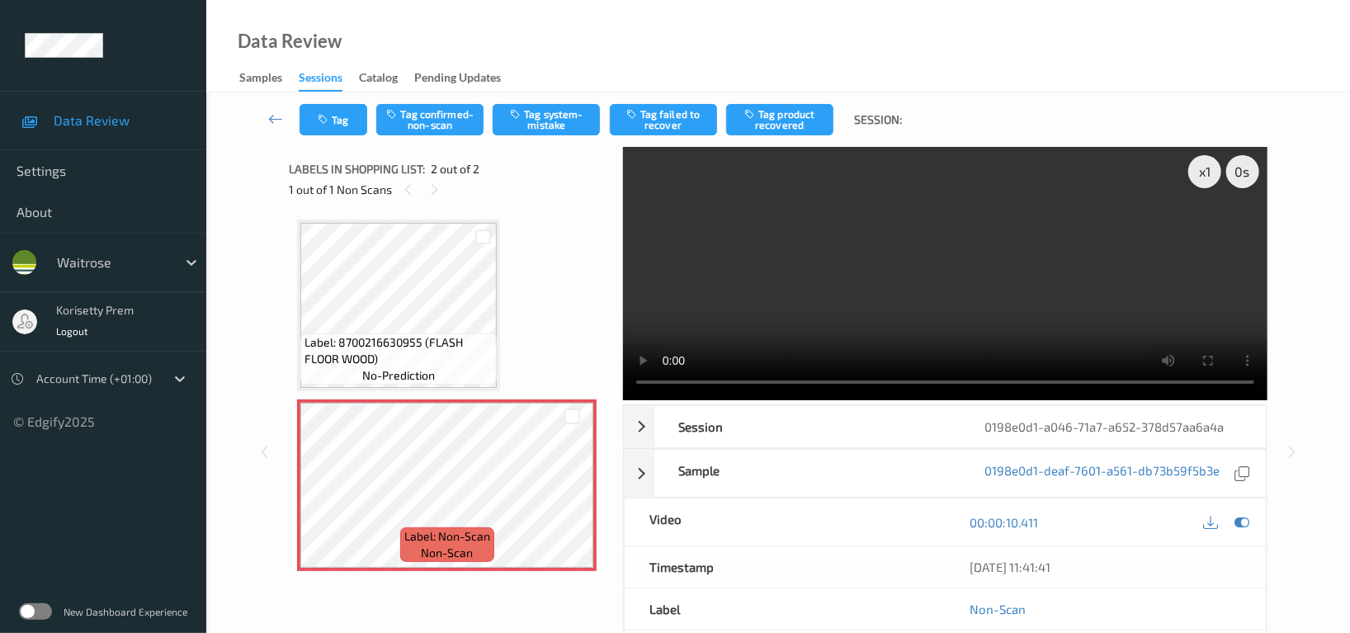
click at [1011, 304] on video at bounding box center [945, 273] width 644 height 253
click at [439, 123] on button "Tag confirmed-non-scan" at bounding box center [429, 119] width 107 height 31
click at [676, 118] on button "Tag failed to recover" at bounding box center [663, 119] width 107 height 31
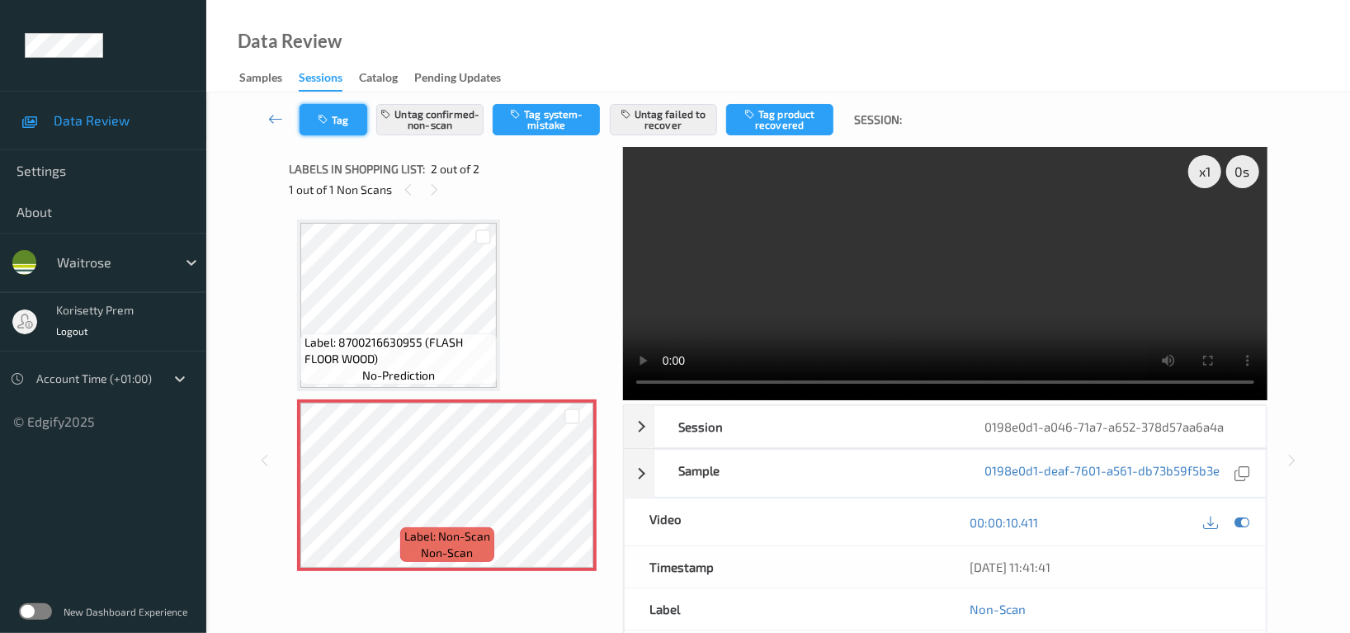
click at [302, 123] on button "Tag" at bounding box center [333, 119] width 68 height 31
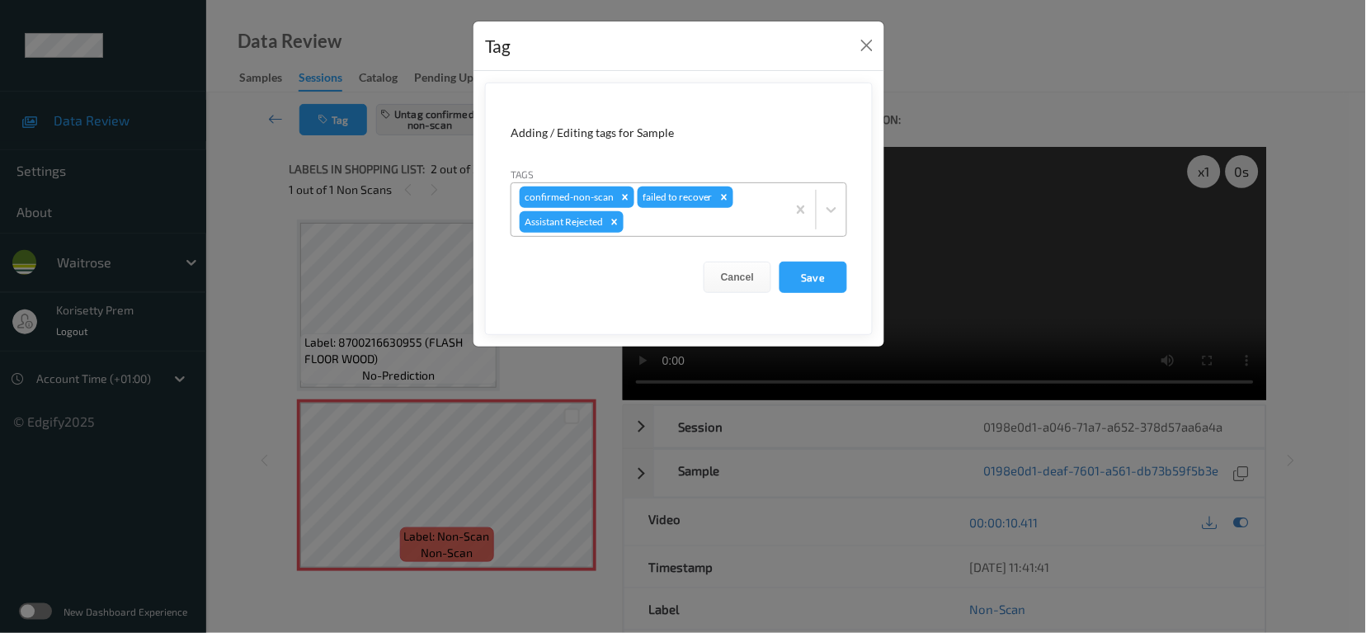
click at [628, 223] on div "confirmed-non-scan failed to recover Assistant Rejected" at bounding box center [648, 209] width 275 height 53
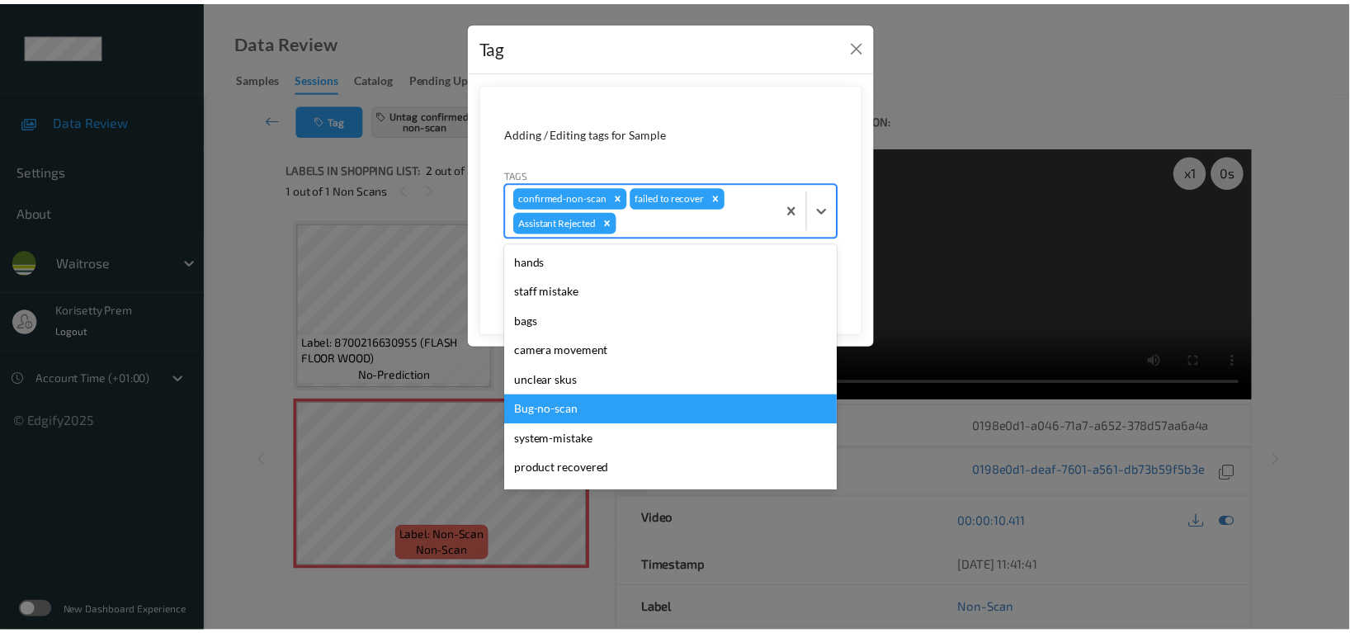
scroll to position [219, 0]
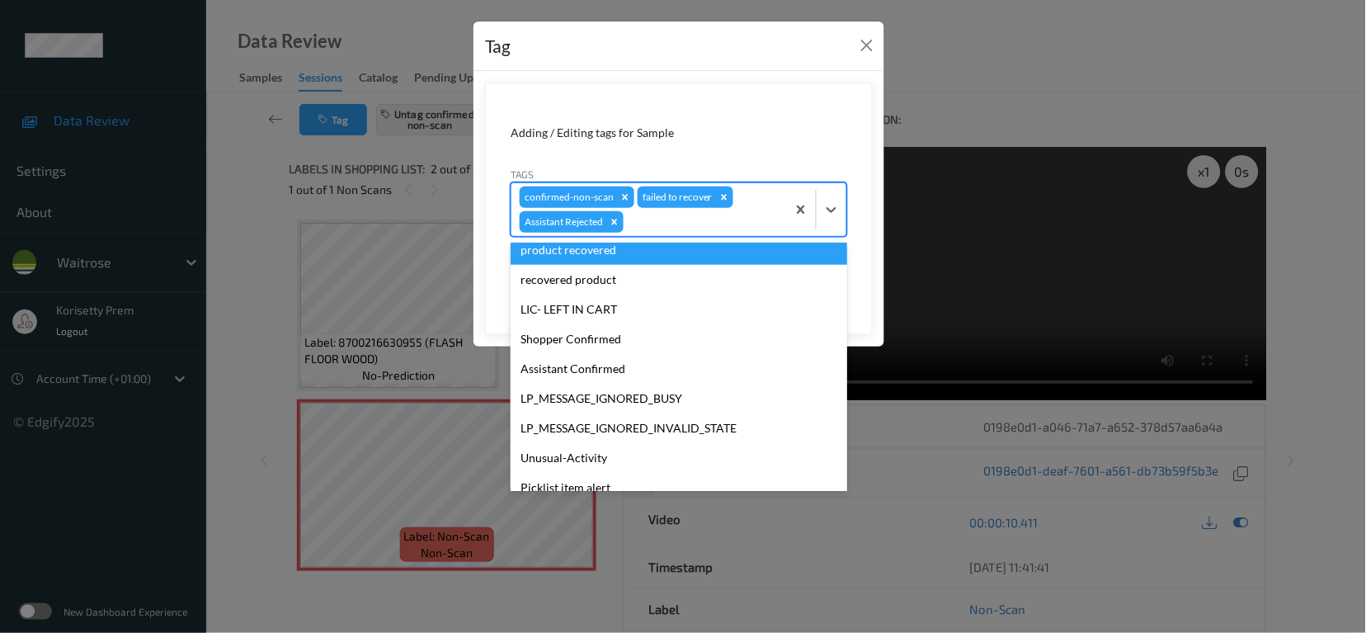
click at [661, 113] on form "Adding / Editing tags for Sample Tags option product recovered focused, 8 of 19…" at bounding box center [679, 208] width 388 height 252
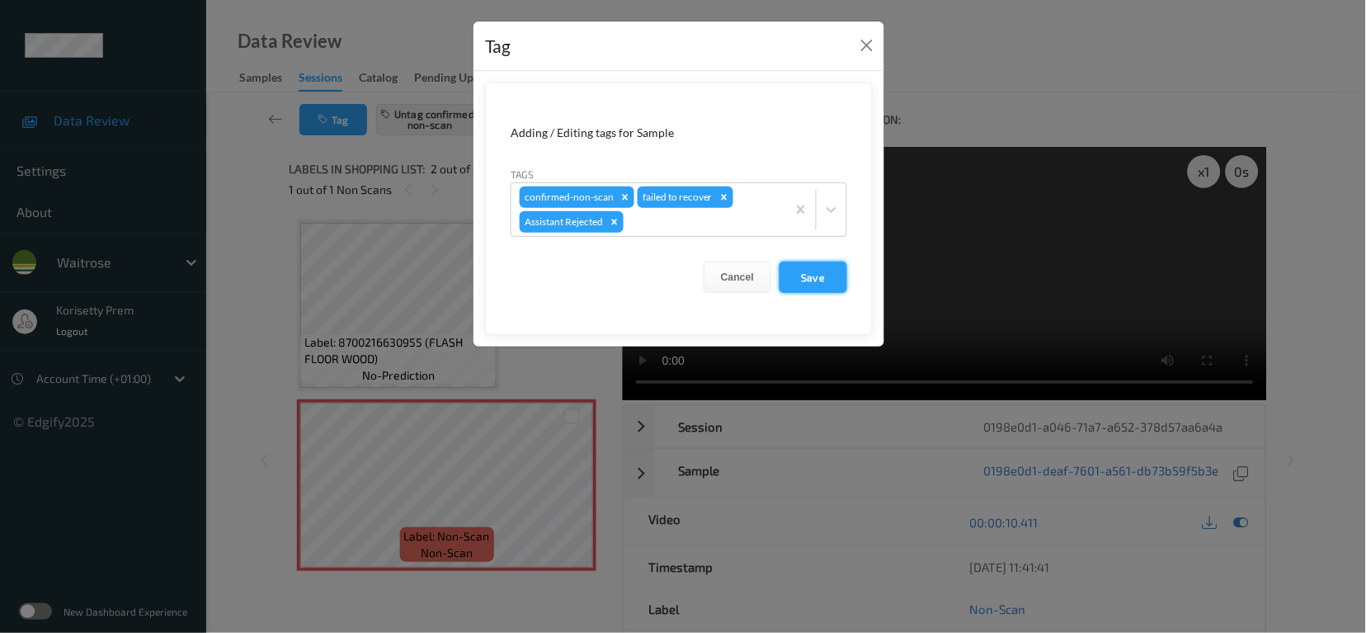
click at [817, 279] on button "Save" at bounding box center [814, 276] width 68 height 31
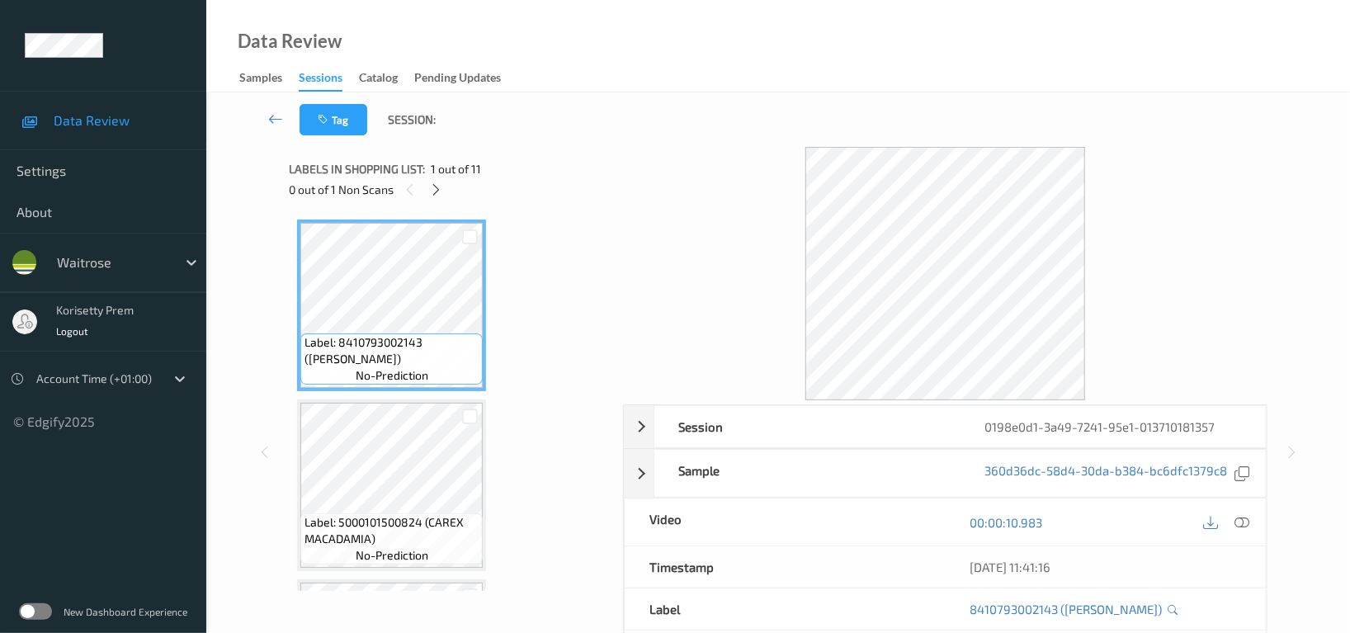
click at [708, 126] on div "Tag Session:" at bounding box center [778, 119] width 1076 height 54
click at [630, 85] on div "Data Review Samples Sessions Catalog Pending Updates" at bounding box center [777, 46] width 1143 height 92
click at [436, 194] on icon at bounding box center [437, 189] width 14 height 15
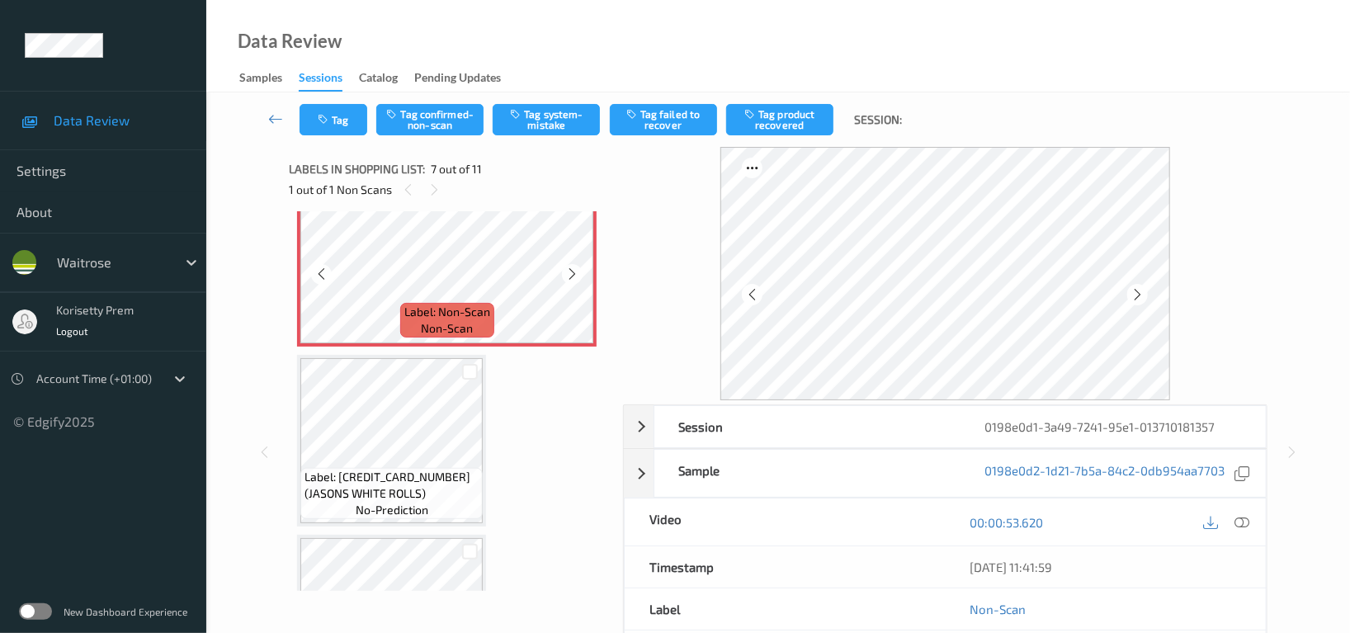
scroll to position [1014, 0]
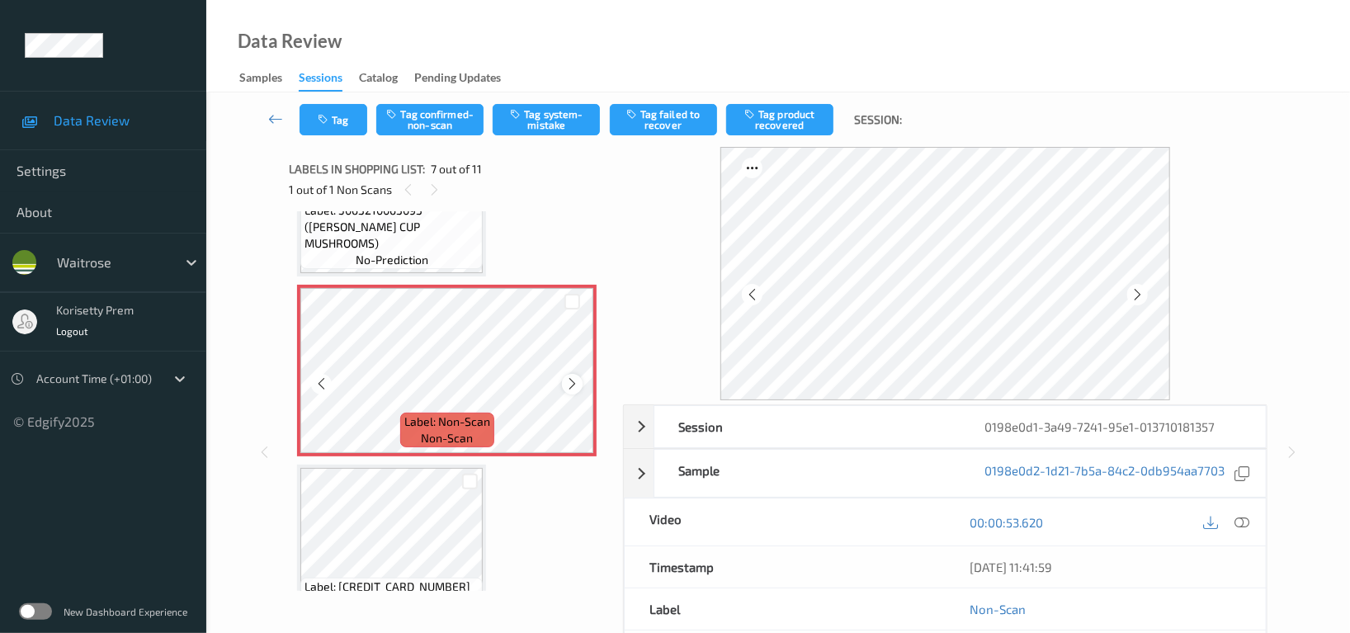
click at [569, 383] on icon at bounding box center [572, 383] width 14 height 15
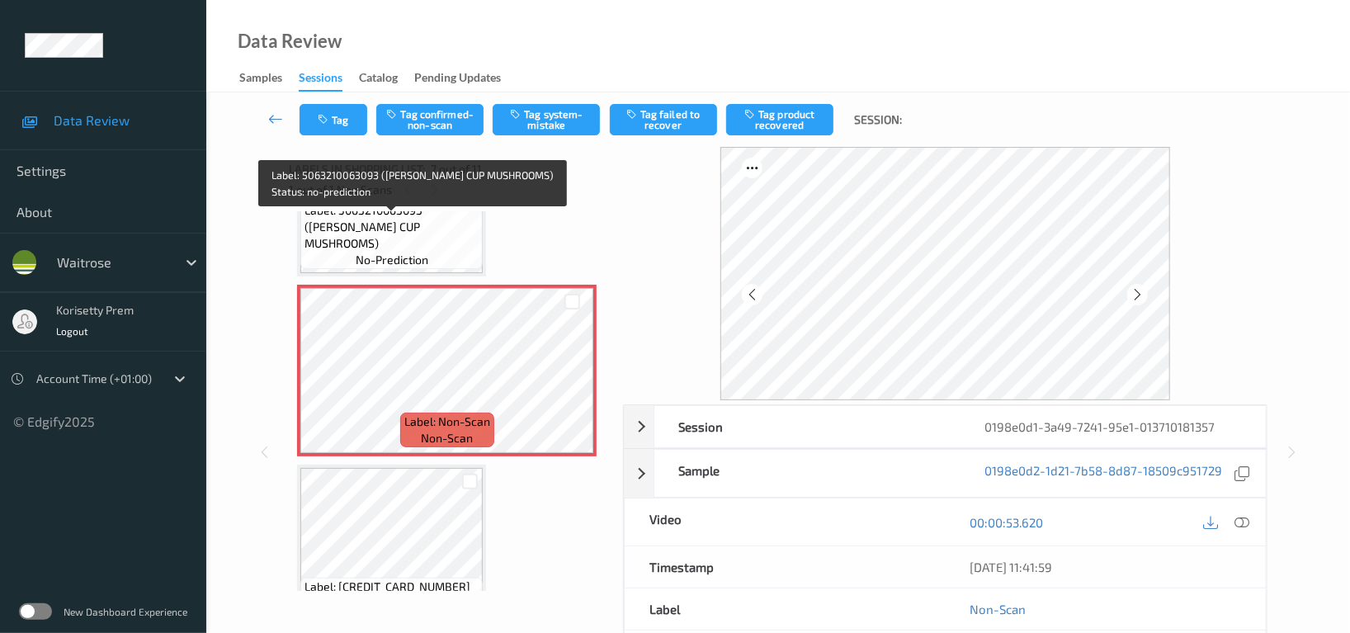
click at [385, 224] on span "Label: 5063210063093 (WR ESS CUP MUSHROOMS)" at bounding box center [391, 226] width 174 height 49
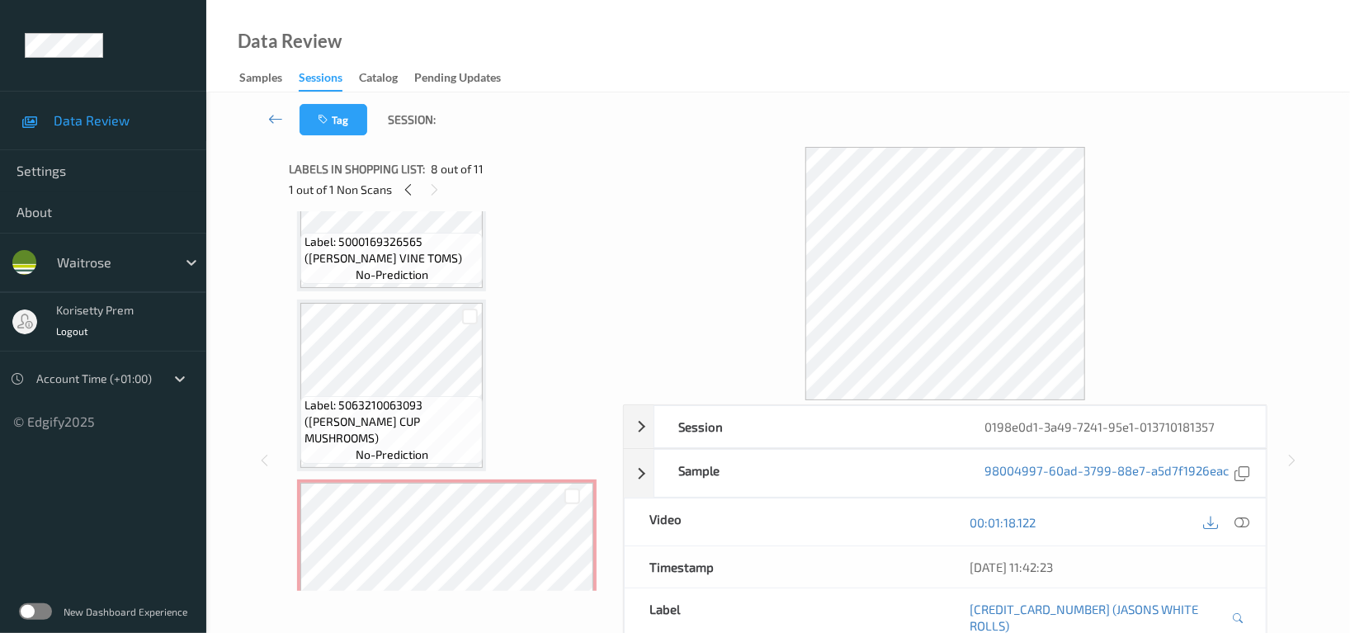
scroll to position [794, 0]
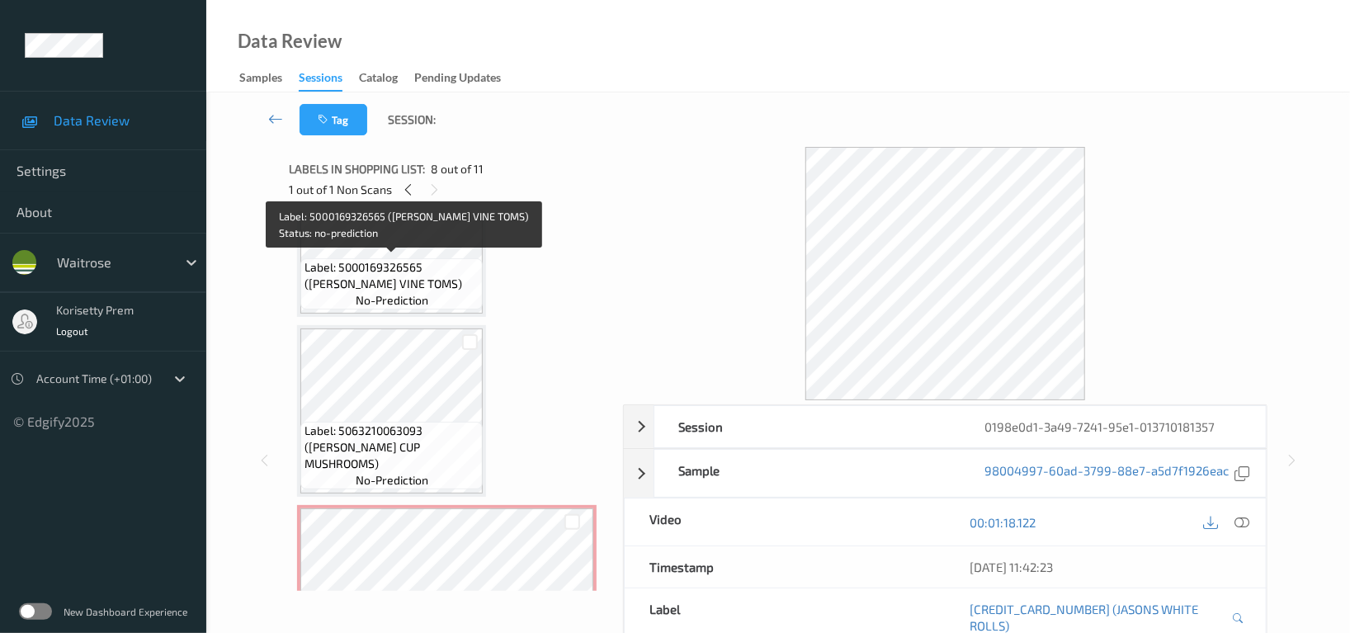
click at [370, 277] on span "Label: 5000169326565 (WR CHERRY VINE TOMS)" at bounding box center [391, 275] width 174 height 33
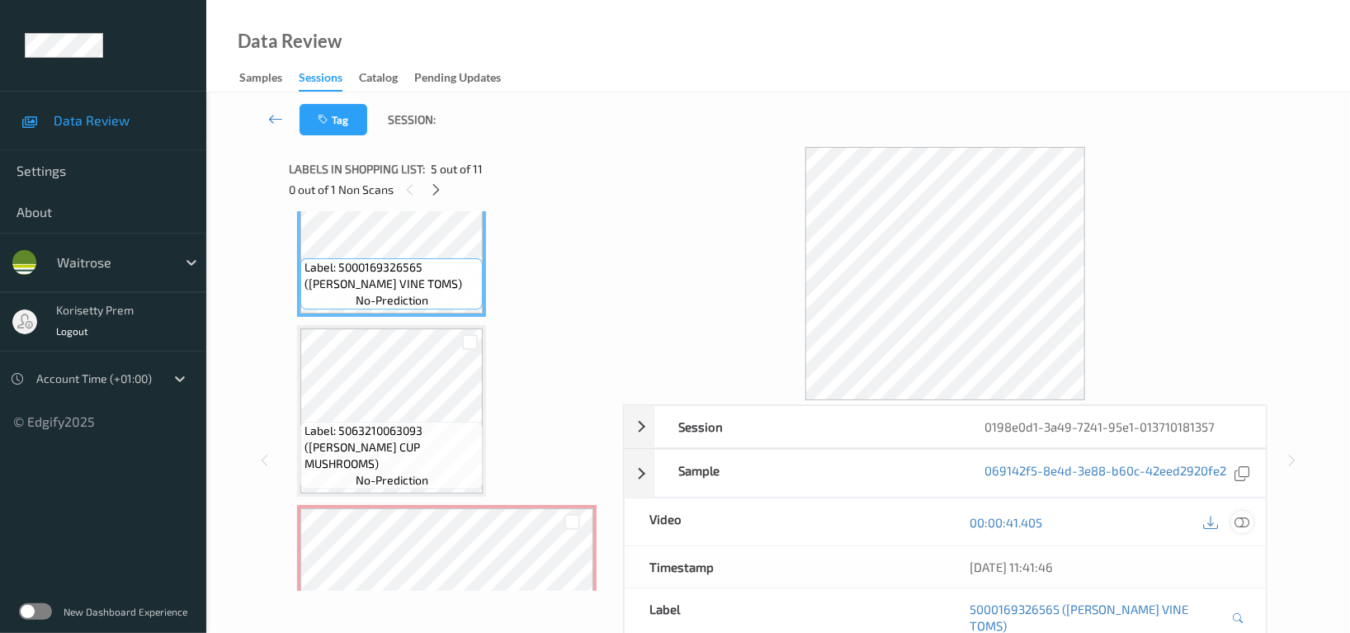
click at [1243, 523] on icon at bounding box center [1241, 522] width 15 height 15
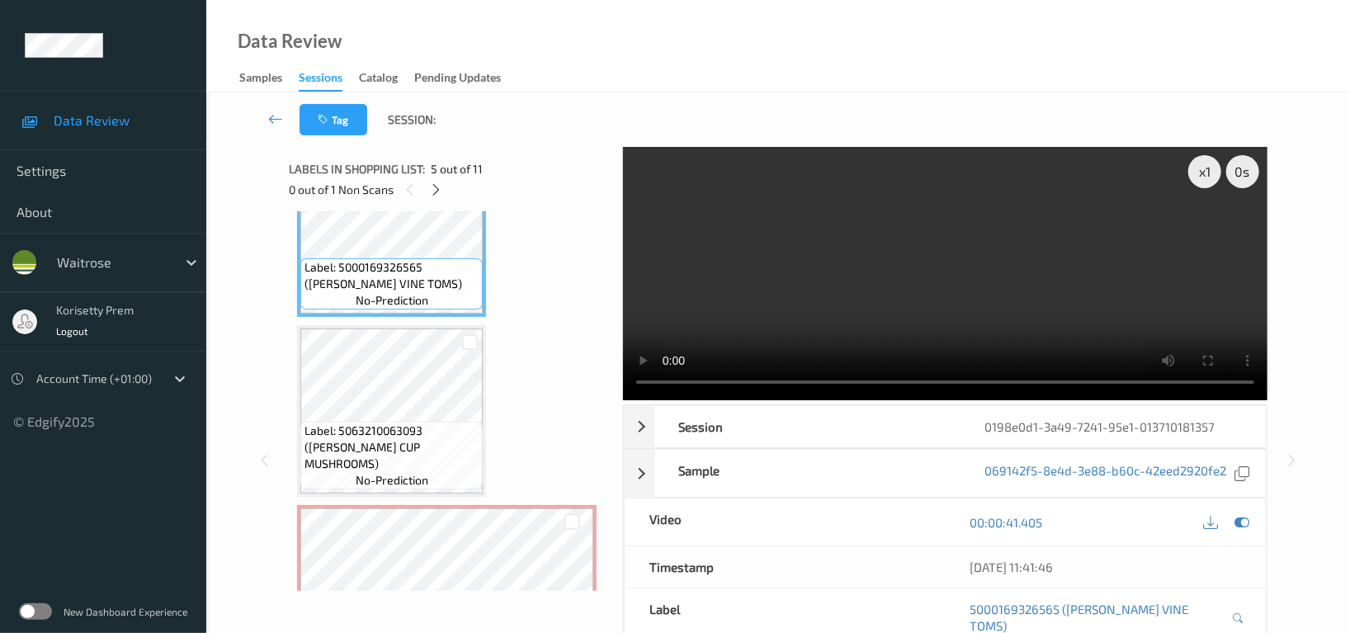
click at [812, 52] on div "Data Review Samples Sessions Catalog Pending Updates" at bounding box center [777, 46] width 1143 height 92
click at [705, 292] on video at bounding box center [945, 273] width 644 height 253
click at [860, 241] on video at bounding box center [945, 273] width 644 height 253
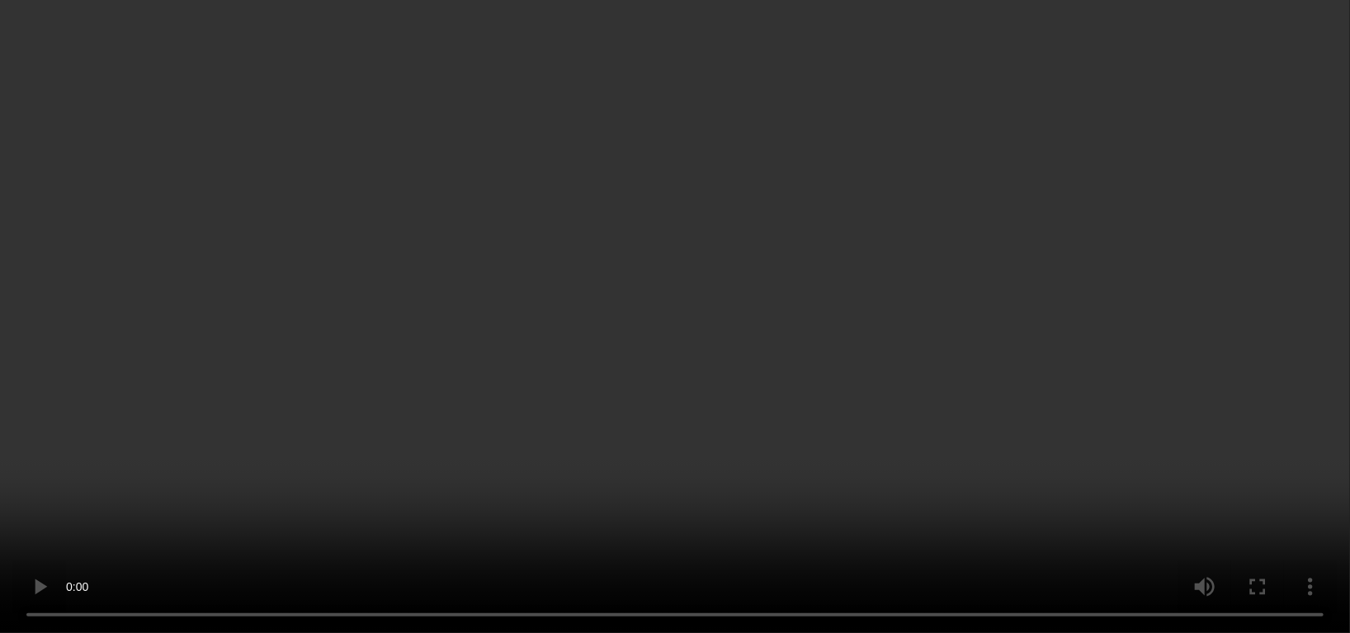
scroll to position [1049, 0]
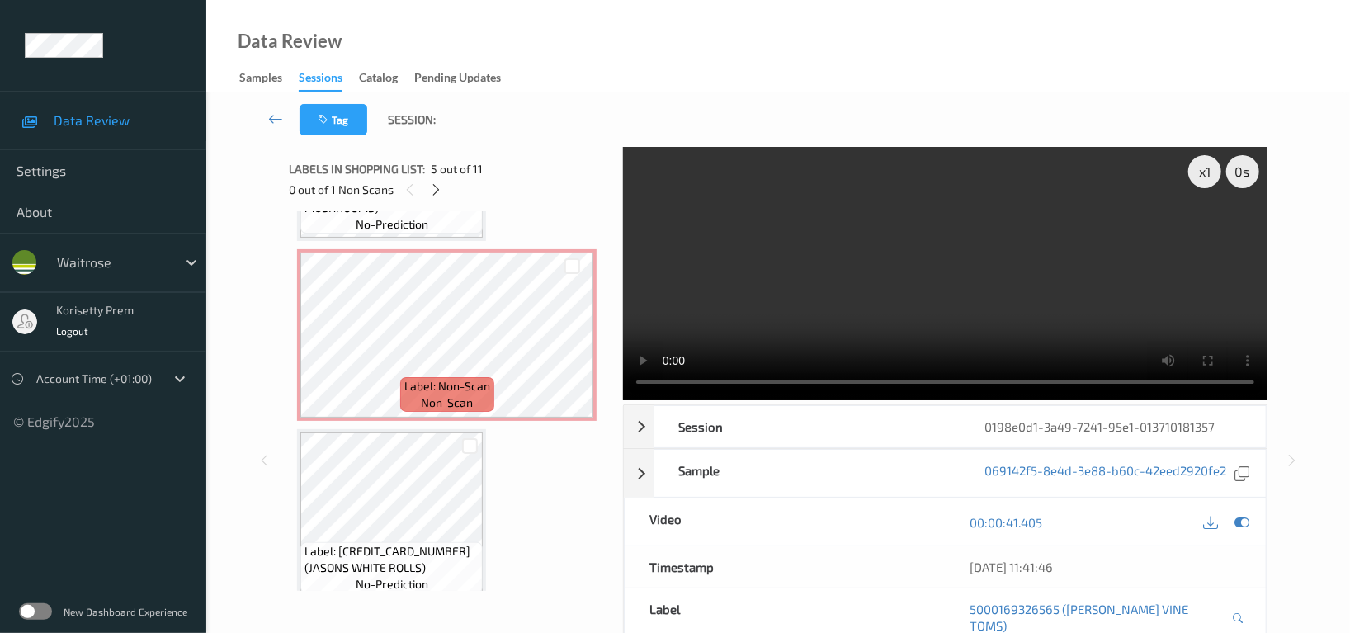
click at [1067, 271] on video at bounding box center [945, 273] width 644 height 253
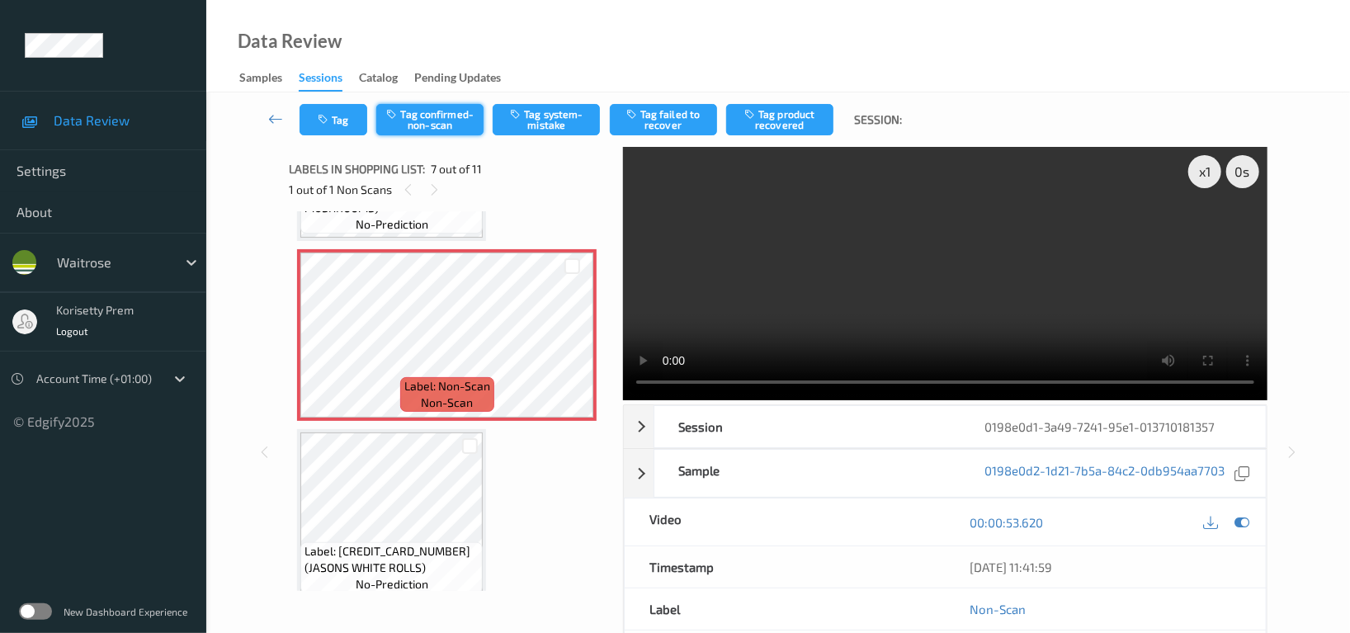
click at [446, 124] on button "Tag confirmed-non-scan" at bounding box center [429, 119] width 107 height 31
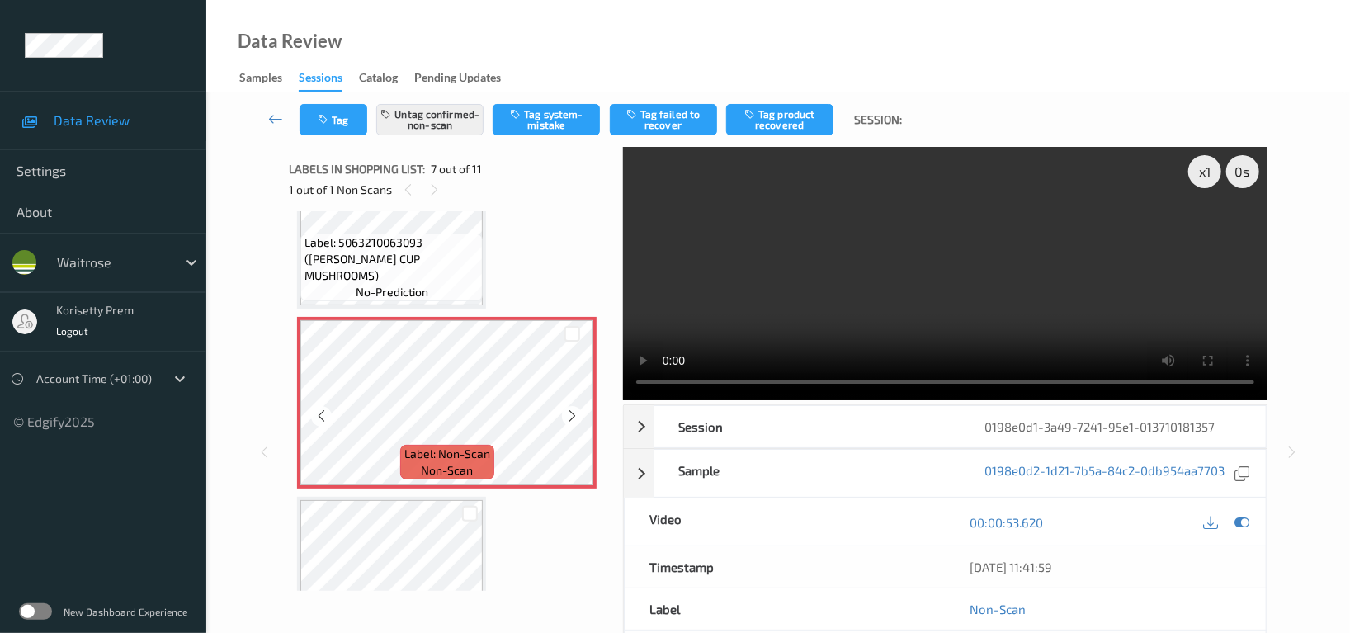
scroll to position [830, 0]
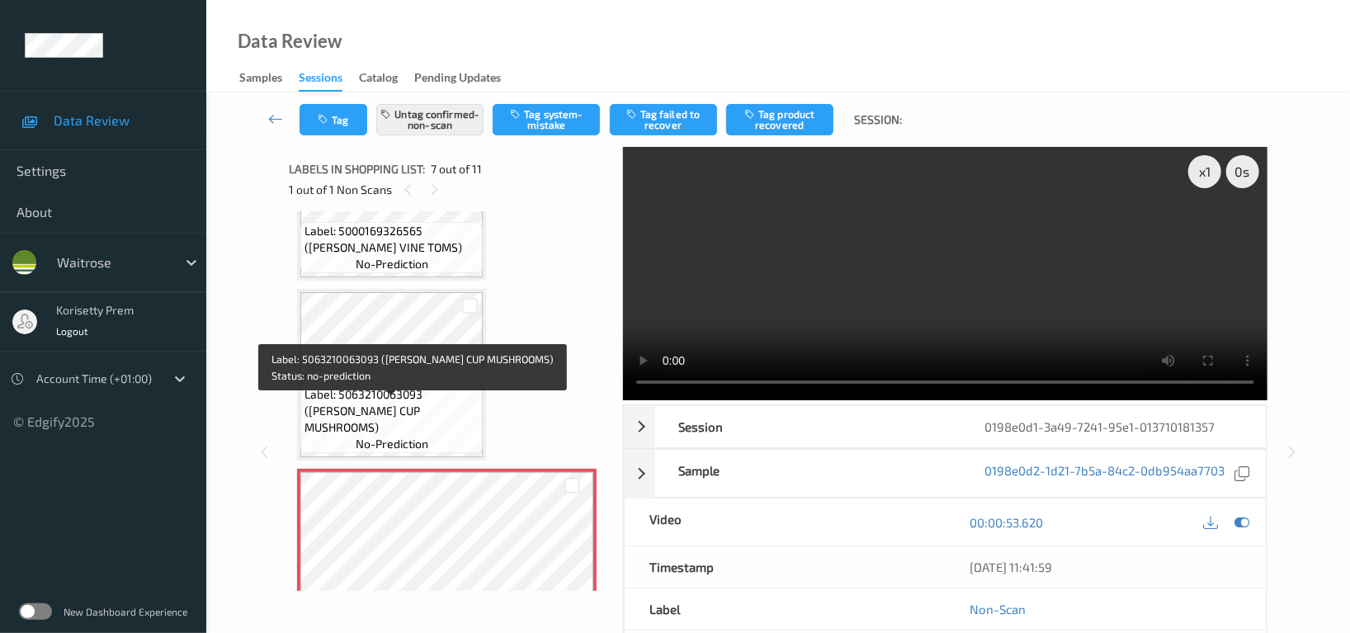
click at [415, 414] on span "Label: 5063210063093 (WR ESS CUP MUSHROOMS)" at bounding box center [391, 410] width 174 height 49
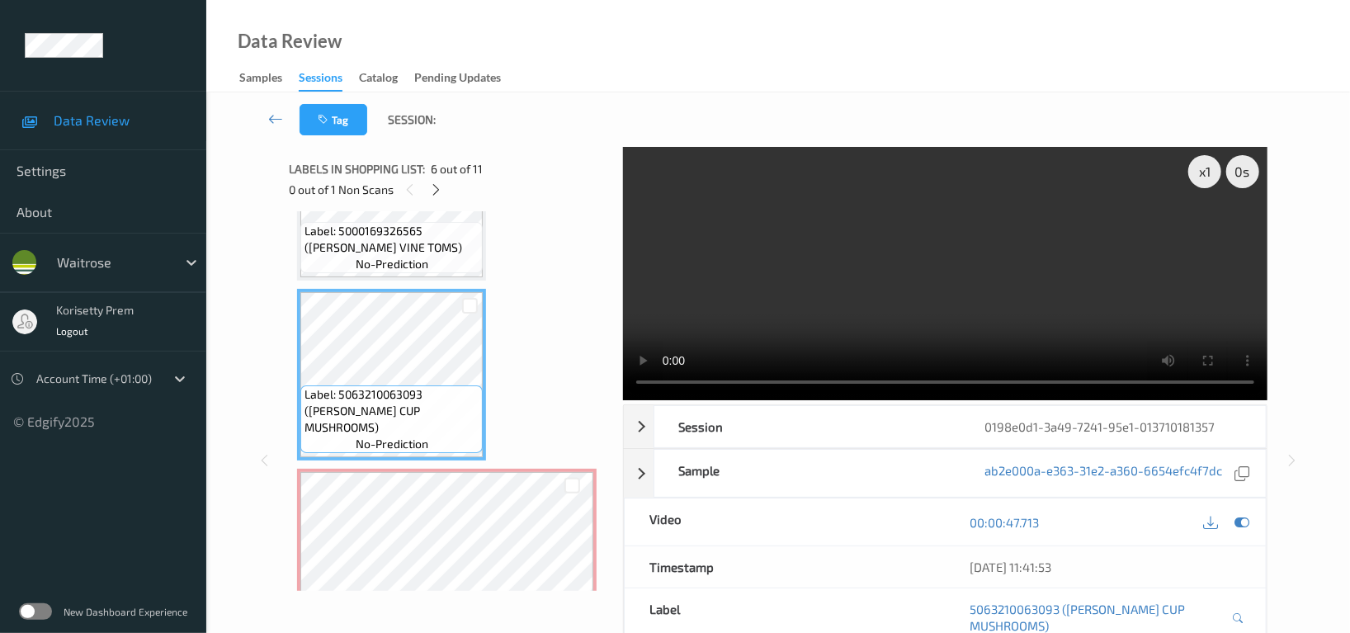
click at [897, 291] on video at bounding box center [945, 273] width 644 height 253
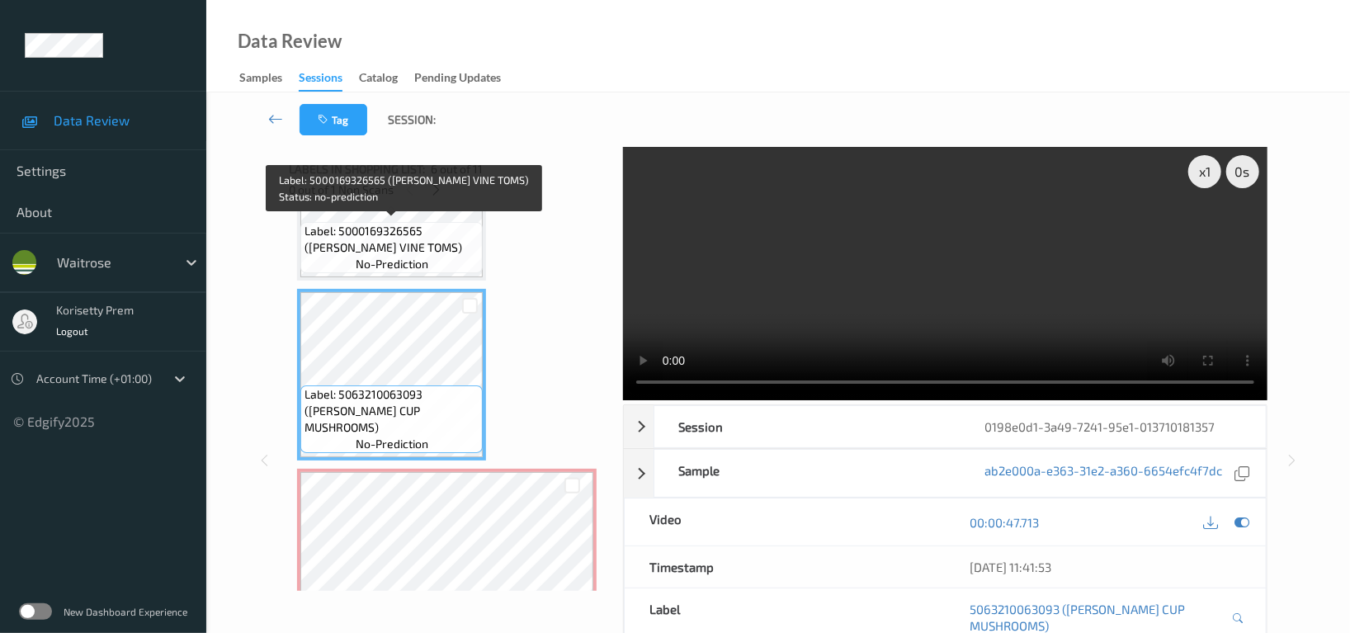
click at [376, 261] on span "no-prediction" at bounding box center [392, 264] width 73 height 16
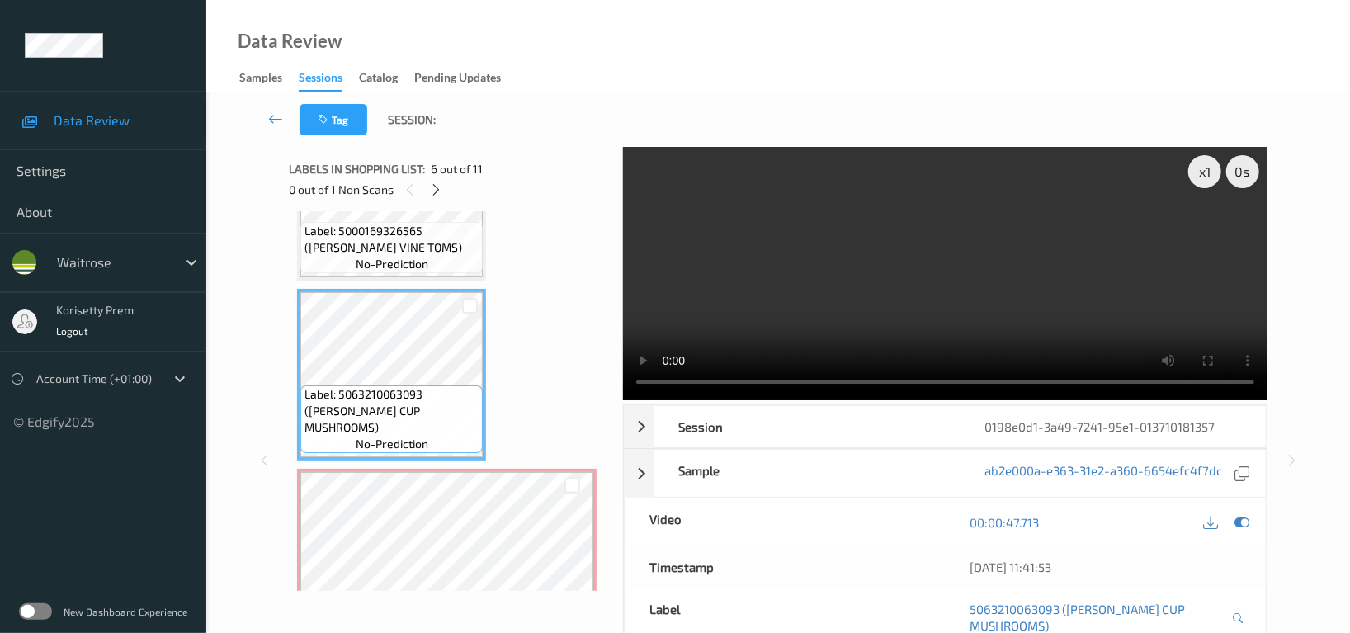
click at [992, 266] on video at bounding box center [945, 273] width 644 height 253
click at [882, 194] on video at bounding box center [945, 273] width 644 height 253
click at [412, 454] on div "Label: 5063210063093 (WR ESS CUP MUSHROOMS) no-prediction" at bounding box center [391, 375] width 189 height 172
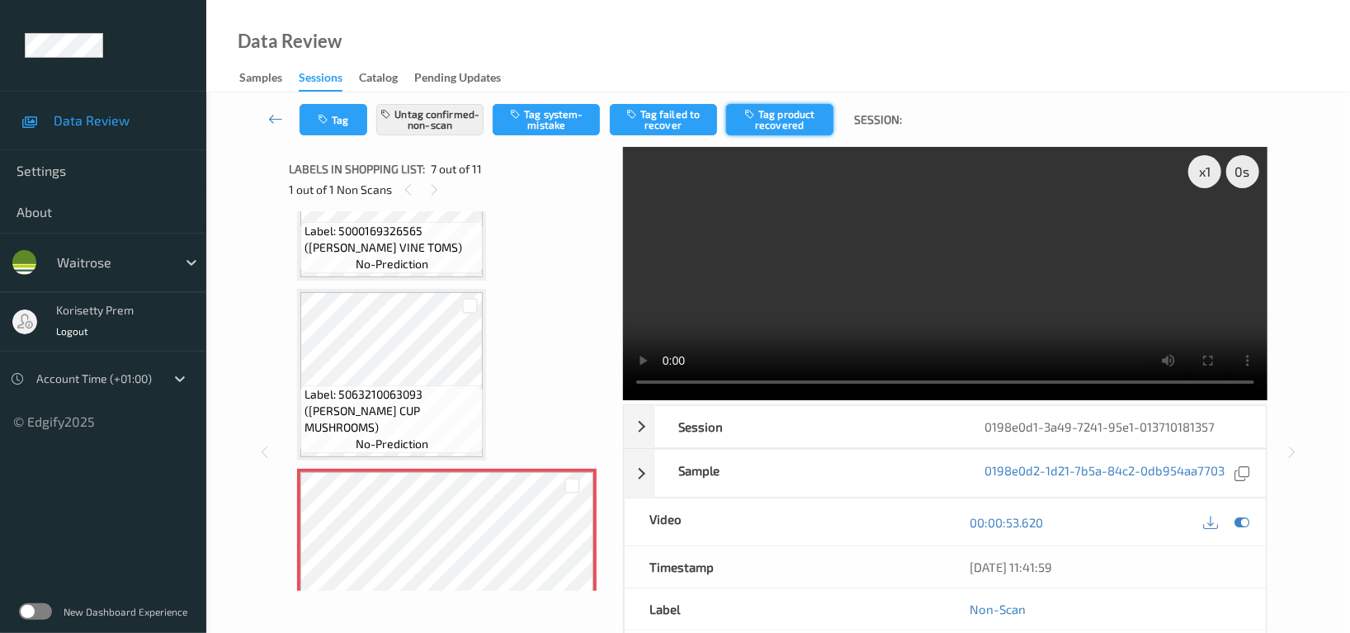
click at [813, 115] on button "Tag product recovered" at bounding box center [779, 119] width 107 height 31
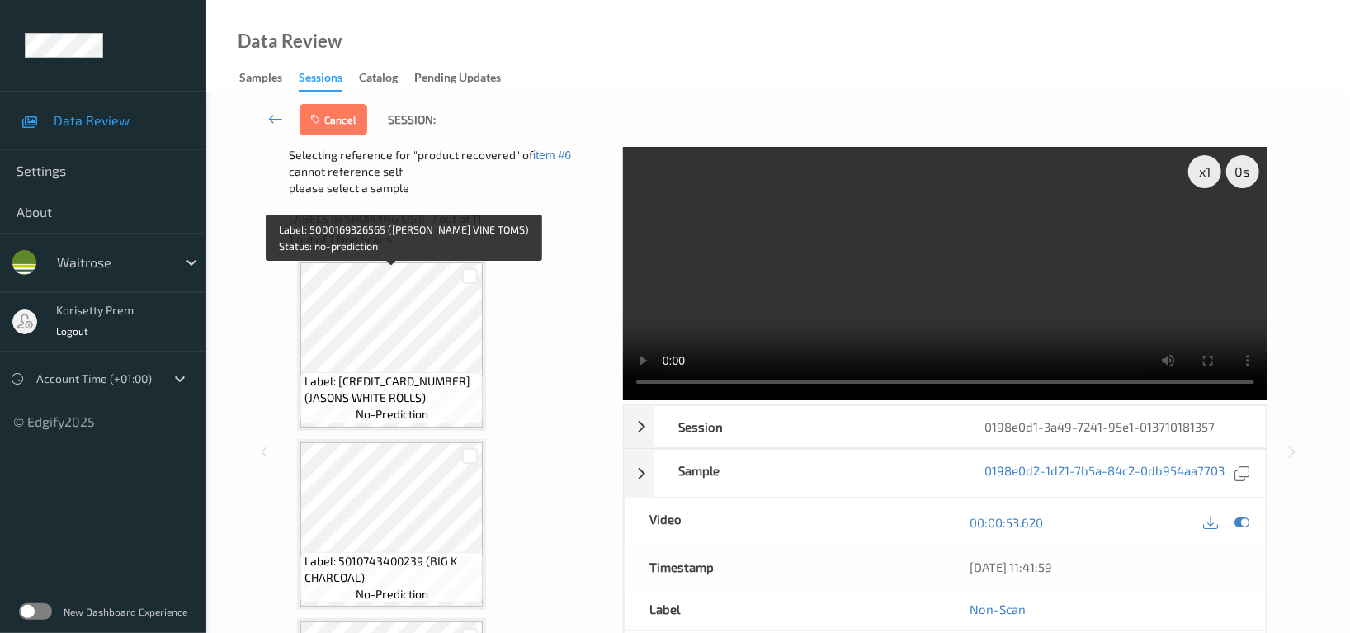
scroll to position [1270, 0]
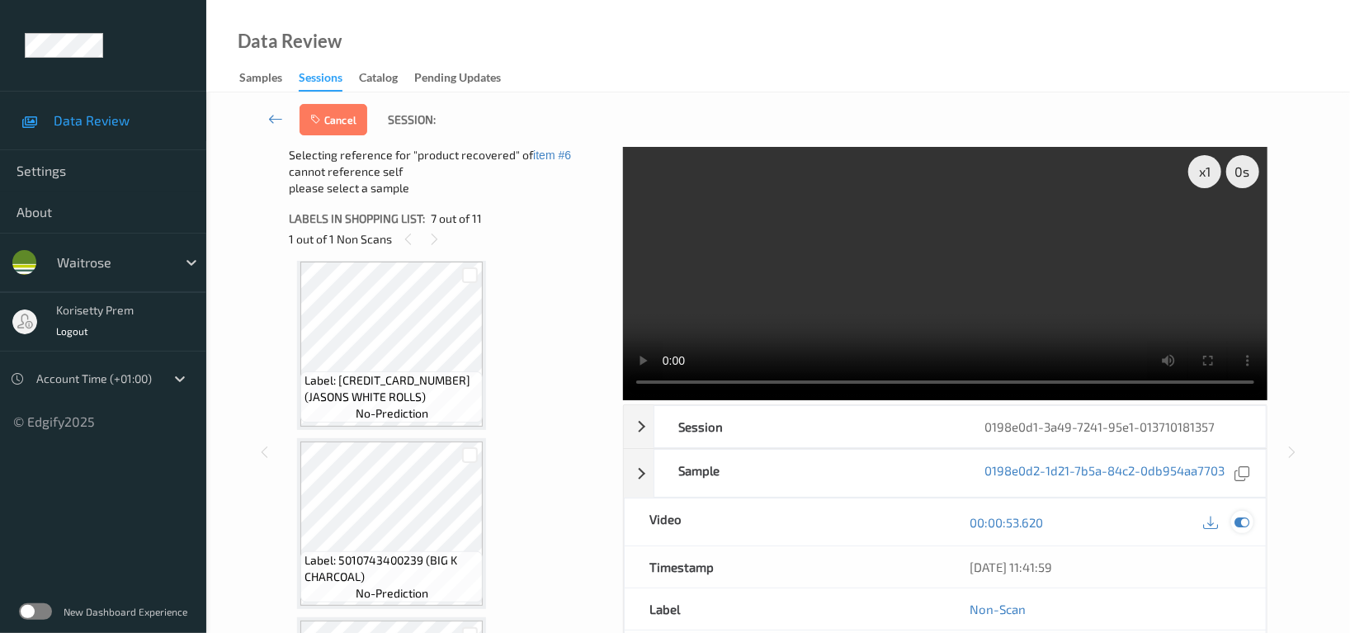
click at [1246, 518] on icon at bounding box center [1241, 522] width 15 height 15
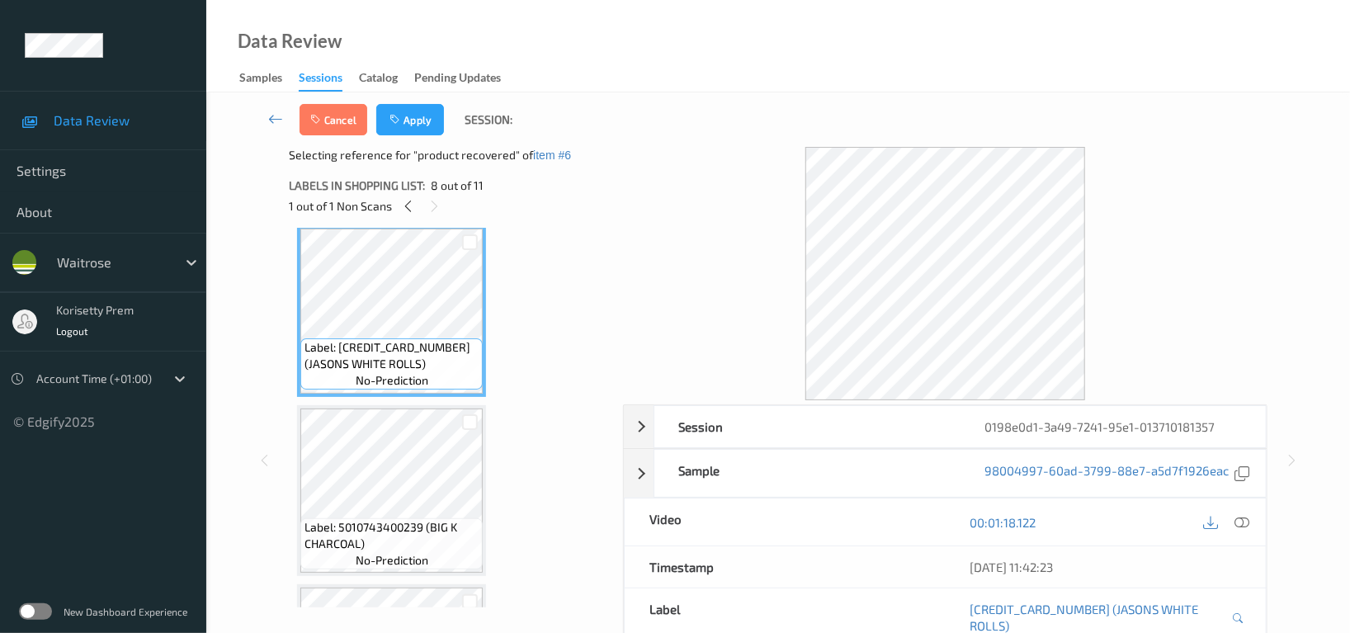
click at [390, 518] on div "Label: 5010743400239 (BIG K CHARCOAL) no-prediction" at bounding box center [391, 543] width 182 height 51
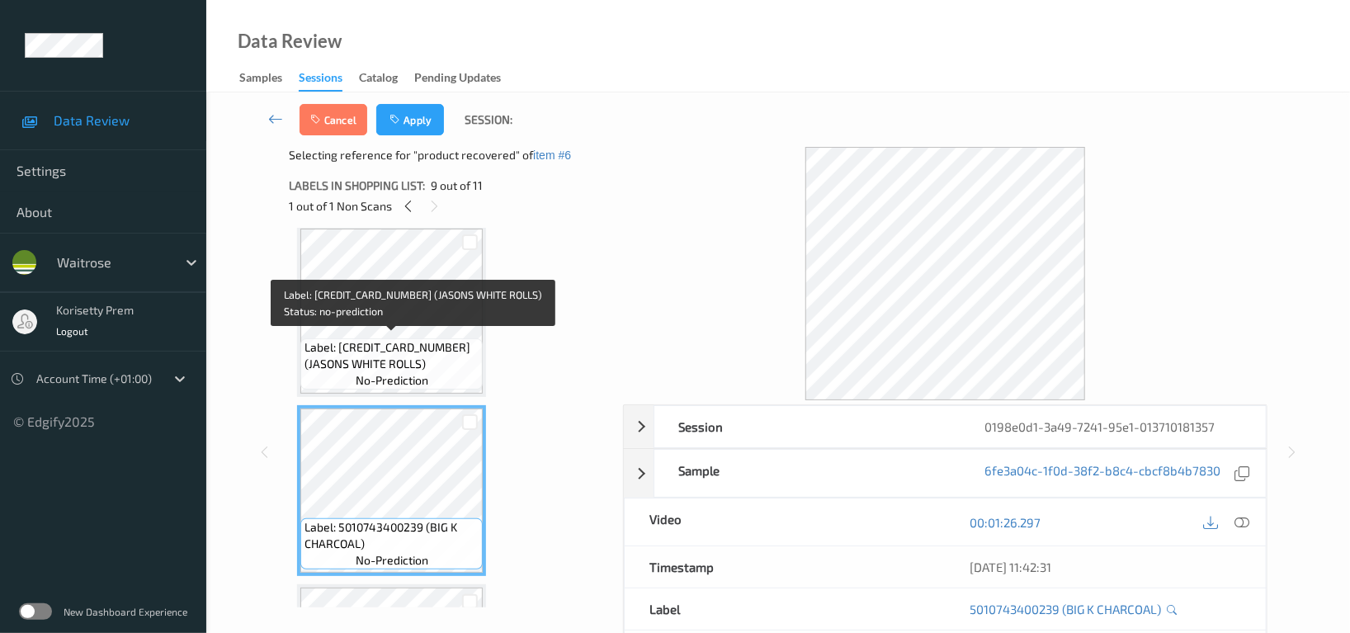
click at [389, 346] on span "Label: 5025125000150 (JASONS WHITE ROLLS)" at bounding box center [391, 355] width 174 height 33
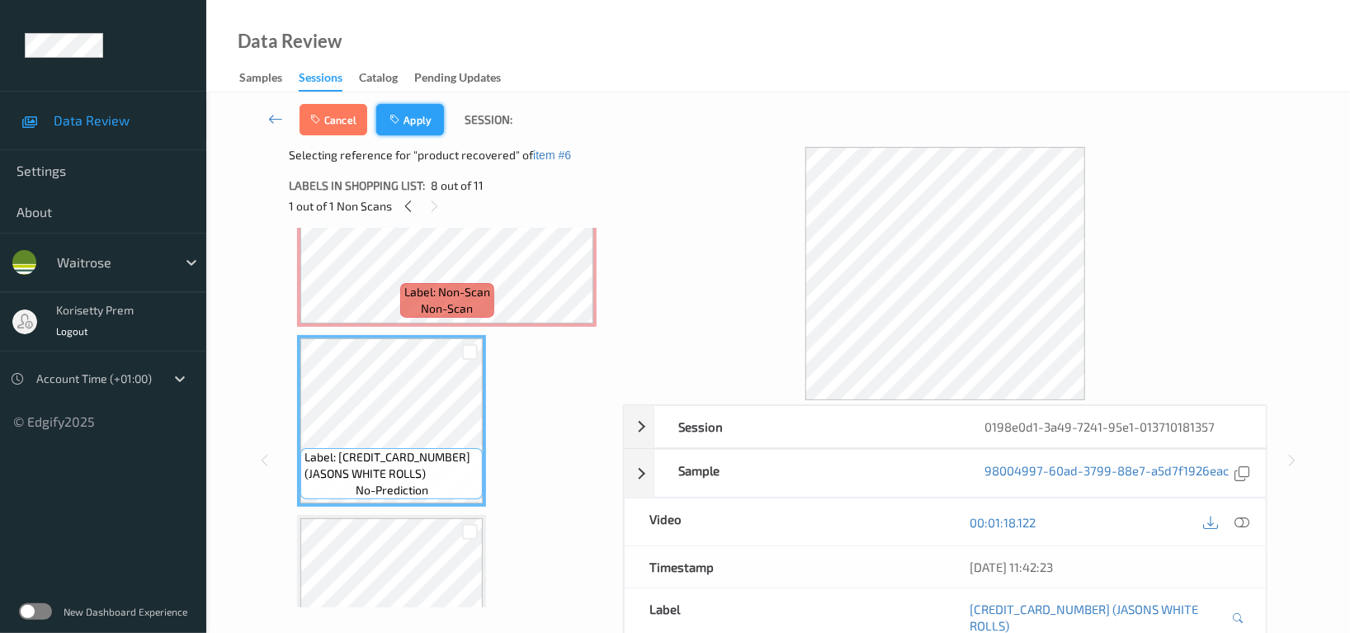
click at [425, 117] on button "Apply" at bounding box center [410, 119] width 68 height 31
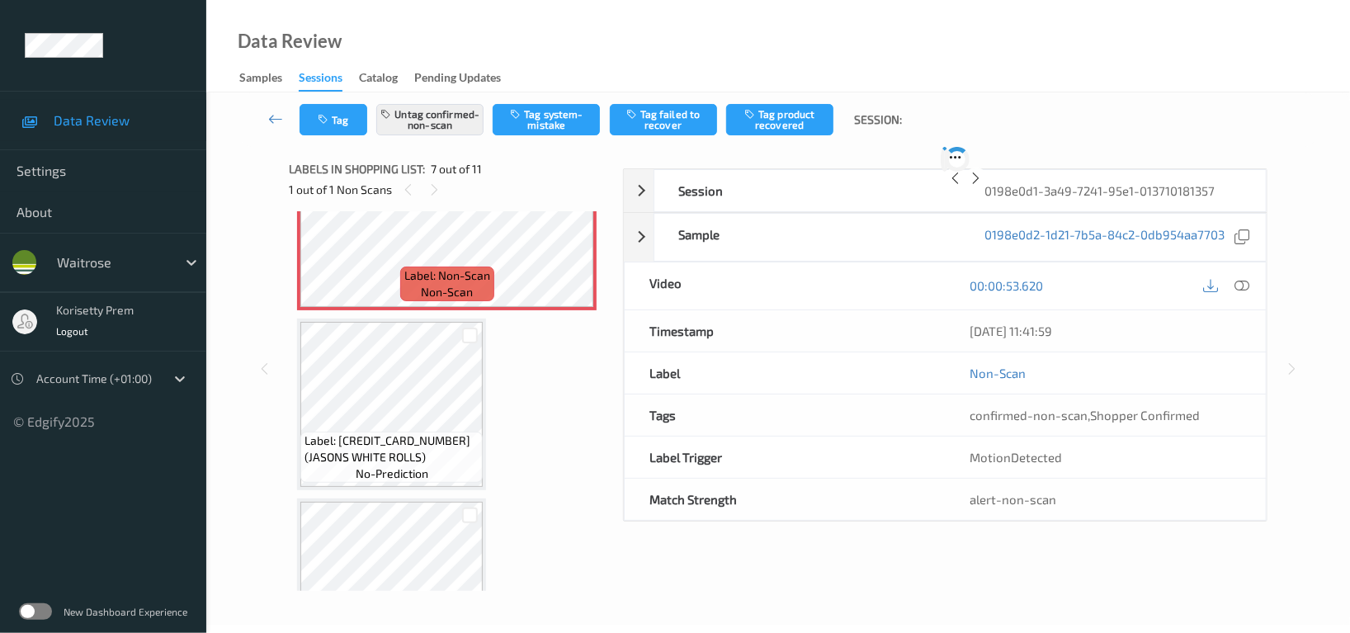
scroll to position [903, 0]
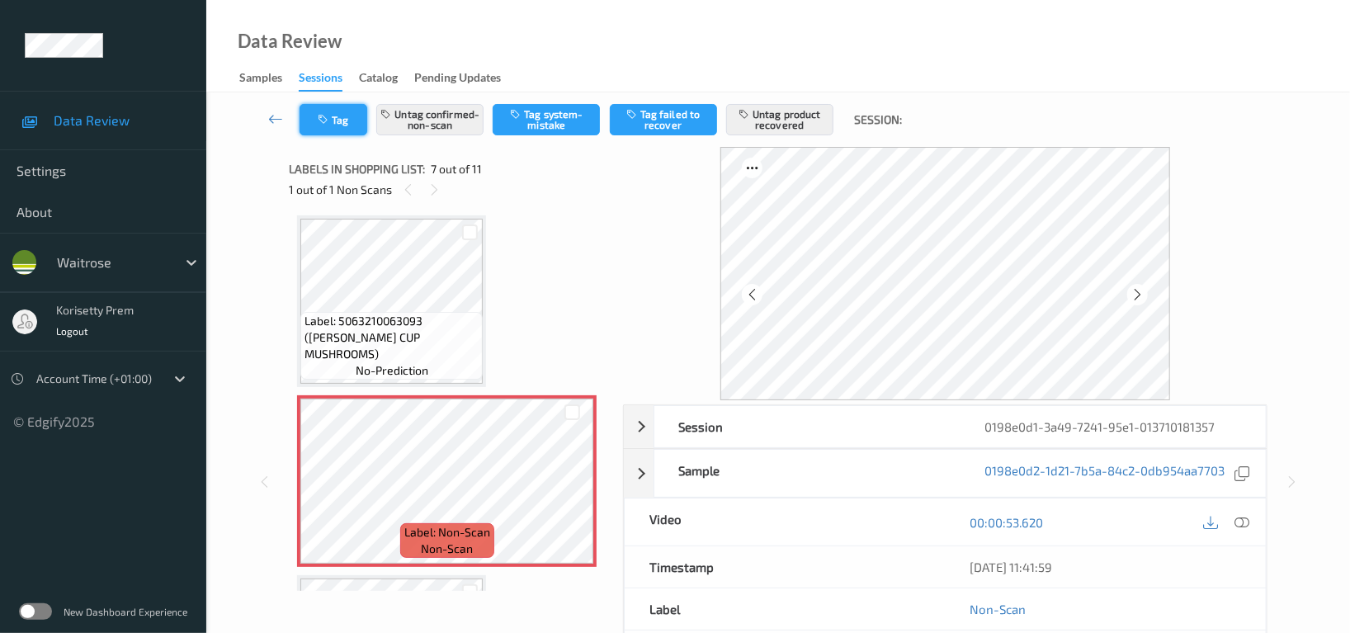
click at [332, 120] on button "Tag" at bounding box center [333, 119] width 68 height 31
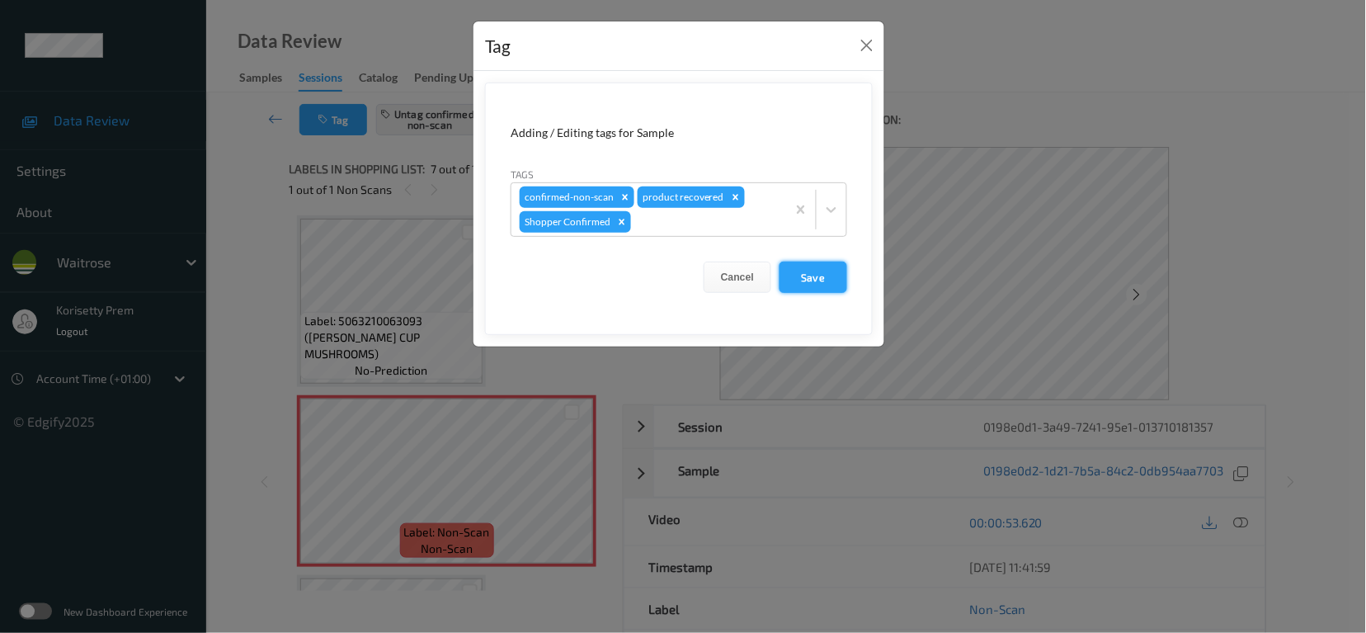
click at [819, 279] on button "Save" at bounding box center [814, 276] width 68 height 31
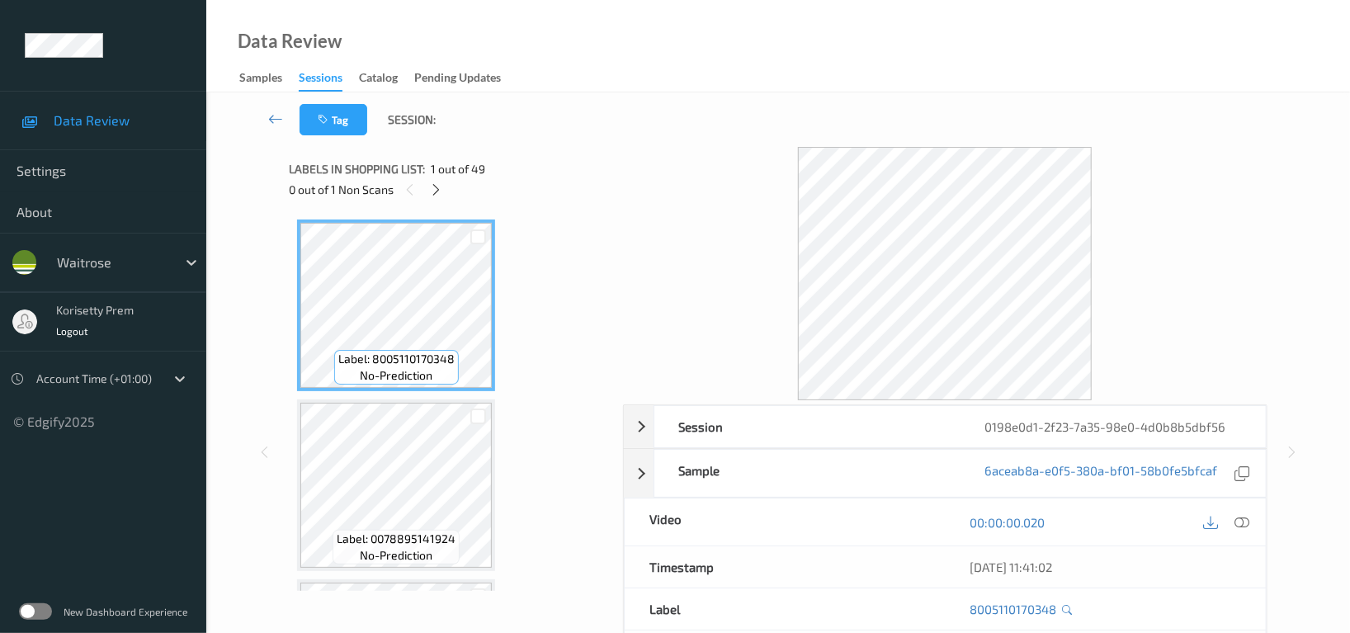
click at [855, 30] on div "Data Review Samples Sessions Catalog Pending Updates" at bounding box center [777, 46] width 1143 height 92
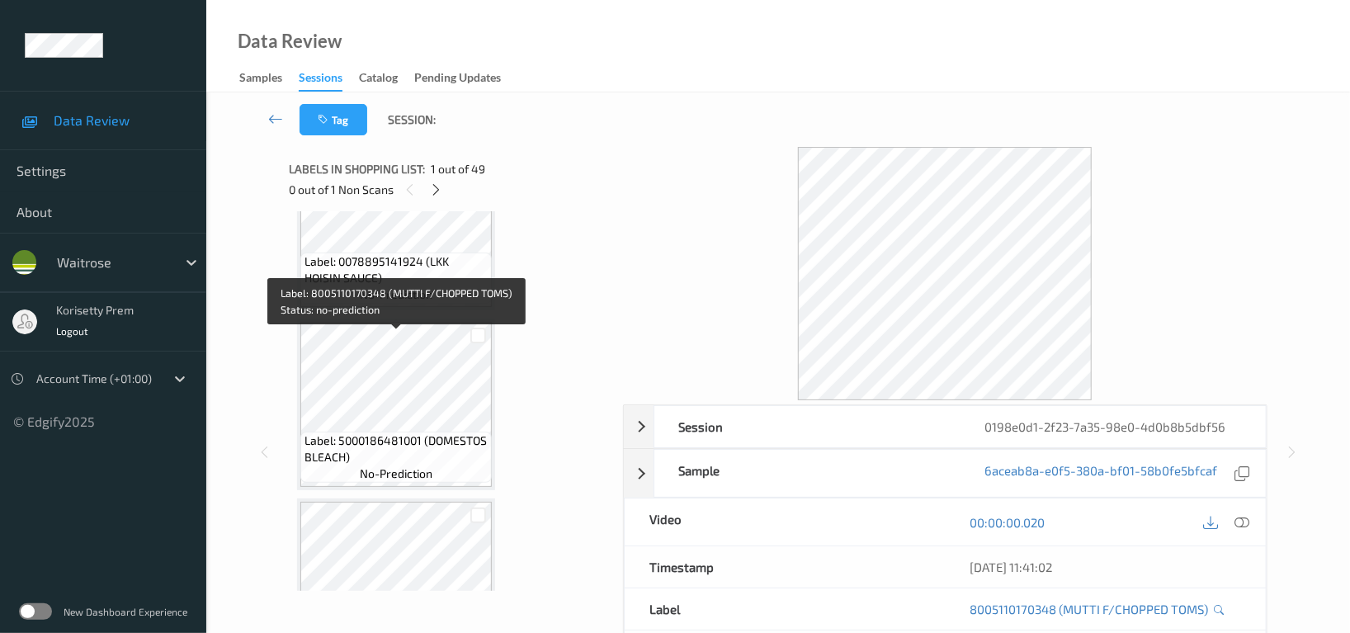
scroll to position [329, 0]
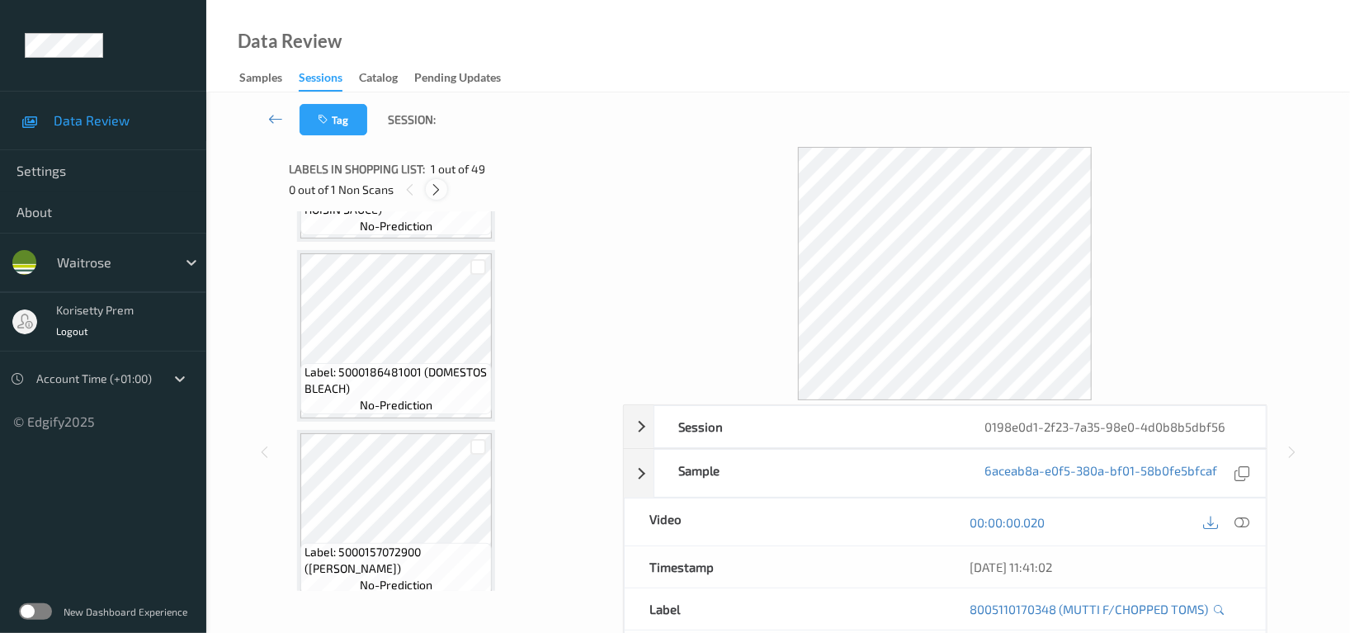
click at [432, 191] on icon at bounding box center [437, 189] width 14 height 15
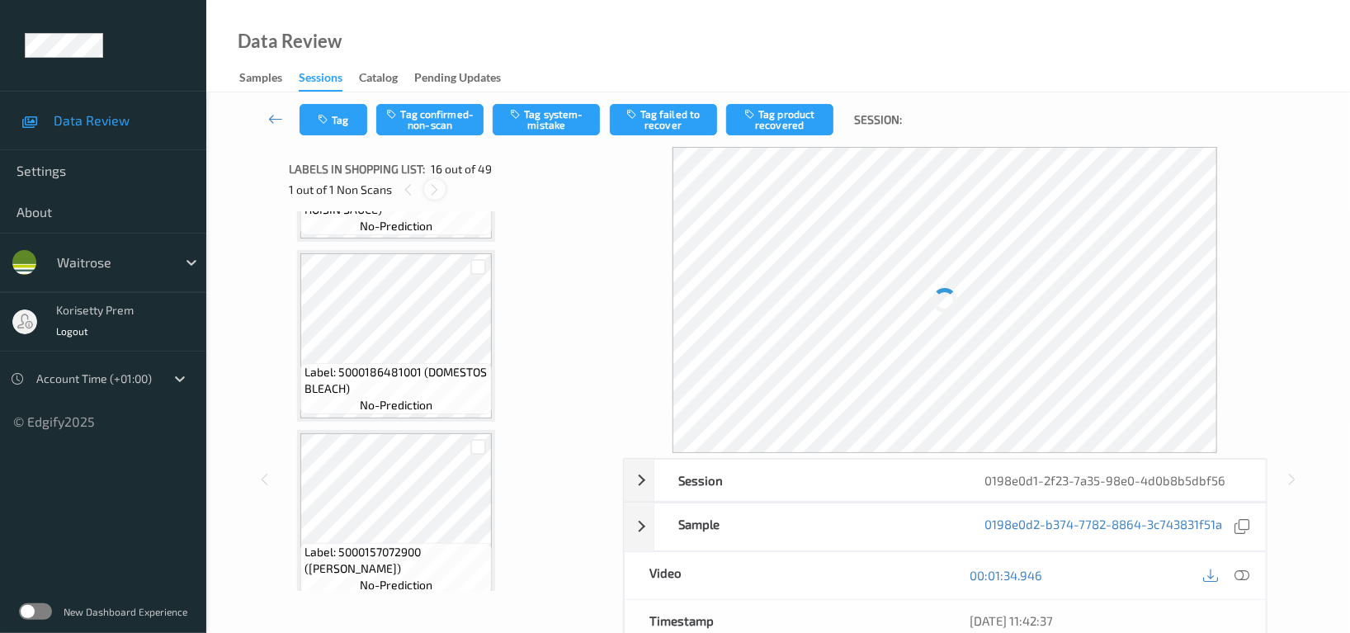
scroll to position [2518, 0]
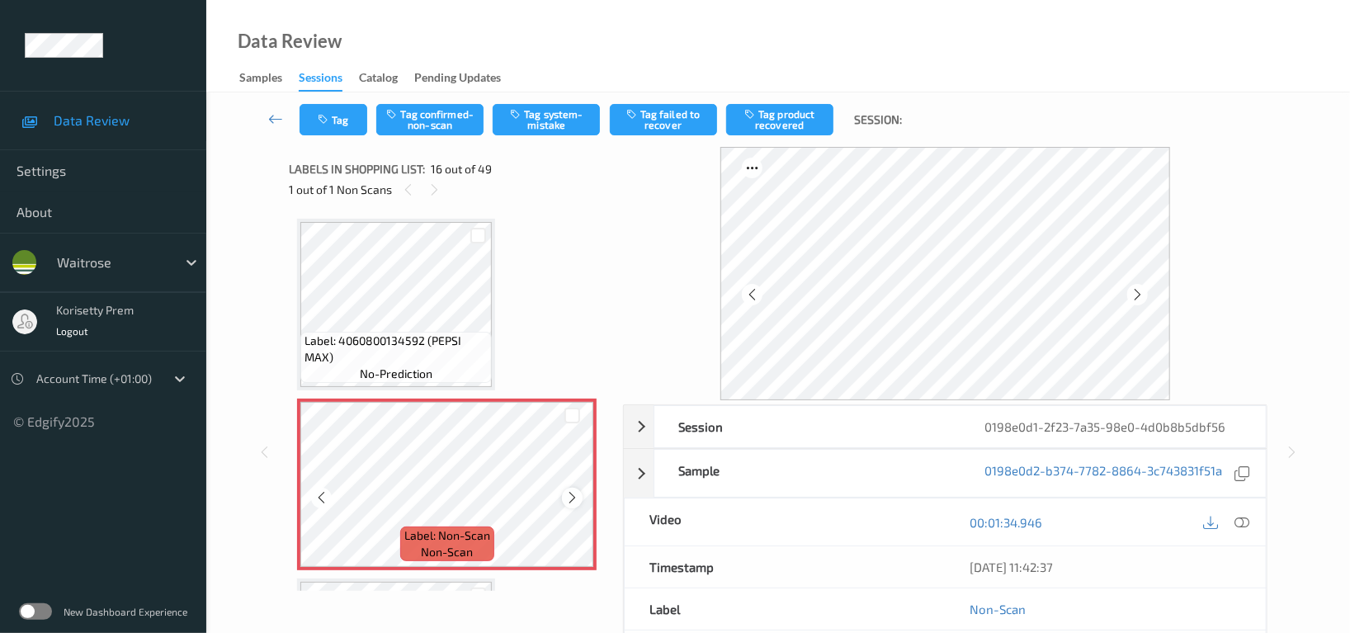
click at [571, 491] on icon at bounding box center [572, 497] width 14 height 15
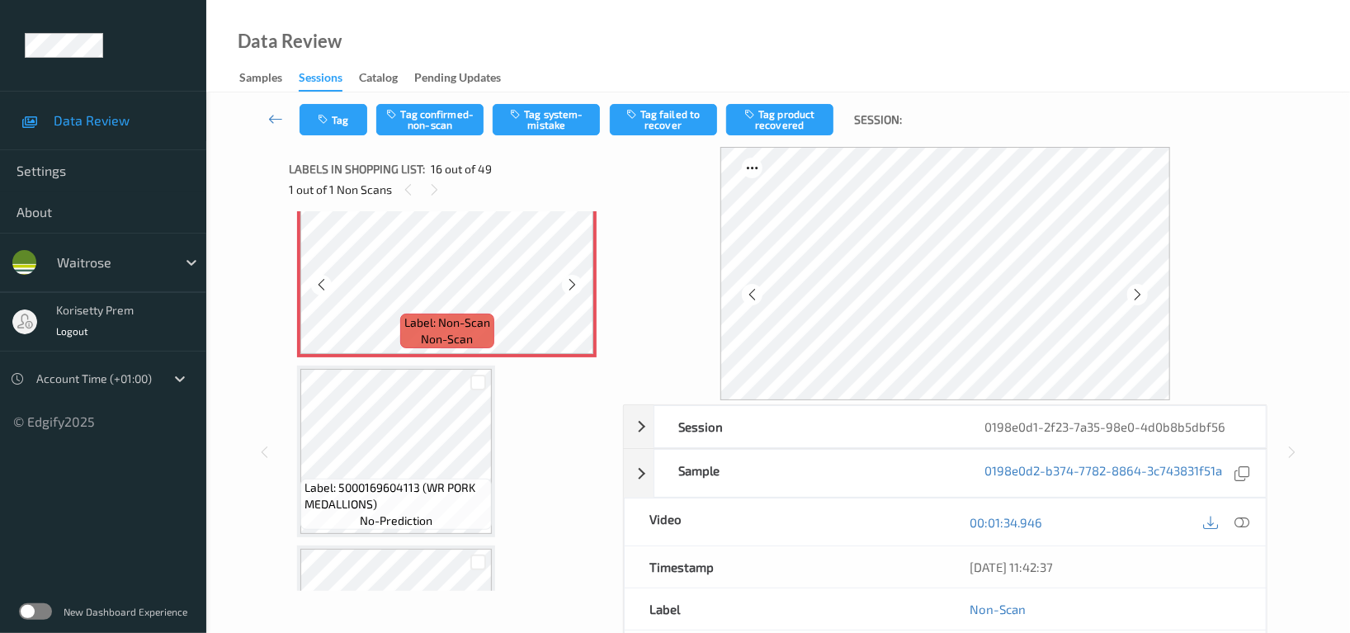
scroll to position [2737, 0]
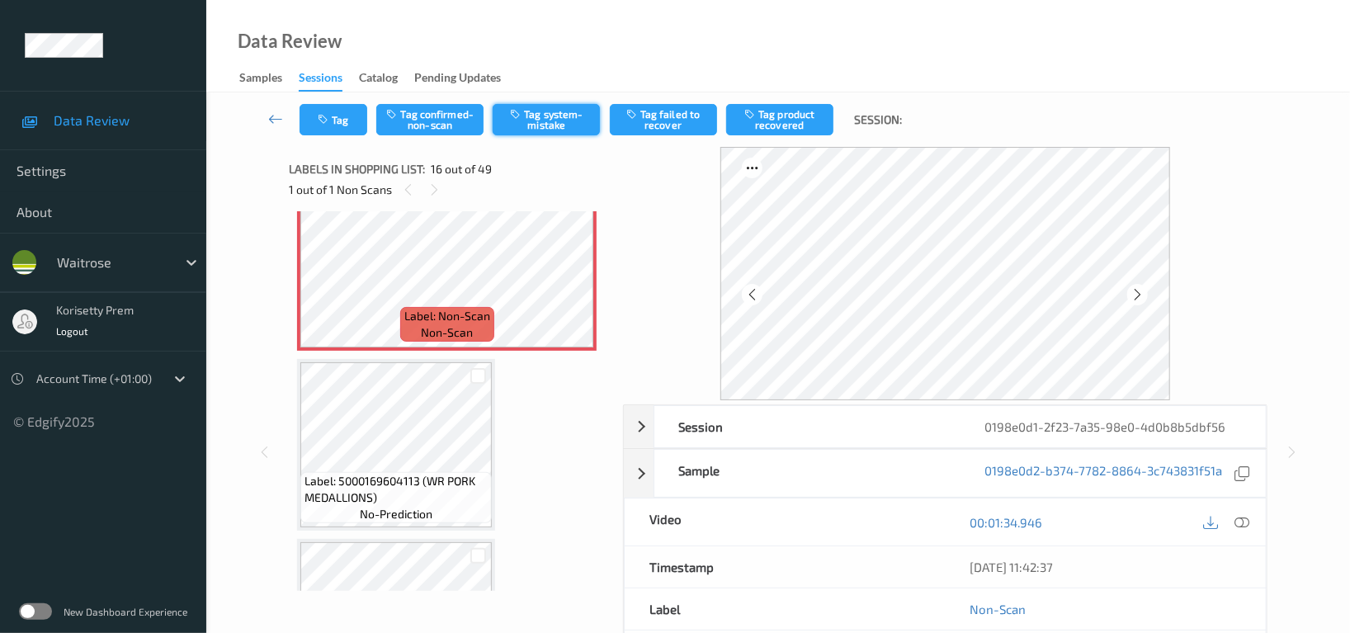
click at [588, 112] on button "Tag system-mistake" at bounding box center [545, 119] width 107 height 31
click at [335, 122] on button "Tag" at bounding box center [333, 119] width 68 height 31
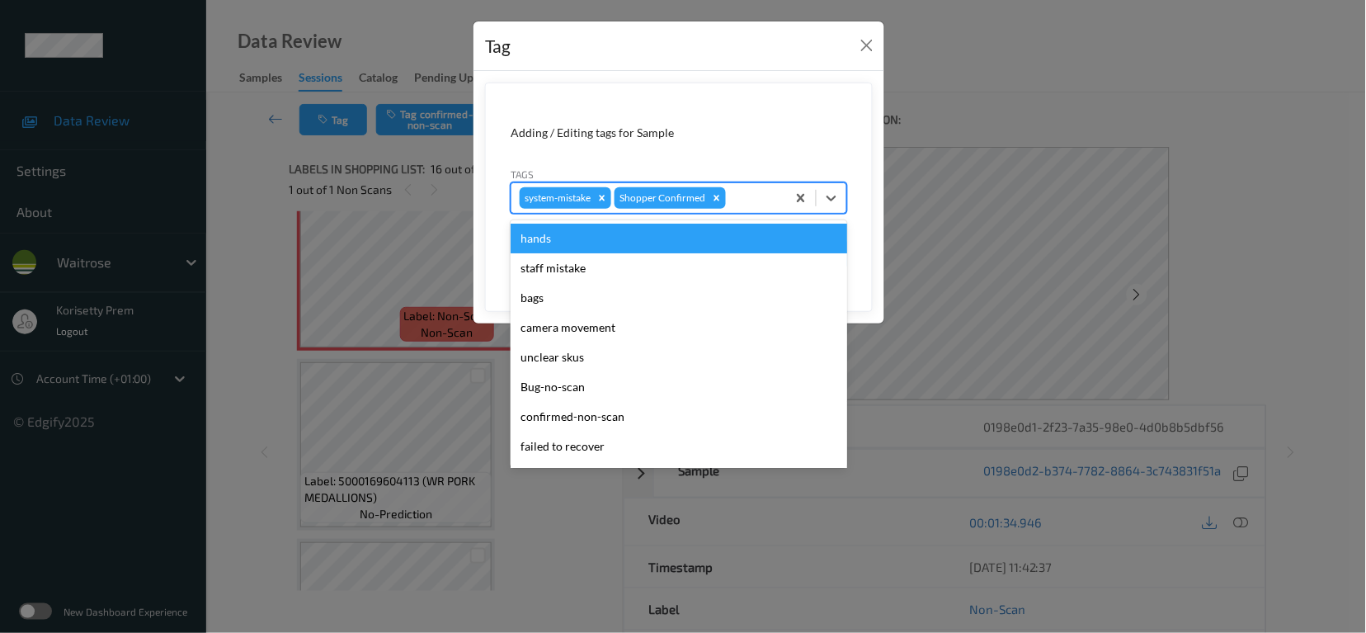
click at [769, 206] on div at bounding box center [753, 198] width 49 height 20
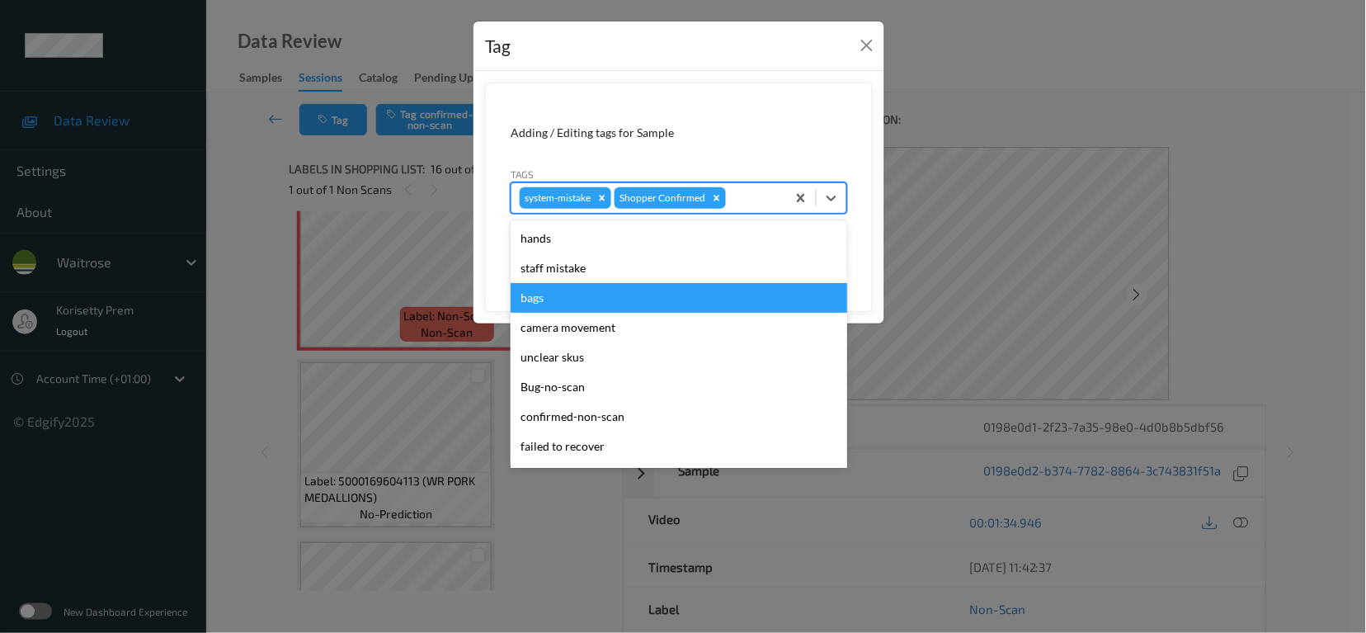
click at [576, 303] on div "bags" at bounding box center [679, 298] width 337 height 30
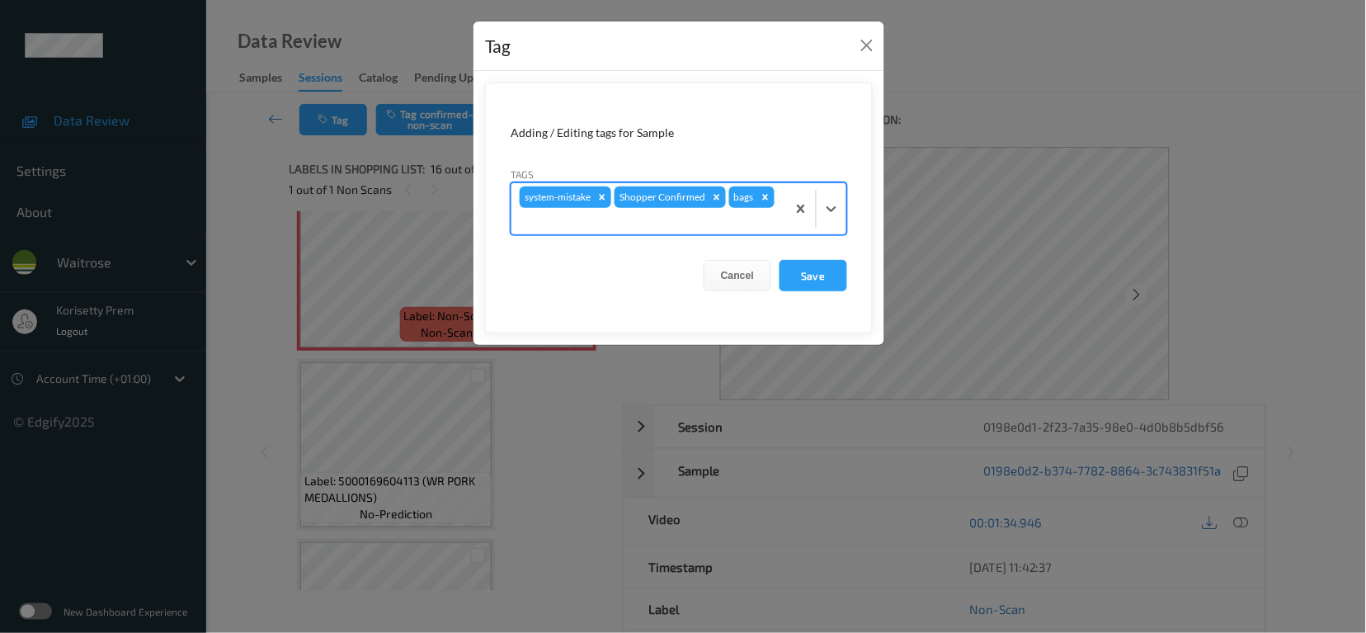
click at [748, 222] on div at bounding box center [649, 221] width 258 height 20
click at [874, 306] on div "Adding / Editing tags for Sample Tags system-mistake Shopper Confirmed bags Can…" at bounding box center [678, 208] width 411 height 274
click at [813, 257] on form "Adding / Editing tags for Sample Tags system-mistake Shopper Confirmed bags Can…" at bounding box center [679, 207] width 388 height 251
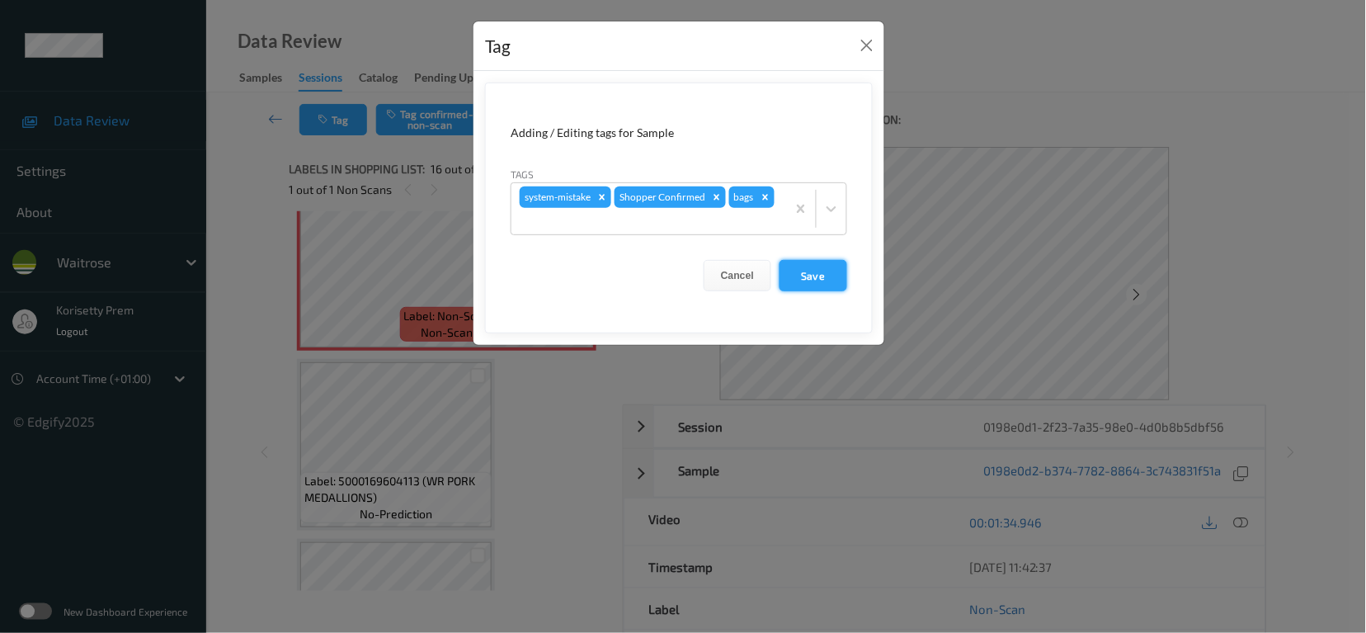
click at [813, 269] on button "Save" at bounding box center [814, 275] width 68 height 31
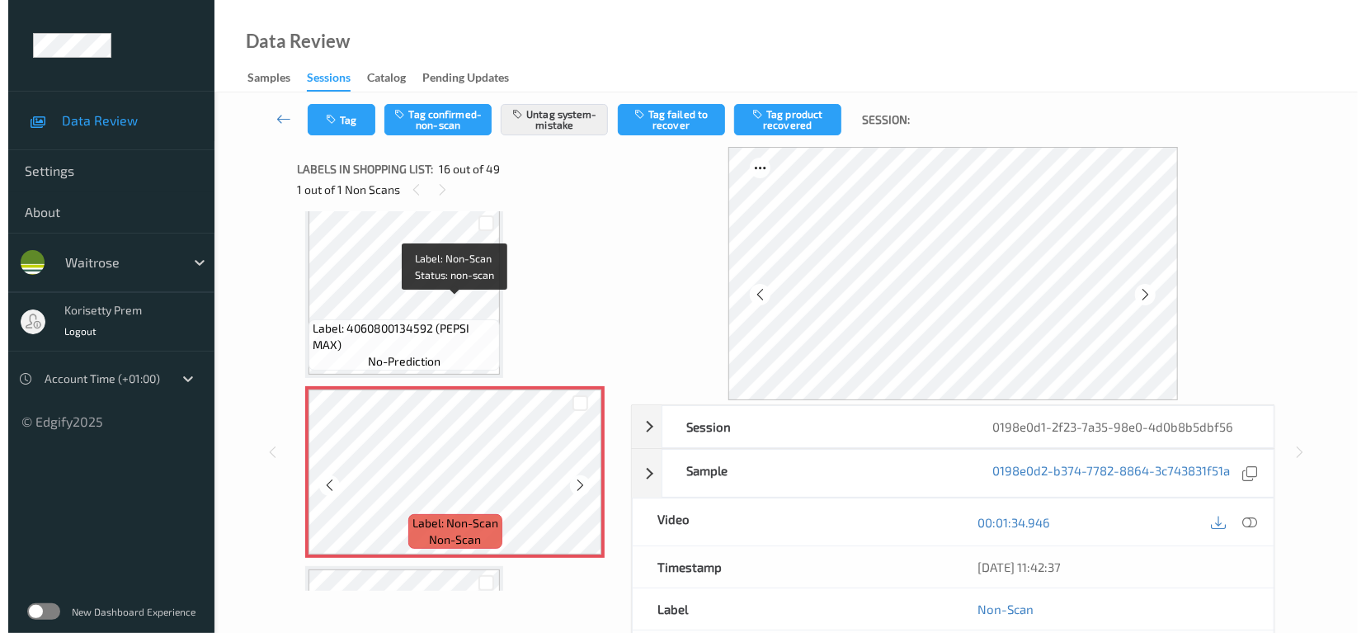
scroll to position [2518, 0]
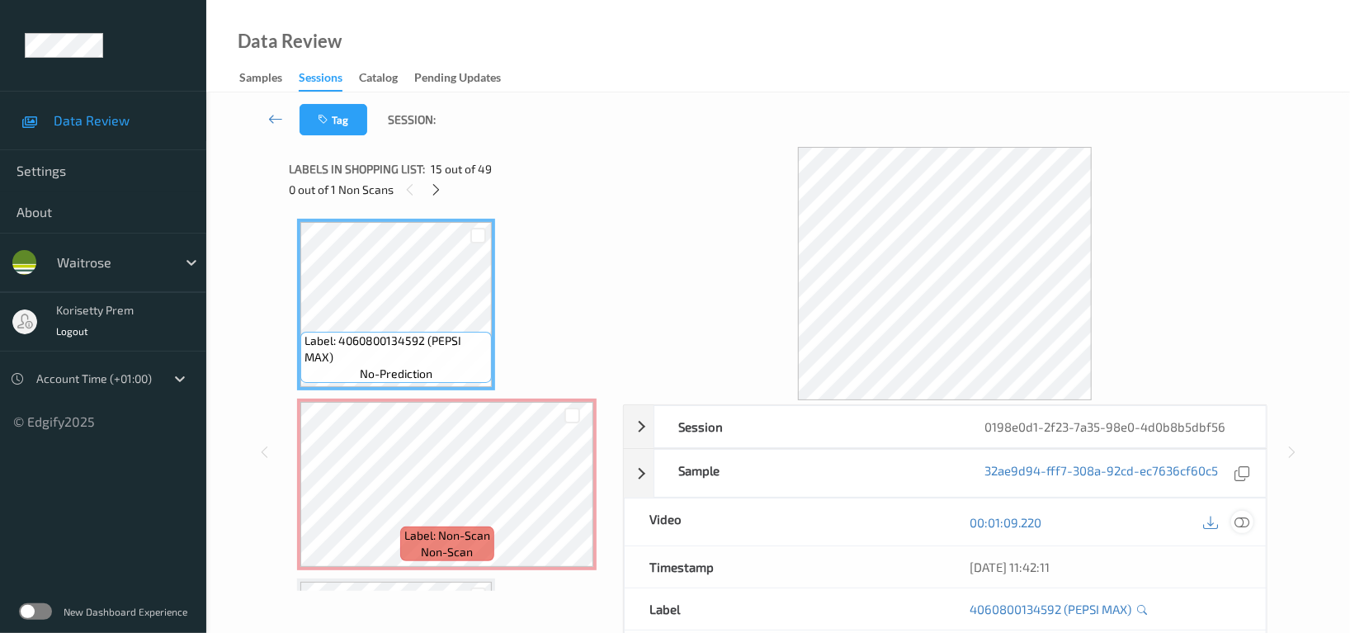
click at [1248, 521] on icon at bounding box center [1241, 522] width 15 height 15
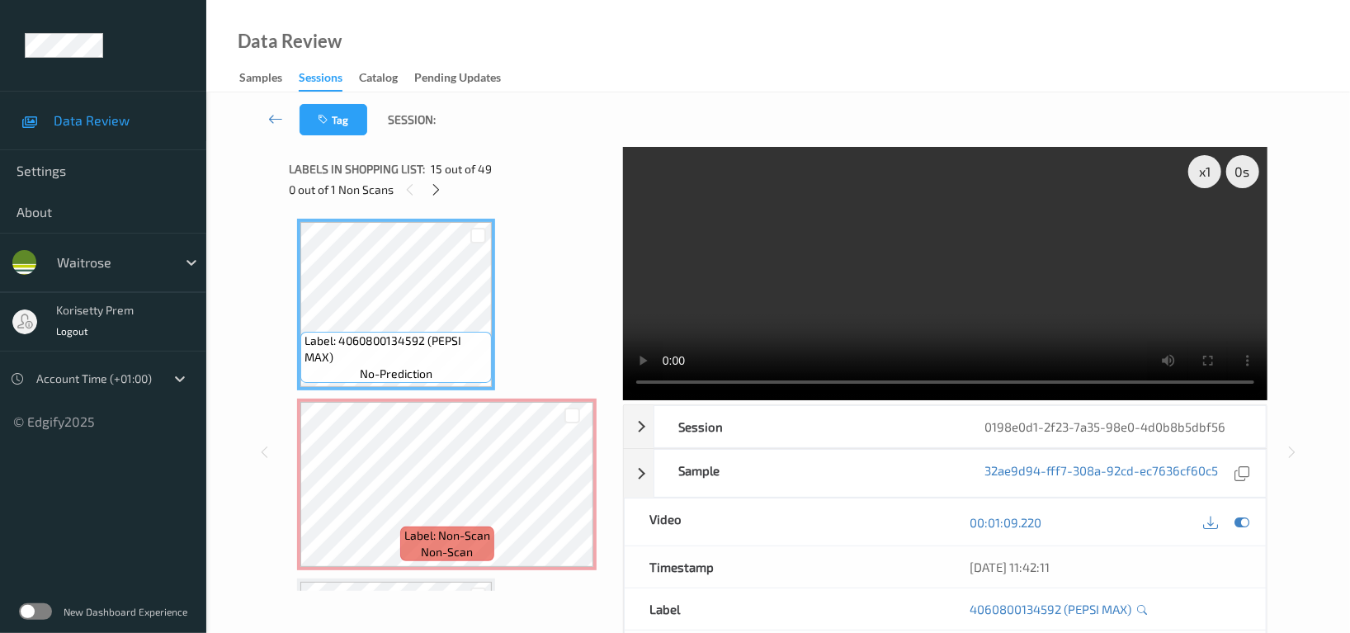
click at [764, 198] on video at bounding box center [945, 273] width 644 height 253
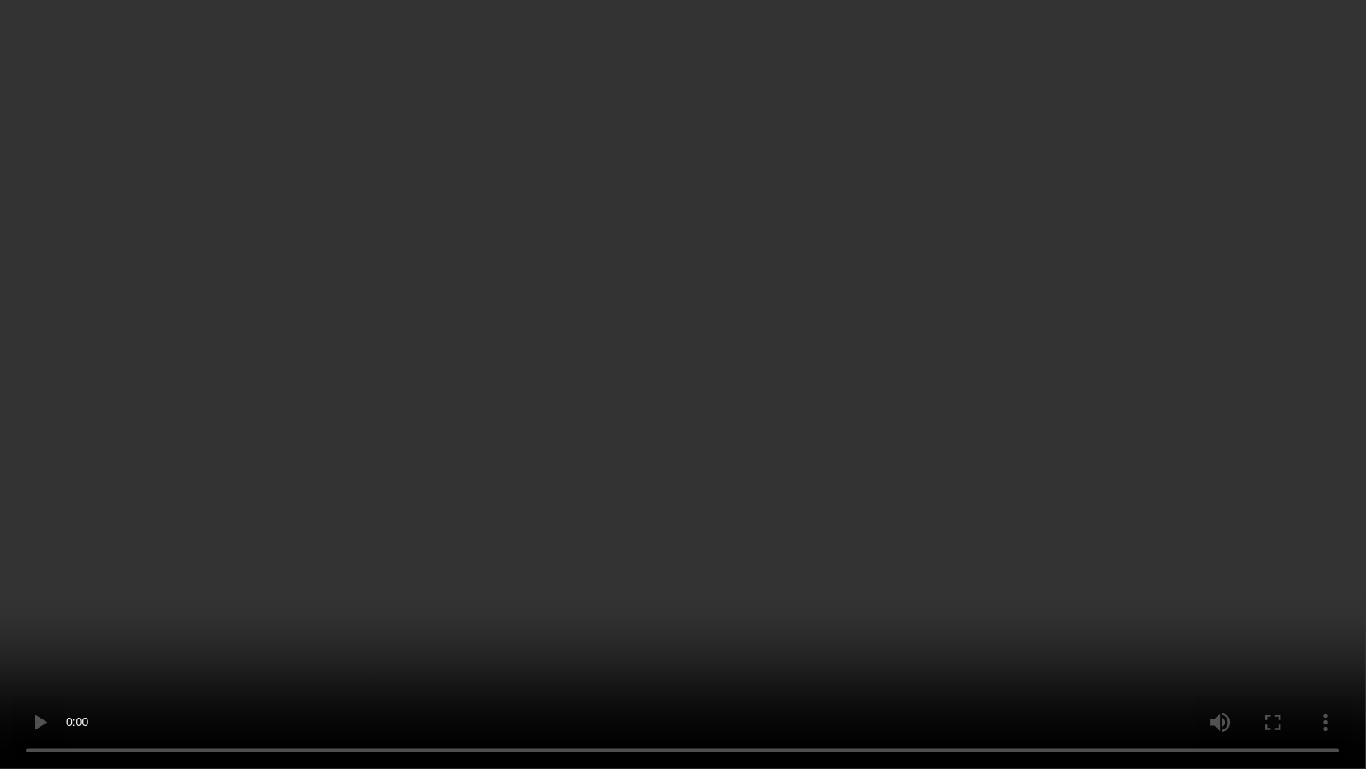
click at [663, 580] on video at bounding box center [683, 384] width 1366 height 769
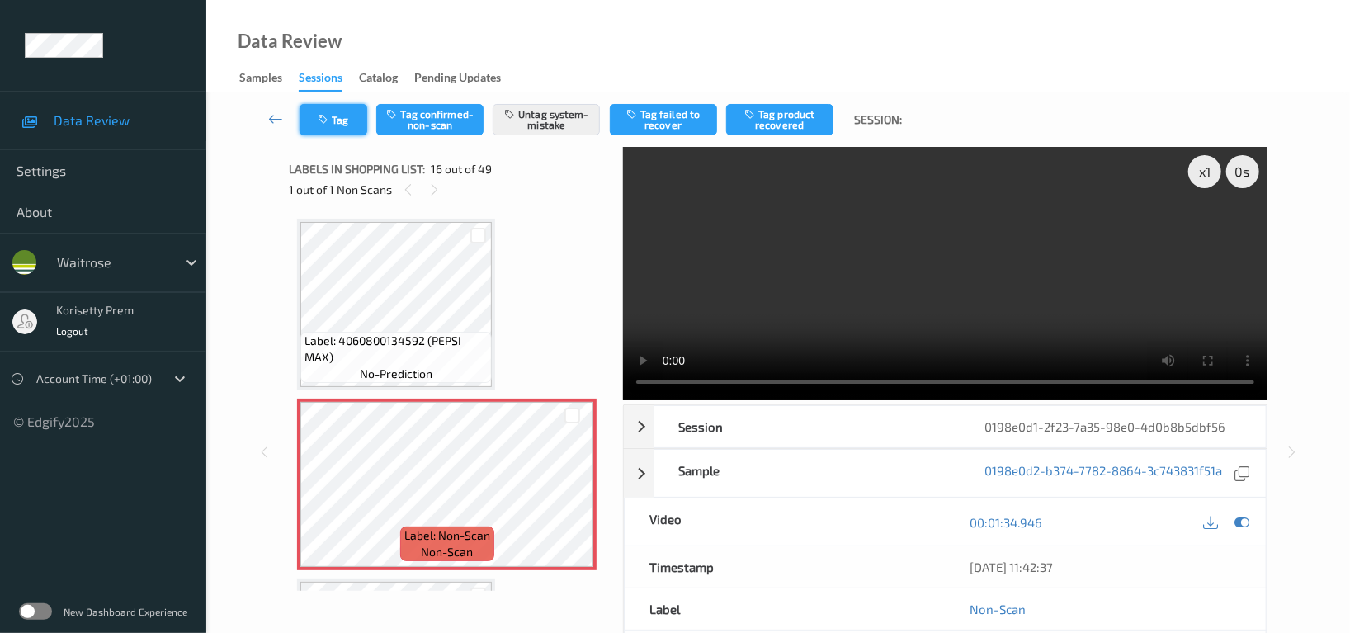
click at [346, 130] on button "Tag" at bounding box center [333, 119] width 68 height 31
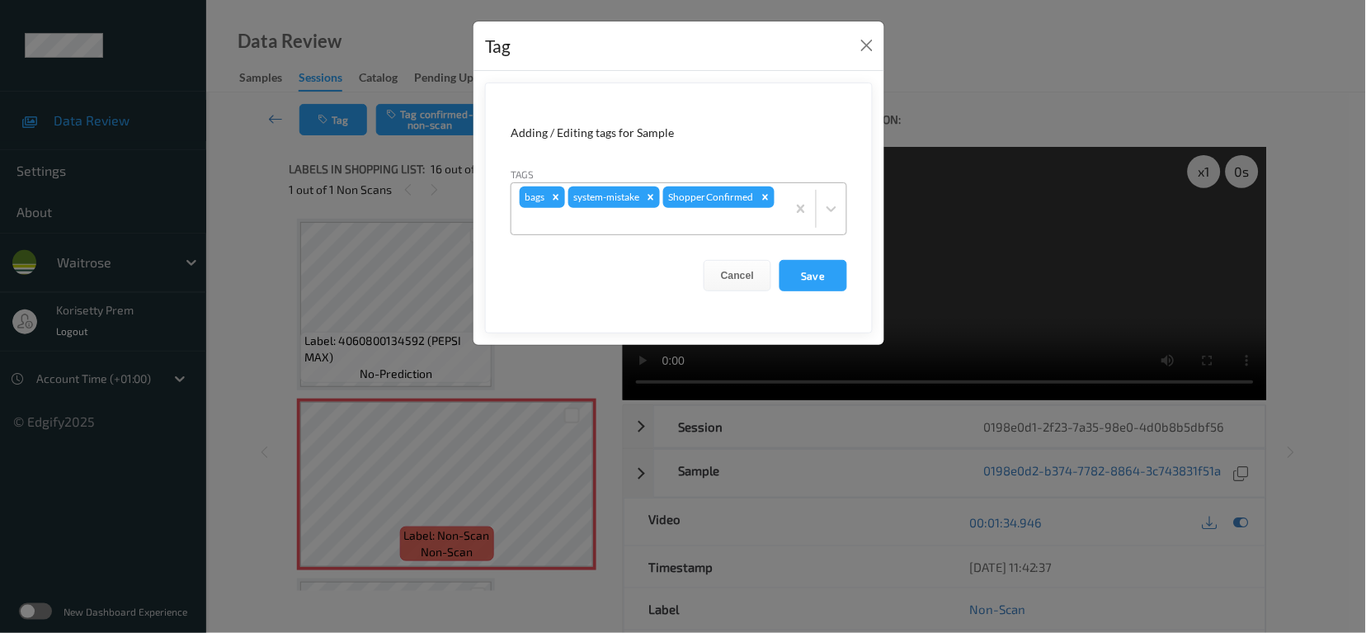
click at [646, 220] on div at bounding box center [649, 221] width 258 height 20
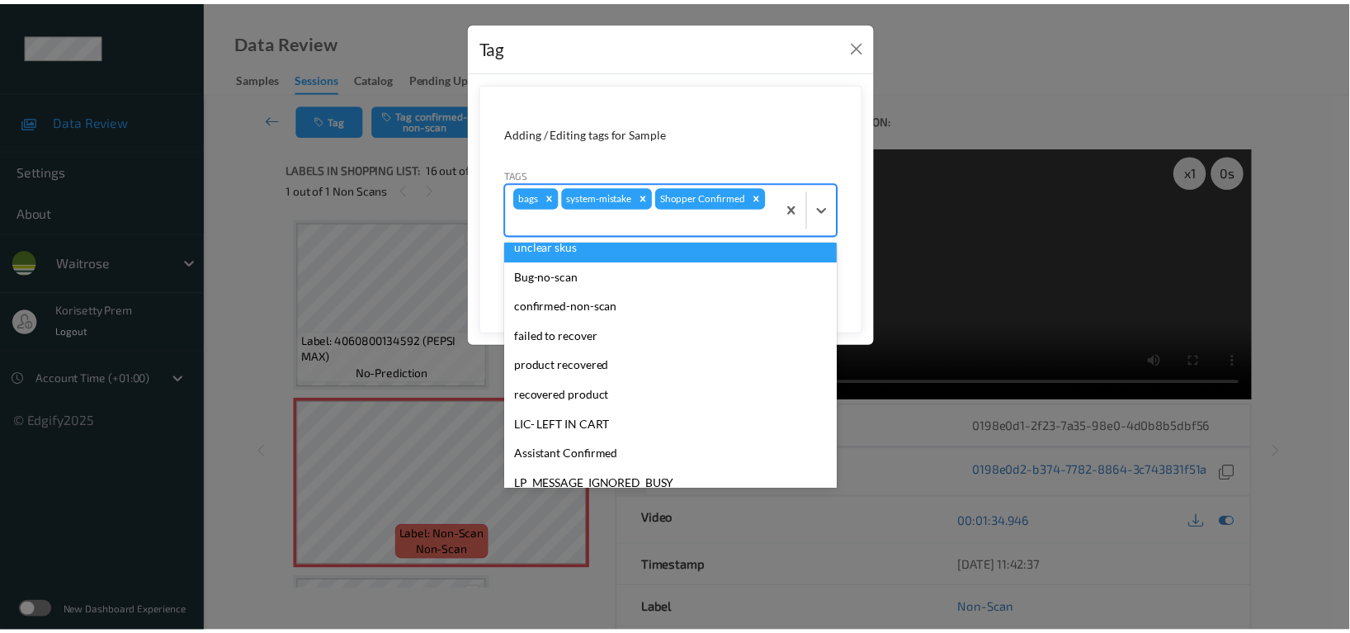
scroll to position [323, 0]
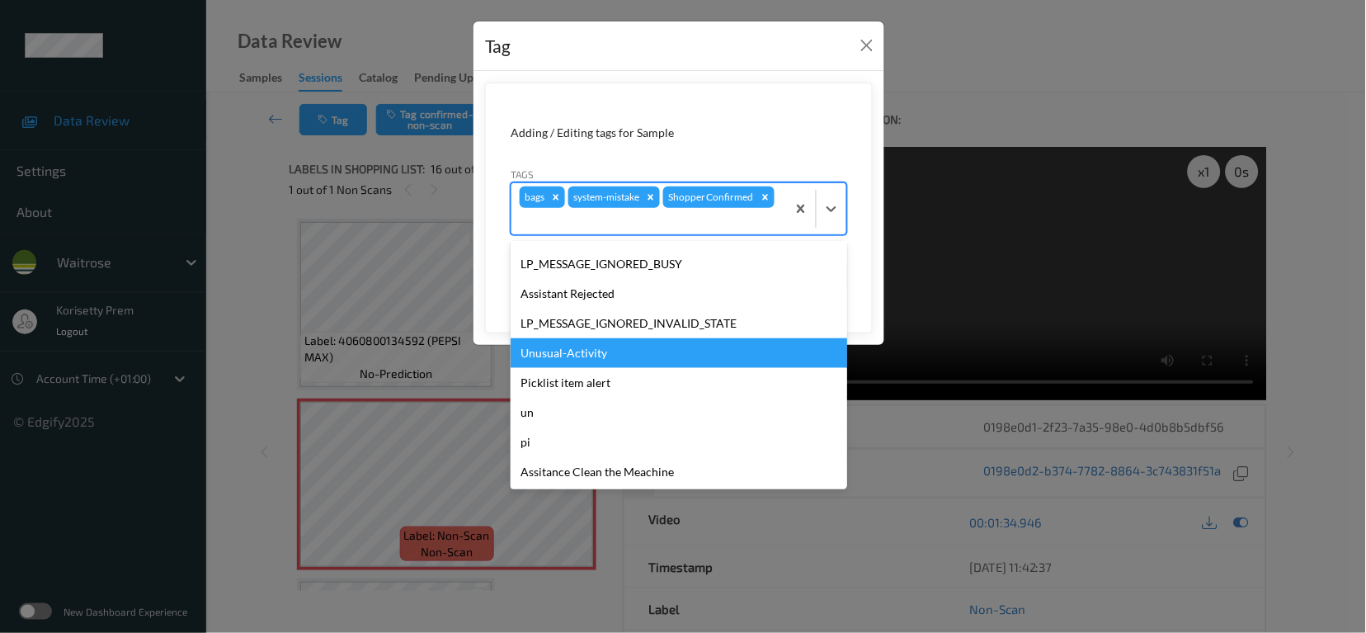
click at [572, 356] on div "Unusual-Activity" at bounding box center [679, 353] width 337 height 30
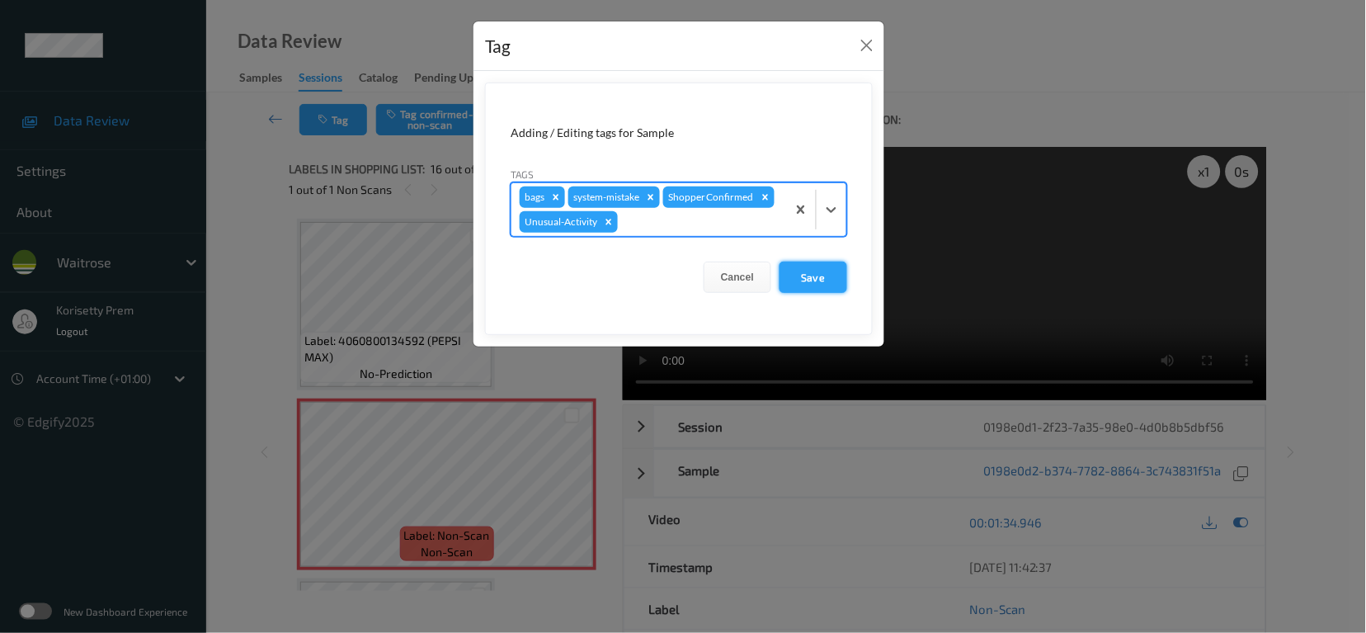
click at [813, 270] on button "Save" at bounding box center [814, 276] width 68 height 31
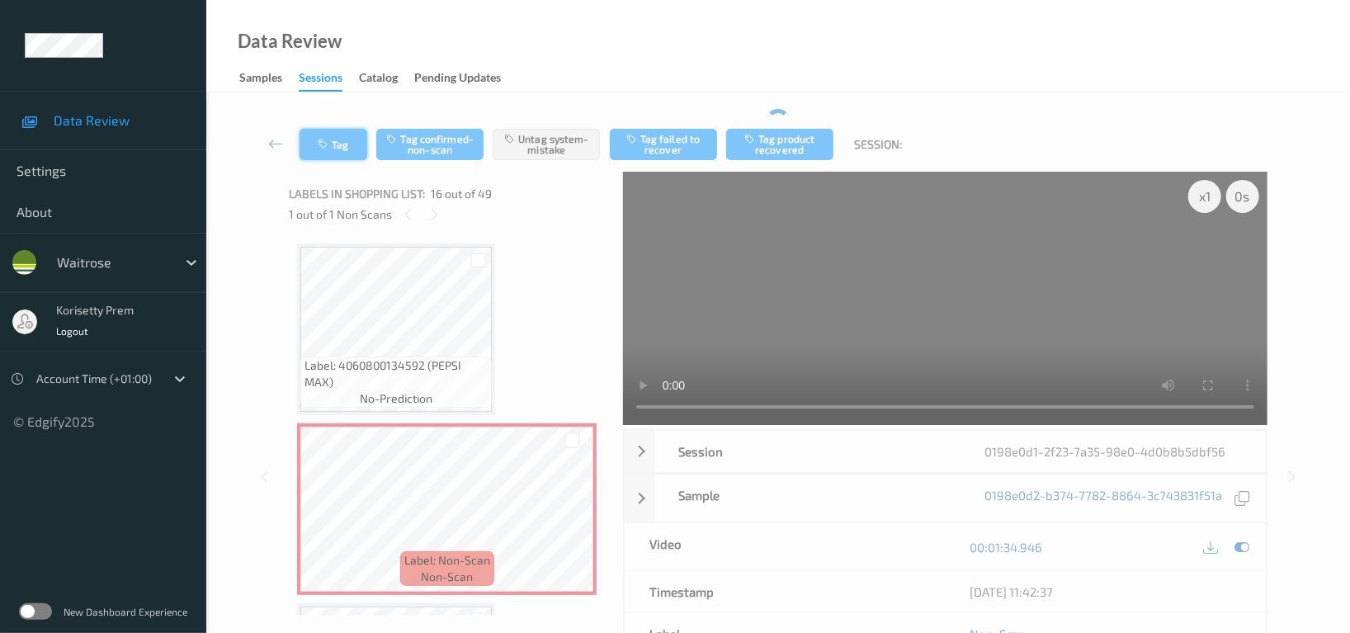
click at [342, 144] on button "Tag" at bounding box center [333, 144] width 68 height 31
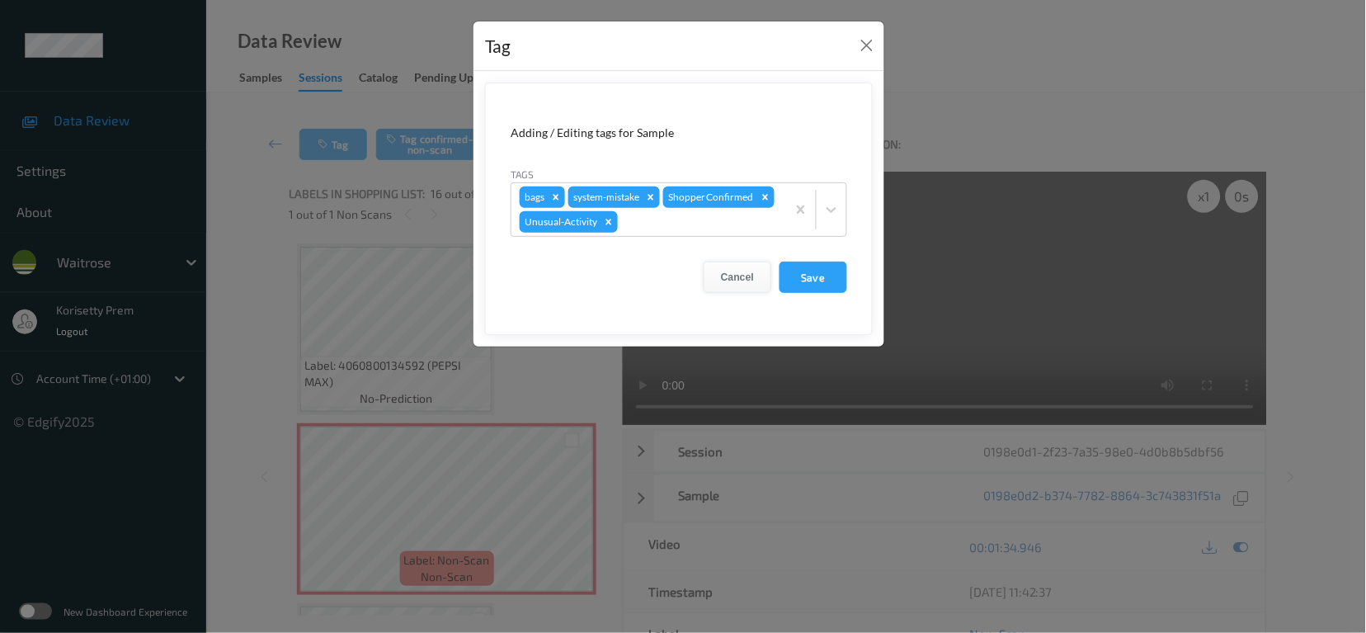
click at [746, 279] on button "Cancel" at bounding box center [738, 276] width 68 height 31
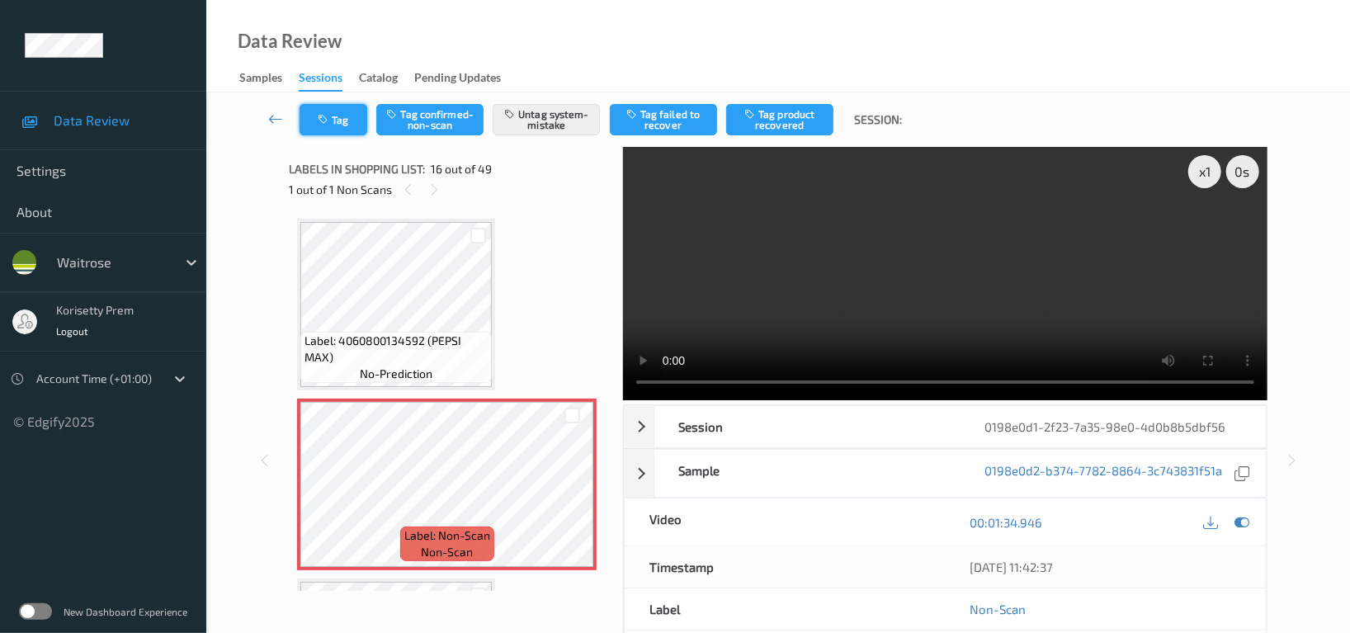
click at [332, 125] on button "Tag" at bounding box center [333, 119] width 68 height 31
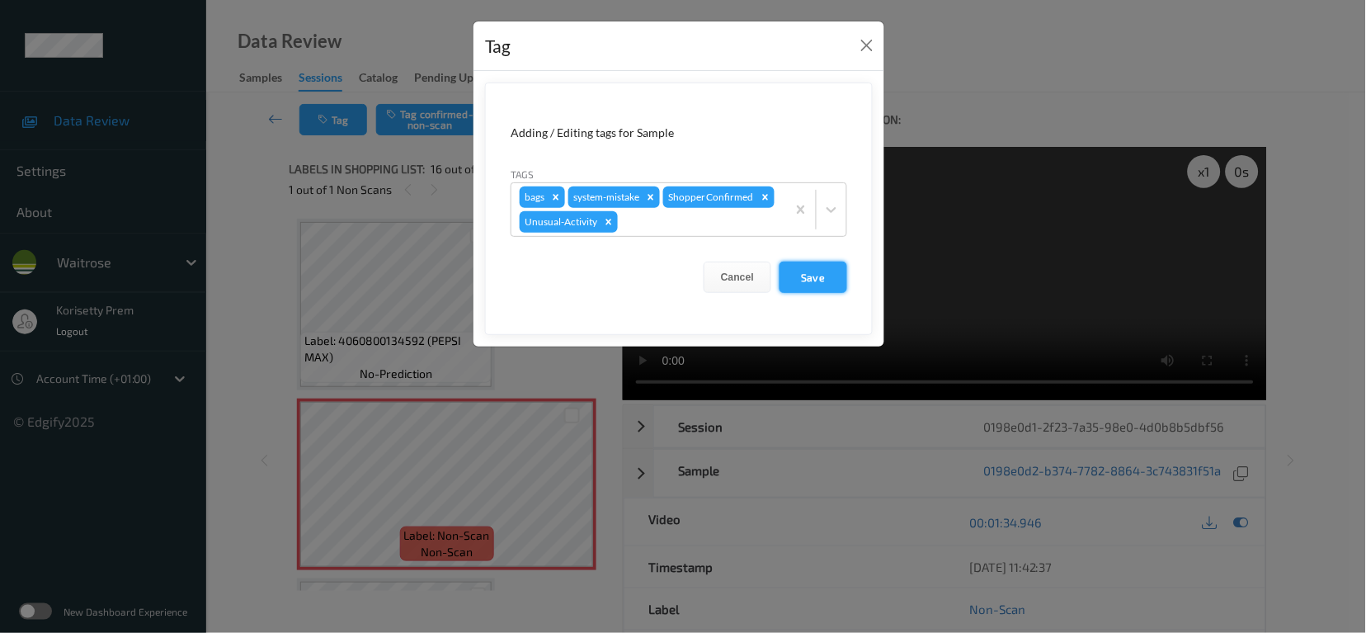
click at [814, 276] on button "Save" at bounding box center [814, 276] width 68 height 31
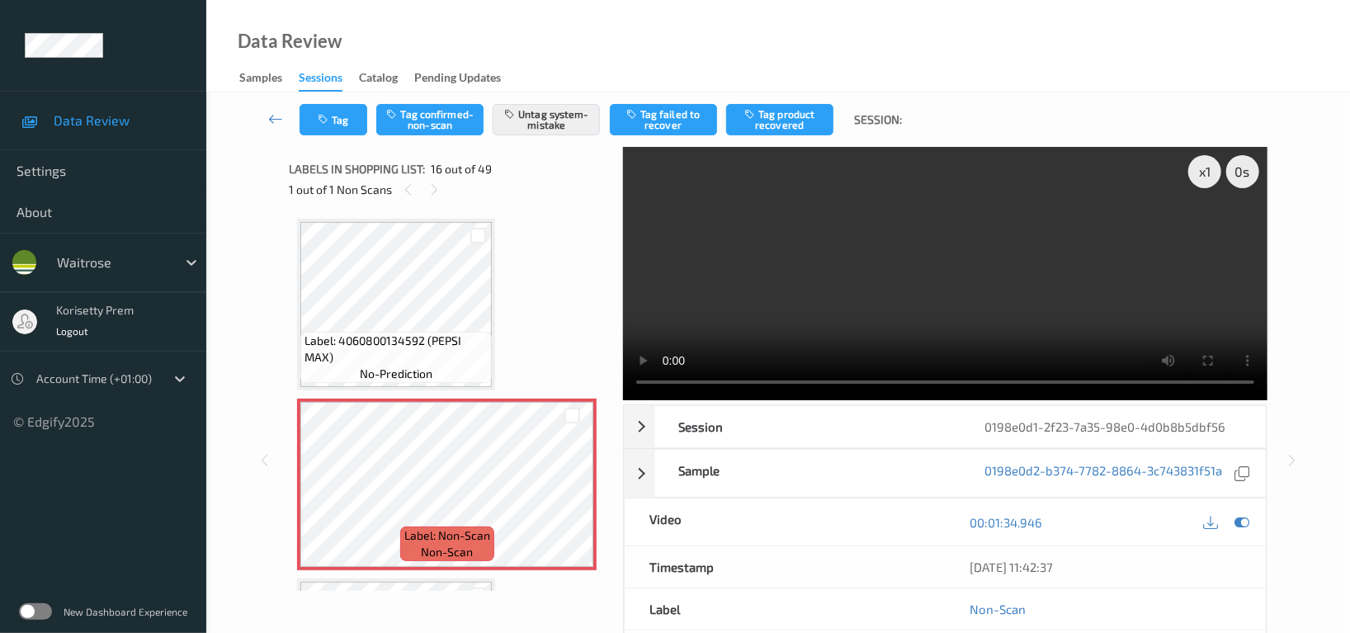
click at [926, 273] on video at bounding box center [945, 273] width 644 height 253
click at [883, 235] on video at bounding box center [945, 273] width 644 height 253
click at [346, 105] on button "Tag" at bounding box center [333, 119] width 68 height 31
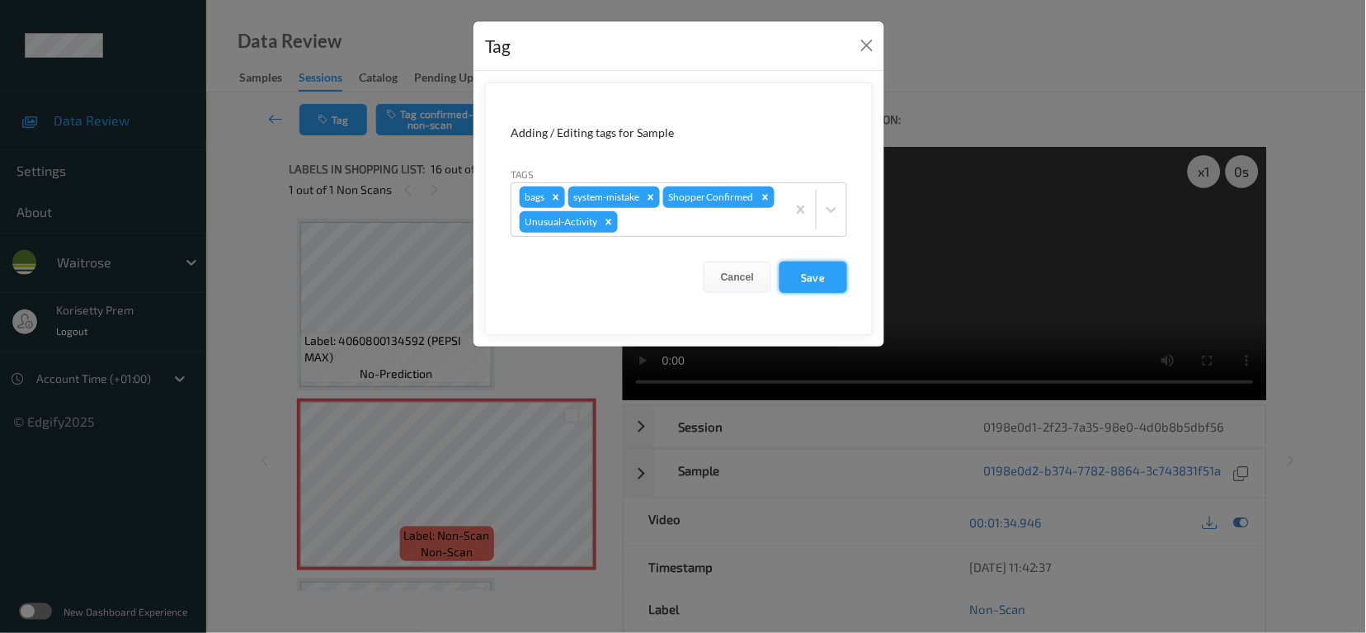
click at [807, 285] on button "Save" at bounding box center [814, 276] width 68 height 31
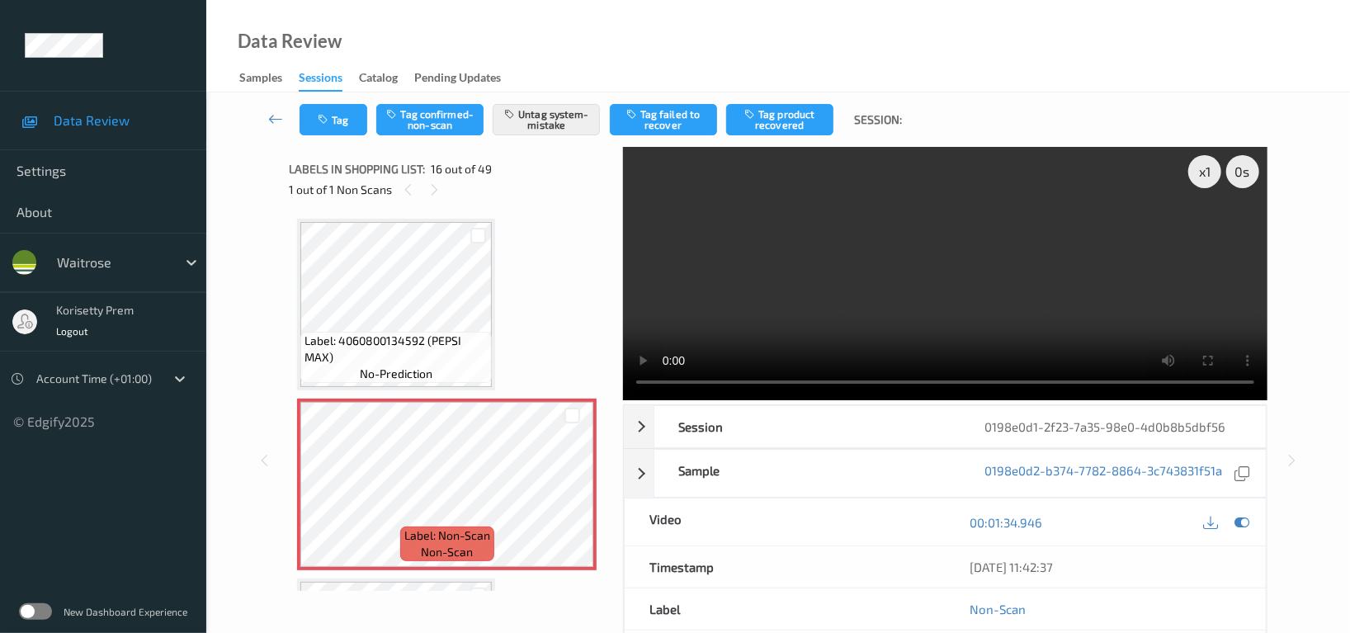
click at [1222, 511] on div at bounding box center [1226, 522] width 54 height 22
click at [1238, 515] on icon at bounding box center [1241, 522] width 15 height 15
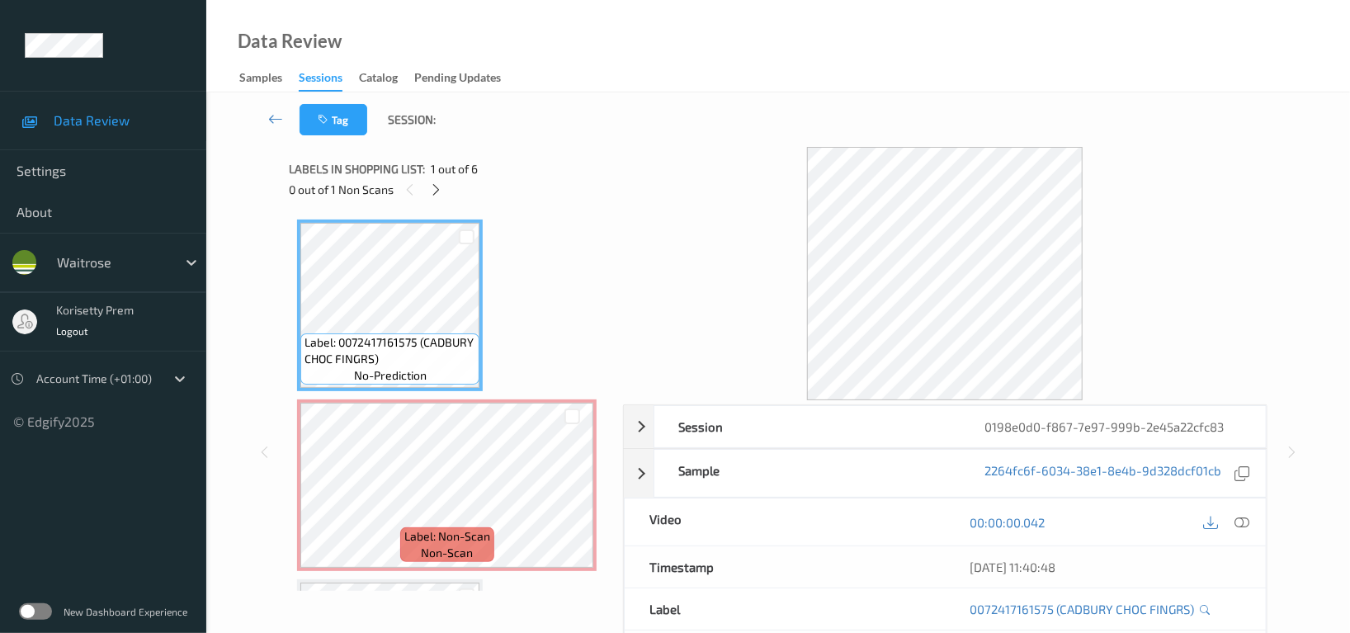
click at [597, 88] on div "Data Review Samples Sessions Catalog Pending Updates" at bounding box center [777, 46] width 1143 height 92
click at [439, 193] on icon at bounding box center [437, 189] width 14 height 15
click at [1243, 520] on icon at bounding box center [1241, 522] width 15 height 15
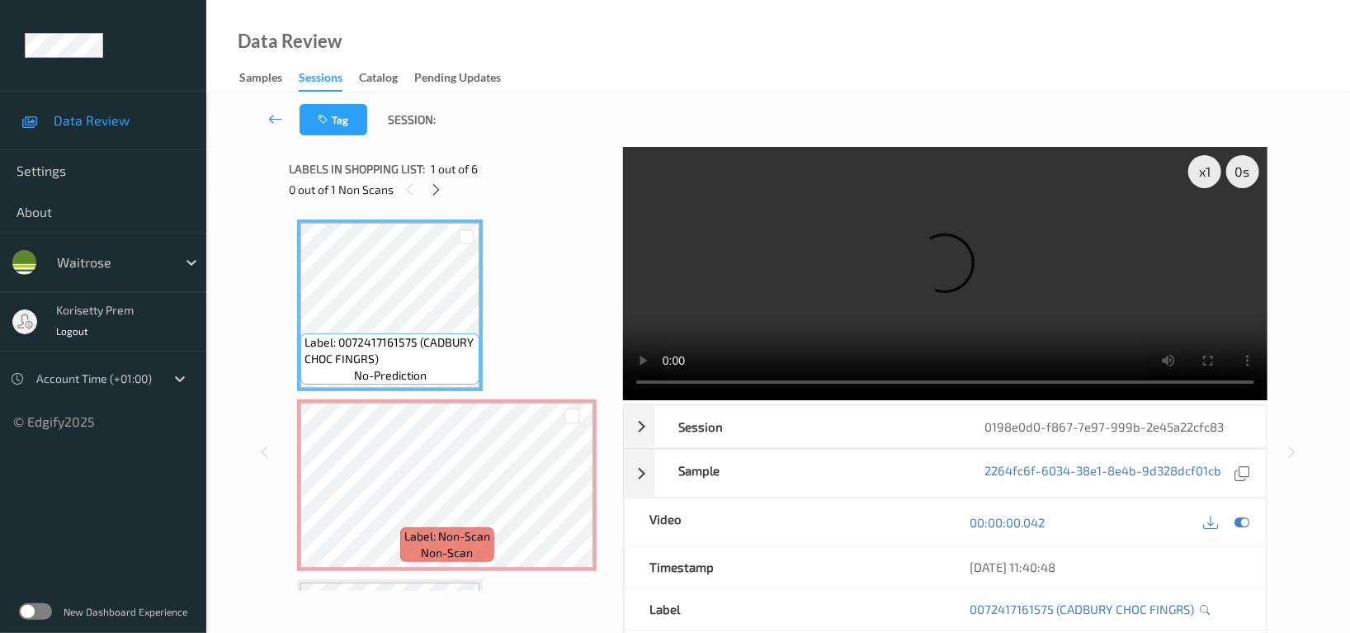
click at [709, 269] on video at bounding box center [945, 273] width 644 height 253
click at [555, 398] on div "x 1 0 s Session 0198e0d0-f867-7e97-999b-2e45a22cfc83 Session ID 0198e0d0-f867-7…" at bounding box center [777, 452] width 977 height 610
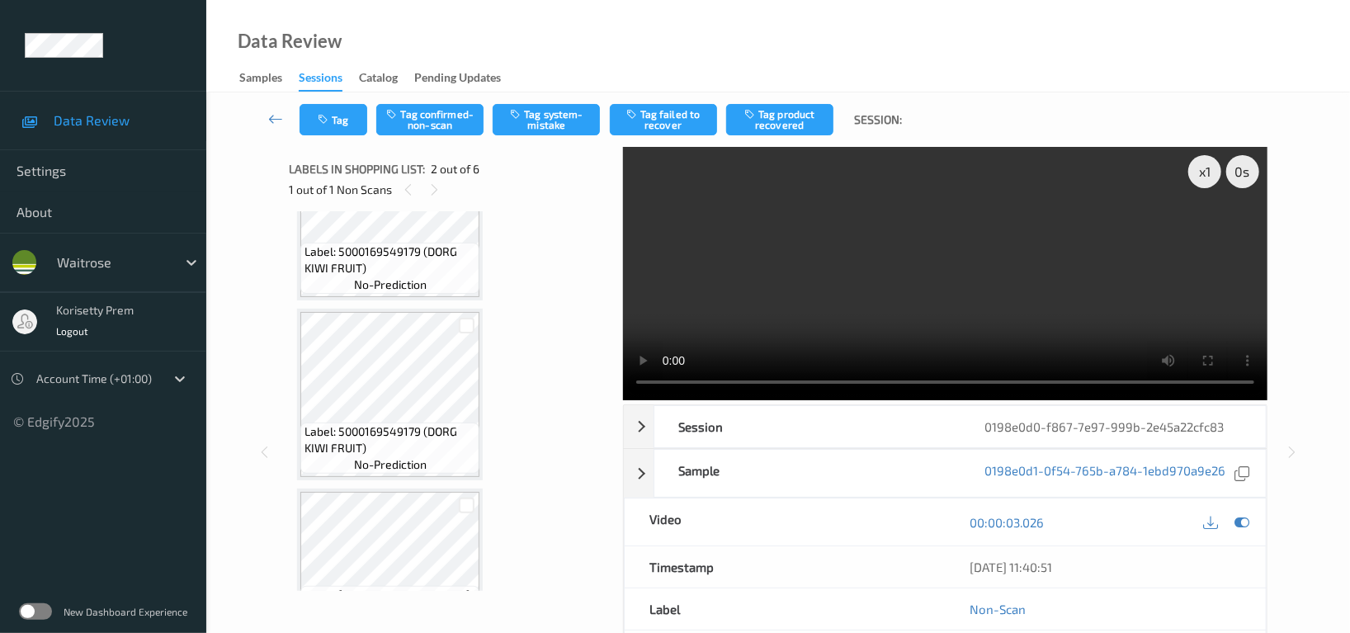
scroll to position [549, 0]
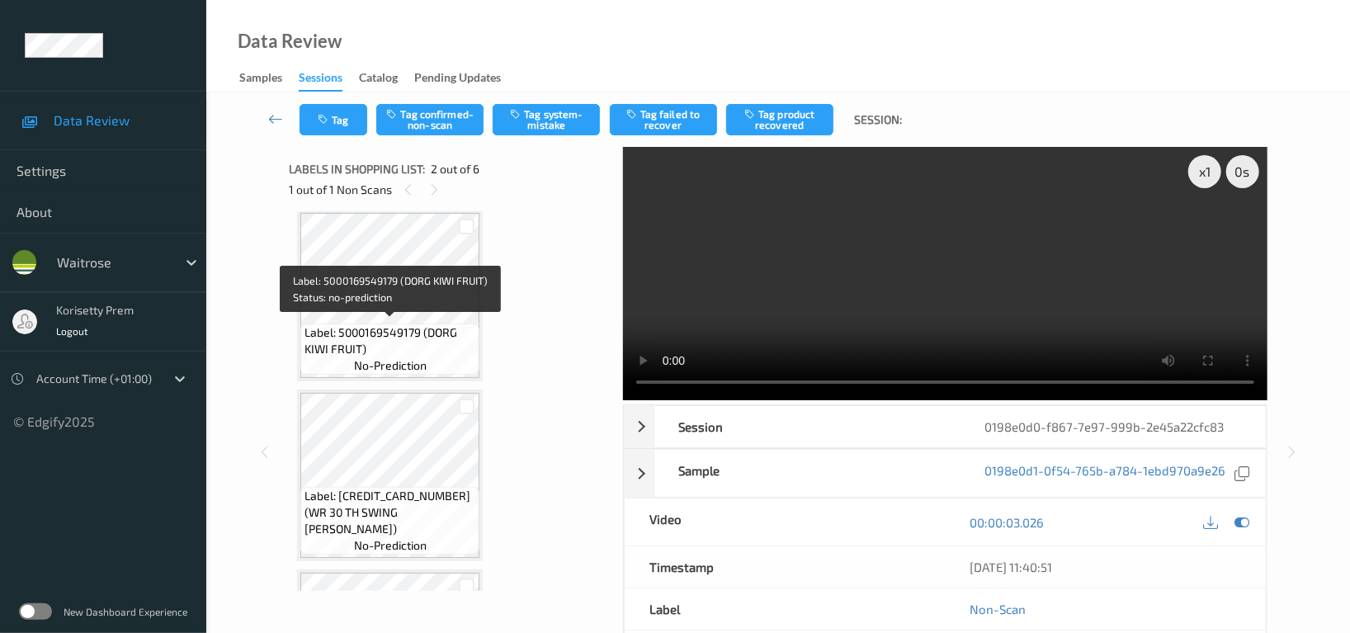
click at [392, 331] on span "Label: 5000169549179 (DORG KIWI FRUIT)" at bounding box center [389, 340] width 171 height 33
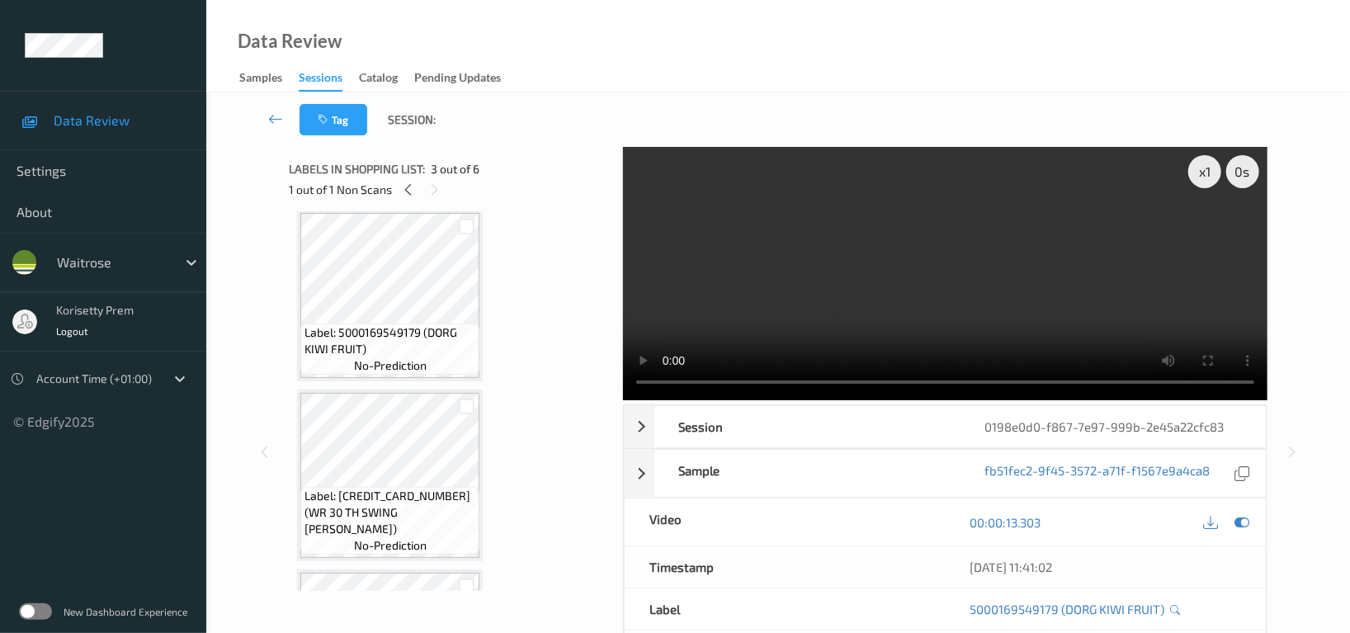
scroll to position [659, 0]
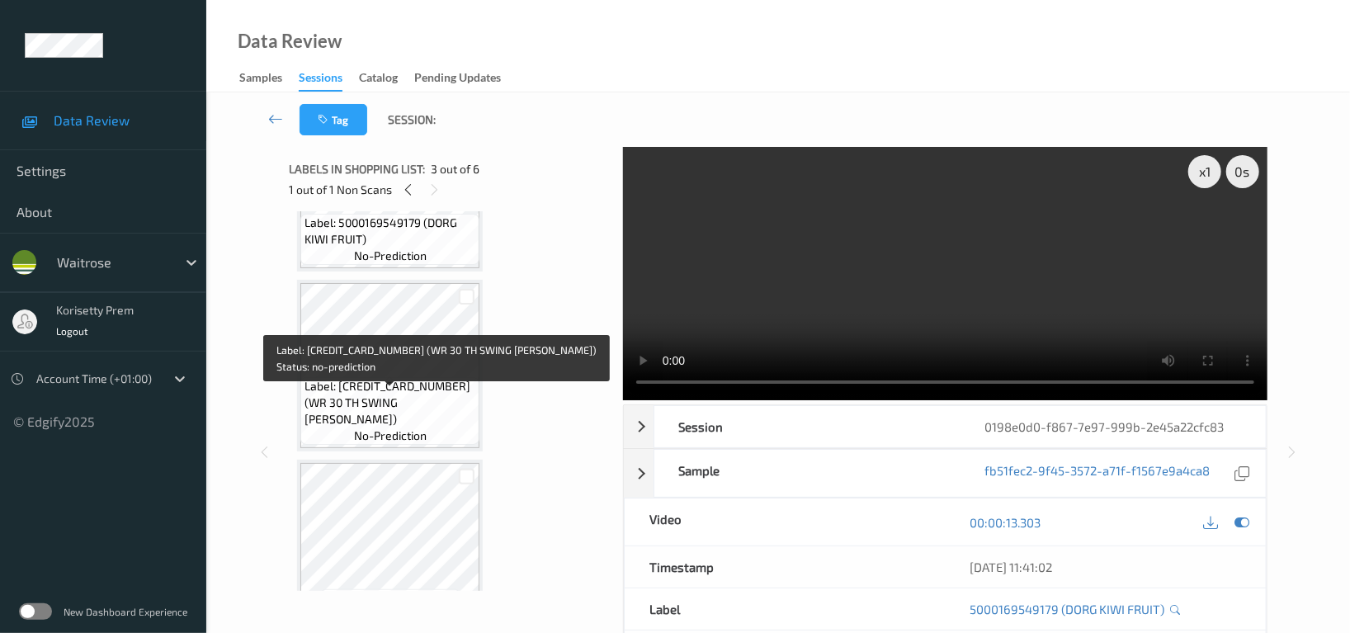
click at [388, 397] on span "Label: 5000169639825 (WR 30 TH SWING BLINE)" at bounding box center [389, 402] width 171 height 49
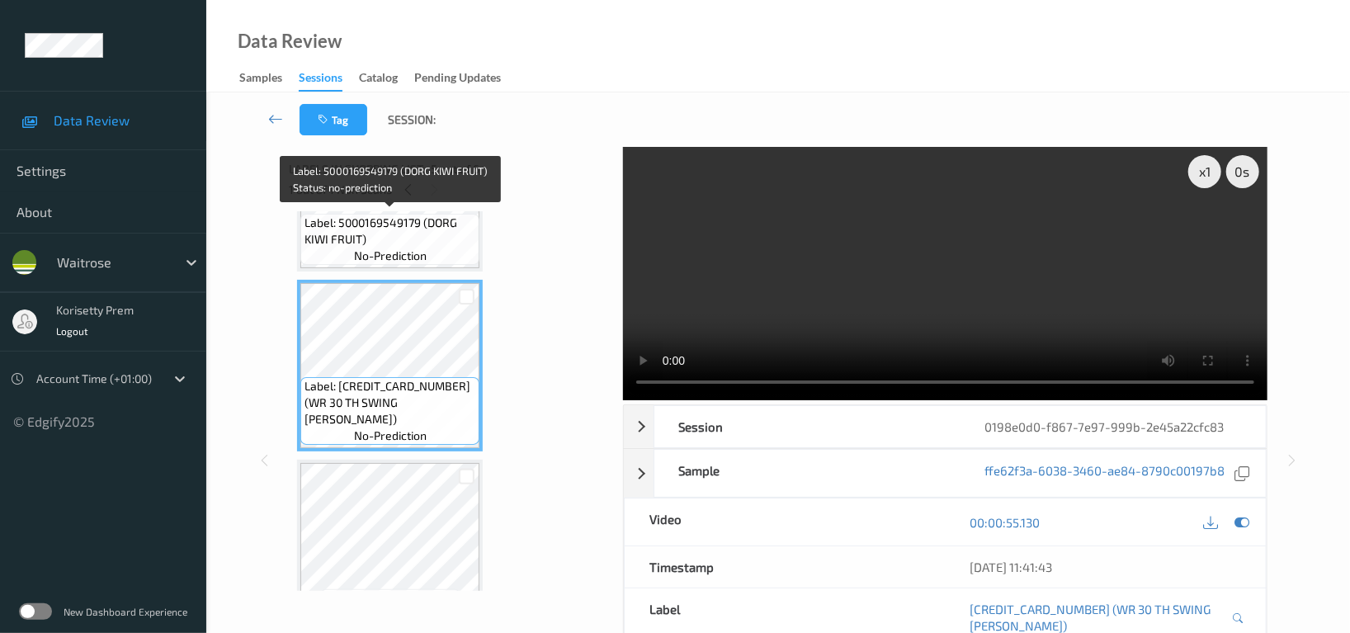
click at [393, 233] on span "Label: 5000169549179 (DORG KIWI FRUIT)" at bounding box center [389, 230] width 171 height 33
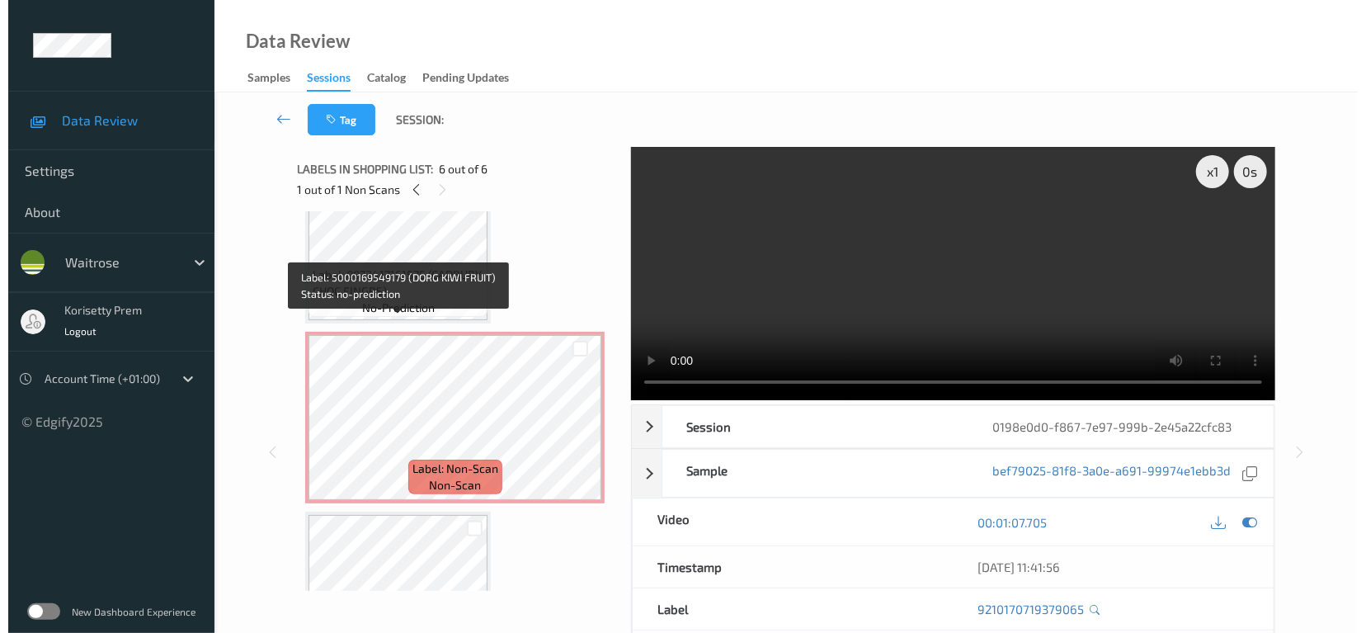
scroll to position [44, 0]
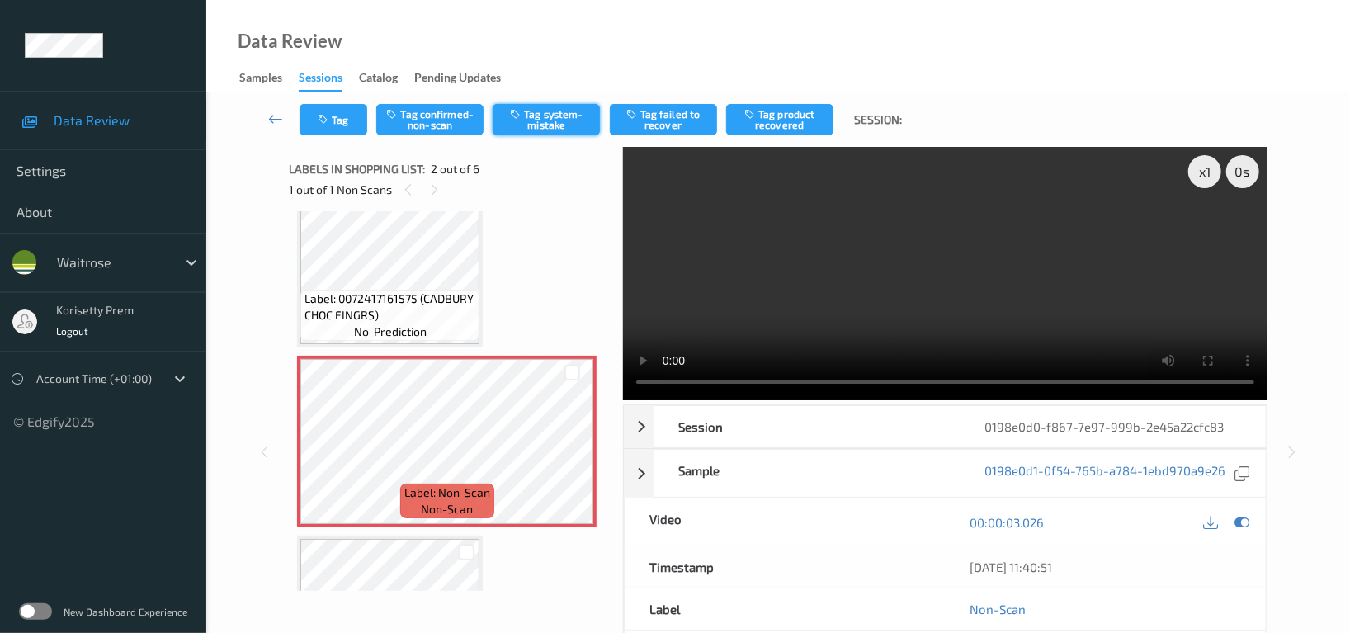
click at [538, 125] on button "Tag system-mistake" at bounding box center [545, 119] width 107 height 31
click at [336, 122] on button "Tag" at bounding box center [333, 119] width 68 height 31
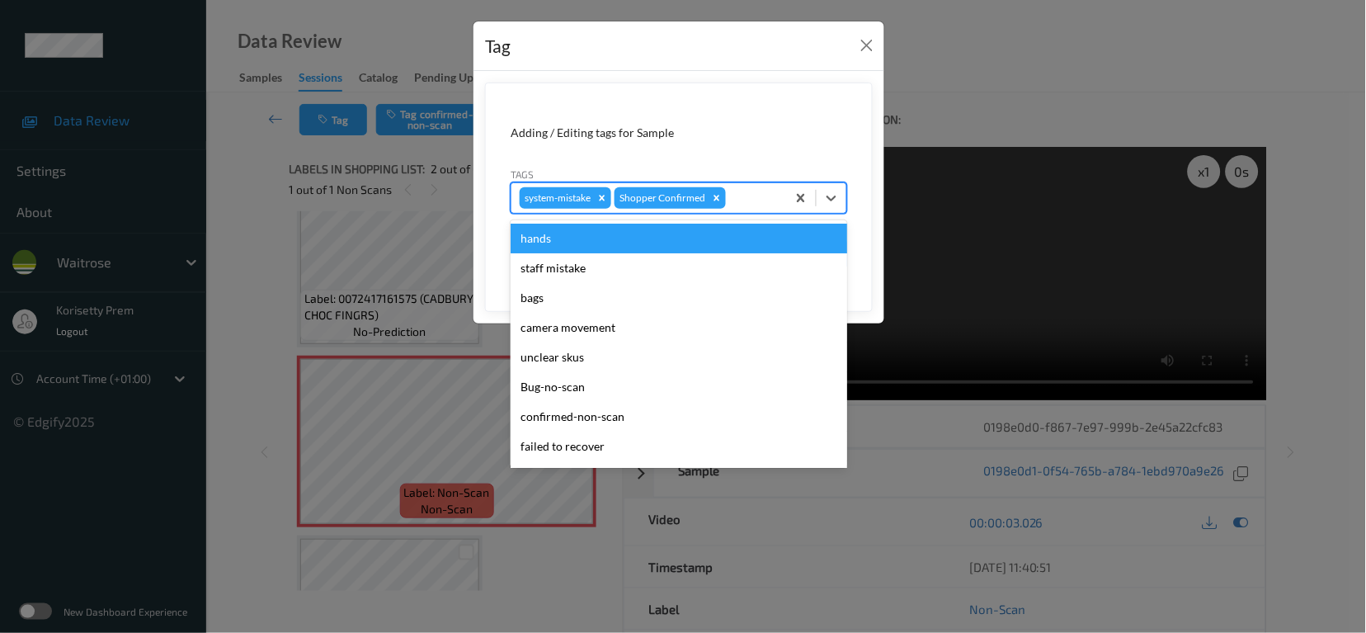
click at [738, 195] on div at bounding box center [753, 198] width 49 height 20
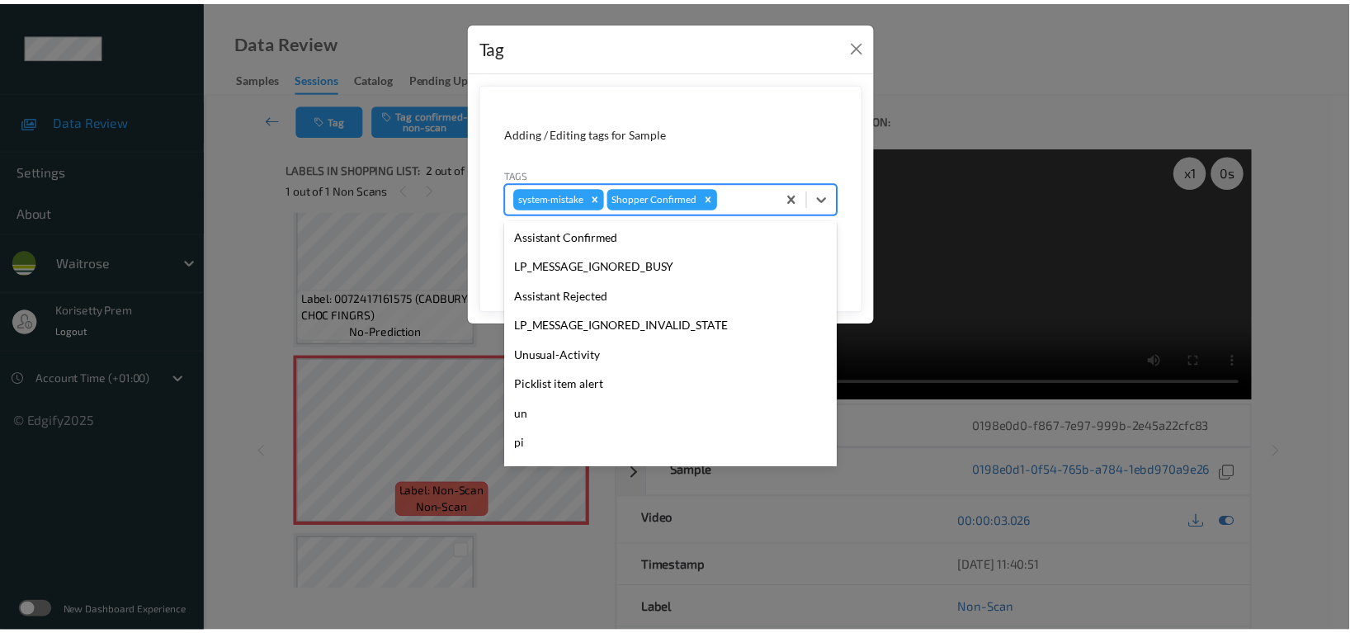
scroll to position [351, 0]
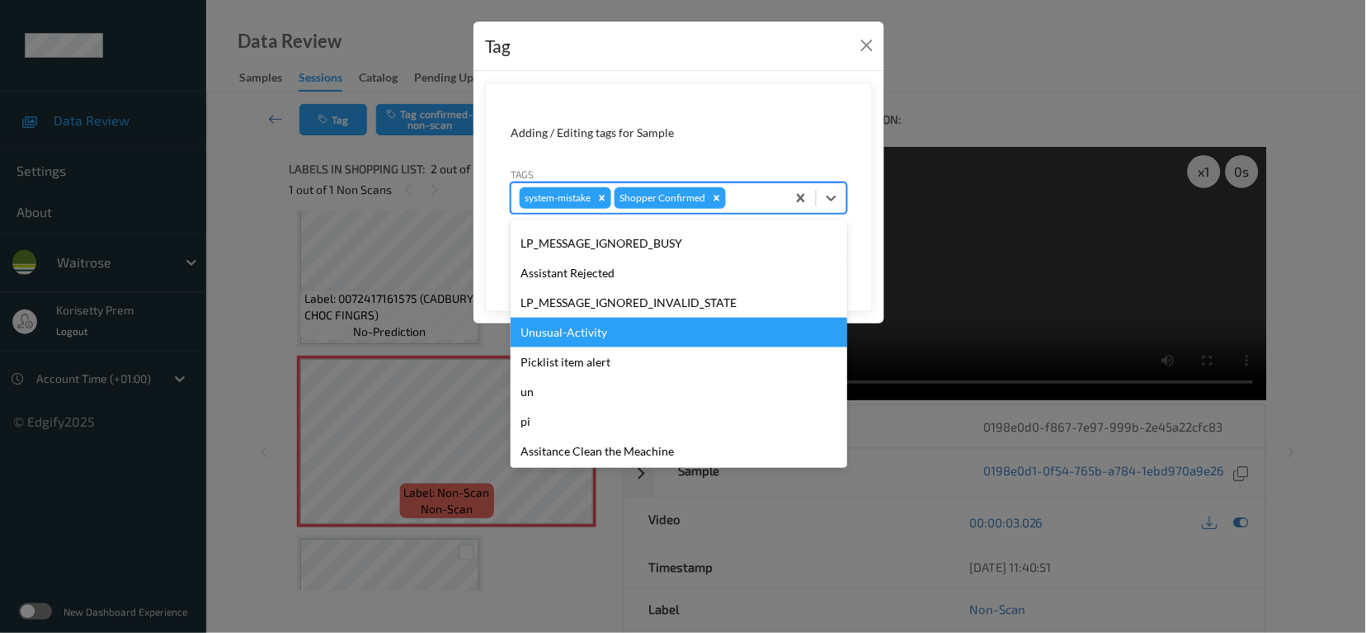
click at [609, 338] on div "Unusual-Activity" at bounding box center [679, 333] width 337 height 30
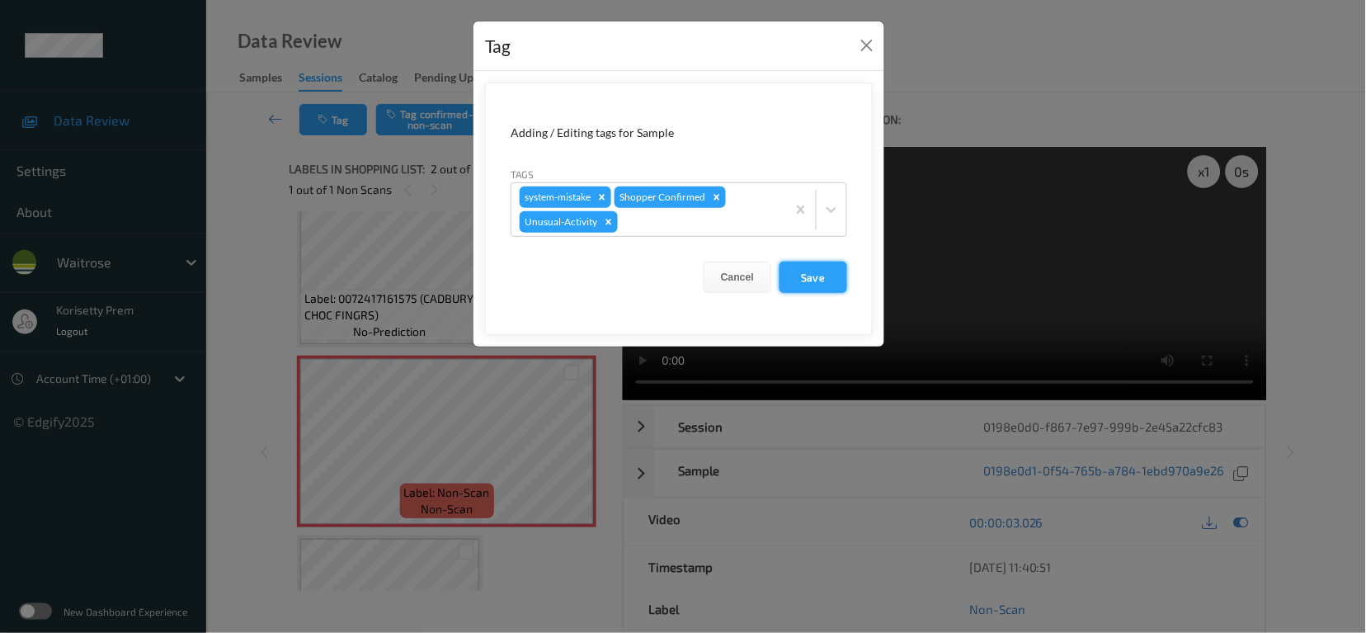
click at [835, 271] on button "Save" at bounding box center [814, 276] width 68 height 31
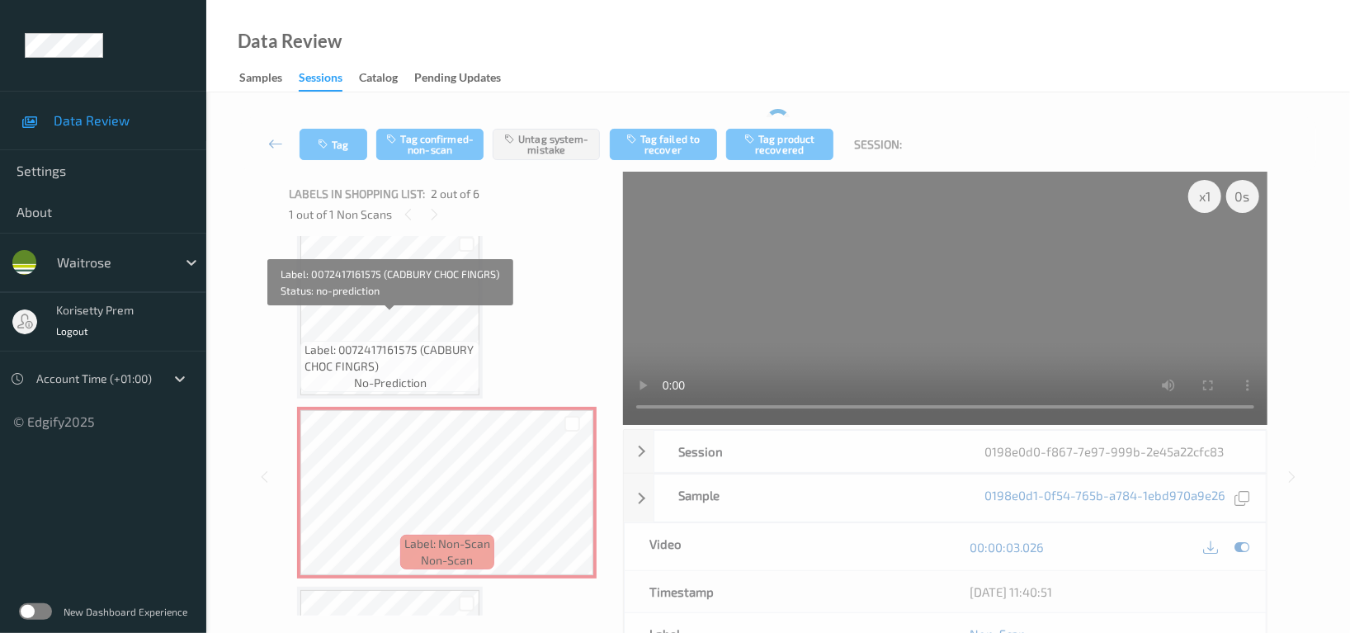
scroll to position [0, 0]
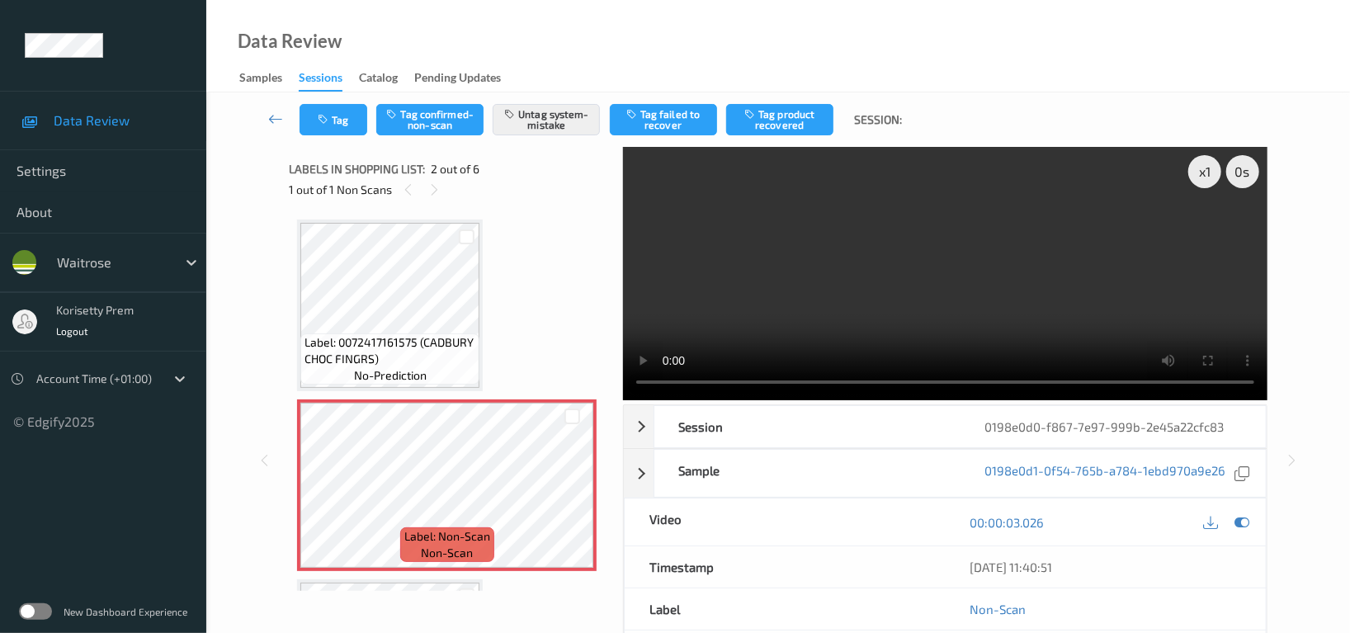
click at [355, 95] on div "Tag Tag confirmed-non-scan Untag system-mistake Tag failed to recover Tag produ…" at bounding box center [778, 119] width 1076 height 54
click at [341, 113] on button "Tag" at bounding box center [333, 119] width 68 height 31
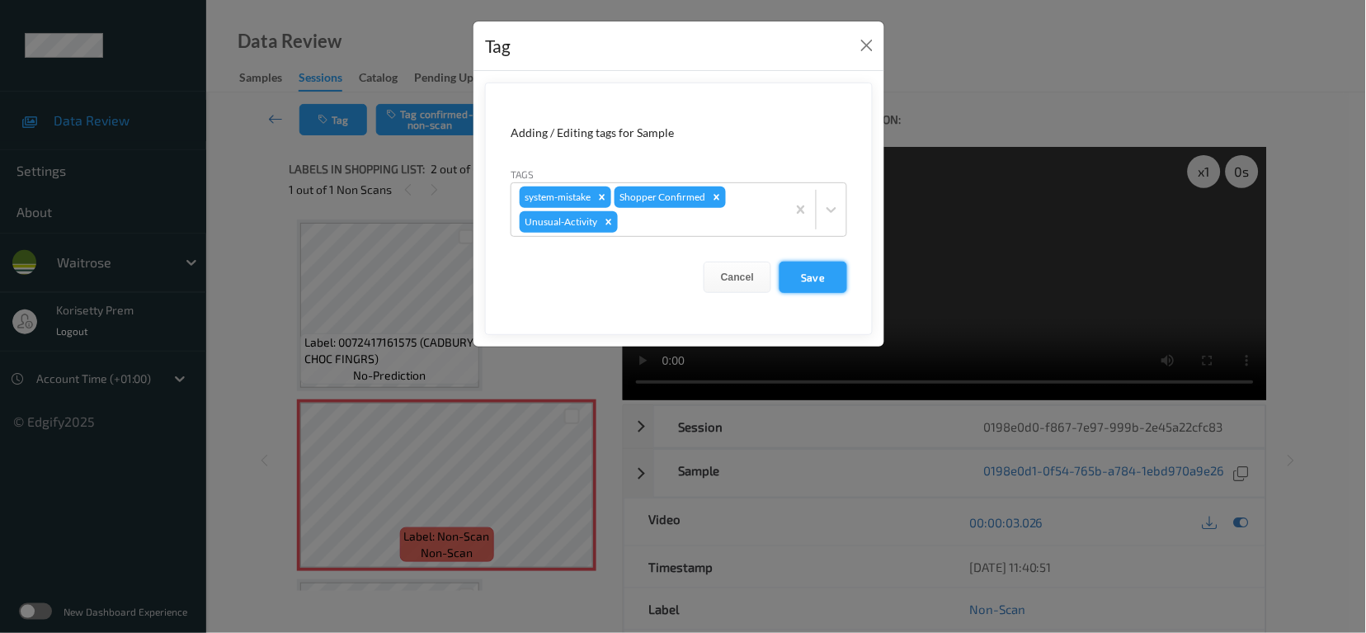
click at [821, 271] on button "Save" at bounding box center [814, 276] width 68 height 31
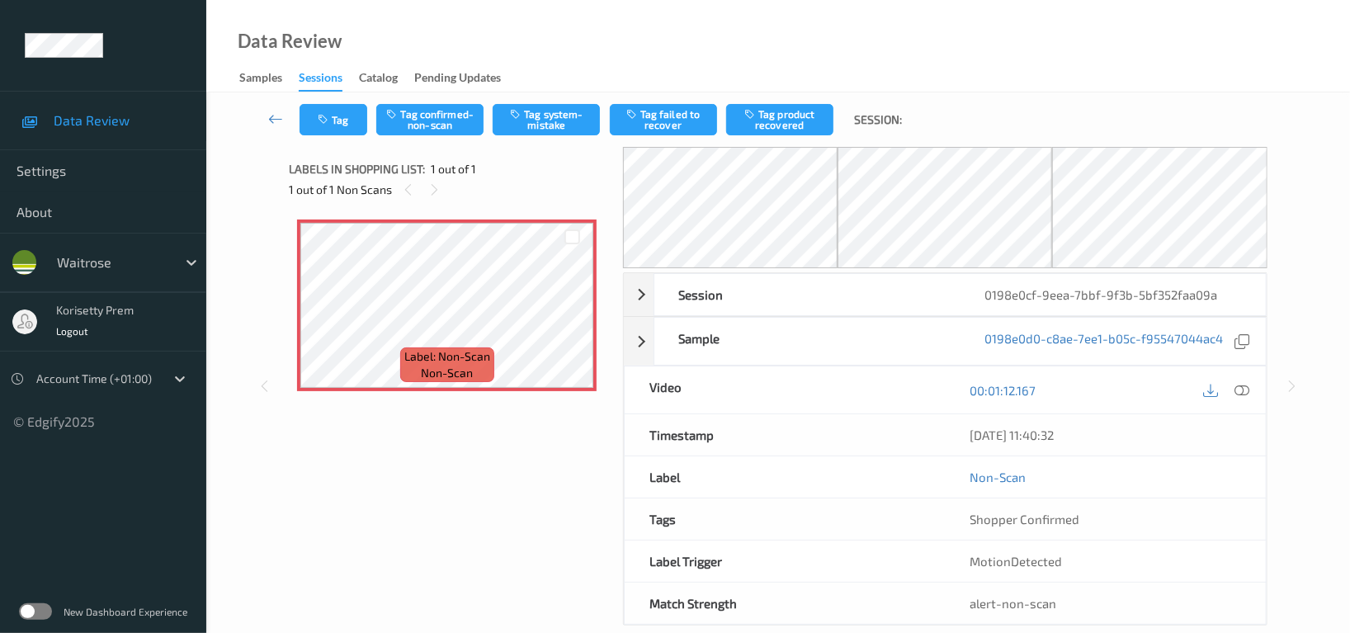
click at [842, 86] on div "Data Review Samples Sessions Catalog Pending Updates" at bounding box center [777, 46] width 1143 height 92
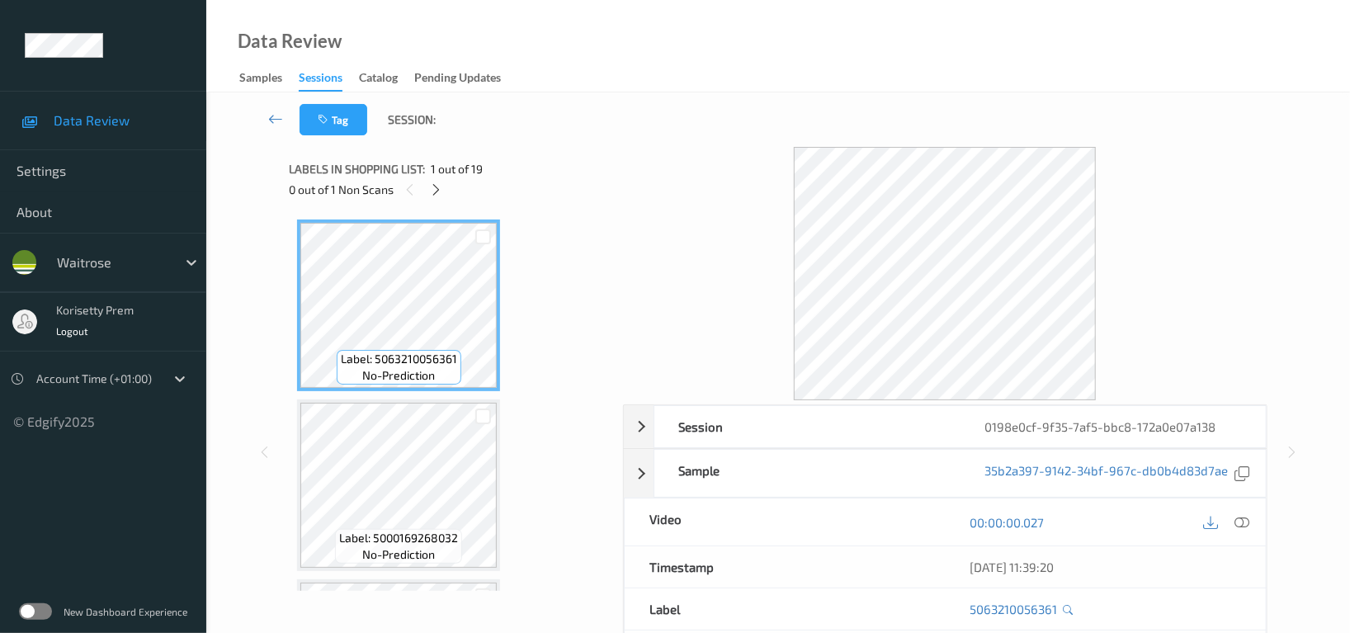
click at [789, 49] on div "Data Review Samples Sessions Catalog Pending Updates" at bounding box center [777, 46] width 1143 height 92
click at [866, 0] on div "Data Review Samples Sessions Catalog Pending Updates" at bounding box center [777, 46] width 1143 height 92
click at [695, 89] on div "Data Review Samples Sessions Catalog Pending Updates" at bounding box center [777, 46] width 1143 height 92
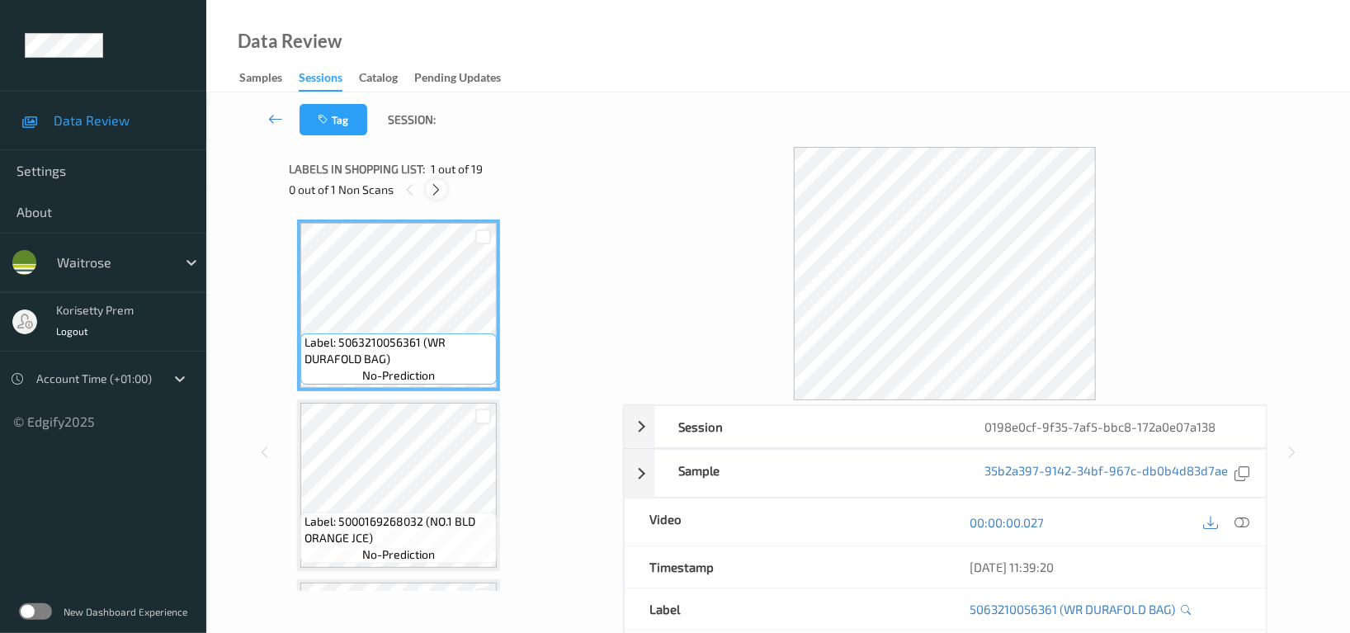
click at [436, 193] on icon at bounding box center [437, 189] width 14 height 15
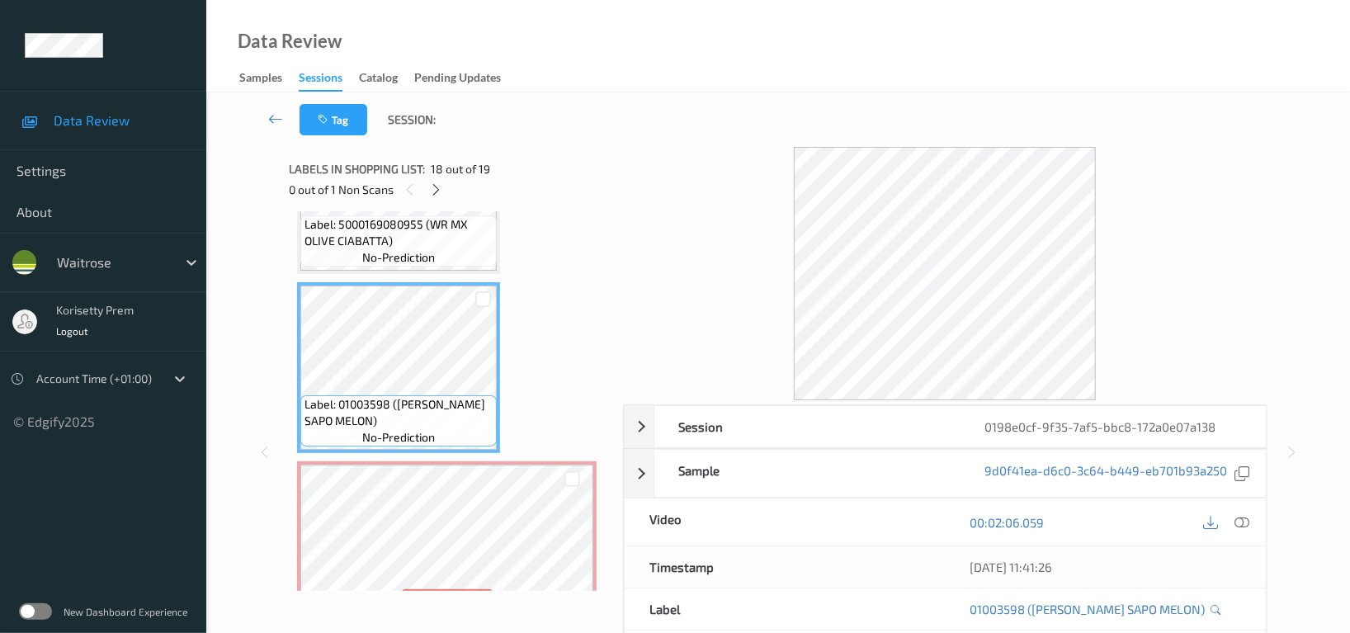
scroll to position [3033, 0]
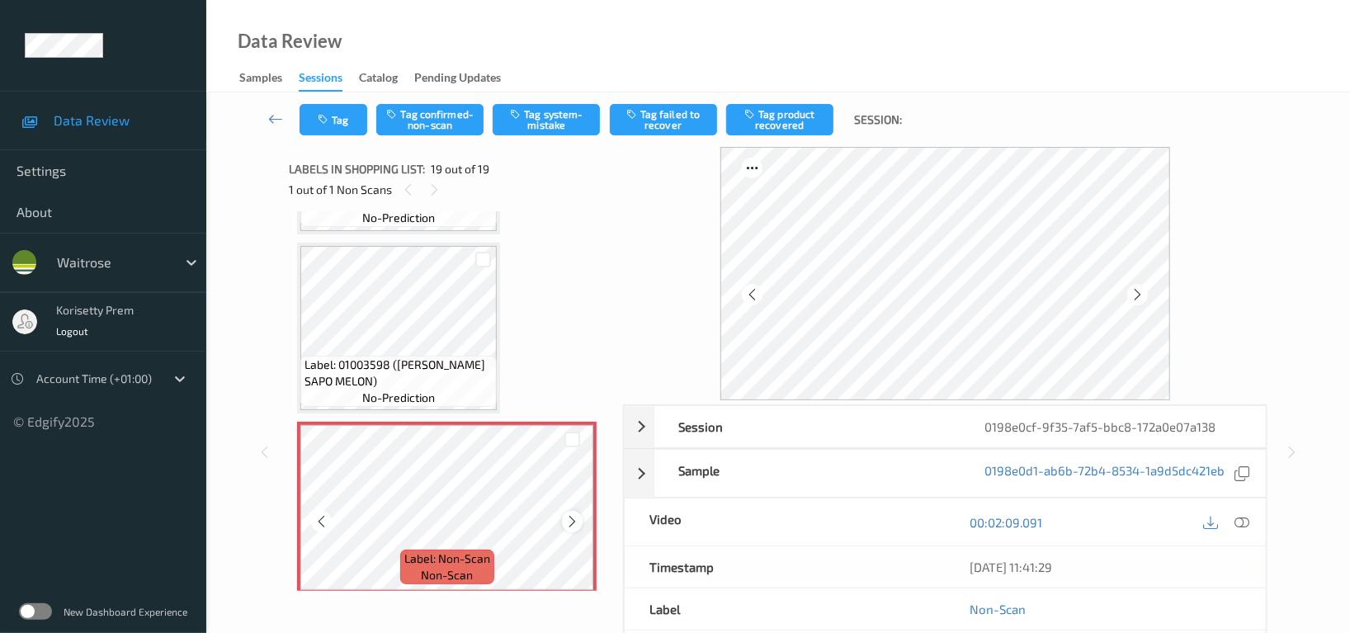
click at [572, 514] on icon at bounding box center [572, 521] width 14 height 15
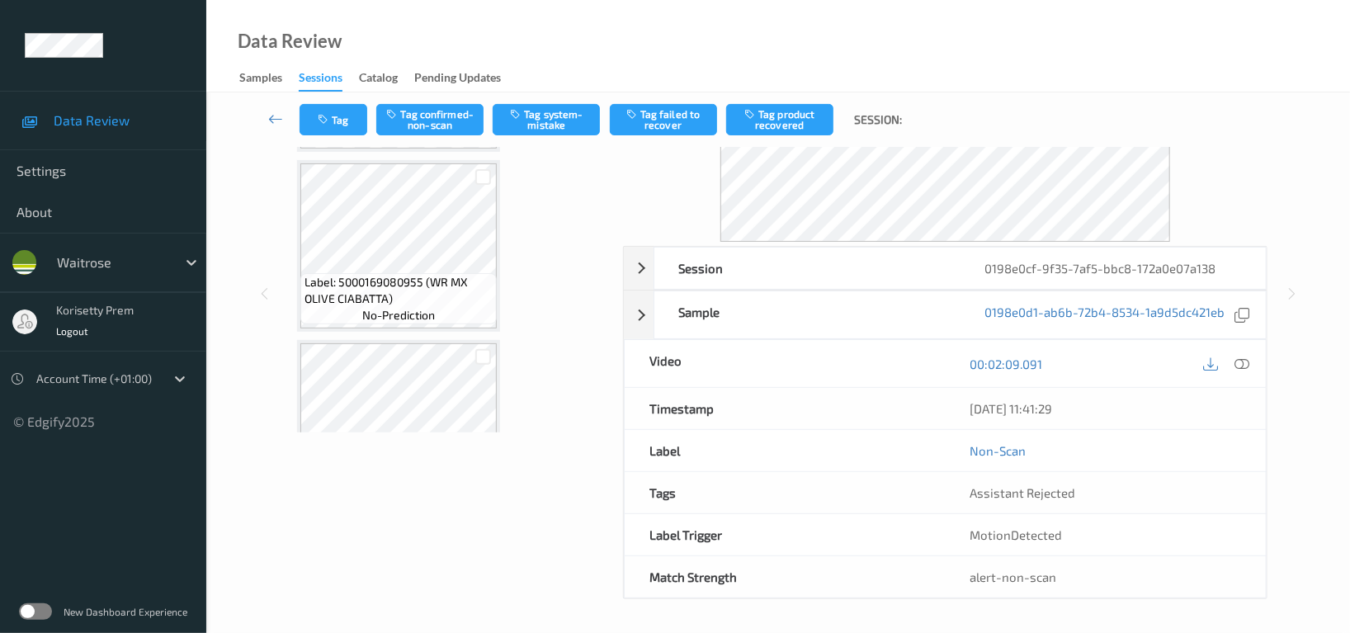
scroll to position [2703, 0]
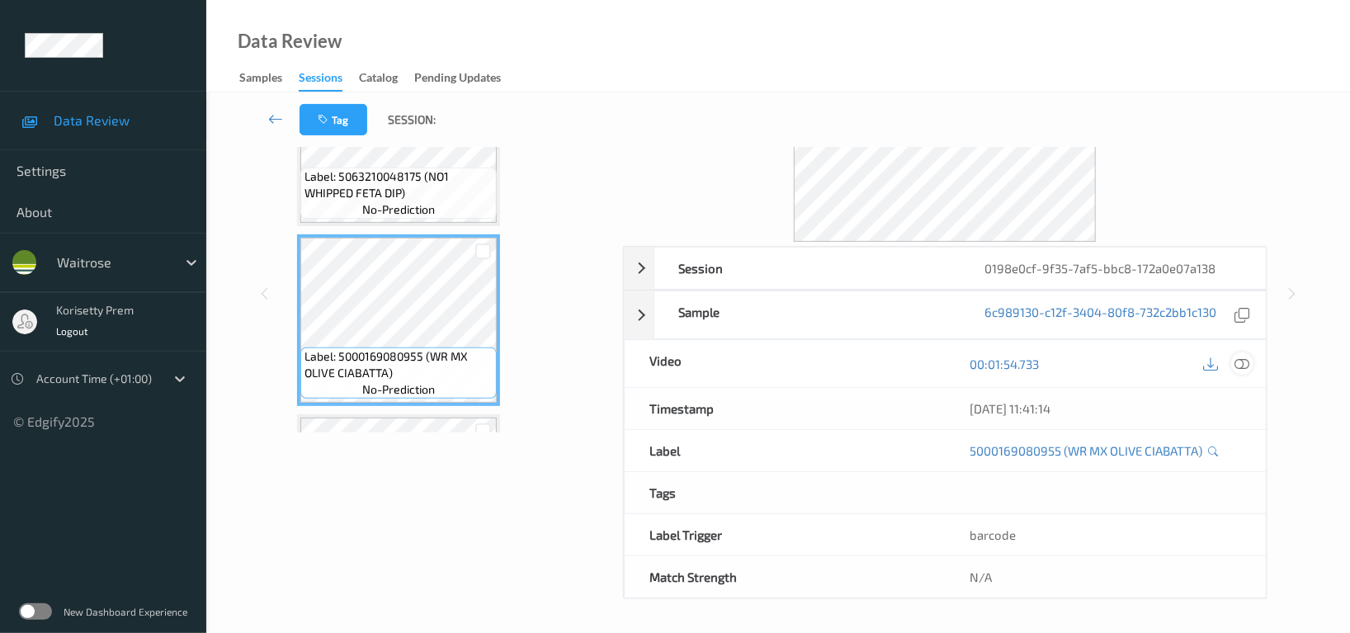
click at [1241, 357] on icon at bounding box center [1241, 363] width 15 height 15
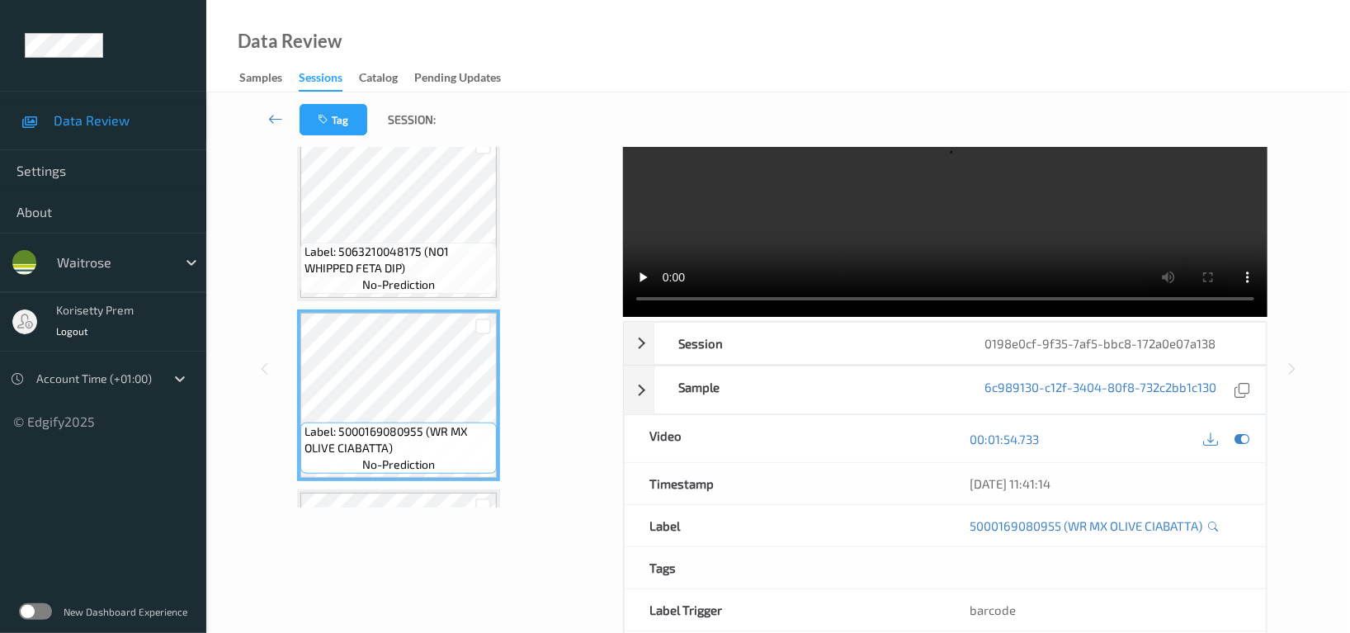
scroll to position [0, 0]
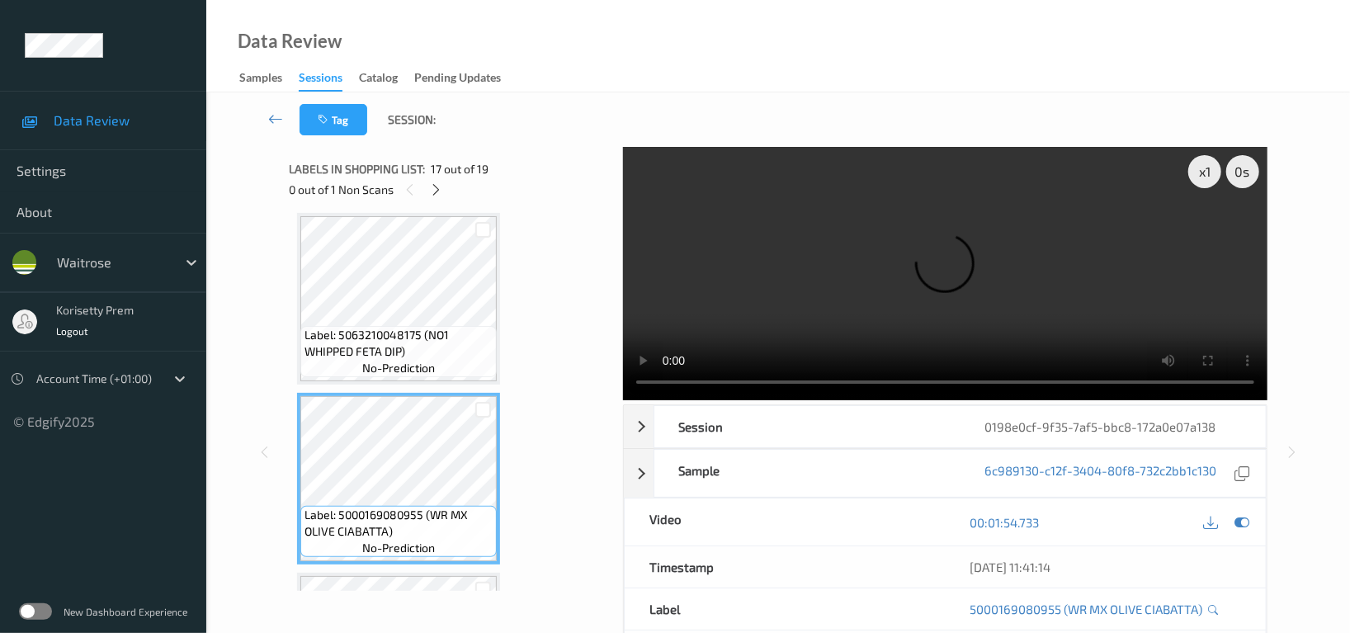
click at [929, 228] on video at bounding box center [945, 273] width 644 height 253
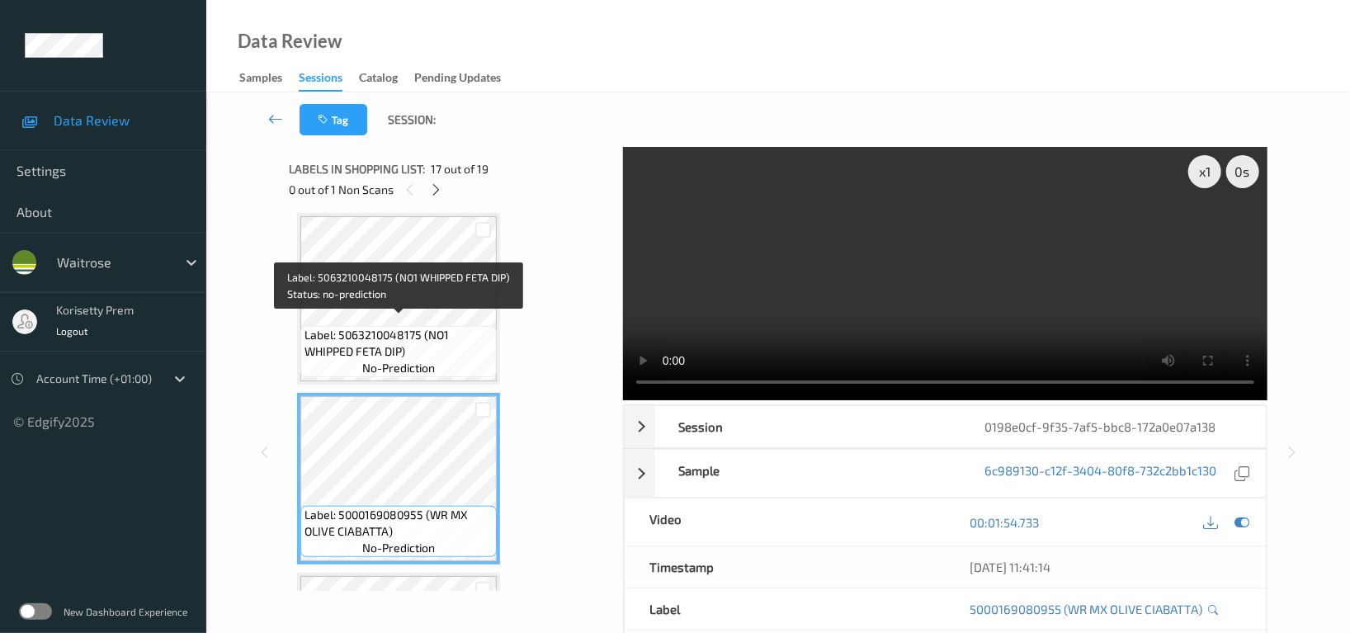
click at [435, 348] on span "Label: 5063210048175 (NO1 WHIPPED FETA DIP)" at bounding box center [398, 343] width 188 height 33
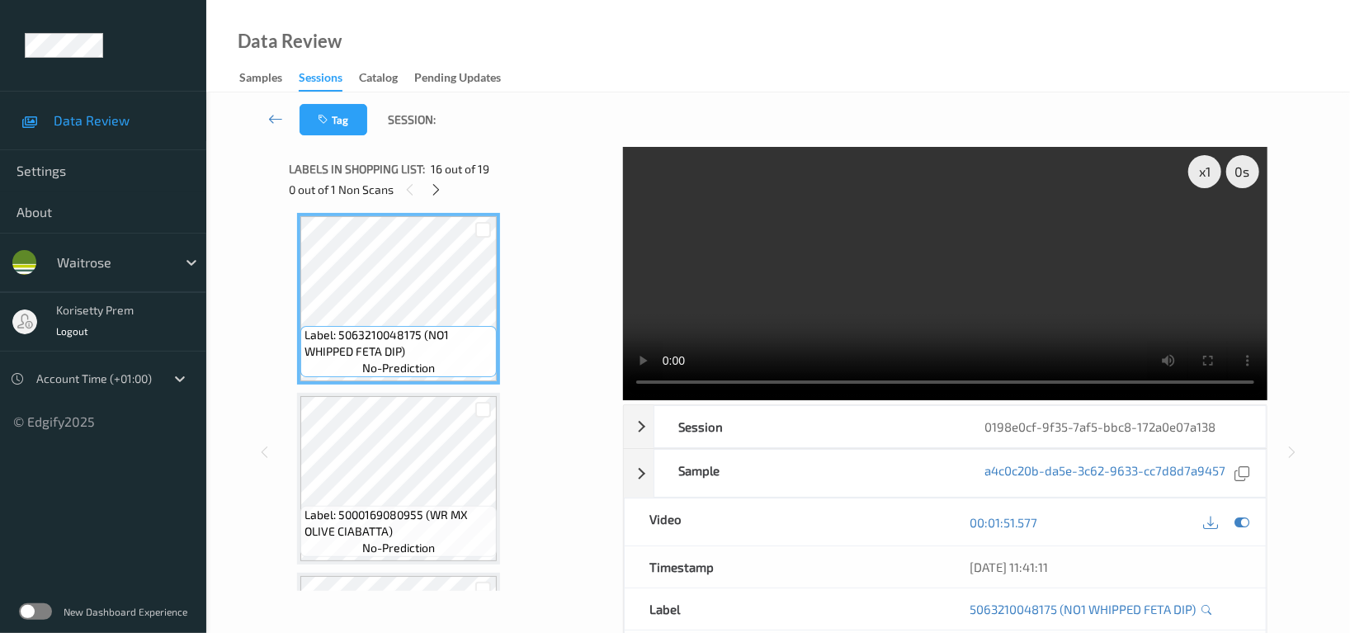
click at [949, 313] on video at bounding box center [945, 273] width 644 height 253
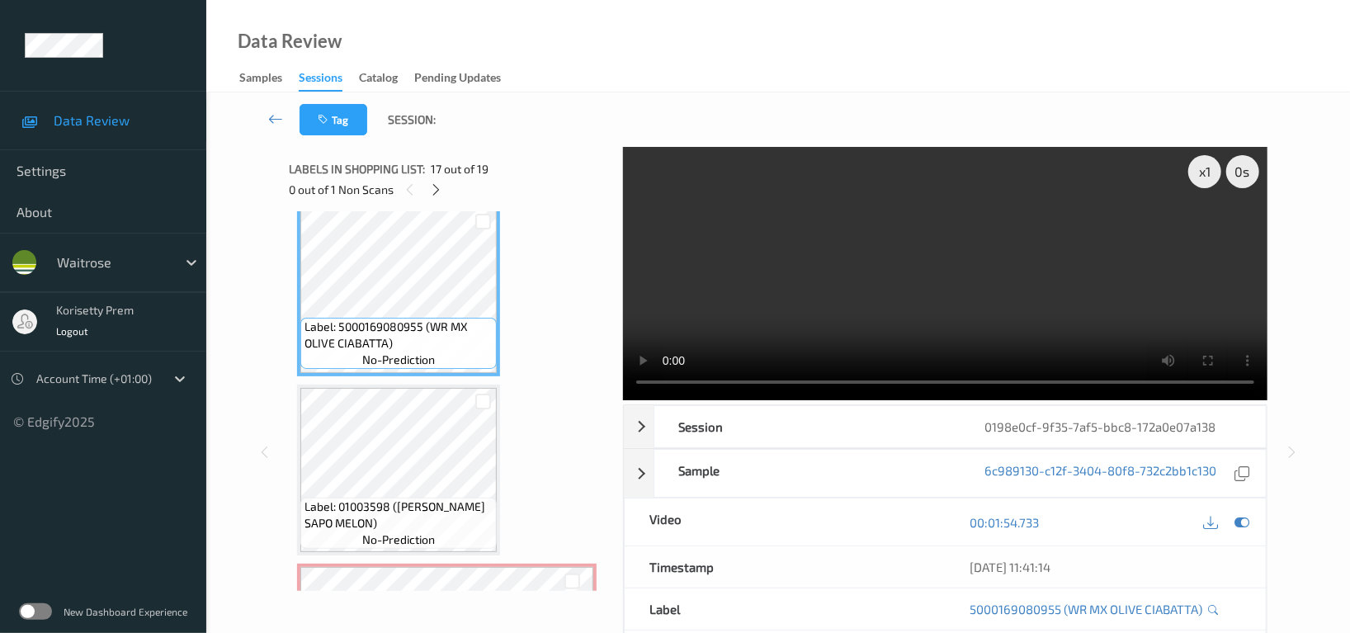
scroll to position [2923, 0]
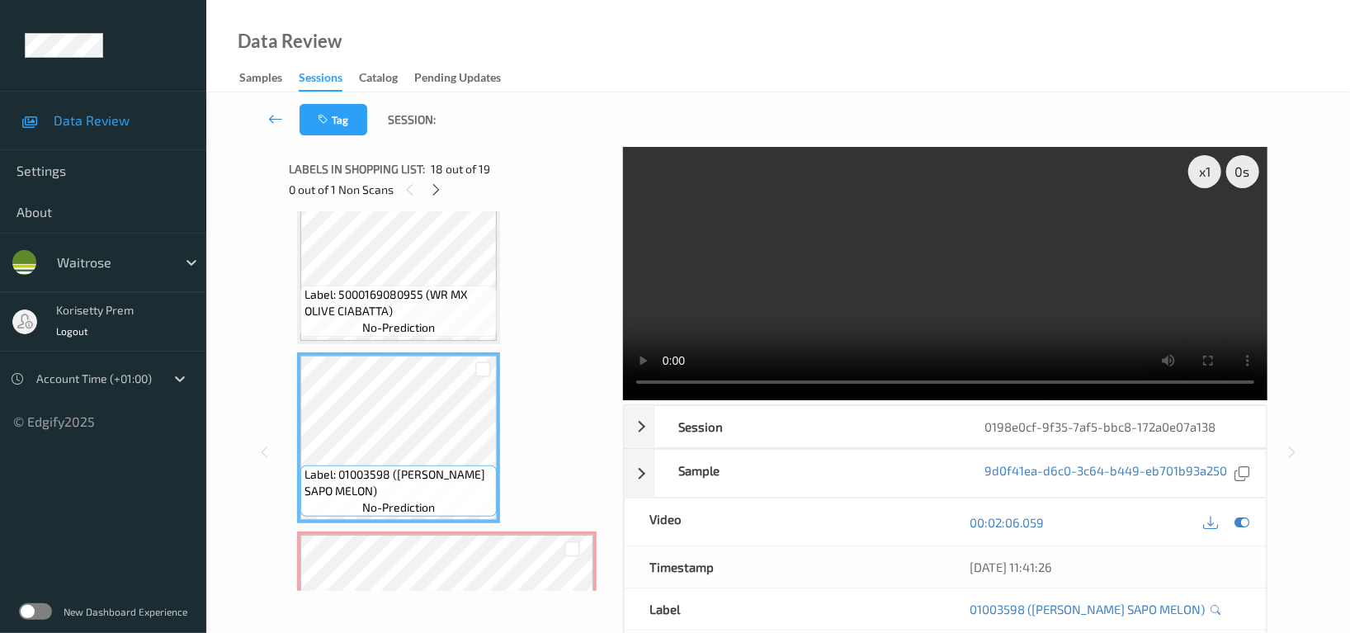
click at [842, 266] on video at bounding box center [945, 273] width 644 height 253
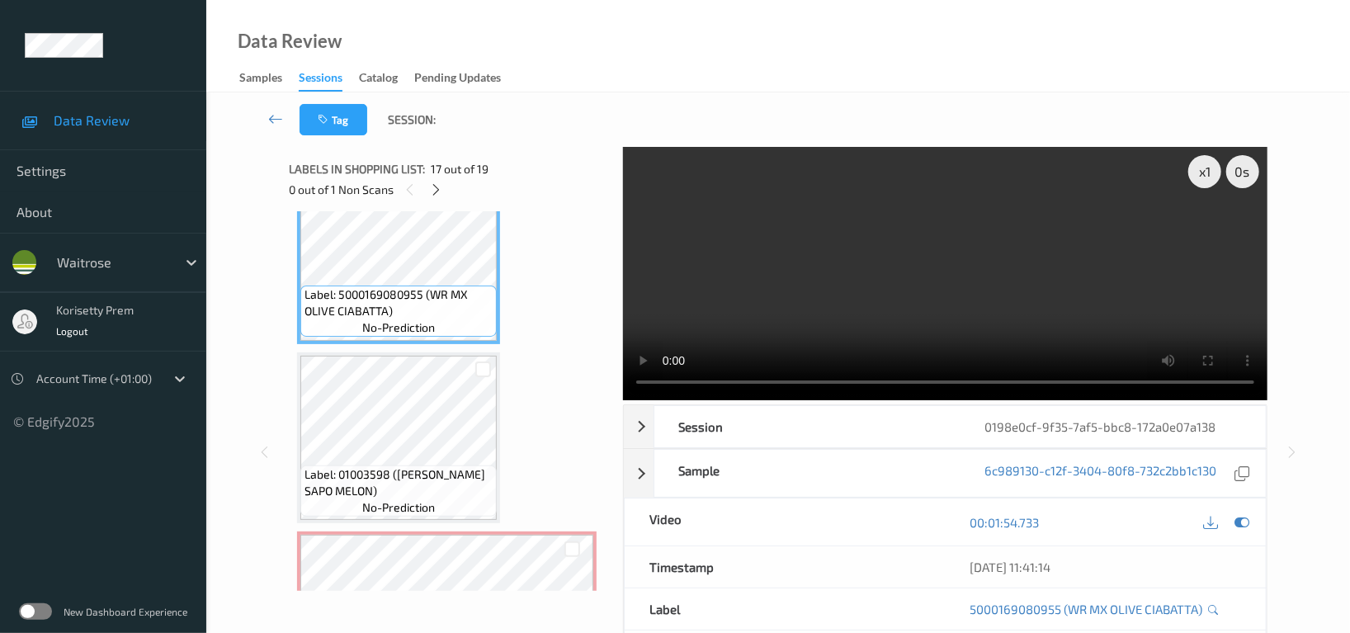
click at [1048, 272] on video at bounding box center [945, 273] width 644 height 253
click at [912, 284] on video at bounding box center [945, 273] width 644 height 253
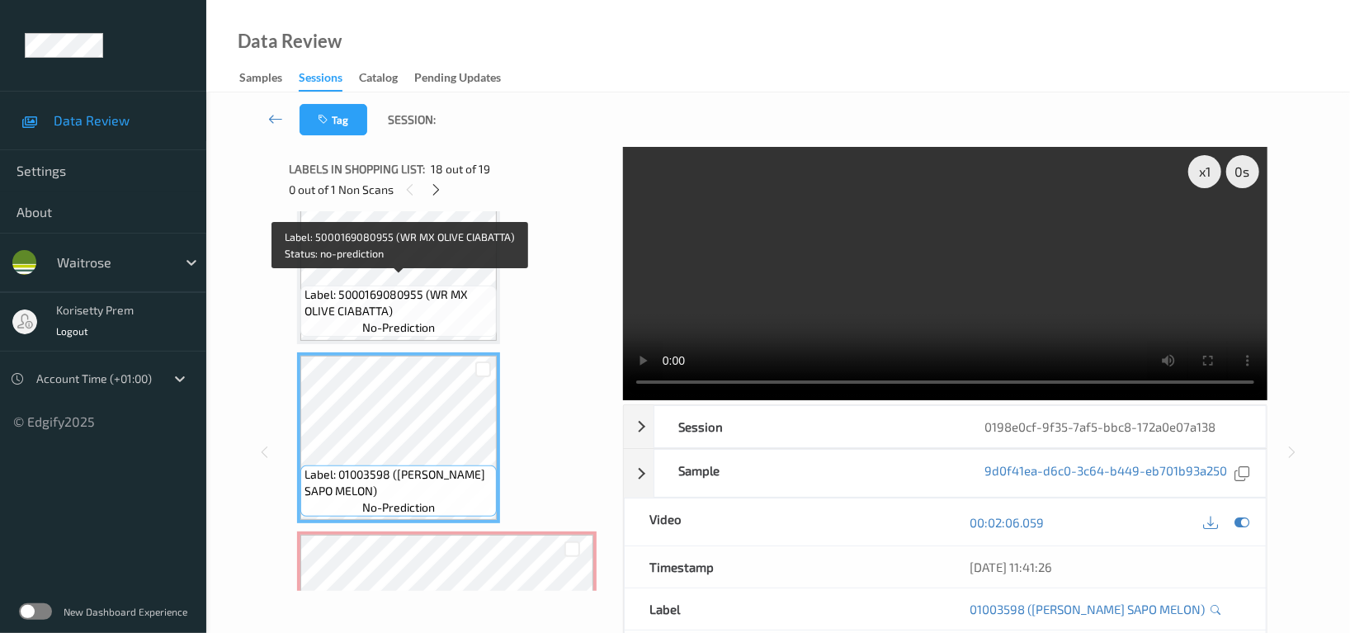
click at [408, 286] on span "Label: 5000169080955 (WR MX OLIVE CIABATTA)" at bounding box center [398, 302] width 188 height 33
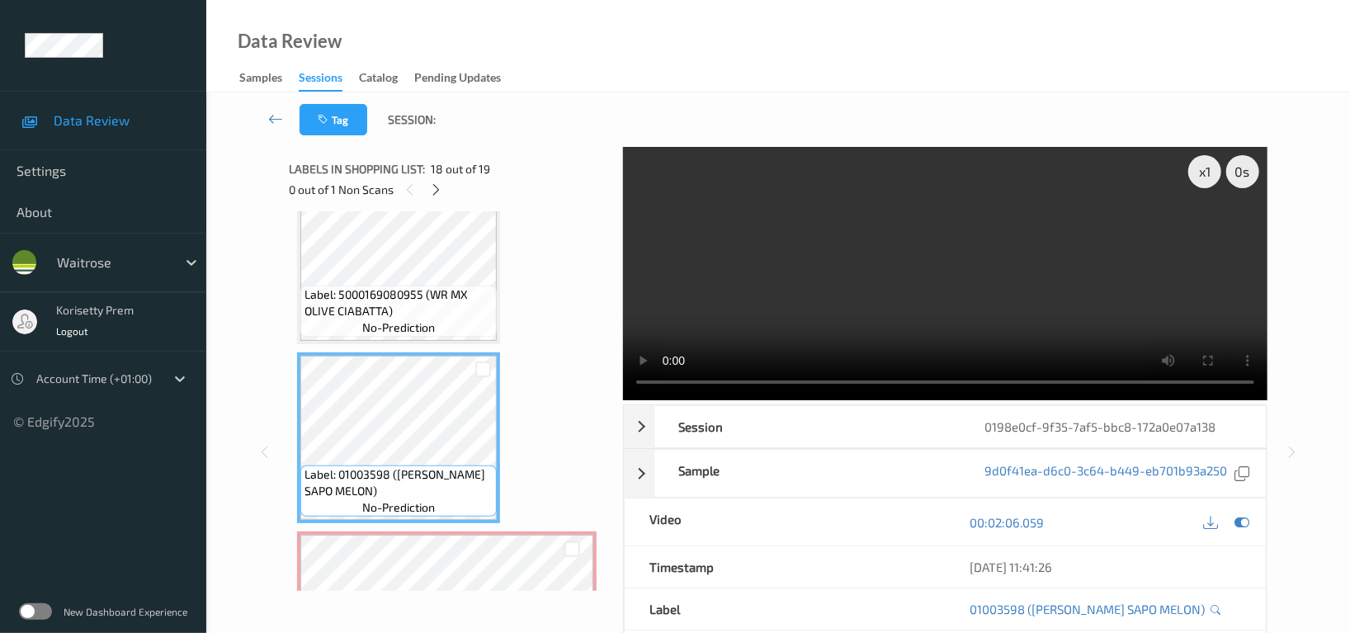
click at [884, 280] on video at bounding box center [945, 273] width 644 height 253
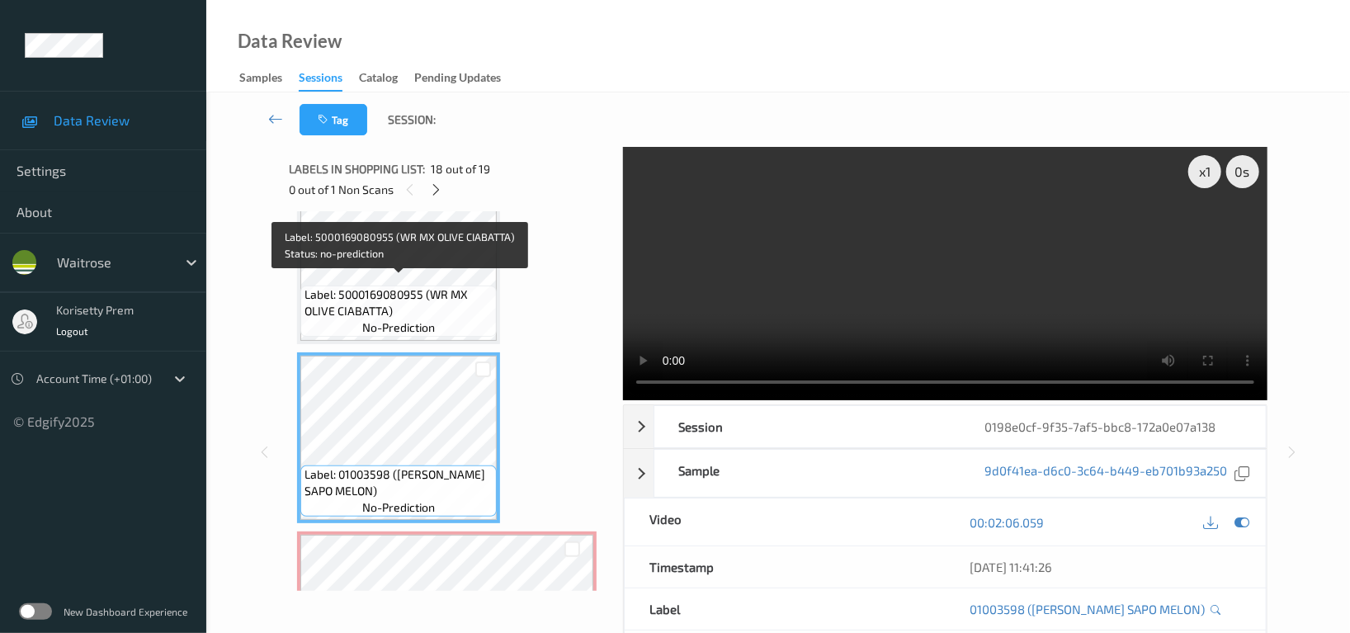
click at [389, 286] on span "Label: 5000169080955 (WR MX OLIVE CIABATTA)" at bounding box center [398, 302] width 188 height 33
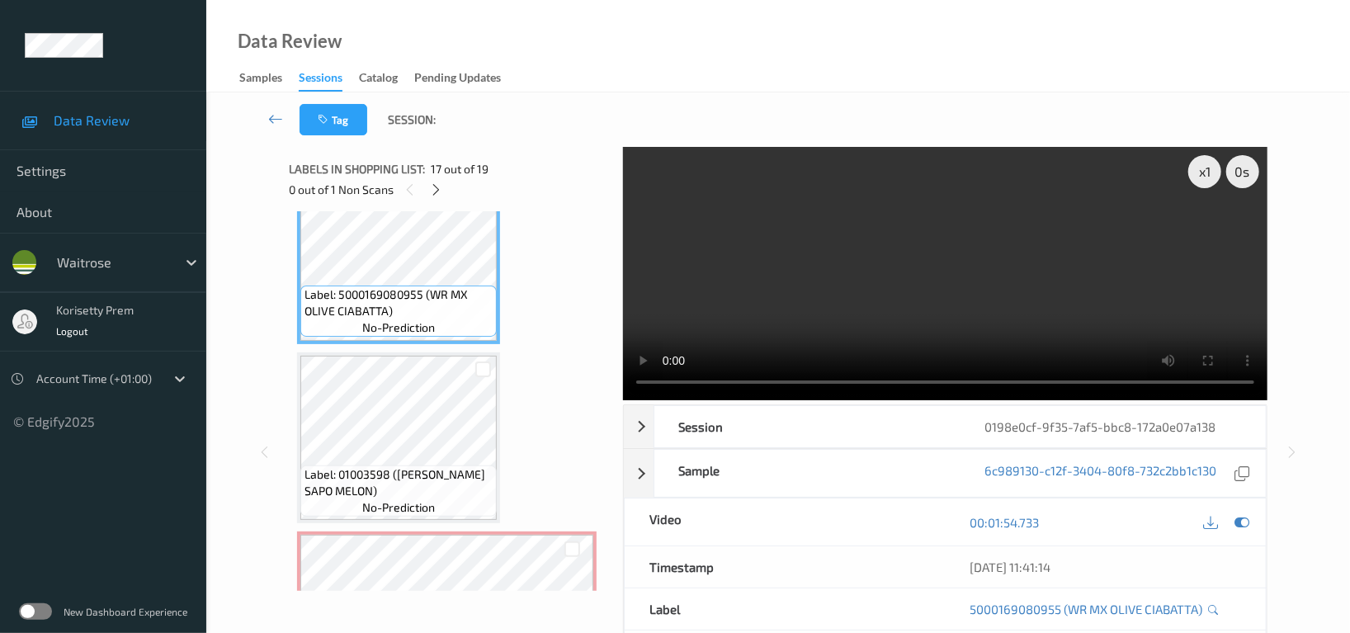
click at [890, 289] on video at bounding box center [945, 273] width 644 height 253
click at [819, 288] on video at bounding box center [945, 273] width 644 height 253
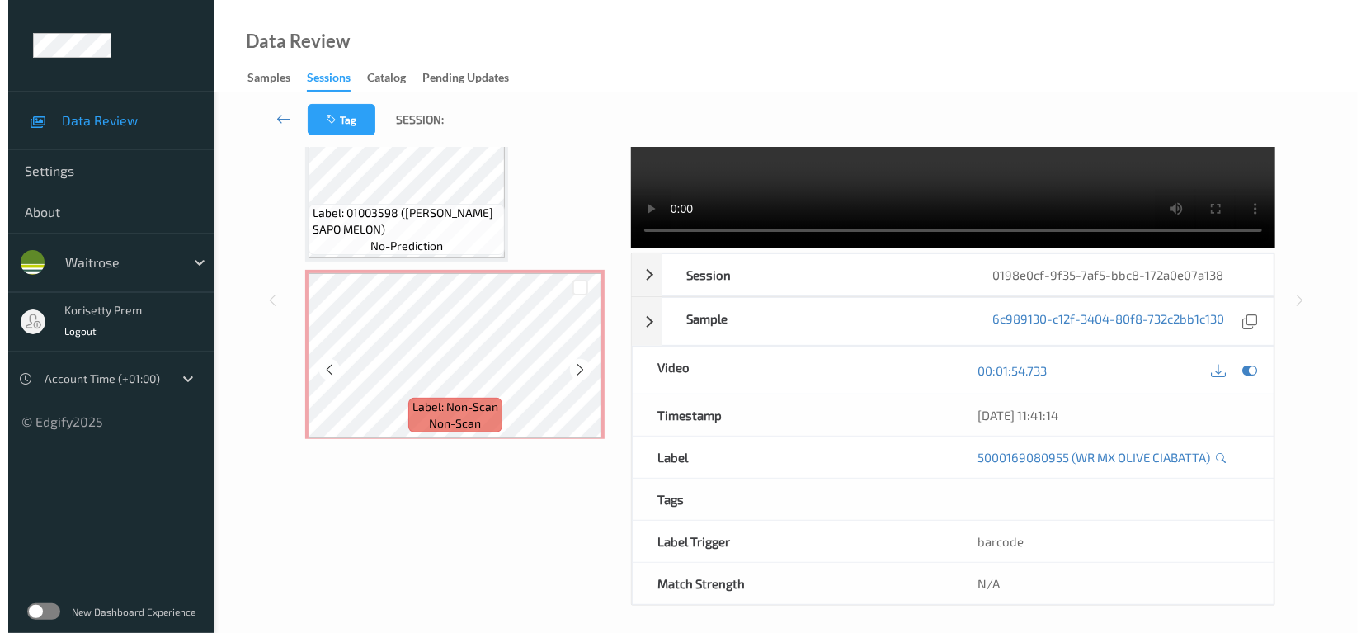
scroll to position [161, 0]
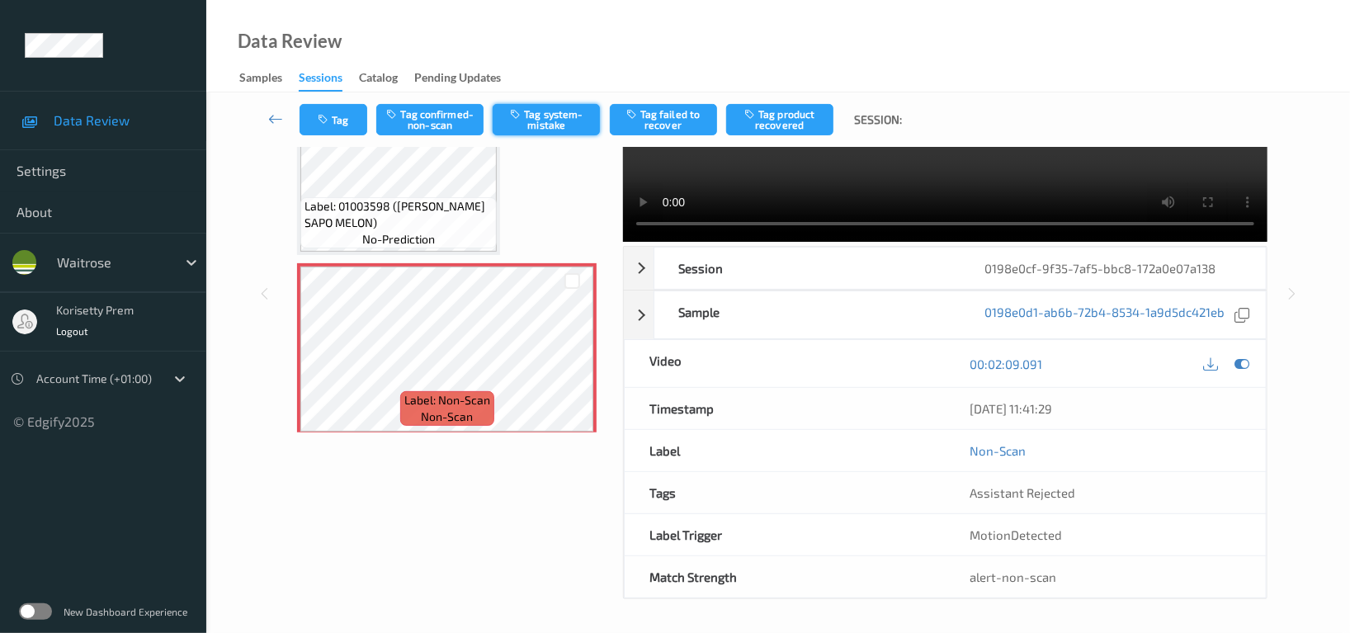
click at [549, 108] on button "Tag system-mistake" at bounding box center [545, 119] width 107 height 31
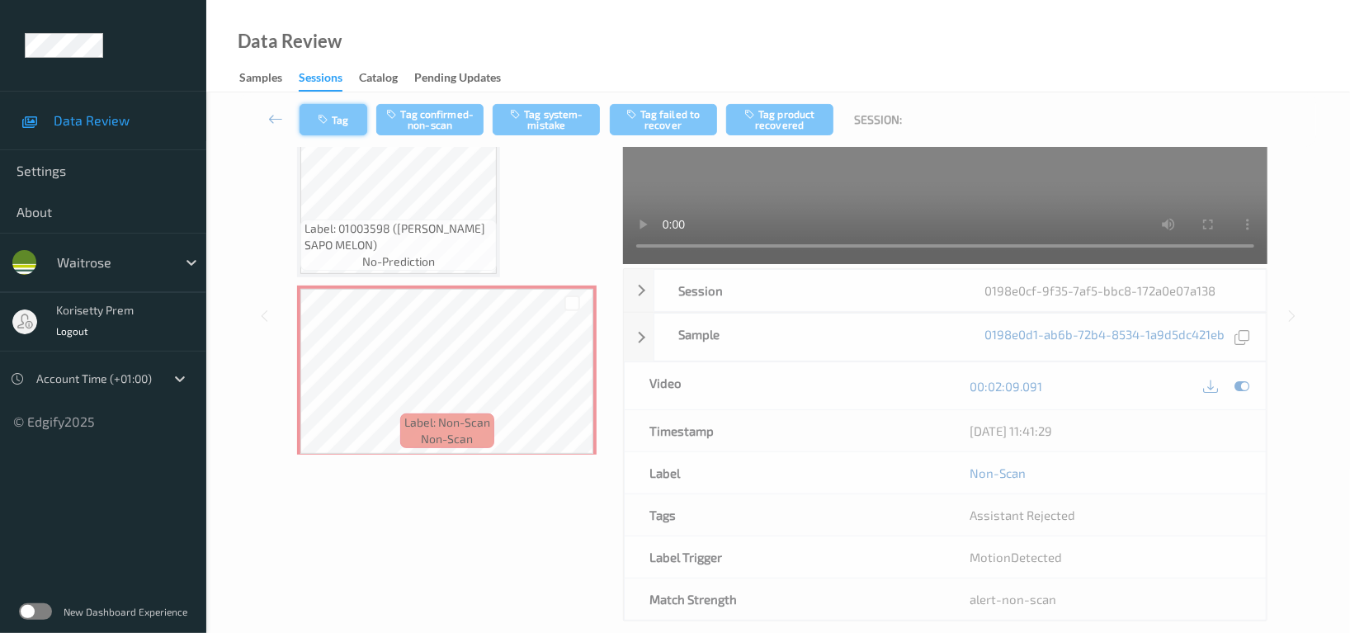
click at [335, 124] on button "Tag" at bounding box center [333, 119] width 68 height 31
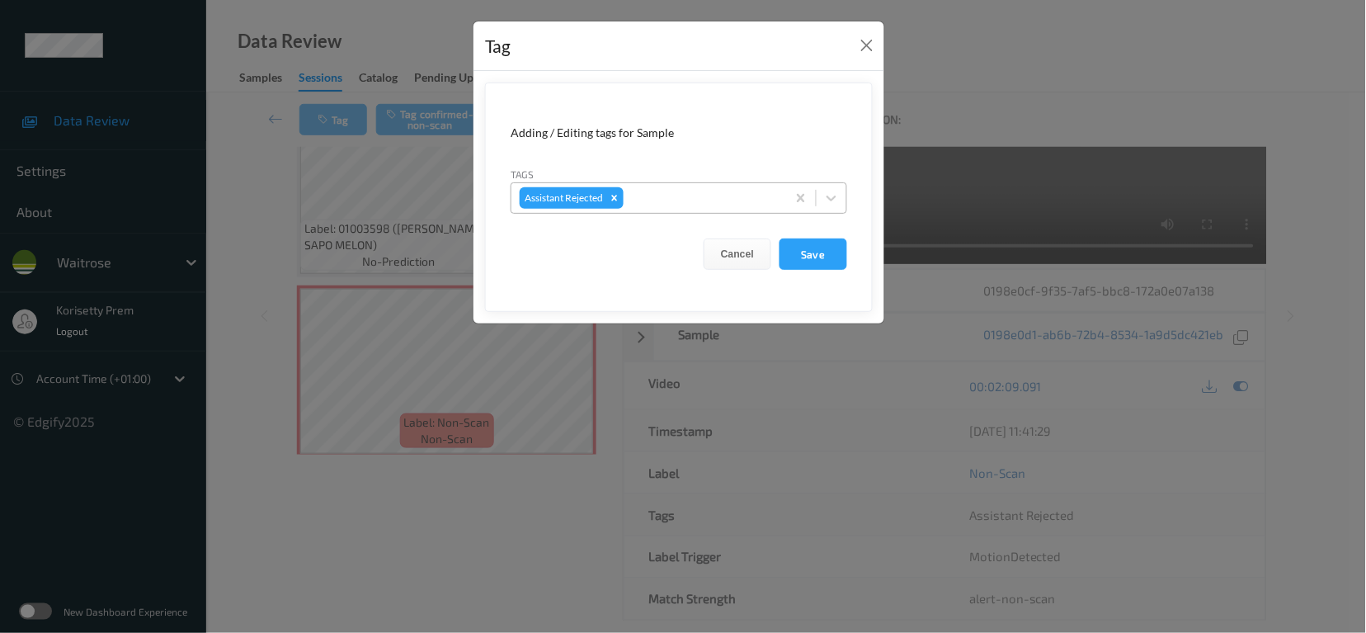
click at [691, 194] on div at bounding box center [702, 198] width 151 height 20
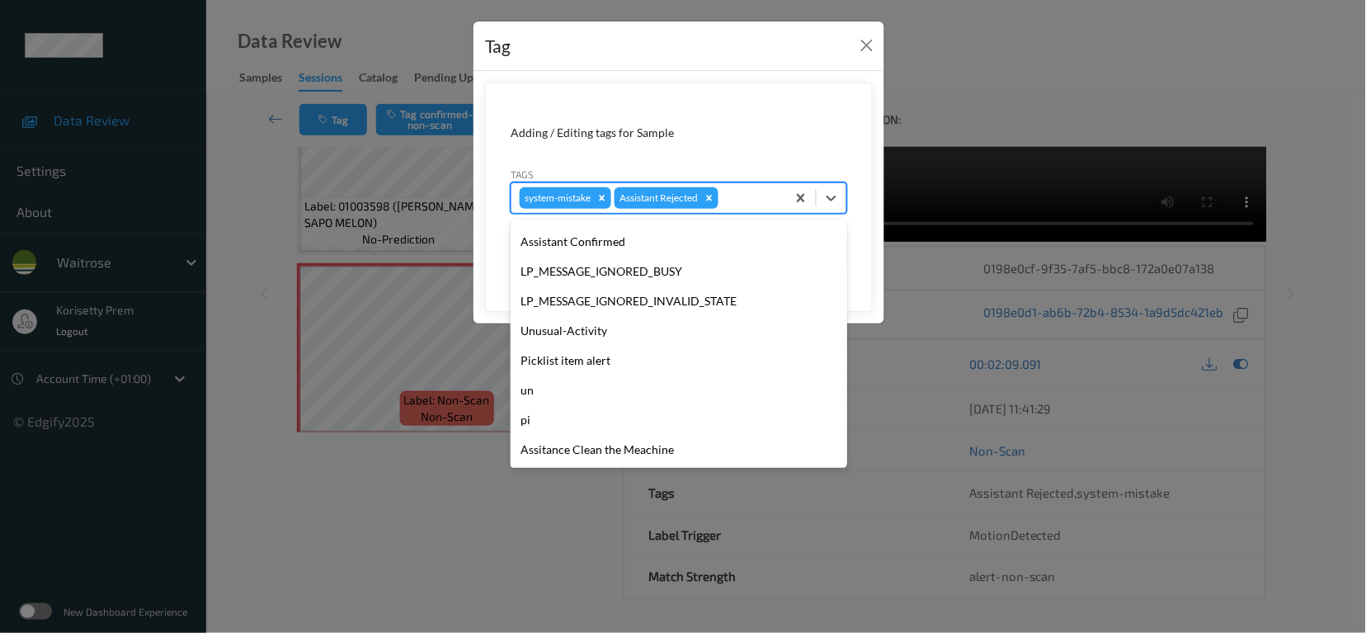
scroll to position [351, 0]
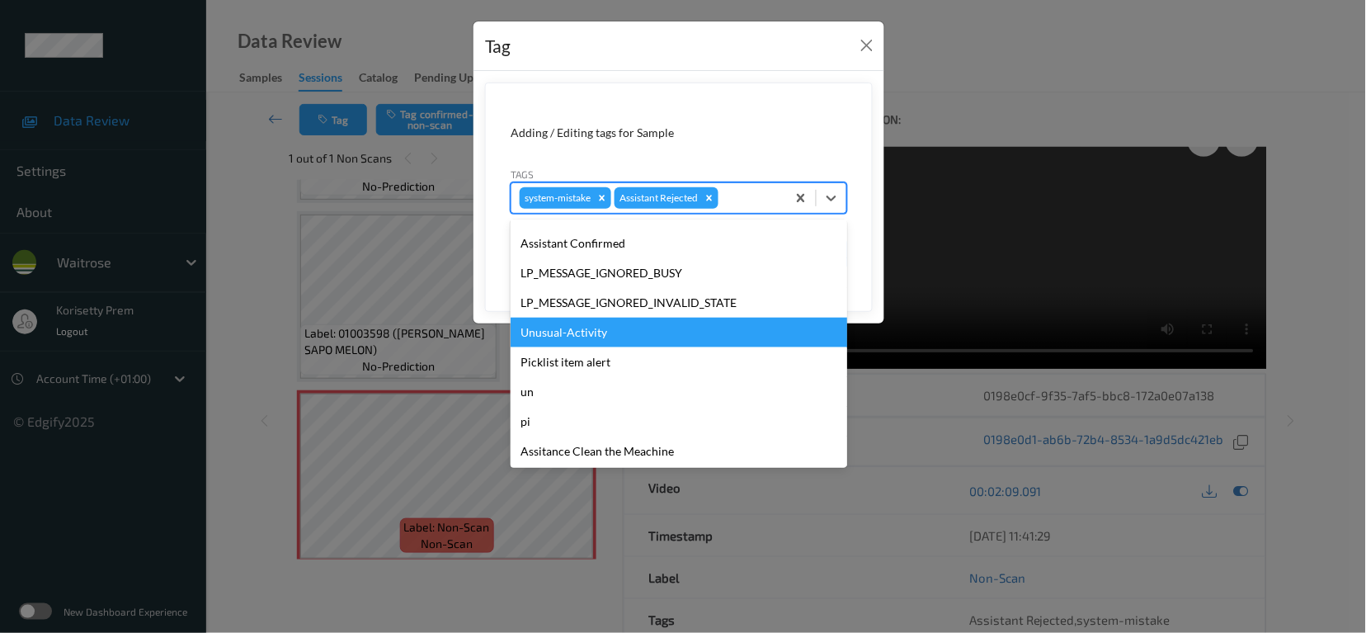
click at [586, 334] on div "Unusual-Activity" at bounding box center [679, 333] width 337 height 30
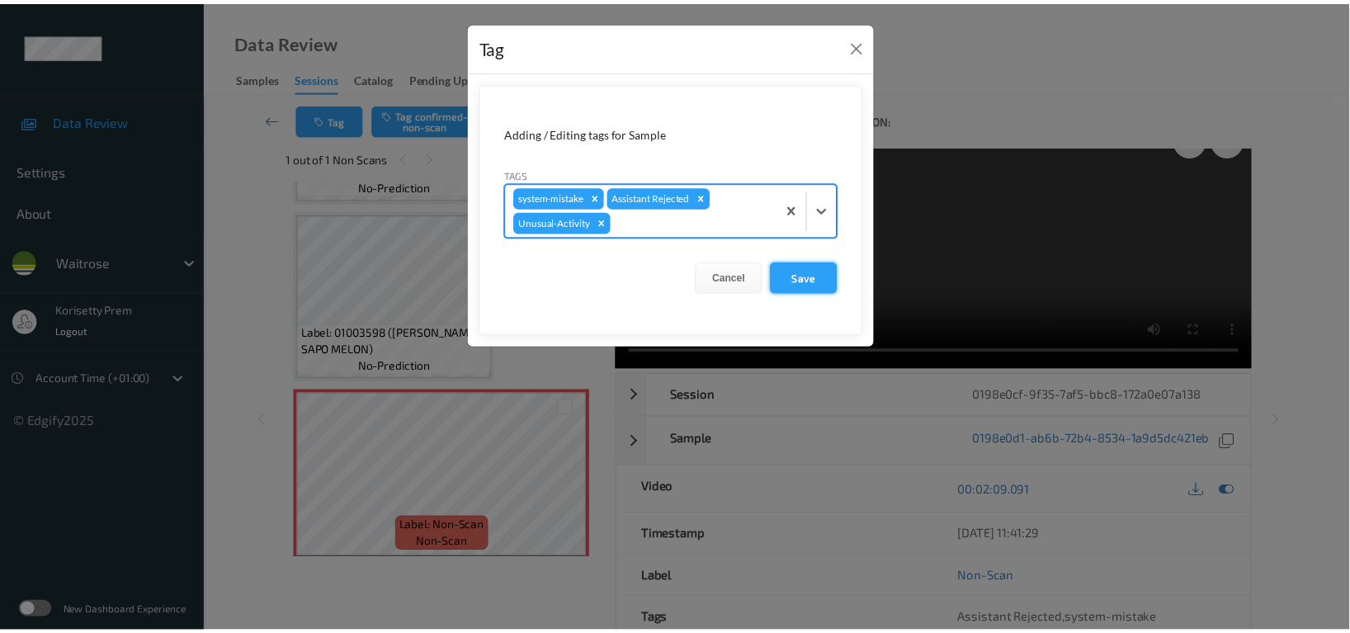
scroll to position [161, 0]
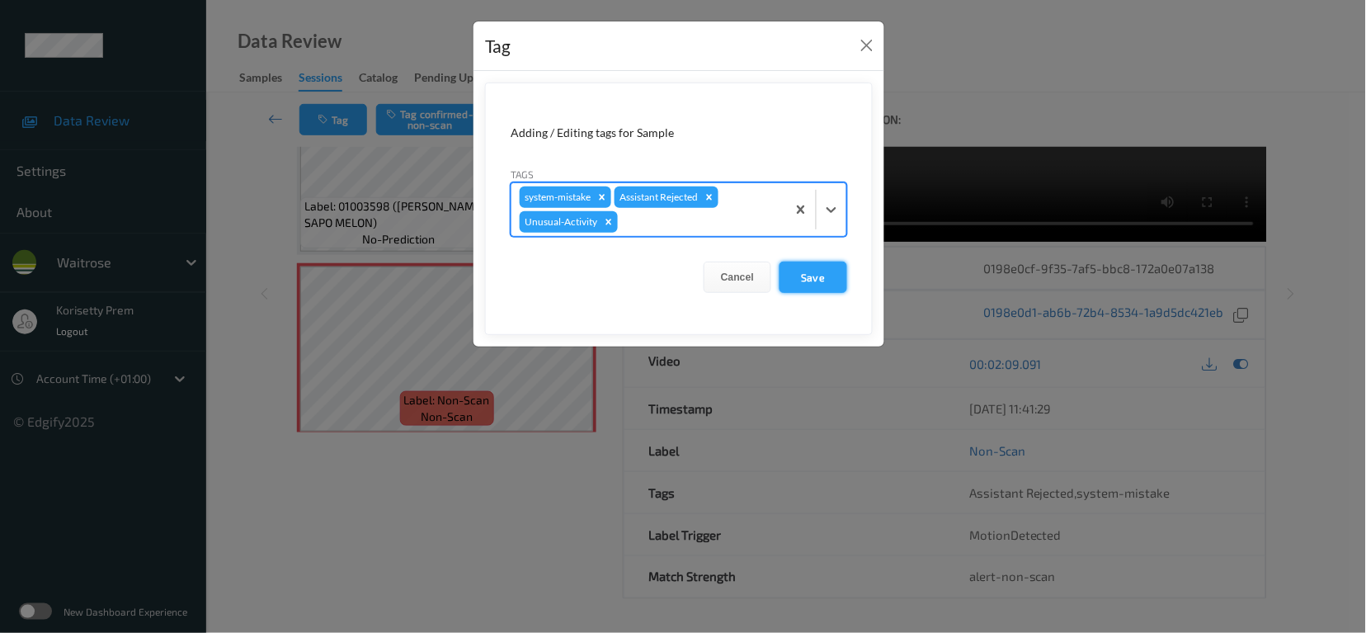
click at [817, 287] on button "Save" at bounding box center [814, 276] width 68 height 31
click at [823, 278] on button "Save" at bounding box center [814, 276] width 68 height 31
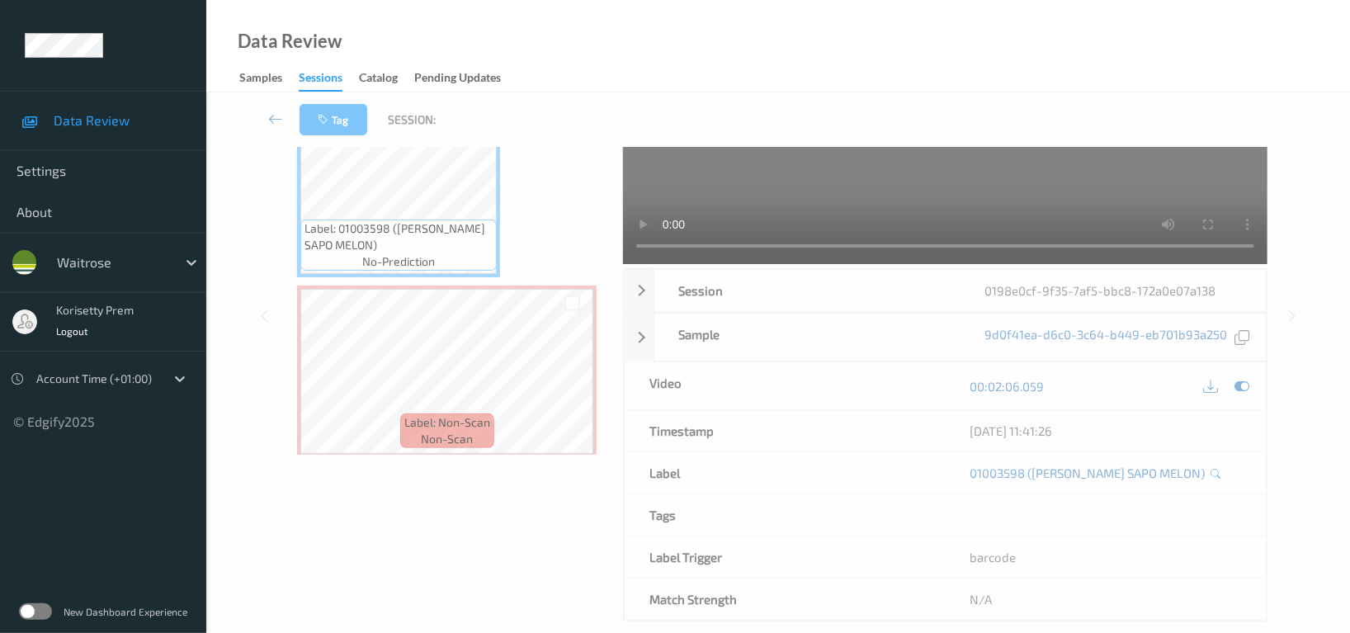
click at [1016, 200] on video at bounding box center [945, 137] width 644 height 253
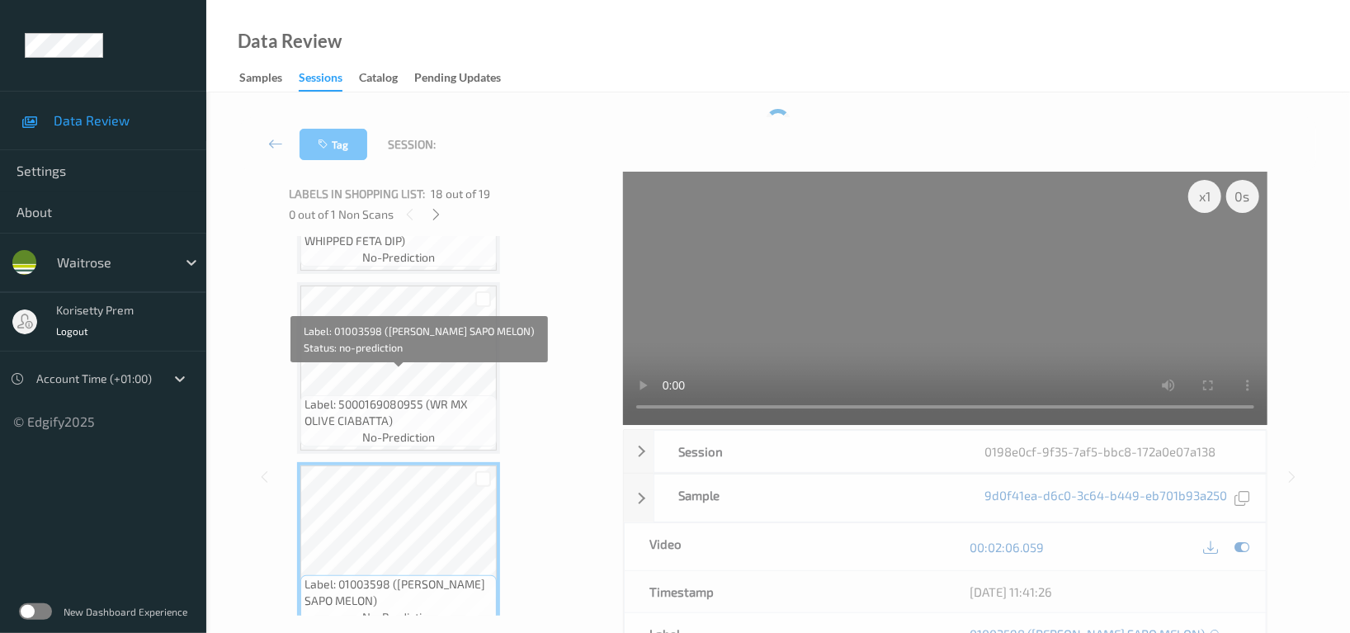
scroll to position [2813, 0]
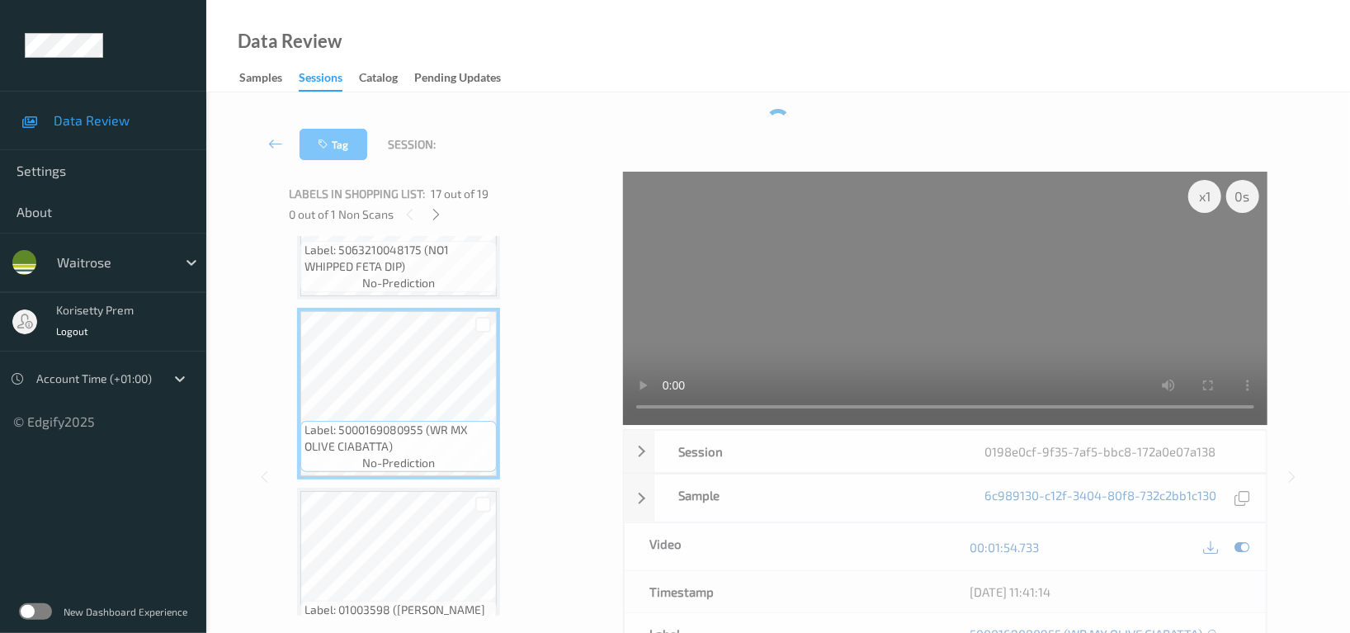
click at [1066, 327] on video at bounding box center [945, 298] width 644 height 253
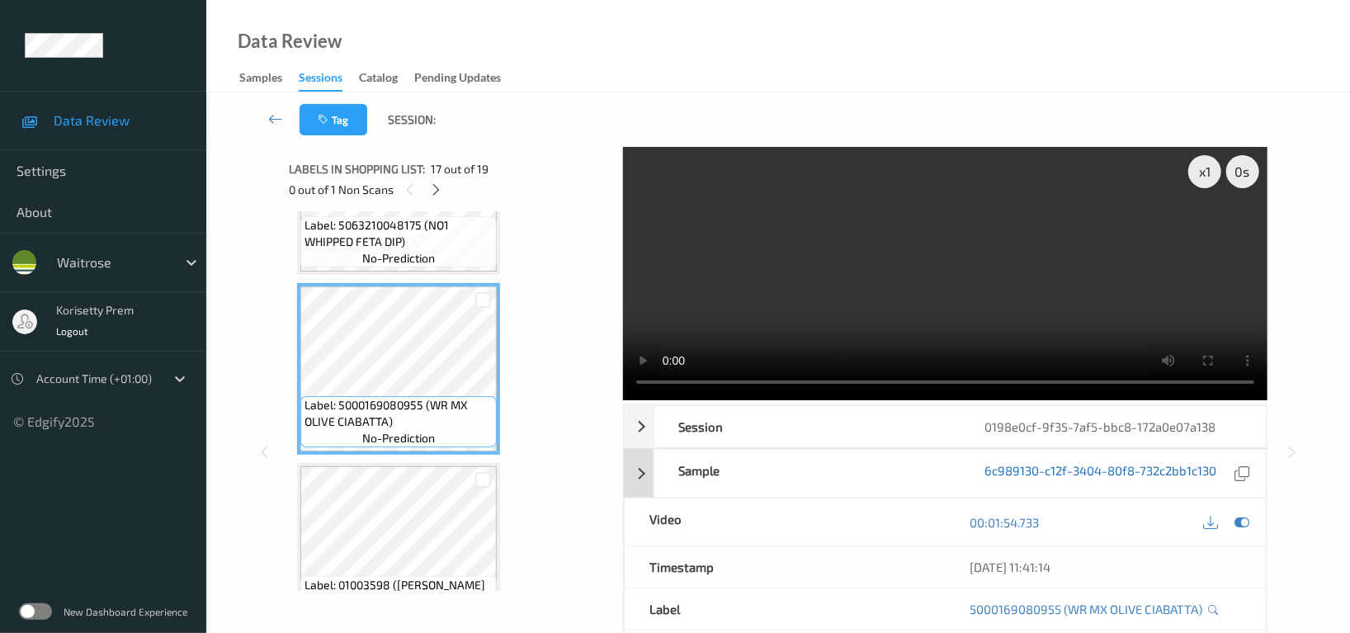
click at [1045, 462] on link "6c989130-c12f-3404-80f8-732c2bb1c130" at bounding box center [1100, 473] width 232 height 22
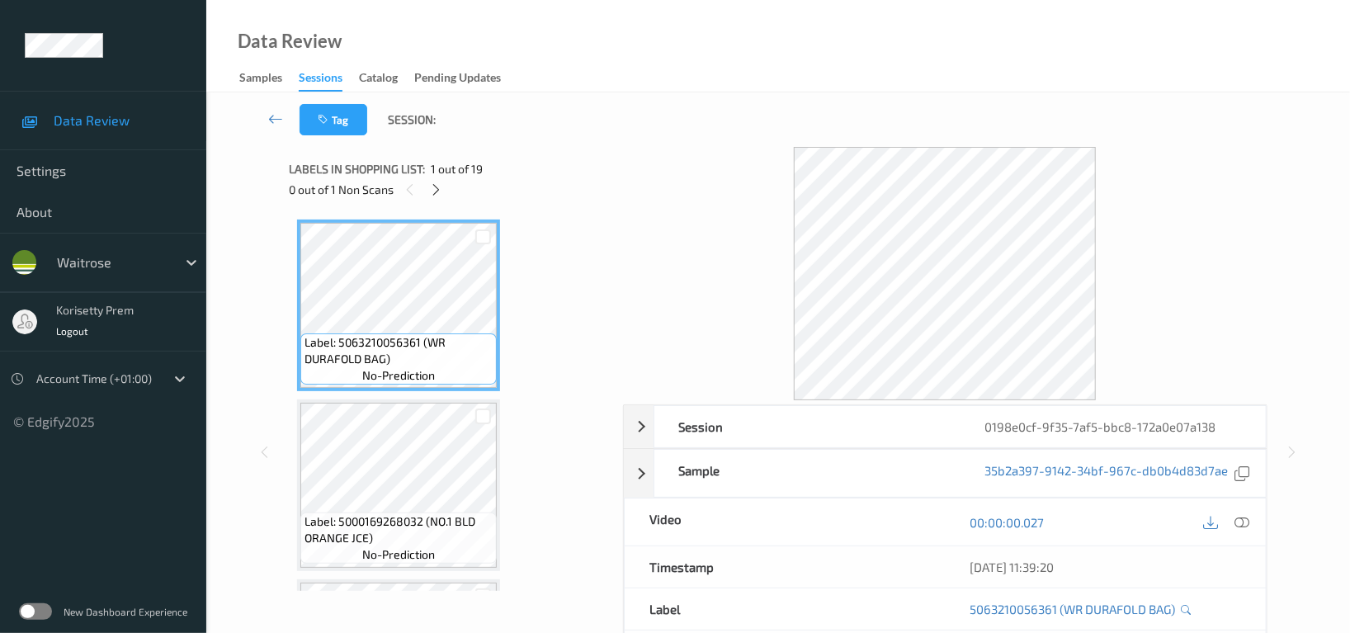
scroll to position [110, 0]
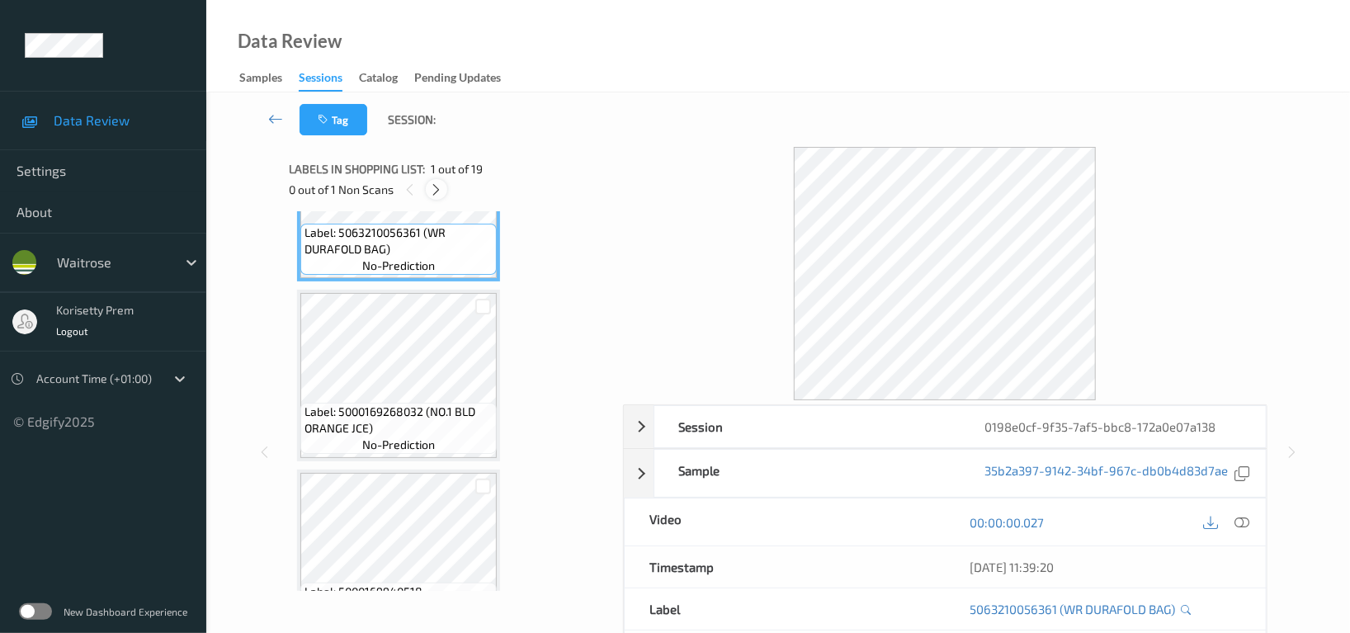
click at [436, 186] on icon at bounding box center [437, 189] width 14 height 15
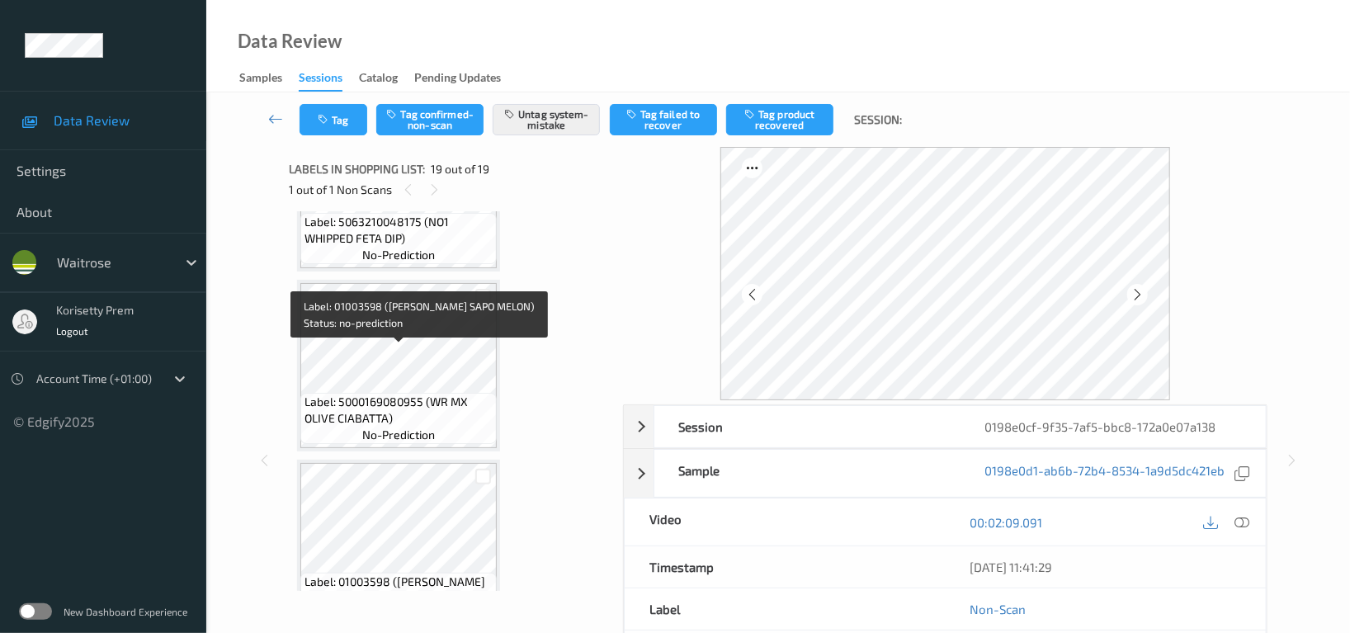
scroll to position [2813, 0]
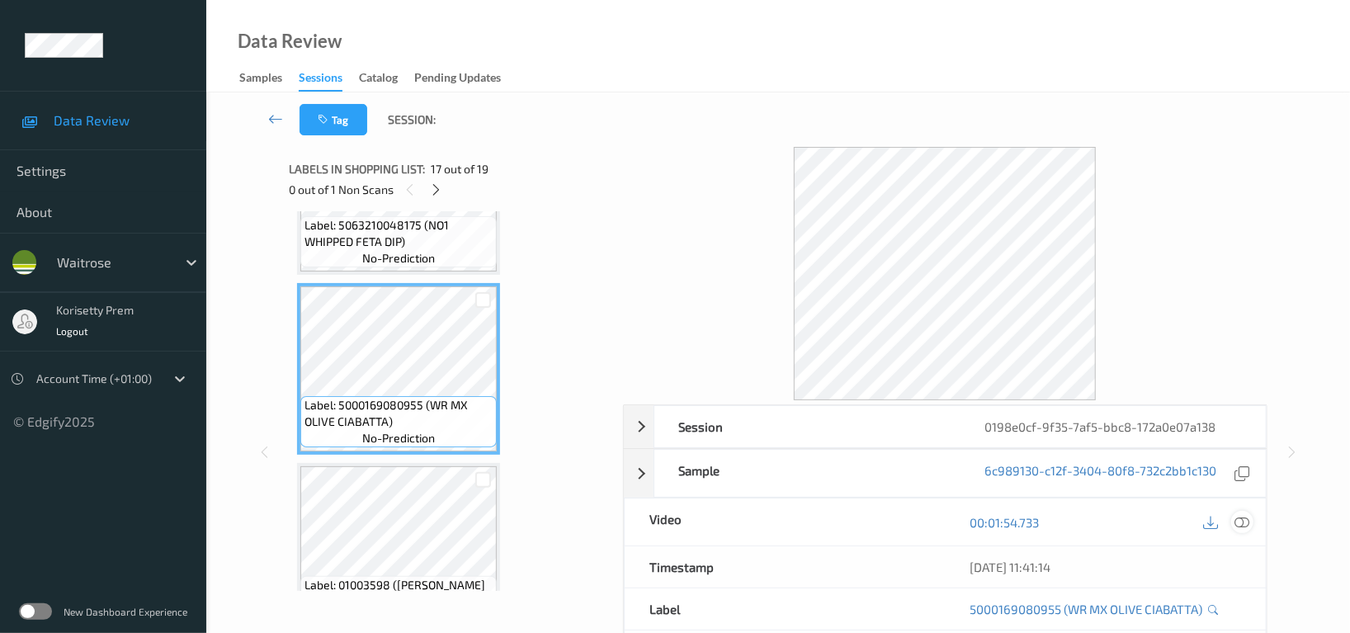
click at [1245, 524] on icon at bounding box center [1241, 522] width 15 height 15
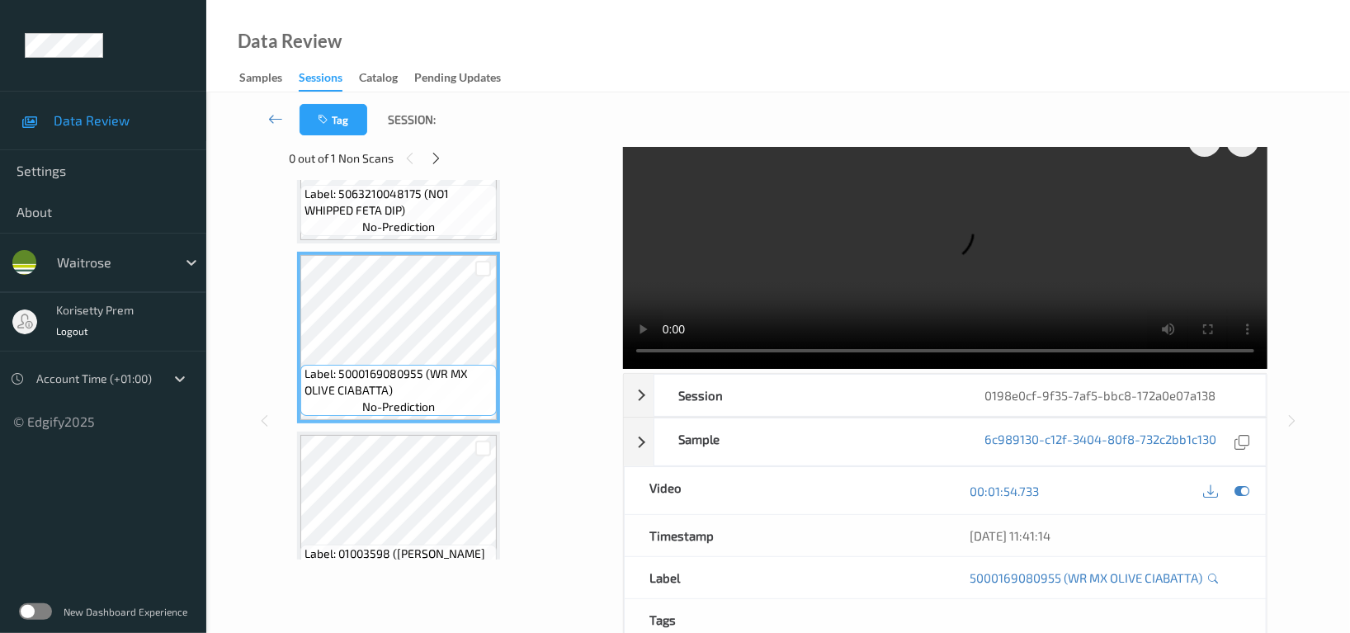
scroll to position [3033, 0]
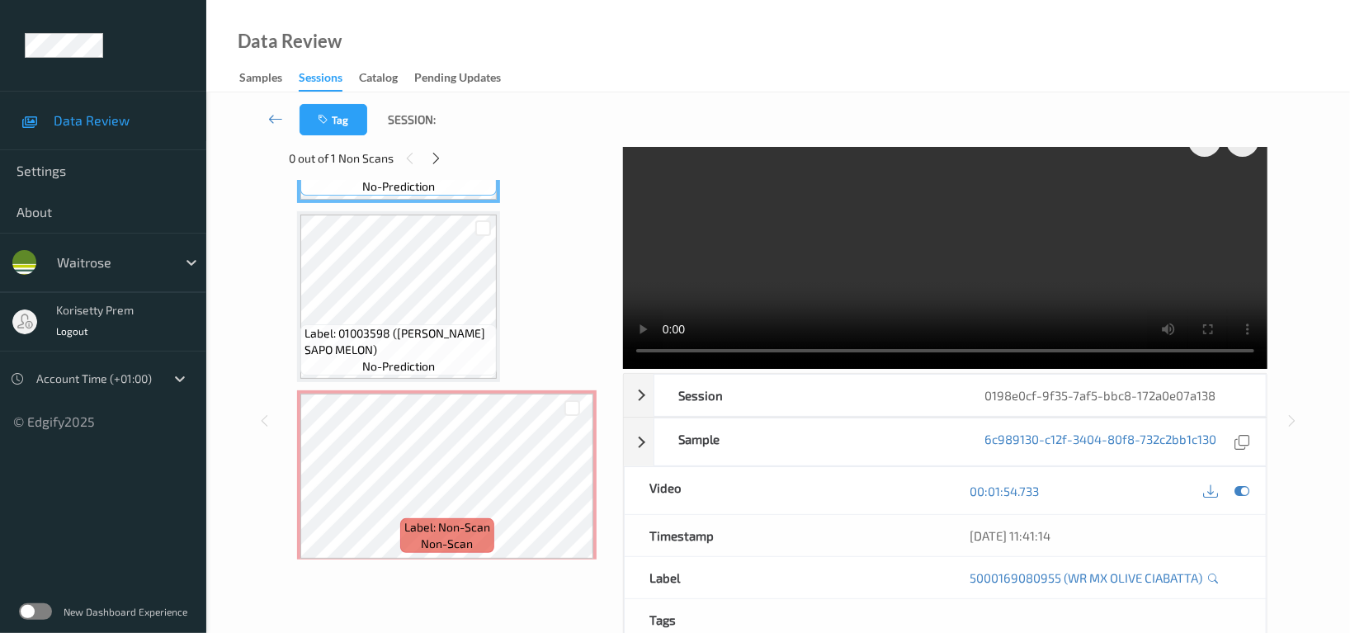
click at [902, 224] on video at bounding box center [945, 241] width 644 height 253
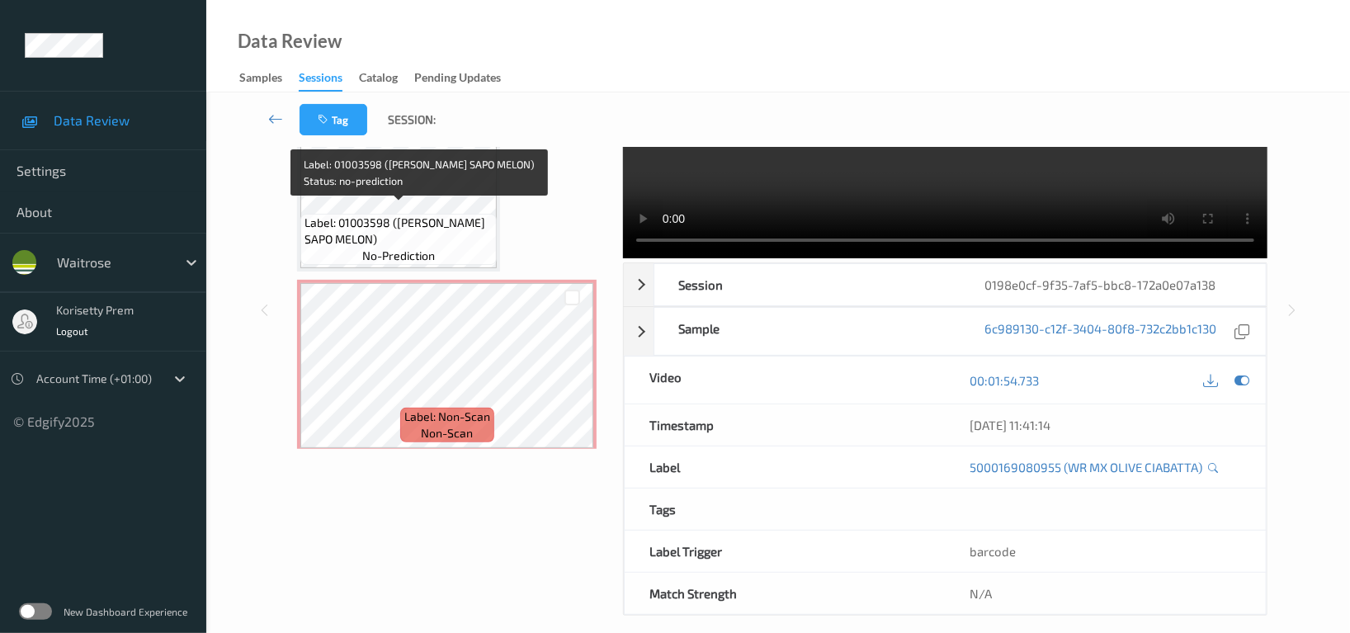
click at [432, 221] on span "Label: 01003598 (WR PIEL SAPO MELON)" at bounding box center [398, 230] width 188 height 33
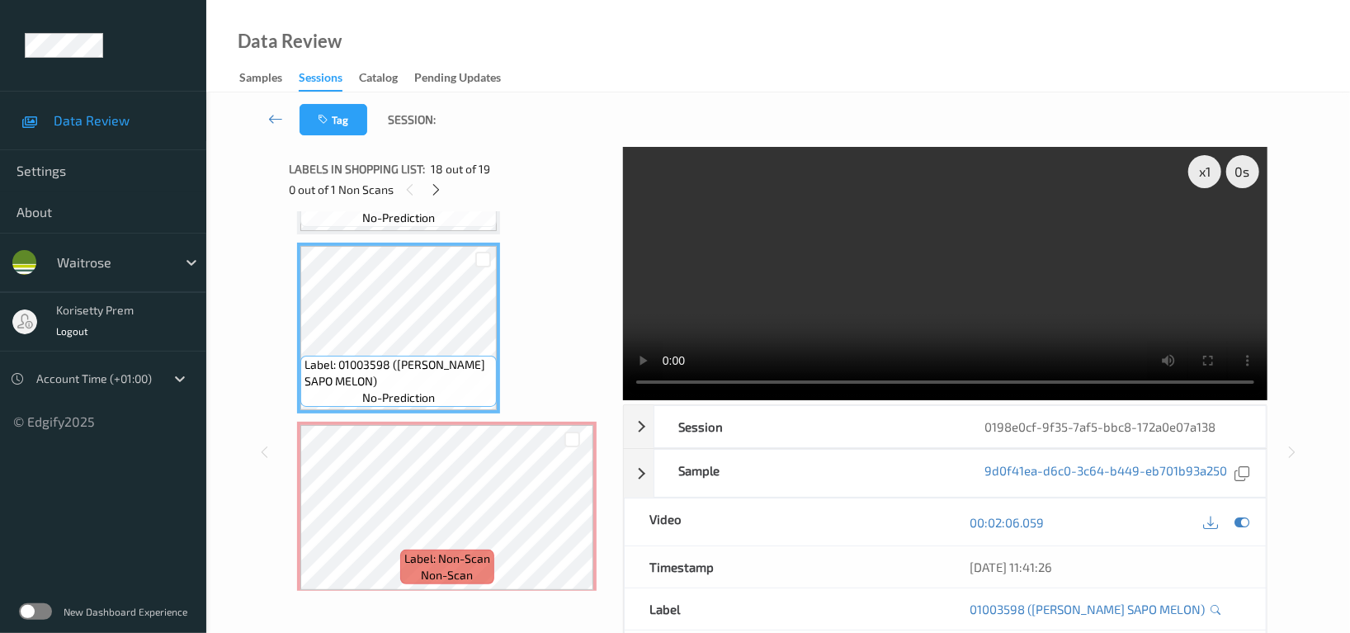
scroll to position [2923, 0]
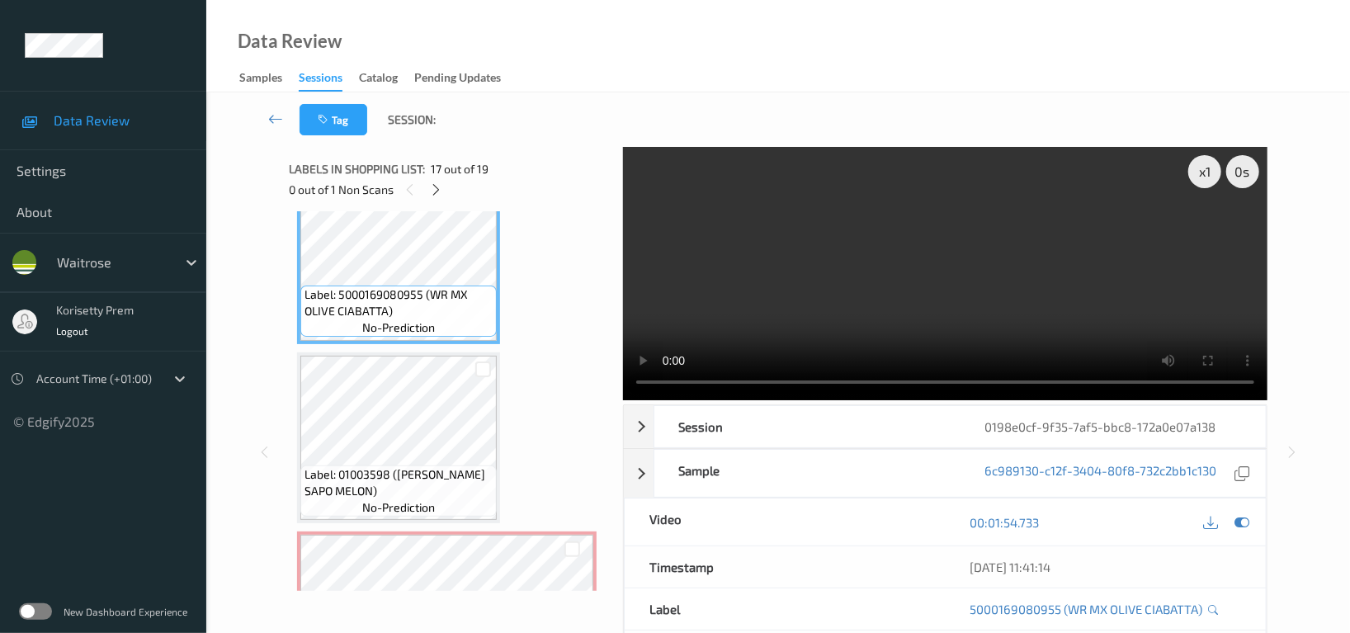
click at [903, 321] on video at bounding box center [945, 273] width 644 height 253
click at [863, 263] on video at bounding box center [945, 273] width 644 height 253
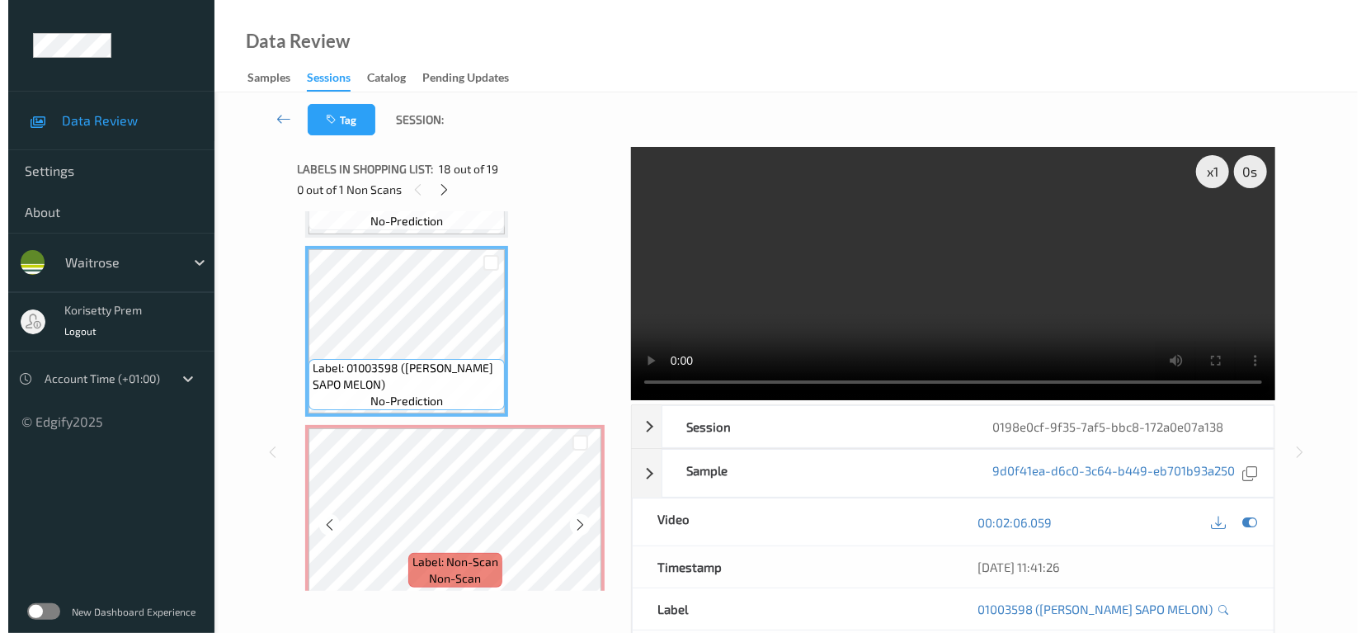
scroll to position [3033, 0]
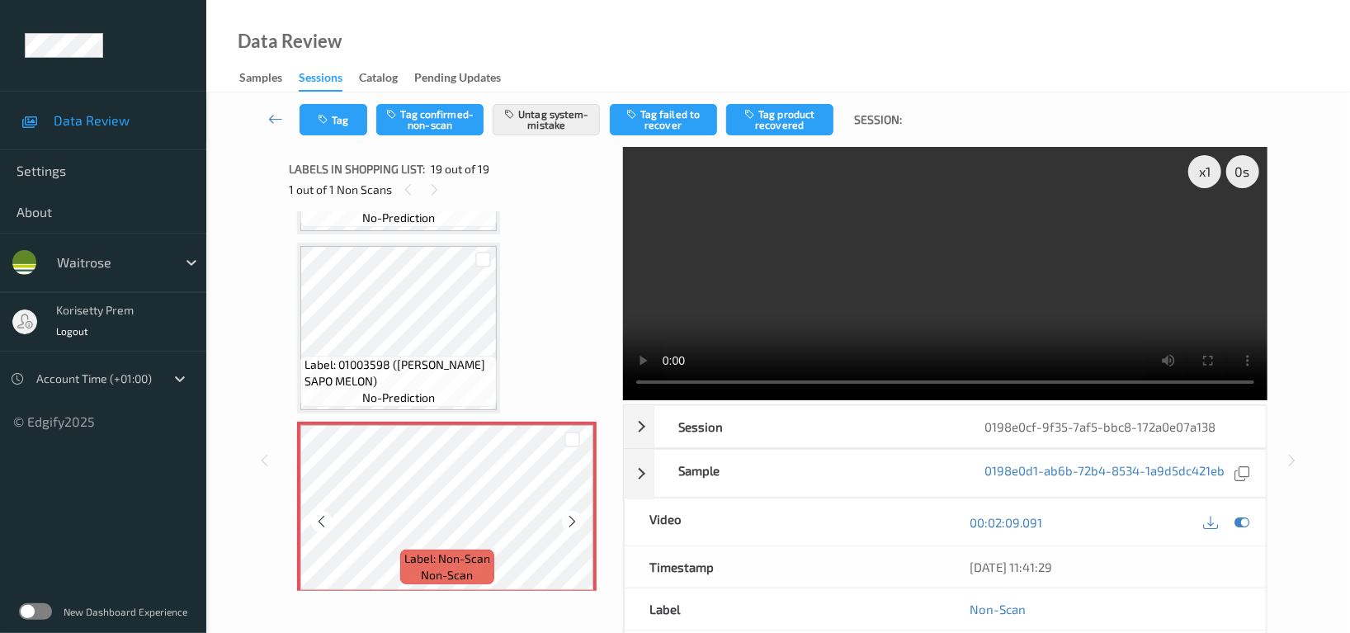
click at [571, 515] on icon at bounding box center [572, 521] width 14 height 15
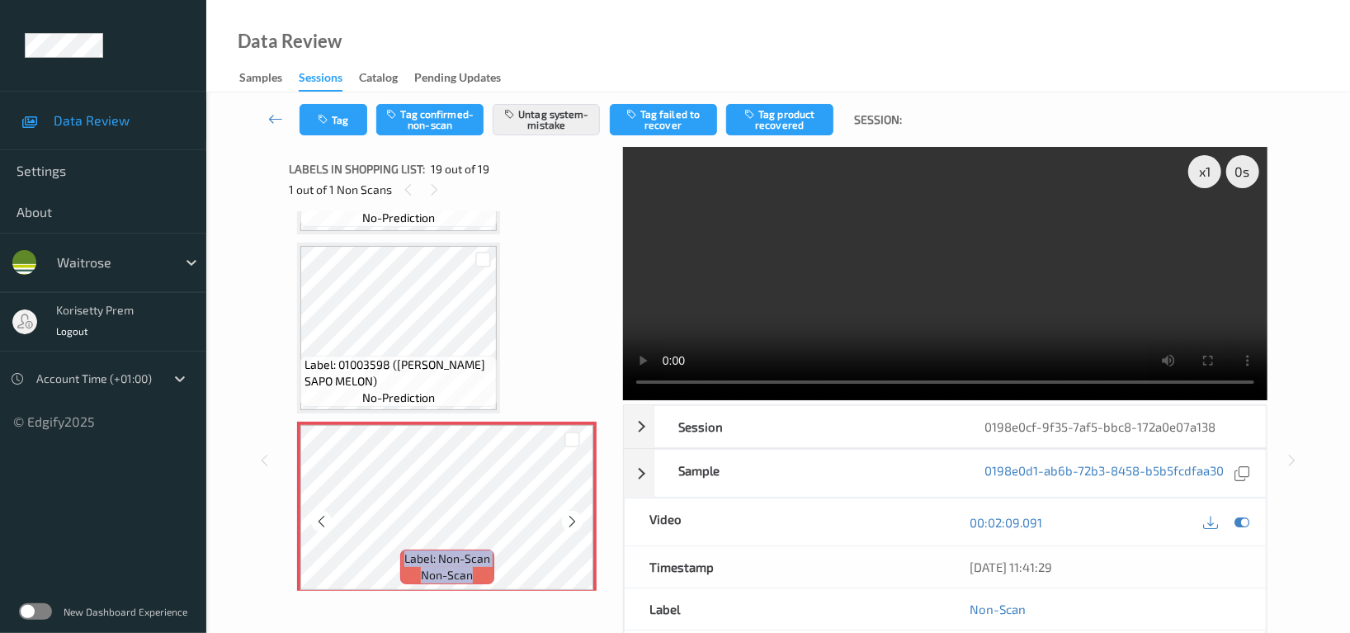
click at [571, 515] on icon at bounding box center [572, 521] width 14 height 15
click at [355, 123] on button "Tag" at bounding box center [333, 119] width 68 height 31
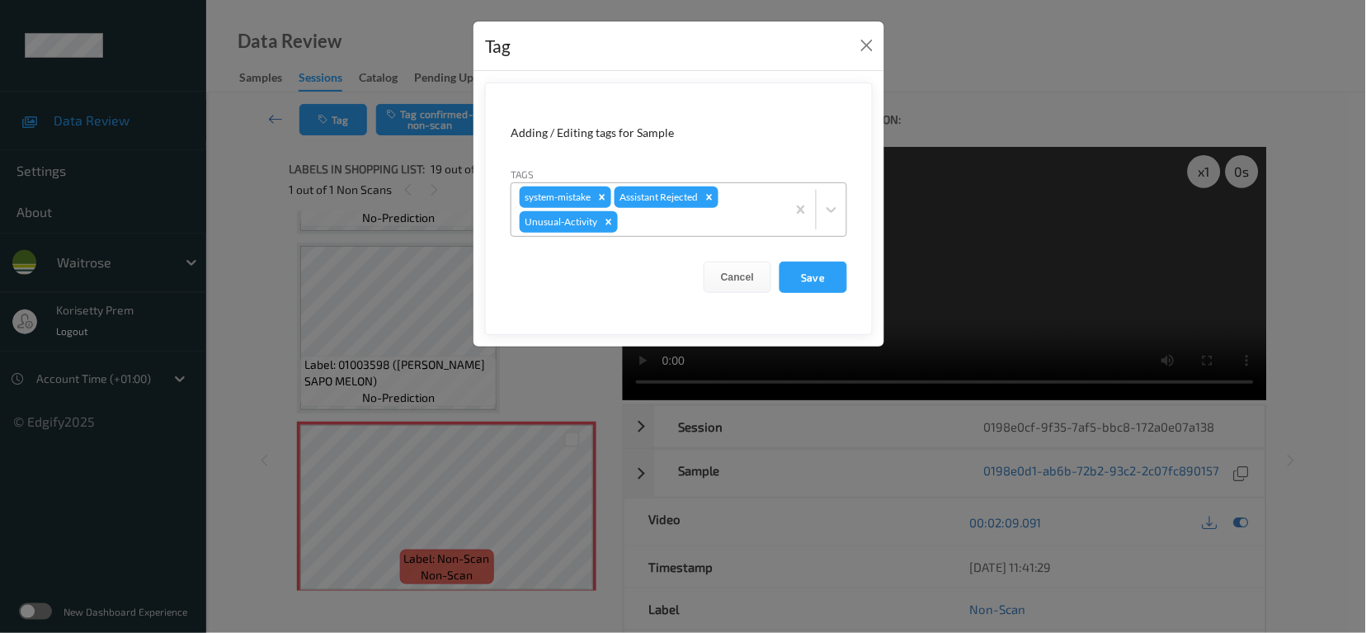
click at [662, 214] on div at bounding box center [699, 222] width 157 height 20
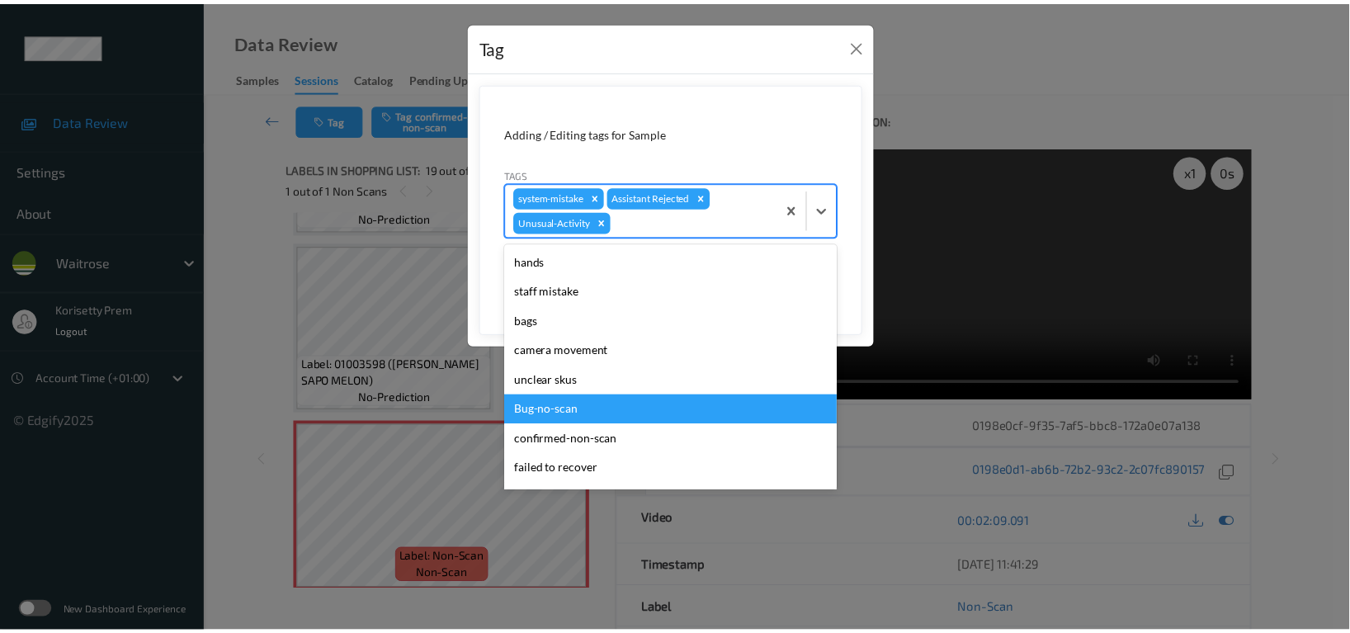
scroll to position [323, 0]
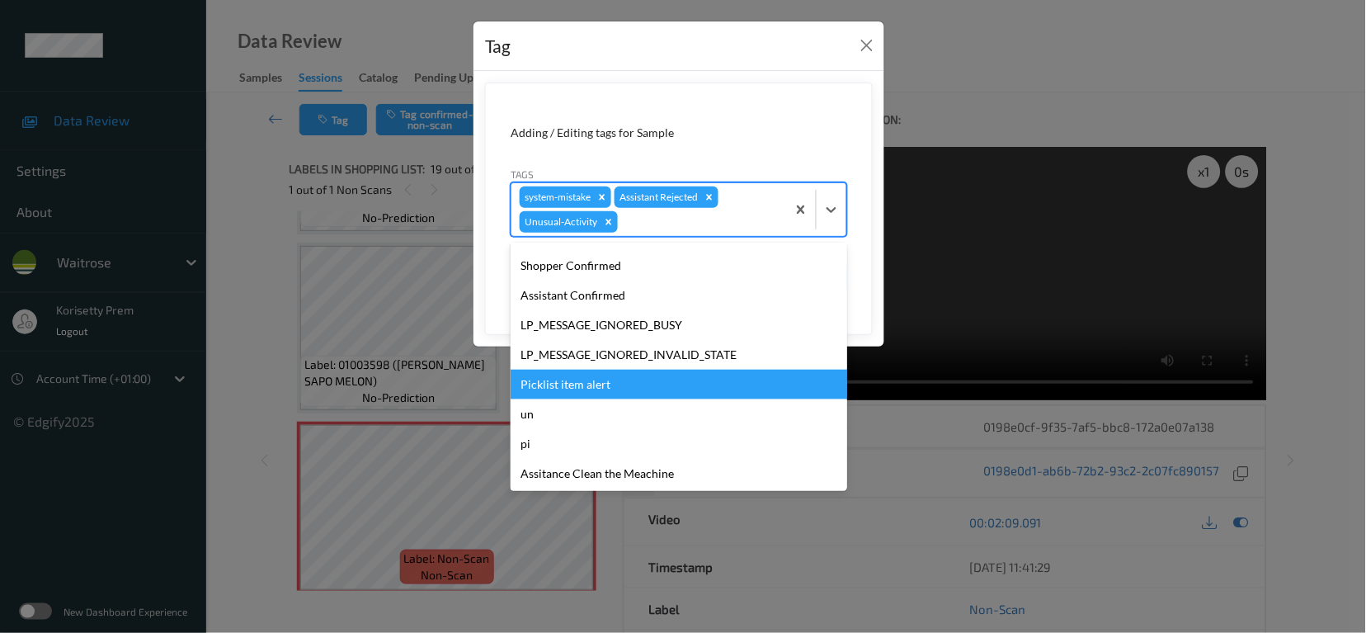
click at [550, 389] on div "Picklist item alert" at bounding box center [679, 385] width 337 height 30
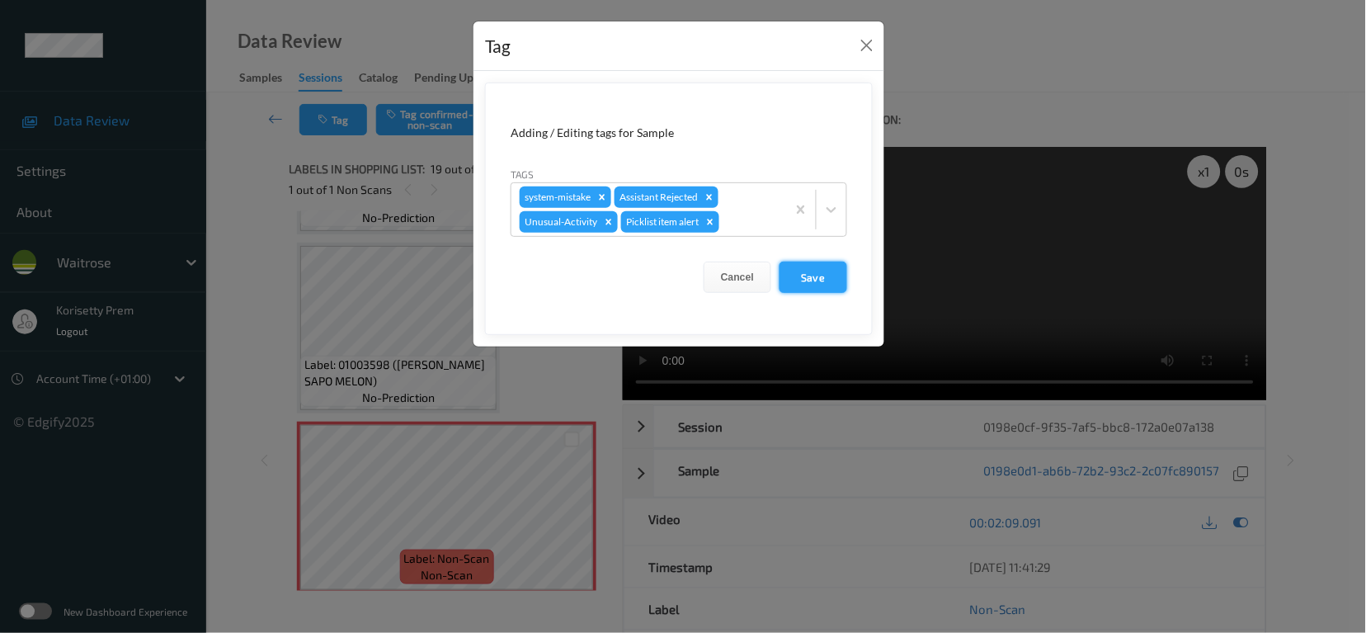
click at [836, 280] on button "Save" at bounding box center [814, 276] width 68 height 31
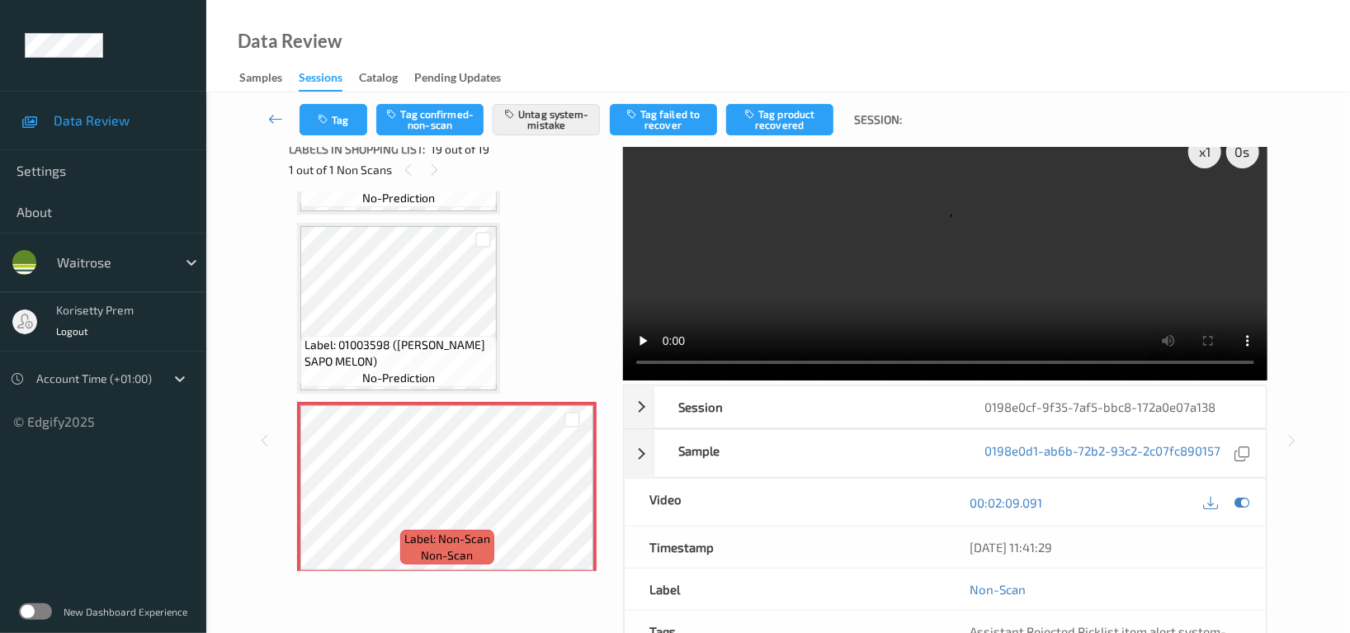
scroll to position [0, 0]
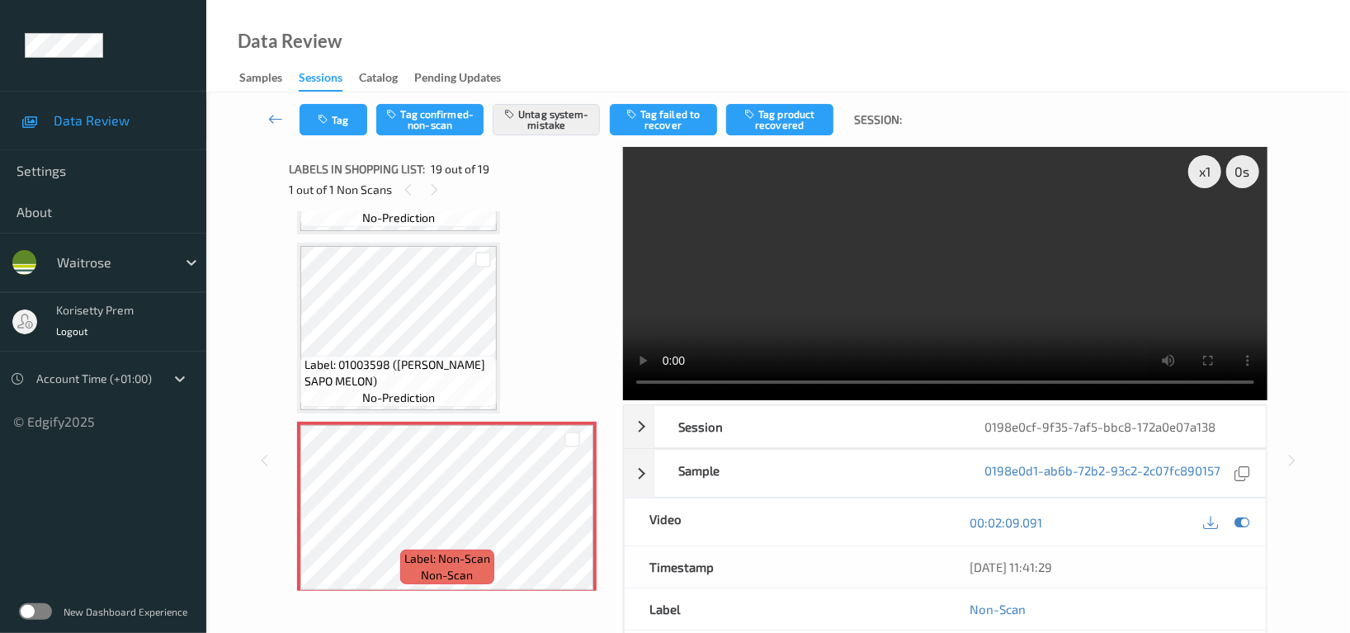
click at [903, 200] on video at bounding box center [945, 273] width 644 height 253
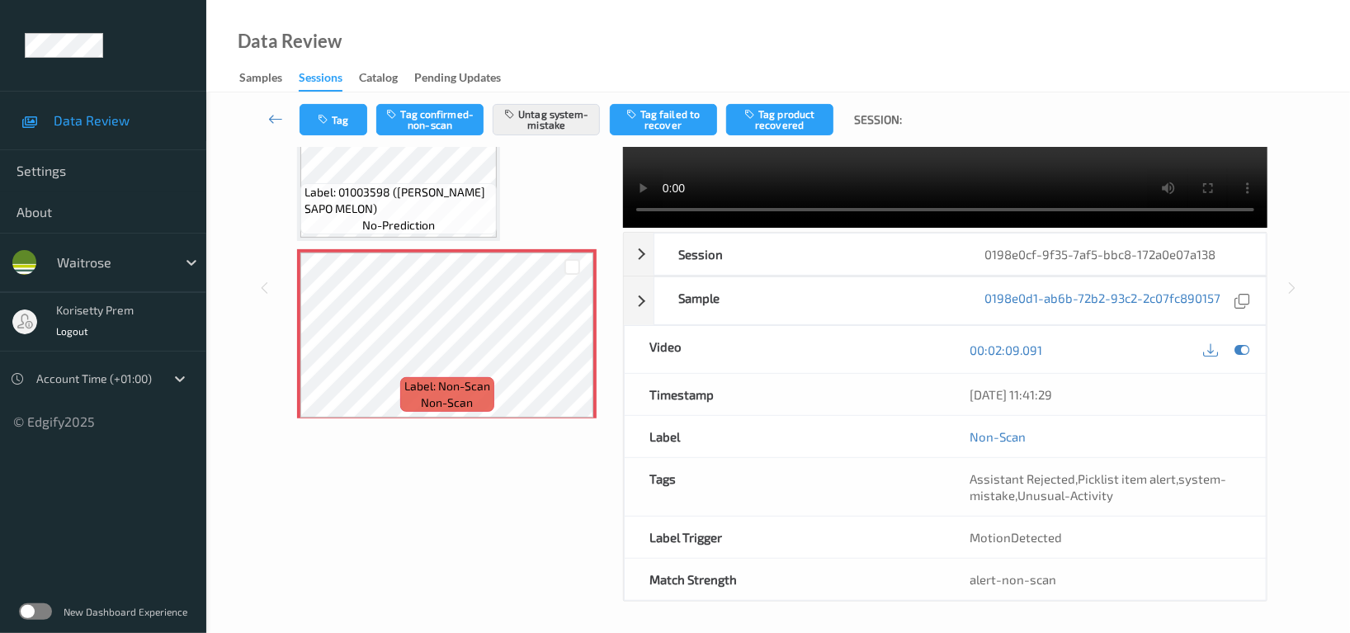
scroll to position [177, 0]
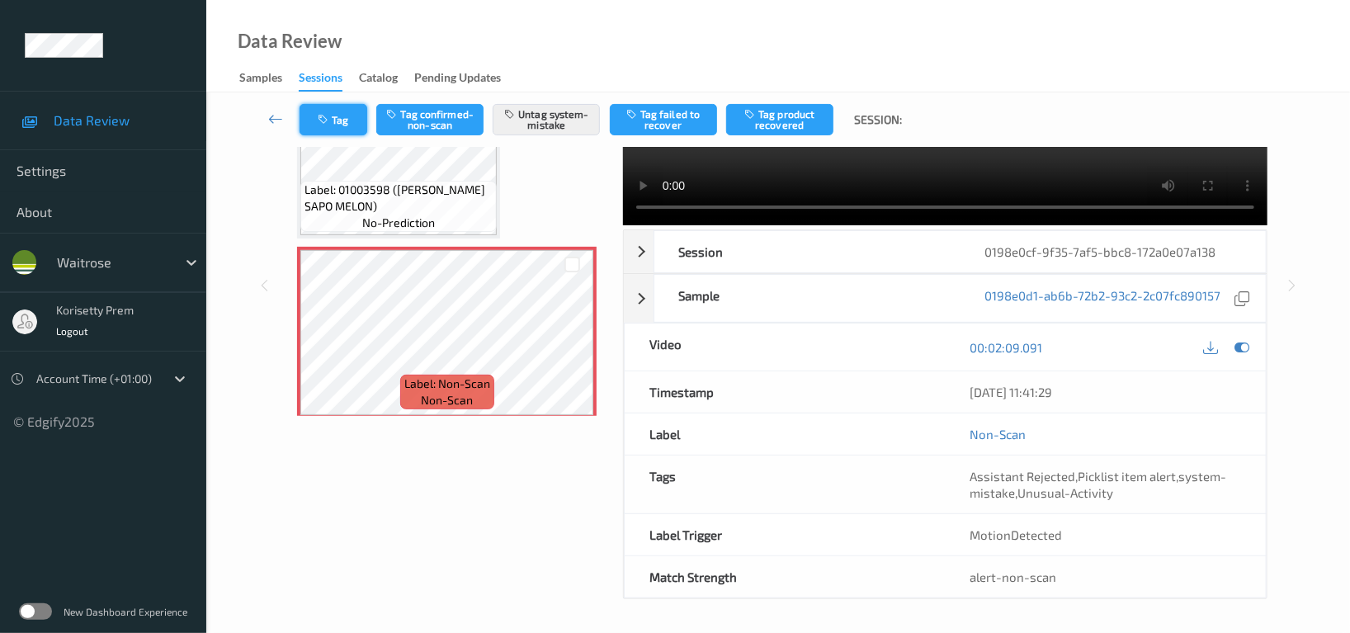
click at [351, 121] on button "Tag" at bounding box center [333, 119] width 68 height 31
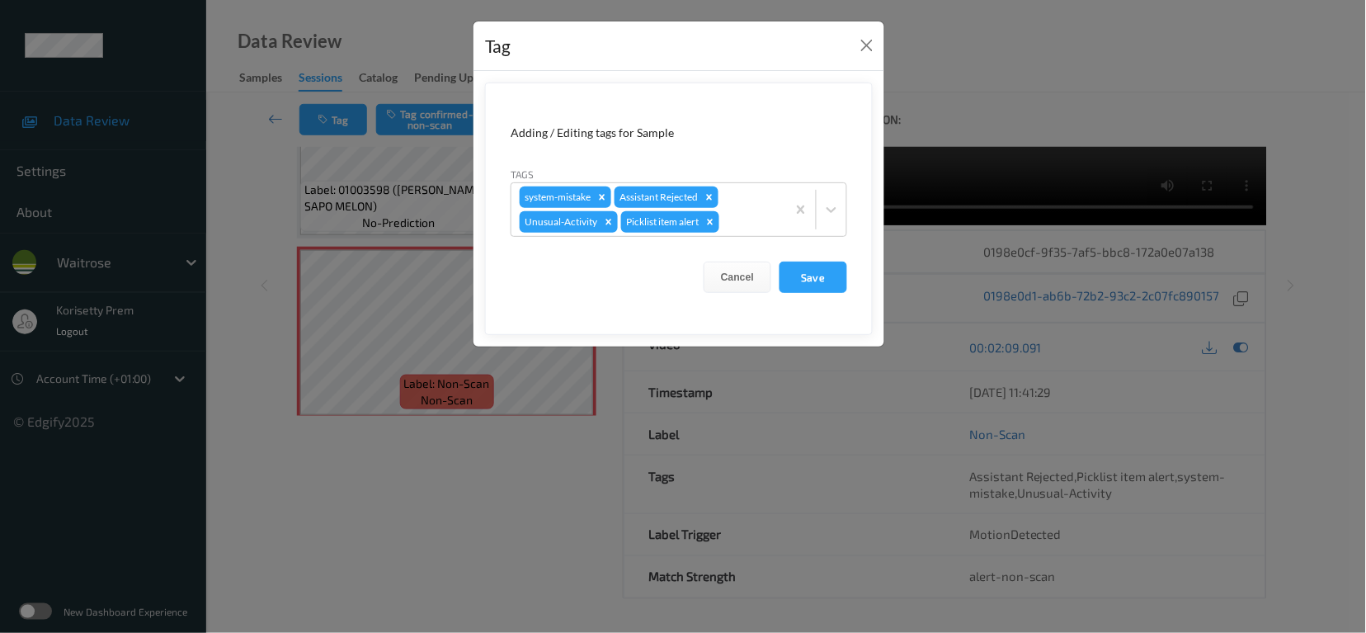
click at [435, 430] on div "Tag Adding / Editing tags for Sample Tags system-mistake Assistant Rejected Unu…" at bounding box center [683, 316] width 1366 height 633
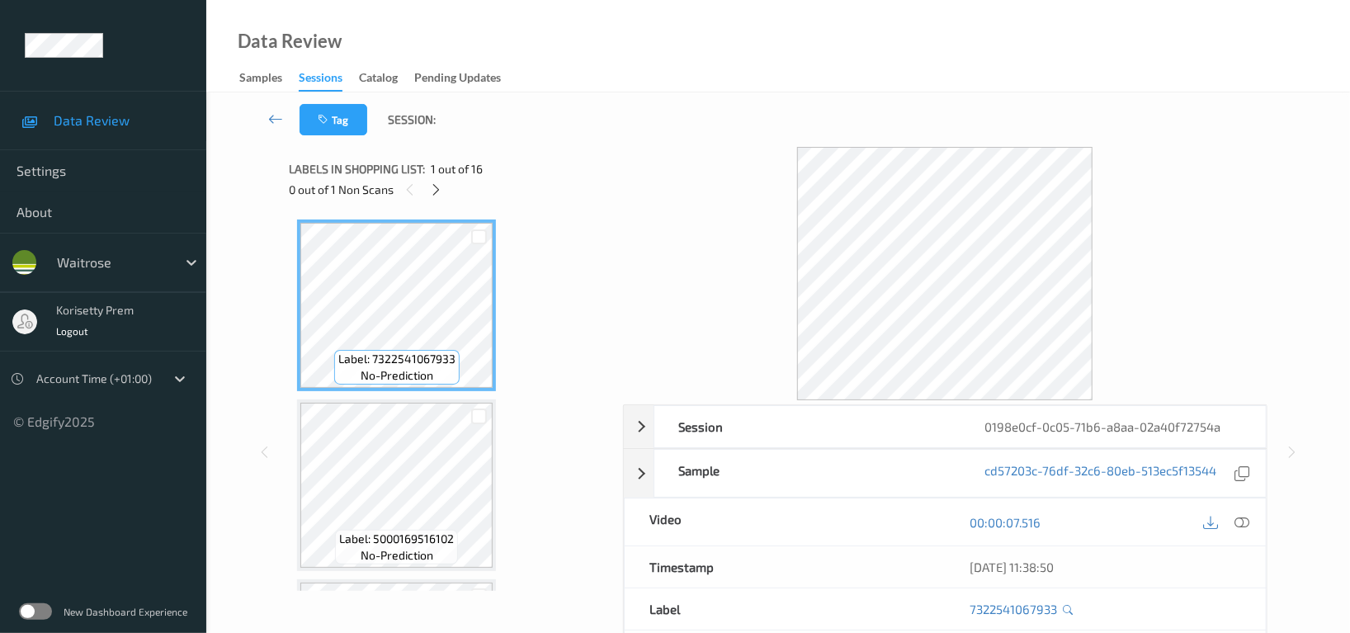
click at [756, 97] on div "Tag Session:" at bounding box center [778, 119] width 1076 height 54
click at [725, 93] on div "Tag Session:" at bounding box center [778, 119] width 1076 height 54
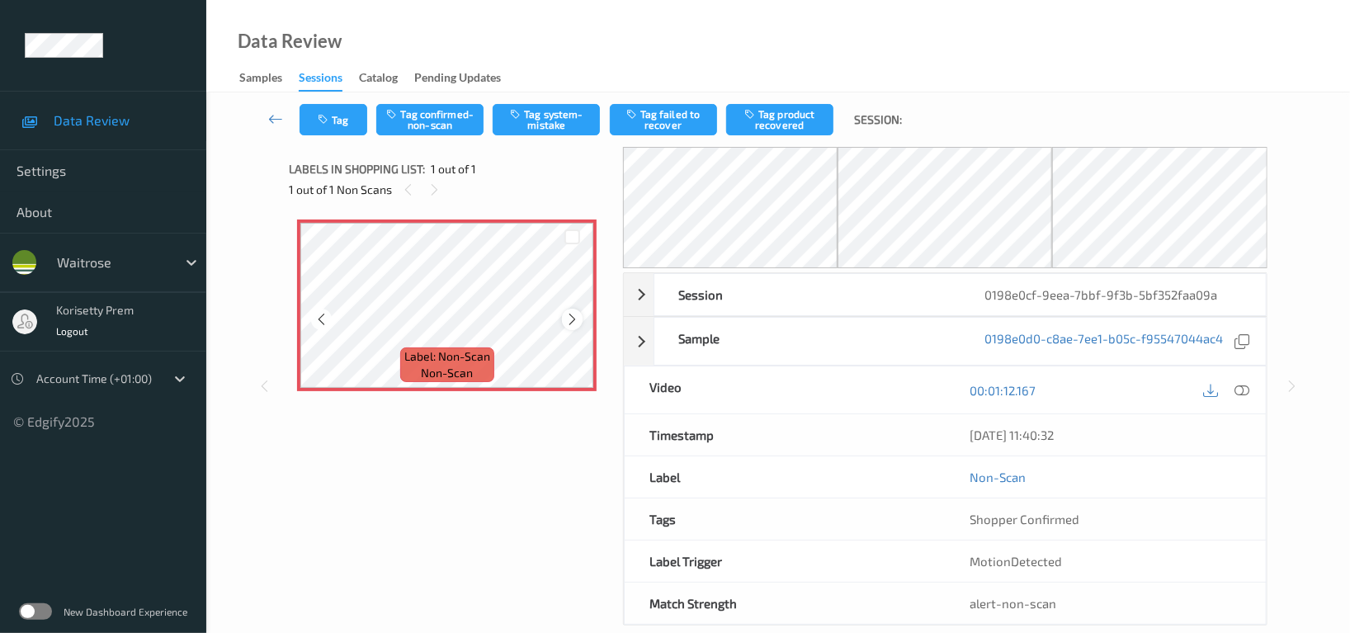
click at [571, 319] on icon at bounding box center [572, 319] width 14 height 15
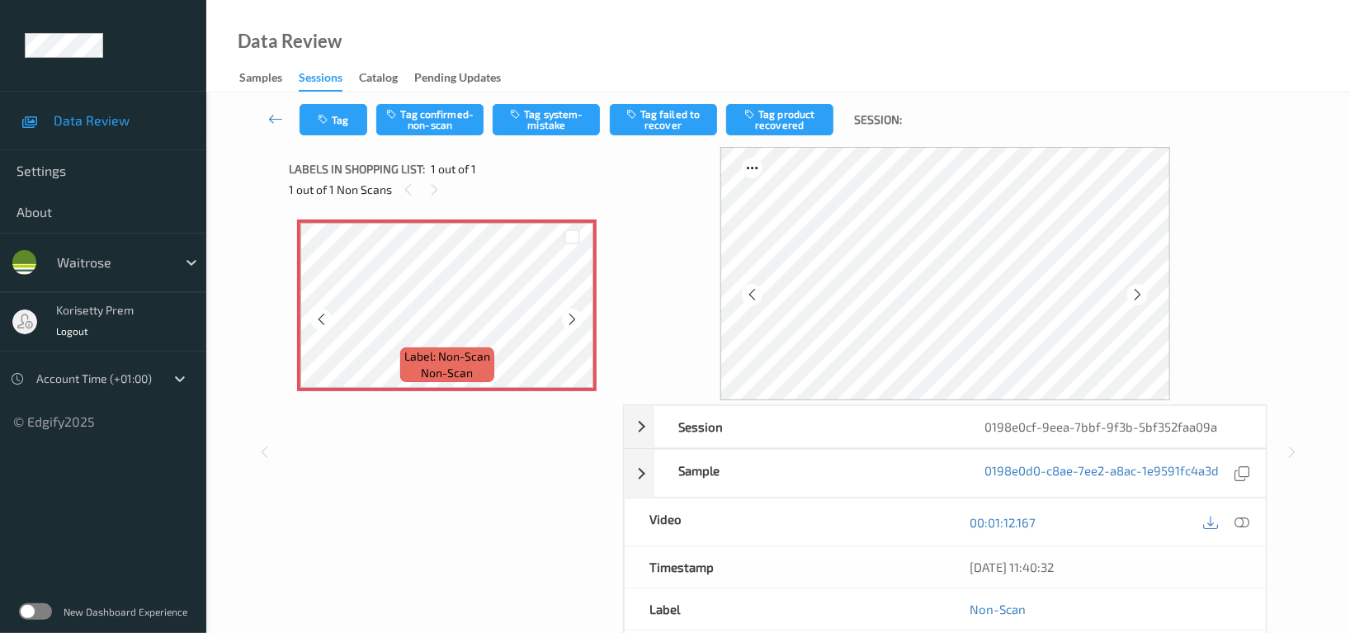
click at [571, 319] on icon at bounding box center [572, 319] width 14 height 15
click at [572, 319] on icon at bounding box center [572, 319] width 14 height 15
click at [1234, 522] on icon at bounding box center [1241, 522] width 15 height 15
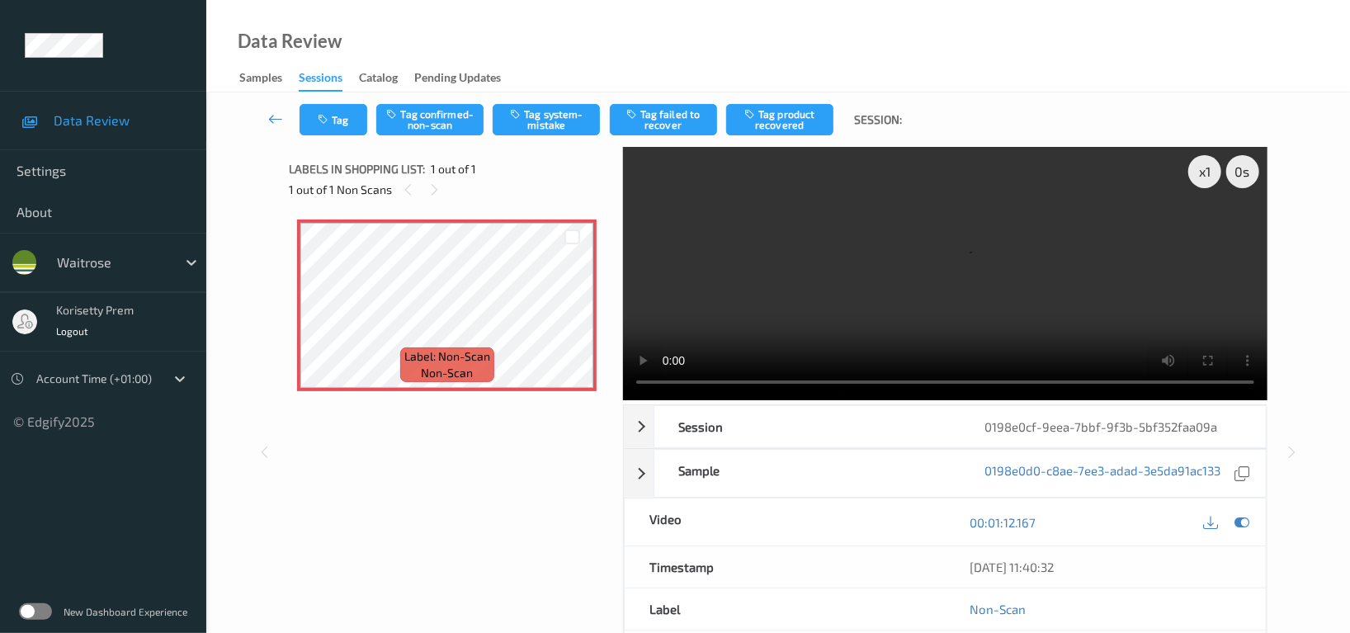
click at [822, 274] on video at bounding box center [945, 273] width 644 height 253
click at [743, 308] on video at bounding box center [945, 273] width 644 height 253
click at [582, 322] on div at bounding box center [572, 319] width 21 height 21
click at [921, 284] on video at bounding box center [945, 273] width 644 height 253
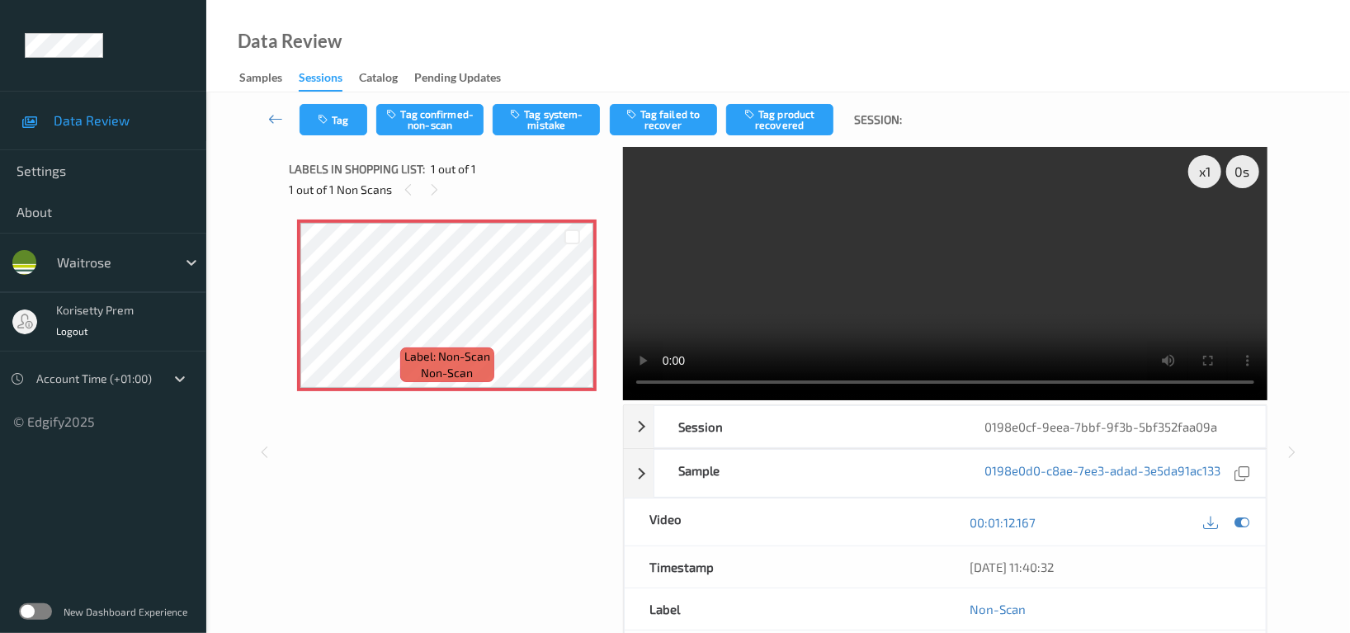
click at [921, 284] on video at bounding box center [945, 273] width 644 height 253
click at [316, 318] on icon at bounding box center [321, 319] width 14 height 15
click at [317, 317] on icon at bounding box center [321, 319] width 14 height 15
click at [580, 313] on div at bounding box center [572, 319] width 21 height 21
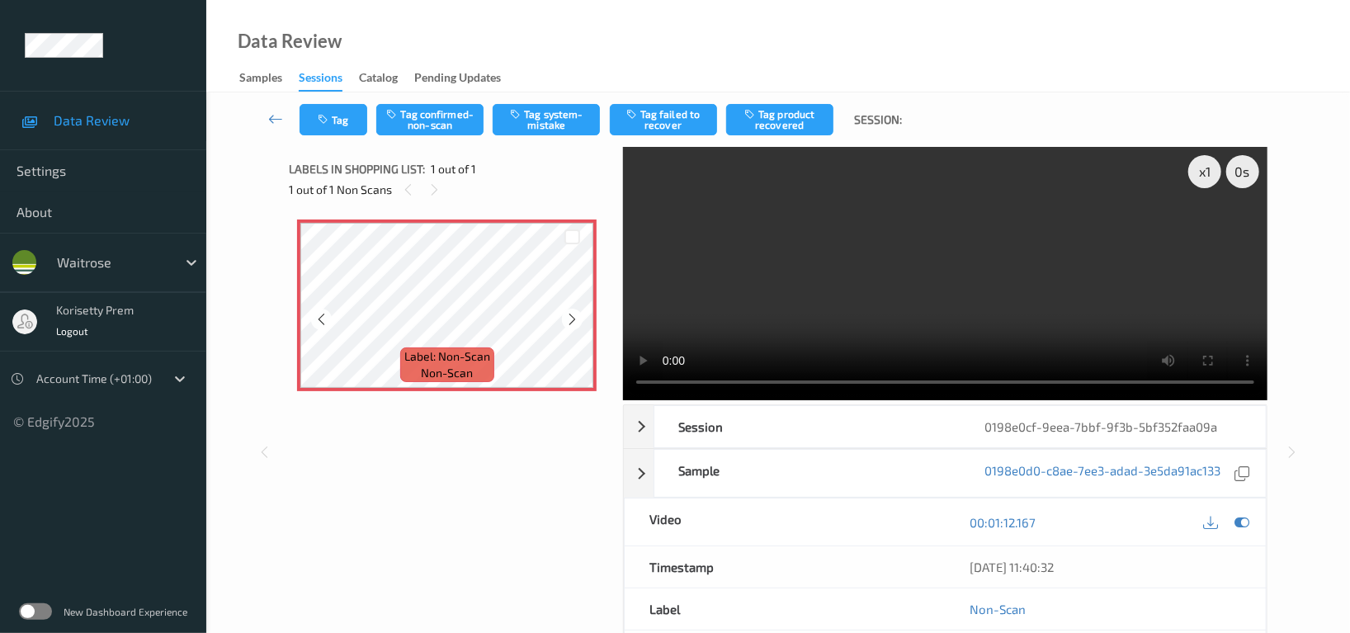
click at [580, 313] on div at bounding box center [572, 319] width 21 height 21
click at [1000, 292] on video at bounding box center [945, 273] width 644 height 253
click at [752, 293] on video at bounding box center [945, 273] width 644 height 253
click at [841, 272] on video at bounding box center [945, 273] width 644 height 253
click at [870, 469] on div "Sample" at bounding box center [807, 473] width 306 height 47
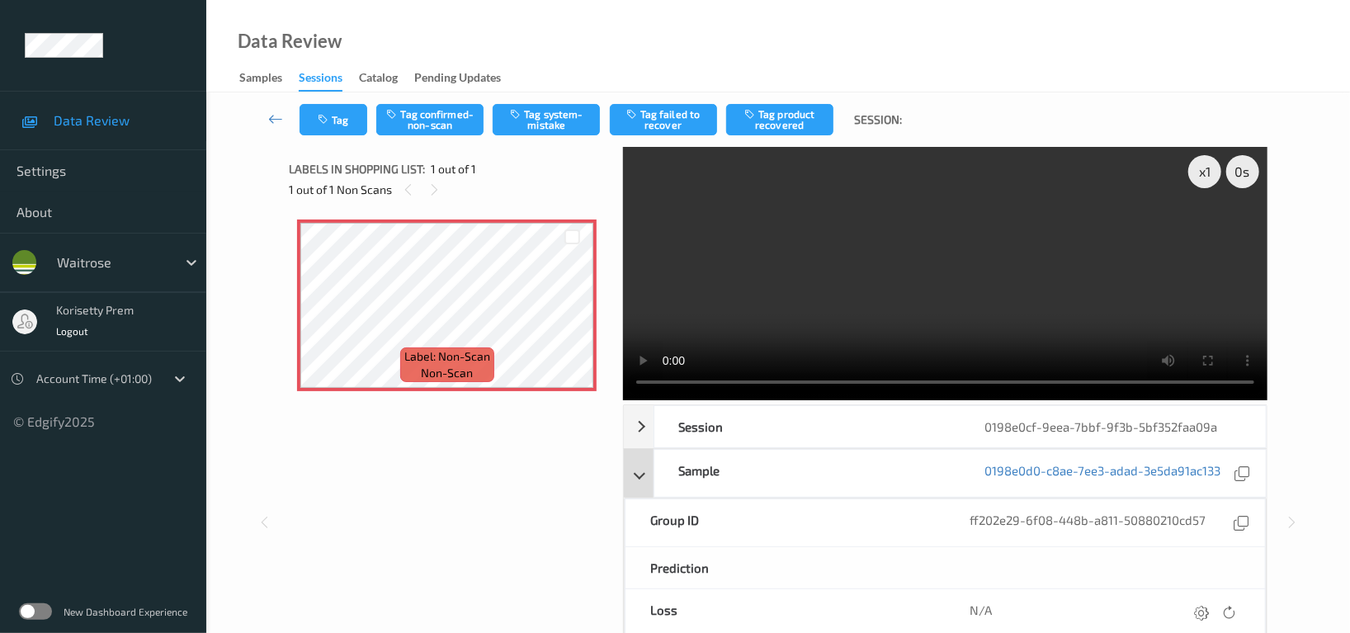
click at [701, 481] on div "Sample" at bounding box center [807, 473] width 306 height 47
click at [566, 321] on icon at bounding box center [572, 319] width 14 height 15
click at [1028, 275] on video at bounding box center [945, 273] width 644 height 253
click at [715, 312] on video at bounding box center [945, 273] width 644 height 253
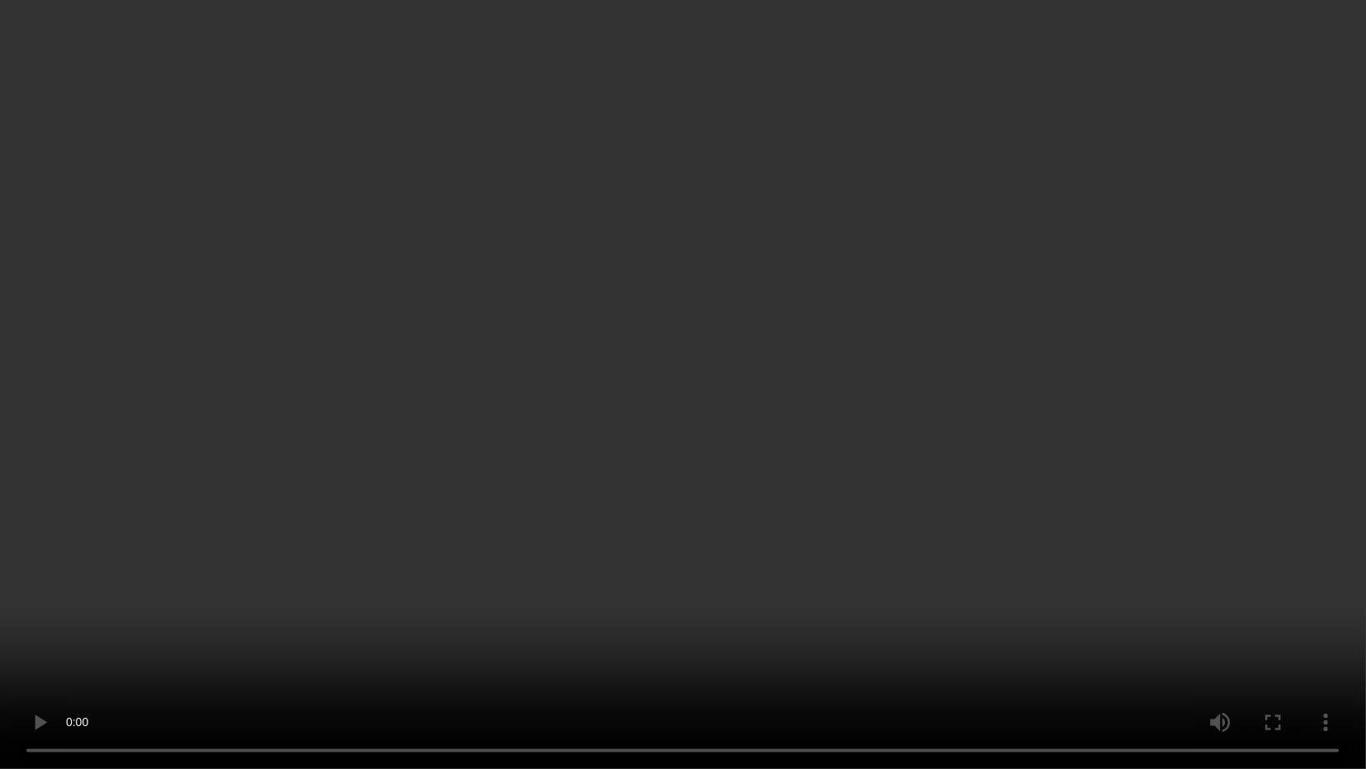
click at [879, 450] on video at bounding box center [683, 384] width 1366 height 769
click at [0, 632] on video at bounding box center [683, 384] width 1366 height 769
click at [368, 558] on video at bounding box center [683, 384] width 1366 height 769
click at [860, 406] on video at bounding box center [683, 384] width 1366 height 769
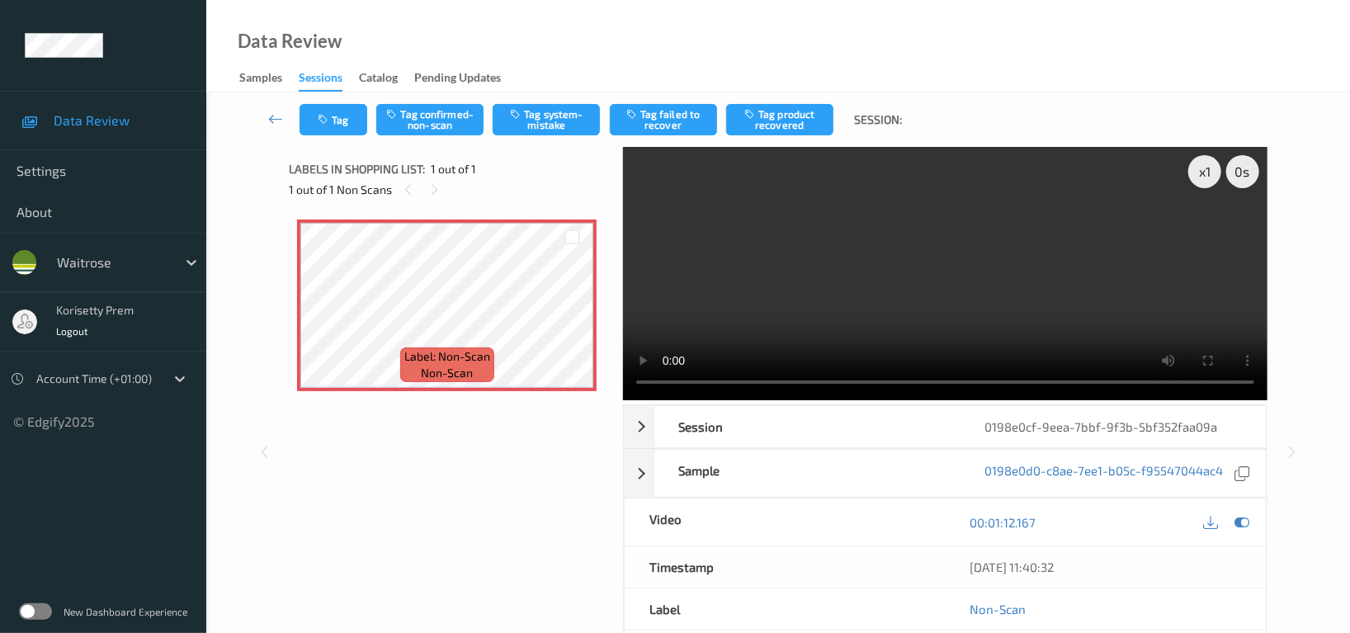
click at [285, 334] on div "x 1 0 s Session 0198e0cf-9eea-7bbf-9f3b-5bf352faa09a Session ID 0198e0cf-9eea-7…" at bounding box center [778, 452] width 1076 height 610
click at [548, 118] on button "Tag system-mistake" at bounding box center [545, 119] width 107 height 31
click at [336, 113] on button "Tag" at bounding box center [333, 119] width 68 height 31
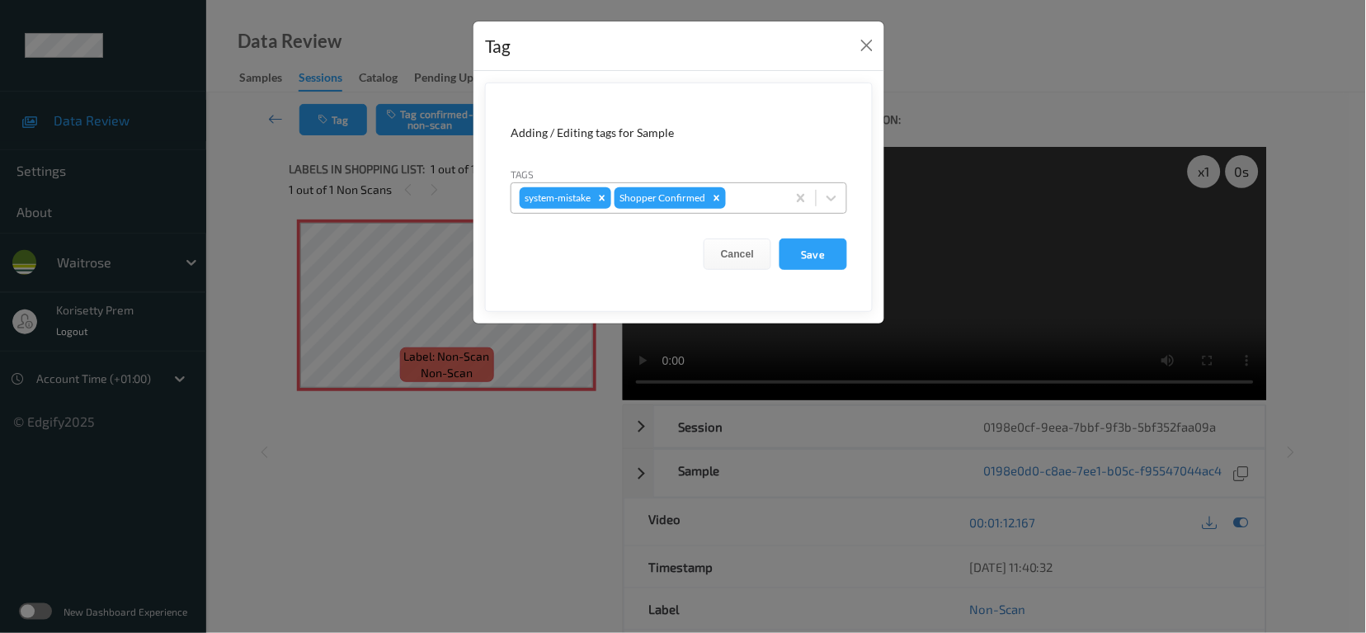
click at [752, 204] on div at bounding box center [753, 198] width 49 height 20
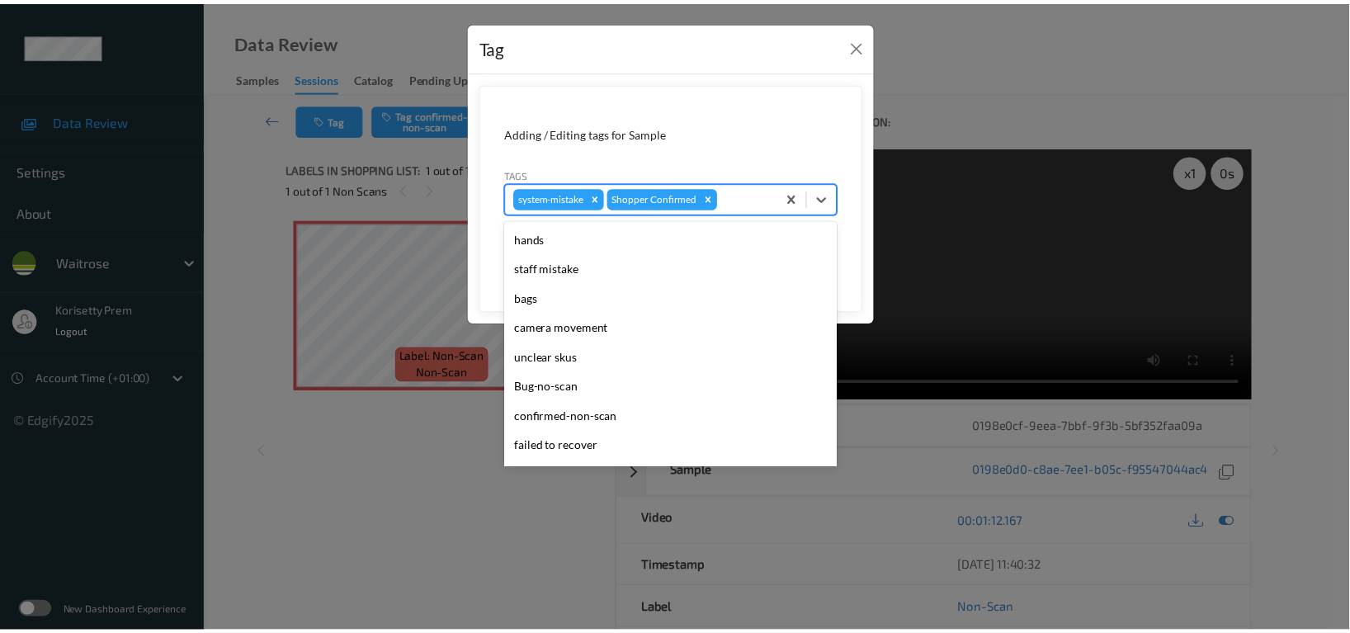
scroll to position [351, 0]
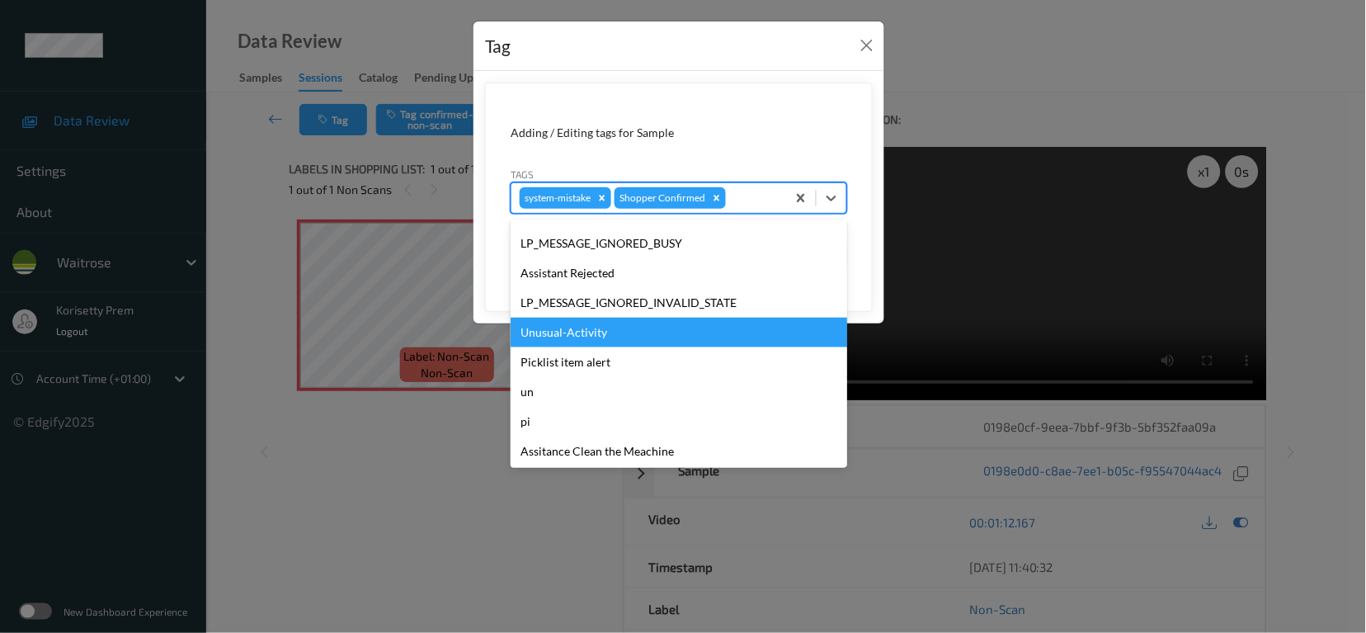
click at [566, 333] on div "Unusual-Activity" at bounding box center [679, 333] width 337 height 30
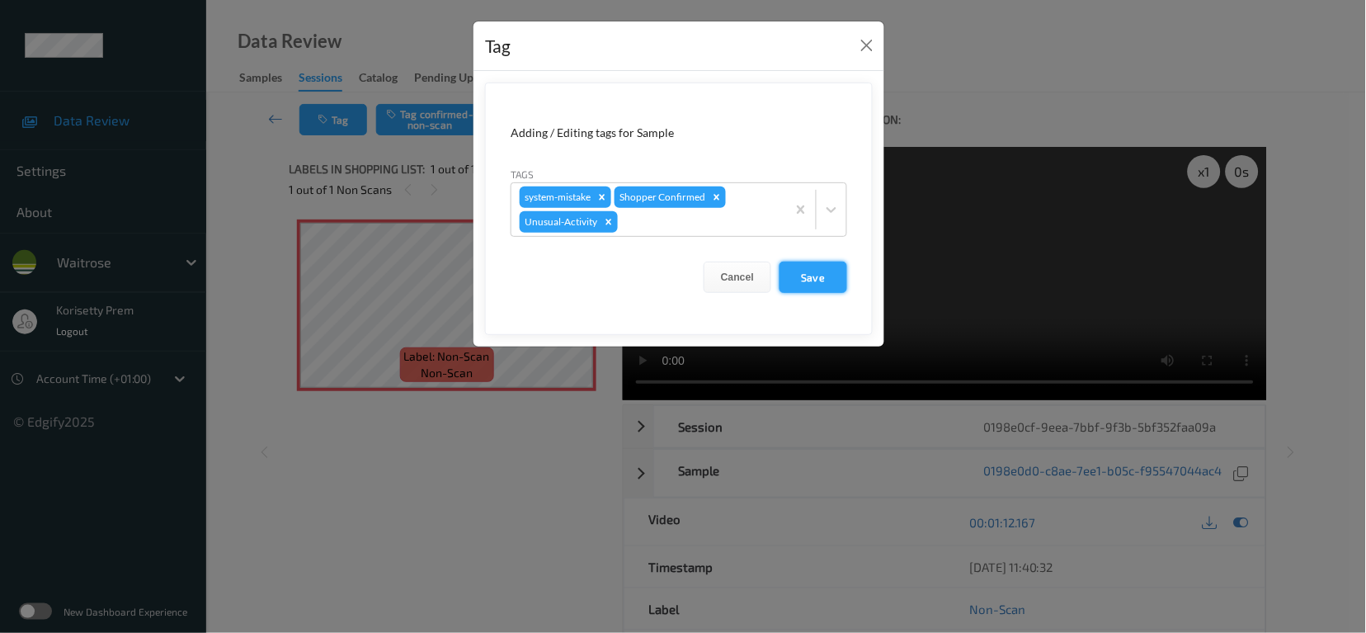
click at [842, 282] on button "Save" at bounding box center [814, 276] width 68 height 31
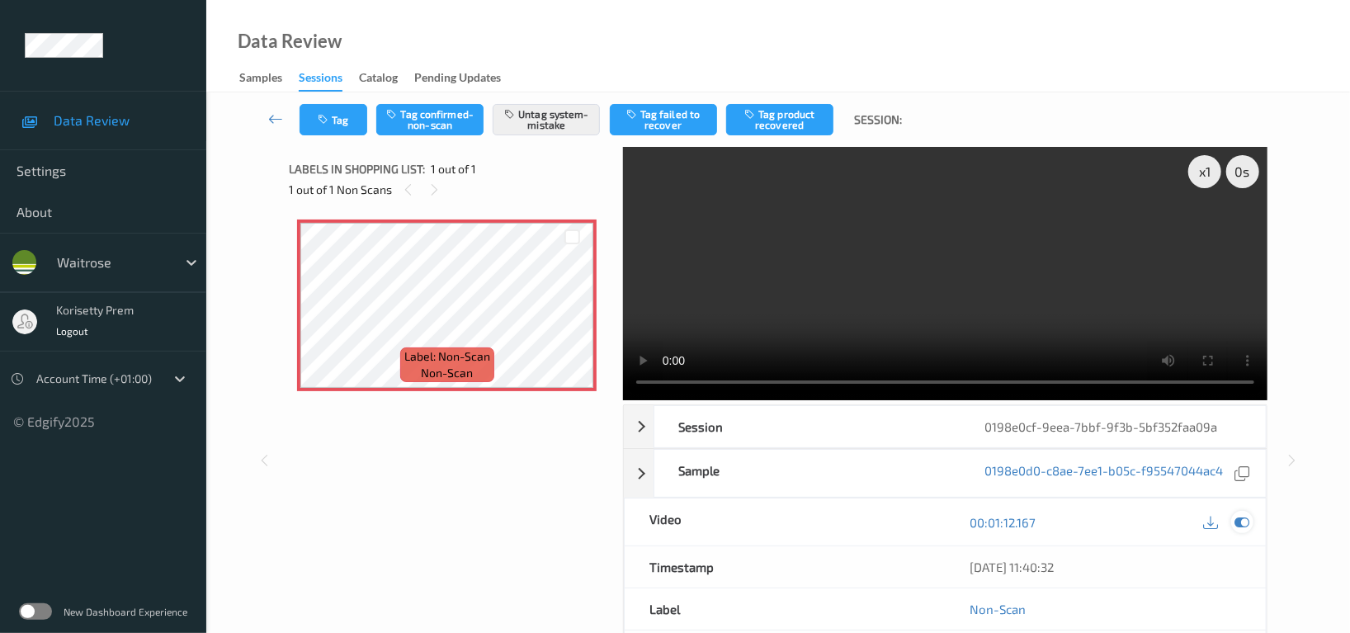
click at [1246, 515] on icon at bounding box center [1241, 522] width 15 height 15
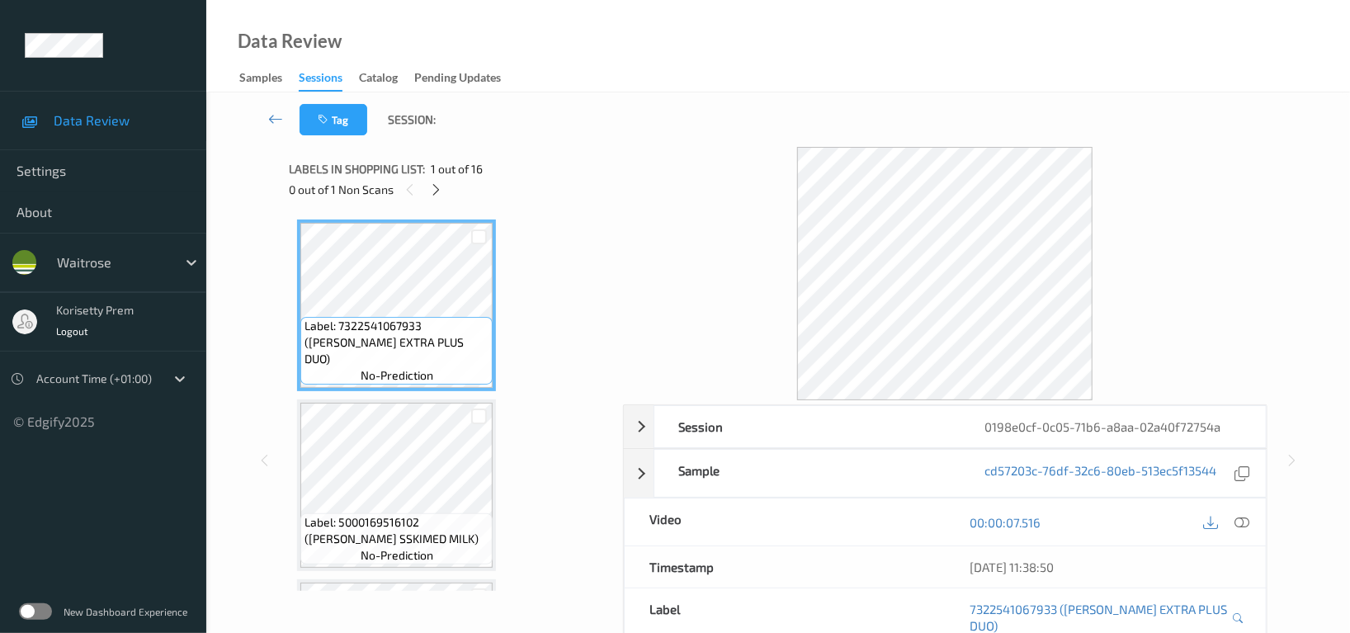
click at [742, 75] on div "Data Review Samples Sessions Catalog Pending Updates" at bounding box center [777, 46] width 1143 height 92
click at [436, 187] on icon at bounding box center [437, 189] width 14 height 15
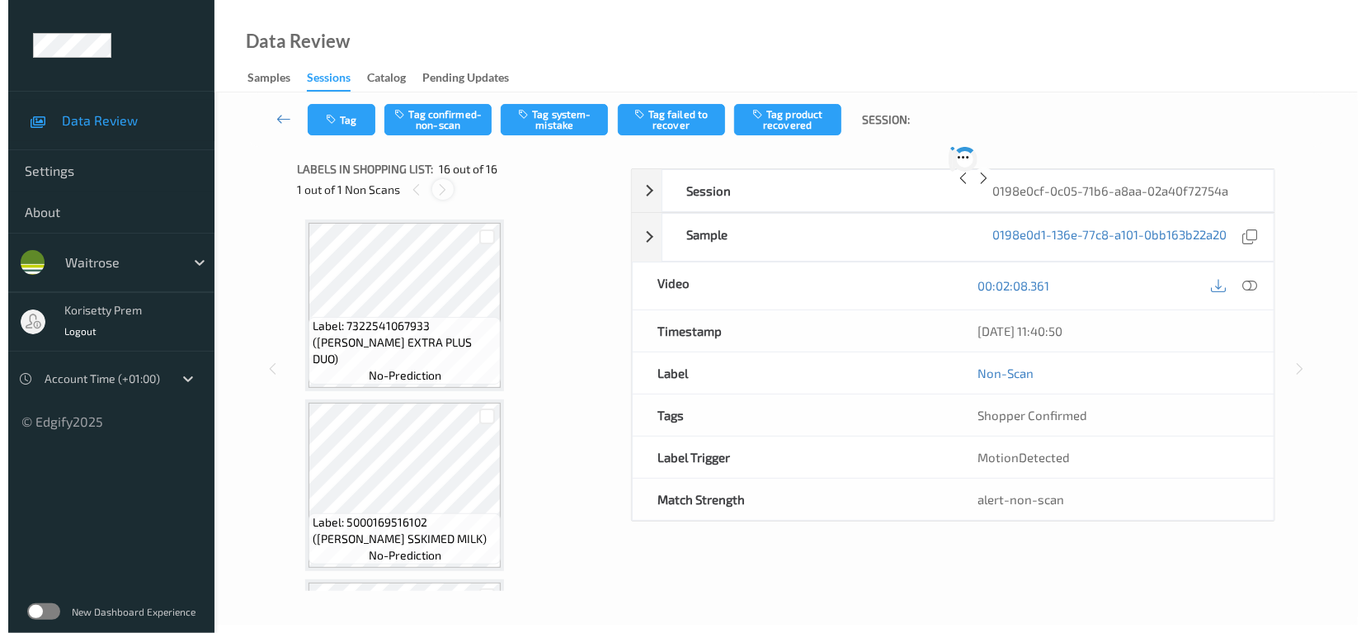
scroll to position [2495, 0]
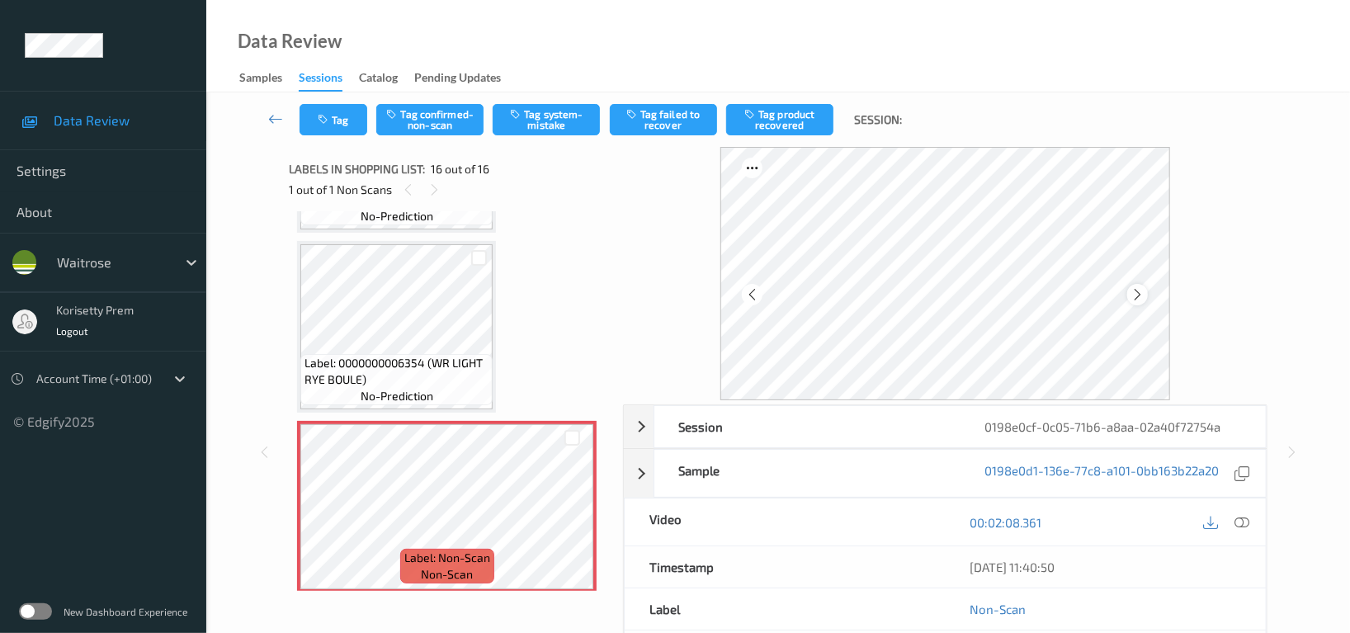
click at [1138, 293] on icon at bounding box center [1137, 294] width 14 height 15
click at [562, 136] on div "Tag Tag confirmed-non-scan Tag system-mistake Tag failed to recover Tag product…" at bounding box center [778, 119] width 1076 height 54
click at [544, 118] on button "Tag system-mistake" at bounding box center [545, 119] width 107 height 31
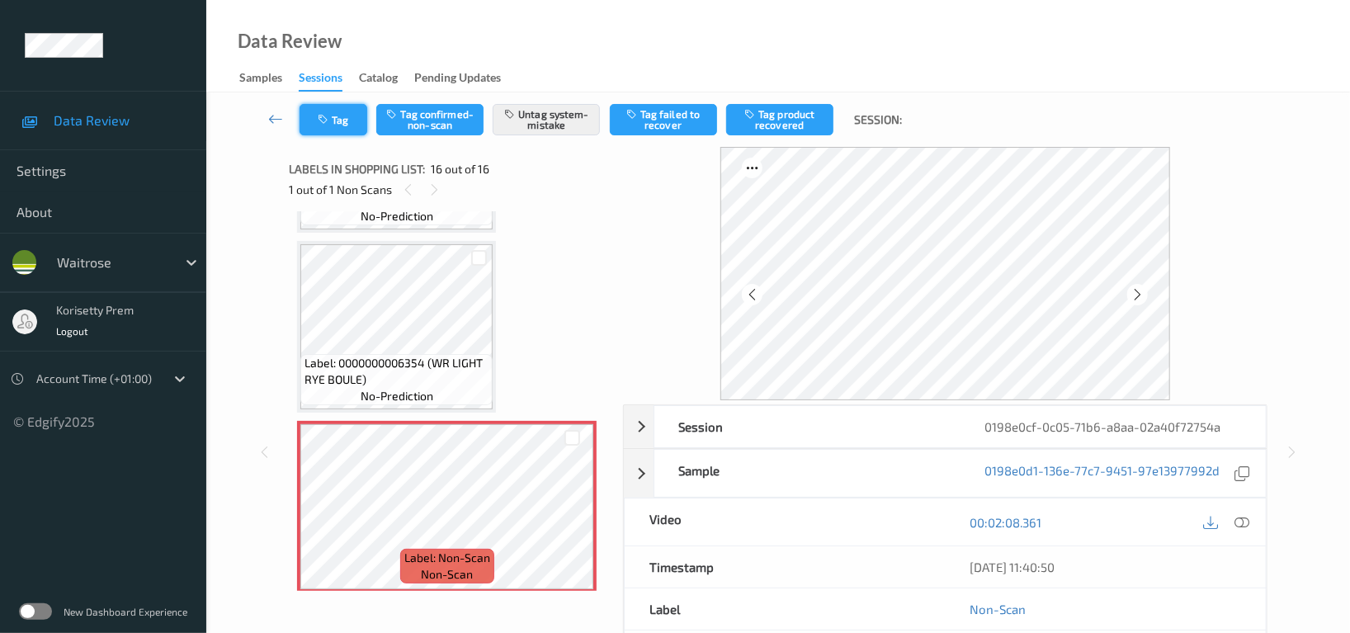
click at [342, 123] on button "Tag" at bounding box center [333, 119] width 68 height 31
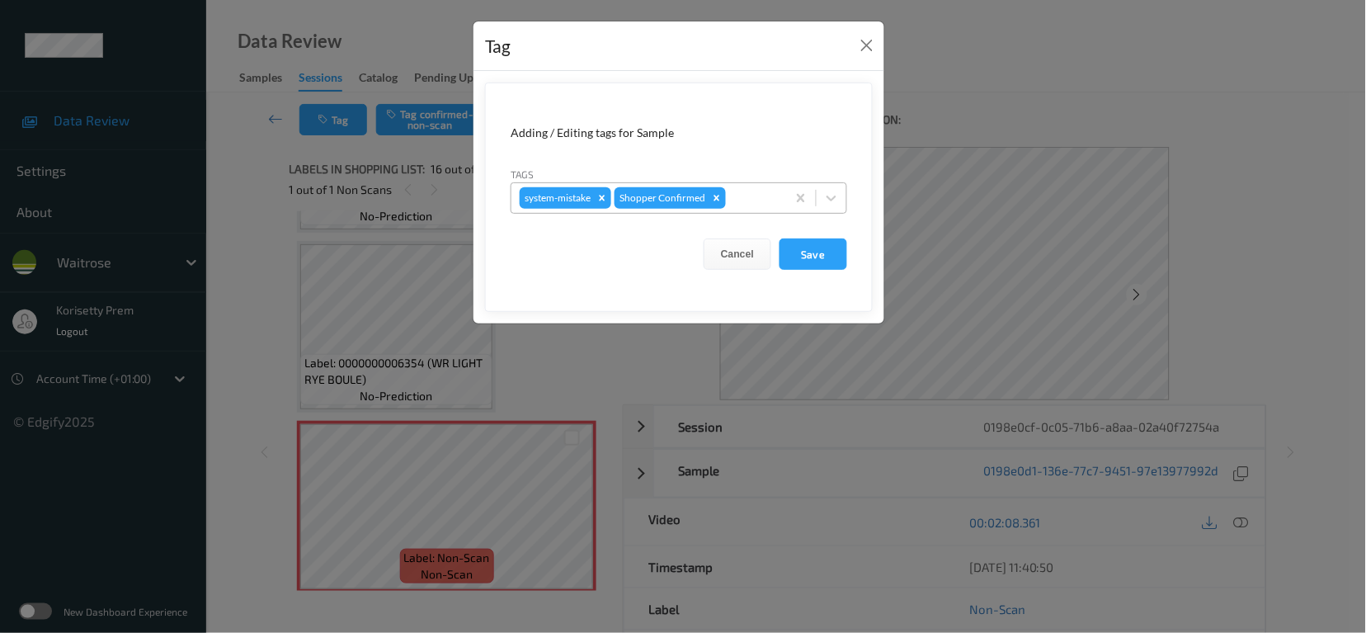
click at [751, 203] on div at bounding box center [753, 198] width 49 height 20
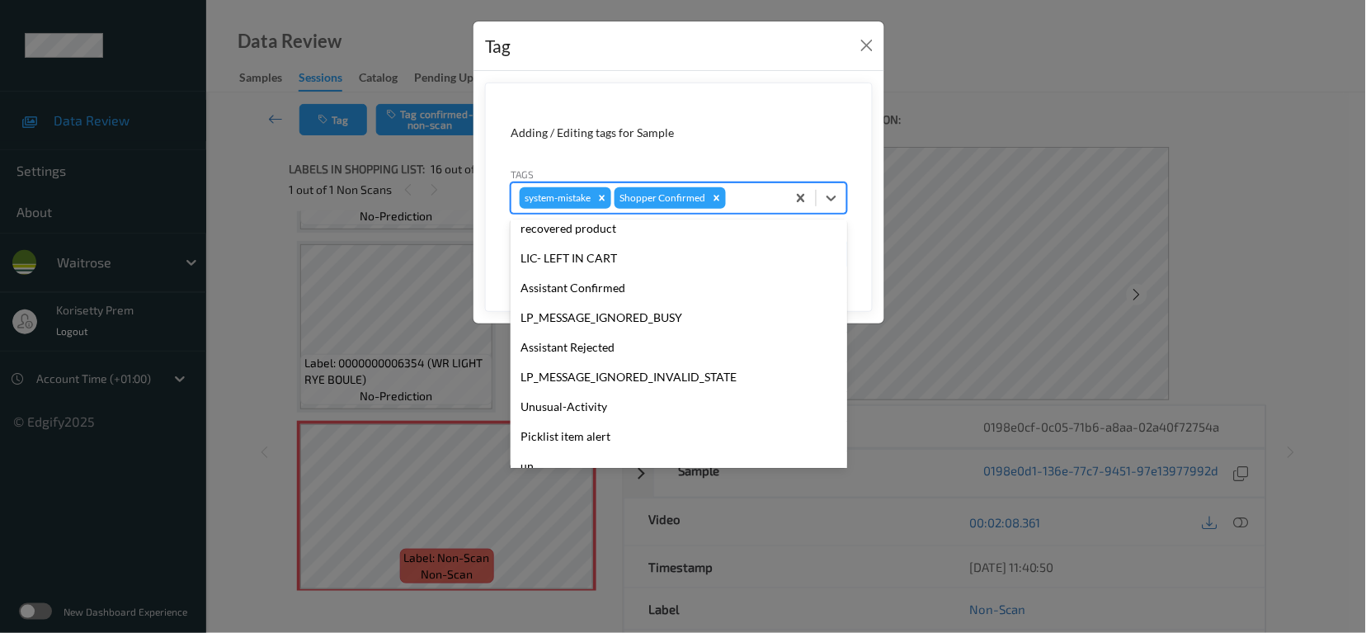
scroll to position [329, 0]
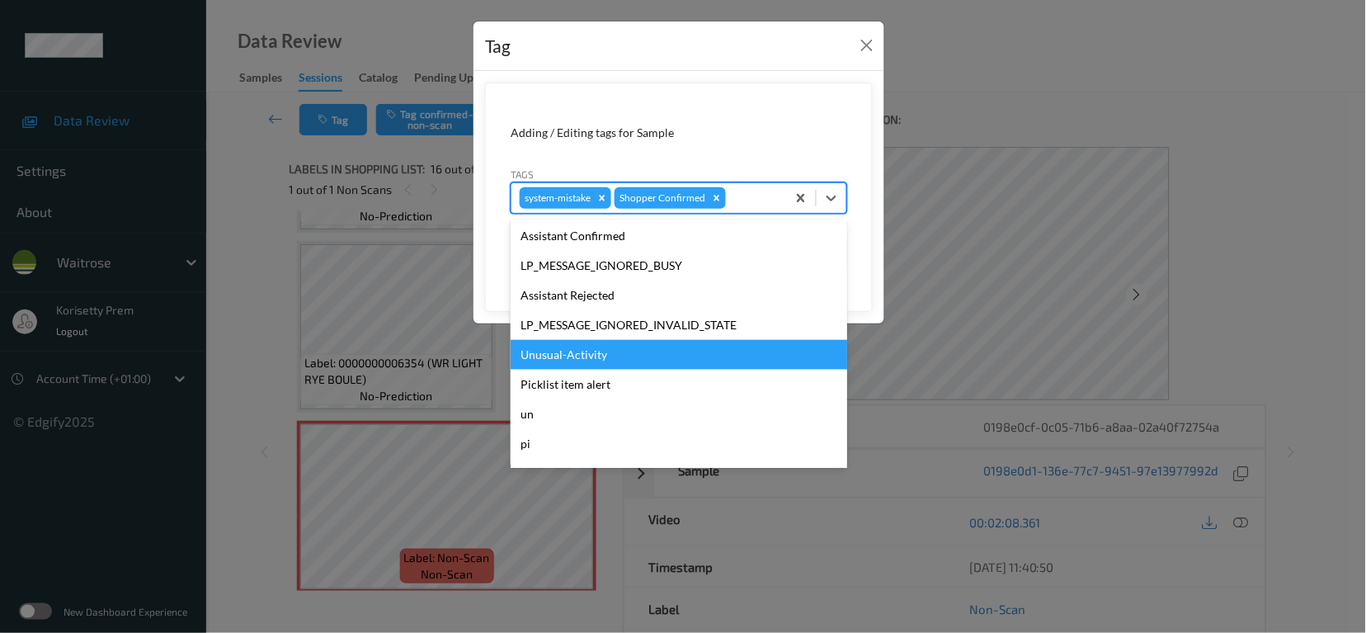
click at [559, 358] on div "Unusual-Activity" at bounding box center [679, 355] width 337 height 30
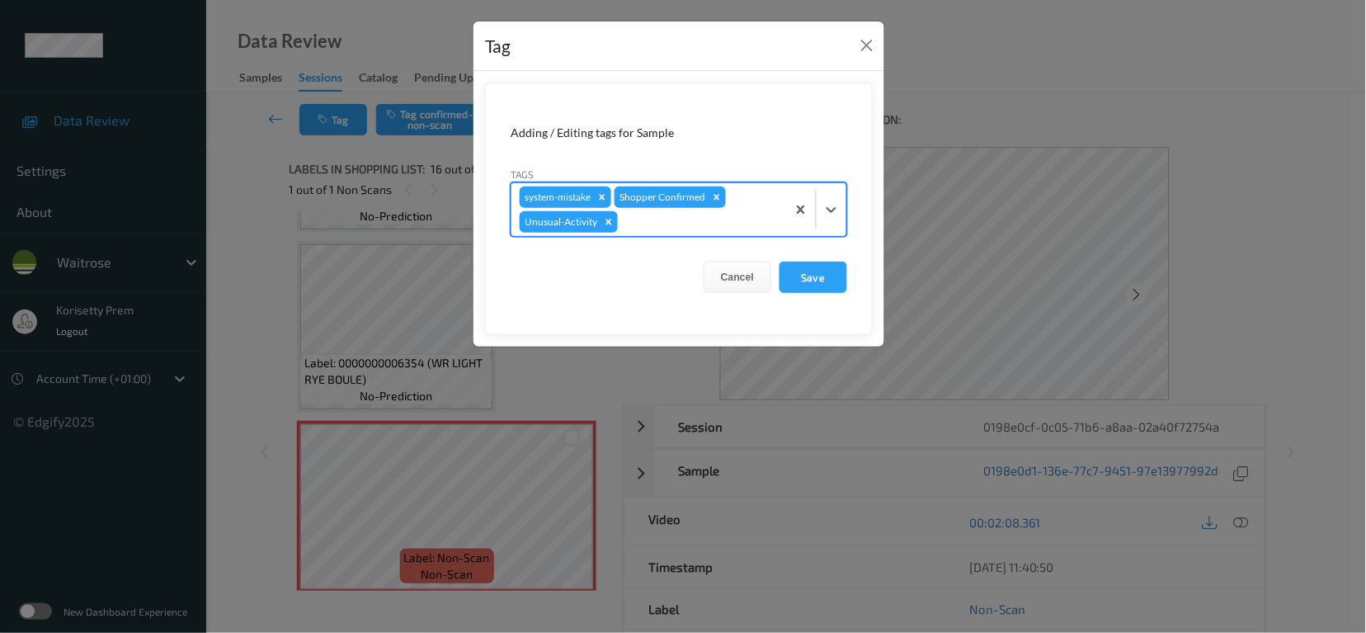
click at [667, 214] on div at bounding box center [699, 222] width 157 height 20
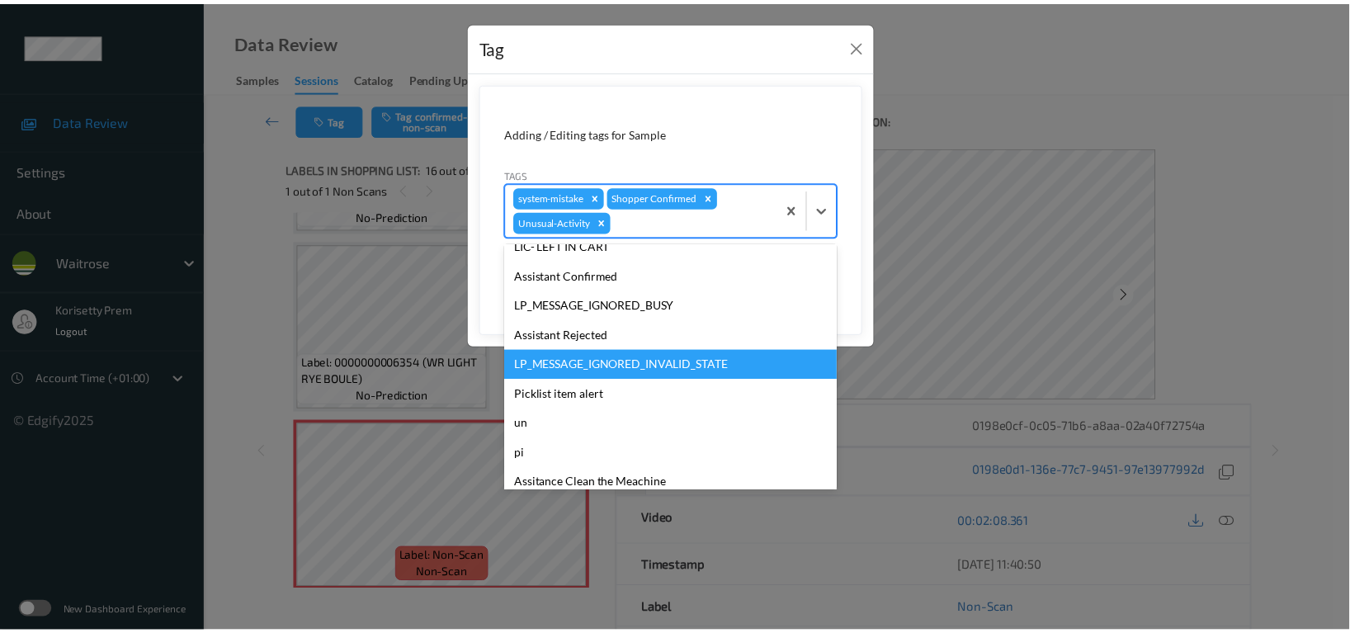
scroll to position [323, 0]
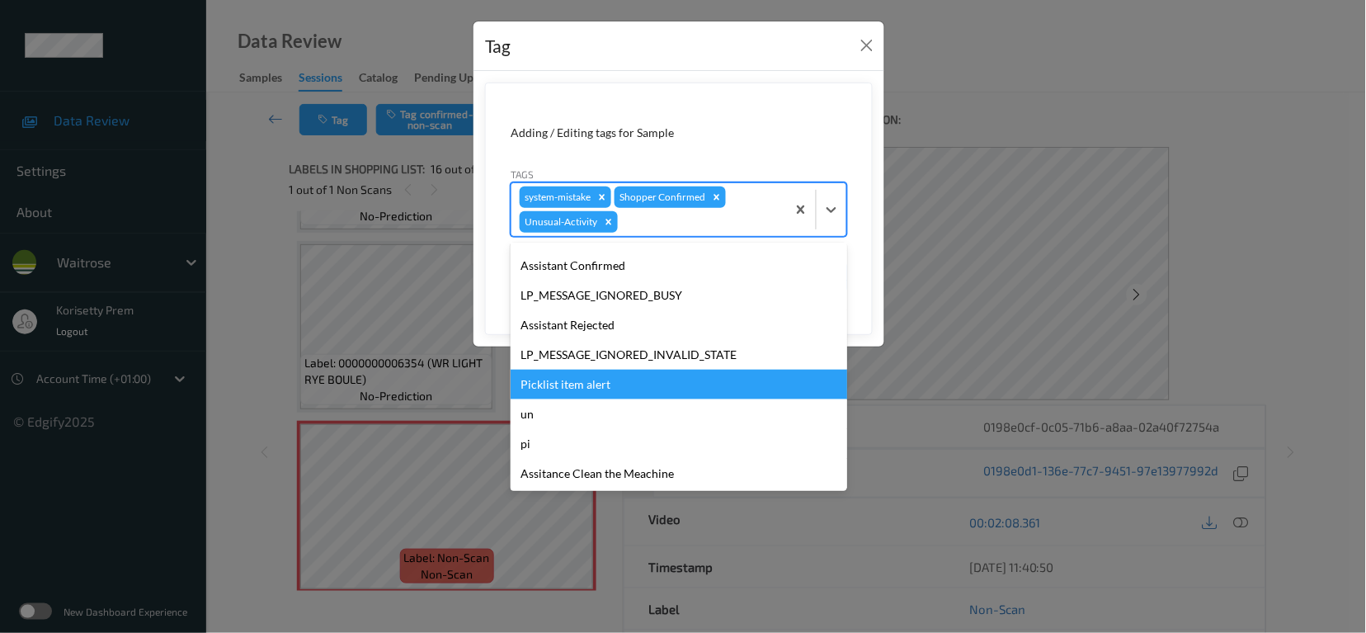
click at [600, 379] on div "Picklist item alert" at bounding box center [679, 385] width 337 height 30
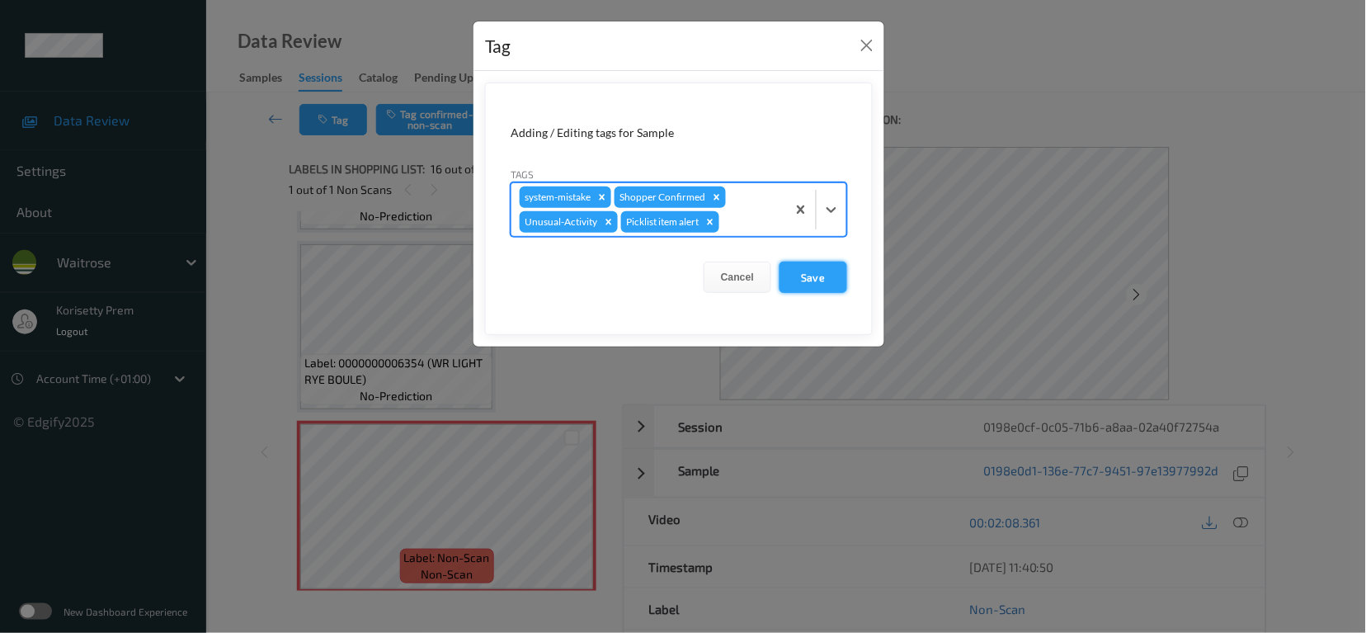
click at [822, 272] on button "Save" at bounding box center [814, 276] width 68 height 31
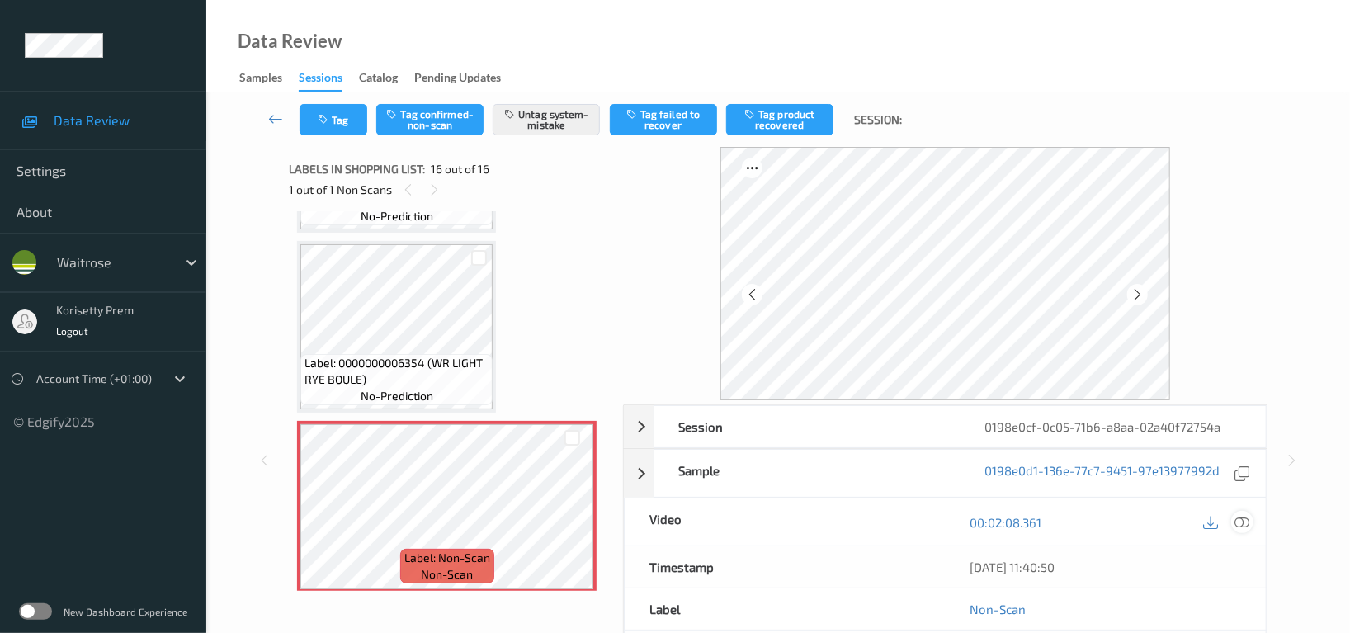
click at [1245, 524] on icon at bounding box center [1241, 522] width 15 height 15
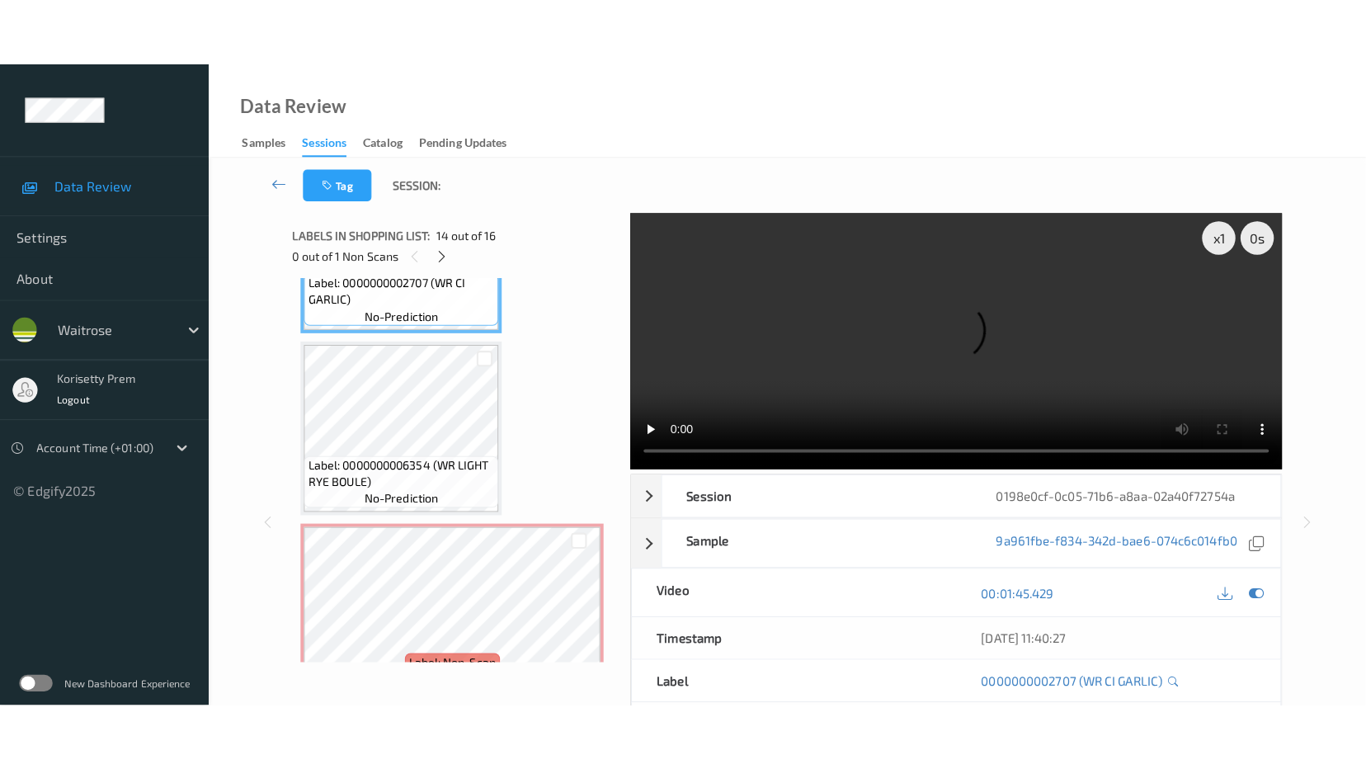
scroll to position [2495, 0]
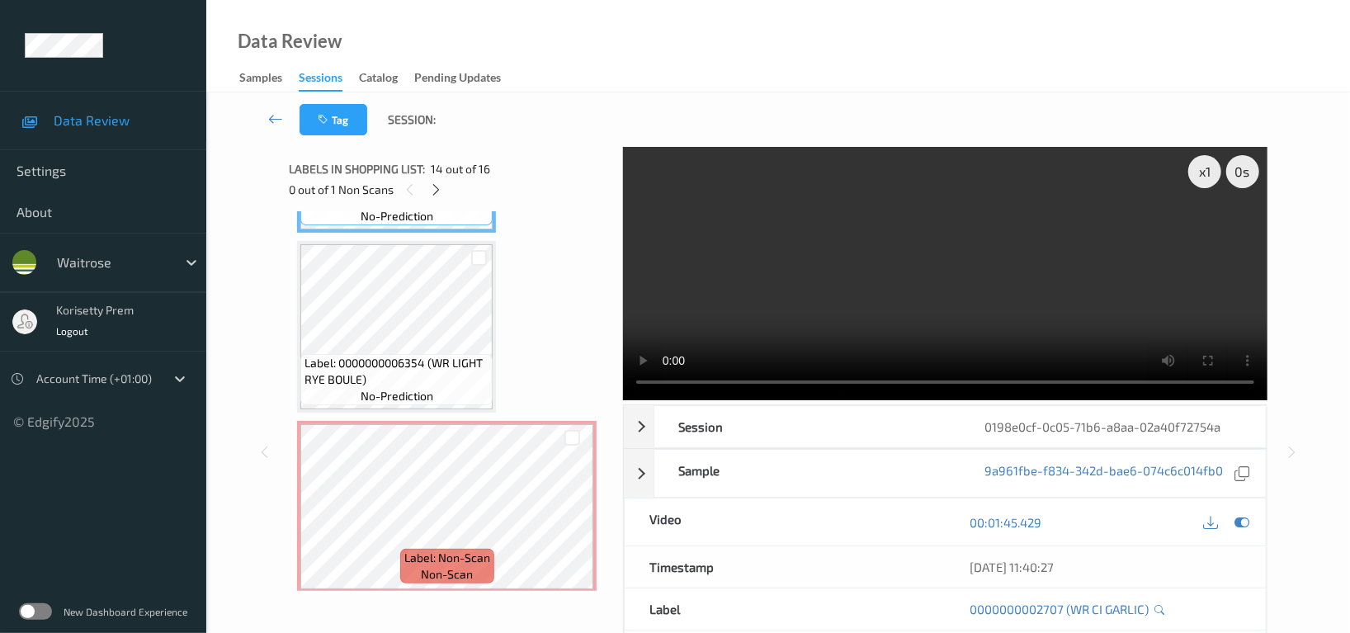
click at [870, 294] on video at bounding box center [945, 273] width 644 height 253
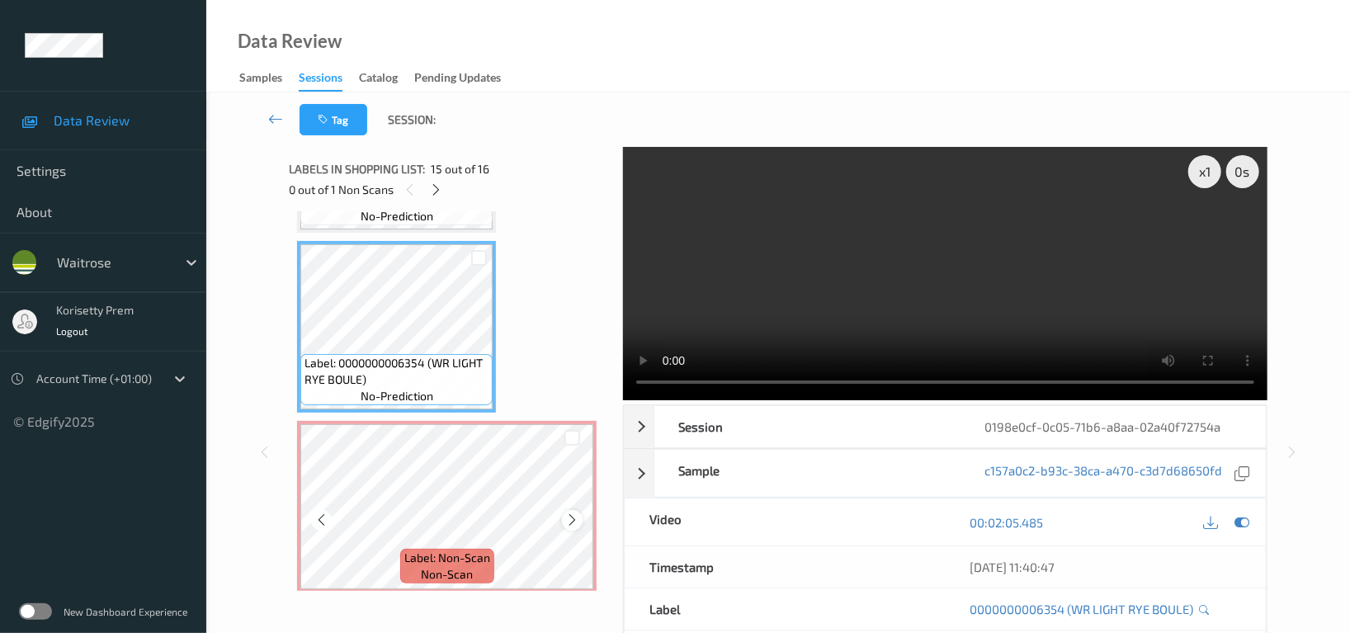
click at [569, 512] on icon at bounding box center [572, 519] width 14 height 15
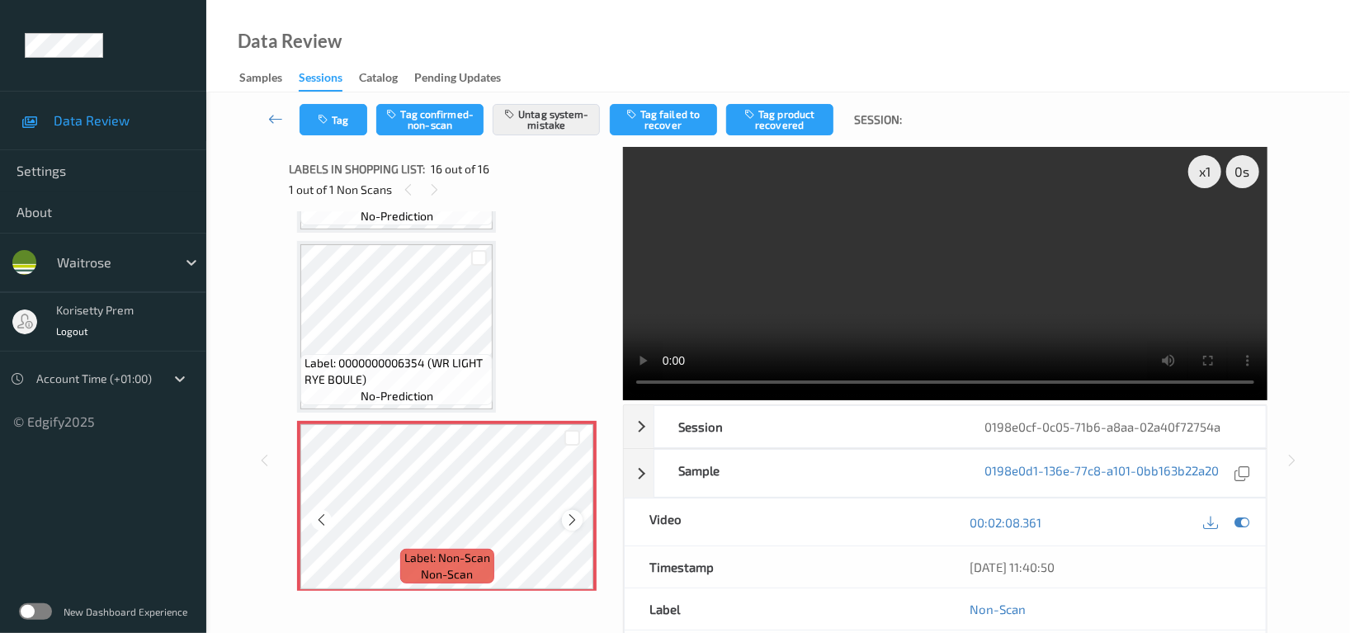
click at [568, 512] on icon at bounding box center [572, 519] width 14 height 15
click at [791, 324] on video at bounding box center [945, 273] width 644 height 253
click at [341, 107] on button "Tag" at bounding box center [333, 119] width 68 height 31
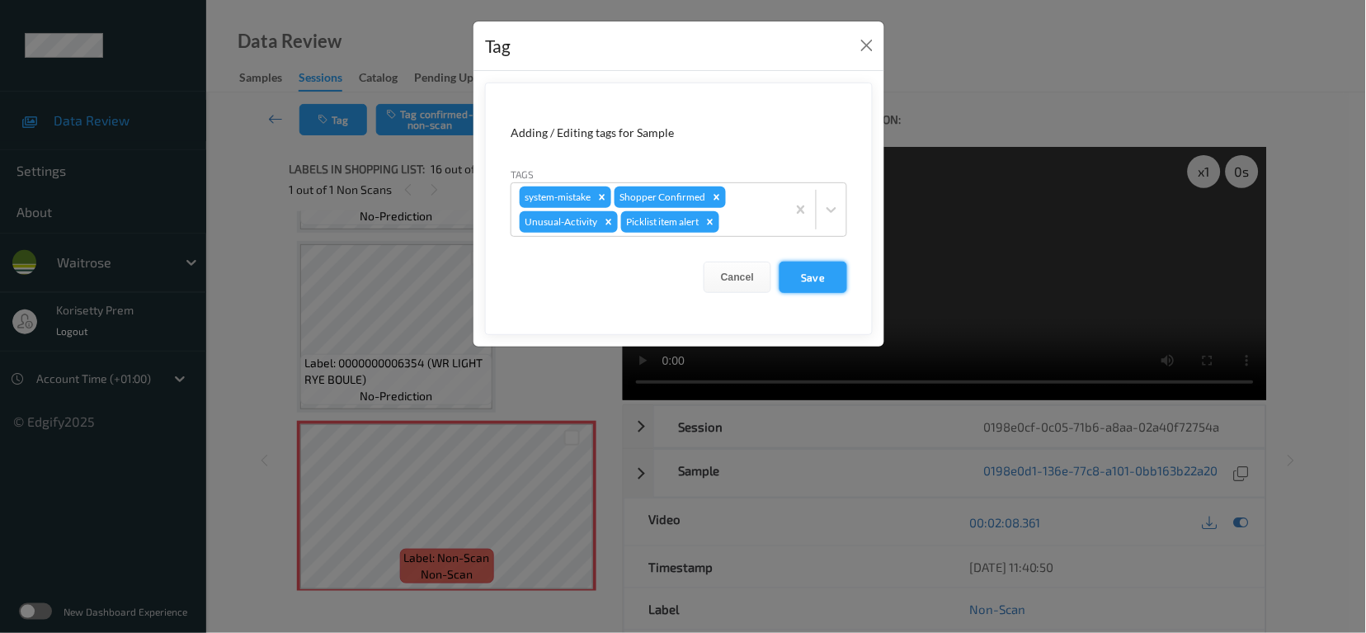
click at [813, 286] on button "Save" at bounding box center [814, 276] width 68 height 31
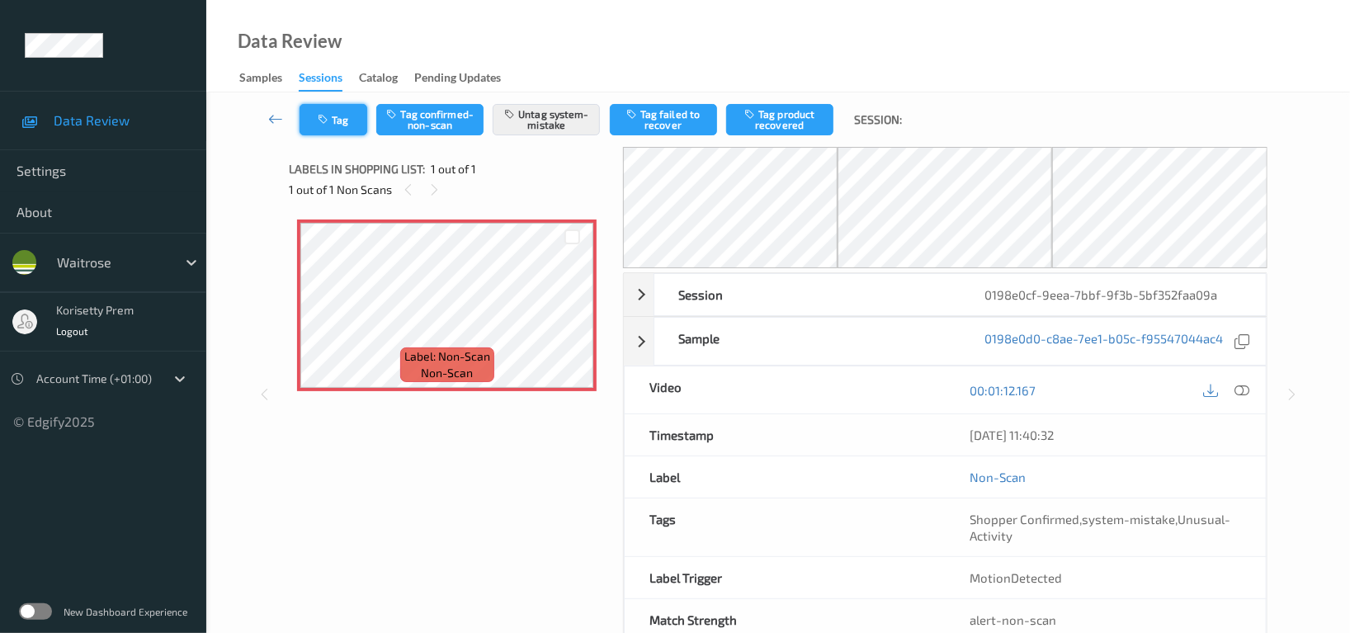
click at [338, 115] on button "Tag" at bounding box center [333, 119] width 68 height 31
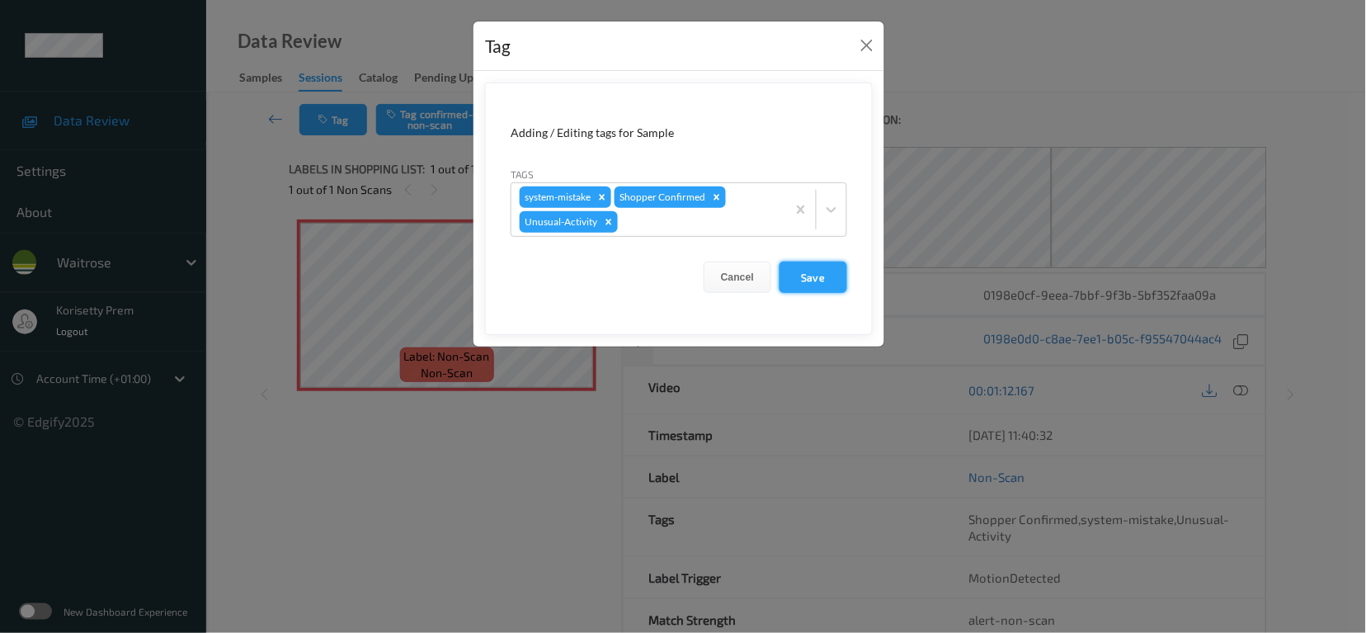
click at [812, 275] on button "Save" at bounding box center [814, 276] width 68 height 31
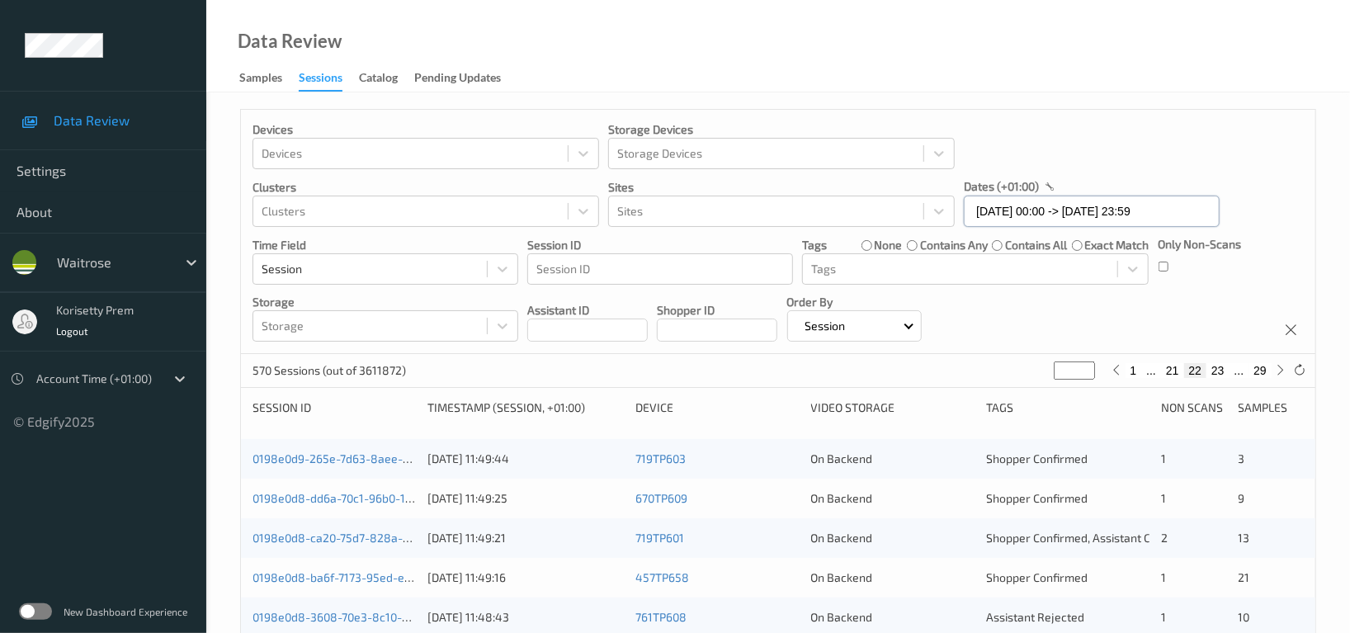
click at [1094, 212] on input "[DATE] 00:00 -> [DATE] 23:59" at bounding box center [1091, 210] width 256 height 31
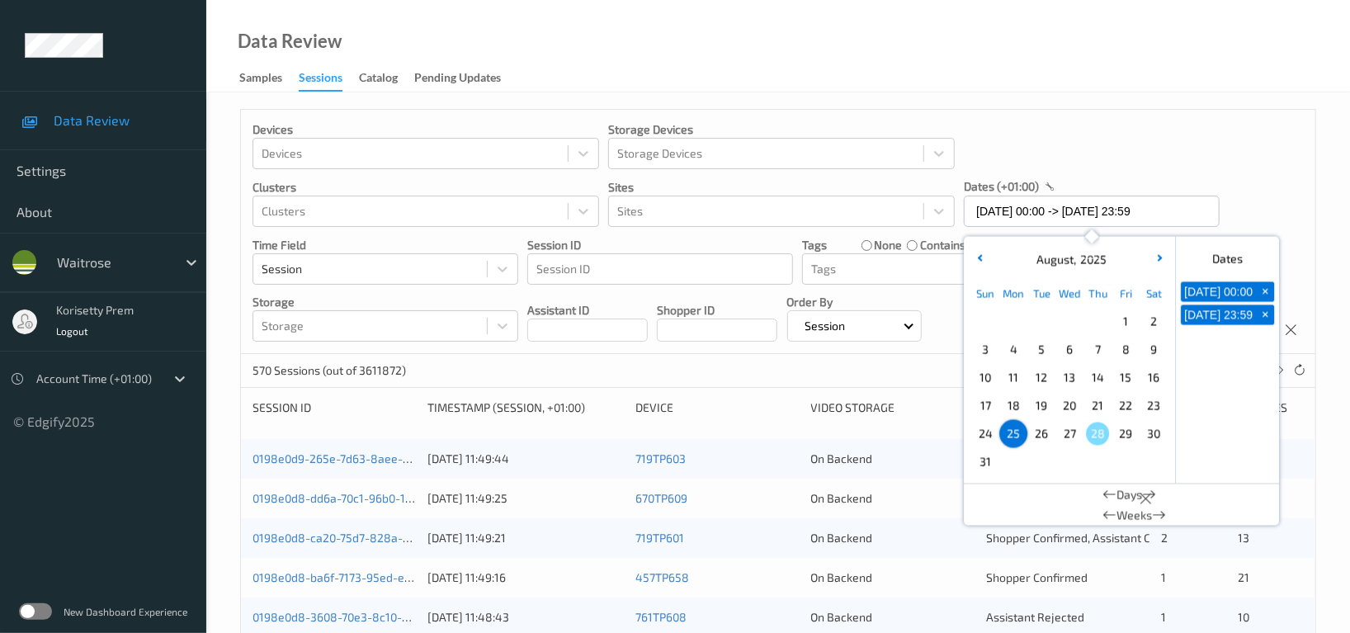
click at [1039, 435] on span "26" at bounding box center [1040, 433] width 23 height 23
type input "[DATE] 00:00"
type input "*"
click at [1039, 435] on span "26" at bounding box center [1040, 433] width 23 height 23
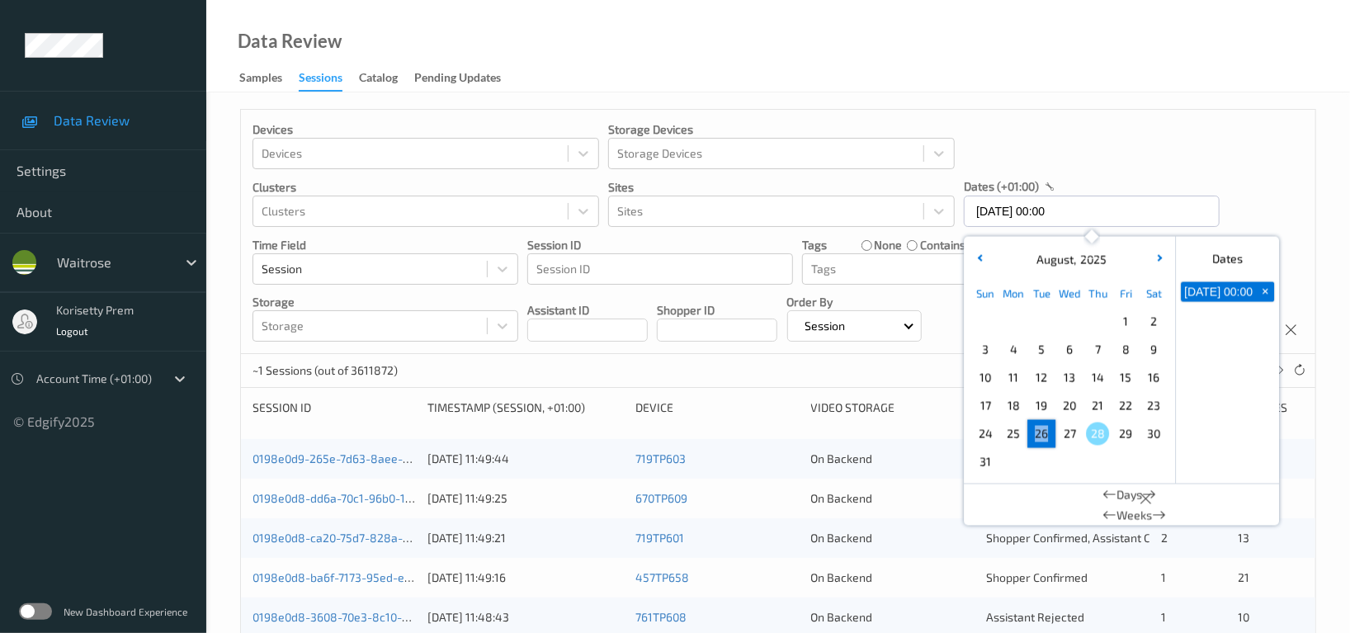
type input "[DATE] 00:00 -> [DATE] 23:59"
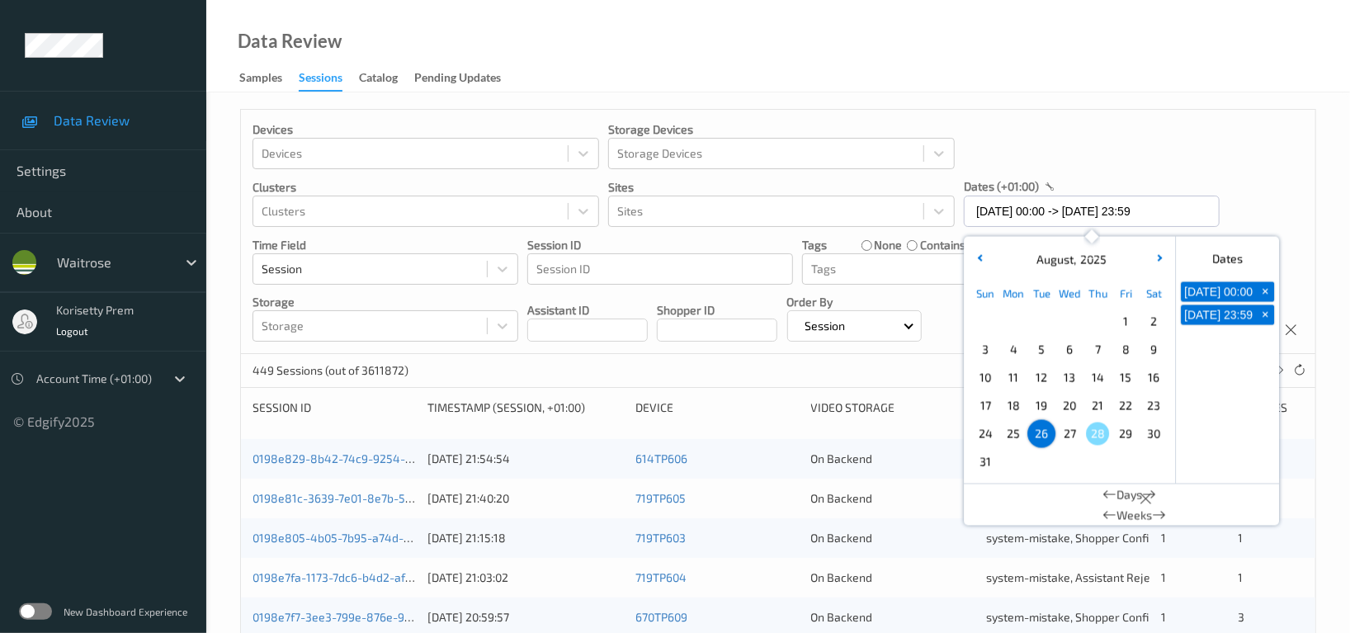
click at [1200, 127] on div "Devices Devices Storage Devices Storage Devices Clusters Clusters Sites Sites d…" at bounding box center [778, 232] width 1074 height 244
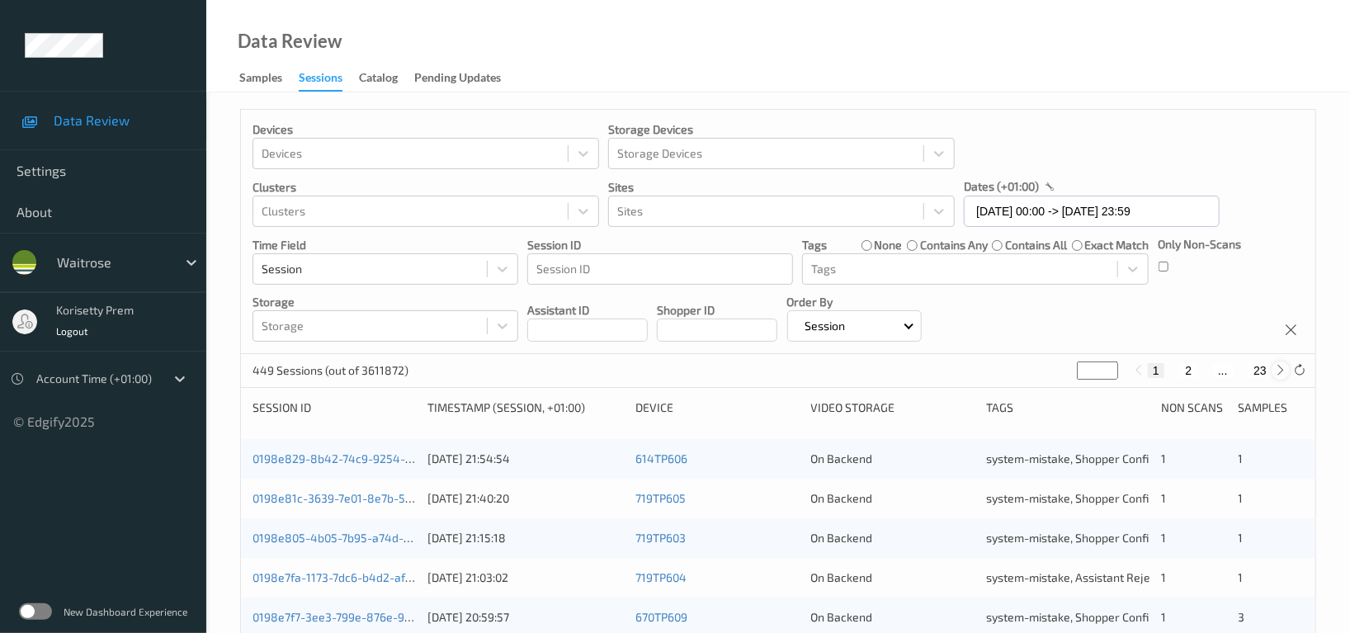
click at [1284, 371] on icon at bounding box center [1280, 370] width 12 height 12
type input "*"
click at [1204, 370] on button "3" at bounding box center [1204, 370] width 16 height 15
type input "*"
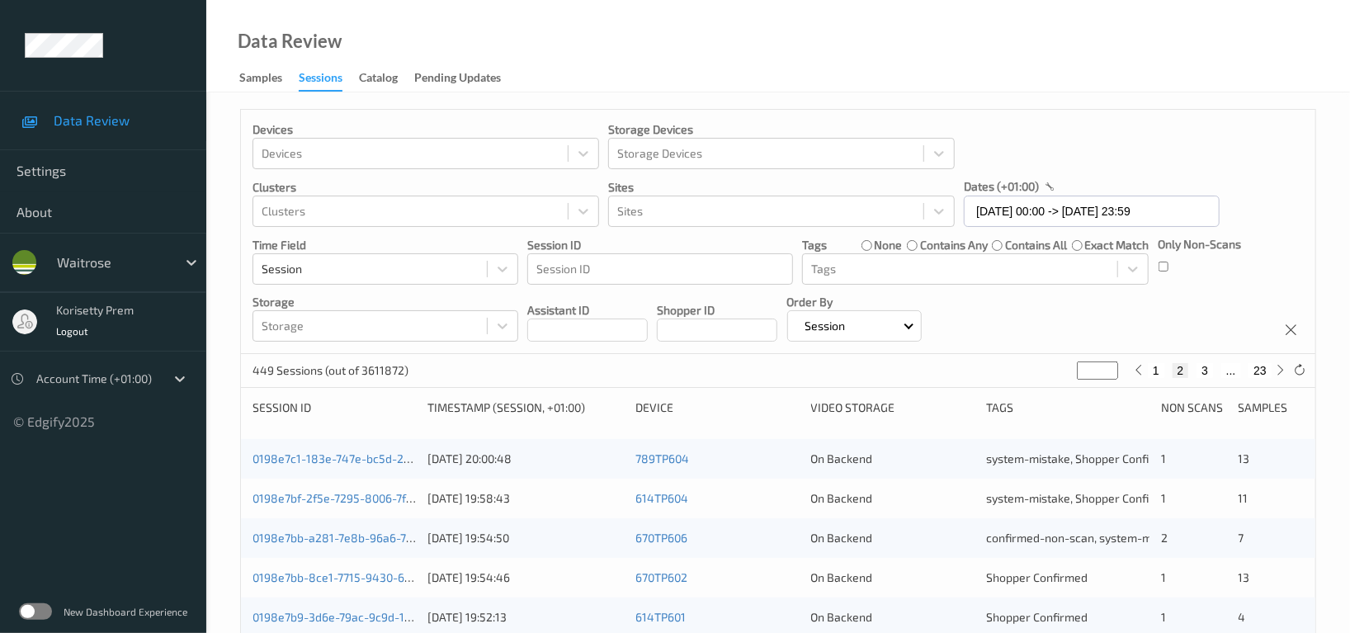
type input "*"
click at [960, 79] on div "Data Review Samples Sessions Catalog Pending Updates" at bounding box center [777, 46] width 1143 height 92
click at [1168, 146] on div "Devices Devices Storage Devices Storage Devices Clusters Clusters Sites Sites d…" at bounding box center [778, 232] width 1074 height 244
click at [1090, 315] on div "Devices Devices Storage Devices Storage Devices Clusters Clusters Sites Sites d…" at bounding box center [778, 232] width 1074 height 244
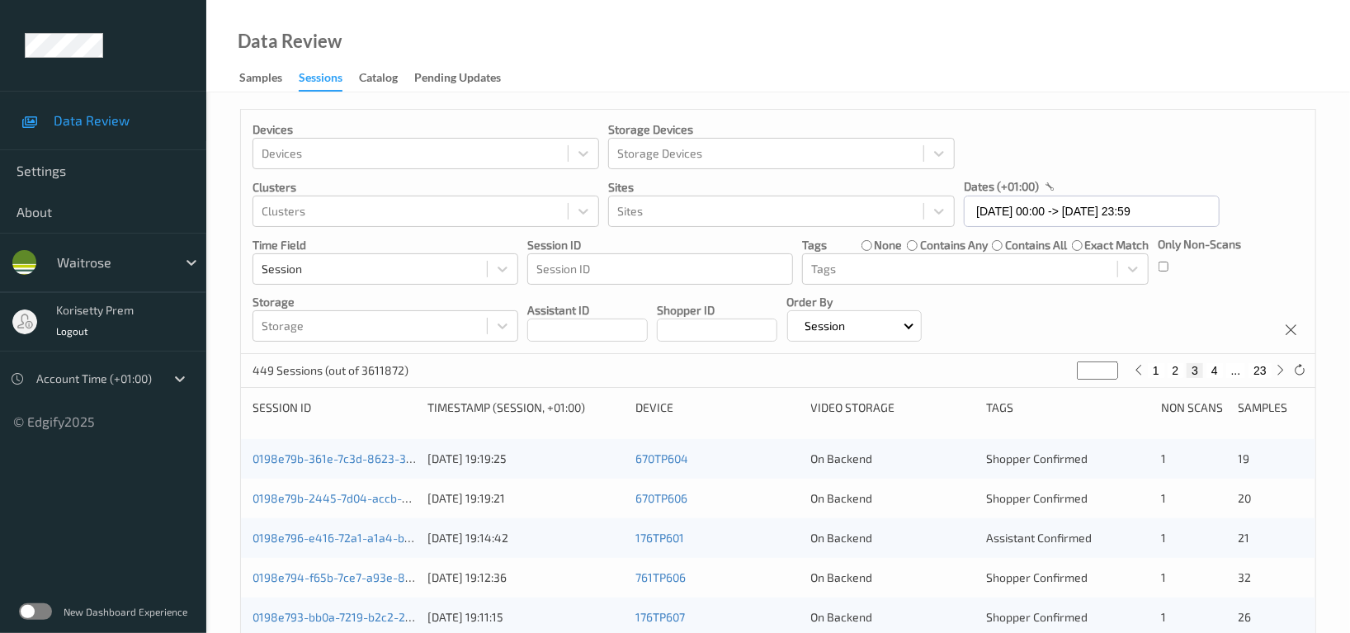
click at [1141, 140] on div "Devices Devices Storage Devices Storage Devices Clusters Clusters Sites Sites d…" at bounding box center [778, 232] width 1074 height 244
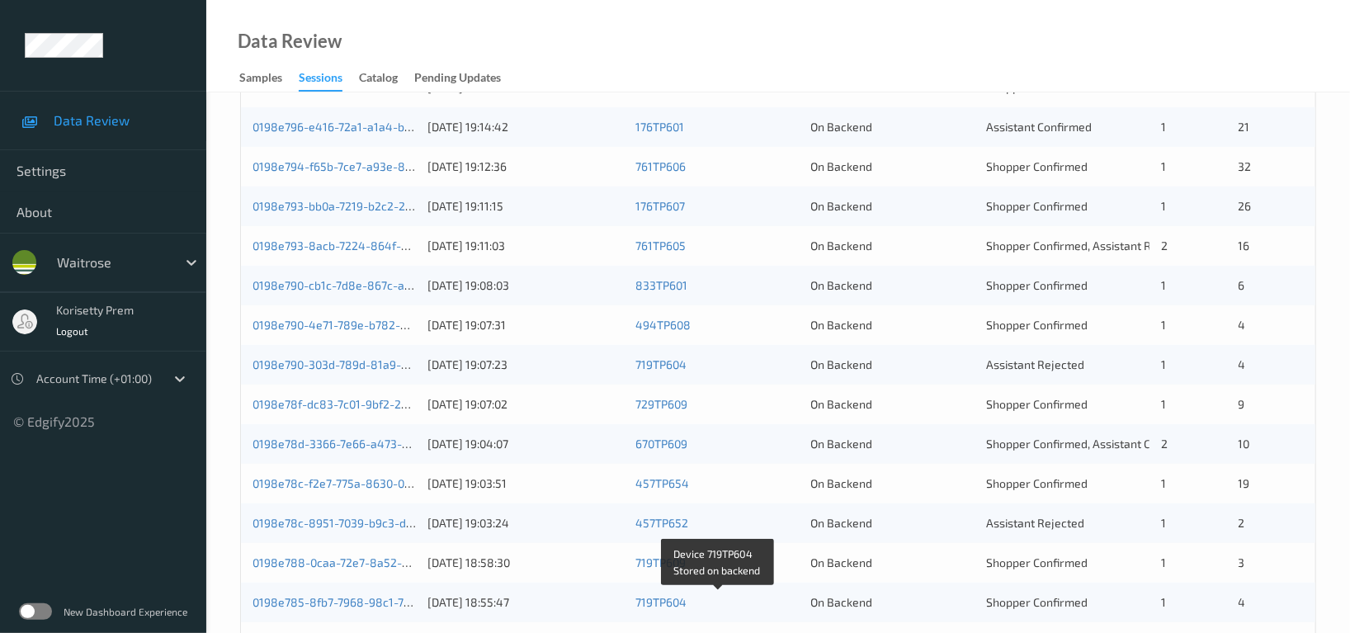
scroll to position [329, 0]
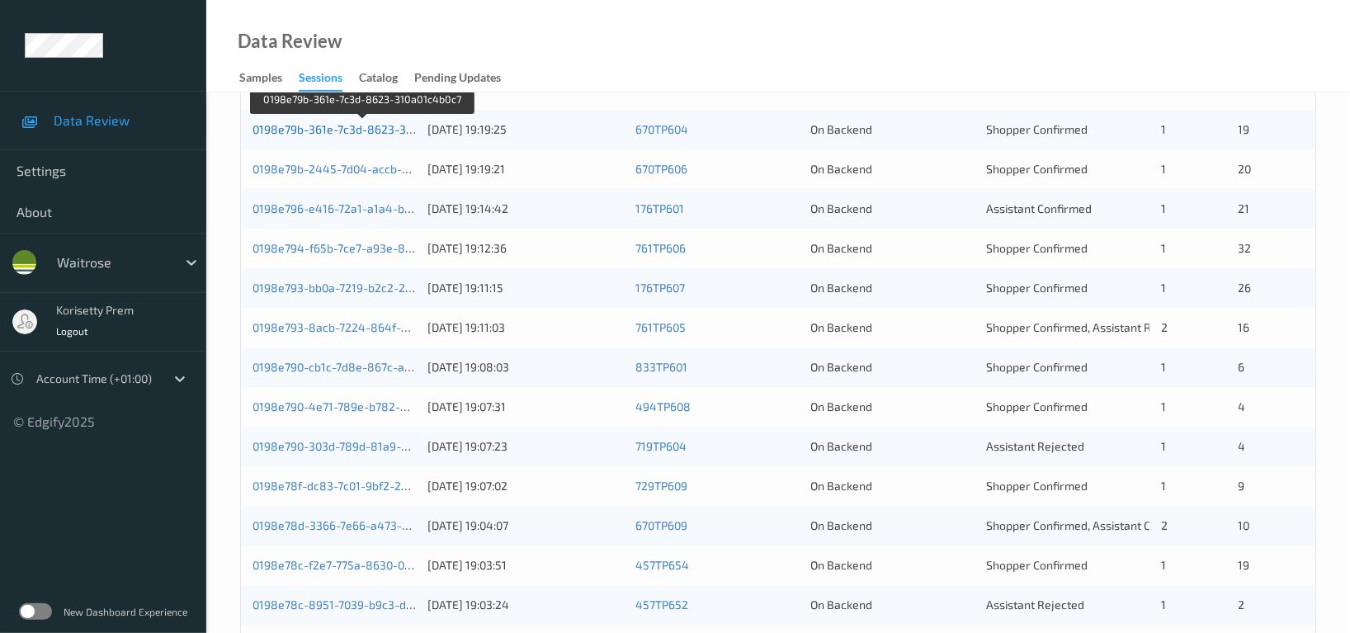
click at [351, 129] on link "0198e79b-361e-7c3d-8623-310a01c4b0c7" at bounding box center [362, 129] width 221 height 14
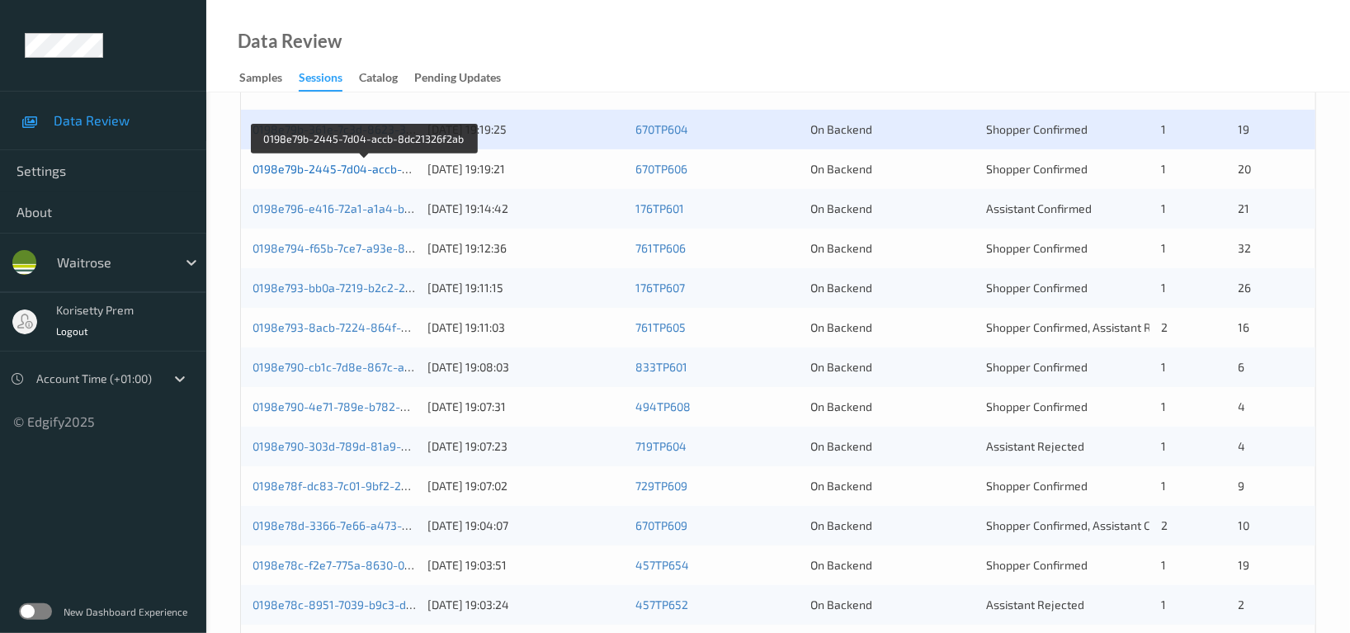
click at [357, 167] on link "0198e79b-2445-7d04-accb-8dc21326f2ab" at bounding box center [364, 169] width 224 height 14
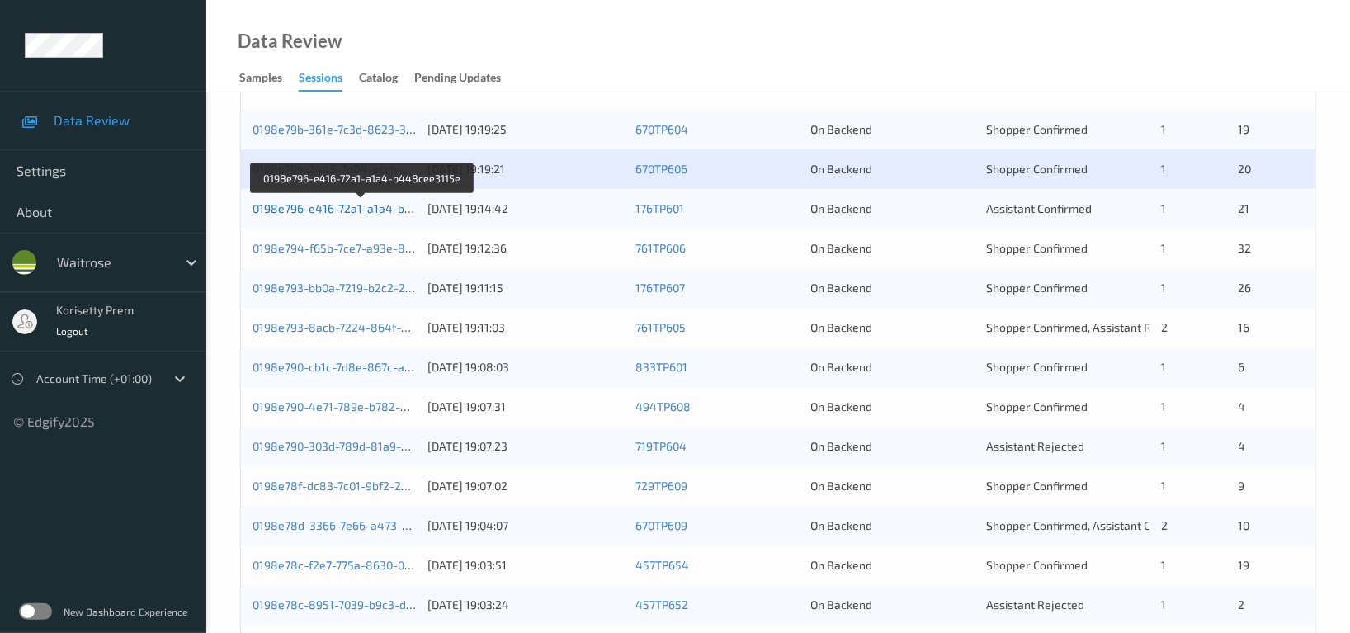
click at [360, 213] on link "0198e796-e416-72a1-a1a4-b448cee3115e" at bounding box center [363, 208] width 223 height 14
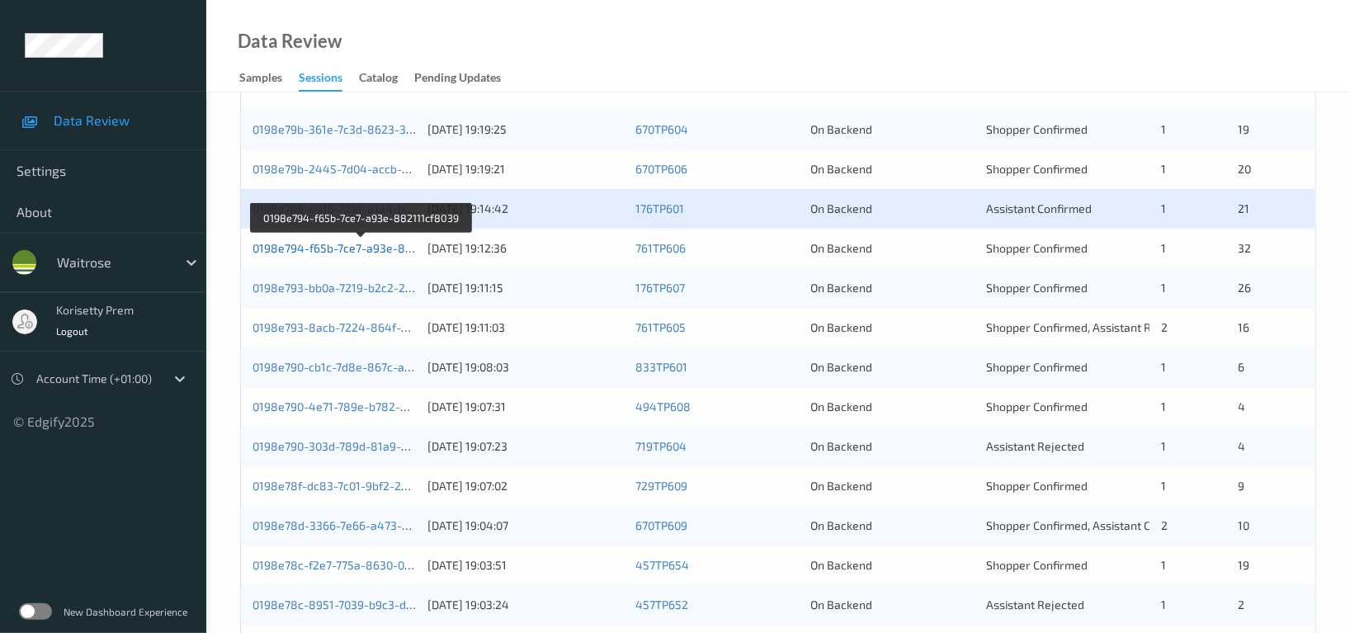
click at [374, 244] on link "0198e794-f65b-7ce7-a93e-882111cf8039" at bounding box center [361, 248] width 219 height 14
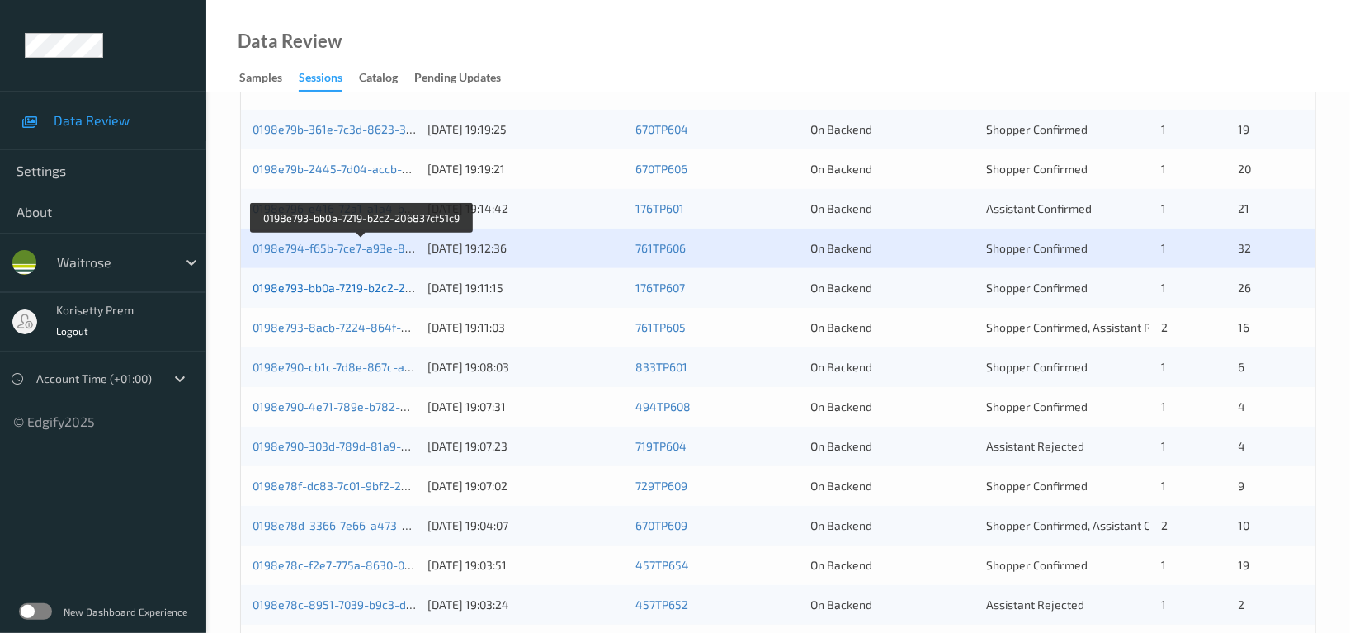
click at [374, 283] on link "0198e793-bb0a-7219-b2c2-206837cf51c9" at bounding box center [361, 287] width 219 height 14
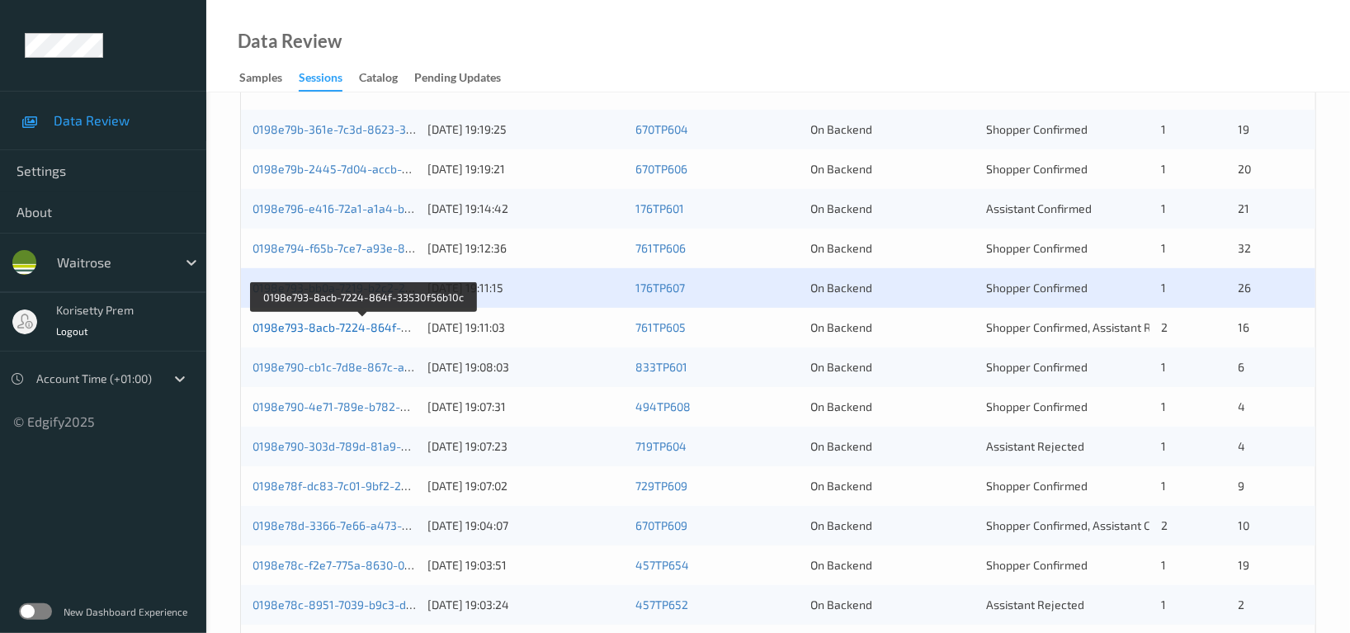
click at [380, 327] on link "0198e793-8acb-7224-864f-33530f56b10c" at bounding box center [363, 327] width 223 height 14
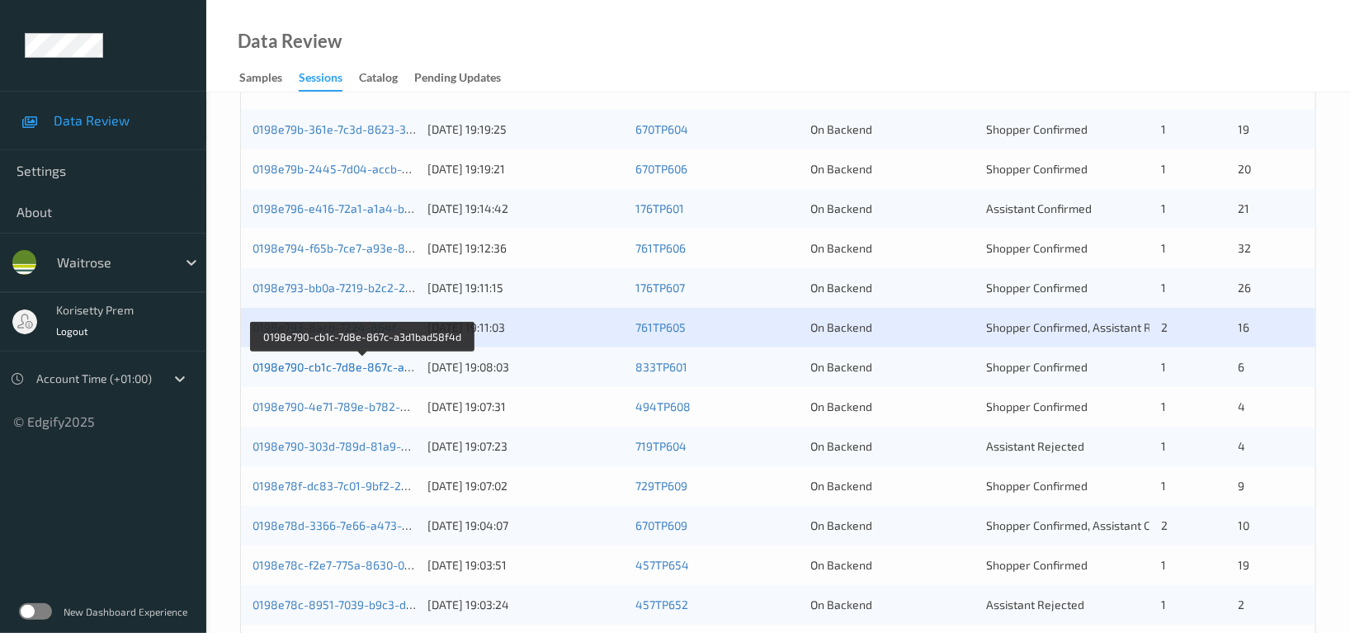
click at [370, 365] on link "0198e790-cb1c-7d8e-867c-a3d1bad58f4d" at bounding box center [363, 367] width 222 height 14
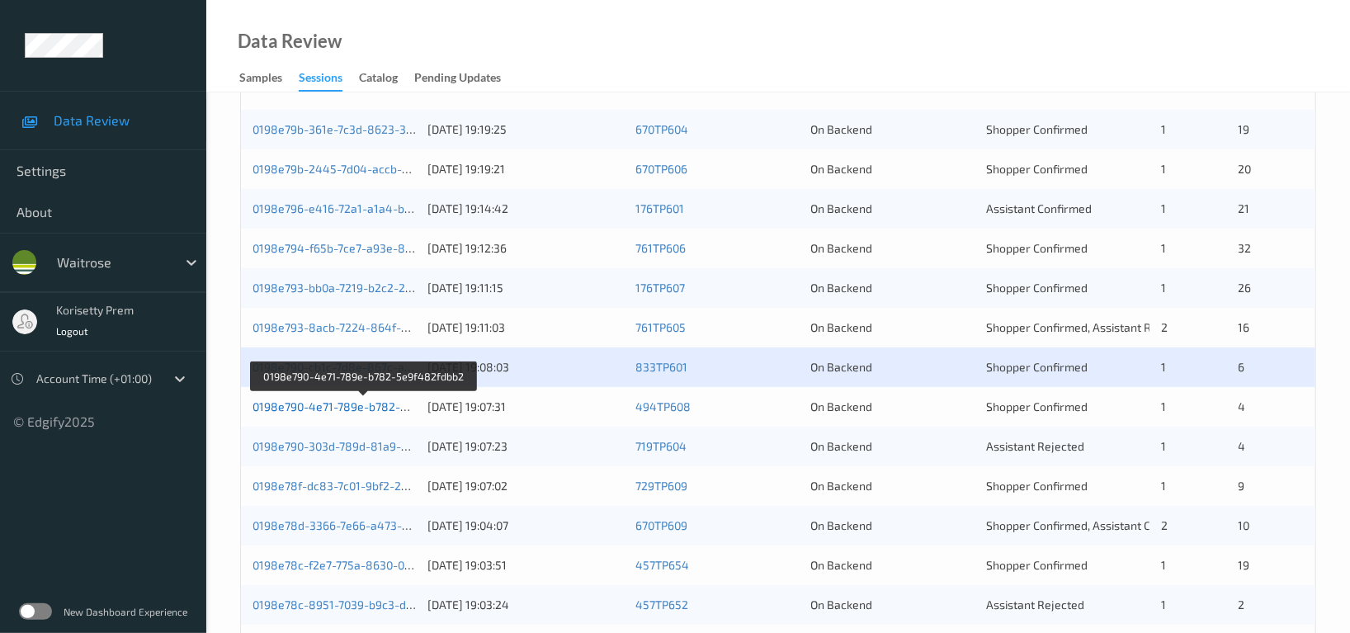
click at [356, 410] on link "0198e790-4e71-789e-b782-5e9f482fdbb2" at bounding box center [364, 406] width 224 height 14
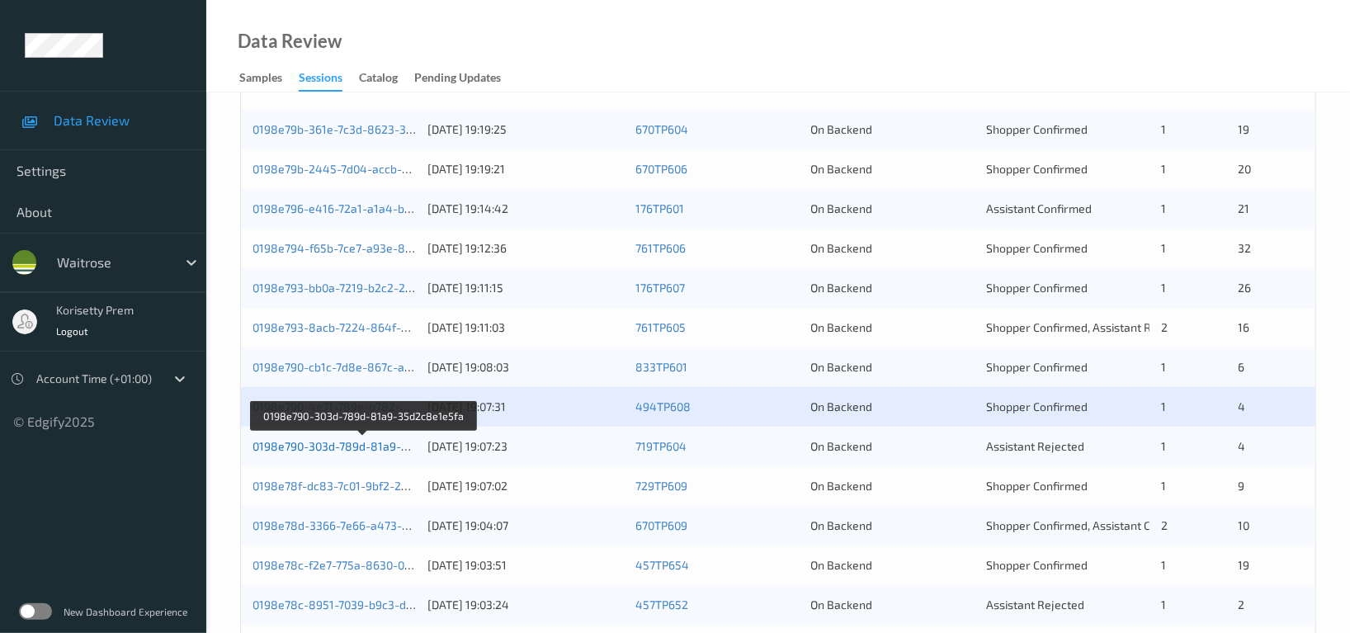
click at [370, 444] on link "0198e790-303d-789d-81a9-35d2c8e1e5fa" at bounding box center [364, 446] width 224 height 14
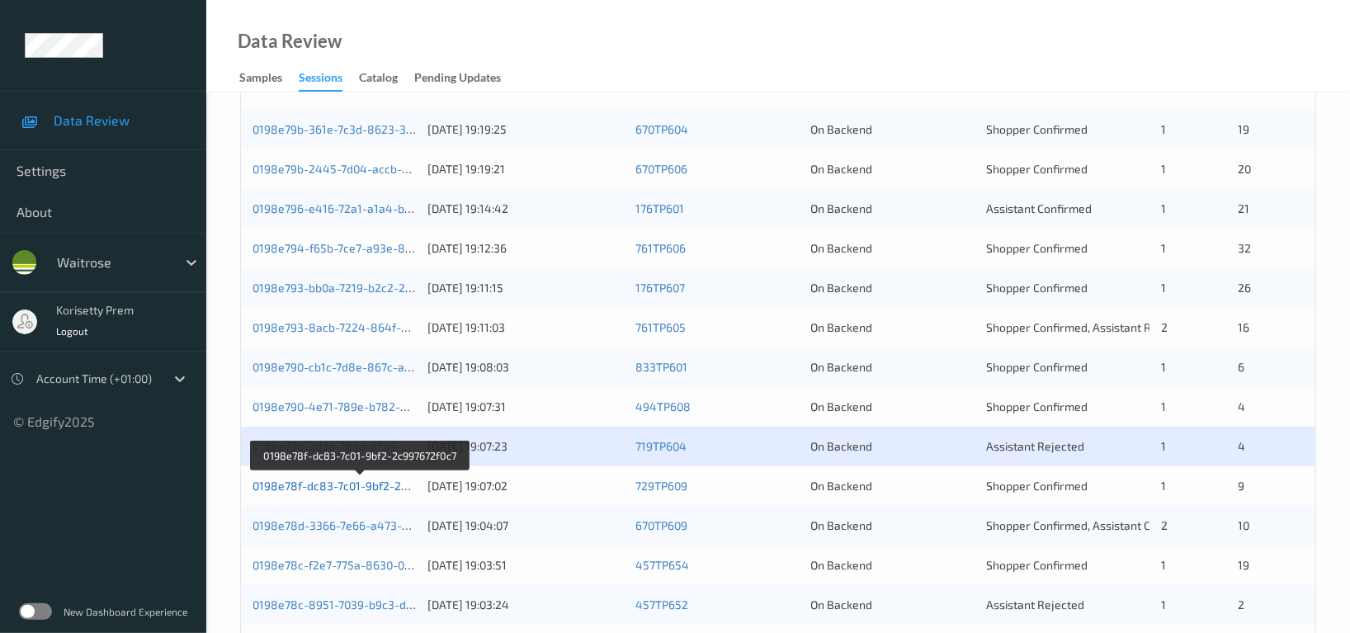
click at [368, 485] on link "0198e78f-dc83-7c01-9bf2-2c997672f0c7" at bounding box center [359, 485] width 214 height 14
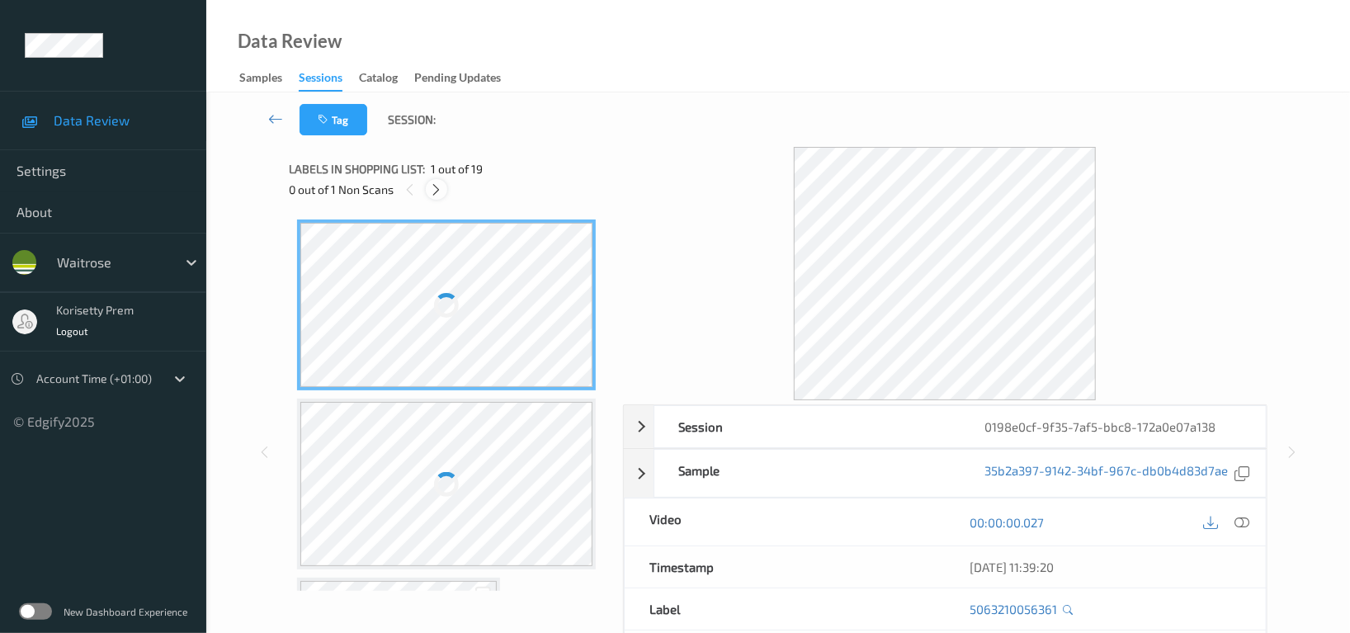
click at [431, 186] on icon at bounding box center [437, 189] width 14 height 15
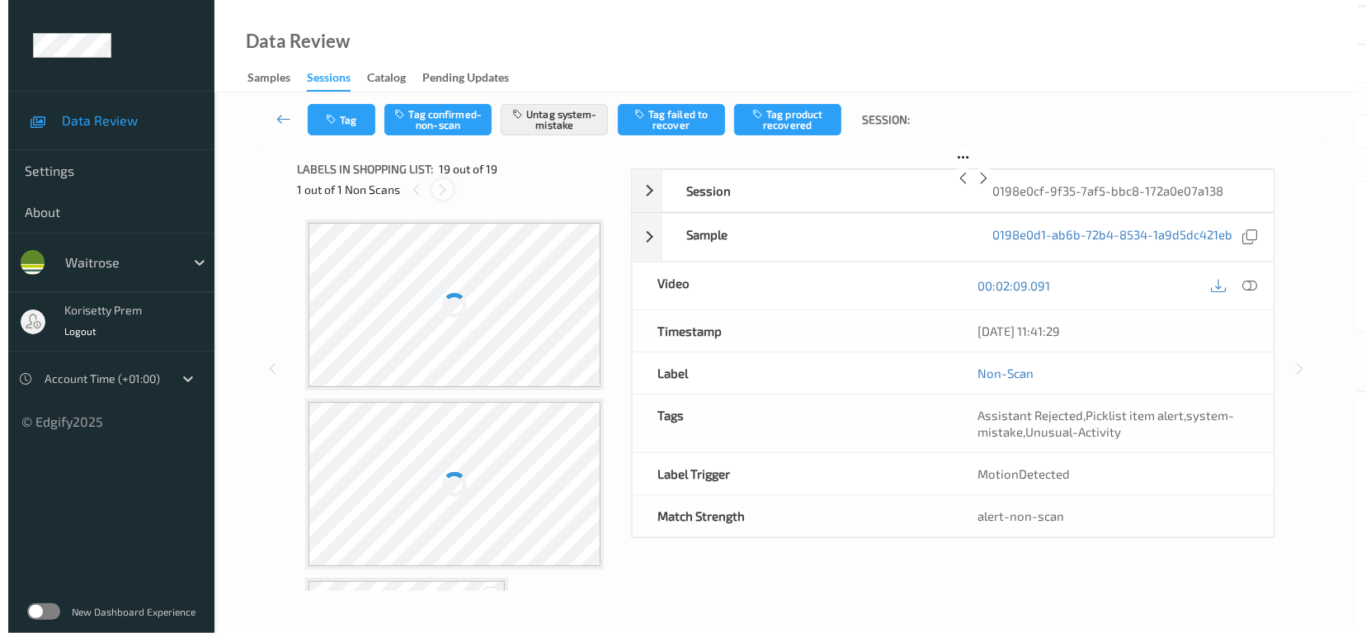
scroll to position [3022, 0]
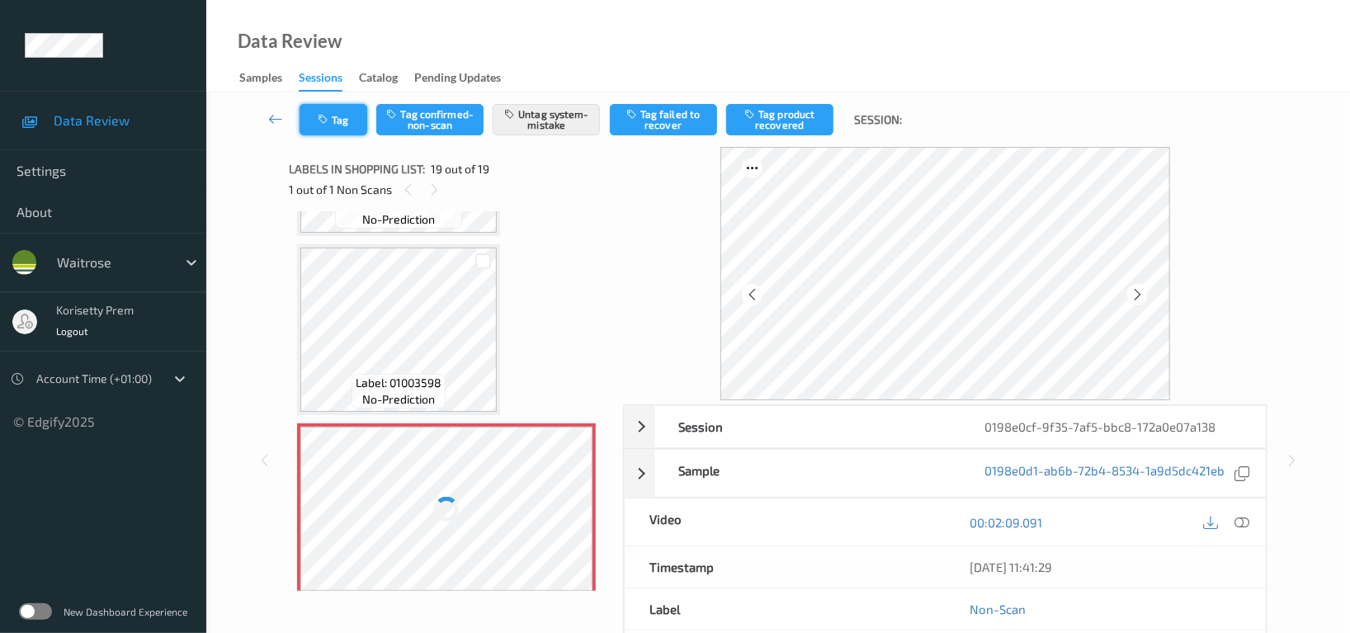
click at [332, 119] on button "Tag" at bounding box center [333, 119] width 68 height 31
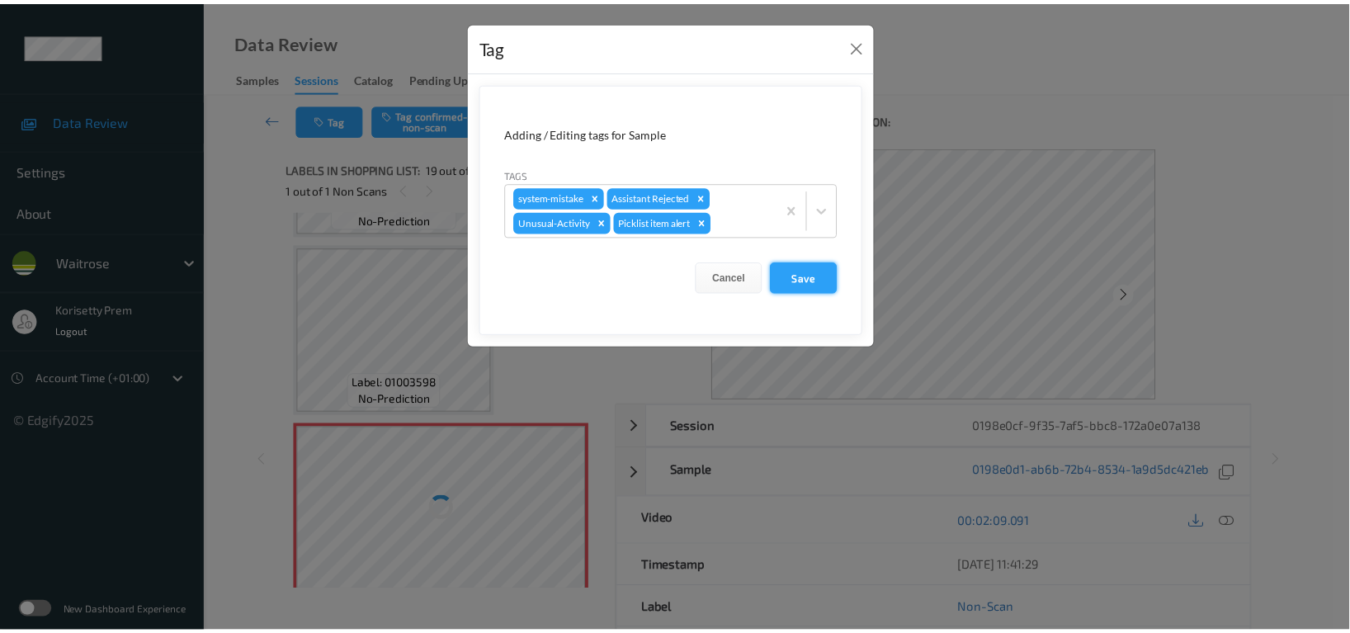
scroll to position [3032, 0]
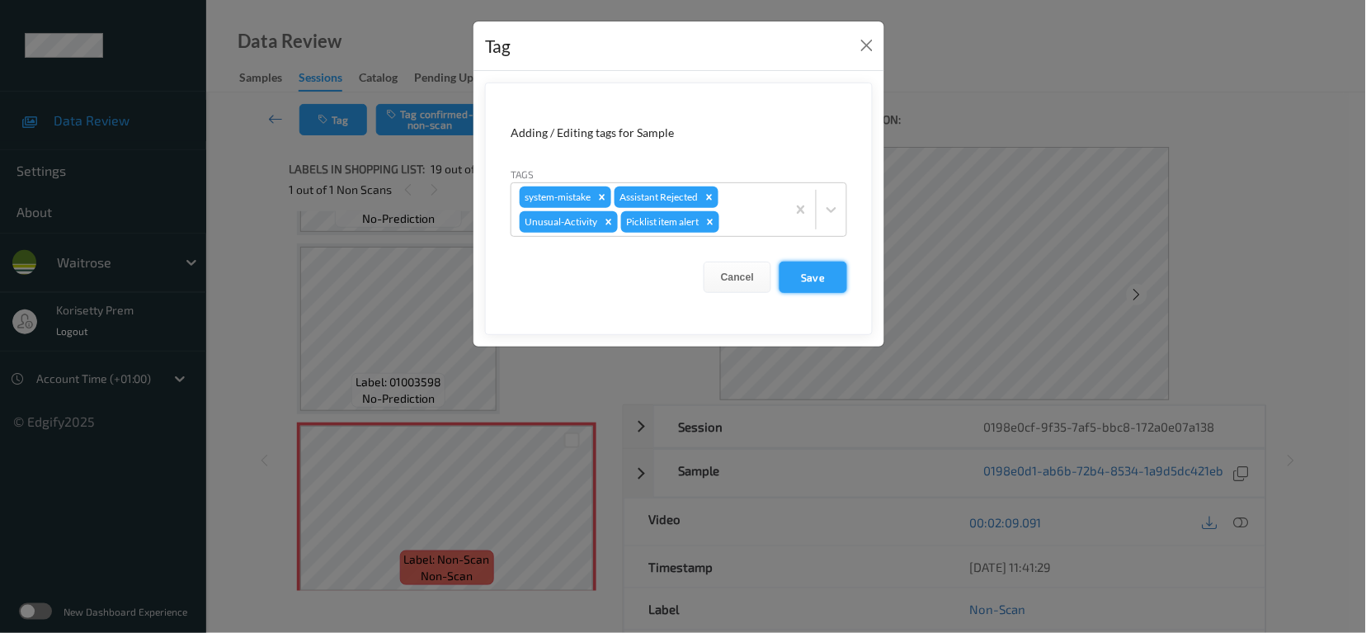
click at [813, 273] on button "Save" at bounding box center [814, 276] width 68 height 31
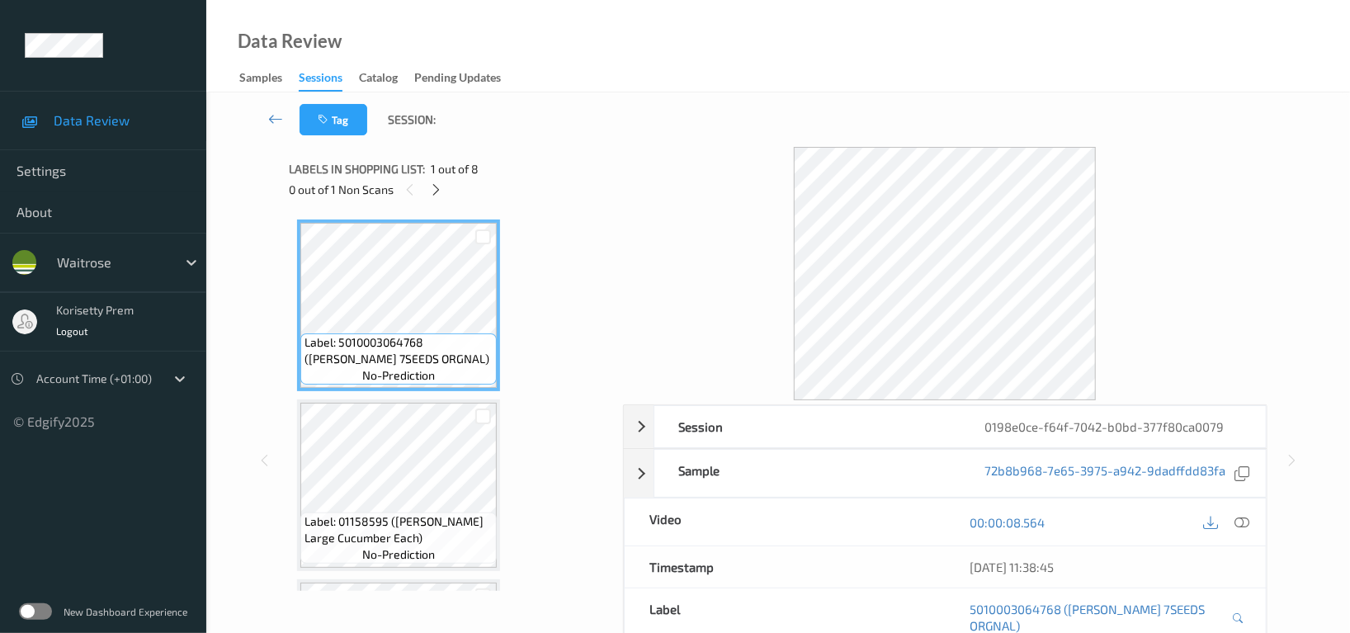
click at [440, 188] on icon at bounding box center [437, 189] width 14 height 15
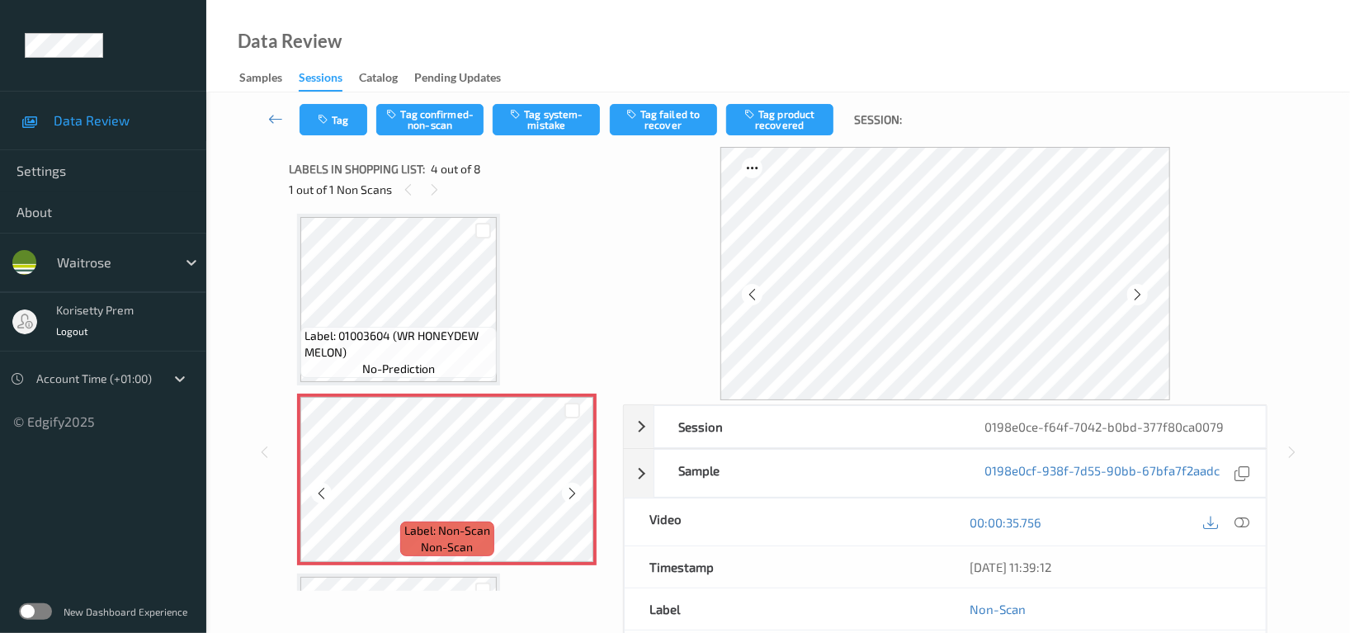
scroll to position [257, 0]
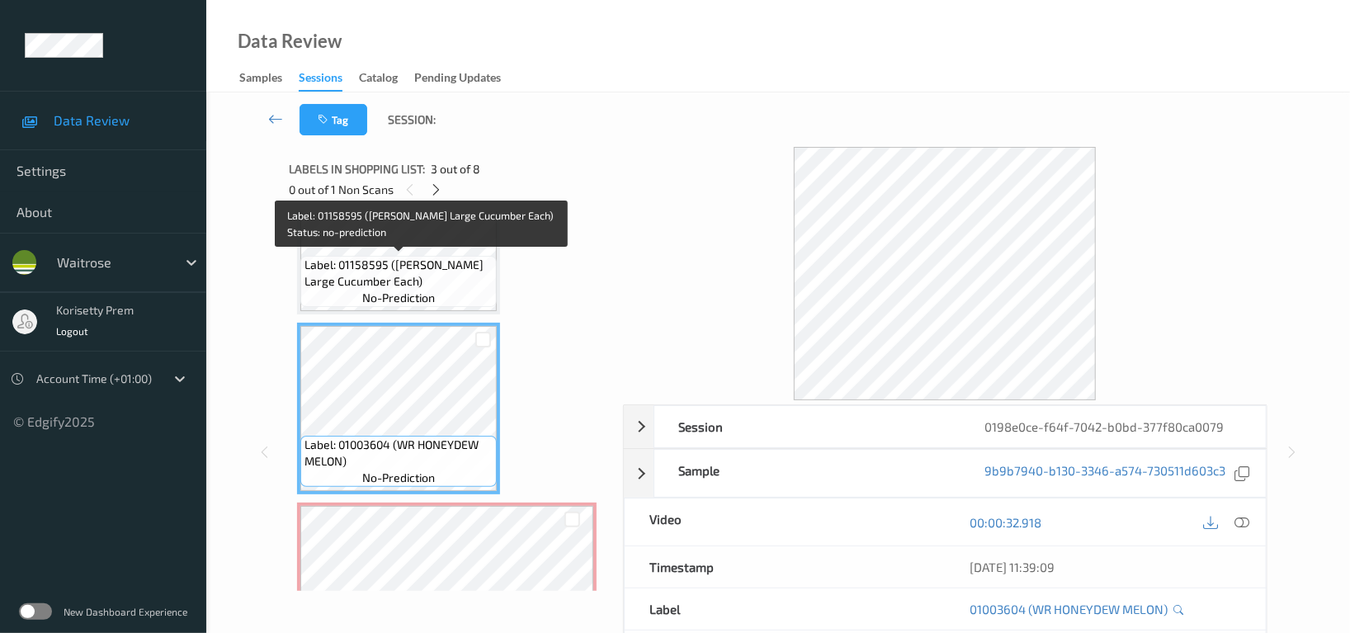
click at [378, 268] on span "Label: 01158595 ([PERSON_NAME] Large Cucumber Each)" at bounding box center [398, 273] width 188 height 33
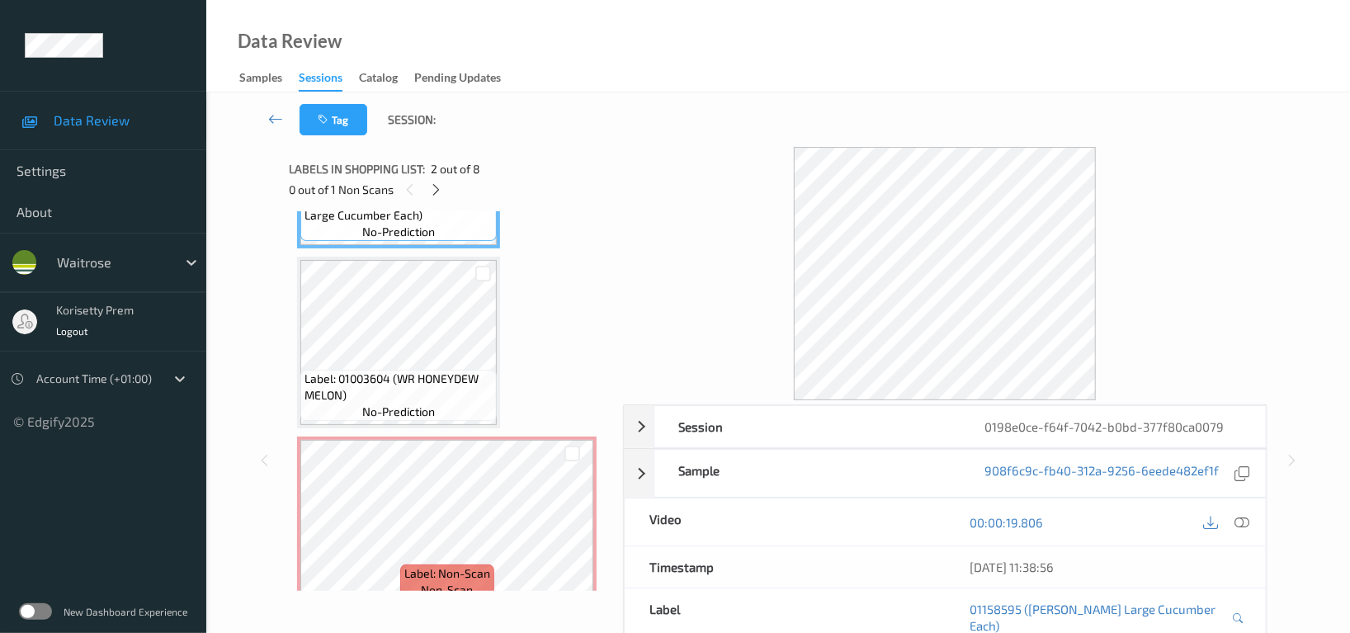
scroll to position [366, 0]
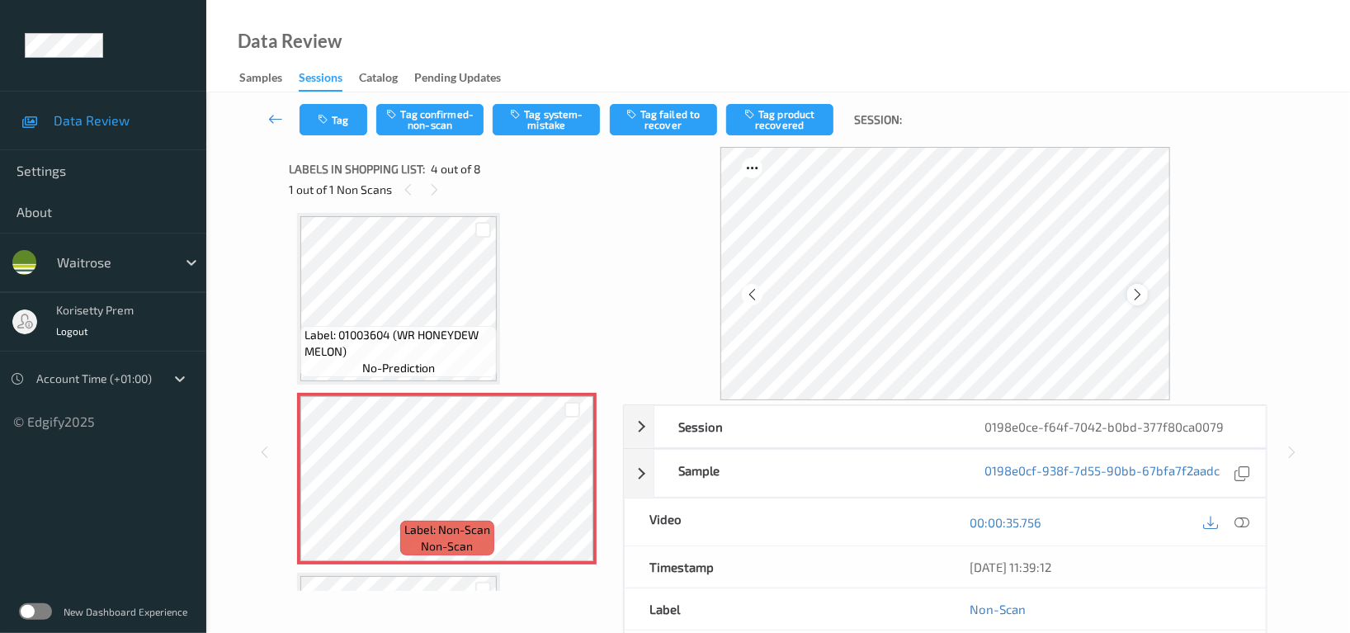
click at [1143, 299] on icon at bounding box center [1137, 294] width 14 height 15
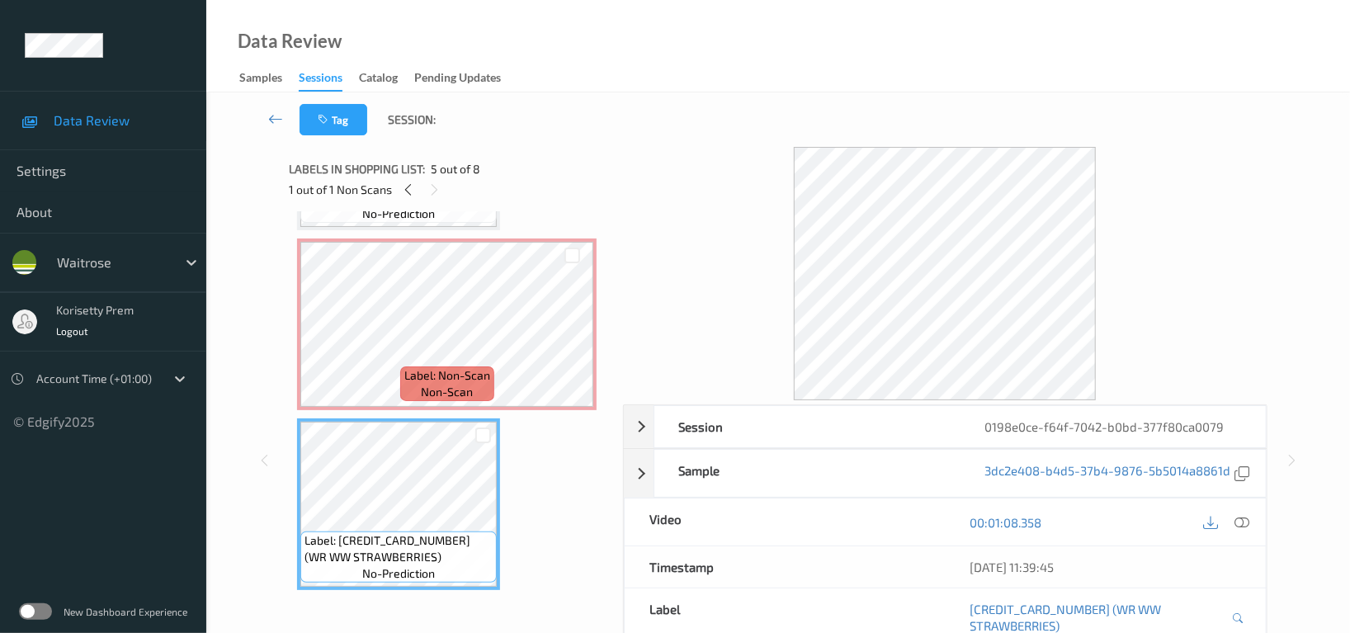
scroll to position [477, 0]
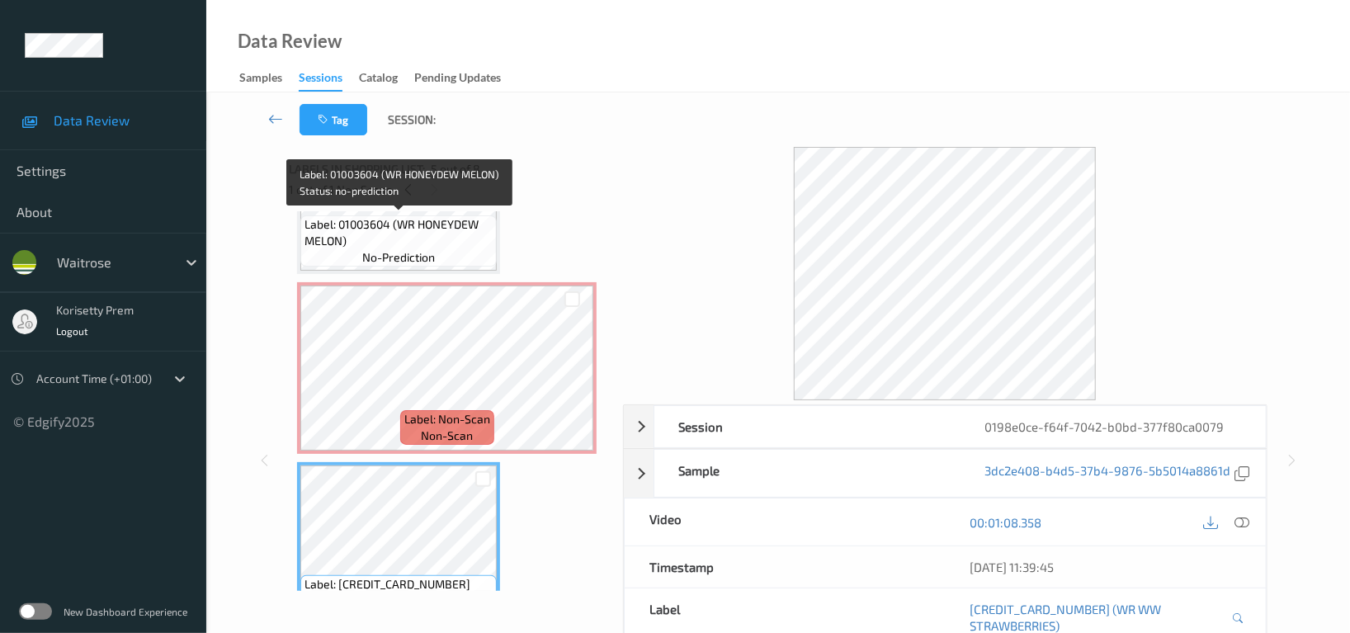
click at [403, 245] on span "Label: 01003604 (WR HONEYDEW MELON)" at bounding box center [398, 232] width 188 height 33
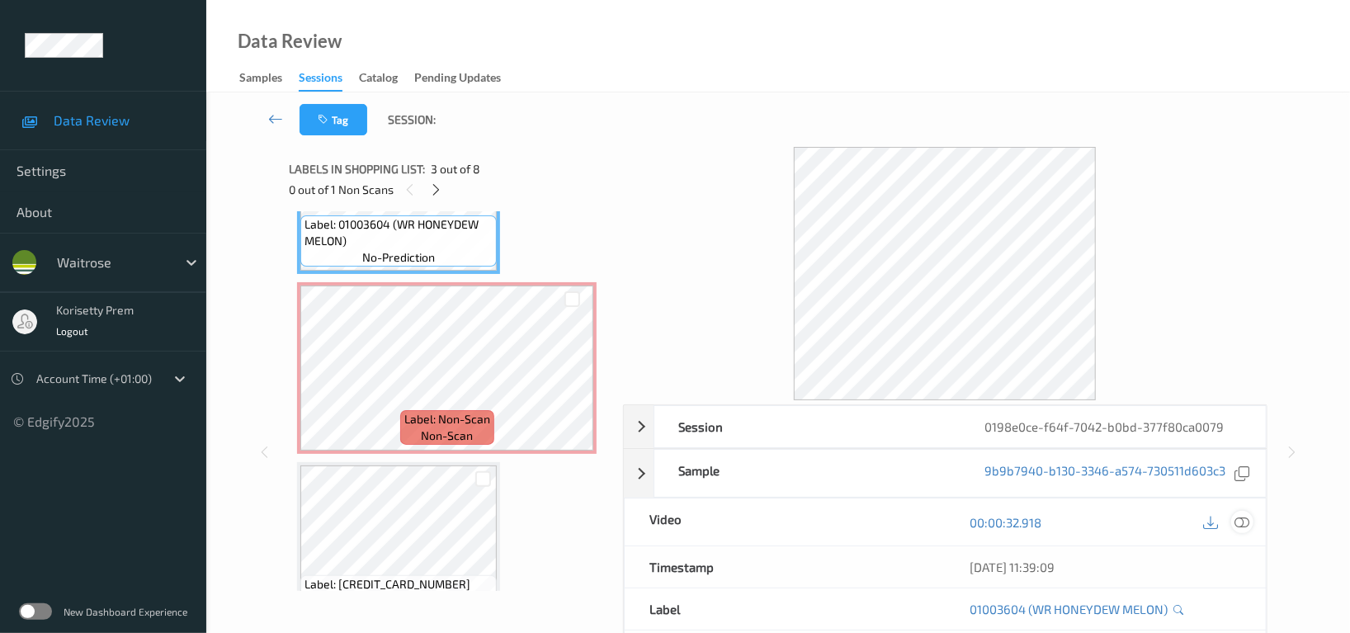
click at [1241, 522] on icon at bounding box center [1241, 522] width 15 height 15
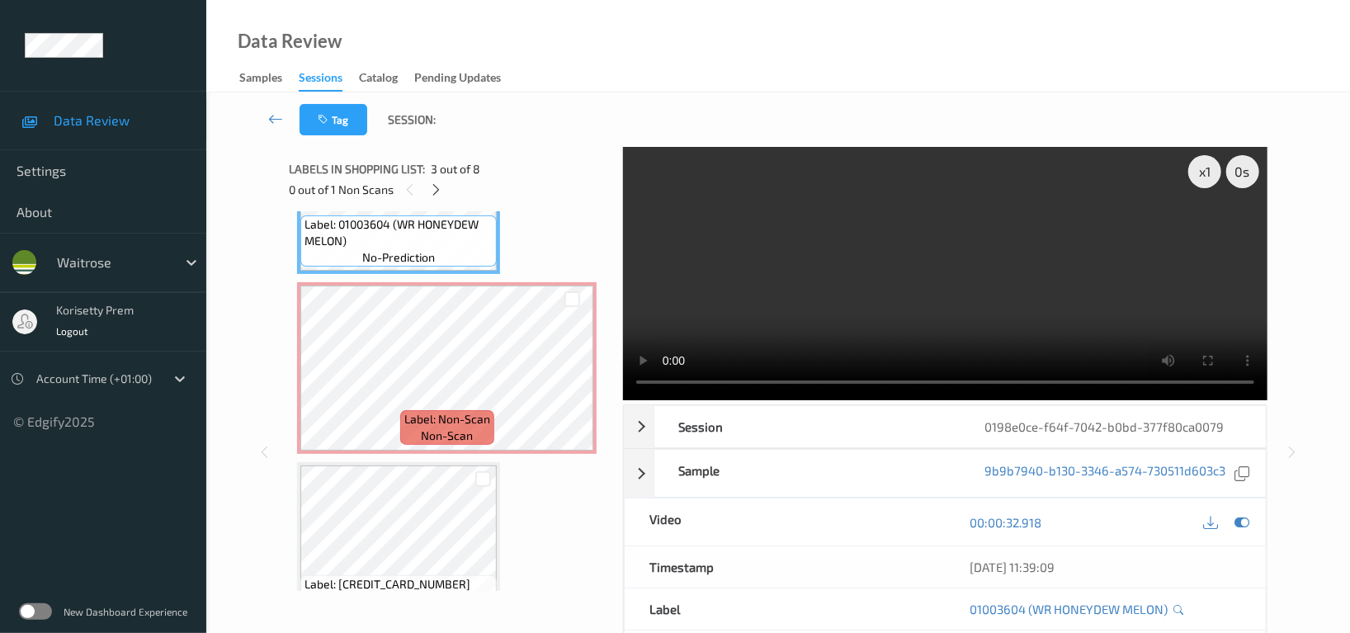
click at [780, 231] on video at bounding box center [945, 273] width 644 height 253
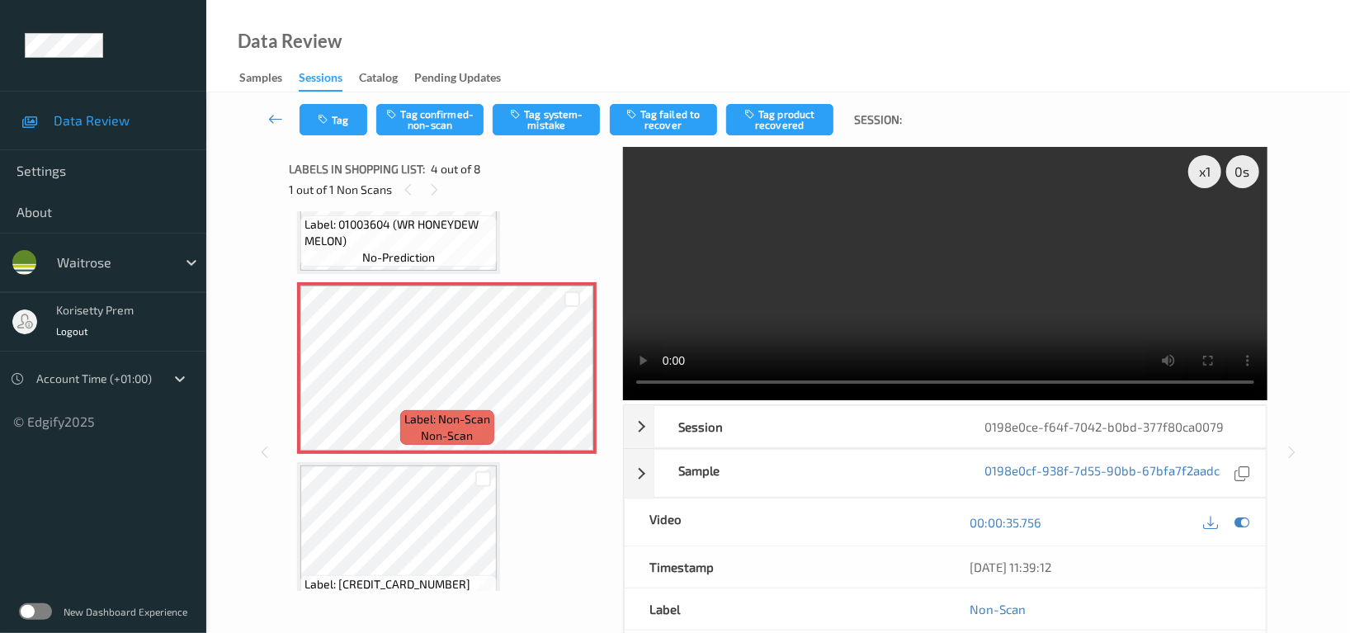
click at [965, 283] on video at bounding box center [945, 273] width 644 height 253
click at [937, 200] on video at bounding box center [945, 273] width 644 height 253
click at [521, 125] on button "Tag system-mistake" at bounding box center [545, 119] width 107 height 31
click at [335, 137] on div "Tag Tag confirmed-non-scan Untag system-mistake Tag failed to recover Tag produ…" at bounding box center [778, 119] width 1076 height 54
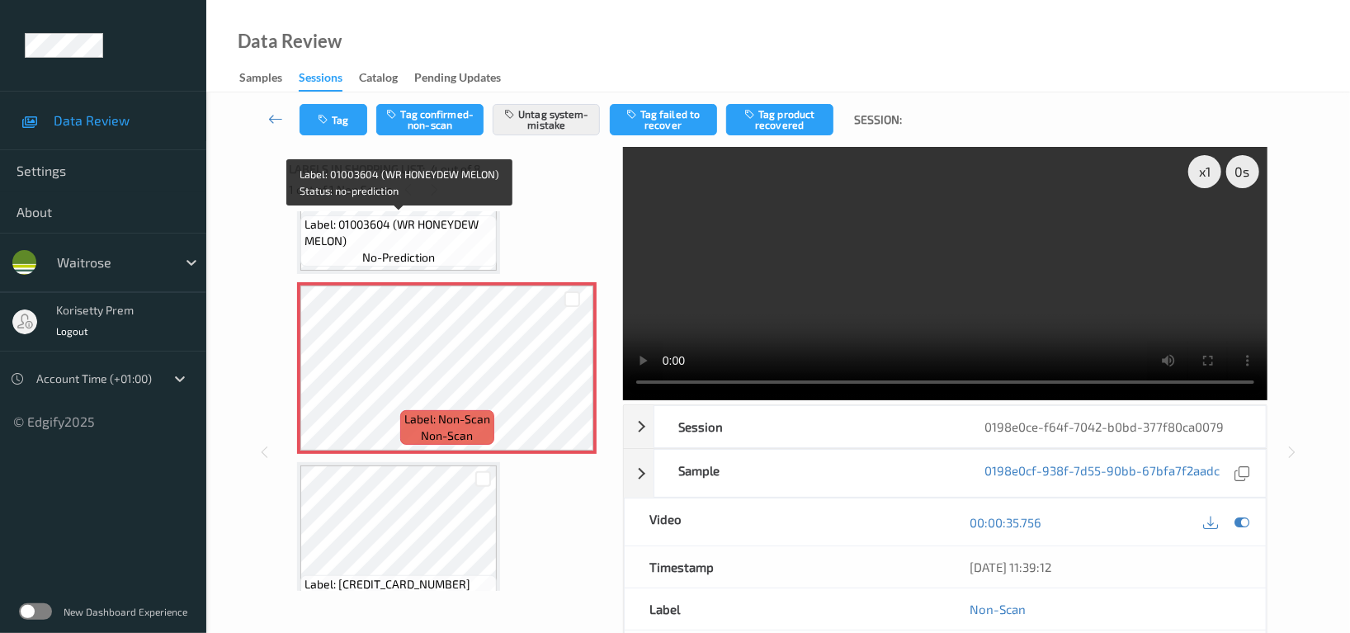
click at [408, 249] on span "no-prediction" at bounding box center [398, 257] width 73 height 16
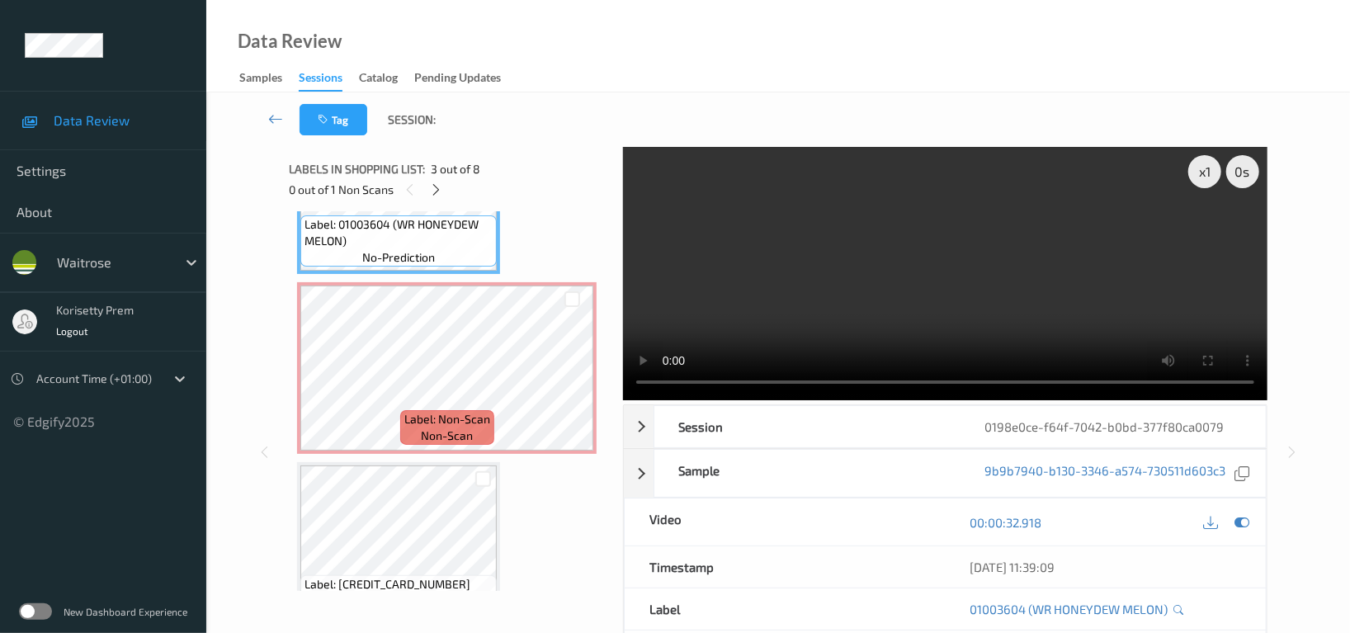
click at [991, 289] on video at bounding box center [945, 273] width 644 height 253
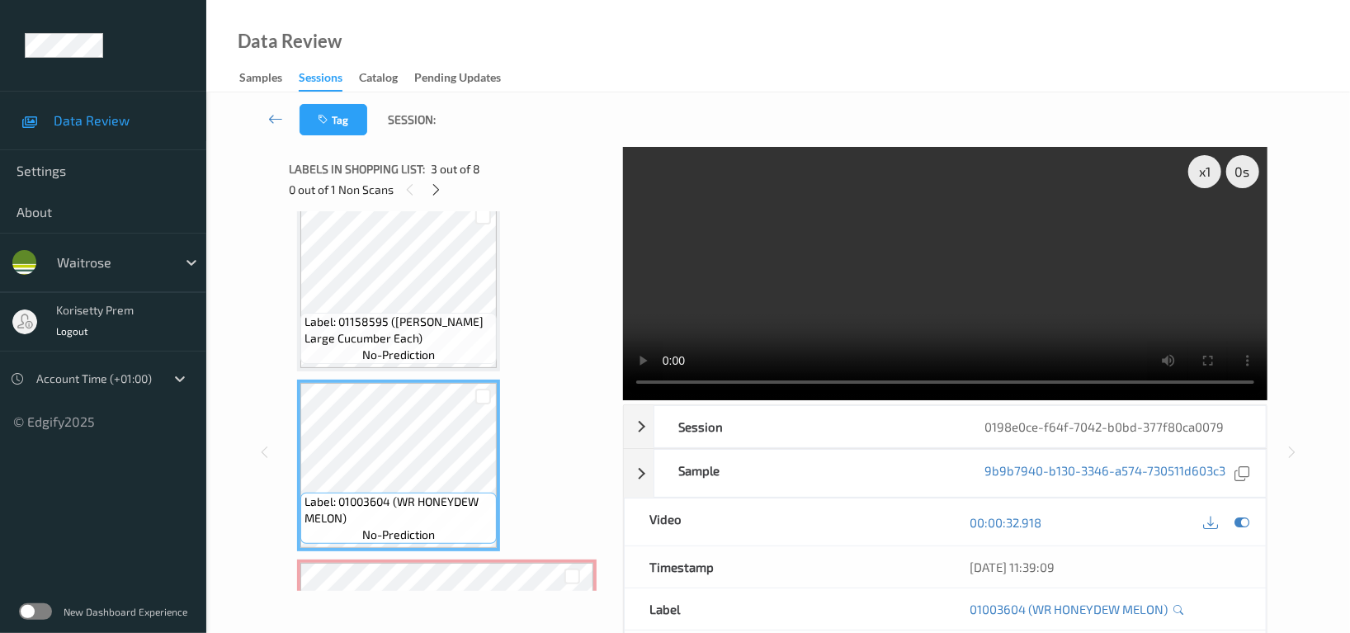
scroll to position [147, 0]
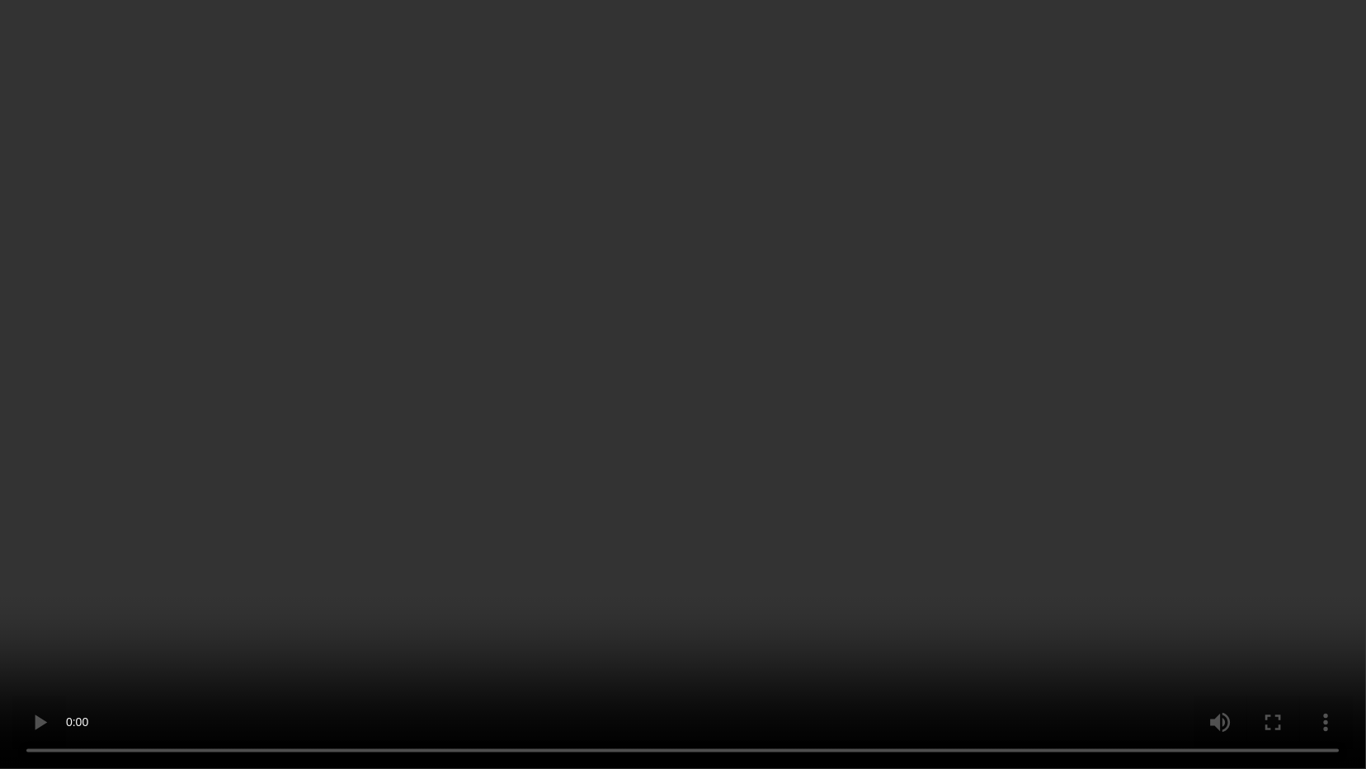
click at [786, 576] on video at bounding box center [683, 384] width 1366 height 769
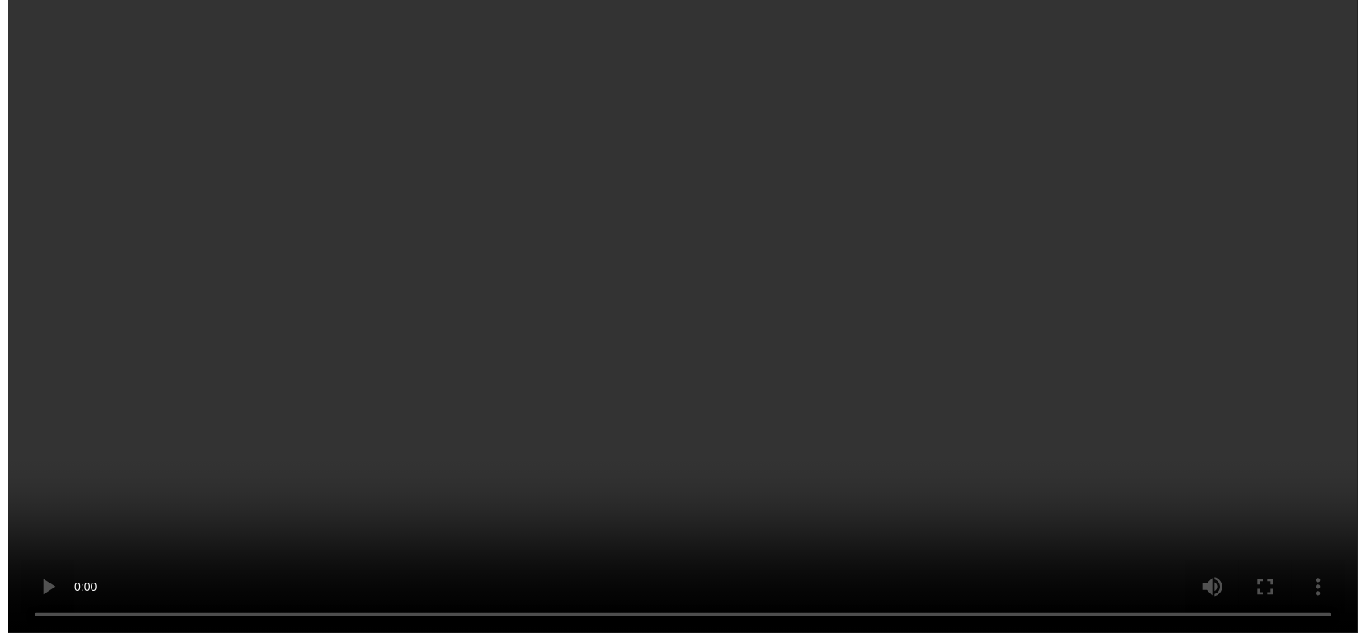
scroll to position [366, 0]
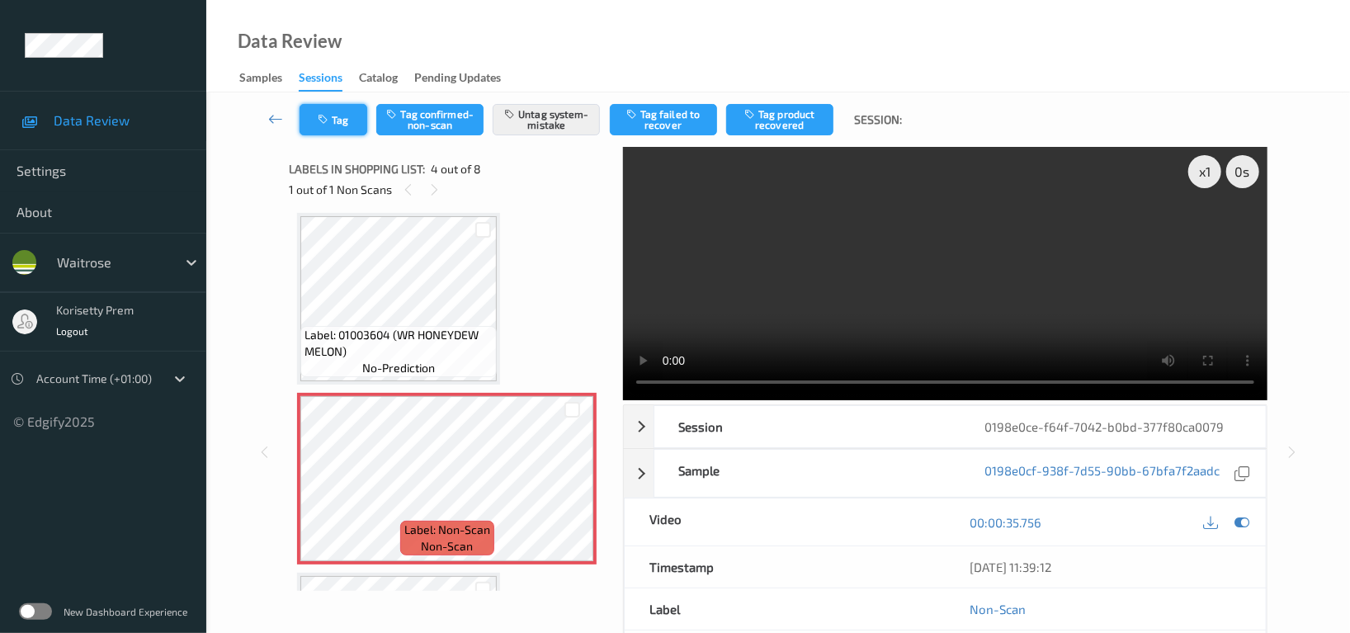
click at [346, 122] on button "Tag" at bounding box center [333, 119] width 68 height 31
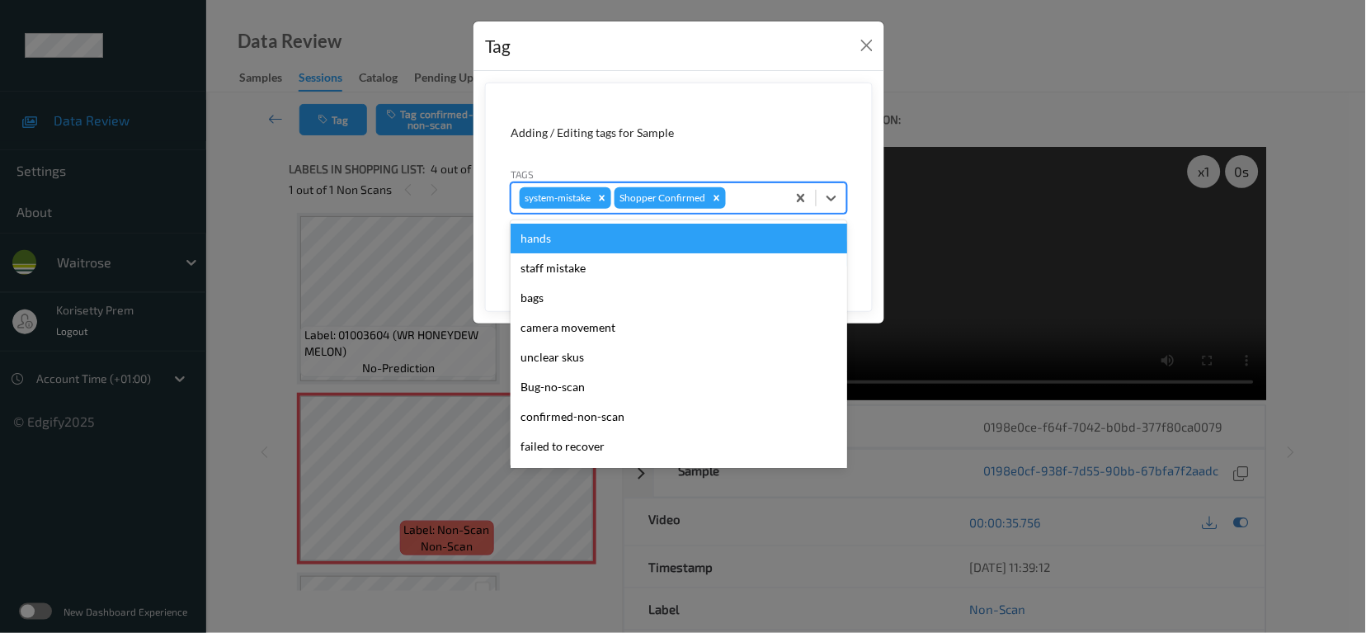
click at [769, 200] on div at bounding box center [753, 198] width 49 height 20
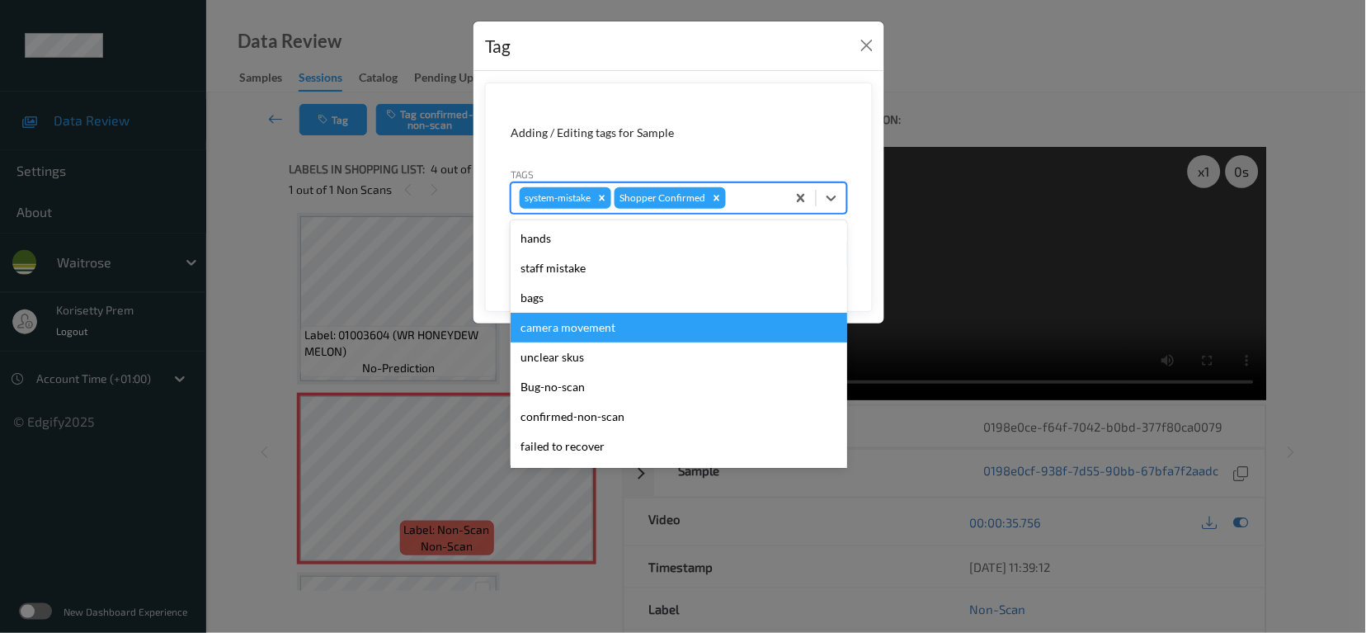
scroll to position [351, 0]
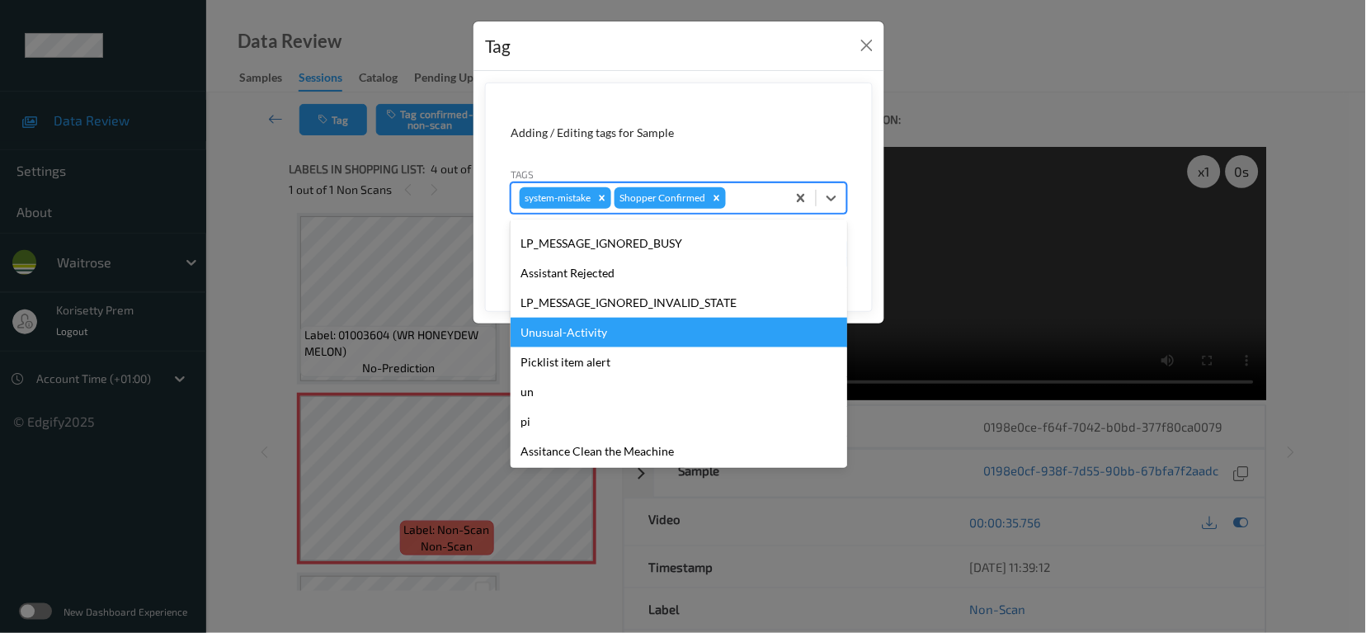
click at [577, 332] on div "Unusual-Activity" at bounding box center [679, 333] width 337 height 30
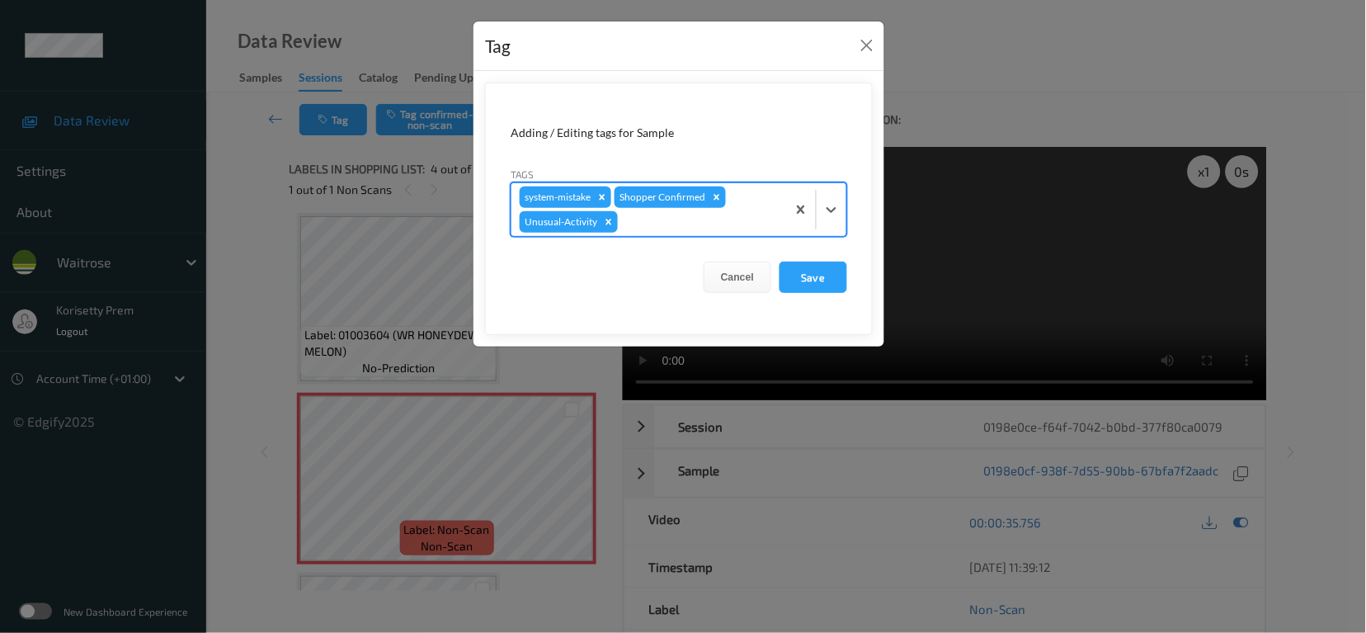
click at [710, 214] on div at bounding box center [699, 222] width 157 height 20
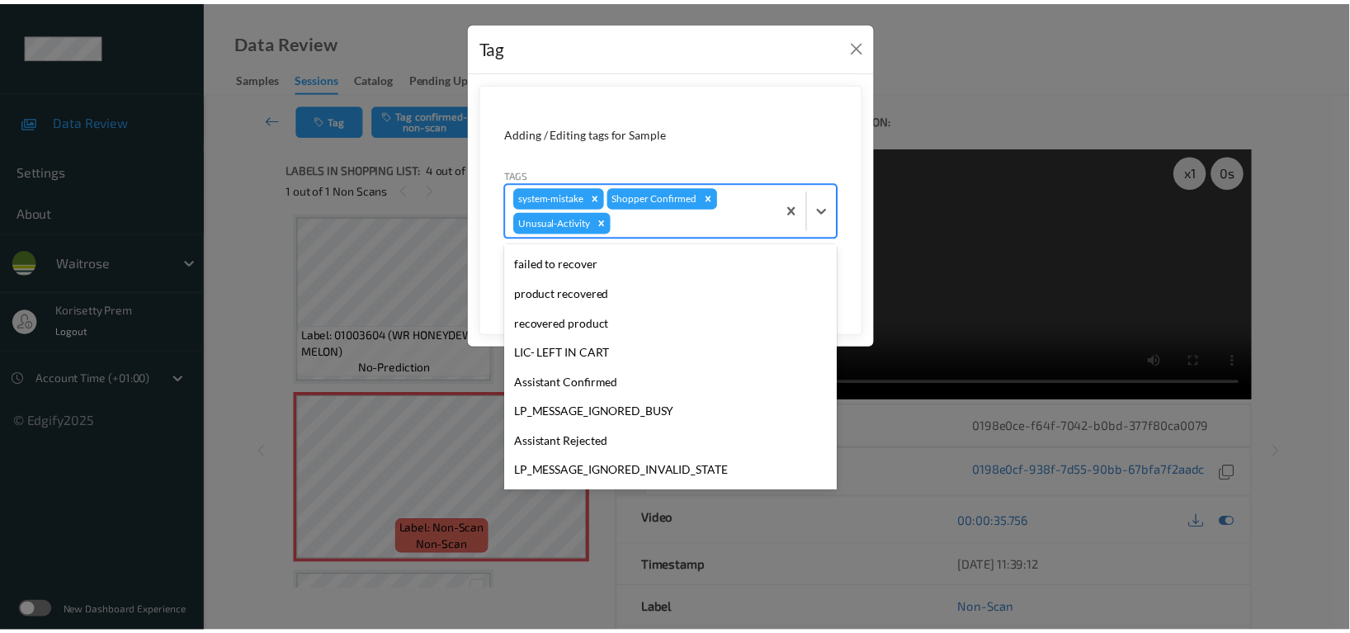
scroll to position [323, 0]
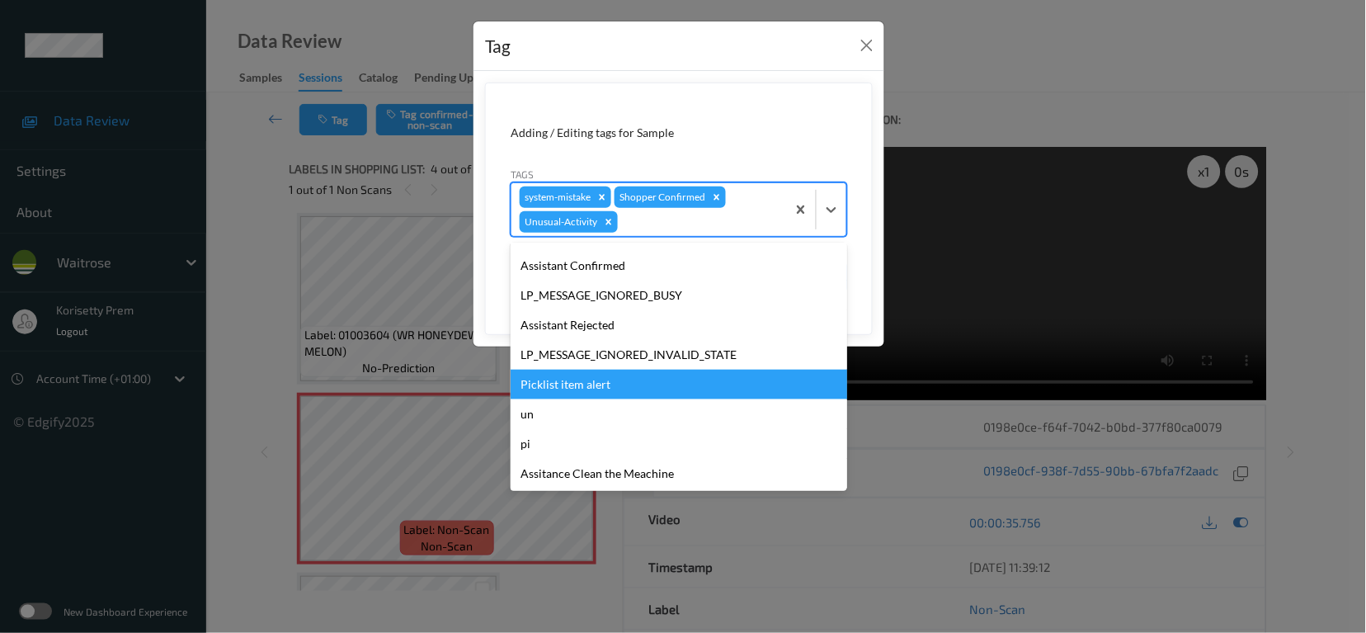
click at [593, 376] on div "Picklist item alert" at bounding box center [679, 385] width 337 height 30
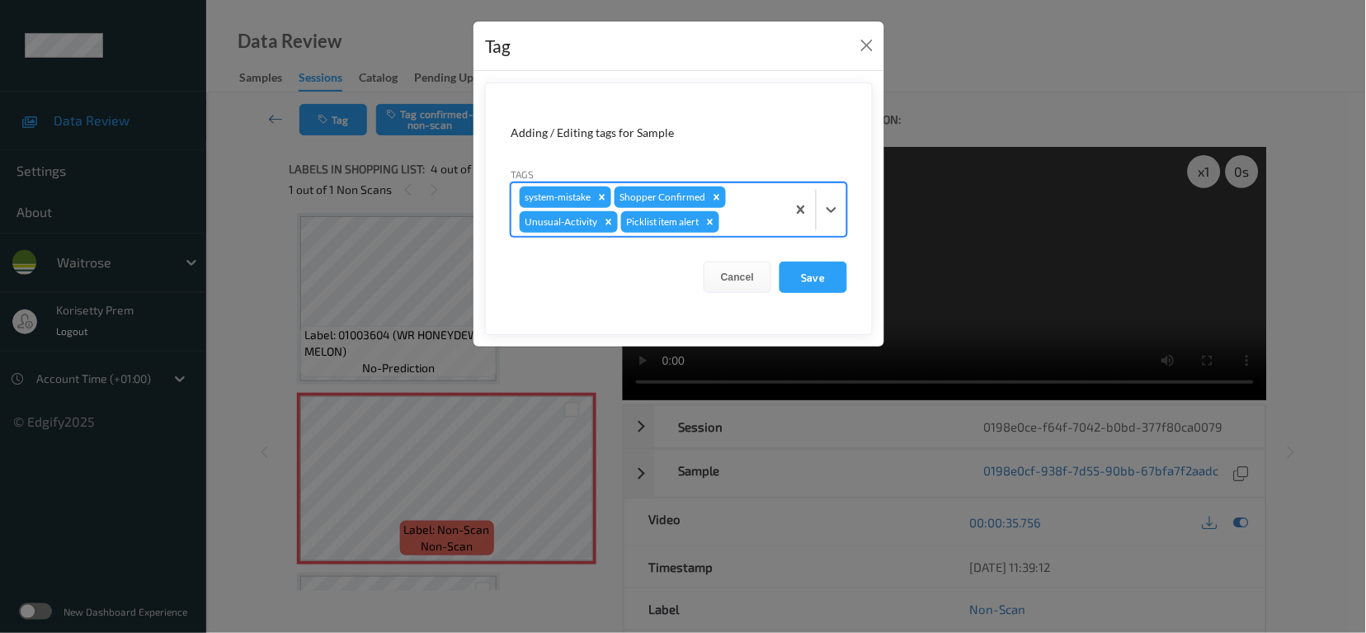
click at [800, 259] on form "Adding / Editing tags for Sample Tags option Picklist item alert, selected. Sel…" at bounding box center [679, 208] width 388 height 252
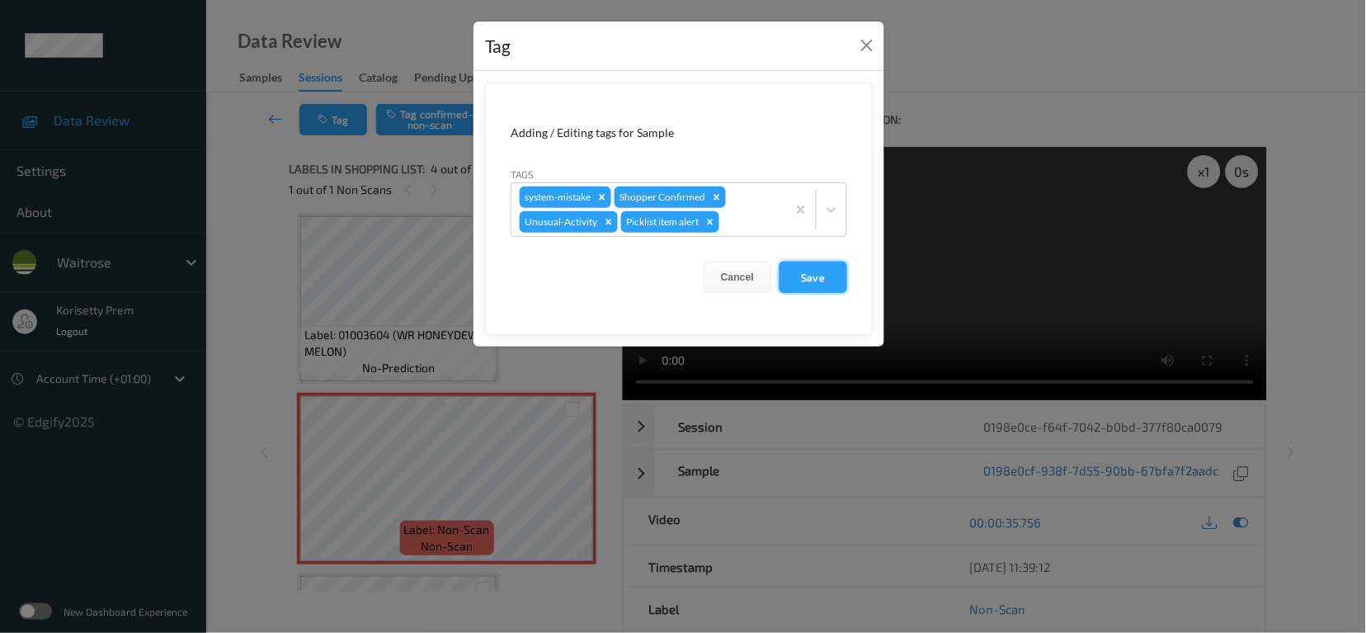
click at [807, 269] on button "Save" at bounding box center [814, 276] width 68 height 31
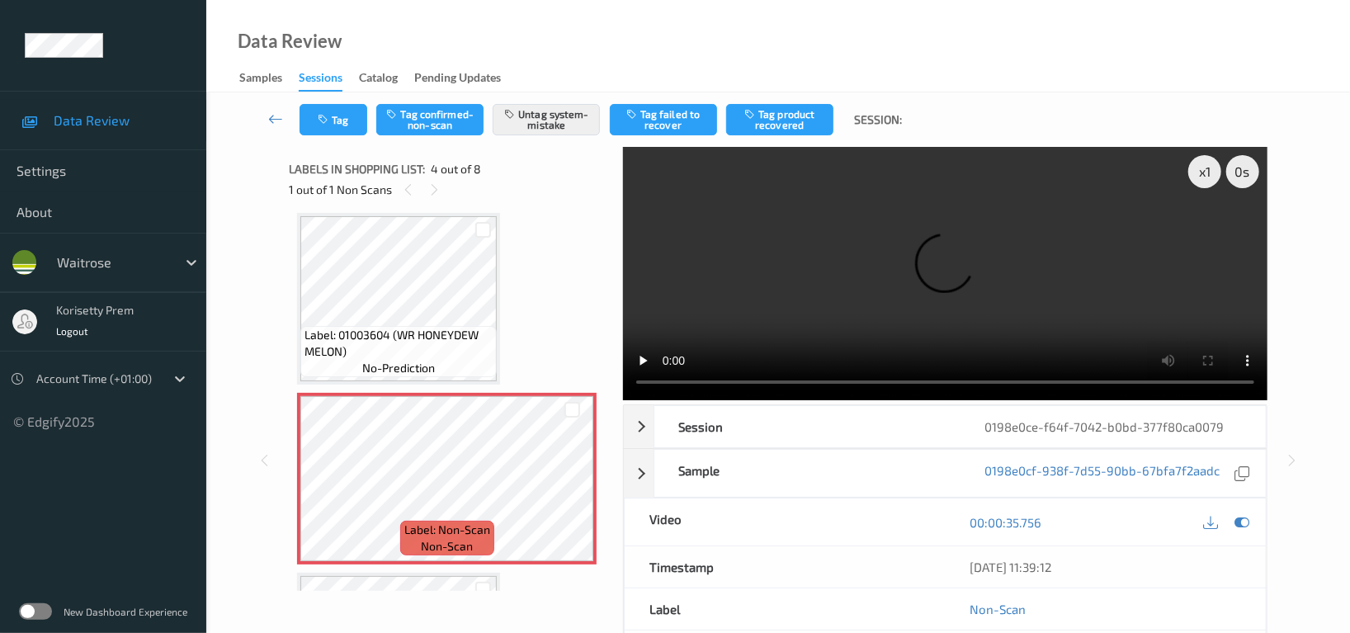
click at [1255, 498] on div "00:00:35.756" at bounding box center [1105, 521] width 320 height 47
click at [1238, 525] on icon at bounding box center [1241, 522] width 15 height 15
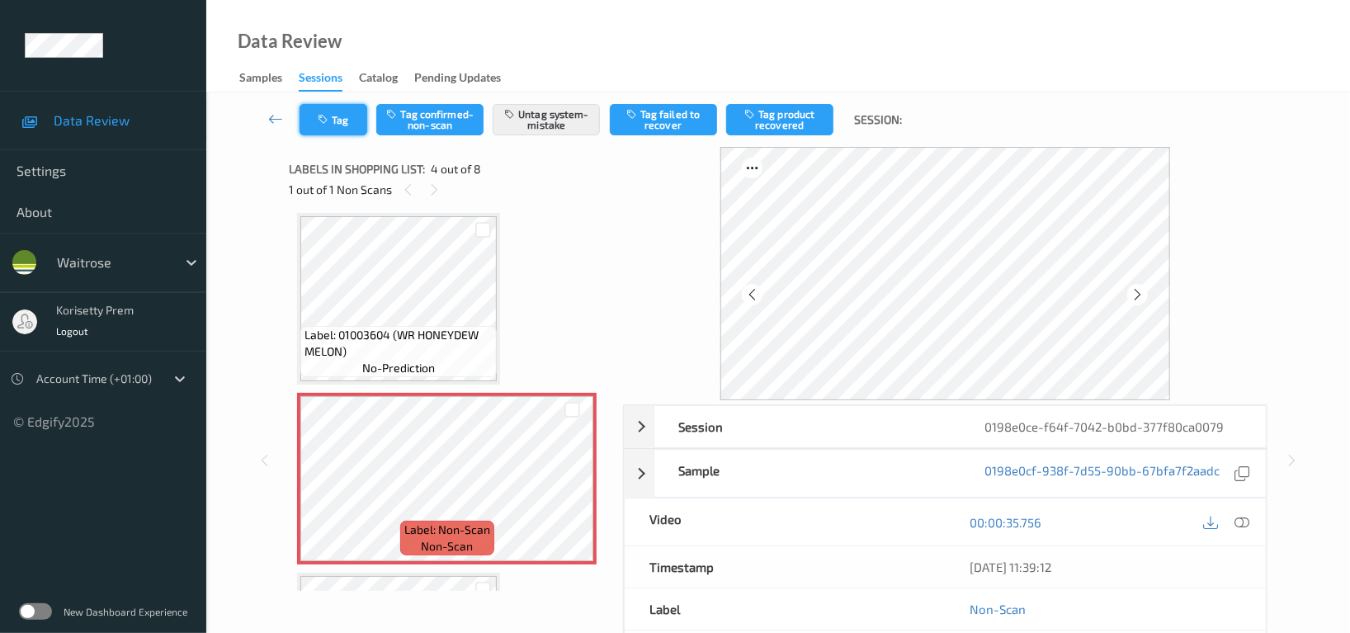
click at [327, 115] on icon "button" at bounding box center [325, 120] width 14 height 12
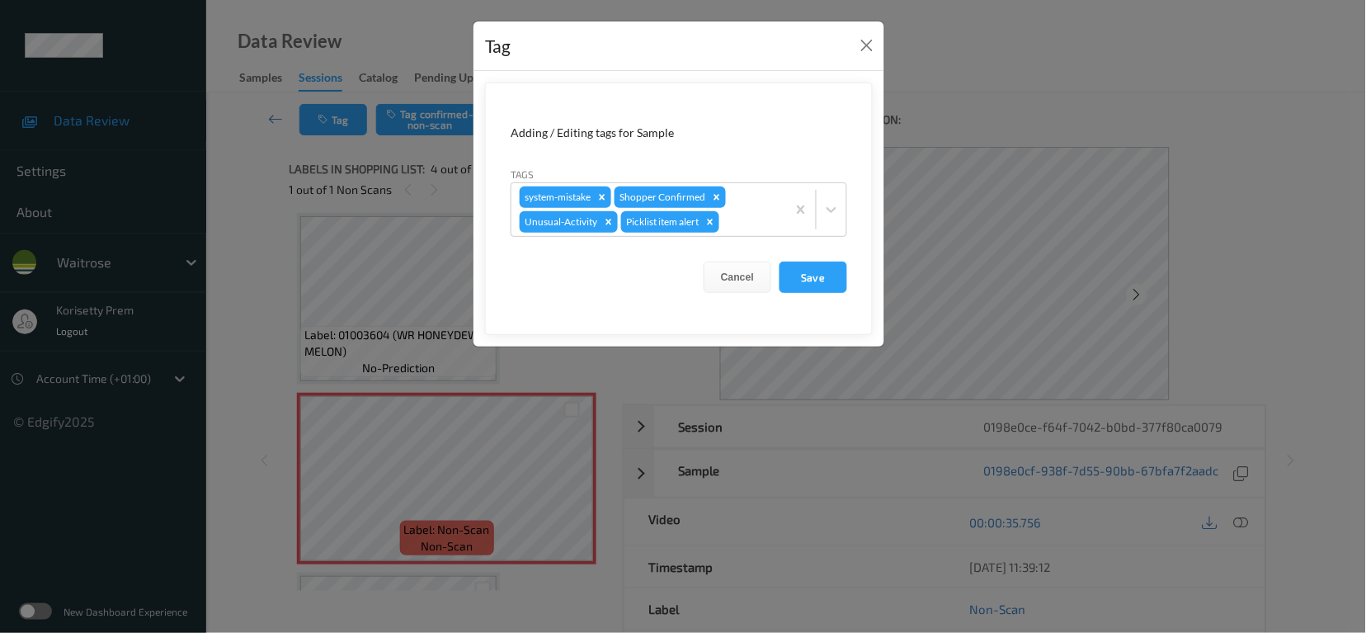
click at [803, 259] on form "Adding / Editing tags for Sample Tags system-mistake Shopper Confirmed Unusual-…" at bounding box center [679, 208] width 388 height 252
click at [803, 265] on button "Save" at bounding box center [814, 276] width 68 height 31
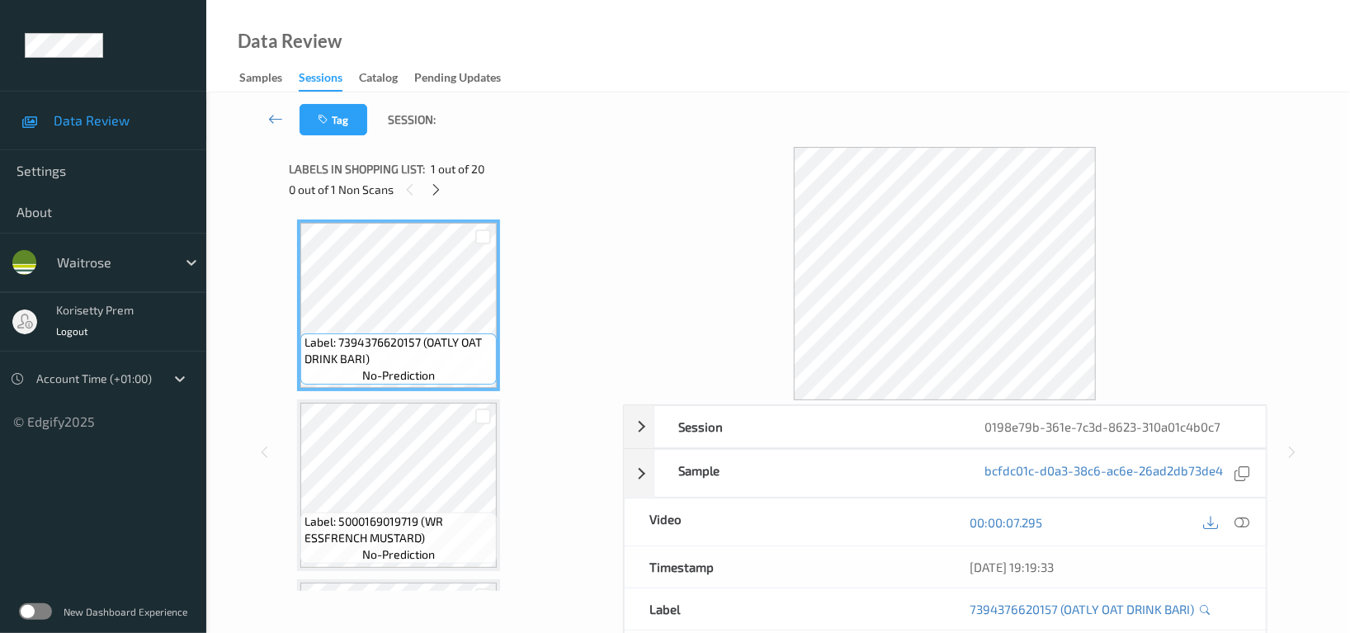
click at [632, 112] on div "Tag Session:" at bounding box center [778, 119] width 1076 height 54
click at [436, 195] on icon at bounding box center [437, 189] width 14 height 15
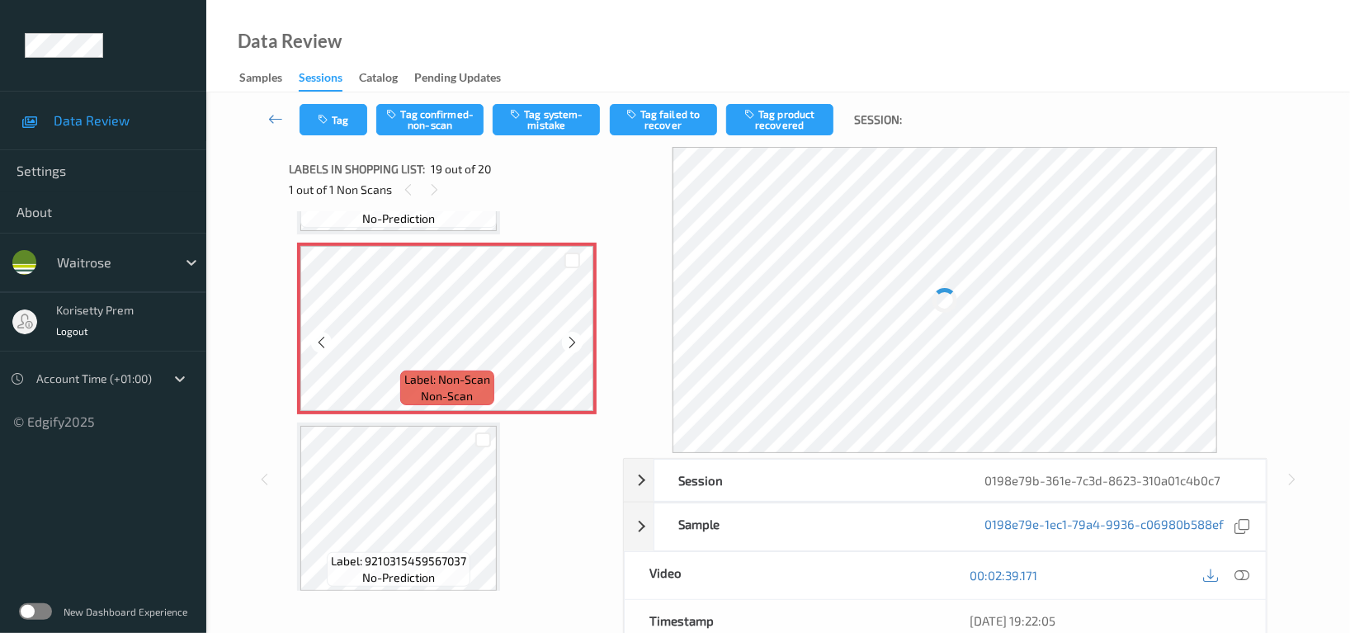
scroll to position [3102, 0]
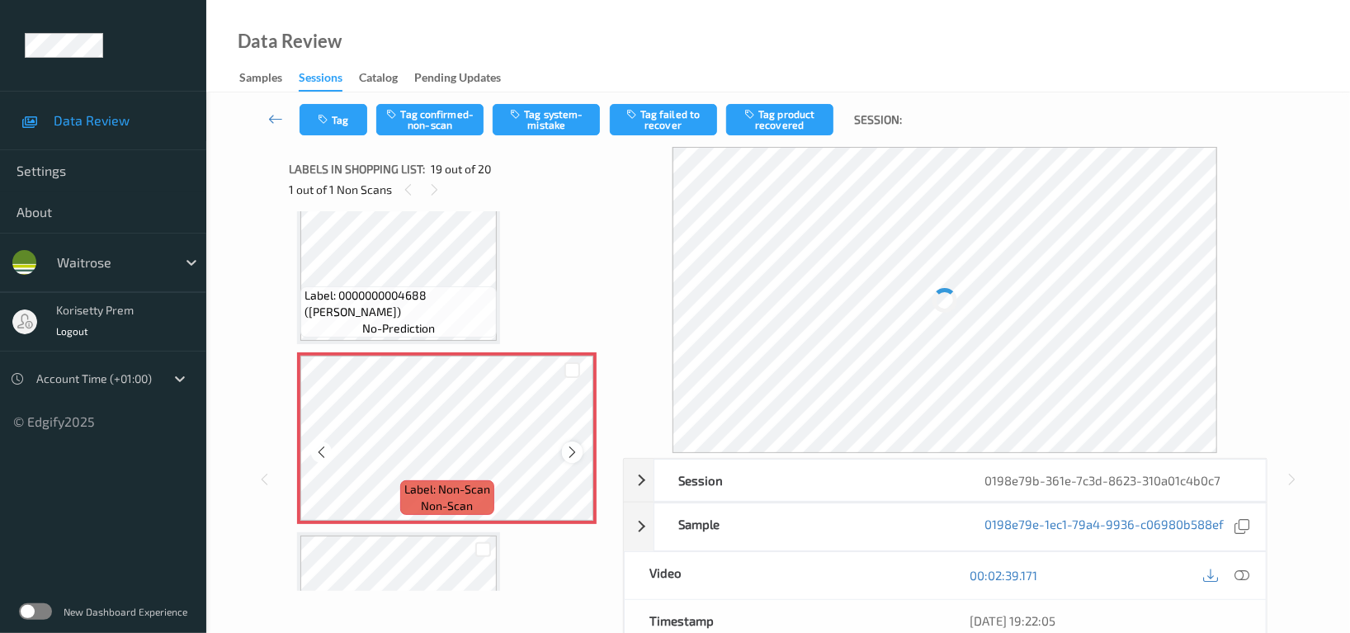
click at [568, 445] on icon at bounding box center [572, 452] width 14 height 15
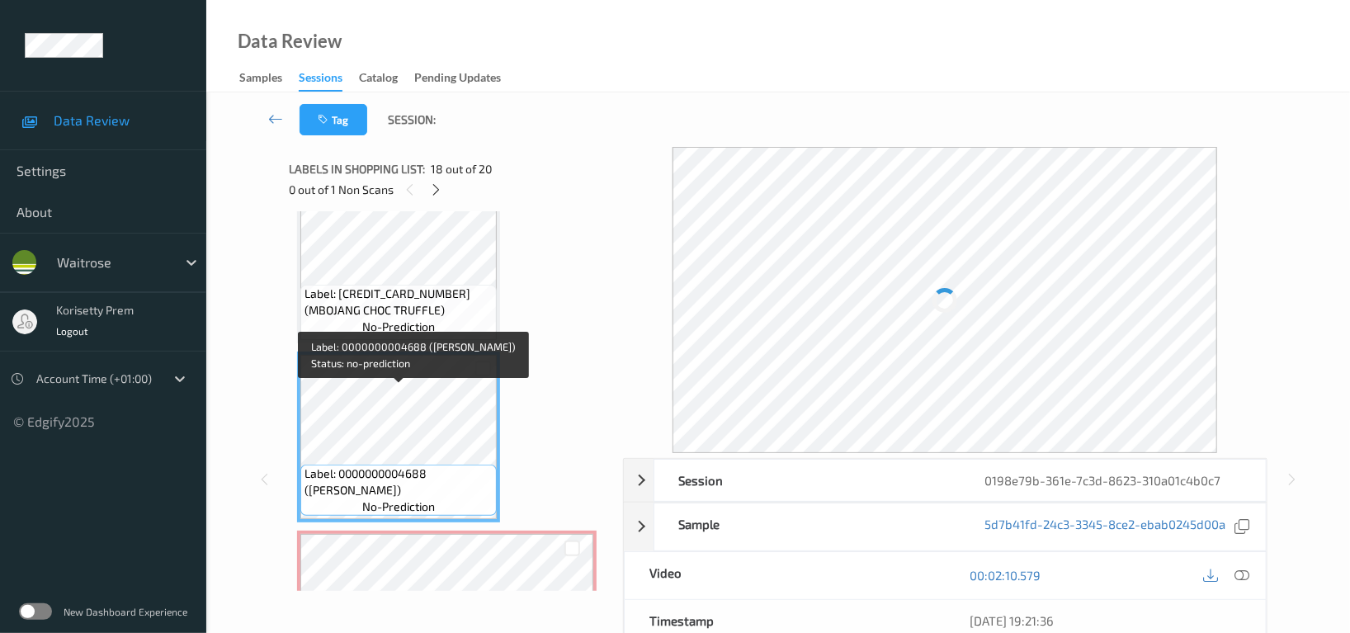
scroll to position [2882, 0]
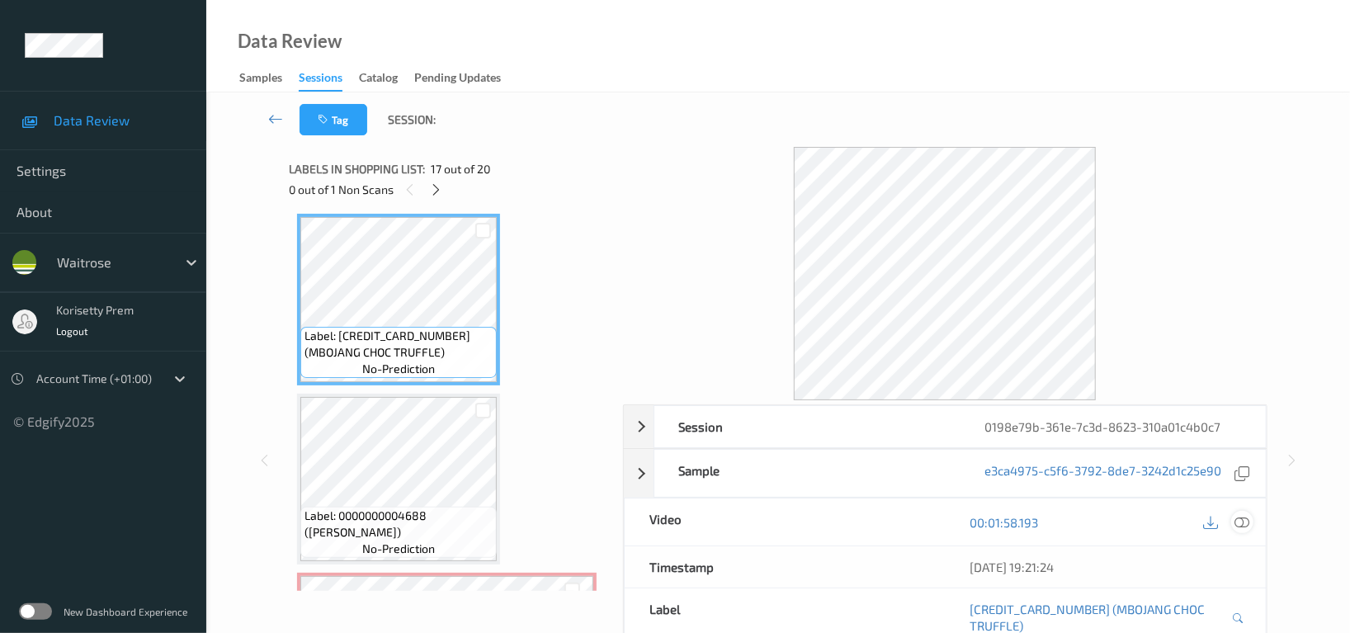
click at [1241, 518] on icon at bounding box center [1241, 522] width 15 height 15
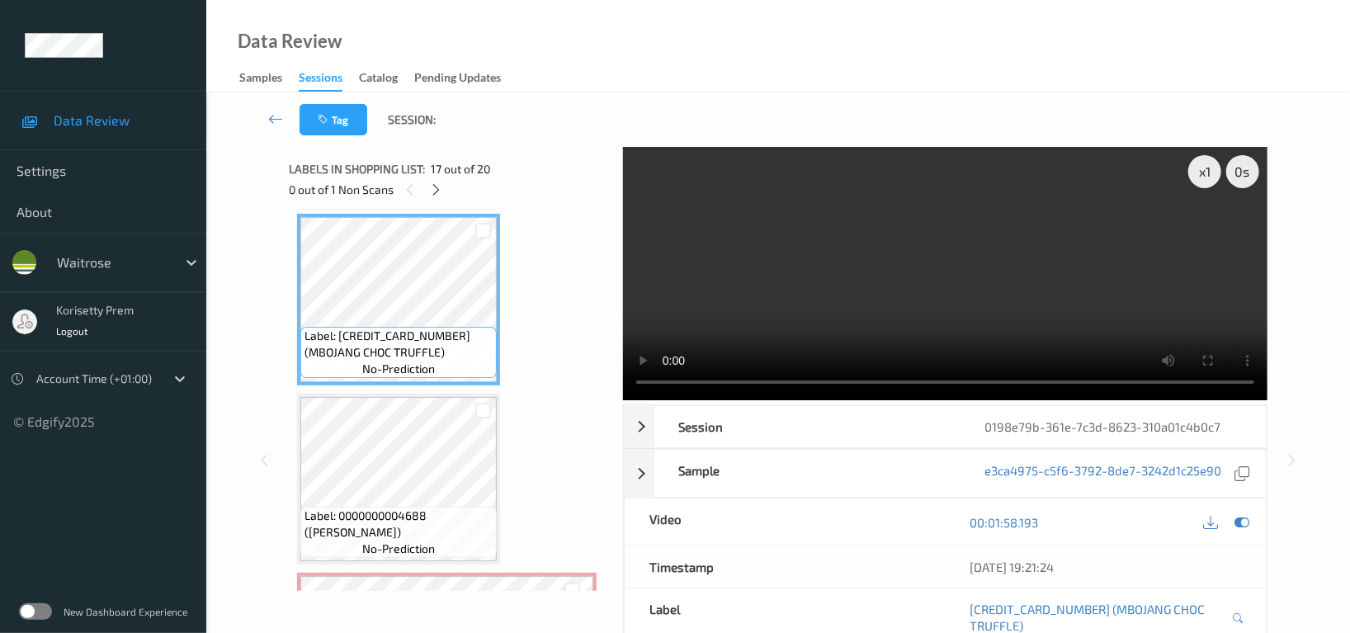
click at [901, 276] on video at bounding box center [945, 273] width 644 height 253
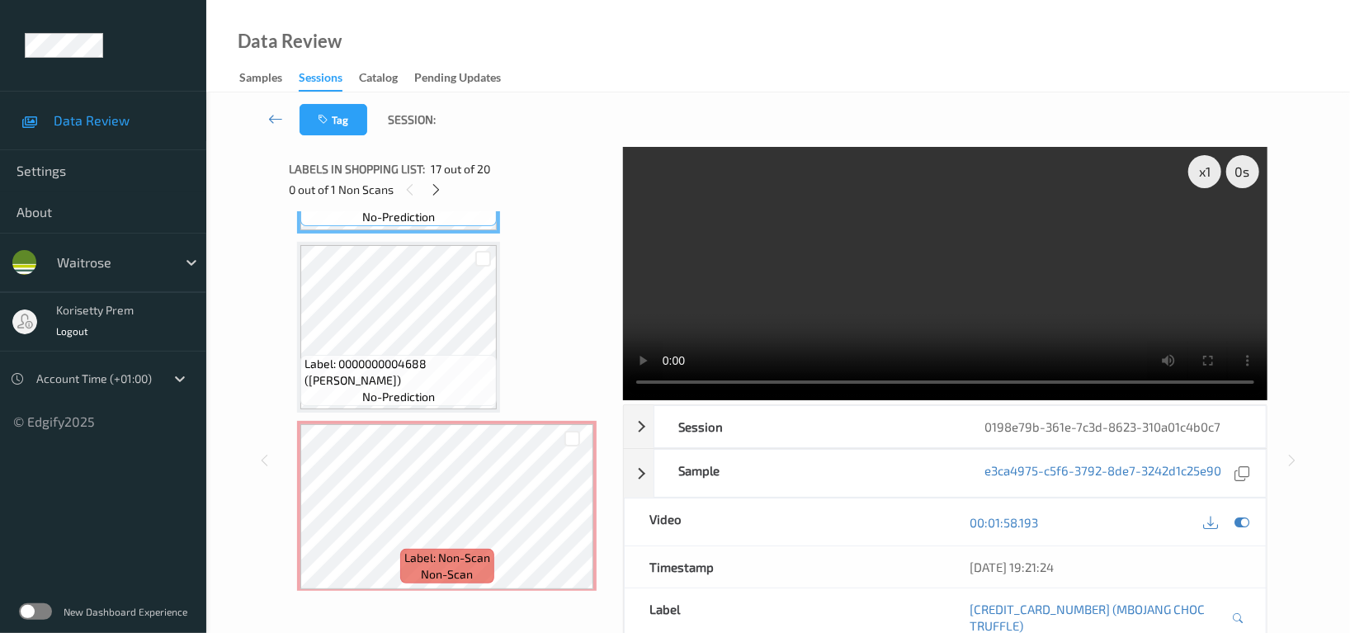
scroll to position [3102, 0]
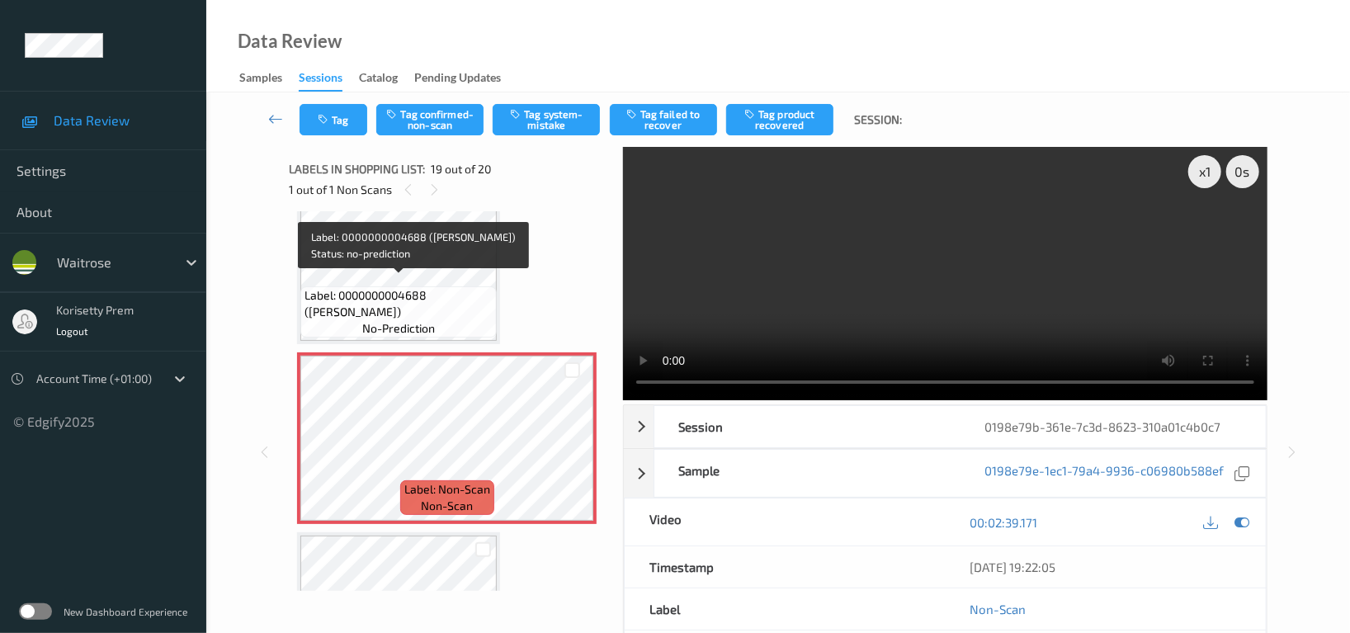
click at [359, 287] on span "Label: 0000000004688 ([PERSON_NAME])" at bounding box center [398, 303] width 188 height 33
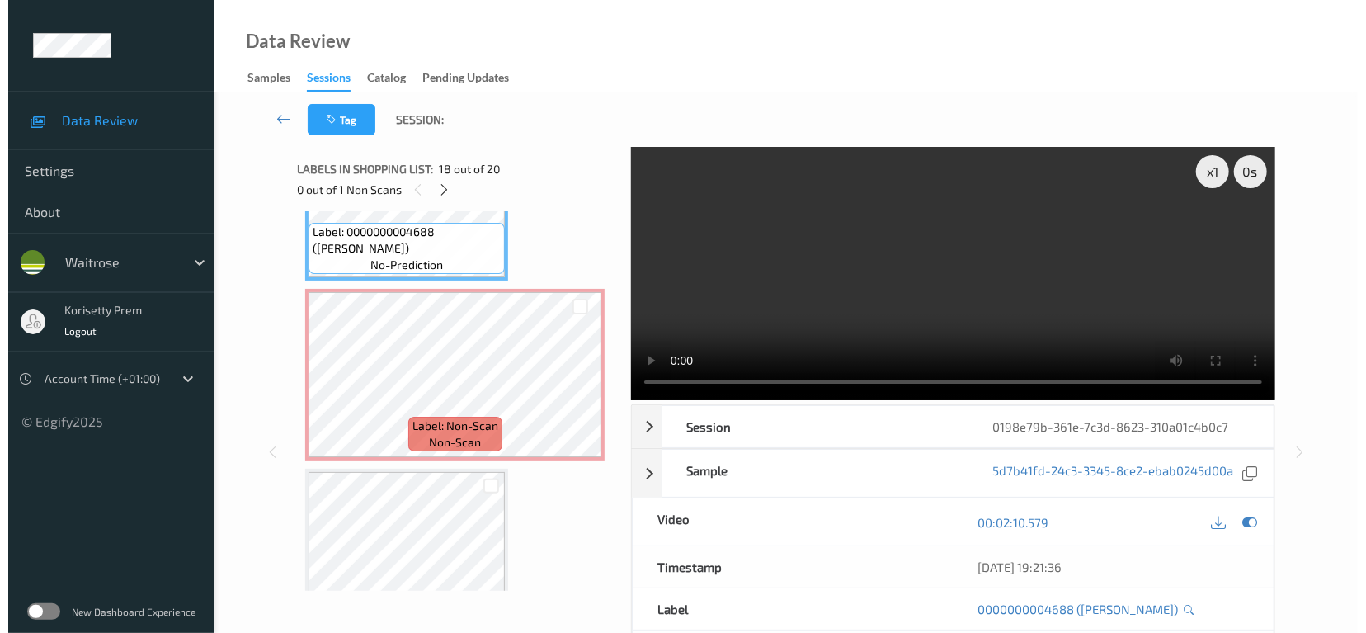
scroll to position [3212, 0]
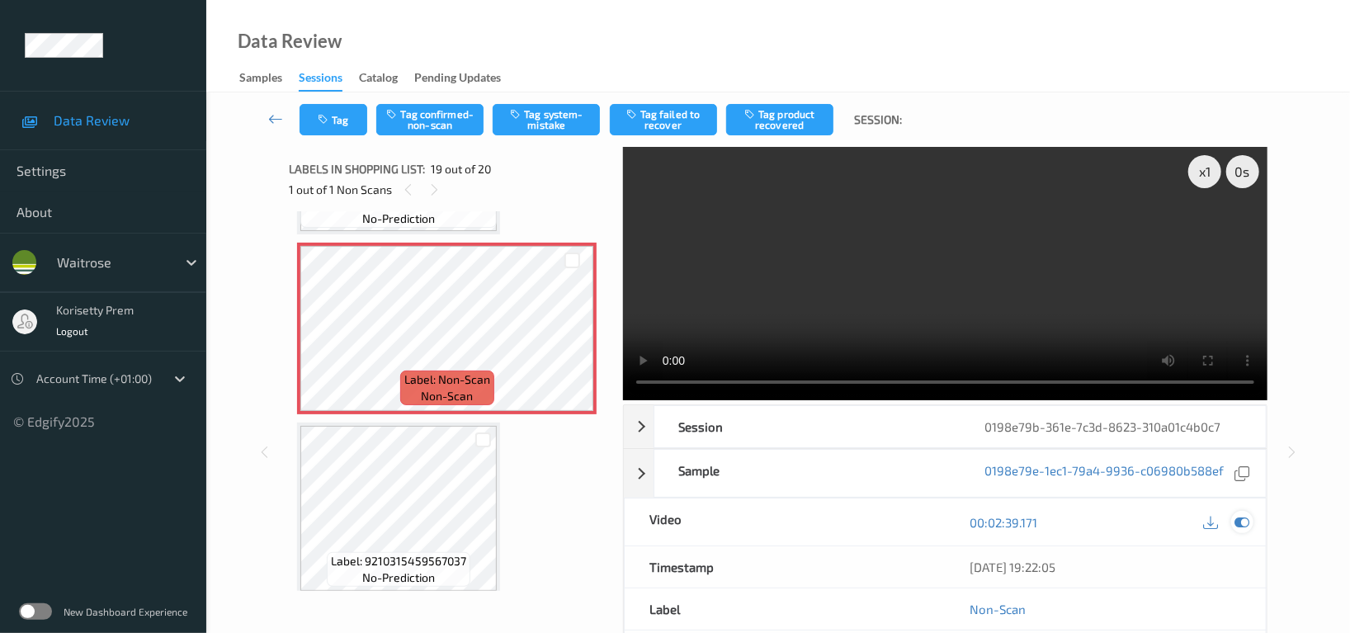
click at [1241, 524] on icon at bounding box center [1241, 522] width 15 height 15
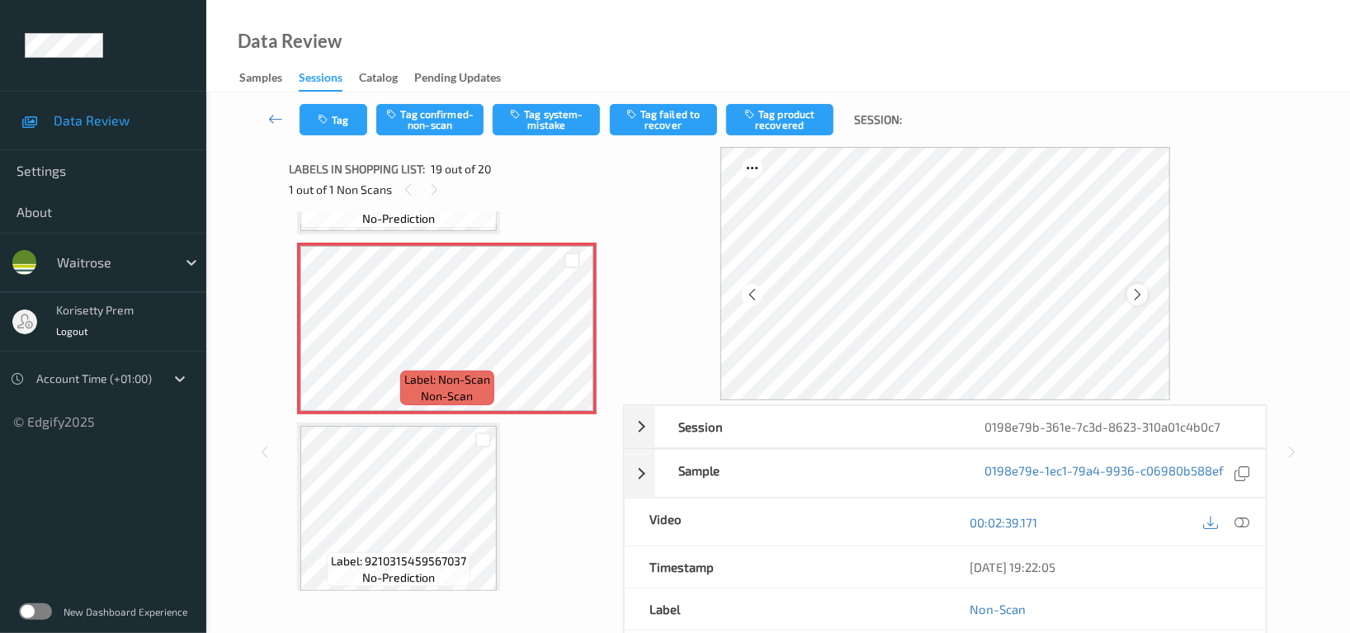
click at [1138, 297] on icon at bounding box center [1137, 294] width 14 height 15
click at [552, 127] on button "Tag system-mistake" at bounding box center [545, 119] width 107 height 31
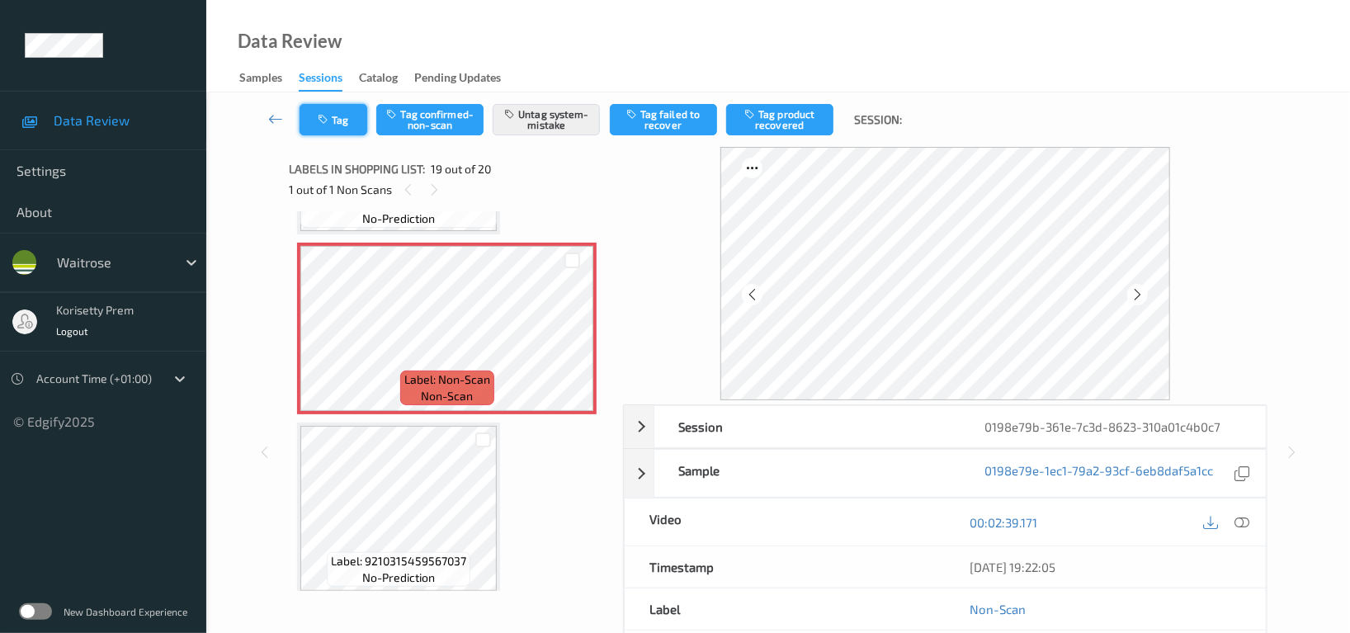
click at [332, 115] on button "Tag" at bounding box center [333, 119] width 68 height 31
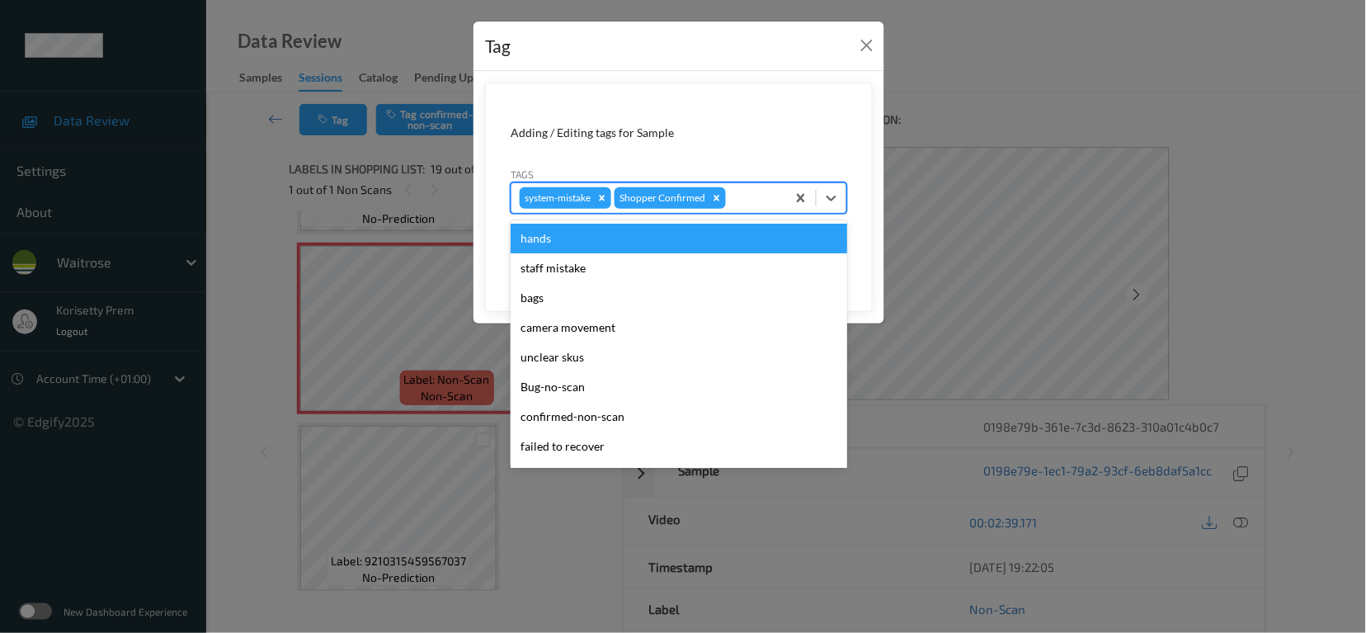
click at [784, 191] on div "system-mistake Shopper Confirmed" at bounding box center [648, 198] width 275 height 28
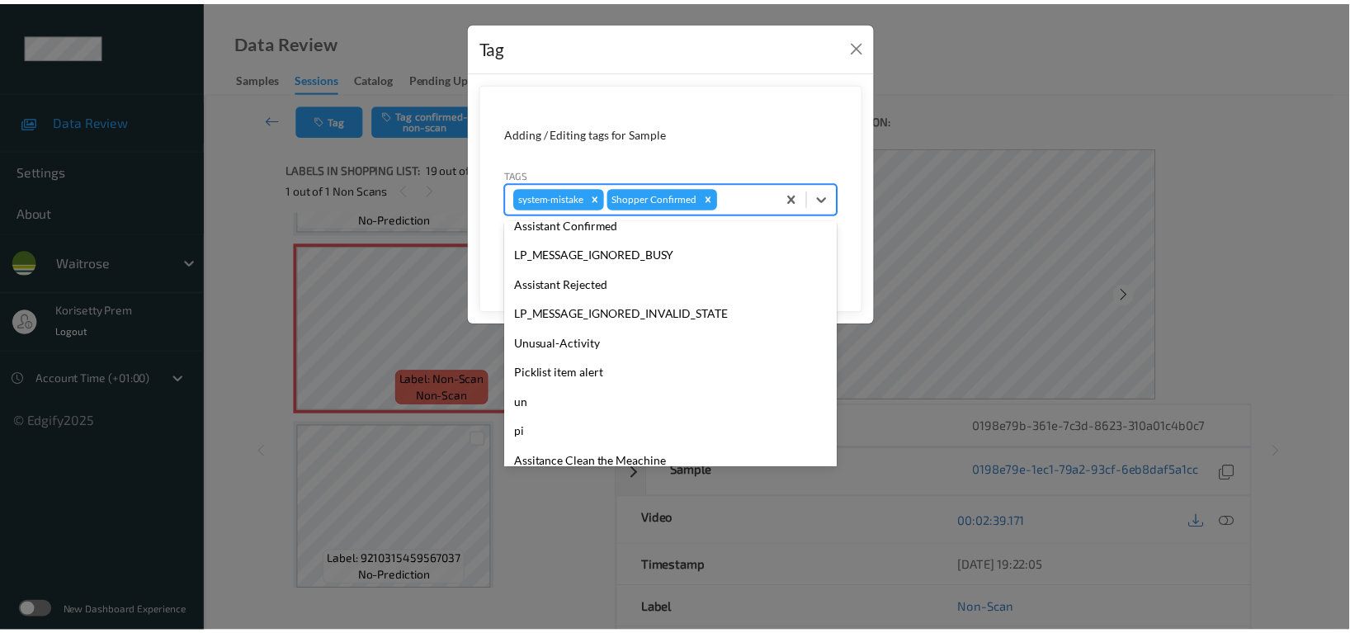
scroll to position [351, 0]
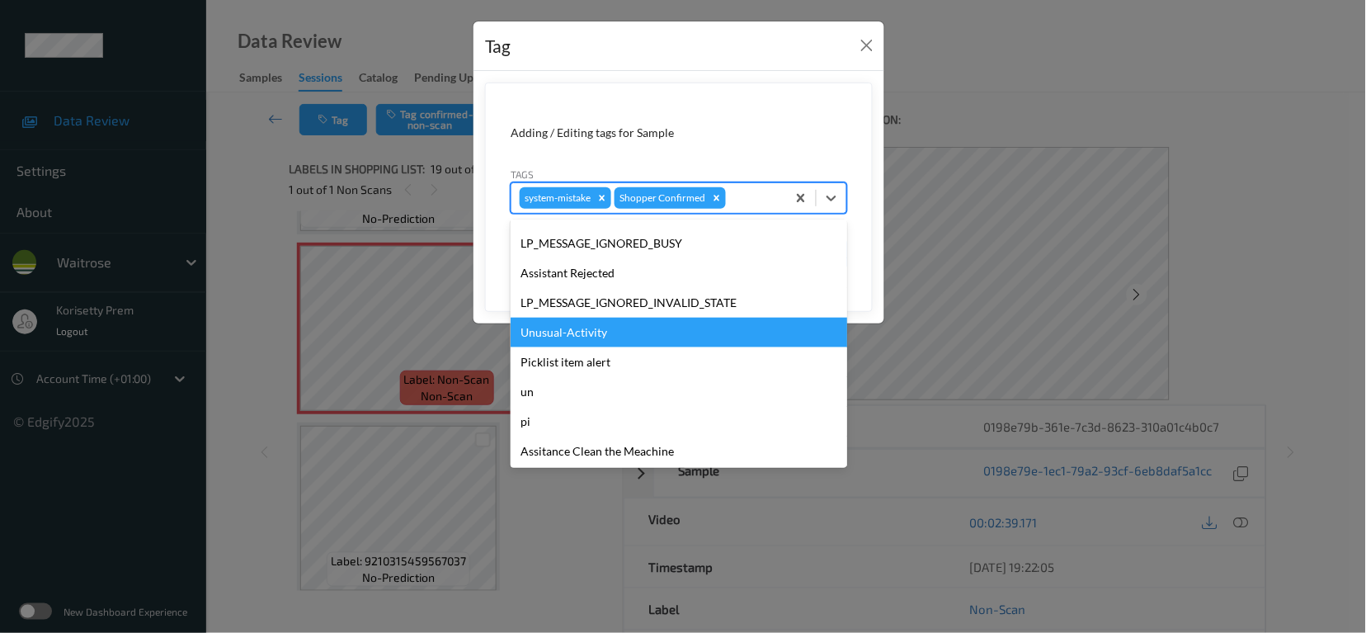
click at [566, 335] on div "Unusual-Activity" at bounding box center [679, 333] width 337 height 30
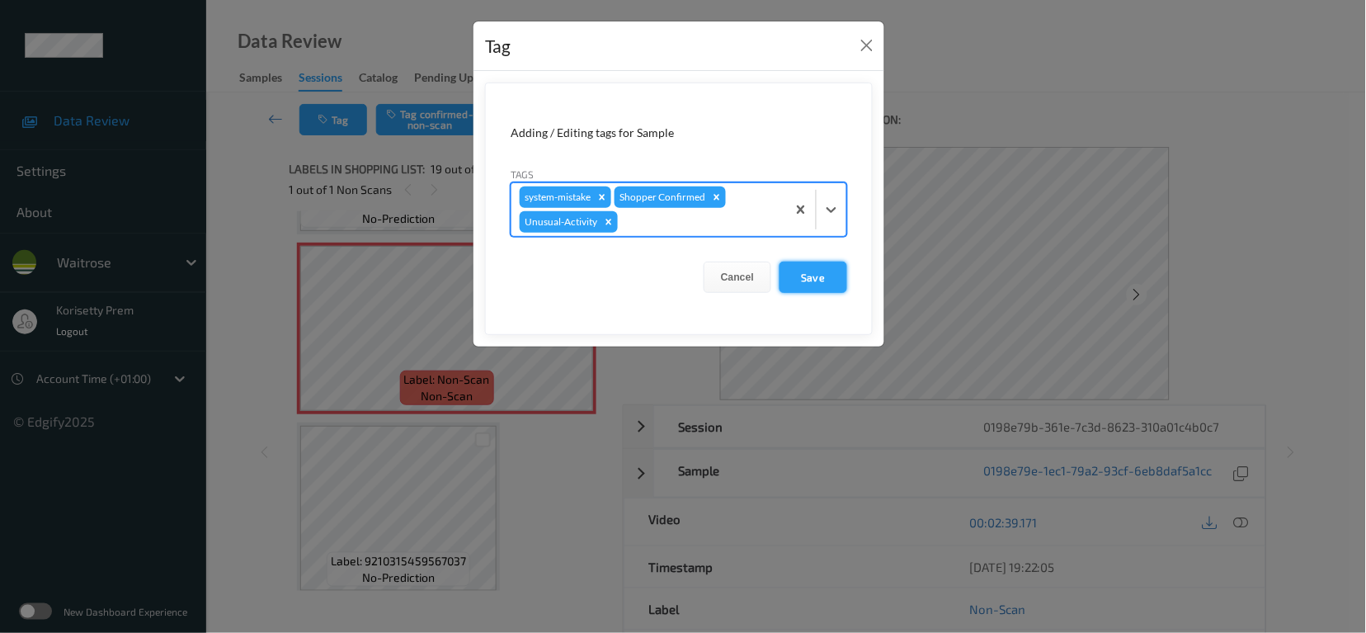
click at [822, 277] on button "Save" at bounding box center [814, 276] width 68 height 31
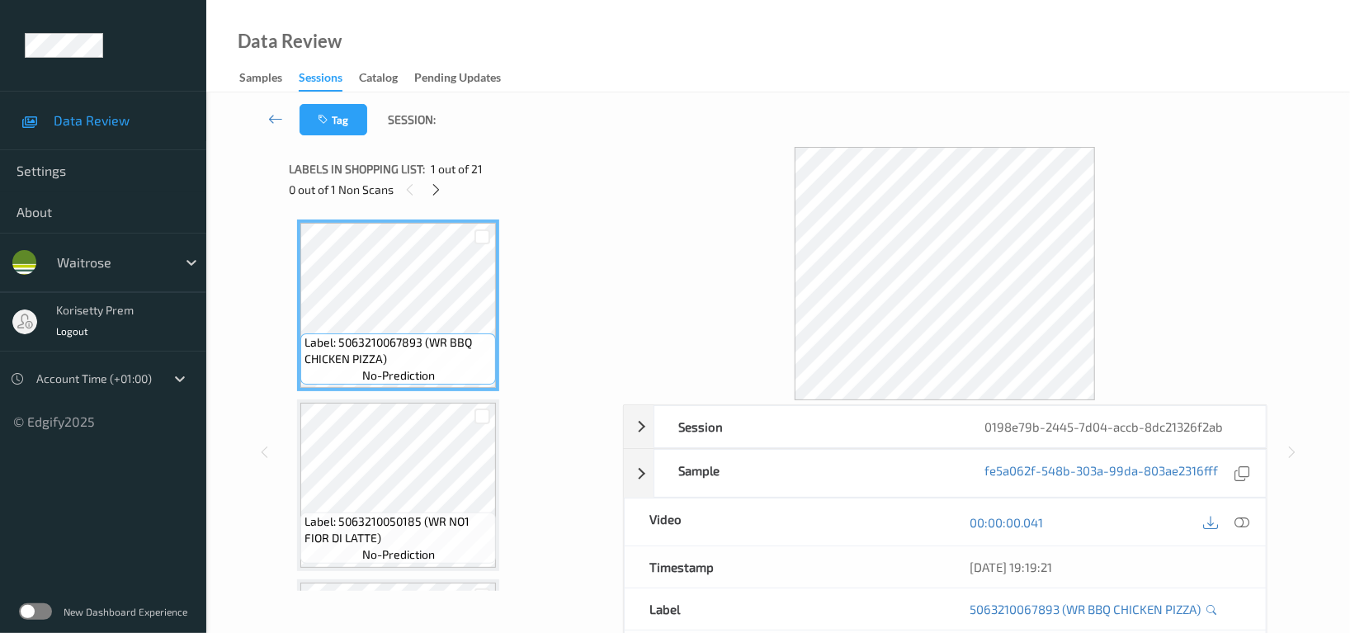
click at [817, 59] on div "Data Review Samples Sessions Catalog Pending Updates" at bounding box center [777, 46] width 1143 height 92
click at [769, 81] on div "Data Review Samples Sessions Catalog Pending Updates" at bounding box center [777, 46] width 1143 height 92
click at [1209, 100] on div "Tag Session:" at bounding box center [778, 119] width 1076 height 54
click at [841, 47] on div "Data Review Samples Sessions Catalog Pending Updates" at bounding box center [777, 46] width 1143 height 92
click at [435, 193] on icon at bounding box center [437, 189] width 14 height 15
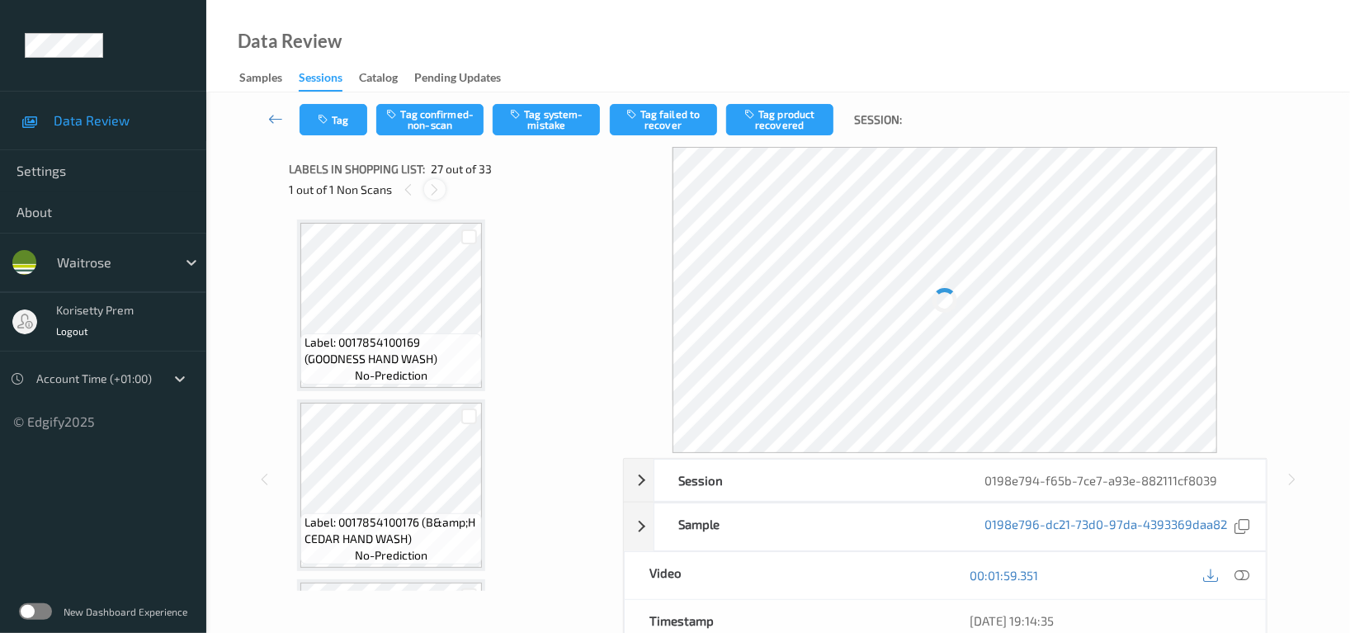
scroll to position [4489, 0]
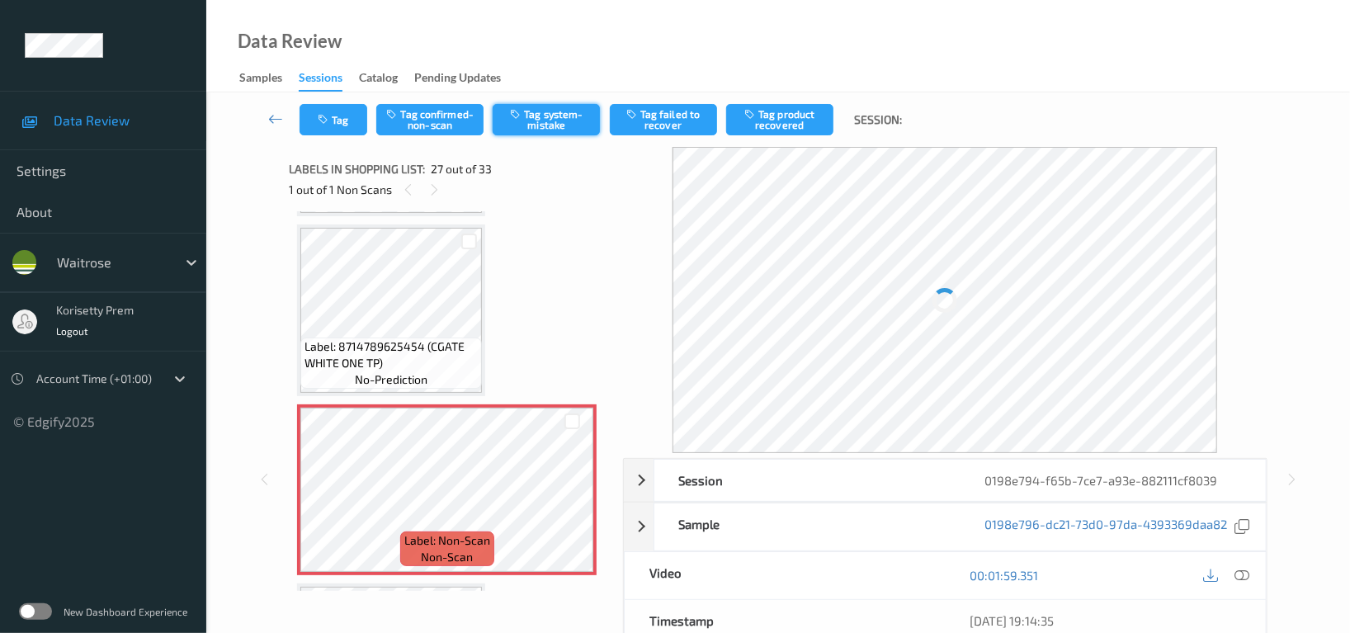
click at [553, 118] on button "Tag system-mistake" at bounding box center [545, 119] width 107 height 31
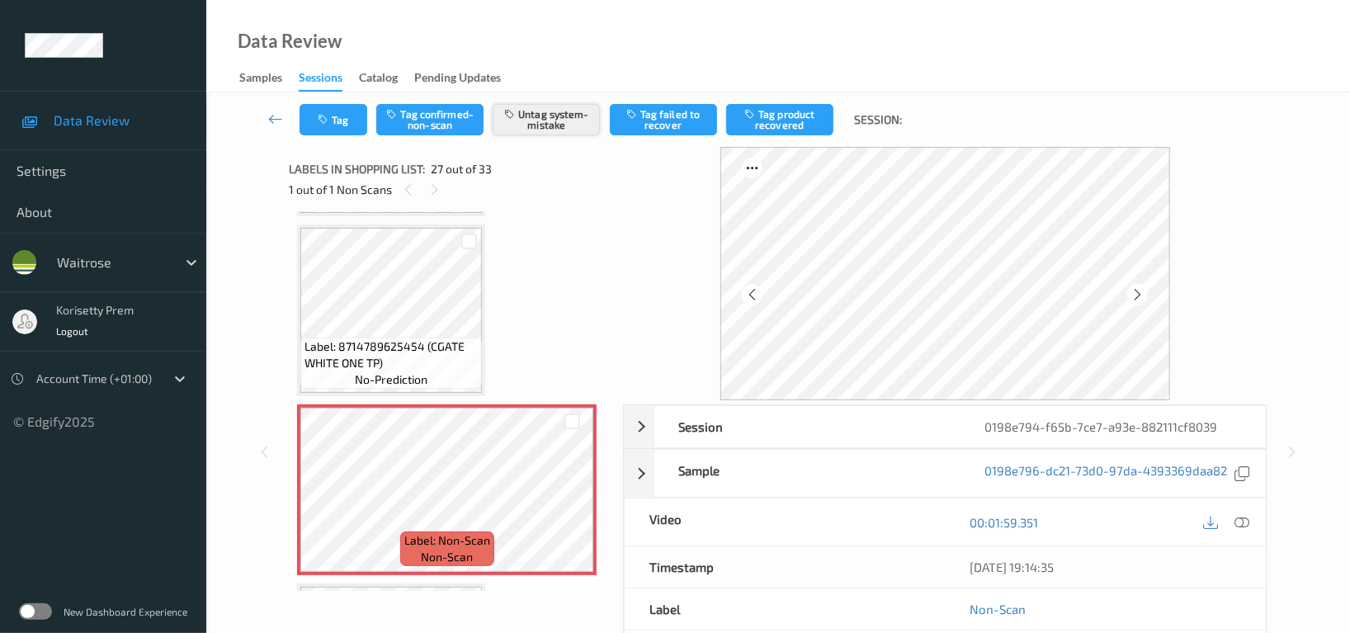
click at [548, 119] on button "Untag system-mistake" at bounding box center [545, 119] width 107 height 31
click at [1138, 296] on icon at bounding box center [1137, 294] width 14 height 15
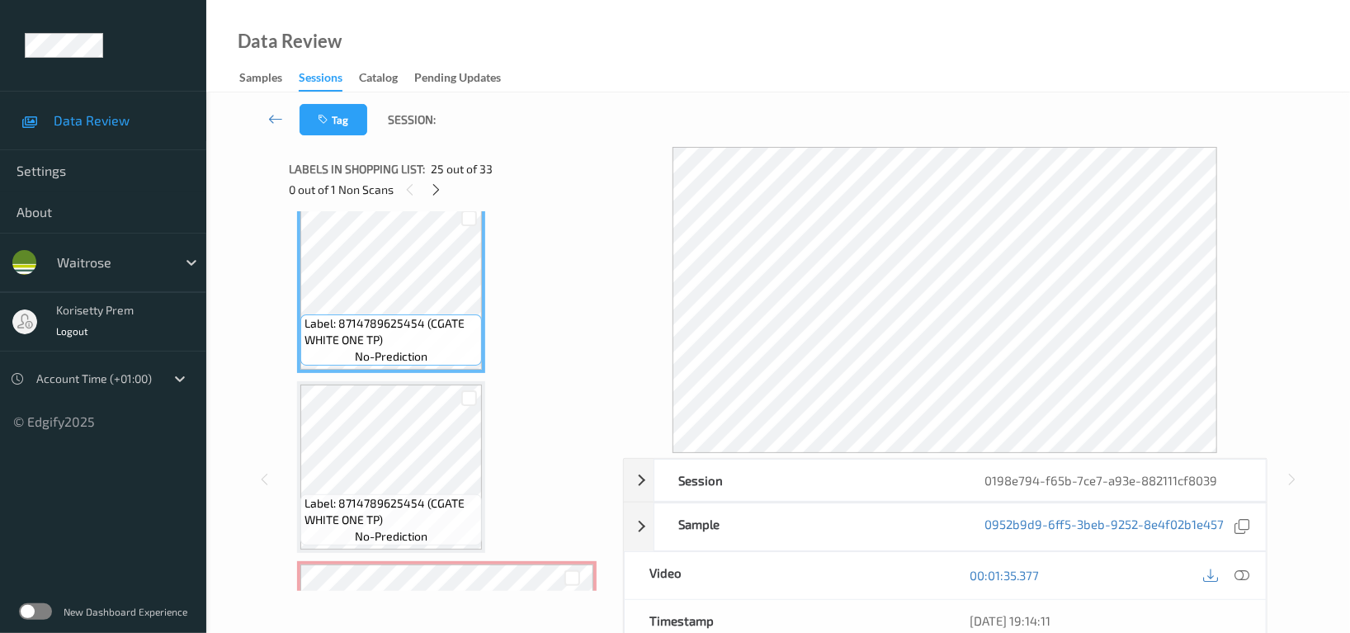
scroll to position [4333, 0]
click at [1251, 572] on div at bounding box center [1242, 575] width 22 height 22
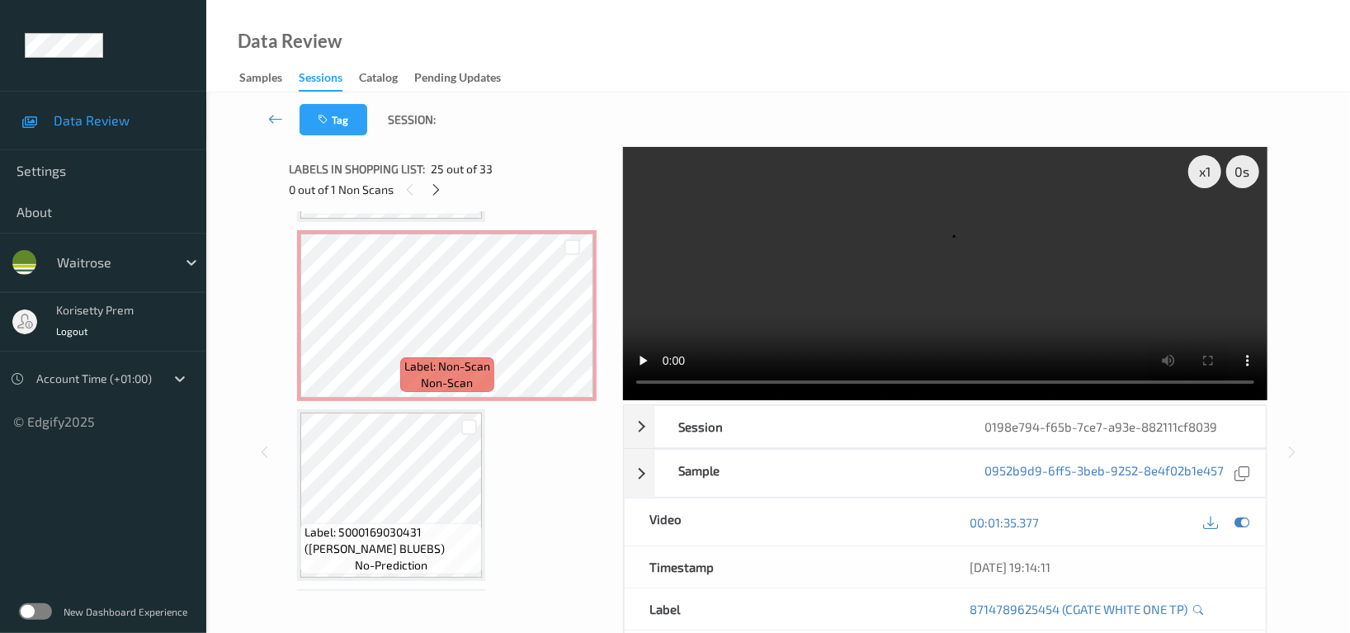
scroll to position [4553, 0]
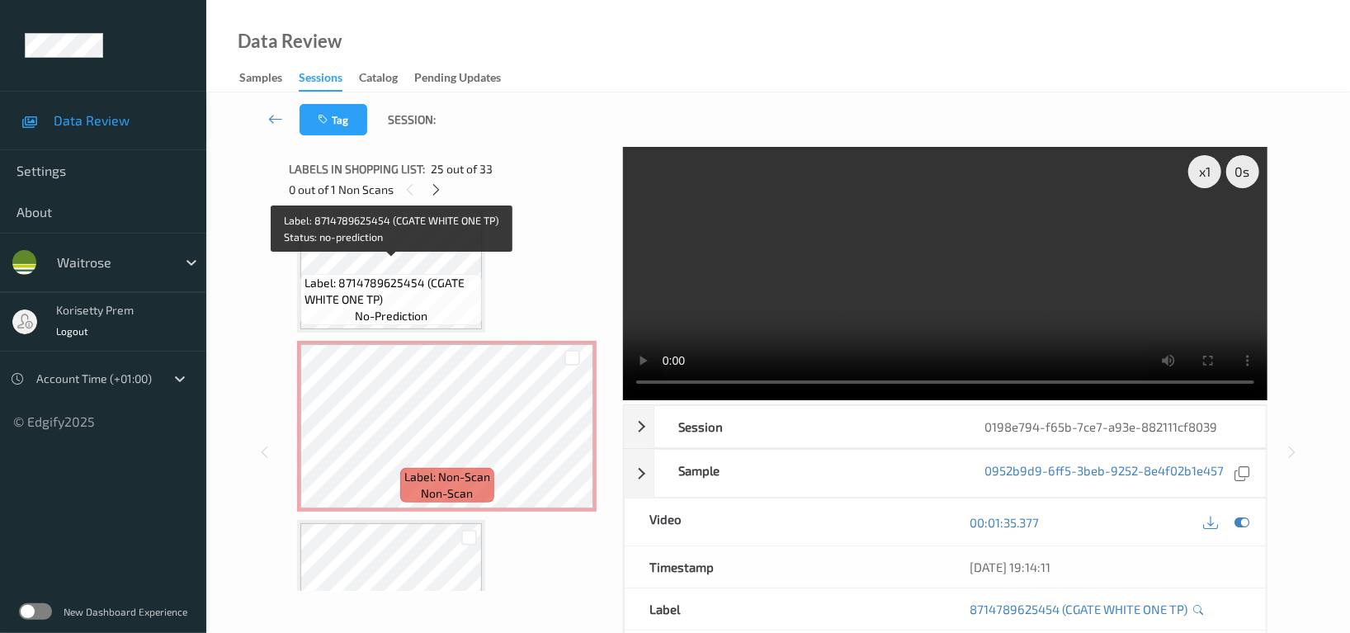
click at [393, 275] on span "Label: 8714789625454 (CGATE WHITE ONE TP)" at bounding box center [390, 291] width 173 height 33
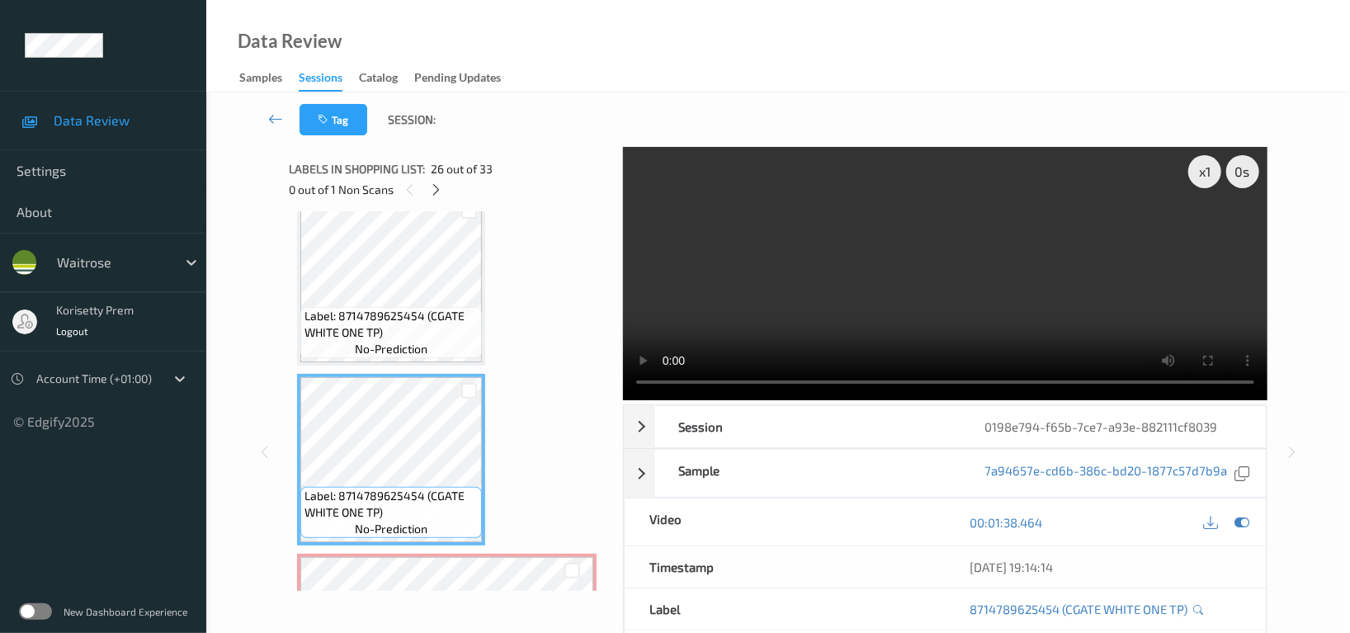
scroll to position [4333, 0]
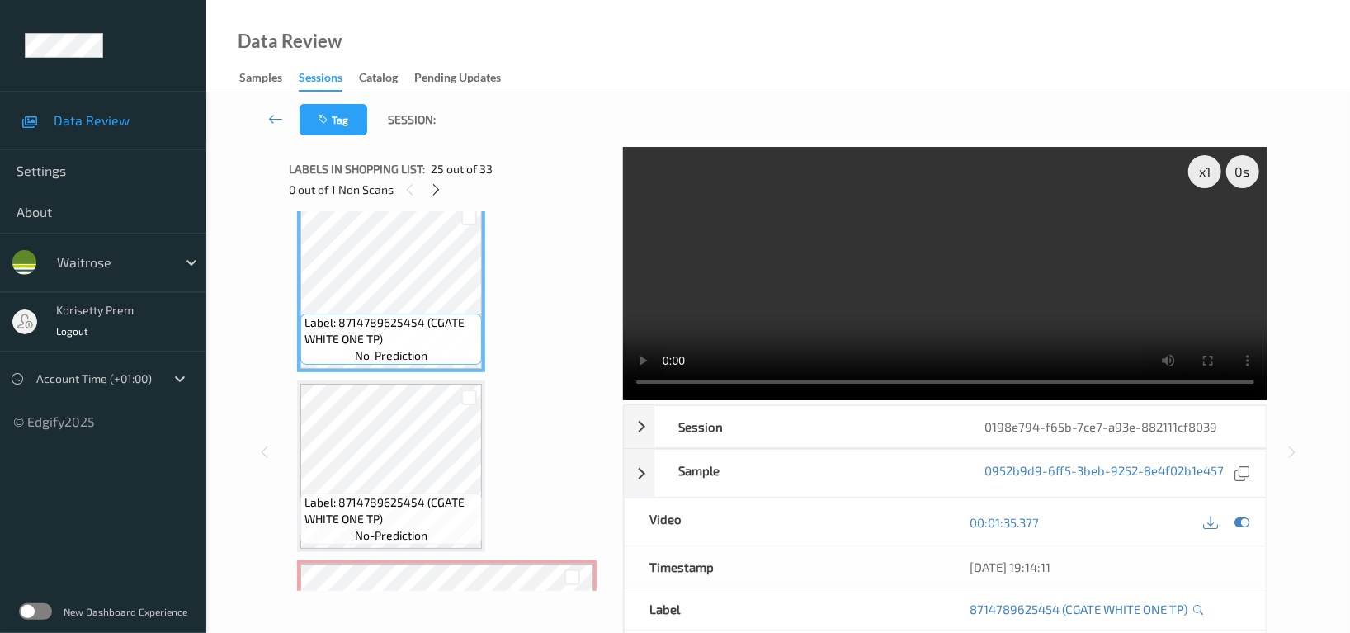
click at [789, 283] on video at bounding box center [945, 273] width 644 height 253
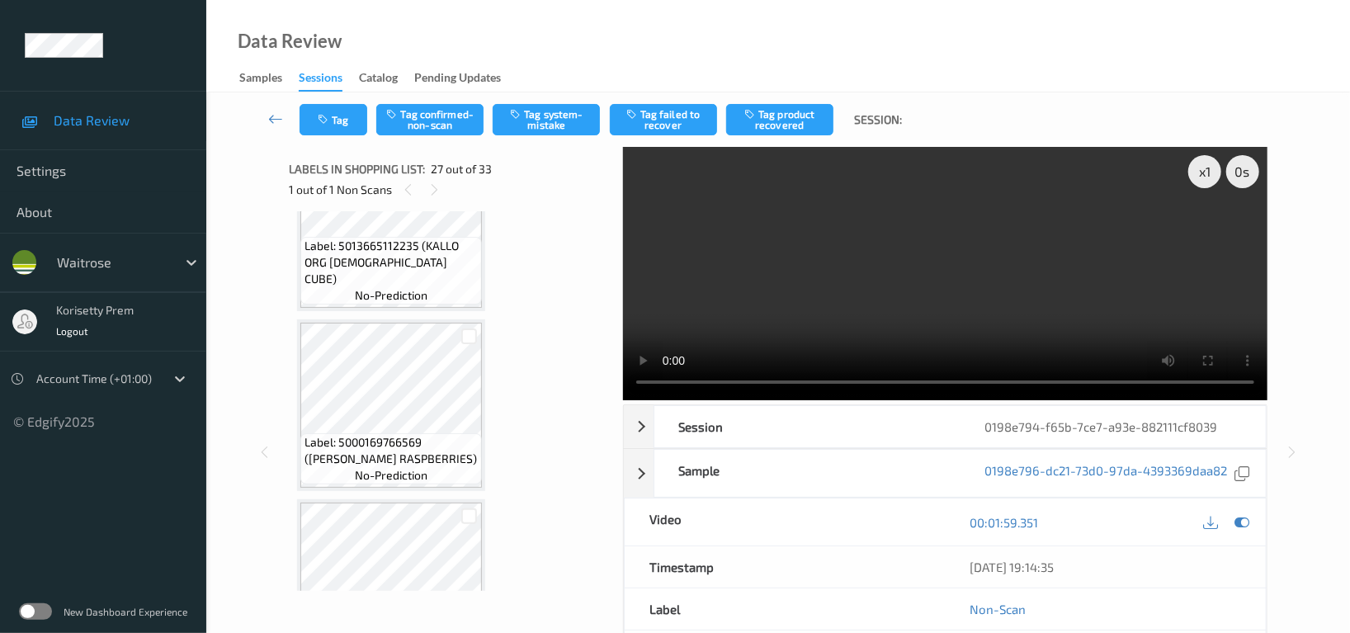
scroll to position [3673, 0]
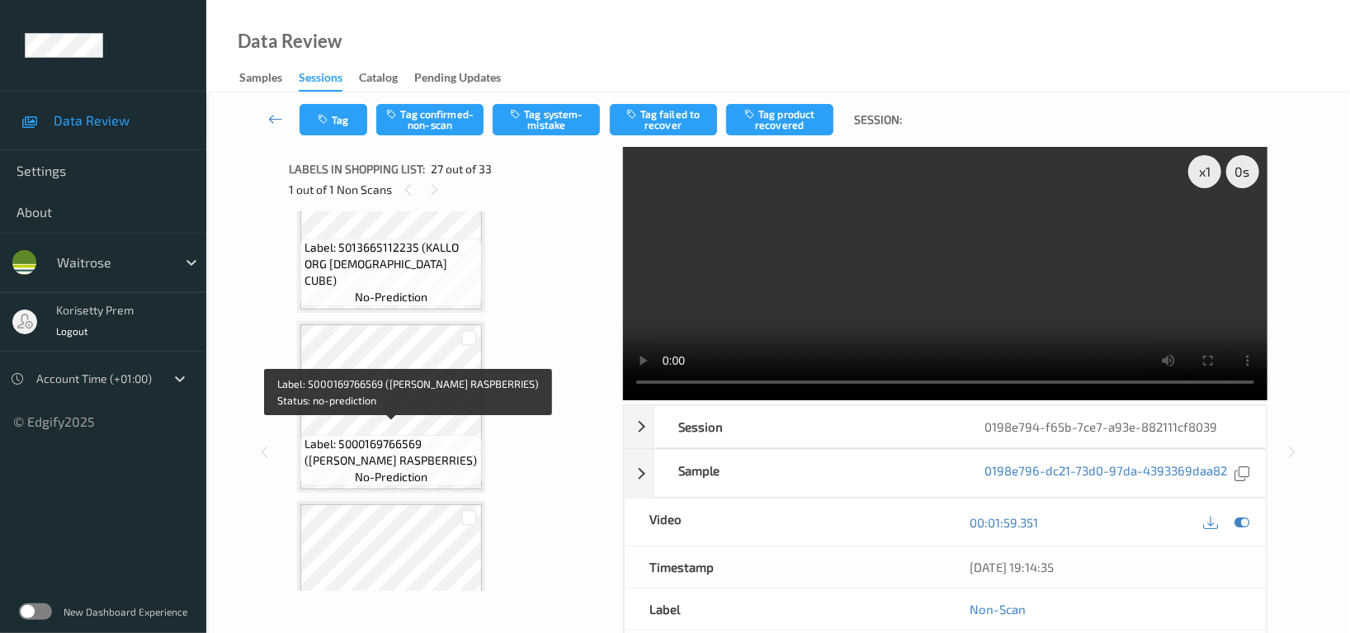
click at [407, 450] on span "Label: 5000169766569 (WR DORG RASPBERRIES)" at bounding box center [390, 452] width 173 height 33
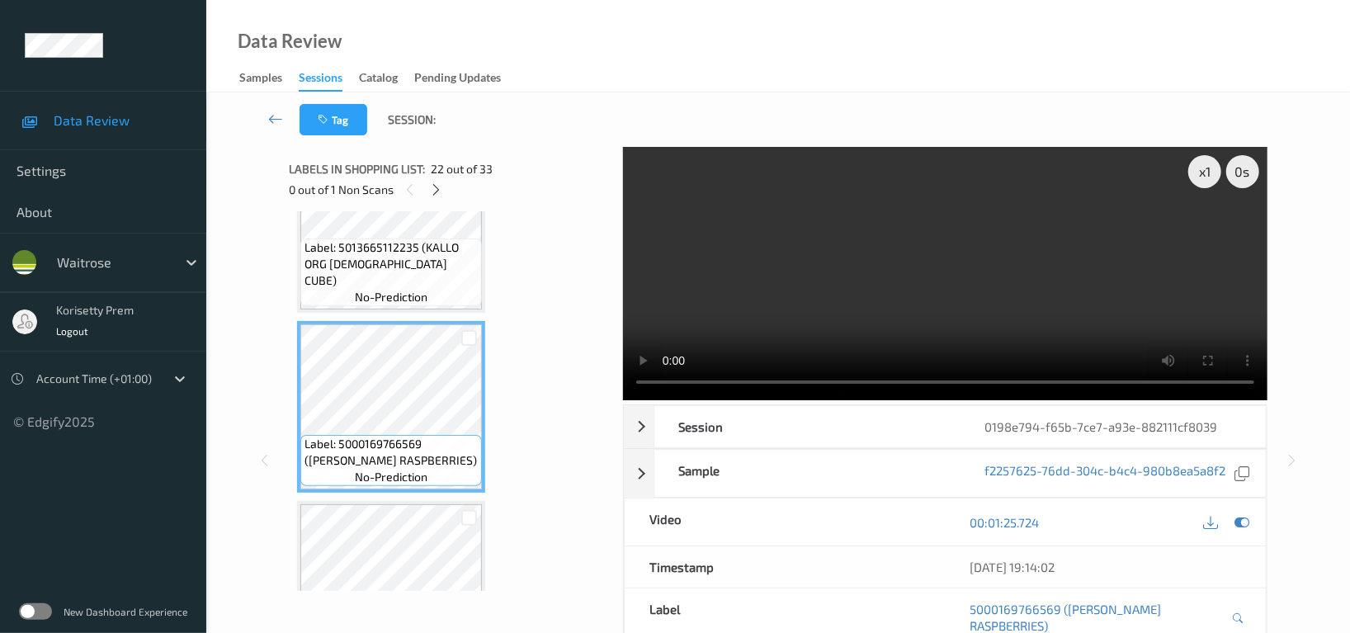
click at [956, 308] on video at bounding box center [945, 273] width 644 height 253
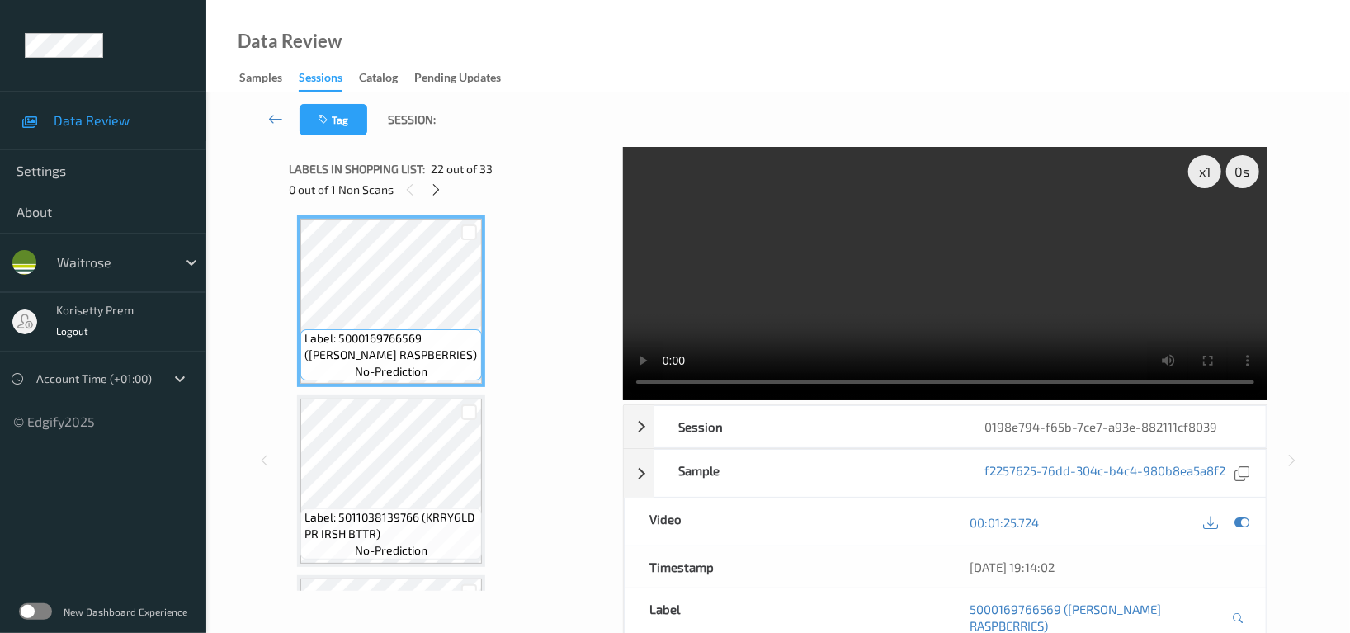
scroll to position [3783, 0]
click at [805, 266] on video at bounding box center [945, 273] width 644 height 253
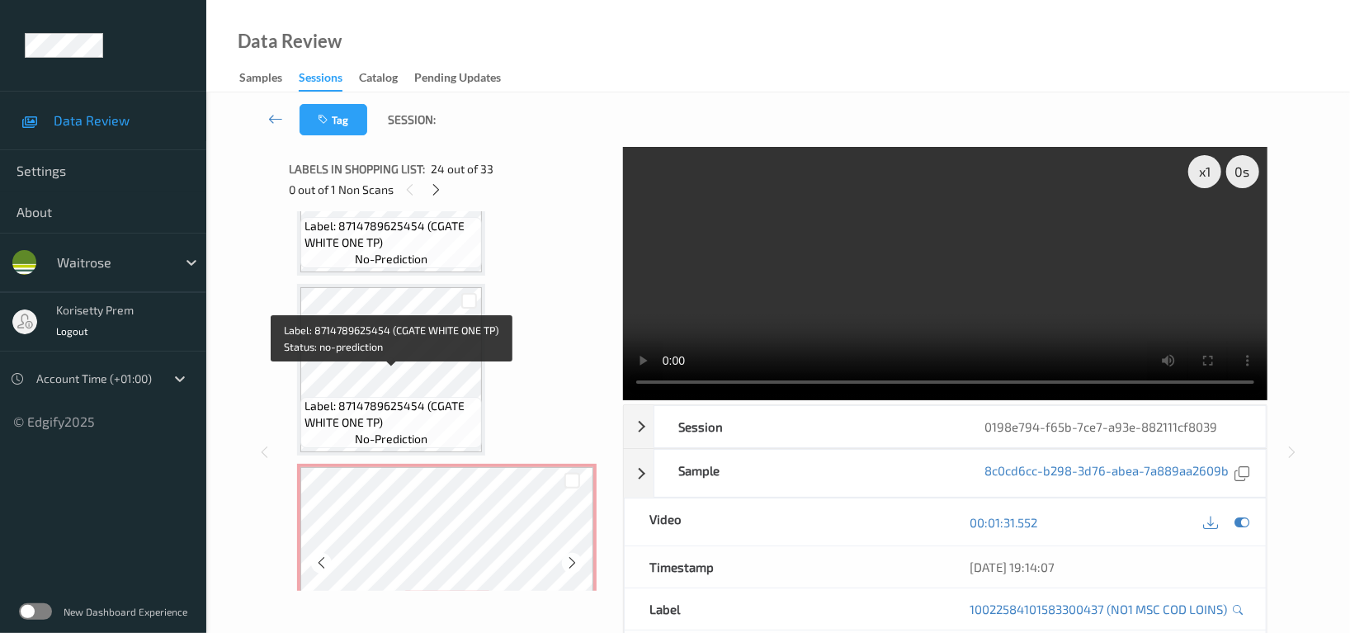
scroll to position [4443, 0]
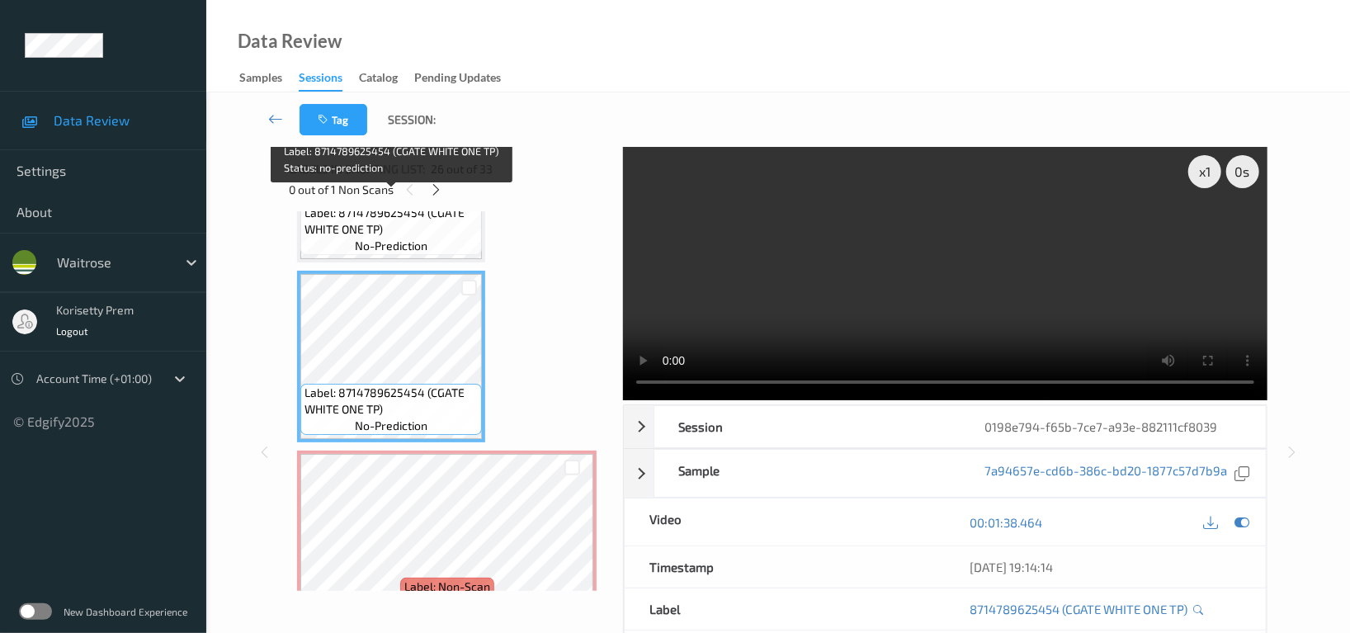
click at [398, 238] on span "no-prediction" at bounding box center [391, 246] width 73 height 16
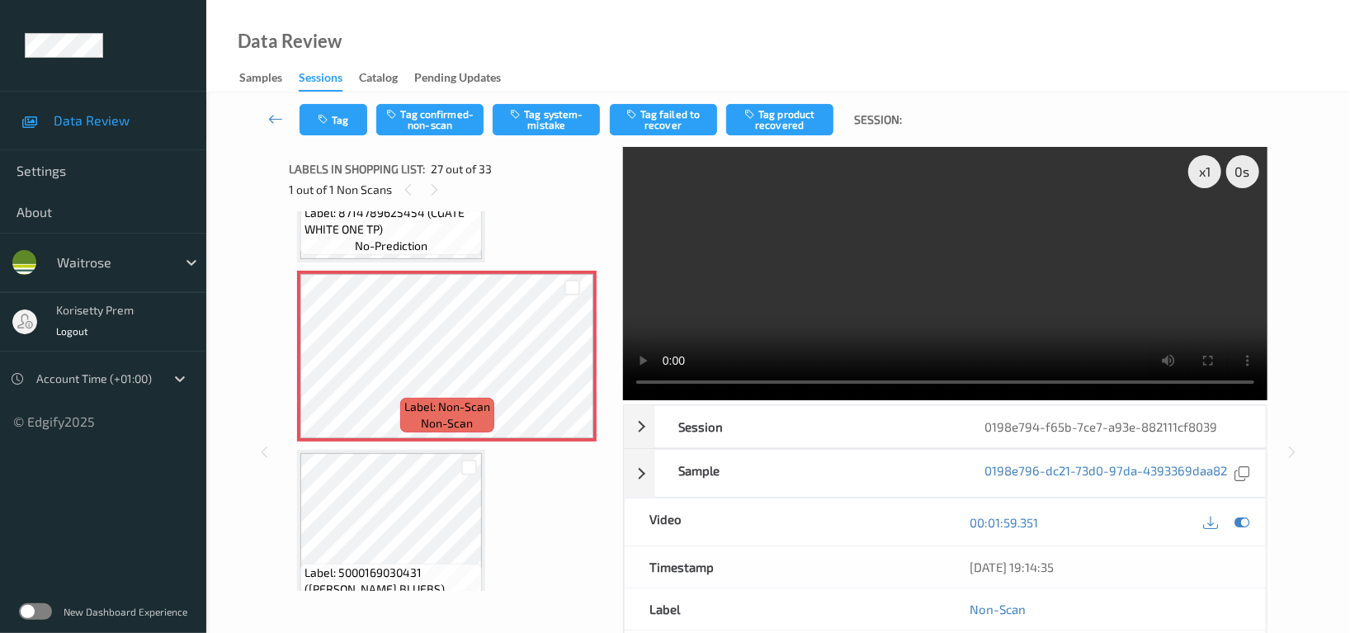
scroll to position [4663, 0]
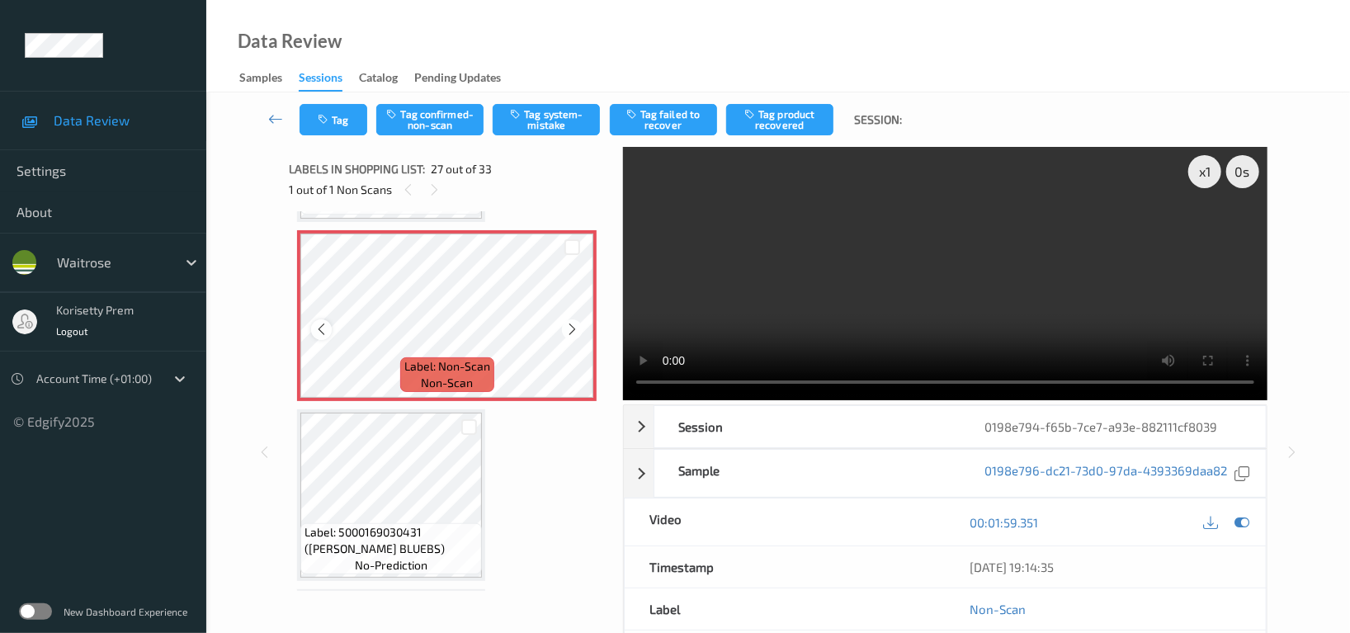
click at [318, 322] on icon at bounding box center [321, 329] width 14 height 15
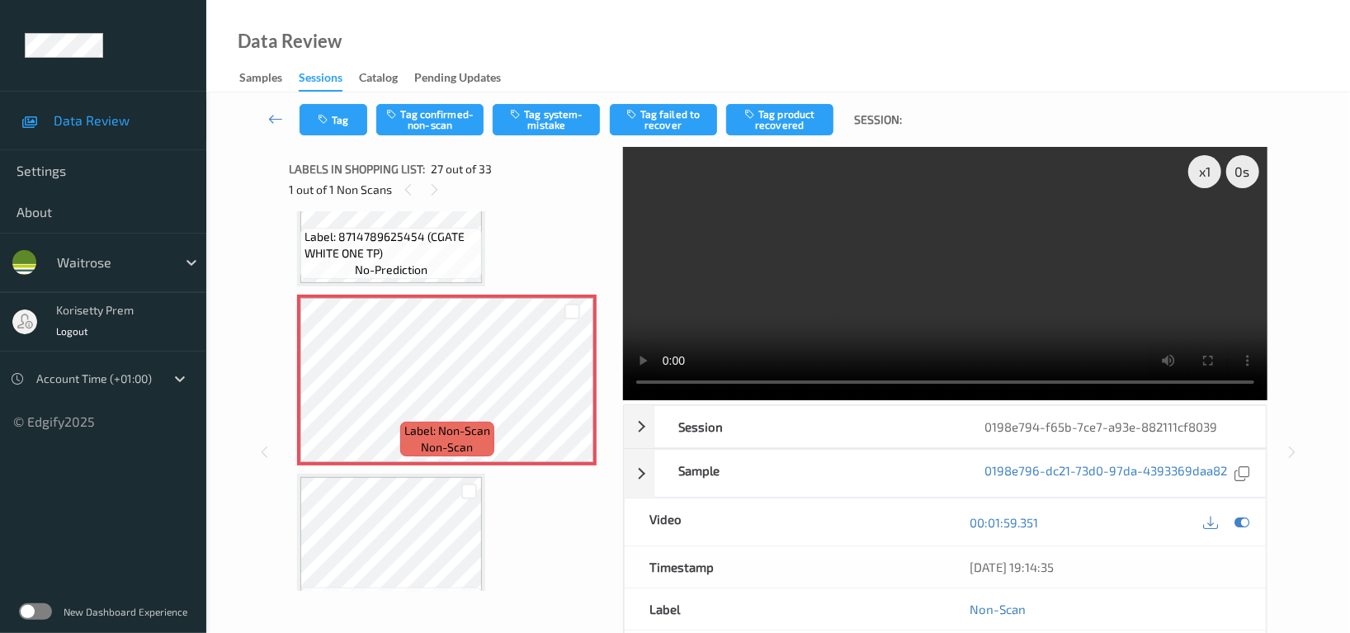
scroll to position [4553, 0]
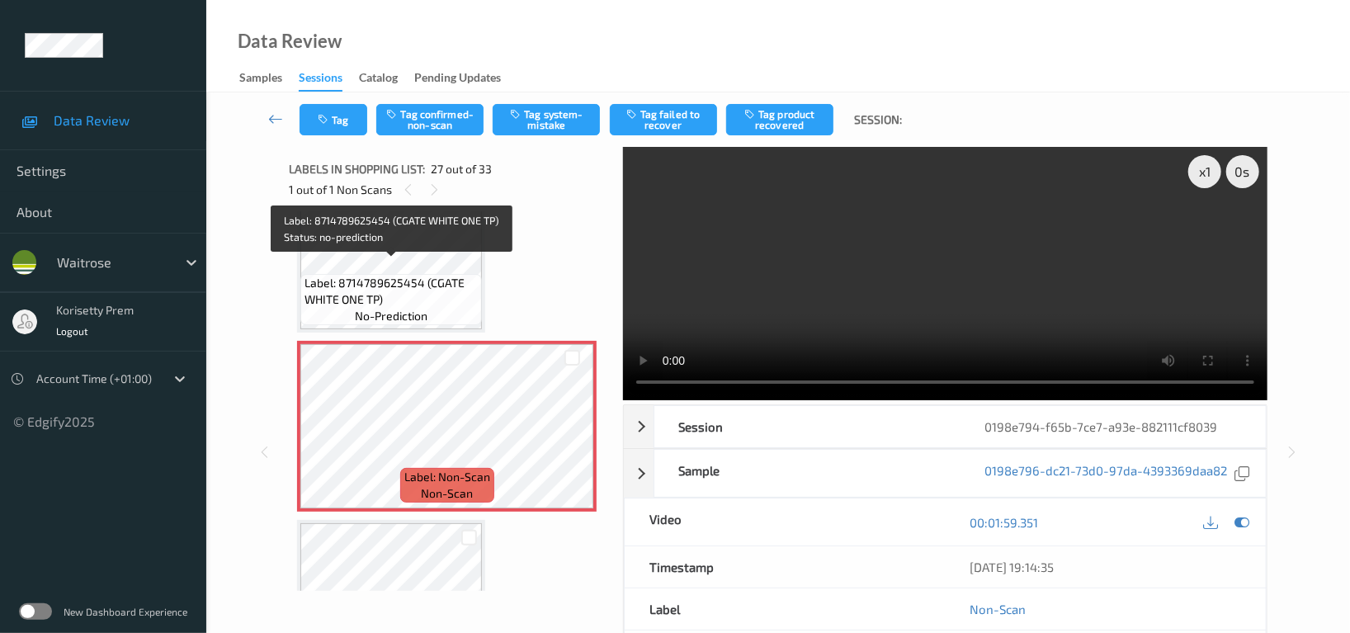
click at [393, 275] on span "Label: 8714789625454 (CGATE WHITE ONE TP)" at bounding box center [390, 291] width 173 height 33
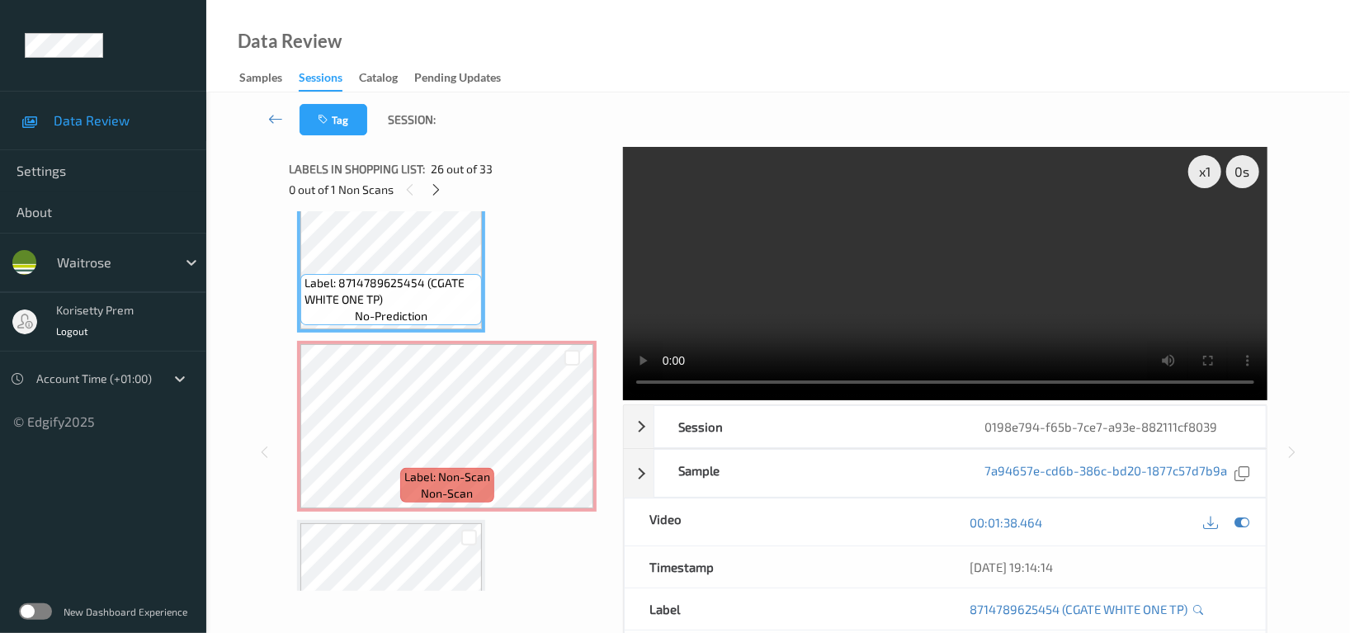
click at [713, 271] on video at bounding box center [945, 273] width 644 height 253
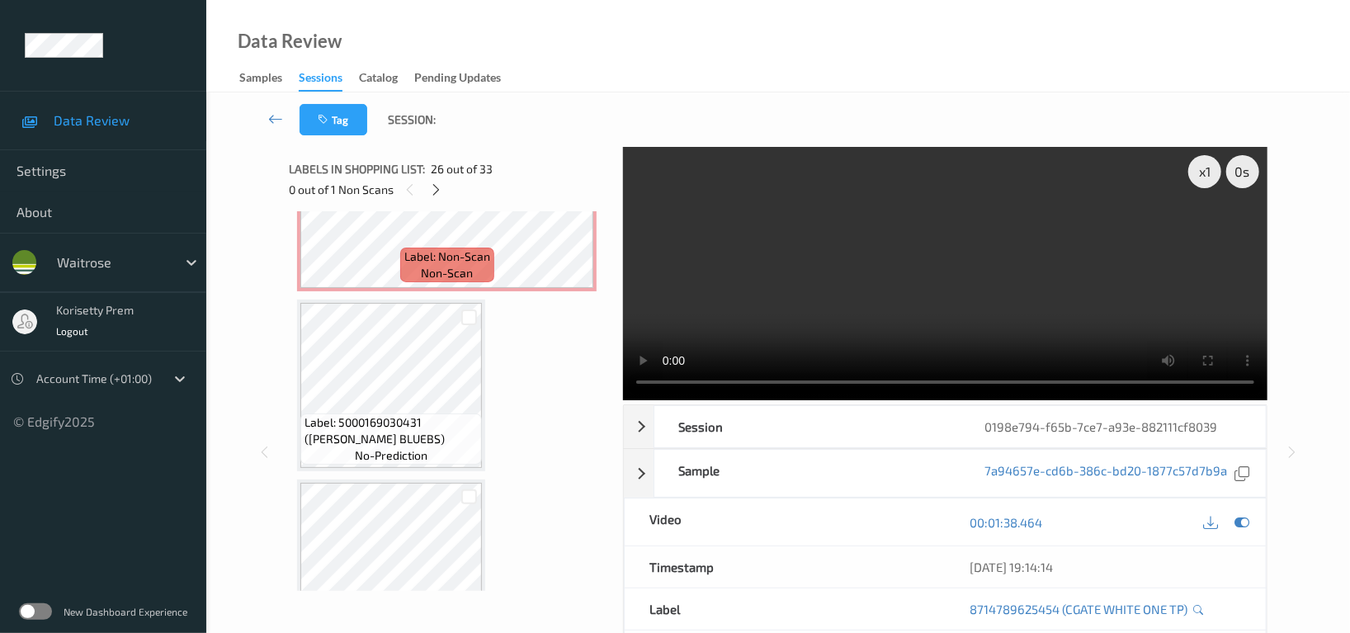
scroll to position [4663, 0]
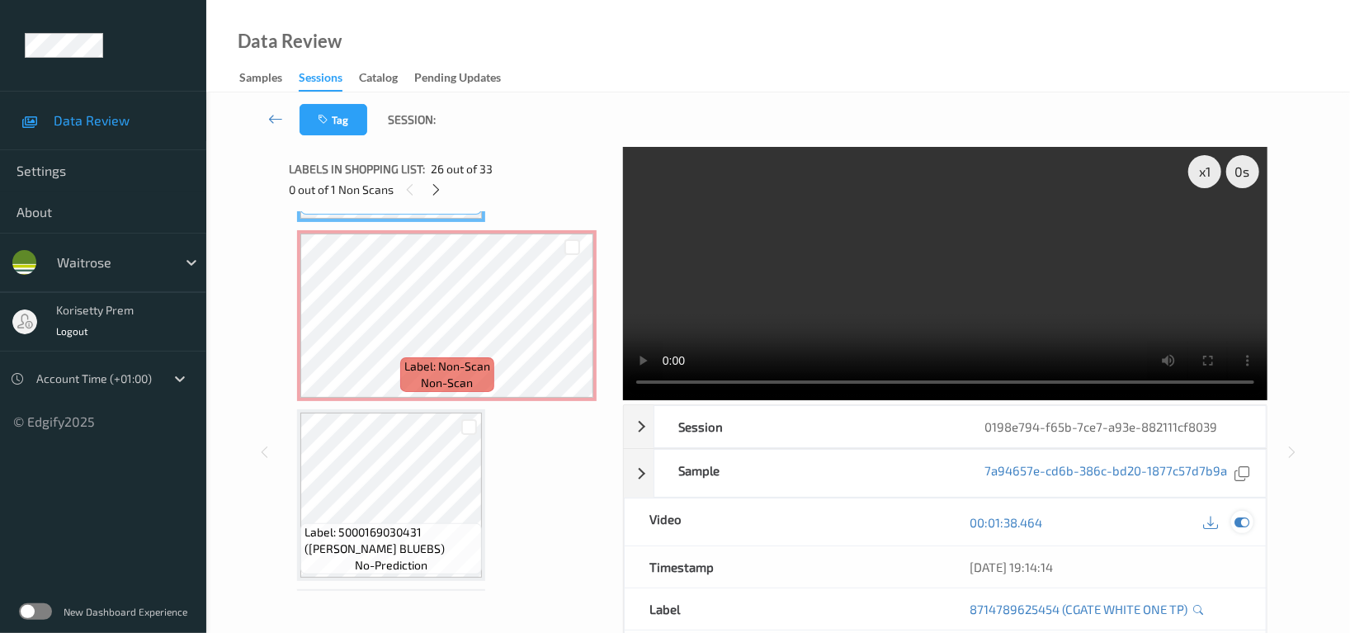
click at [1245, 525] on icon at bounding box center [1241, 522] width 15 height 15
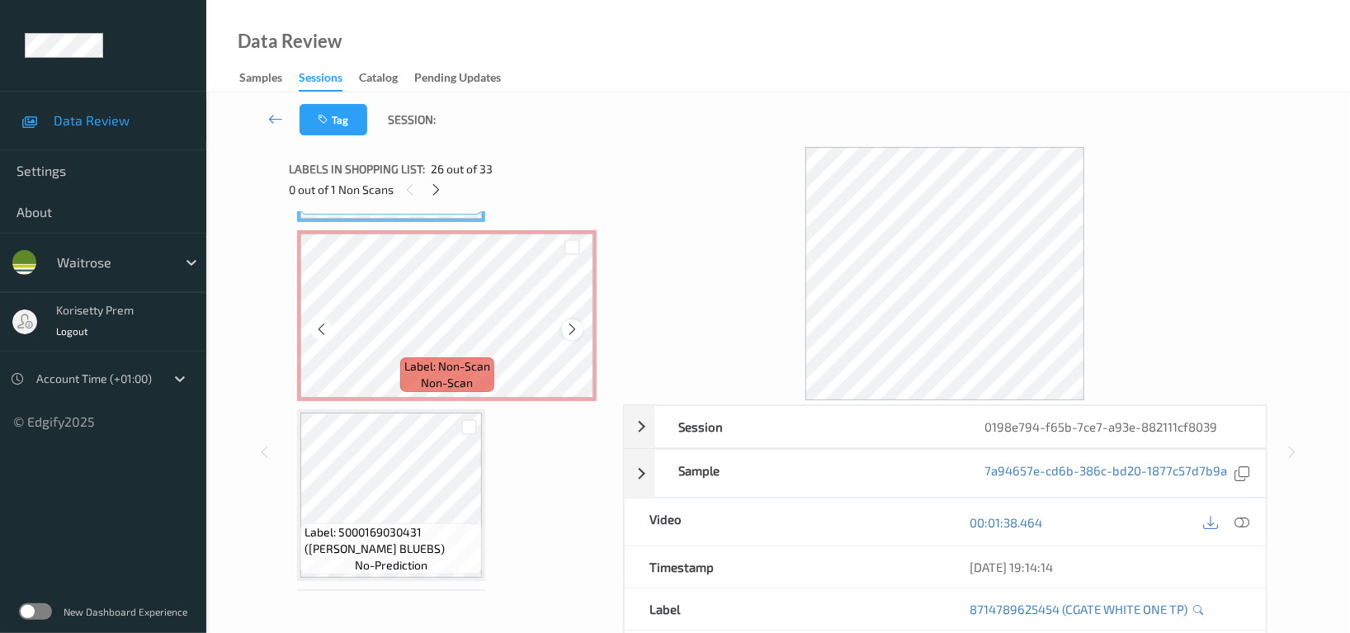
click at [571, 322] on icon at bounding box center [572, 329] width 14 height 15
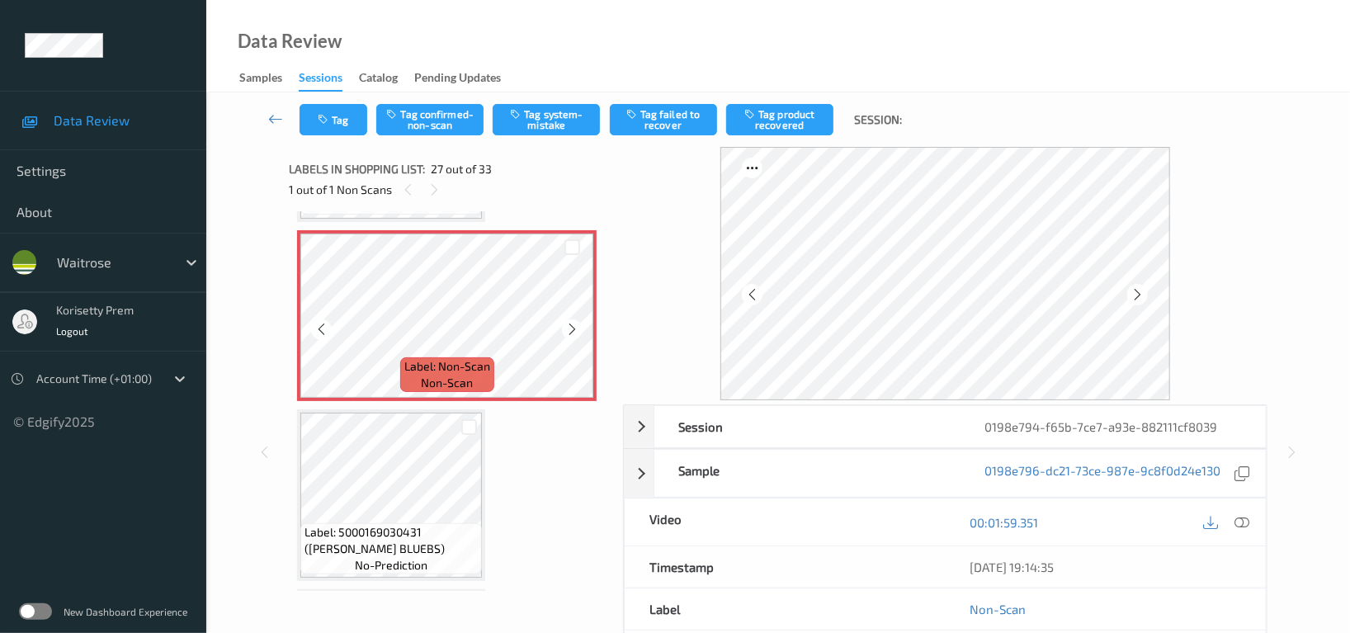
click at [571, 322] on icon at bounding box center [572, 329] width 14 height 15
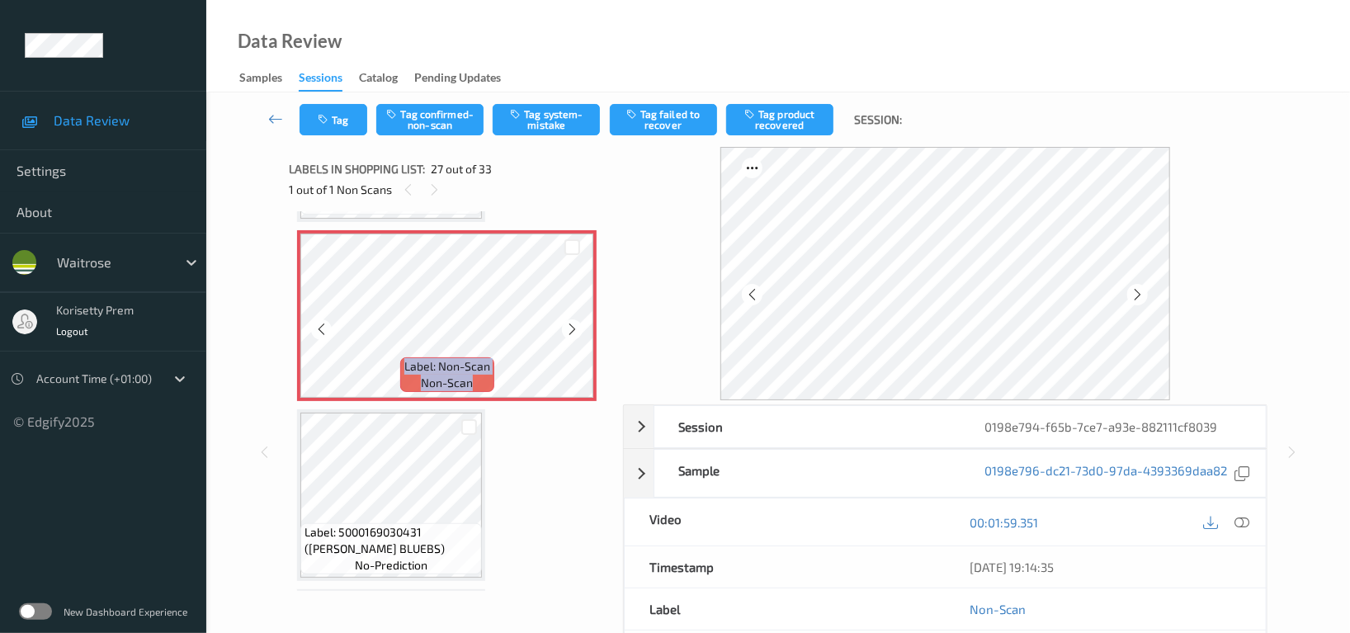
click at [571, 322] on icon at bounding box center [572, 329] width 14 height 15
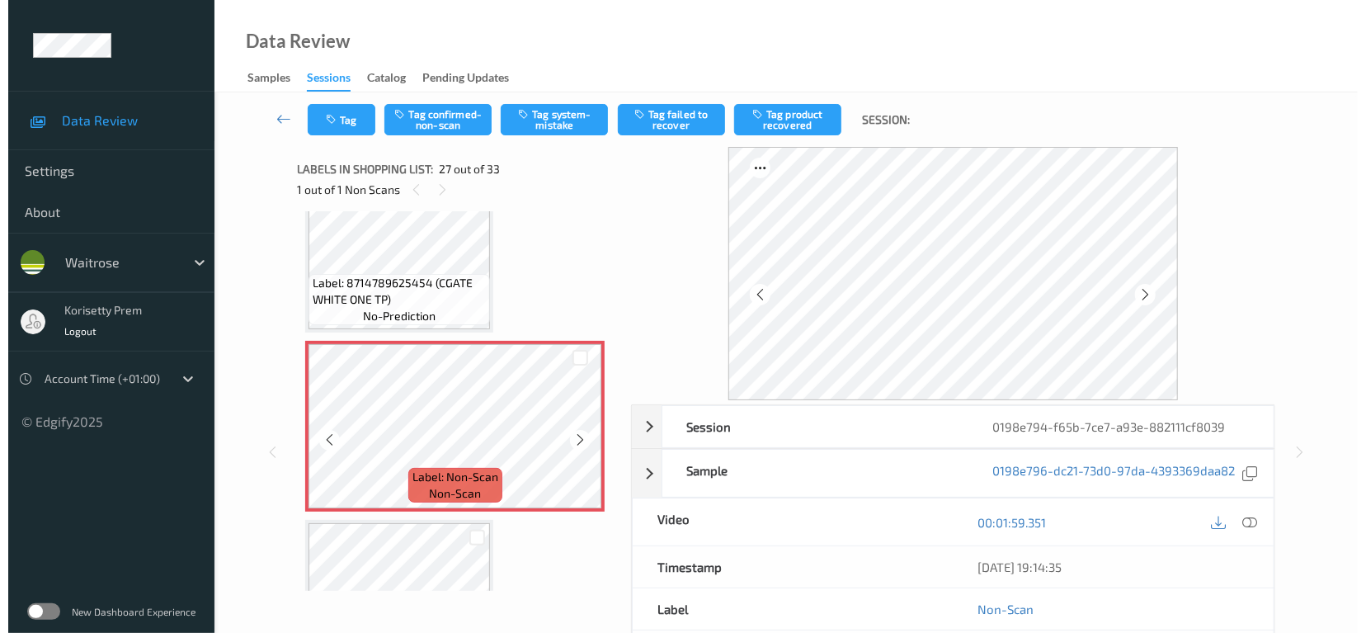
scroll to position [4443, 0]
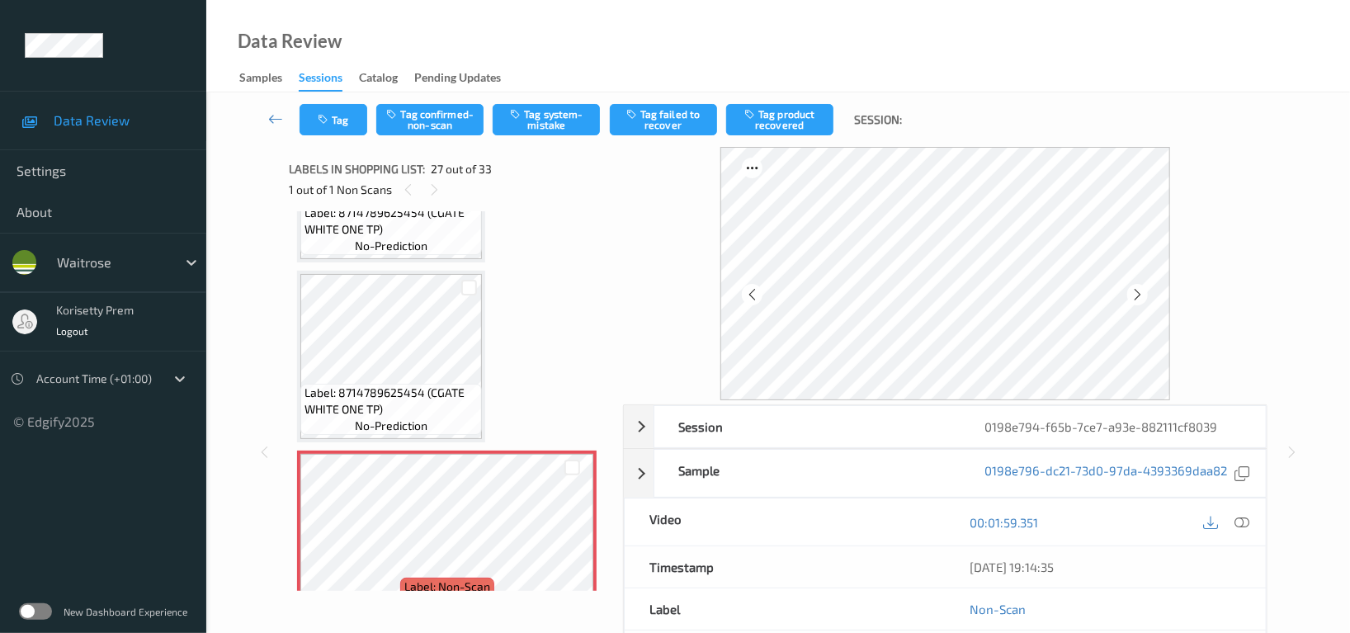
click at [547, 136] on div "Tag Tag confirmed-non-scan Tag system-mistake Tag failed to recover Tag product…" at bounding box center [778, 119] width 1076 height 54
click at [549, 125] on button "Tag system-mistake" at bounding box center [545, 119] width 107 height 31
click at [347, 122] on button "Tag" at bounding box center [333, 119] width 68 height 31
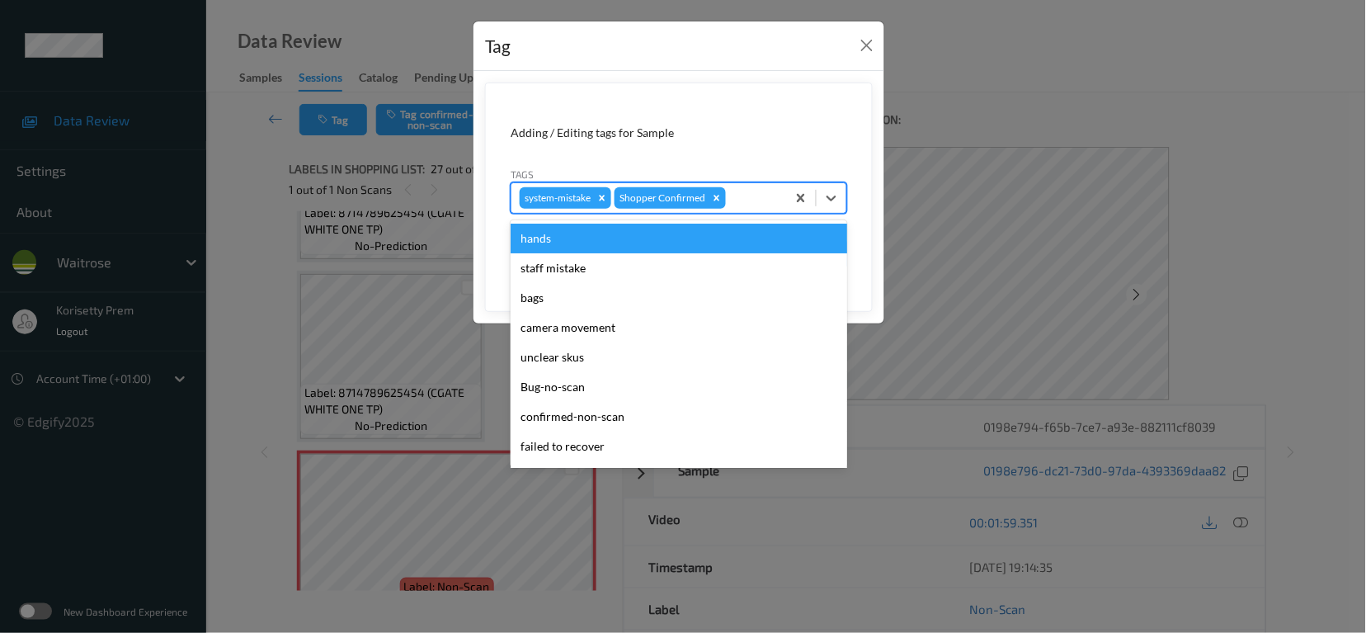
click at [746, 202] on div at bounding box center [753, 198] width 49 height 20
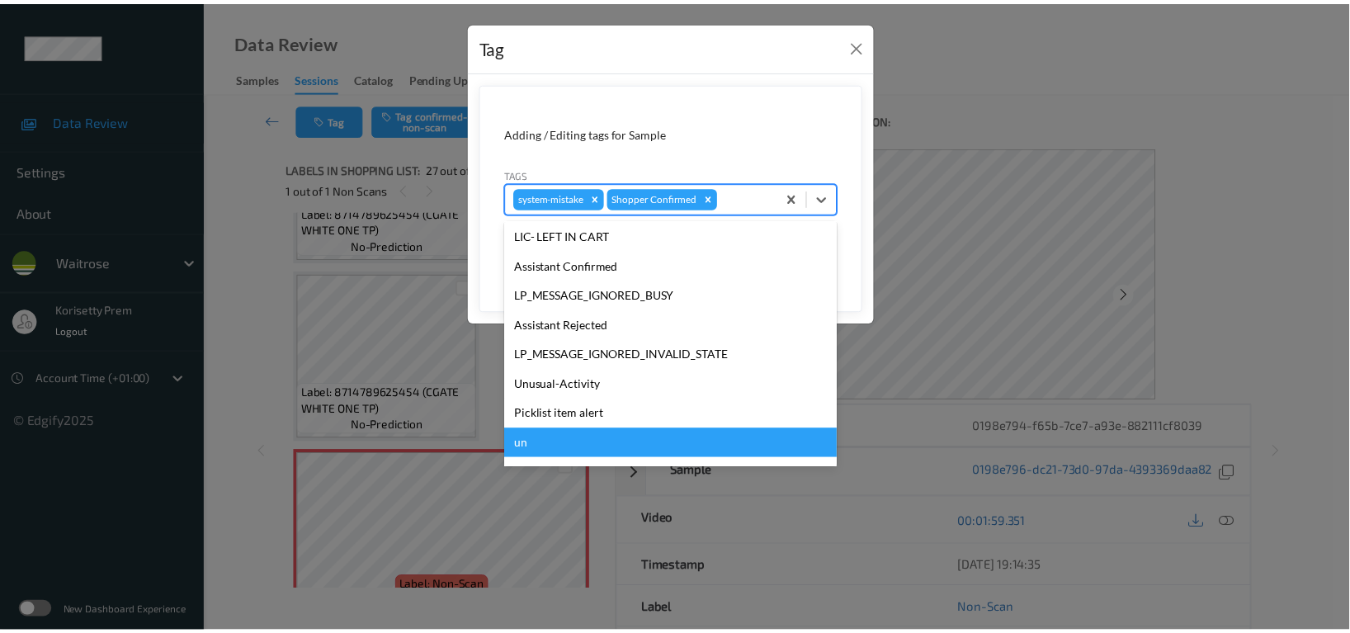
scroll to position [351, 0]
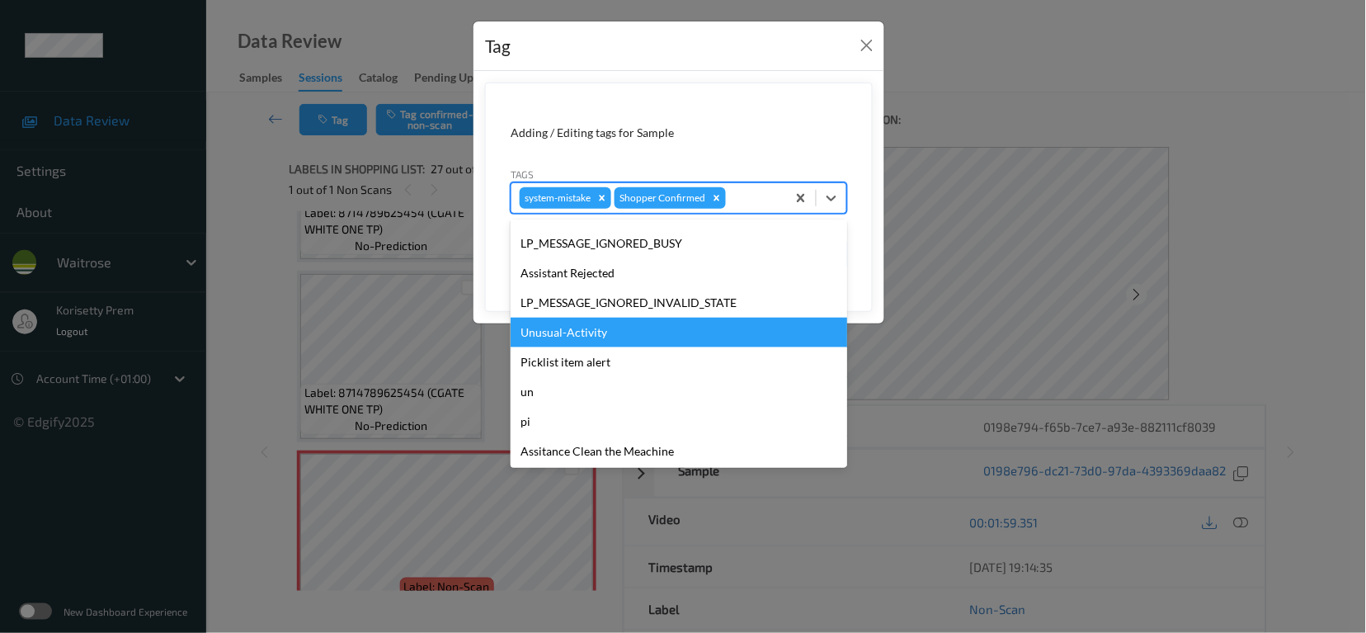
click at [604, 329] on div "Unusual-Activity" at bounding box center [679, 333] width 337 height 30
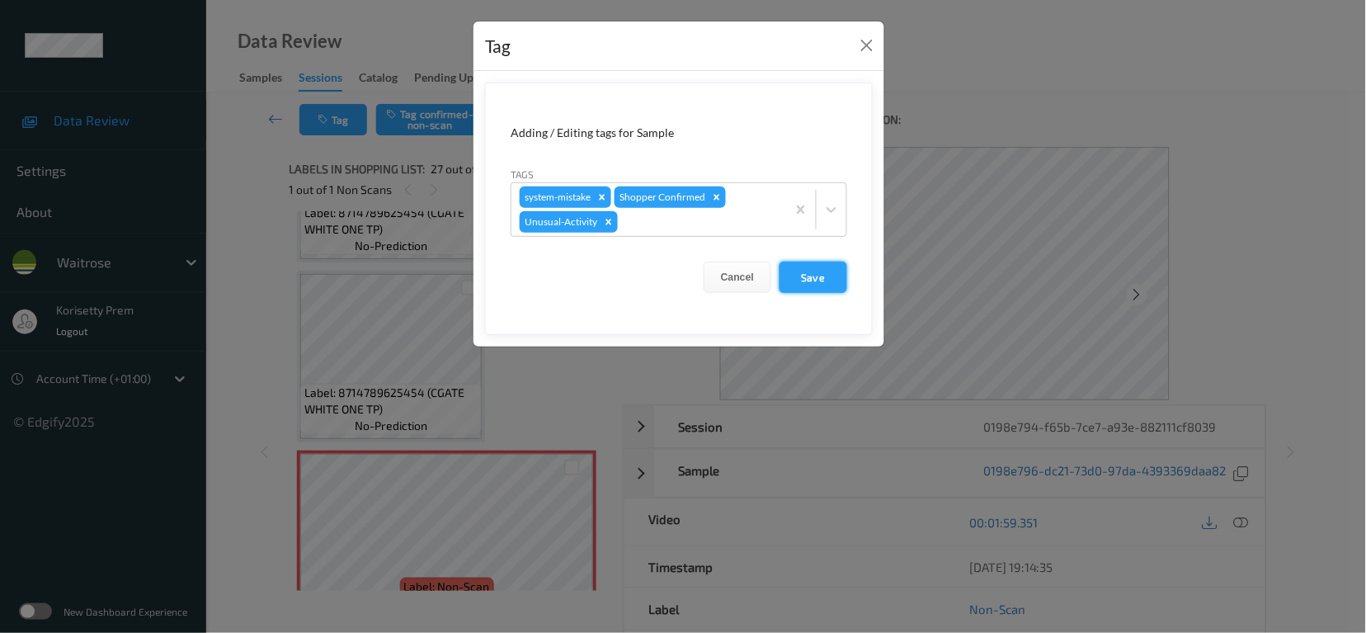
click at [831, 282] on button "Save" at bounding box center [814, 276] width 68 height 31
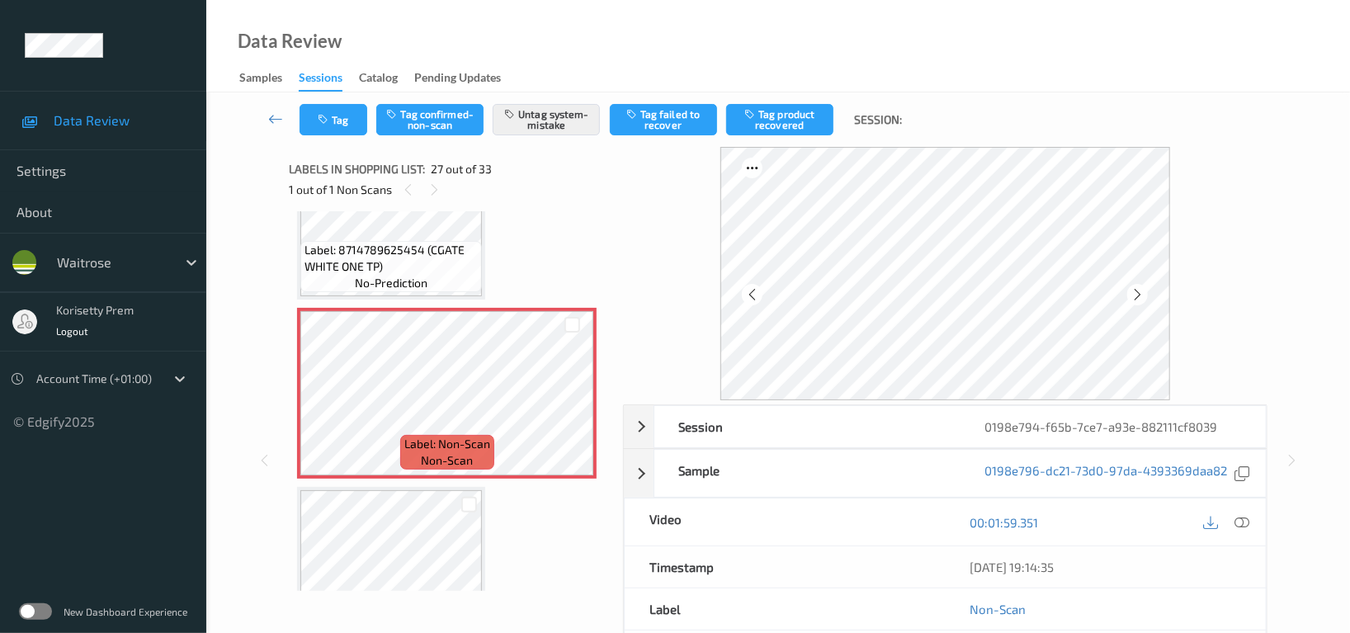
scroll to position [4553, 0]
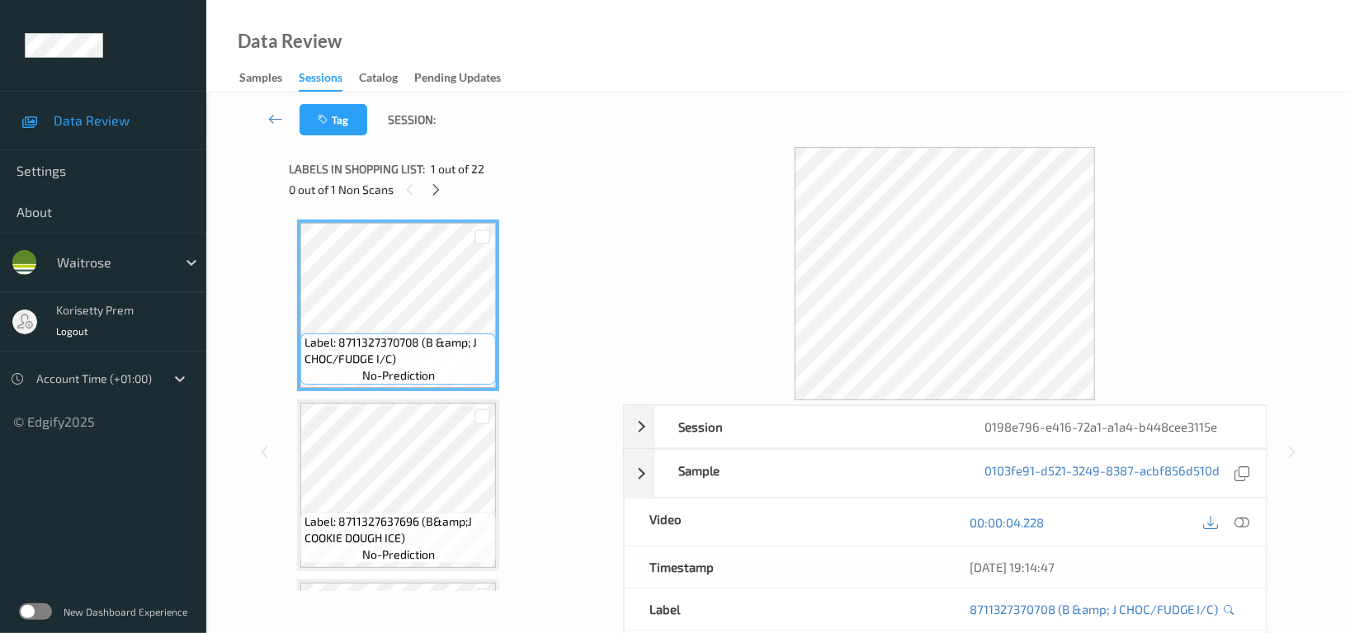
click at [694, 86] on div "Data Review Samples Sessions Catalog Pending Updates" at bounding box center [777, 46] width 1143 height 92
click at [440, 190] on icon at bounding box center [437, 189] width 14 height 15
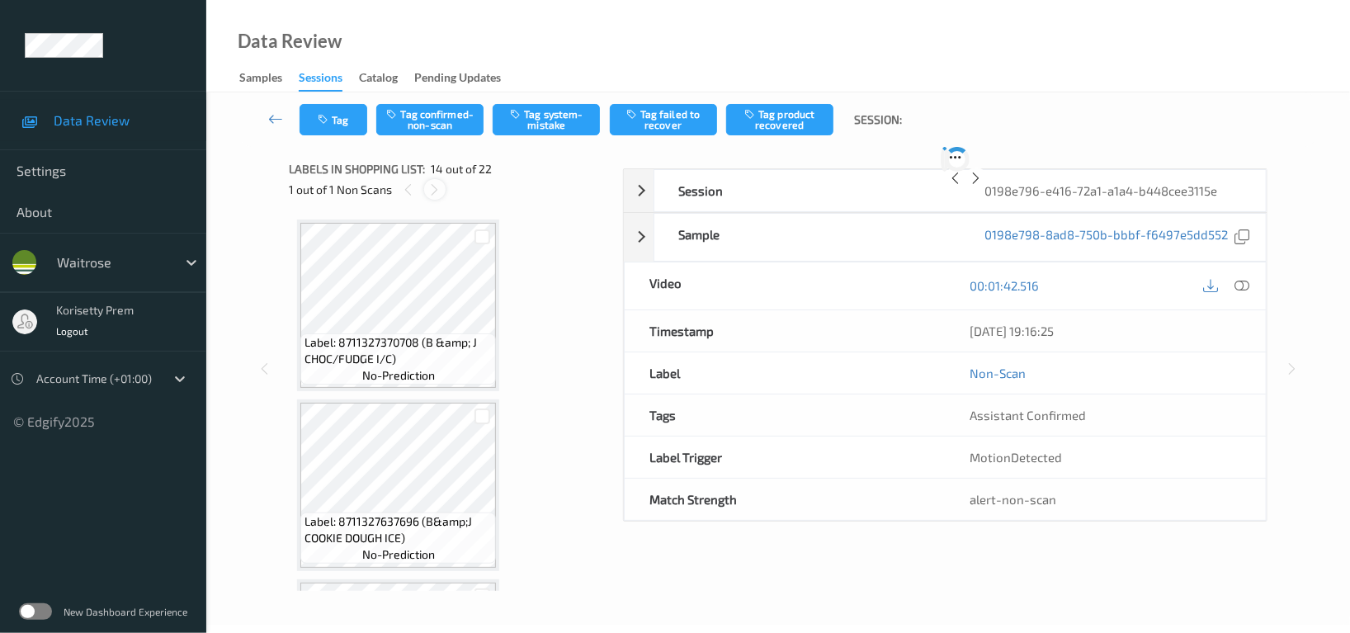
scroll to position [2158, 0]
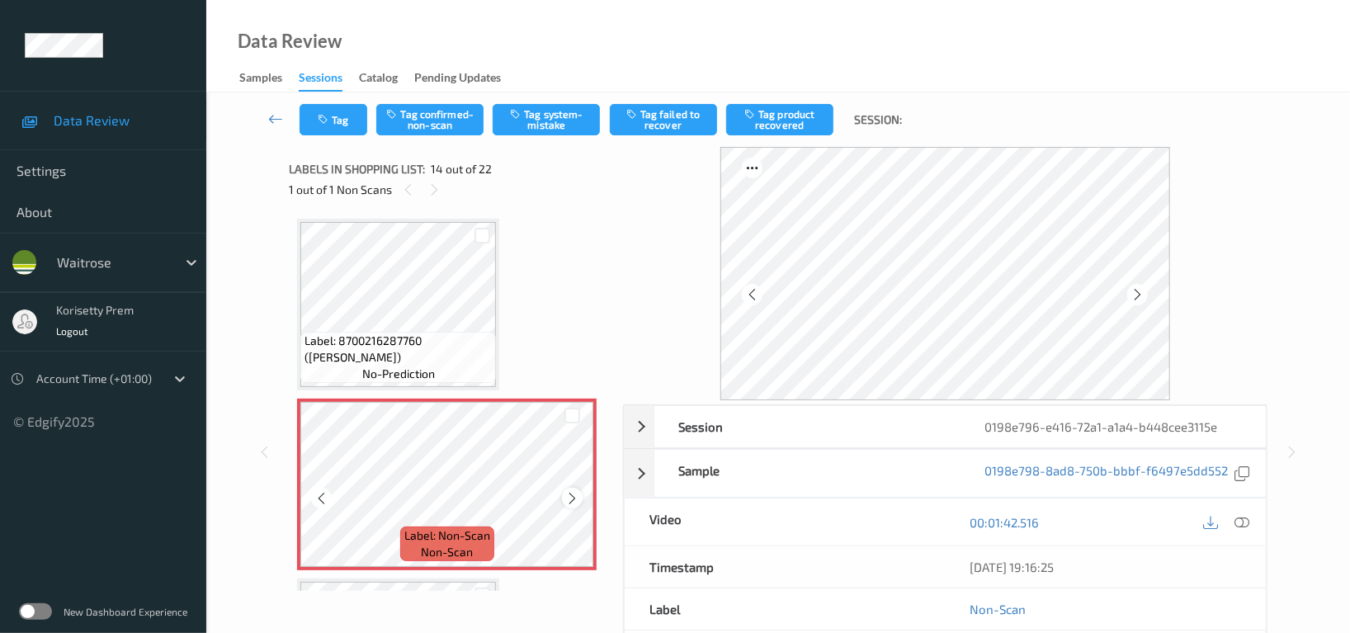
click at [571, 499] on div at bounding box center [572, 498] width 21 height 21
click at [571, 497] on icon at bounding box center [572, 498] width 14 height 15
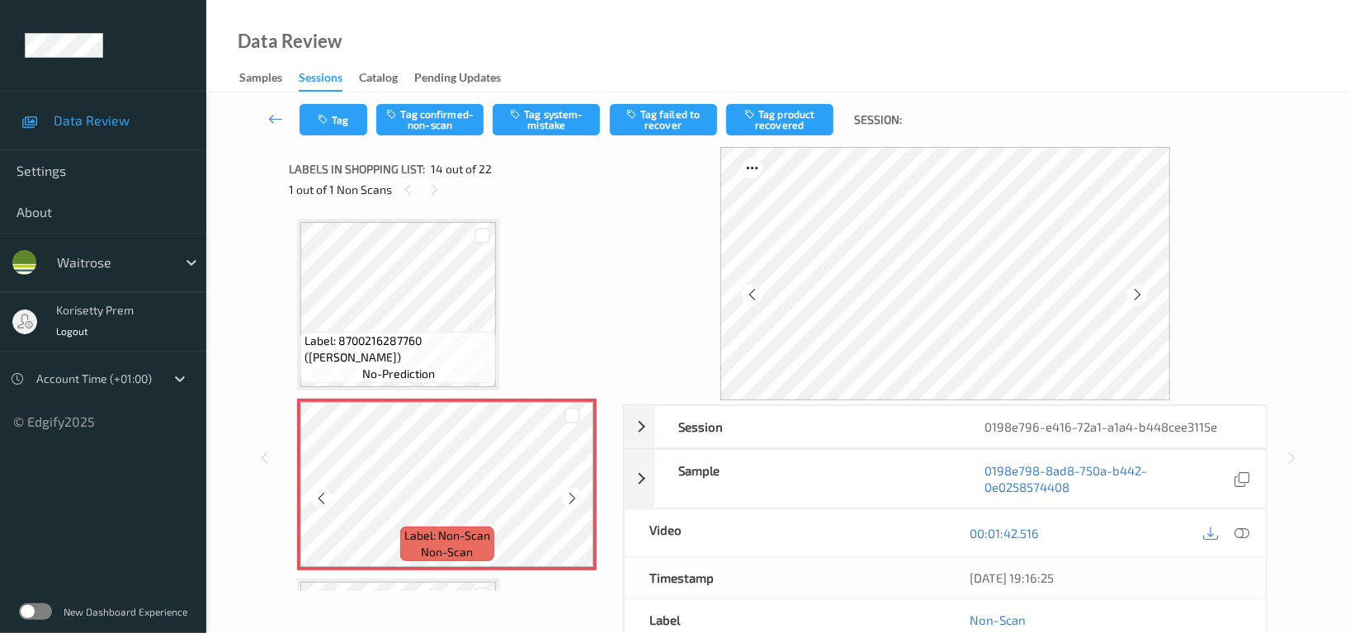
click at [571, 497] on icon at bounding box center [572, 498] width 14 height 15
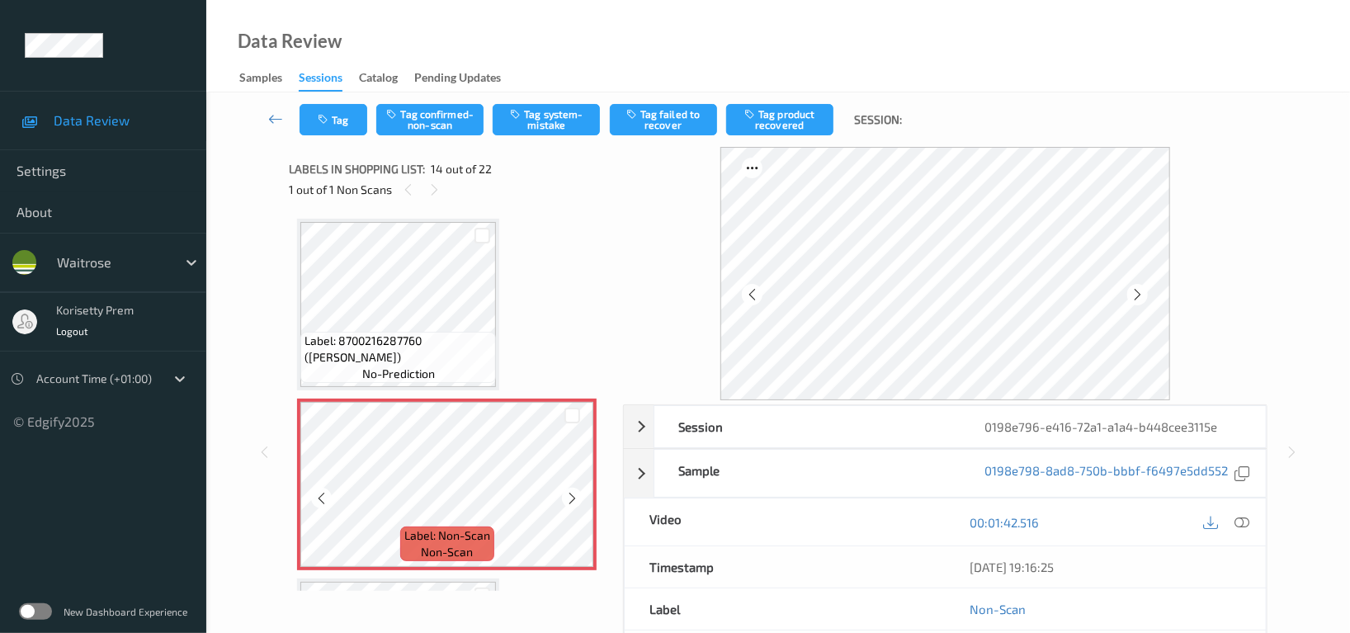
click at [571, 497] on icon at bounding box center [572, 498] width 14 height 15
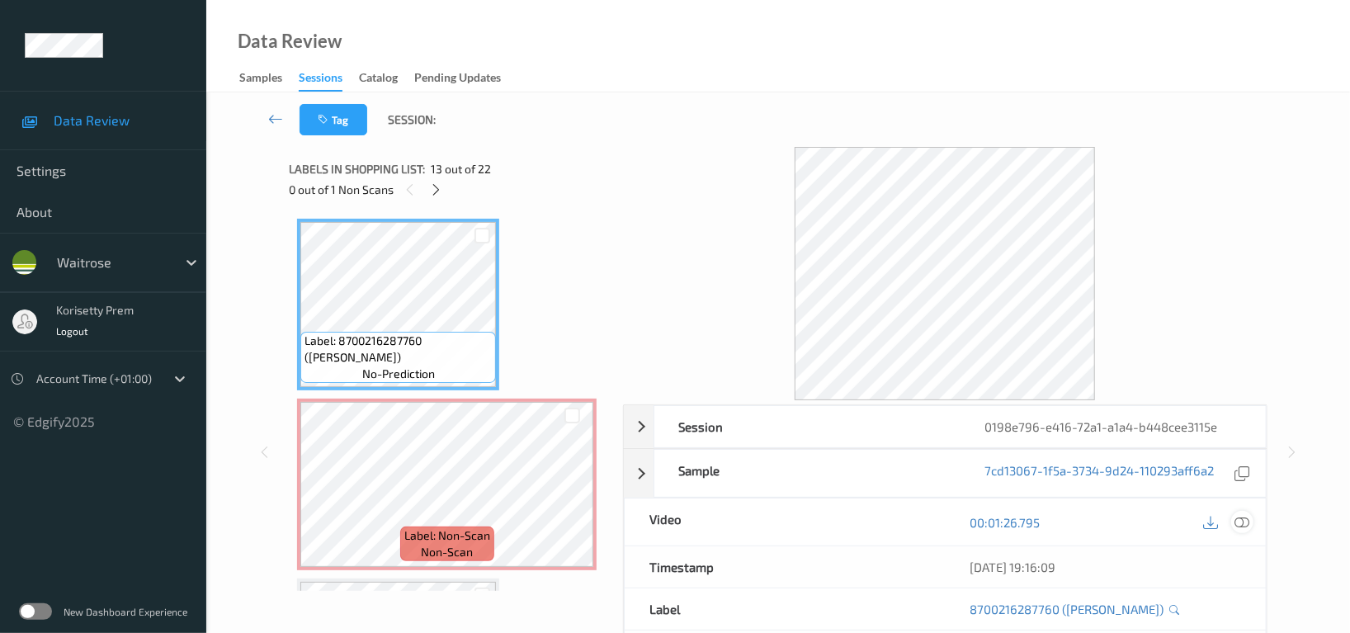
click at [1237, 514] on div at bounding box center [1242, 522] width 22 height 22
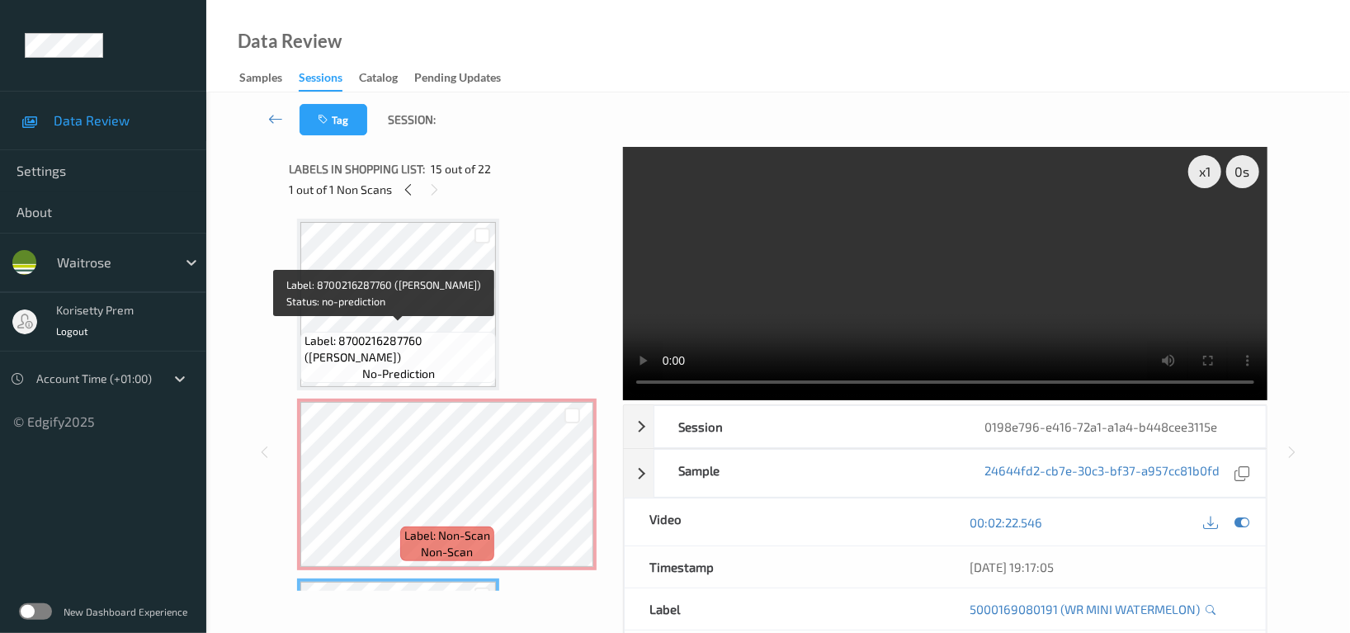
click at [398, 344] on span "Label: 8700216287760 ([PERSON_NAME])" at bounding box center [397, 348] width 187 height 33
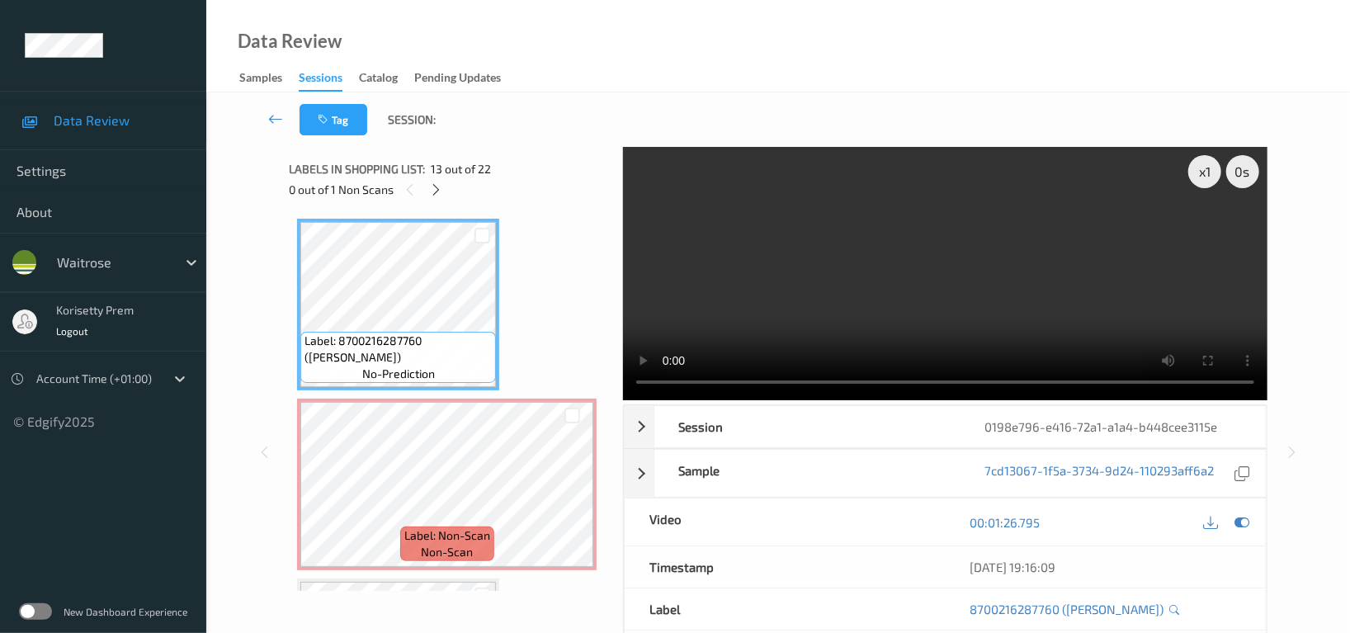
click at [1075, 271] on video at bounding box center [945, 273] width 644 height 253
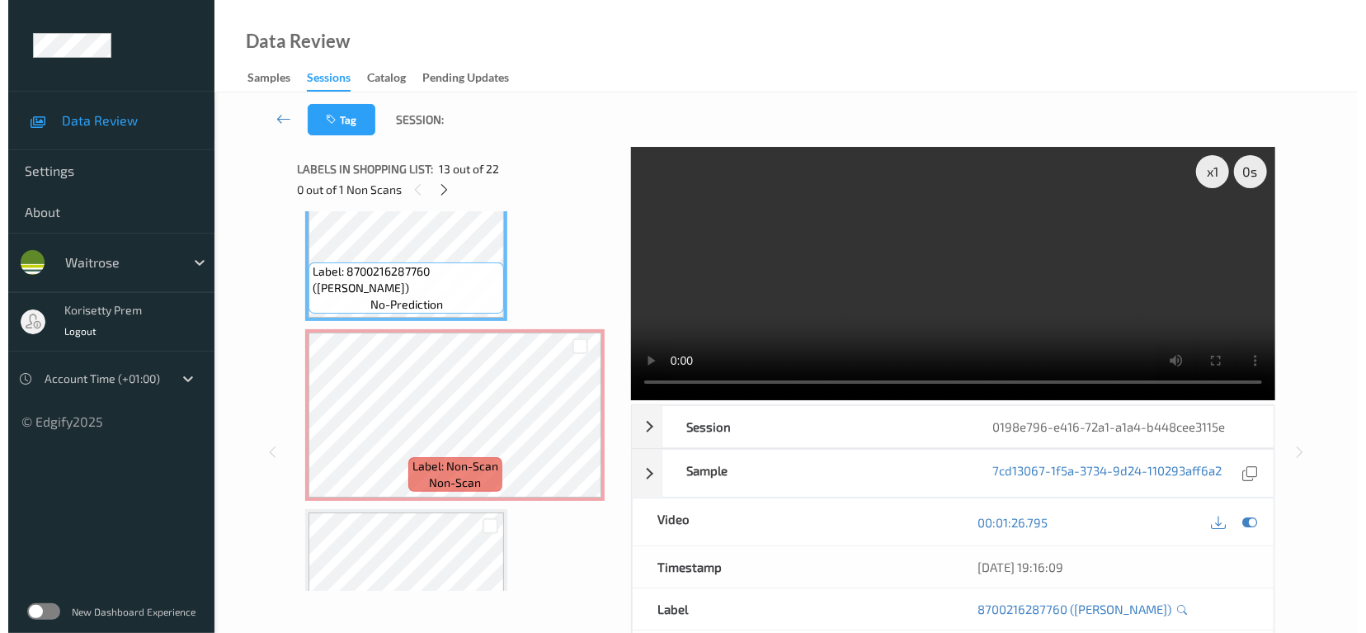
scroll to position [2268, 0]
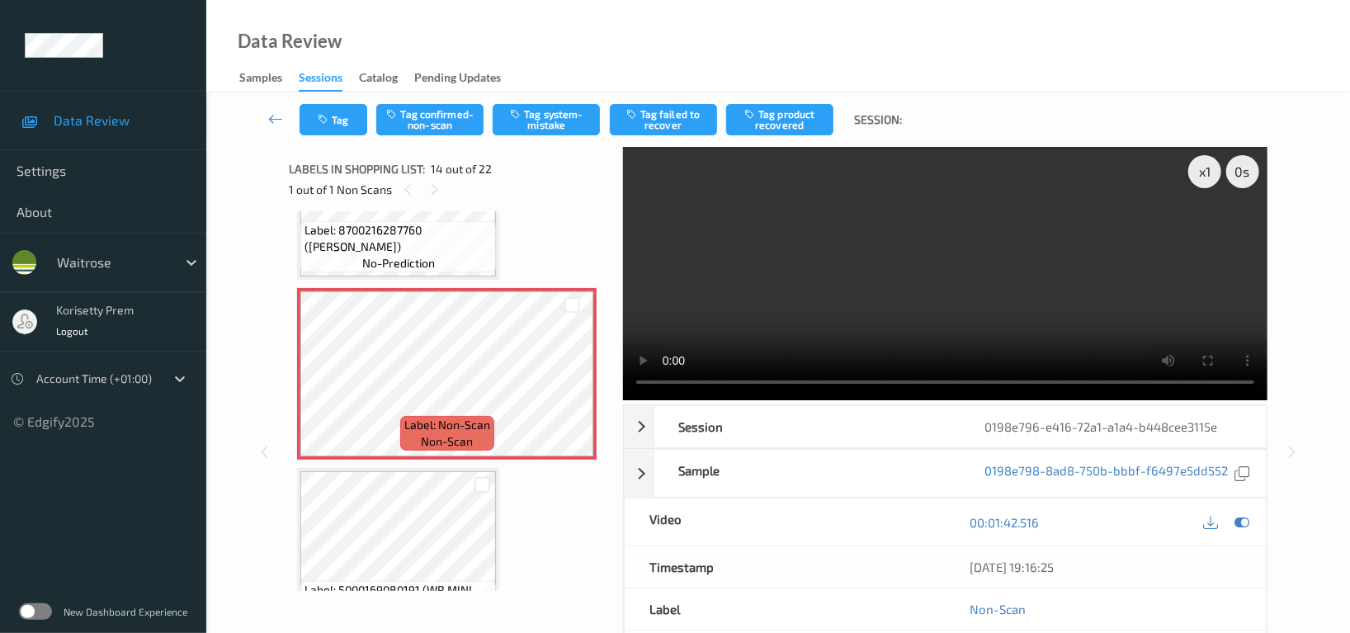
click at [746, 315] on video at bounding box center [945, 273] width 644 height 253
click at [766, 310] on video at bounding box center [945, 273] width 644 height 253
click at [1024, 284] on video at bounding box center [945, 273] width 644 height 253
click at [1246, 520] on icon at bounding box center [1241, 522] width 15 height 15
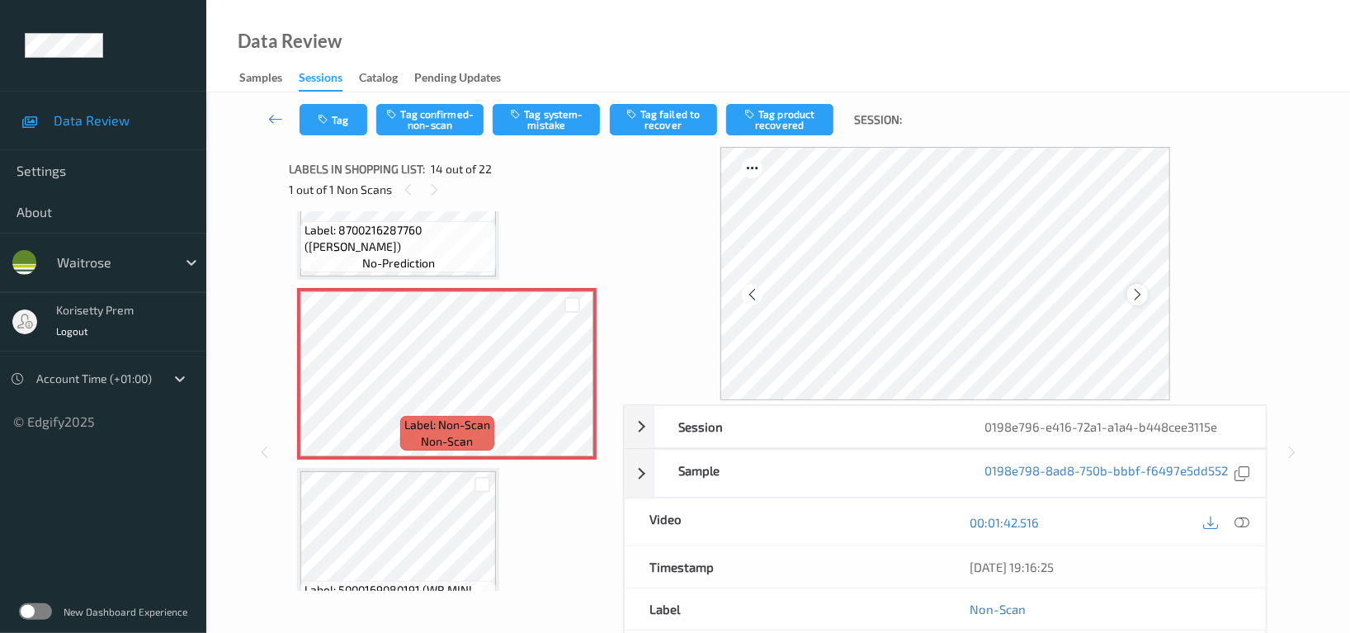
click at [1132, 296] on icon at bounding box center [1137, 294] width 14 height 15
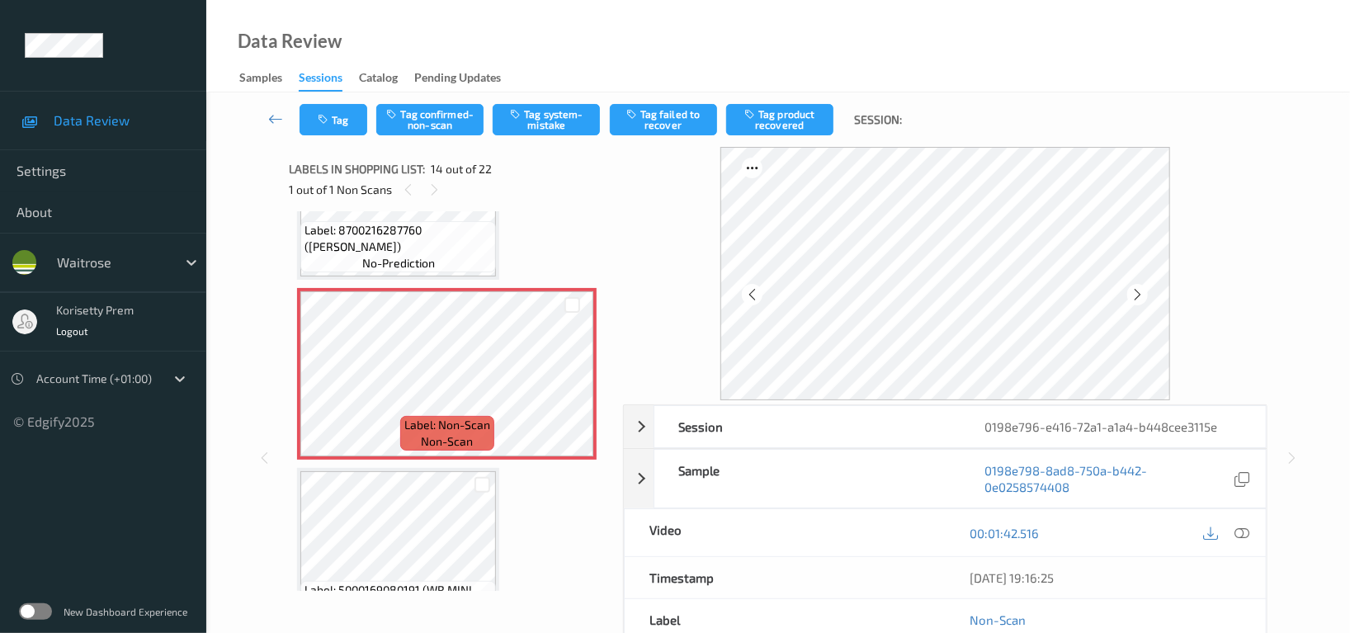
click at [1132, 296] on icon at bounding box center [1137, 294] width 14 height 15
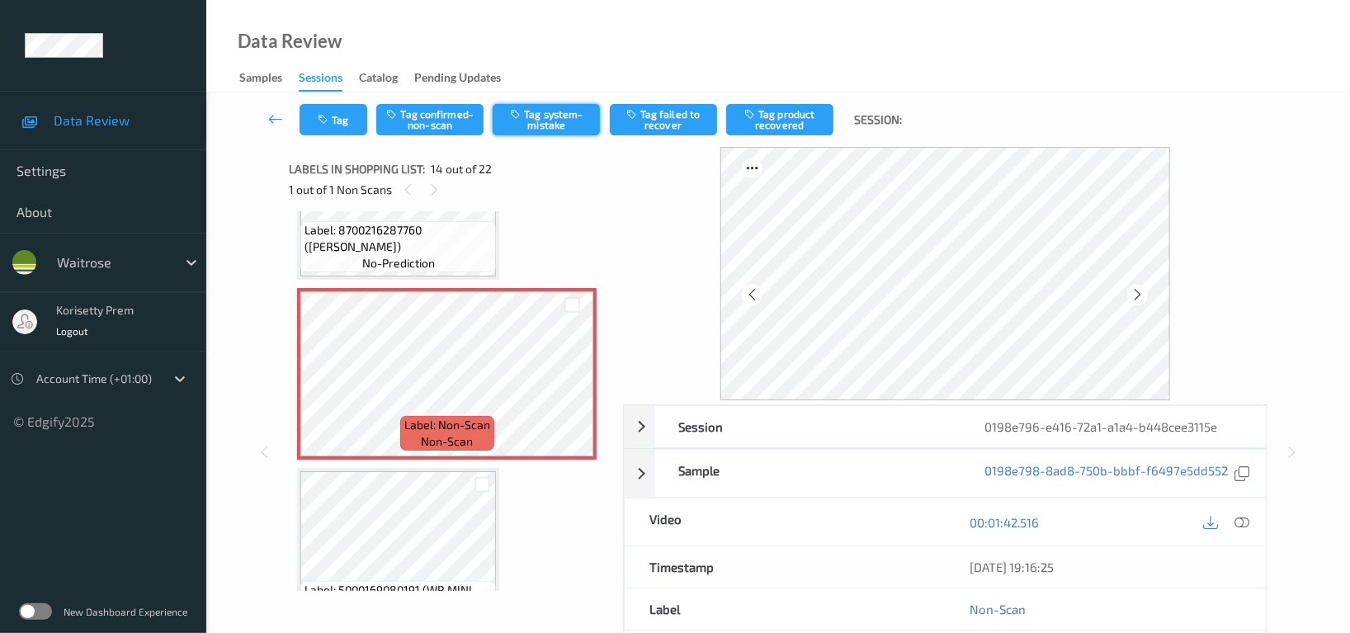
click at [564, 122] on button "Tag system-mistake" at bounding box center [545, 119] width 107 height 31
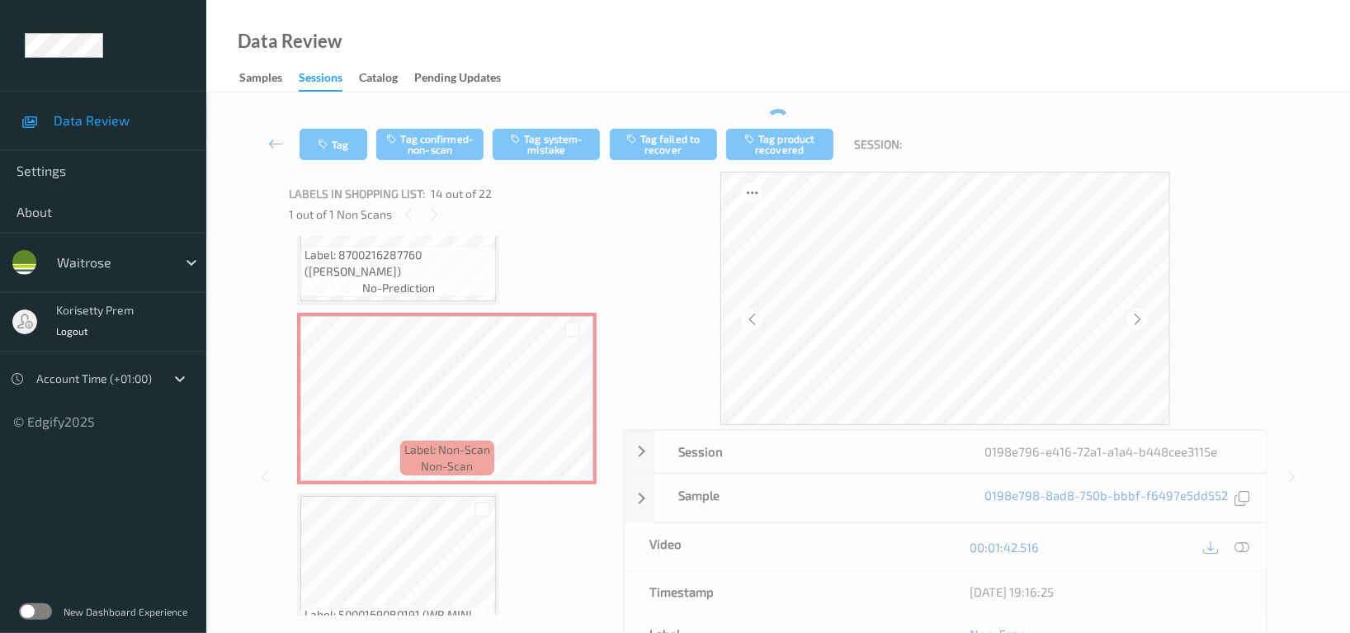
click at [337, 115] on div "Tag Tag confirmed-non-scan Tag system-mistake Tag failed to recover Tag product…" at bounding box center [778, 445] width 1076 height 673
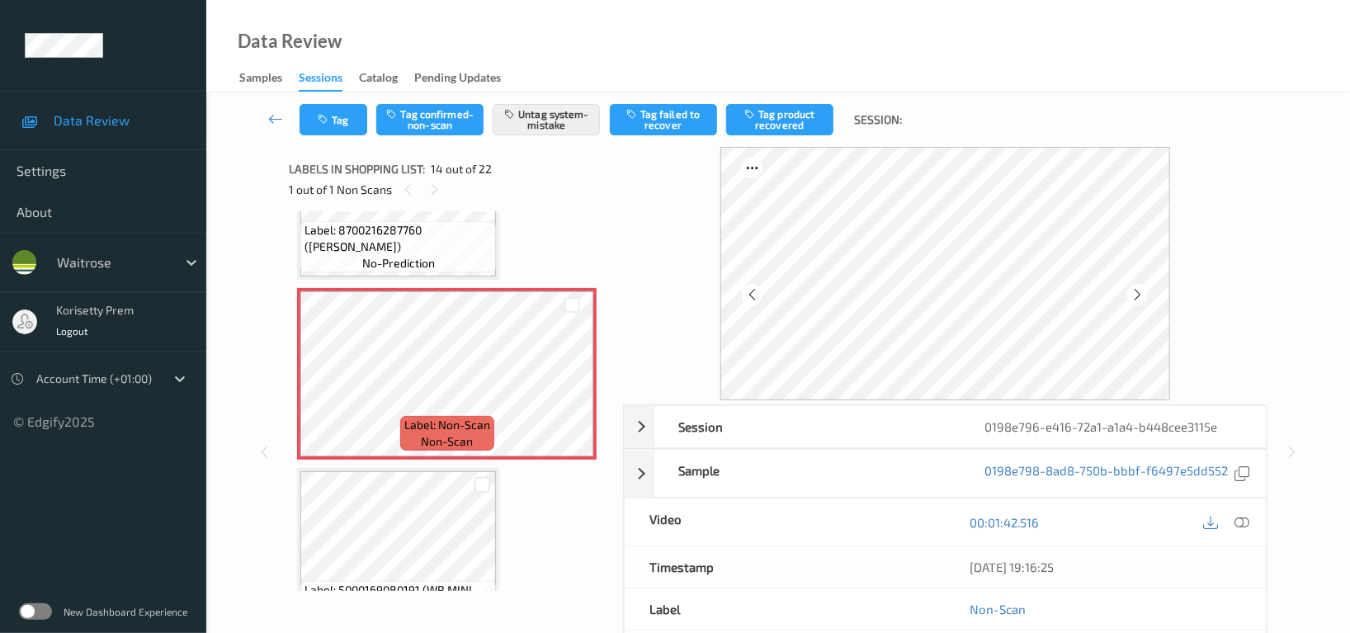
click at [342, 135] on div "Tag Tag confirmed-non-scan Untag system-mistake Tag failed to recover Tag produ…" at bounding box center [778, 119] width 1076 height 54
click at [346, 115] on button "Tag" at bounding box center [333, 119] width 68 height 31
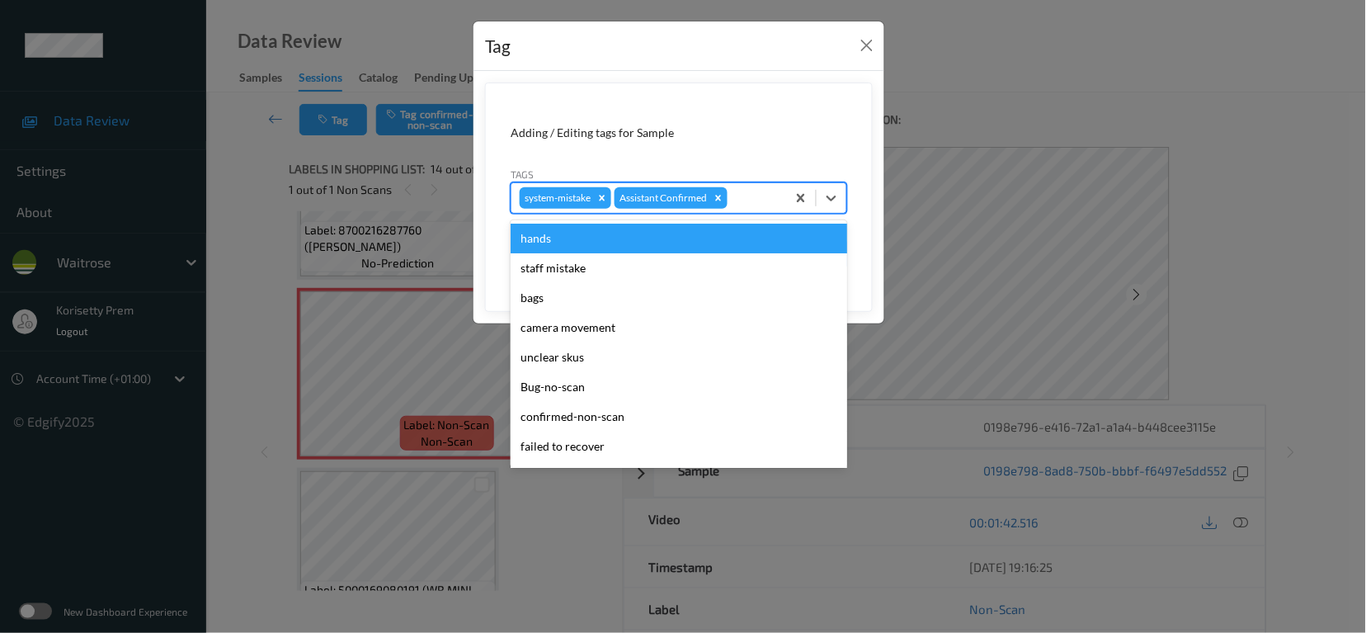
click at [767, 204] on div at bounding box center [754, 198] width 47 height 20
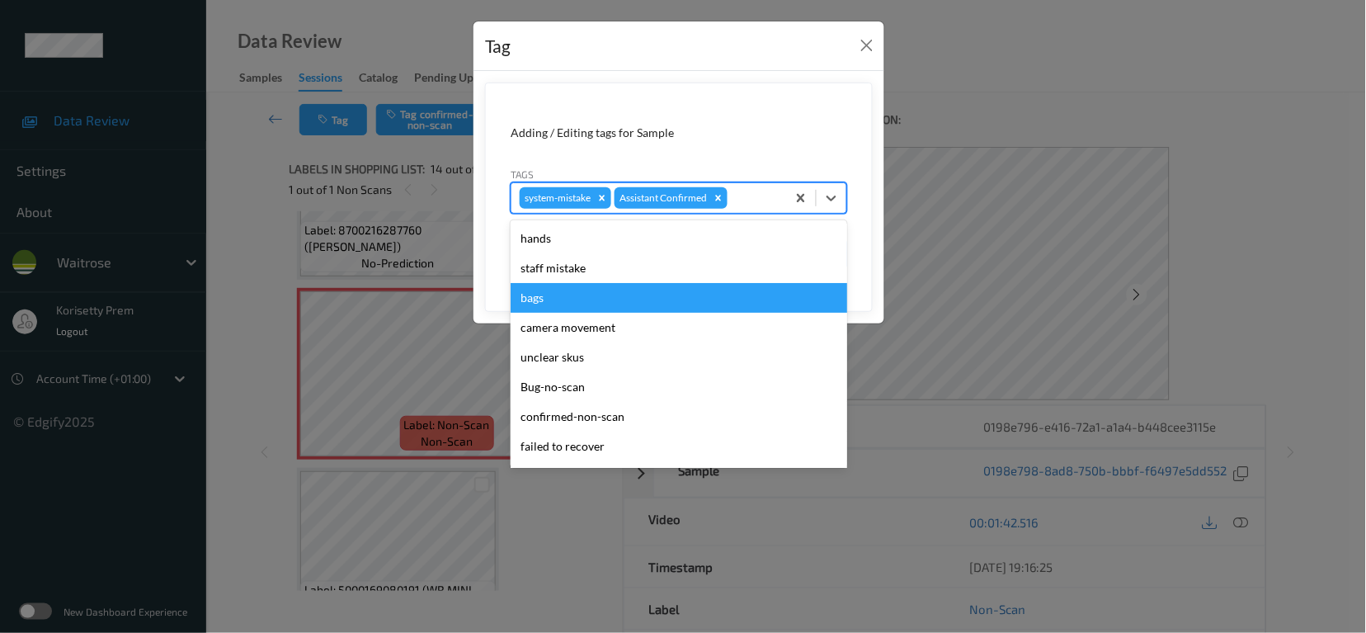
click at [548, 289] on div "bags" at bounding box center [679, 298] width 337 height 30
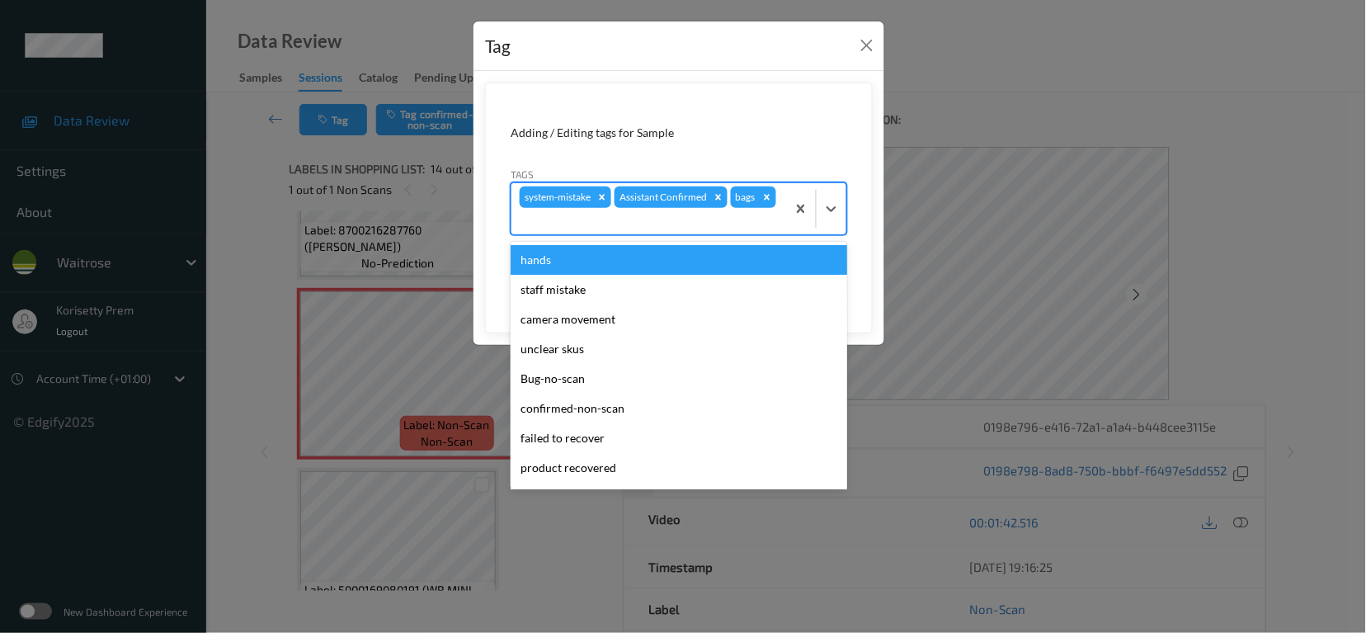
click at [750, 214] on div at bounding box center [649, 221] width 258 height 20
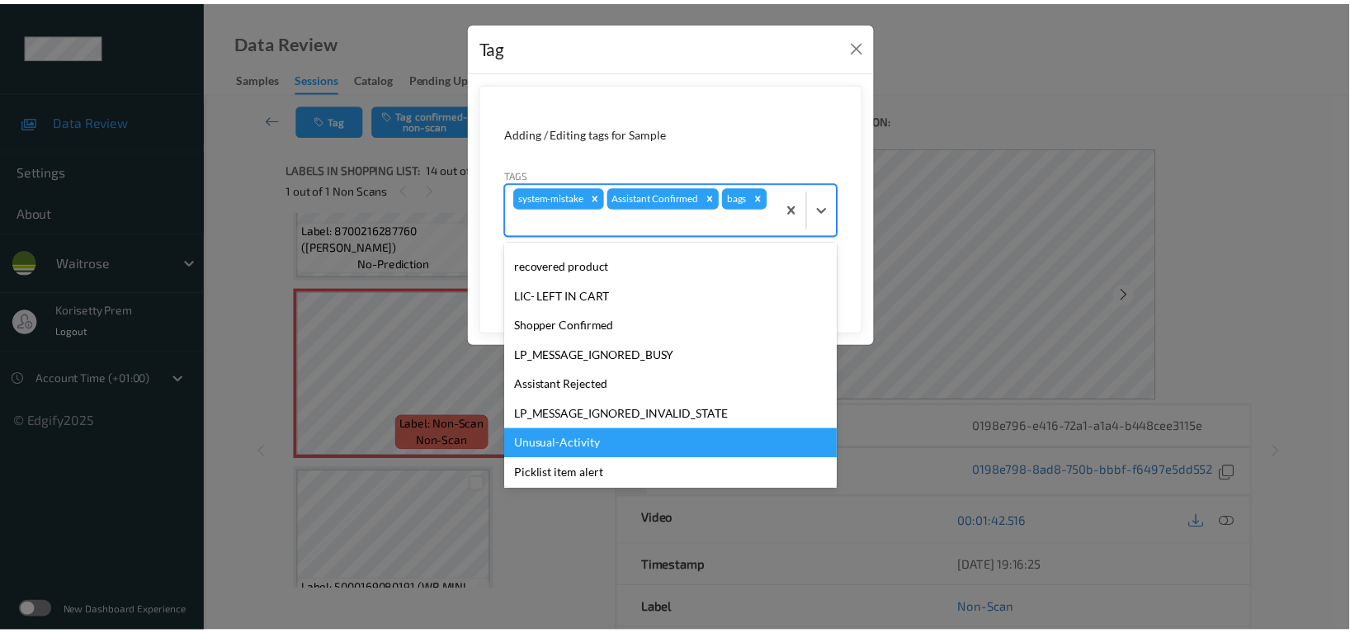
scroll to position [323, 0]
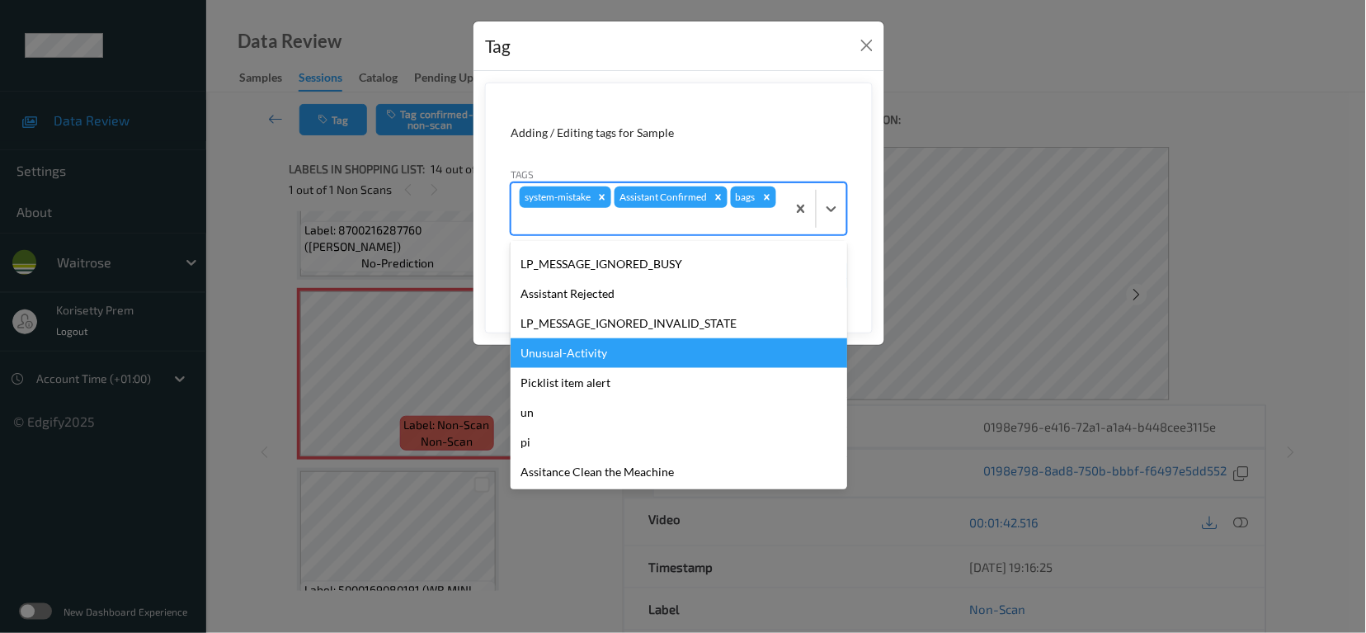
click at [572, 359] on div "Unusual-Activity" at bounding box center [679, 353] width 337 height 30
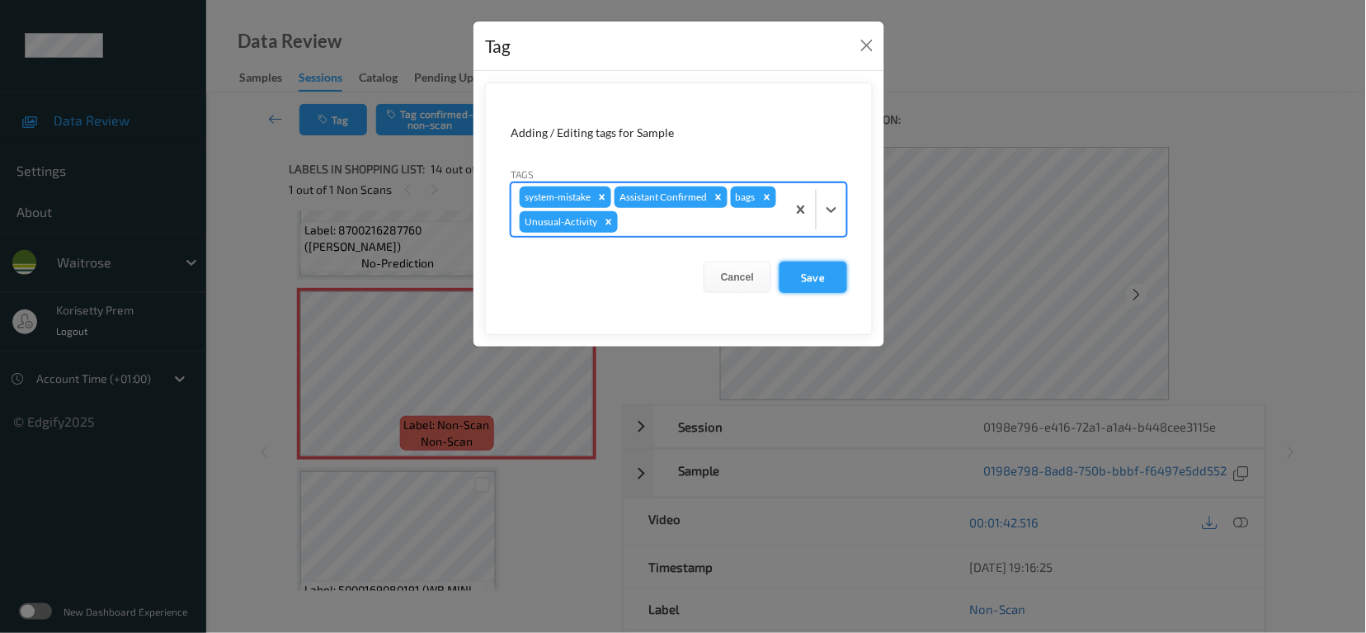
click at [799, 269] on button "Save" at bounding box center [814, 276] width 68 height 31
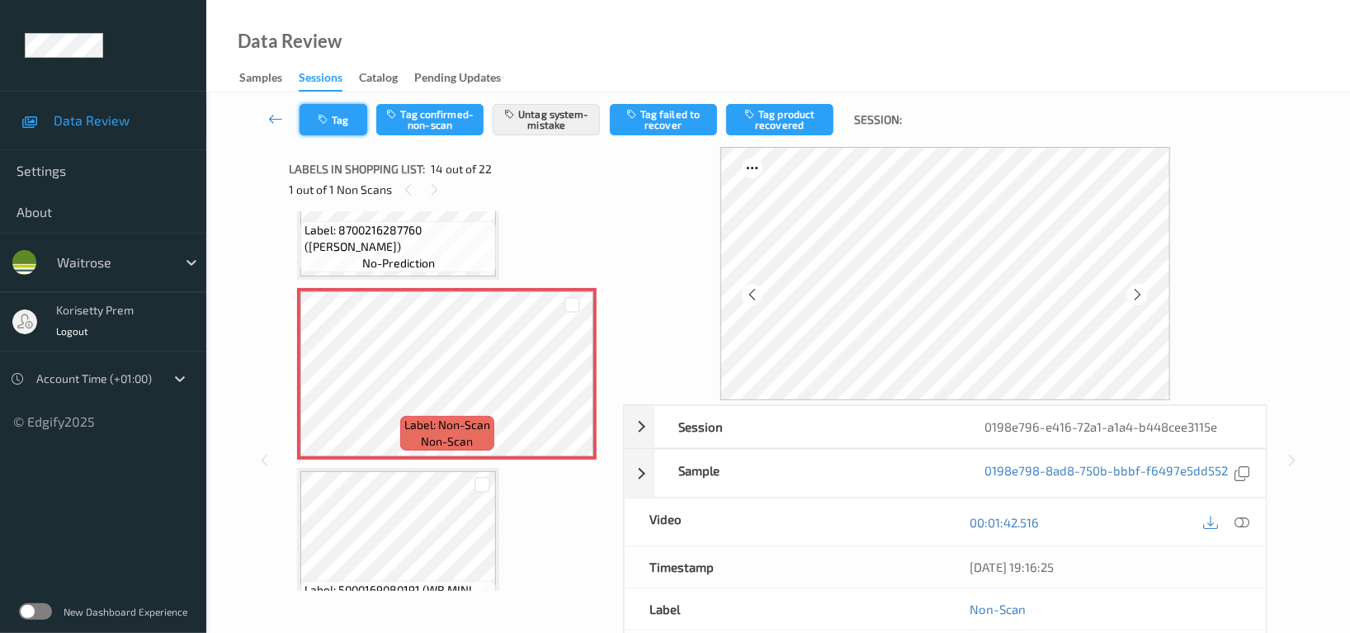
click at [318, 121] on icon "button" at bounding box center [325, 120] width 14 height 12
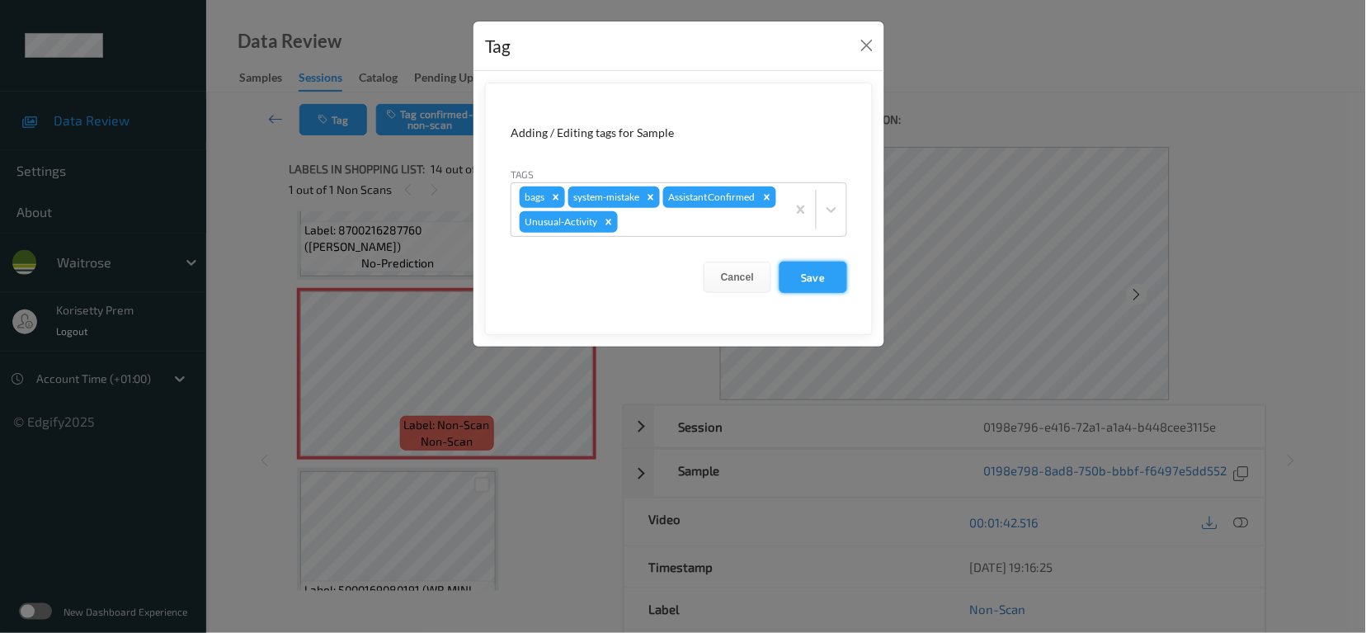
click at [809, 276] on button "Save" at bounding box center [814, 276] width 68 height 31
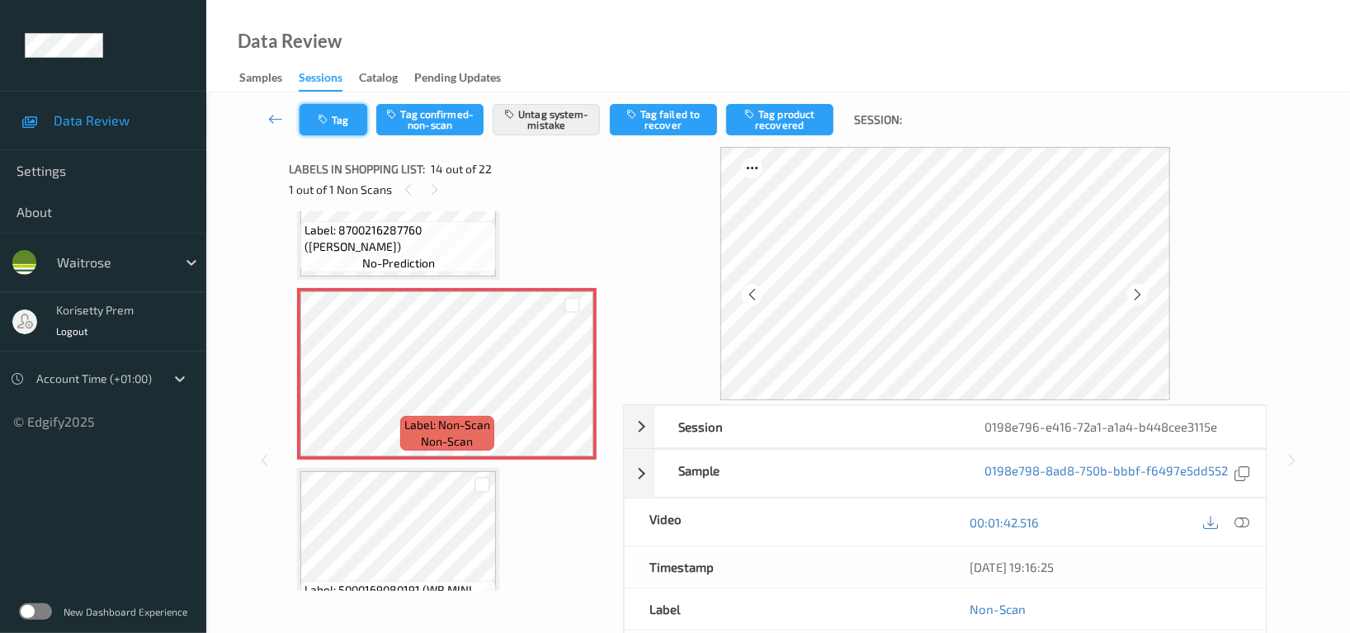
click at [338, 106] on button "Tag" at bounding box center [333, 119] width 68 height 31
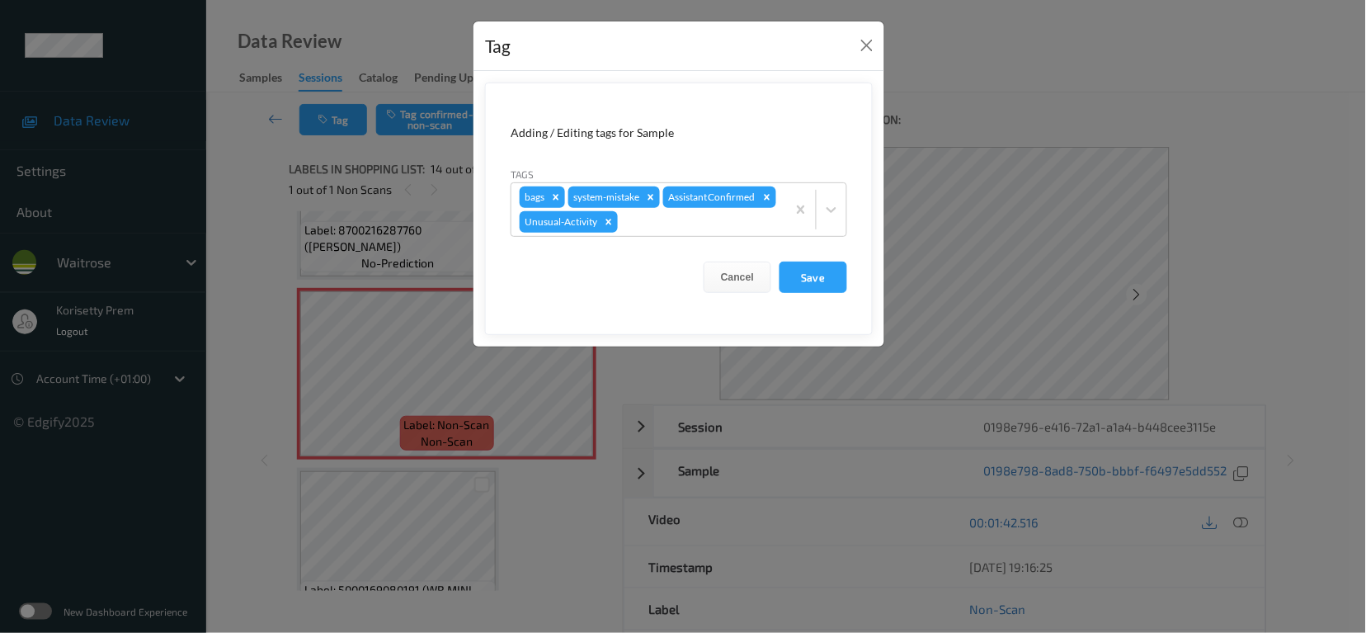
click at [1001, 94] on div "Tag Adding / Editing tags for Sample Tags bags system-mistake Assistant Confirm…" at bounding box center [683, 316] width 1366 height 633
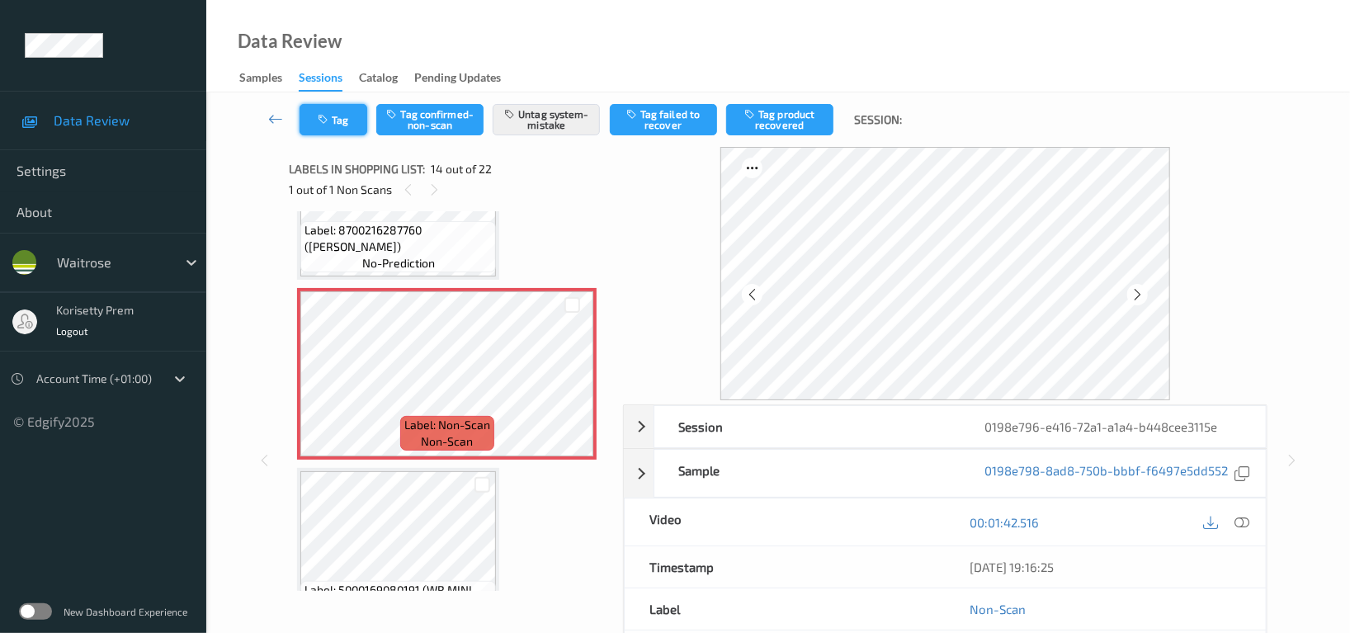
click at [332, 125] on button "Tag" at bounding box center [333, 119] width 68 height 31
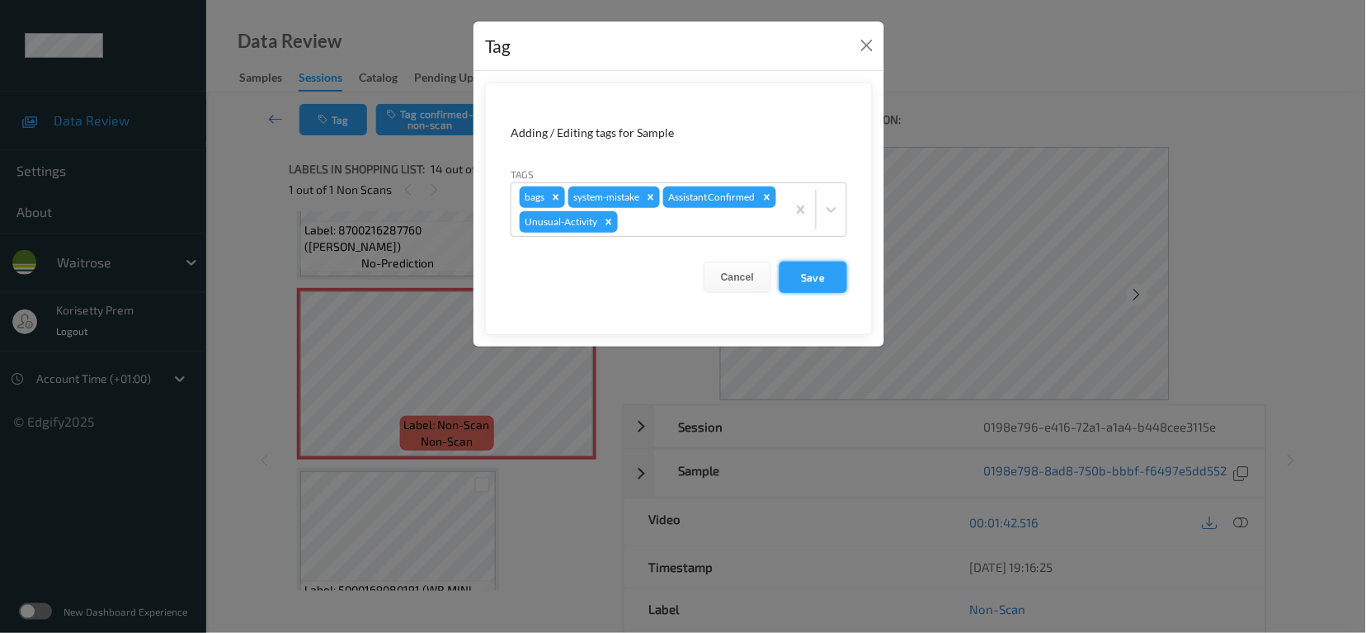
click at [817, 277] on button "Save" at bounding box center [814, 276] width 68 height 31
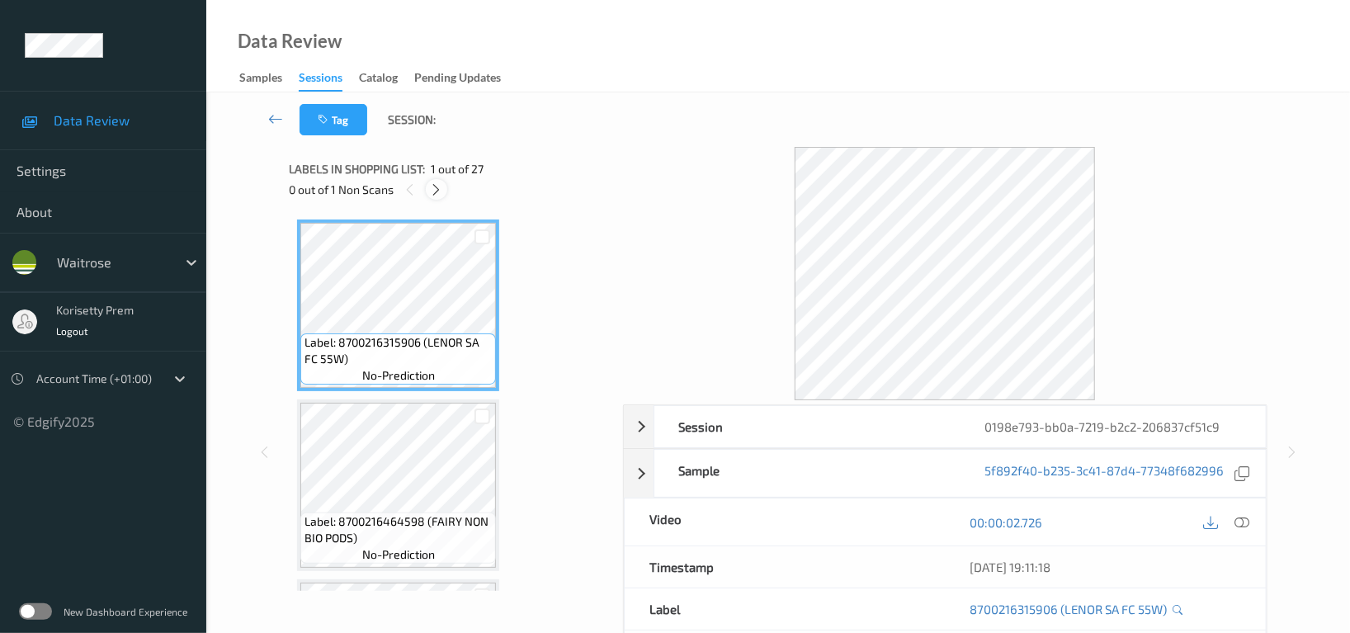
click at [440, 188] on icon at bounding box center [437, 189] width 14 height 15
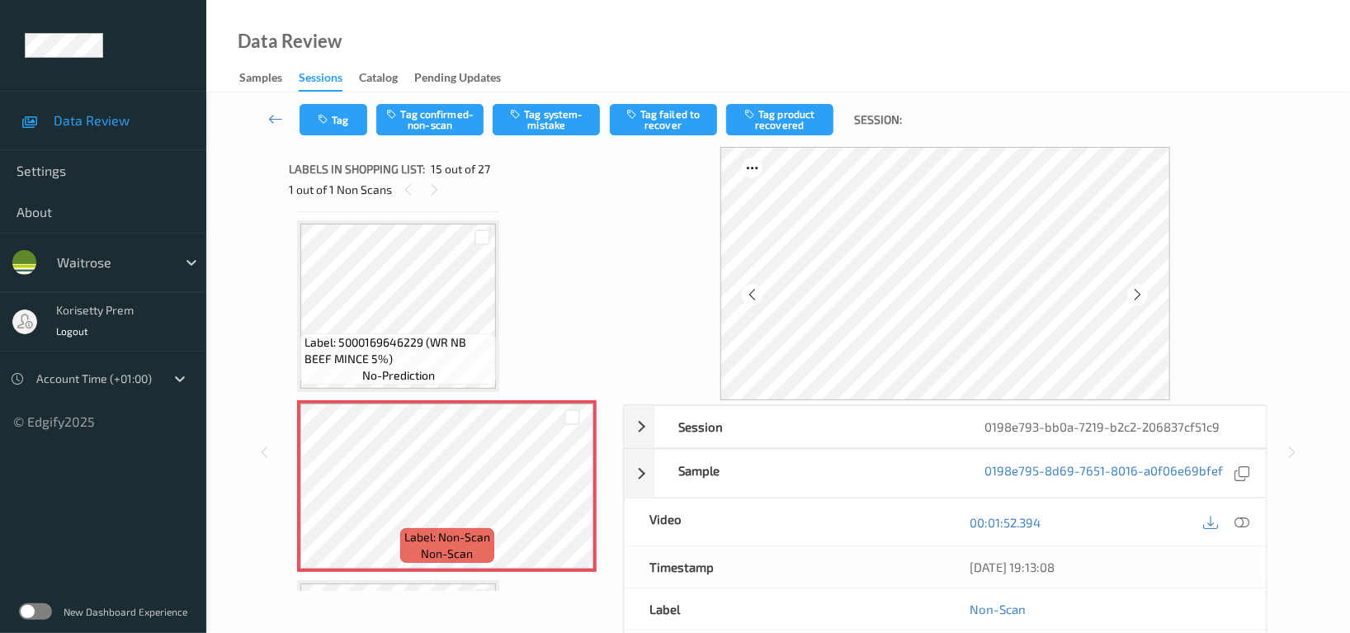
scroll to position [2339, 0]
click at [577, 491] on icon at bounding box center [572, 496] width 14 height 15
click at [1128, 294] on div at bounding box center [1137, 294] width 21 height 21
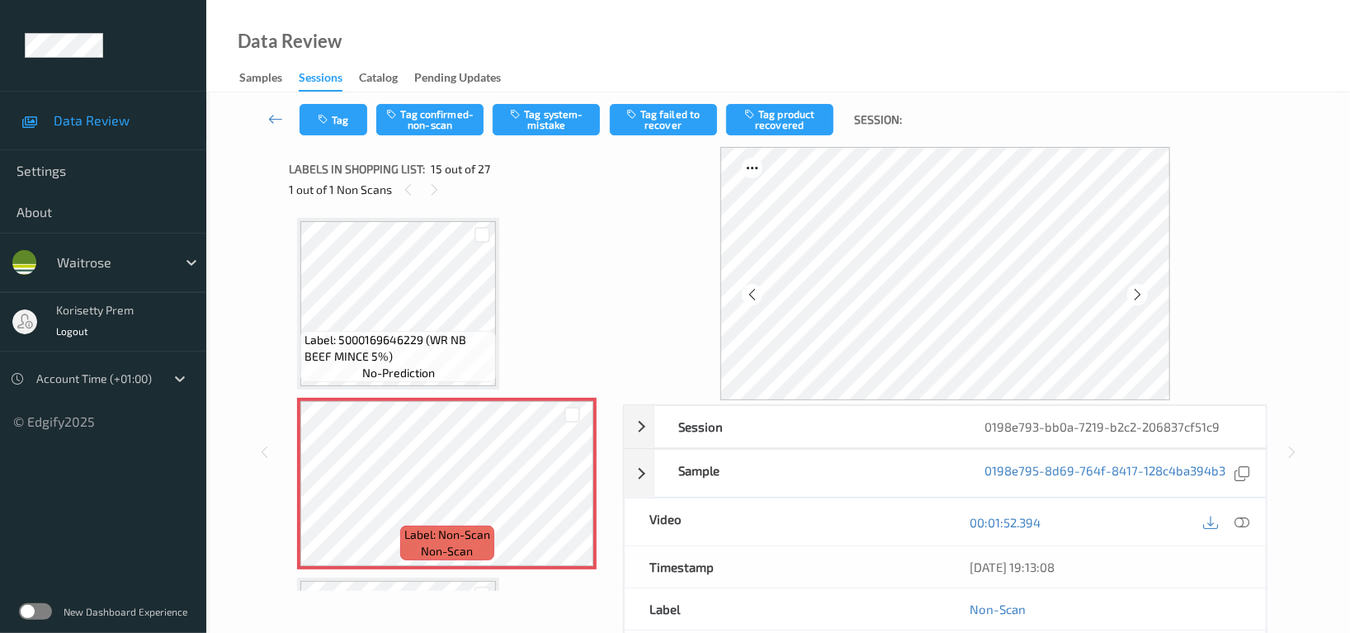
click at [1128, 294] on div at bounding box center [1137, 294] width 21 height 21
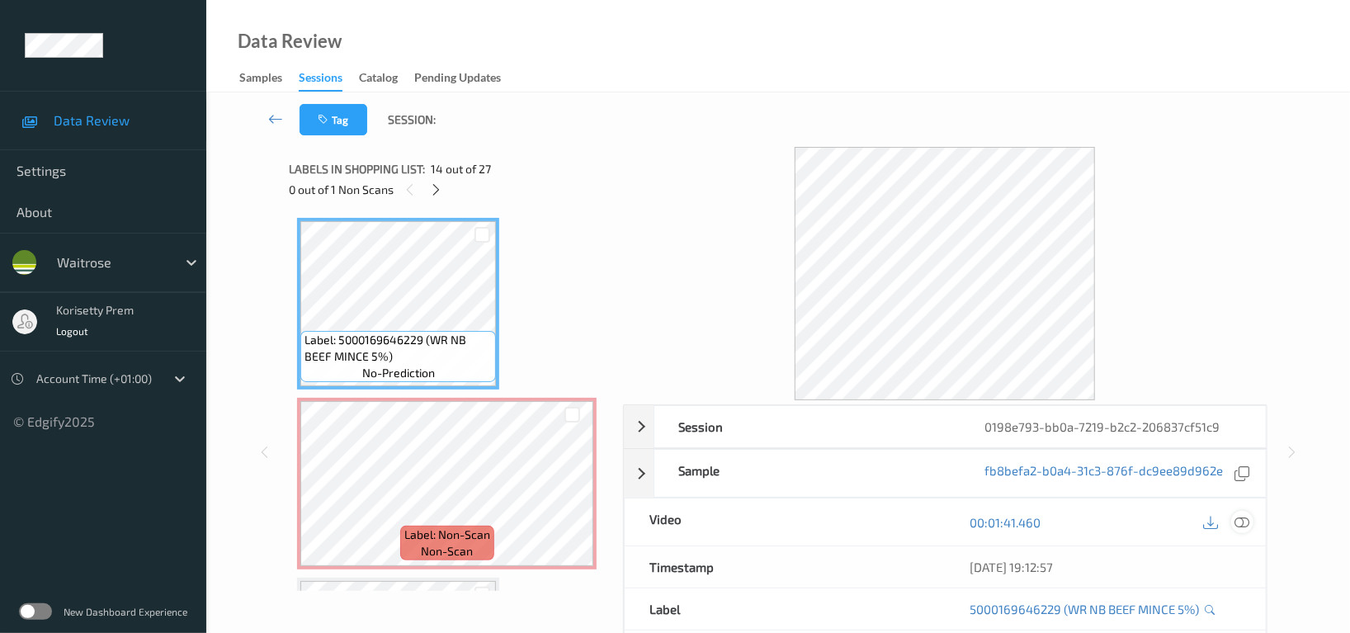
click at [1247, 521] on icon at bounding box center [1241, 522] width 15 height 15
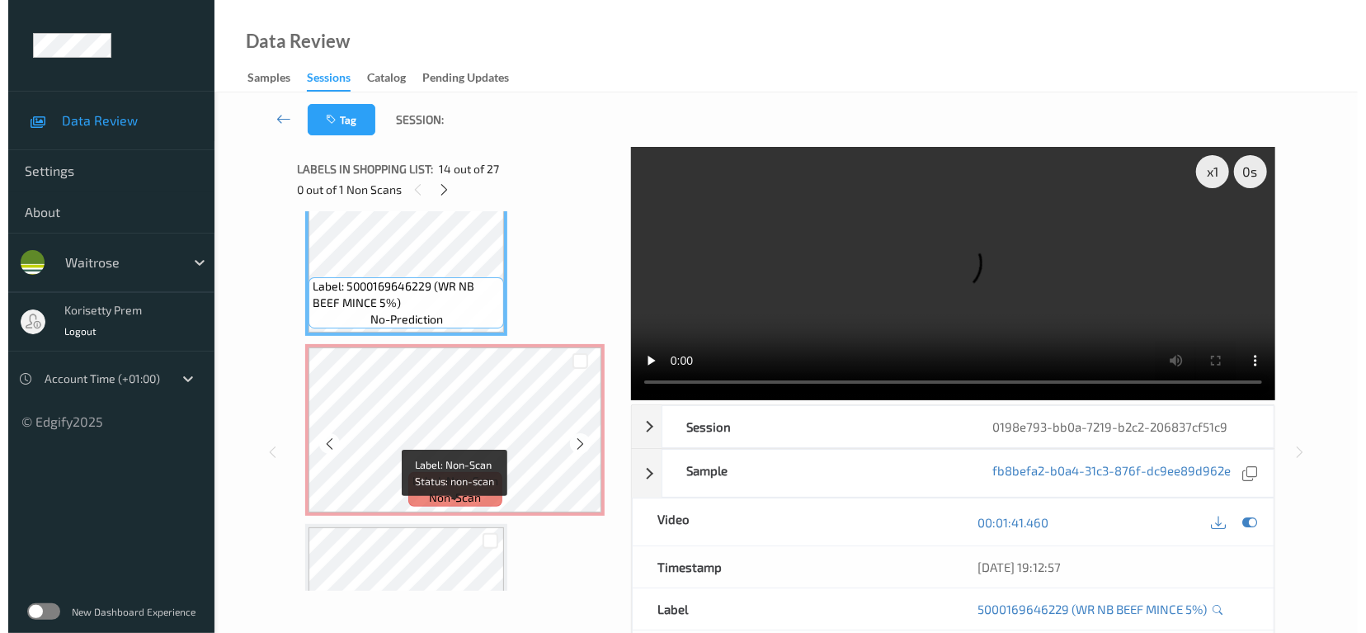
scroll to position [2558, 0]
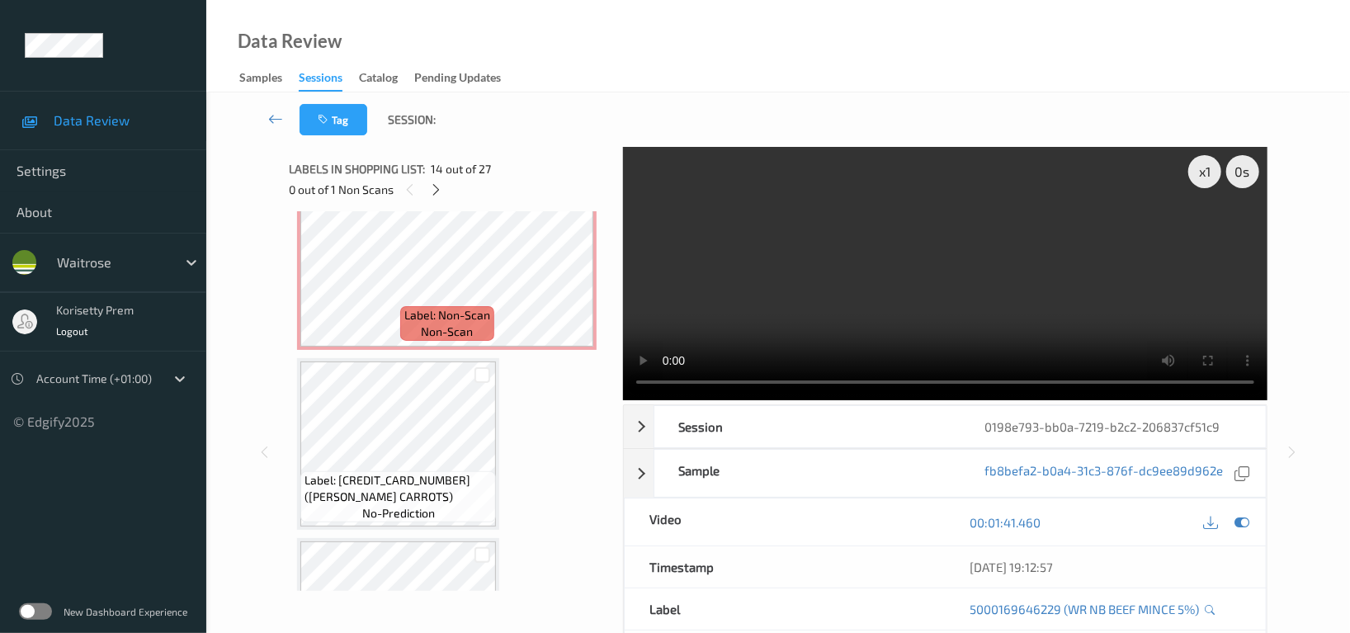
click at [842, 184] on video at bounding box center [945, 273] width 644 height 253
click at [813, 216] on video at bounding box center [945, 273] width 644 height 253
click at [742, 283] on video at bounding box center [945, 273] width 644 height 253
click at [901, 317] on video at bounding box center [945, 273] width 644 height 253
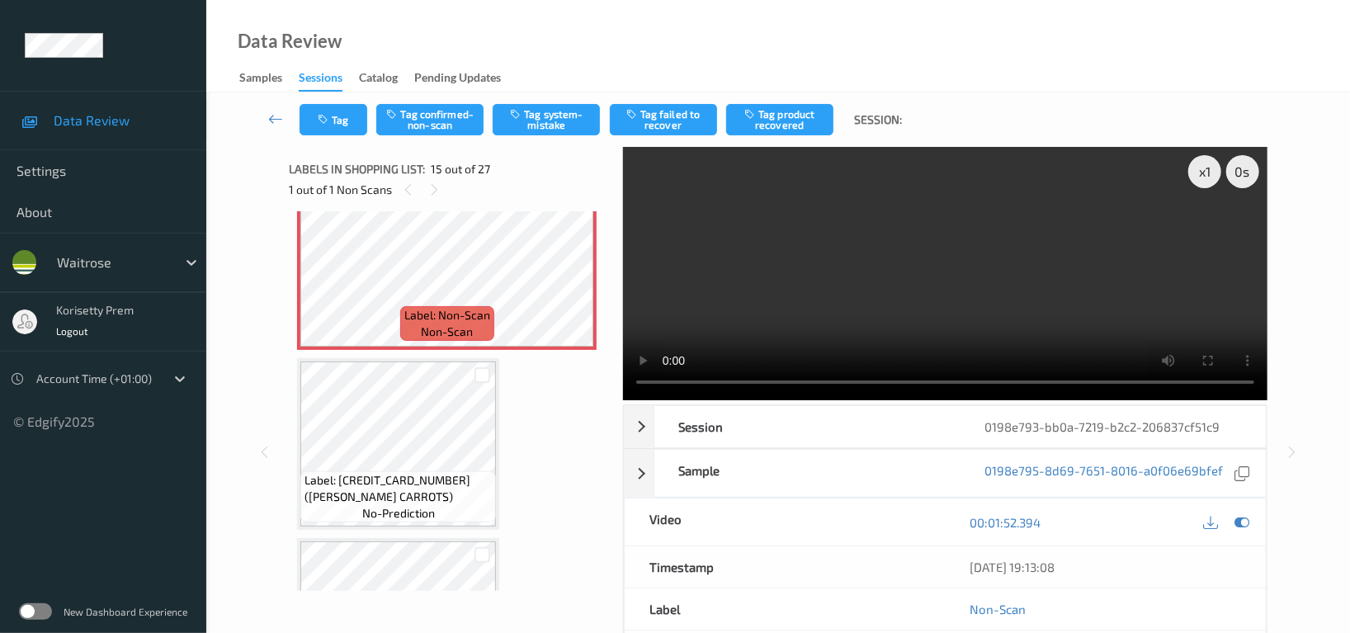
click at [1053, 266] on video at bounding box center [945, 273] width 644 height 253
click at [569, 115] on button "Tag system-mistake" at bounding box center [545, 119] width 107 height 31
click at [324, 117] on icon "button" at bounding box center [325, 120] width 14 height 12
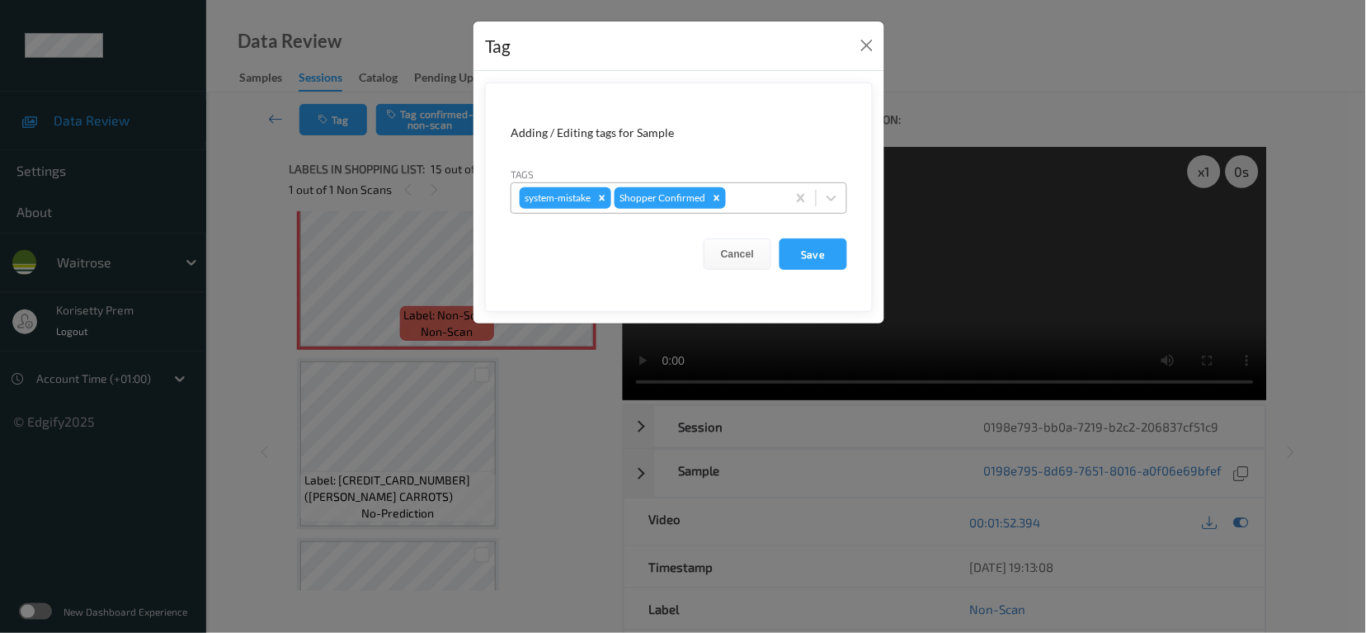
click at [751, 202] on div at bounding box center [753, 198] width 49 height 20
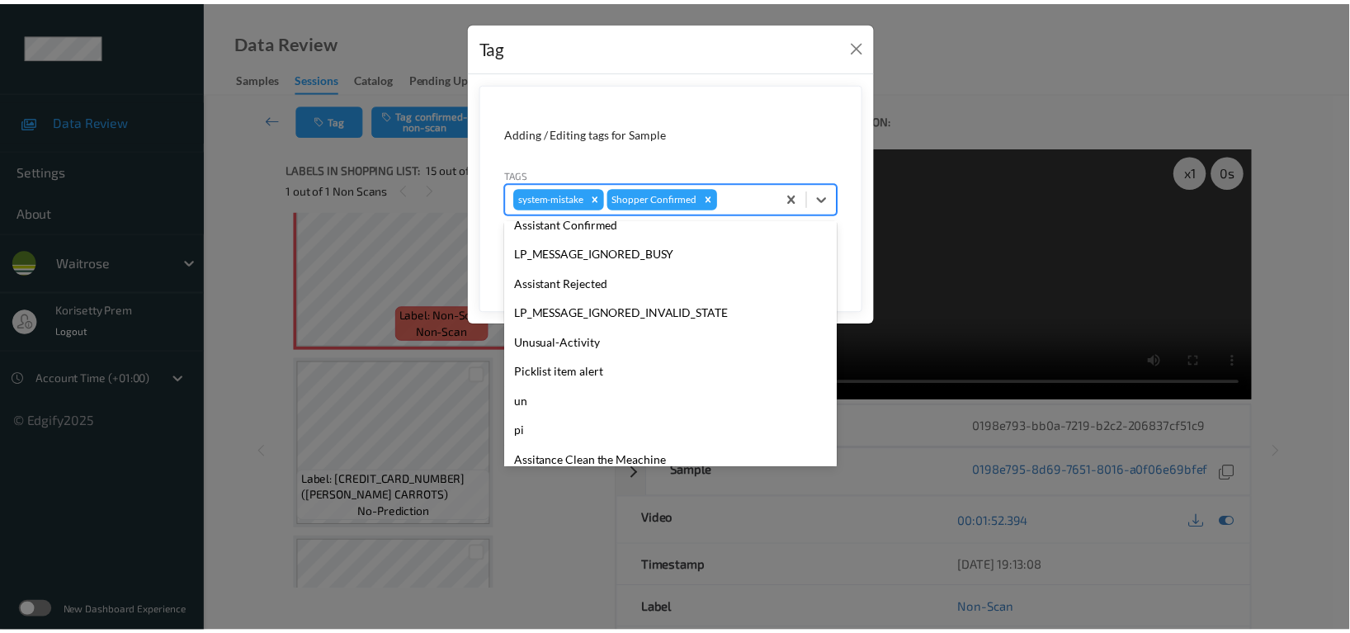
scroll to position [351, 0]
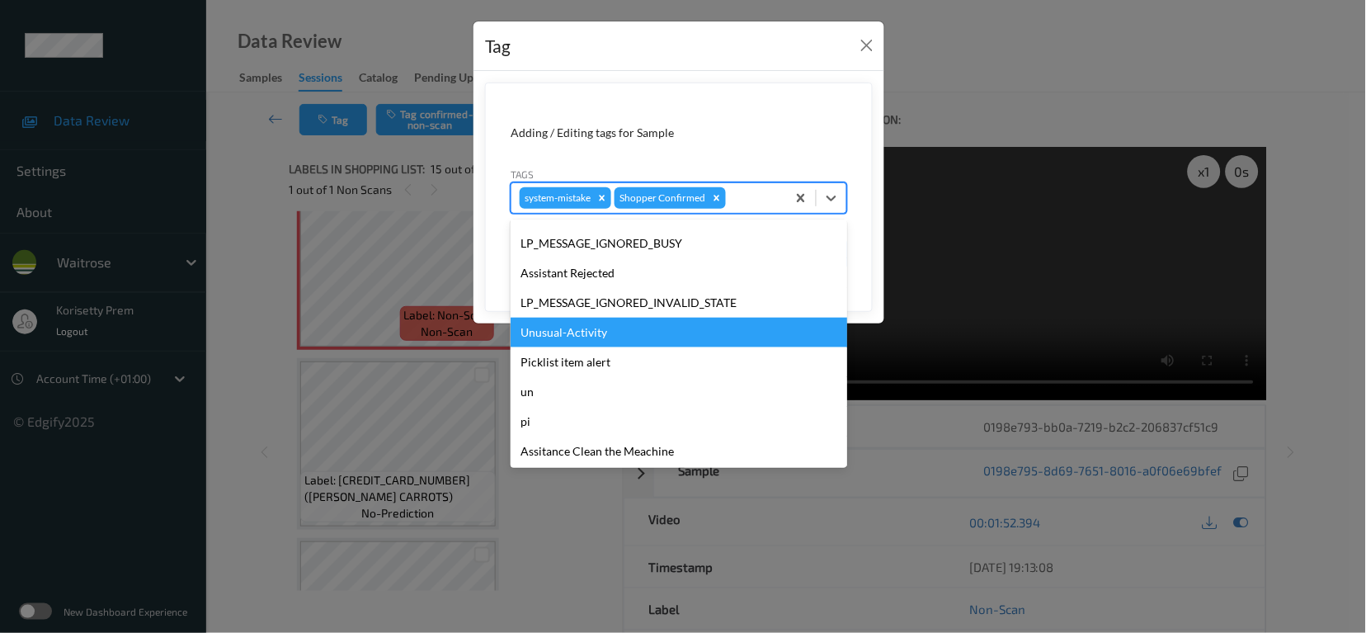
click at [581, 333] on div "Unusual-Activity" at bounding box center [679, 333] width 337 height 30
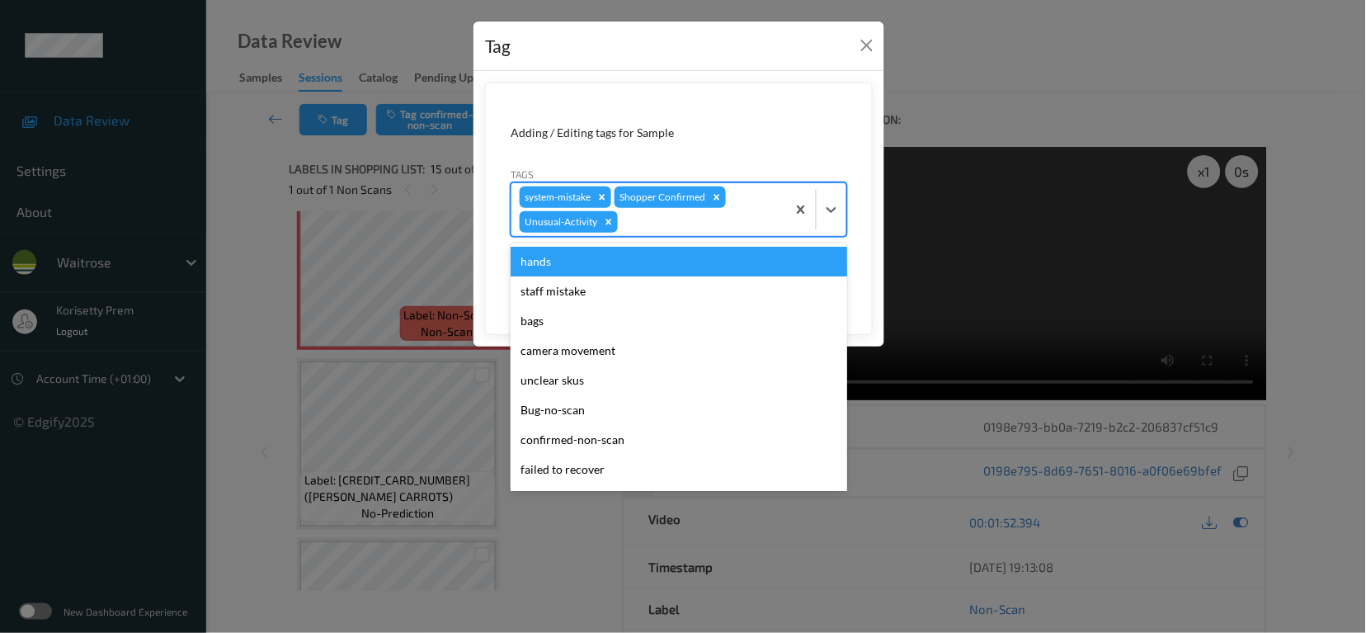
click at [666, 231] on div at bounding box center [699, 222] width 157 height 20
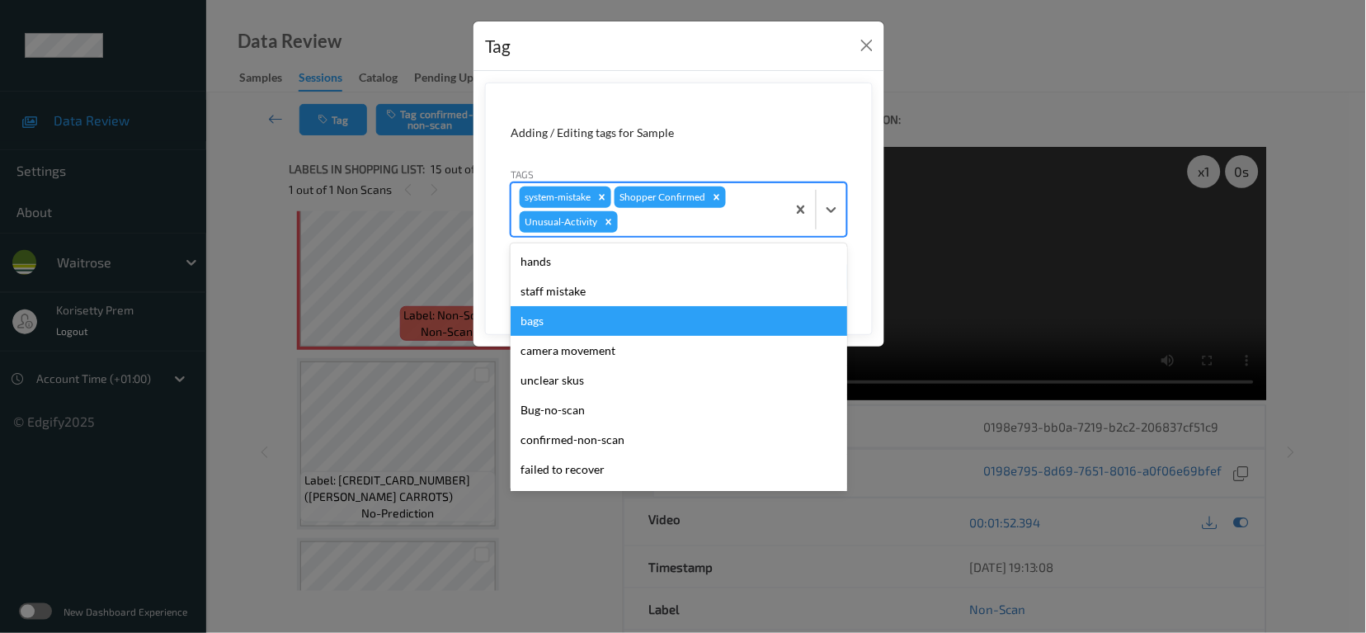
click at [582, 323] on div "bags" at bounding box center [679, 321] width 337 height 30
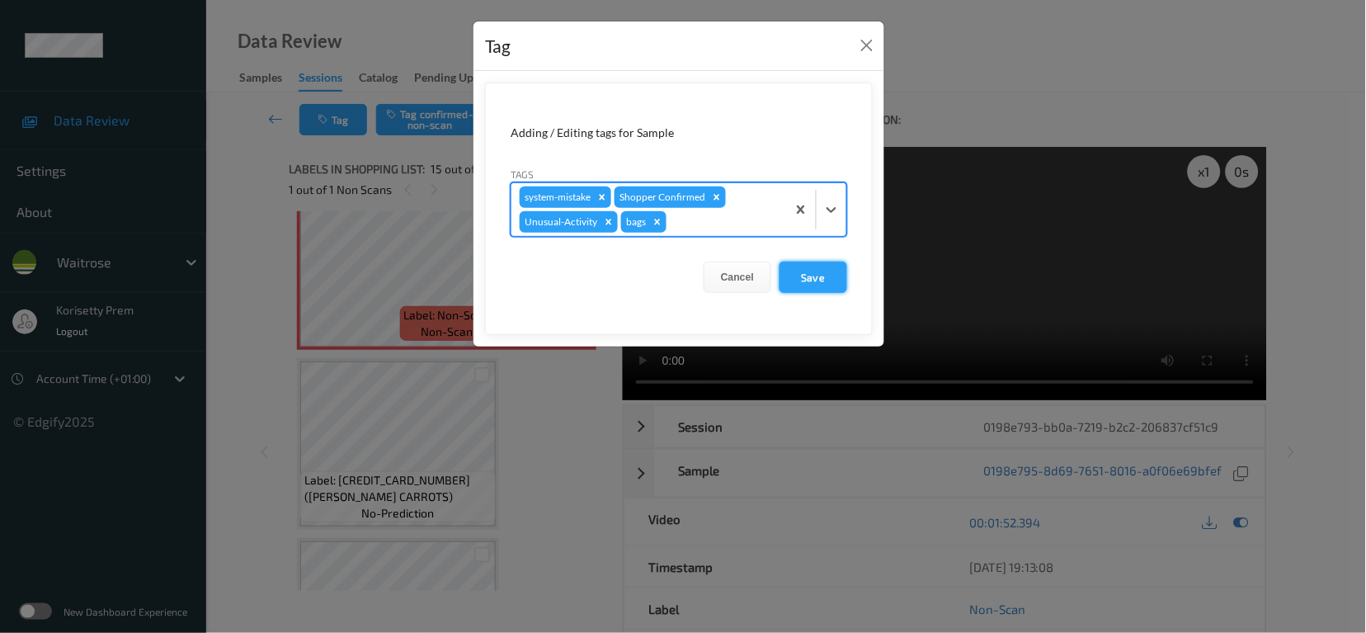
click at [805, 272] on button "Save" at bounding box center [814, 276] width 68 height 31
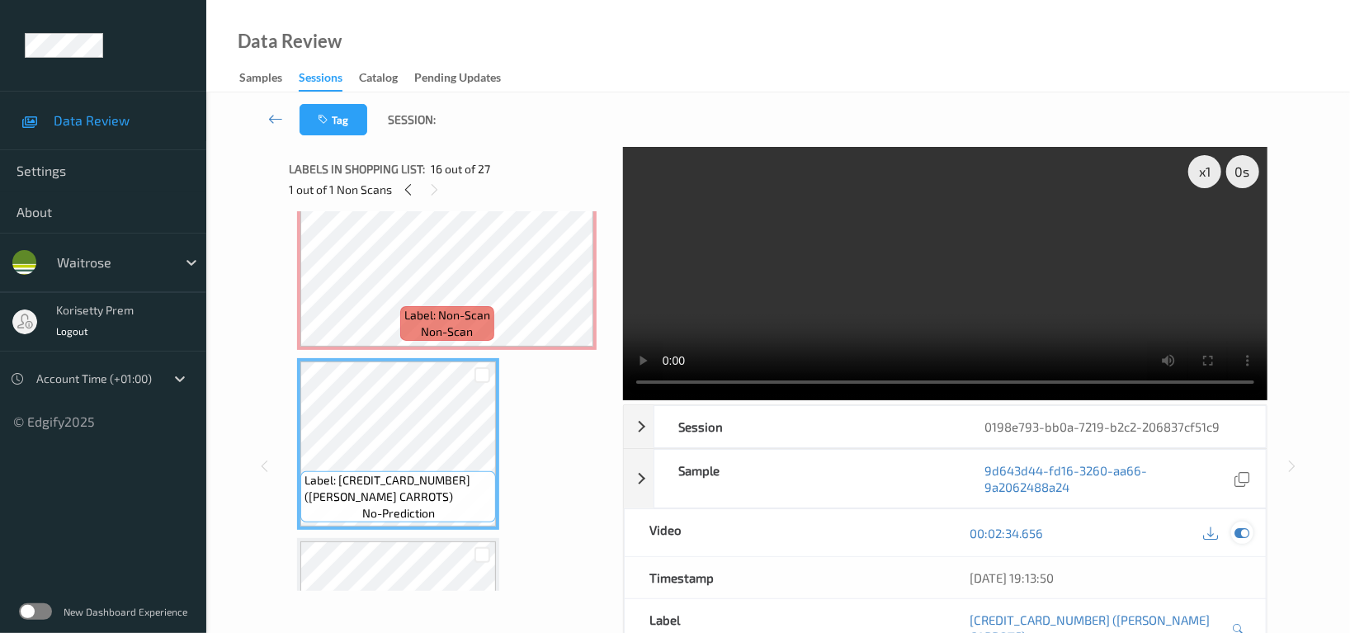
click at [1242, 537] on icon at bounding box center [1241, 532] width 15 height 15
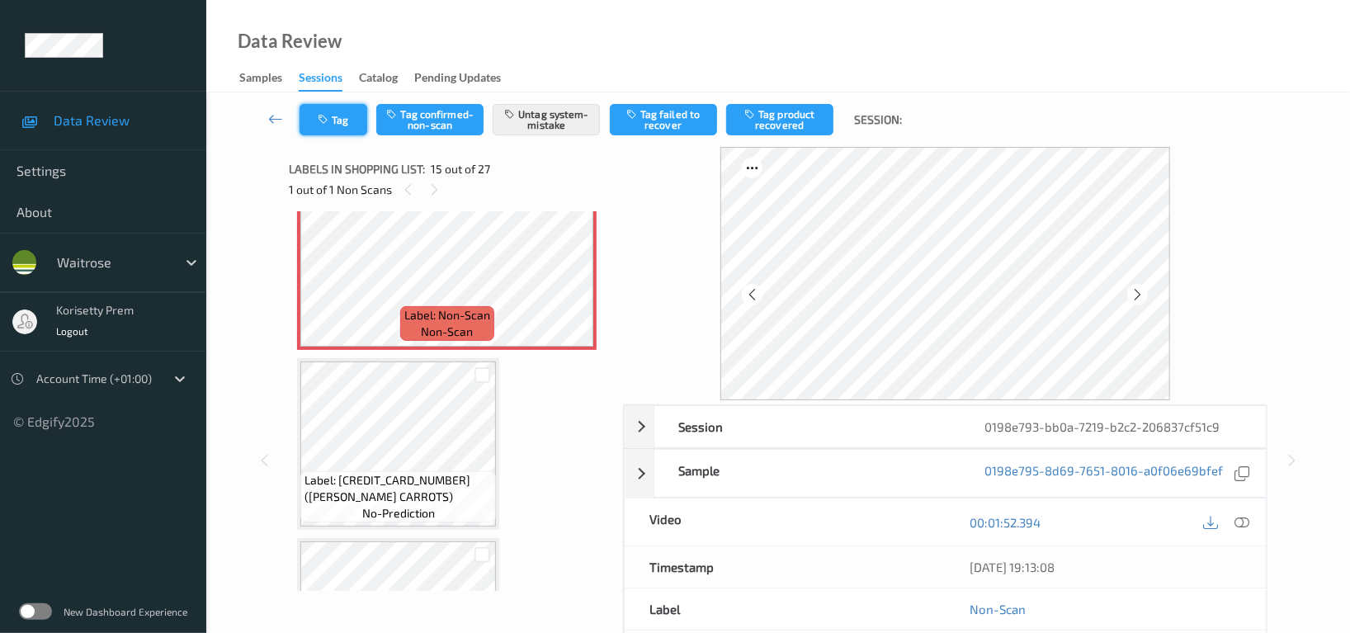
click at [319, 125] on button "Tag" at bounding box center [333, 119] width 68 height 31
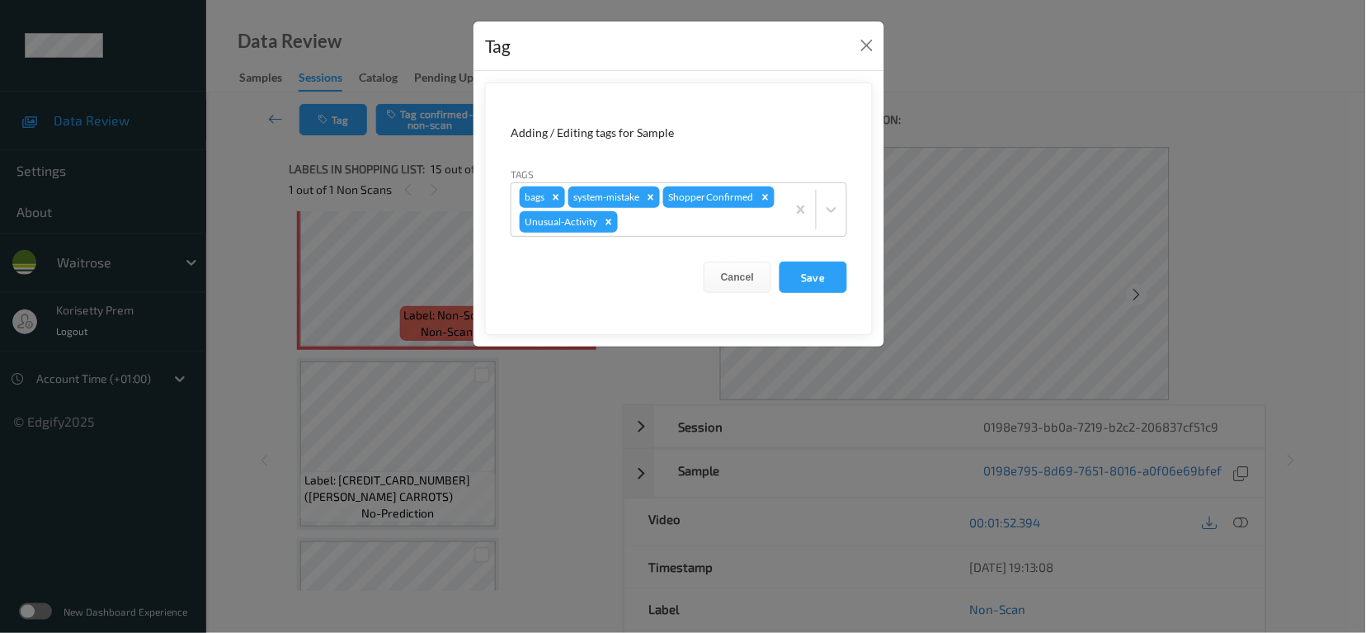
click at [756, 345] on div "Adding / Editing tags for Sample Tags bags system-mistake Shopper Confirmed Unu…" at bounding box center [678, 209] width 411 height 276
click at [808, 280] on button "Save" at bounding box center [814, 276] width 68 height 31
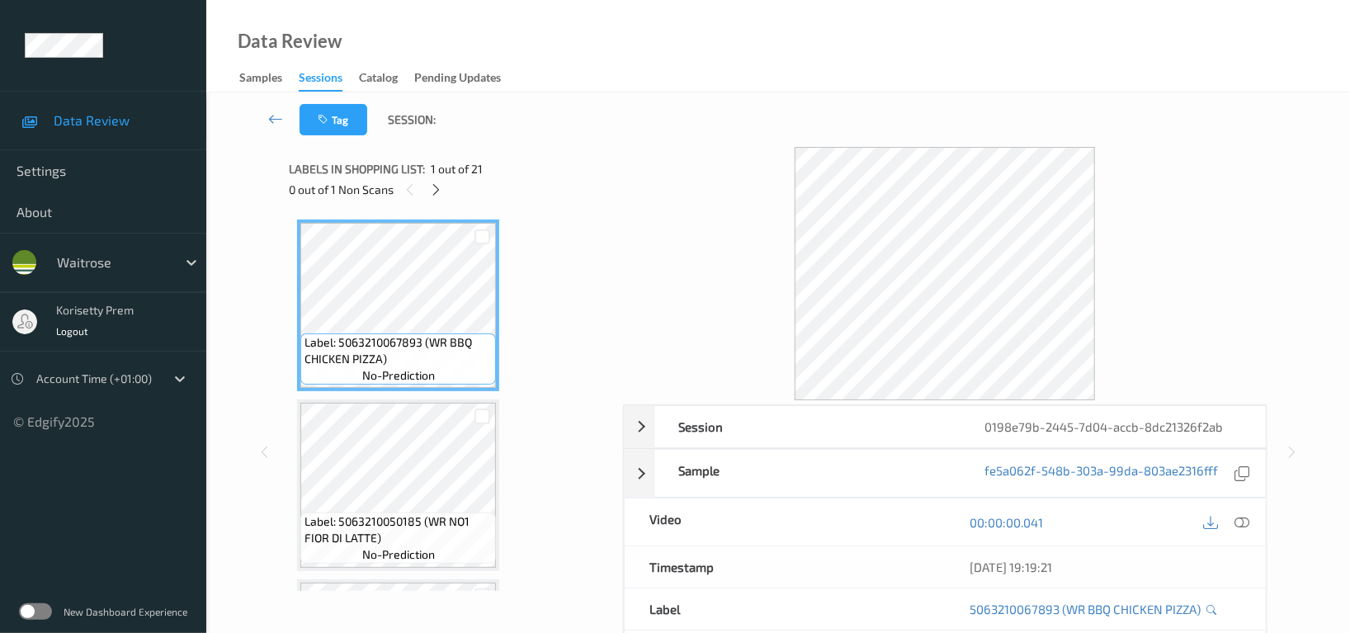
click at [604, 96] on div "Tag Session:" at bounding box center [778, 119] width 1076 height 54
click at [440, 191] on icon at bounding box center [437, 189] width 14 height 15
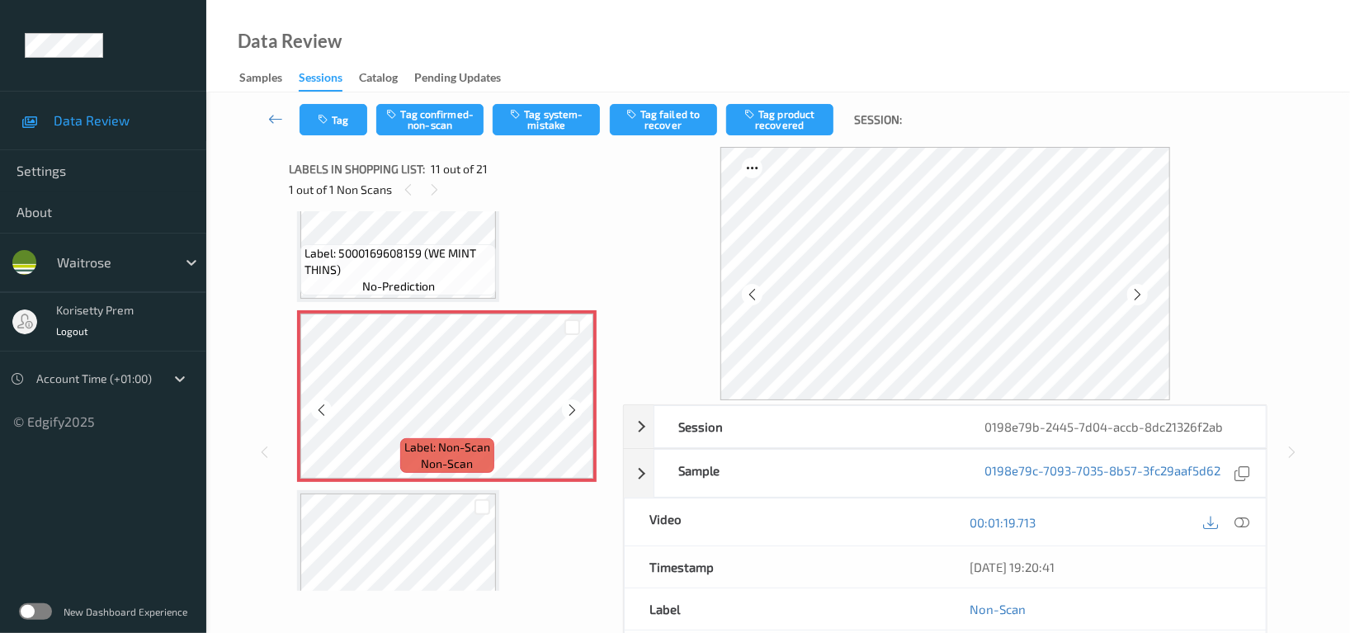
scroll to position [1840, 0]
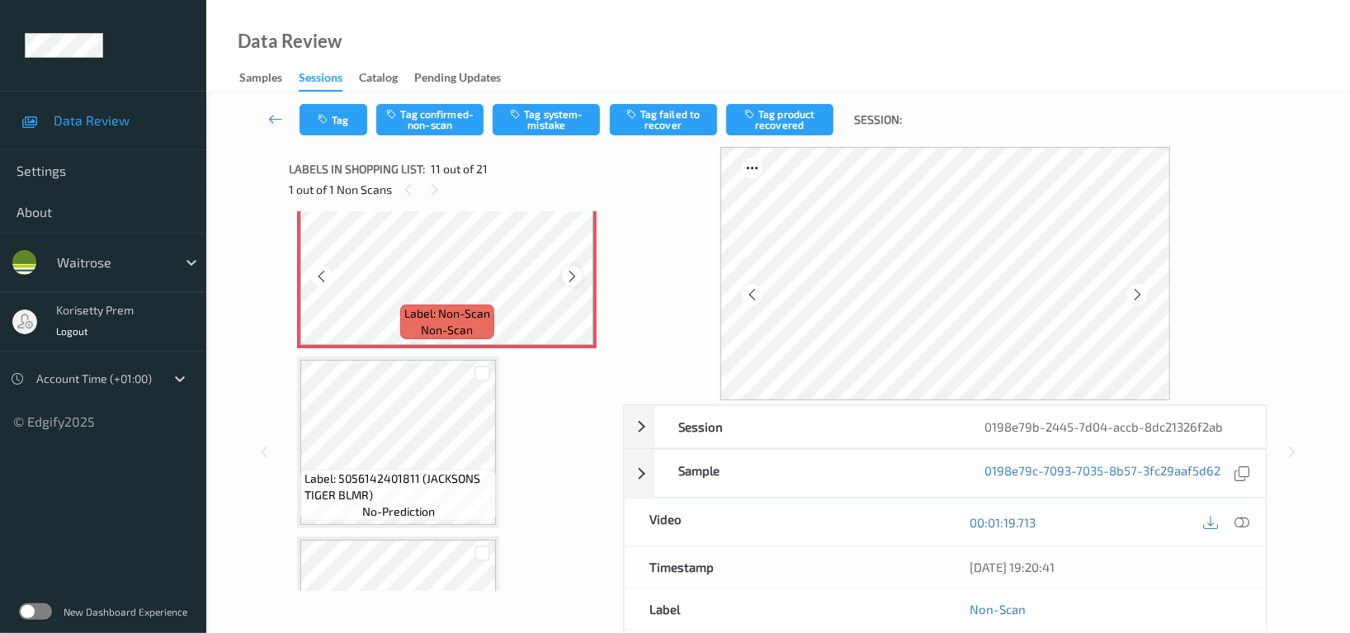
click at [577, 275] on icon at bounding box center [572, 276] width 14 height 15
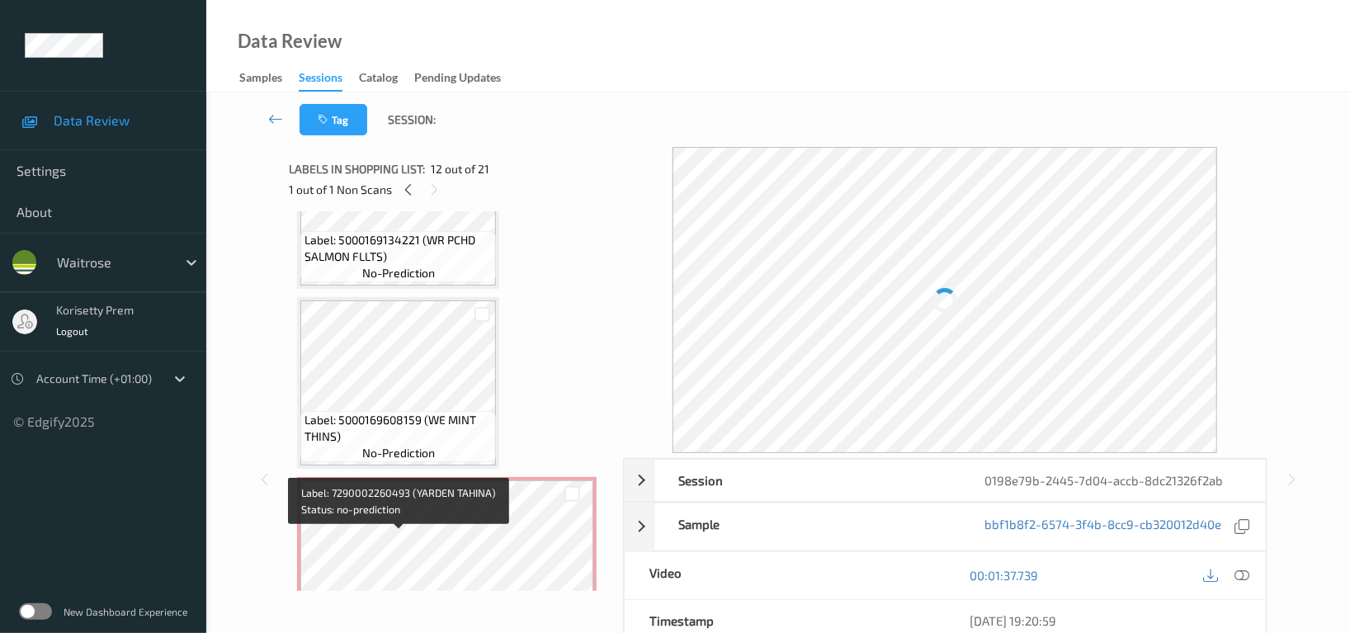
scroll to position [1510, 0]
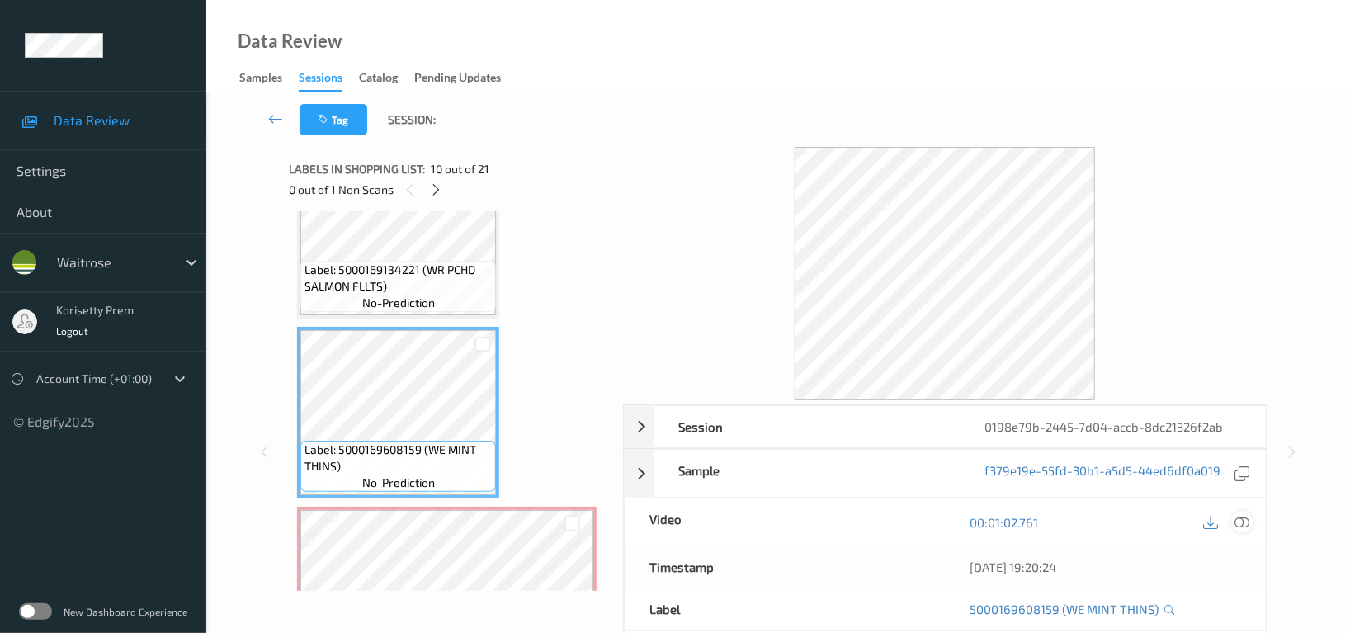
click at [1248, 519] on icon at bounding box center [1241, 522] width 15 height 15
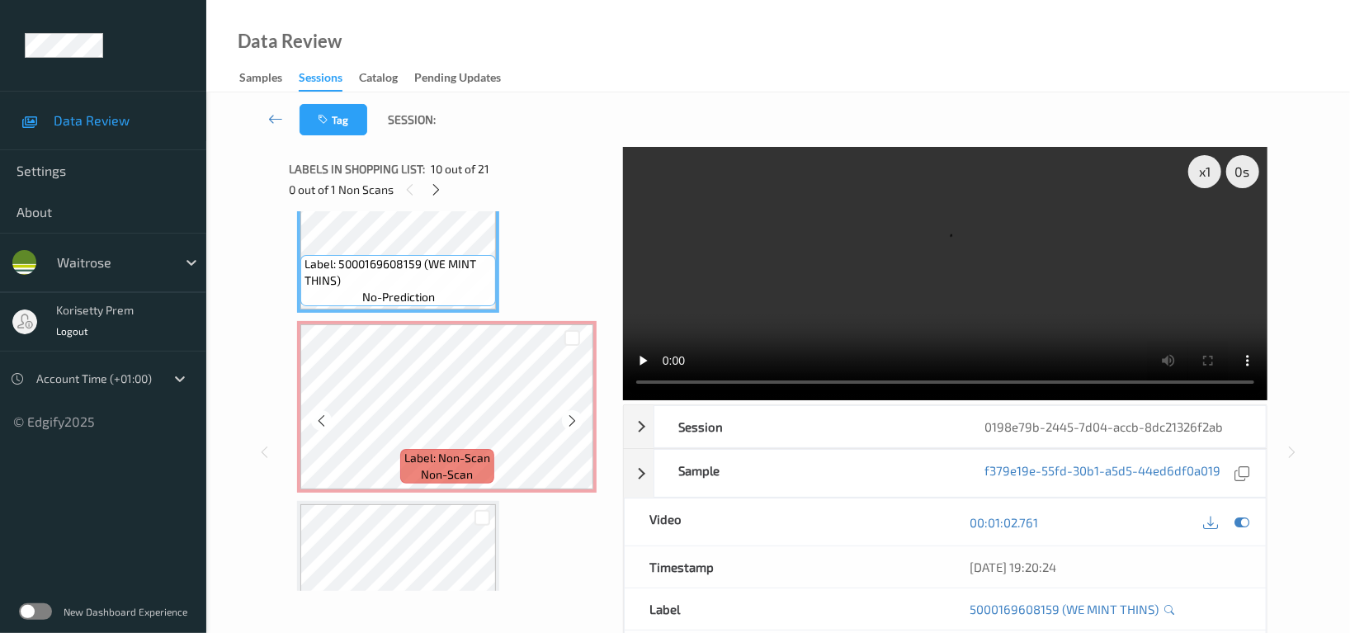
scroll to position [1731, 0]
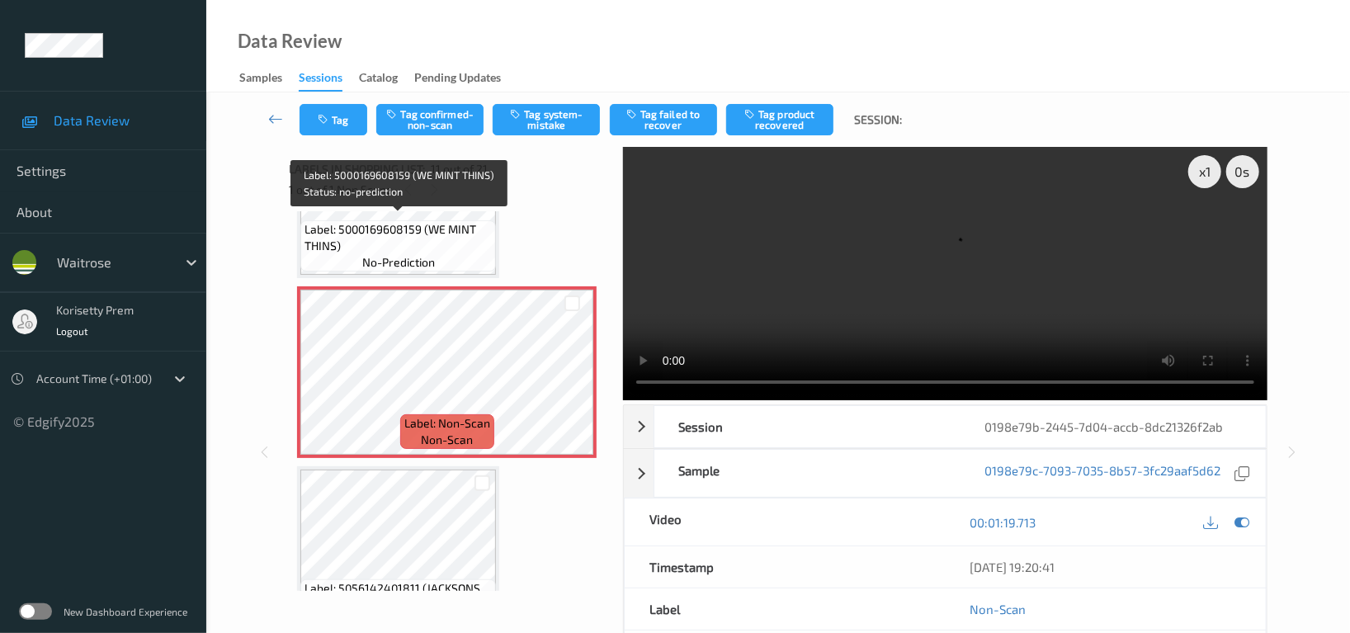
click at [428, 228] on span "Label: 5000169608159 (WE MINT THINS)" at bounding box center [397, 237] width 187 height 33
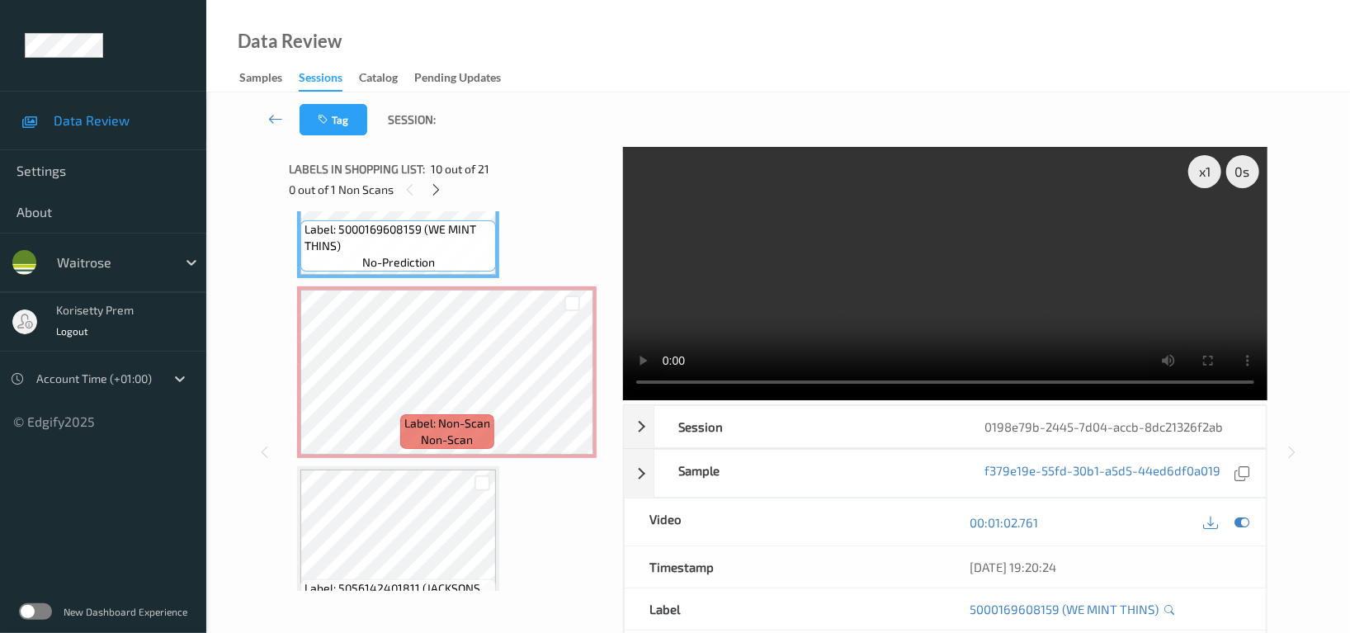
click at [878, 274] on video at bounding box center [945, 273] width 644 height 253
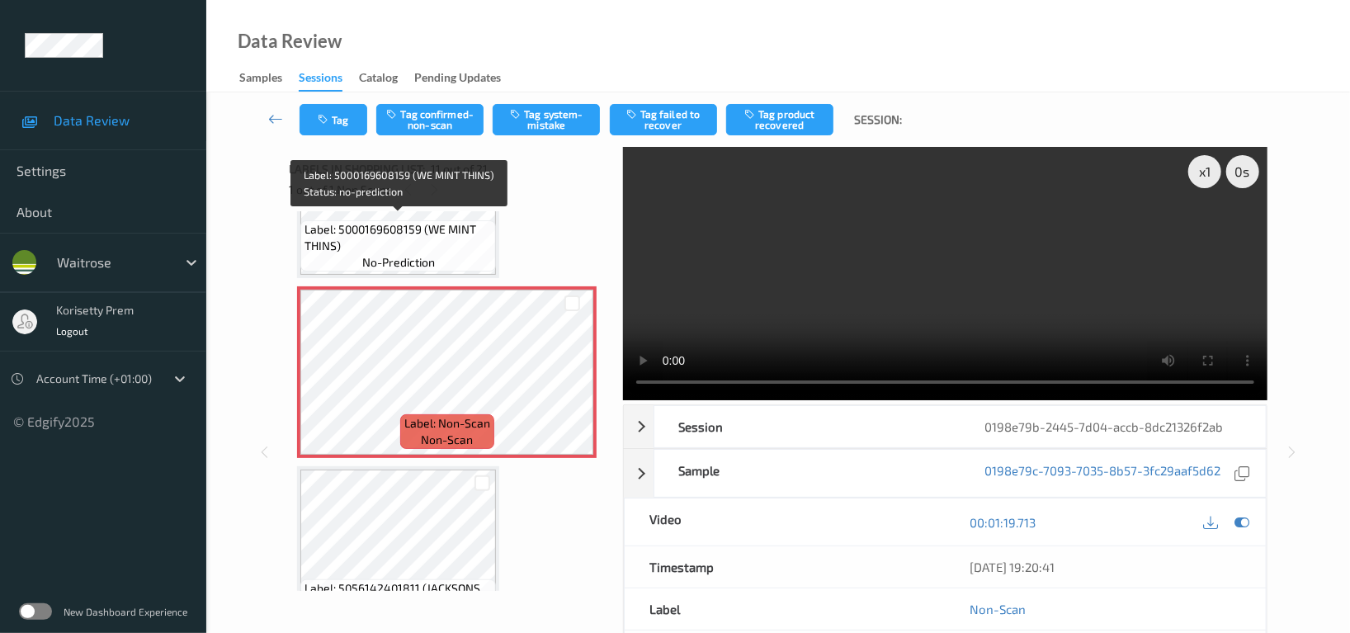
click at [454, 256] on div "Label: 5000169608159 (WE MINT THINS) no-prediction" at bounding box center [397, 245] width 195 height 51
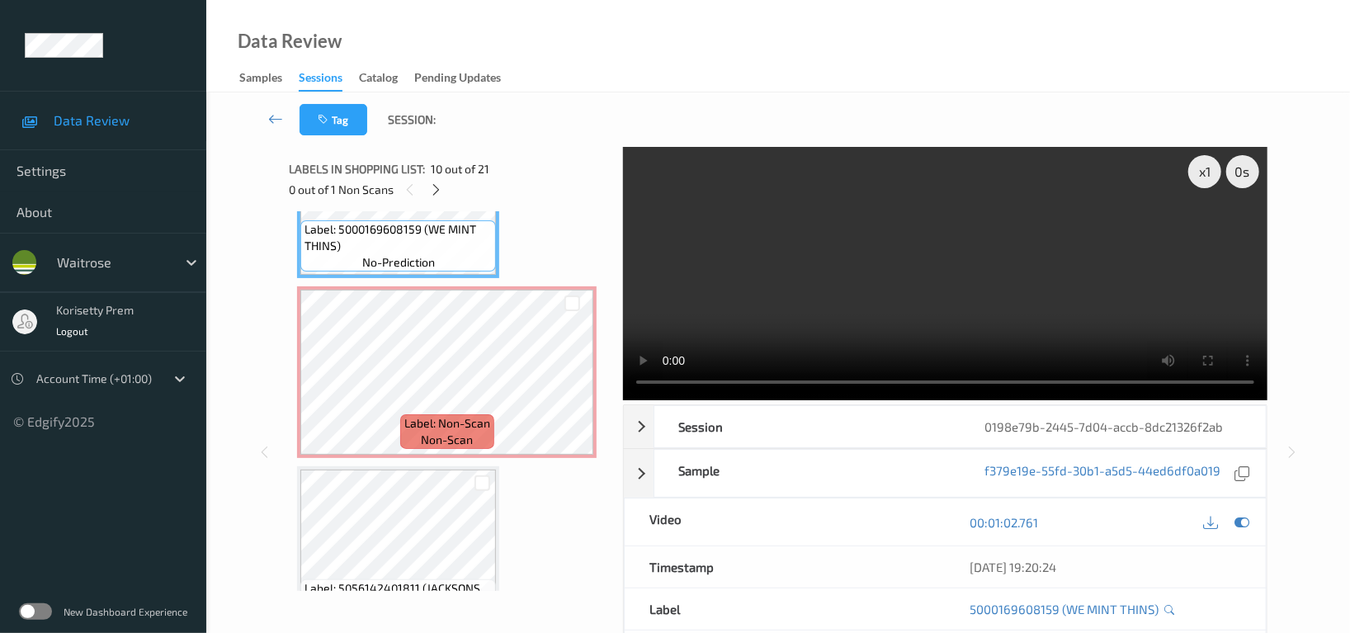
click at [1067, 261] on video at bounding box center [945, 273] width 644 height 253
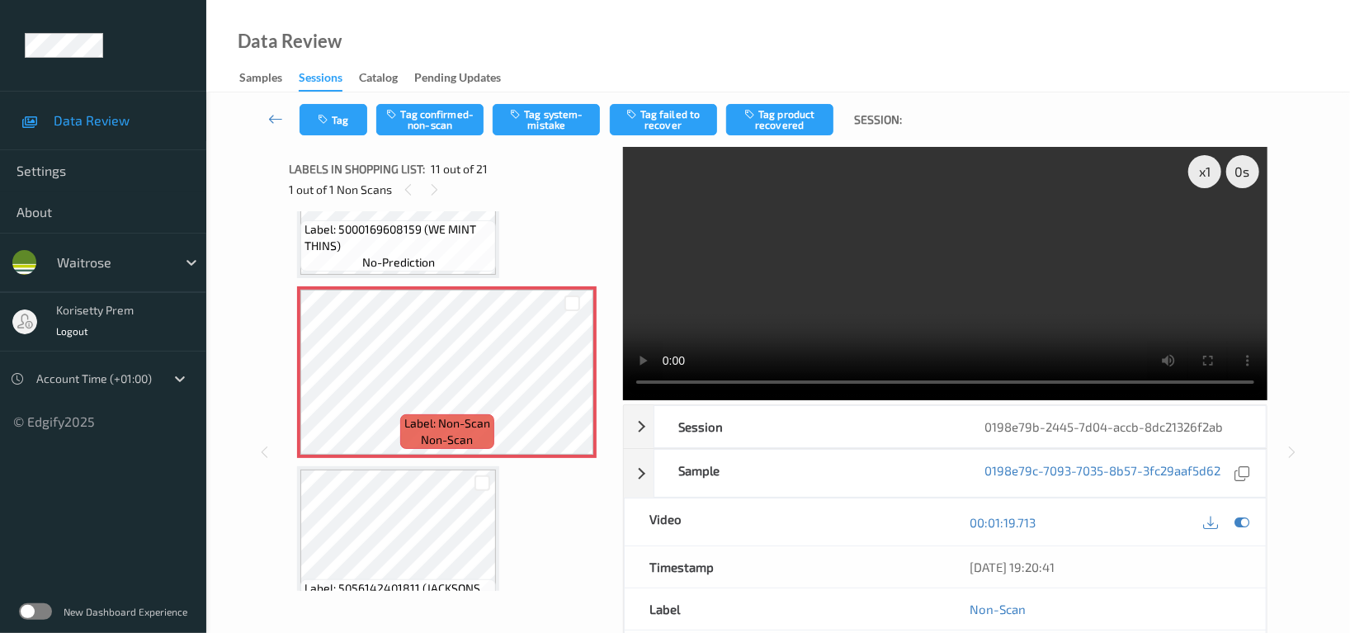
click at [968, 273] on video at bounding box center [945, 273] width 644 height 253
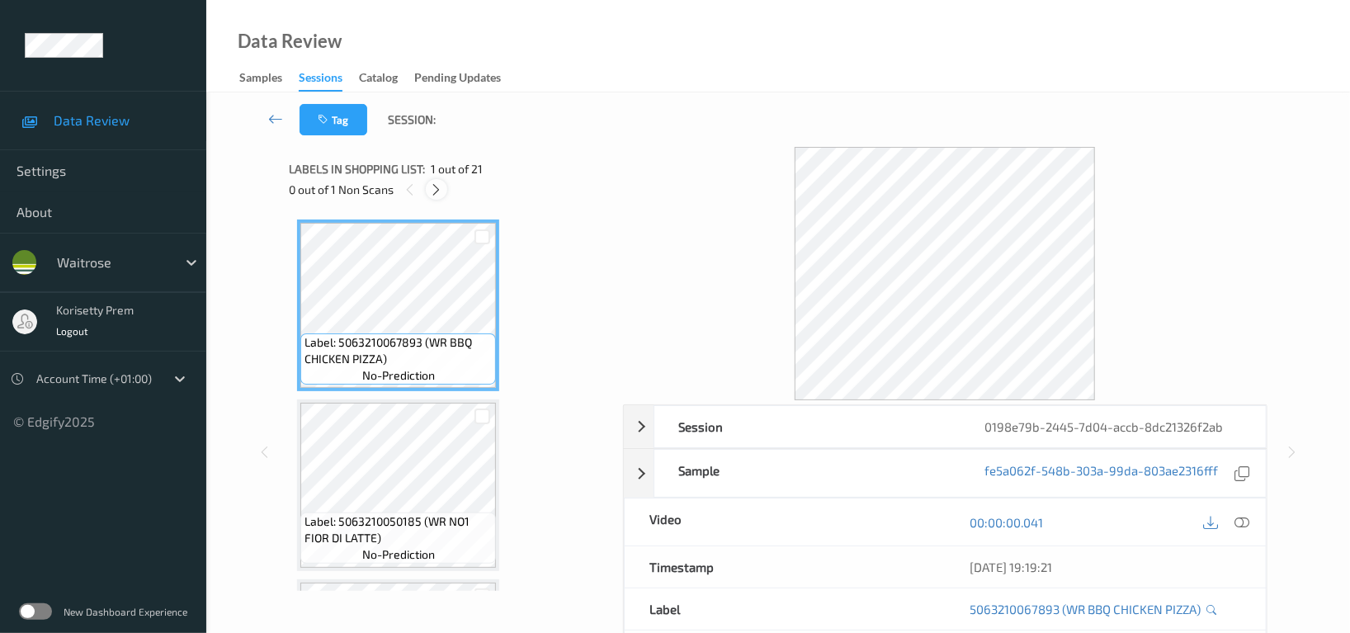
click at [440, 188] on icon at bounding box center [437, 189] width 14 height 15
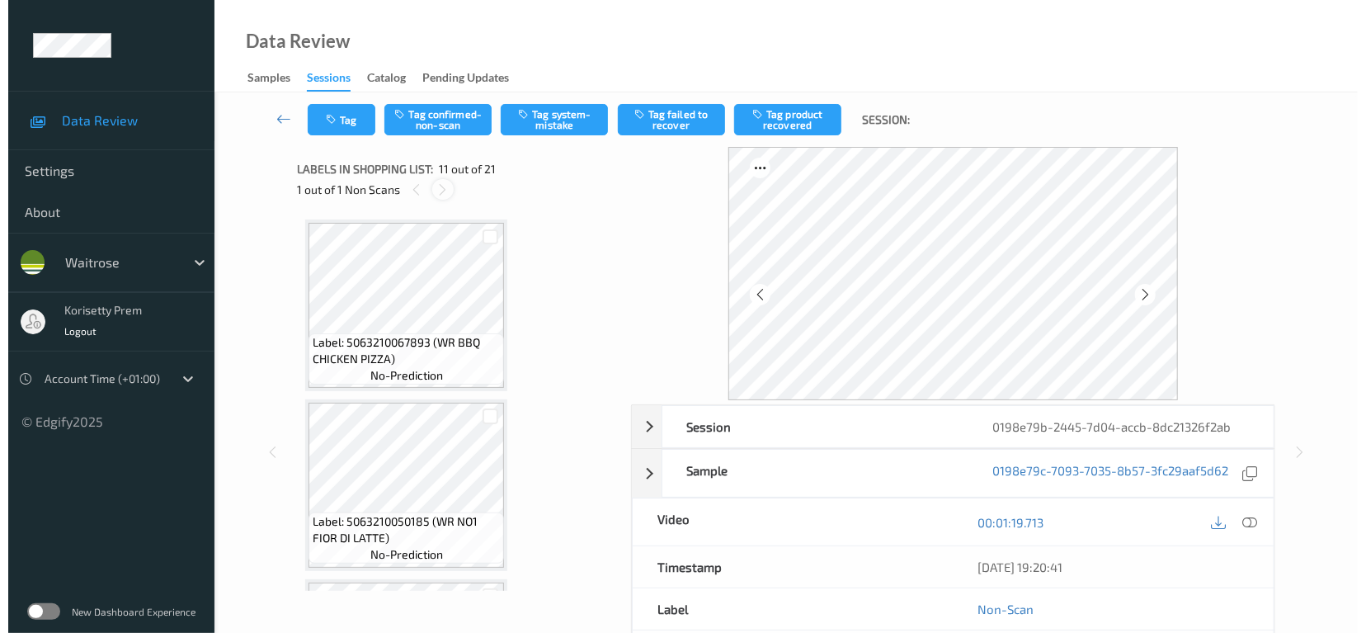
scroll to position [1620, 0]
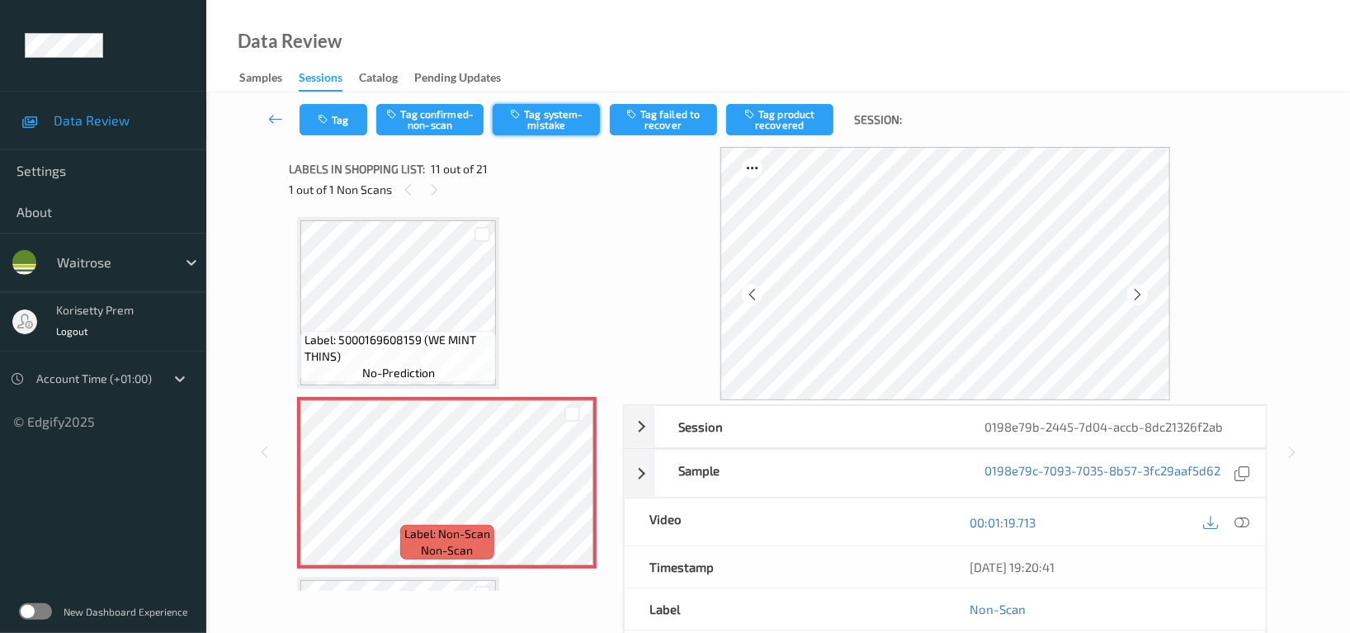
click at [559, 123] on button "Tag system-mistake" at bounding box center [545, 119] width 107 height 31
click at [343, 119] on button "Tag" at bounding box center [333, 119] width 68 height 31
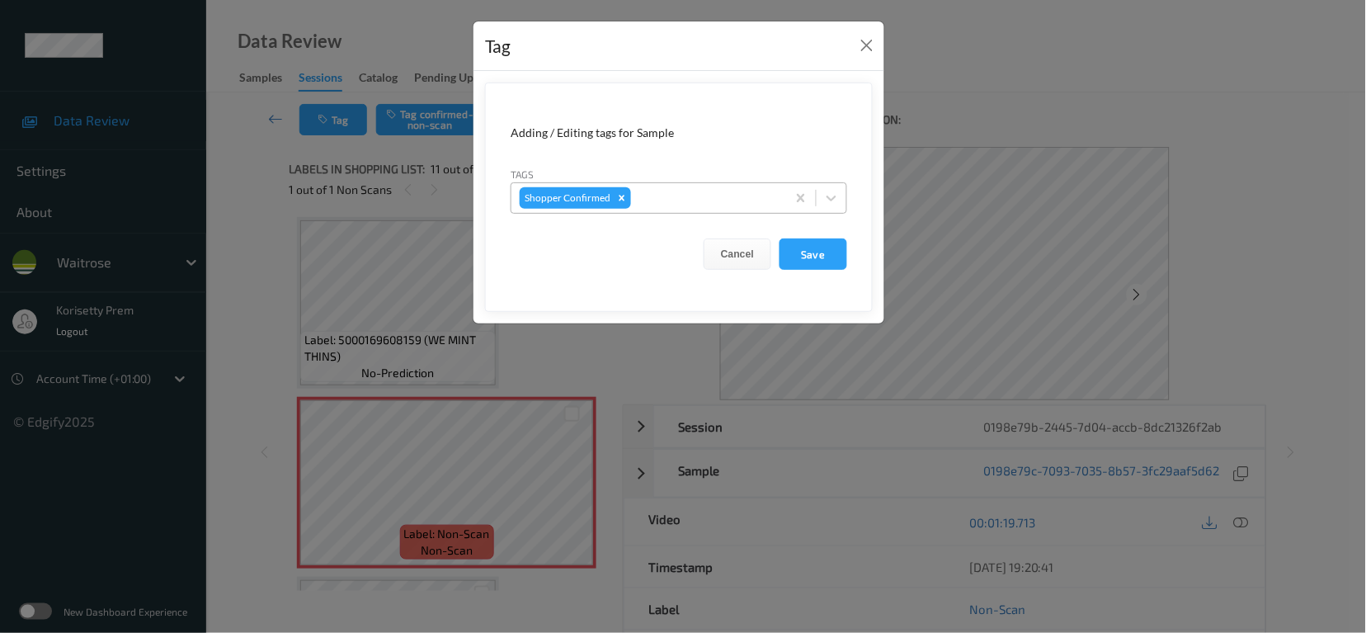
click at [686, 210] on div "Shopper Confirmed" at bounding box center [648, 198] width 275 height 28
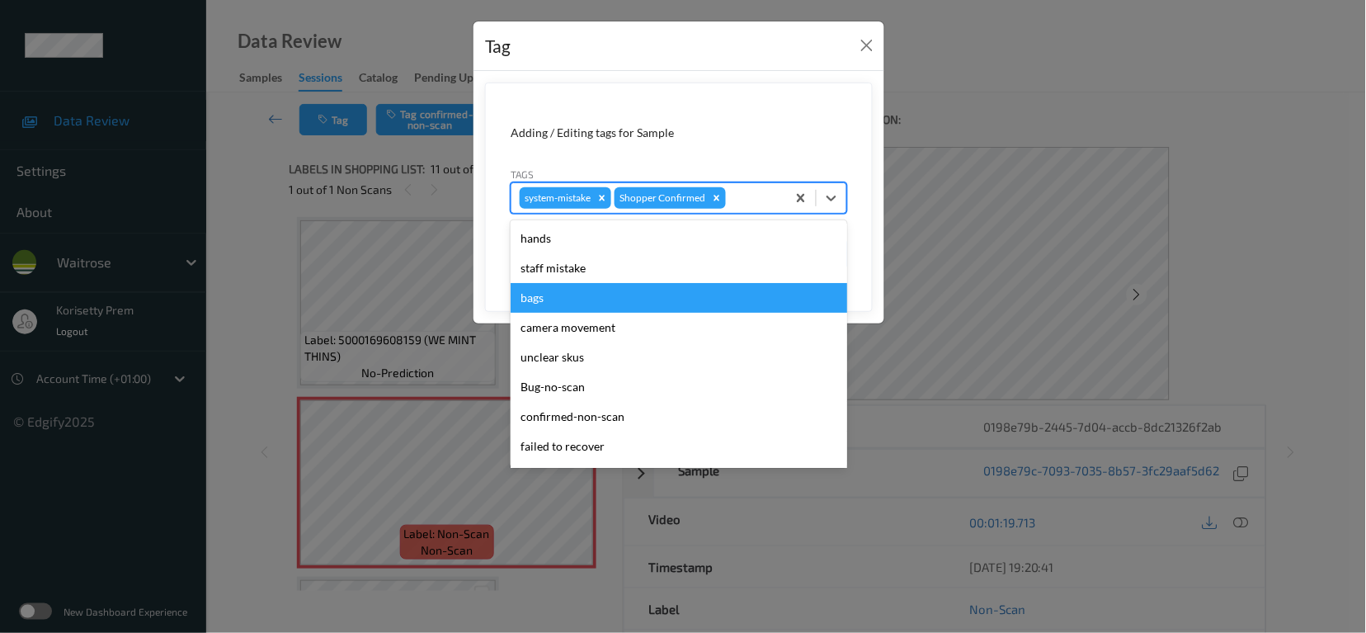
click at [559, 291] on div "bags" at bounding box center [679, 298] width 337 height 30
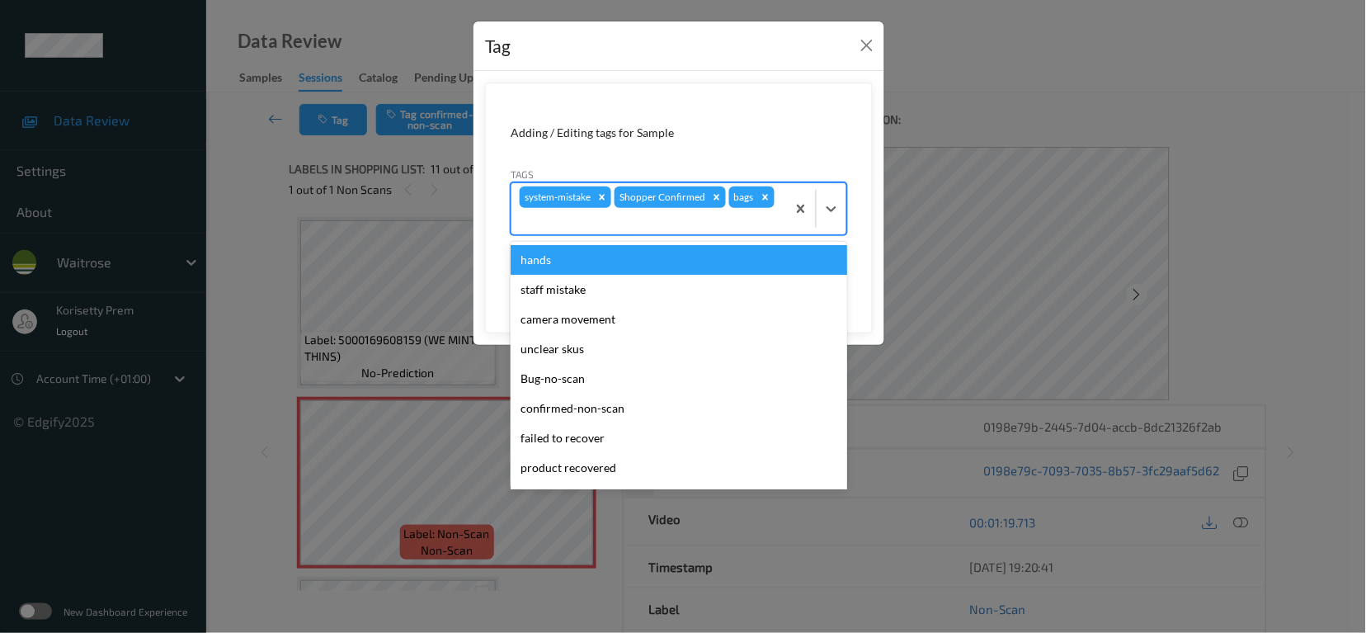
click at [704, 221] on div at bounding box center [649, 221] width 258 height 20
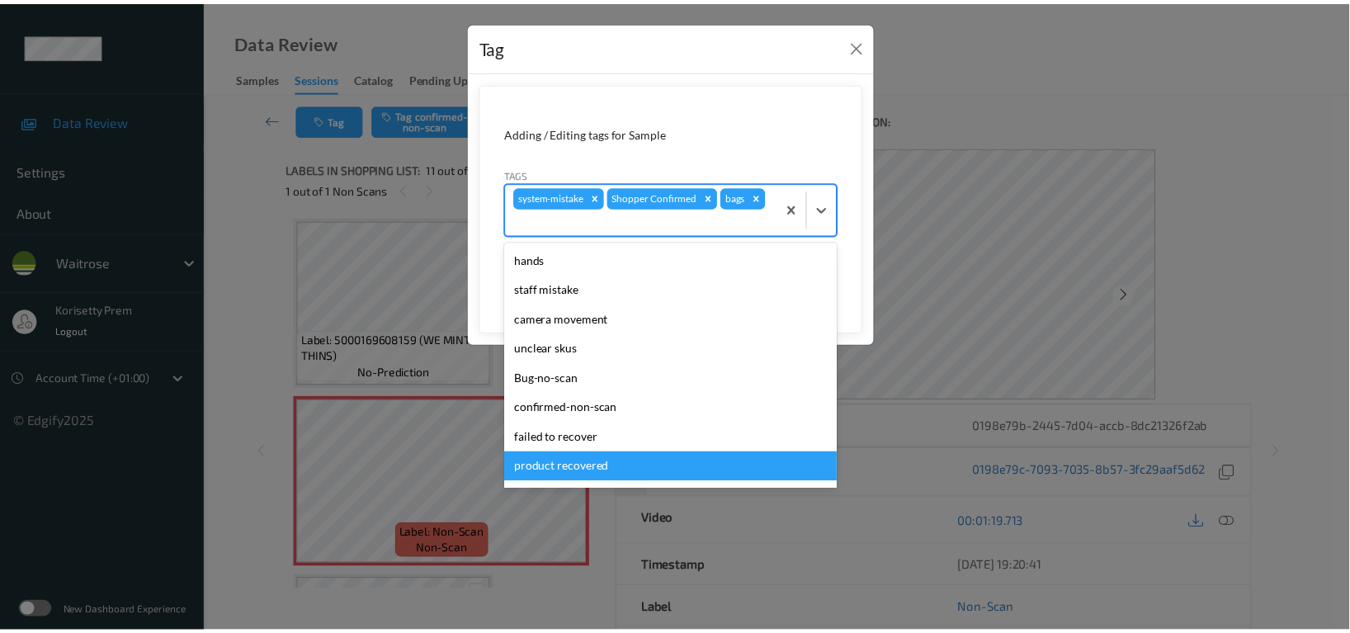
scroll to position [323, 0]
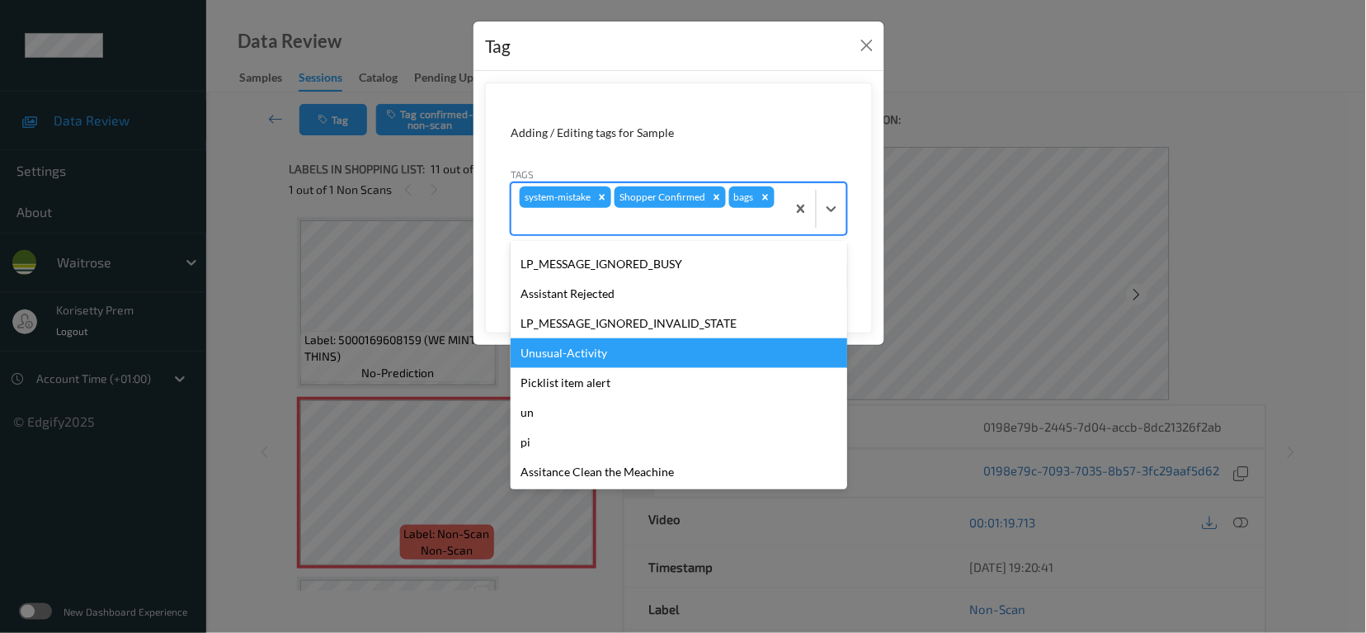
click at [586, 359] on div "Unusual-Activity" at bounding box center [679, 353] width 337 height 30
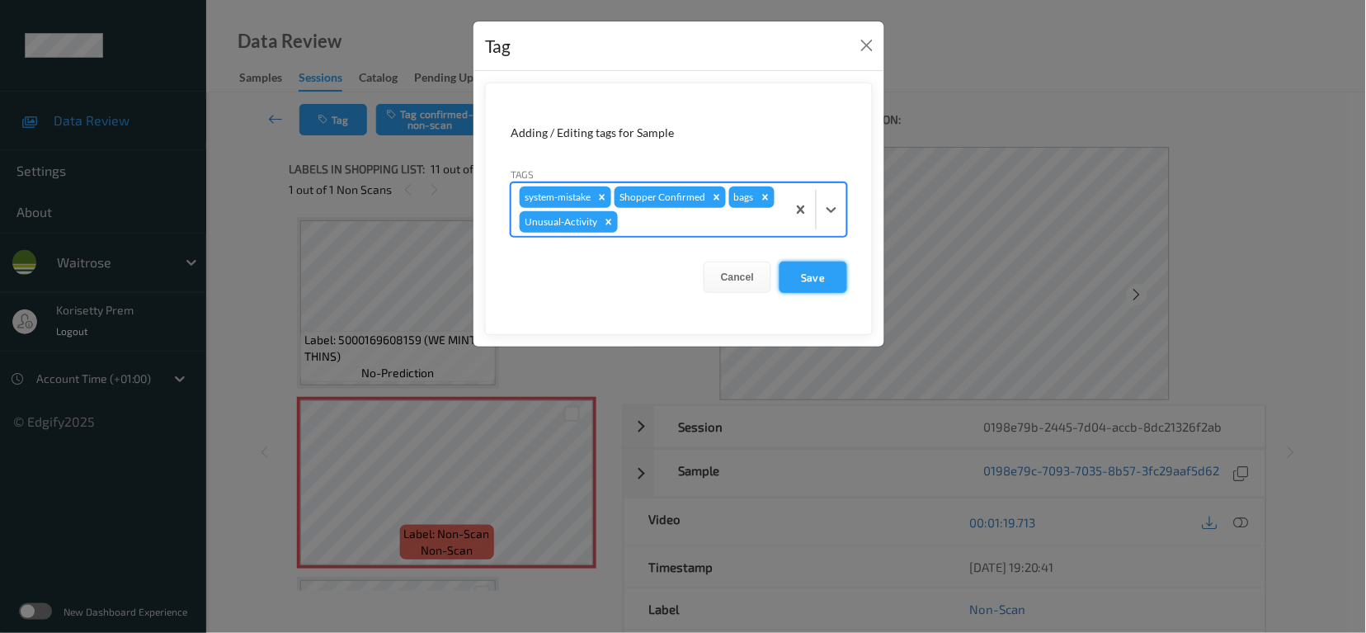
click at [836, 273] on button "Save" at bounding box center [814, 276] width 68 height 31
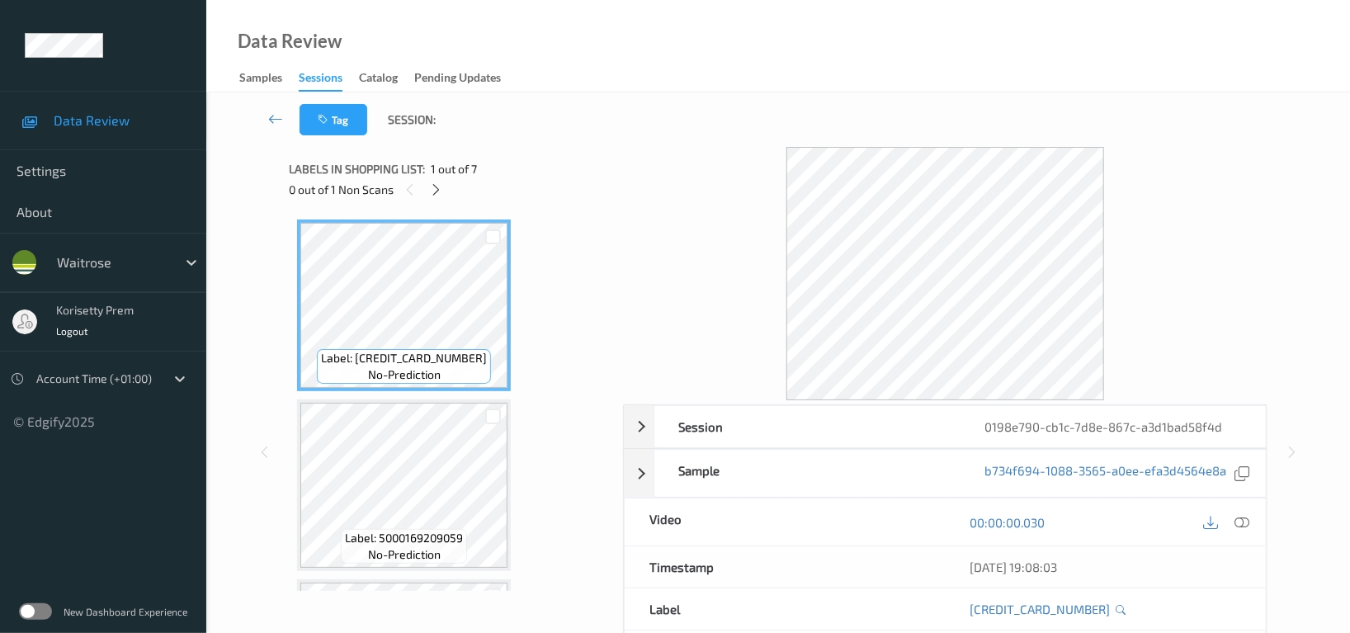
click at [663, 72] on div "Data Review Samples Sessions Catalog Pending Updates" at bounding box center [777, 46] width 1143 height 92
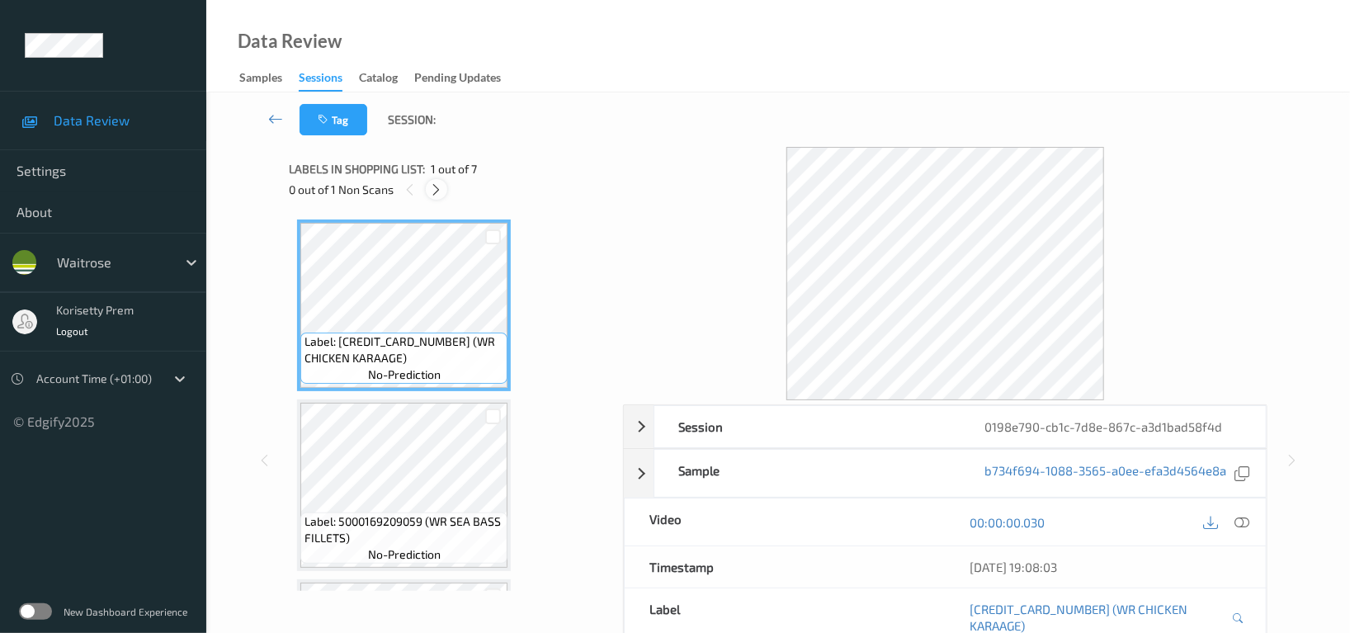
click at [440, 186] on icon at bounding box center [437, 189] width 14 height 15
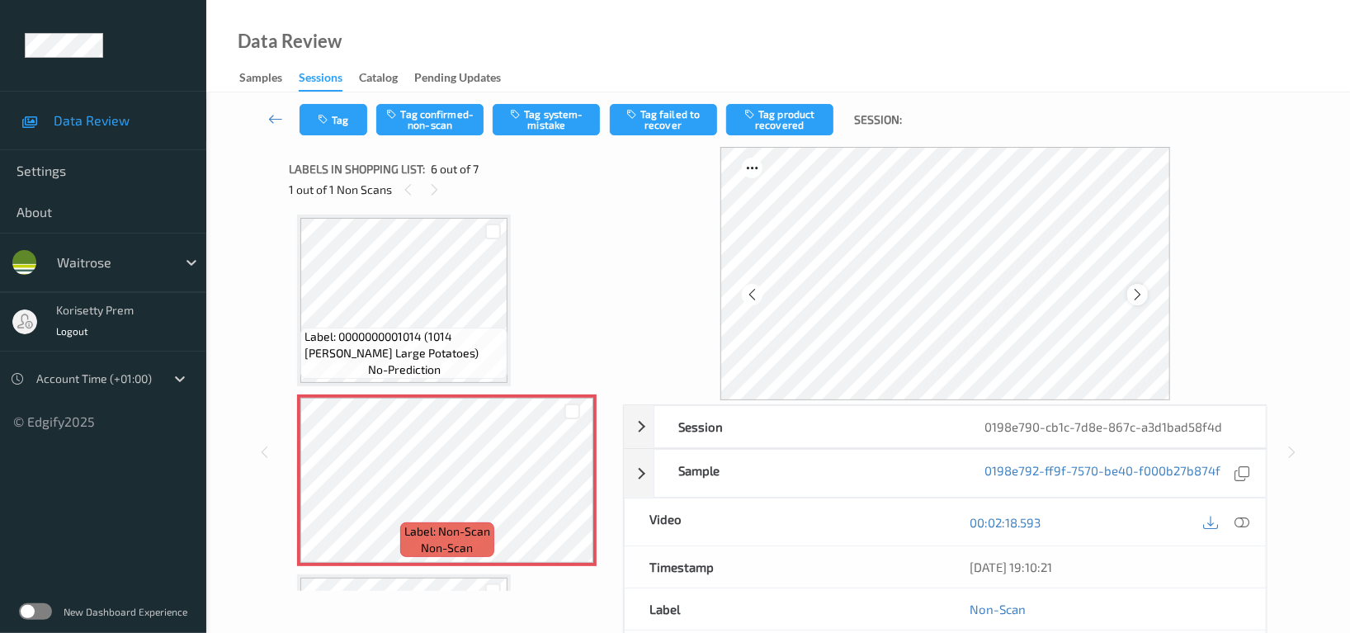
click at [1142, 293] on icon at bounding box center [1137, 294] width 14 height 15
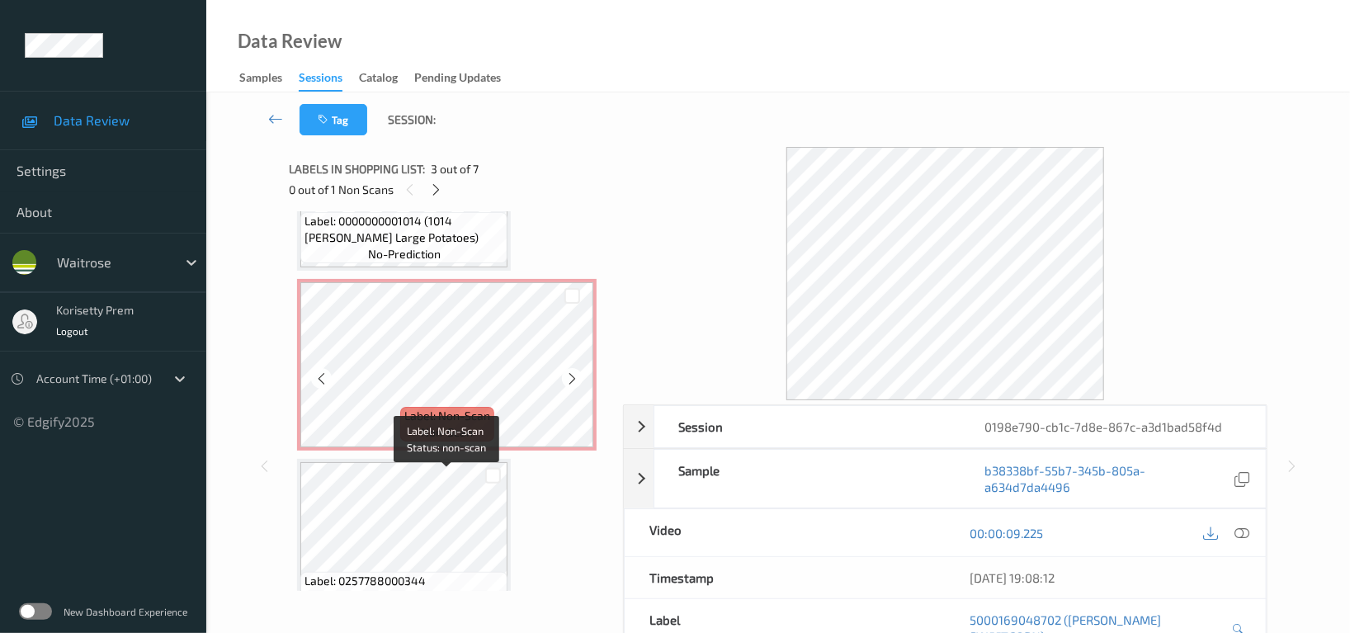
scroll to position [883, 0]
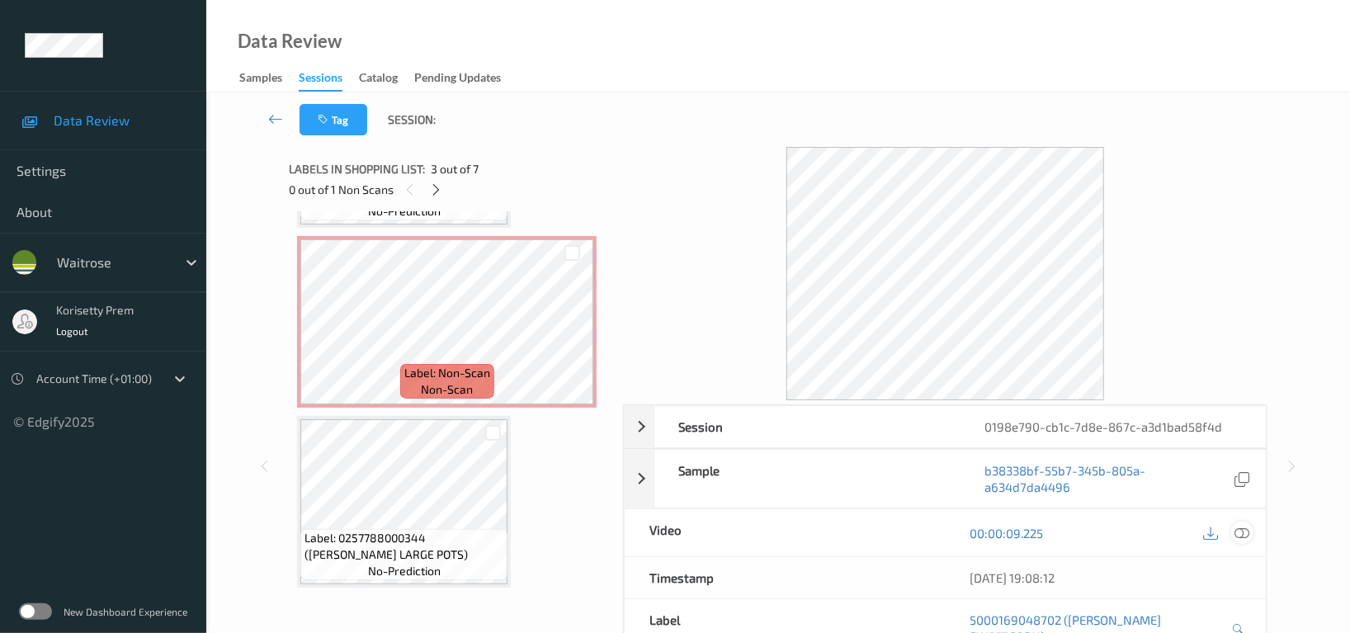
click at [1234, 525] on icon at bounding box center [1241, 532] width 15 height 15
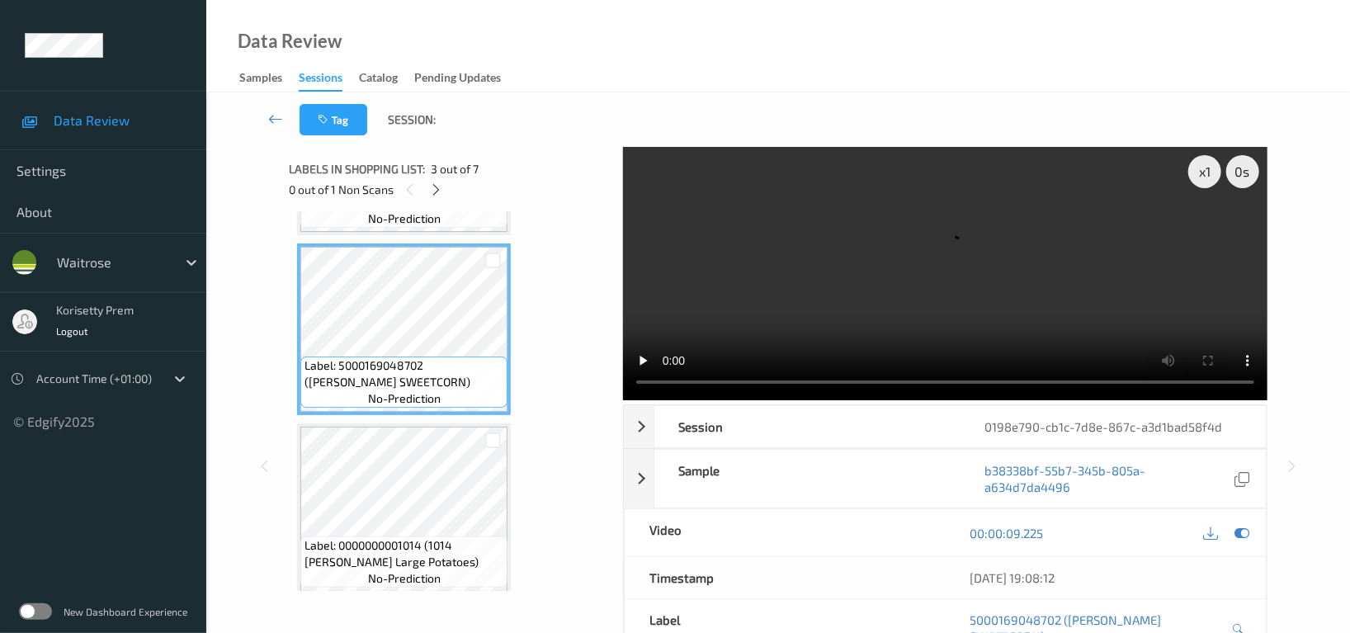
scroll to position [332, 0]
click at [907, 269] on video at bounding box center [945, 273] width 644 height 253
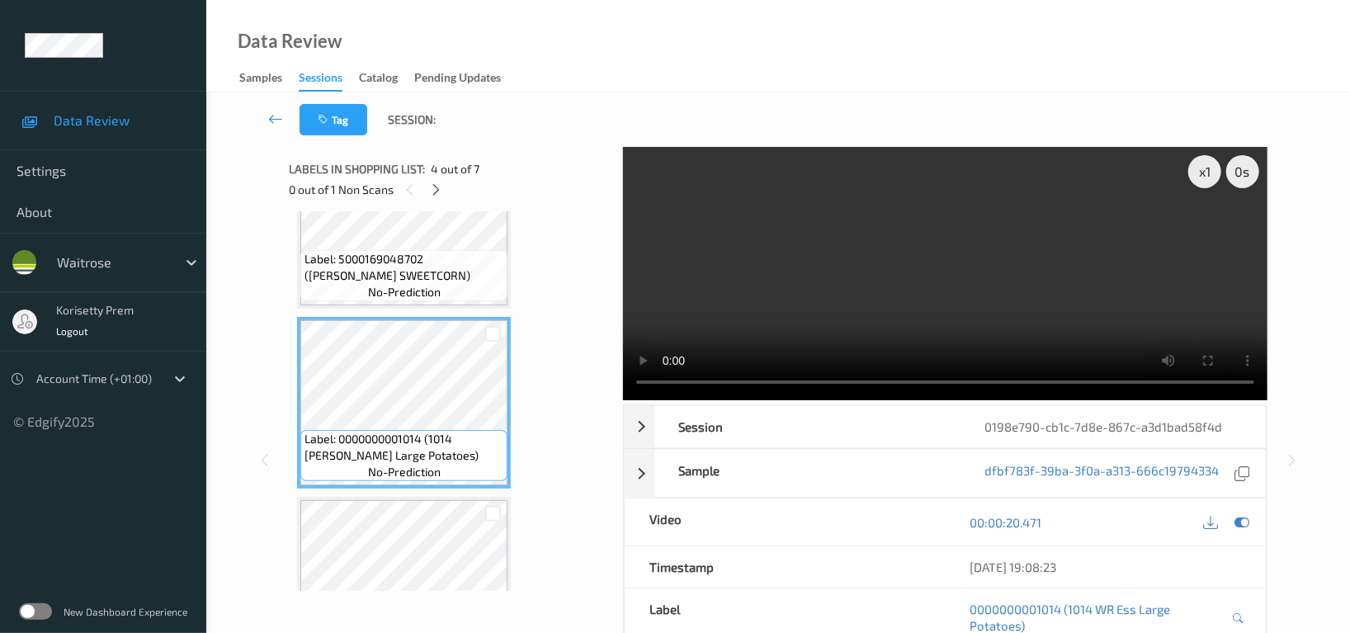
scroll to position [553, 0]
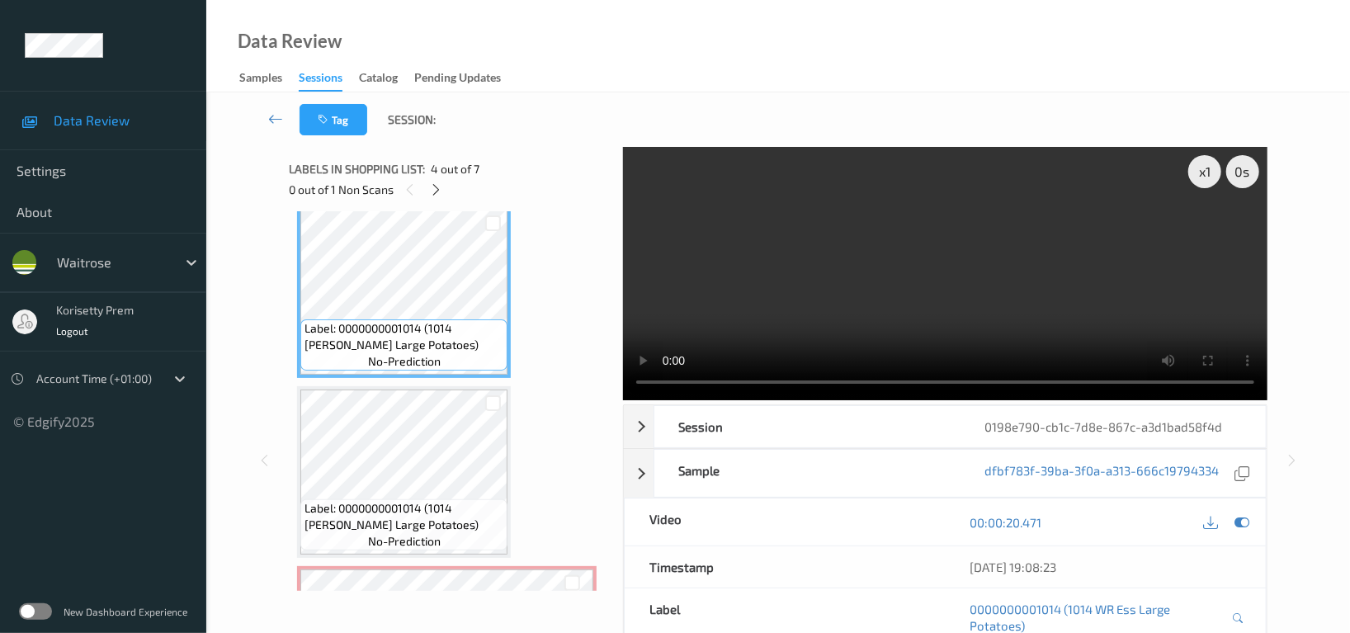
click at [415, 511] on span "Label: 0000000001014 (1014 [PERSON_NAME] Large Potatoes)" at bounding box center [403, 516] width 199 height 33
click at [996, 305] on video at bounding box center [945, 273] width 644 height 253
click at [963, 251] on video at bounding box center [945, 273] width 644 height 253
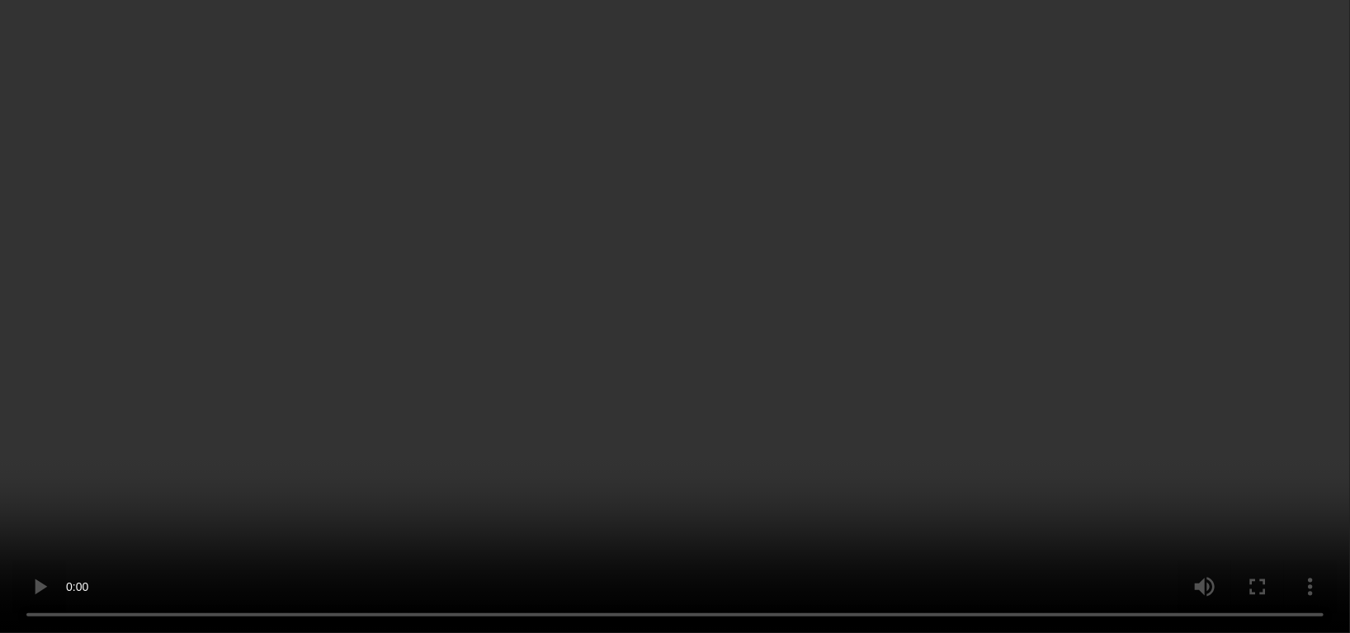
scroll to position [662, 0]
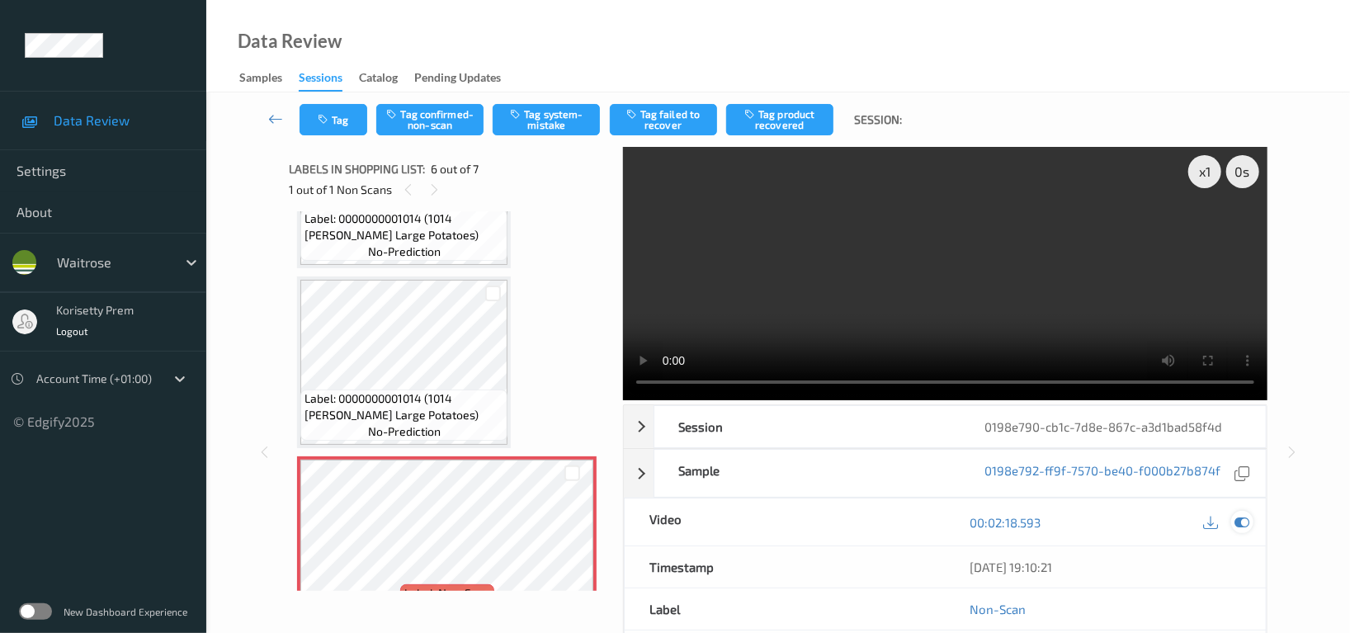
click at [1242, 519] on icon at bounding box center [1241, 522] width 15 height 15
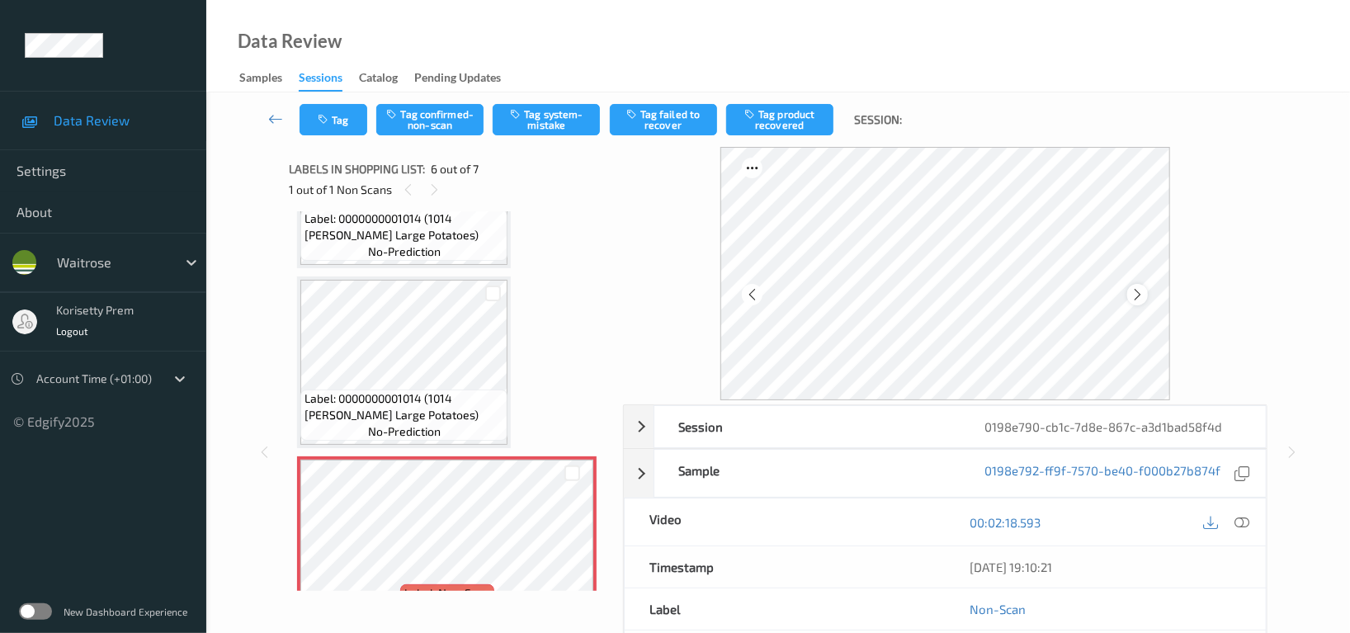
click at [1142, 287] on icon at bounding box center [1137, 294] width 14 height 15
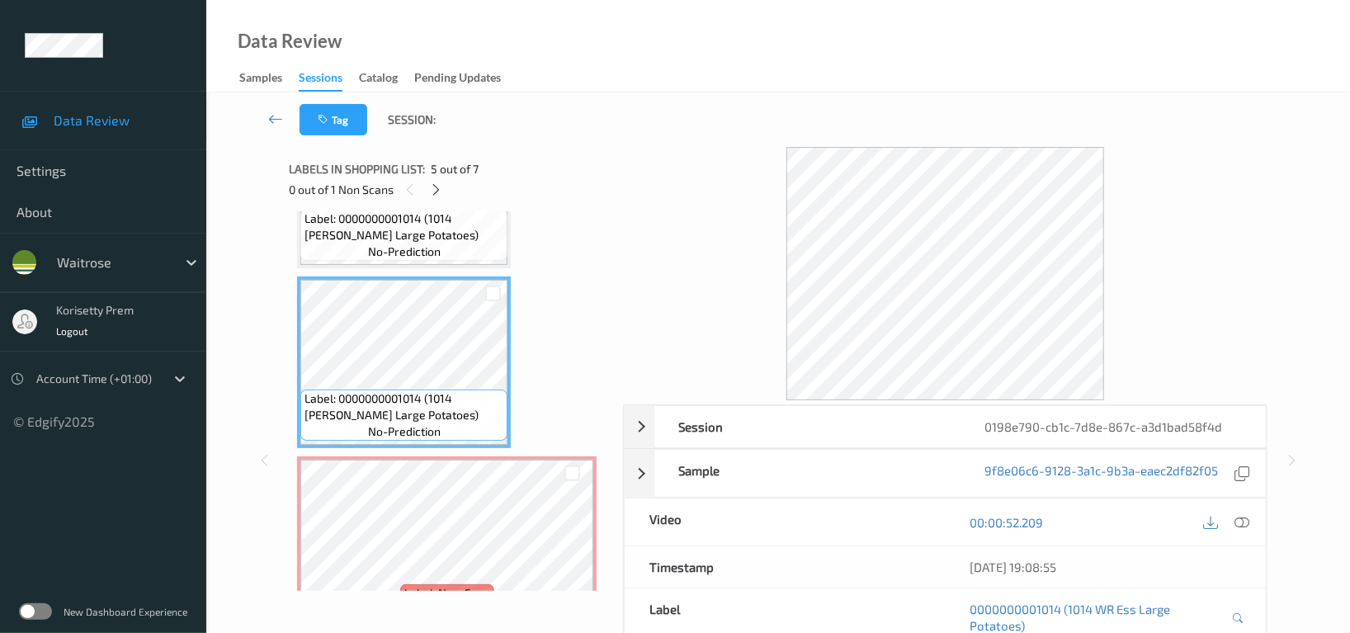
scroll to position [772, 0]
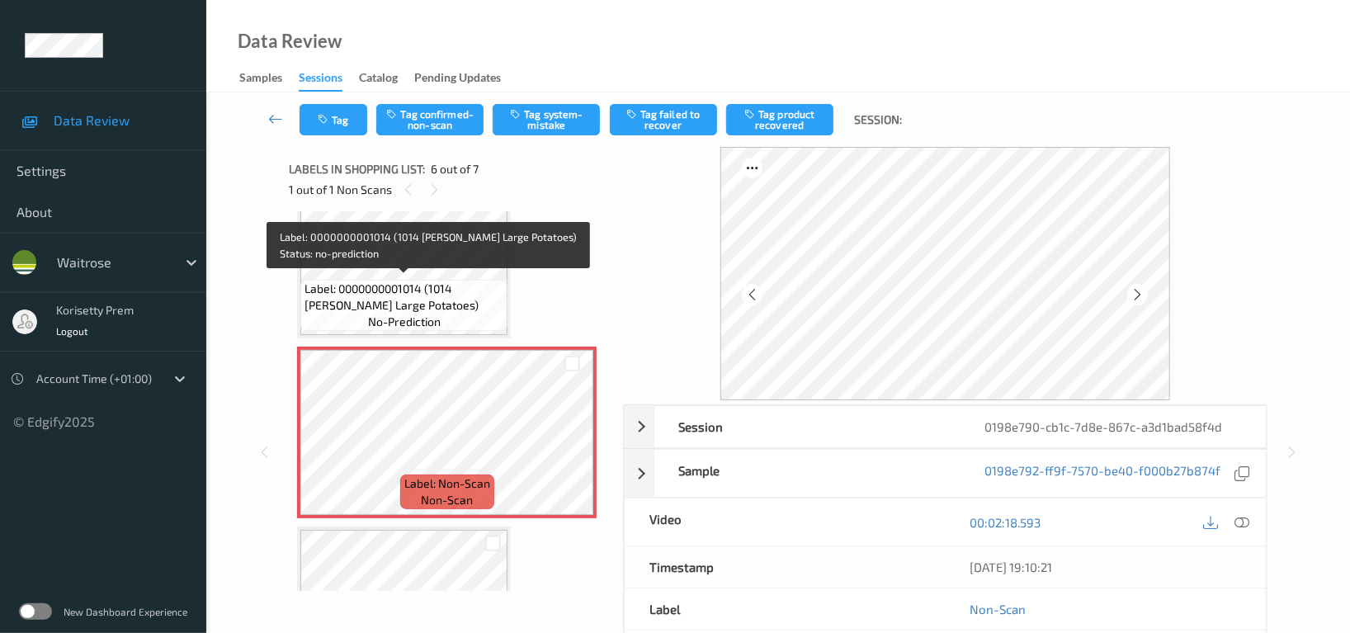
click at [378, 298] on span "Label: 0000000001014 (1014 WR Ess Large Potatoes)" at bounding box center [403, 296] width 199 height 33
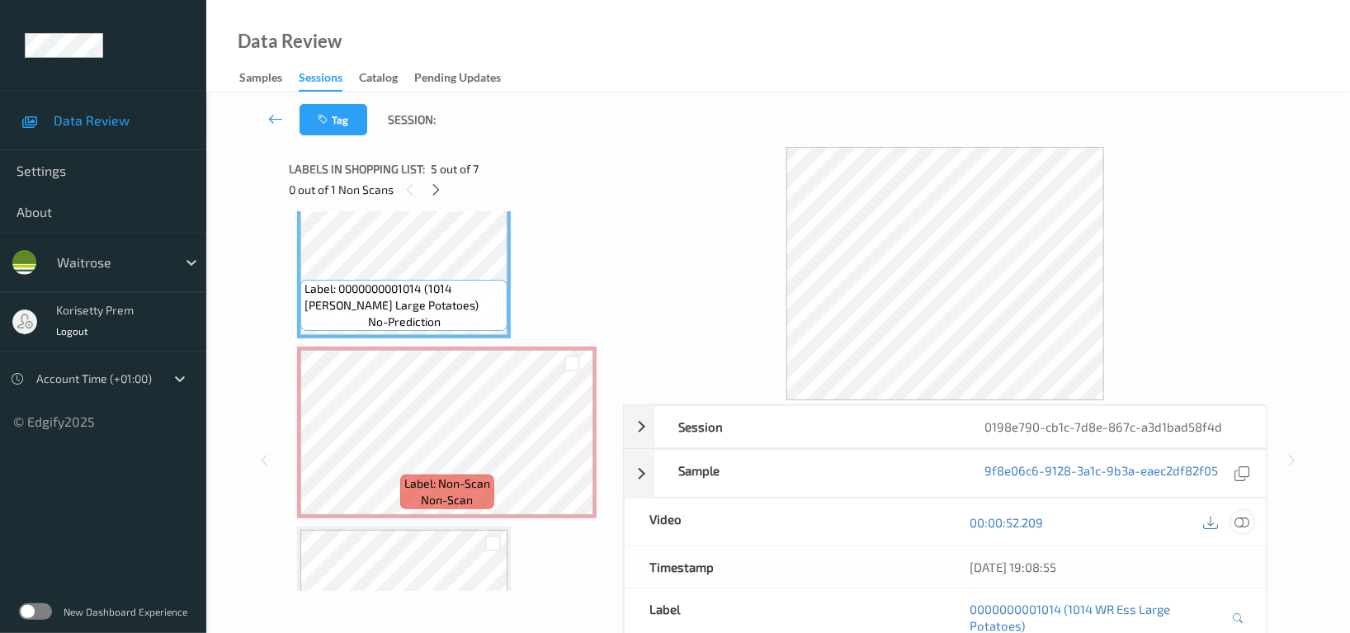
click at [1241, 524] on icon at bounding box center [1241, 522] width 15 height 15
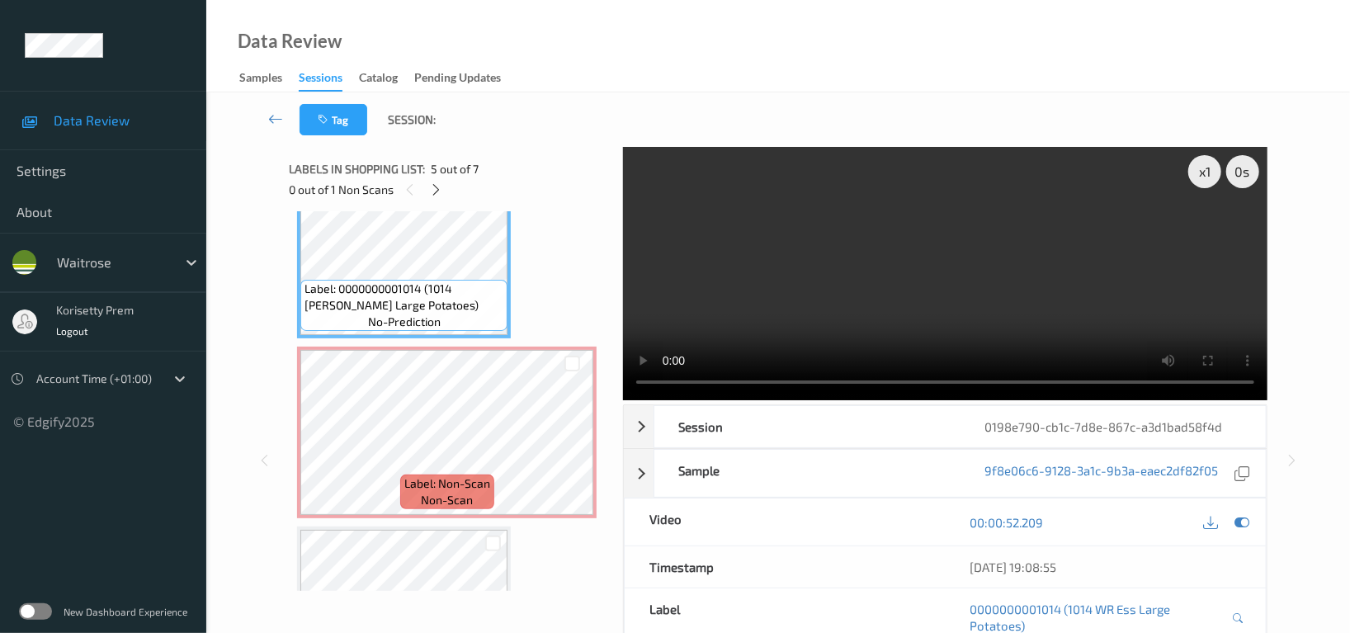
click at [869, 228] on video at bounding box center [945, 273] width 644 height 253
click at [869, 291] on video at bounding box center [945, 273] width 644 height 253
click at [748, 241] on video at bounding box center [945, 273] width 644 height 253
click at [1204, 521] on icon at bounding box center [1210, 522] width 15 height 15
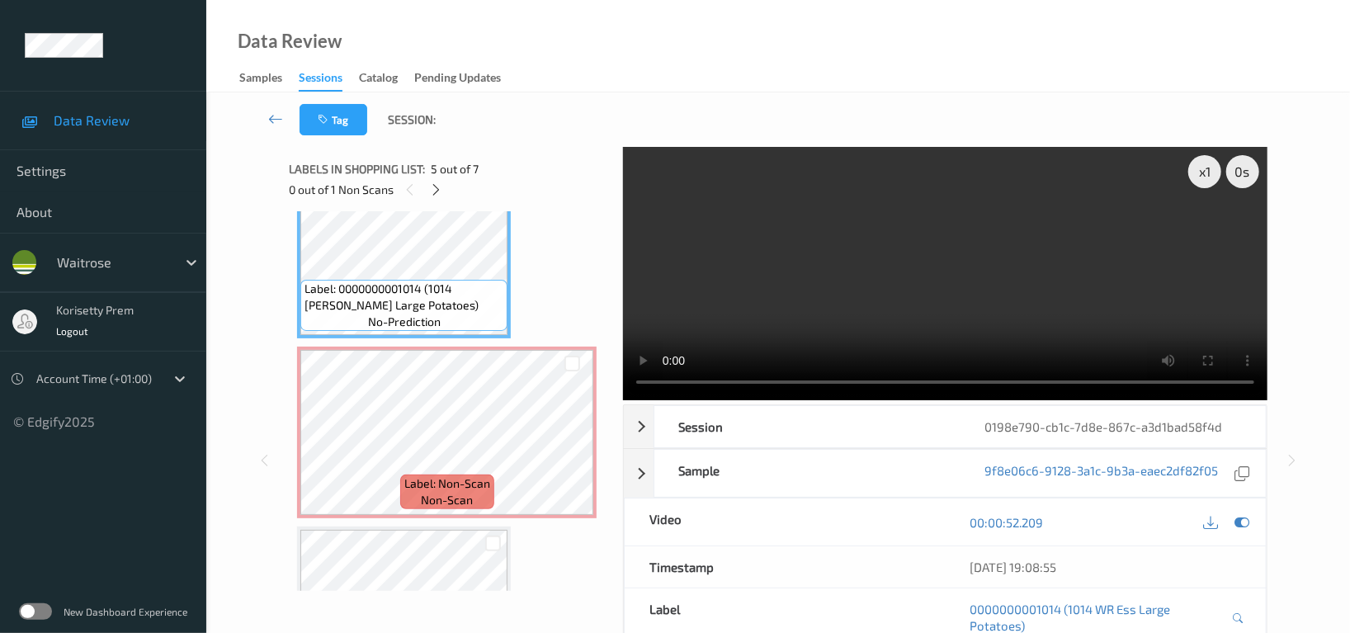
click at [761, 73] on div "Data Review Samples Sessions Catalog Pending Updates" at bounding box center [777, 46] width 1143 height 92
click at [840, 297] on video at bounding box center [945, 273] width 644 height 253
click at [910, 318] on video at bounding box center [945, 273] width 644 height 253
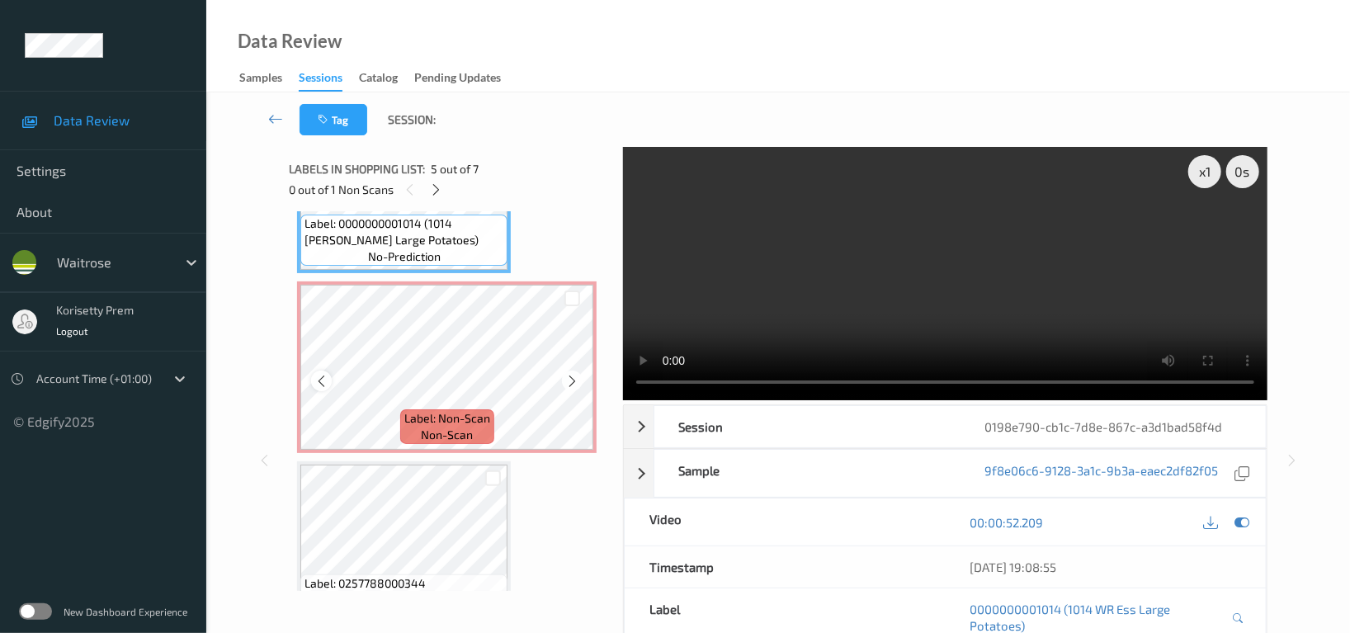
scroll to position [883, 0]
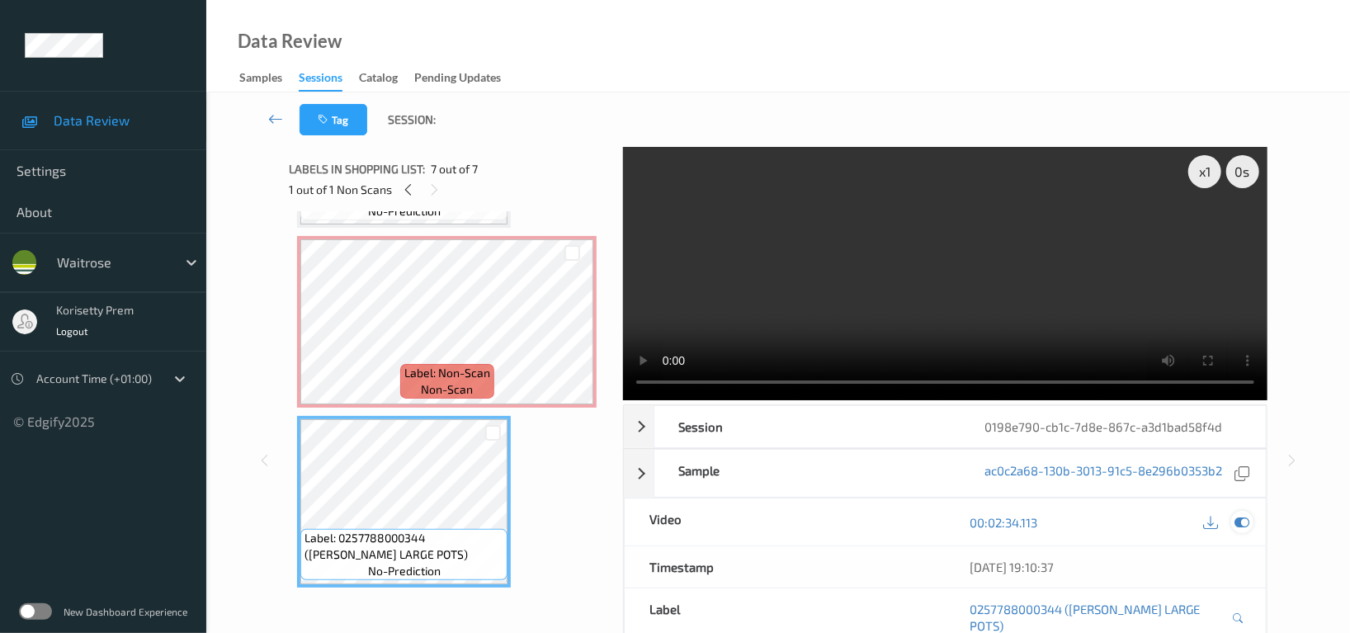
click at [1242, 522] on icon at bounding box center [1241, 522] width 15 height 15
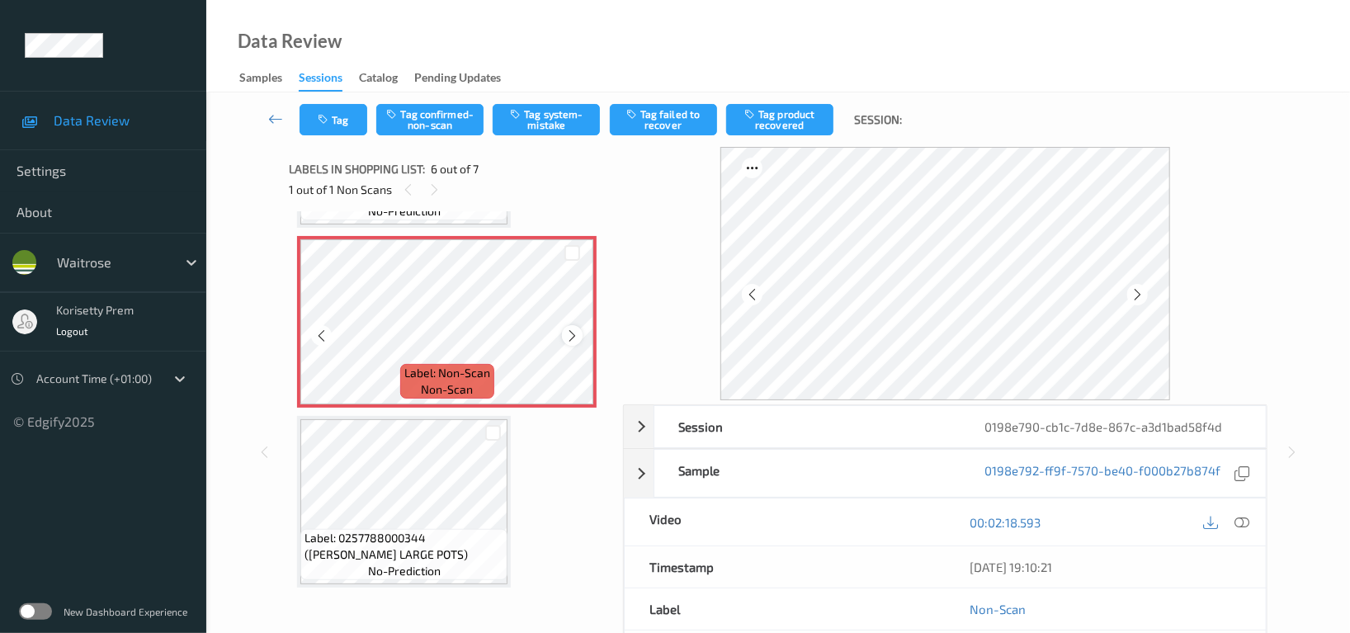
click at [567, 332] on icon at bounding box center [572, 334] width 14 height 15
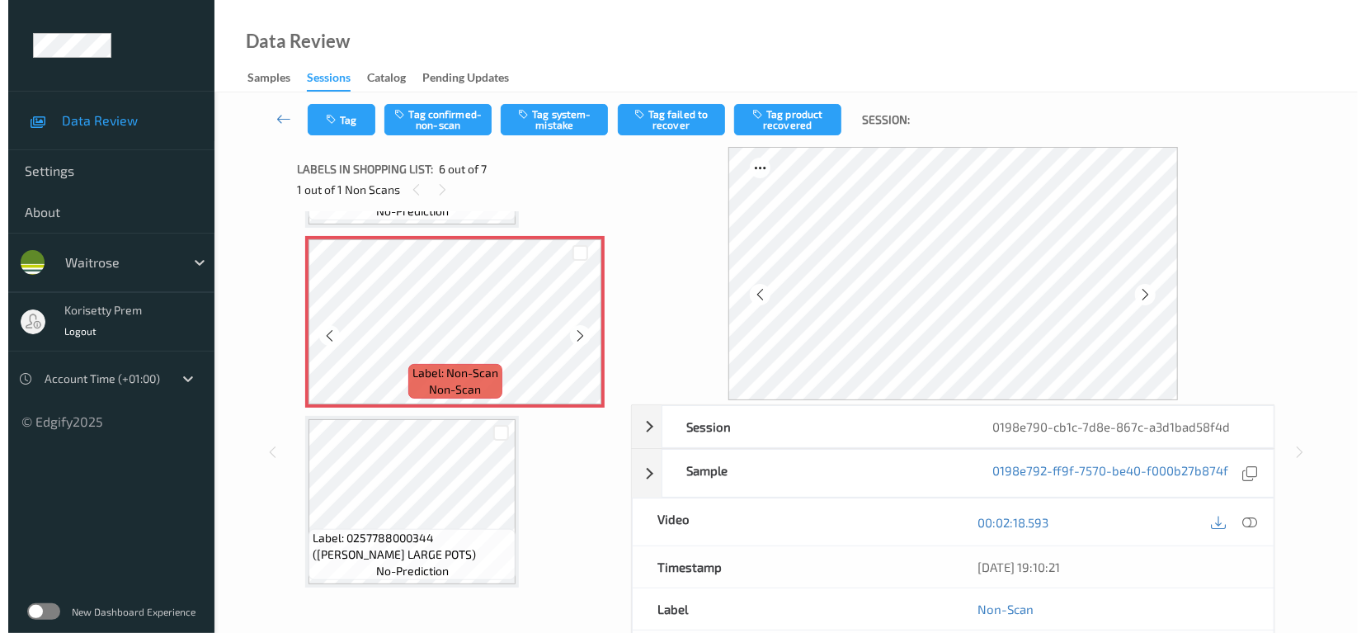
scroll to position [772, 0]
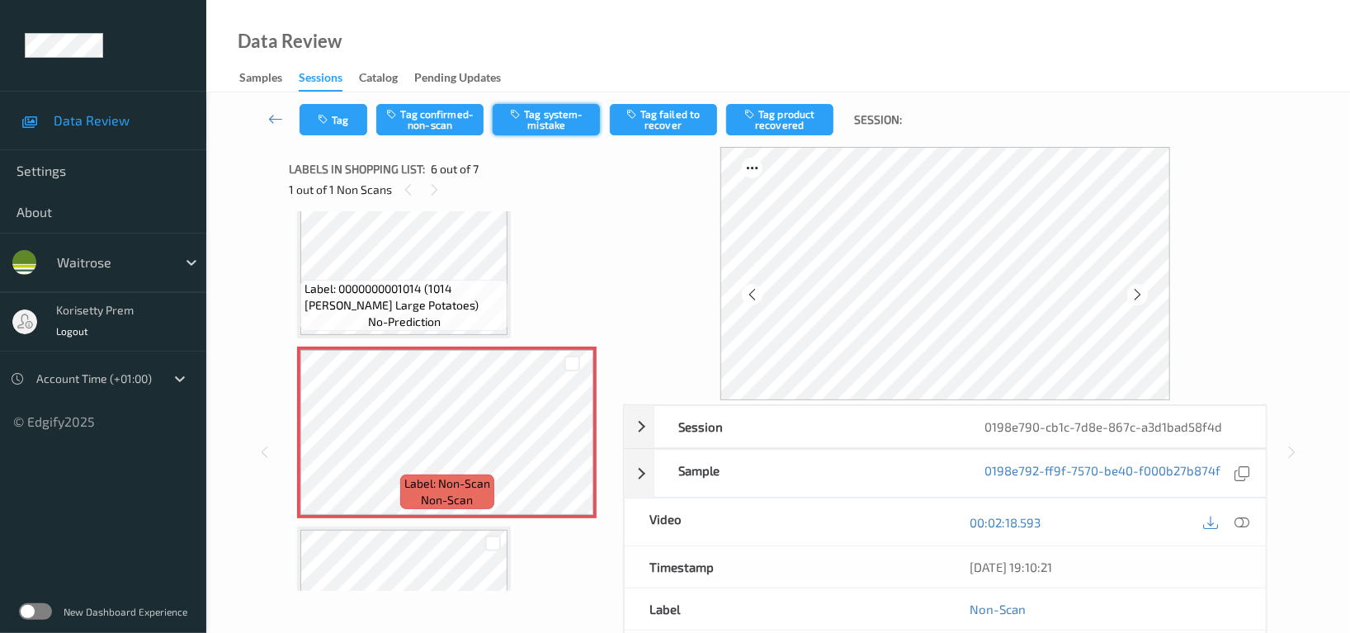
click at [555, 114] on button "Tag system-mistake" at bounding box center [545, 119] width 107 height 31
click at [340, 121] on button "Tag" at bounding box center [333, 119] width 68 height 31
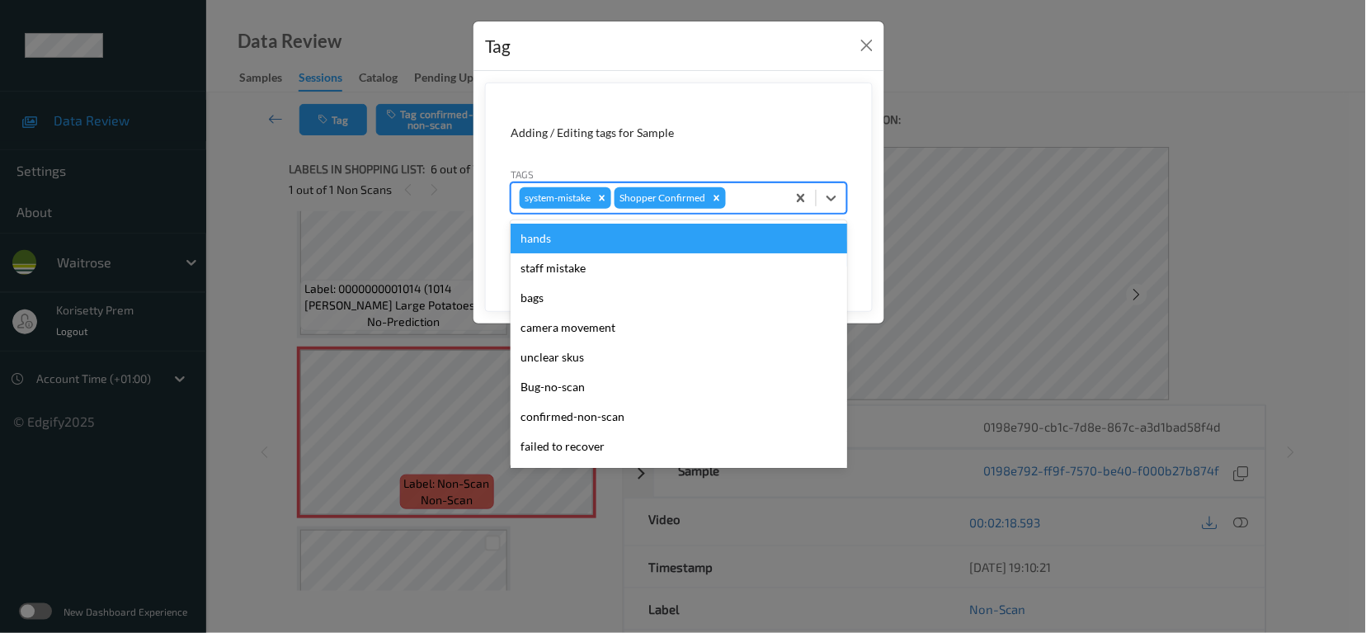
click at [769, 182] on div "system-mistake Shopper Confirmed" at bounding box center [679, 197] width 337 height 31
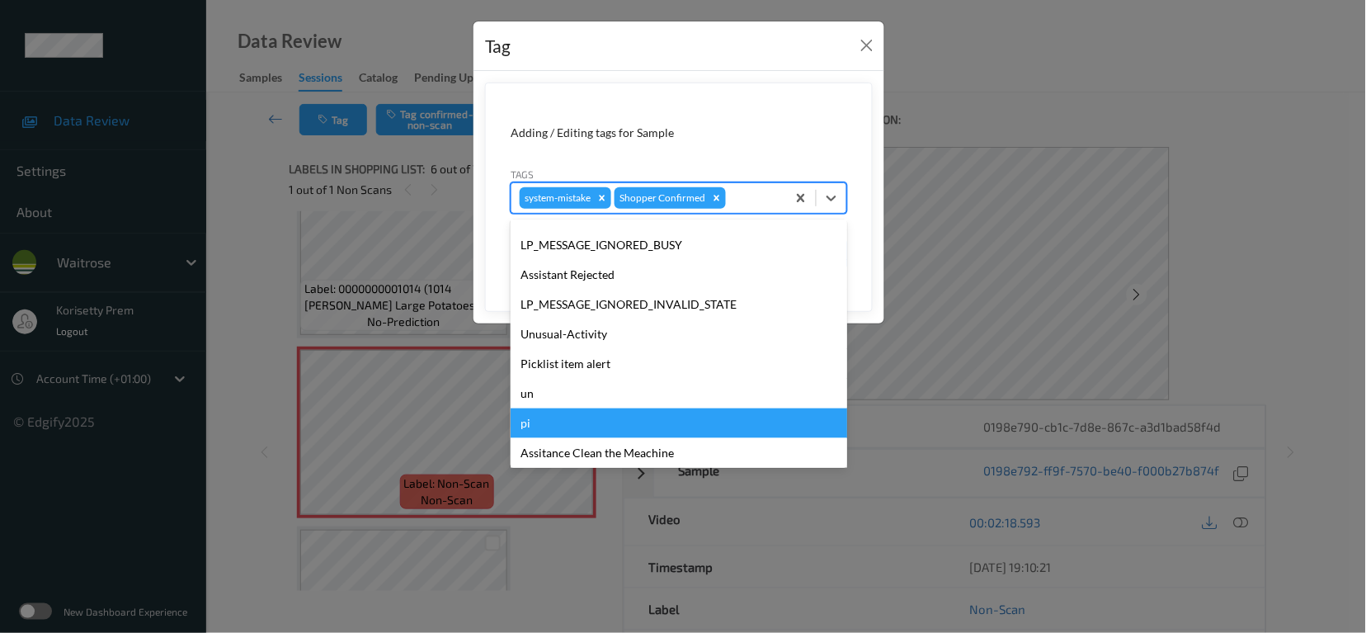
scroll to position [351, 0]
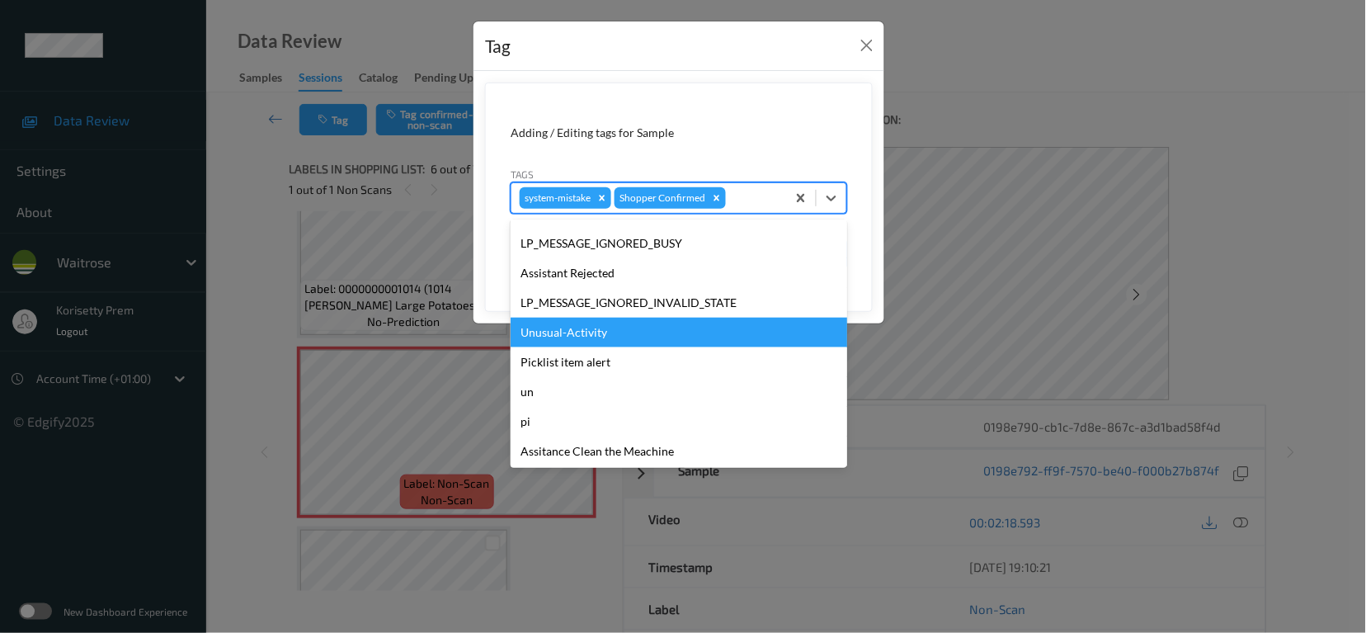
click at [568, 329] on div "Unusual-Activity" at bounding box center [679, 333] width 337 height 30
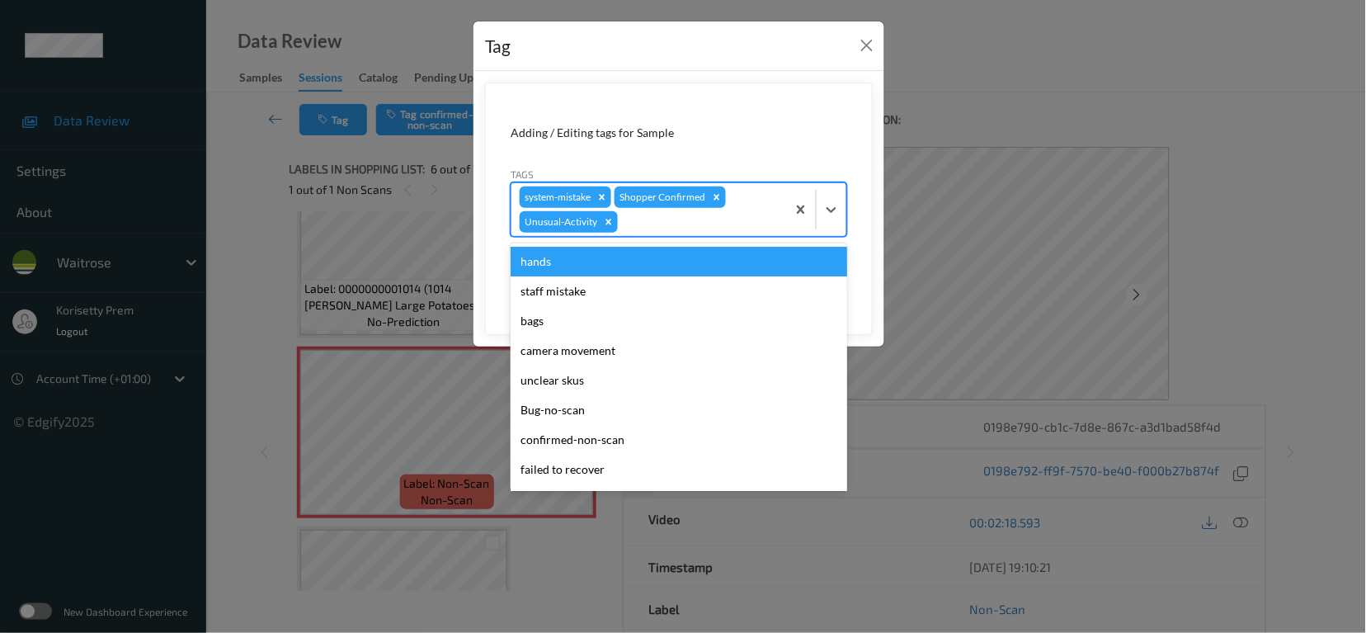
click at [667, 226] on div at bounding box center [699, 222] width 157 height 20
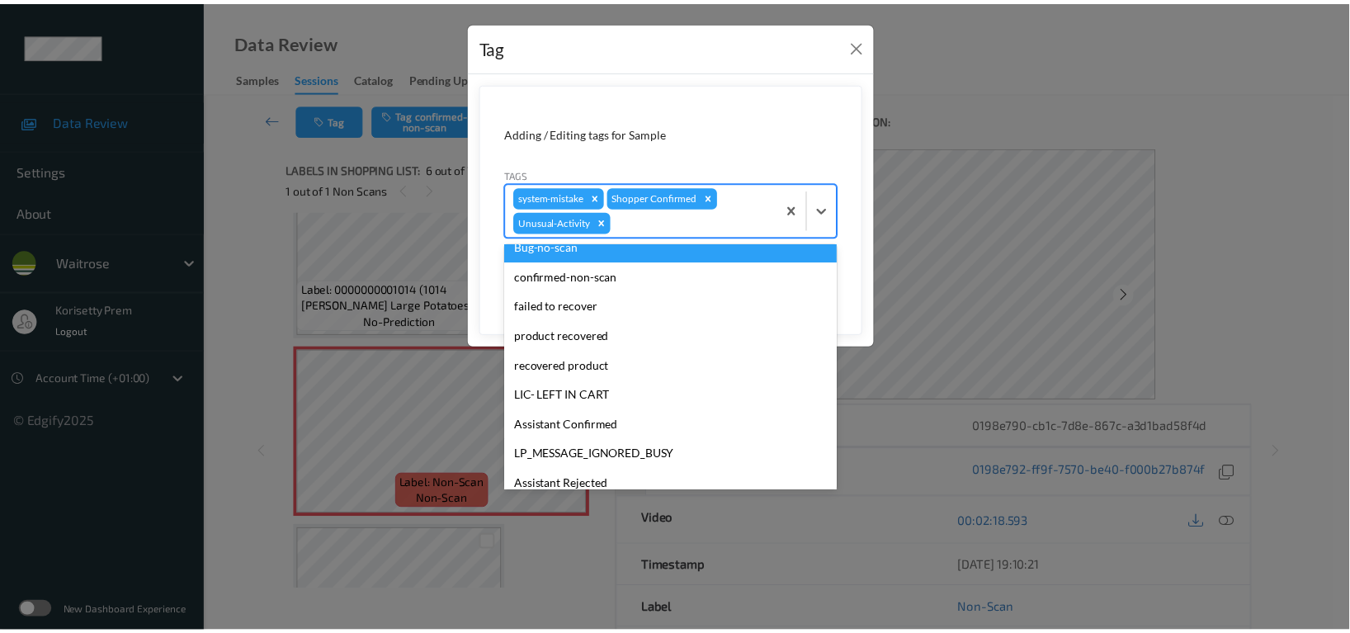
scroll to position [323, 0]
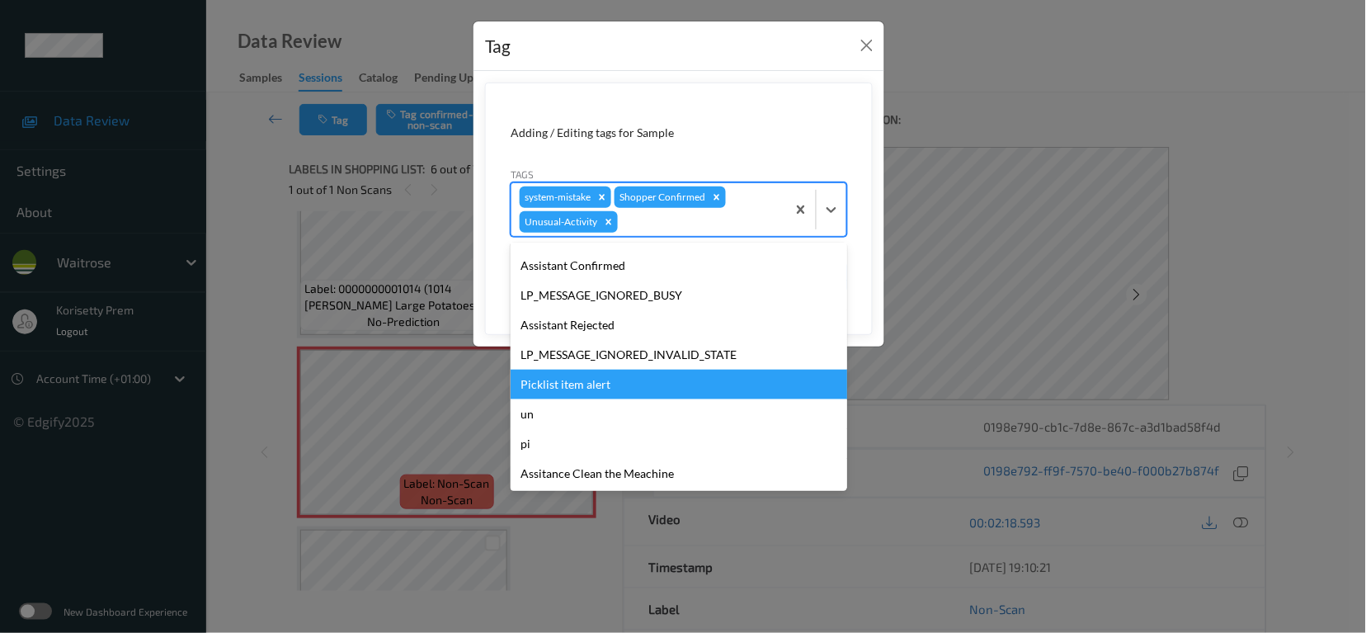
click at [592, 379] on div "Picklist item alert" at bounding box center [679, 385] width 337 height 30
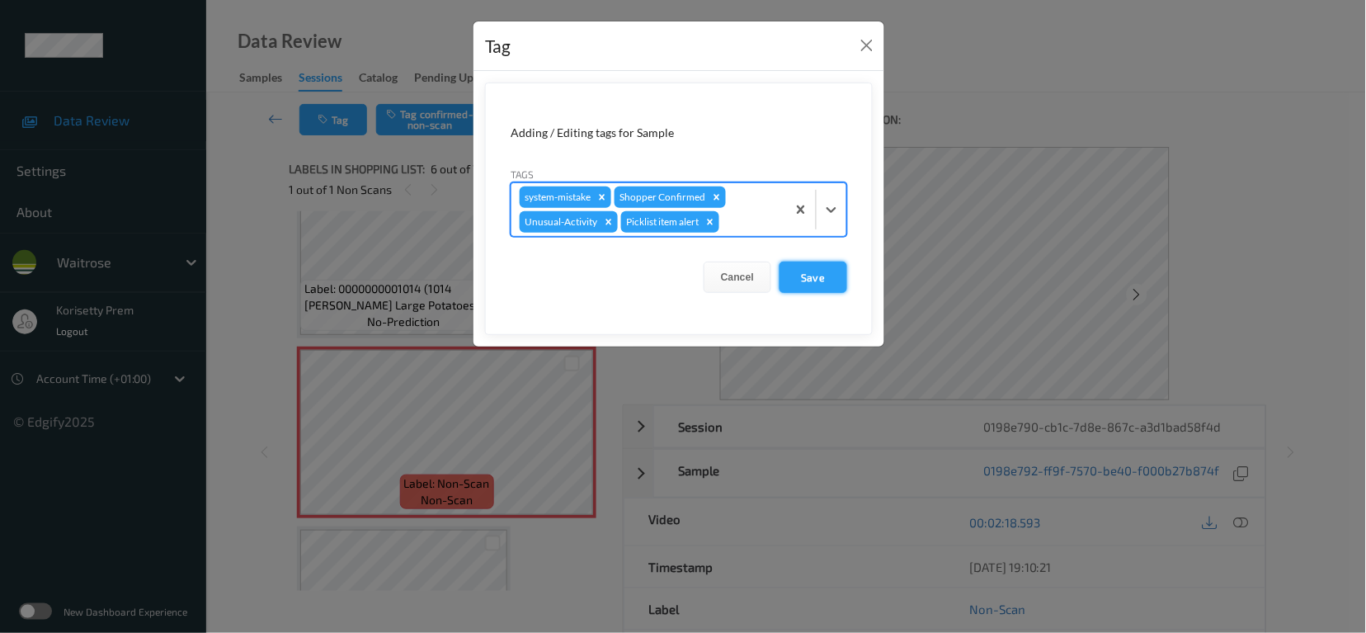
click at [813, 269] on button "Save" at bounding box center [814, 276] width 68 height 31
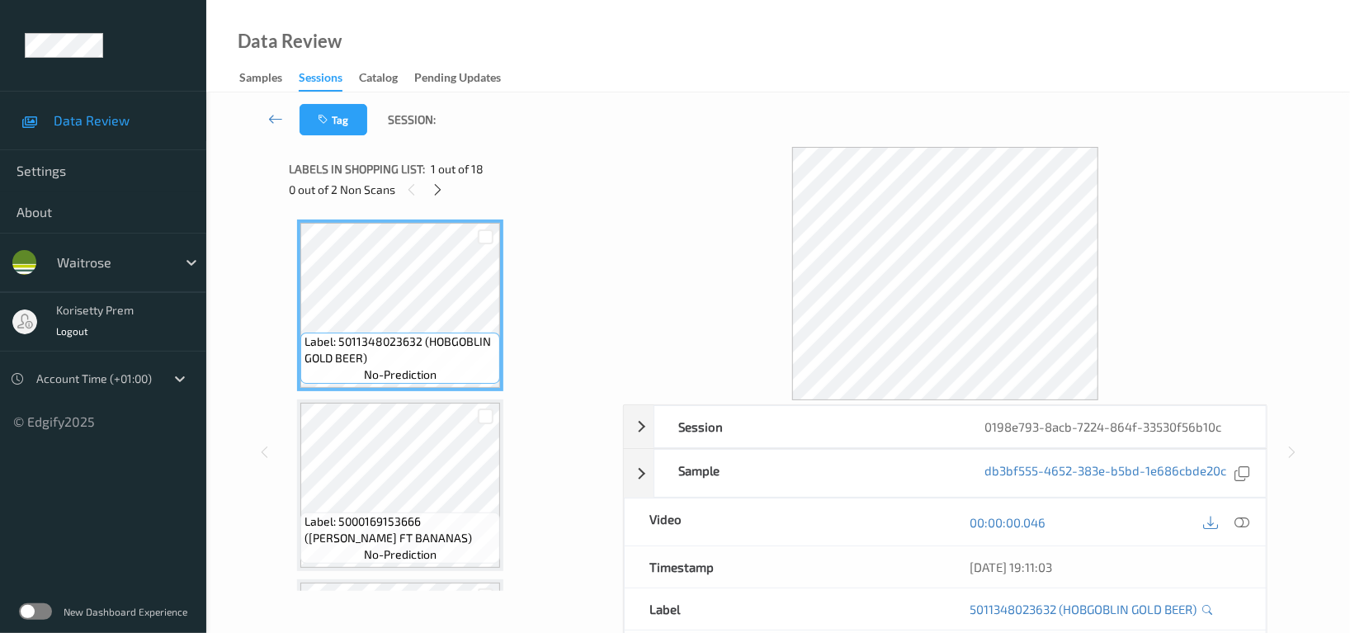
click at [779, 34] on div "Data Review Samples Sessions Catalog Pending Updates" at bounding box center [777, 46] width 1143 height 92
click at [440, 189] on icon at bounding box center [438, 189] width 14 height 15
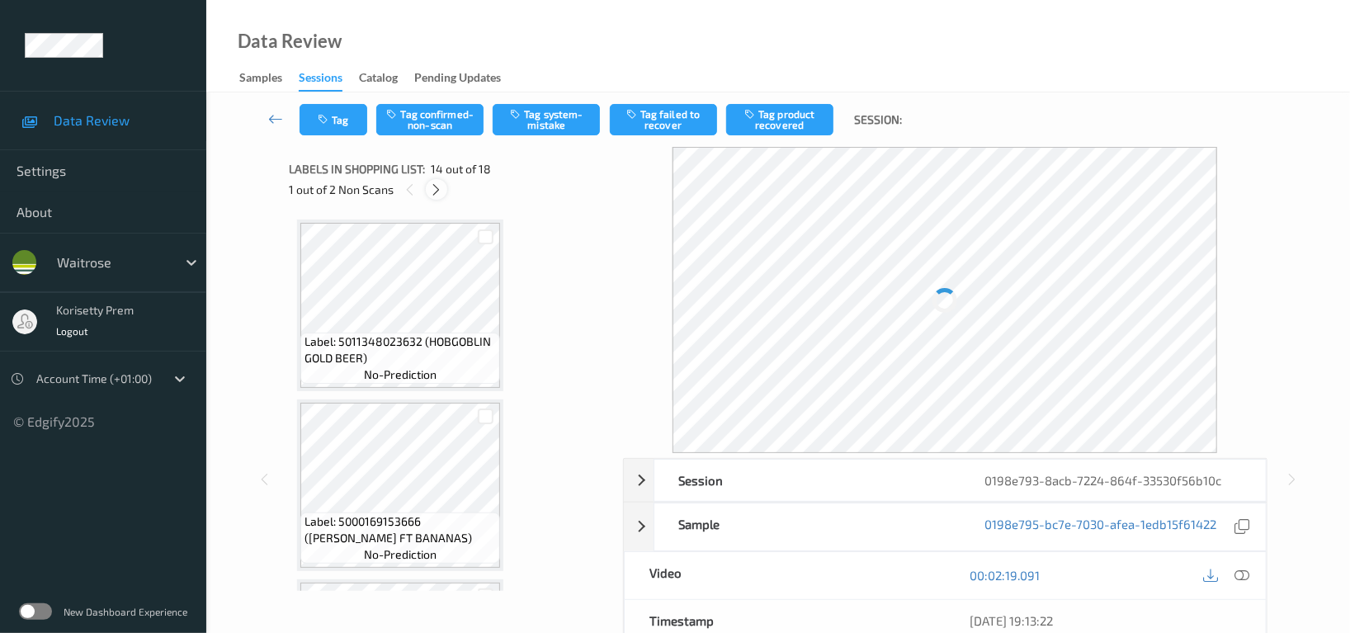
scroll to position [2158, 0]
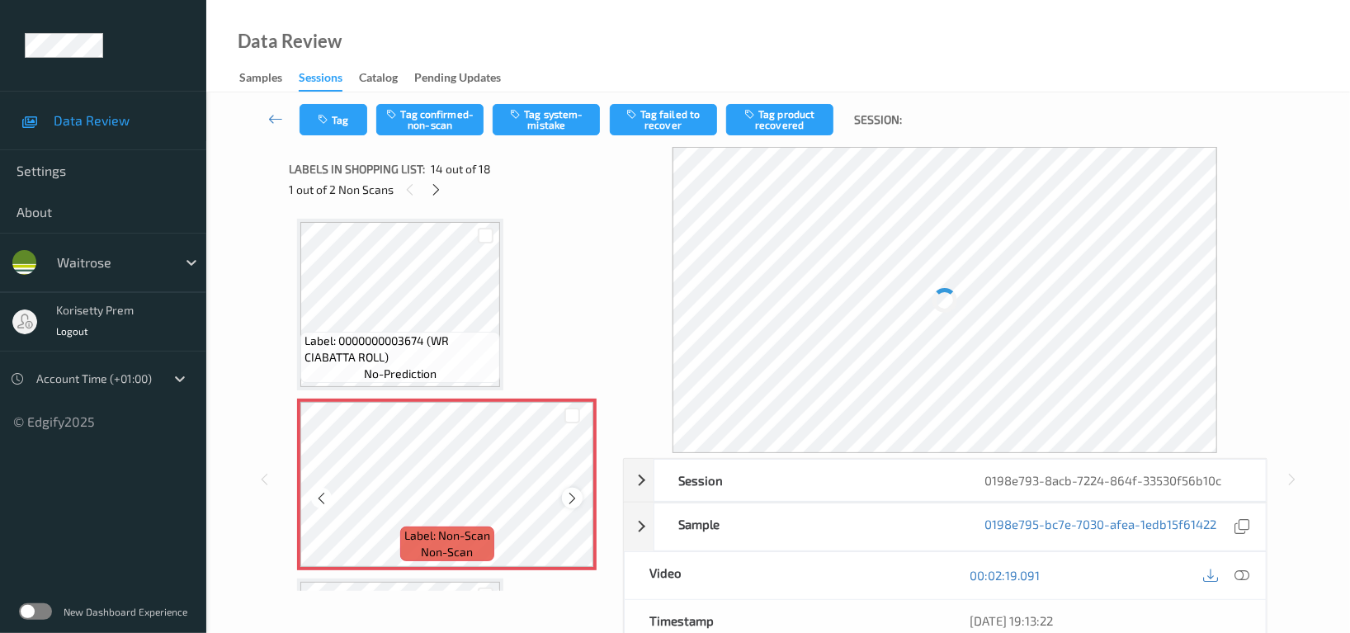
click at [577, 492] on icon at bounding box center [572, 498] width 14 height 15
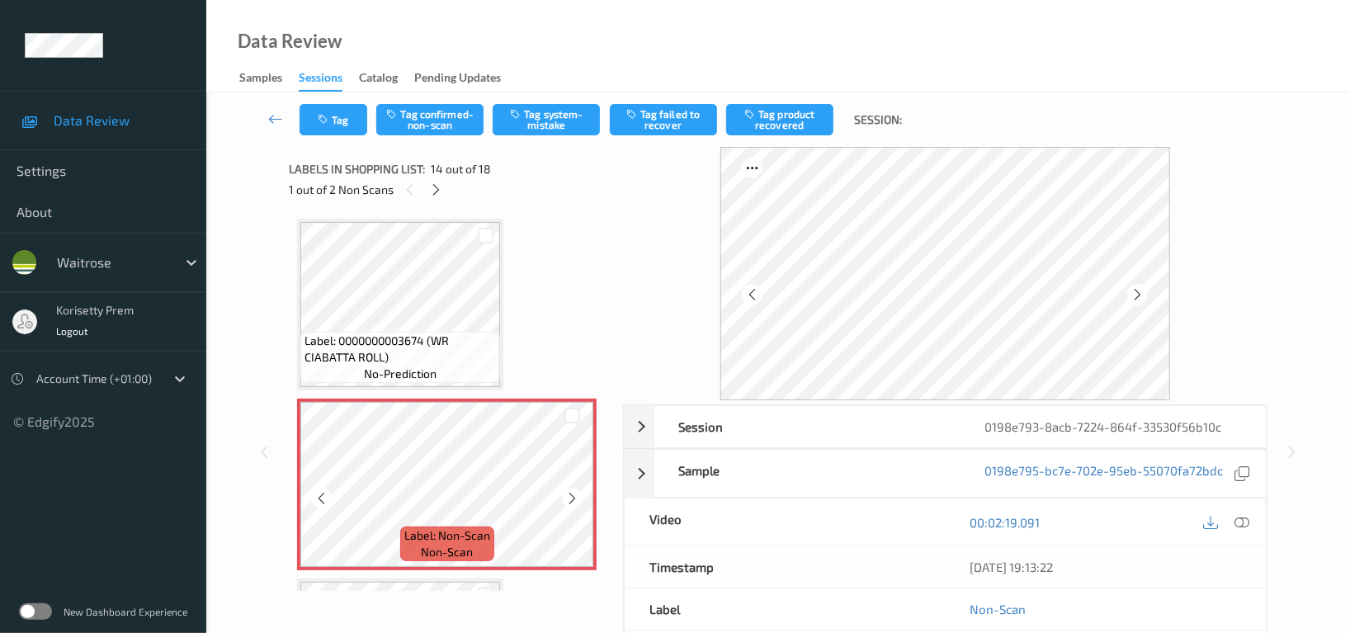
click at [577, 492] on icon at bounding box center [572, 498] width 14 height 15
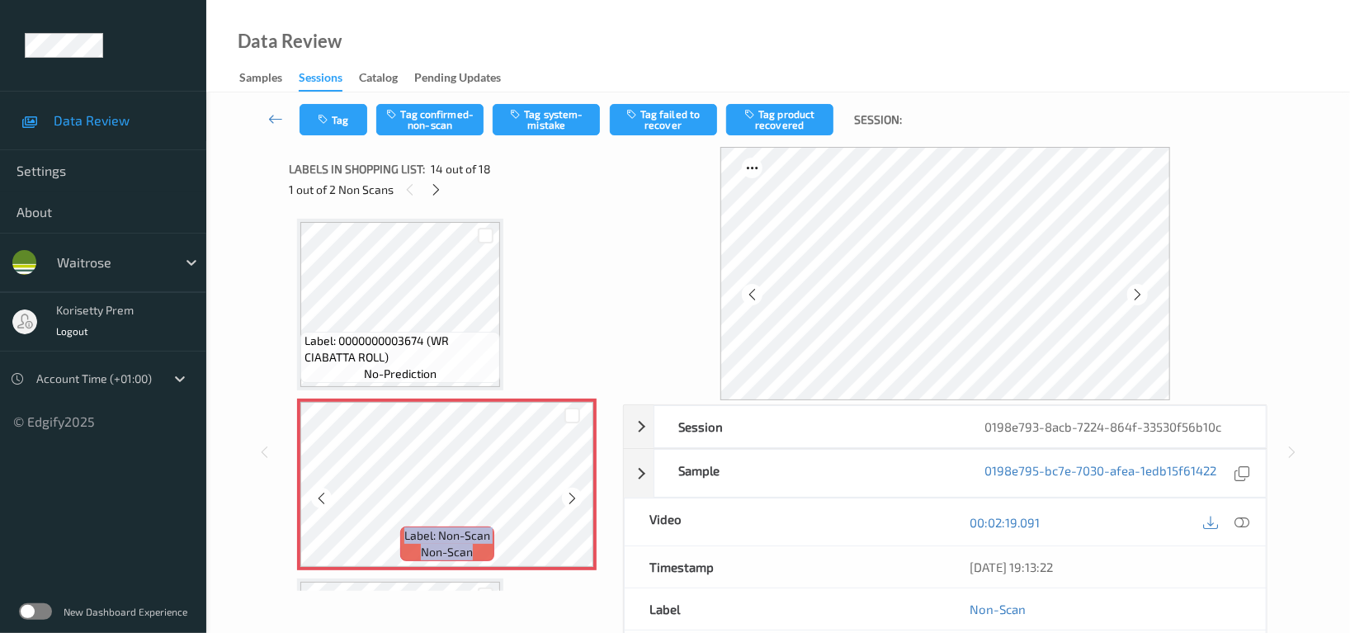
click at [577, 492] on icon at bounding box center [572, 498] width 14 height 15
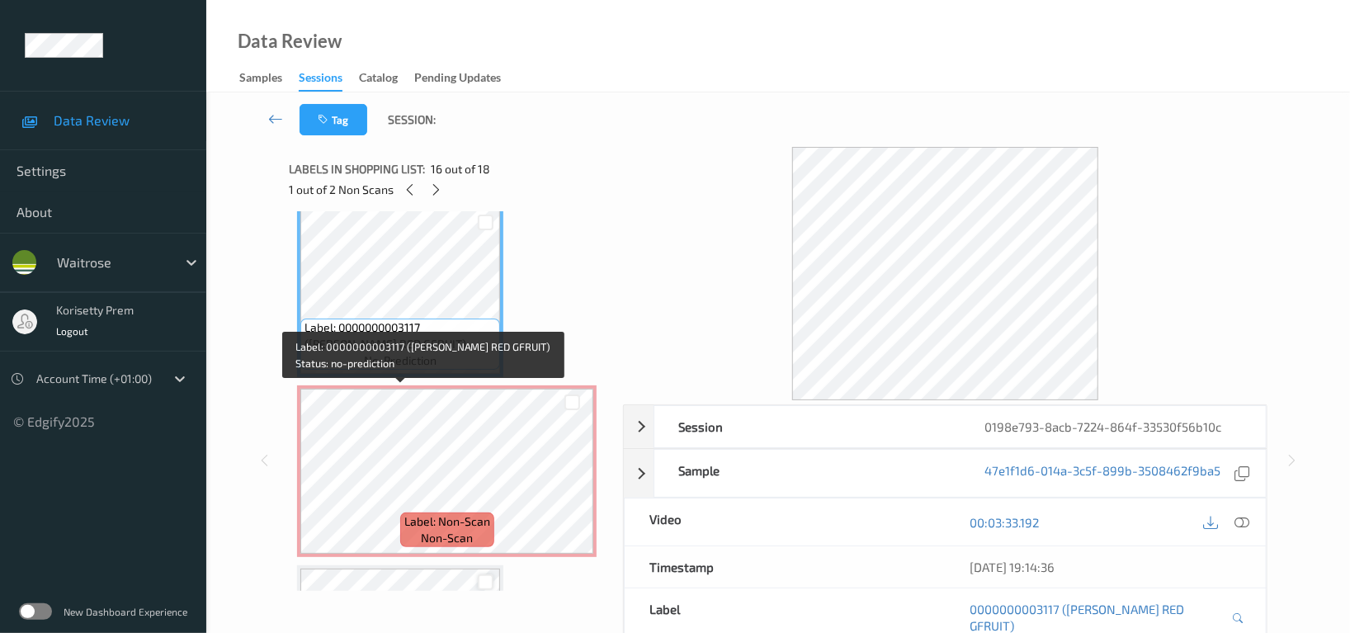
scroll to position [2854, 0]
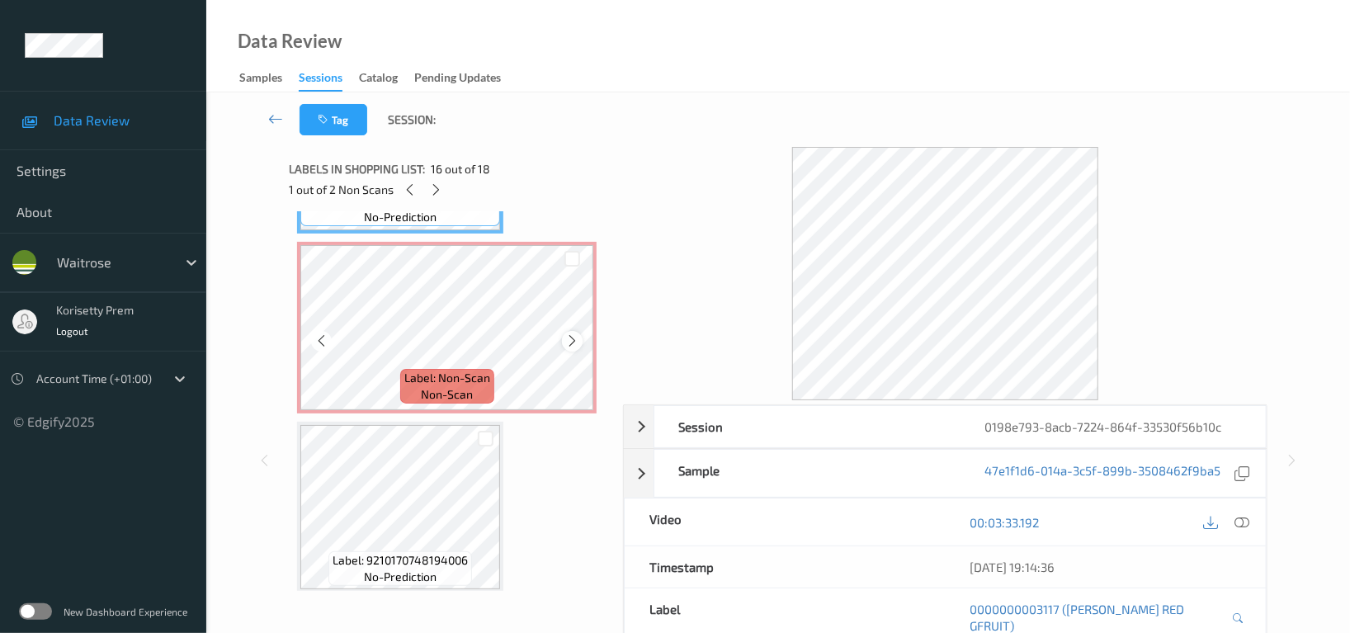
click at [573, 334] on icon at bounding box center [572, 340] width 14 height 15
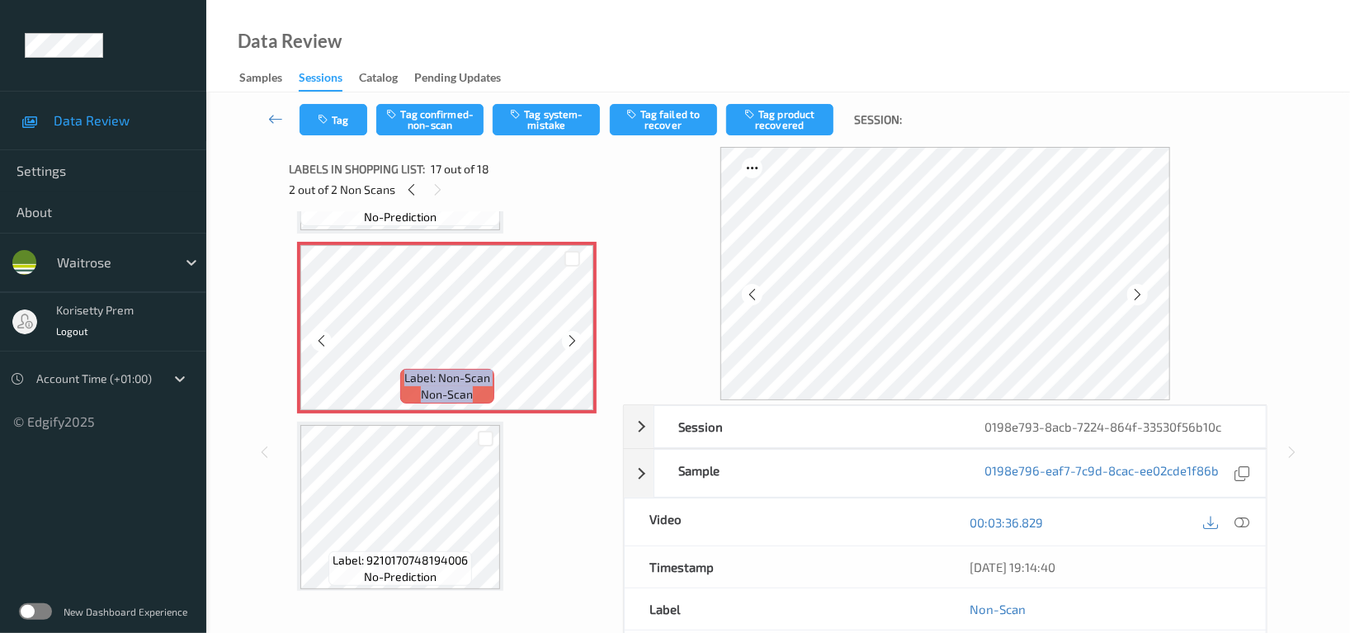
click at [573, 334] on icon at bounding box center [572, 340] width 14 height 15
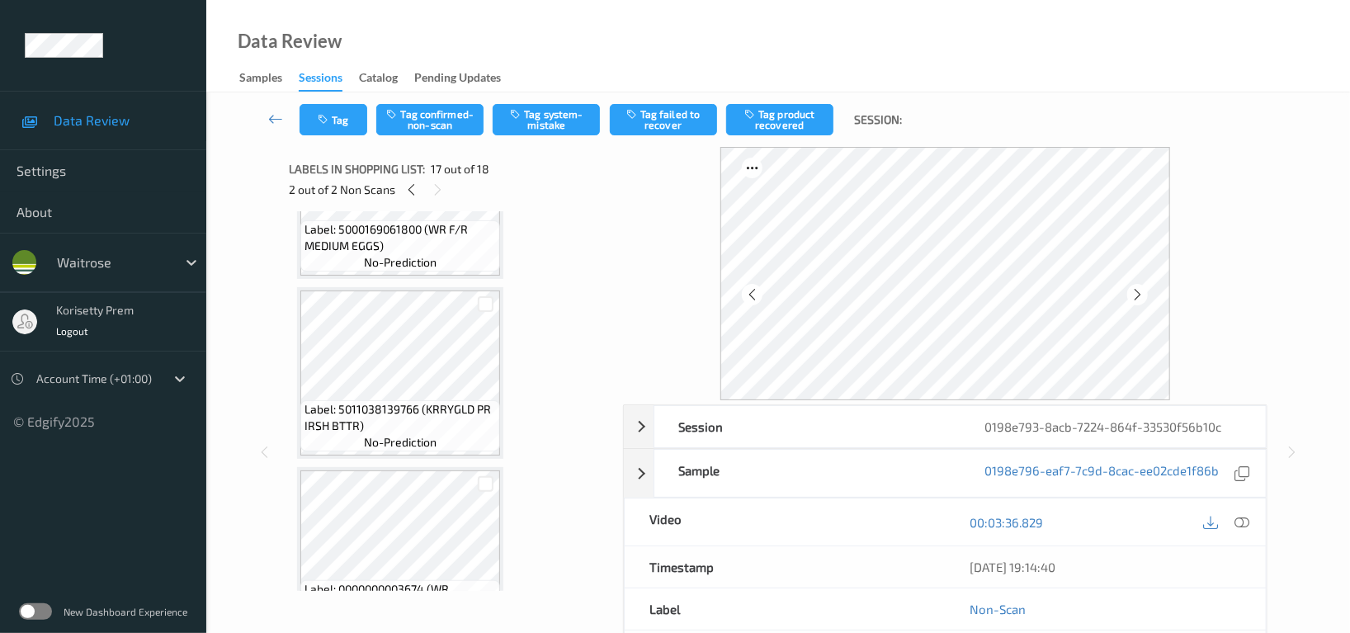
scroll to position [1864, 0]
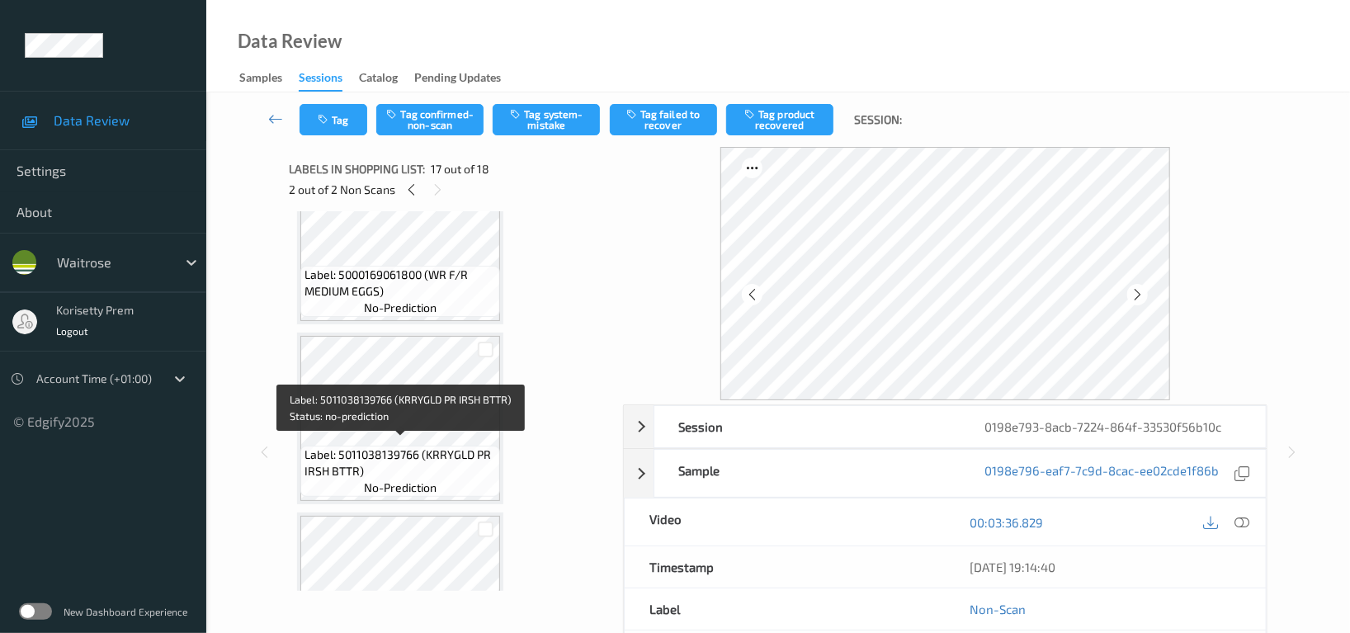
click at [413, 445] on div "Label: 5011038139766 (KRRYGLD PR IRSH BTTR) no-prediction" at bounding box center [400, 470] width 200 height 51
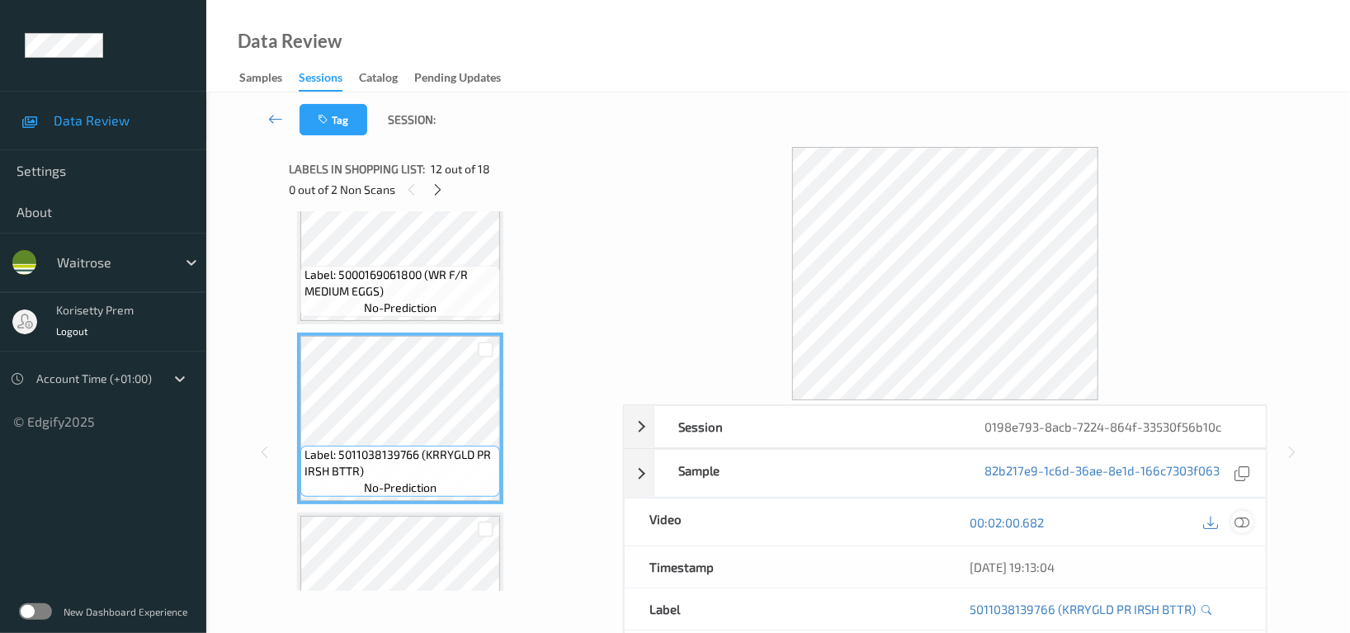
click at [1237, 525] on icon at bounding box center [1241, 522] width 15 height 15
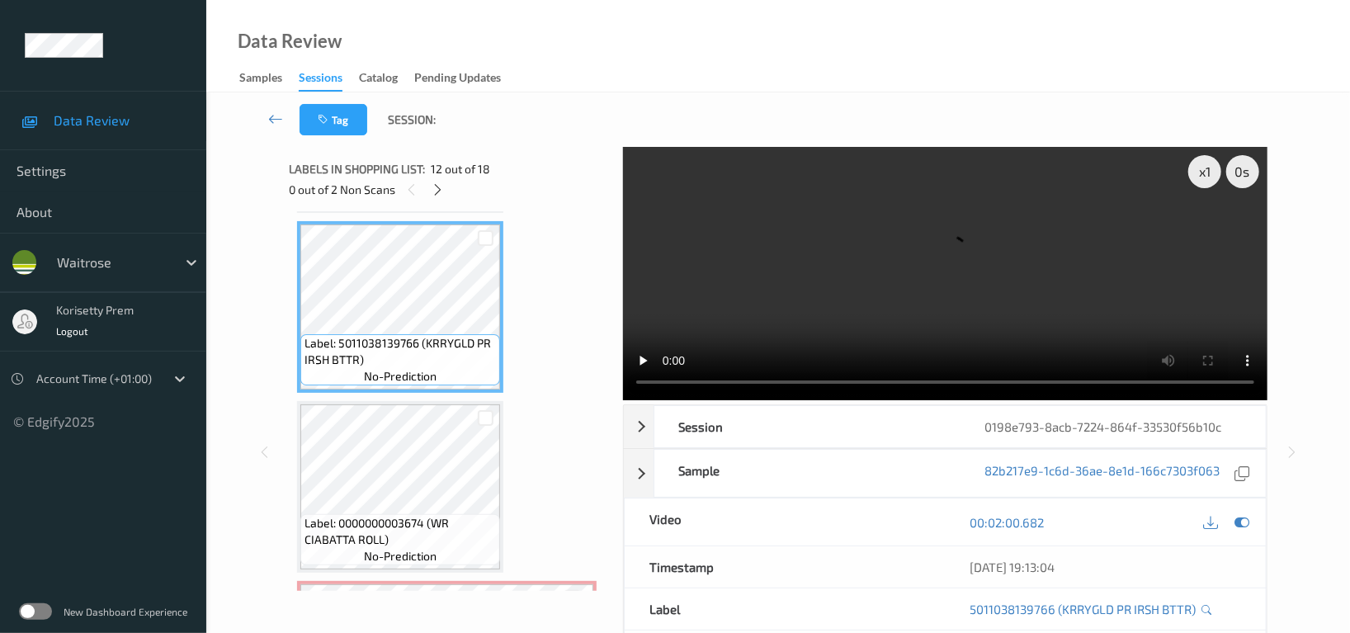
scroll to position [1974, 0]
click at [988, 267] on video at bounding box center [945, 273] width 644 height 253
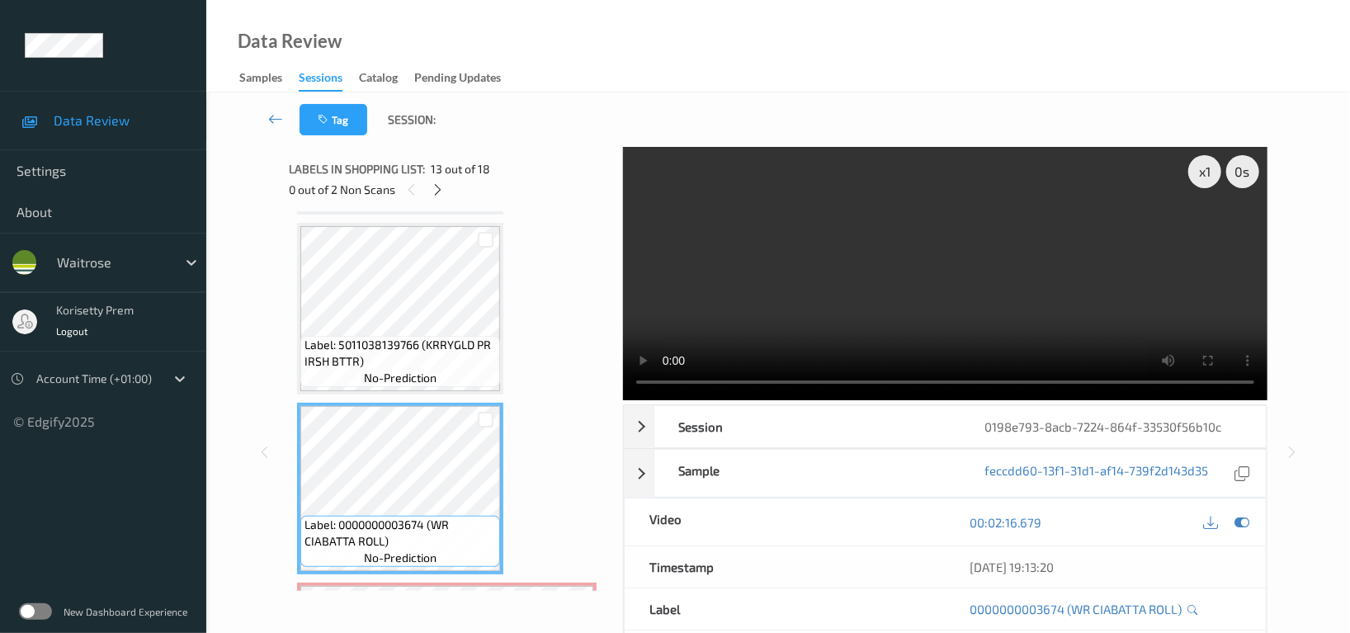
click at [384, 337] on span "Label: 5011038139766 (KRRYGLD PR IRSH BTTR)" at bounding box center [399, 353] width 191 height 33
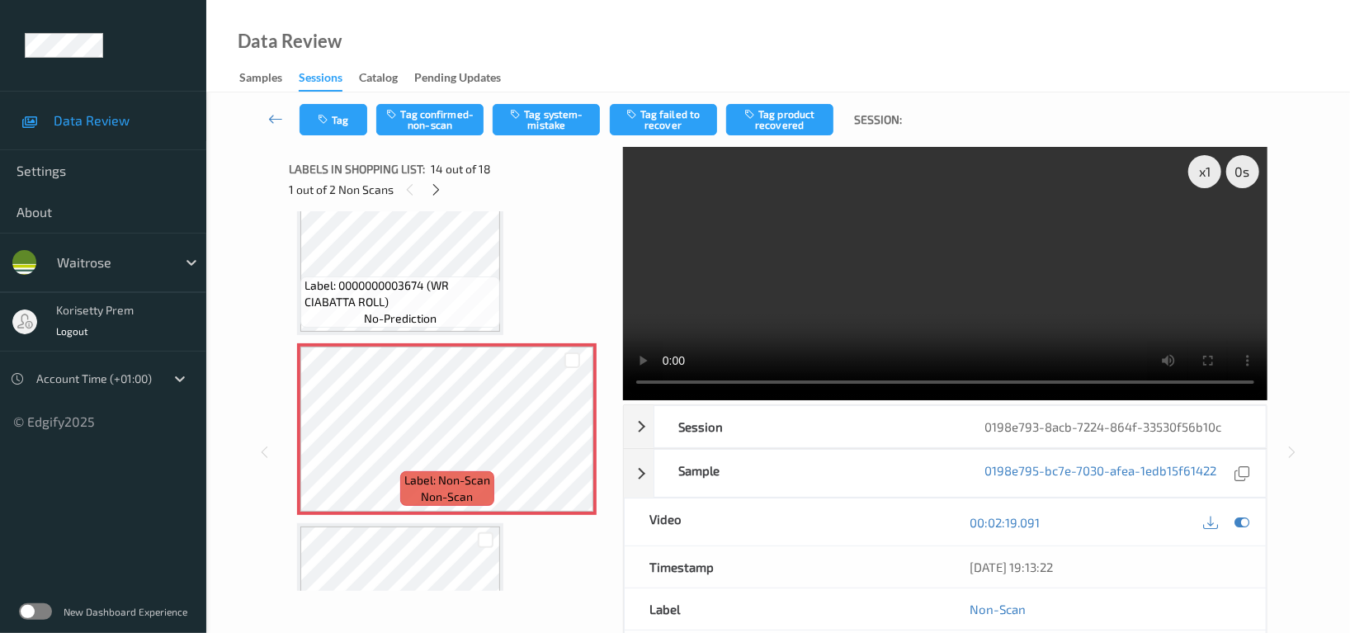
scroll to position [2194, 0]
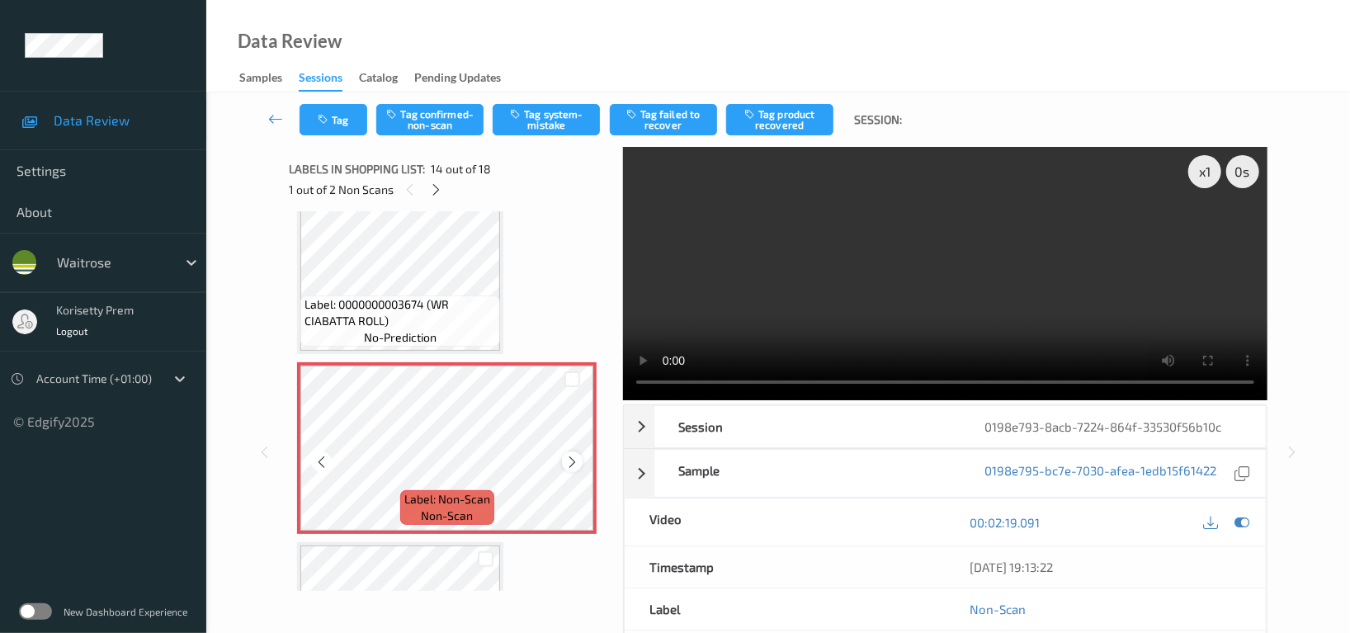
click at [571, 455] on icon at bounding box center [572, 462] width 14 height 15
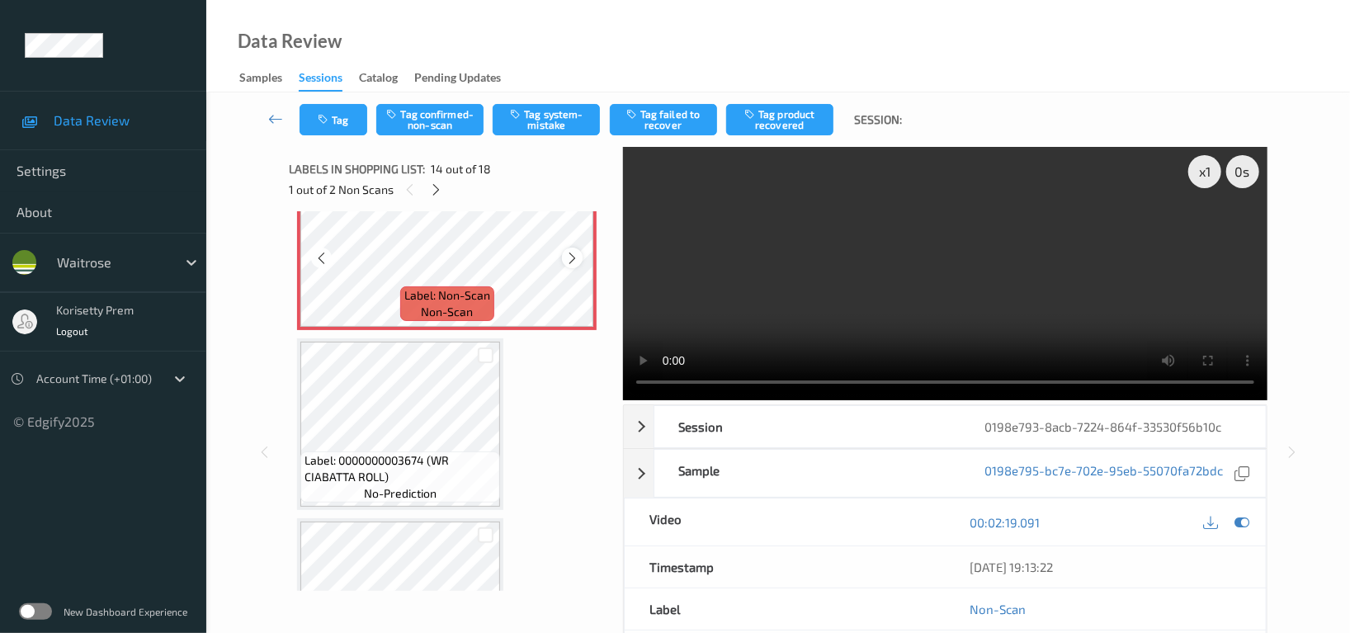
scroll to position [2414, 0]
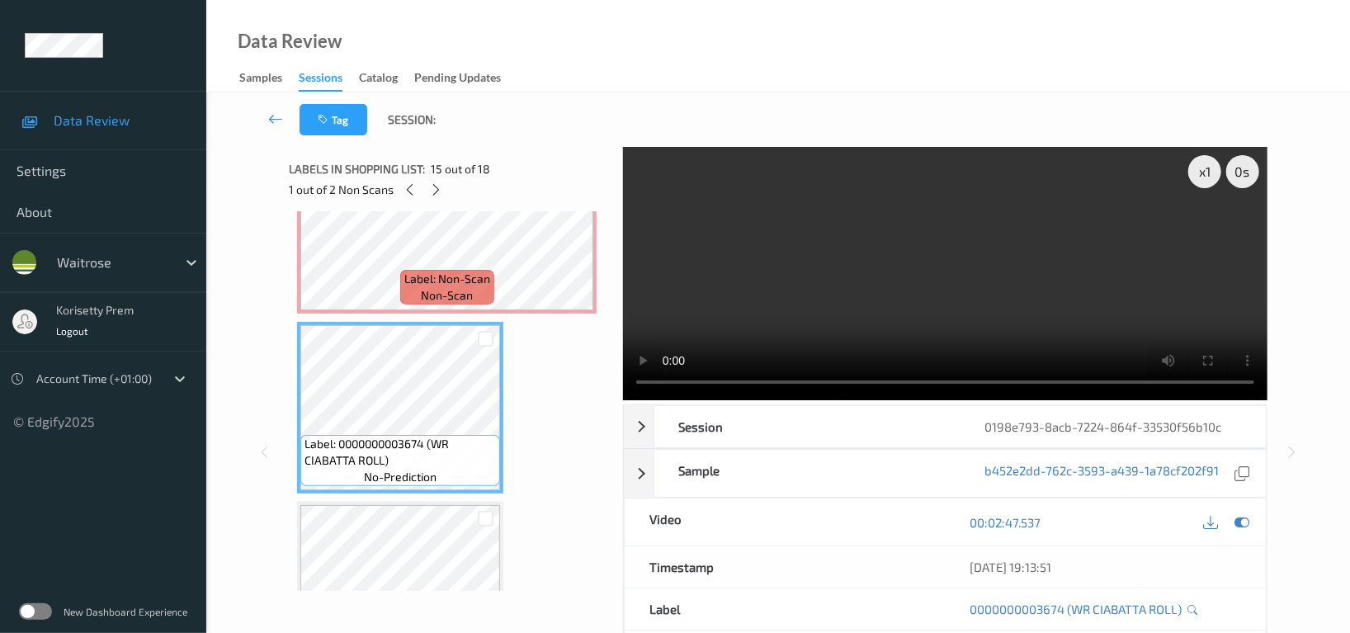
click at [798, 293] on video at bounding box center [945, 273] width 644 height 253
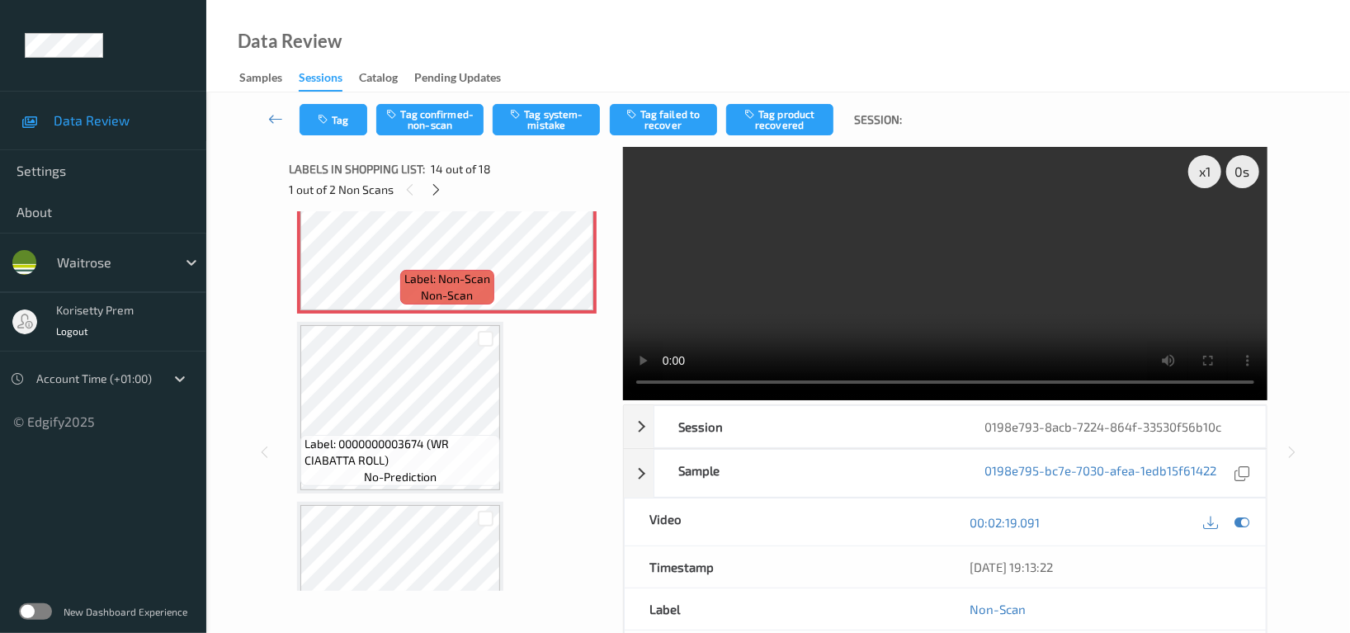
click at [916, 284] on video at bounding box center [945, 273] width 644 height 253
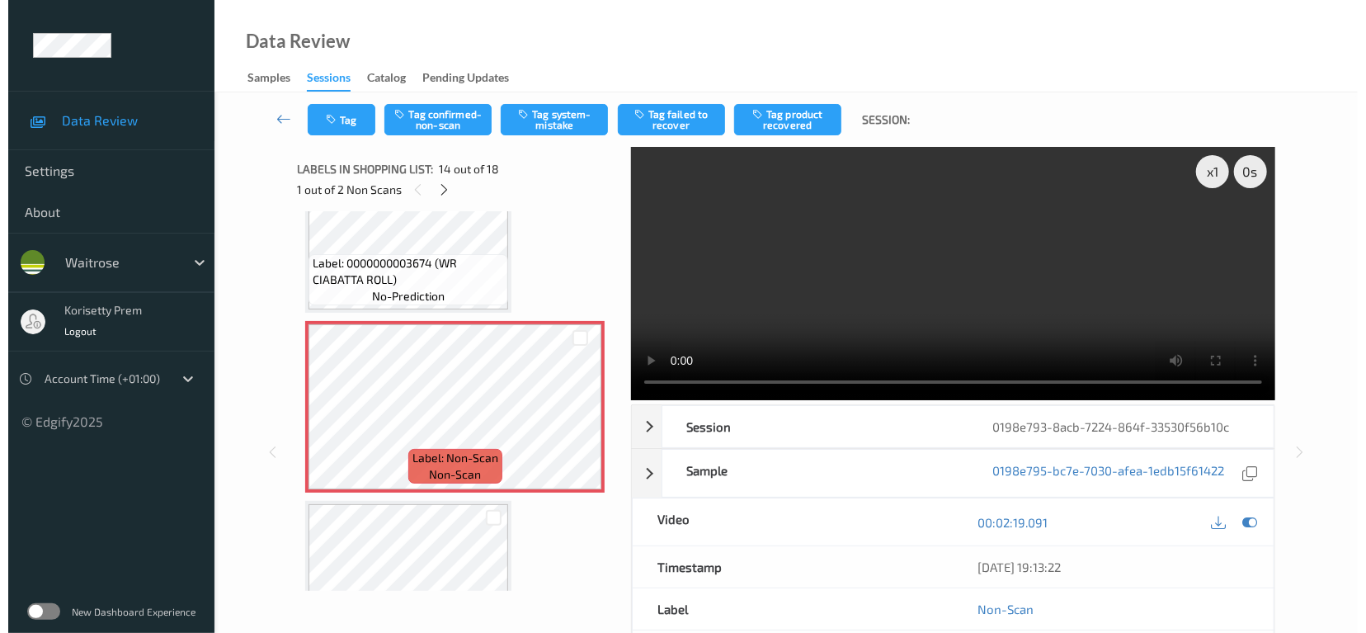
scroll to position [2194, 0]
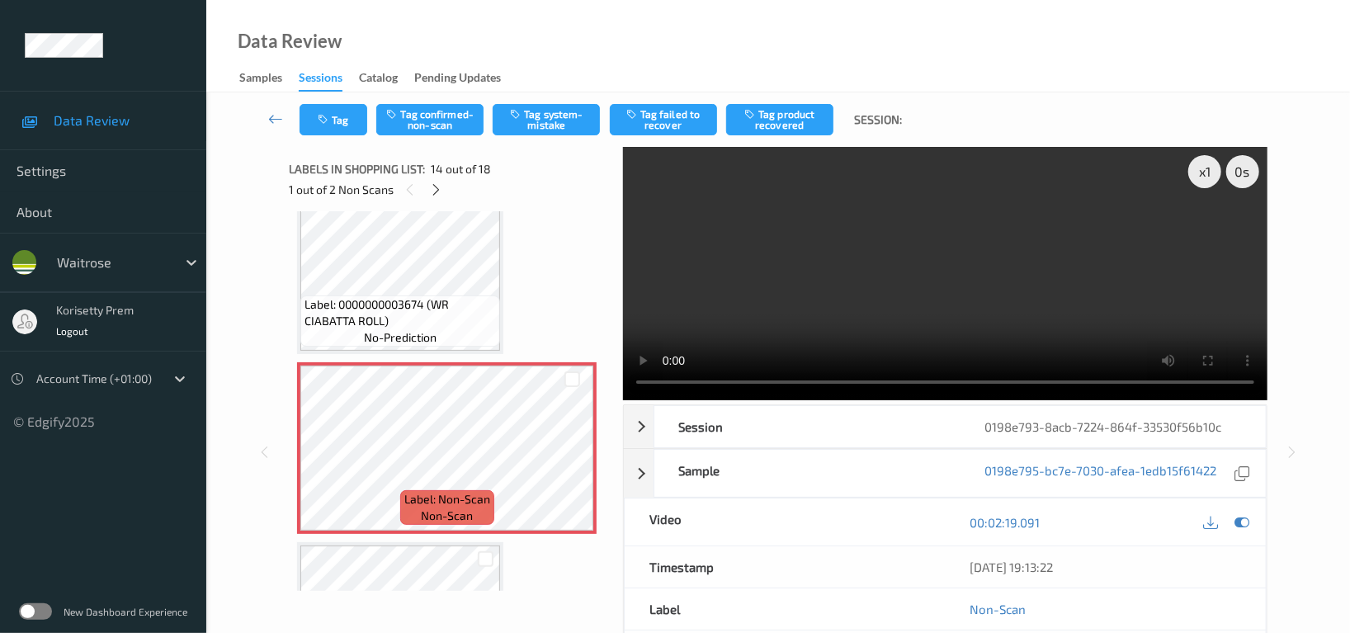
click at [543, 138] on div "Tag Tag confirmed-non-scan Tag system-mistake Tag failed to recover Tag product…" at bounding box center [778, 119] width 1076 height 54
click at [549, 127] on button "Tag system-mistake" at bounding box center [545, 119] width 107 height 31
click at [346, 115] on button "Tag" at bounding box center [333, 119] width 68 height 31
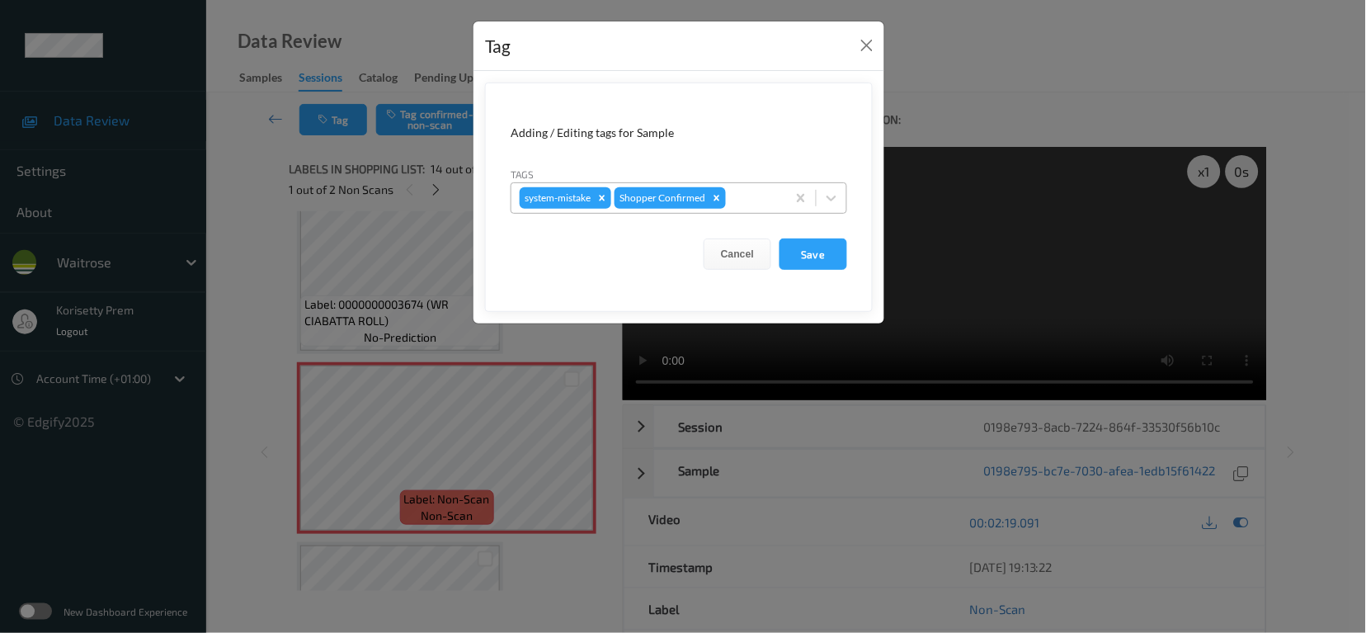
click at [756, 195] on div at bounding box center [753, 198] width 49 height 20
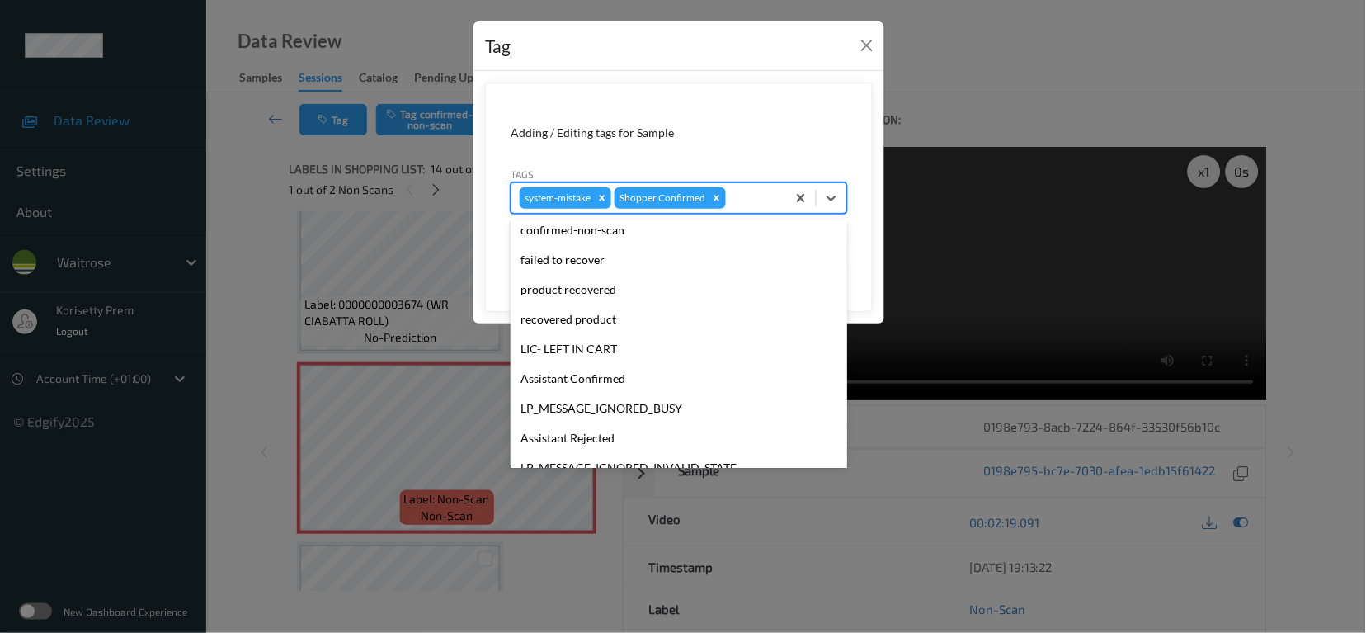
scroll to position [351, 0]
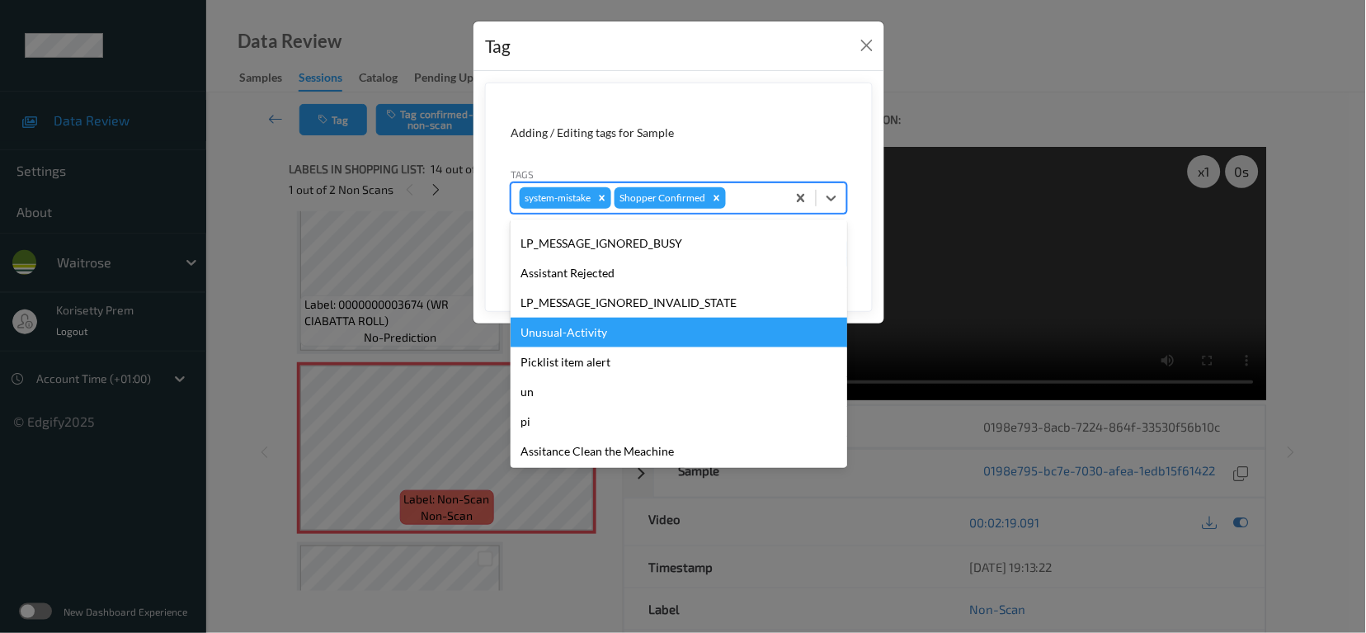
click at [574, 318] on div "Unusual-Activity" at bounding box center [679, 333] width 337 height 30
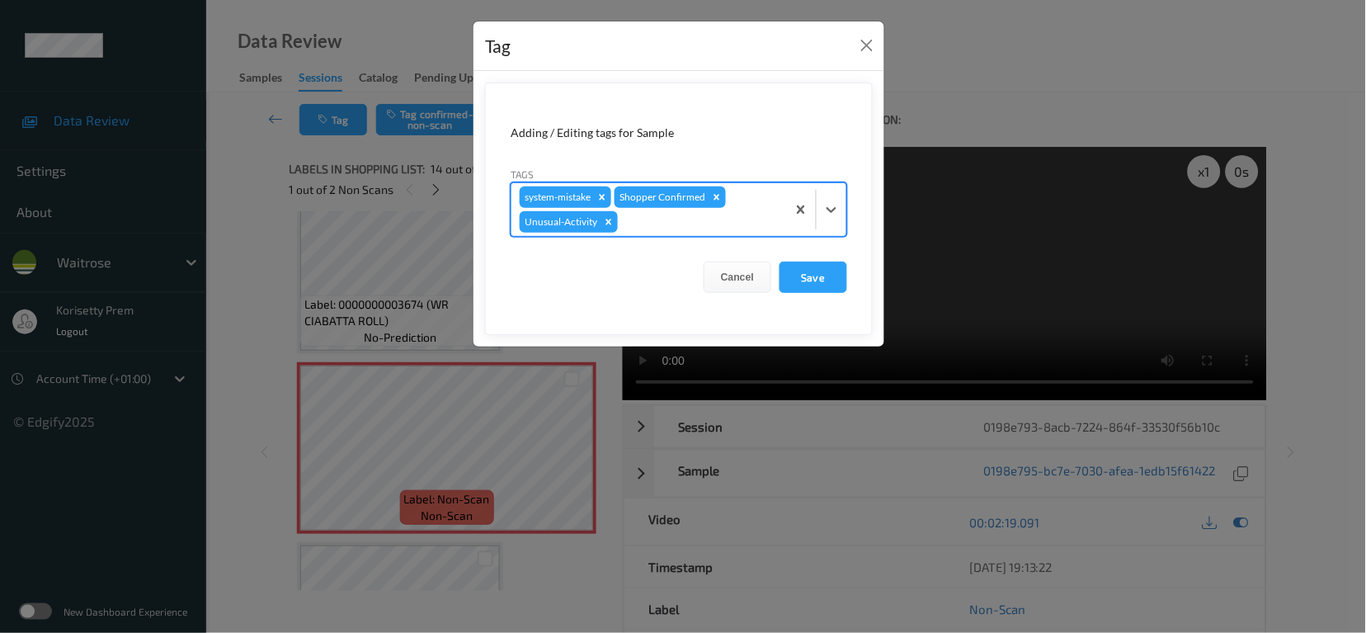
click at [671, 222] on div at bounding box center [699, 222] width 157 height 20
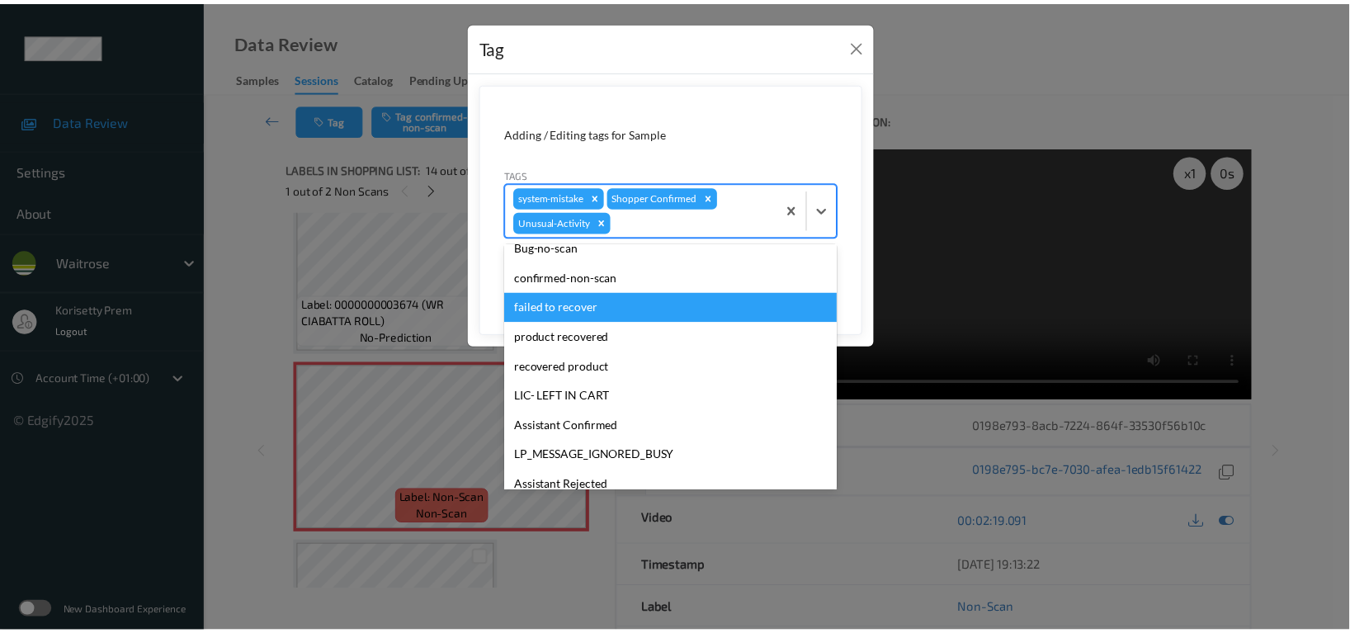
scroll to position [323, 0]
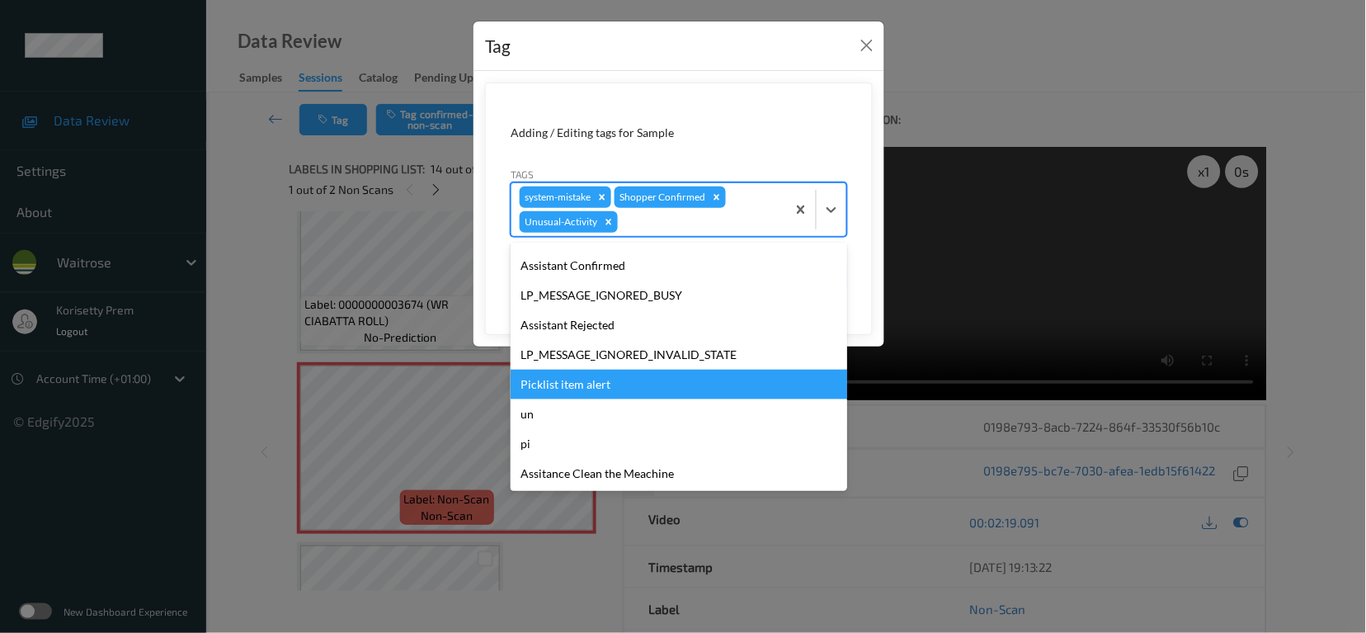
click at [586, 388] on div "Picklist item alert" at bounding box center [679, 385] width 337 height 30
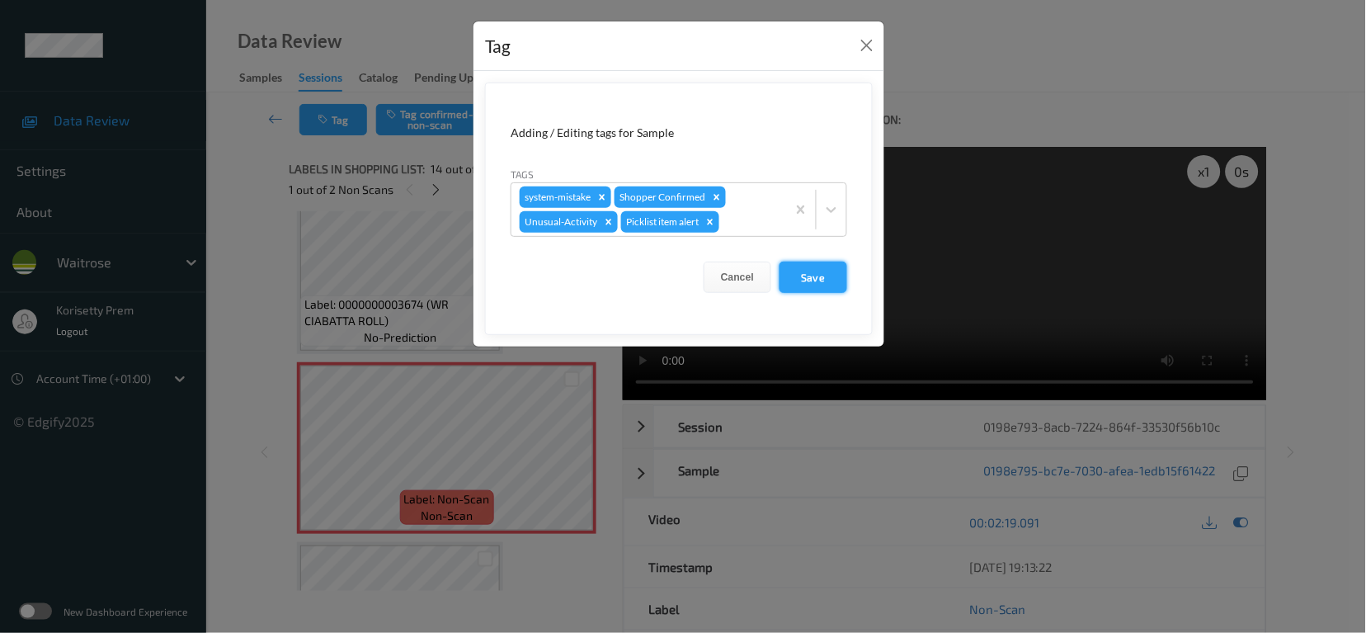
click at [833, 271] on button "Save" at bounding box center [814, 276] width 68 height 31
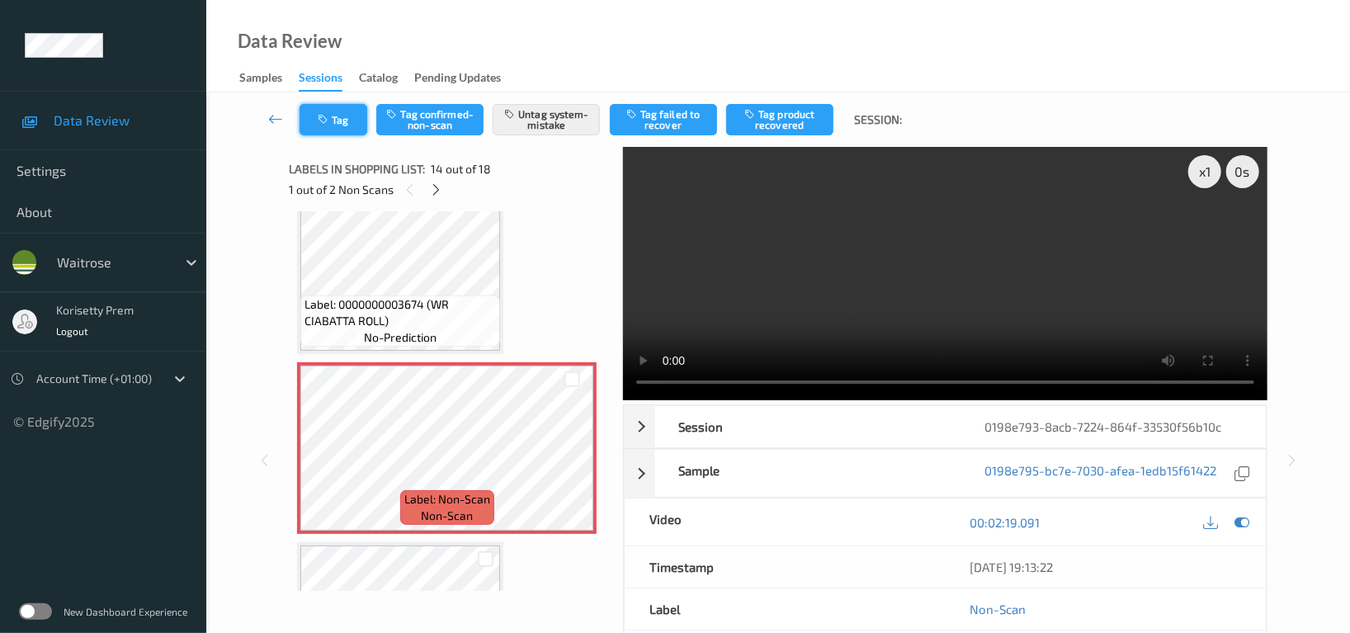
click at [327, 120] on icon "button" at bounding box center [325, 120] width 14 height 12
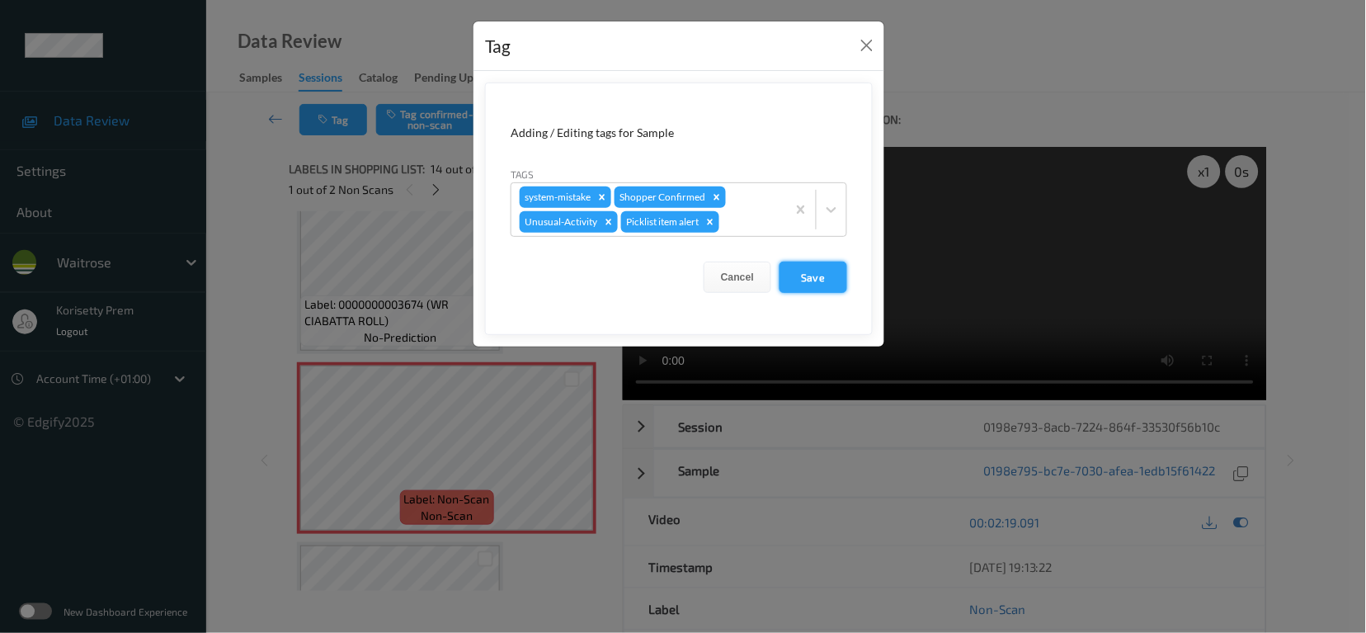
click at [799, 283] on button "Save" at bounding box center [814, 276] width 68 height 31
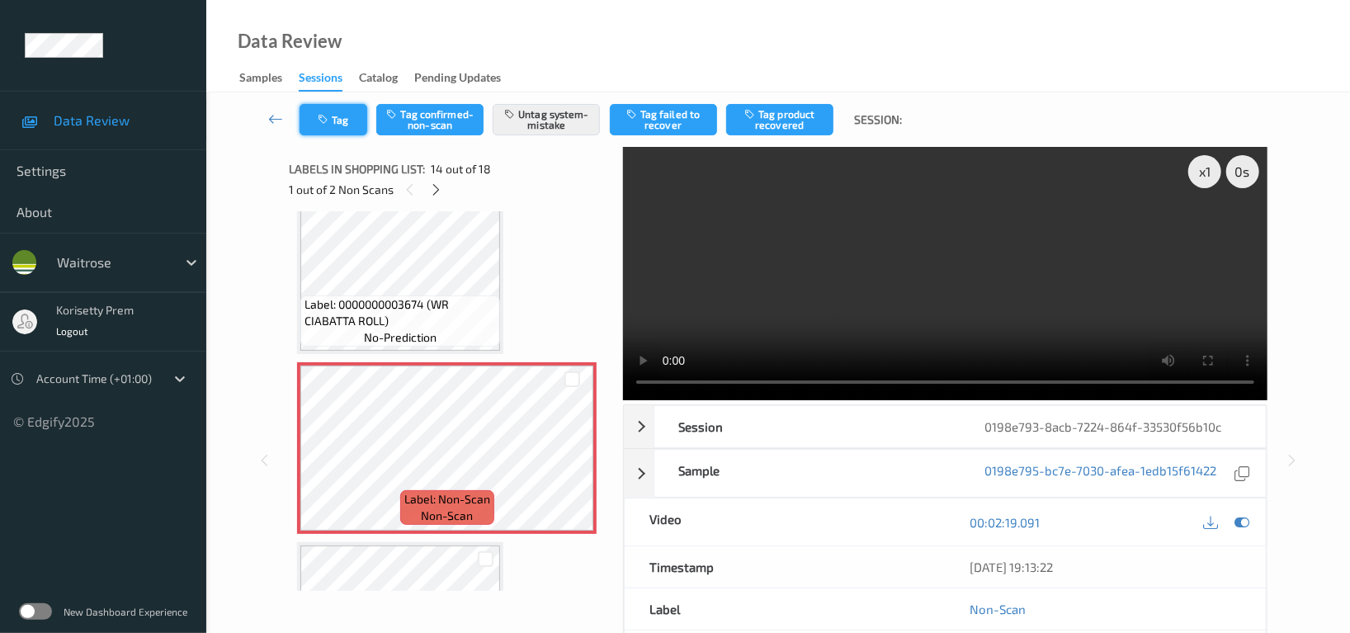
click at [333, 131] on button "Tag" at bounding box center [333, 119] width 68 height 31
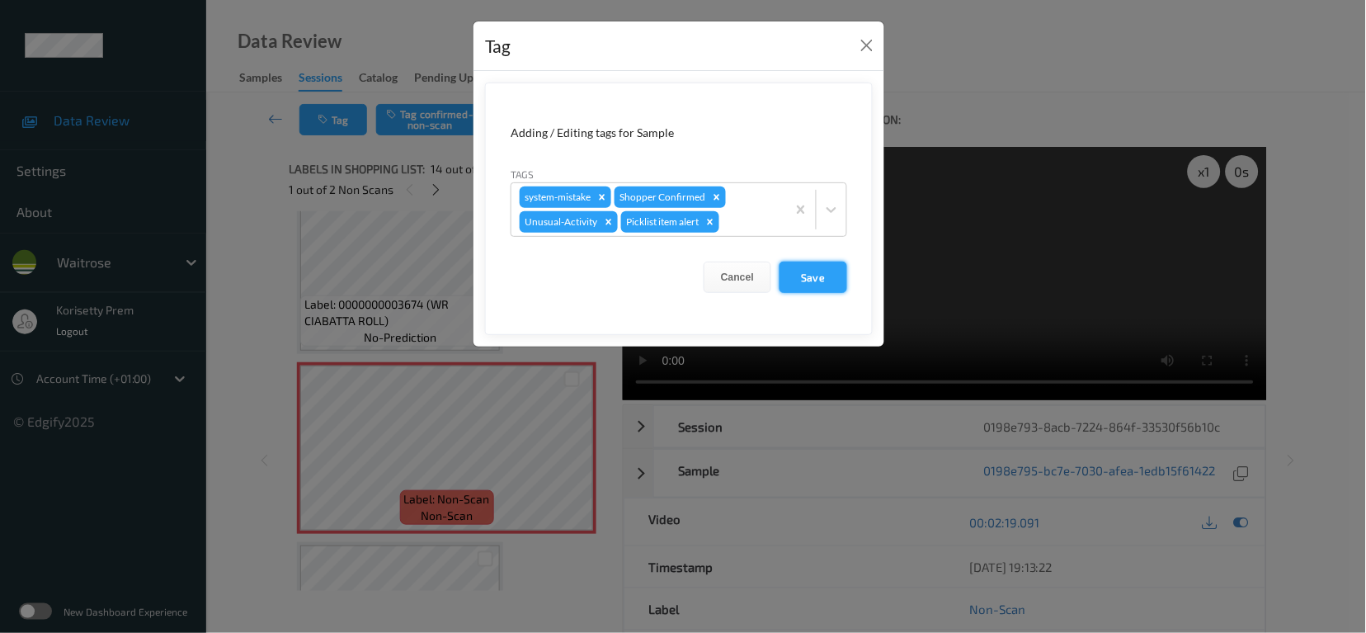
click at [812, 282] on button "Save" at bounding box center [814, 276] width 68 height 31
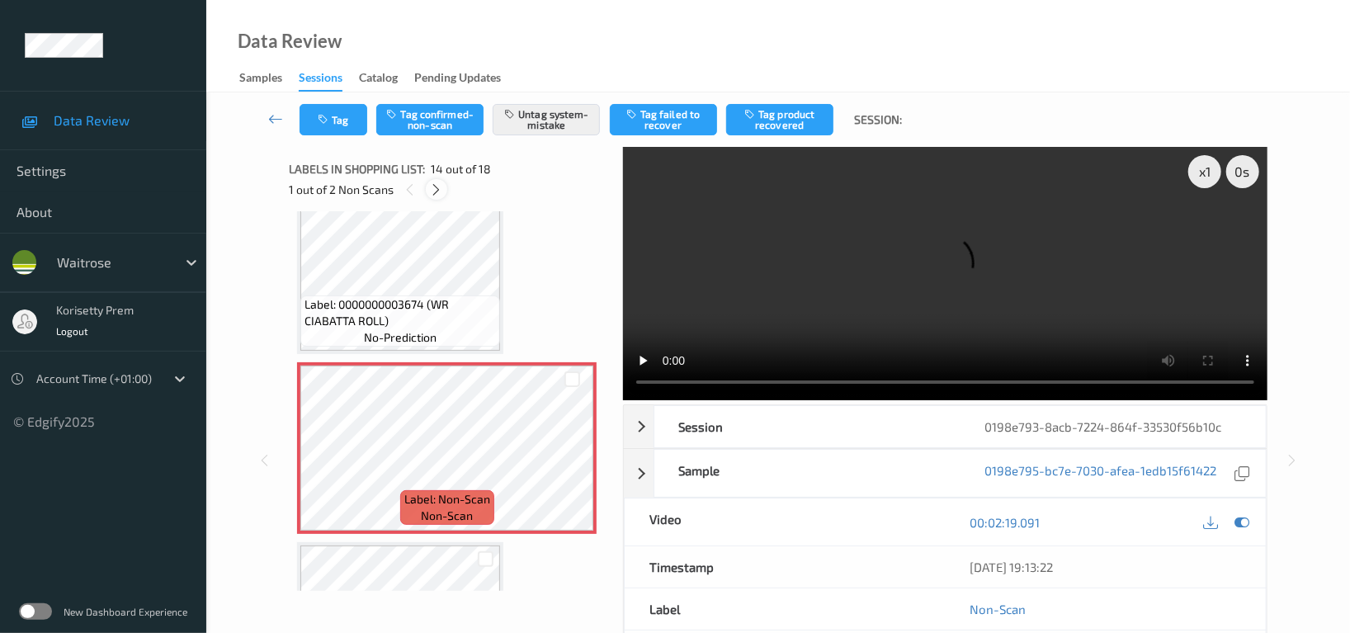
click at [440, 189] on icon at bounding box center [437, 189] width 14 height 15
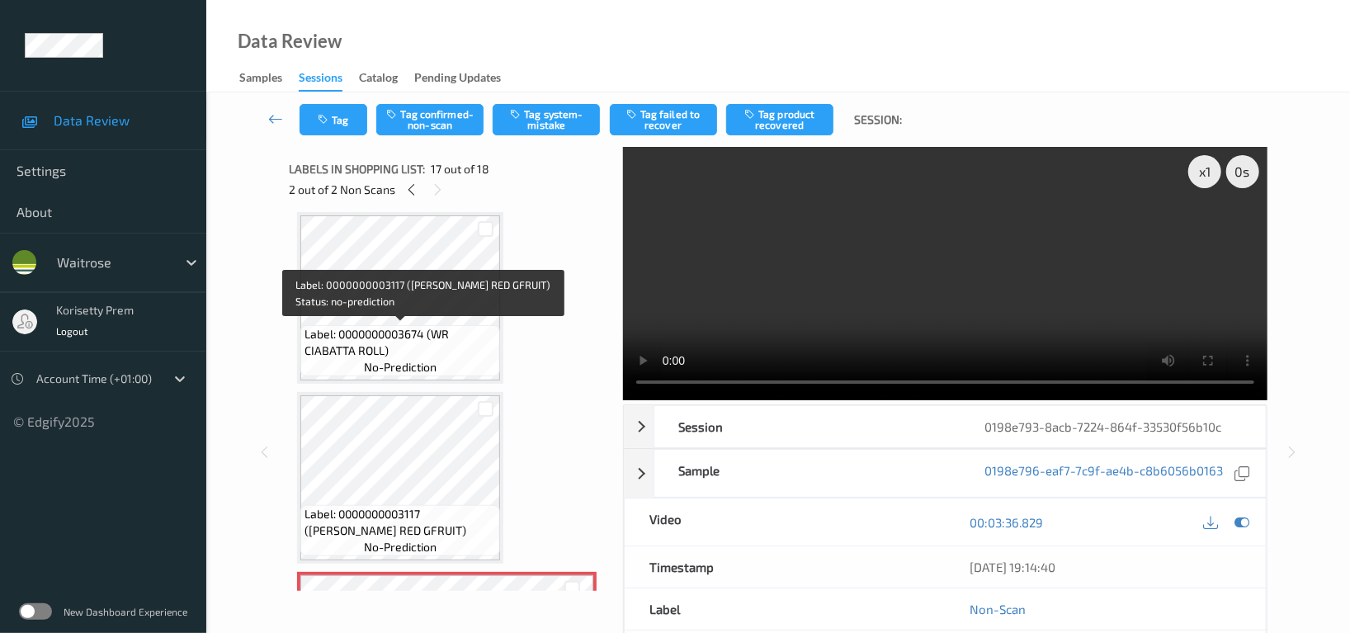
scroll to position [2476, 0]
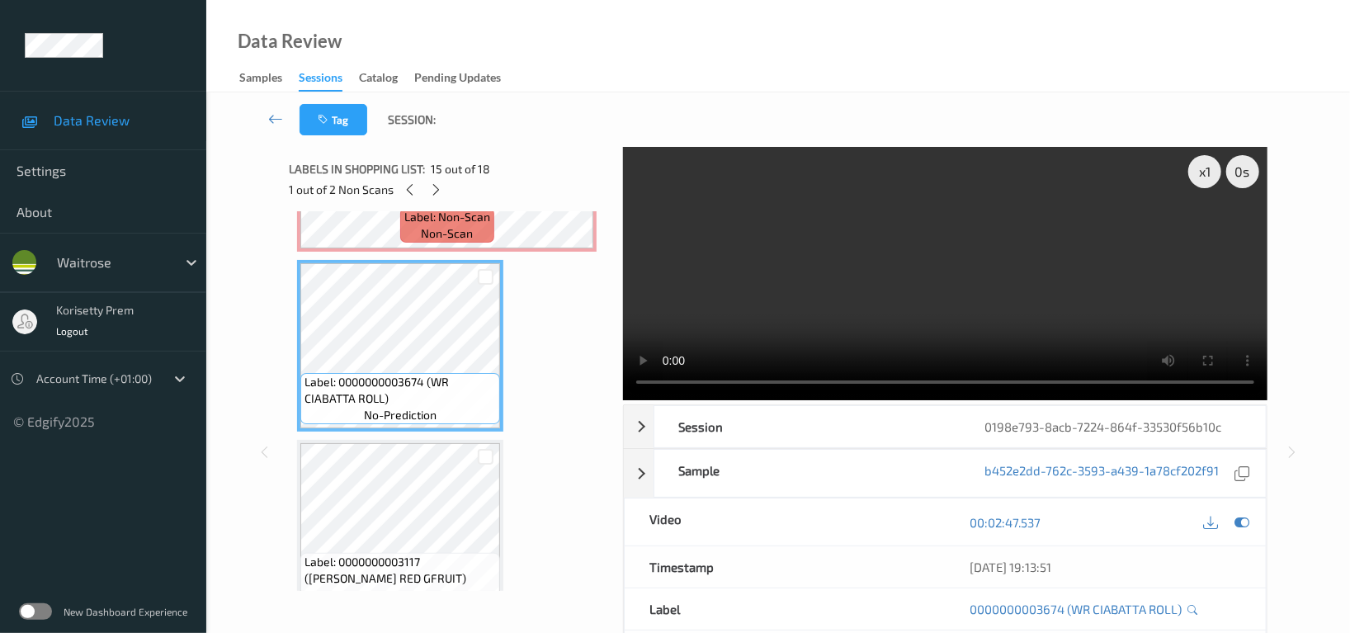
click at [1059, 261] on video at bounding box center [945, 273] width 644 height 253
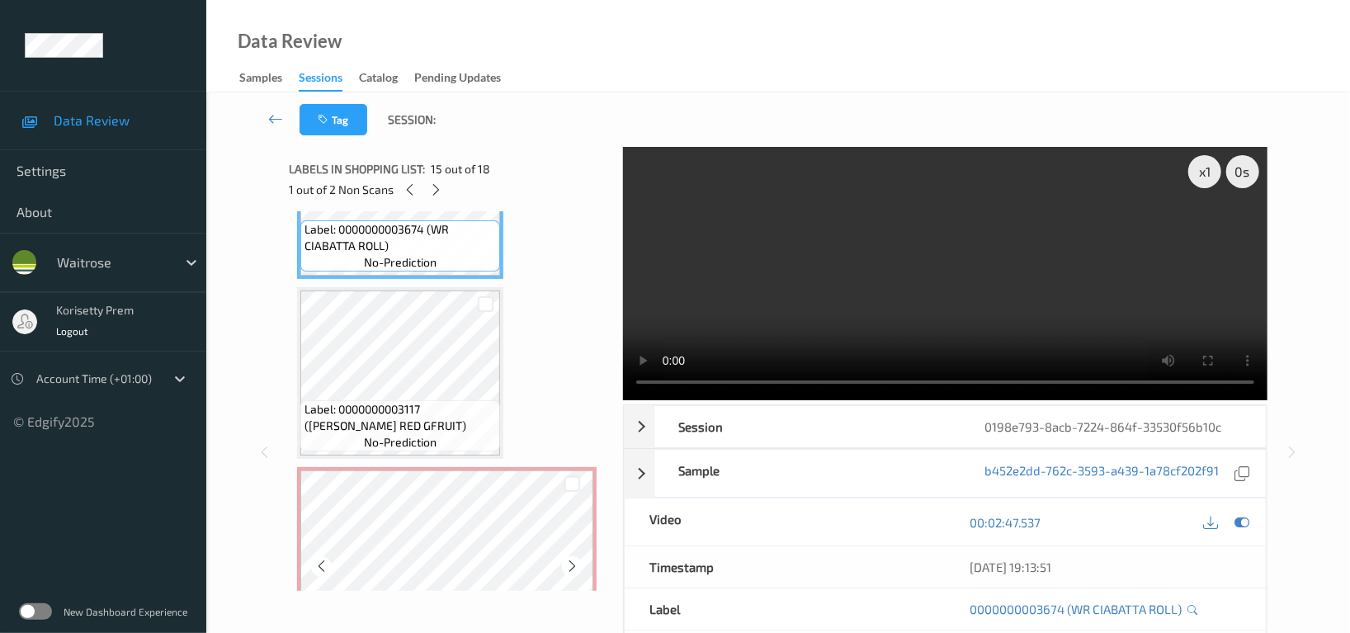
scroll to position [2586, 0]
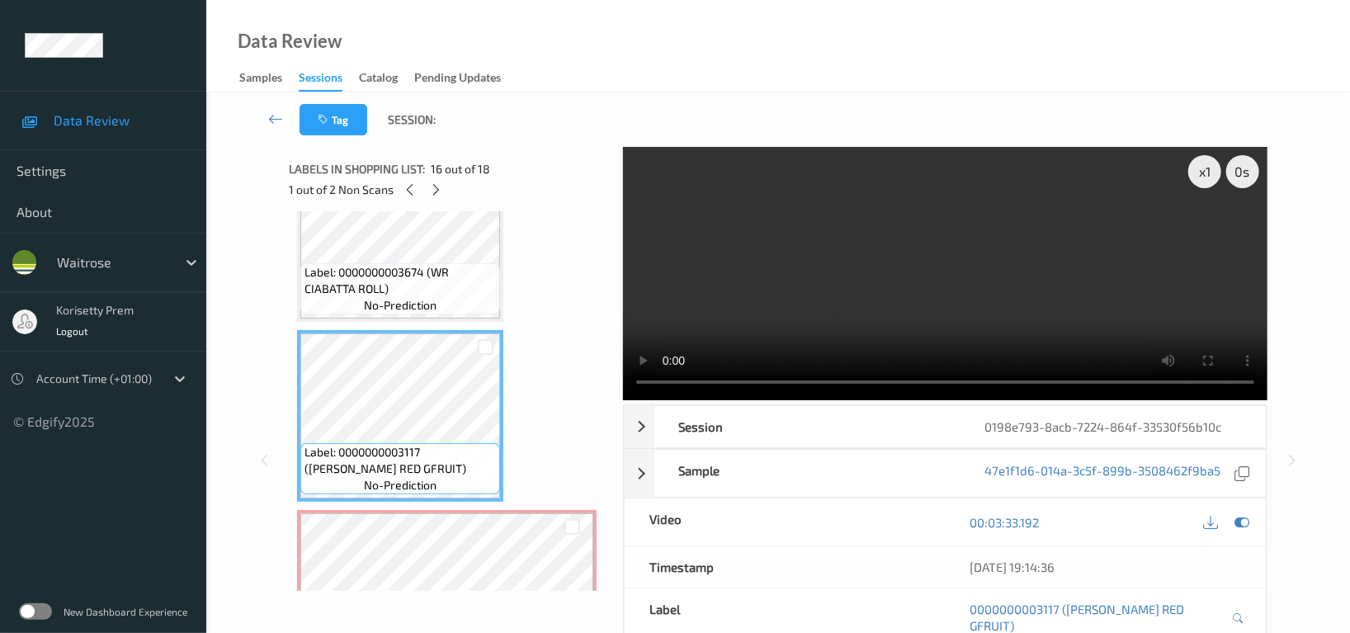
click at [1029, 247] on video at bounding box center [945, 273] width 644 height 253
click at [842, 274] on video at bounding box center [945, 273] width 644 height 253
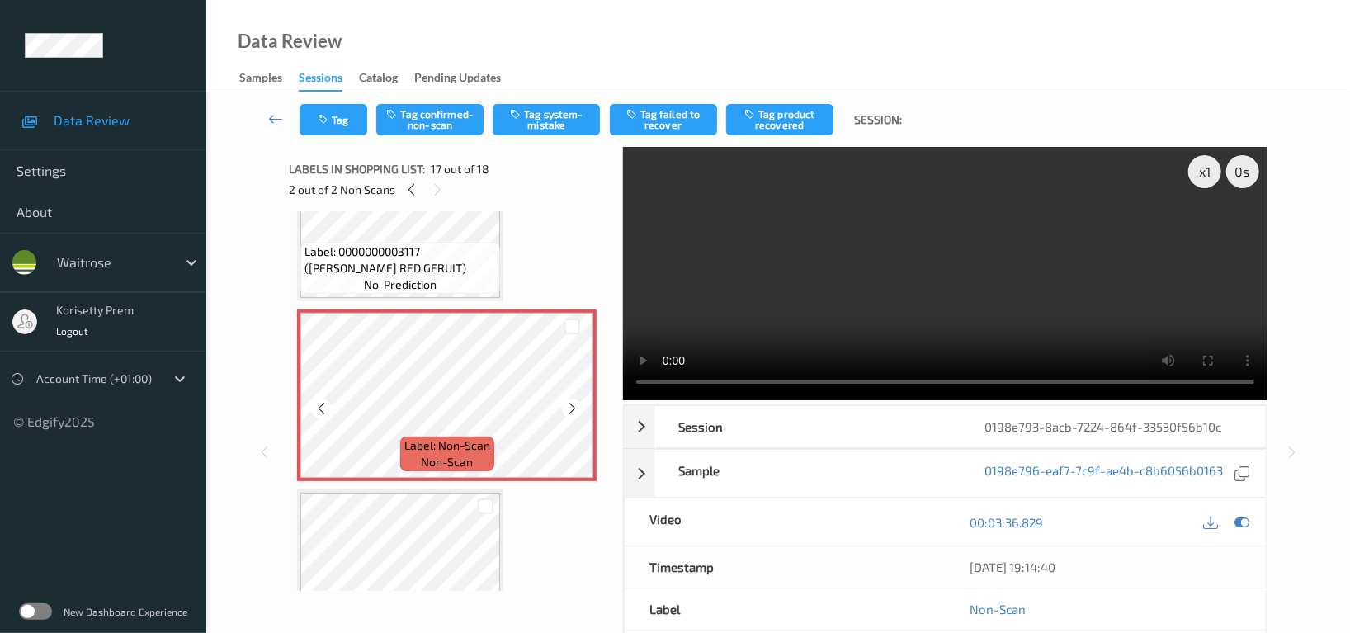
scroll to position [2744, 0]
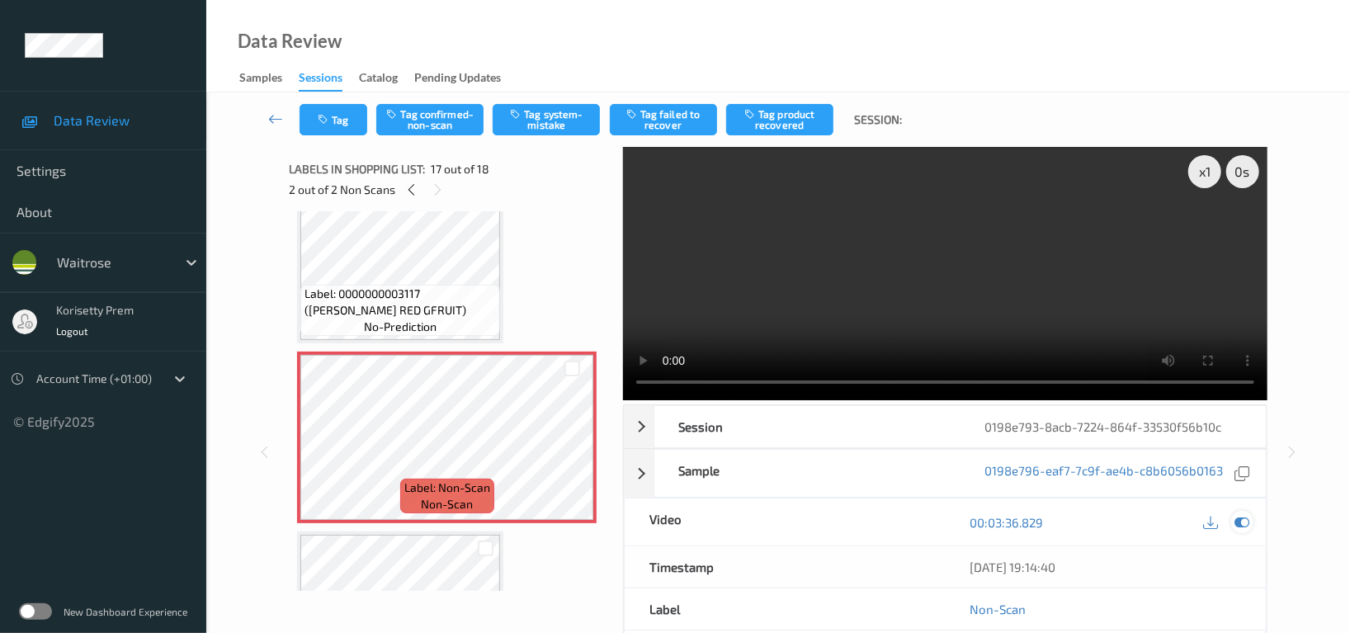
click at [1241, 520] on icon at bounding box center [1241, 522] width 15 height 15
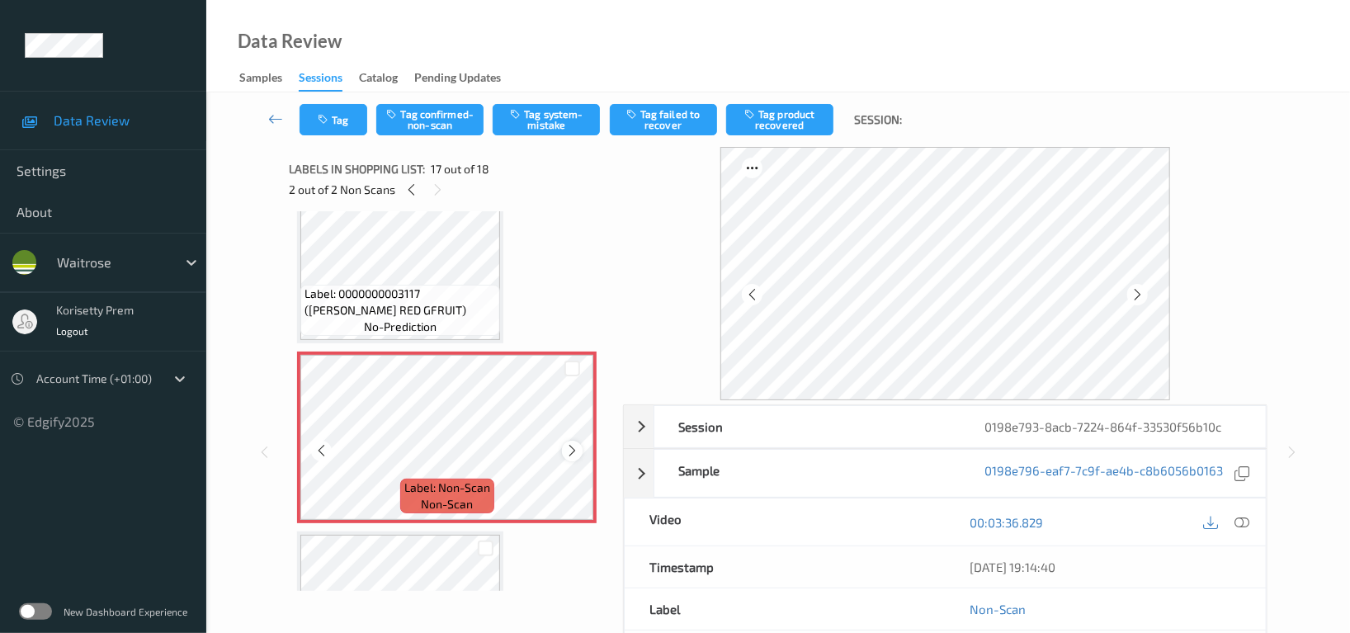
click at [571, 445] on icon at bounding box center [572, 450] width 14 height 15
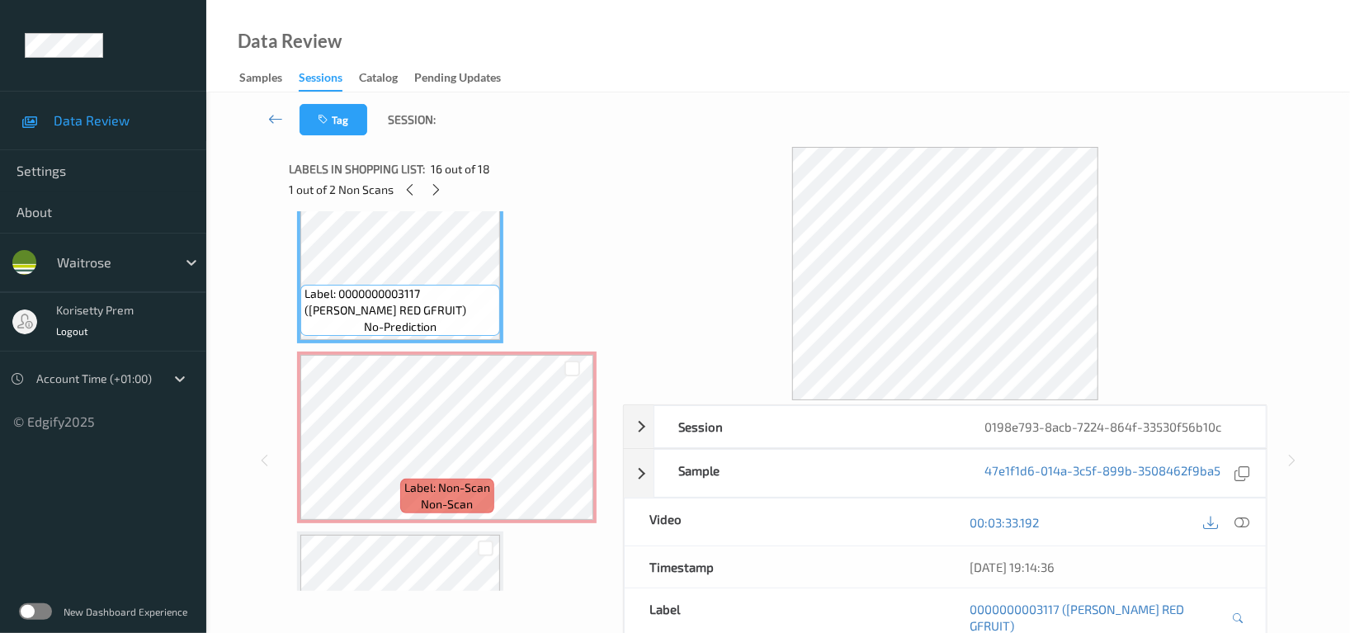
click at [1228, 516] on div at bounding box center [1226, 522] width 54 height 22
click at [1242, 525] on icon at bounding box center [1241, 522] width 15 height 15
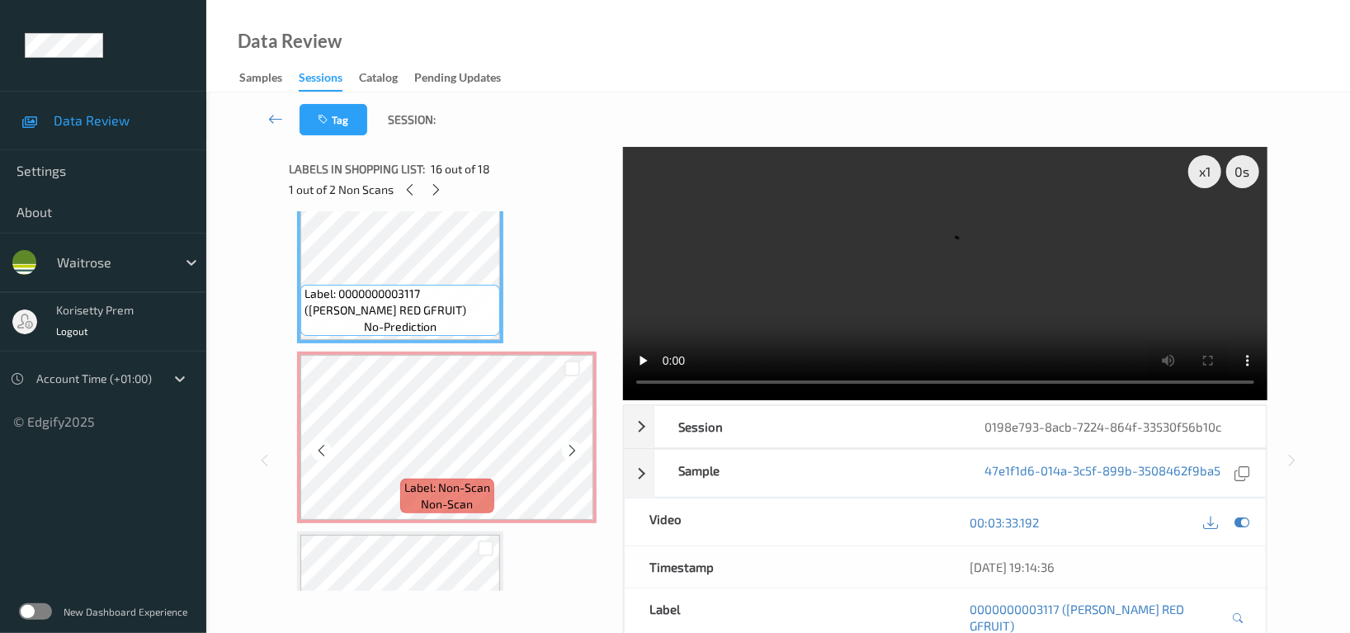
scroll to position [2634, 0]
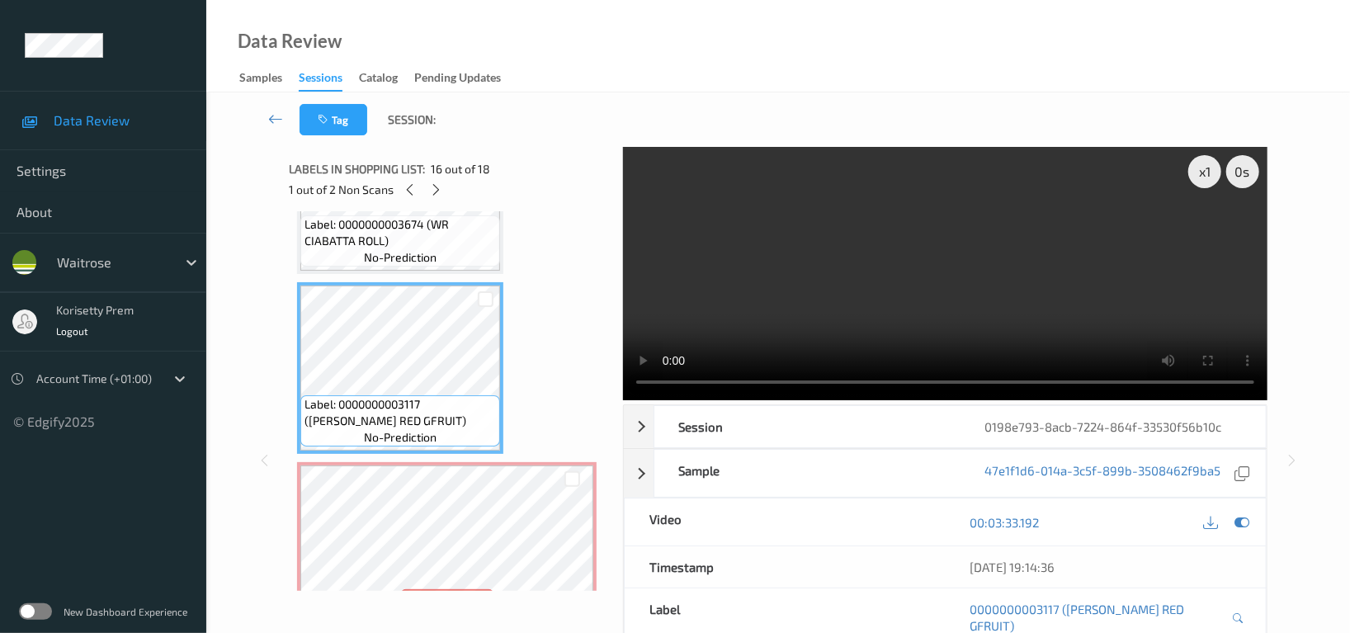
click at [850, 315] on video at bounding box center [945, 273] width 644 height 253
click at [921, 308] on video at bounding box center [945, 273] width 644 height 253
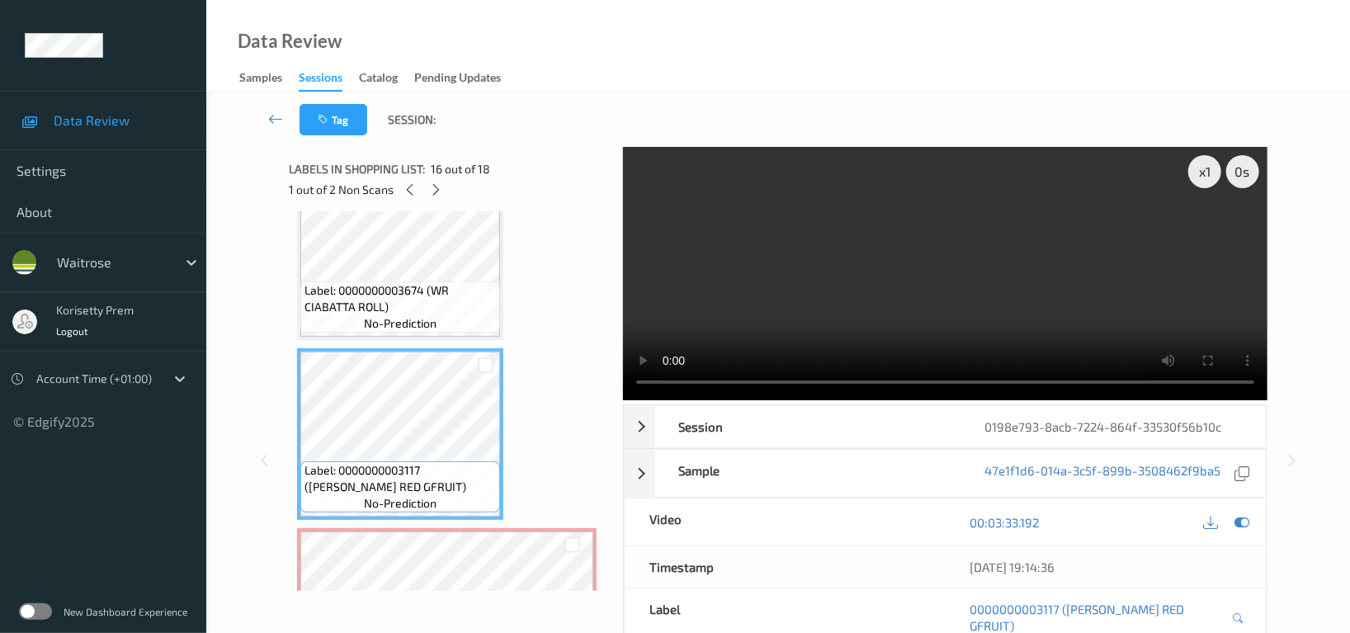
scroll to position [2524, 0]
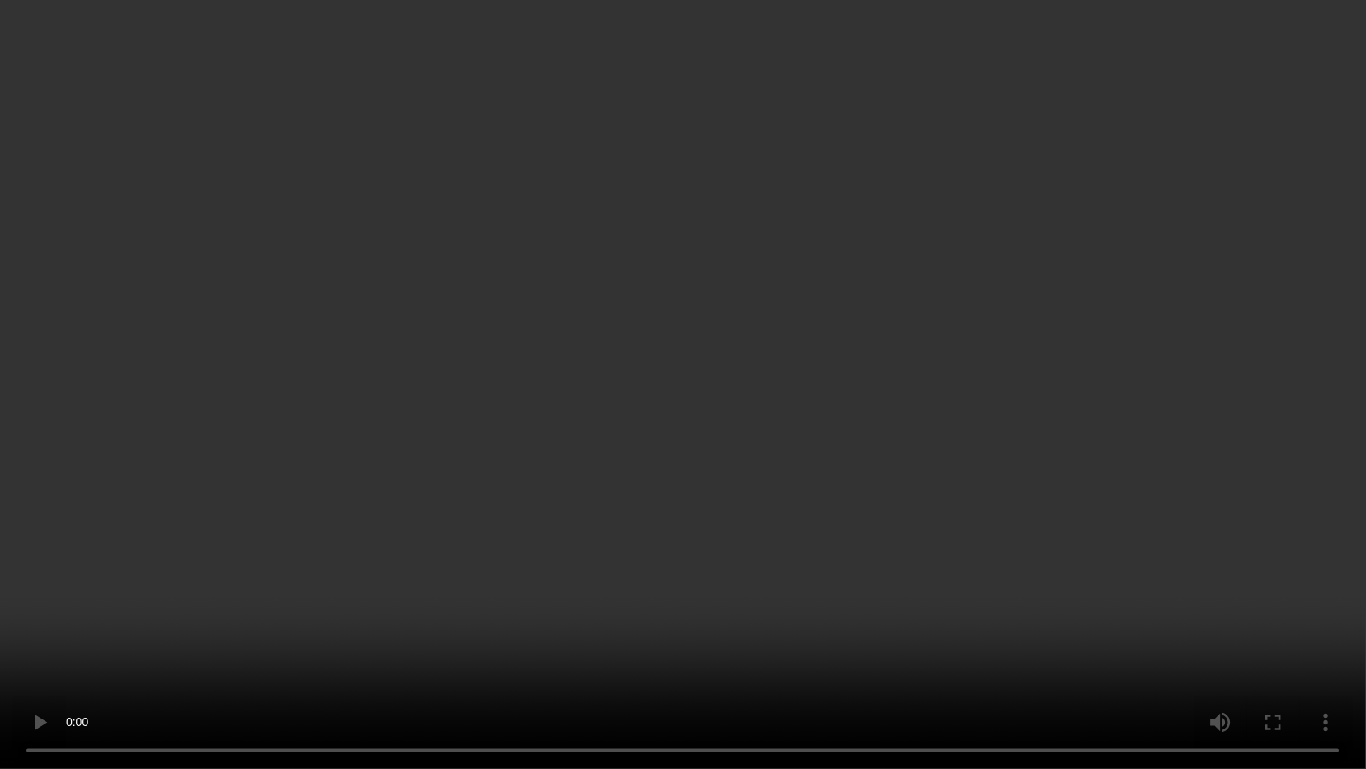
click at [1194, 489] on video at bounding box center [683, 384] width 1366 height 769
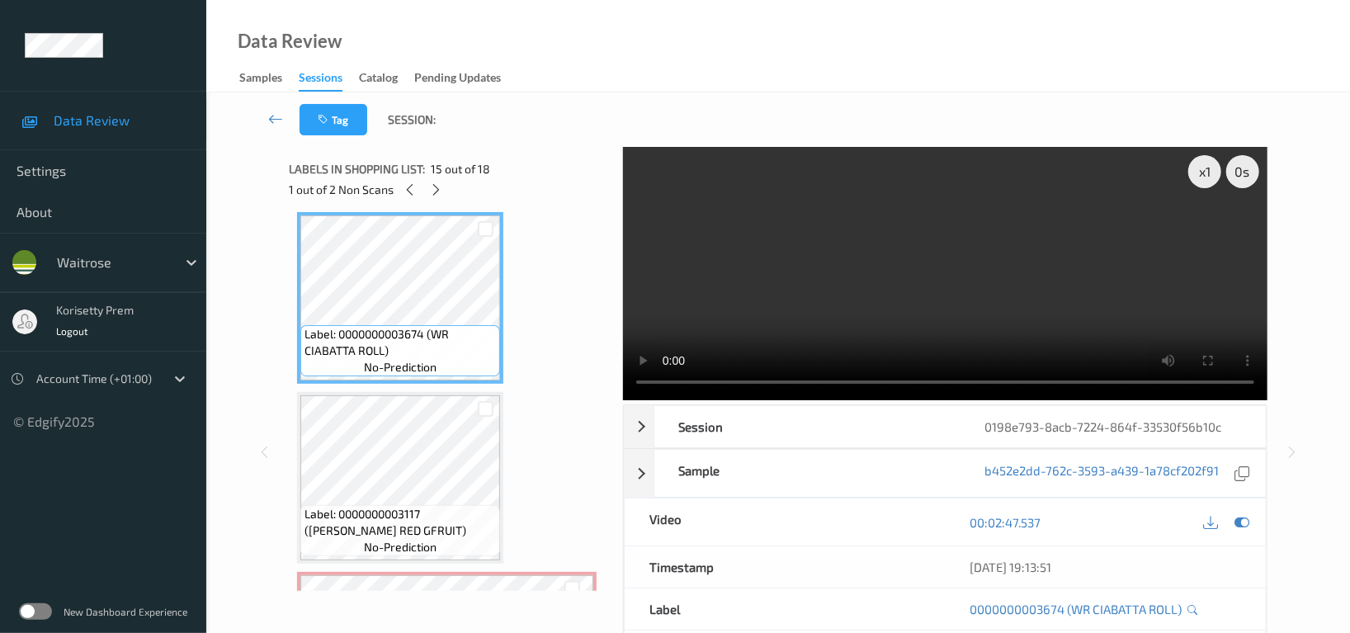
click at [965, 256] on video at bounding box center [945, 273] width 644 height 253
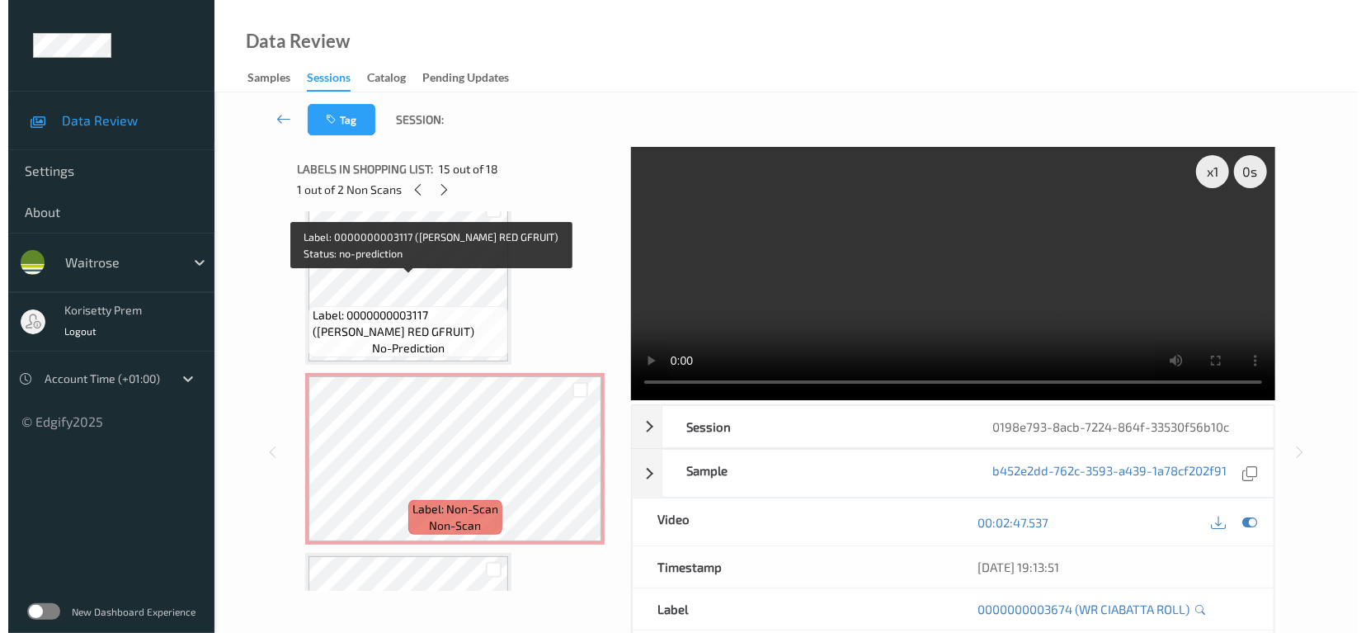
scroll to position [2744, 0]
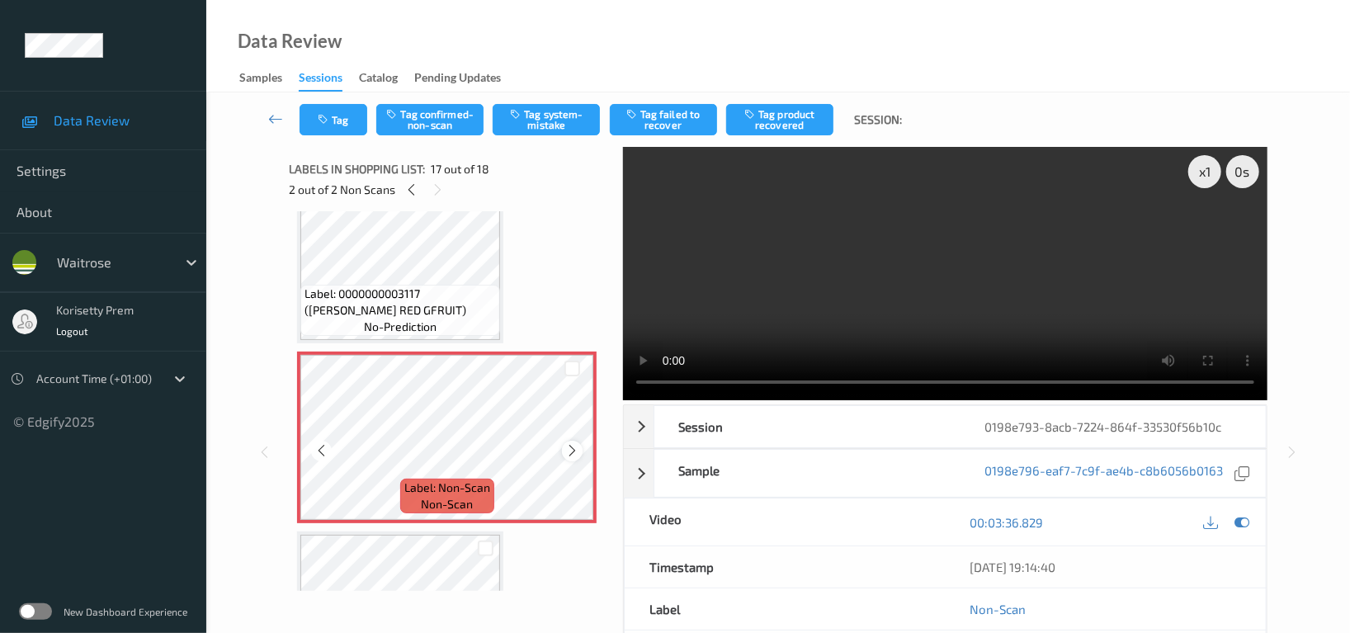
click at [578, 443] on icon at bounding box center [572, 450] width 14 height 15
click at [555, 108] on button "Tag system-mistake" at bounding box center [545, 119] width 107 height 31
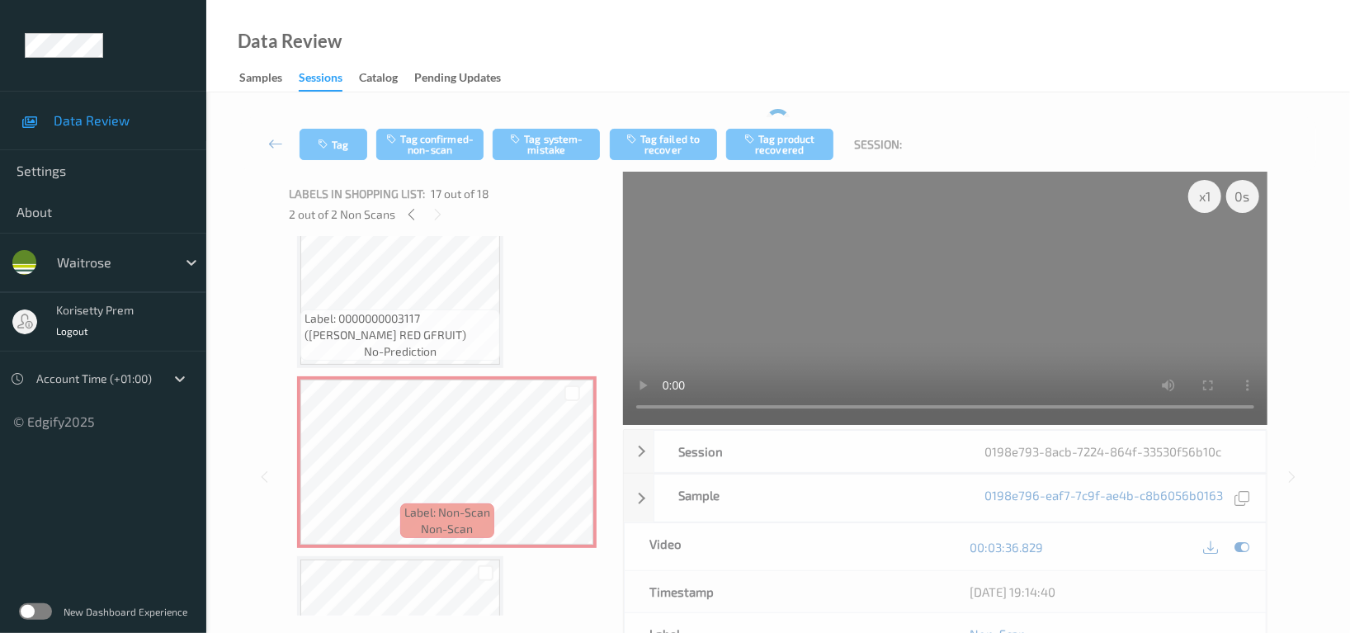
click at [331, 125] on div "Tag Tag confirmed-non-scan Tag system-mistake Tag failed to recover Tag product…" at bounding box center [778, 144] width 1076 height 54
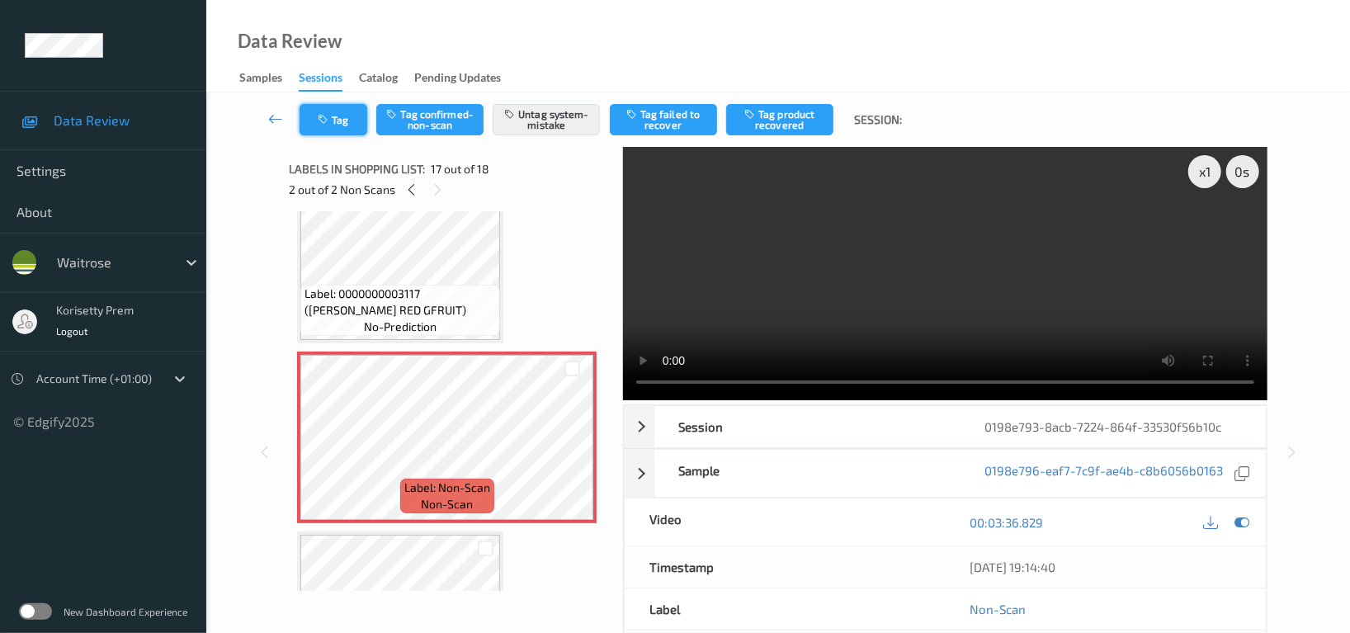
click at [351, 108] on button "Tag" at bounding box center [333, 119] width 68 height 31
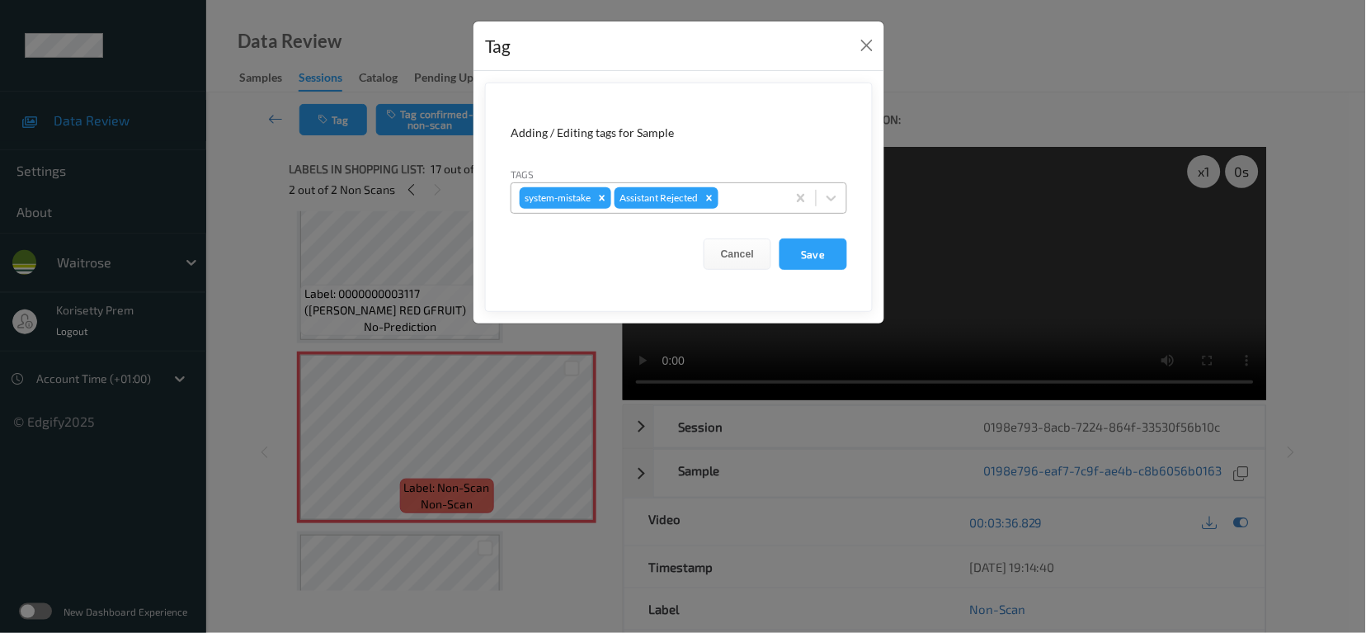
click at [765, 195] on div at bounding box center [750, 198] width 56 height 20
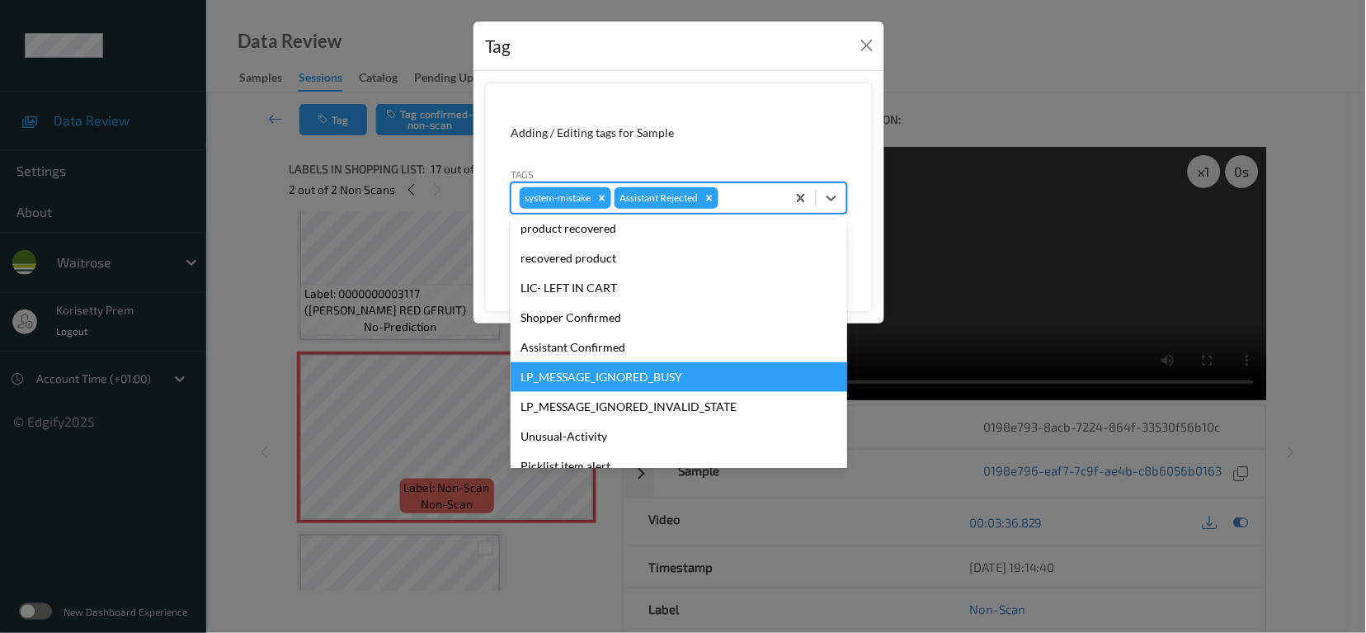
scroll to position [351, 0]
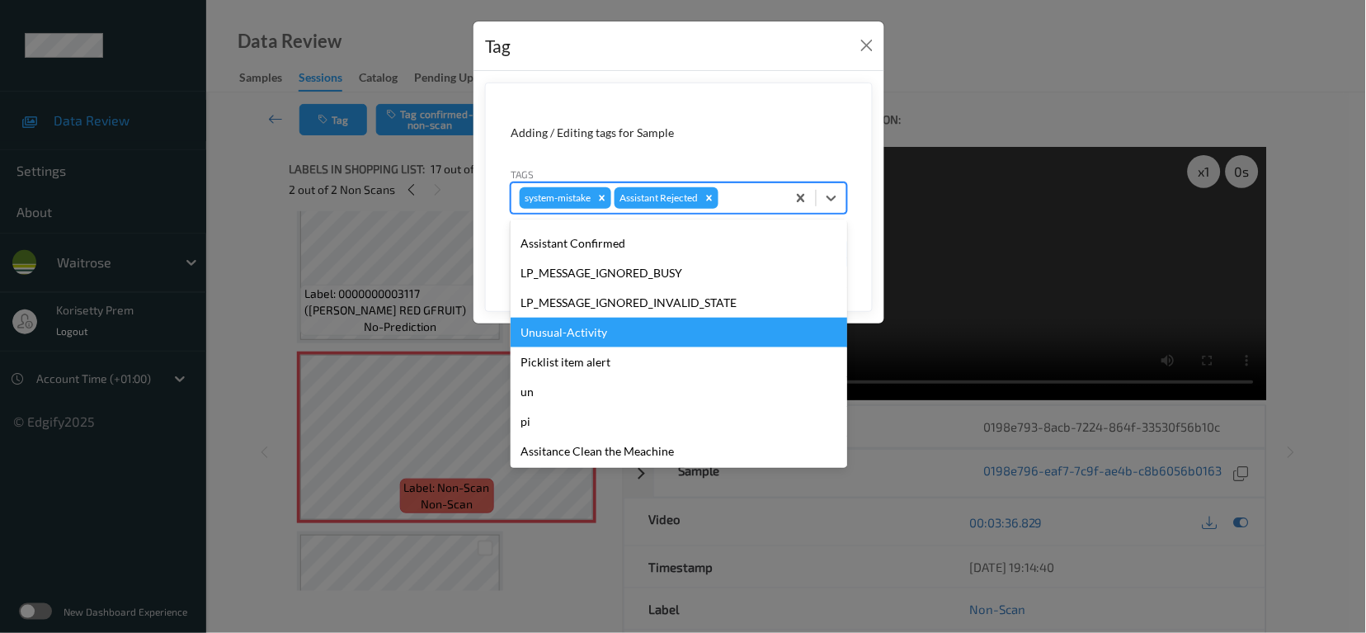
click at [593, 334] on div "Unusual-Activity" at bounding box center [679, 333] width 337 height 30
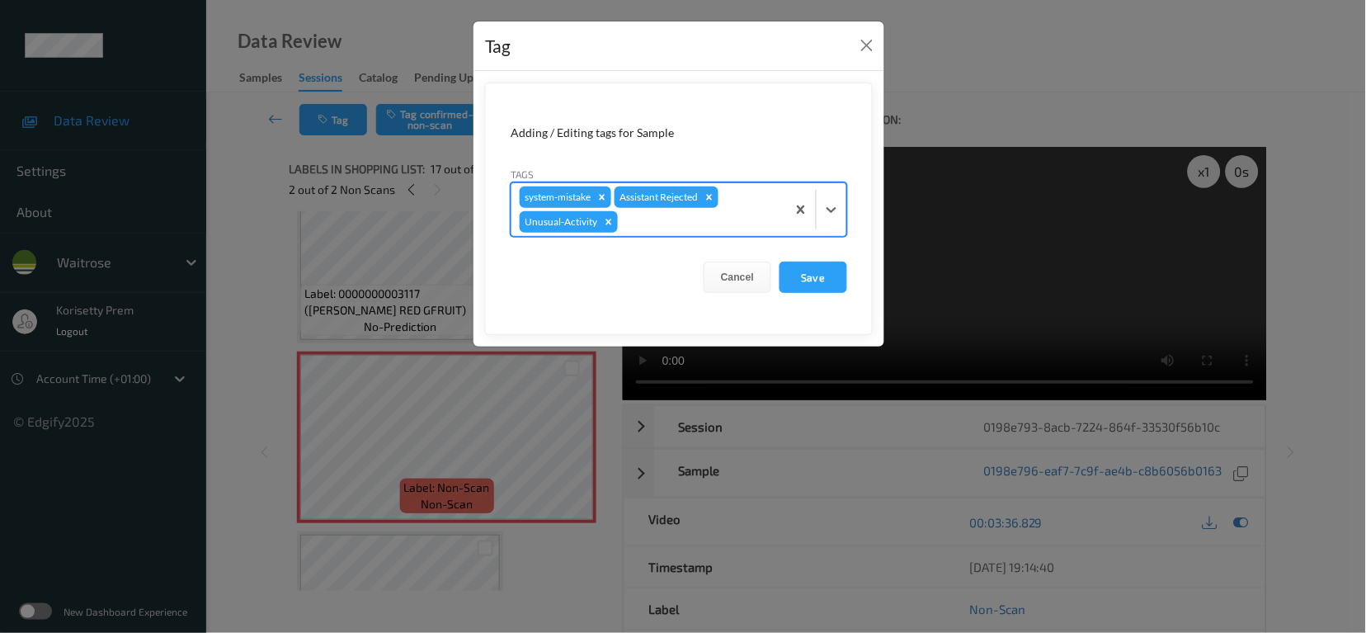
click at [704, 225] on div at bounding box center [699, 222] width 157 height 20
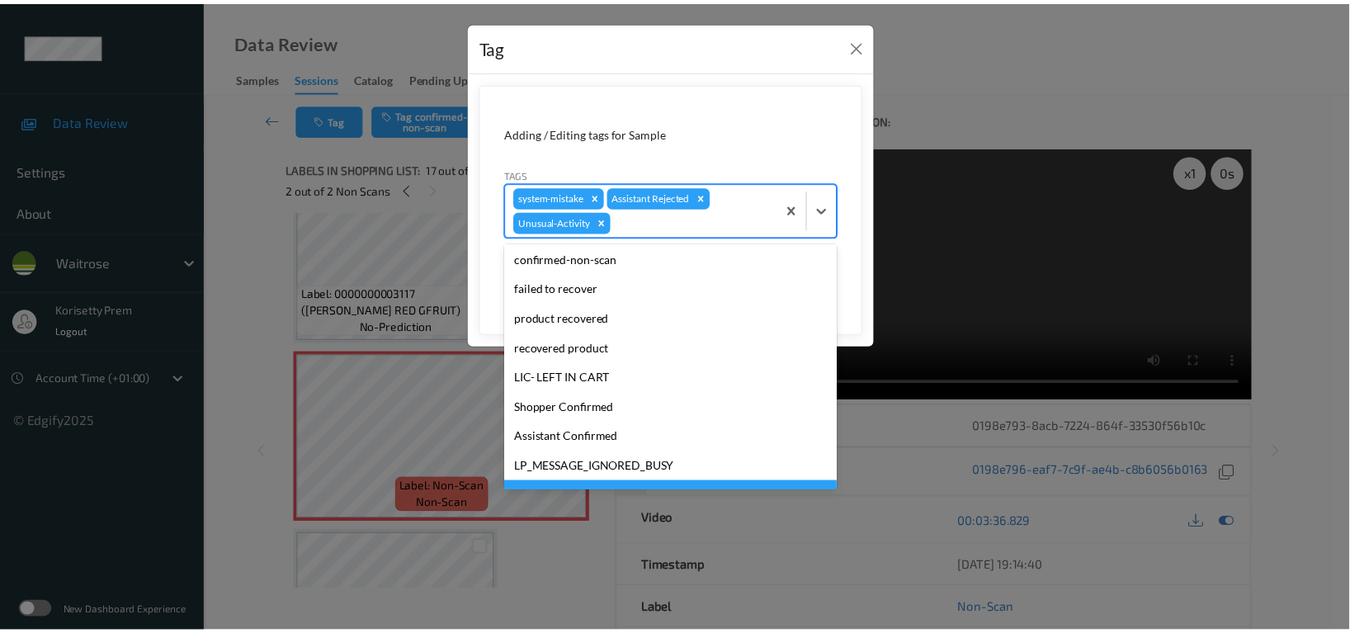
scroll to position [323, 0]
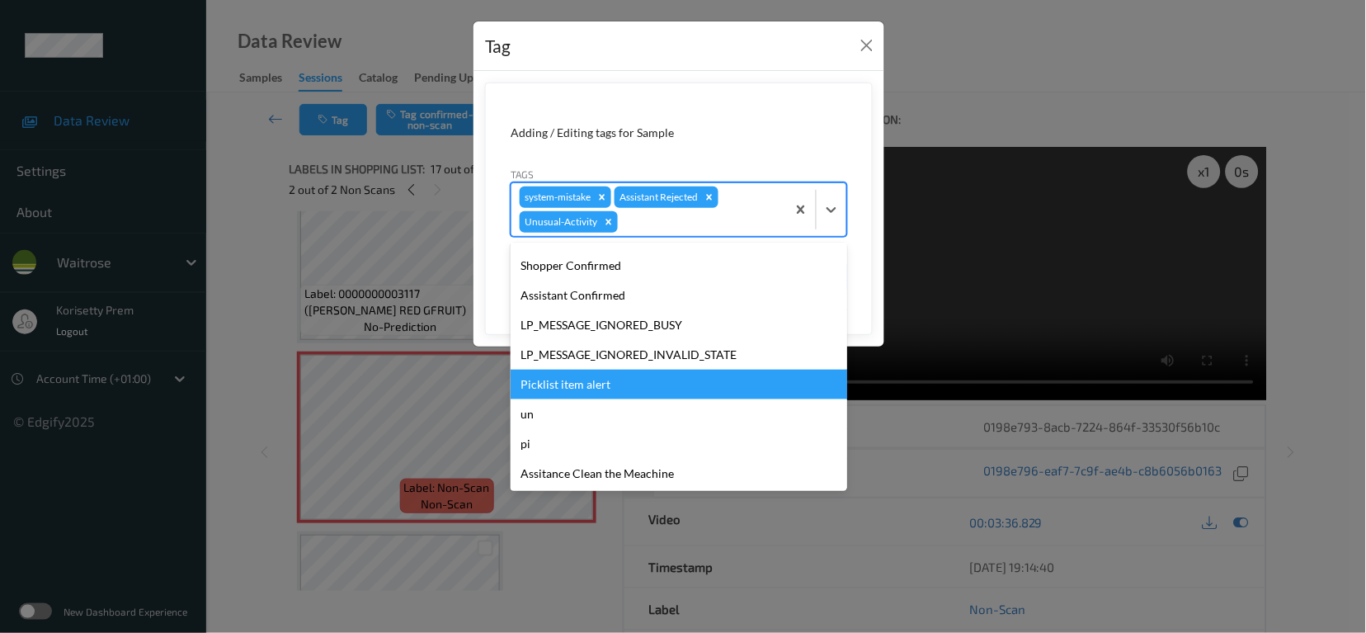
click at [586, 397] on div "Picklist item alert" at bounding box center [679, 385] width 337 height 30
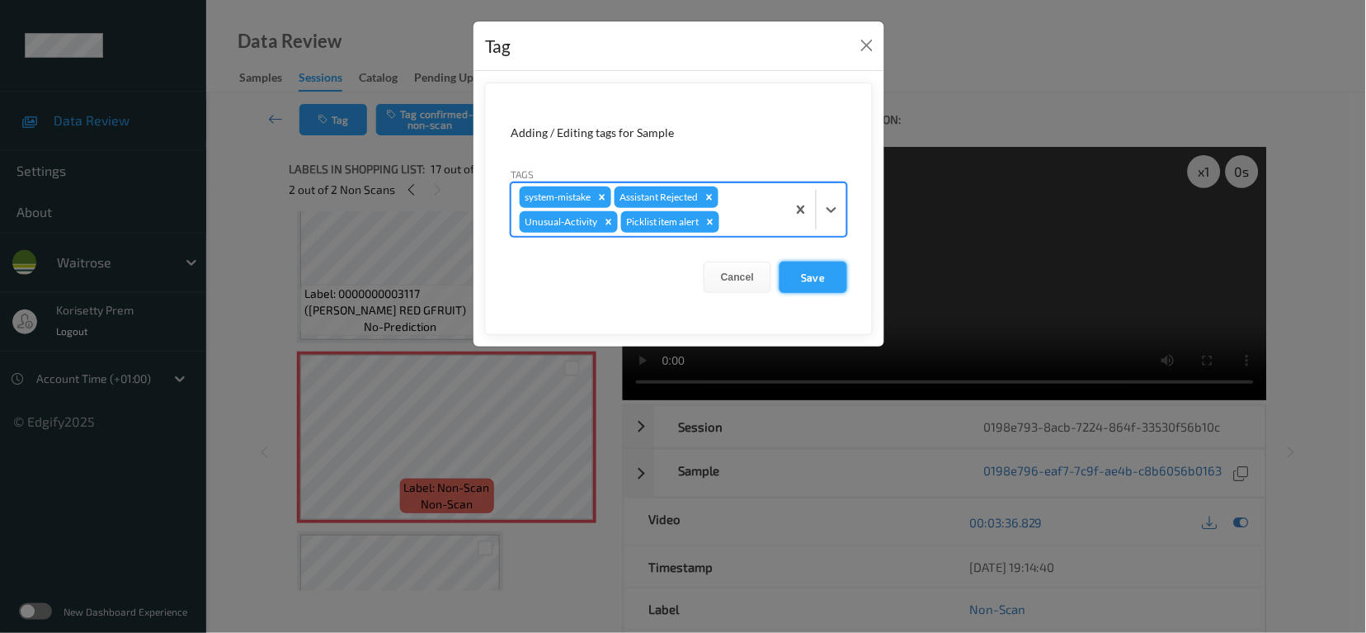
click at [814, 288] on button "Save" at bounding box center [814, 276] width 68 height 31
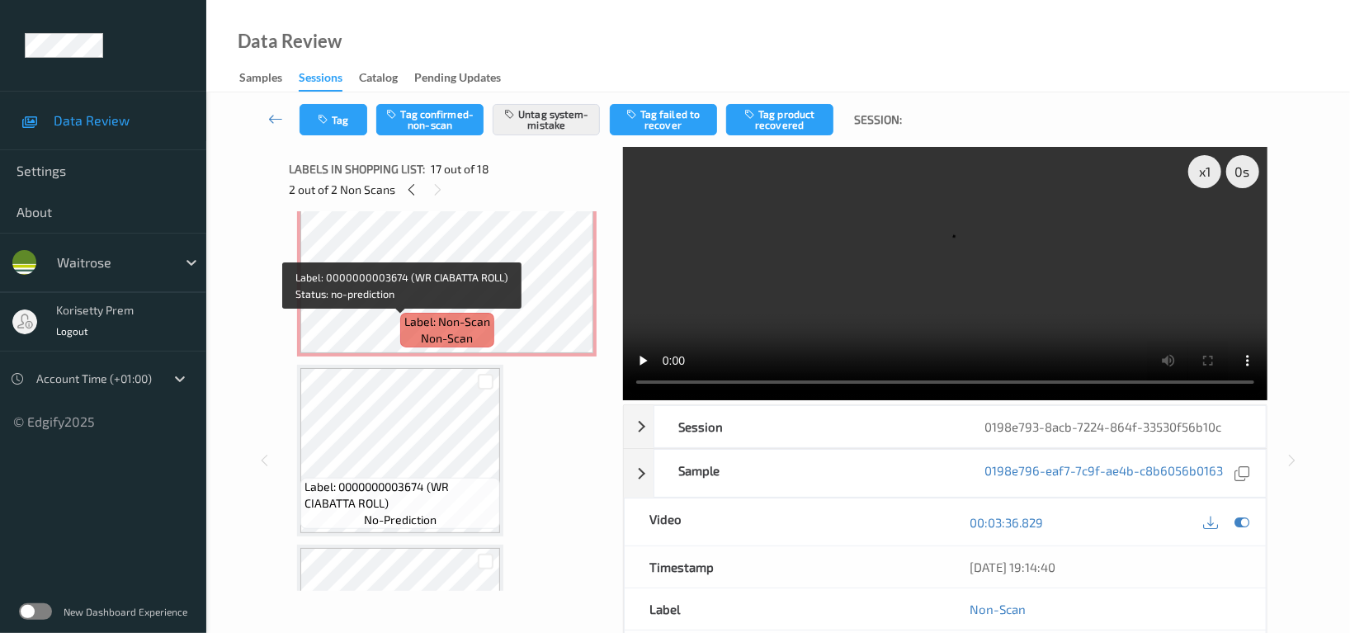
scroll to position [2304, 0]
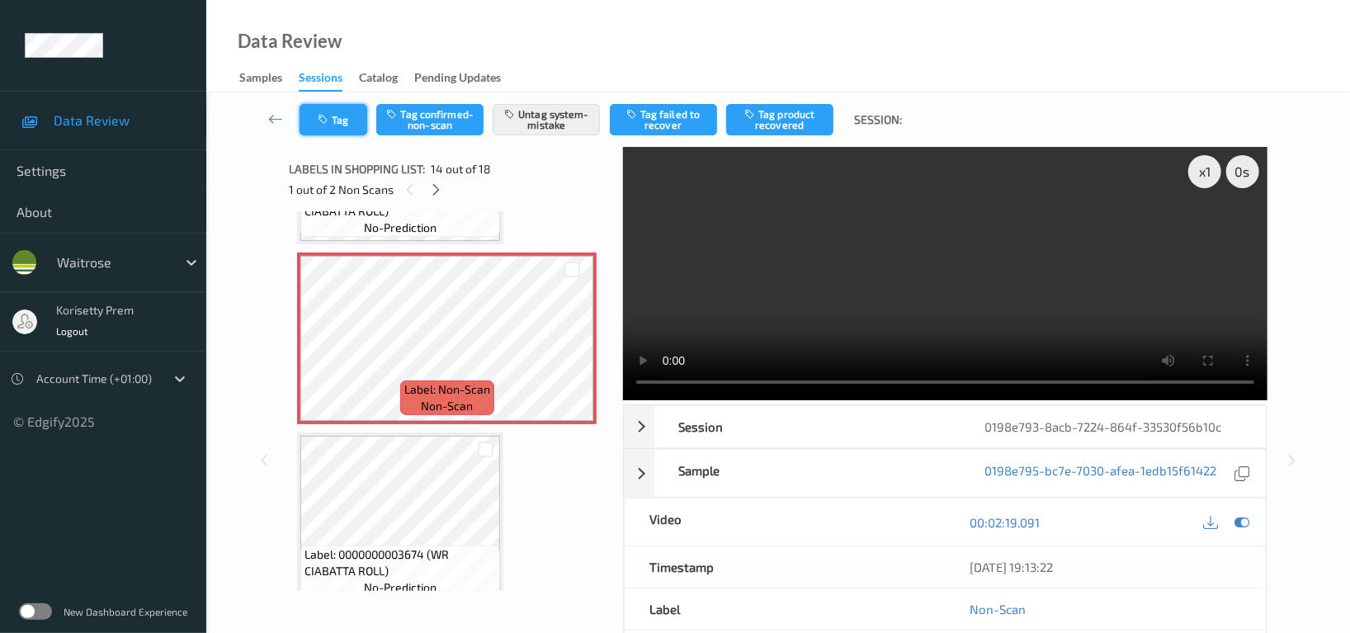
click at [313, 112] on button "Tag" at bounding box center [333, 119] width 68 height 31
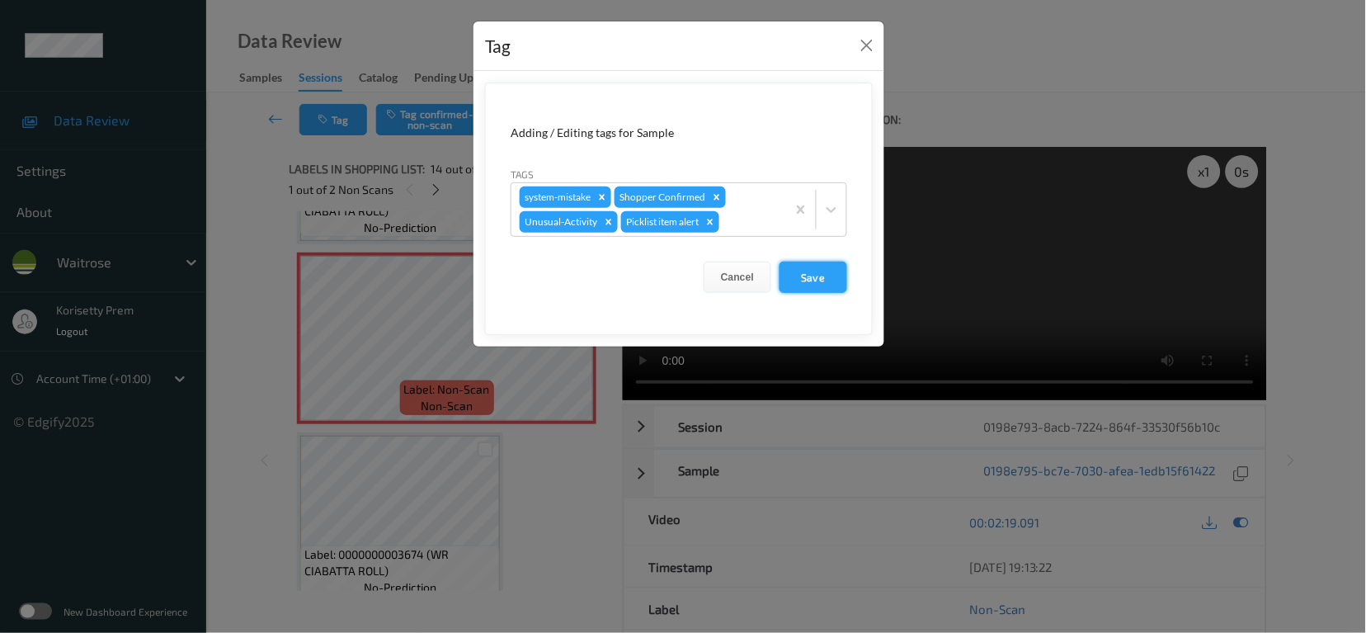
click at [831, 276] on button "Save" at bounding box center [814, 276] width 68 height 31
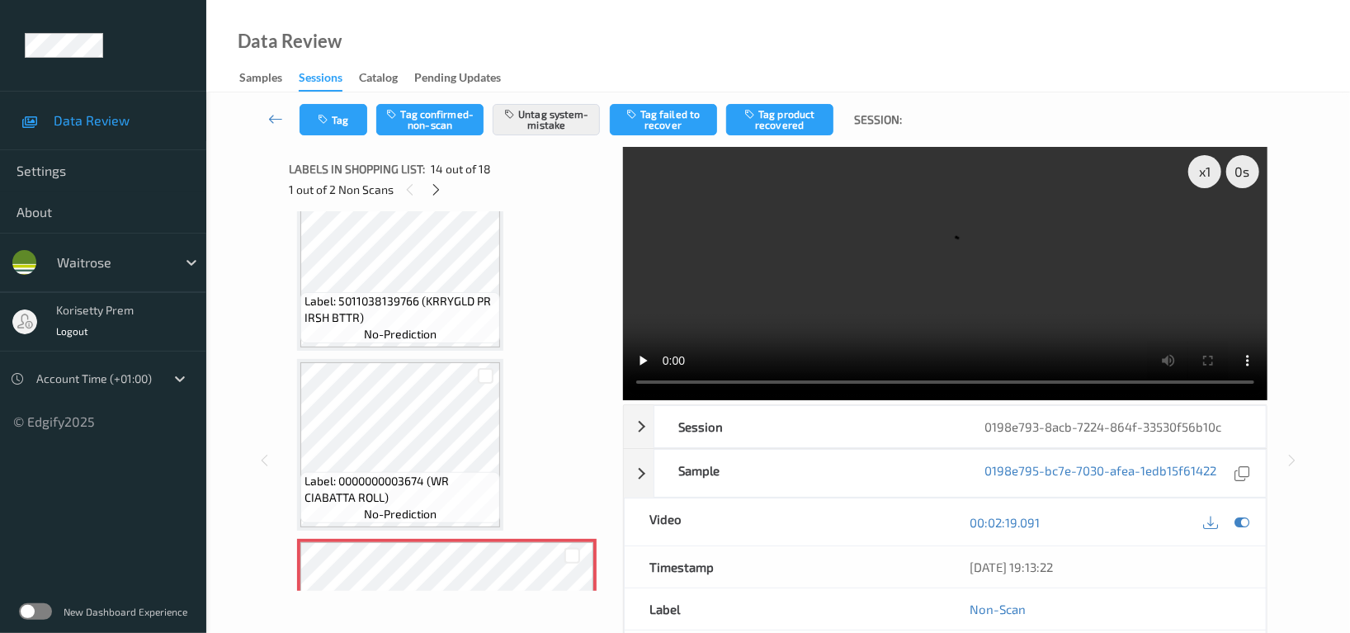
scroll to position [1974, 0]
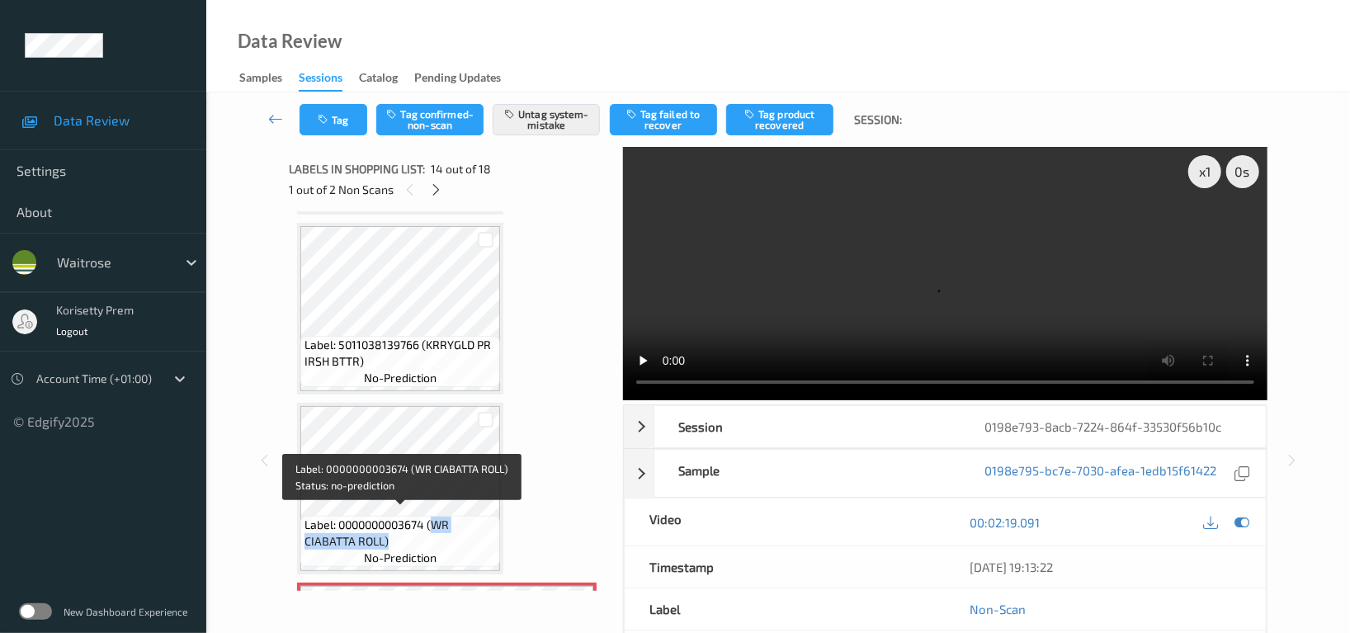
drag, startPoint x: 437, startPoint y: 516, endPoint x: 407, endPoint y: 538, distance: 37.8
click at [407, 538] on span "Label: 0000000003674 (WR CIABATTA ROLL)" at bounding box center [399, 532] width 191 height 33
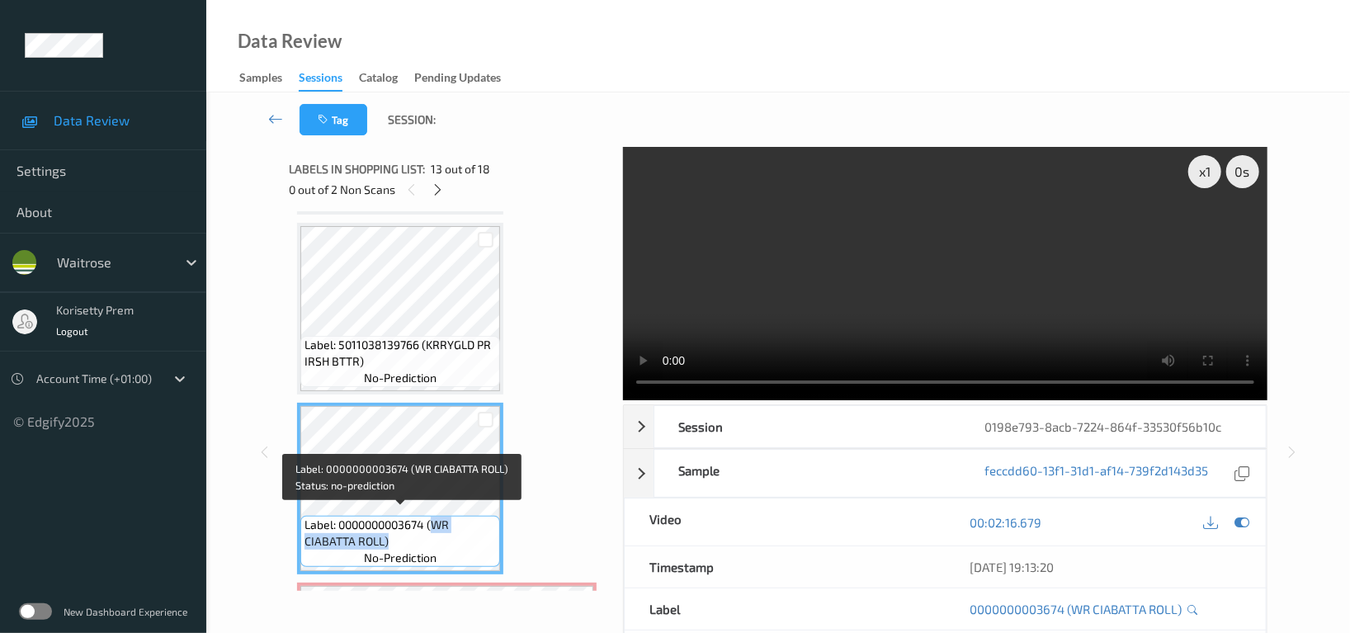
copy span "WR CIABATTA ROLL)"
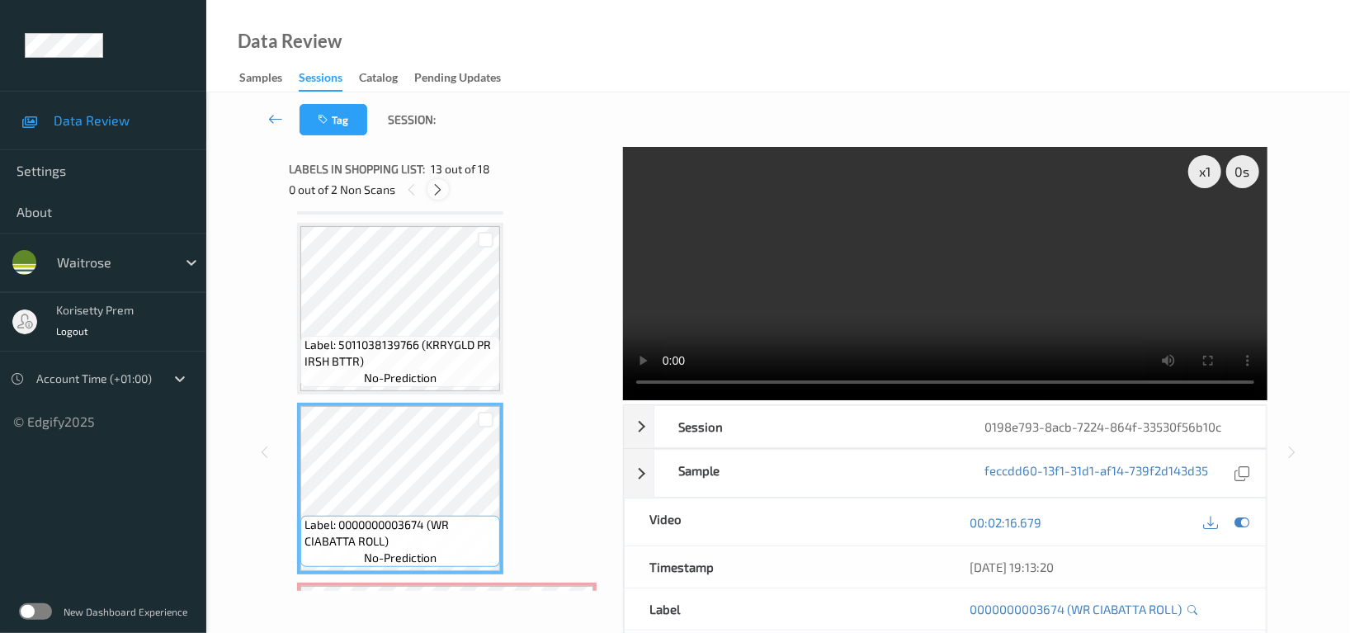
click at [437, 188] on icon at bounding box center [438, 189] width 14 height 15
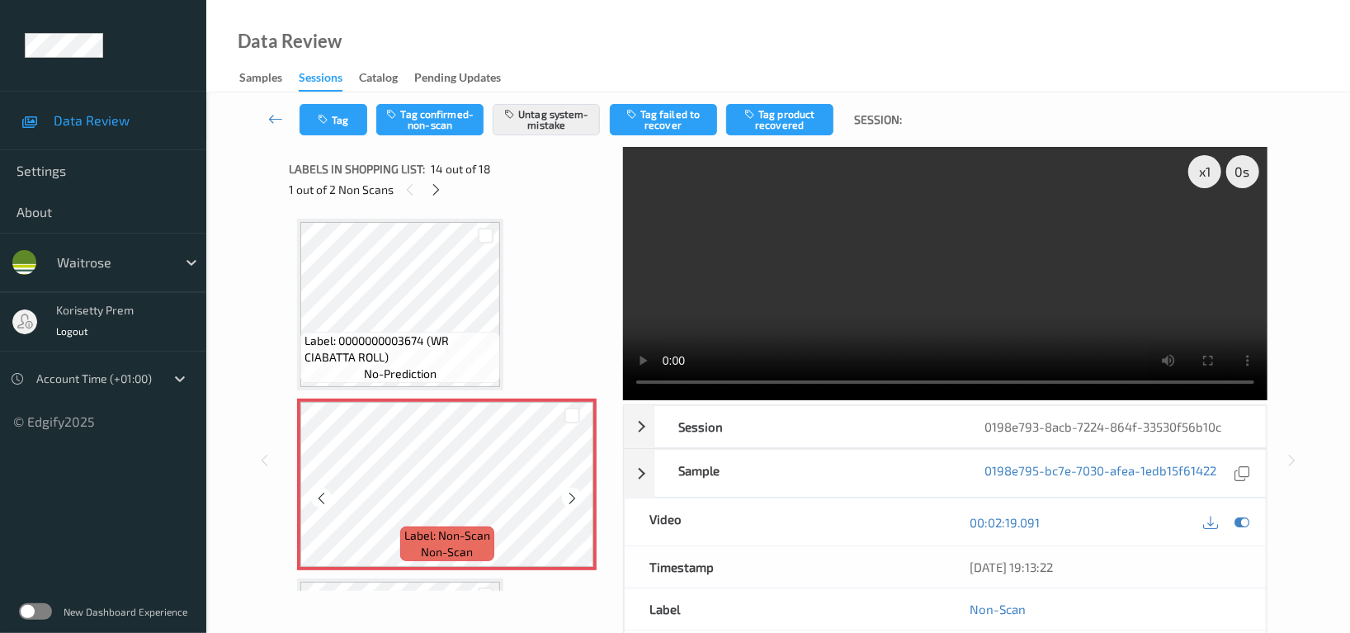
scroll to position [2268, 0]
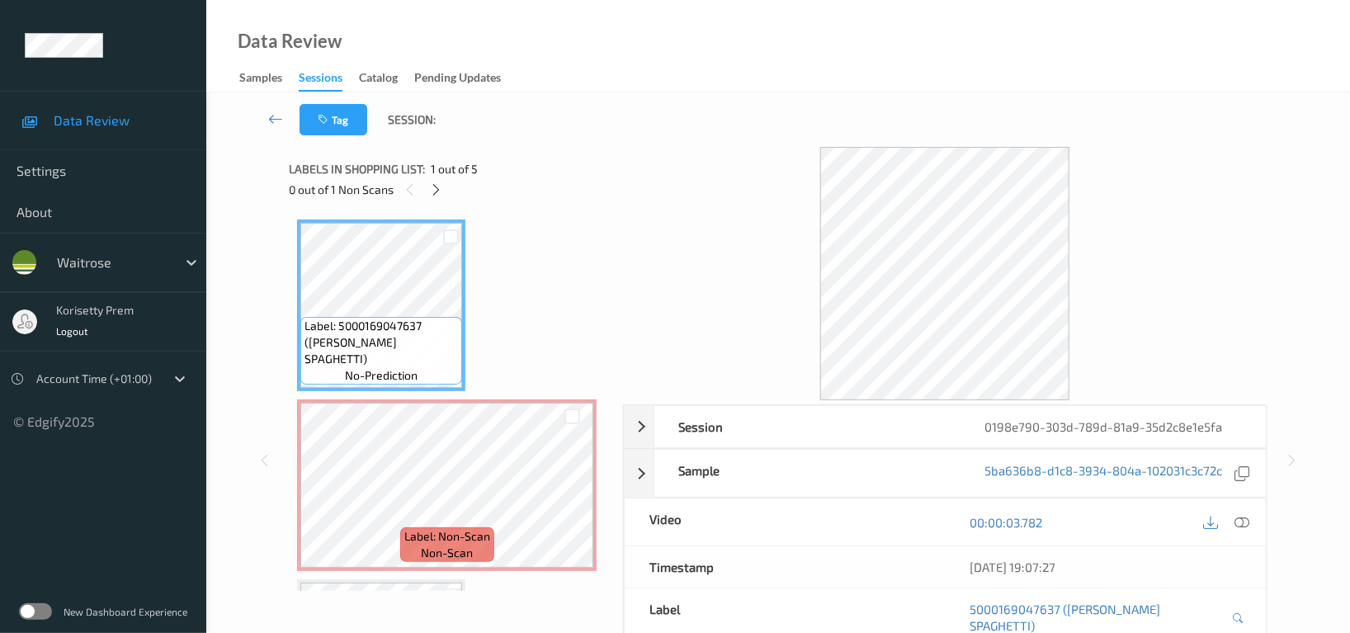
click at [668, 98] on div "Tag Session:" at bounding box center [778, 119] width 1076 height 54
click at [712, 110] on div "Tag Session:" at bounding box center [778, 119] width 1076 height 54
click at [445, 188] on div at bounding box center [436, 189] width 21 height 21
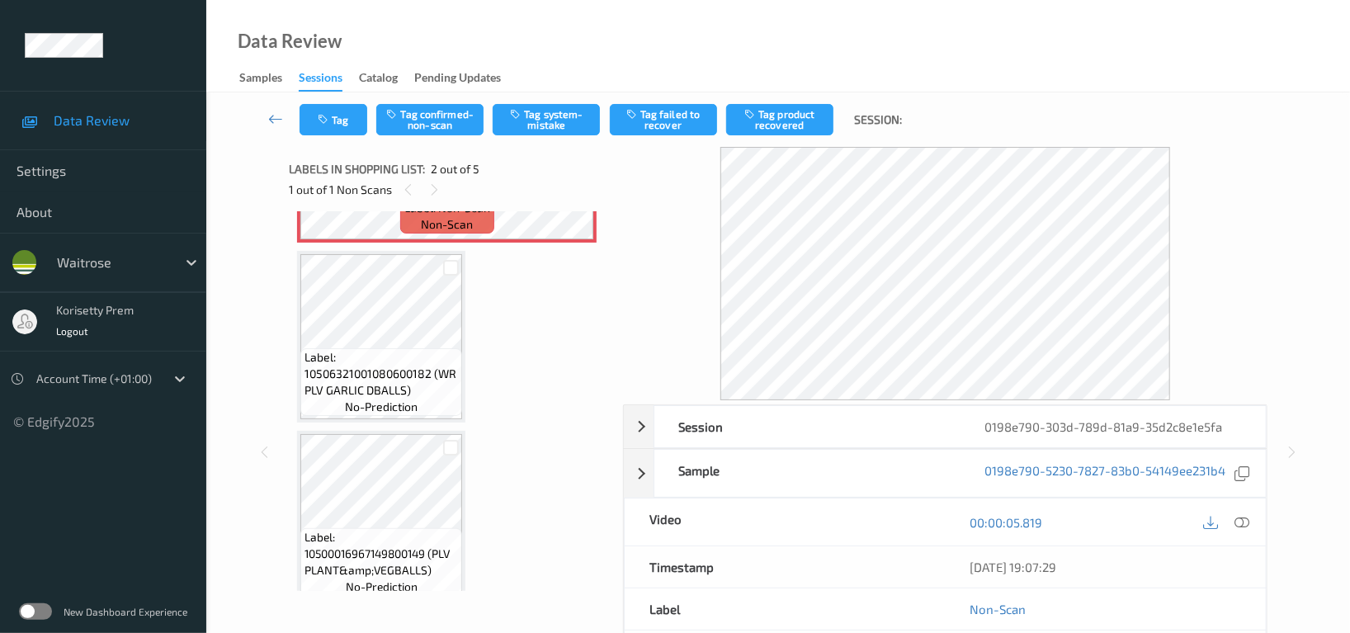
scroll to position [329, 0]
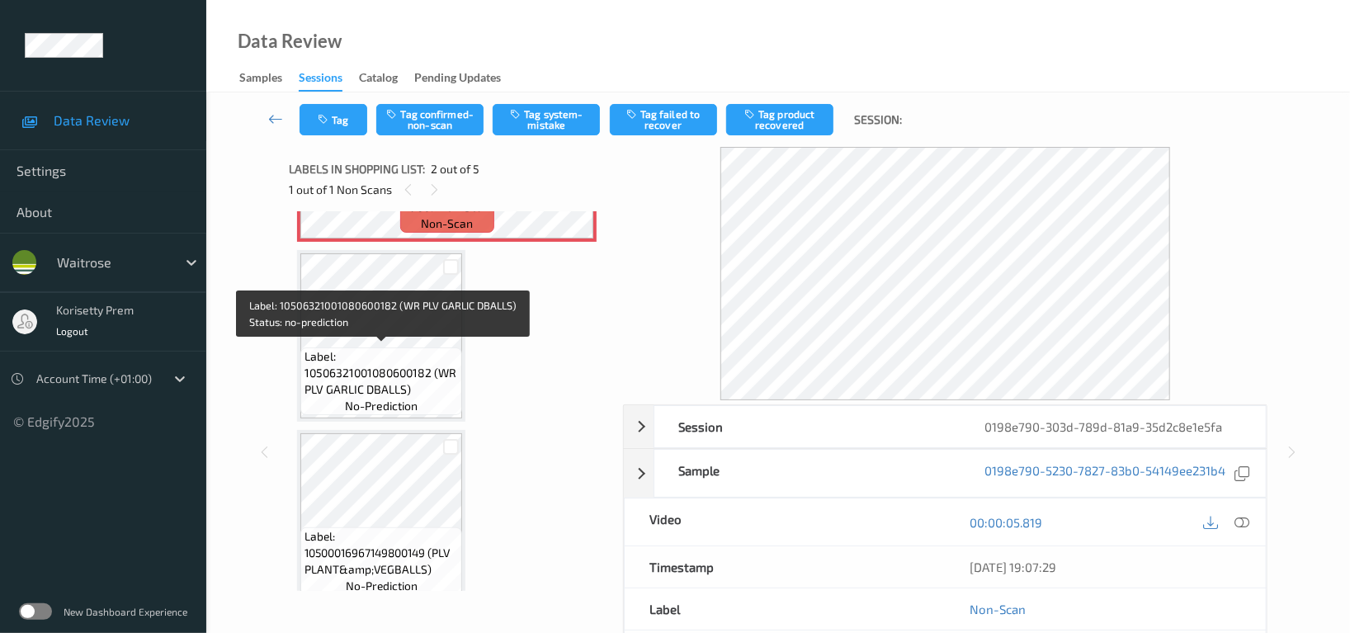
click at [426, 357] on span "Label: 10506321001080600182 (WR PLV GARLIC DBALLS)" at bounding box center [380, 372] width 153 height 49
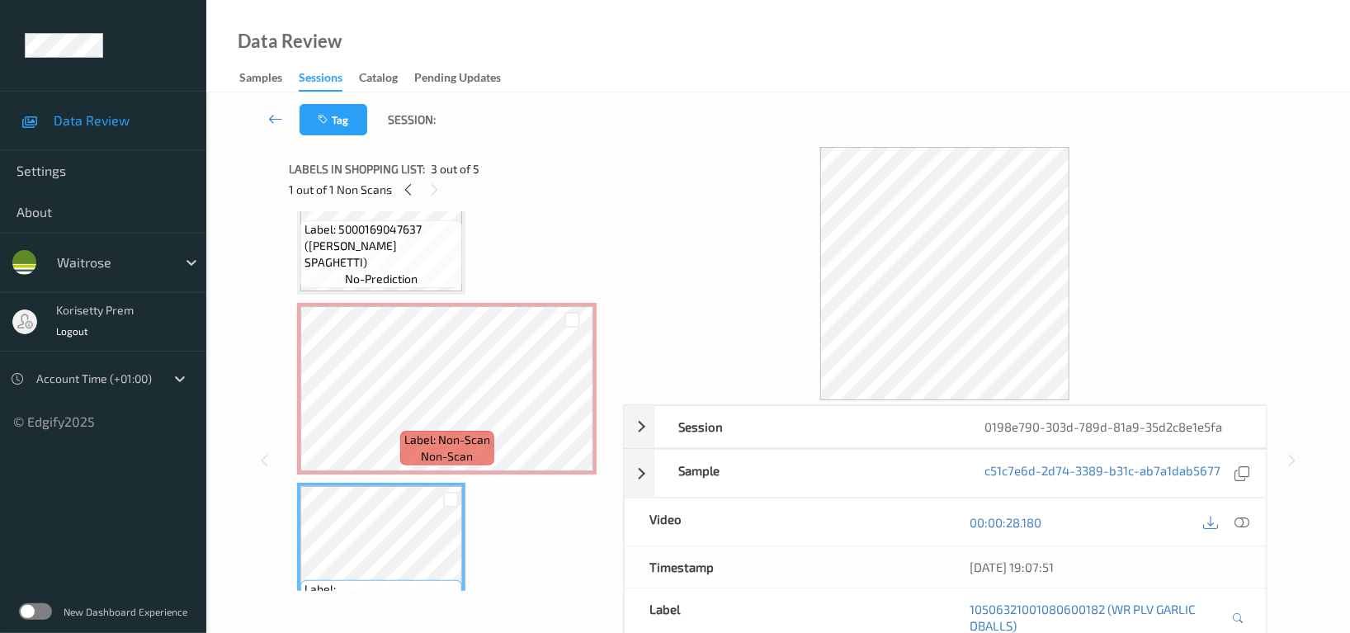
scroll to position [0, 0]
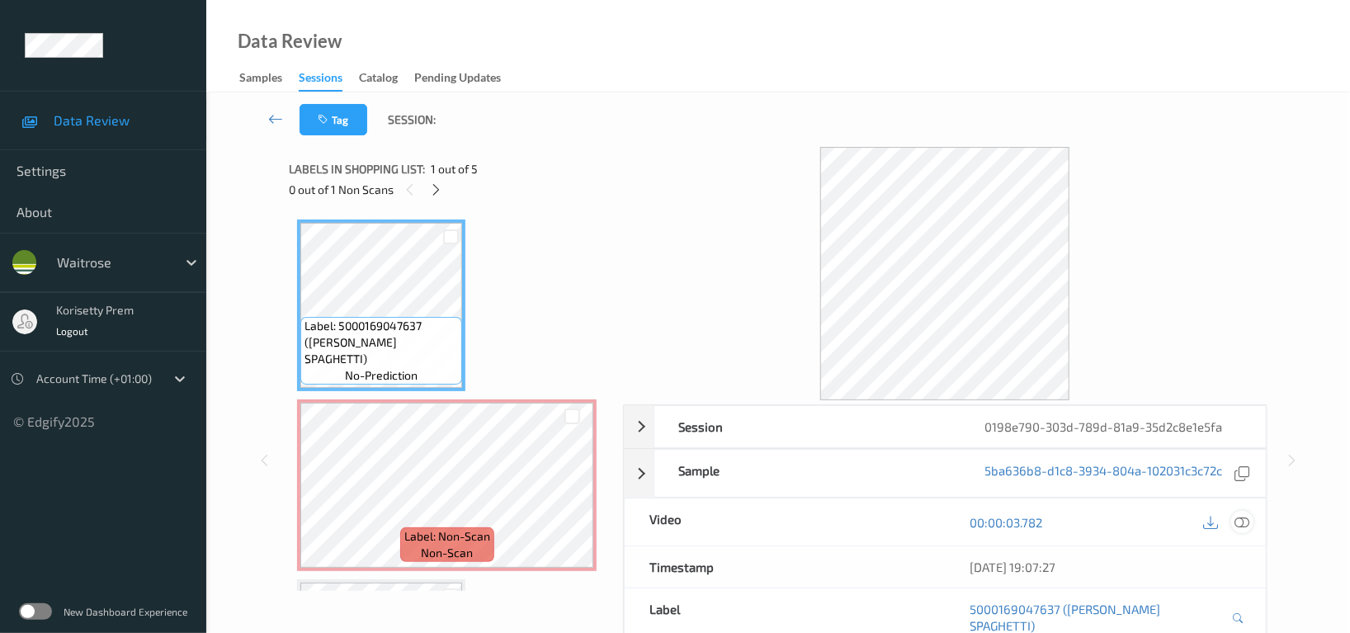
click at [1234, 521] on icon at bounding box center [1241, 522] width 15 height 15
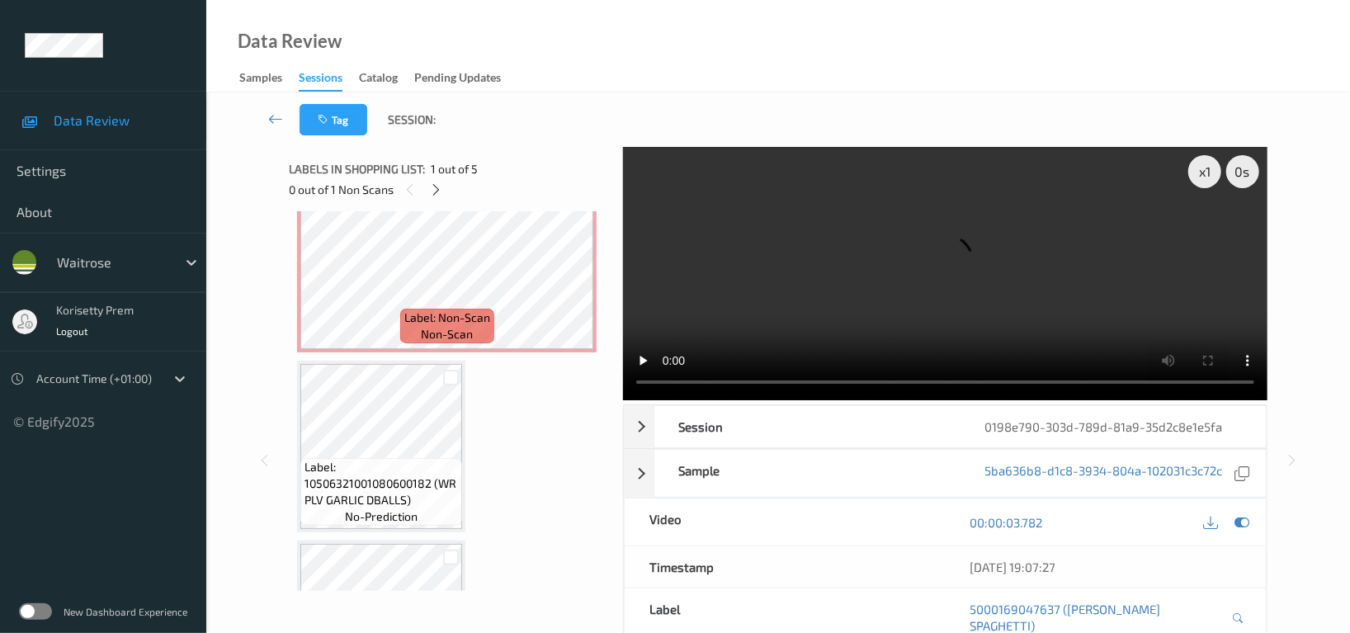
scroll to position [219, 0]
click at [1283, 240] on div "x 1 0 s Session 0198e790-303d-789d-81a9-35d2c8e1e5fa Session ID 0198e790-303d-7…" at bounding box center [778, 460] width 1076 height 627
click at [822, 268] on video at bounding box center [945, 273] width 644 height 253
click at [512, 391] on div "x 1 0 s Session 0198e790-303d-789d-81a9-35d2c8e1e5fa Session ID 0198e790-303d-7…" at bounding box center [777, 460] width 977 height 627
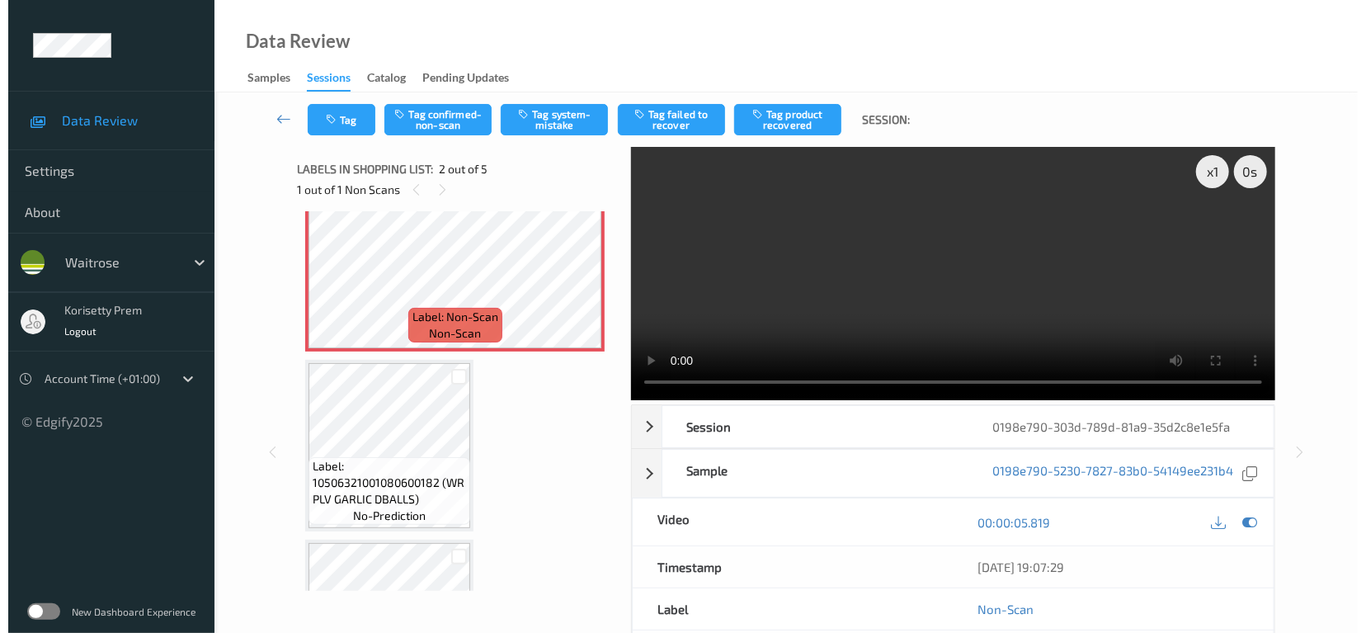
scroll to position [110, 0]
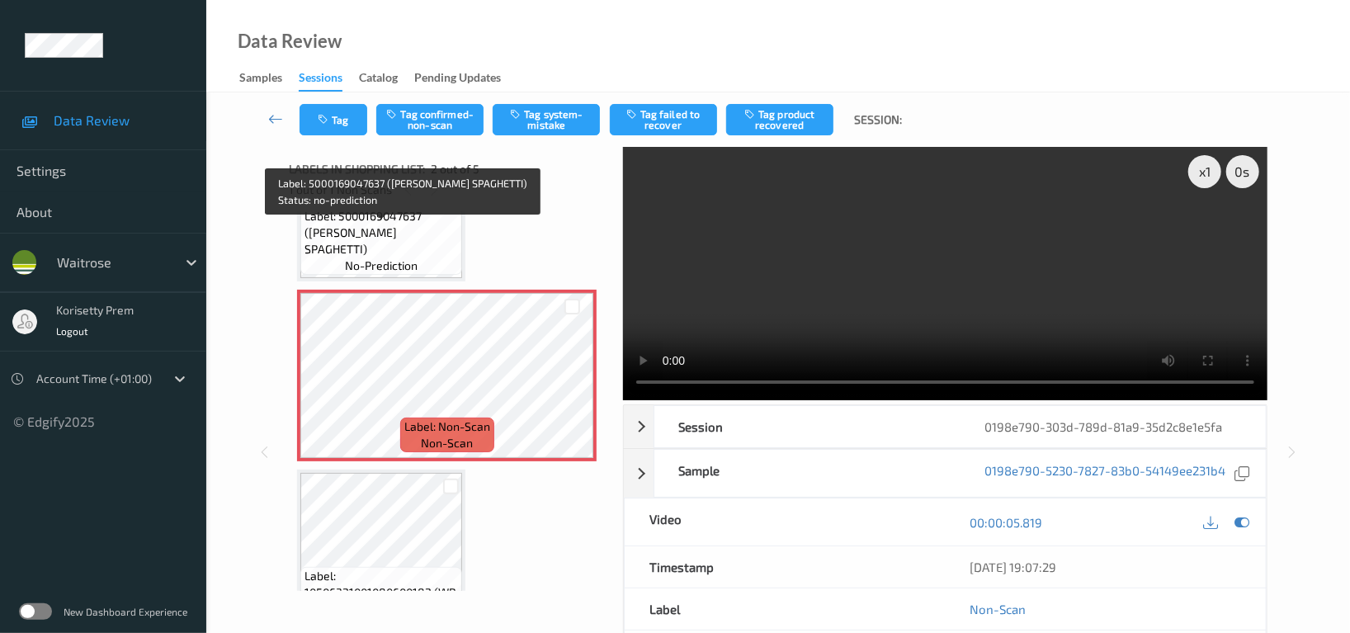
click at [408, 260] on span "no-prediction" at bounding box center [381, 265] width 73 height 16
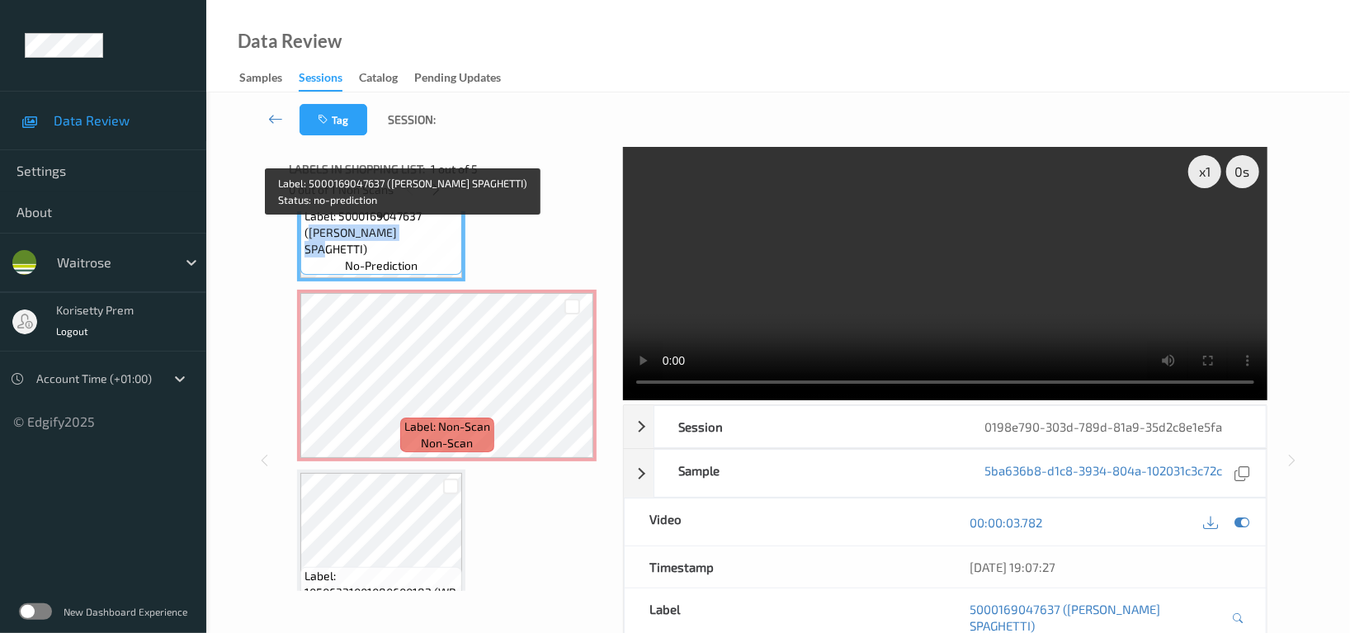
drag, startPoint x: 431, startPoint y: 232, endPoint x: 395, endPoint y: 242, distance: 36.8
click at [395, 242] on span "Label: 5000169047637 (WR ESS SPAGHETTI)" at bounding box center [380, 232] width 153 height 49
copy span "WR ESS SPAGHETTI)"
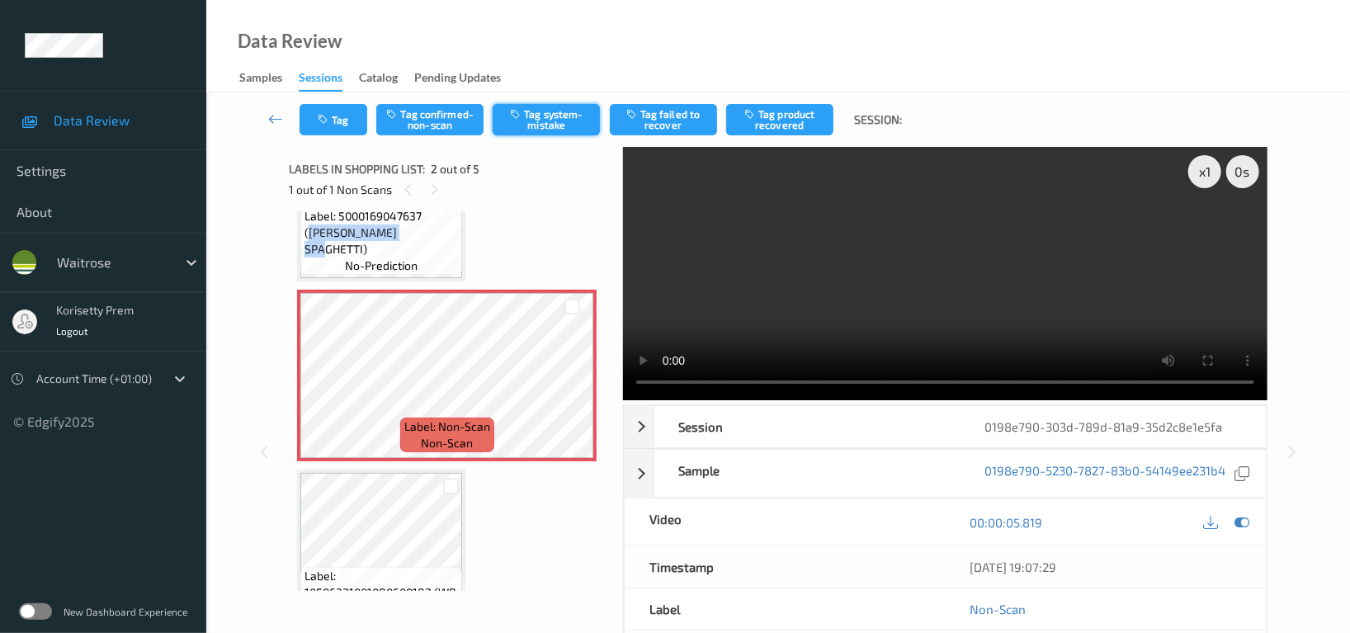
click at [555, 114] on button "Tag system-mistake" at bounding box center [545, 119] width 107 height 31
click at [337, 124] on button "Tag" at bounding box center [333, 119] width 68 height 31
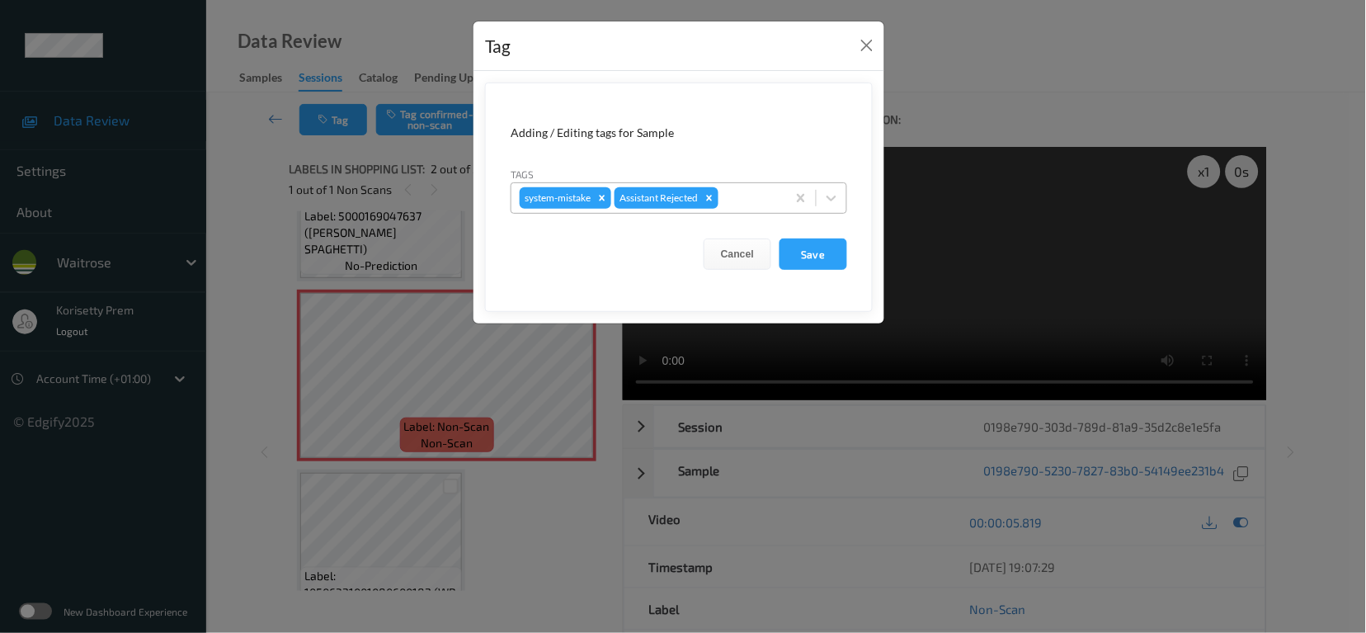
click at [743, 195] on div at bounding box center [750, 198] width 56 height 20
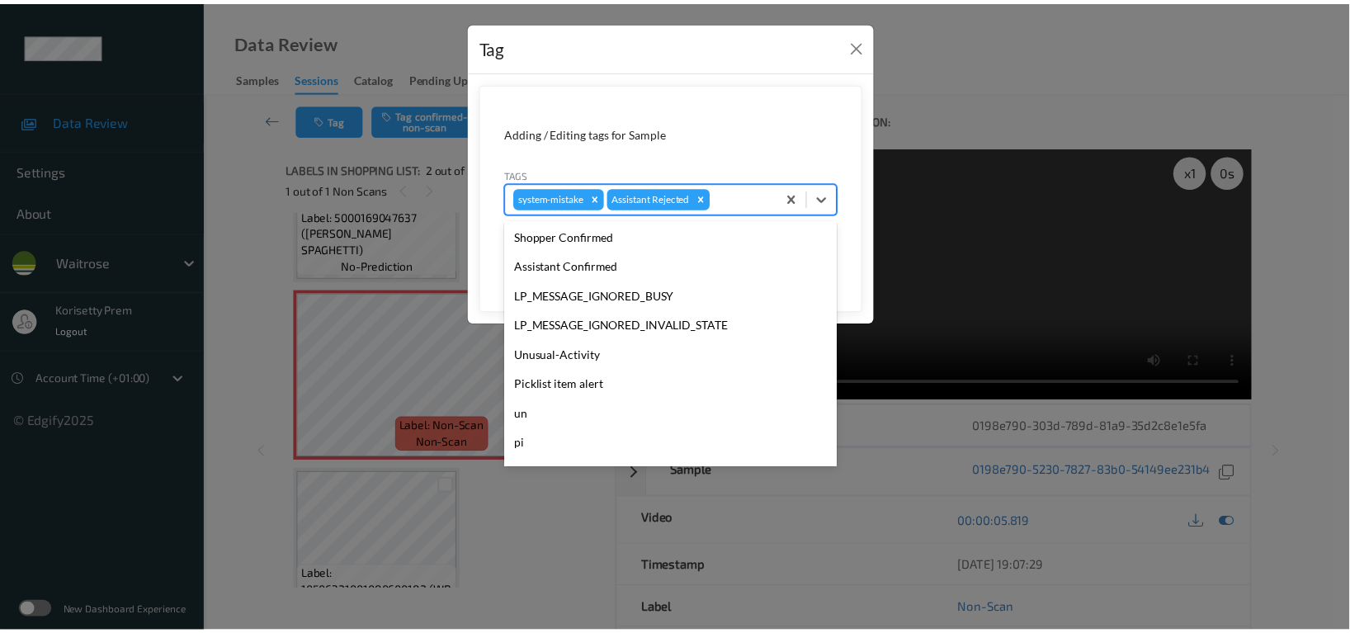
scroll to position [351, 0]
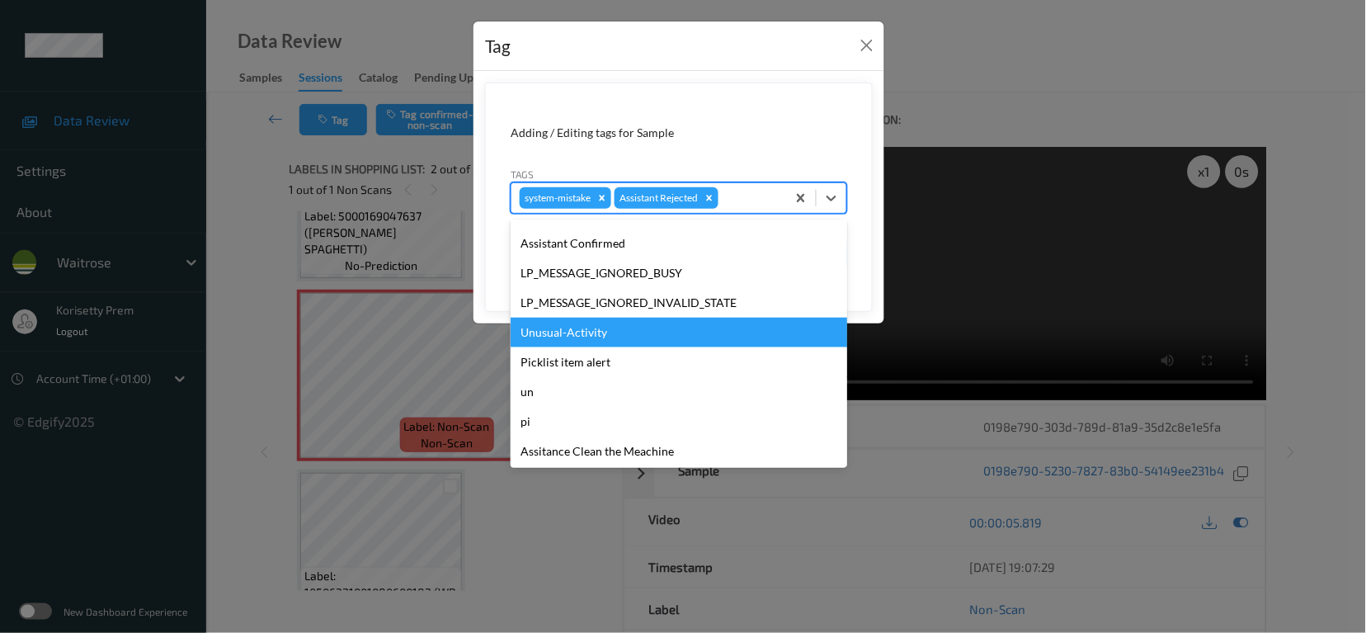
click at [596, 339] on div "Unusual-Activity" at bounding box center [679, 333] width 337 height 30
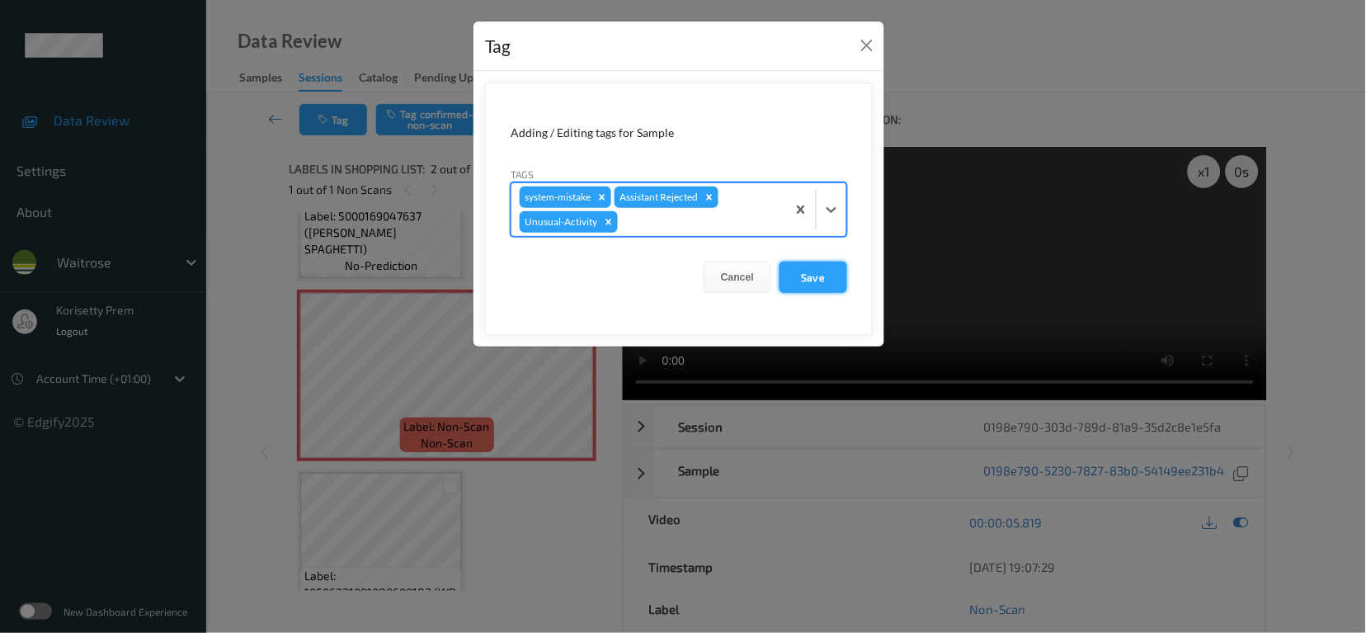
click at [827, 280] on button "Save" at bounding box center [814, 276] width 68 height 31
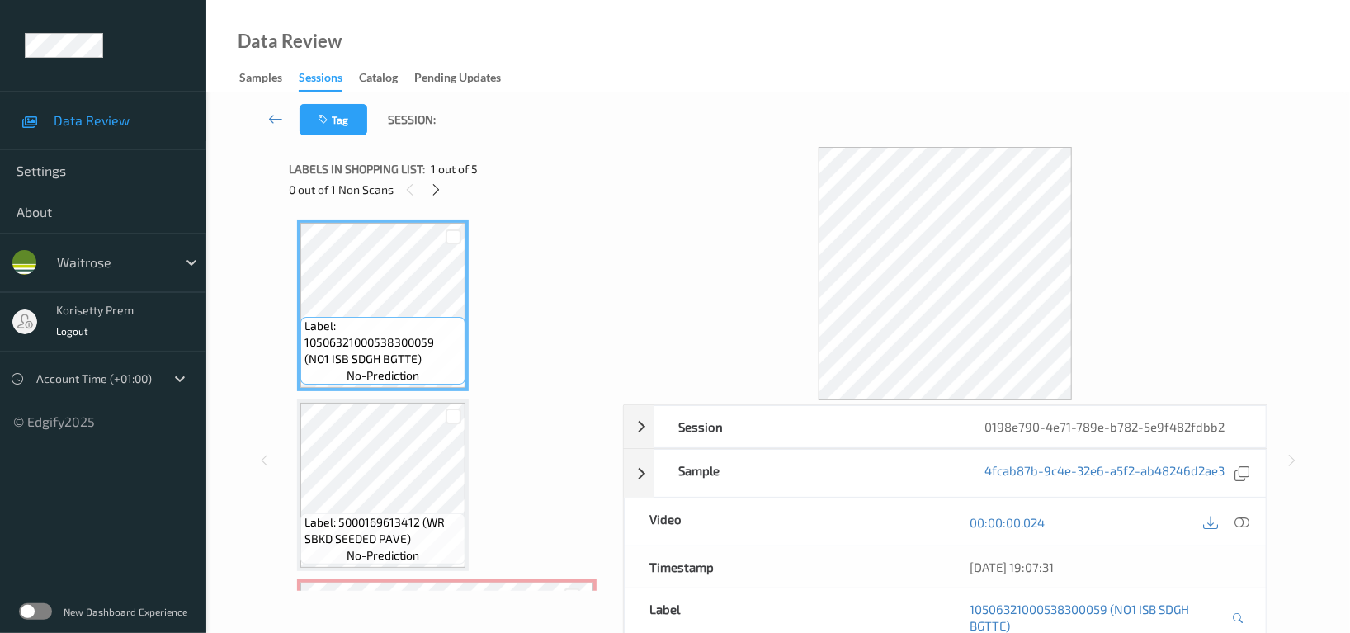
click at [1237, 107] on div "Tag Session:" at bounding box center [778, 119] width 1076 height 54
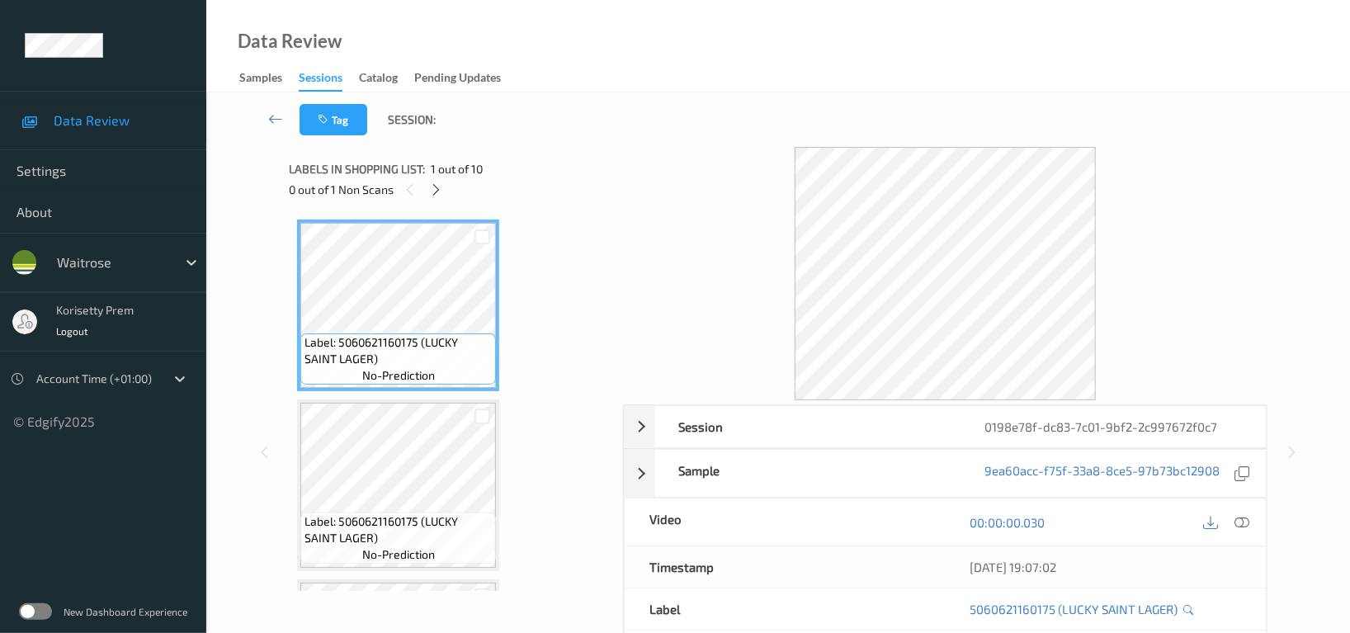
click at [652, 170] on div at bounding box center [945, 273] width 644 height 253
click at [440, 192] on icon at bounding box center [437, 189] width 14 height 15
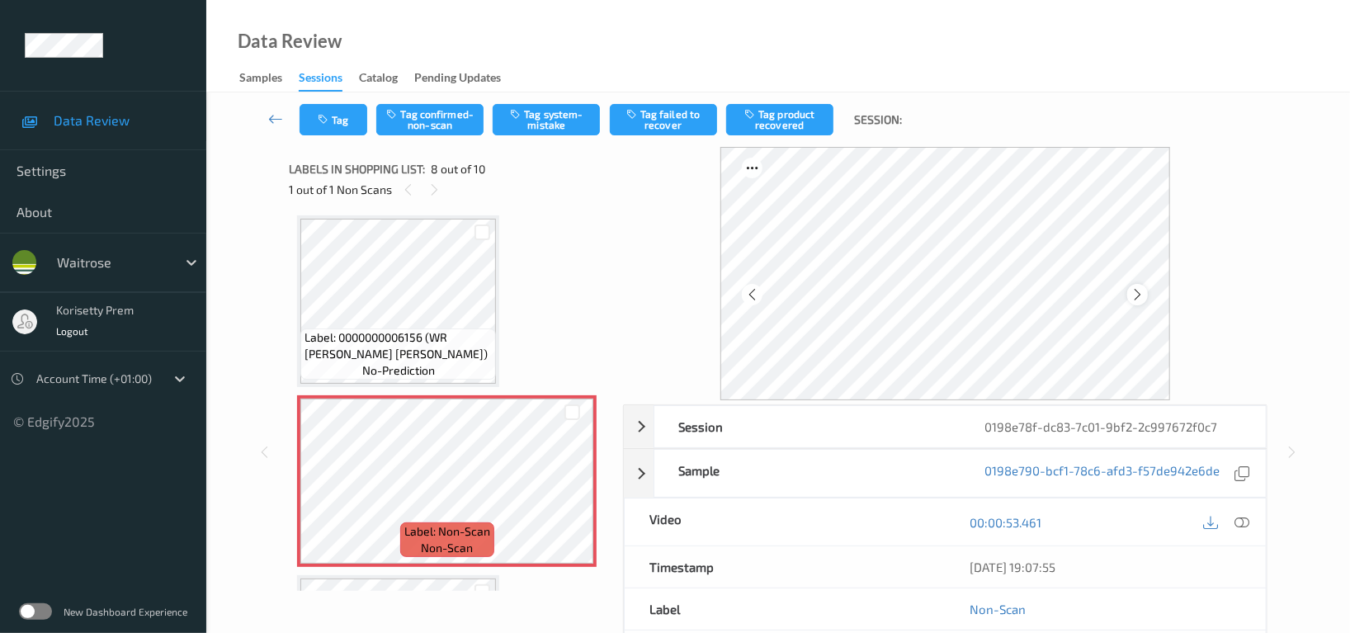
click at [1138, 291] on icon at bounding box center [1137, 294] width 14 height 15
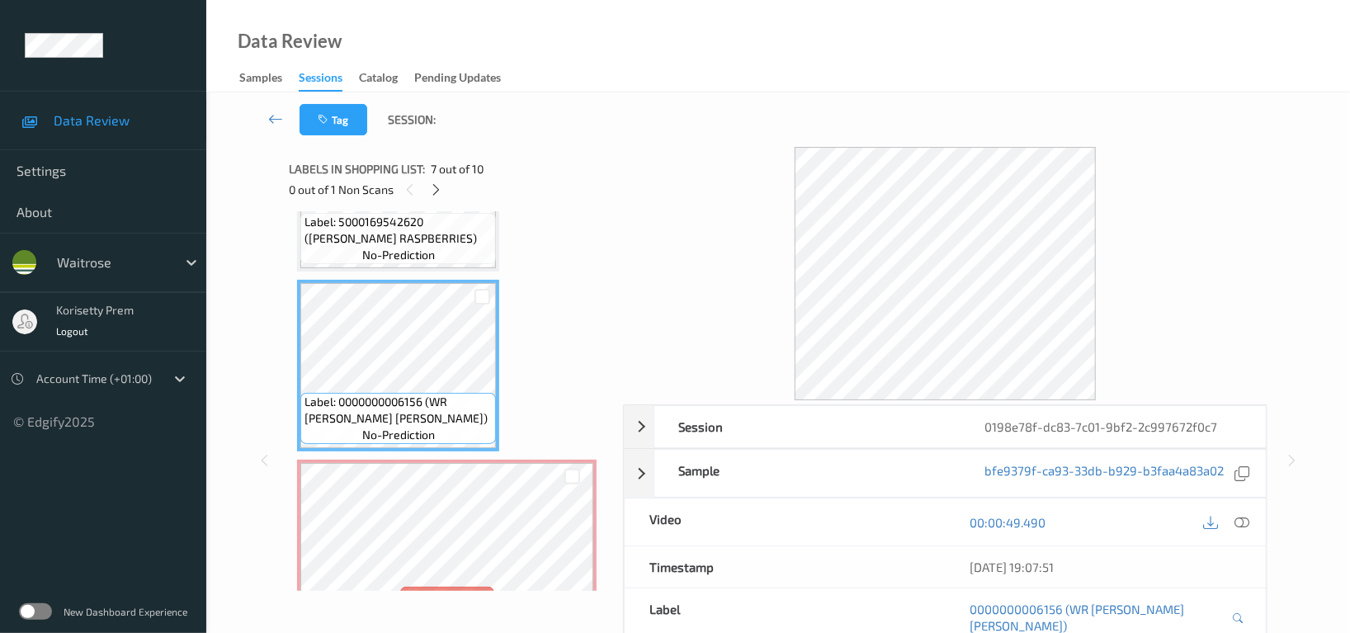
scroll to position [973, 0]
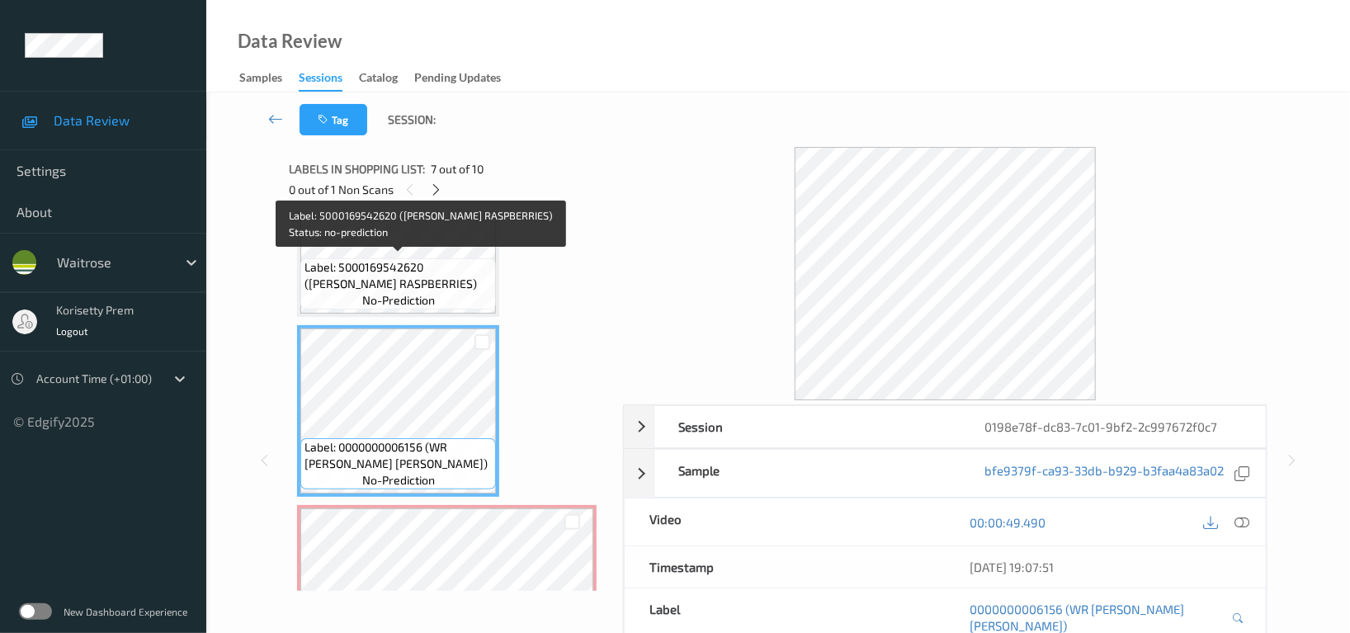
click at [413, 272] on span "Label: 5000169542620 ([PERSON_NAME] RASPBERRIES)" at bounding box center [397, 275] width 187 height 33
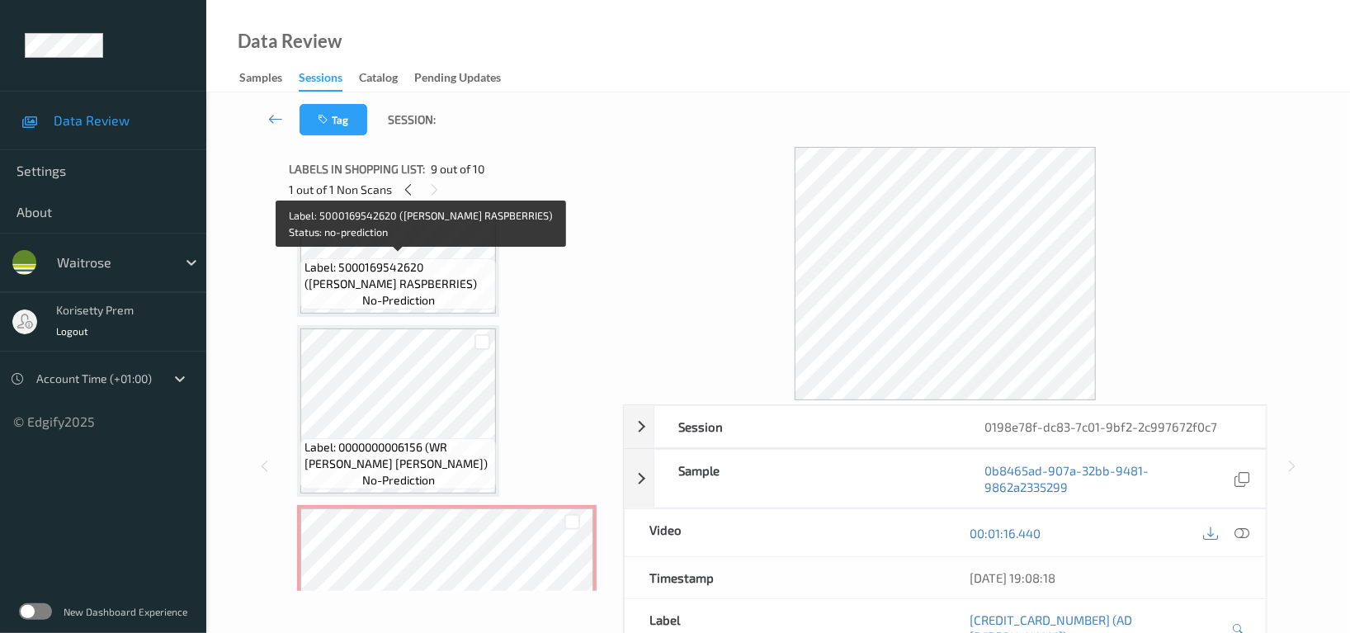
click at [389, 292] on span "no-prediction" at bounding box center [398, 300] width 73 height 16
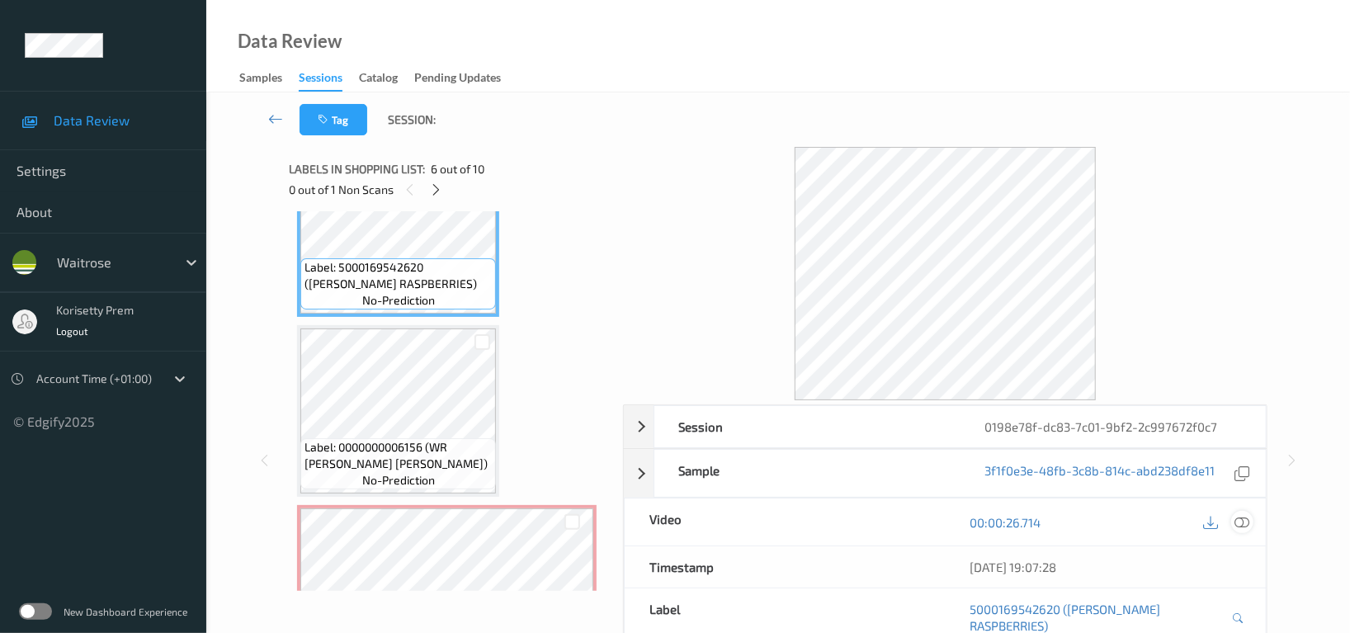
click at [1238, 517] on icon at bounding box center [1241, 522] width 15 height 15
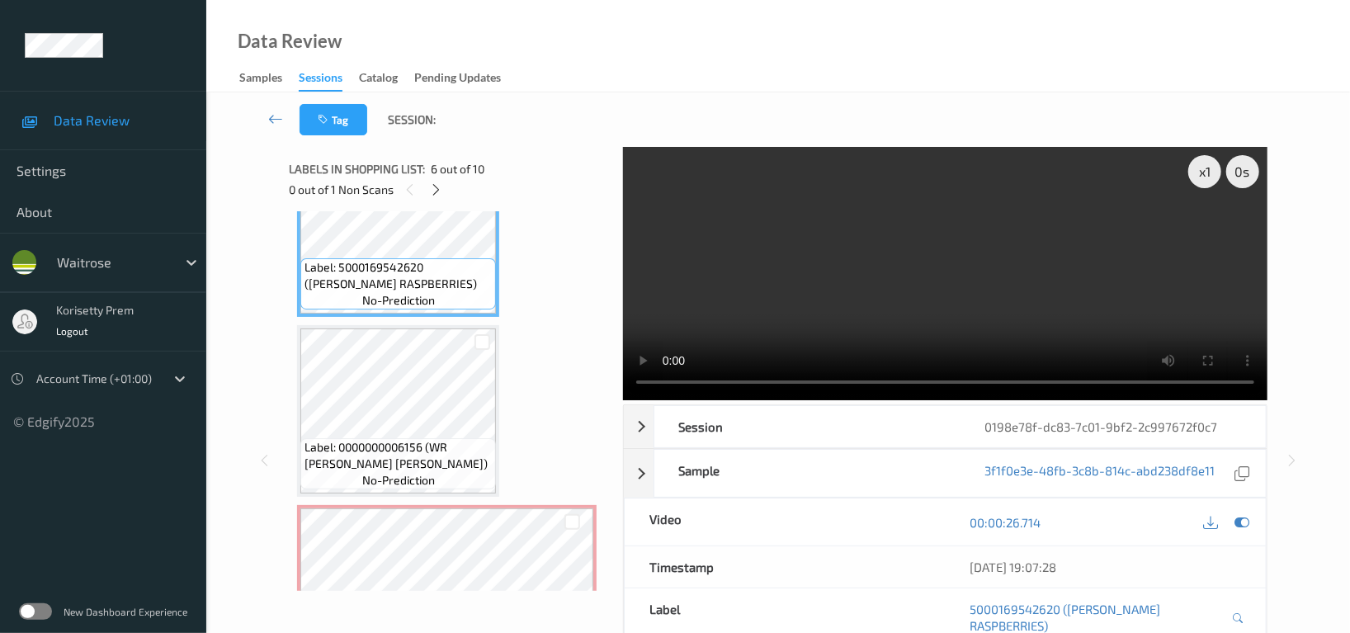
click at [864, 225] on video at bounding box center [945, 273] width 644 height 253
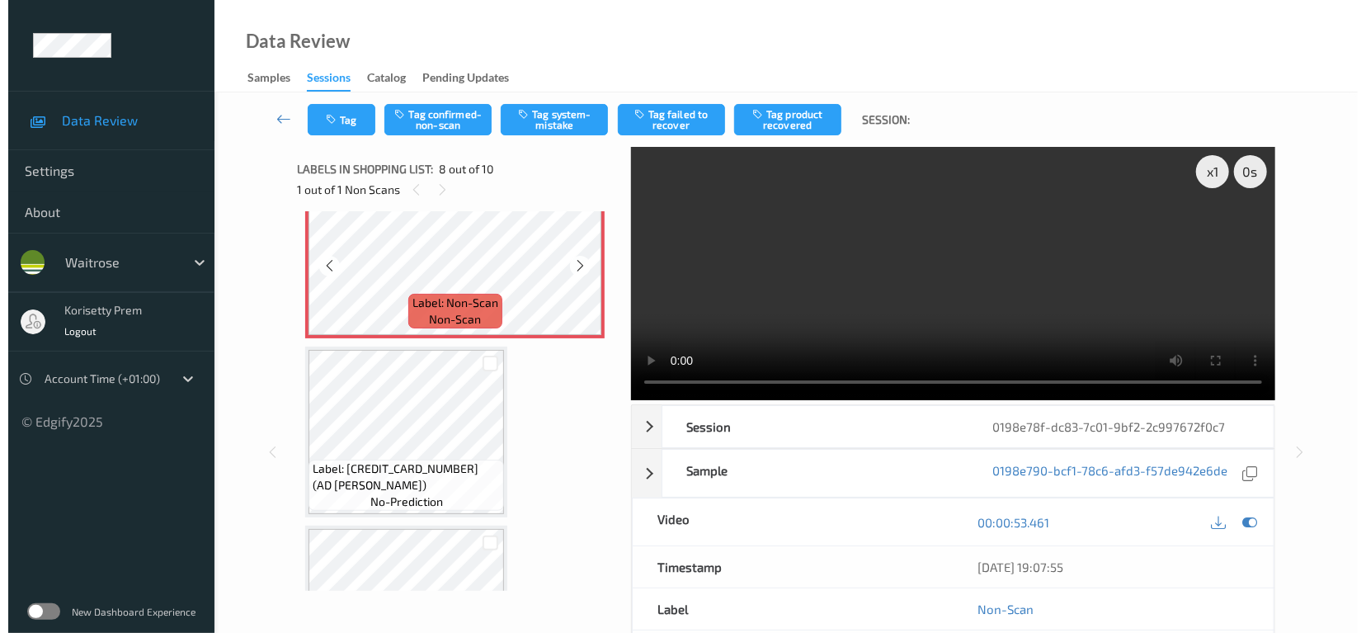
scroll to position [1200, 0]
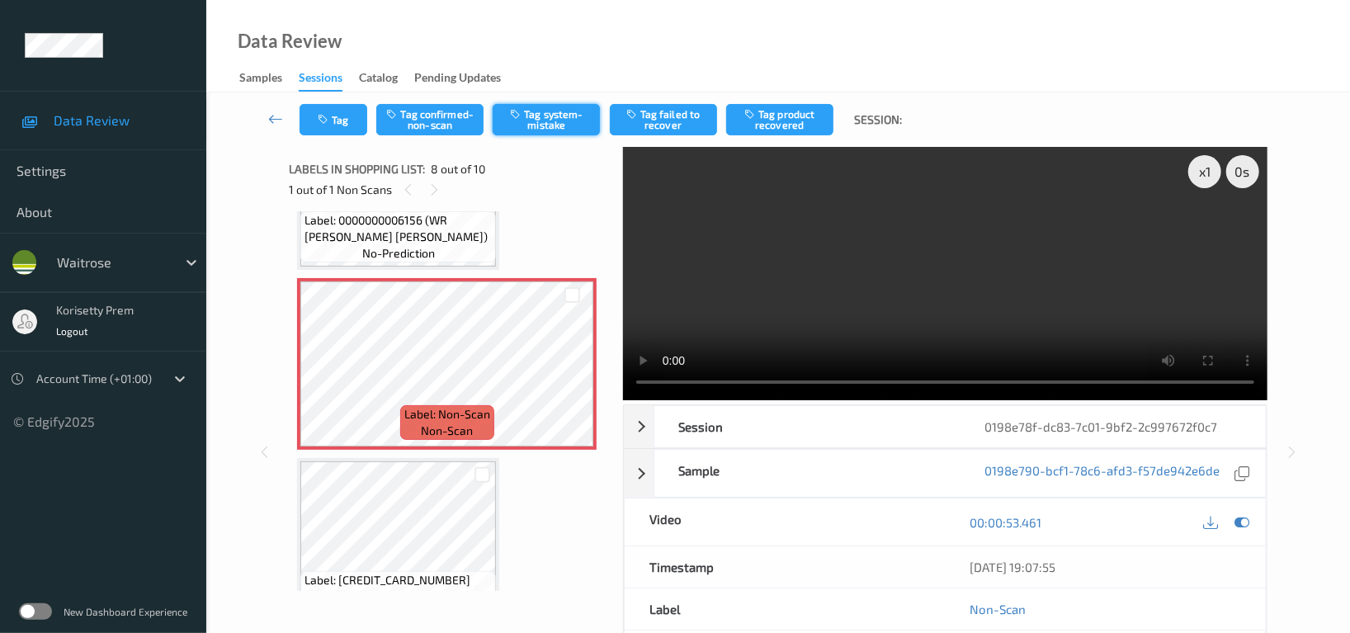
click at [557, 118] on button "Tag system-mistake" at bounding box center [545, 119] width 107 height 31
click at [346, 110] on button "Tag" at bounding box center [333, 119] width 68 height 31
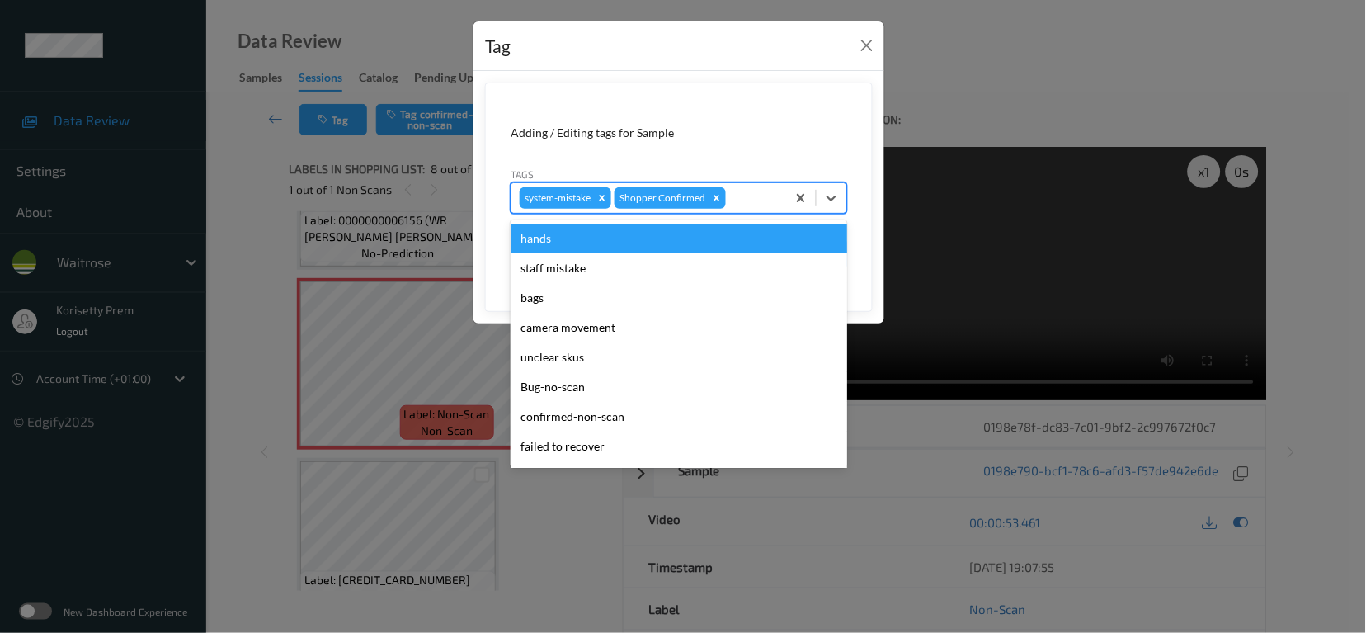
click at [739, 190] on div at bounding box center [753, 198] width 49 height 20
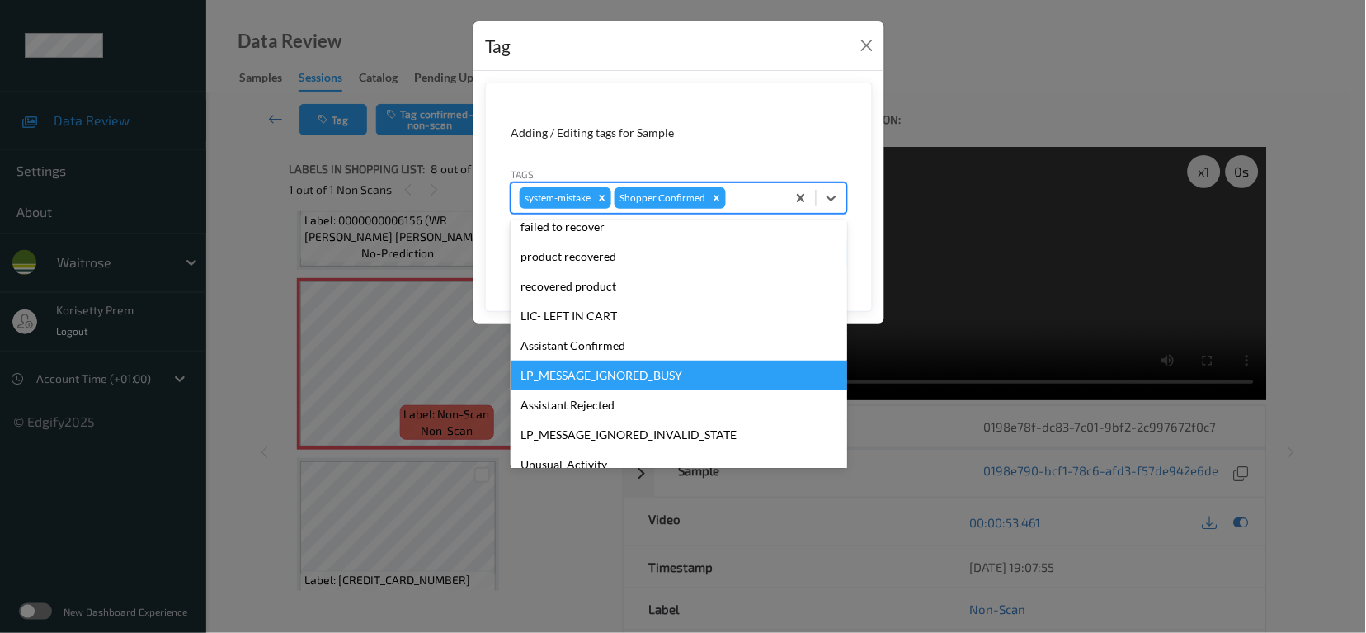
scroll to position [351, 0]
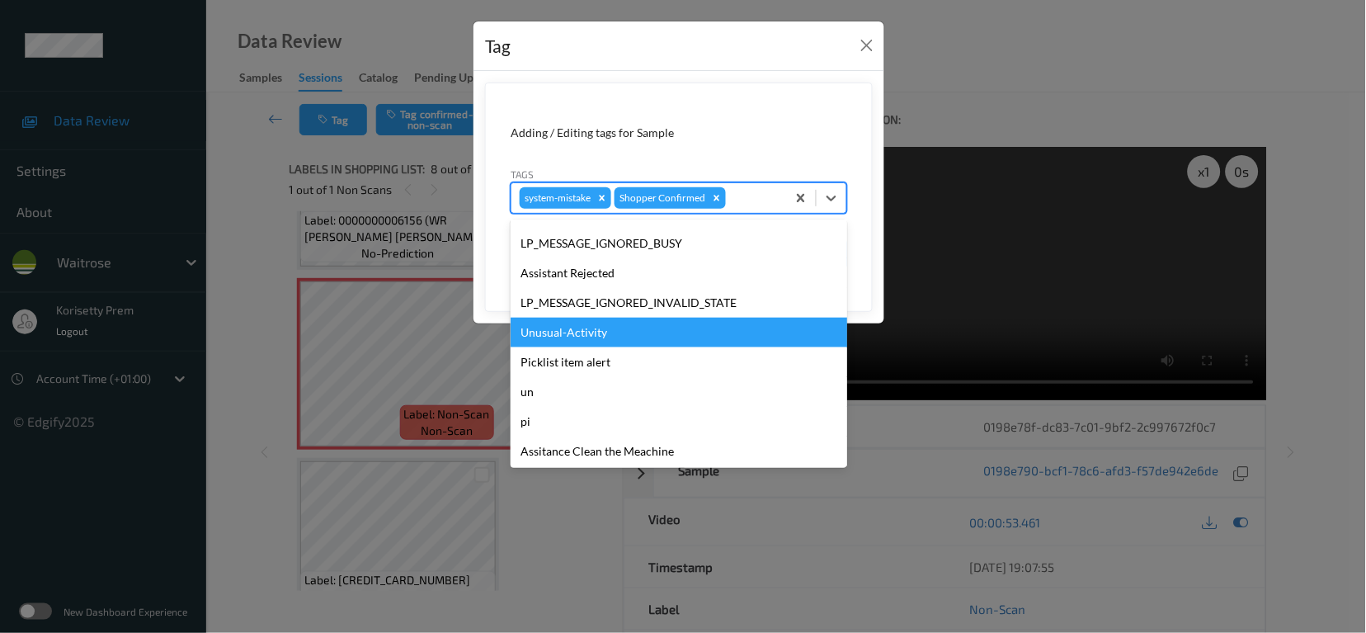
click at [567, 332] on div "Unusual-Activity" at bounding box center [679, 333] width 337 height 30
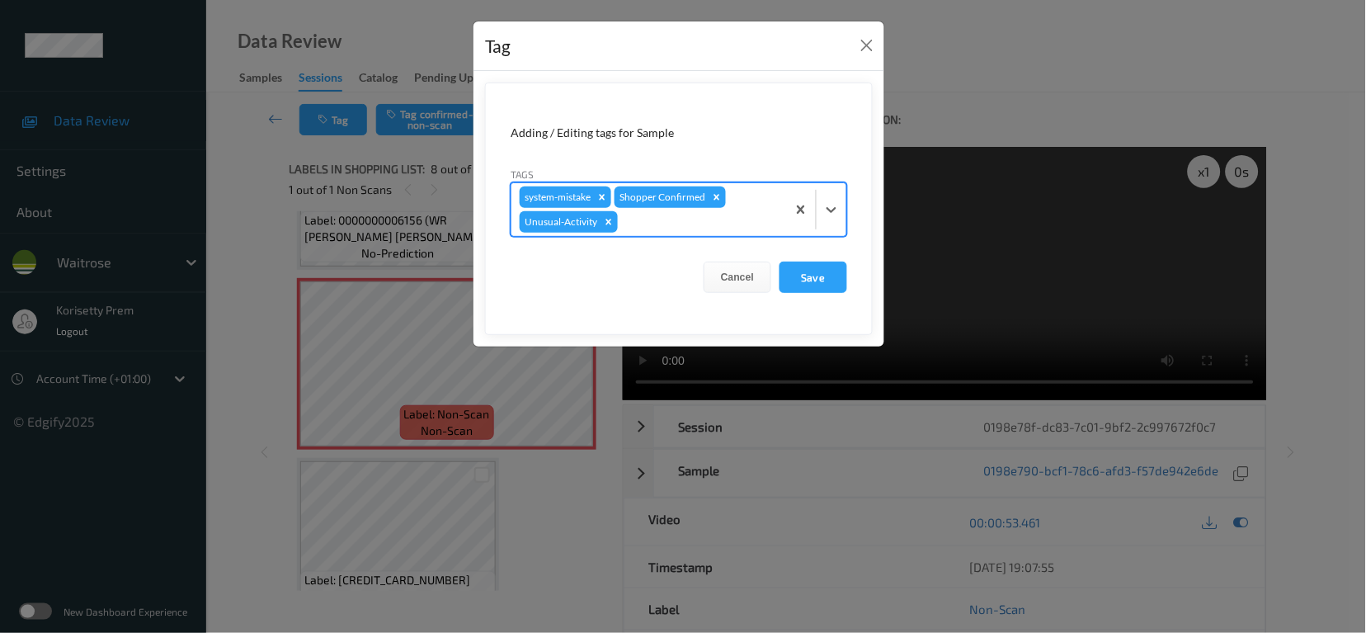
click at [676, 227] on div at bounding box center [699, 222] width 157 height 20
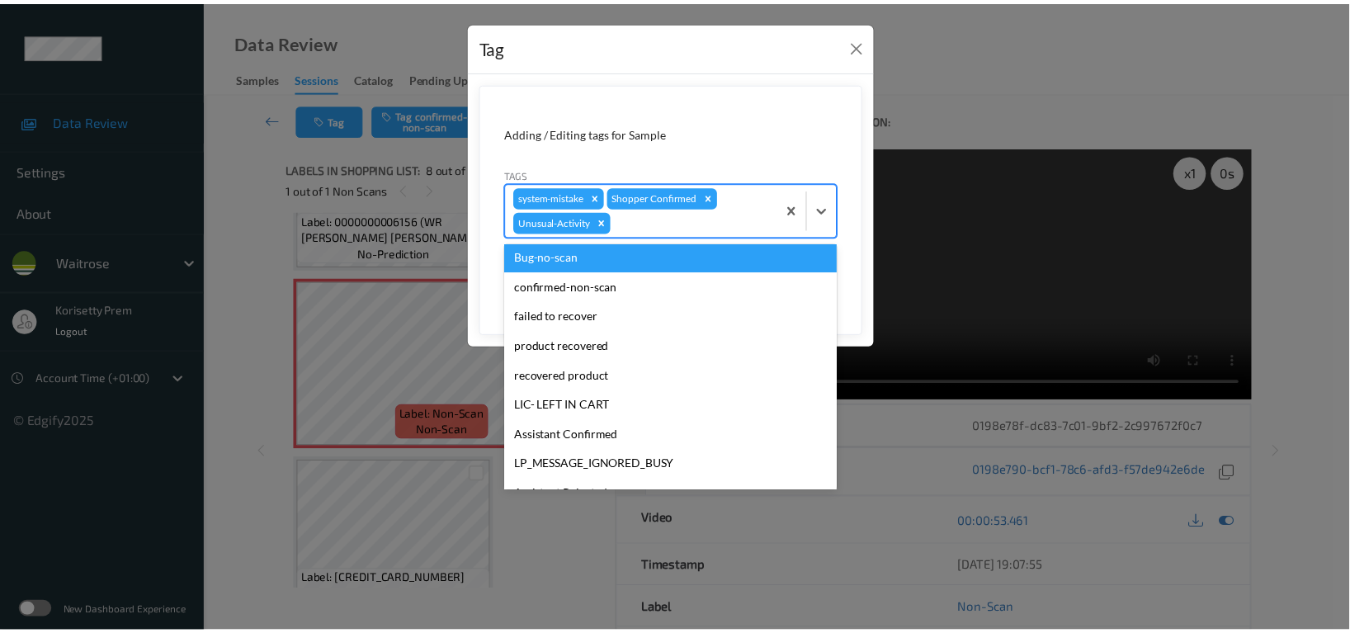
scroll to position [323, 0]
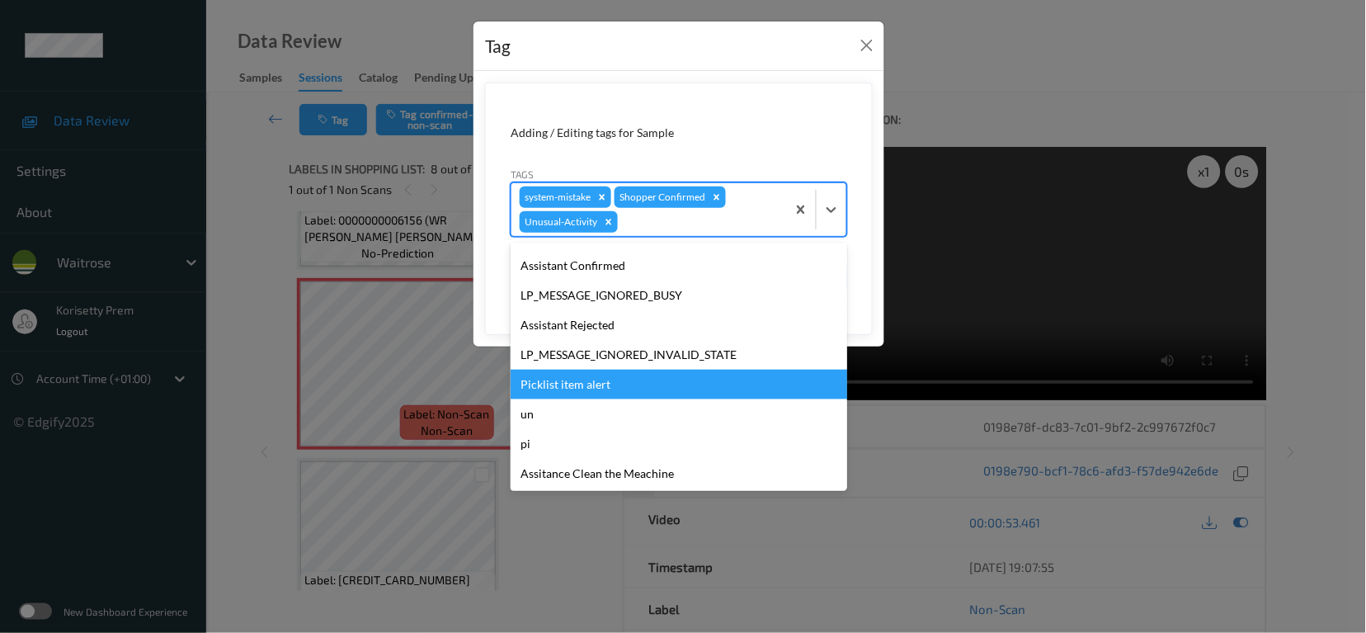
click at [577, 381] on div "Picklist item alert" at bounding box center [679, 385] width 337 height 30
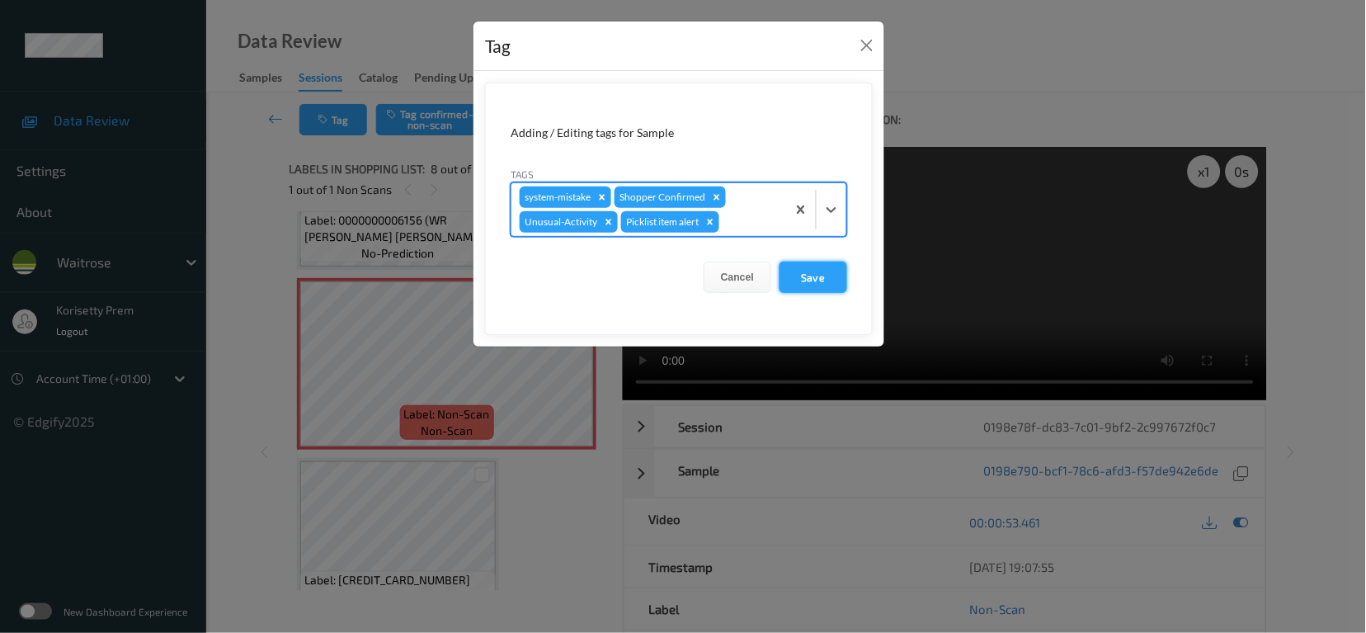
click at [808, 280] on button "Save" at bounding box center [814, 276] width 68 height 31
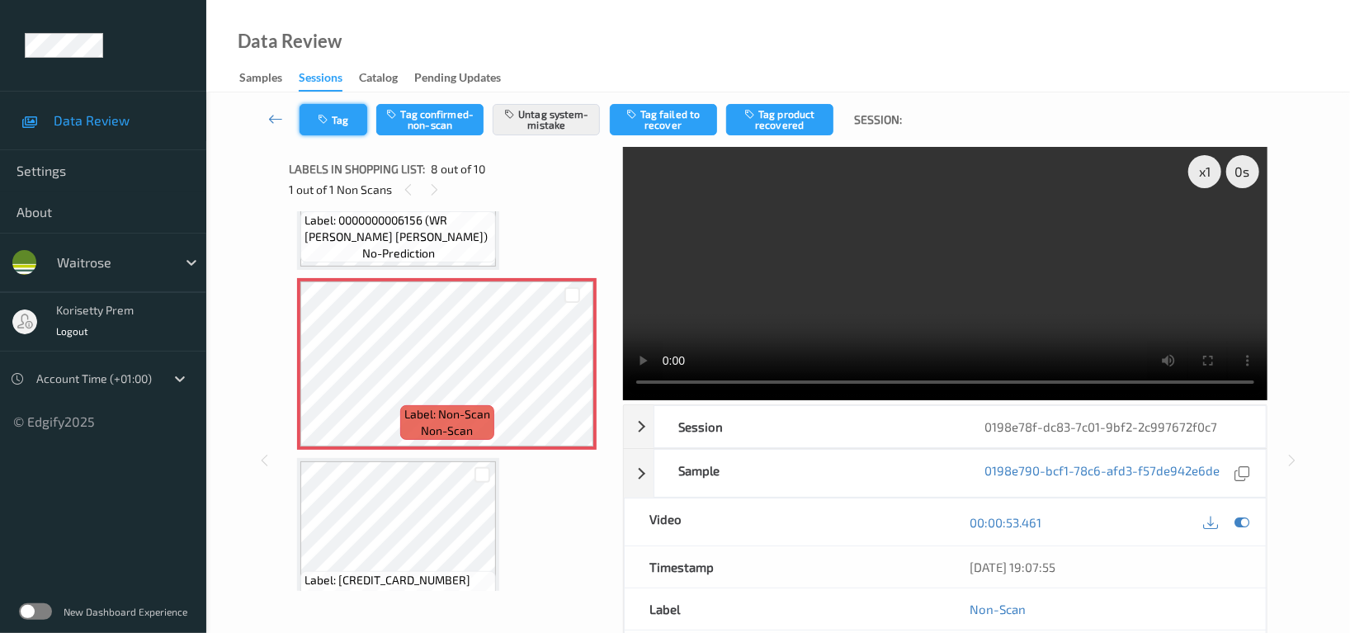
click at [346, 122] on button "Tag" at bounding box center [333, 119] width 68 height 31
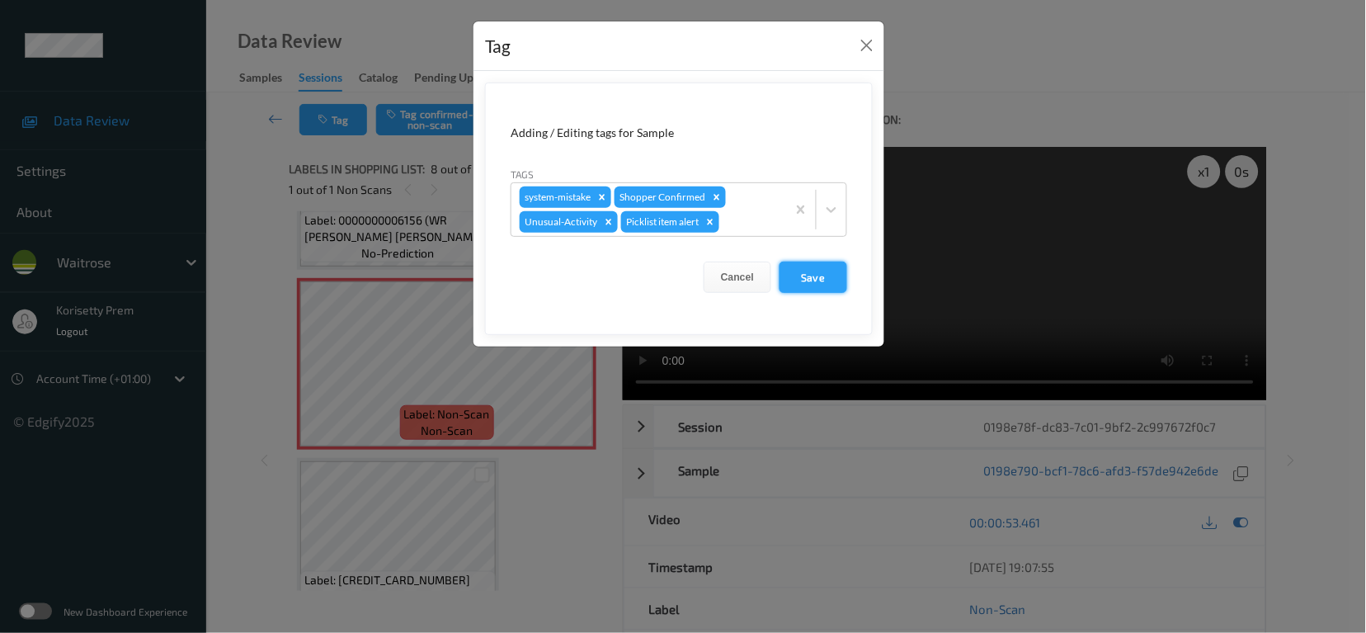
click at [826, 276] on button "Save" at bounding box center [814, 276] width 68 height 31
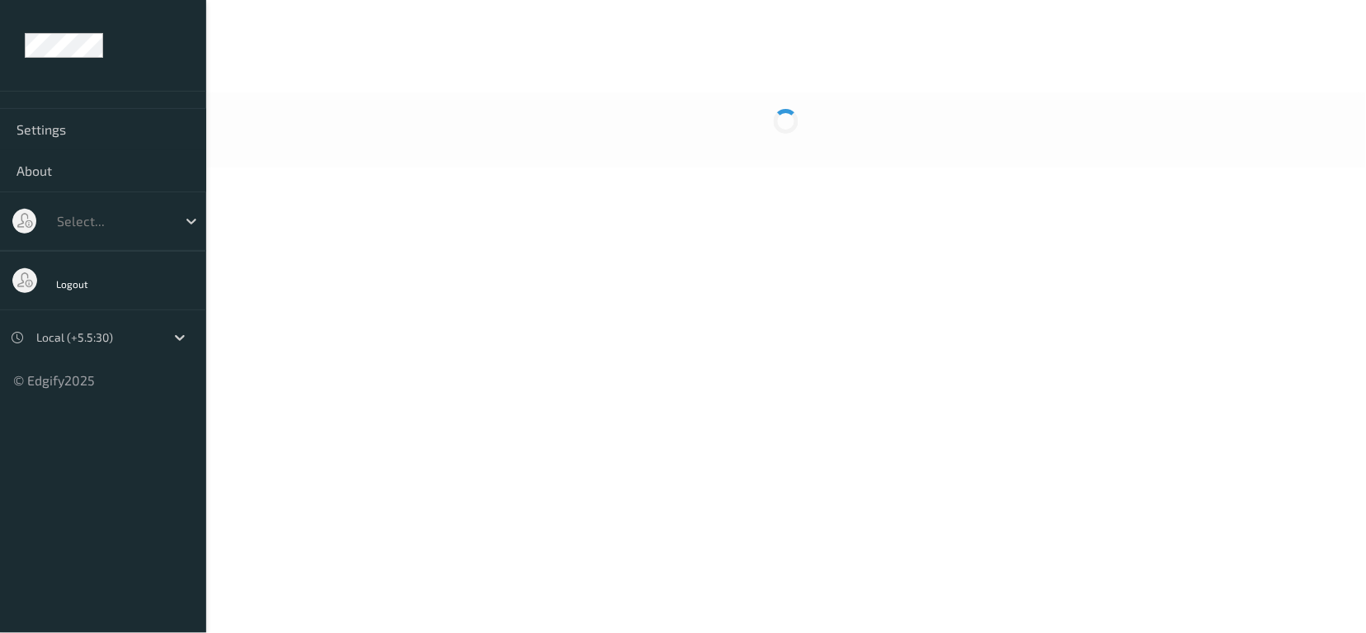
click at [734, 86] on body "Settings About Select... Logout Local (+5.5:30) © Edgify 2025 New Dashboard Exp…" at bounding box center [683, 316] width 1366 height 633
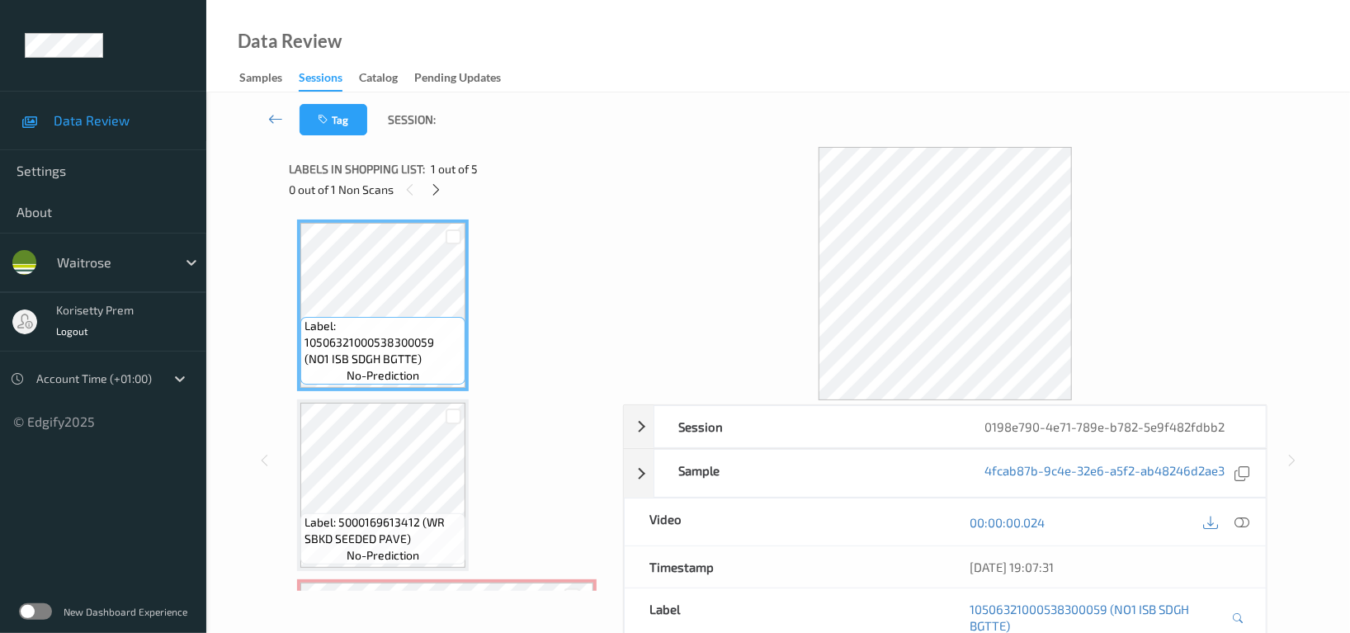
click at [733, 109] on div "Tag Session:" at bounding box center [778, 119] width 1076 height 54
click at [434, 187] on icon at bounding box center [437, 189] width 14 height 15
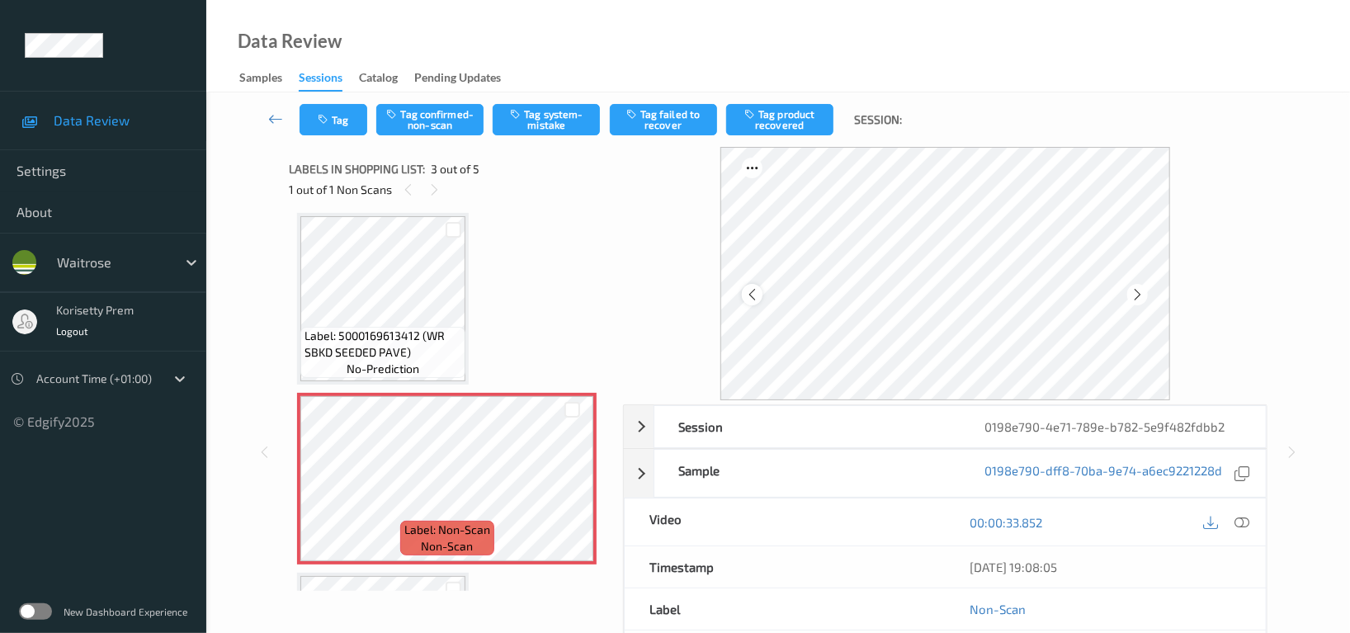
click at [755, 298] on icon at bounding box center [752, 294] width 14 height 15
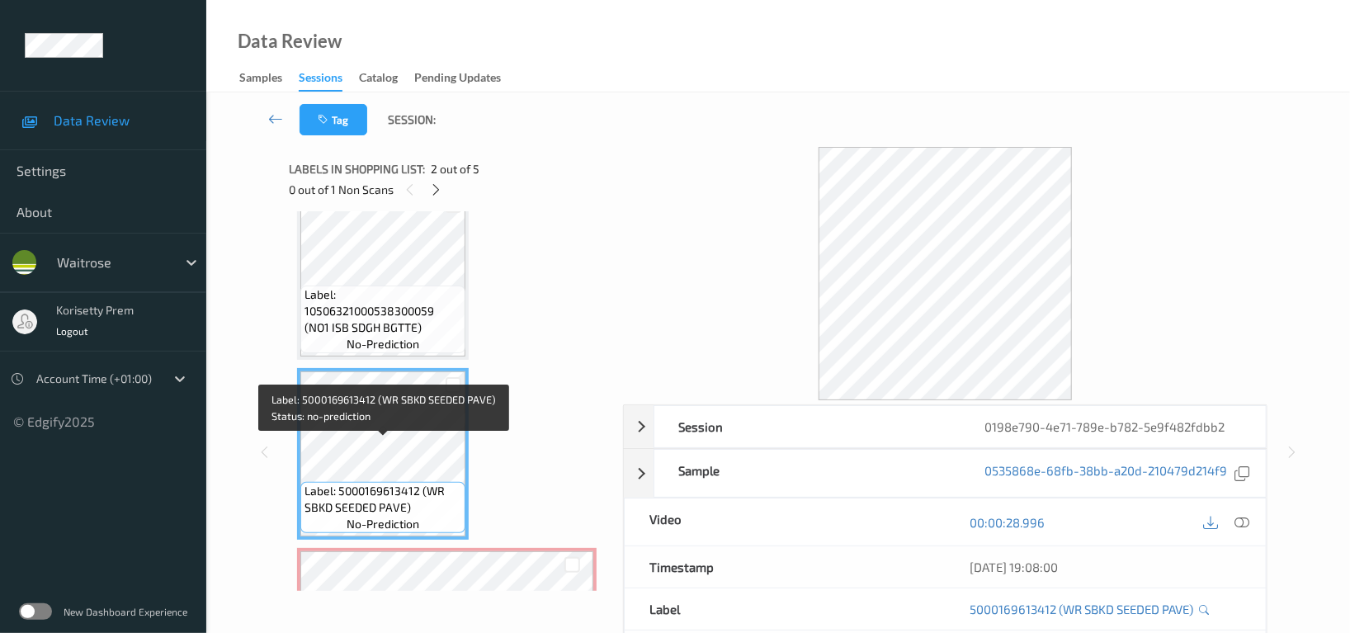
scroll to position [0, 0]
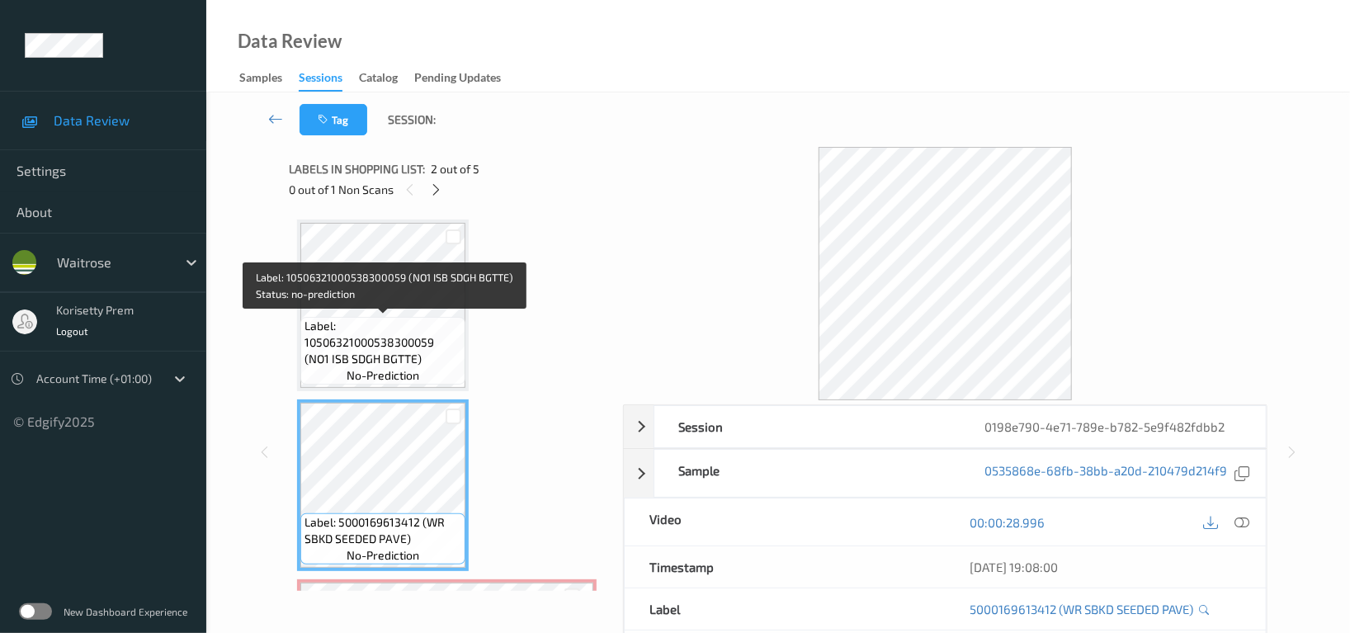
click at [375, 345] on span "Label: 10506321000538300059 (NO1 ISB SDGH BGTTE)" at bounding box center [382, 342] width 157 height 49
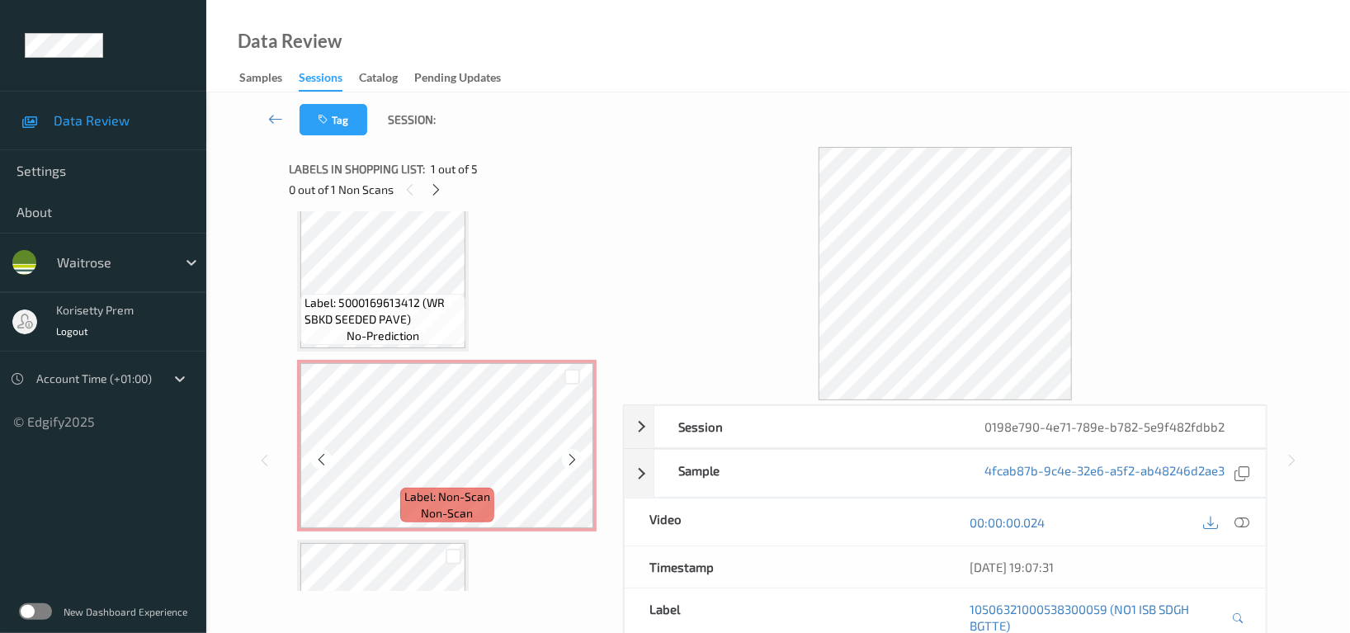
scroll to position [440, 0]
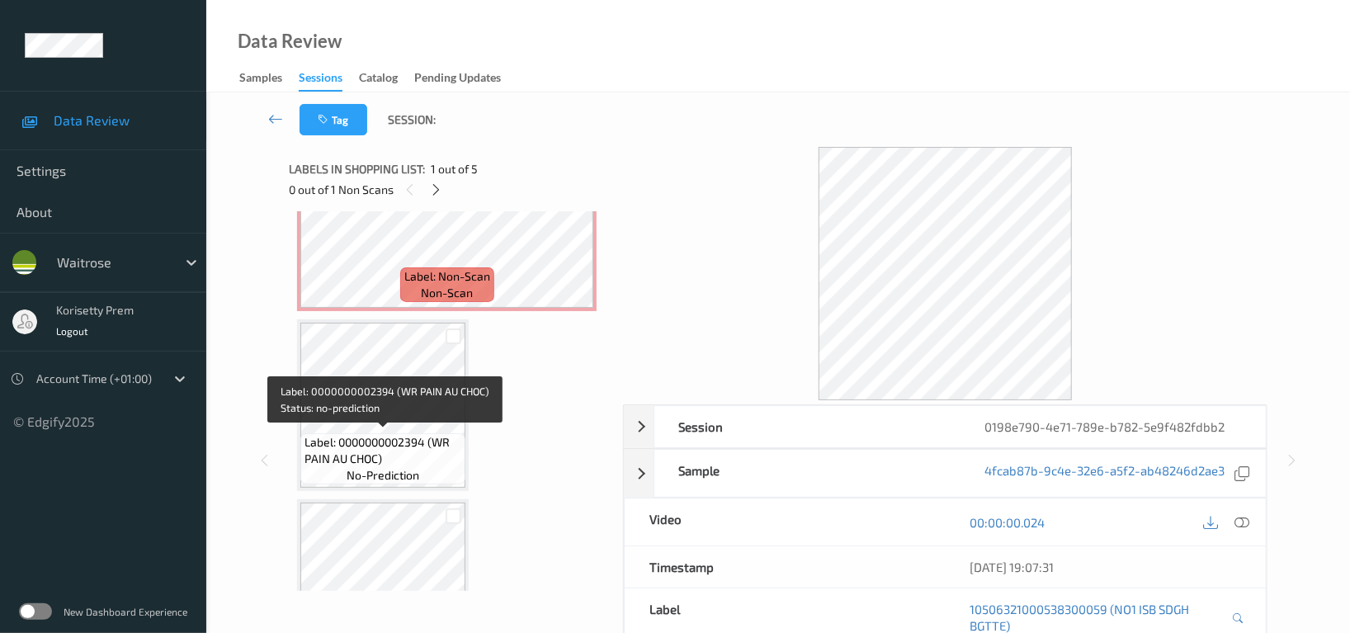
click at [378, 434] on span "Label: 0000000002394 (WR PAIN AU CHOC)" at bounding box center [382, 450] width 157 height 33
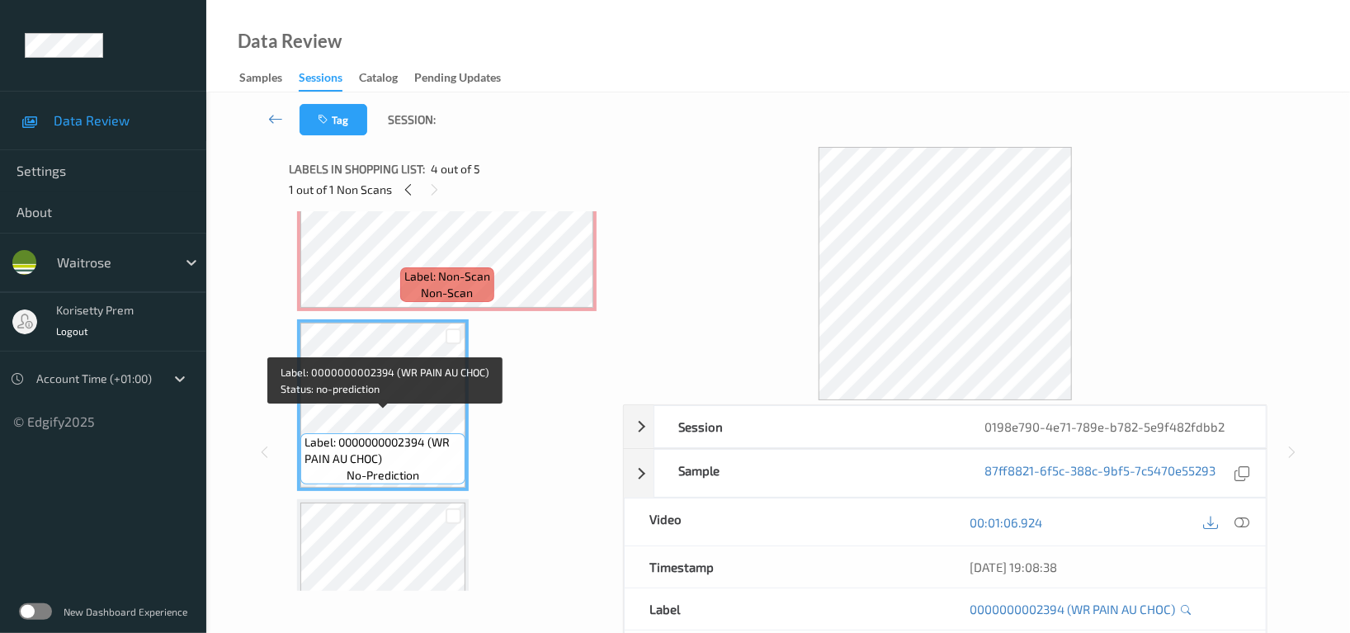
scroll to position [525, 0]
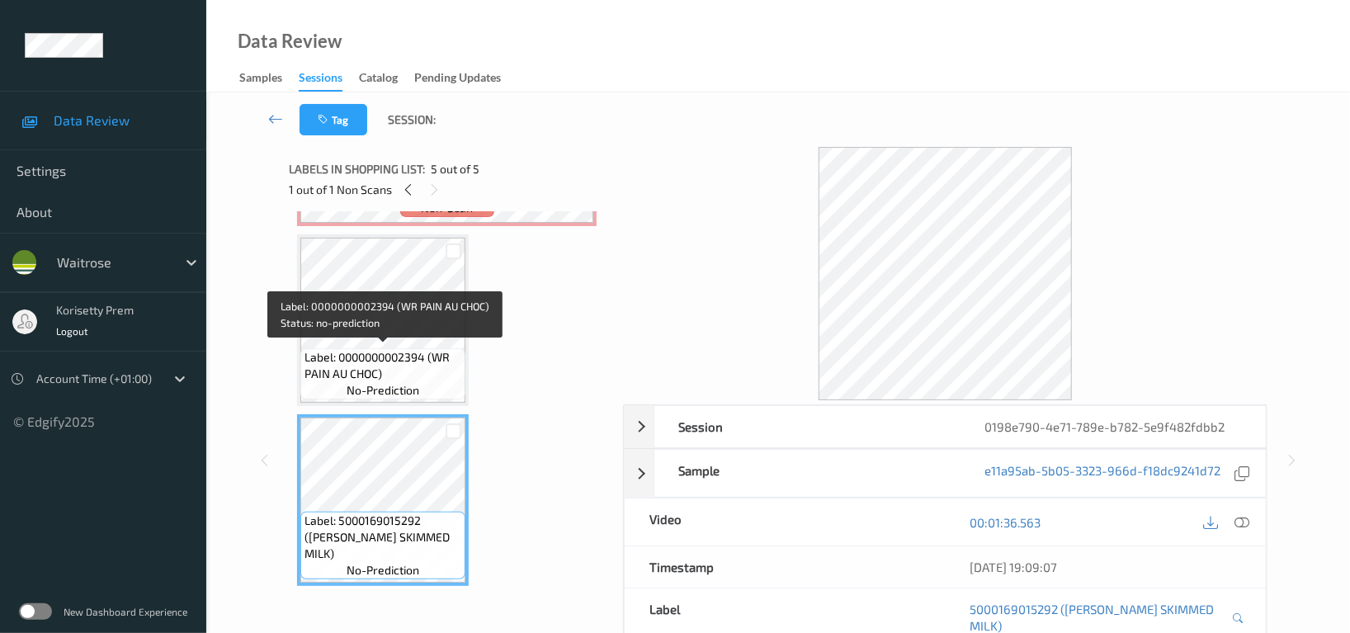
click at [371, 356] on span "Label: 0000000002394 (WR PAIN AU CHOC)" at bounding box center [382, 365] width 157 height 33
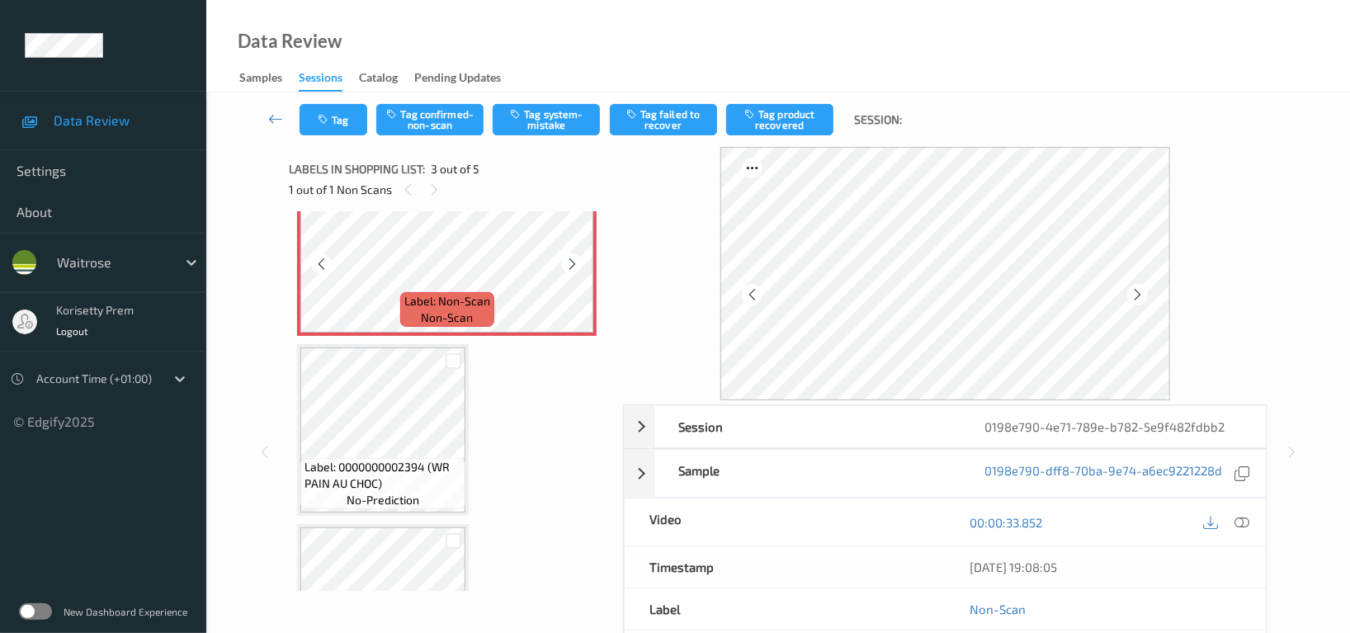
scroll to position [304, 0]
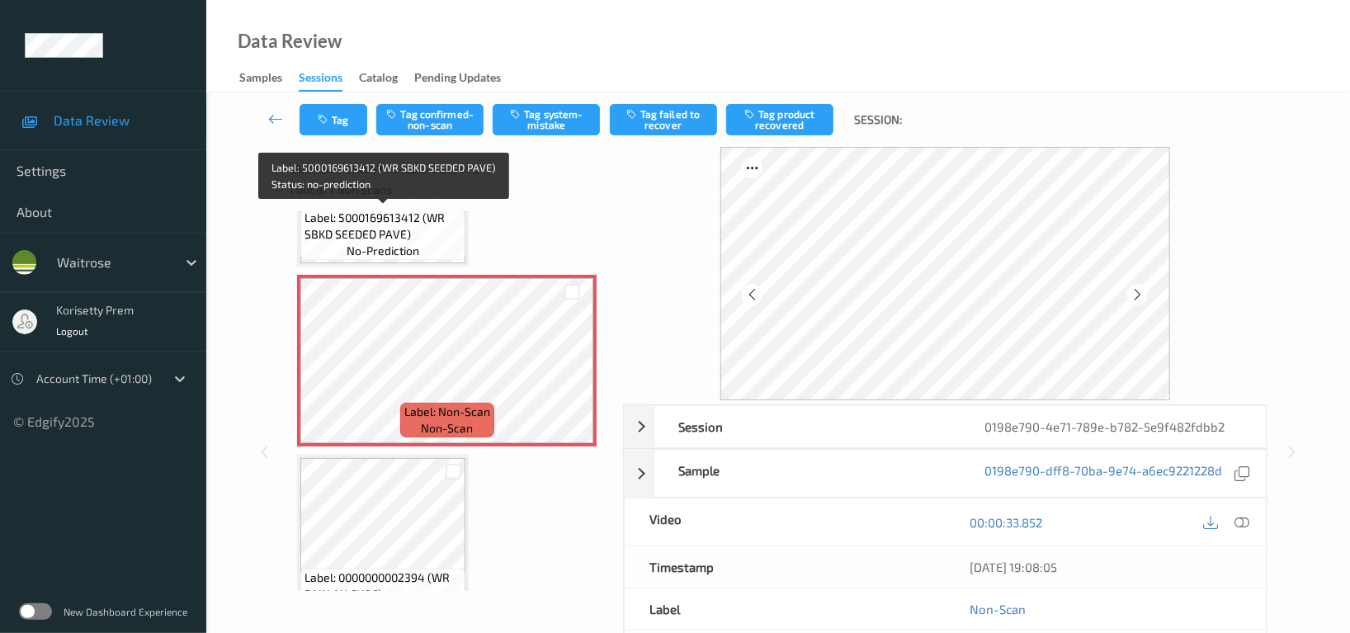
click at [364, 235] on span "Label: 5000169613412 (WR SBKD SEEDED PAVE)" at bounding box center [382, 226] width 157 height 33
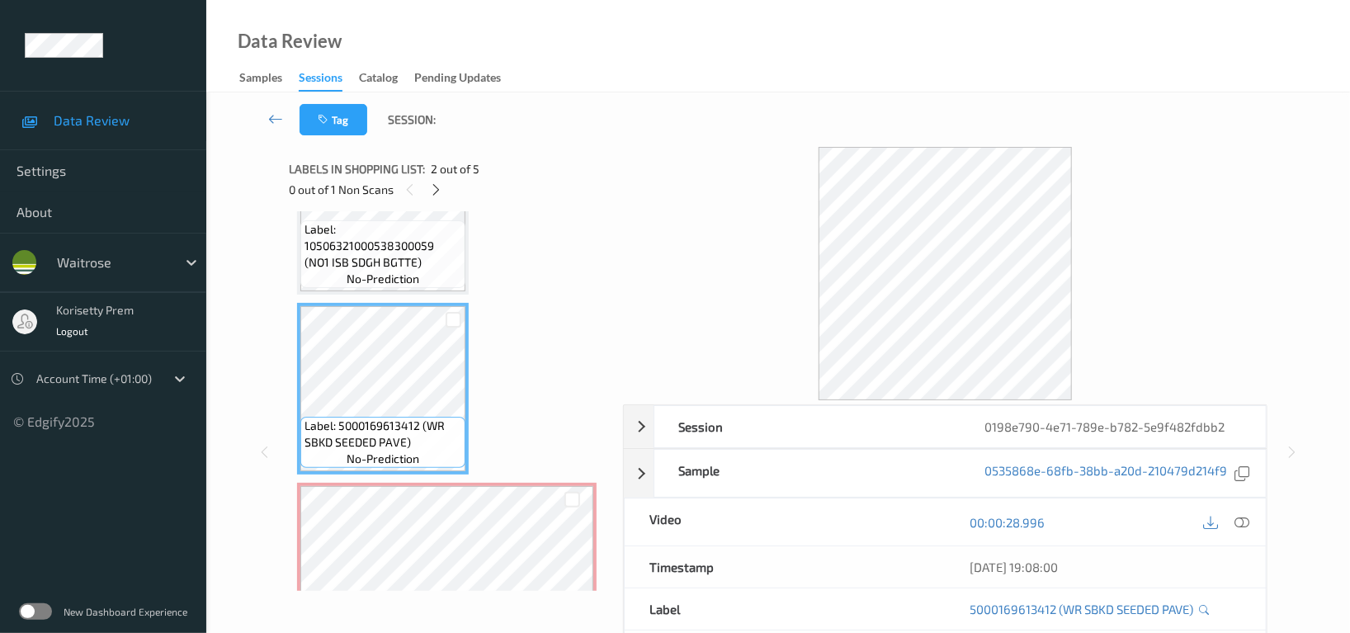
scroll to position [85, 0]
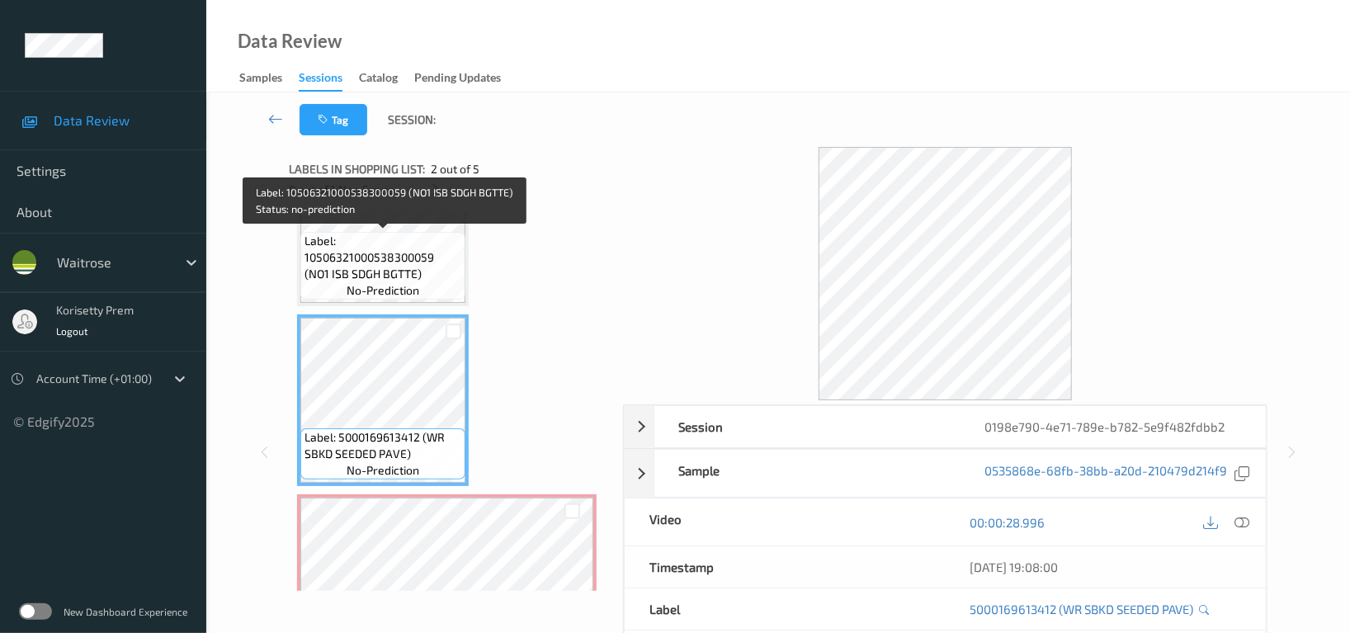
click at [365, 263] on span "Label: 10506321000538300059 (NO1 ISB SDGH BGTTE)" at bounding box center [382, 257] width 157 height 49
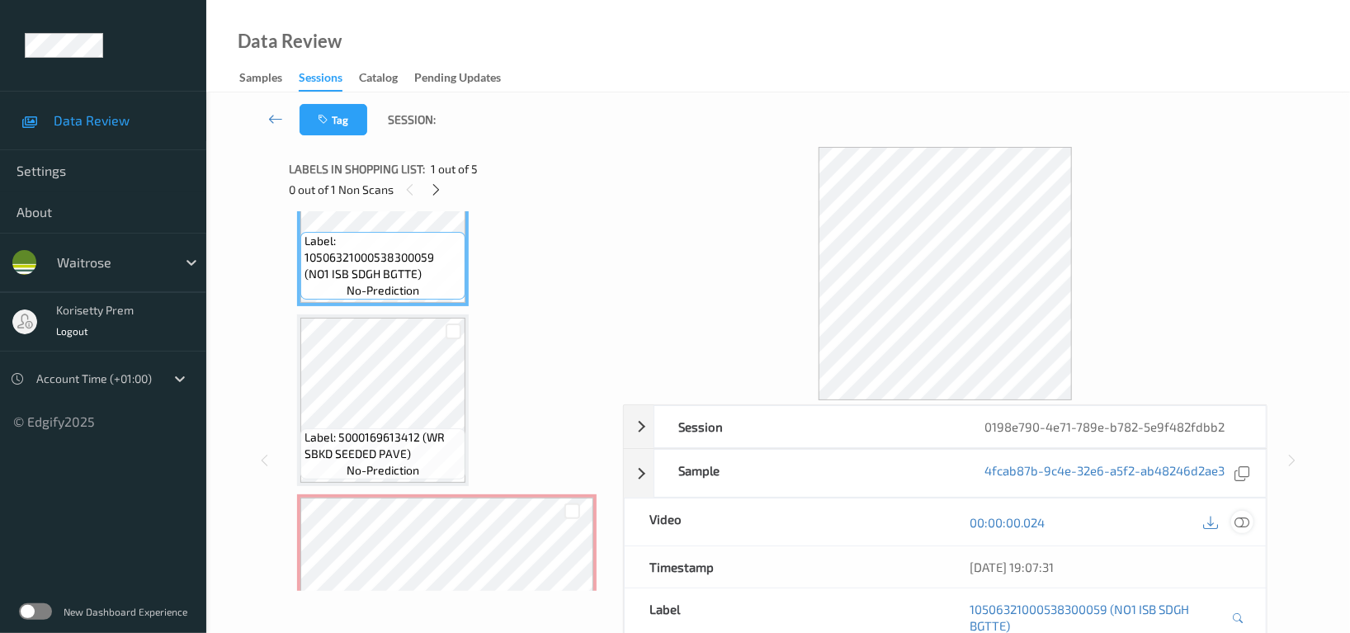
click at [1237, 520] on icon at bounding box center [1241, 522] width 15 height 15
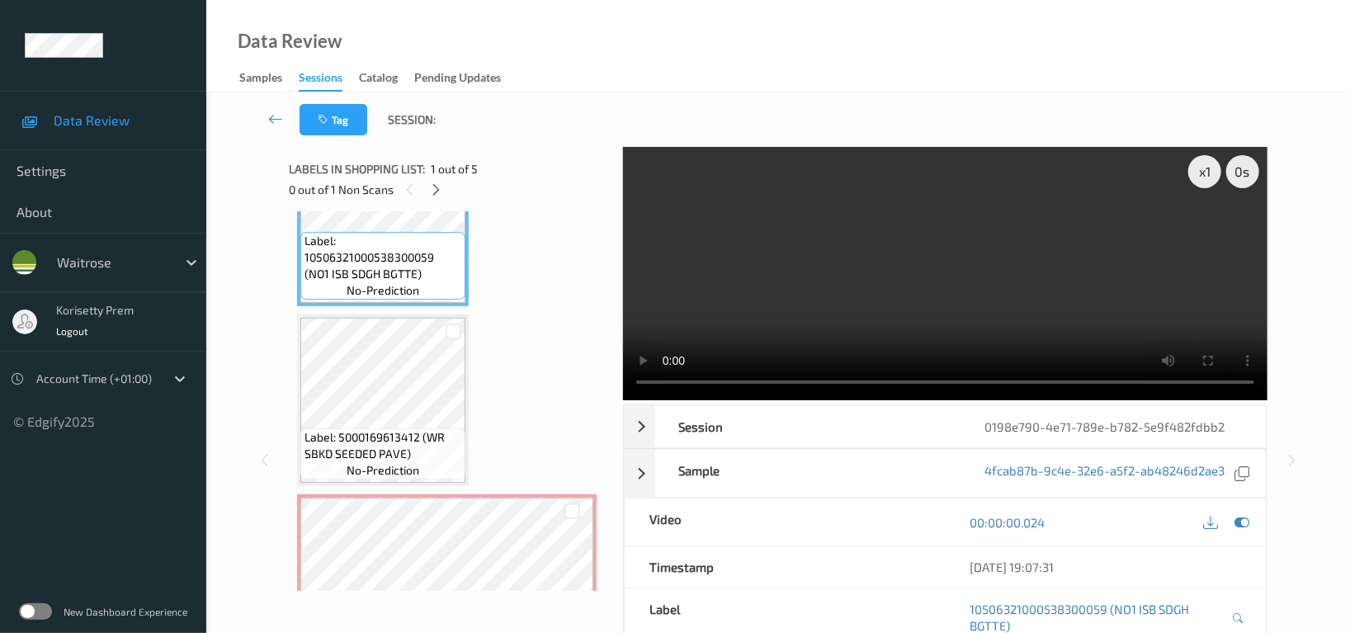
click at [998, 267] on video at bounding box center [945, 273] width 644 height 253
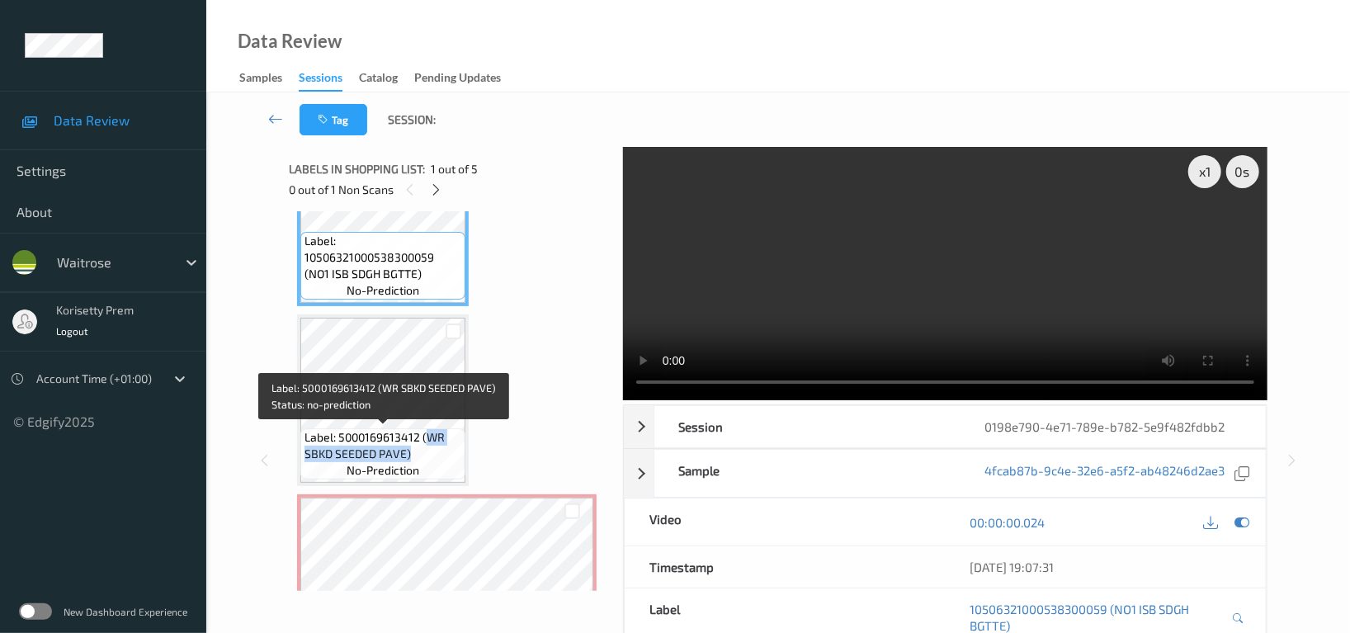
drag, startPoint x: 428, startPoint y: 434, endPoint x: 431, endPoint y: 456, distance: 22.5
click at [431, 456] on span "Label: 5000169613412 (WR SBKD SEEDED PAVE)" at bounding box center [382, 445] width 157 height 33
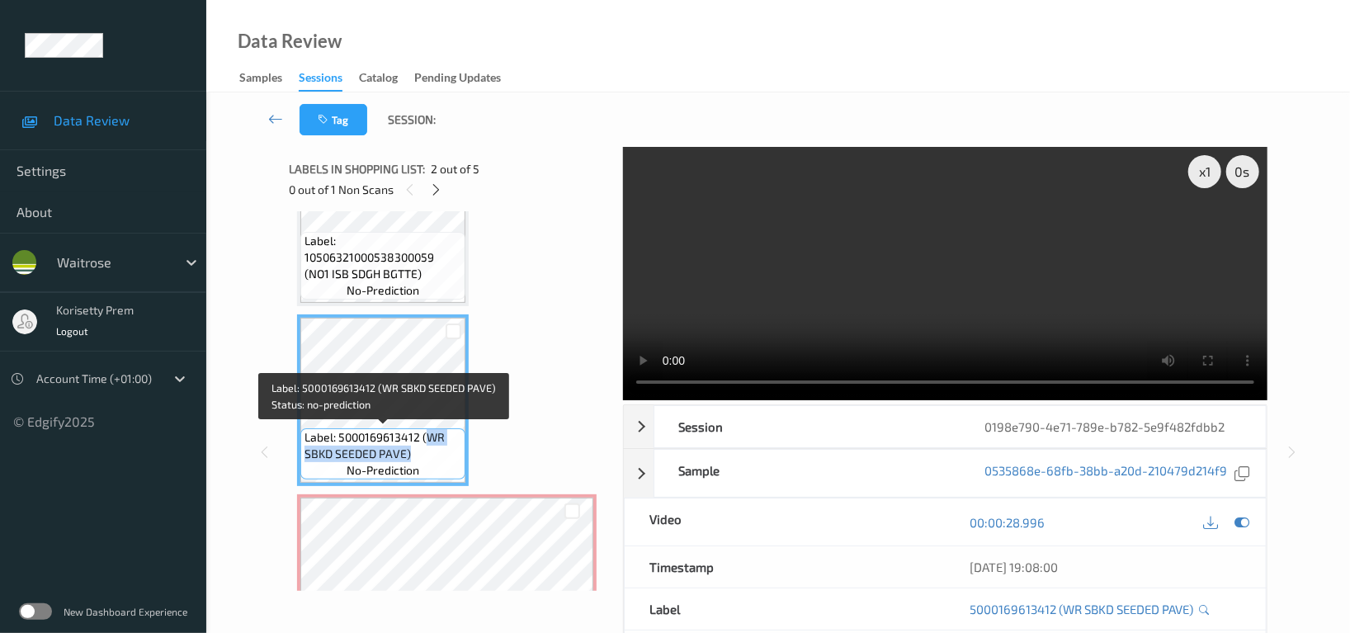
copy span "WR SBKD SEEDED PAVE)"
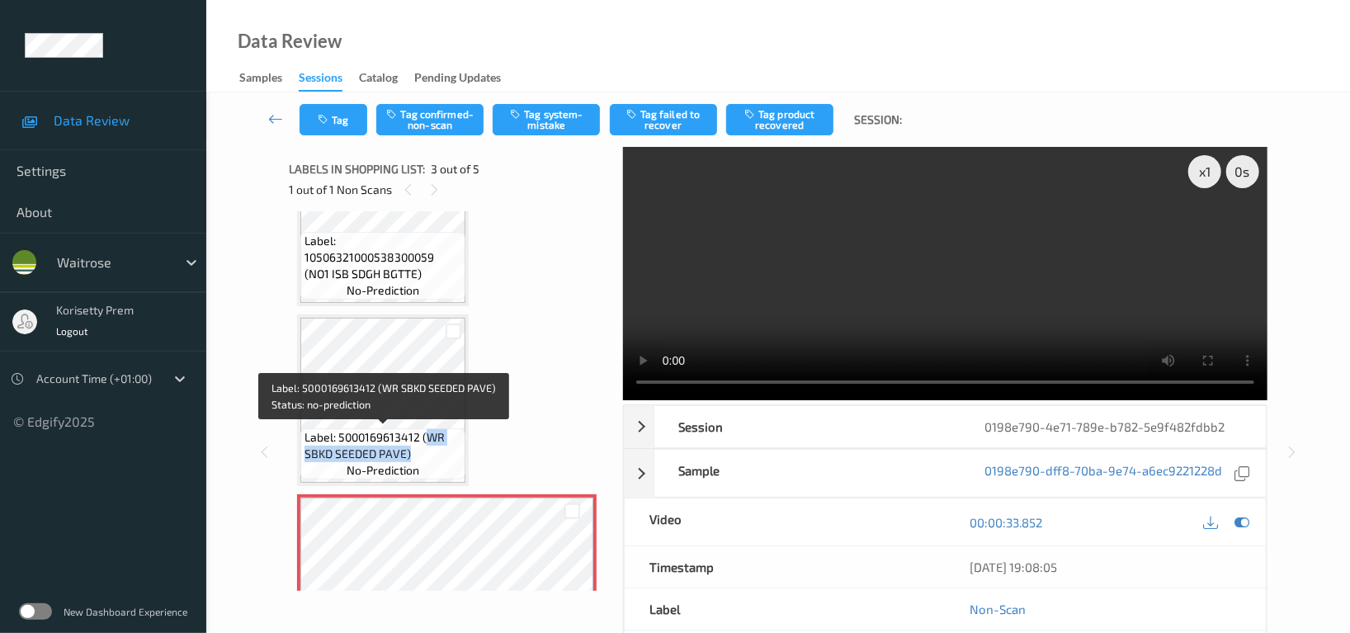
click at [362, 445] on span "Label: 5000169613412 (WR SBKD SEEDED PAVE)" at bounding box center [382, 445] width 157 height 33
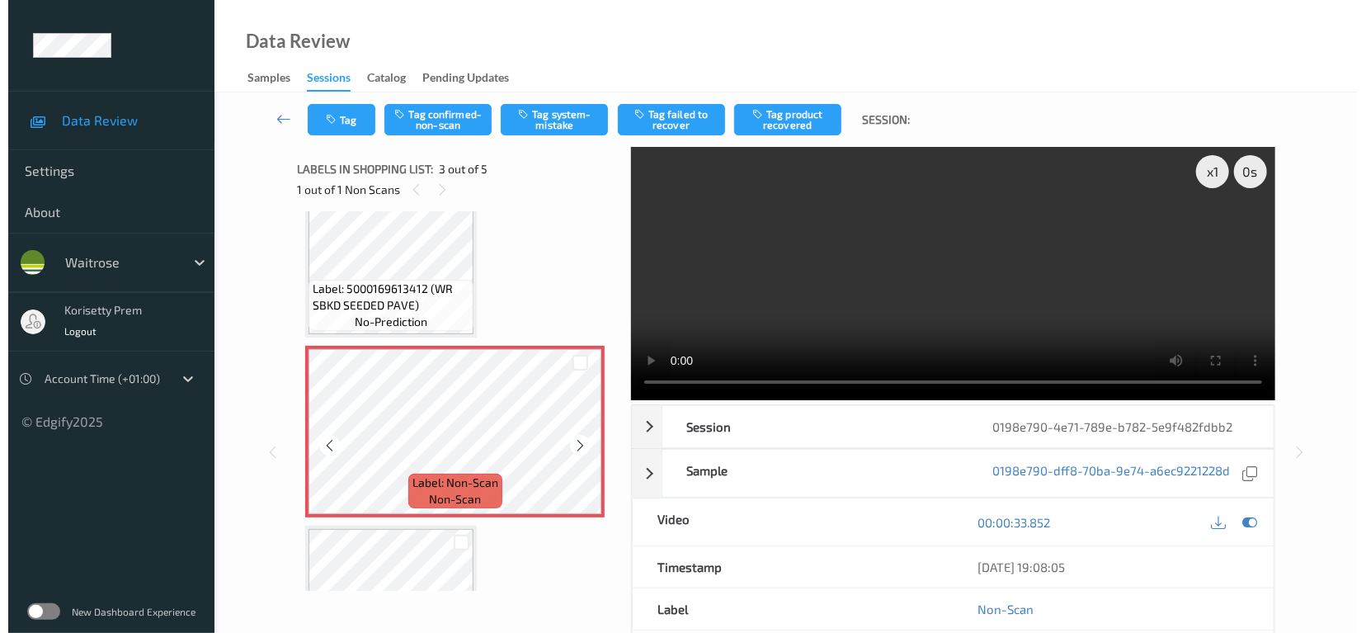
scroll to position [304, 0]
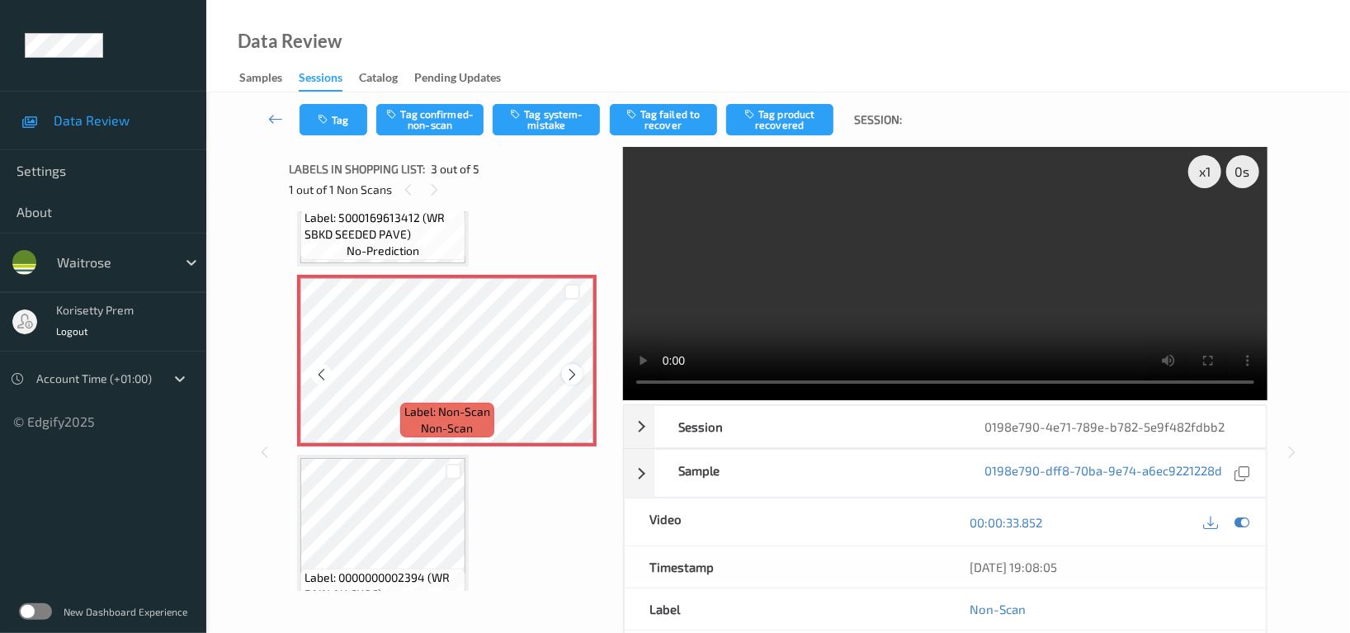
click at [571, 378] on icon at bounding box center [572, 374] width 14 height 15
click at [871, 287] on video at bounding box center [945, 273] width 644 height 253
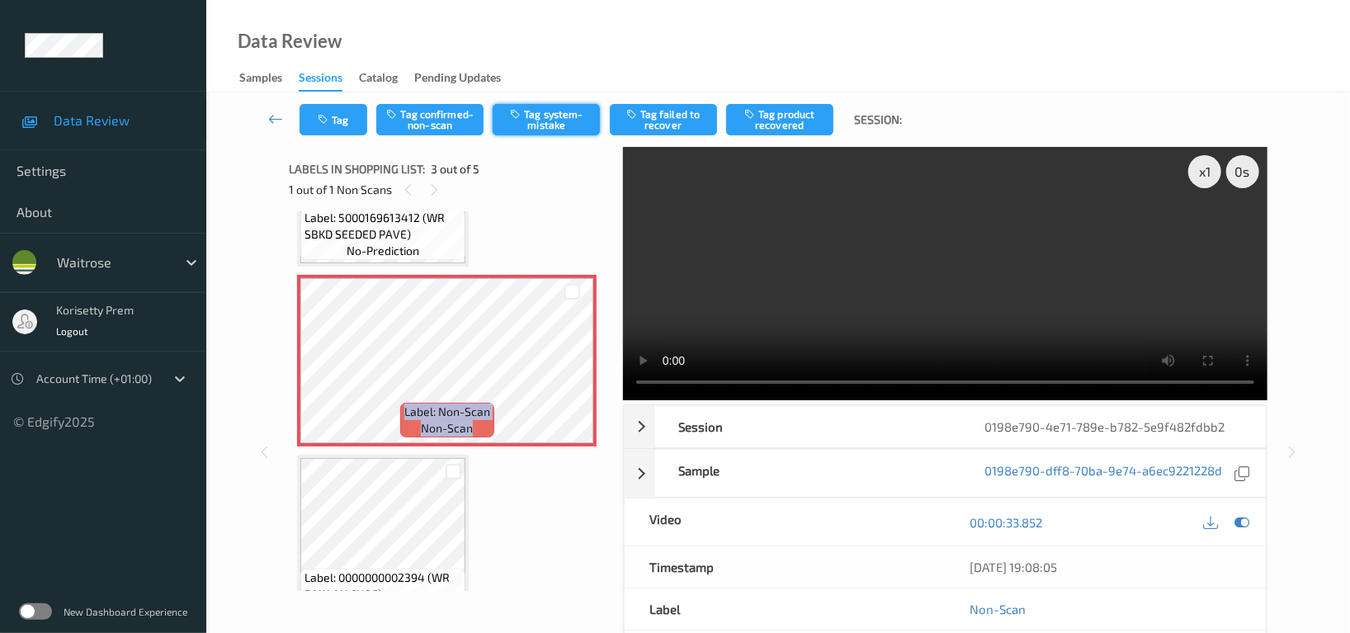
click at [543, 120] on button "Tag system-mistake" at bounding box center [545, 119] width 107 height 31
click at [324, 132] on button "Tag" at bounding box center [333, 119] width 68 height 31
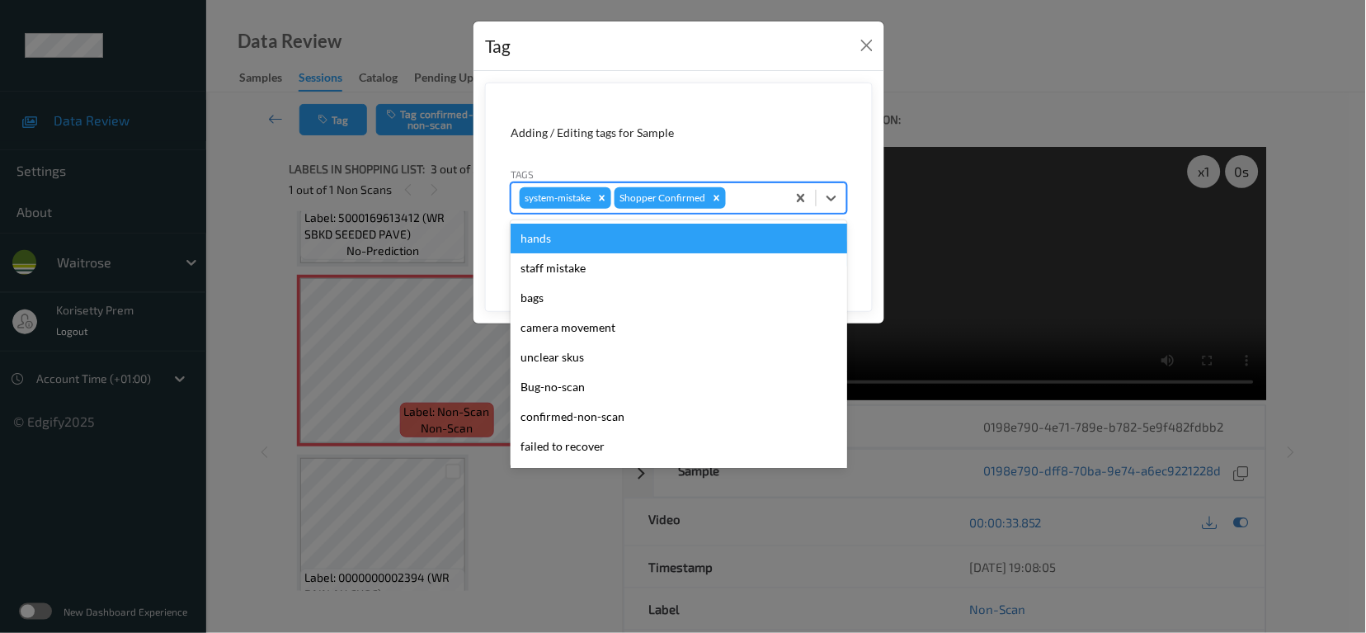
click at [729, 200] on input "text" at bounding box center [730, 198] width 2 height 16
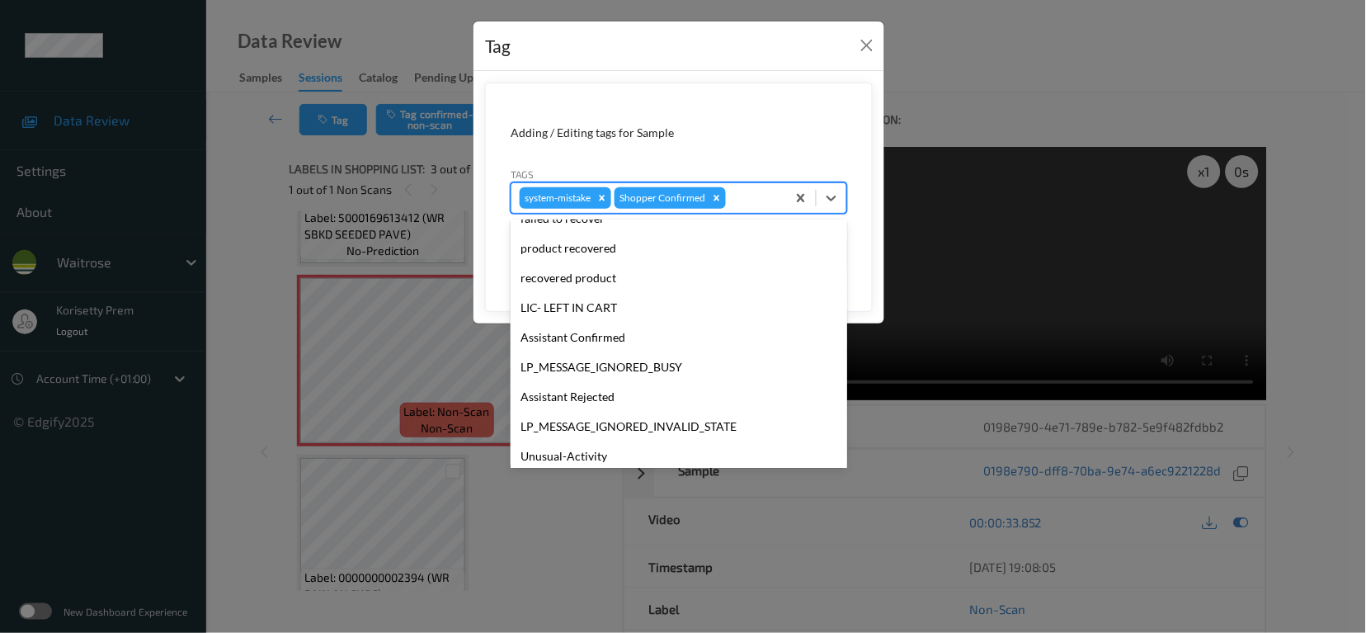
scroll to position [351, 0]
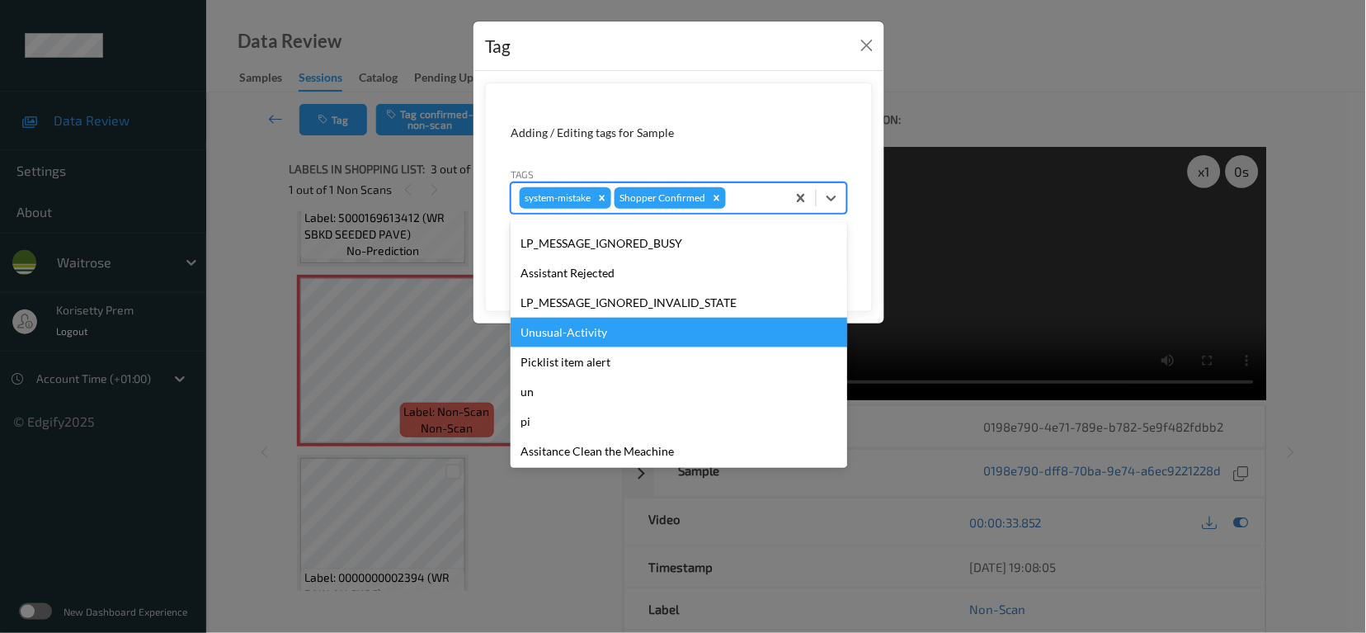
click at [564, 331] on div "Unusual-Activity" at bounding box center [679, 333] width 337 height 30
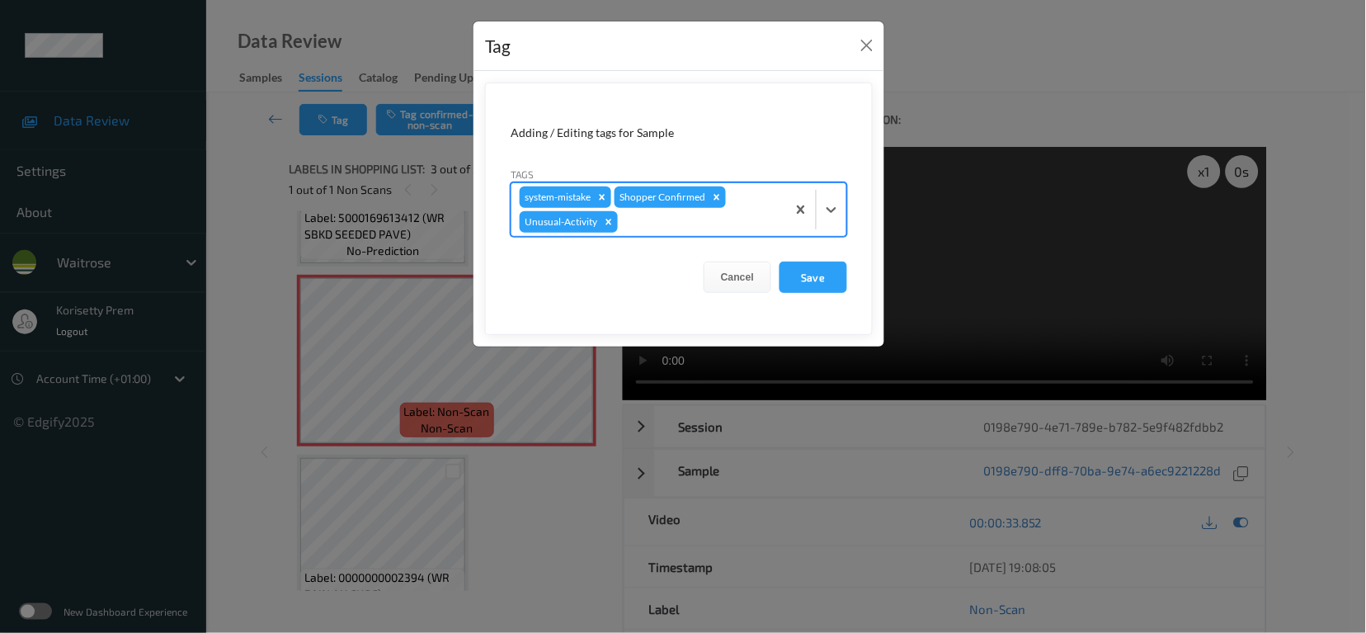
click at [646, 221] on div at bounding box center [699, 222] width 157 height 20
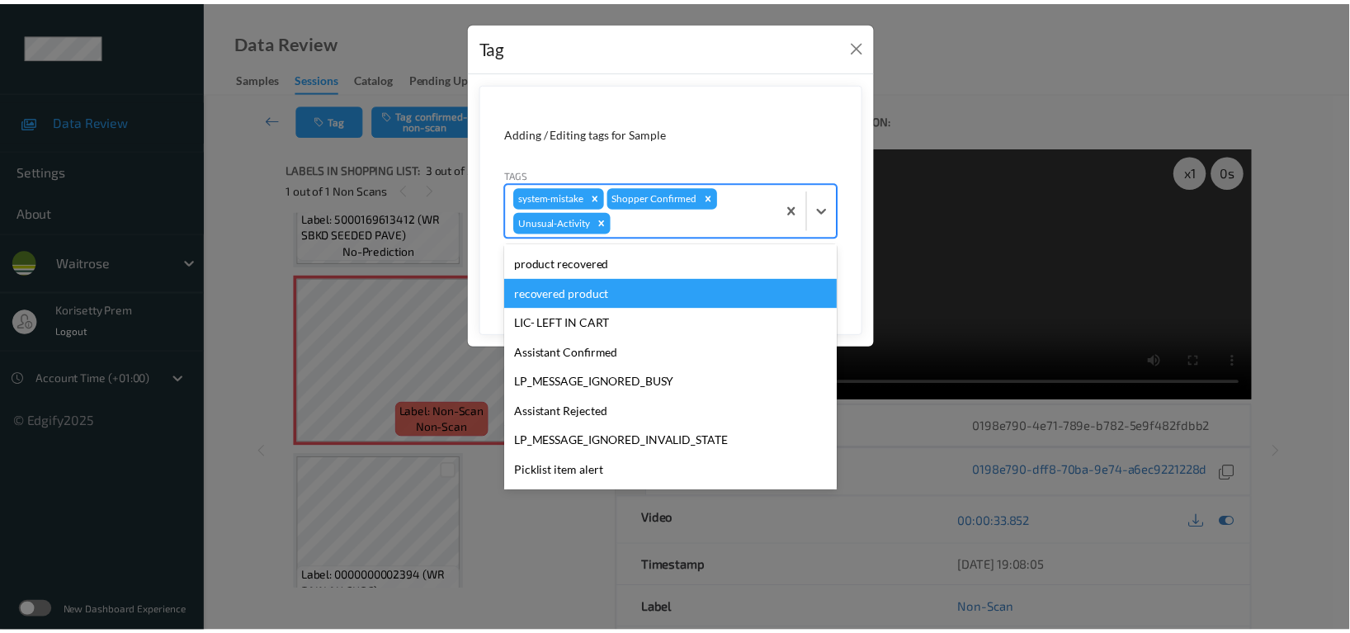
scroll to position [323, 0]
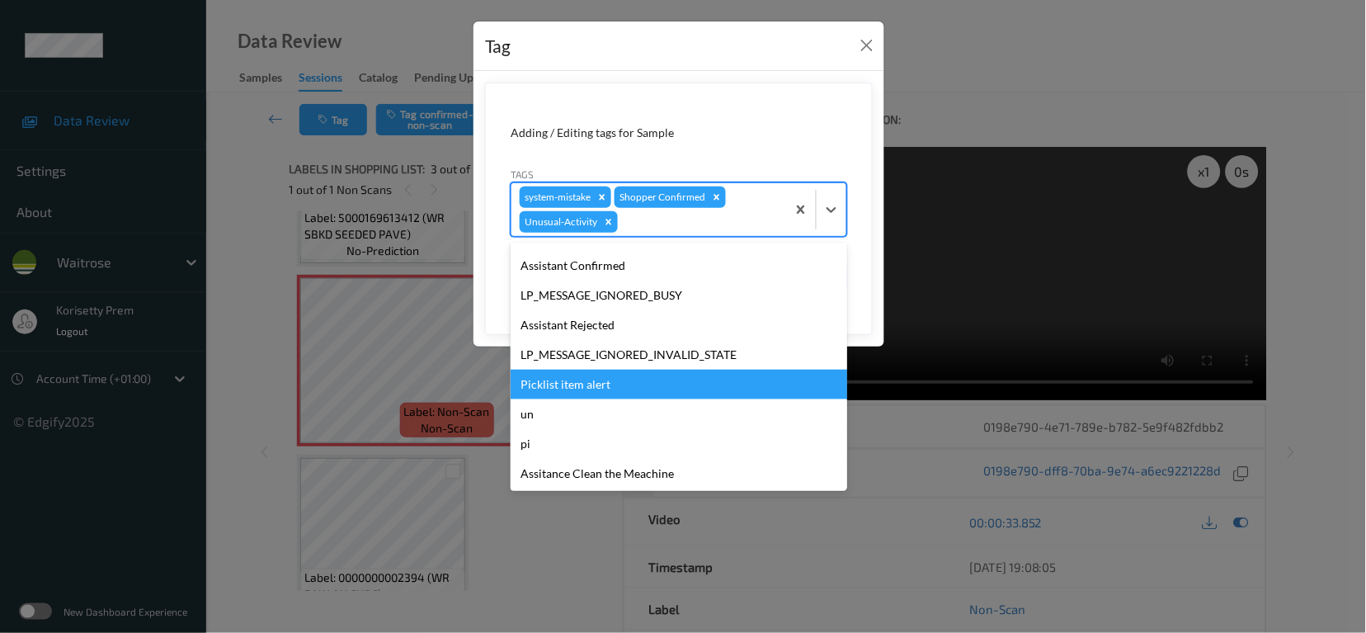
click at [597, 384] on div "Picklist item alert" at bounding box center [679, 385] width 337 height 30
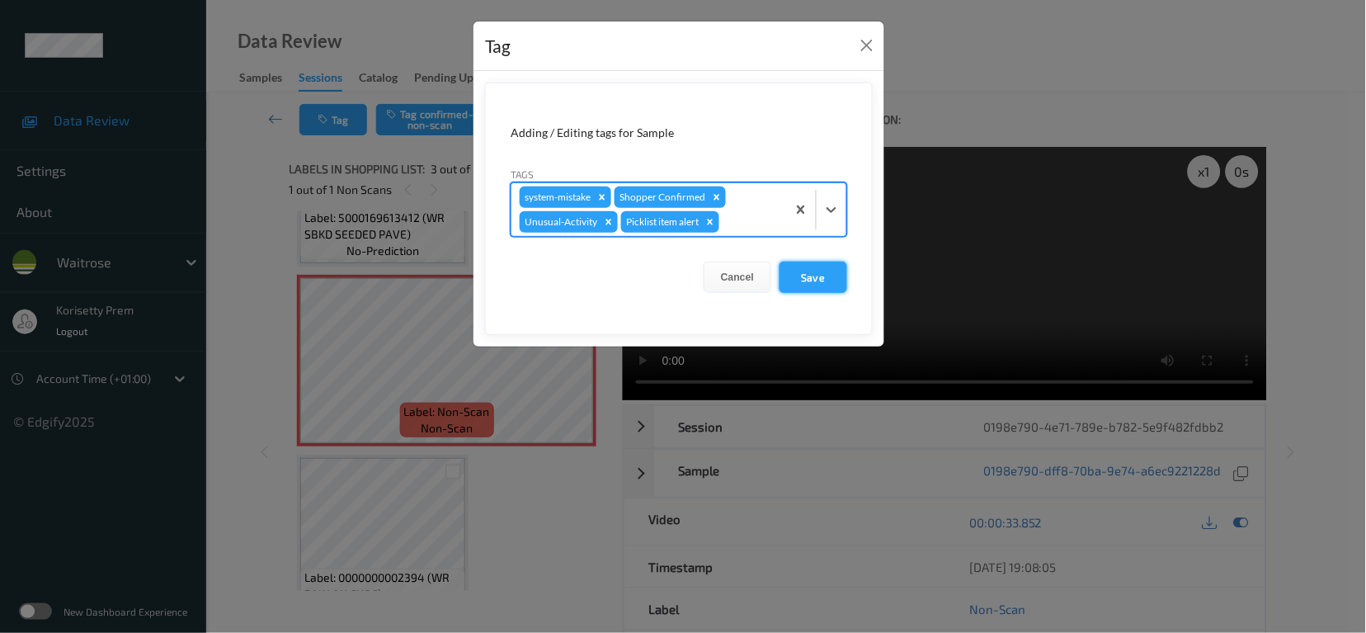
click at [808, 284] on button "Save" at bounding box center [814, 276] width 68 height 31
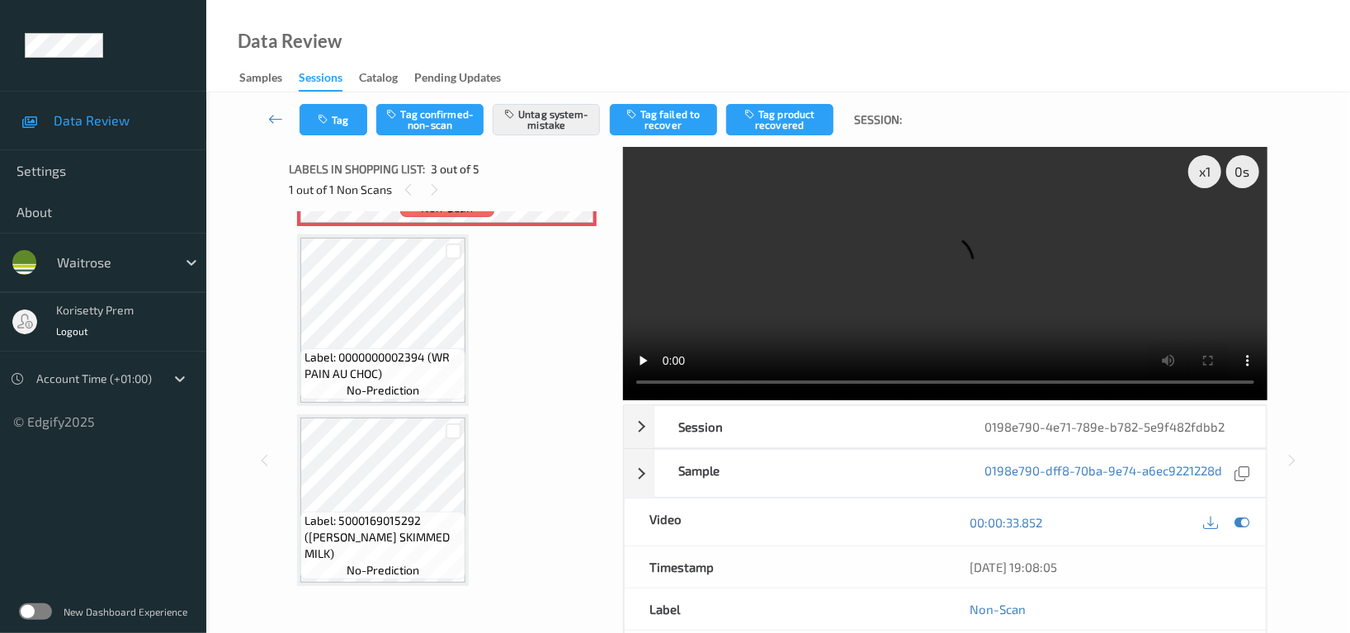
scroll to position [415, 0]
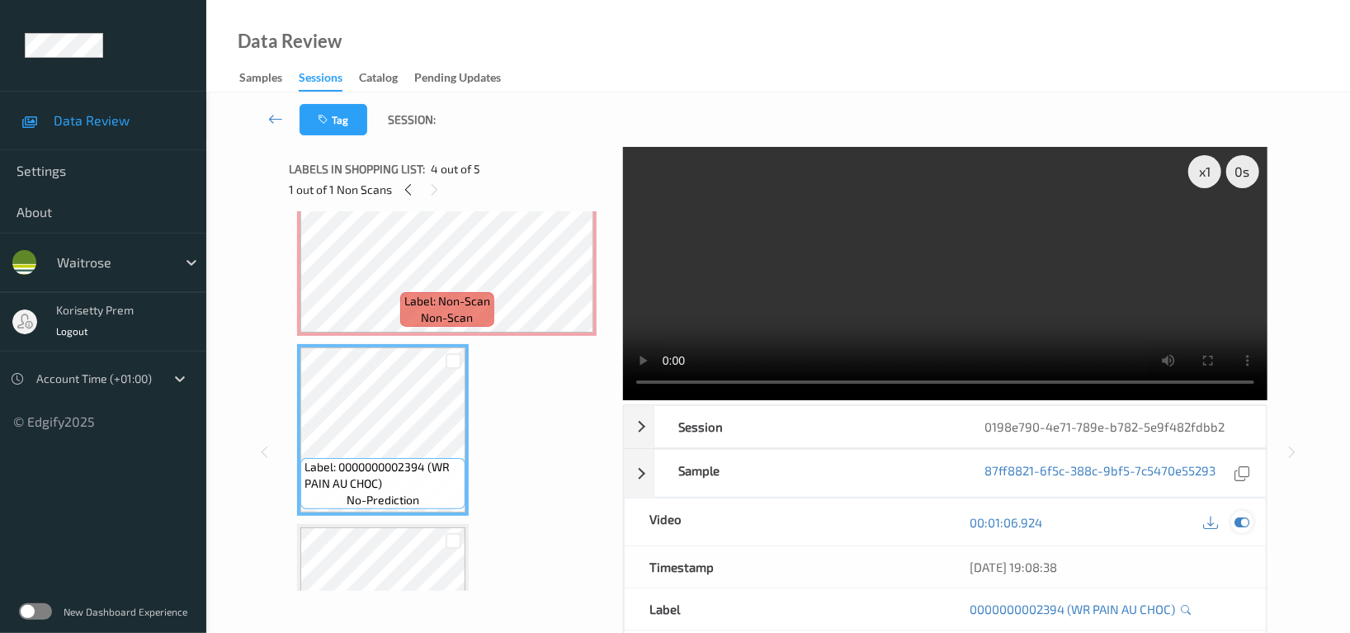
click at [1241, 520] on icon at bounding box center [1241, 522] width 15 height 15
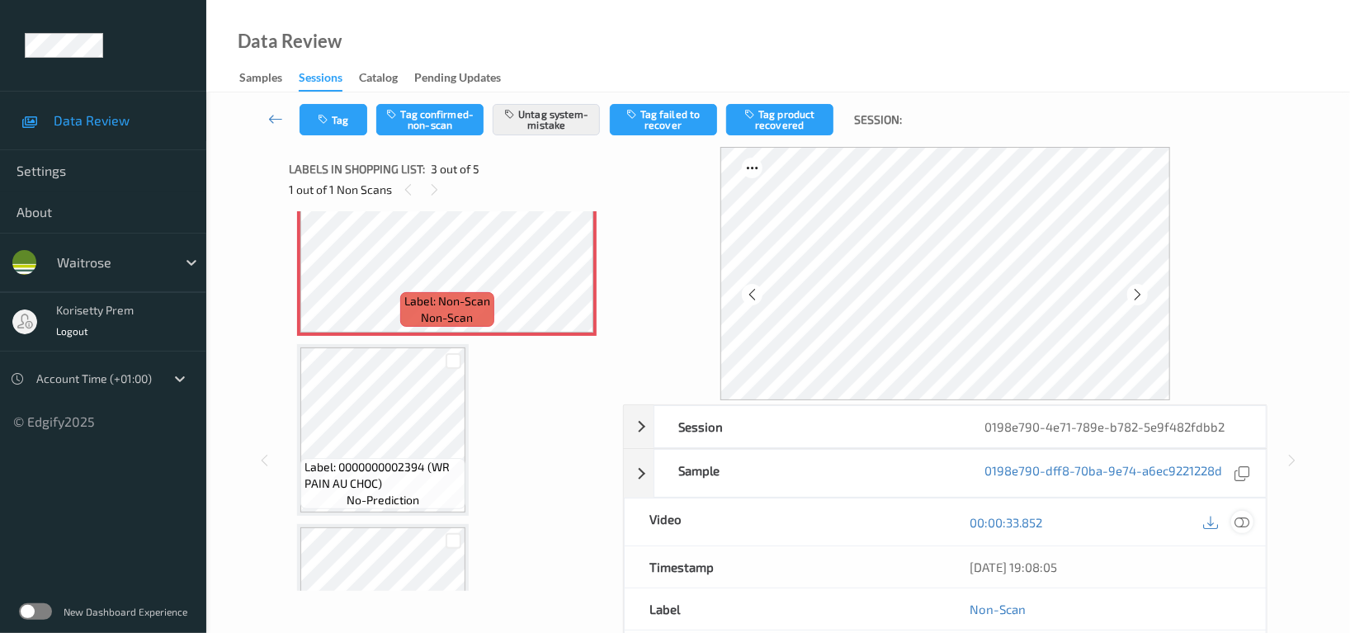
click at [1251, 525] on div at bounding box center [1242, 522] width 22 height 22
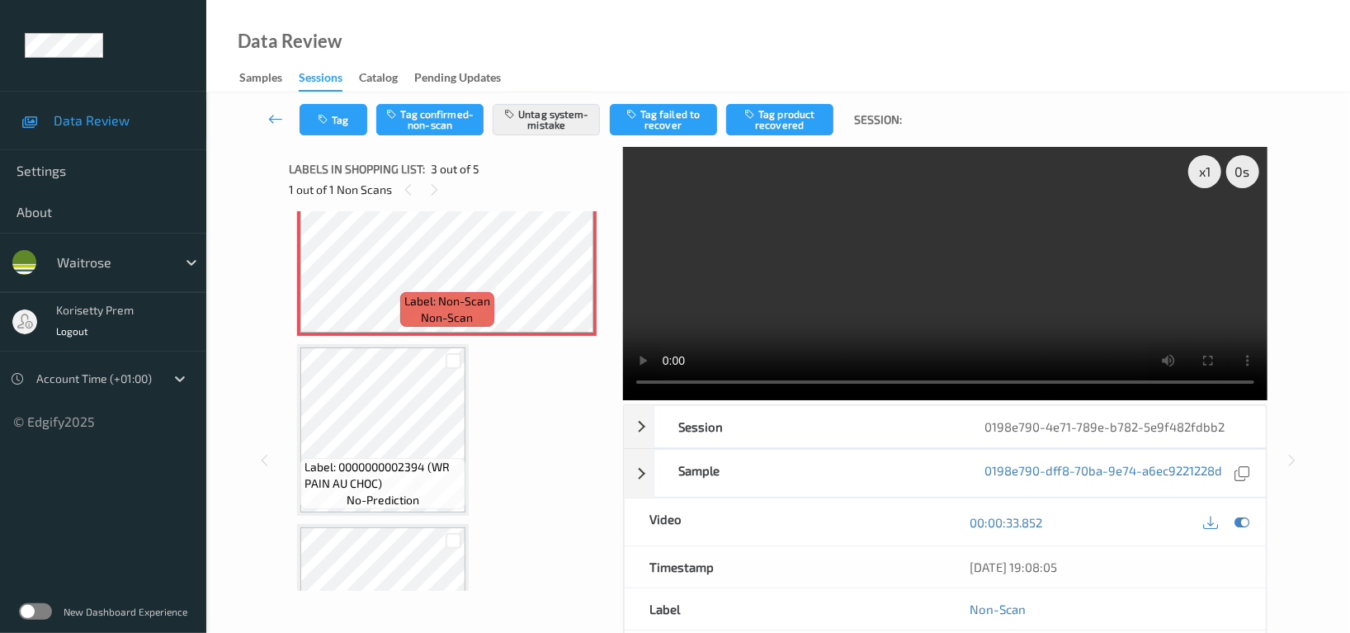
click at [682, 276] on video at bounding box center [945, 273] width 644 height 253
click at [845, 294] on video at bounding box center [945, 273] width 644 height 253
click at [902, 273] on video at bounding box center [945, 273] width 644 height 253
click at [889, 250] on video at bounding box center [945, 273] width 644 height 253
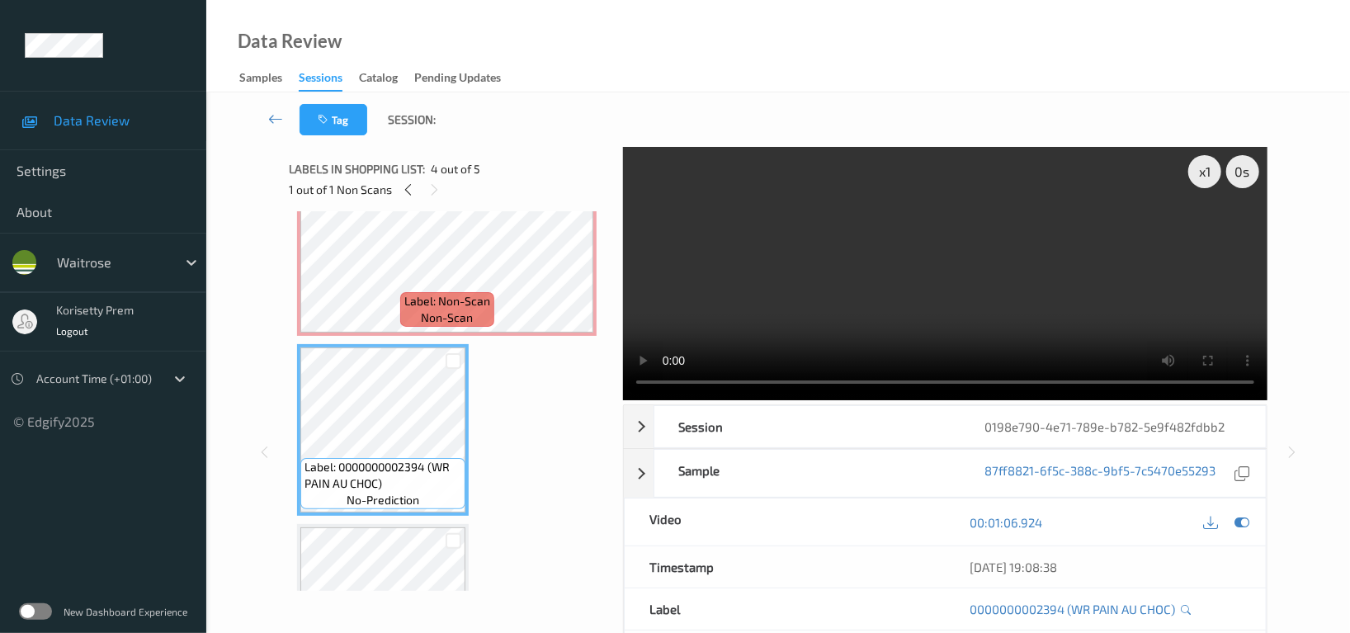
click at [845, 302] on video at bounding box center [945, 273] width 644 height 253
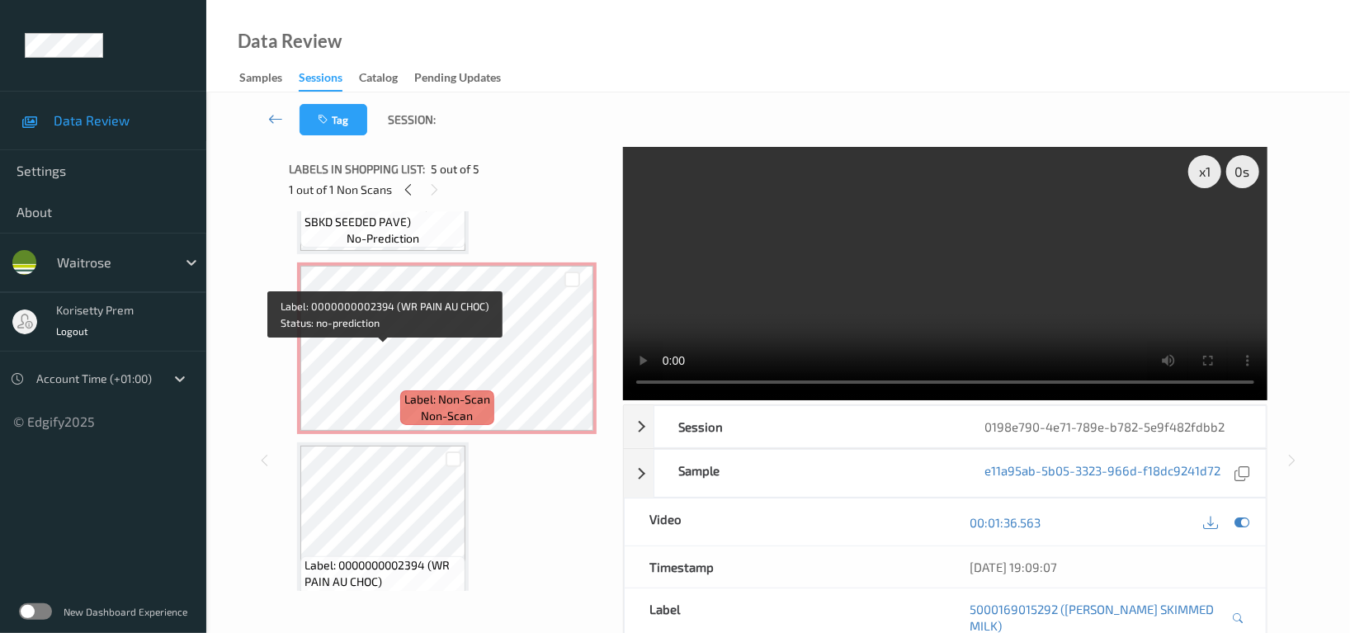
scroll to position [304, 0]
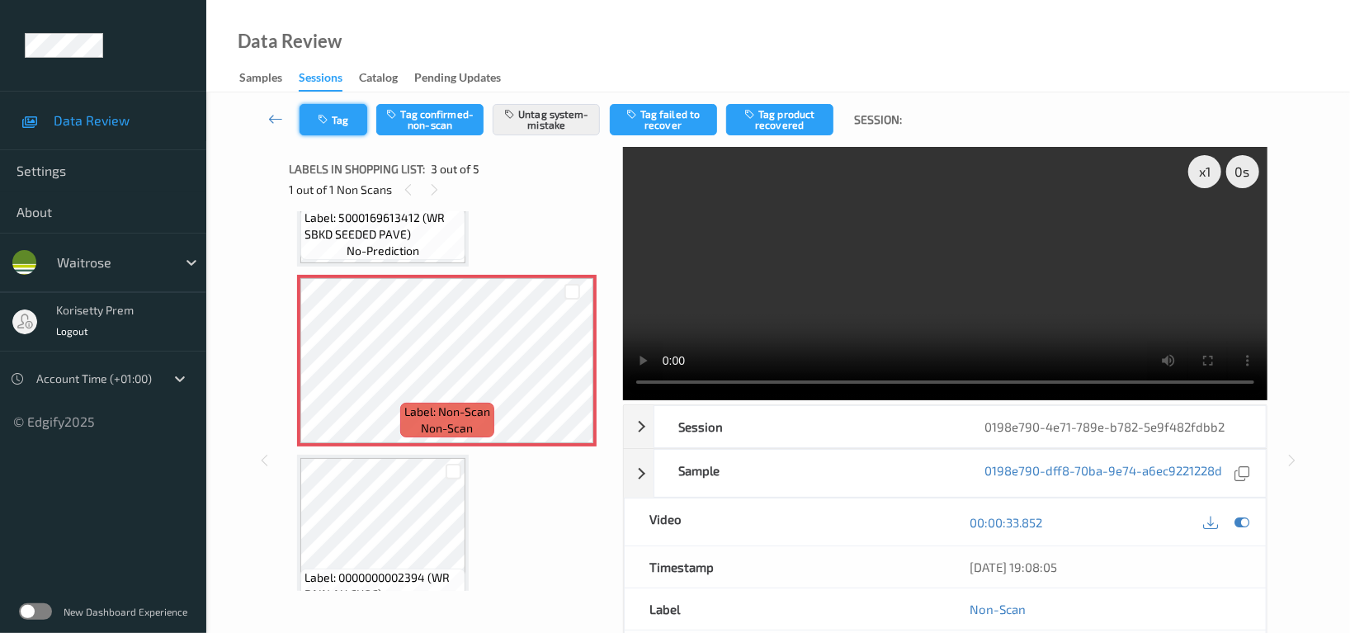
click at [337, 115] on button "Tag" at bounding box center [333, 119] width 68 height 31
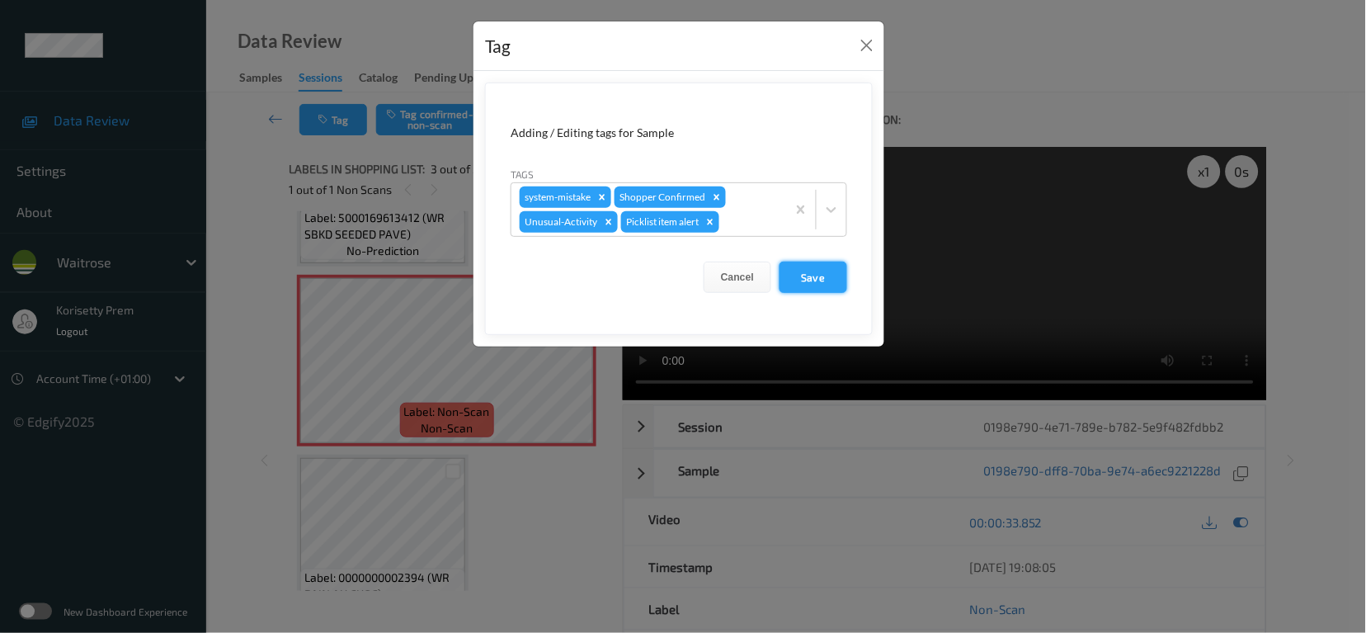
click at [817, 275] on button "Save" at bounding box center [814, 276] width 68 height 31
